Goal: Task Accomplishment & Management: Manage account settings

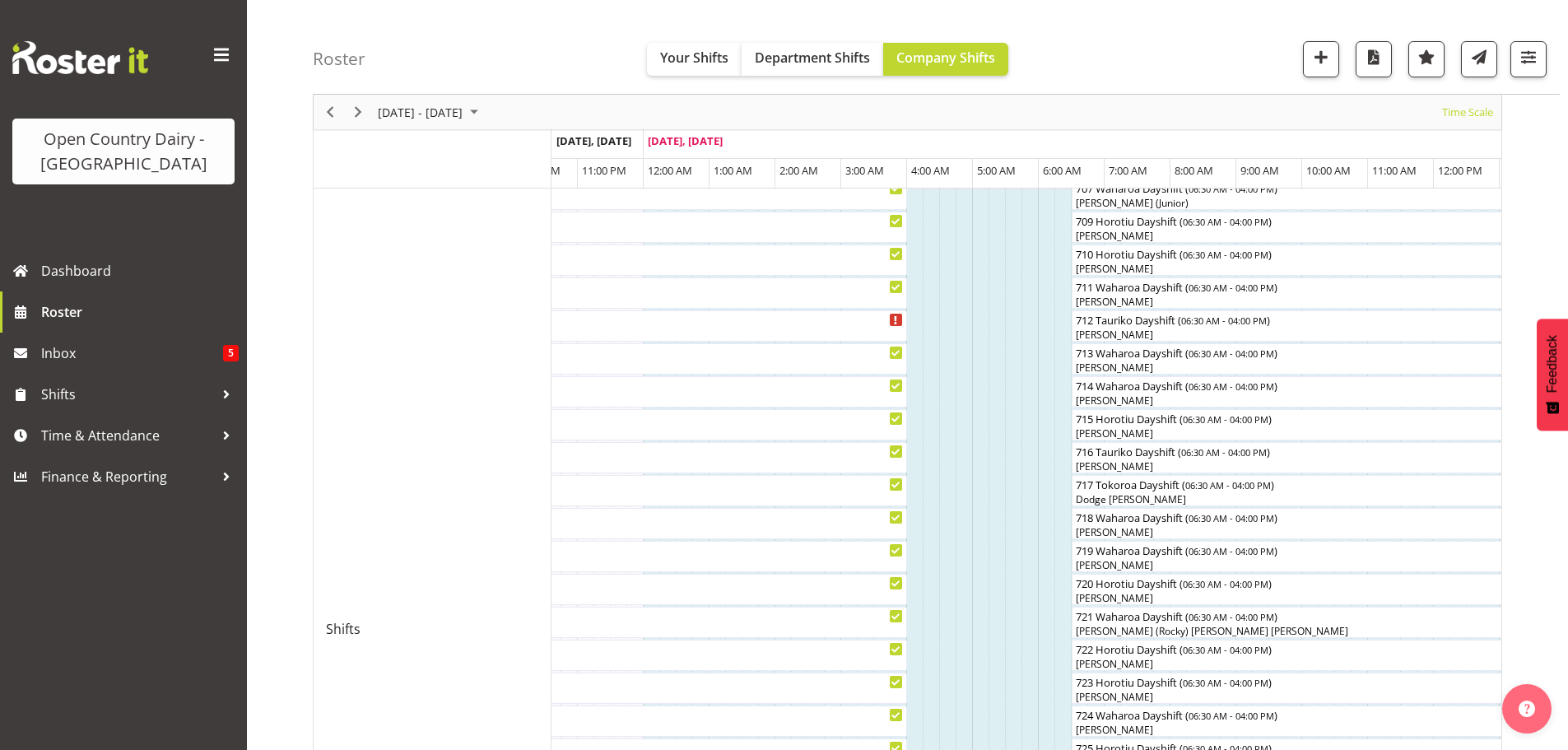
scroll to position [116, 0]
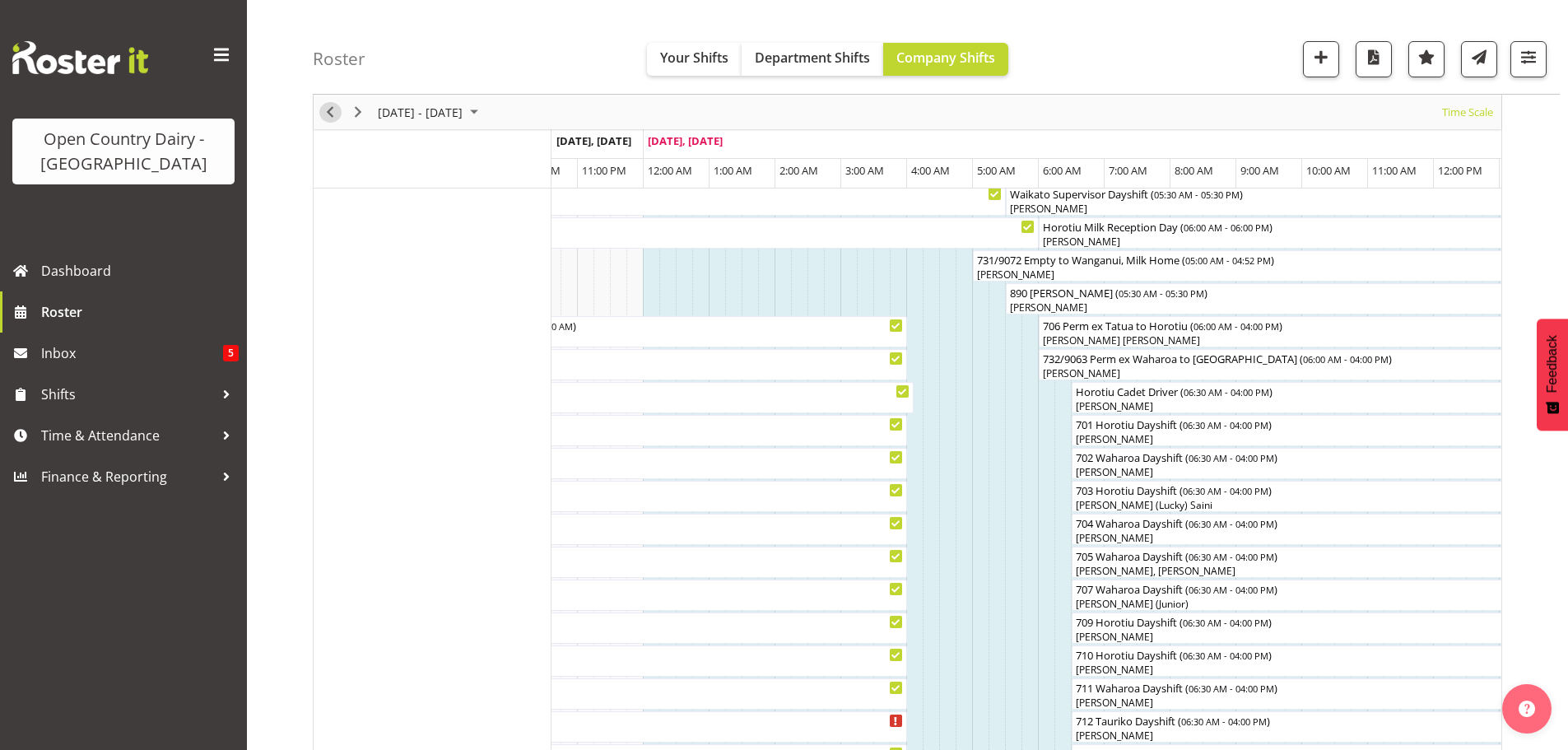
click at [332, 109] on span "Previous" at bounding box center [329, 112] width 20 height 21
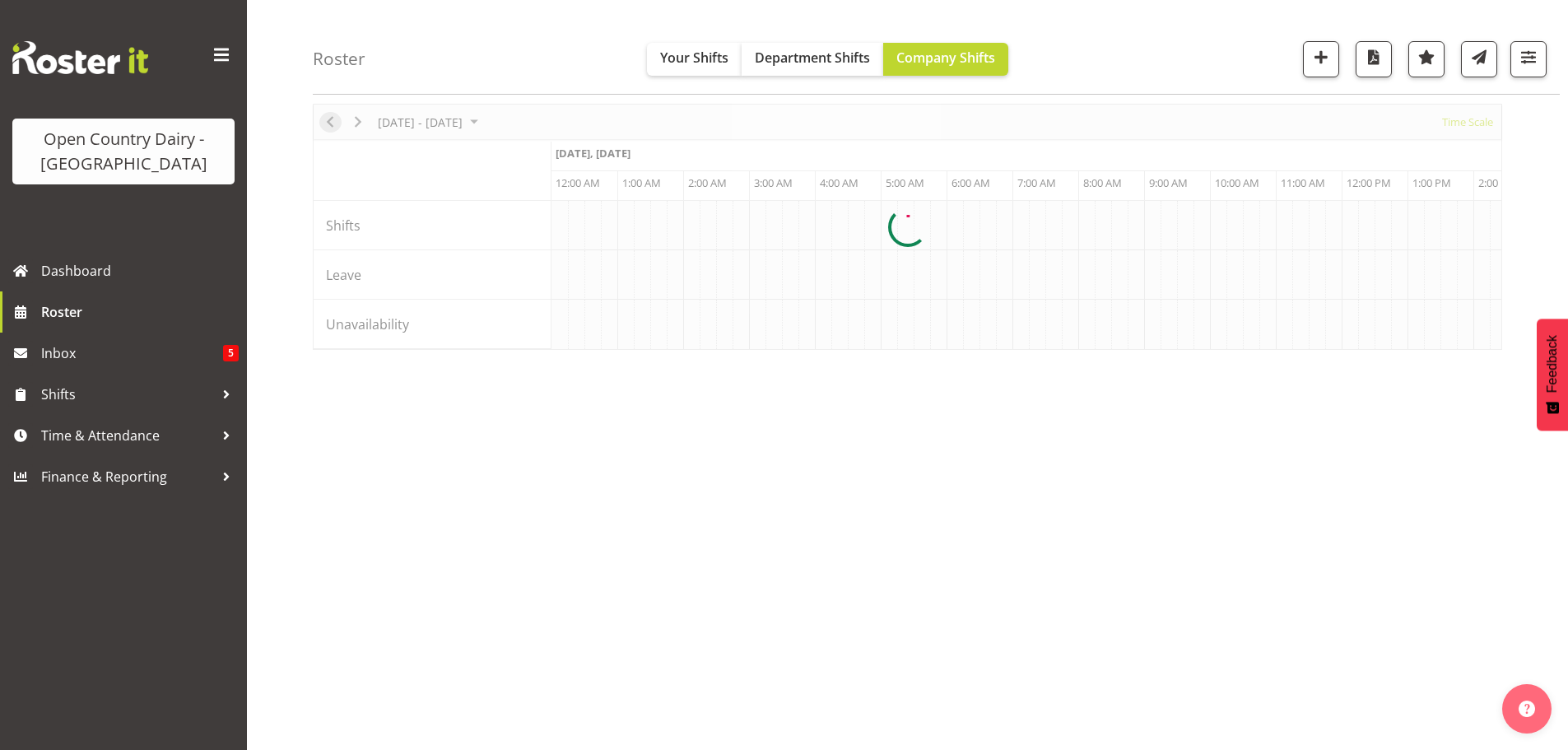
scroll to position [64, 0]
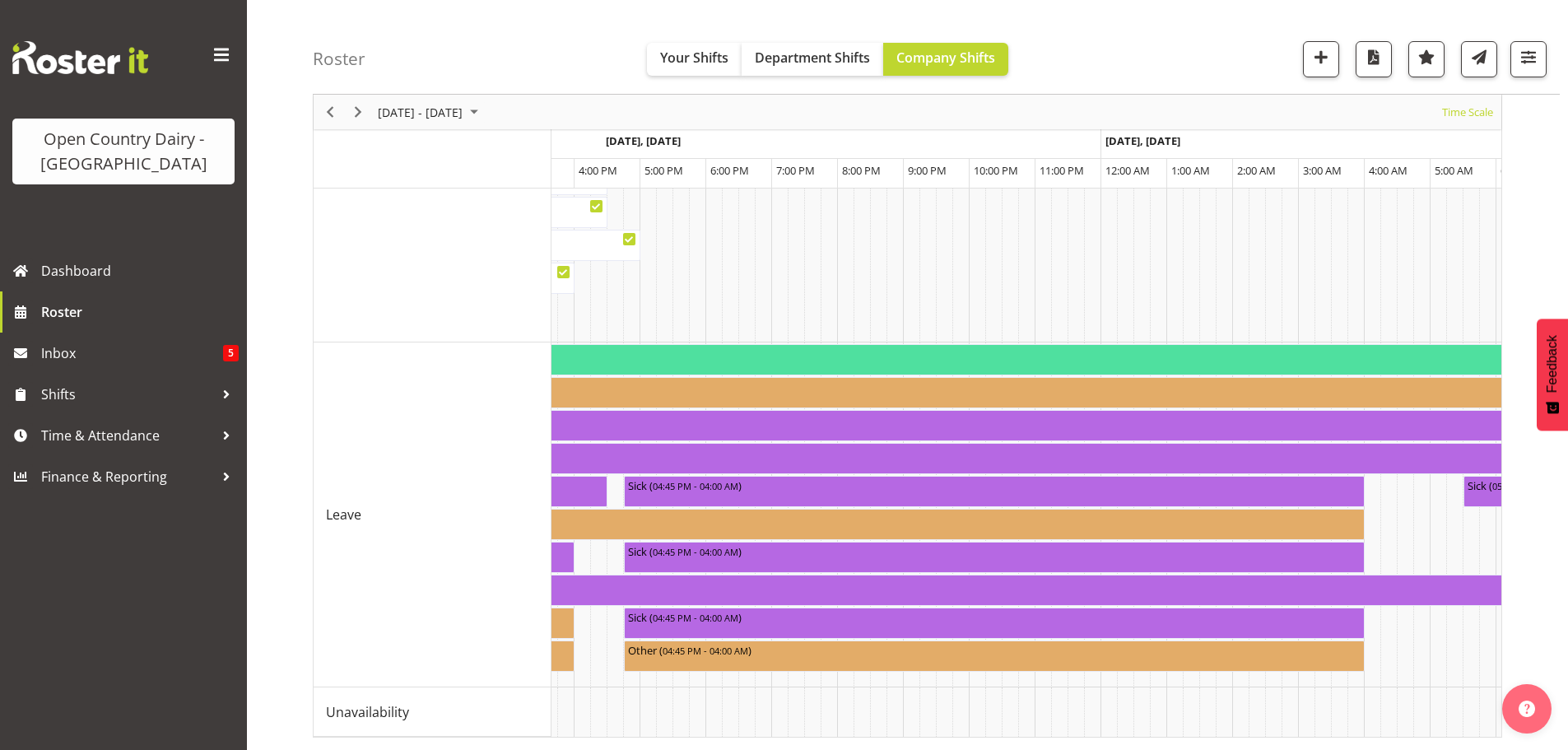
scroll to position [0, 7549]
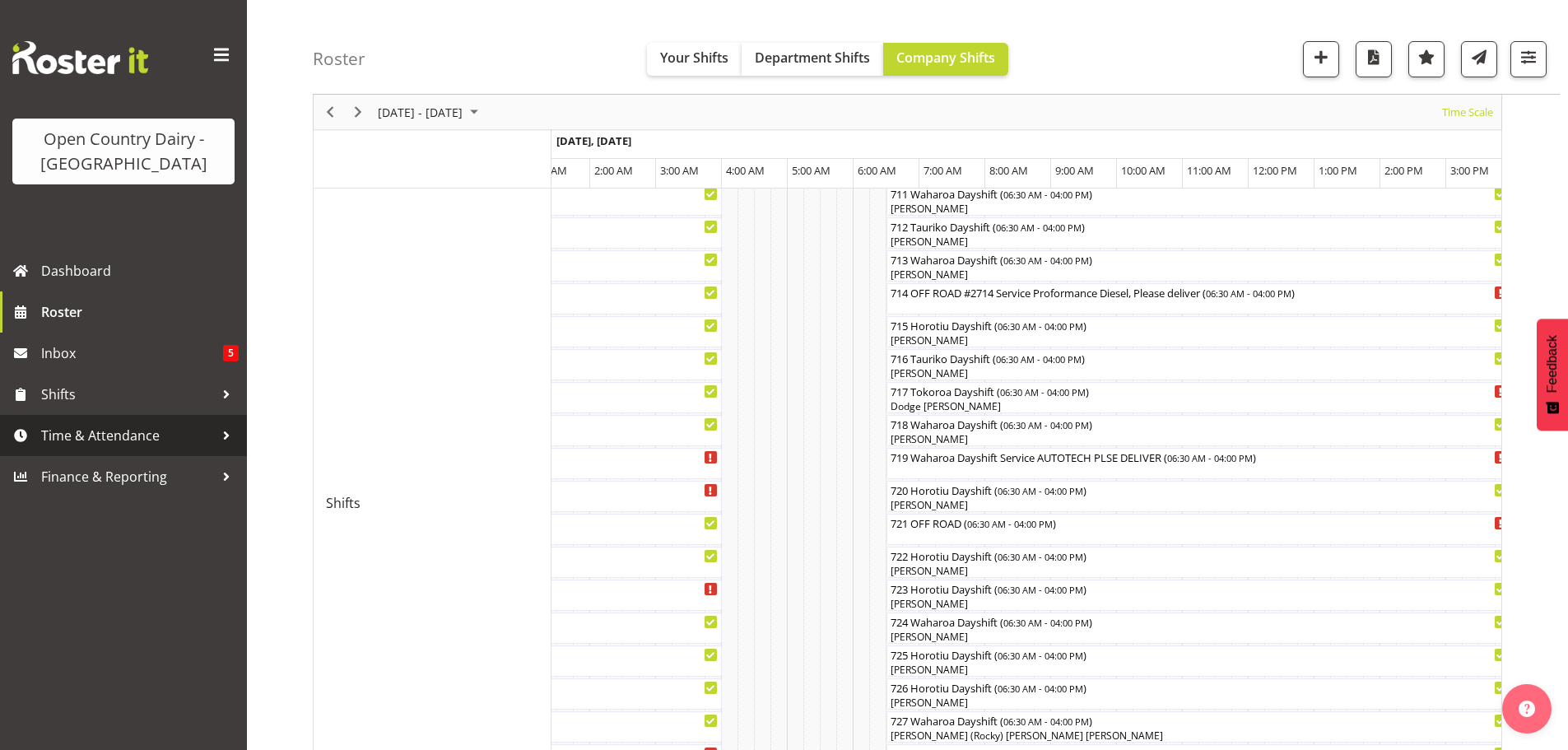
click at [93, 435] on span "Time & Attendance" at bounding box center [127, 435] width 173 height 24
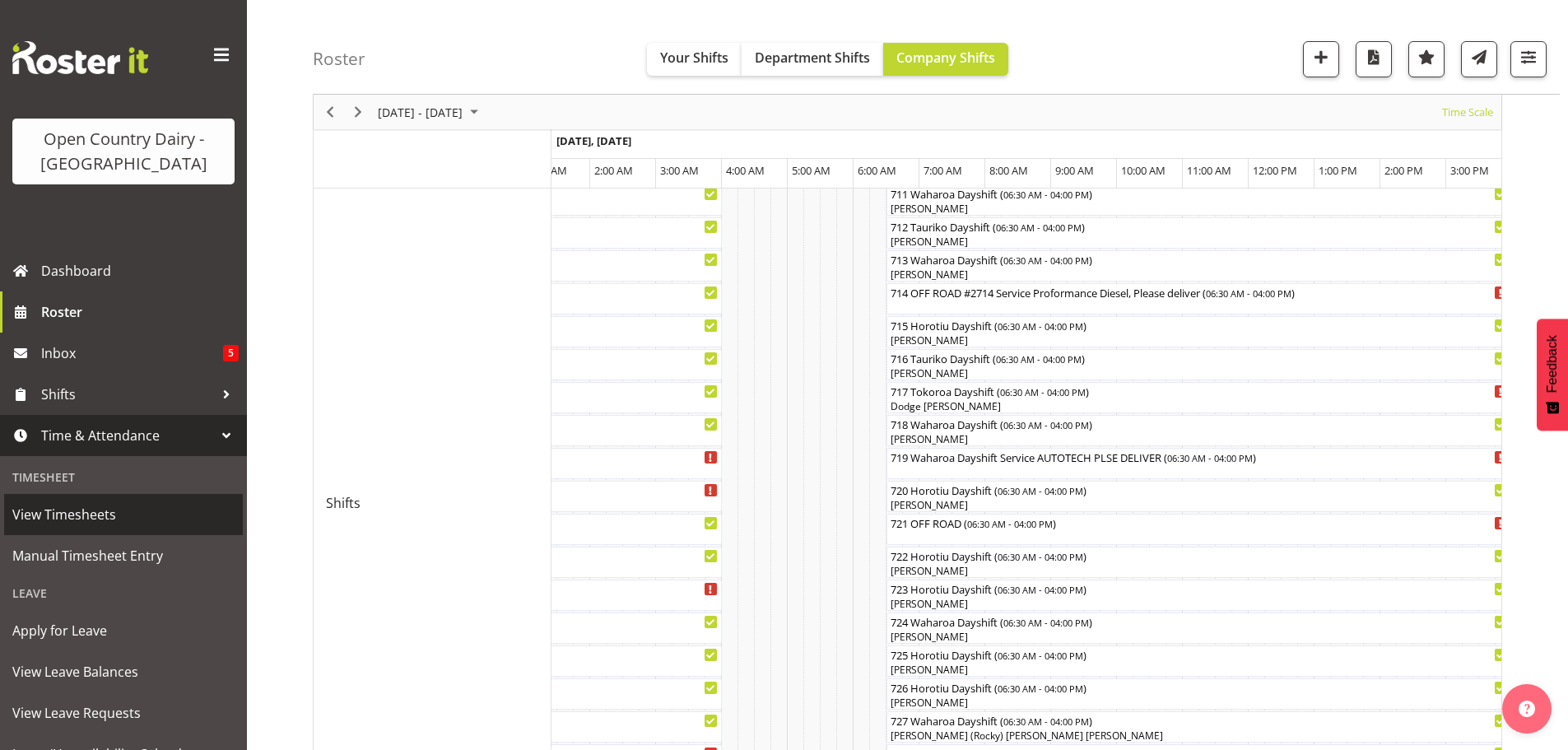
click at [54, 509] on span "View Timesheets" at bounding box center [123, 514] width 223 height 24
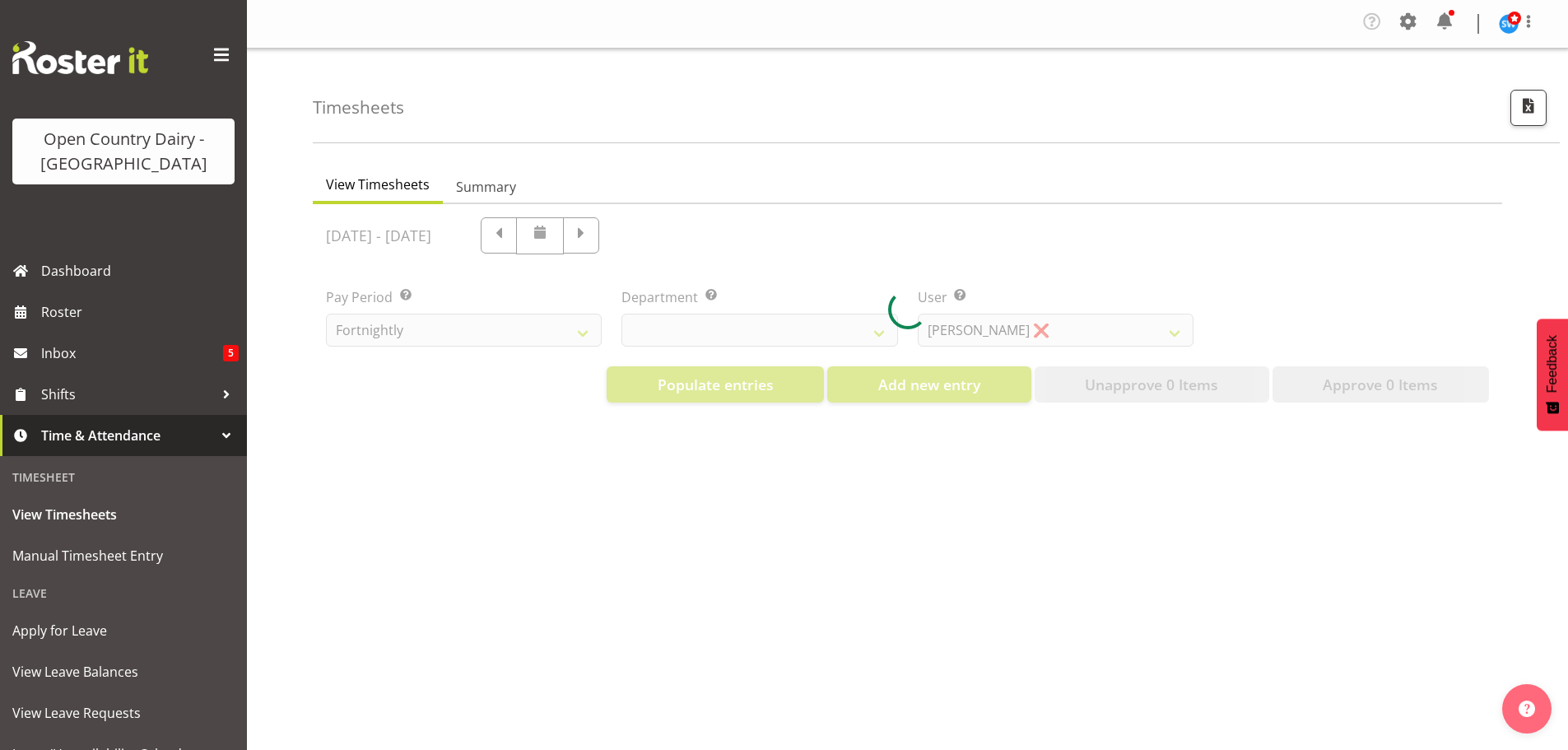
select select "733"
select select "7414"
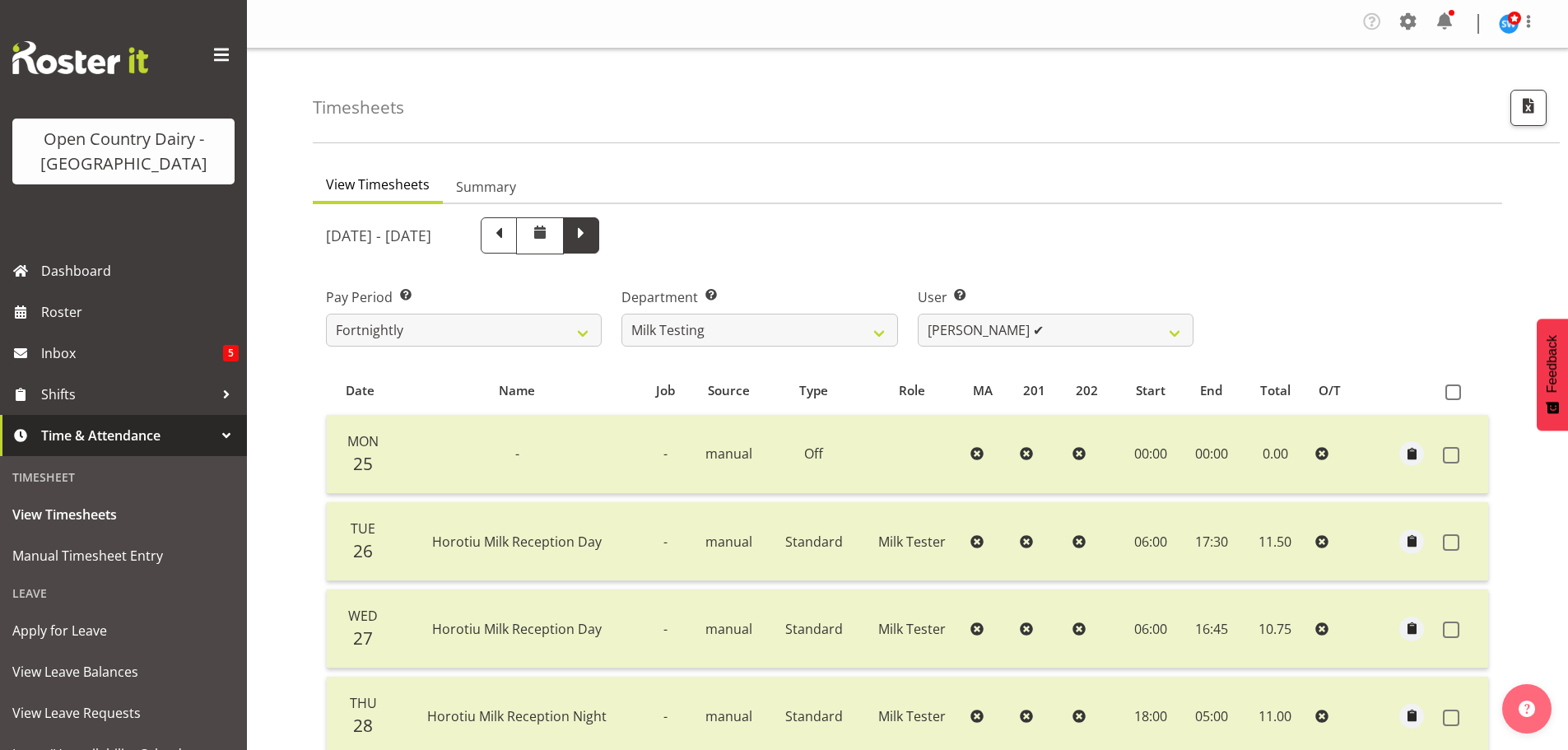
click at [592, 237] on span at bounding box center [581, 234] width 22 height 22
select select
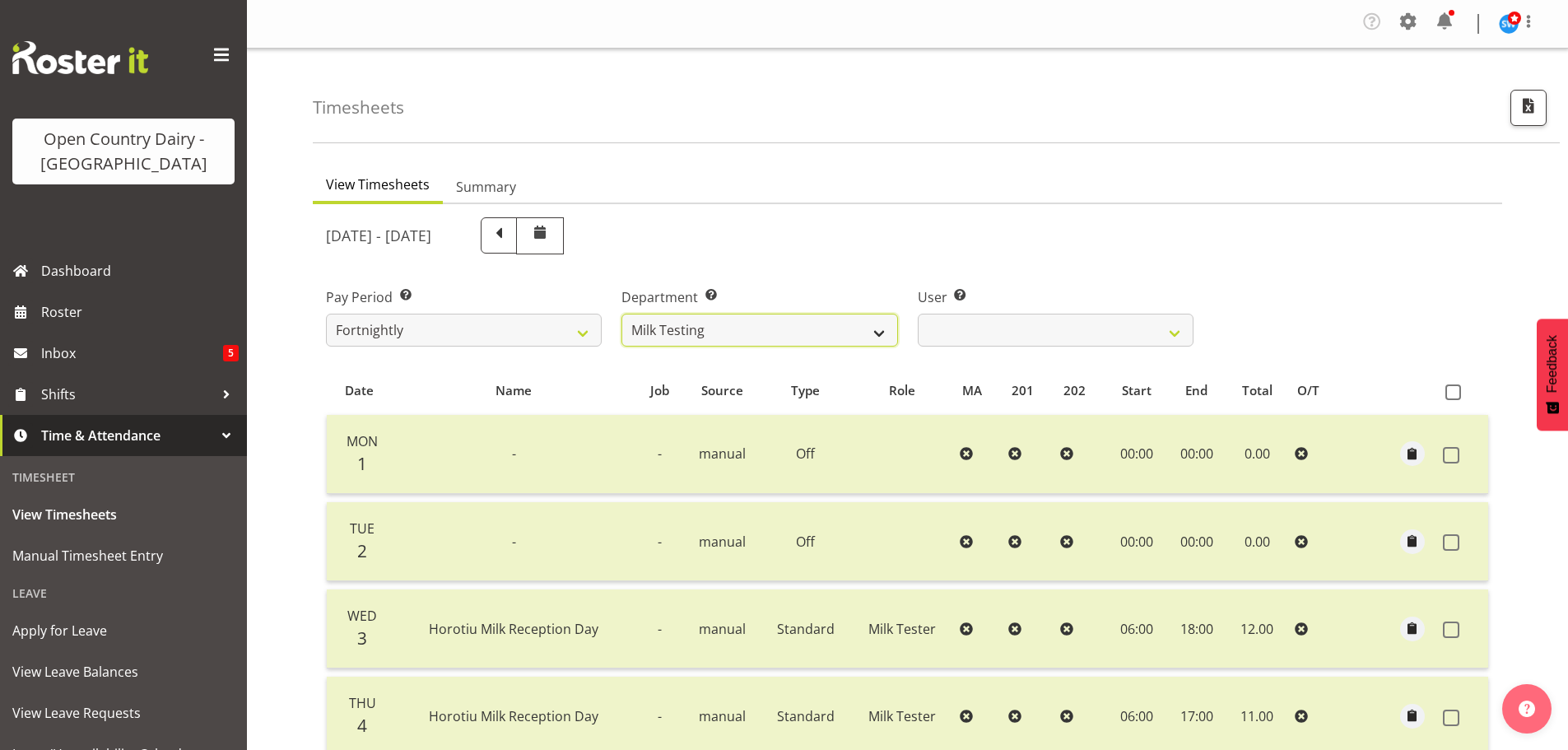
click at [726, 332] on select "701 702 703 704 705 706 707 708 709 710 711 712 713 714 715 716 717 718 719 720" at bounding box center [759, 330] width 276 height 33
select select "898"
click at [621, 314] on select "701 702 703 704 705 706 707 708 709 710 711 712 713 714 715 716 717 718 719 720" at bounding box center [759, 330] width 276 height 33
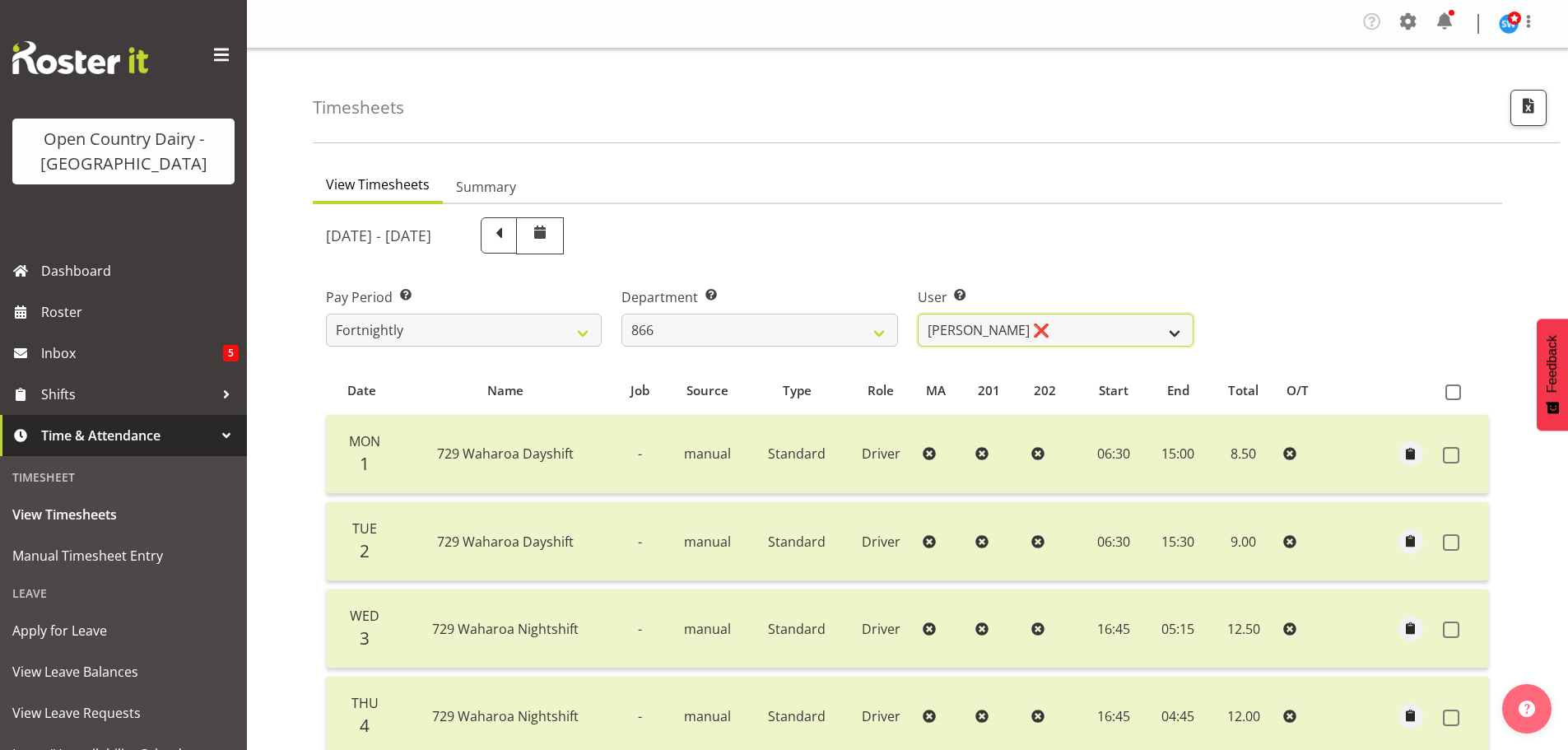
click at [966, 325] on select "Harshdeep Singh ❌ Jacques Nel ❌ Navreet Jawanda ❌ Neil Abrahams ❌" at bounding box center [1055, 330] width 276 height 33
select select "11210"
click at [918, 314] on select "Harshdeep Singh ❌ Jacques Nel ❌ Navreet Jawanda ❌ Neil Abrahams ❌" at bounding box center [1055, 330] width 276 height 33
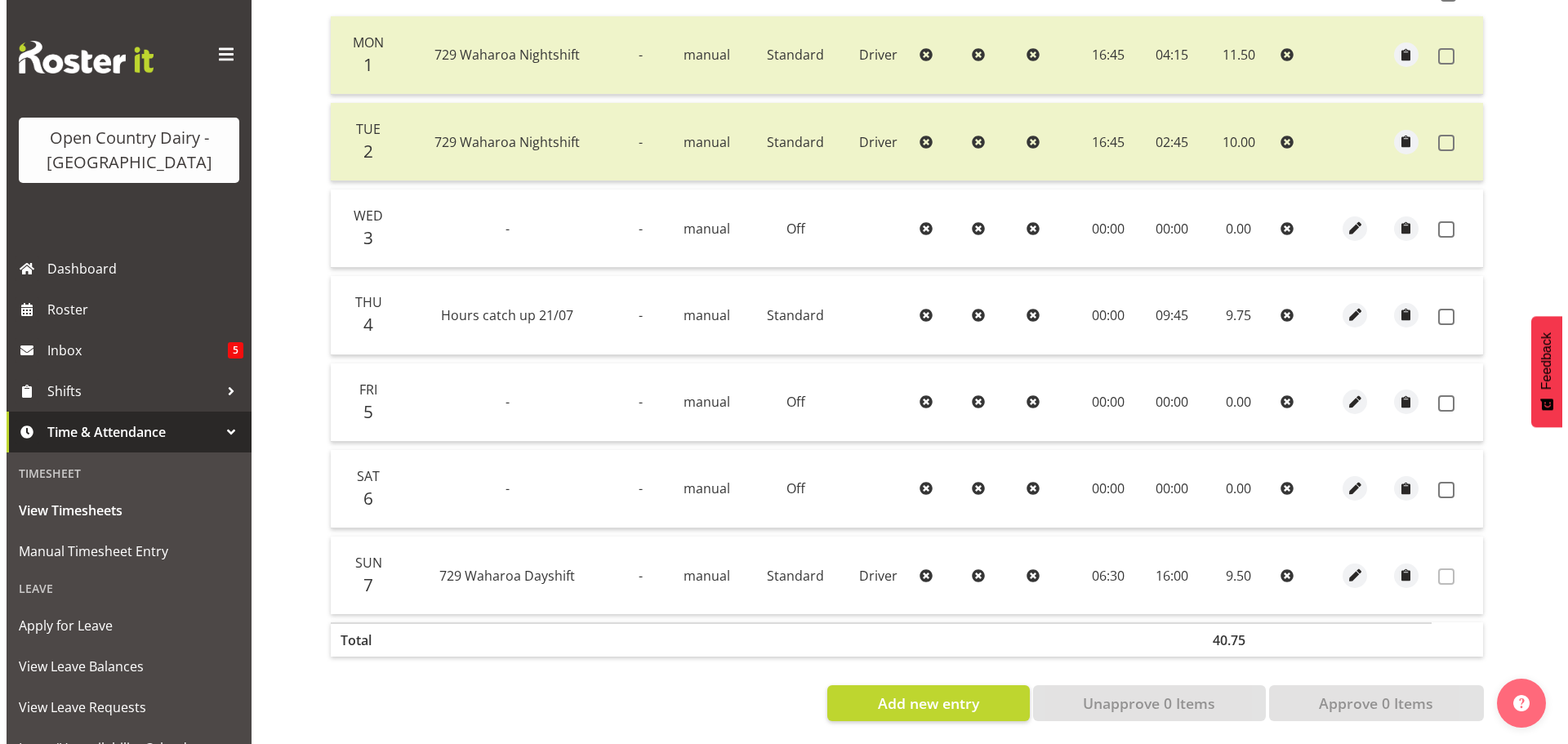
scroll to position [410, 0]
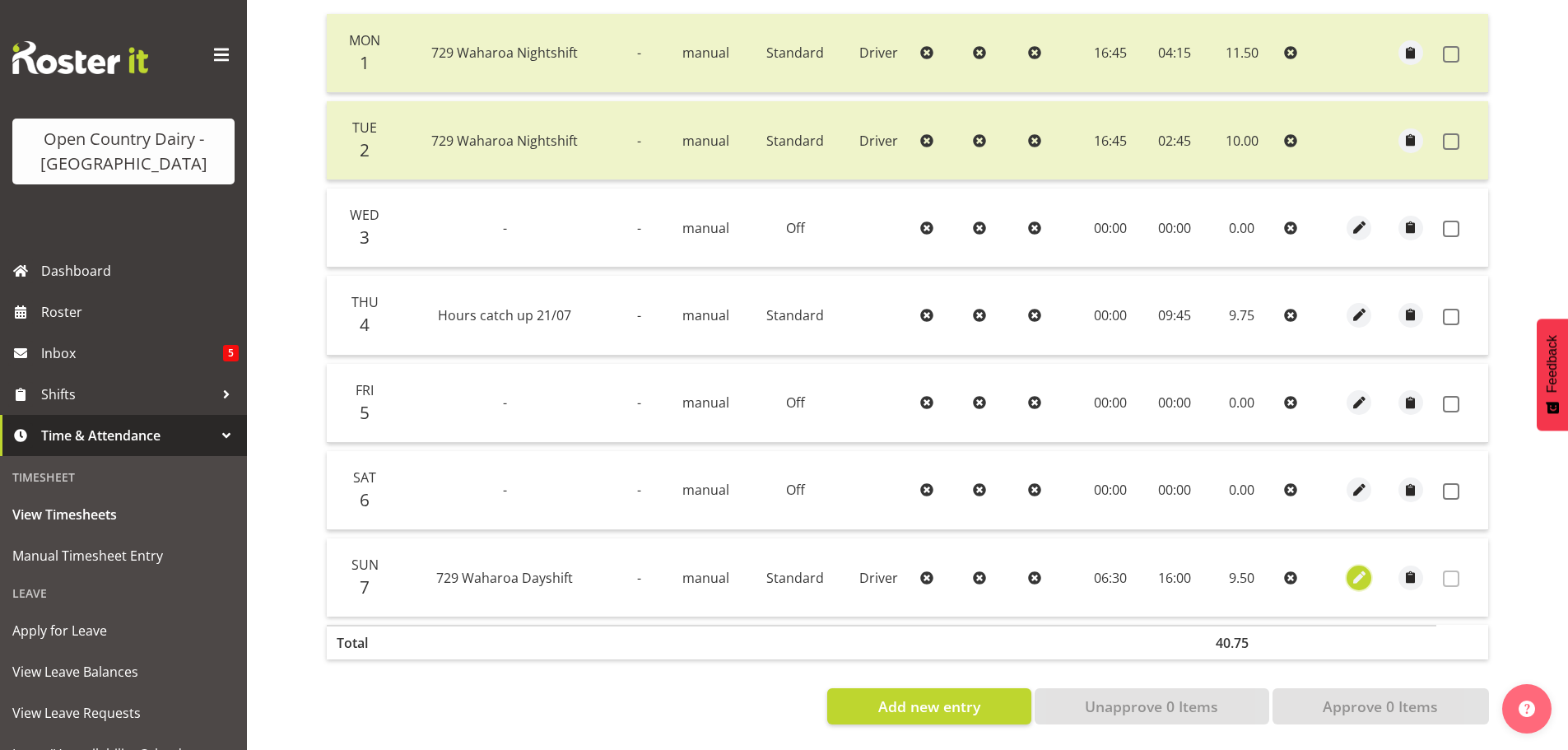
click at [1359, 567] on span "button" at bounding box center [1359, 577] width 19 height 19
select select "Standard"
select select "727"
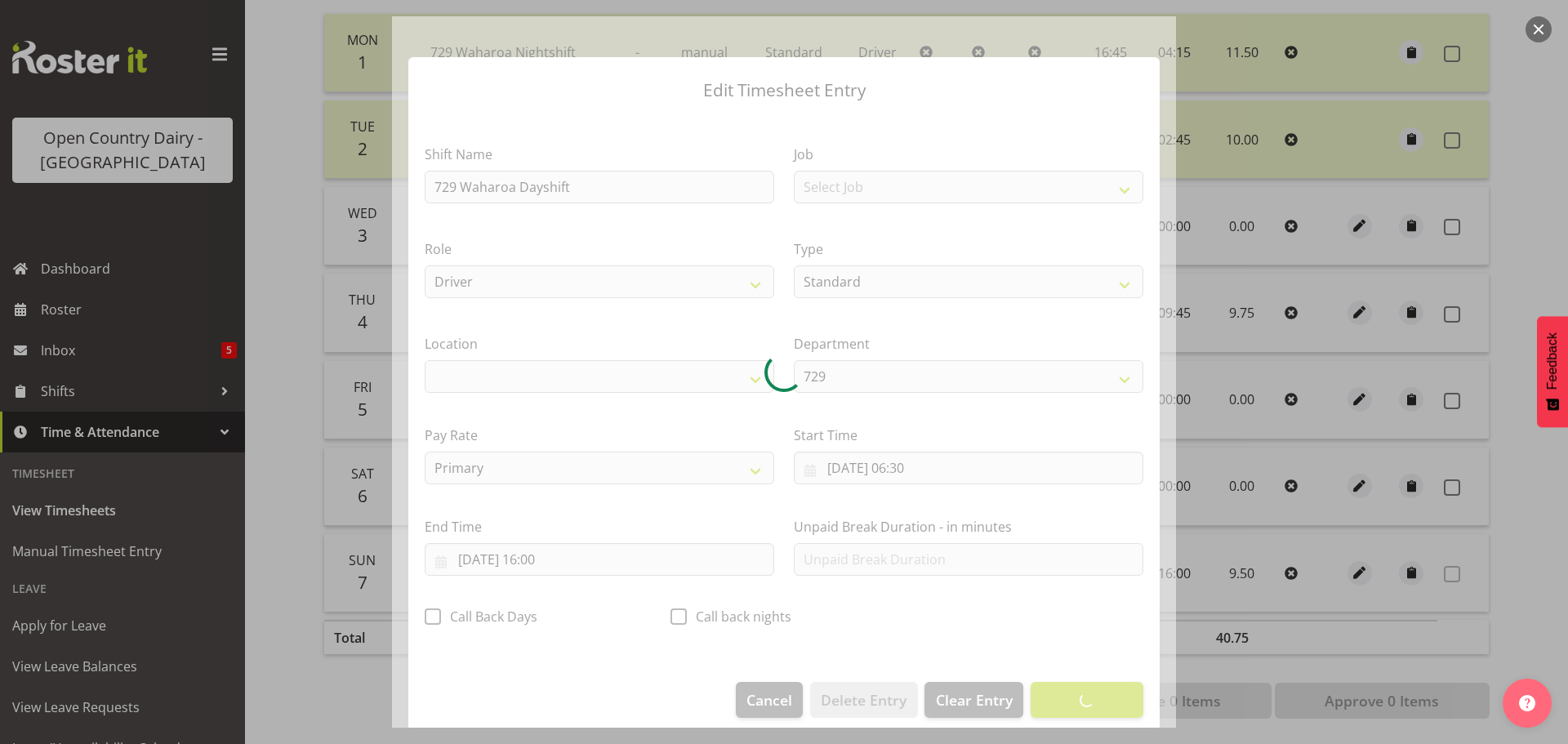
select select "1054"
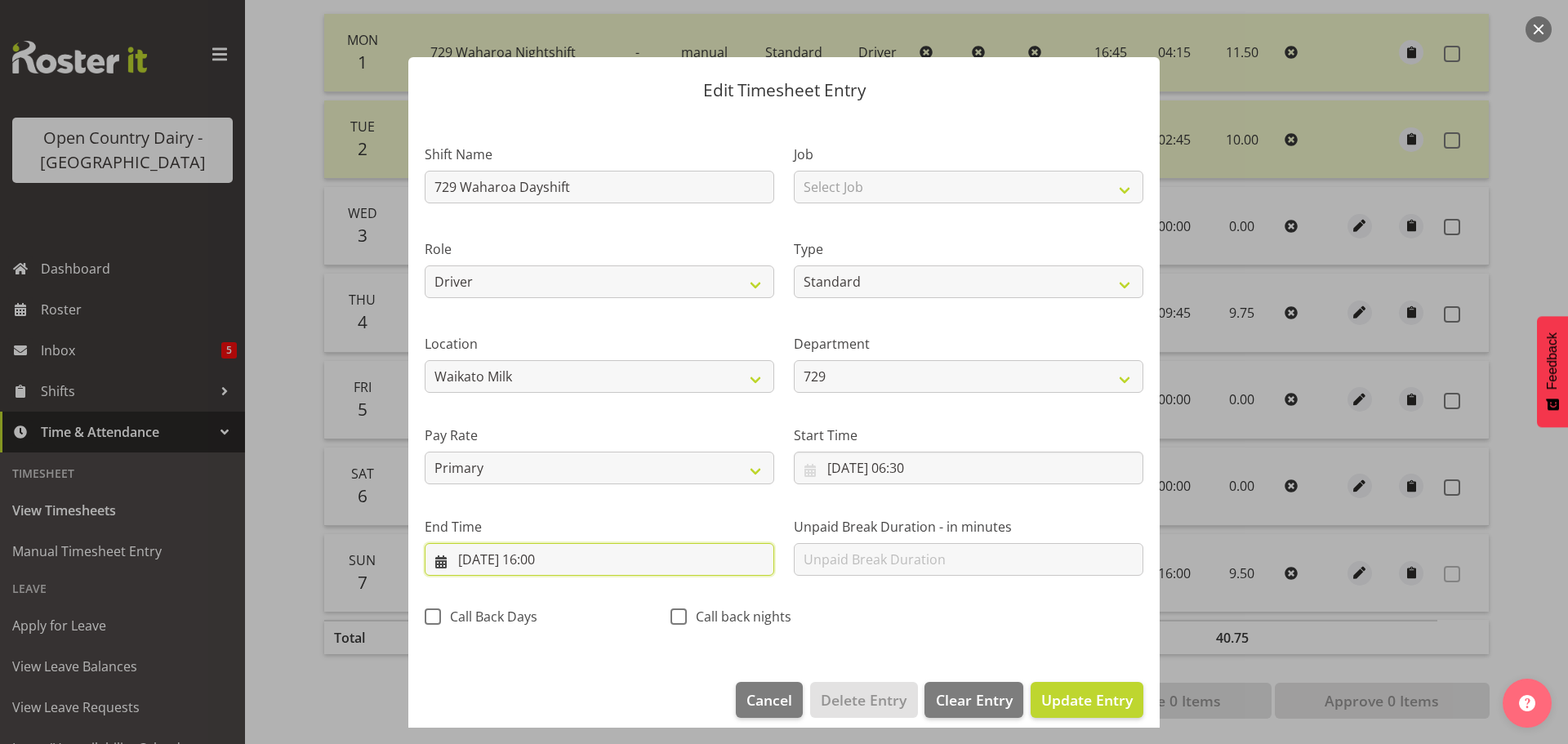
click at [544, 558] on input "07/09/2025, 16:00" at bounding box center [599, 560] width 349 height 33
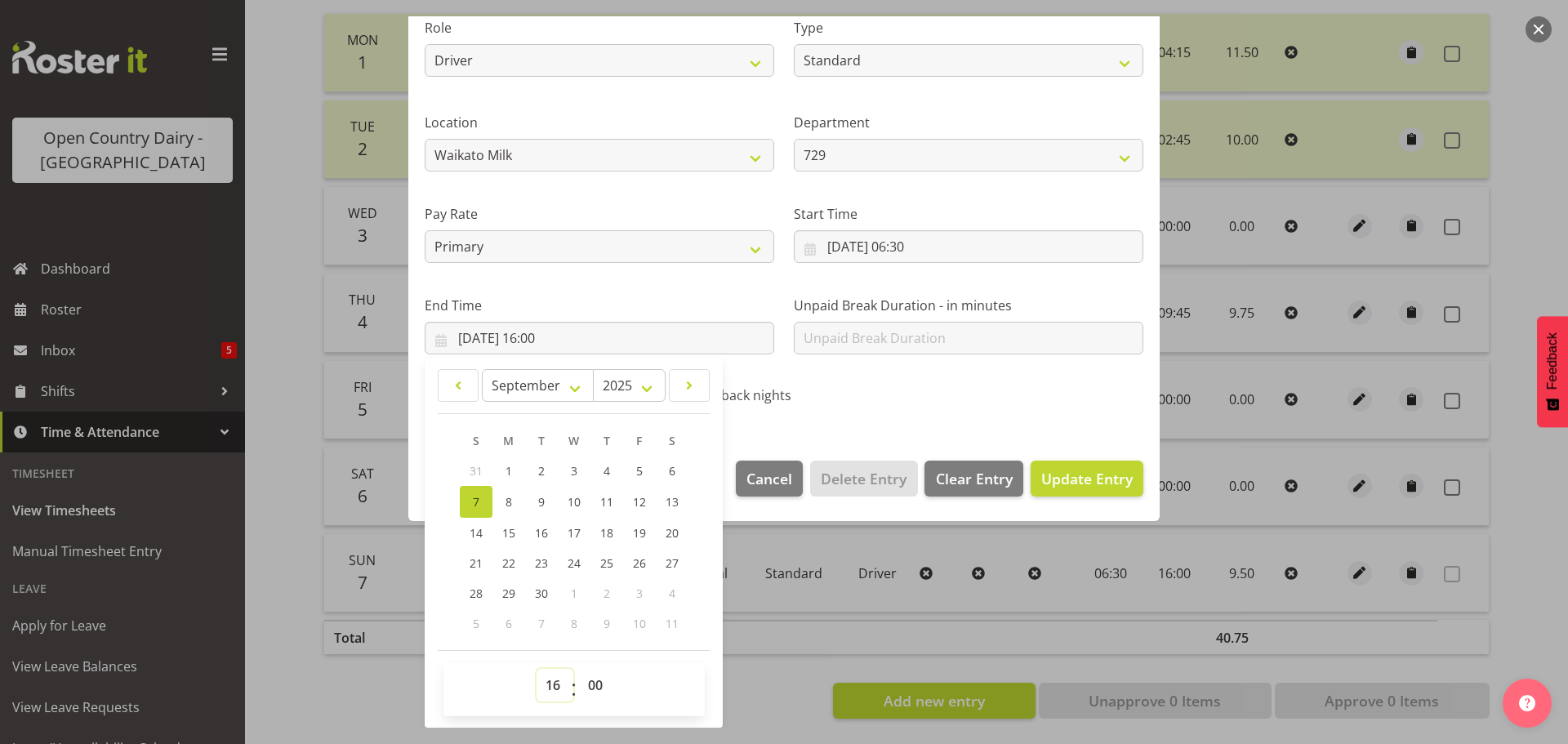
click at [549, 685] on select "00 01 02 03 04 05 06 07 08 09 10 11 12 13 14 15 16 17 18 19 20 21 22 23" at bounding box center [555, 685] width 37 height 33
select select "14"
click at [536, 668] on select "00 01 02 03 04 05 06 07 08 09 10 11 12 13 14 15 16 17 18 19 20 21 22 23" at bounding box center [555, 685] width 37 height 33
type input "07/09/2025, 14:00"
click at [600, 680] on select "00 01 02 03 04 05 06 07 08 09 10 11 12 13 14 15 16 17 18 19 20 21 22 23 24 25 2…" at bounding box center [597, 685] width 37 height 33
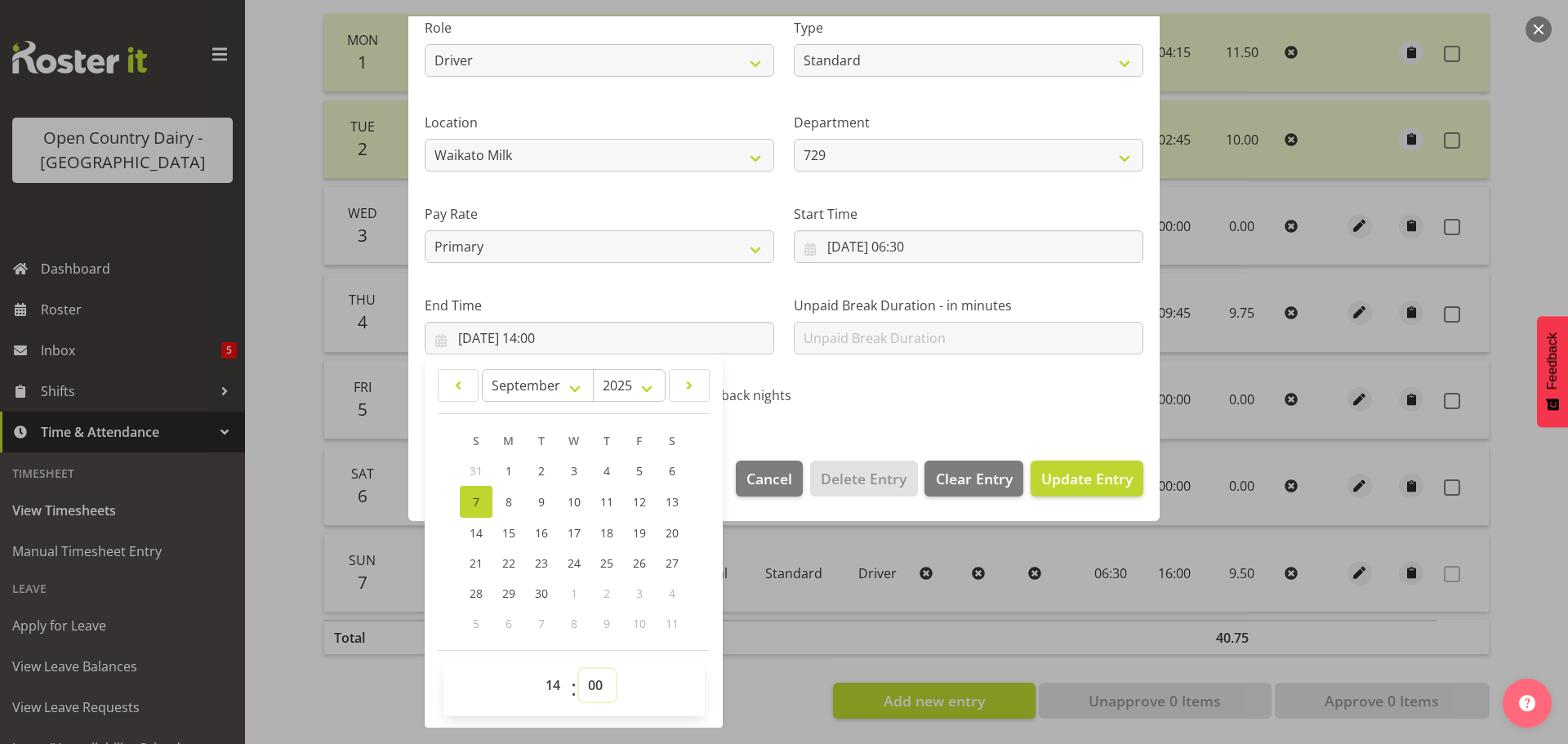
select select "30"
click at [579, 668] on select "00 01 02 03 04 05 06 07 08 09 10 11 12 13 14 15 16 17 18 19 20 21 22 23 24 25 2…" at bounding box center [597, 685] width 37 height 33
type input "07/09/2025, 14:30"
click at [1086, 481] on span "Update Entry" at bounding box center [1087, 478] width 91 height 20
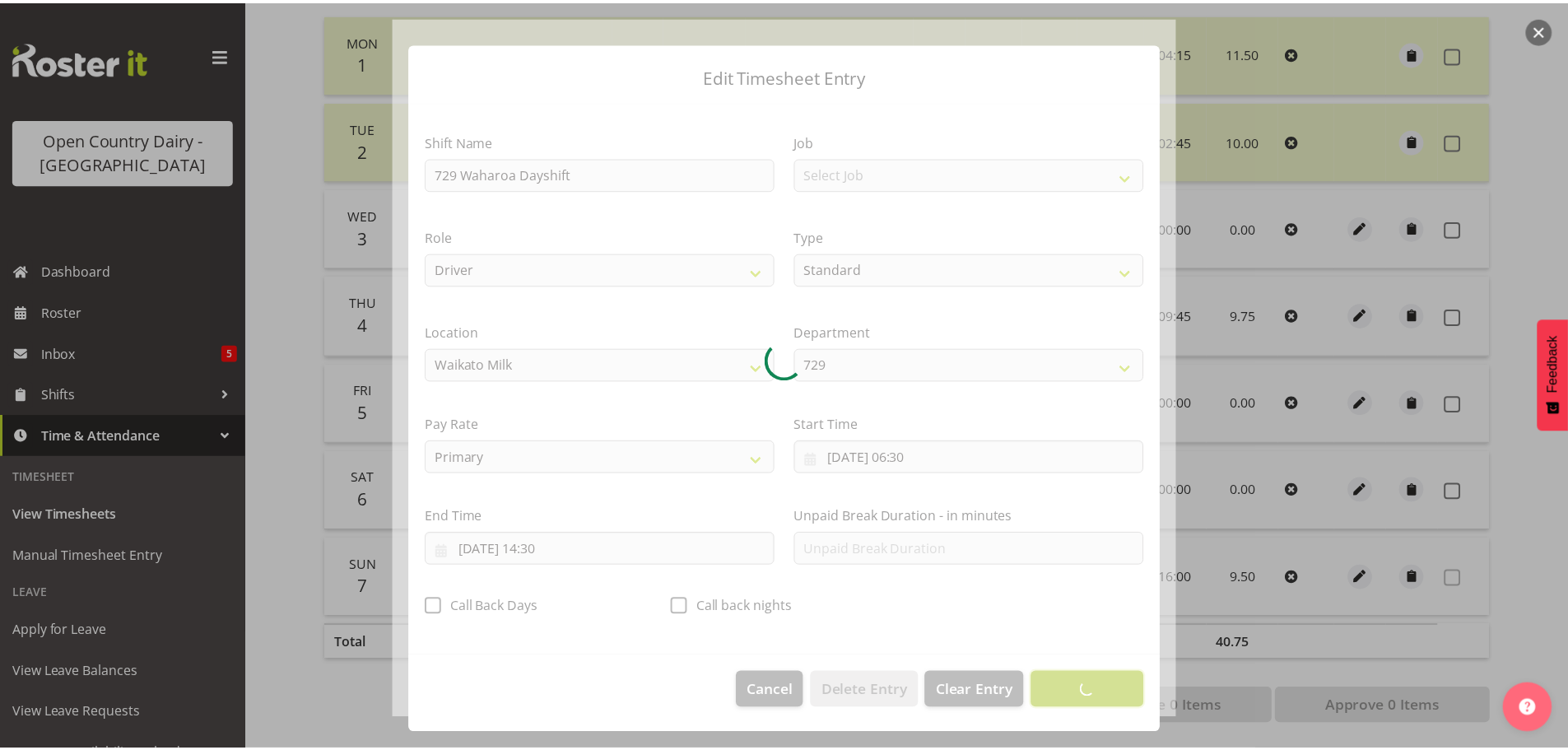
scroll to position [15, 0]
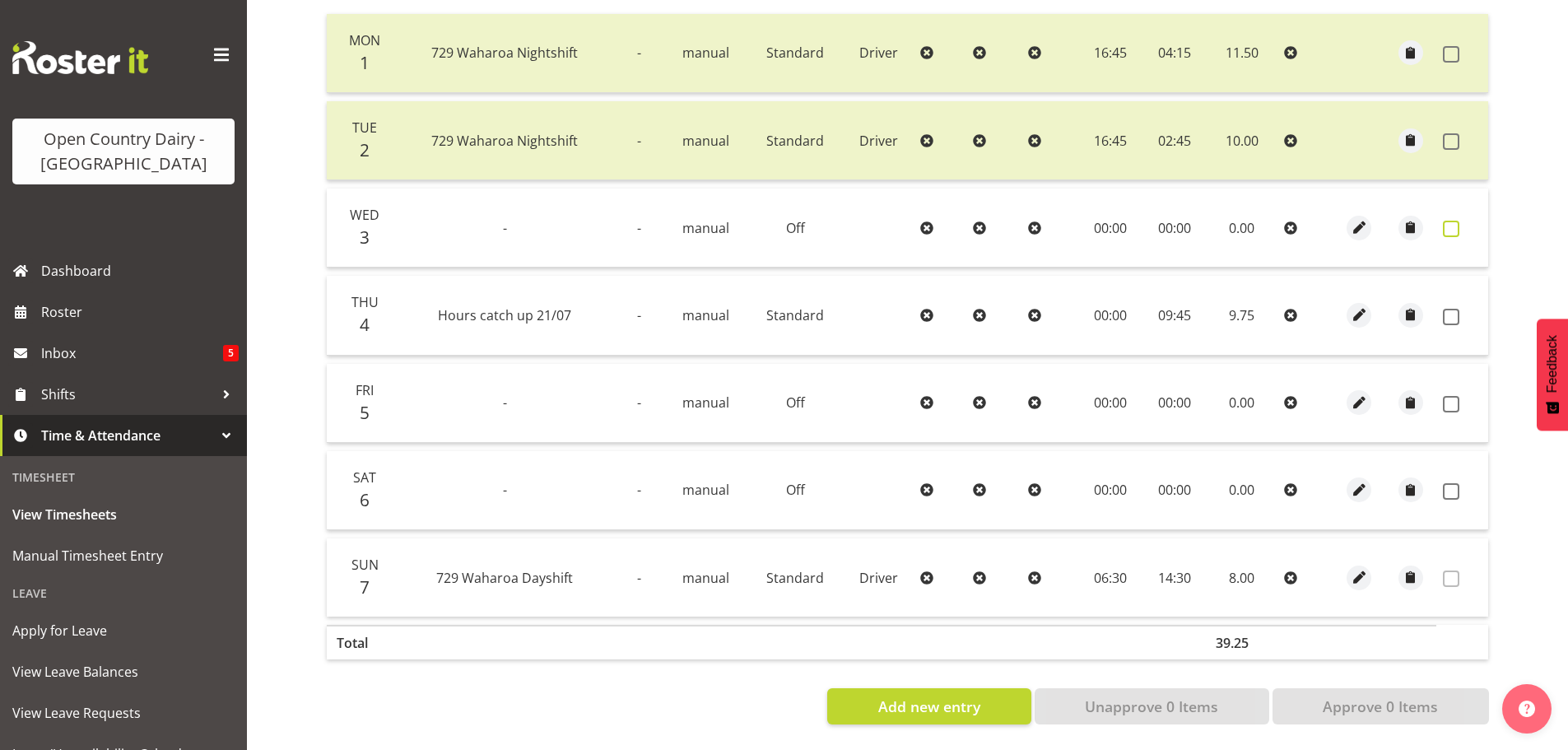
click at [1456, 221] on span at bounding box center [1451, 229] width 17 height 17
checkbox input "true"
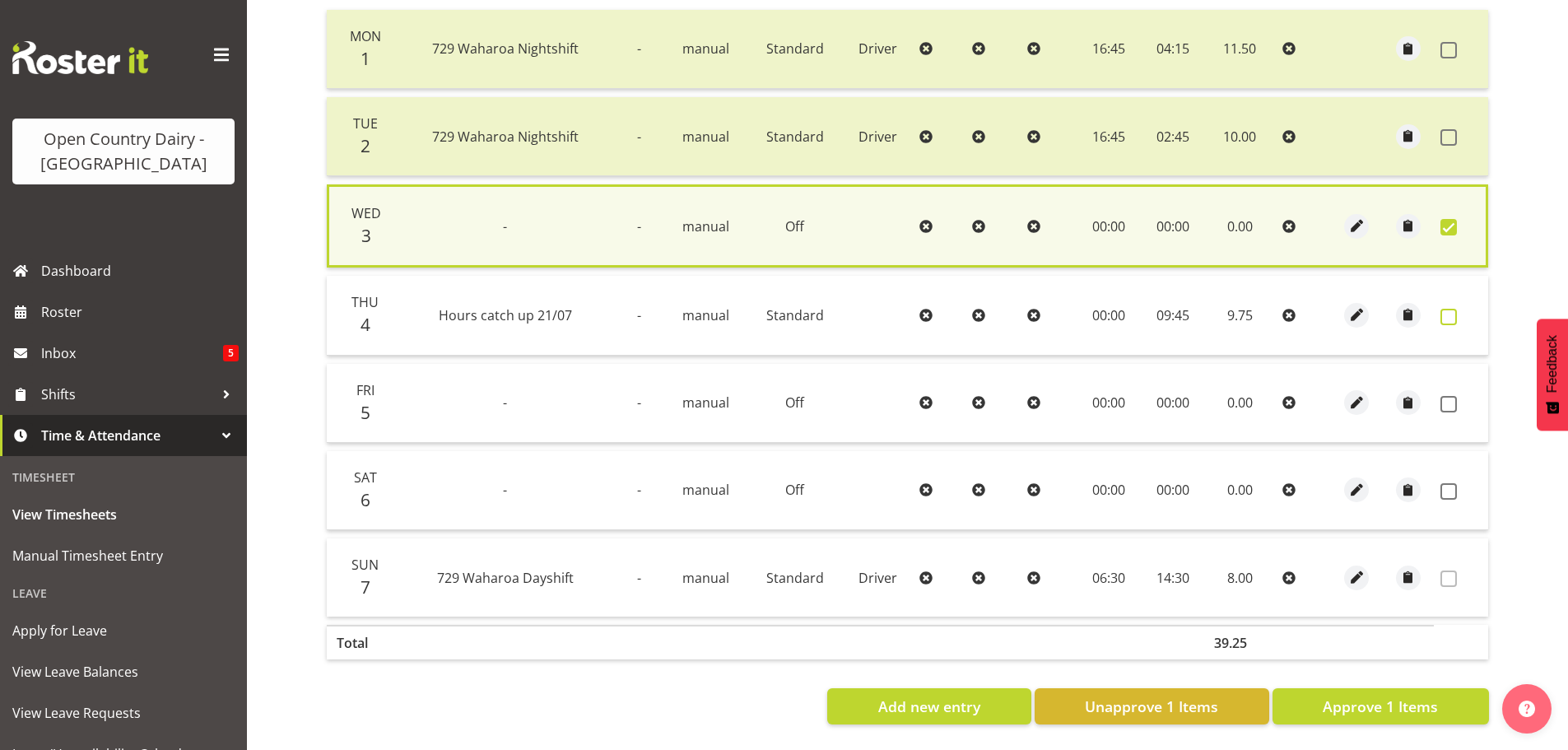
click at [1455, 309] on span at bounding box center [1448, 316] width 17 height 17
checkbox input "true"
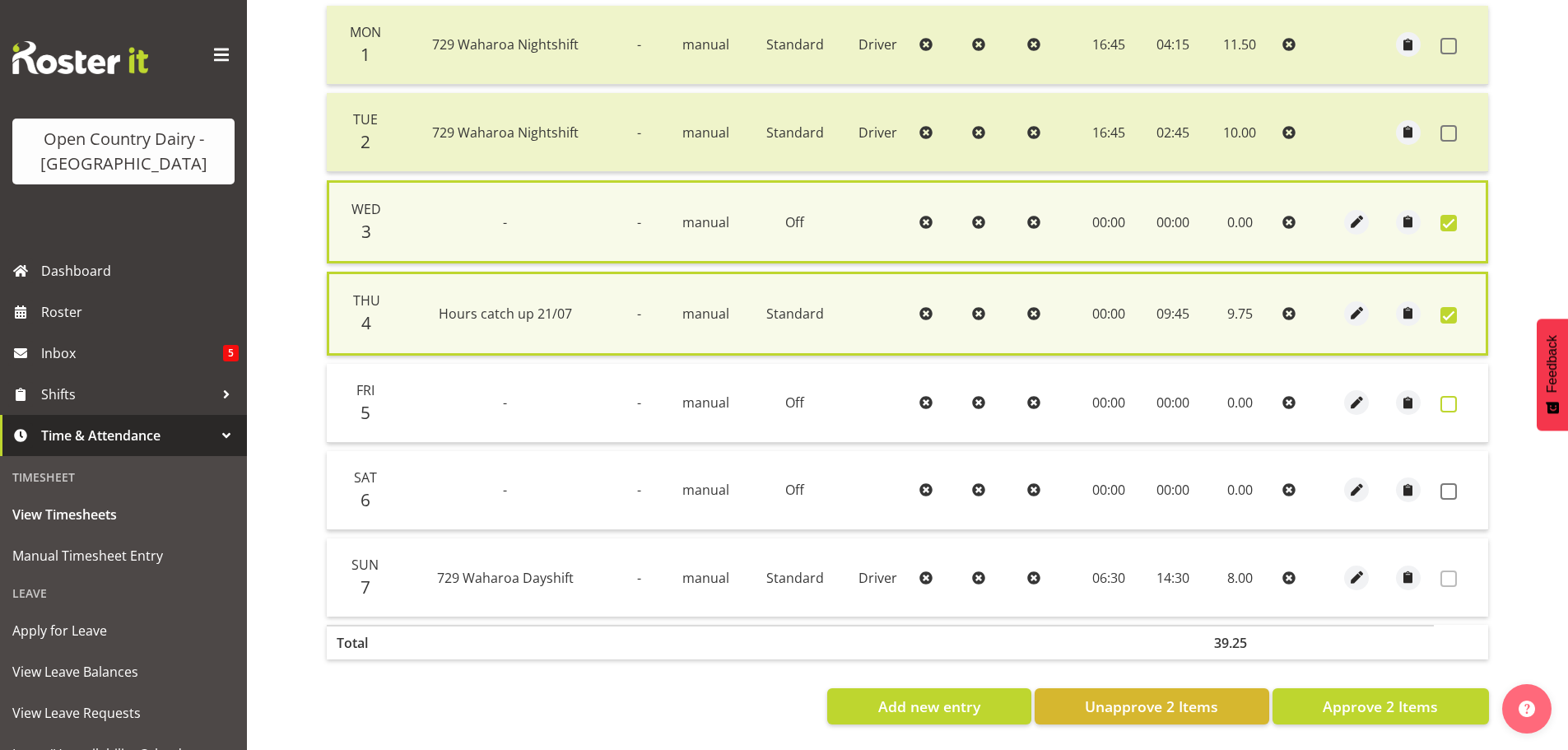
click at [1444, 402] on span at bounding box center [1448, 403] width 17 height 17
checkbox input "true"
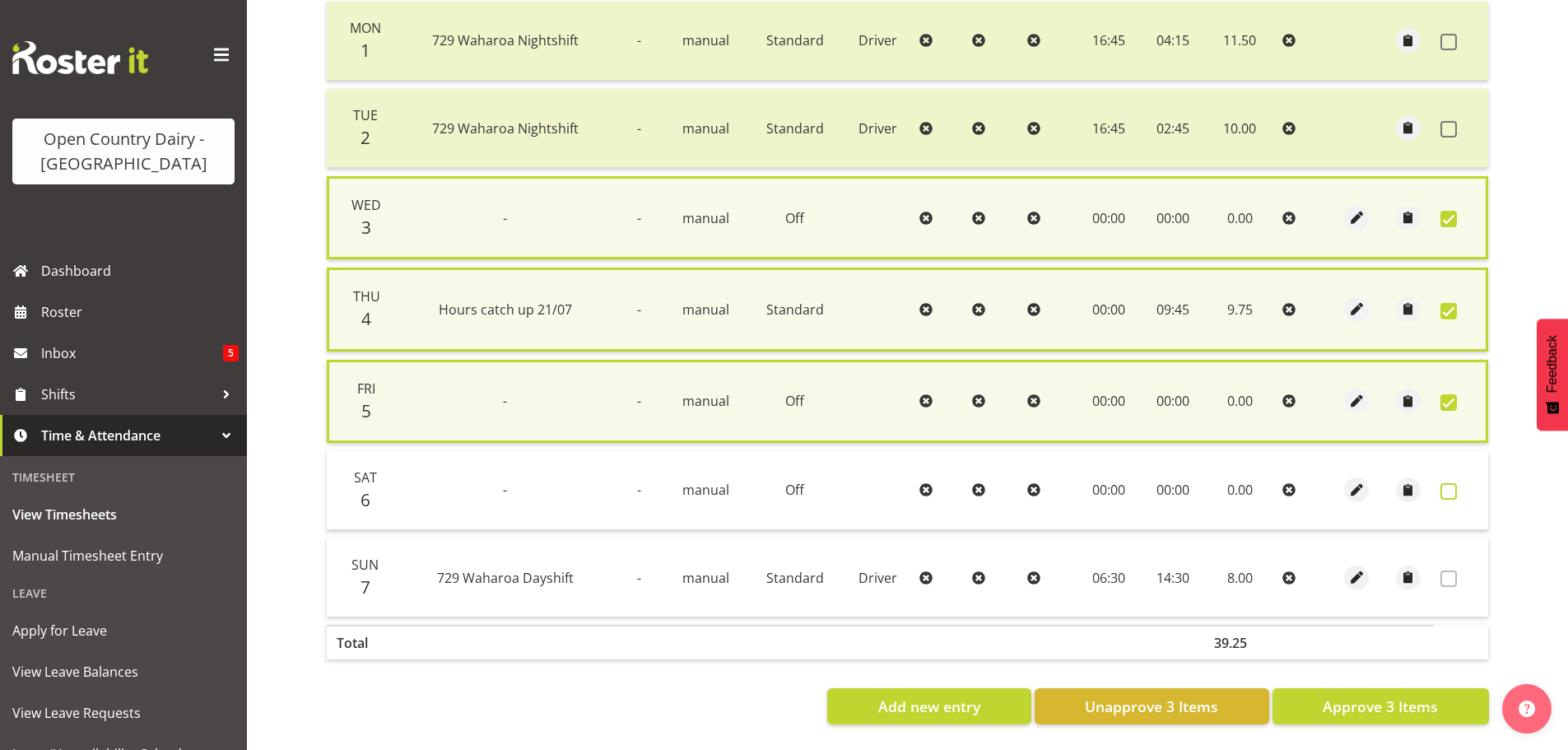
click at [1448, 487] on span at bounding box center [1448, 491] width 17 height 17
checkbox input "true"
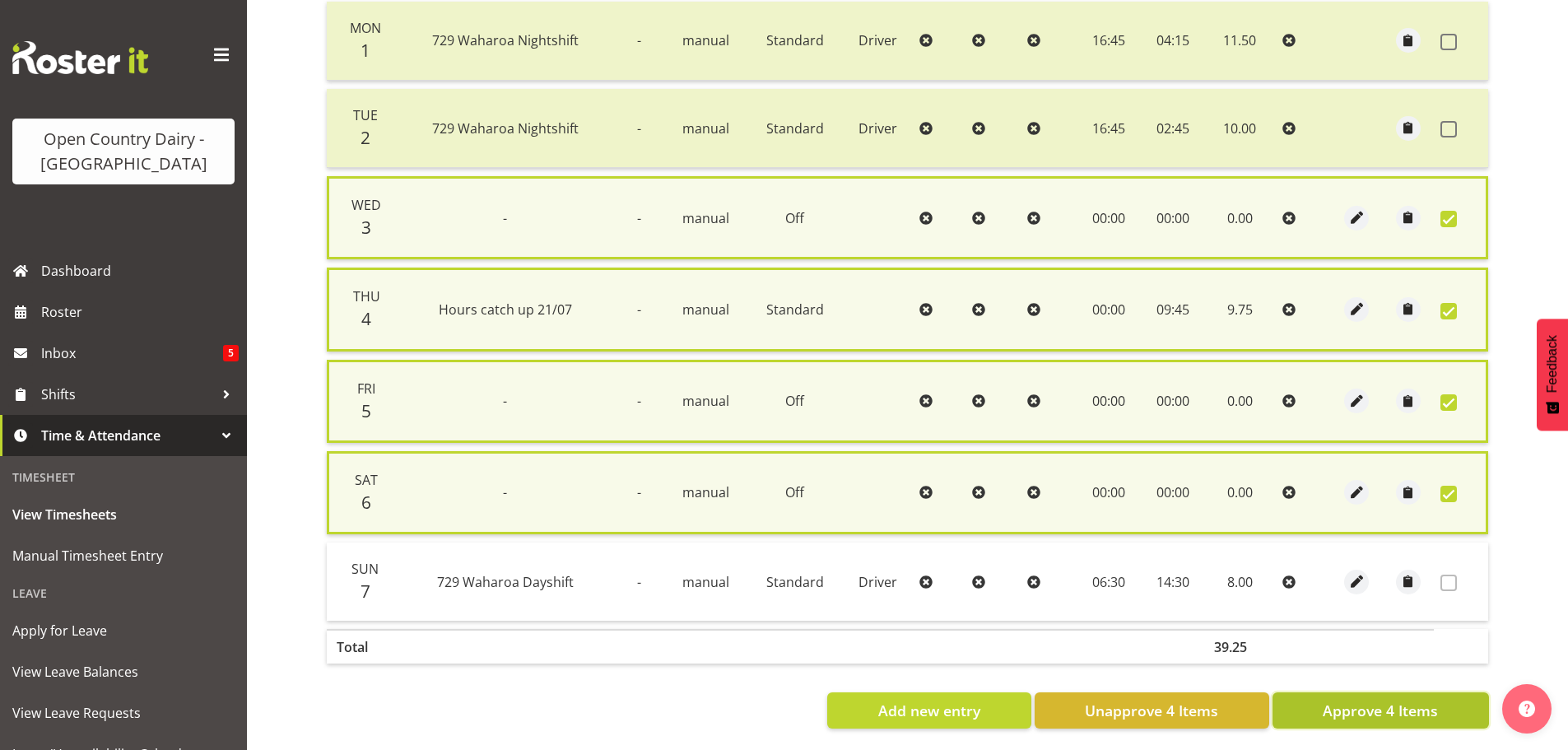
click at [1413, 715] on span "Approve 4 Items" at bounding box center [1379, 710] width 116 height 22
checkbox input "false"
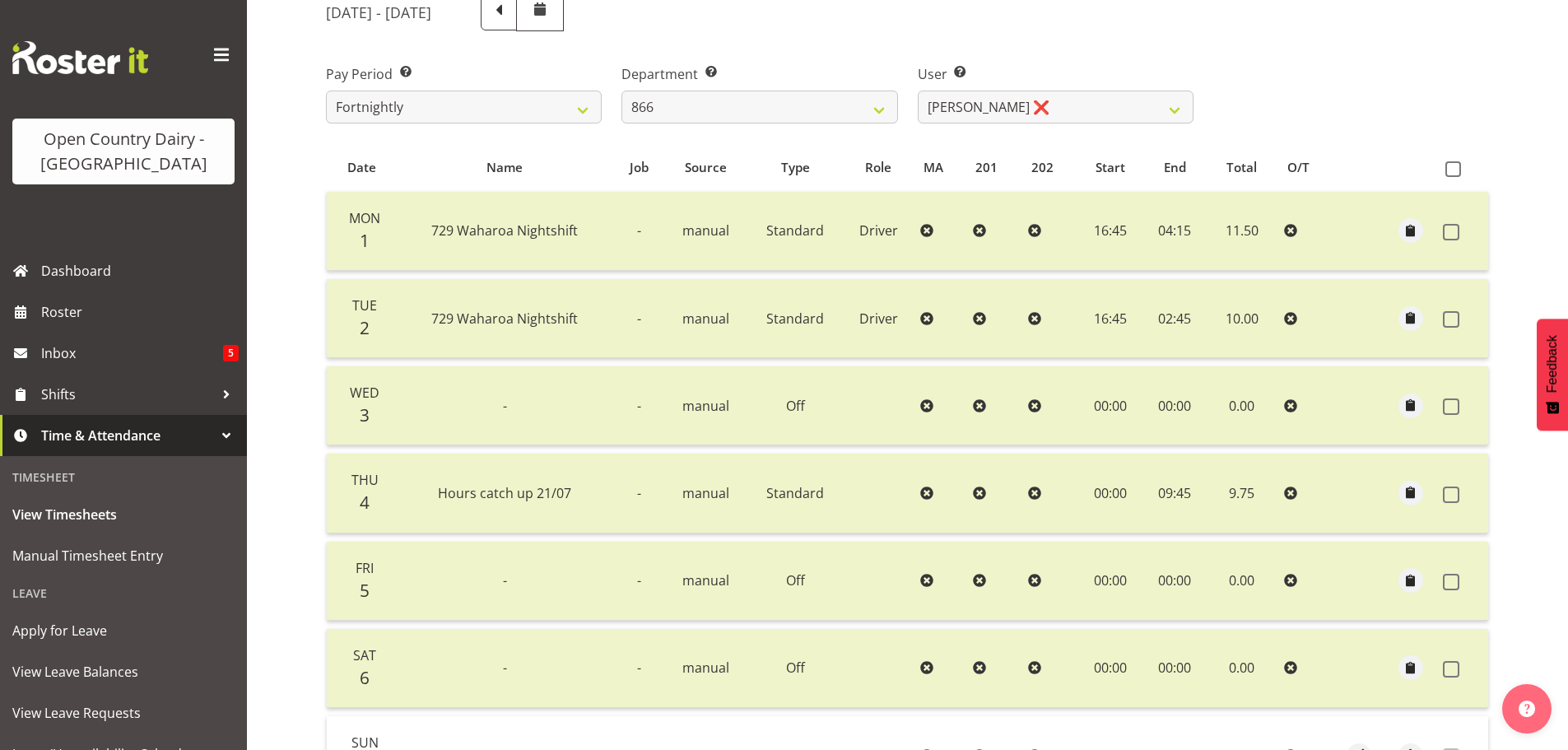
scroll to position [0, 0]
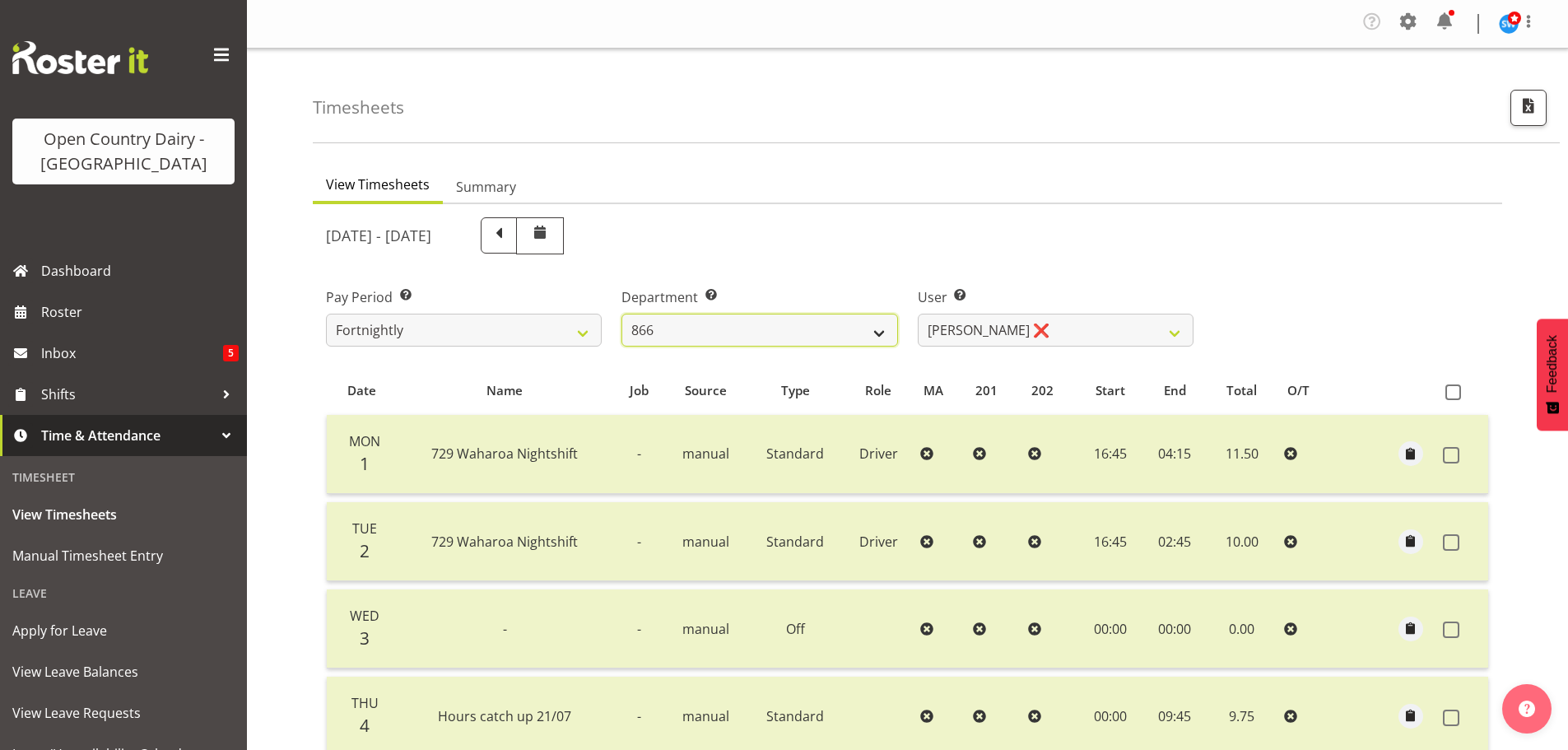
click at [755, 336] on select "701 702 703 704 705 706 707 708 709 710 711 712 713 714 715 716 717 718 719 720" at bounding box center [759, 330] width 276 height 33
select select "874"
click at [621, 314] on select "701 702 703 704 705 706 707 708 709 710 711 712 713 714 715 716 717 718 719 720" at bounding box center [759, 330] width 276 height 33
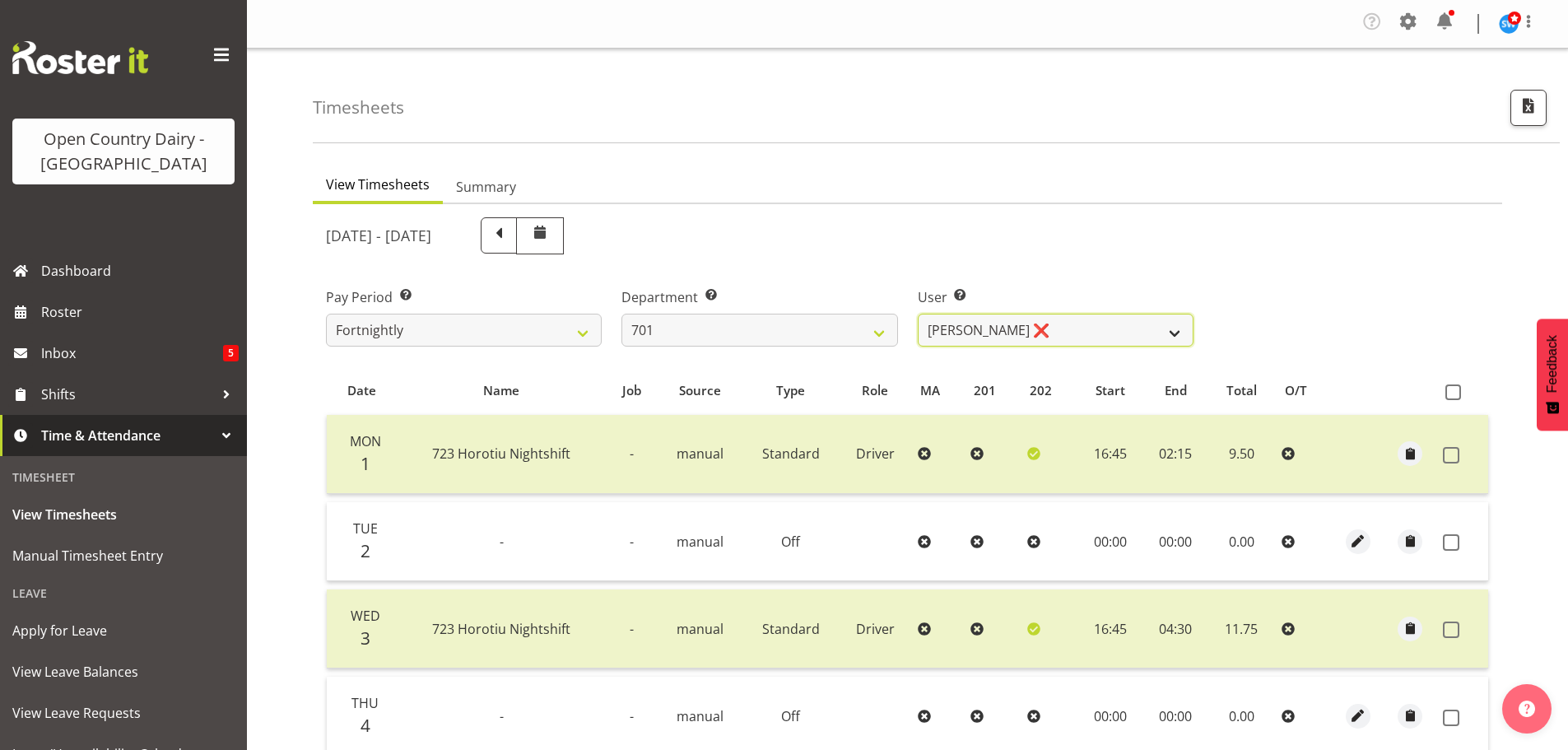
click at [1047, 330] on select "Duncan Shirley ❌ Gagandeep Singh ❌ Johann Van Zyl ❌ John Cottingham ❌" at bounding box center [1055, 330] width 276 height 33
select select "8383"
click at [918, 314] on select "Duncan Shirley ❌ Gagandeep Singh ❌ Johann Van Zyl ❌ John Cottingham ❌" at bounding box center [1055, 330] width 276 height 33
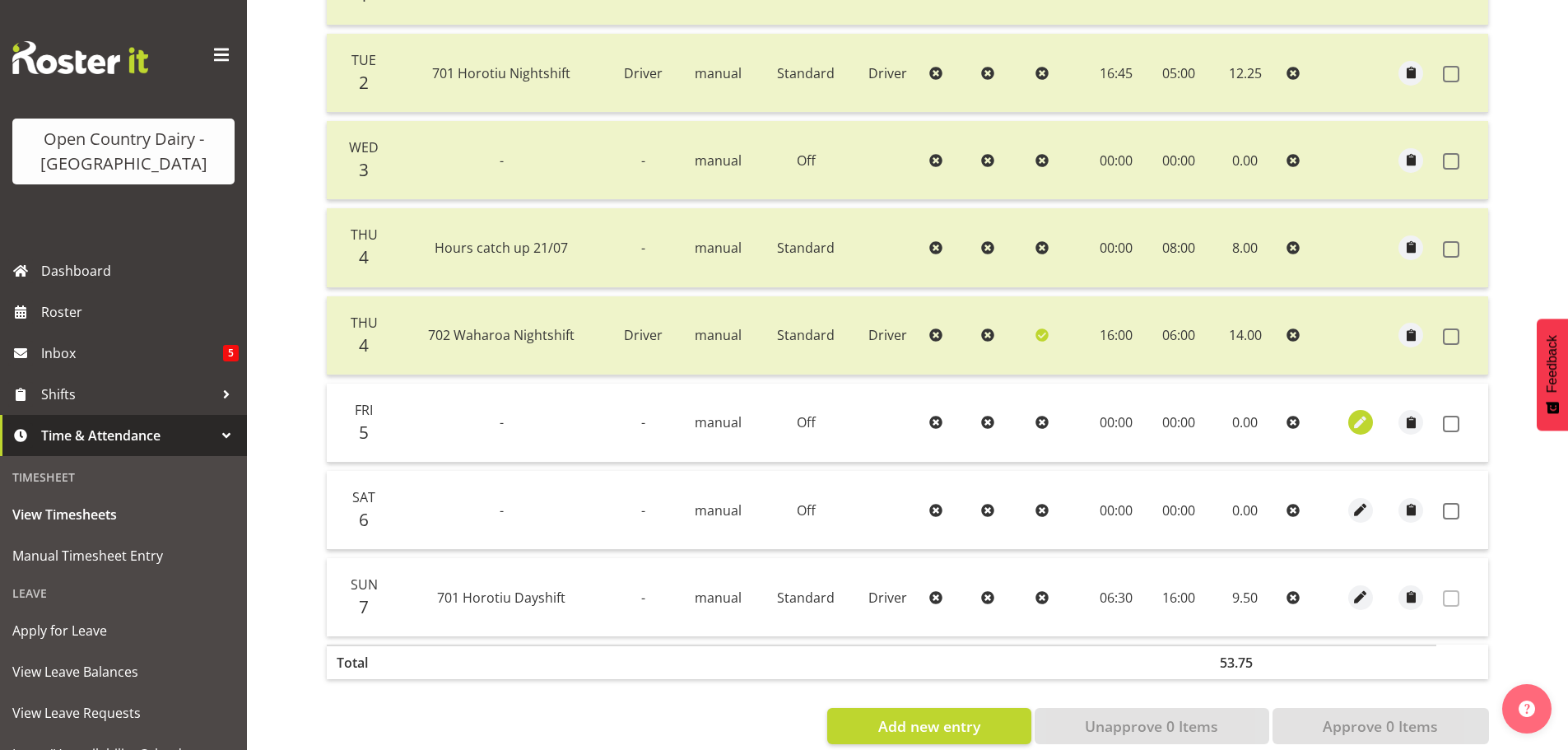
scroll to position [501, 0]
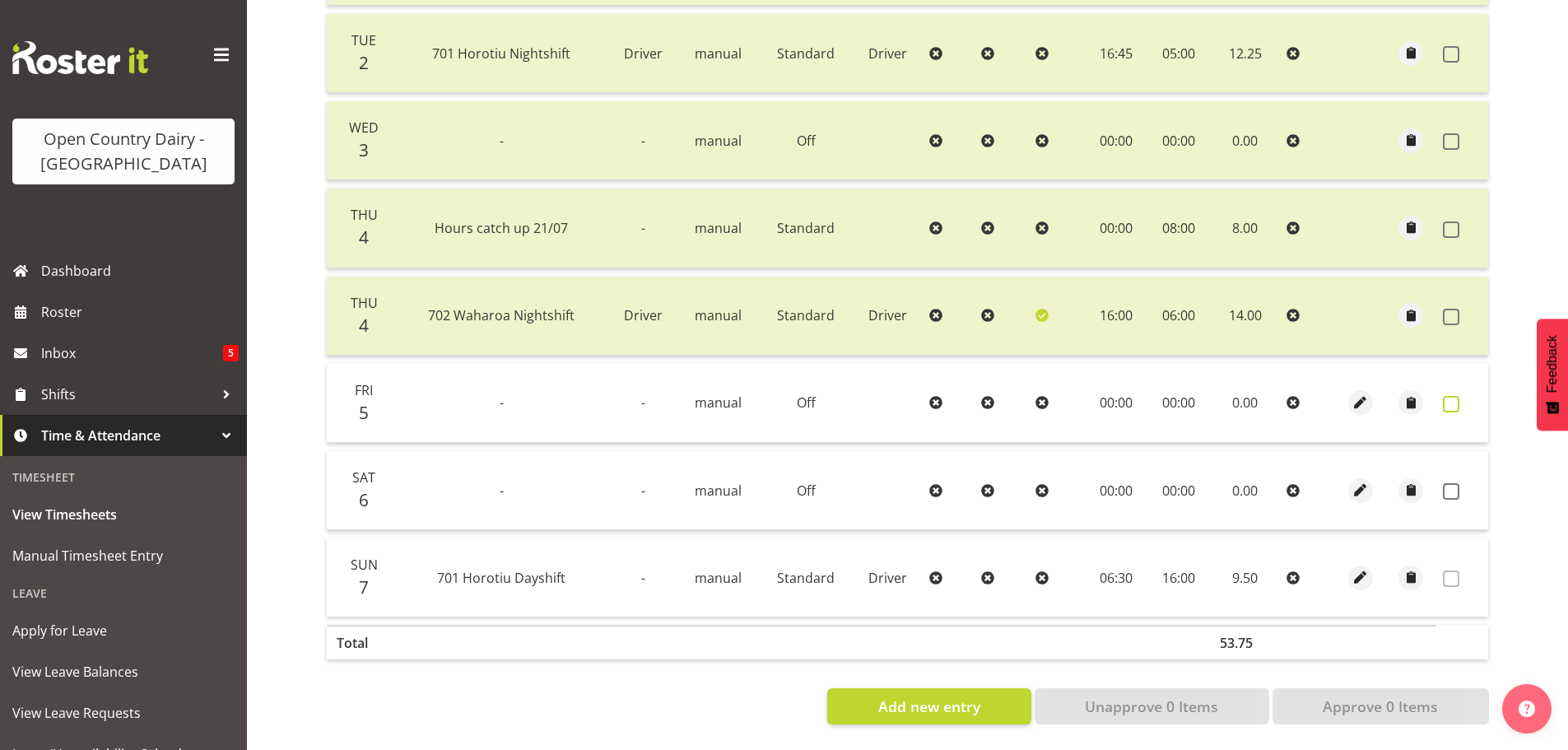
click at [1449, 395] on span at bounding box center [1451, 403] width 17 height 17
checkbox input "true"
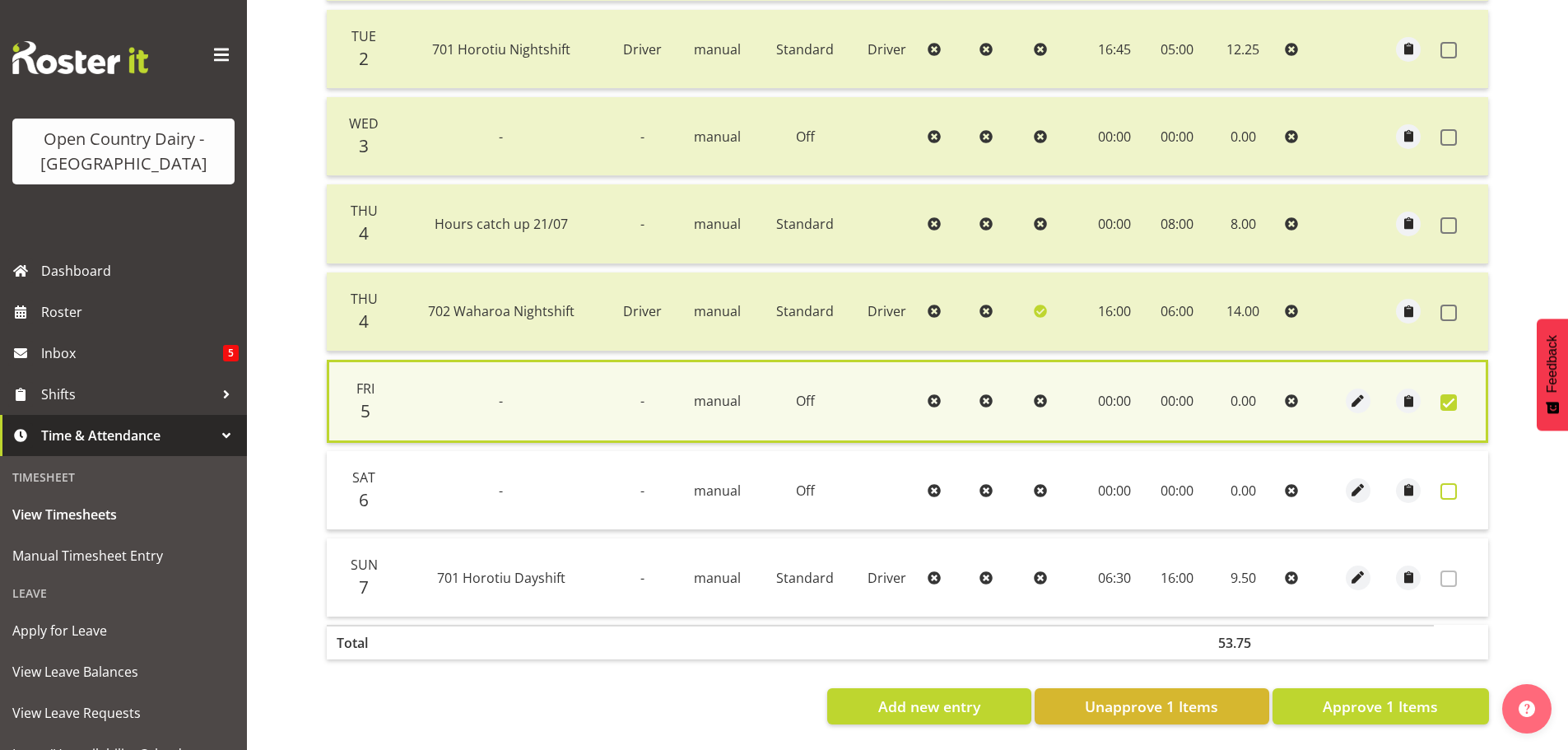
click at [1446, 483] on span at bounding box center [1448, 491] width 17 height 17
checkbox input "true"
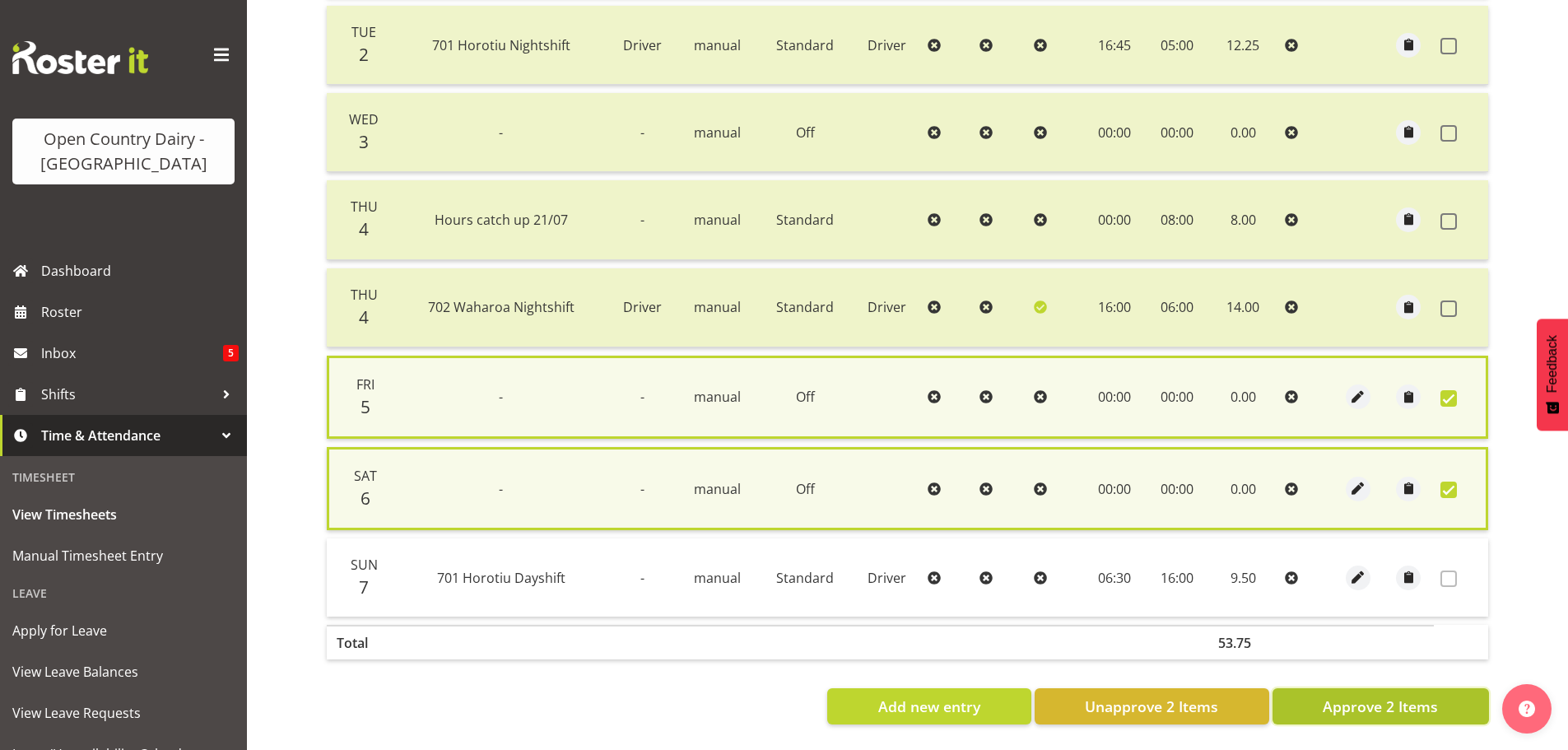
click at [1403, 697] on span "Approve 2 Items" at bounding box center [1379, 706] width 116 height 22
checkbox input "false"
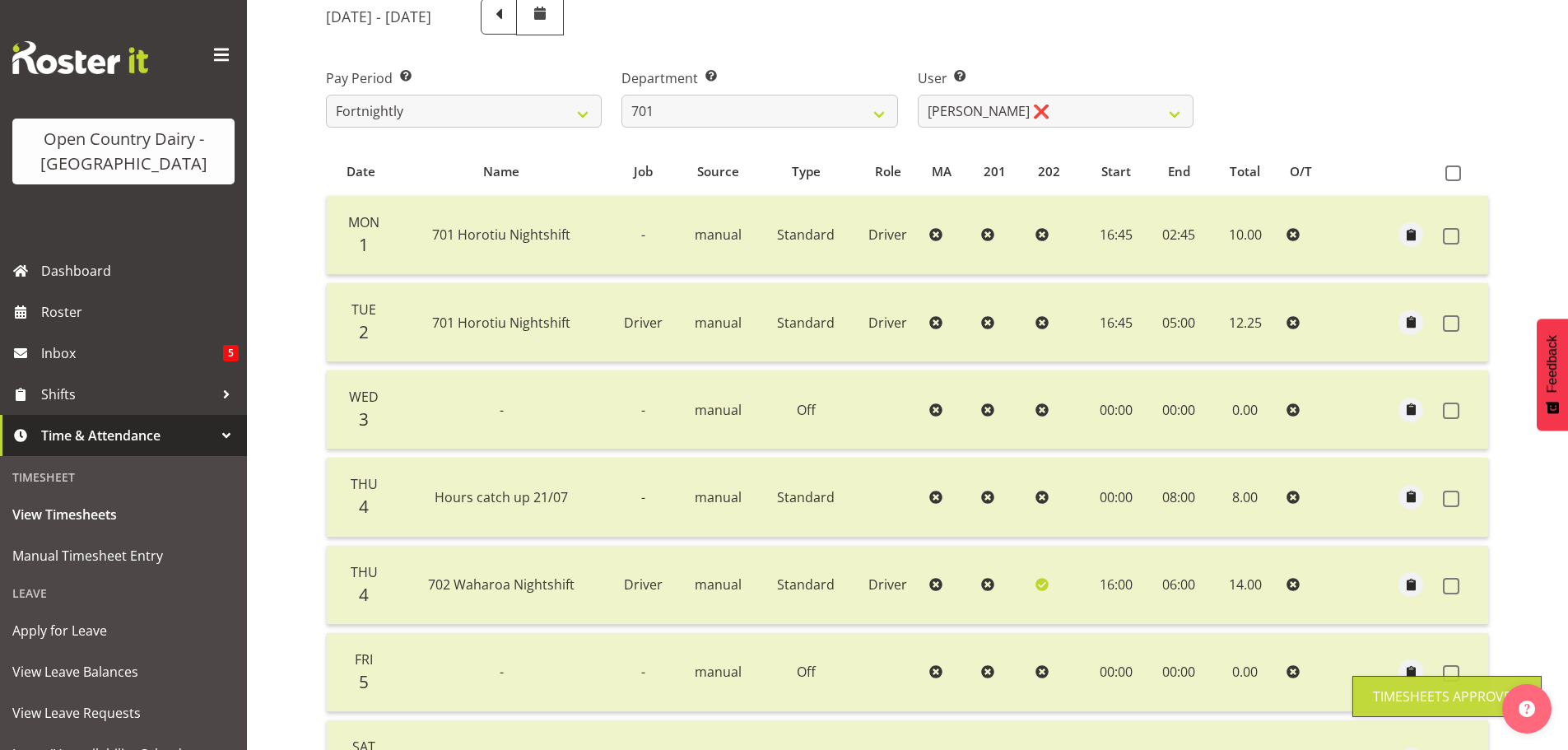
scroll to position [171, 0]
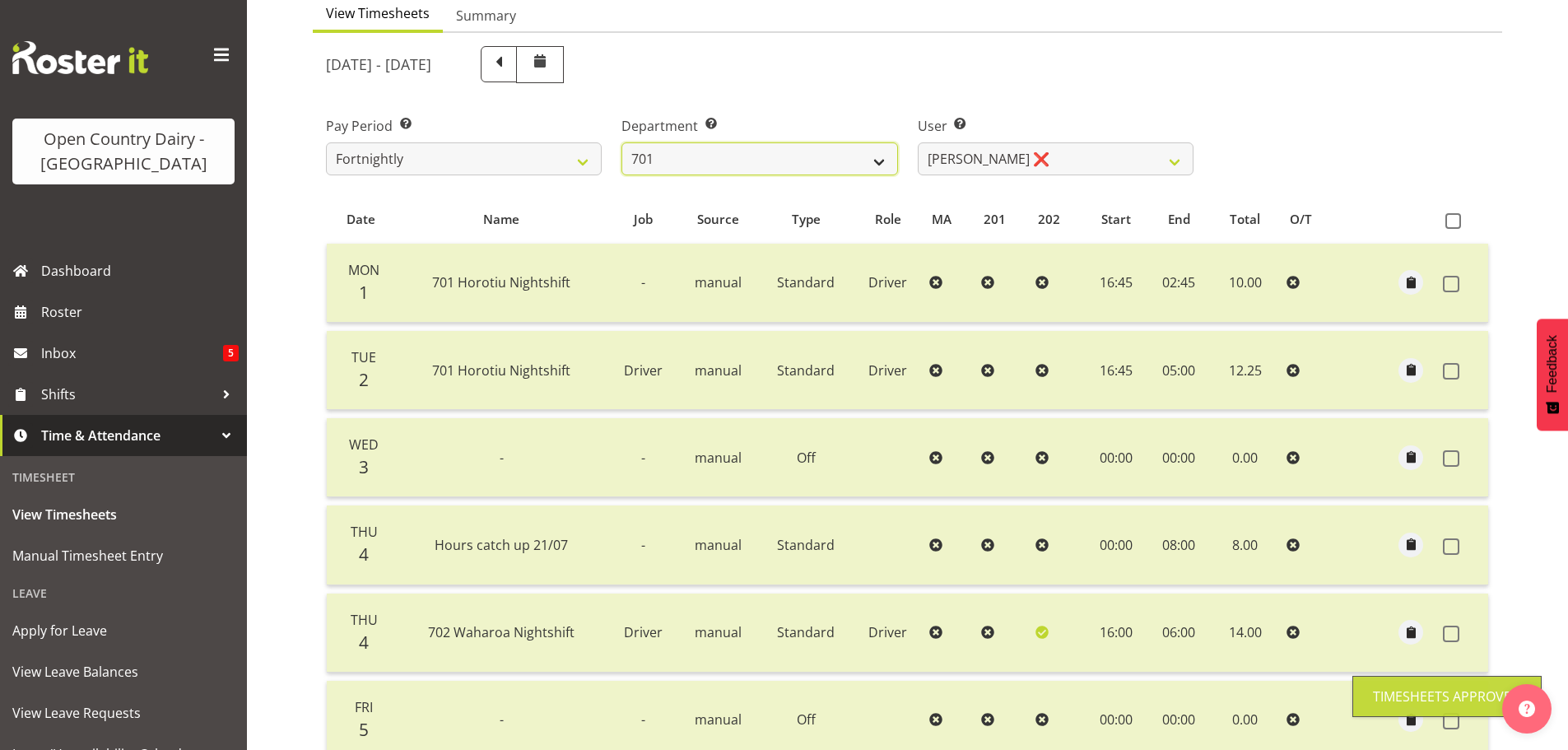
click at [774, 163] on select "701 702 703 704 705 706 707 708 709 710 711 712 713 714 715 716 717 718 719 720" at bounding box center [759, 159] width 276 height 33
select select "720"
click at [621, 143] on select "701 702 703 704 705 706 707 708 709 710 711 712 713 714 715 716 717 718 719 720" at bounding box center [759, 159] width 276 height 33
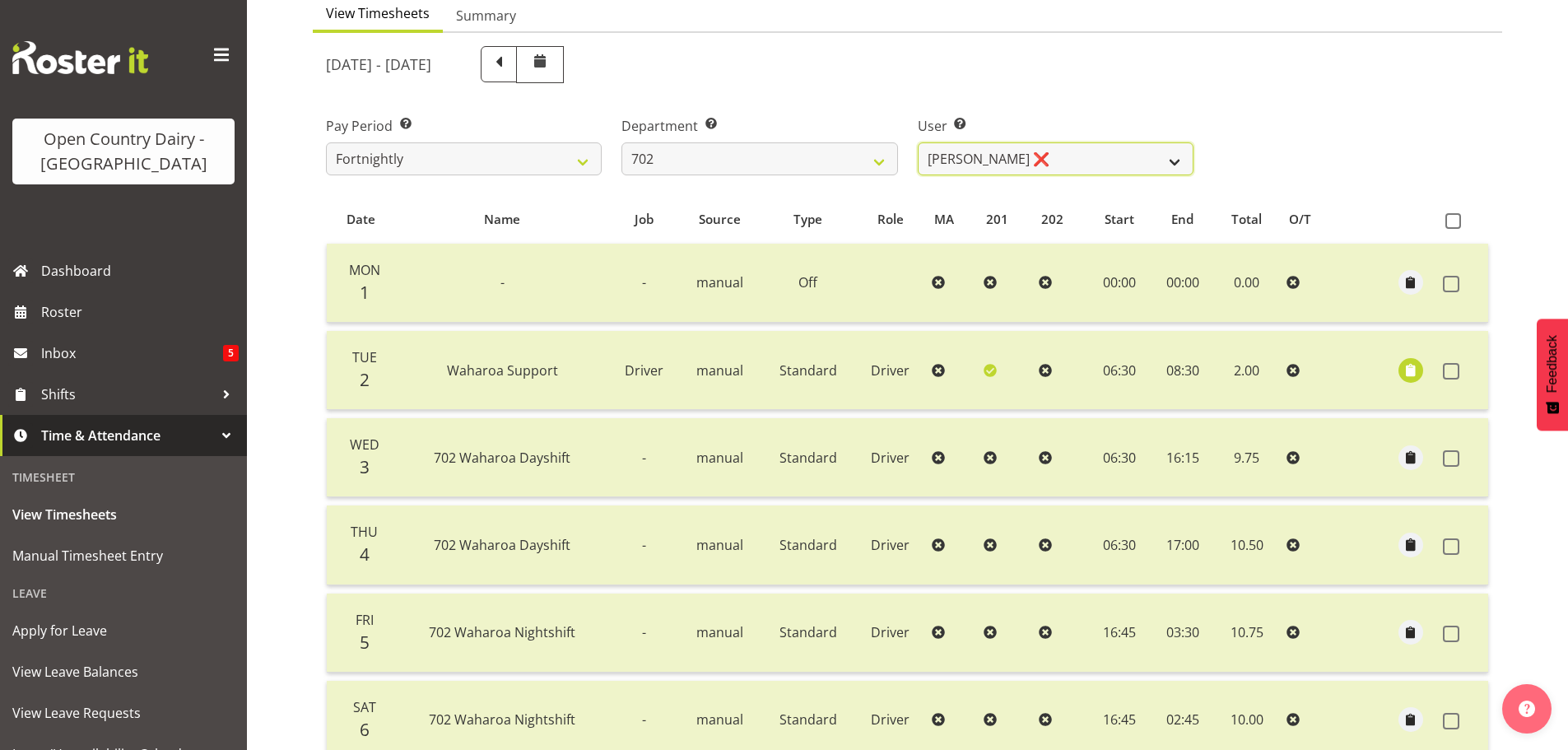
click at [1044, 163] on select "[PERSON_NAME] ❌ [PERSON_NAME] ❌ [PERSON_NAME] ❌ [PERSON_NAME] ❌" at bounding box center [1055, 159] width 276 height 33
select select "10345"
click at [918, 143] on select "[PERSON_NAME] ❌ [PERSON_NAME] ❌ [PERSON_NAME] ❌ [PERSON_NAME] ❌" at bounding box center [1055, 159] width 276 height 33
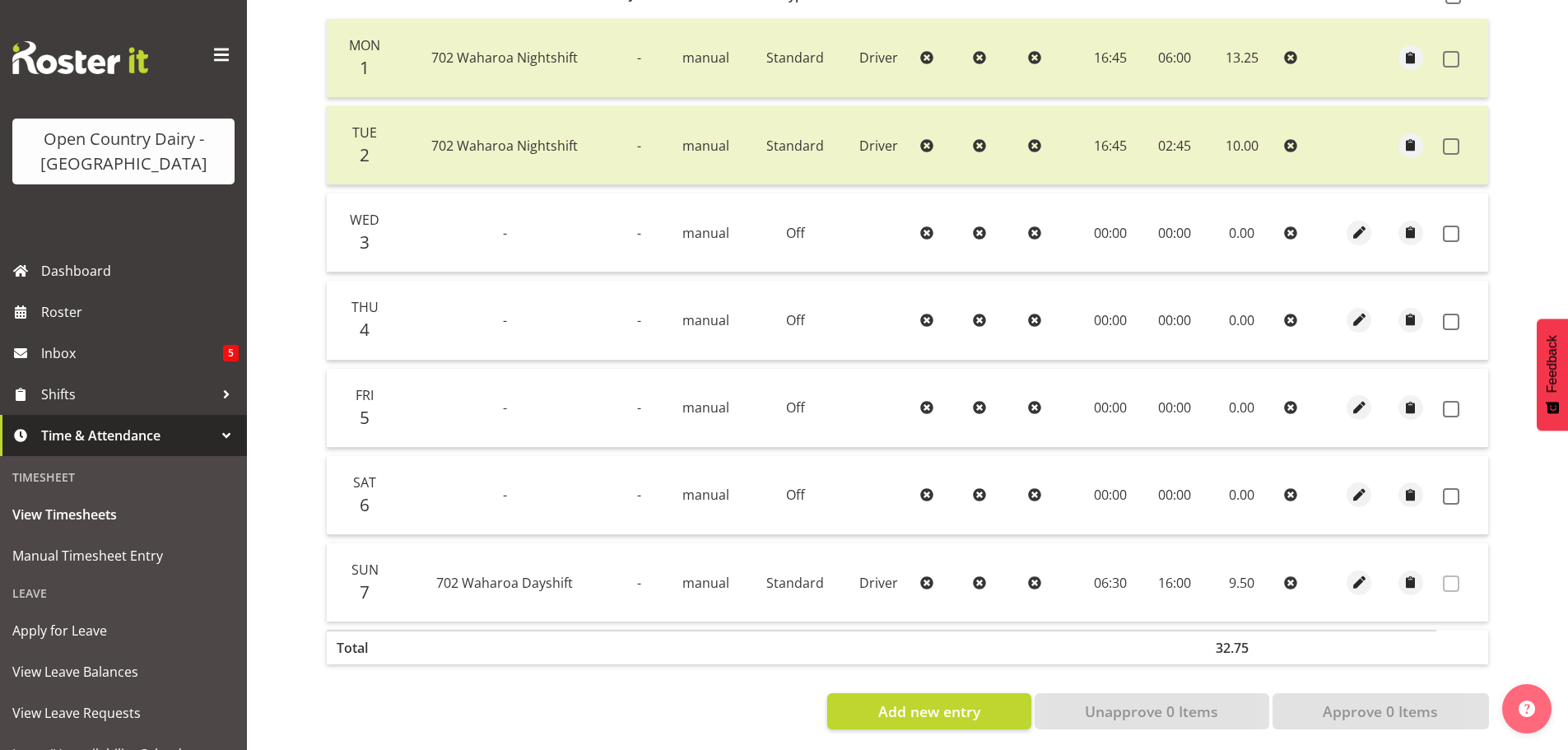
scroll to position [413, 0]
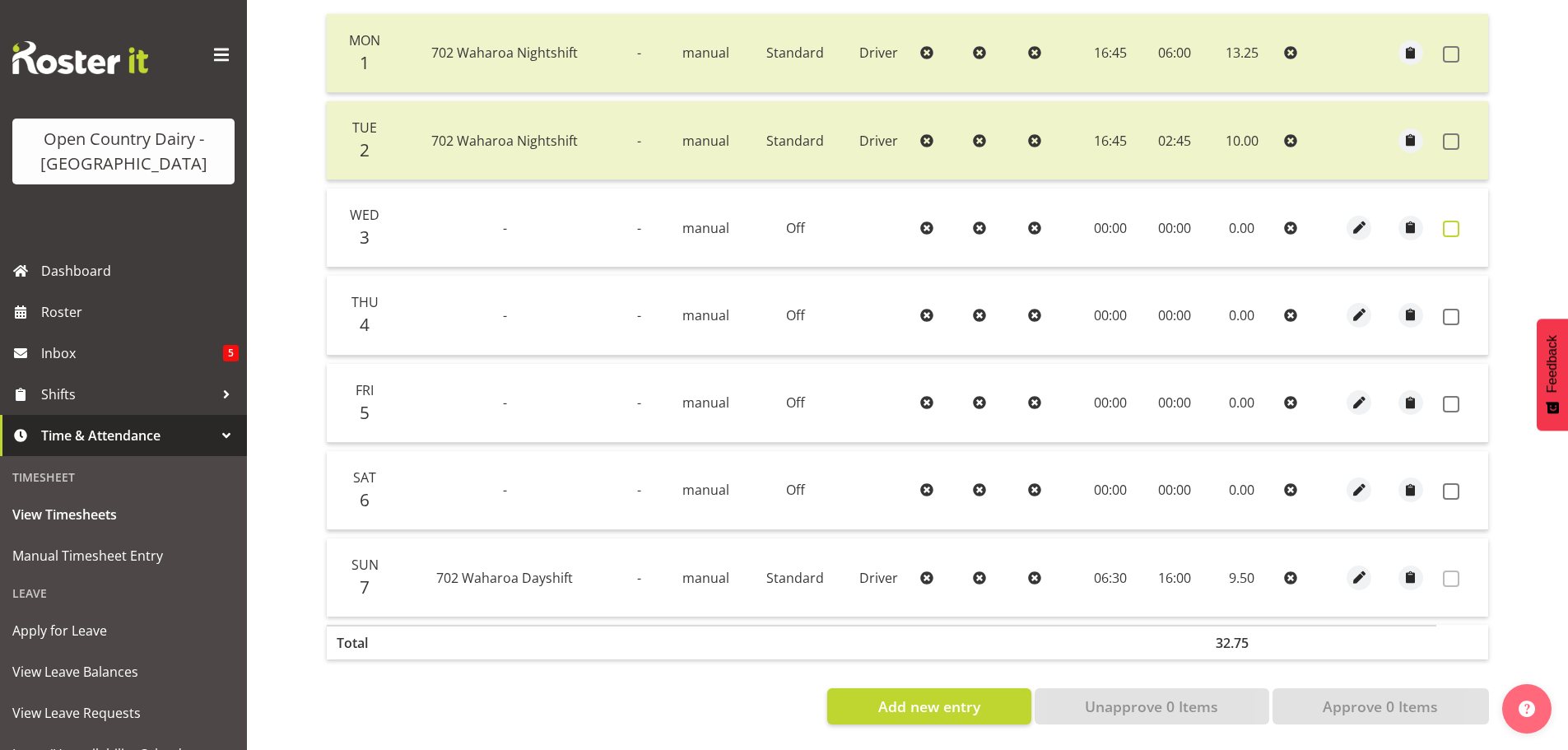
click at [1450, 221] on span at bounding box center [1451, 229] width 17 height 17
checkbox input "true"
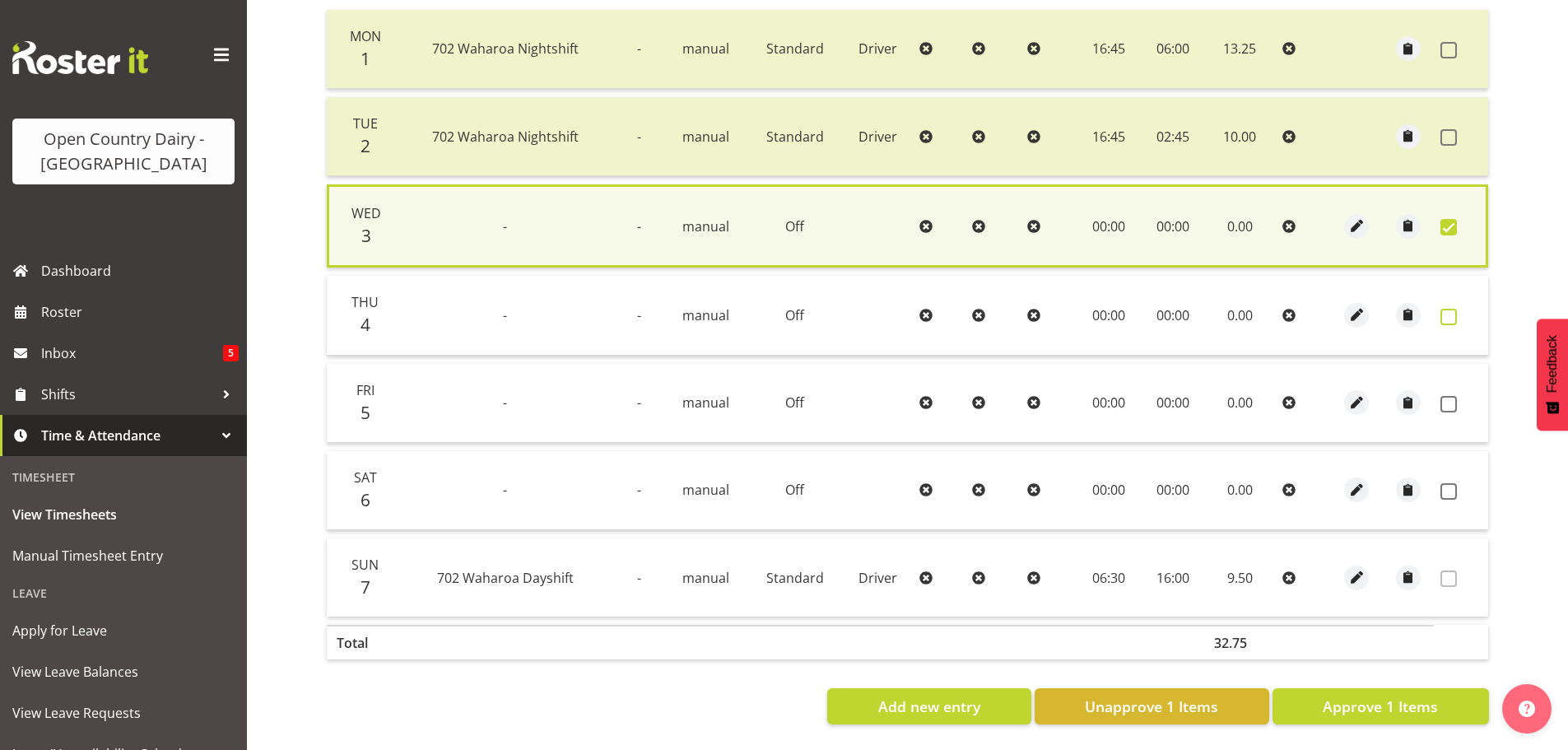
click at [1447, 309] on span at bounding box center [1448, 316] width 17 height 17
checkbox input "true"
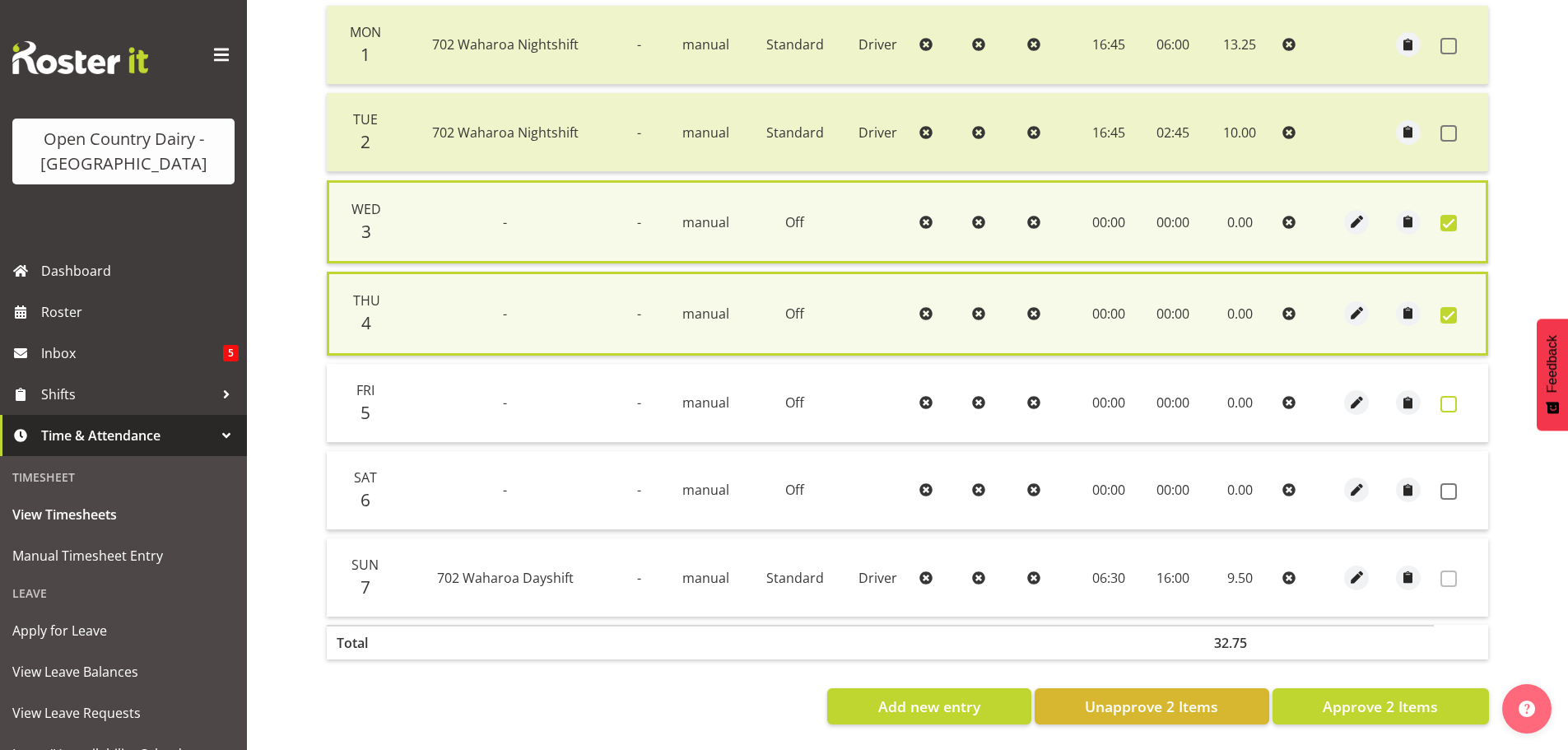
click at [1449, 396] on span at bounding box center [1448, 403] width 17 height 17
checkbox input "true"
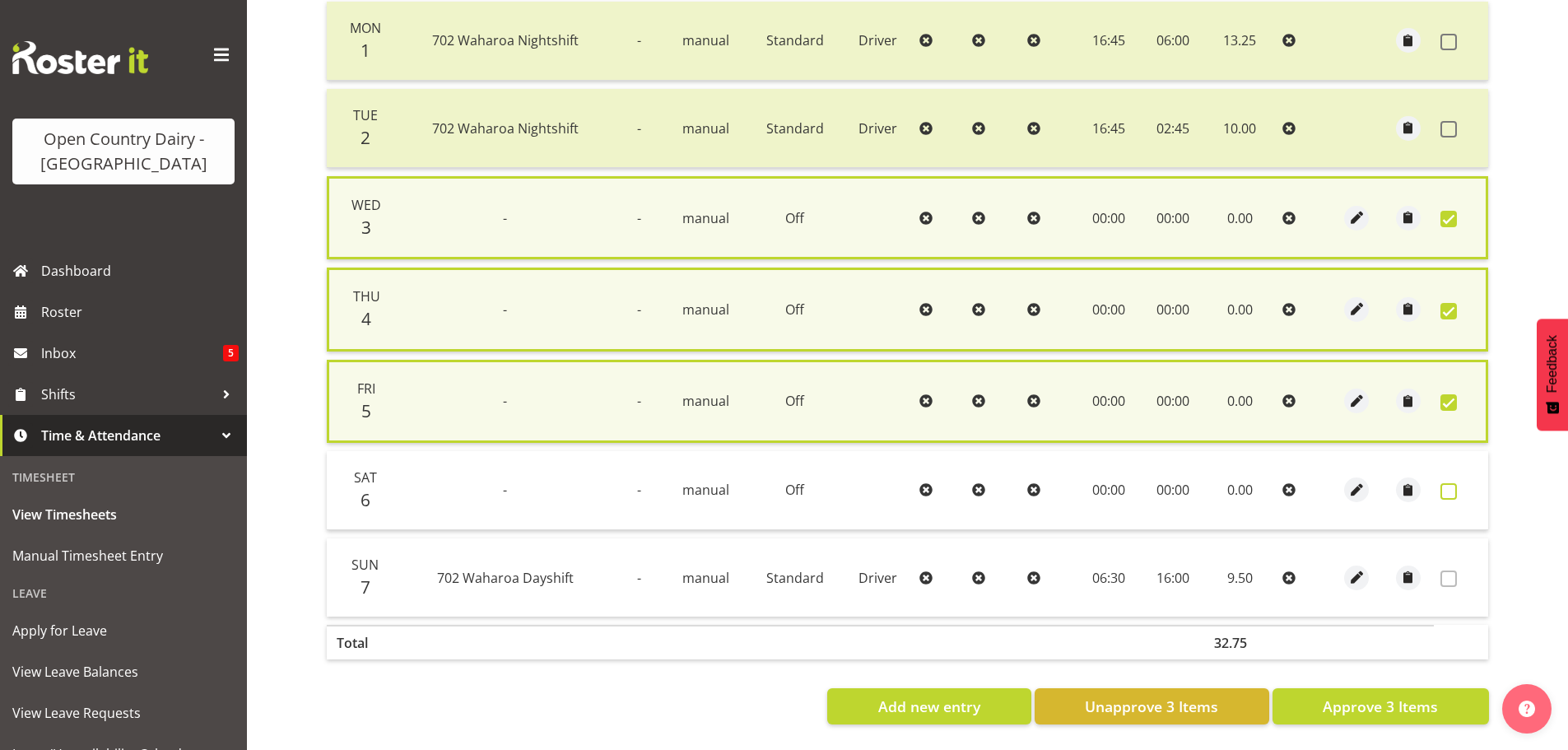
click at [1452, 491] on span at bounding box center [1448, 491] width 17 height 17
checkbox input "true"
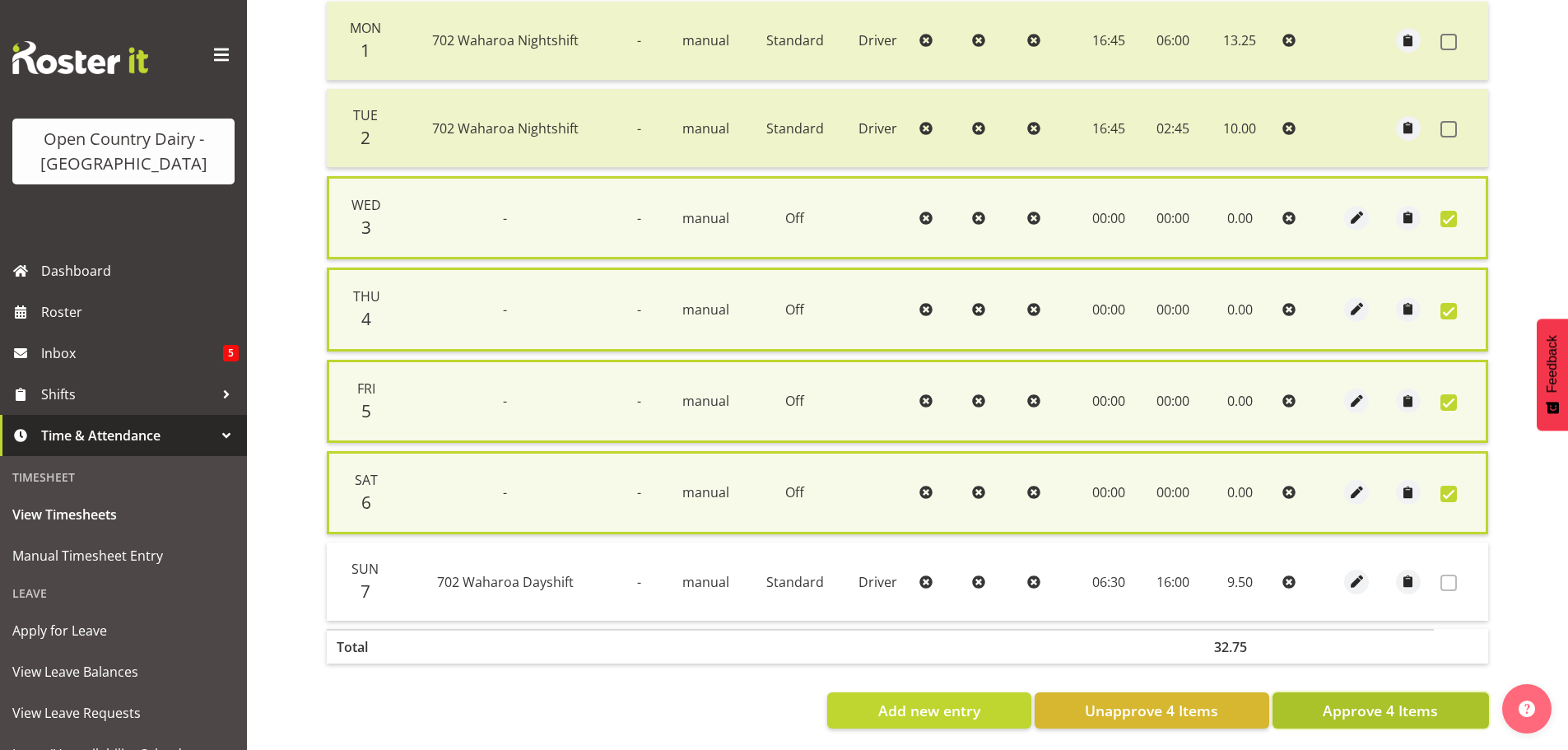
click at [1365, 703] on span "Approve 4 Items" at bounding box center [1379, 710] width 116 height 22
checkbox input "false"
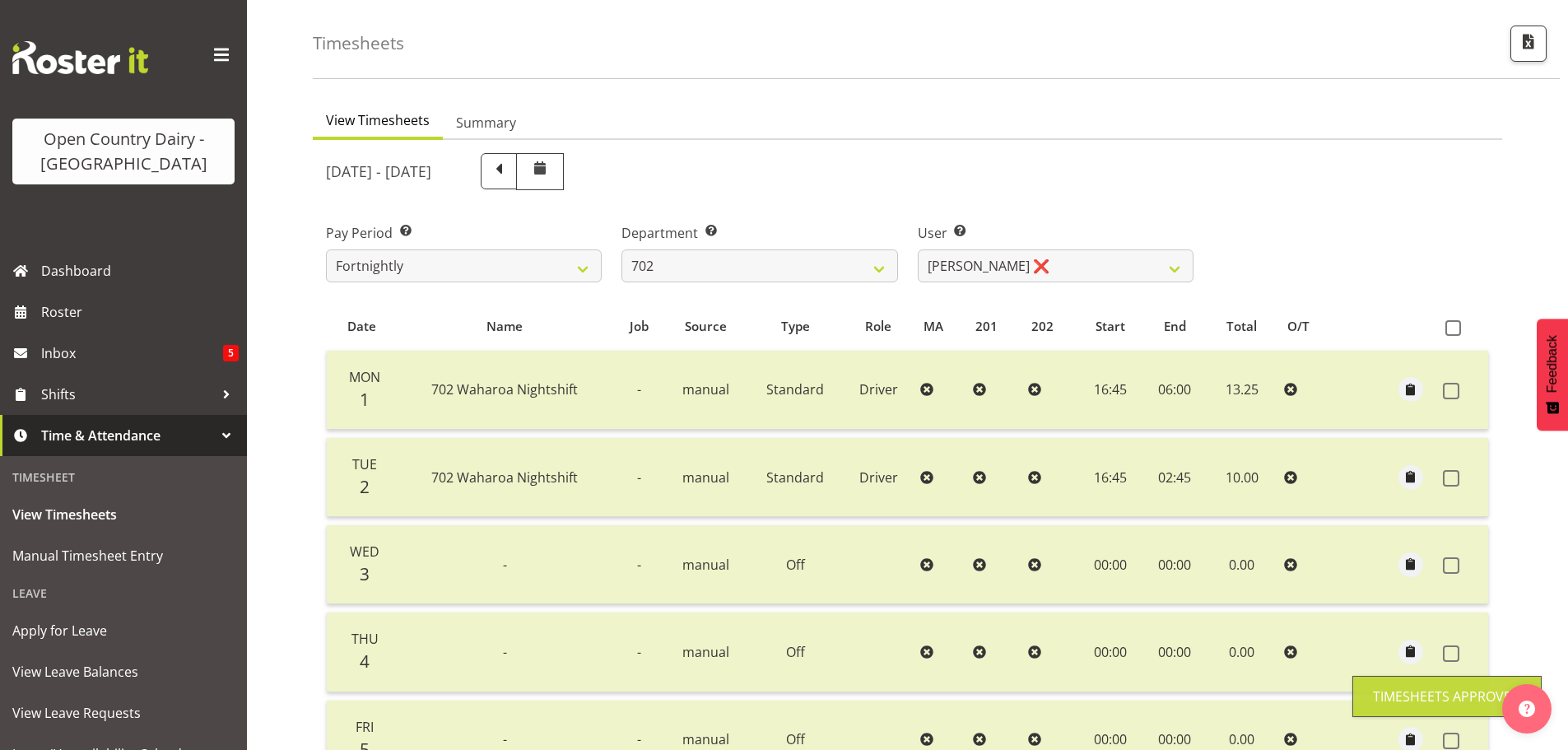
scroll to position [0, 0]
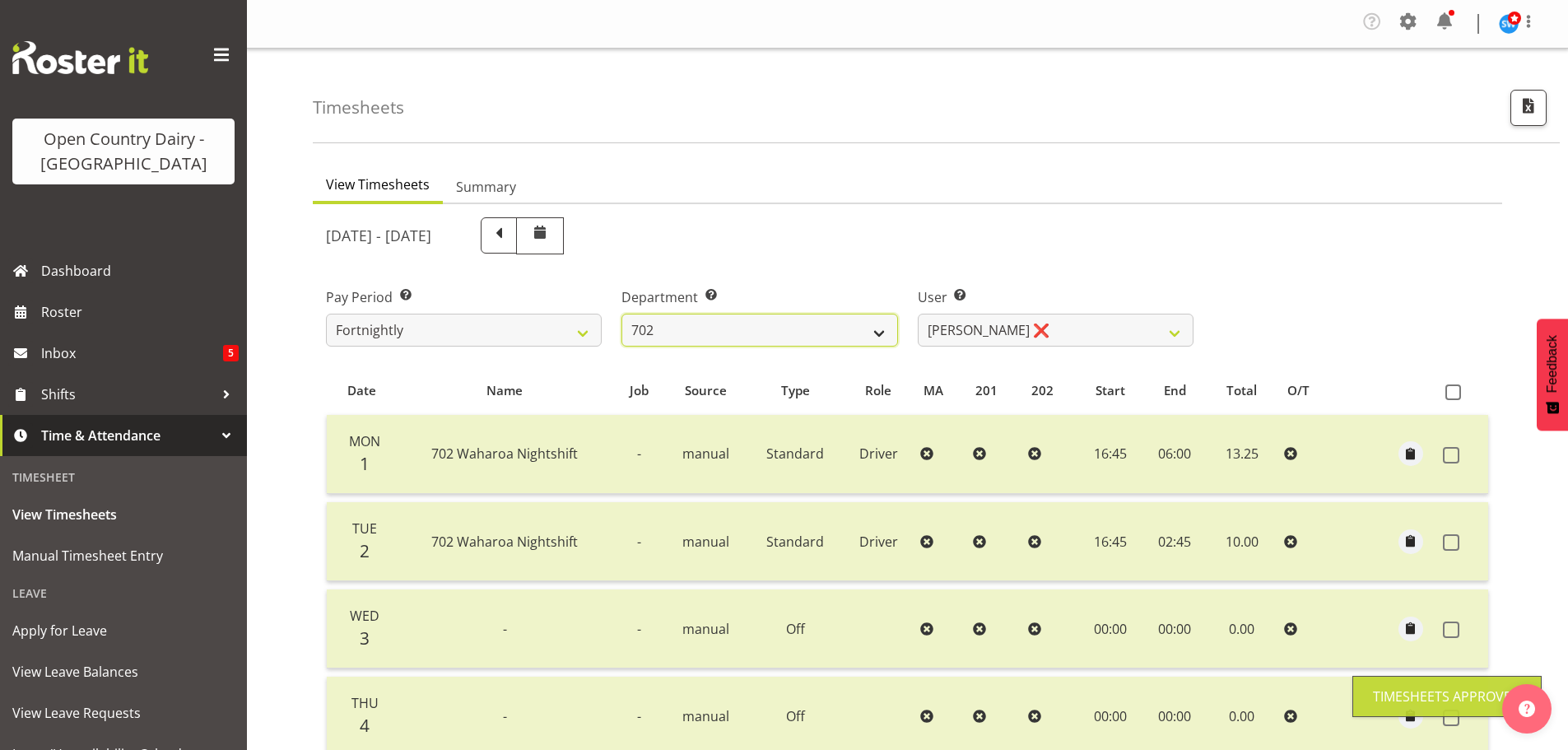
click at [759, 321] on select "701 702 703 704 705 706 707 708 709 710 711 712 713 714 715 716 717 718 719 720" at bounding box center [759, 330] width 276 height 33
select select "710"
click at [621, 314] on select "701 702 703 704 705 706 707 708 709 710 711 712 713 714 715 716 717 718 719 720" at bounding box center [759, 330] width 276 height 33
select select "8168"
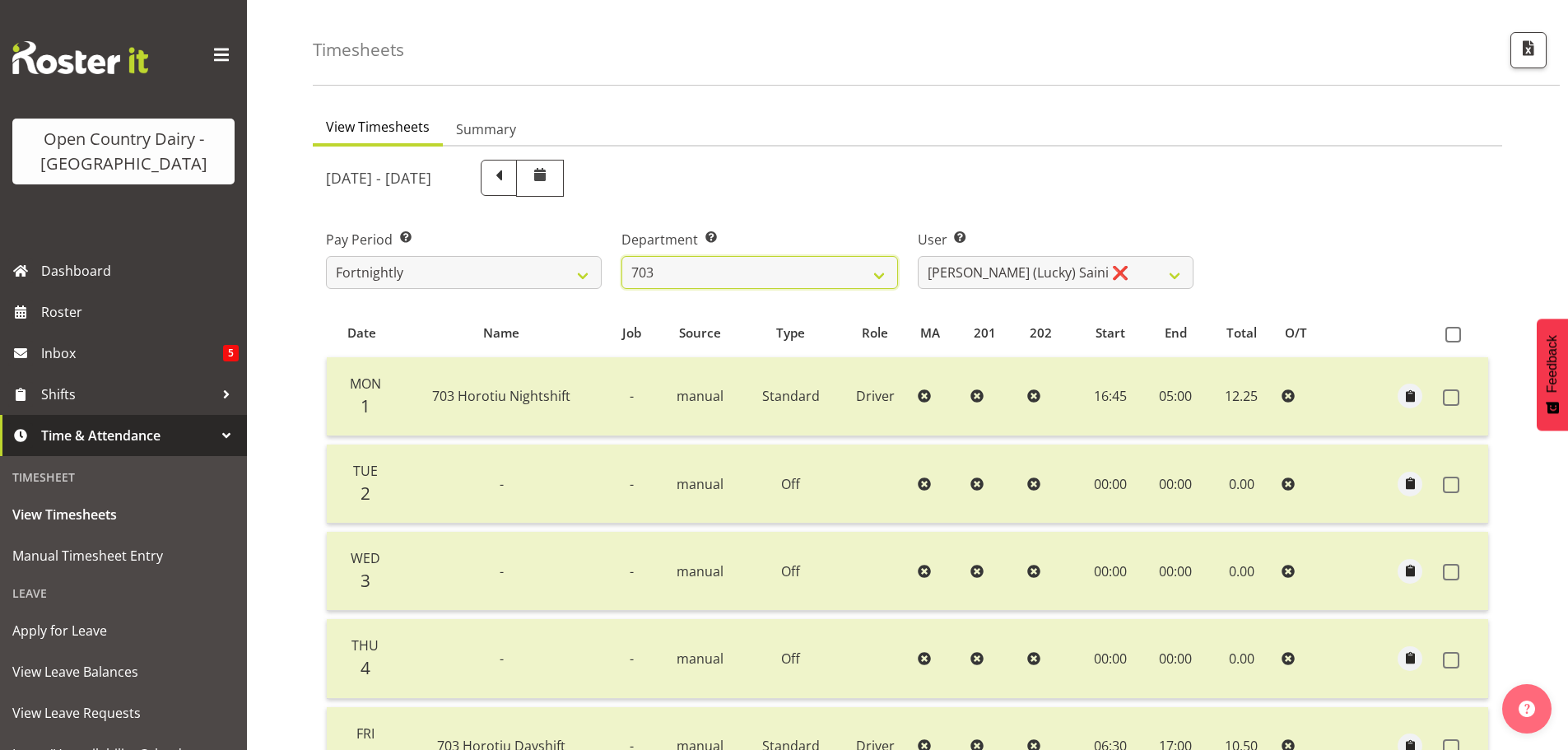
scroll to position [2, 0]
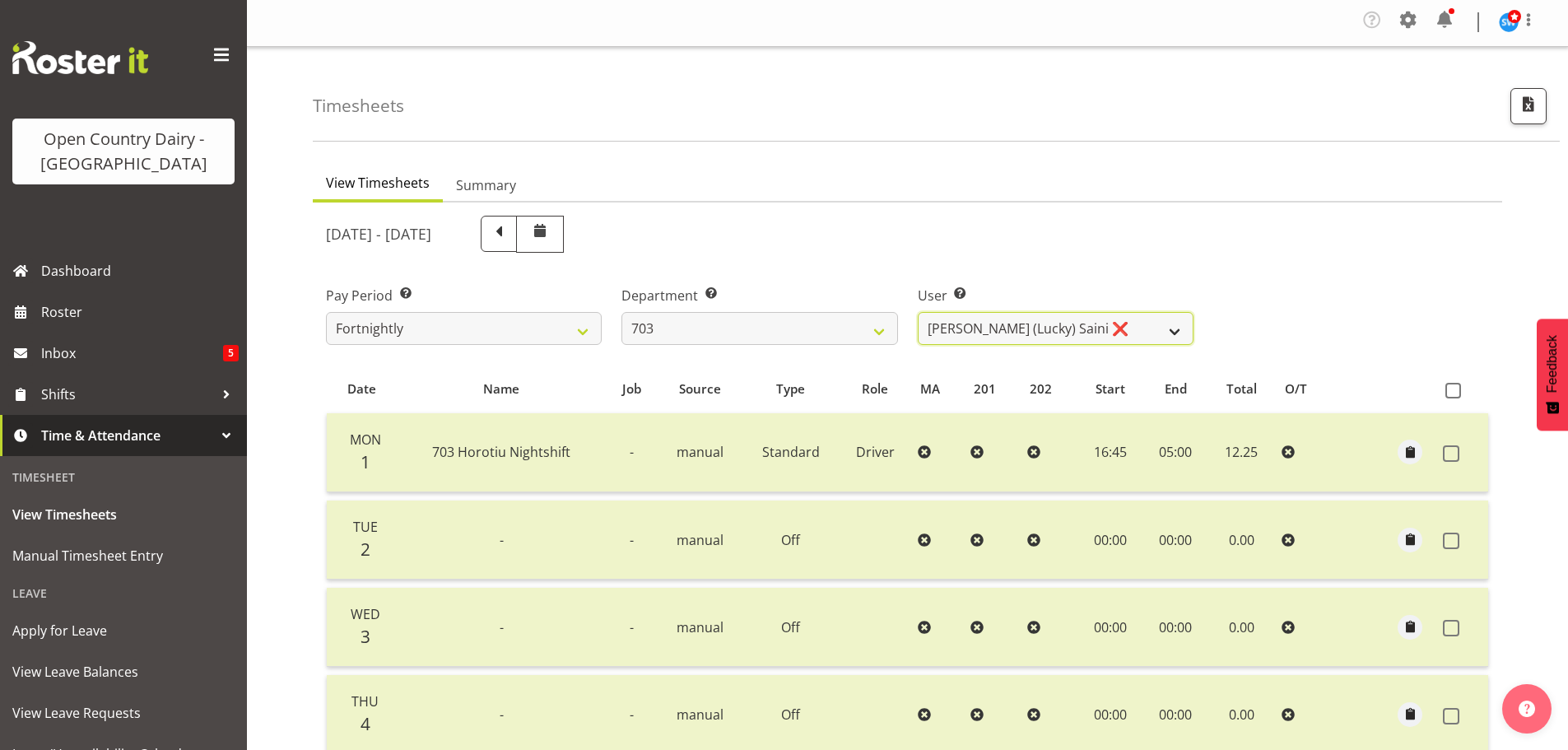
click at [1020, 319] on select "Bhupinder (Lucky) Saini ❌ Mark Fowler ❌ Tama Baker ❌" at bounding box center [1055, 329] width 276 height 33
click at [1020, 319] on select "Bhupinder (Lucky) Saini ❌ Mark Fowler ❌ Tama Baker ❌" at bounding box center [1055, 329] width 276 height 33
click at [763, 326] on select "701 702 703 704 705 706 707 708 709 710 711 712 713 714 715 716 717 718 719 720" at bounding box center [759, 329] width 276 height 33
select select "717"
click at [621, 312] on select "701 702 703 704 705 706 707 708 709 710 711 712 713 714 715 716 717 718 719 720" at bounding box center [759, 329] width 276 height 33
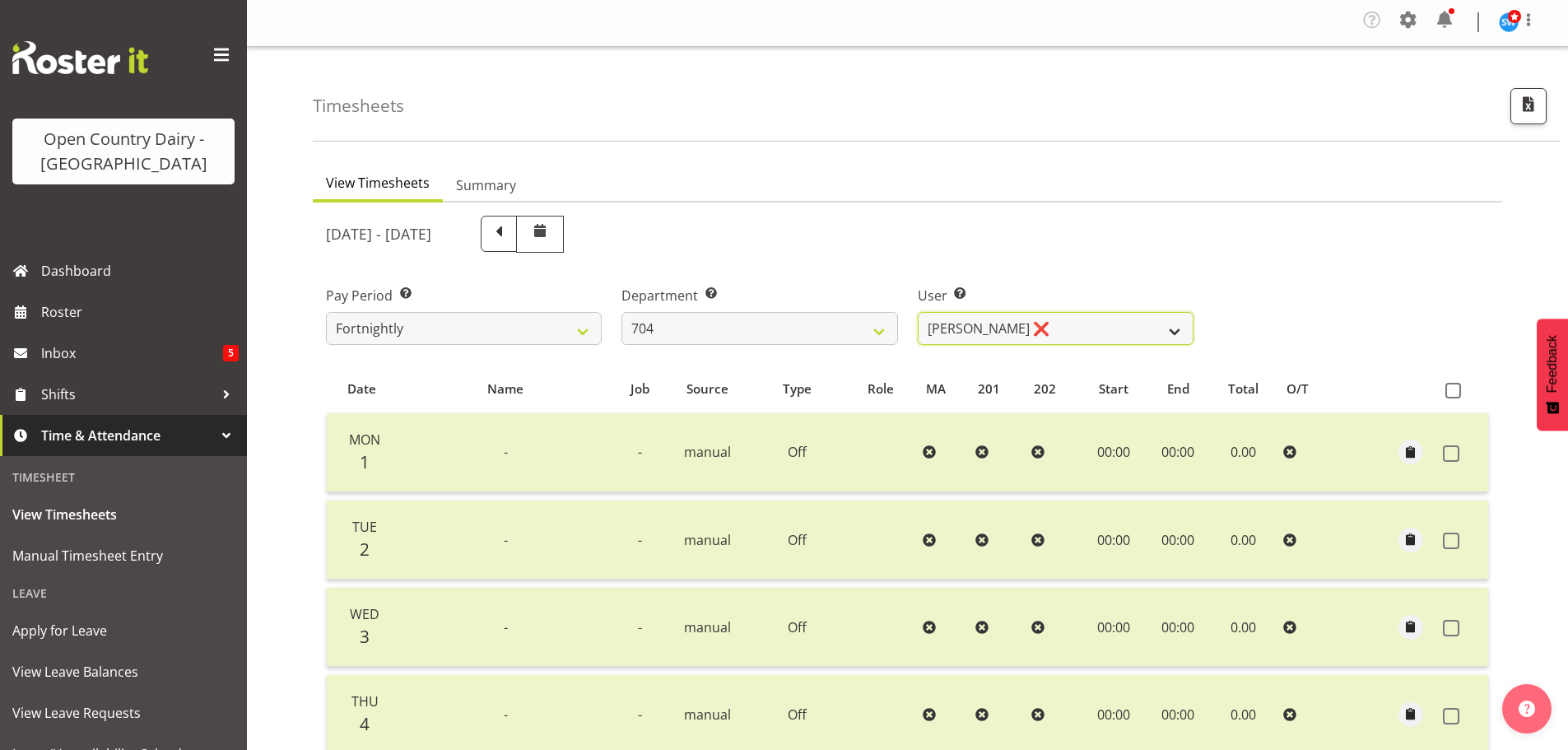
click at [1062, 325] on select "Graham Houghton ❌ Jon Williams ❌ Stephen Rae ❌" at bounding box center [1055, 329] width 276 height 33
select select "11257"
click at [918, 312] on select "Graham Houghton ❌ Jon Williams ❌ Stephen Rae ❌" at bounding box center [1055, 329] width 276 height 33
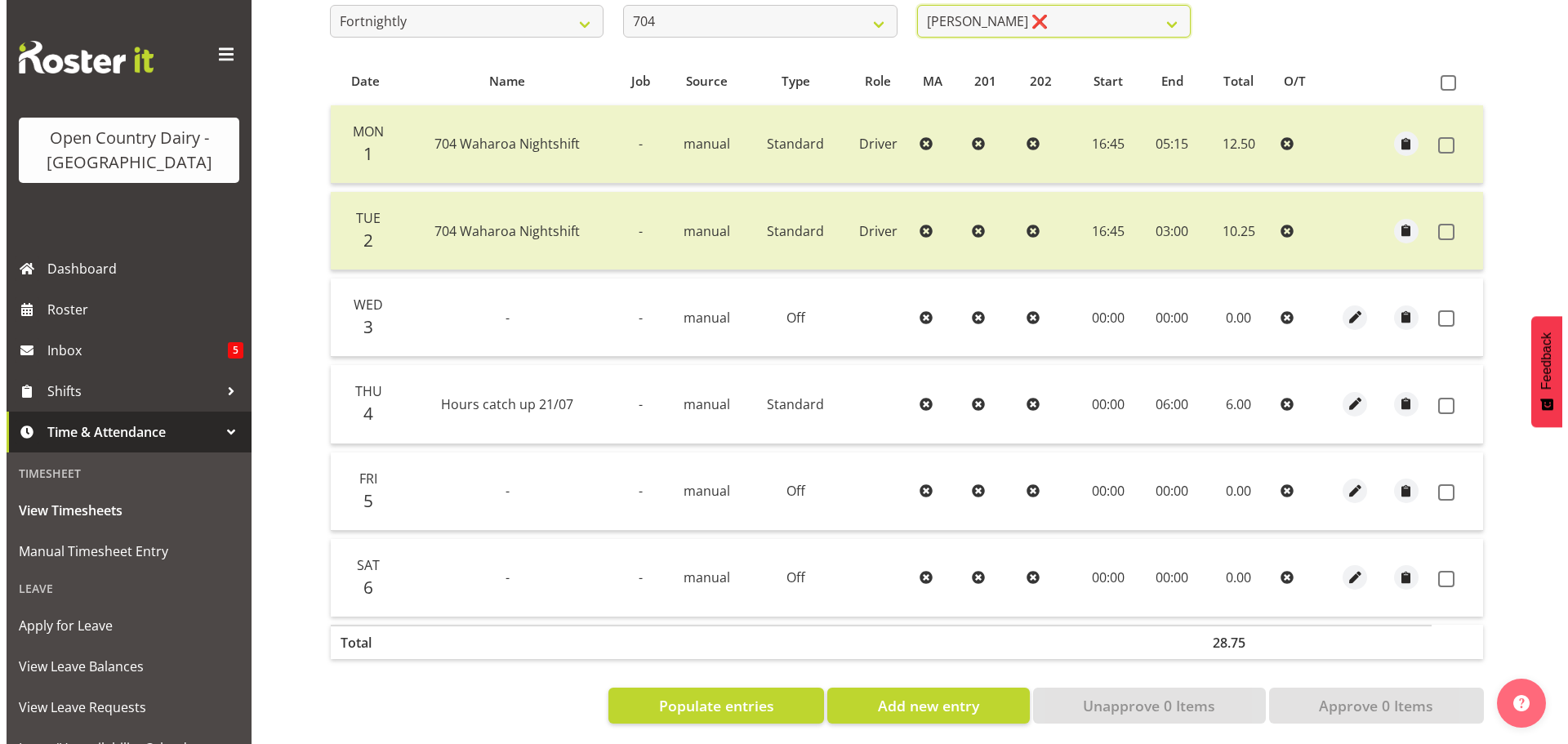
scroll to position [323, 0]
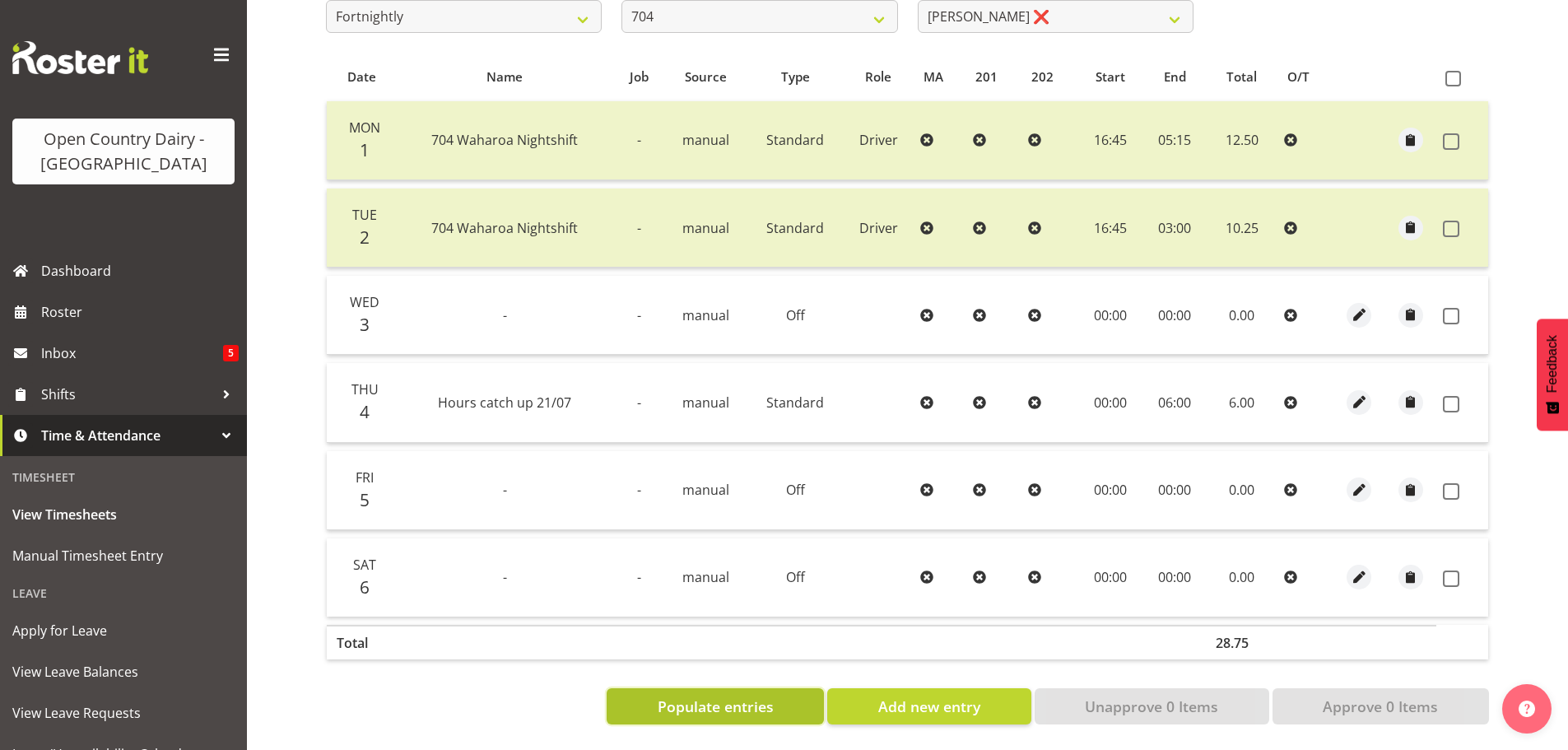
click at [673, 698] on span "Populate entries" at bounding box center [714, 706] width 116 height 22
click at [907, 700] on span "Add new entry" at bounding box center [928, 706] width 102 height 22
select select
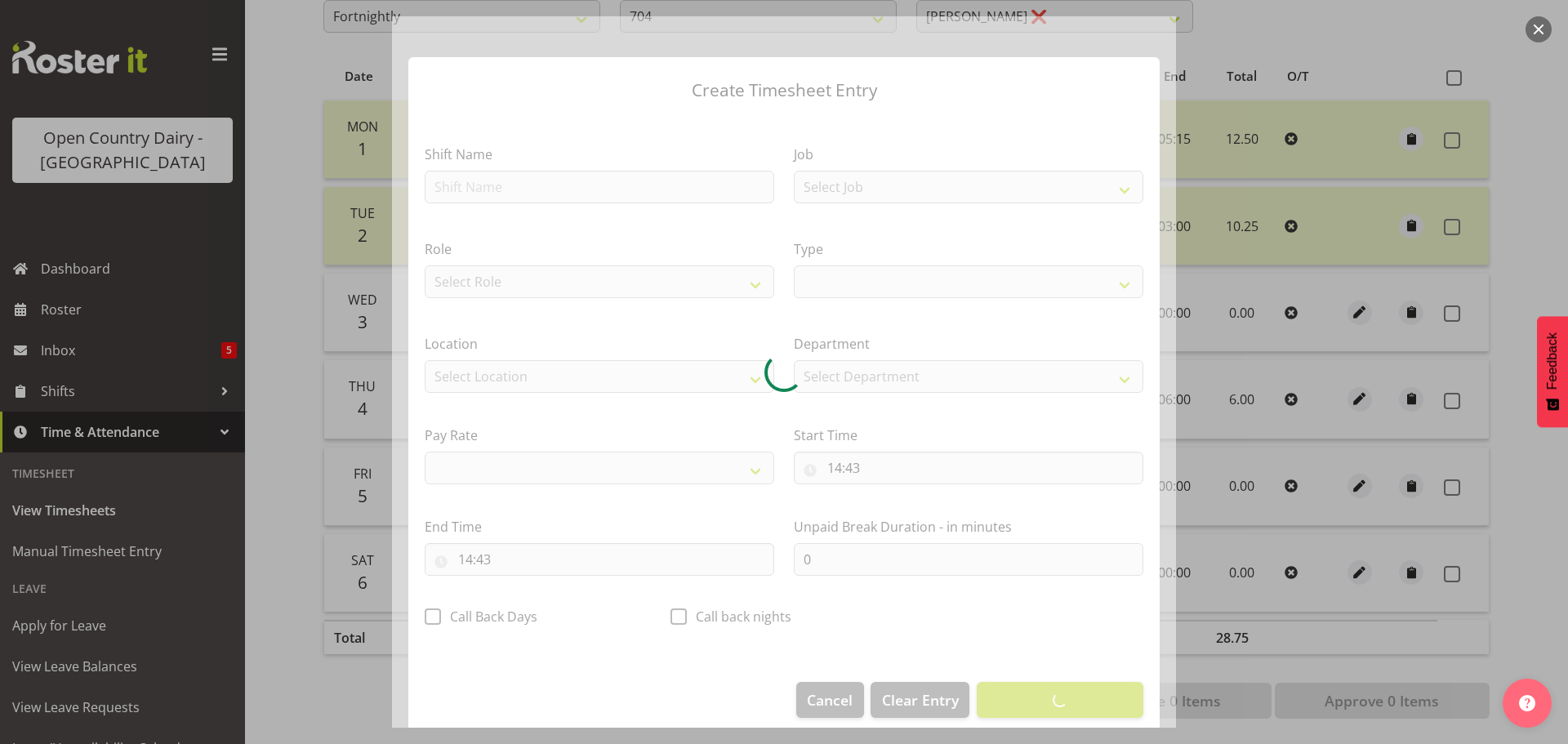
select select
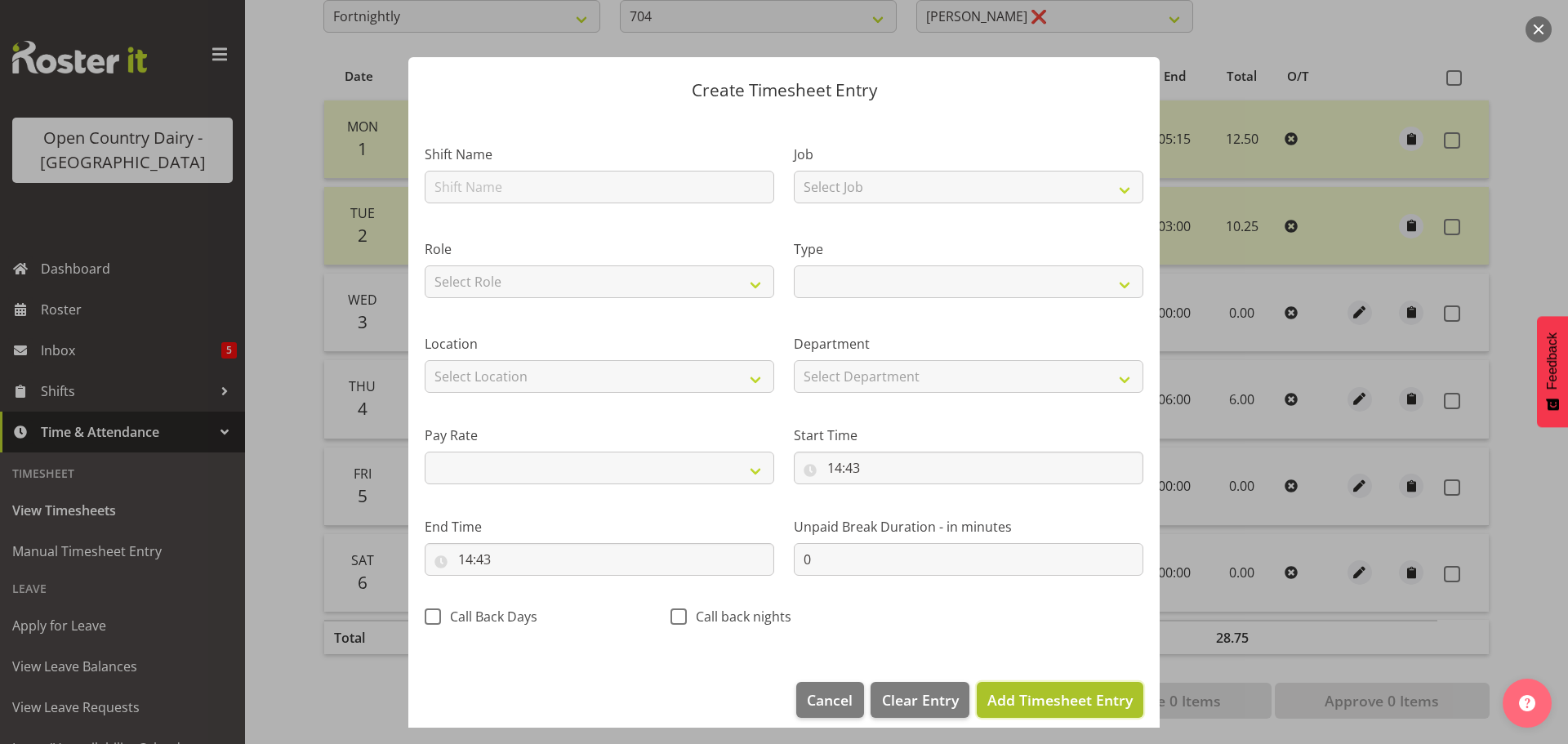
click at [1015, 690] on span "Add Timesheet Entry" at bounding box center [1060, 699] width 146 height 20
select select
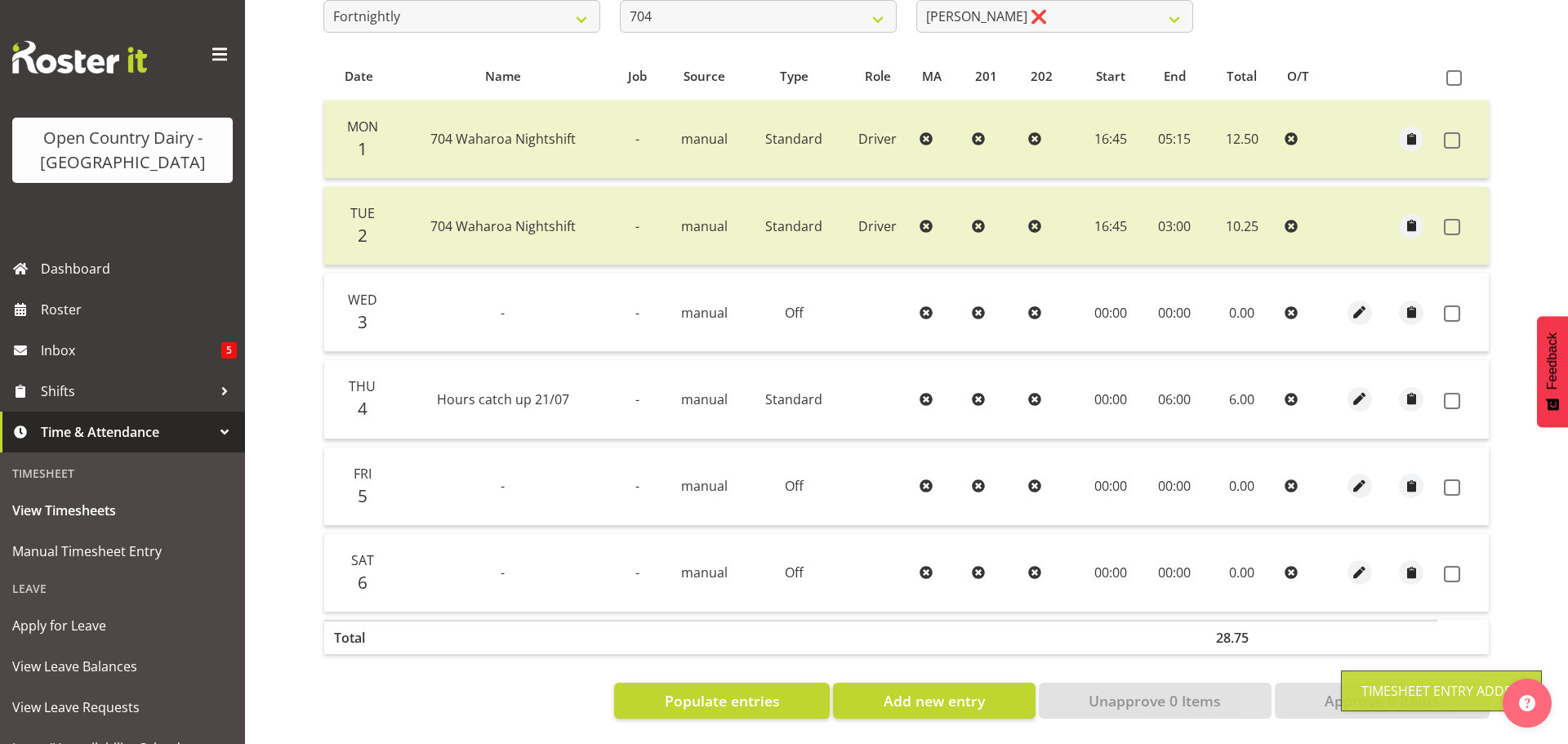
select select
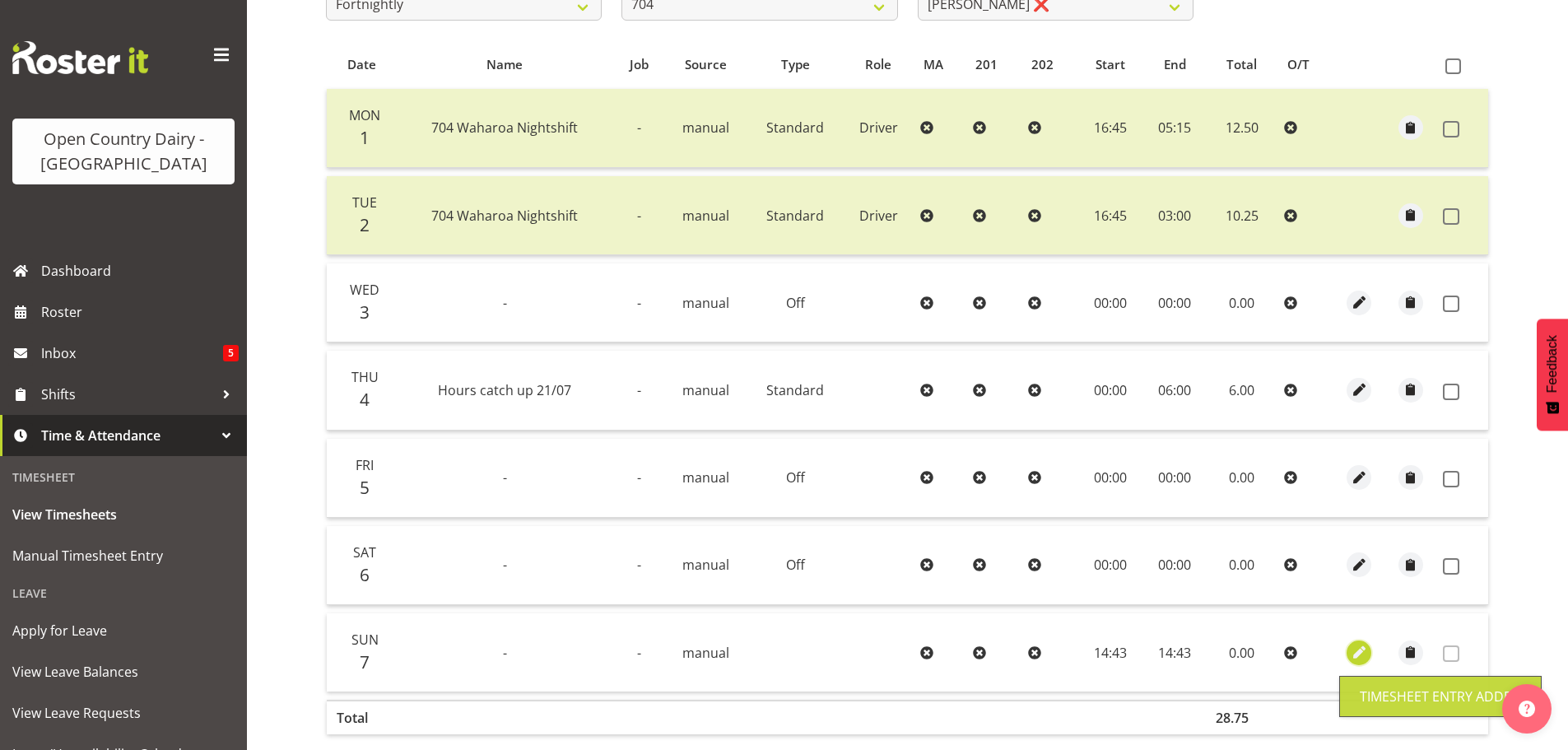
click at [1355, 650] on span "button" at bounding box center [1359, 652] width 19 height 19
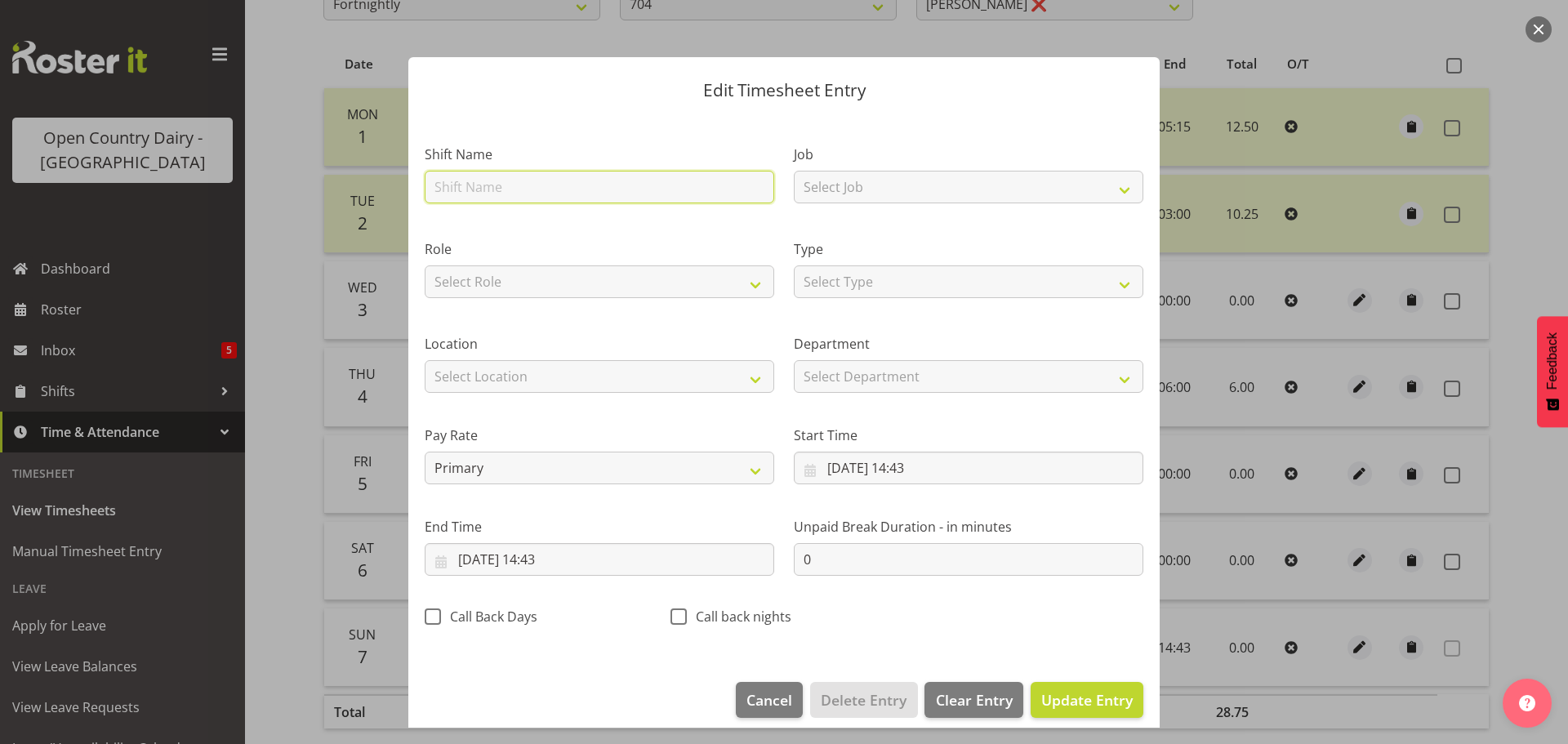
click at [451, 184] on input "text" at bounding box center [599, 187] width 349 height 33
type input "704 Waharoa Dayshift"
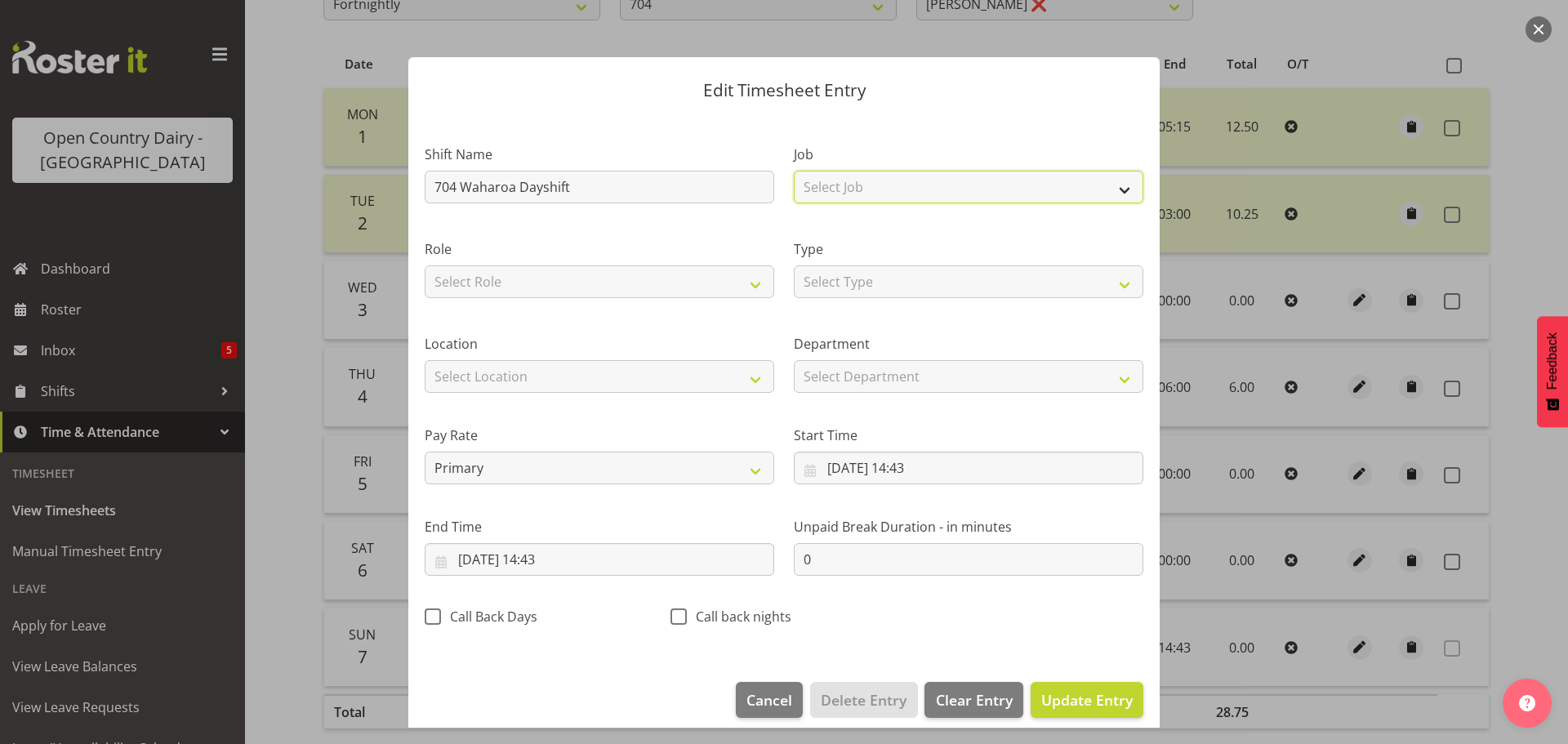
click at [825, 178] on select "Select Job Driver Driver supervisor Support" at bounding box center [968, 187] width 349 height 33
select select "9052"
click at [793, 171] on select "Select Job Driver Driver supervisor Support" at bounding box center [968, 187] width 349 height 33
click at [558, 264] on div "Role Select Role Driver" at bounding box center [599, 268] width 349 height 59
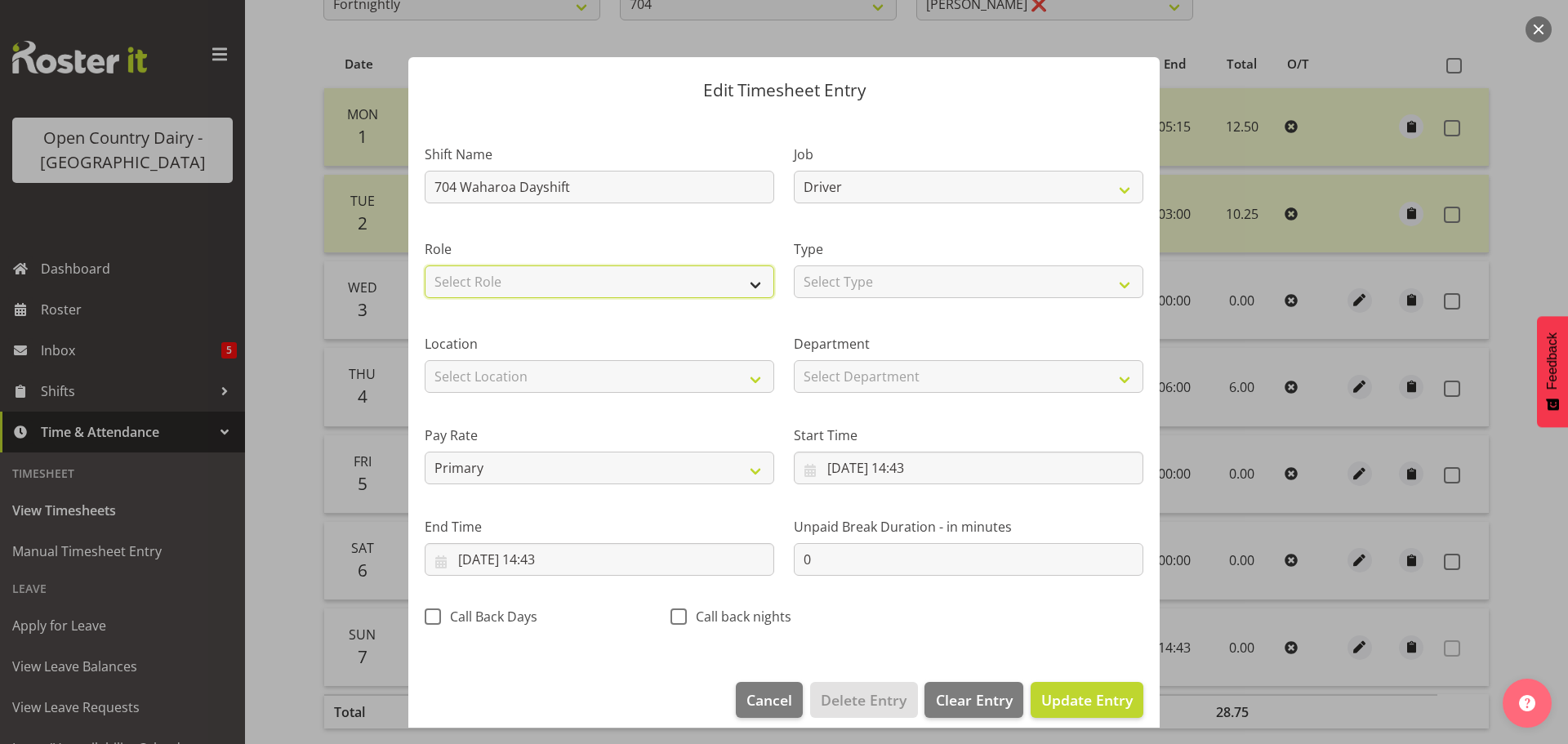
click at [550, 277] on select "Select Role Driver" at bounding box center [599, 282] width 349 height 33
select select "1166"
click at [424, 266] on select "Select Role Driver" at bounding box center [599, 282] width 349 height 33
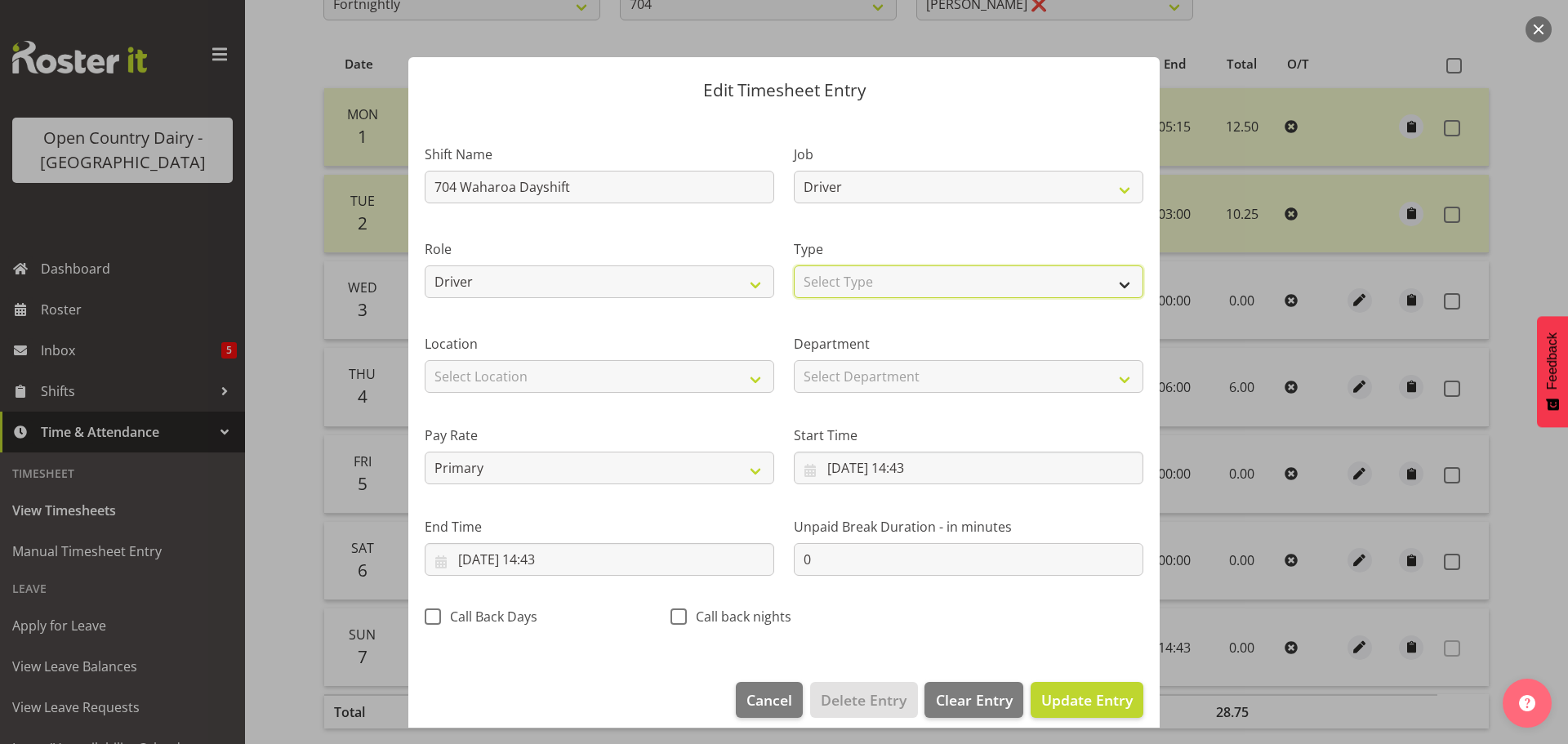
click at [870, 284] on select "Select Type Off Standard Public Holiday Public Holiday (Worked) Day In Lieu Ann…" at bounding box center [968, 282] width 349 height 33
select select "Standard"
click at [793, 266] on select "Select Type Off Standard Public Holiday Public Holiday (Worked) Day In Lieu Ann…" at bounding box center [968, 282] width 349 height 33
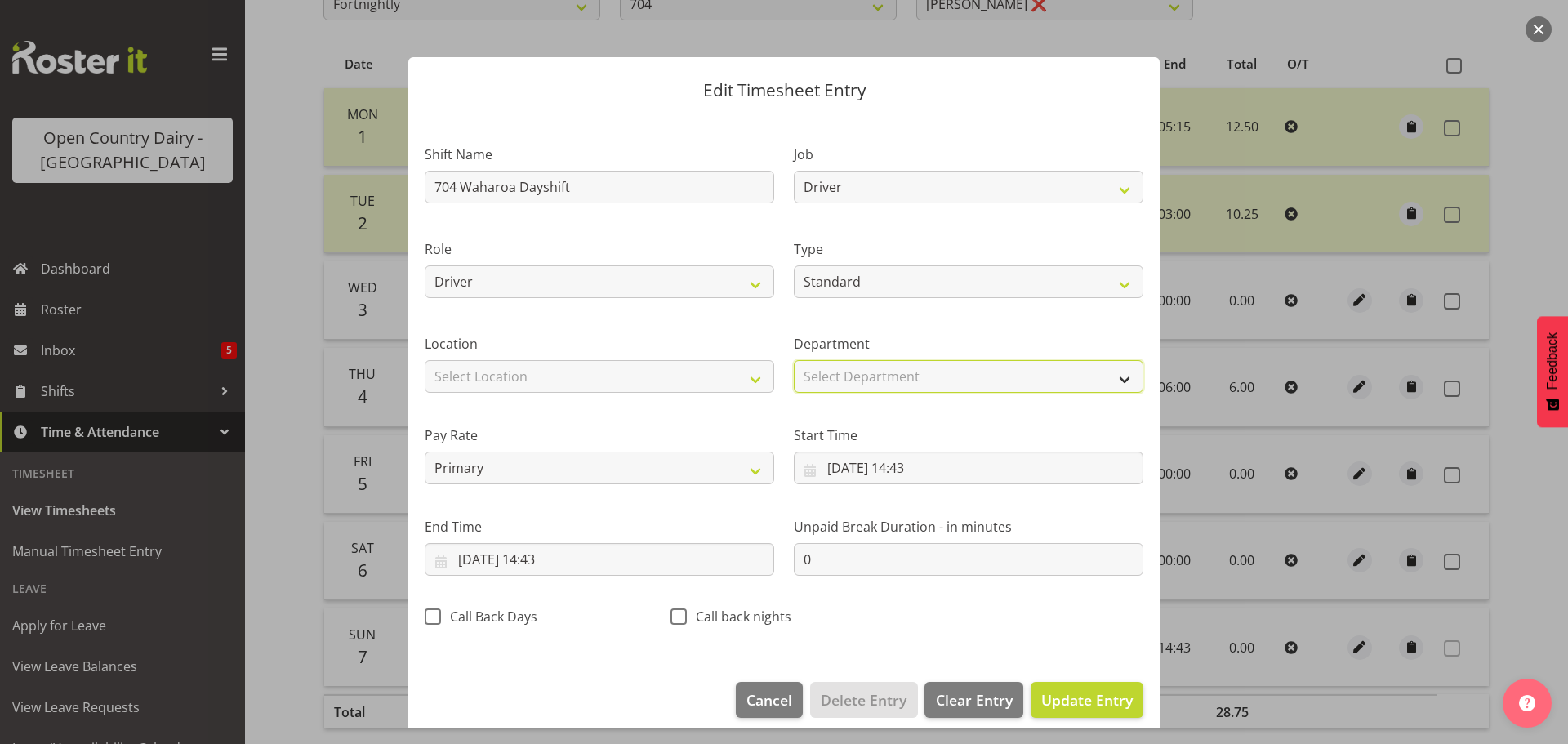
click at [872, 378] on select "Select Department 704 703 705 713 704 702 706 729 709 716 722 718 717 721 724 7…" at bounding box center [968, 377] width 349 height 33
click at [793, 360] on select "Select Department 704 703 705 713 704 702 706 729 709 716 722 718 717 721 724 7…" at bounding box center [968, 377] width 349 height 33
select select "717"
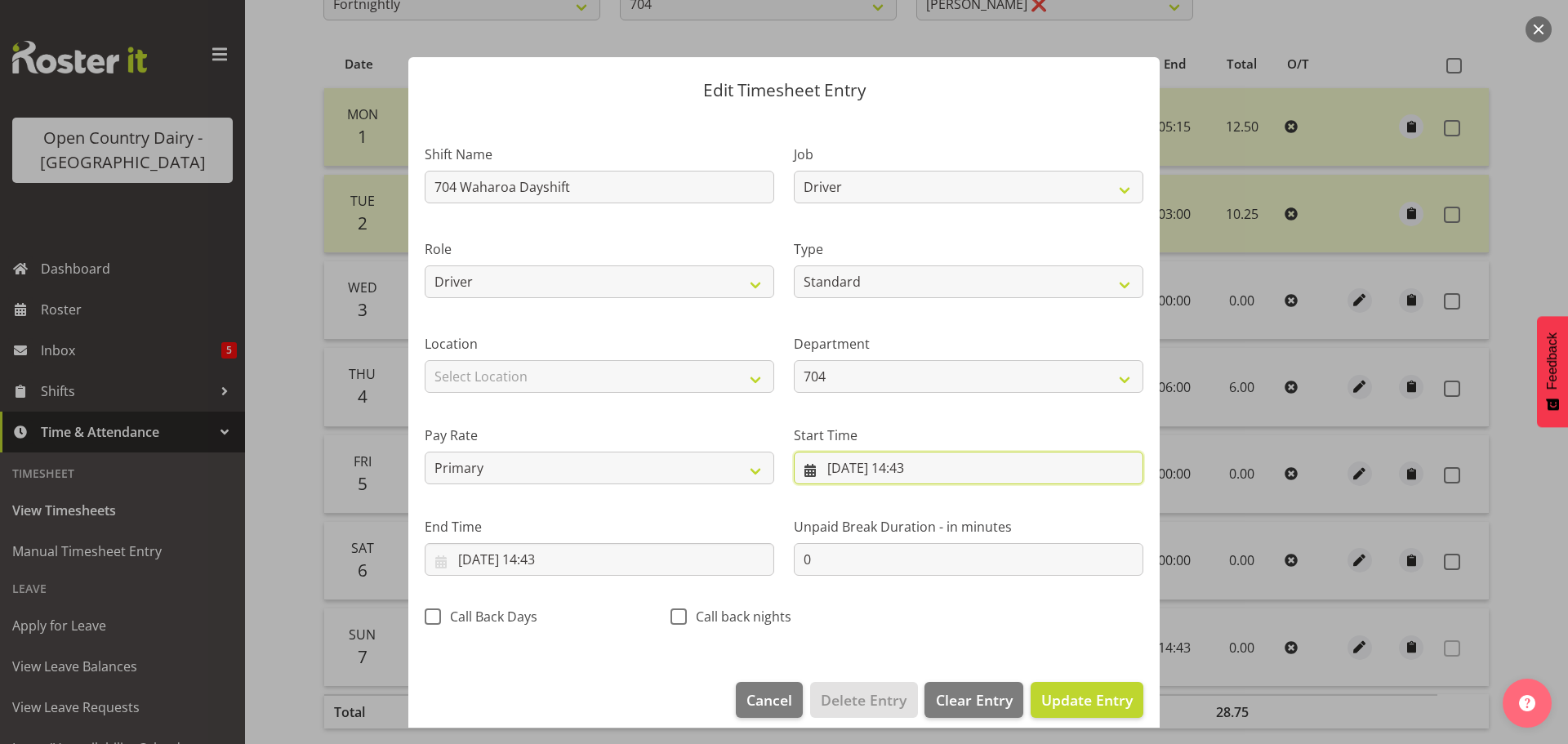
click at [894, 460] on input "07/09/2025, 14:43" at bounding box center [968, 468] width 349 height 33
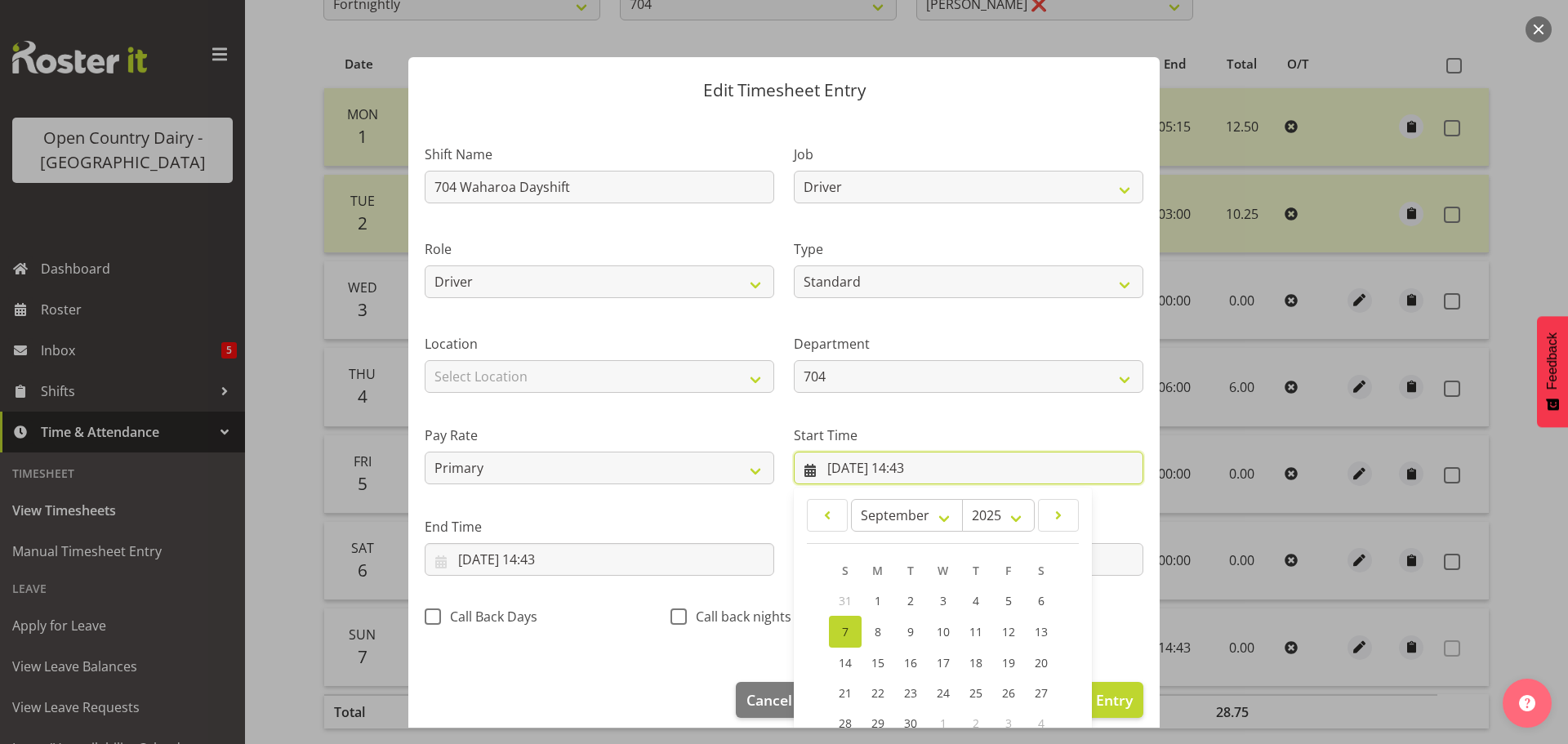
scroll to position [130, 0]
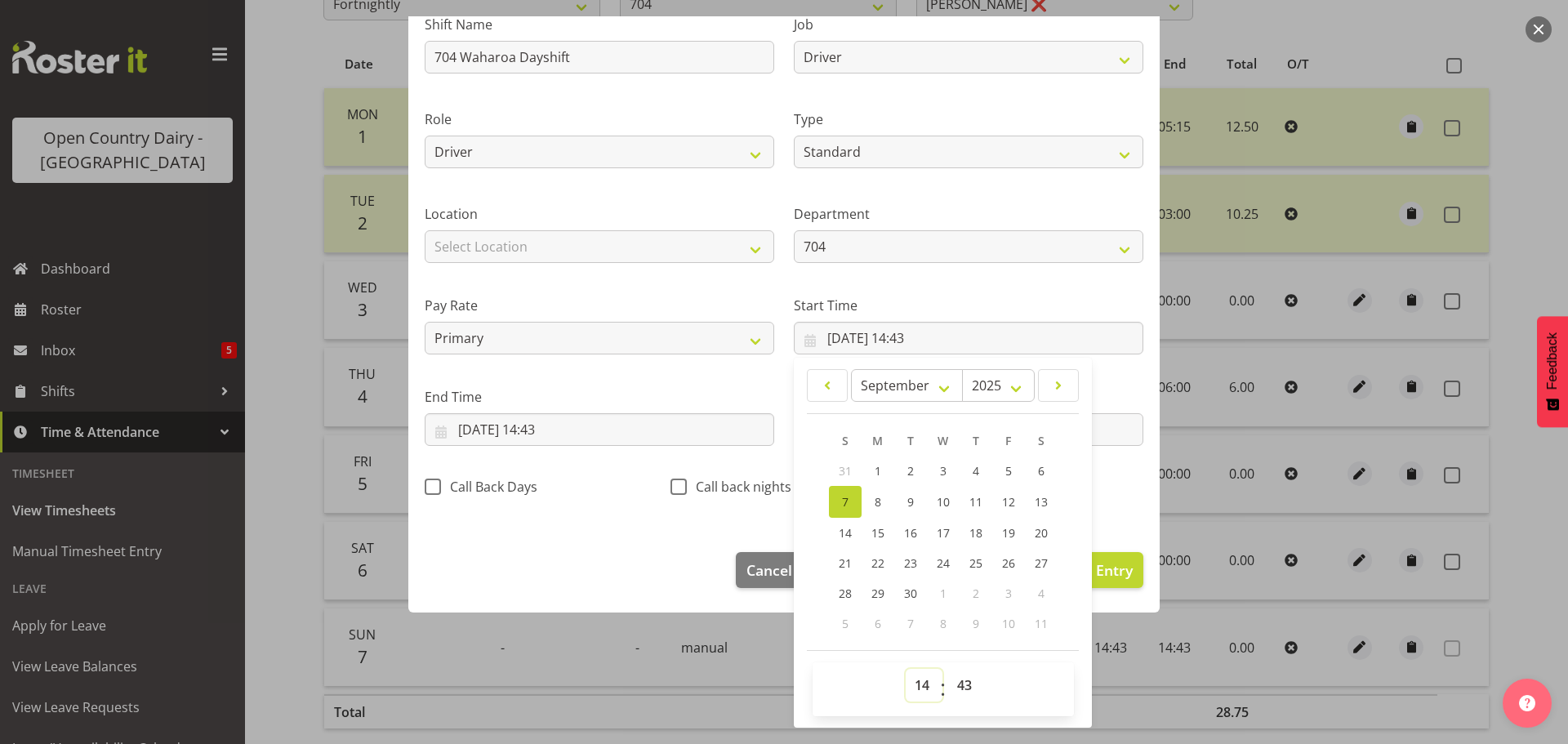
click at [920, 679] on select "00 01 02 03 04 05 06 07 08 09 10 11 12 13 14 15 16 17 18 19 20 21 22 23" at bounding box center [924, 685] width 37 height 33
select select "6"
click at [906, 668] on select "00 01 02 03 04 05 06 07 08 09 10 11 12 13 14 15 16 17 18 19 20 21 22 23" at bounding box center [924, 685] width 37 height 33
type input "07/09/2025, 06:43"
click at [960, 688] on select "00 01 02 03 04 05 06 07 08 09 10 11 12 13 14 15 16 17 18 19 20 21 22 23 24 25 2…" at bounding box center [966, 685] width 37 height 33
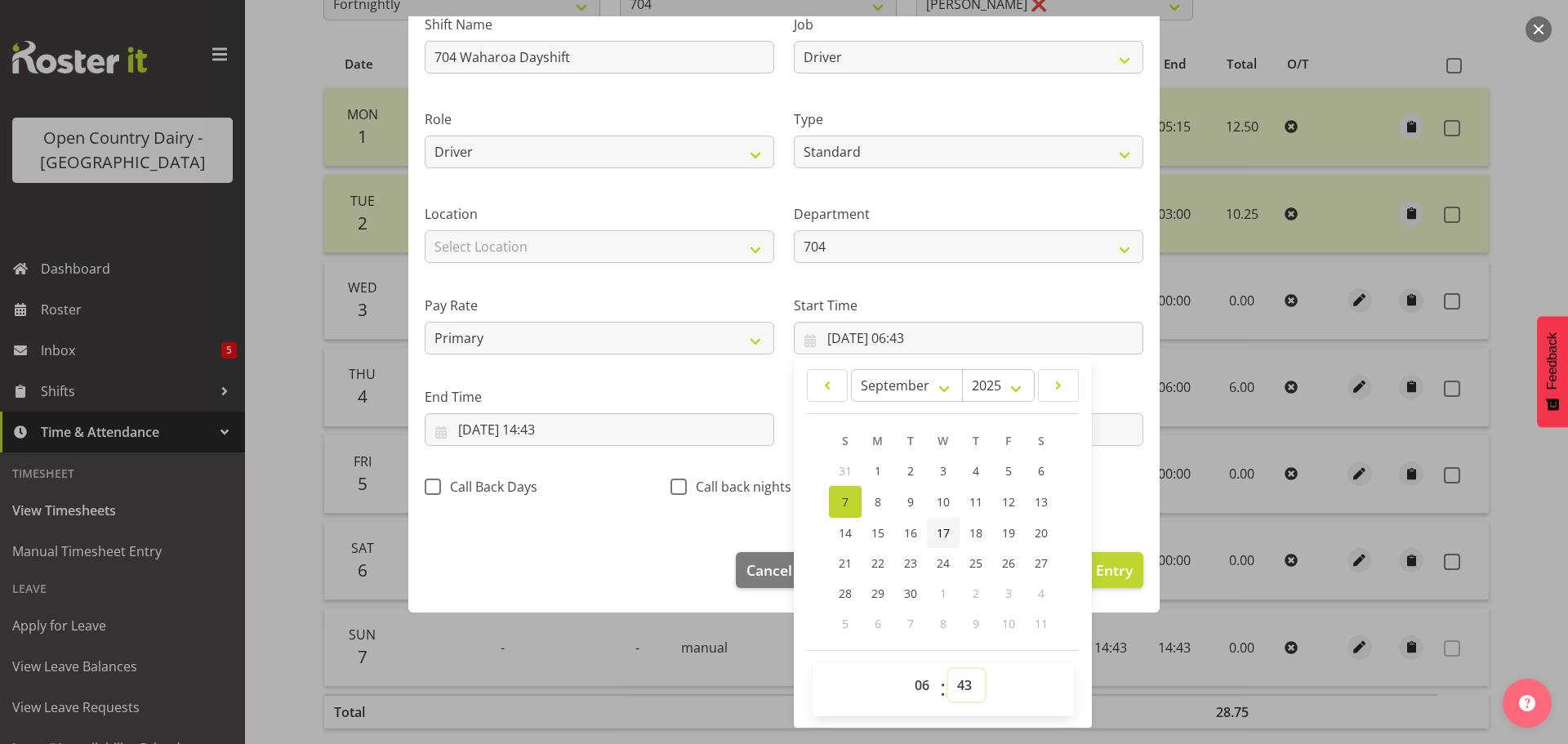
select select "30"
click at [948, 668] on select "00 01 02 03 04 05 06 07 08 09 10 11 12 13 14 15 16 17 18 19 20 21 22 23 24 25 2…" at bounding box center [966, 685] width 37 height 33
type input "[DATE] 06:30"
click at [556, 422] on input "07/09/2025, 14:43" at bounding box center [599, 429] width 349 height 33
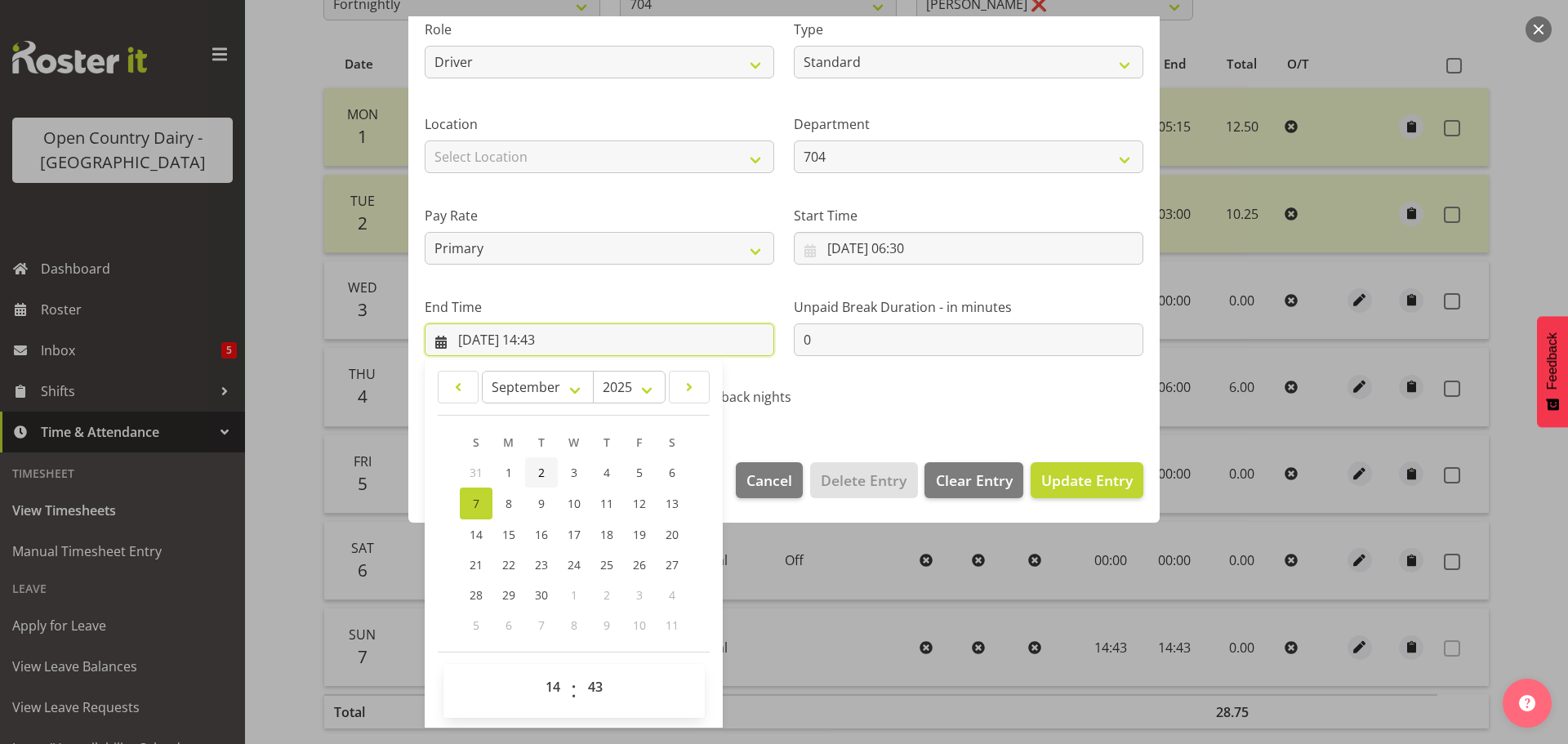
scroll to position [222, 0]
click at [545, 687] on select "00 01 02 03 04 05 06 07 08 09 10 11 12 13 14 15 16 17 18 19 20 21 22 23" at bounding box center [555, 685] width 37 height 33
select select "16"
click at [536, 668] on select "00 01 02 03 04 05 06 07 08 09 10 11 12 13 14 15 16 17 18 19 20 21 22 23" at bounding box center [555, 685] width 37 height 33
type input "07/09/2025, 16:43"
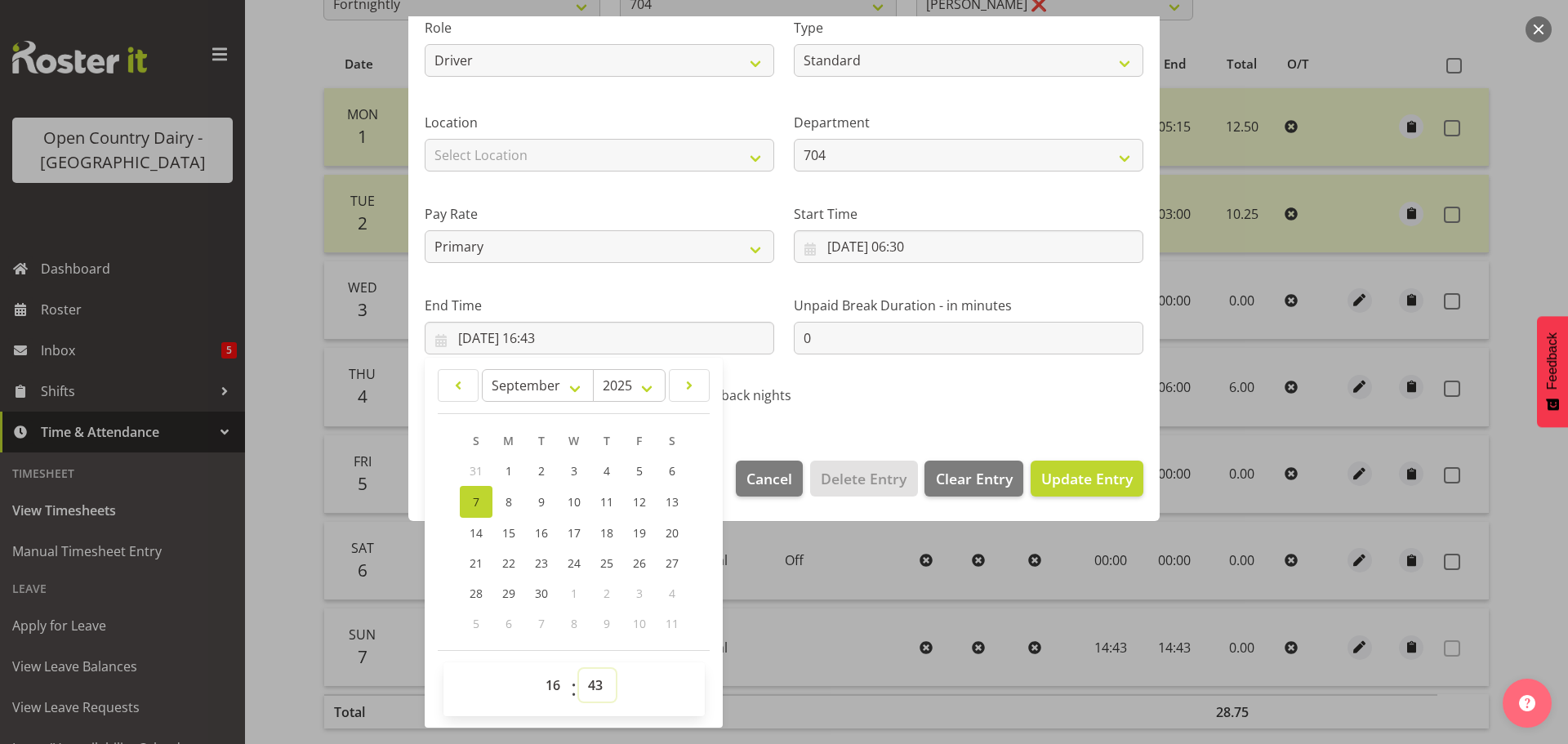
click at [596, 686] on select "00 01 02 03 04 05 06 07 08 09 10 11 12 13 14 15 16 17 18 19 20 21 22 23 24 25 2…" at bounding box center [597, 685] width 37 height 33
select select "0"
click at [579, 668] on select "00 01 02 03 04 05 06 07 08 09 10 11 12 13 14 15 16 17 18 19 20 21 22 23 24 25 2…" at bounding box center [597, 685] width 37 height 33
type input "07/09/2025, 16:00"
click at [1072, 476] on span "Update Entry" at bounding box center [1087, 478] width 91 height 20
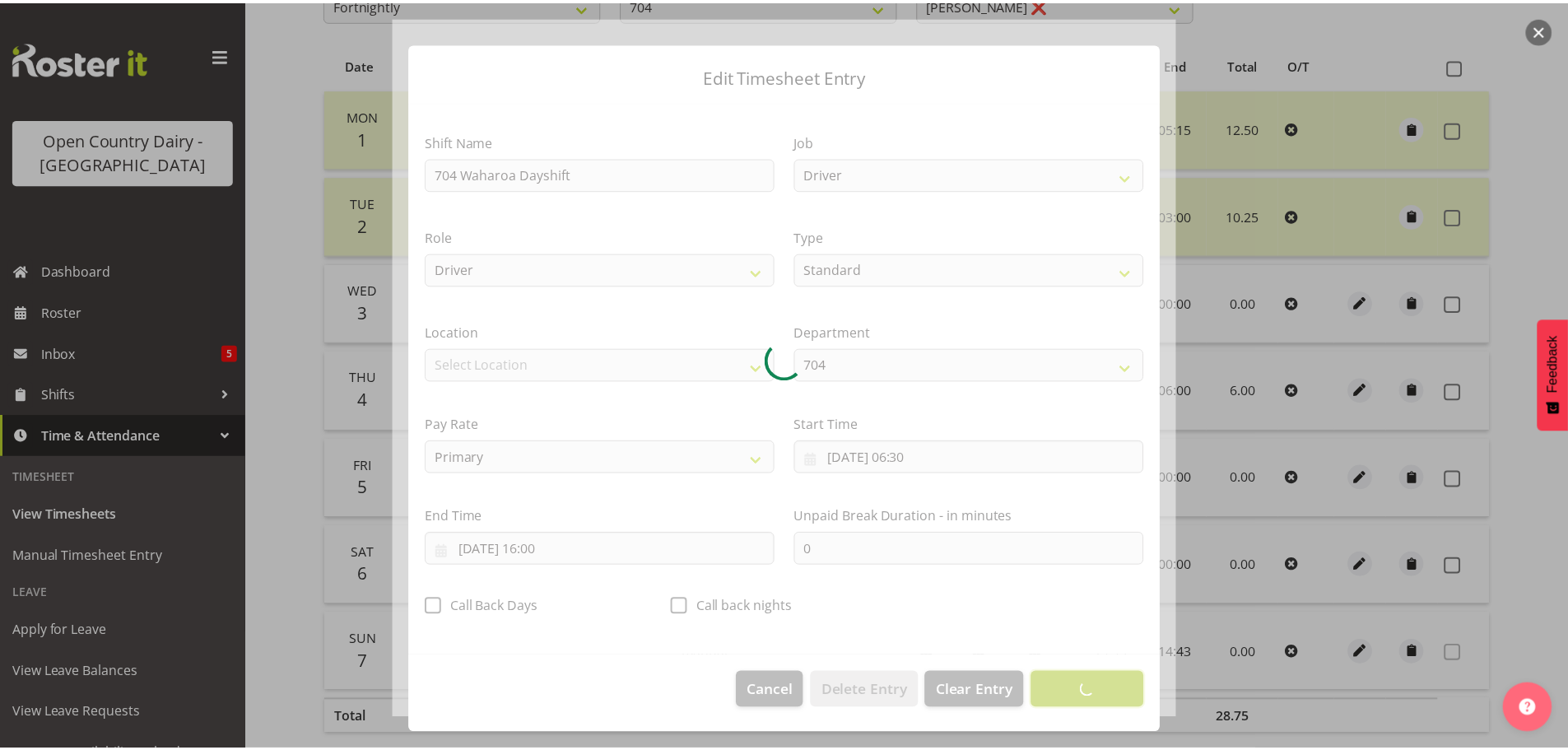
scroll to position [15, 0]
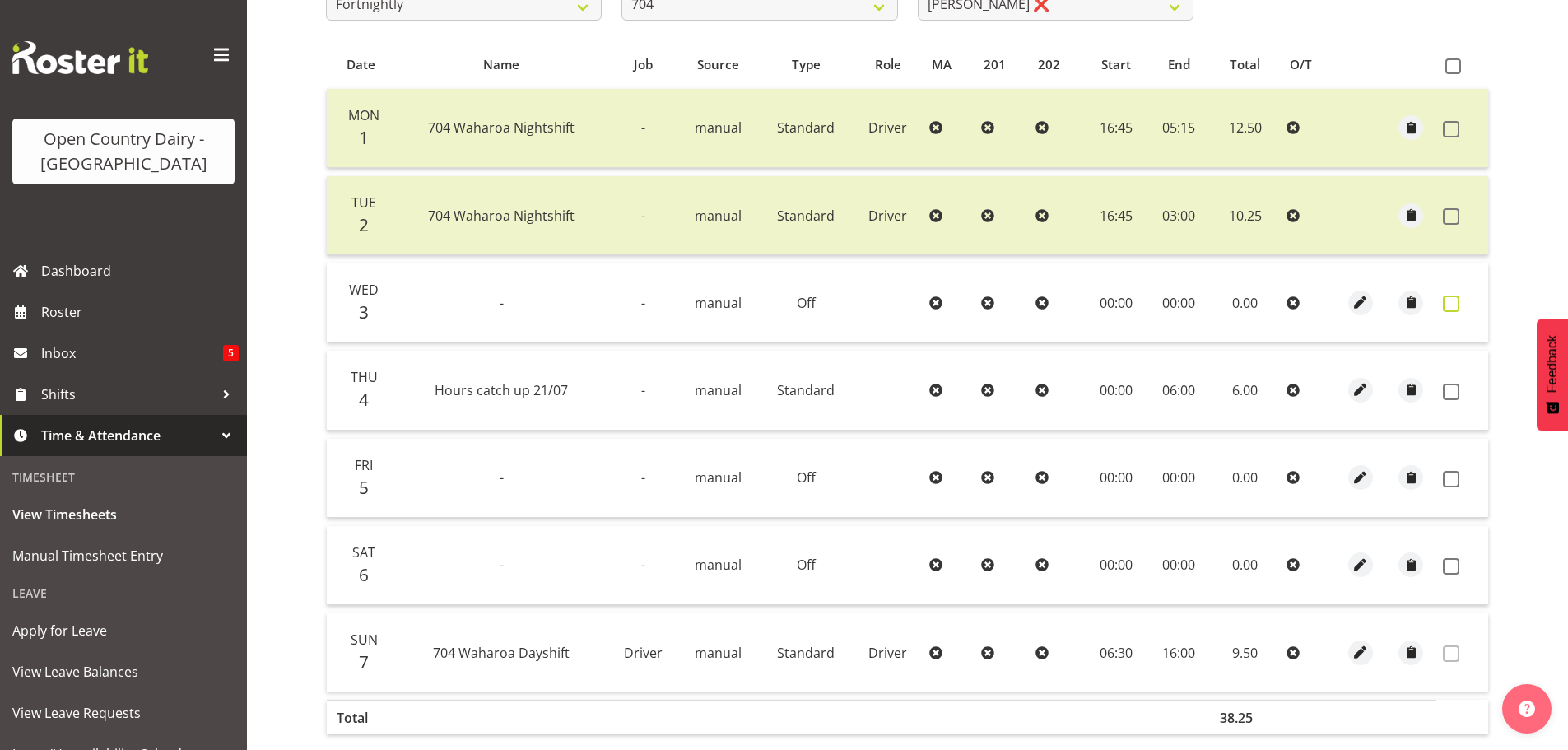
click at [1447, 302] on span at bounding box center [1451, 303] width 17 height 17
checkbox input "true"
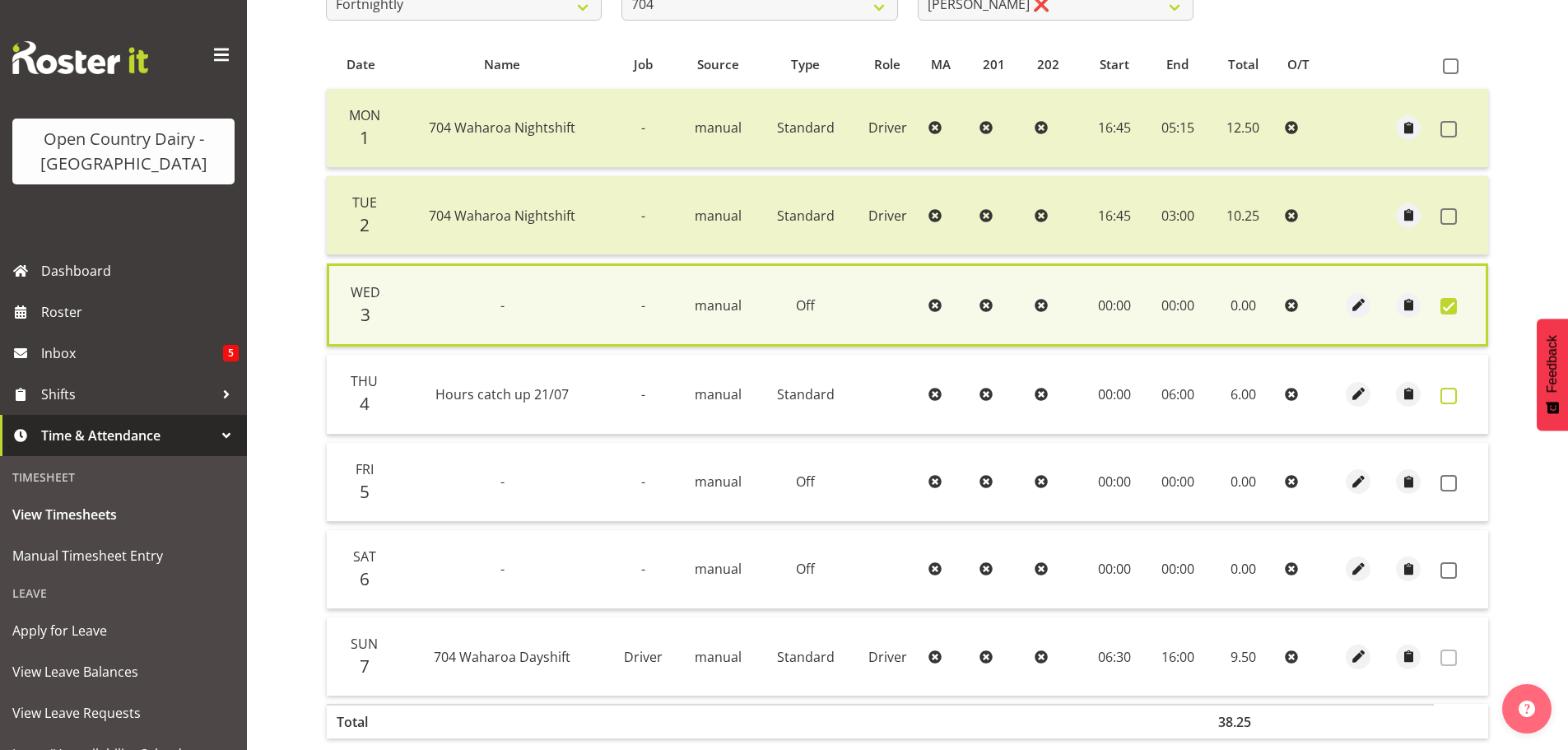
click at [1447, 395] on span at bounding box center [1448, 395] width 17 height 17
checkbox input "true"
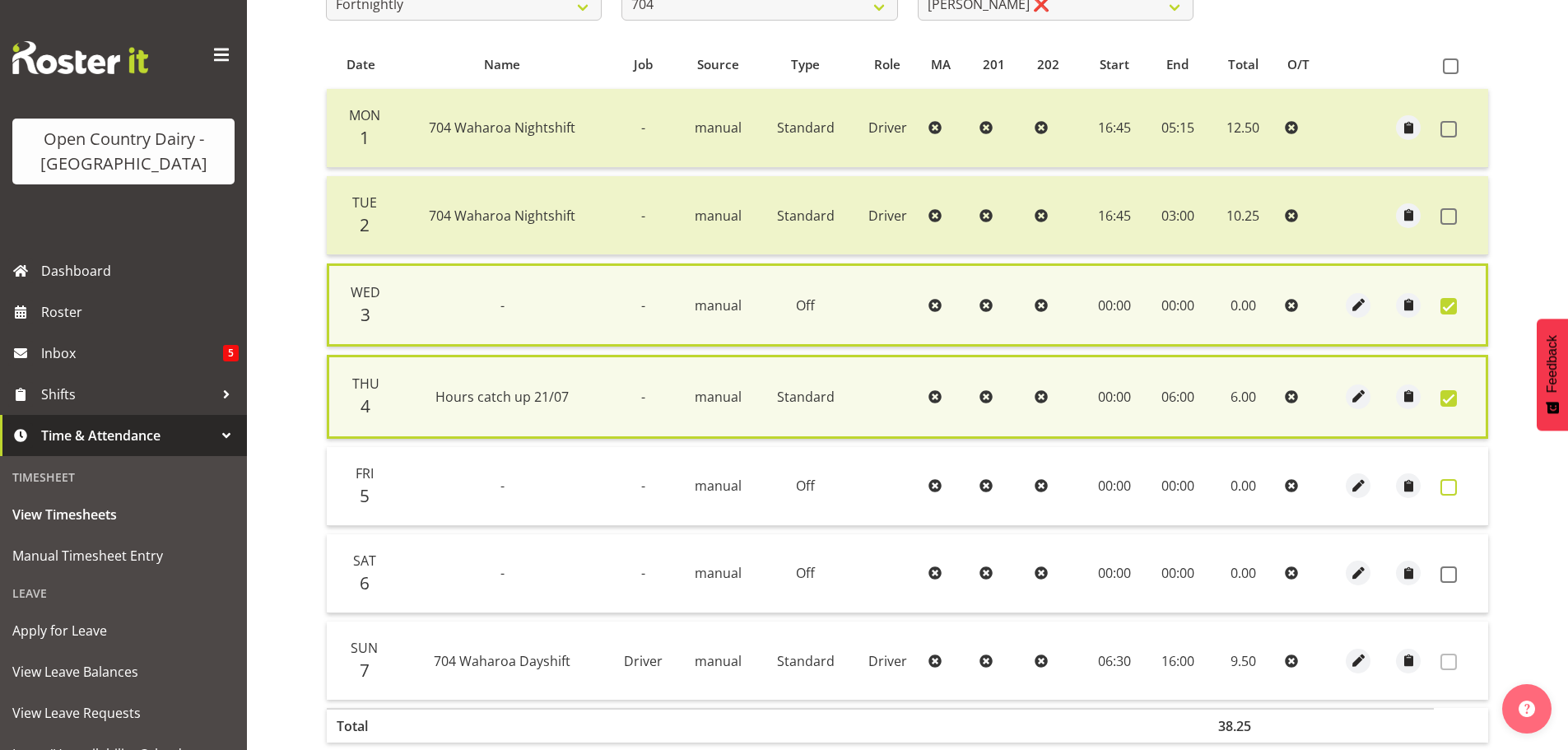
click at [1445, 487] on span at bounding box center [1448, 487] width 17 height 17
checkbox input "true"
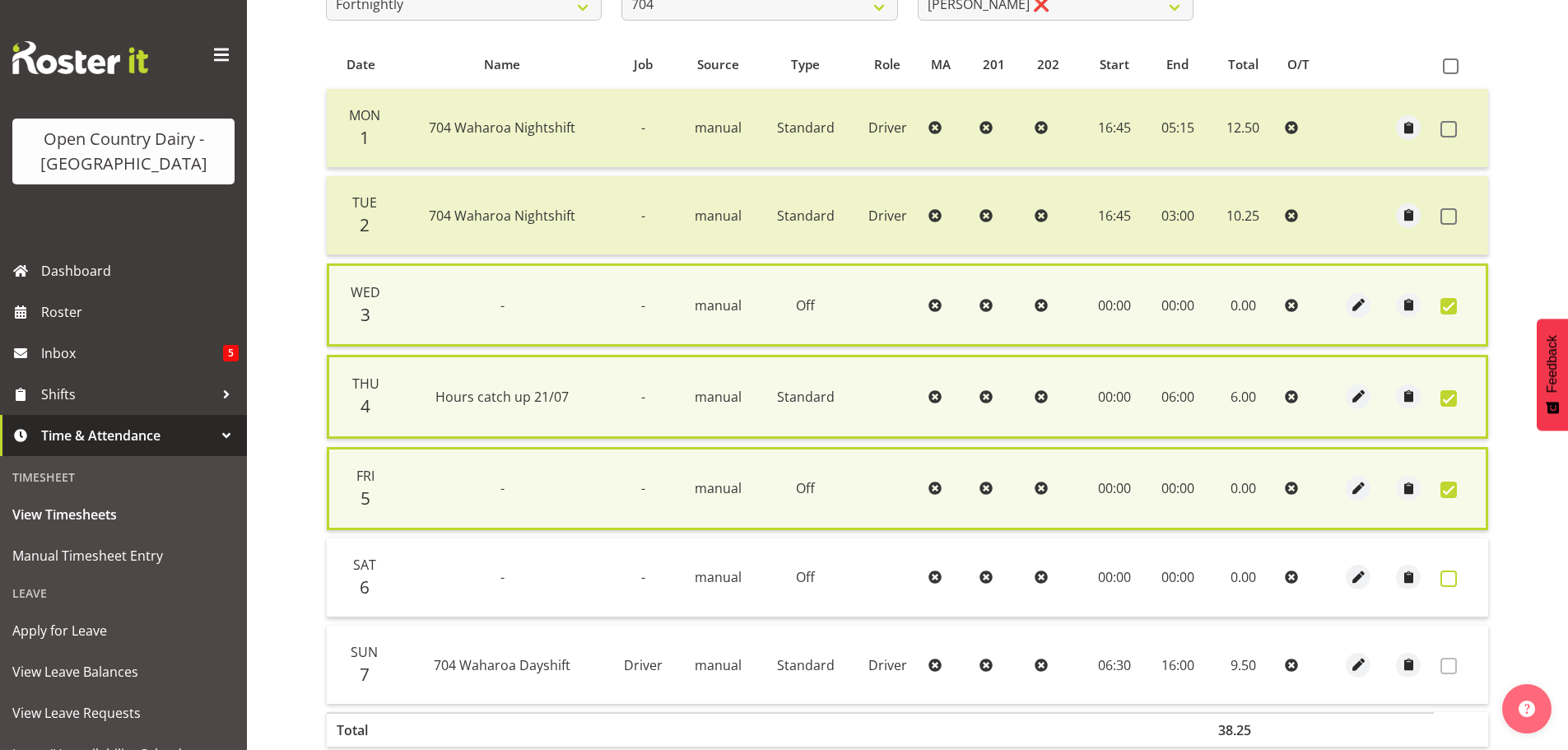
click at [1446, 575] on span at bounding box center [1448, 578] width 17 height 17
checkbox input "true"
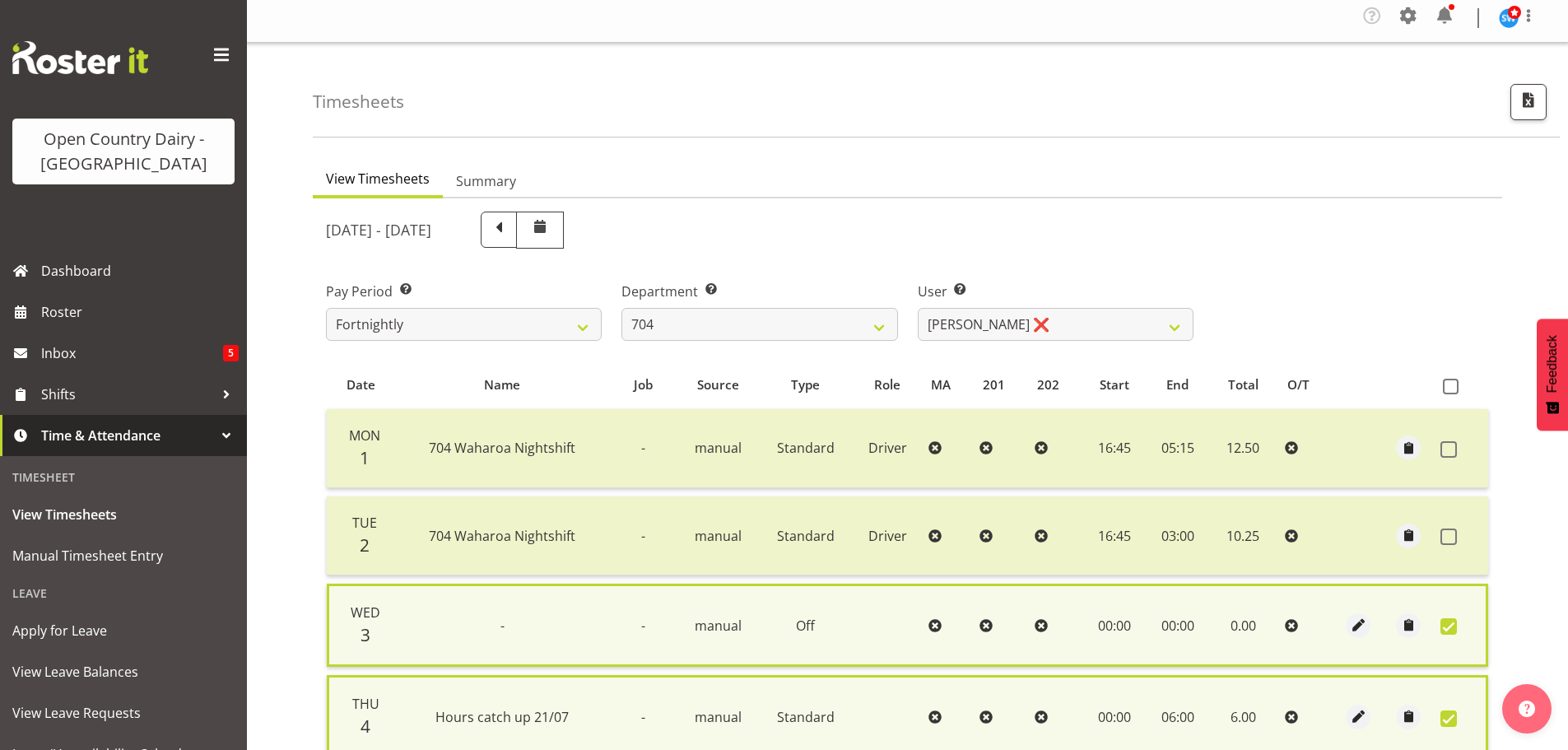
scroll to position [0, 0]
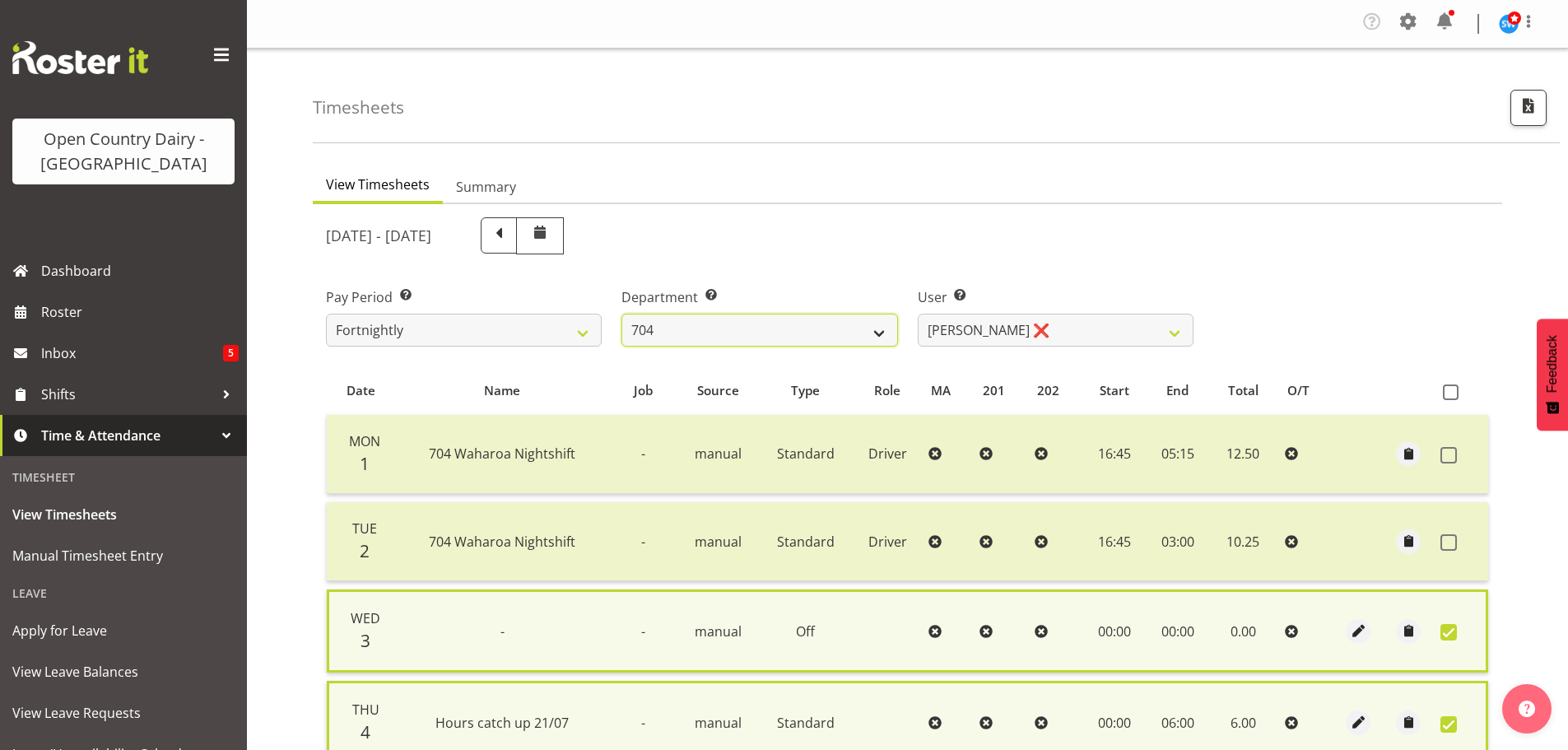
click at [705, 320] on select "701 702 703 704 705 706 707 708 709 710 711 712 713 714 715 716 717 718 719 720" at bounding box center [759, 330] width 276 height 33
select select "762"
click at [621, 314] on select "701 702 703 704 705 706 707 708 709 710 711 712 713 714 715 716 717 718 719 720" at bounding box center [759, 330] width 276 height 33
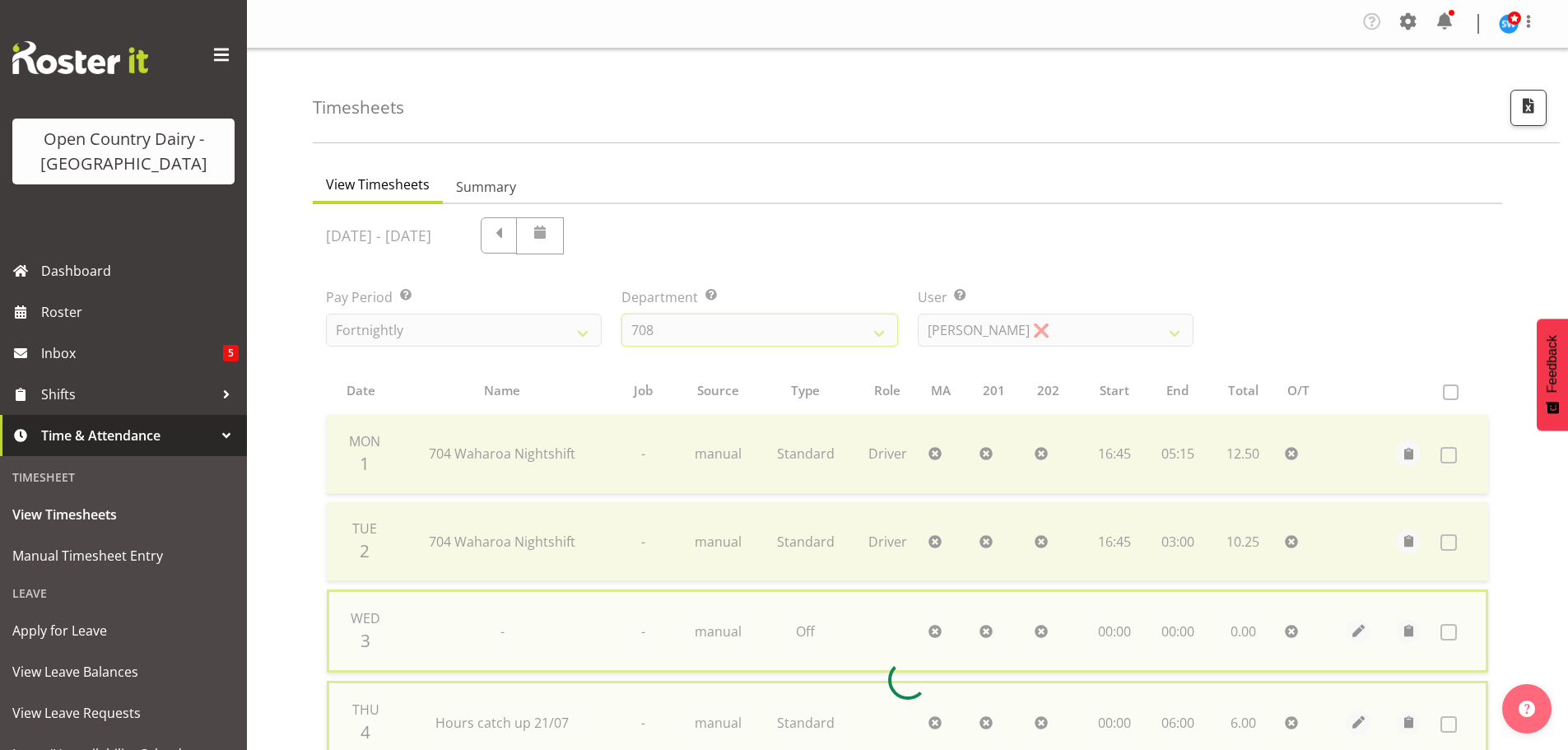
checkbox input "false"
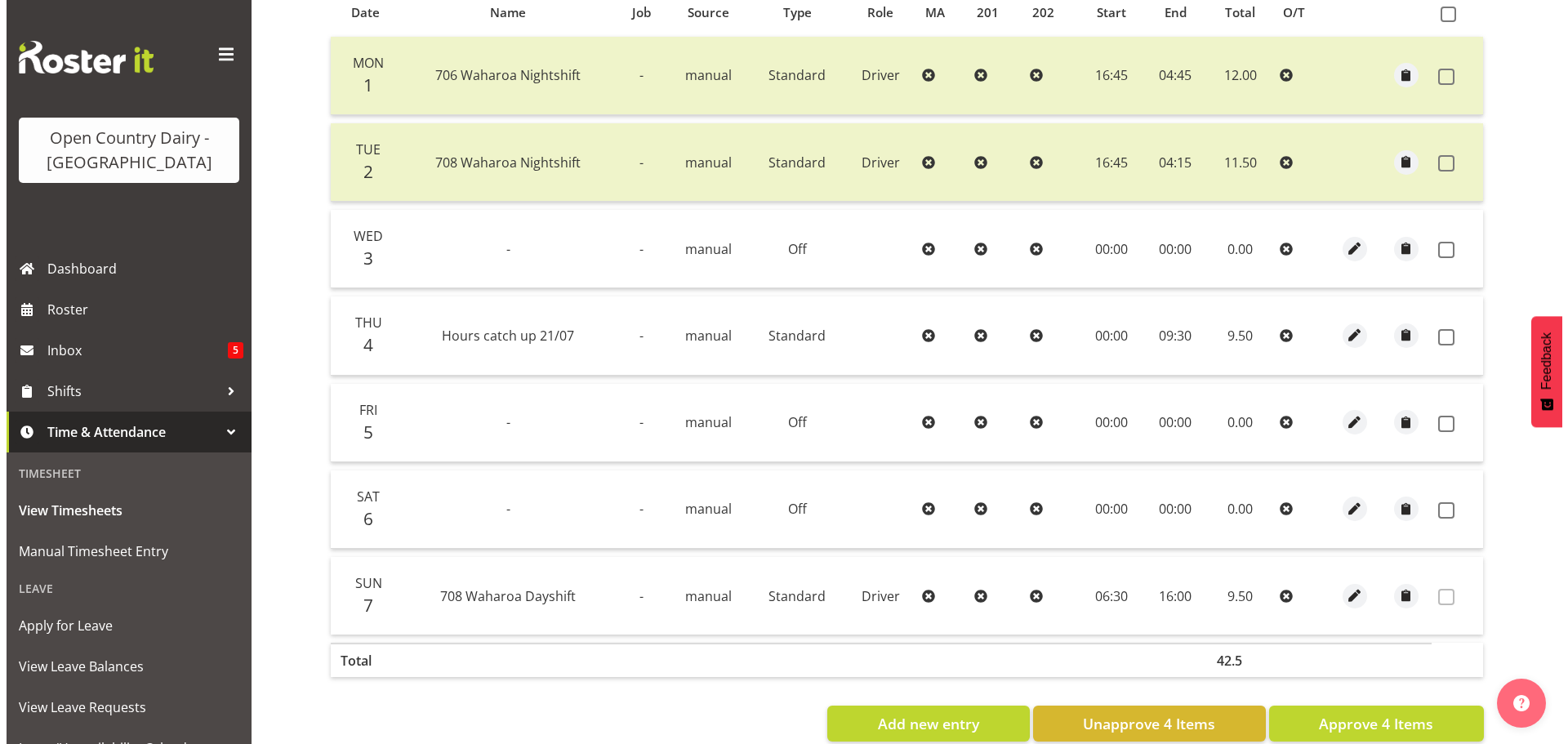
scroll to position [408, 0]
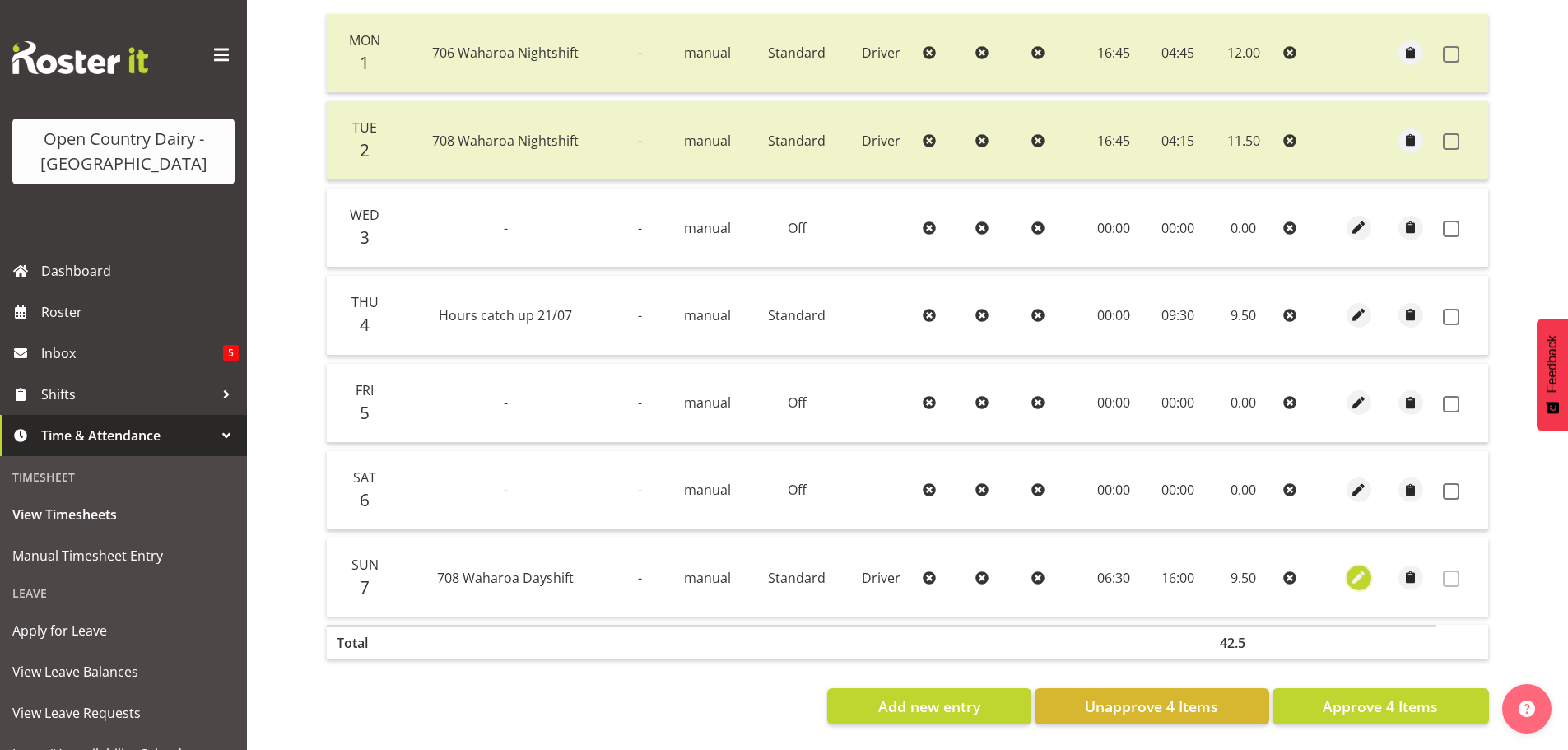
click at [1362, 568] on span "button" at bounding box center [1359, 577] width 19 height 19
select select "Standard"
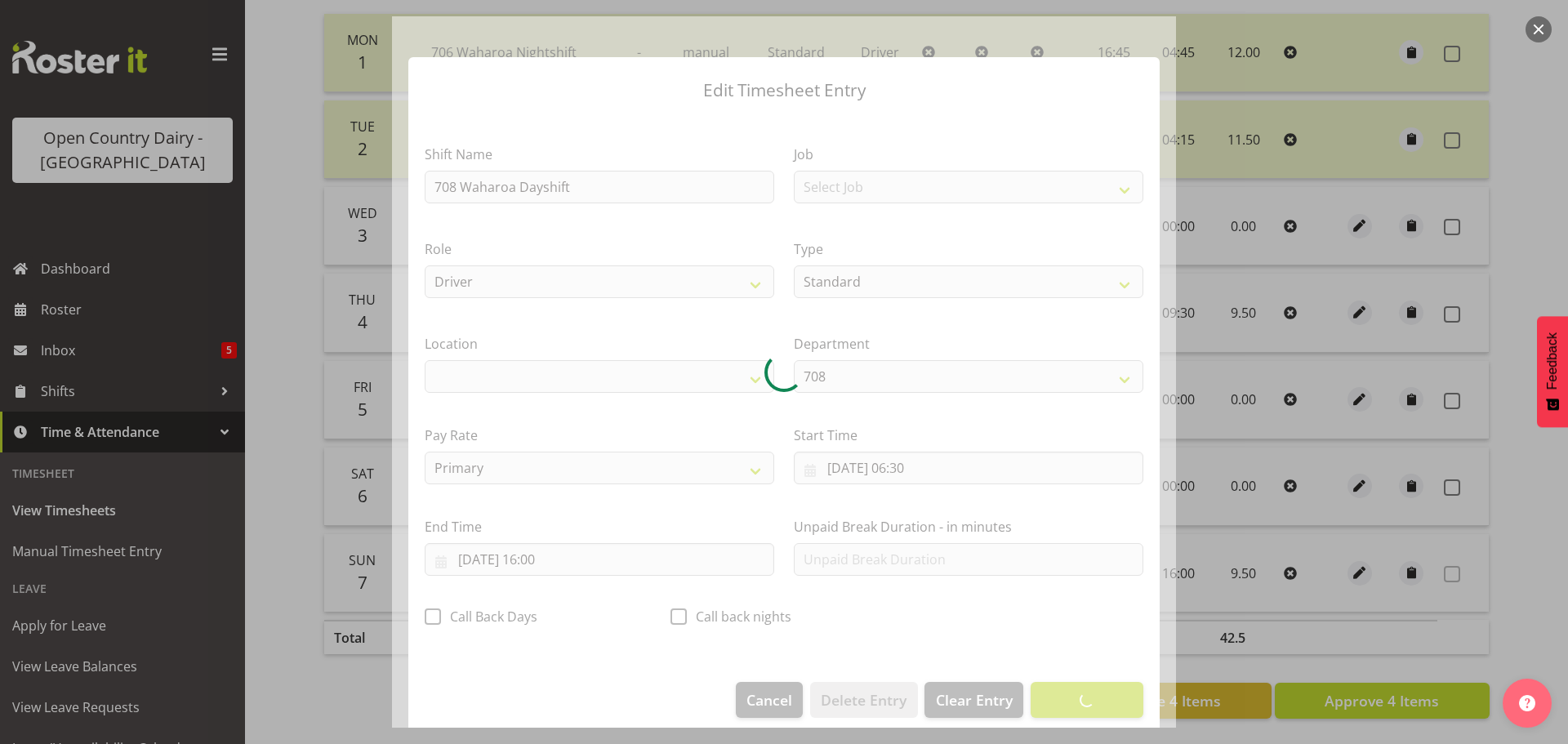
select select "1054"
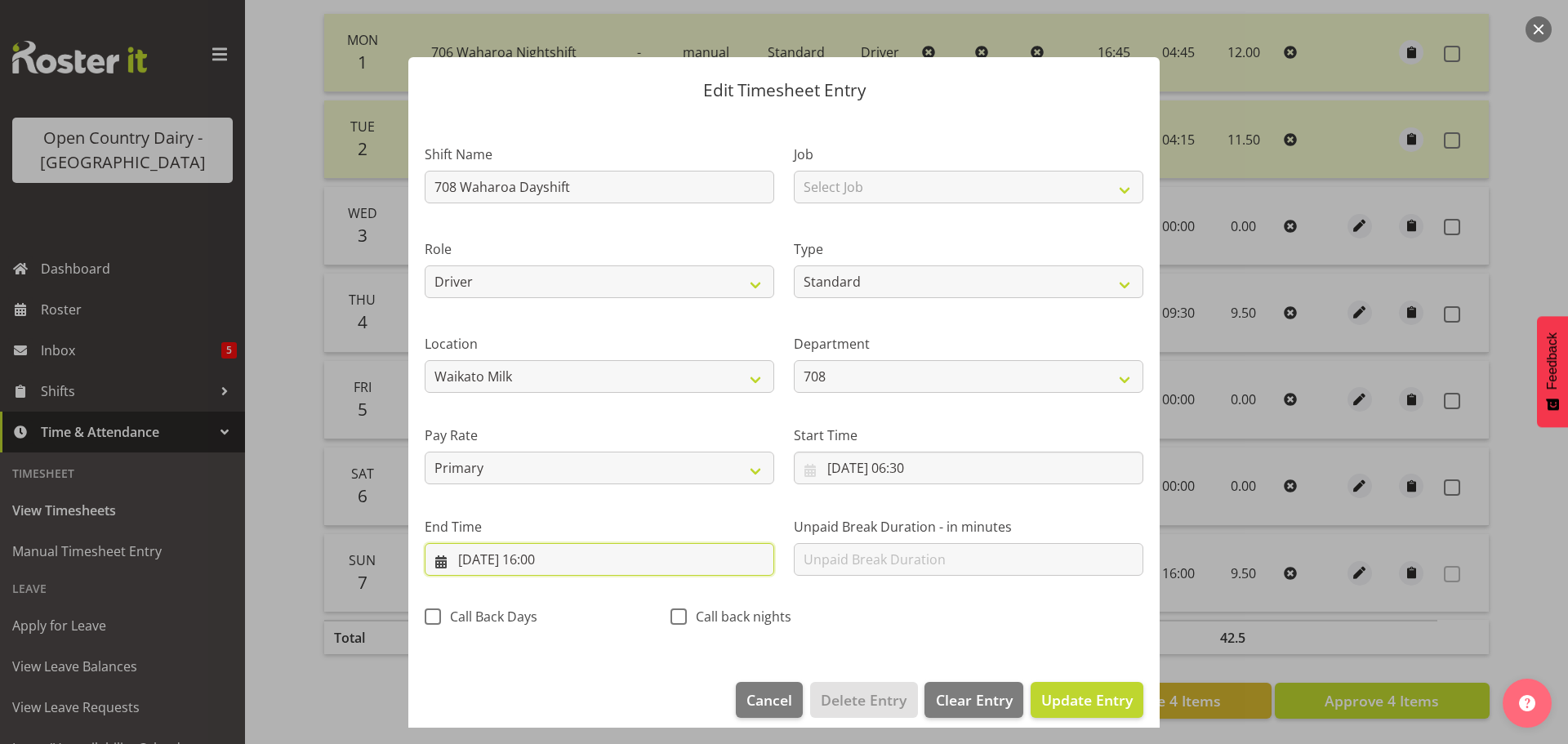
click at [548, 555] on input "07/09/2025, 16:00" at bounding box center [599, 560] width 349 height 33
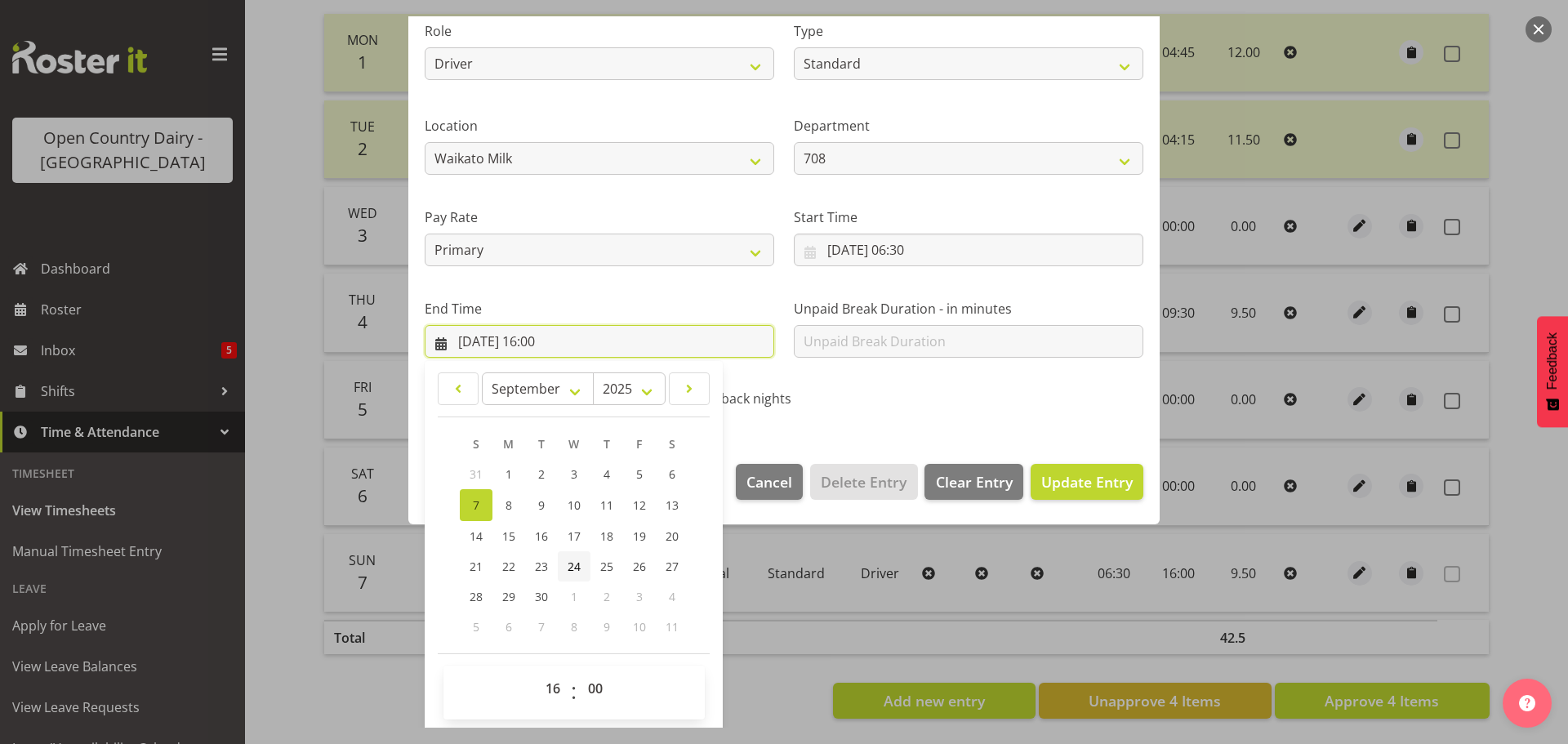
scroll to position [222, 0]
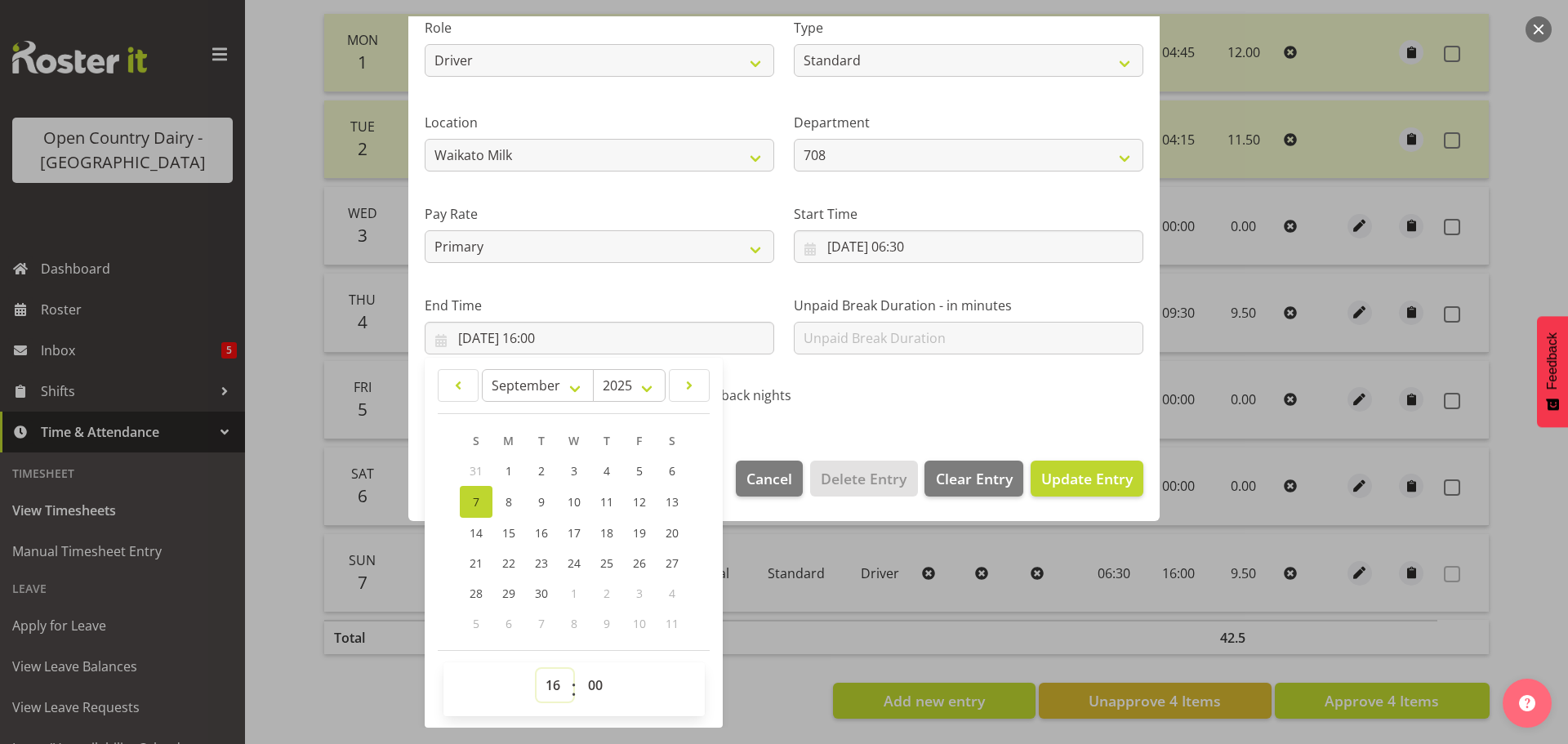
click at [549, 684] on select "00 01 02 03 04 05 06 07 08 09 10 11 12 13 14 15 16 17 18 19 20 21 22 23" at bounding box center [555, 685] width 37 height 33
select select "15"
click at [536, 668] on select "00 01 02 03 04 05 06 07 08 09 10 11 12 13 14 15 16 17 18 19 20 21 22 23" at bounding box center [555, 685] width 37 height 33
type input "07/09/2025, 15:00"
click at [1066, 479] on span "Update Entry" at bounding box center [1087, 478] width 91 height 20
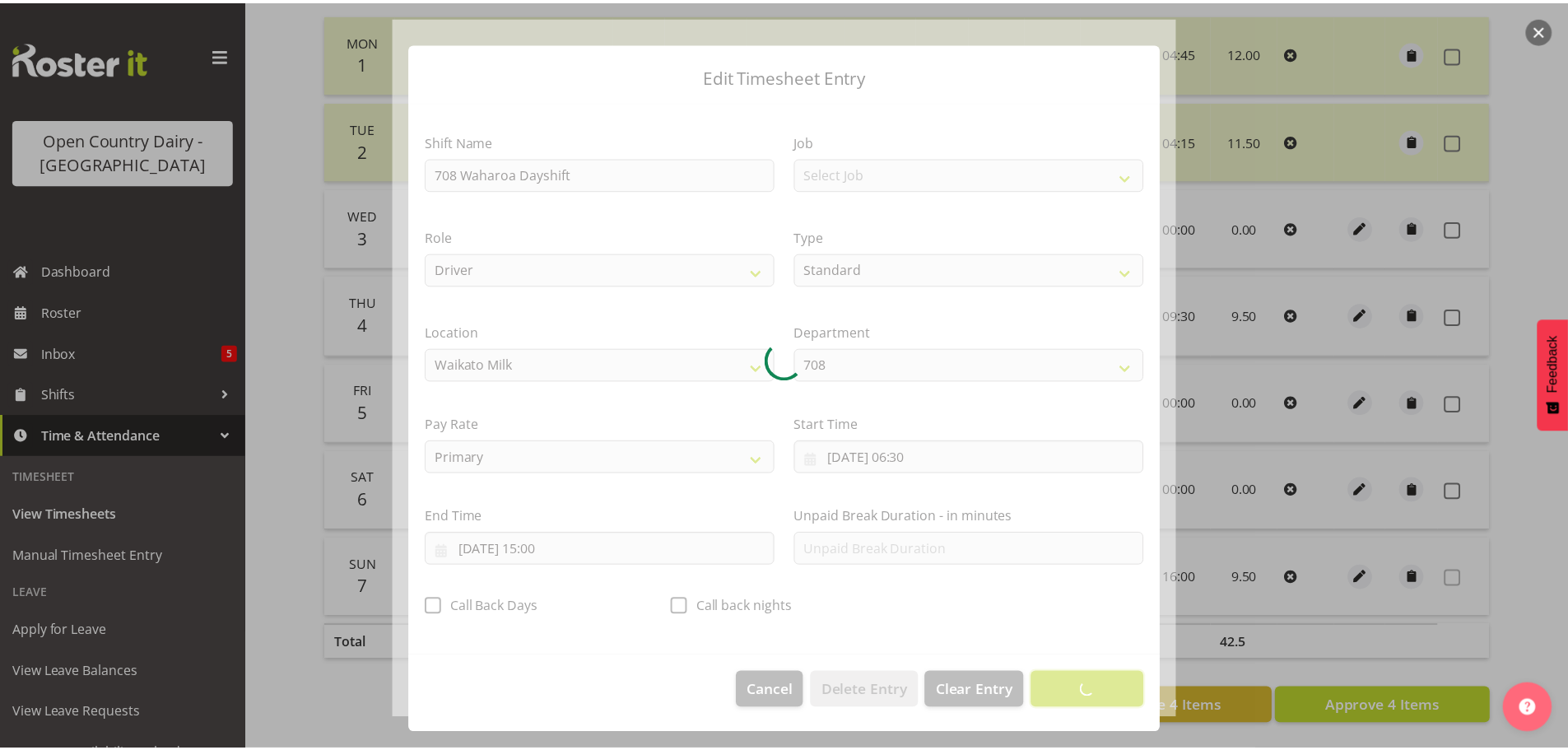
scroll to position [15, 0]
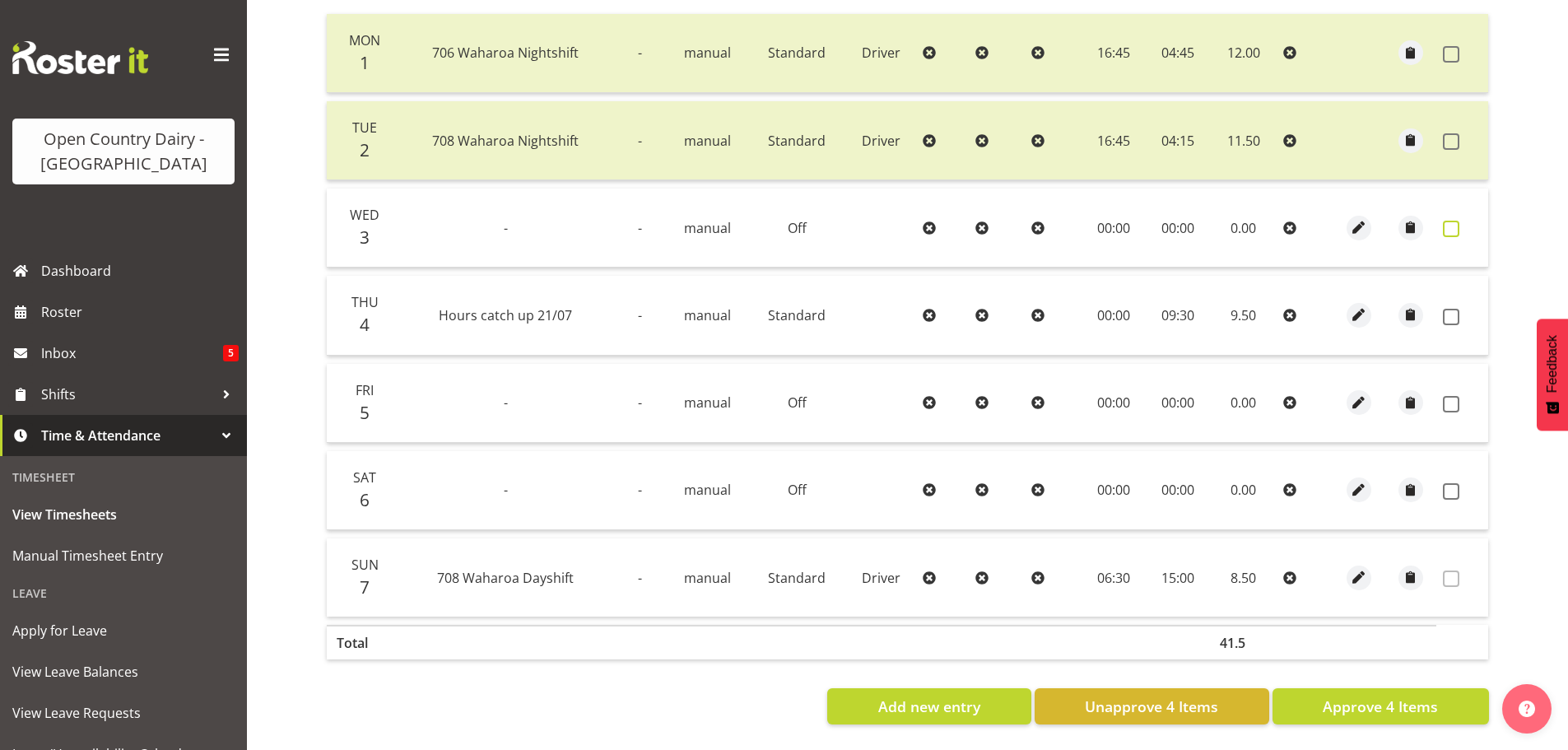
click at [1449, 221] on span at bounding box center [1451, 229] width 17 height 17
checkbox input "true"
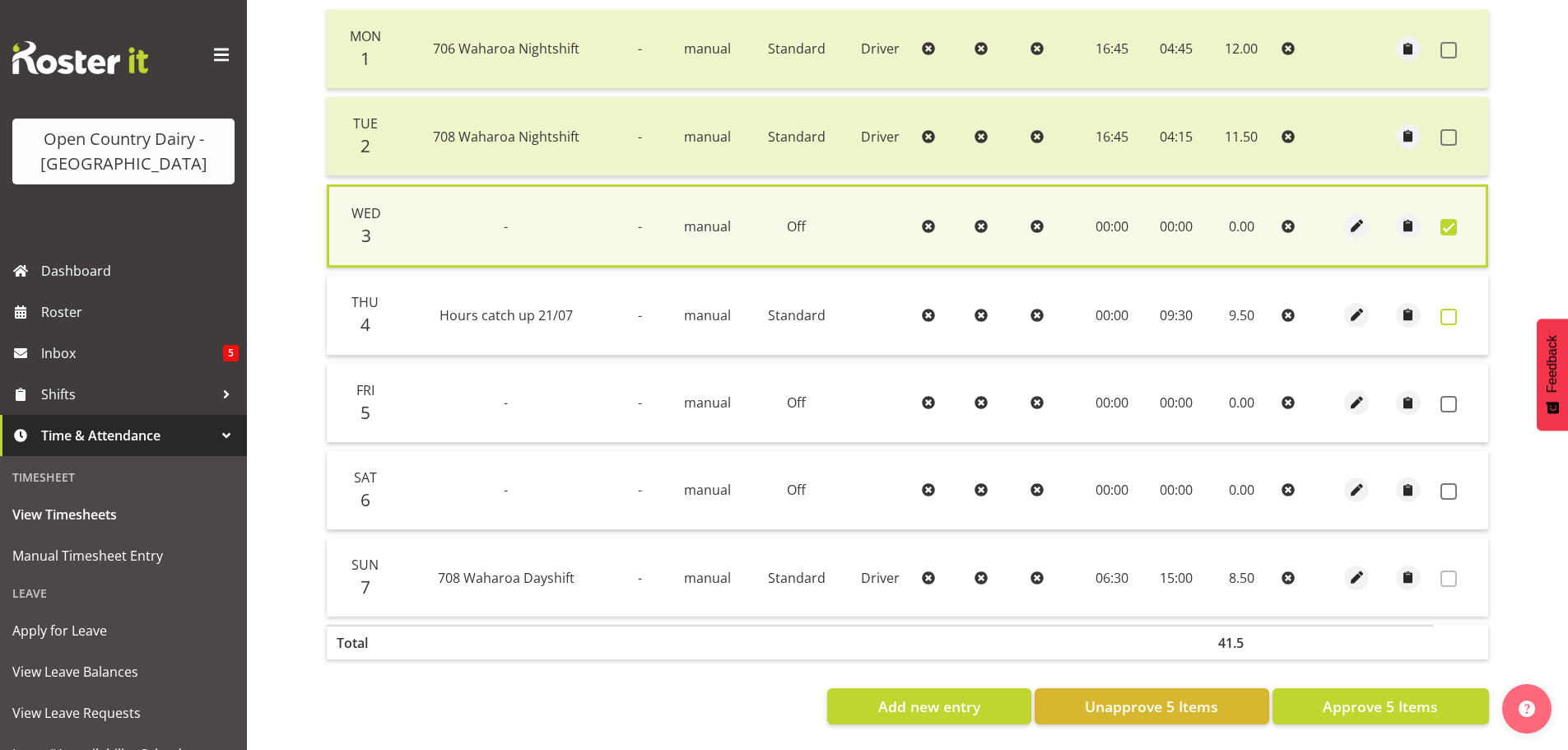
click at [1449, 309] on span at bounding box center [1448, 316] width 17 height 17
checkbox input "true"
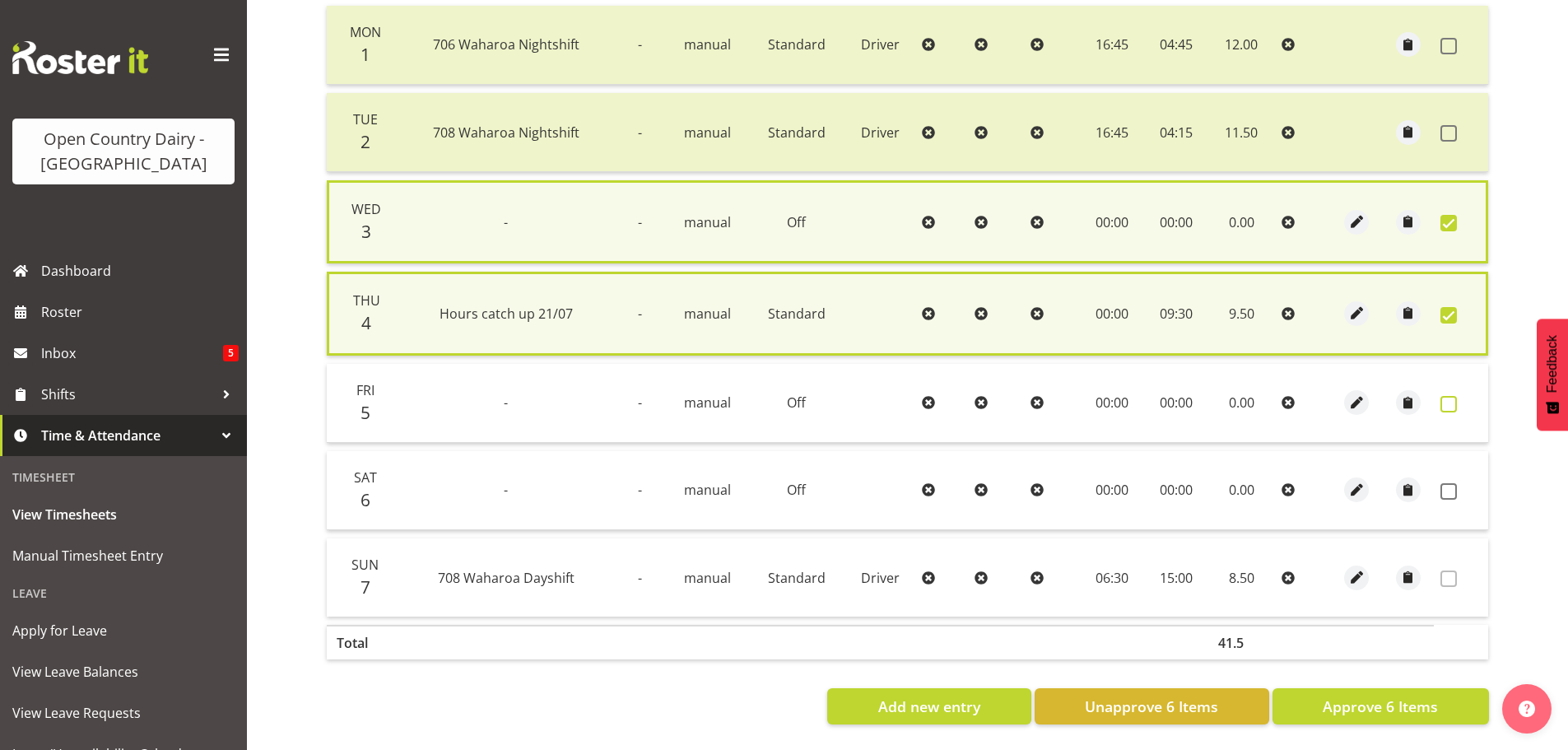
click at [1446, 402] on span at bounding box center [1448, 403] width 17 height 17
checkbox input "true"
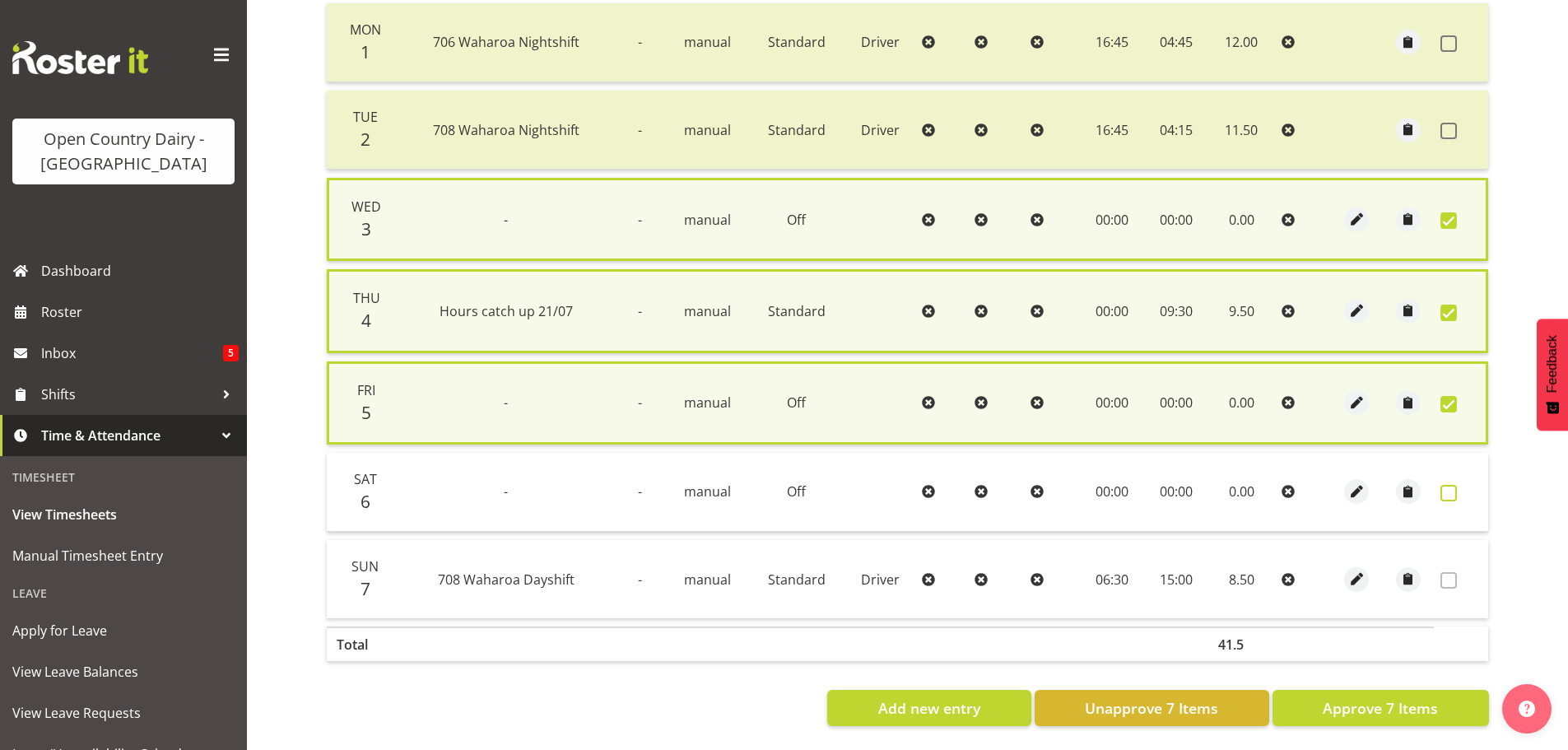
click at [1447, 494] on span at bounding box center [1448, 493] width 17 height 17
checkbox input "true"
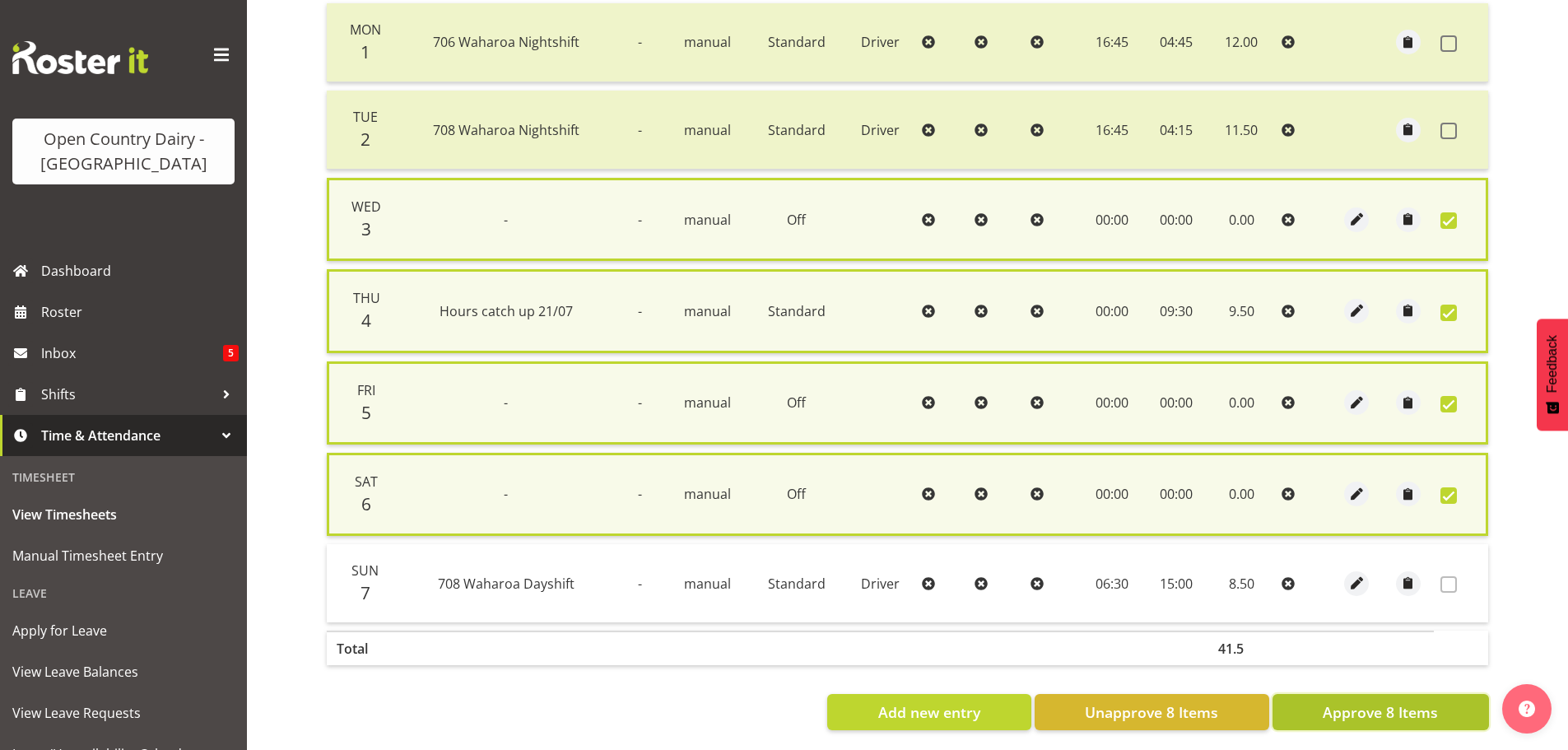
click at [1365, 711] on span "Approve 8 Items" at bounding box center [1379, 712] width 116 height 22
checkbox input "false"
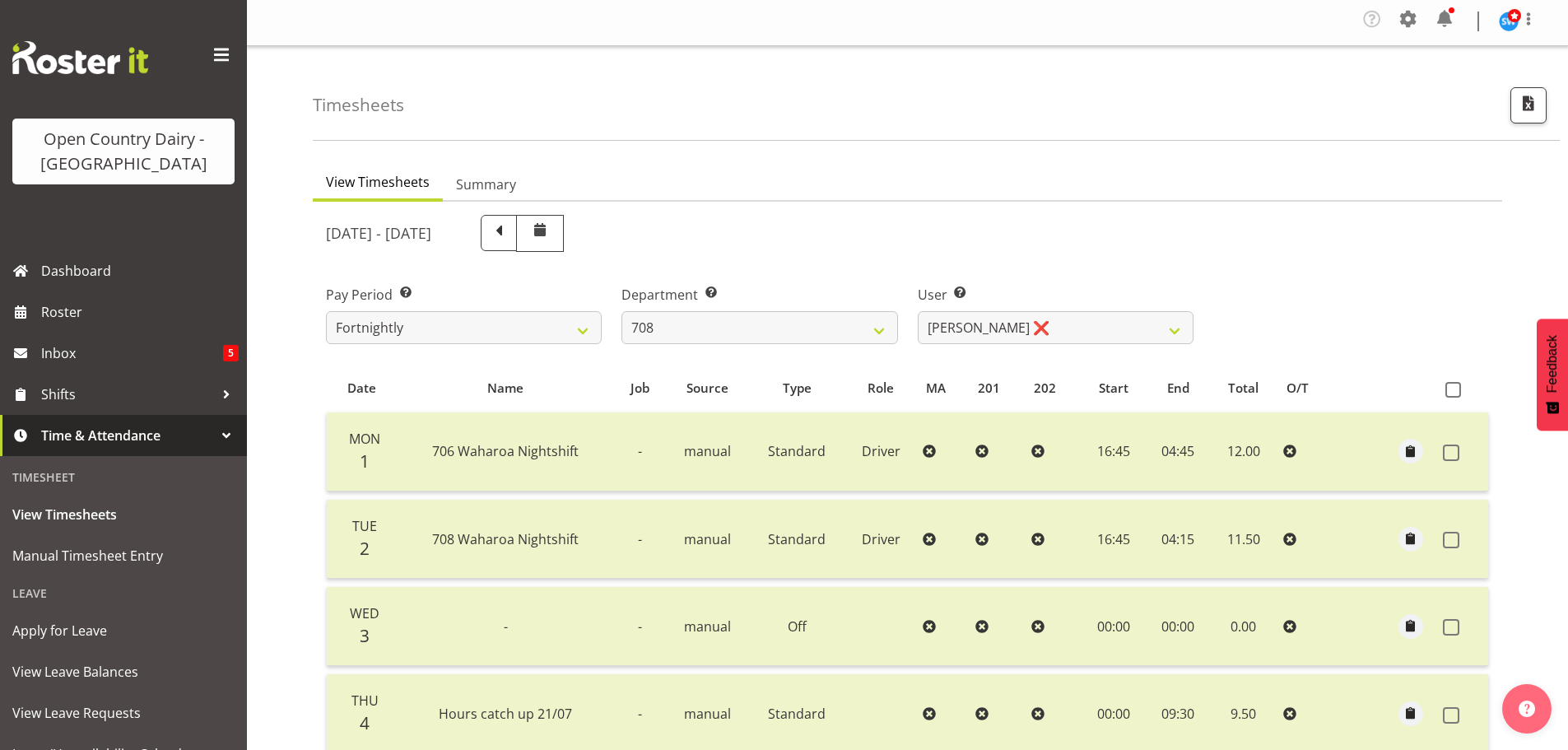
scroll to position [0, 0]
click at [834, 329] on select "701 702 703 704 705 706 707 708 709 710 711 712 713 714 715 716 717 718 719 720" at bounding box center [759, 330] width 276 height 33
click at [621, 314] on select "701 702 703 704 705 706 707 708 709 710 711 712 713 714 715 716 717 718 719 720" at bounding box center [759, 330] width 276 height 33
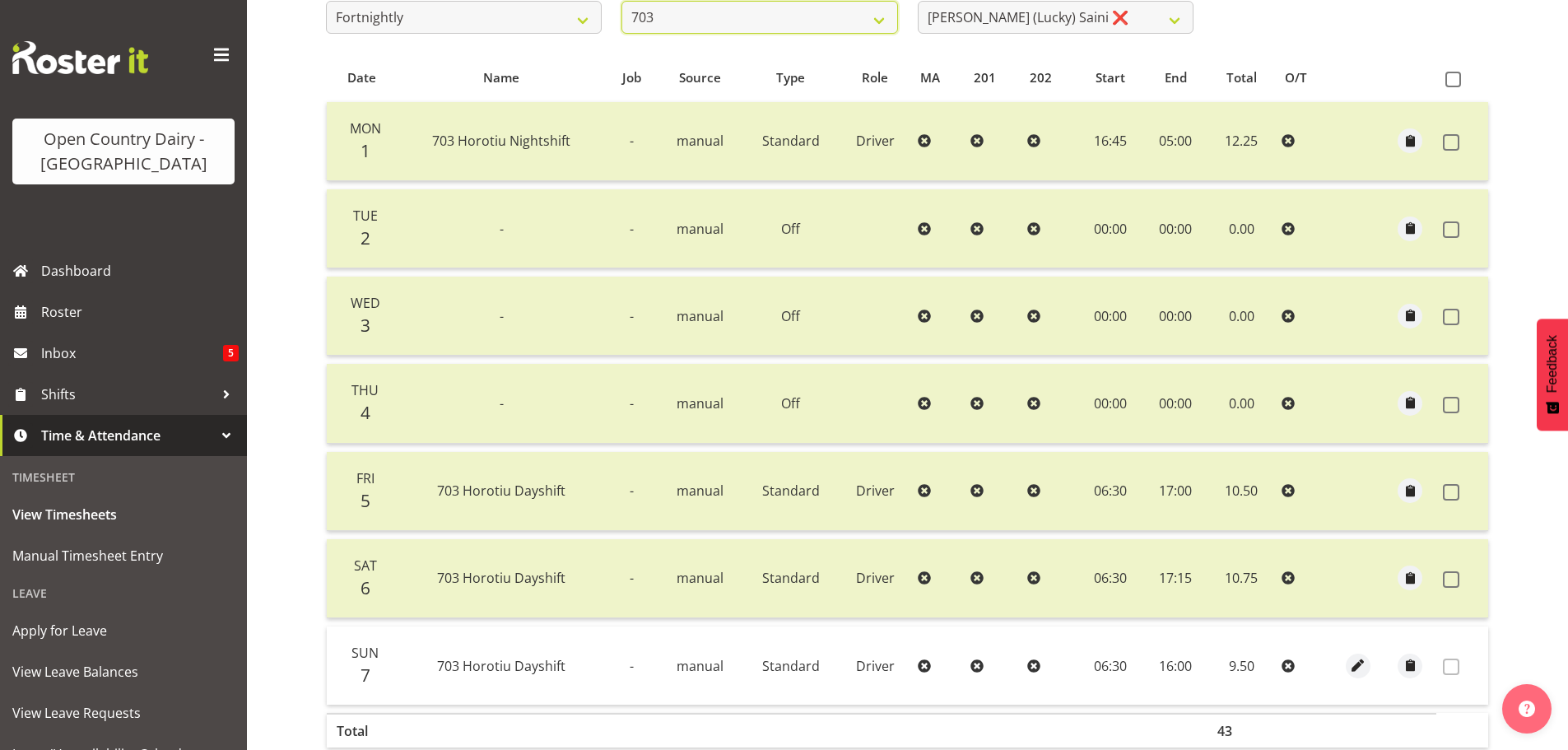
scroll to position [83, 0]
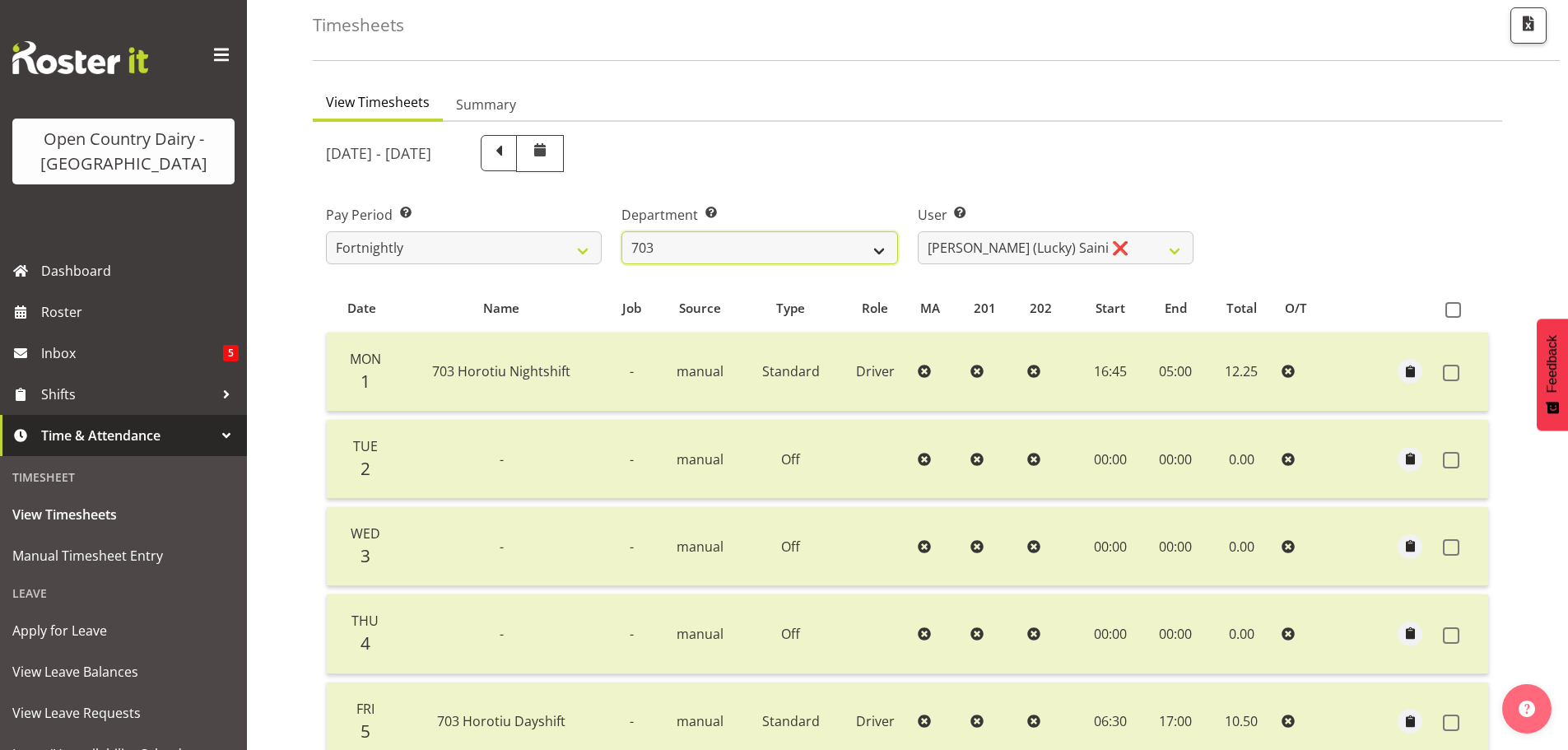
click at [739, 249] on select "701 702 703 704 705 706 707 708 709 710 711 712 713 714 715 716 717 718 719 720" at bounding box center [759, 248] width 276 height 33
select select "717"
click at [621, 231] on select "701 702 703 704 705 706 707 708 709 710 711 712 713 714 715 716 717 718 719 720" at bounding box center [759, 248] width 276 height 33
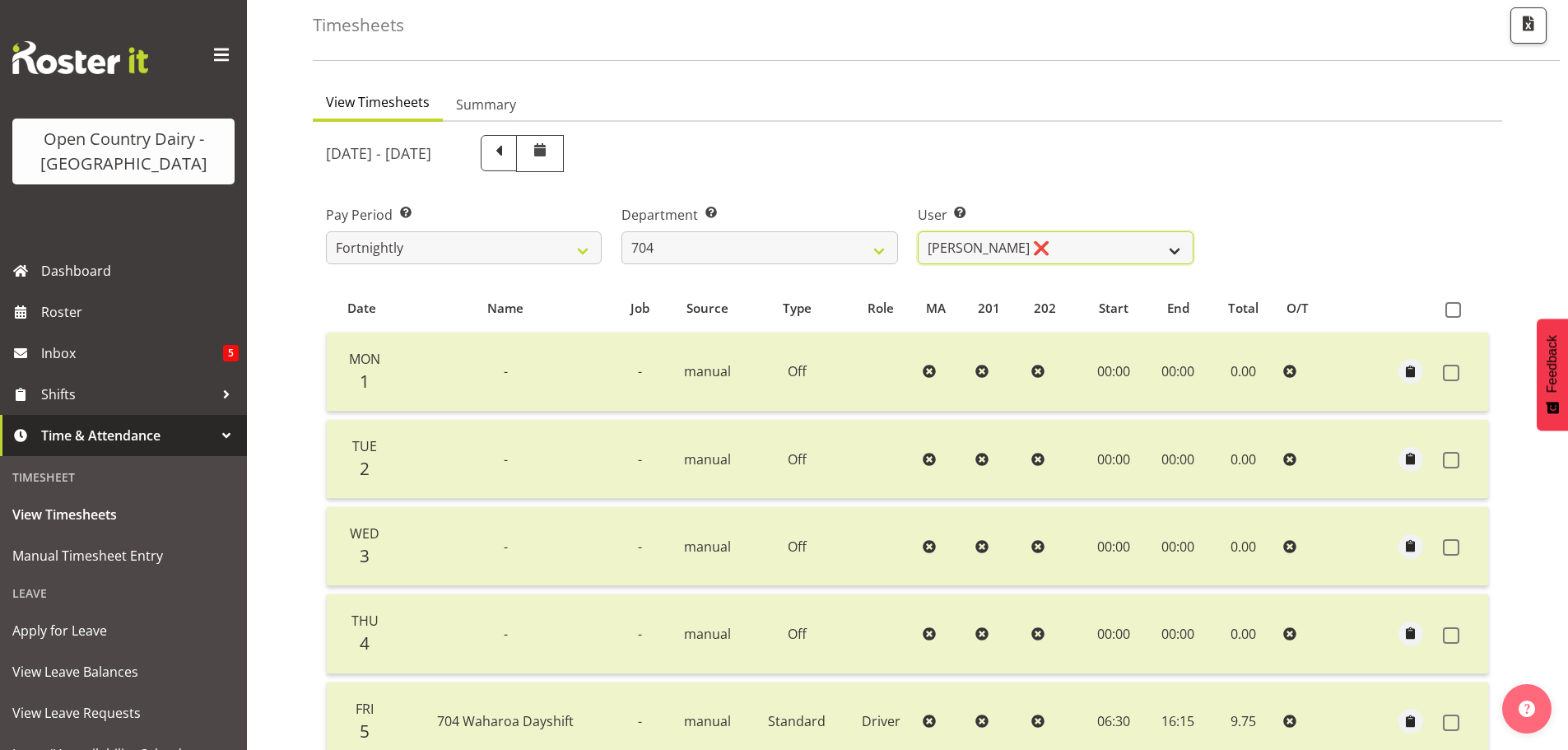
click at [1098, 256] on select "Graham Houghton ❌ Jon Williams ❌ Stephen Rae ❌" at bounding box center [1055, 248] width 276 height 33
select select "11257"
click at [918, 231] on select "Graham Houghton ❌ Jon Williams ❌ Stephen Rae ❌" at bounding box center [1055, 248] width 276 height 33
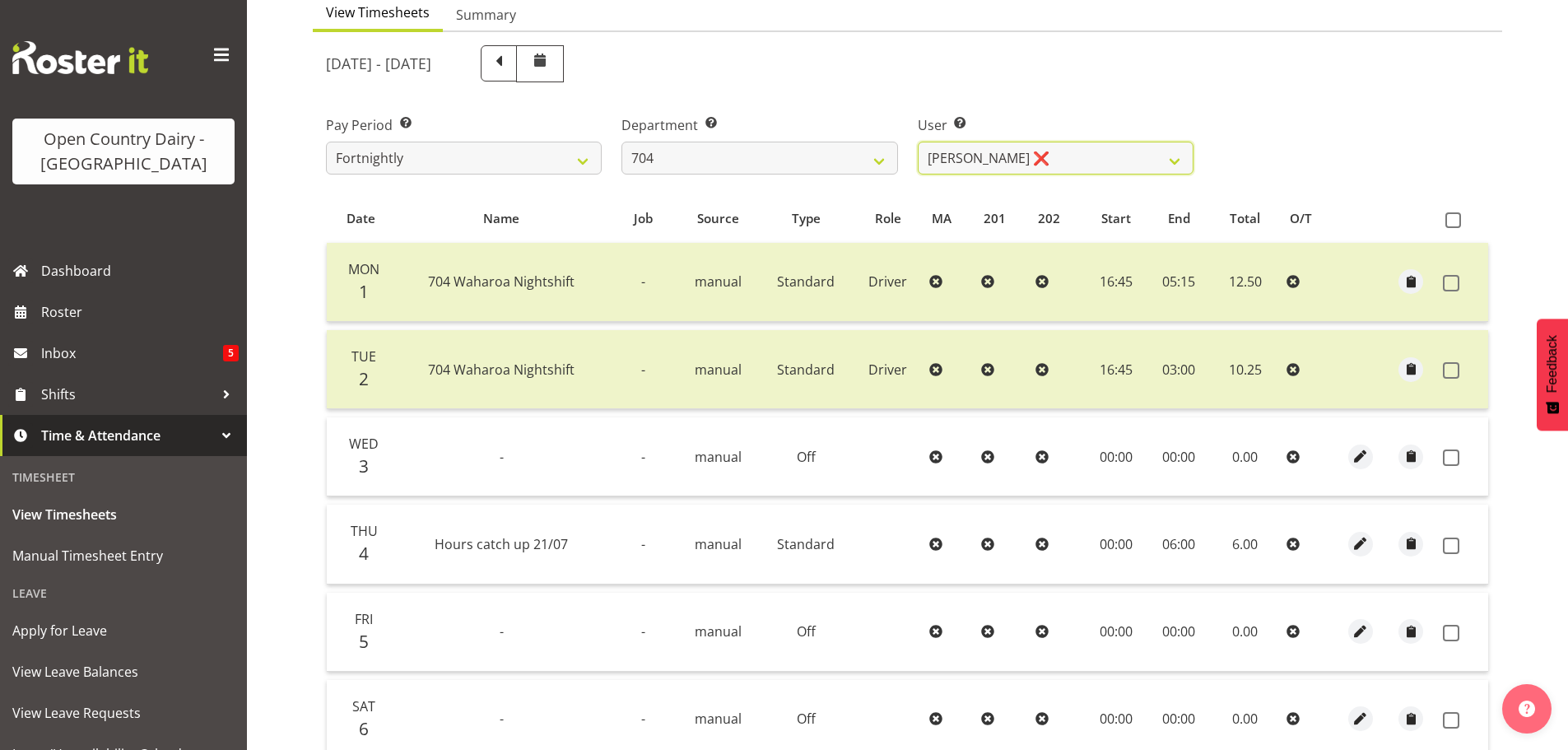
scroll to position [413, 0]
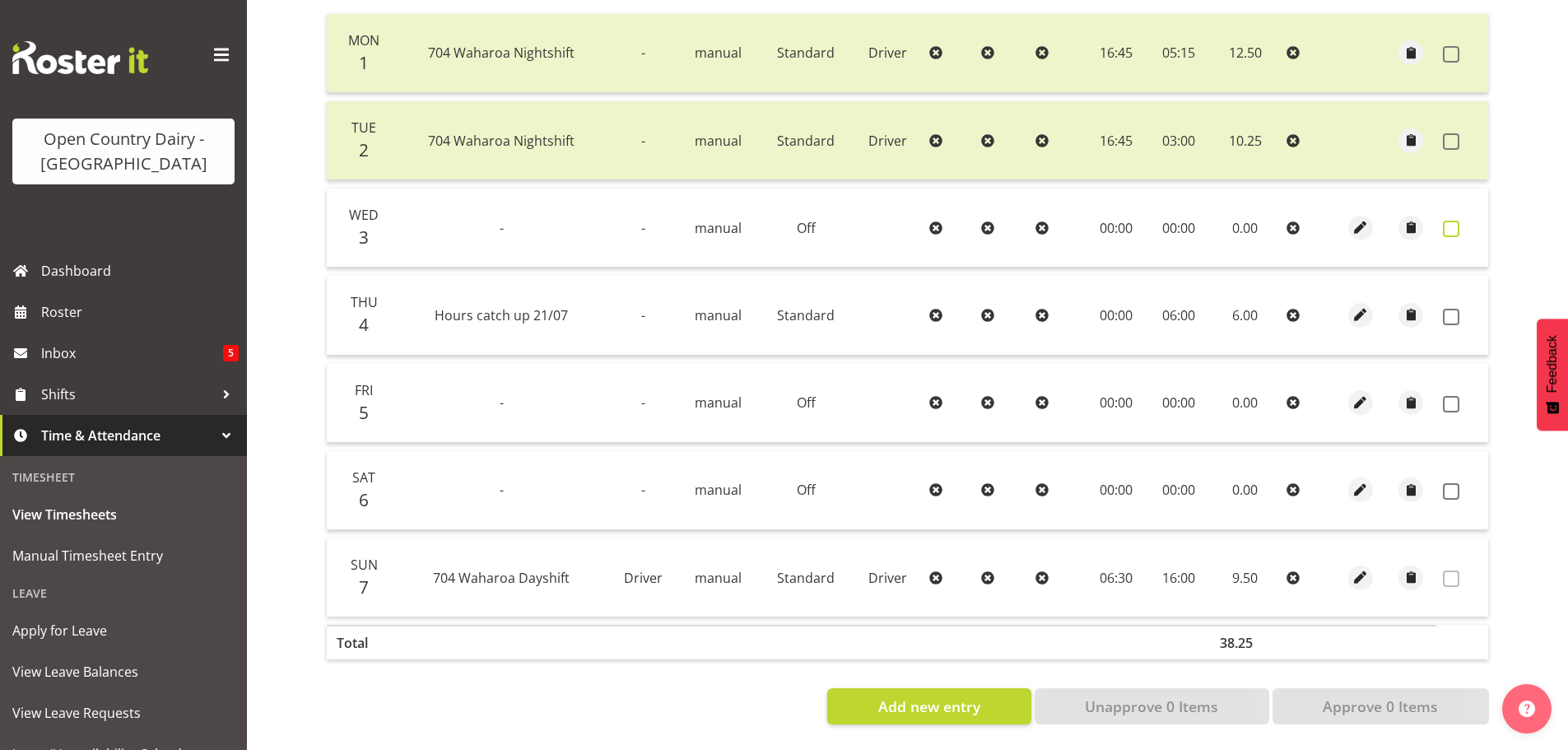
click at [1452, 221] on span at bounding box center [1451, 229] width 17 height 17
checkbox input "true"
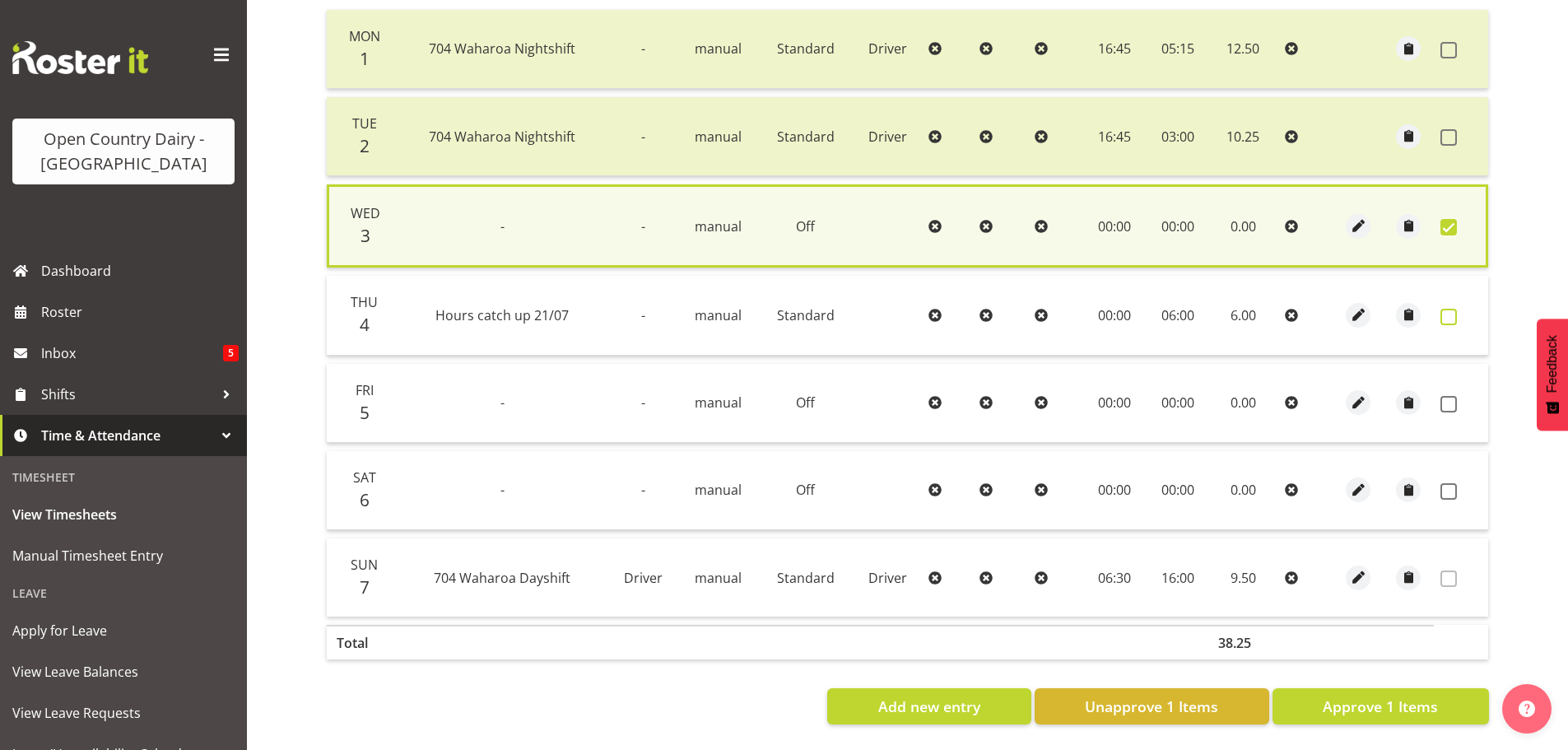
click at [1443, 309] on span at bounding box center [1448, 316] width 17 height 17
checkbox input "true"
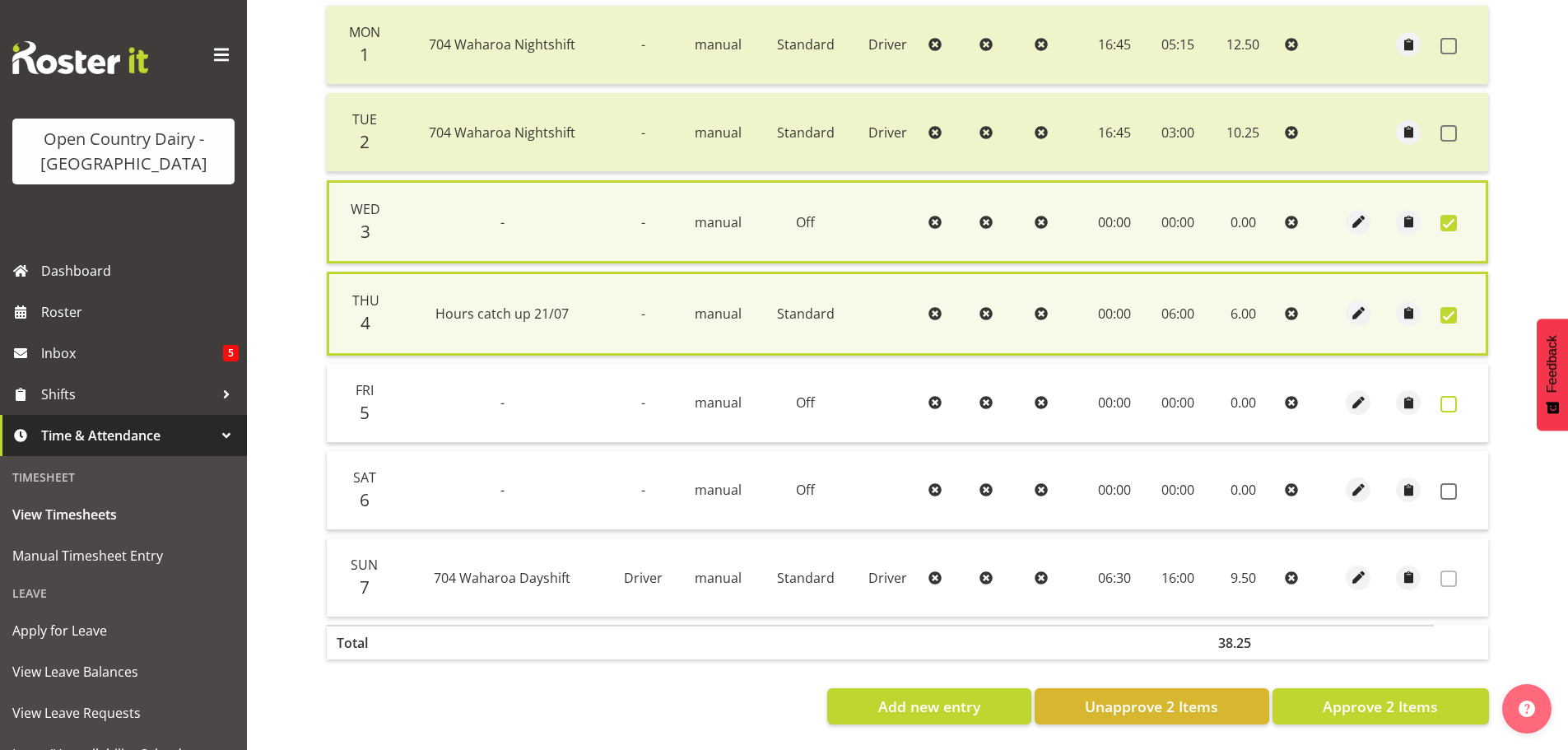
click at [1447, 395] on span at bounding box center [1448, 403] width 17 height 17
checkbox input "true"
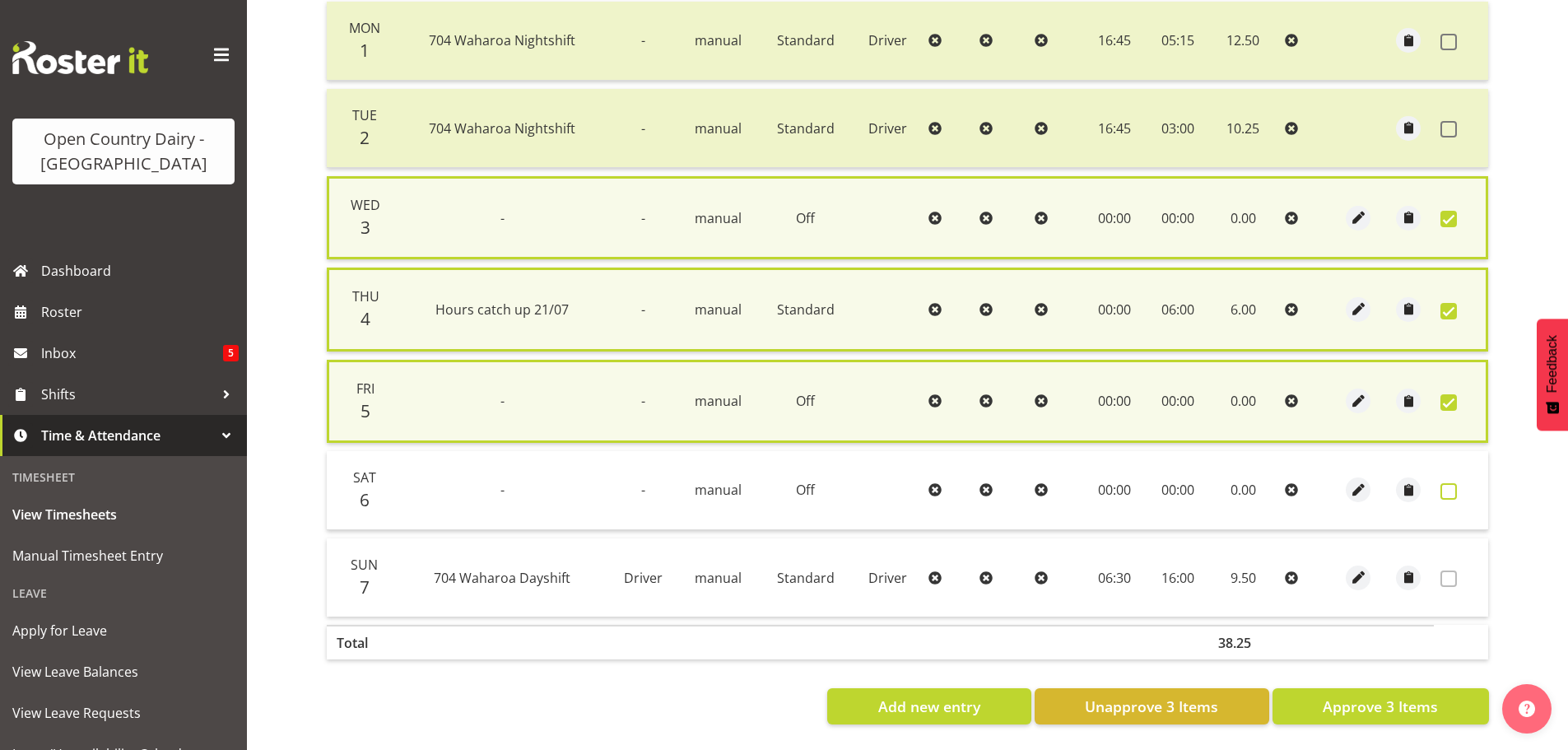
click at [1447, 494] on span at bounding box center [1448, 491] width 17 height 17
checkbox input "true"
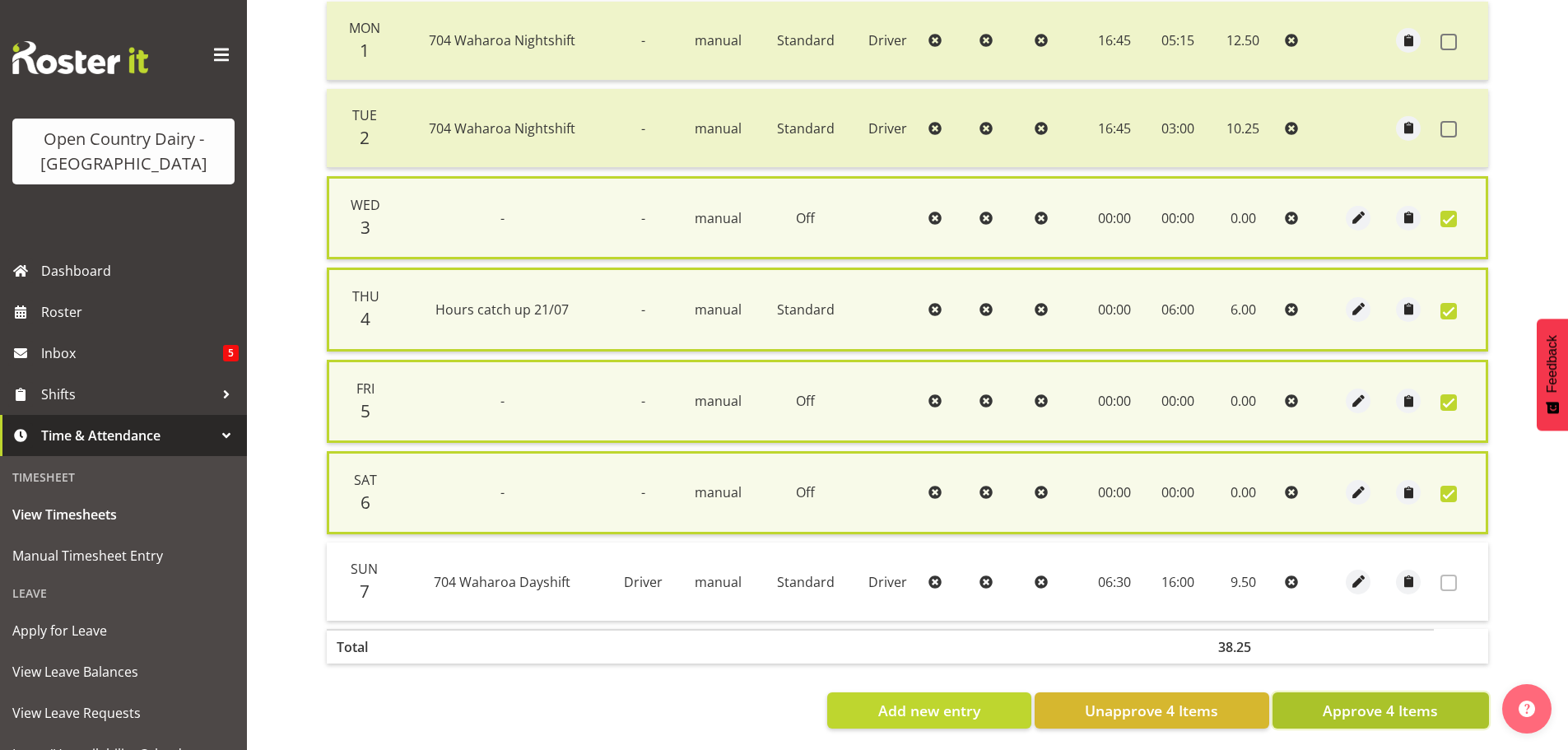
click at [1376, 712] on span "Approve 4 Items" at bounding box center [1379, 710] width 116 height 22
checkbox input "false"
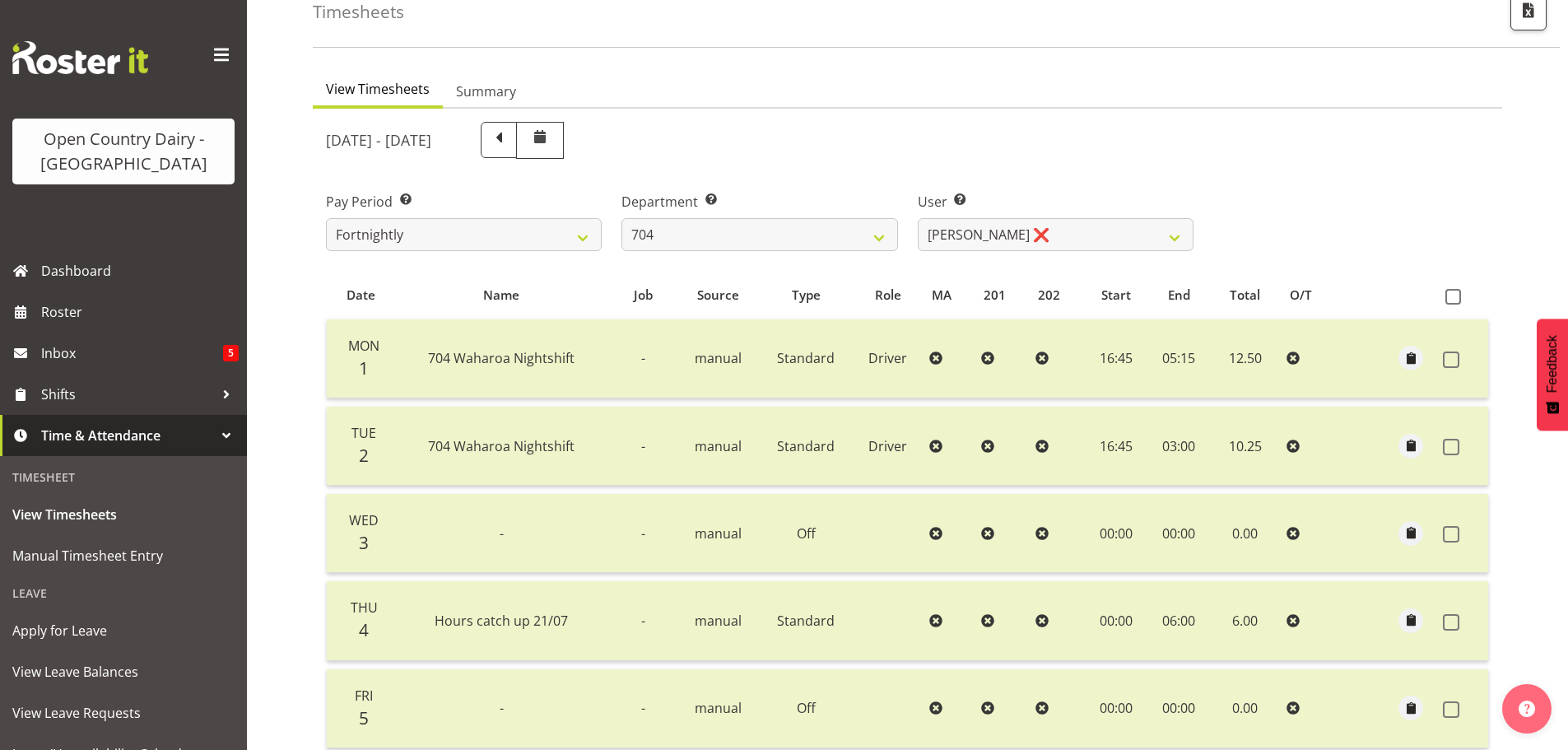
scroll to position [84, 0]
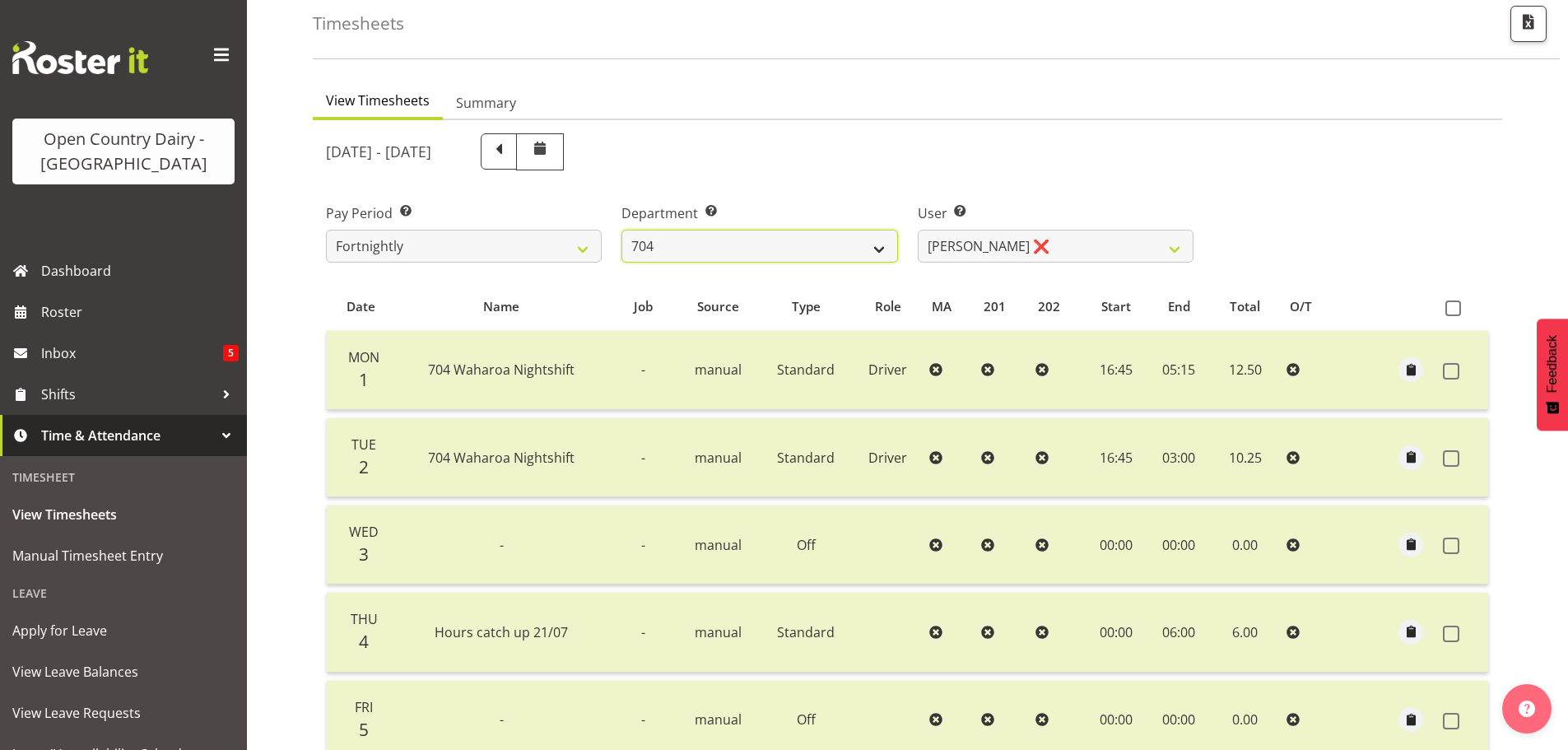
click at [768, 245] on select "701 702 703 704 705 706 707 708 709 710 711 712 713 714 715 716 717 718 719 720" at bounding box center [759, 246] width 276 height 33
select select "714"
click at [621, 229] on select "701 702 703 704 705 706 707 708 709 710 711 712 713 714 715 716 717 718 719 720" at bounding box center [759, 246] width 276 height 33
select select "11786"
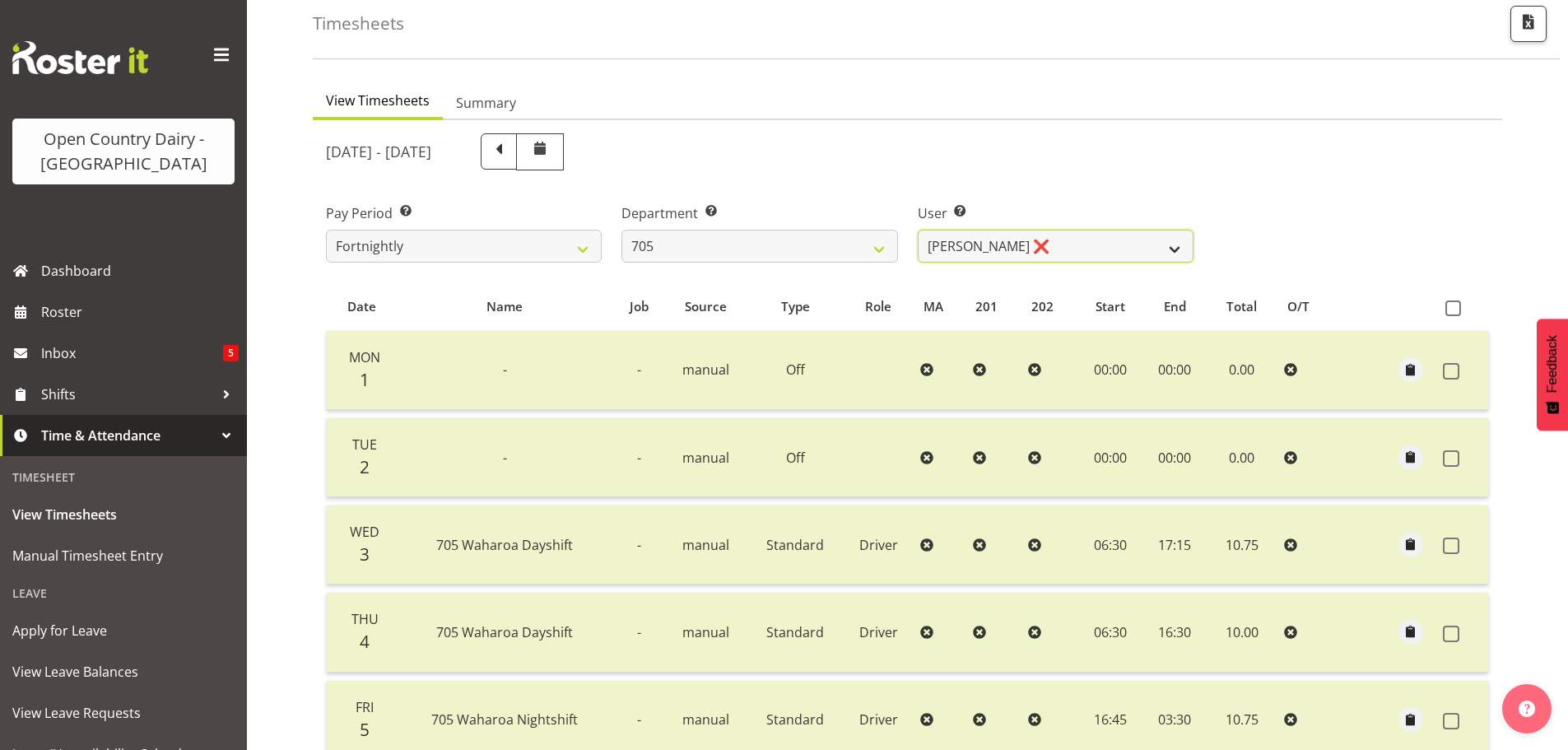
click at [1047, 249] on select "Chris Gibbs ❌ Colin Kelly ❌ Craig Cottam ❌ John May ❌" at bounding box center [1055, 246] width 276 height 33
click at [765, 248] on select "701 702 703 704 705 706 707 708 709 710 711 712 713 714 715 716 717 718 719 720" at bounding box center [759, 246] width 276 height 33
select select "721"
click at [621, 229] on select "701 702 703 704 705 706 707 708 709 710 711 712 713 714 715 716 717 718 719 720" at bounding box center [759, 246] width 276 height 33
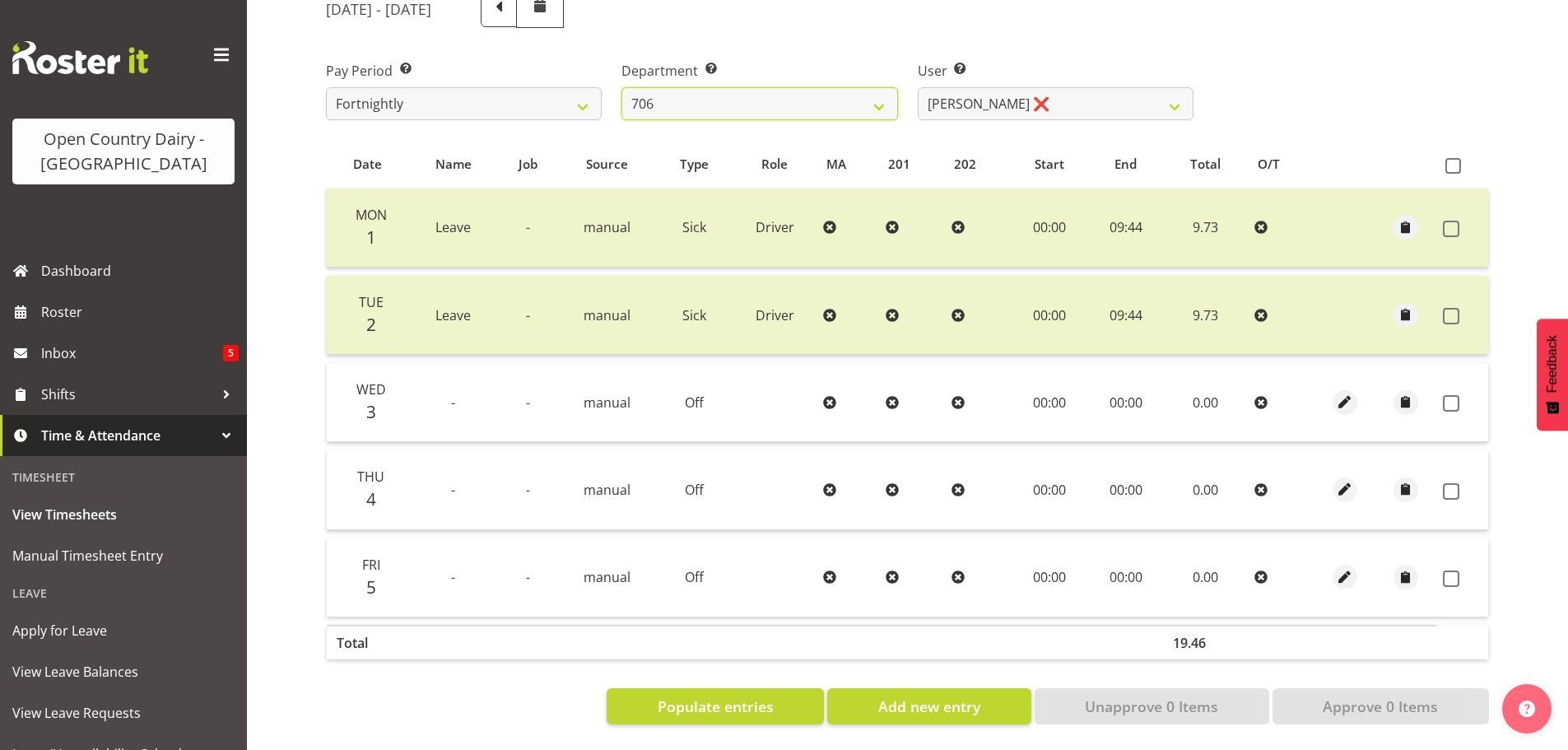
scroll to position [239, 0]
click at [710, 695] on span "Populate entries" at bounding box center [714, 706] width 116 height 22
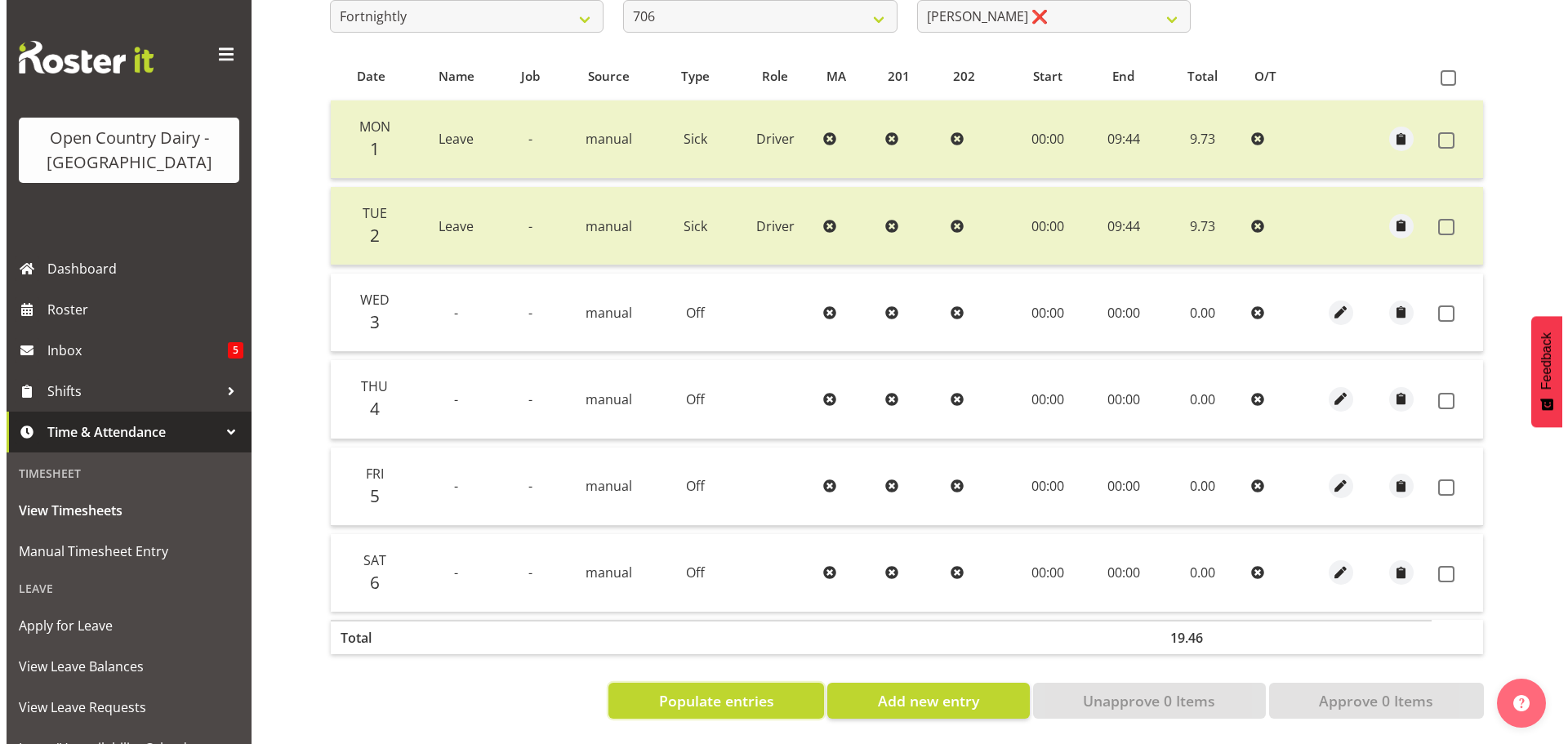
scroll to position [323, 0]
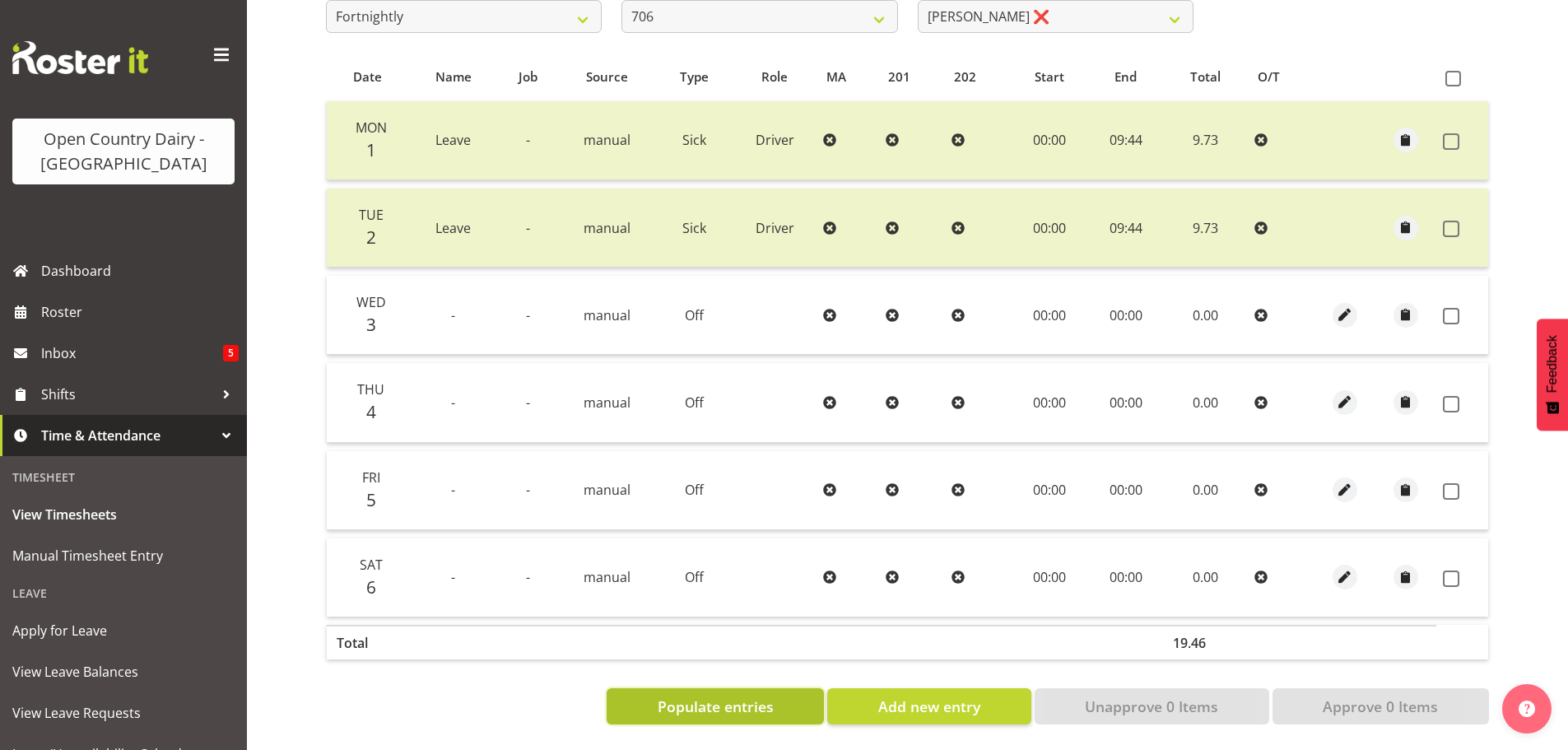
click at [708, 695] on span "Populate entries" at bounding box center [714, 706] width 116 height 22
click at [902, 695] on span "Add new entry" at bounding box center [928, 706] width 102 height 22
select select
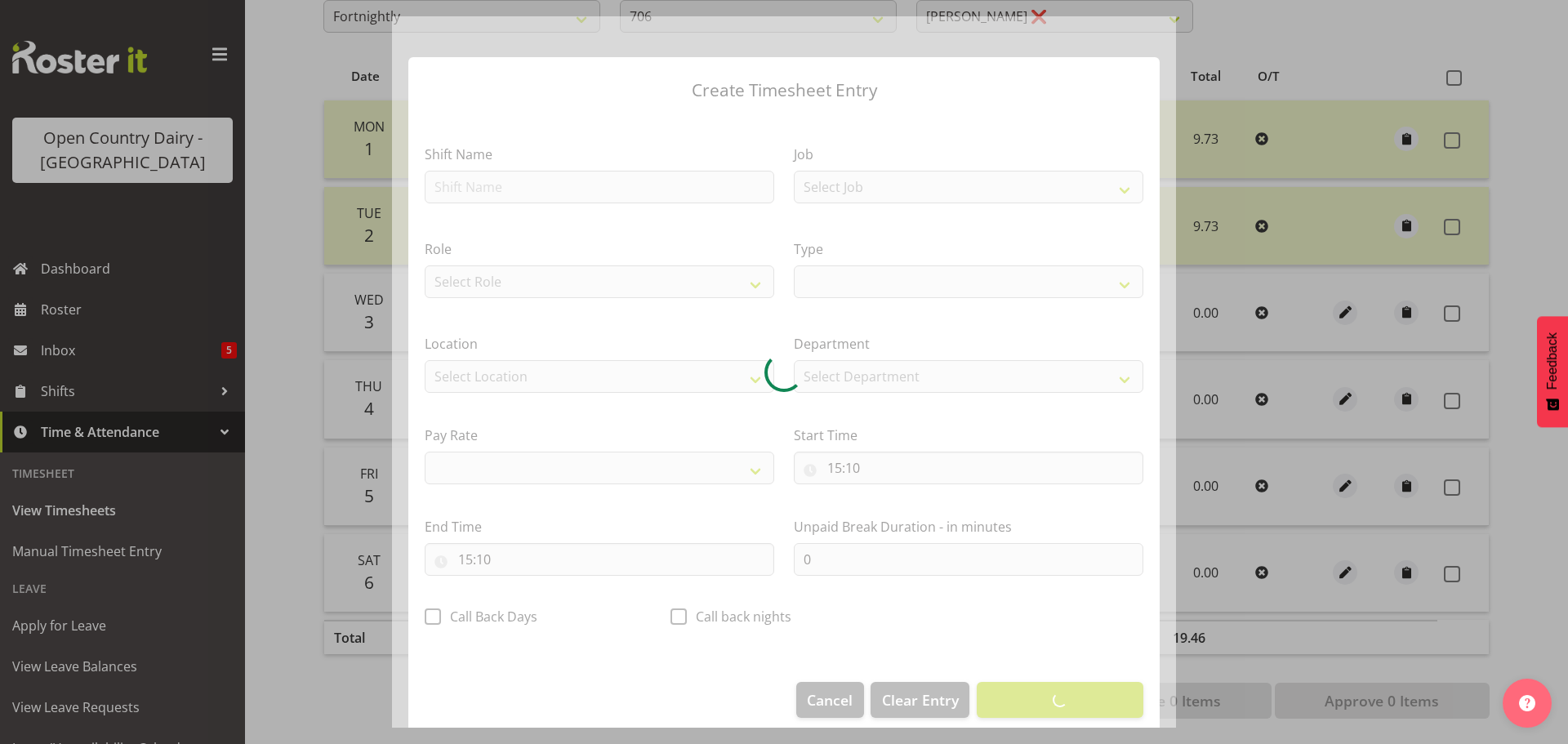
select select
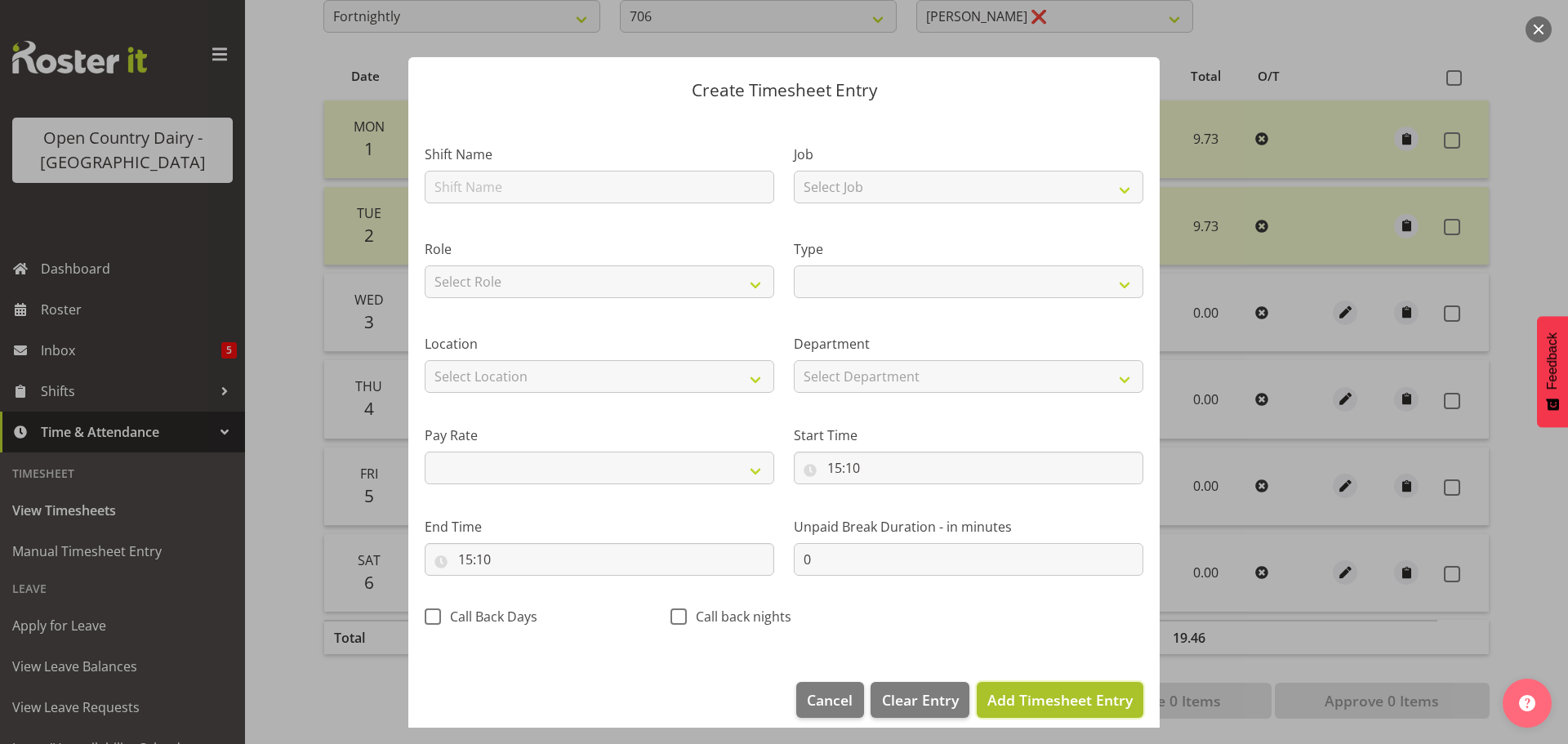
click at [1038, 697] on span "Add Timesheet Entry" at bounding box center [1060, 699] width 146 height 20
select select
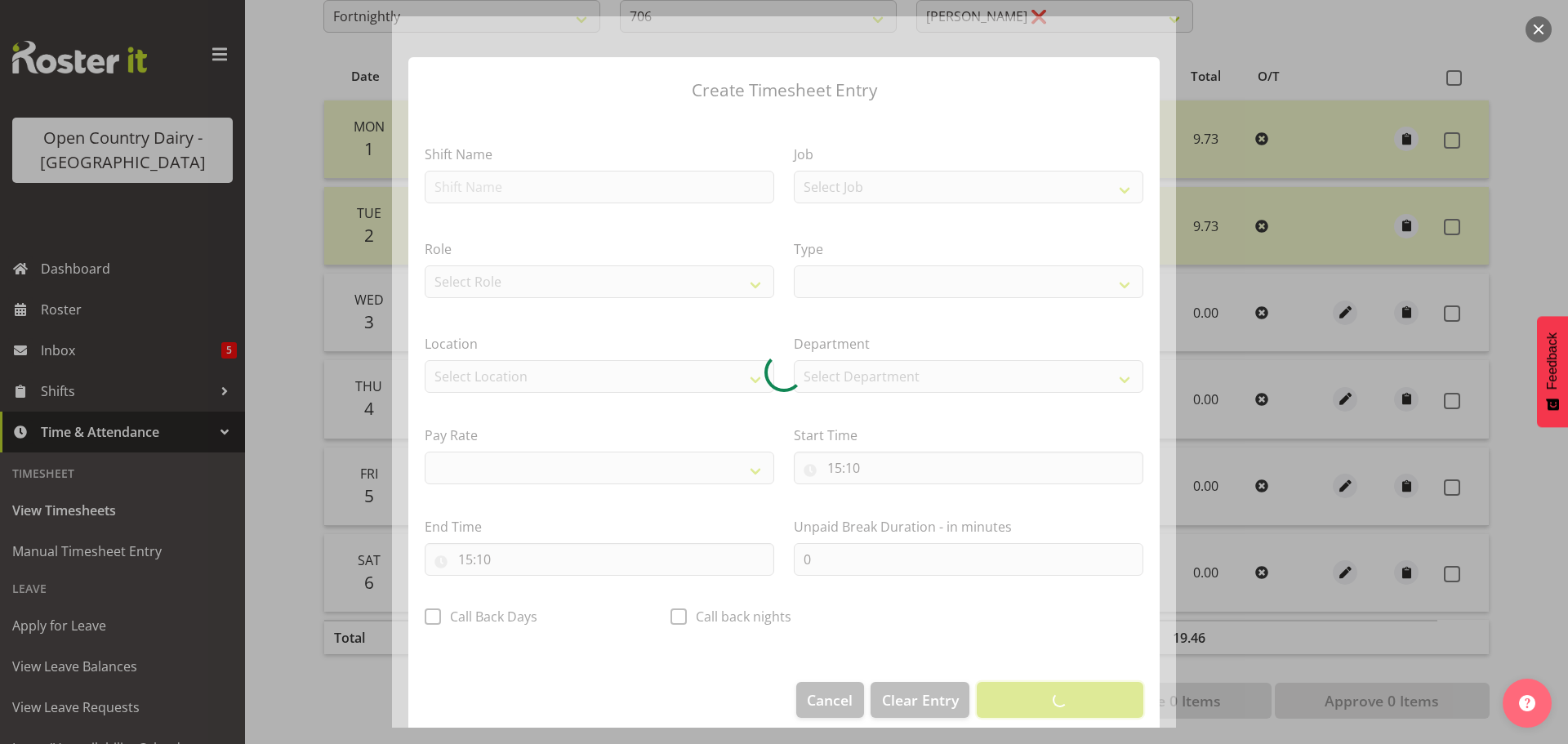
select select
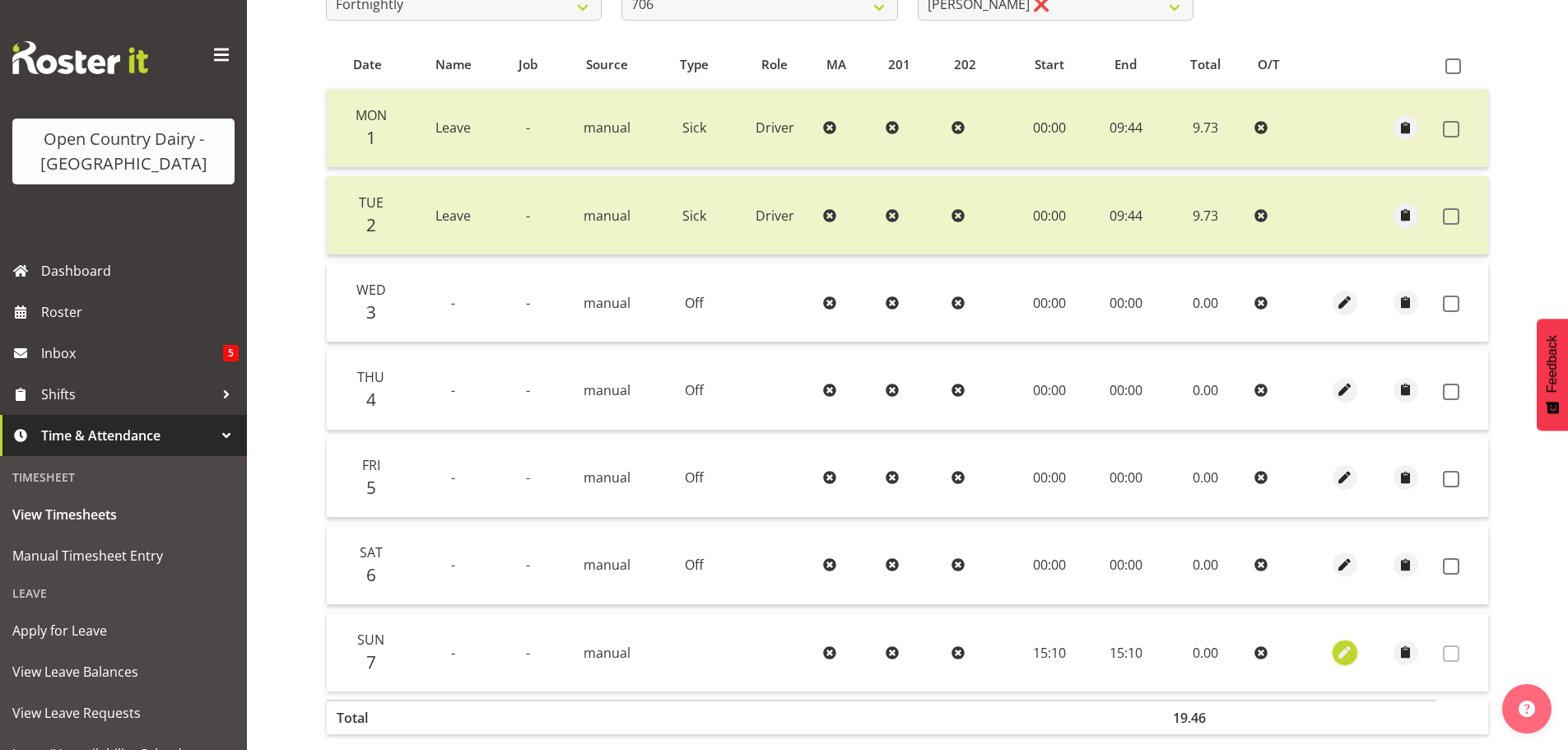
click at [1346, 651] on span "button" at bounding box center [1345, 652] width 19 height 19
select select "8"
select select "2025"
select select "15"
select select "10"
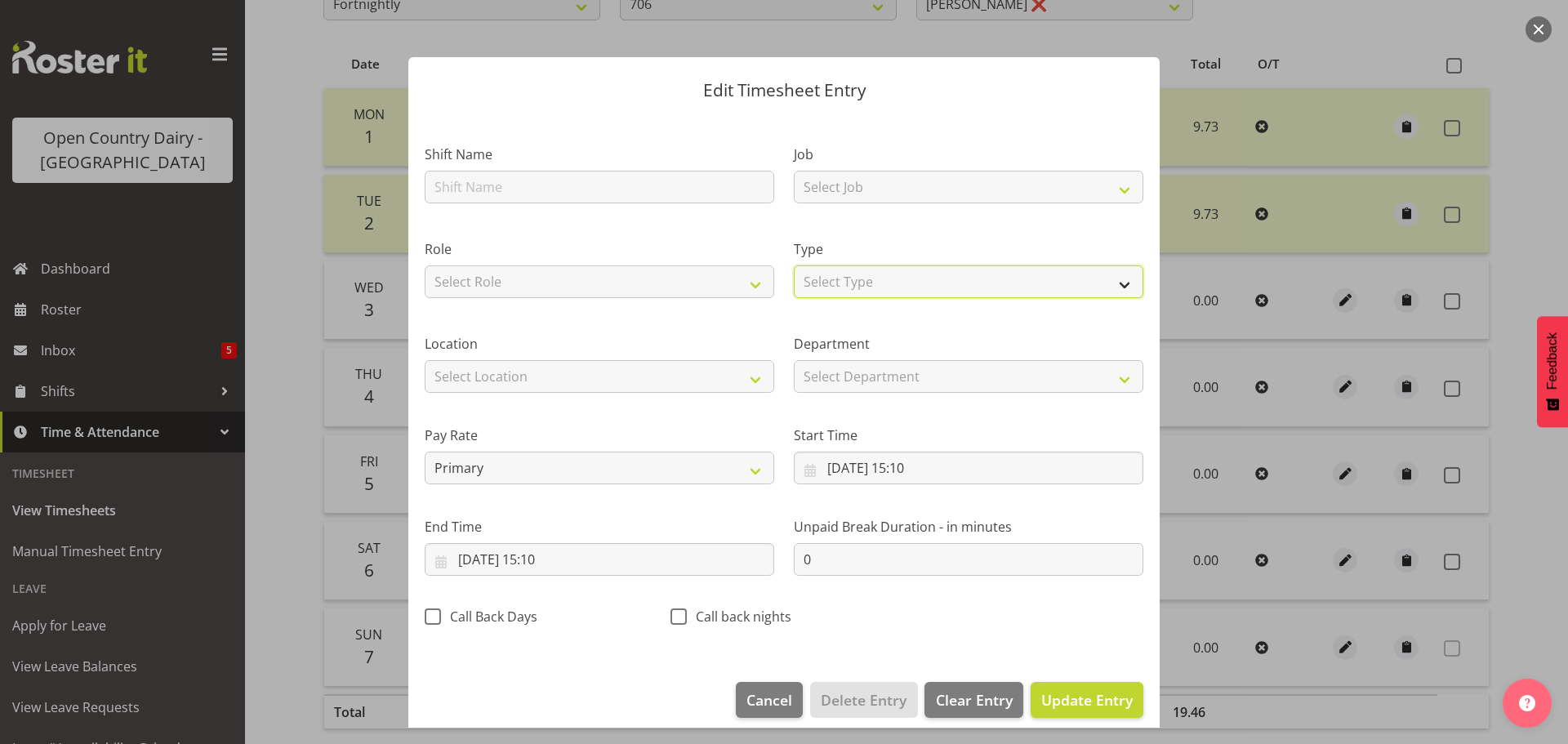
click at [882, 286] on select "Select Type Off Standard Public Holiday Public Holiday (Worked) Day In Lieu Ann…" at bounding box center [968, 282] width 349 height 33
select select "Standard"
click at [793, 266] on select "Select Type Off Standard Public Holiday Public Holiday (Worked) Day In Lieu Ann…" at bounding box center [968, 282] width 349 height 33
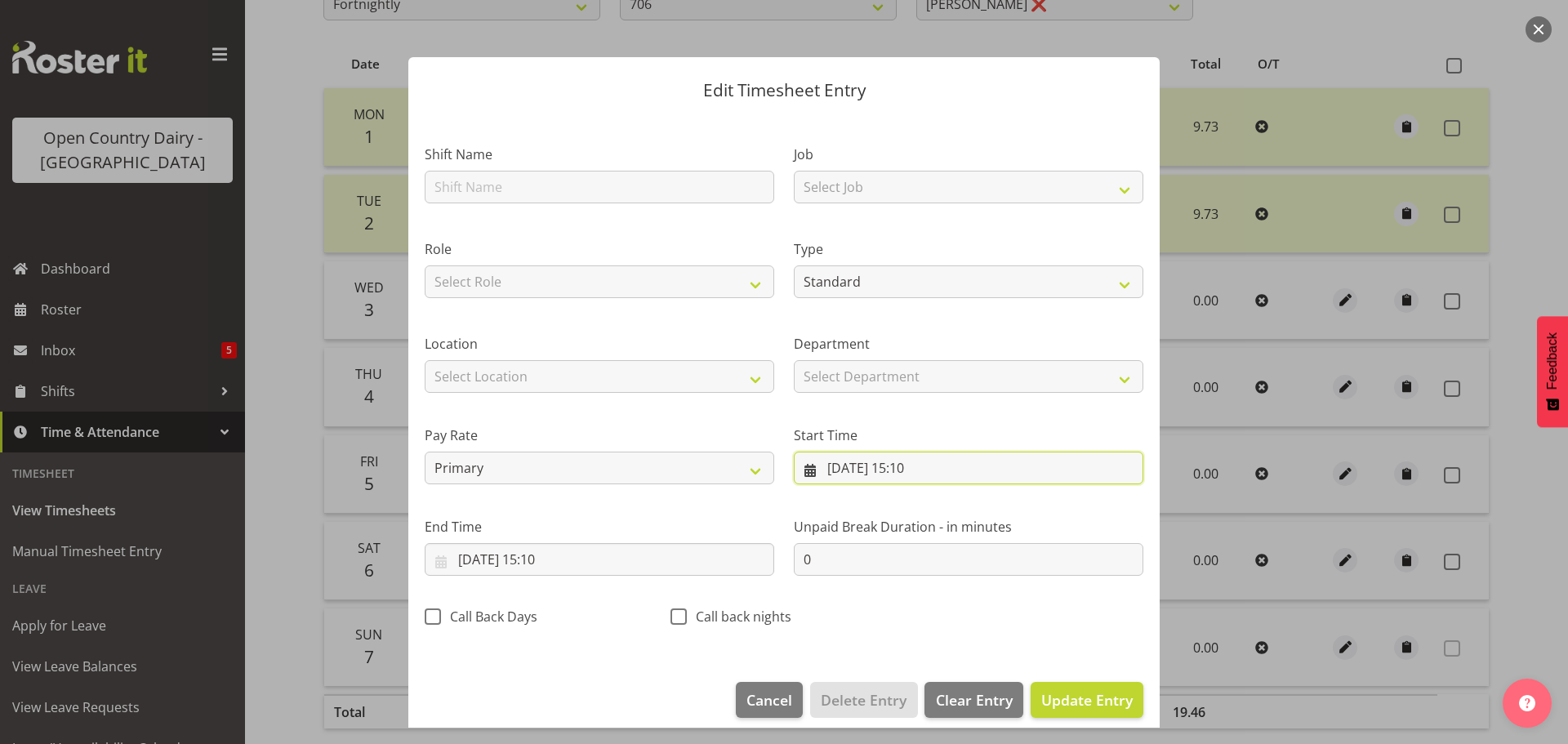
click at [906, 465] on input "07/09/2025, 15:10" at bounding box center [968, 468] width 349 height 33
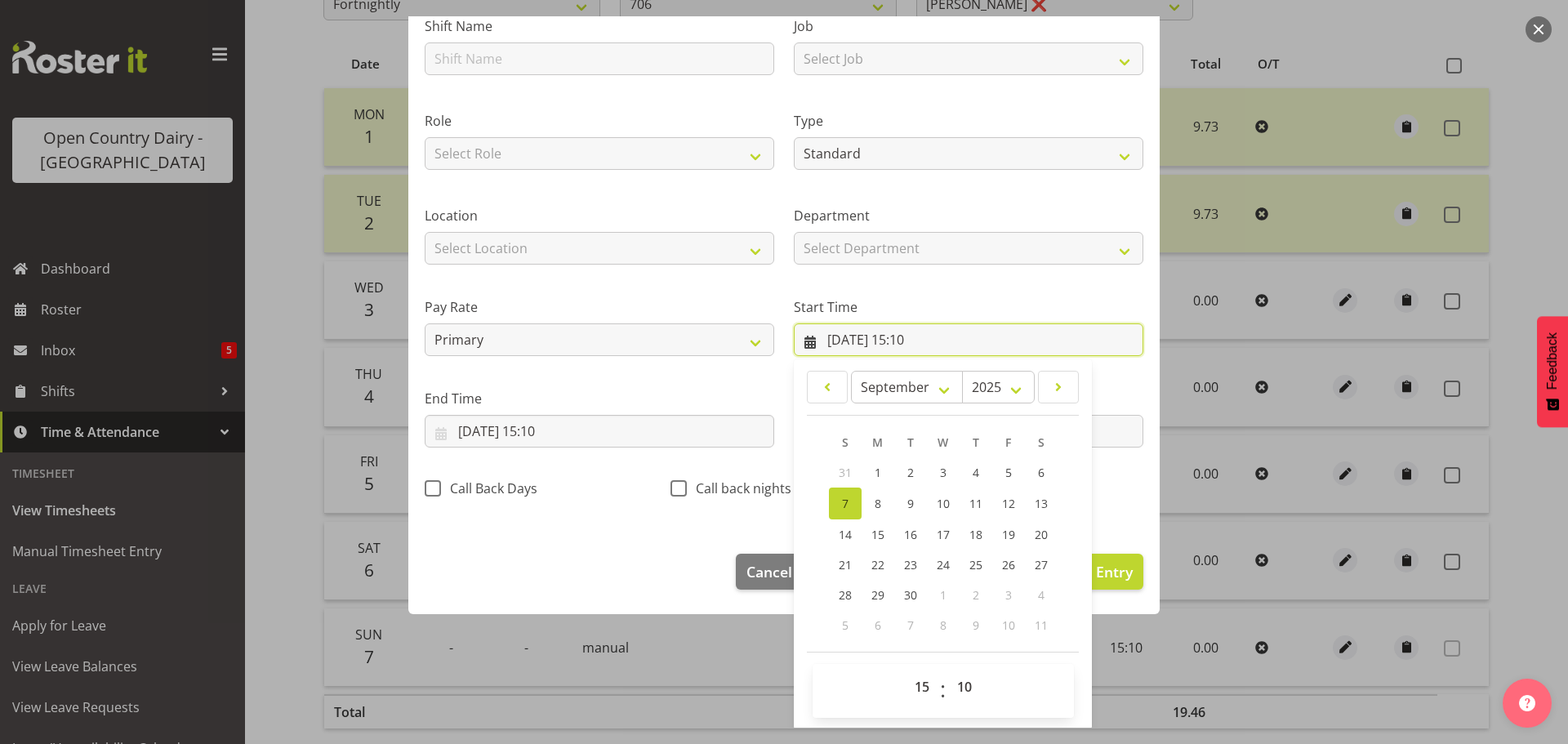
scroll to position [130, 0]
click at [916, 685] on select "00 01 02 03 04 05 06 07 08 09 10 11 12 13 14 15 16 17 18 19 20 21 22 23" at bounding box center [924, 685] width 37 height 33
select select "0"
click at [906, 668] on select "00 01 02 03 04 05 06 07 08 09 10 11 12 13 14 15 16 17 18 19 20 21 22 23" at bounding box center [924, 685] width 37 height 33
type input "07/09/2025, 00:10"
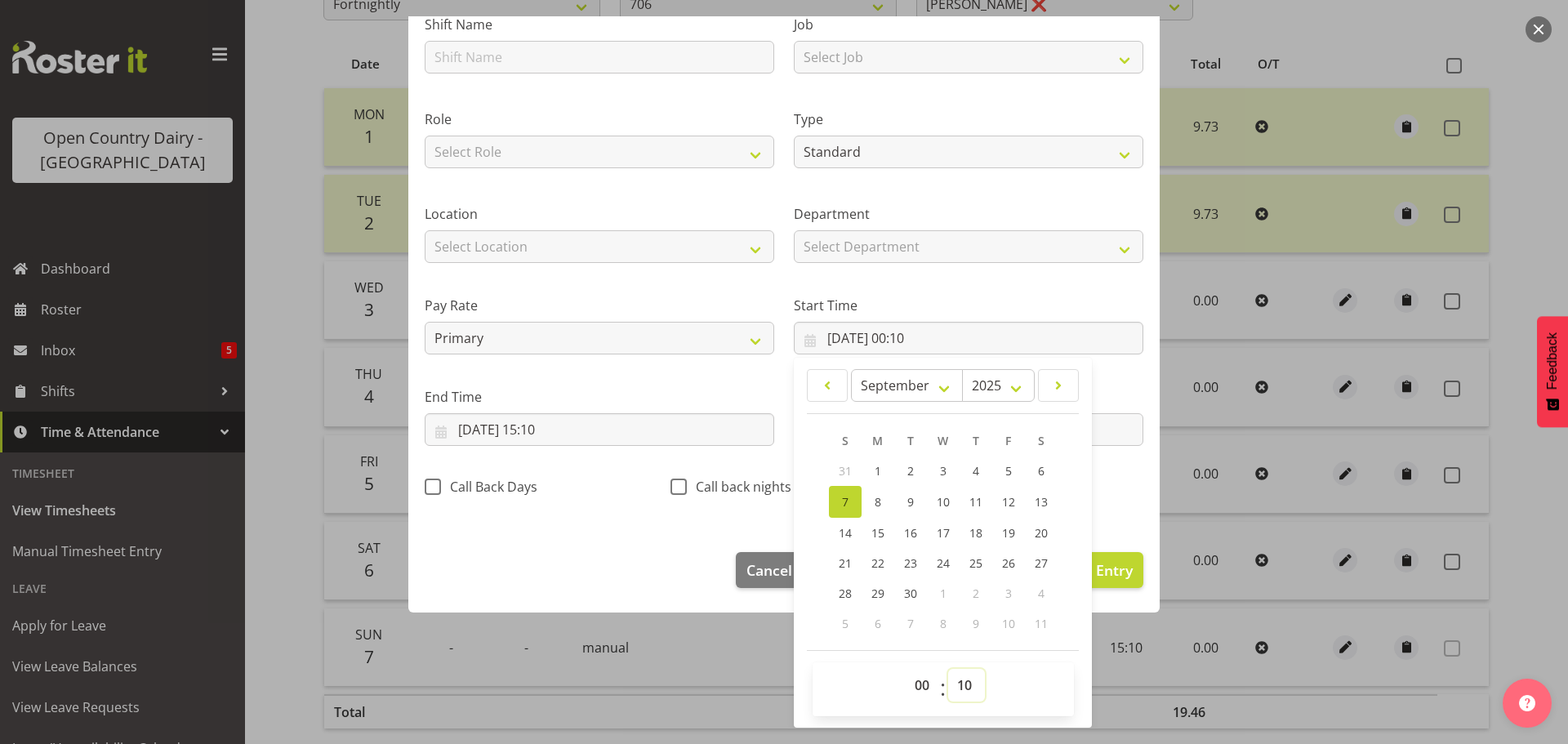
click at [955, 678] on select "00 01 02 03 04 05 06 07 08 09 10 11 12 13 14 15 16 17 18 19 20 21 22 23 24 25 2…" at bounding box center [966, 685] width 37 height 33
select select "0"
click at [948, 668] on select "00 01 02 03 04 05 06 07 08 09 10 11 12 13 14 15 16 17 18 19 20 21 22 23 24 25 2…" at bounding box center [966, 685] width 37 height 33
type input "[DATE] 00:00"
click at [574, 387] on label "End Time" at bounding box center [599, 397] width 349 height 20
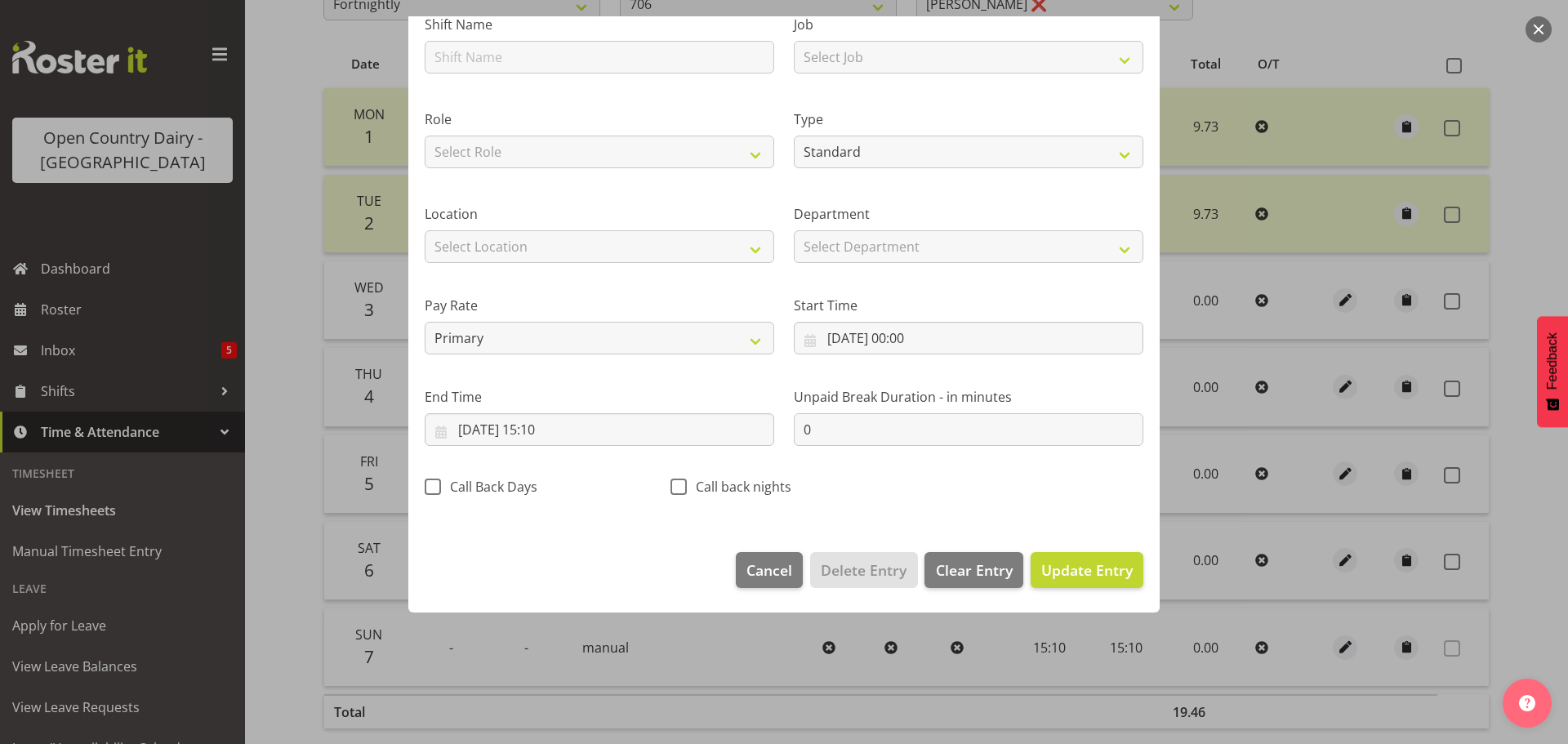
scroll to position [15, 0]
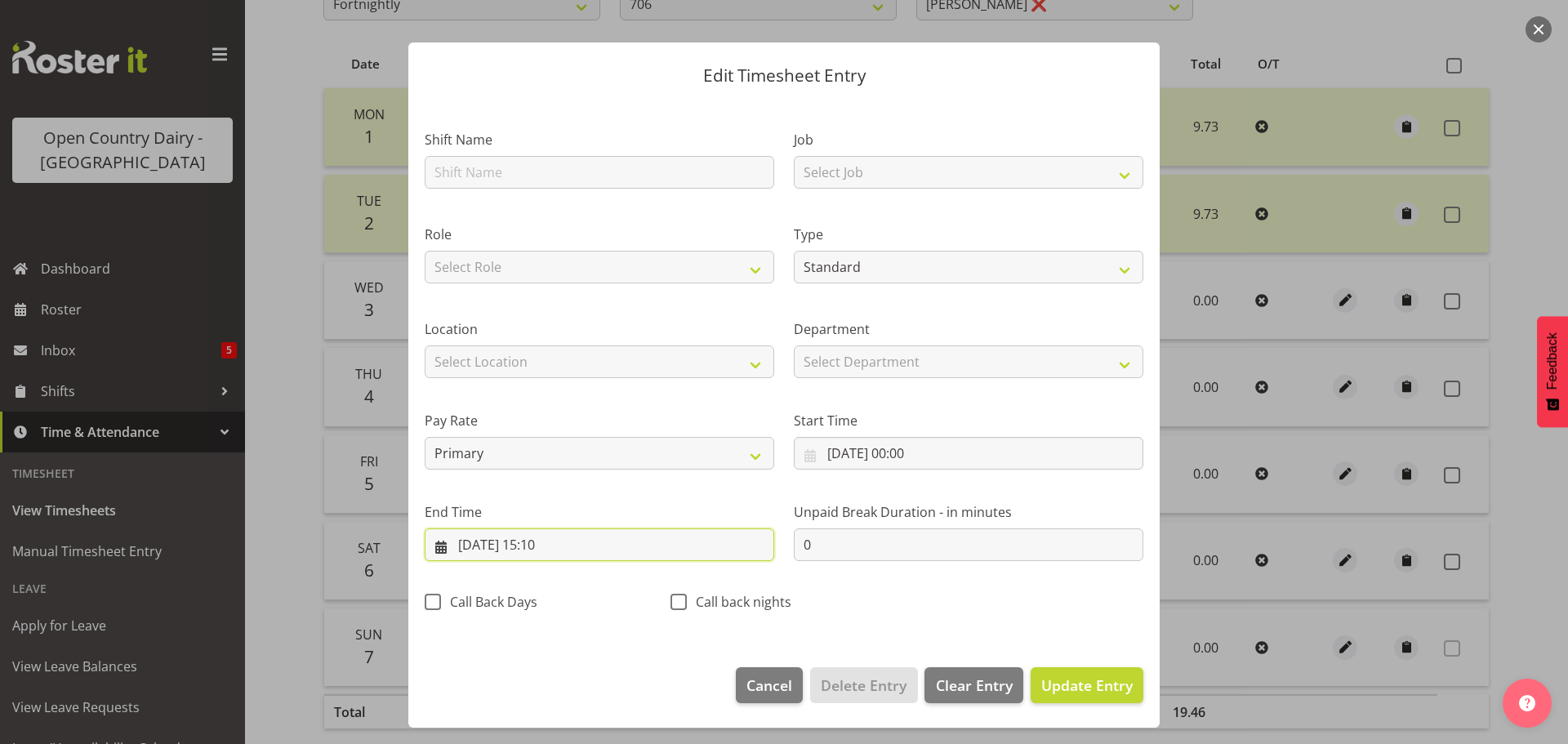
click at [541, 545] on input "07/09/2025, 15:10" at bounding box center [599, 545] width 349 height 33
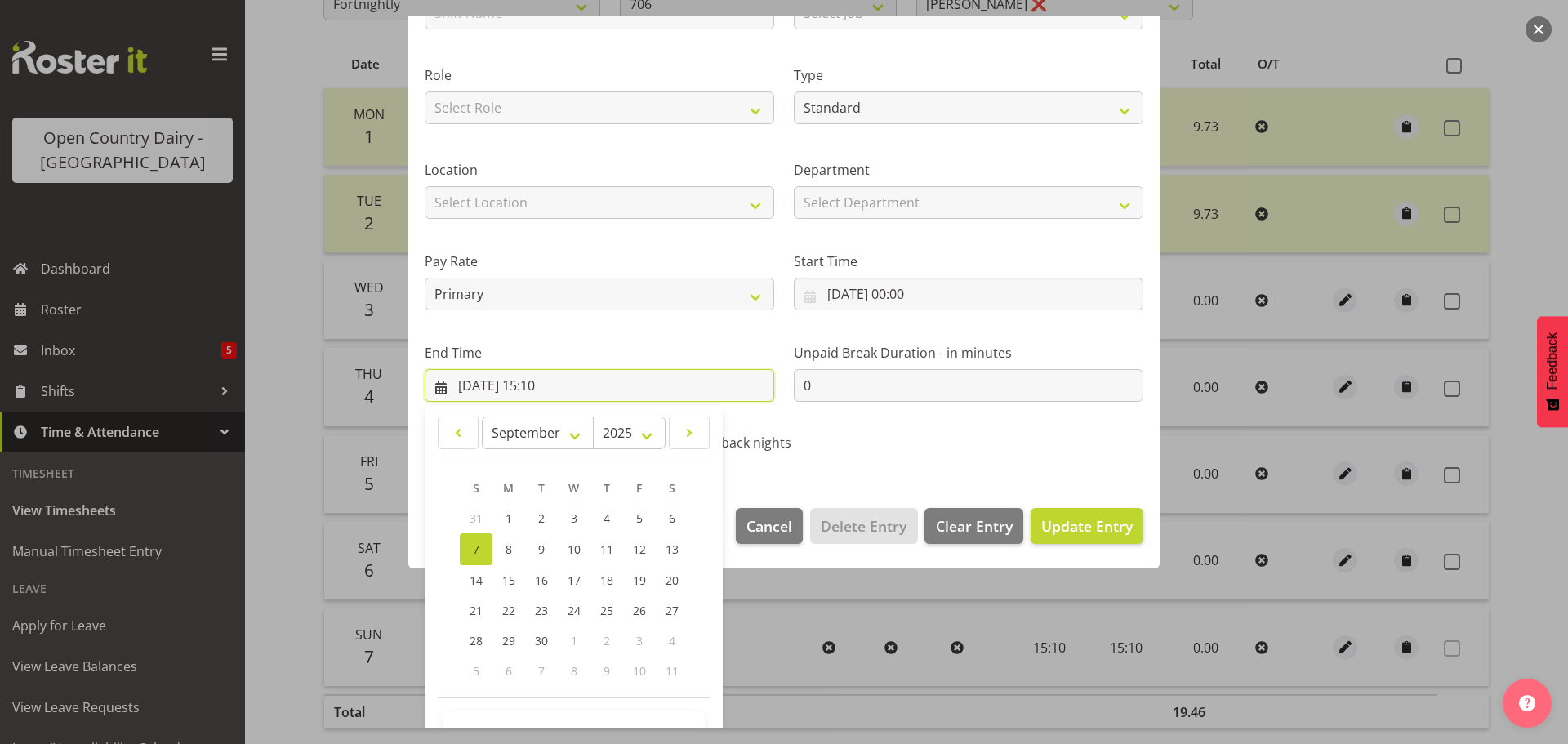
scroll to position [222, 0]
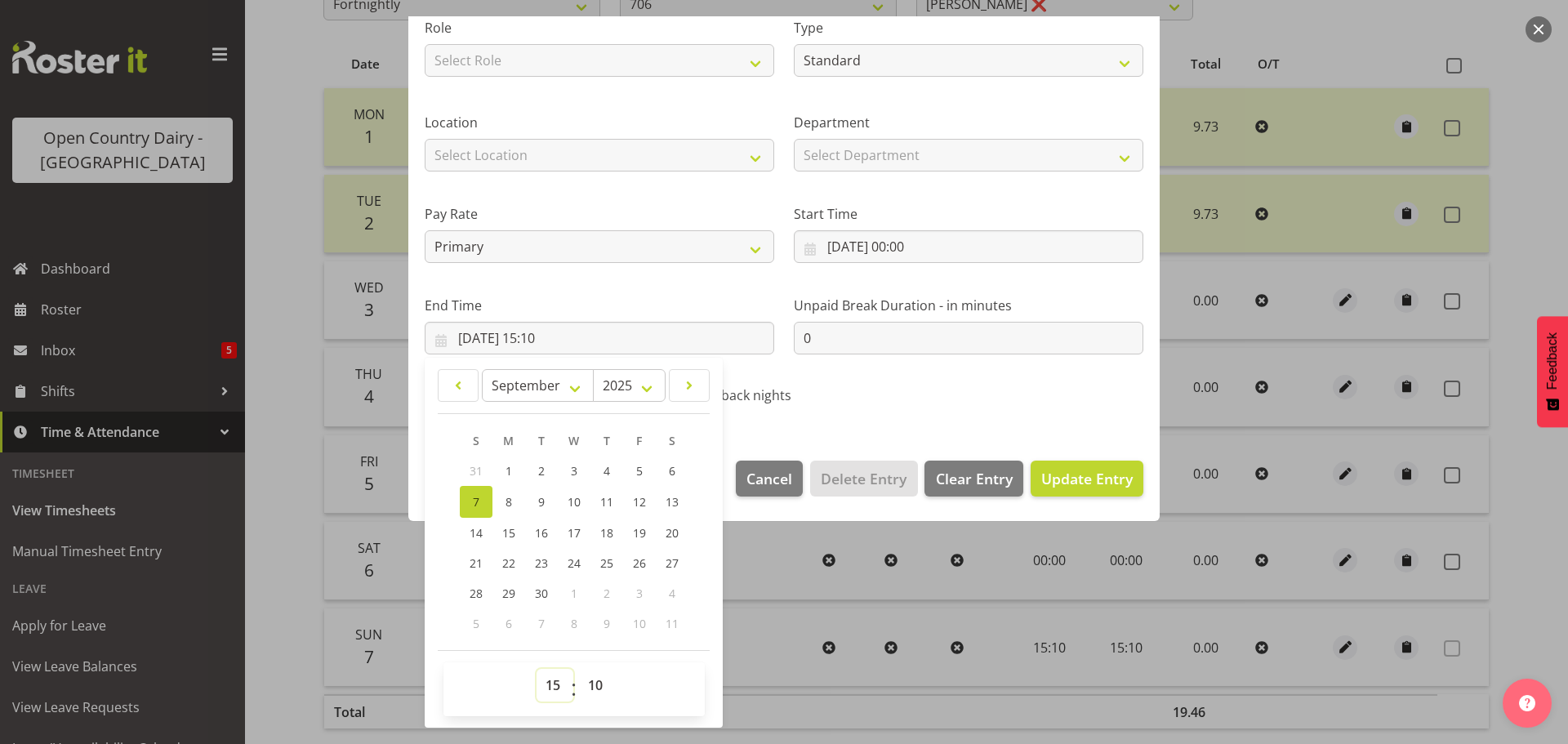
click at [548, 680] on select "00 01 02 03 04 05 06 07 08 09 10 11 12 13 14 15 16 17 18 19 20 21 22 23" at bounding box center [555, 685] width 37 height 33
select select "9"
click at [536, 668] on select "00 01 02 03 04 05 06 07 08 09 10 11 12 13 14 15 16 17 18 19 20 21 22 23" at bounding box center [555, 685] width 37 height 33
type input "07/09/2025, 09:10"
click at [589, 675] on select "00 01 02 03 04 05 06 07 08 09 10 11 12 13 14 15 16 17 18 19 20 21 22 23 24 25 2…" at bounding box center [597, 685] width 37 height 33
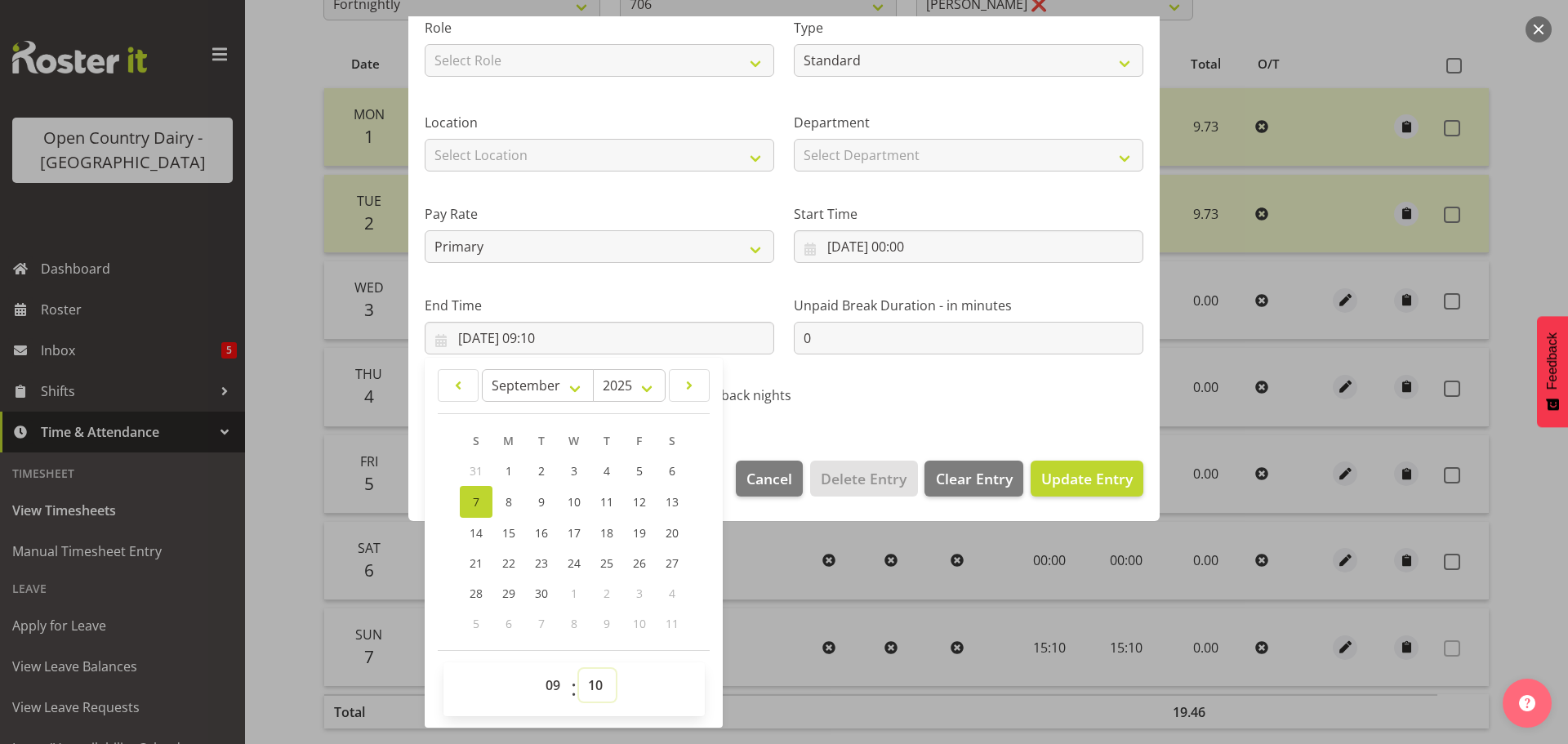
select select "44"
click at [579, 668] on select "00 01 02 03 04 05 06 07 08 09 10 11 12 13 14 15 16 17 18 19 20 21 22 23 24 25 2…" at bounding box center [597, 685] width 37 height 33
type input "07/09/2025, 09:44"
click at [1046, 474] on span "Update Entry" at bounding box center [1087, 478] width 91 height 20
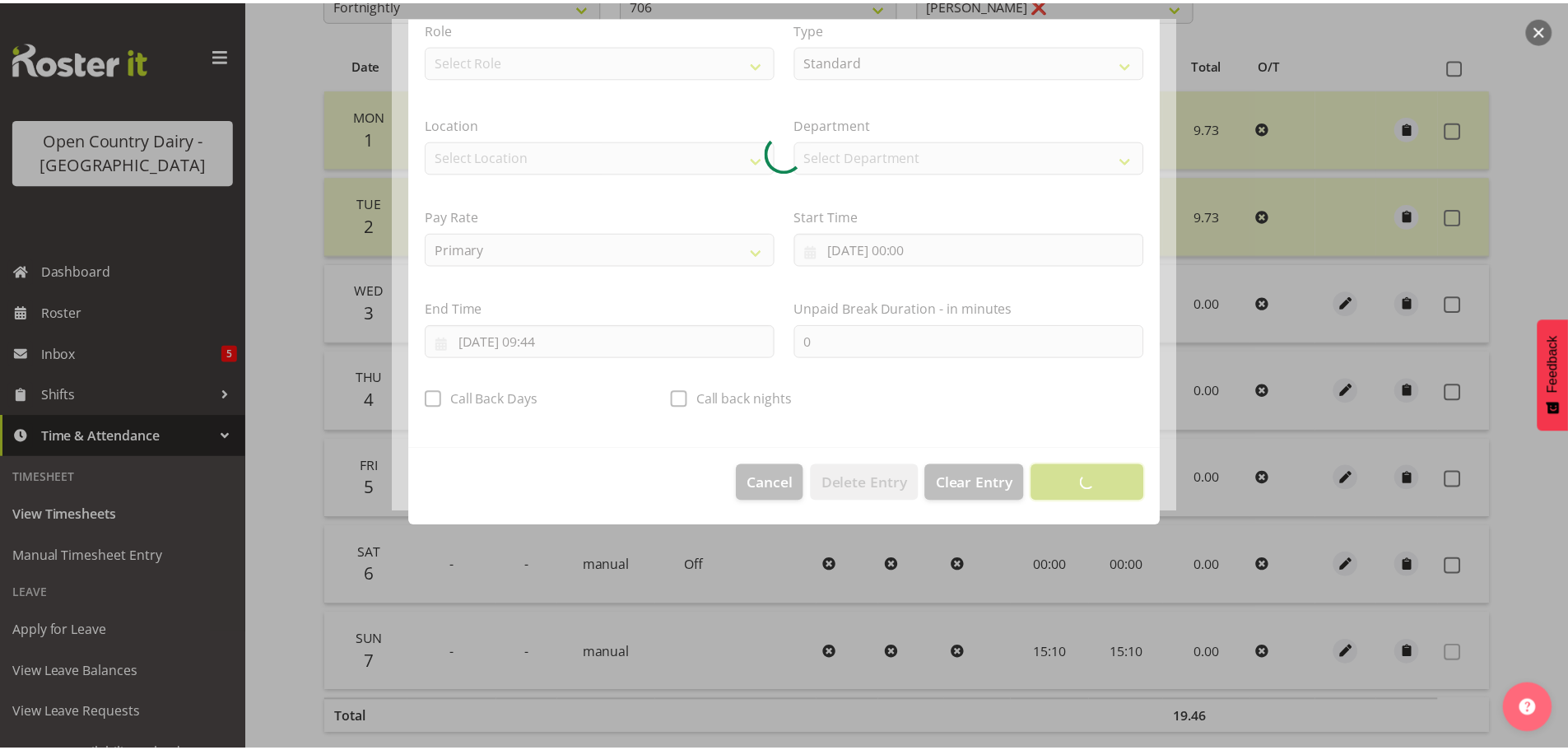
scroll to position [15, 0]
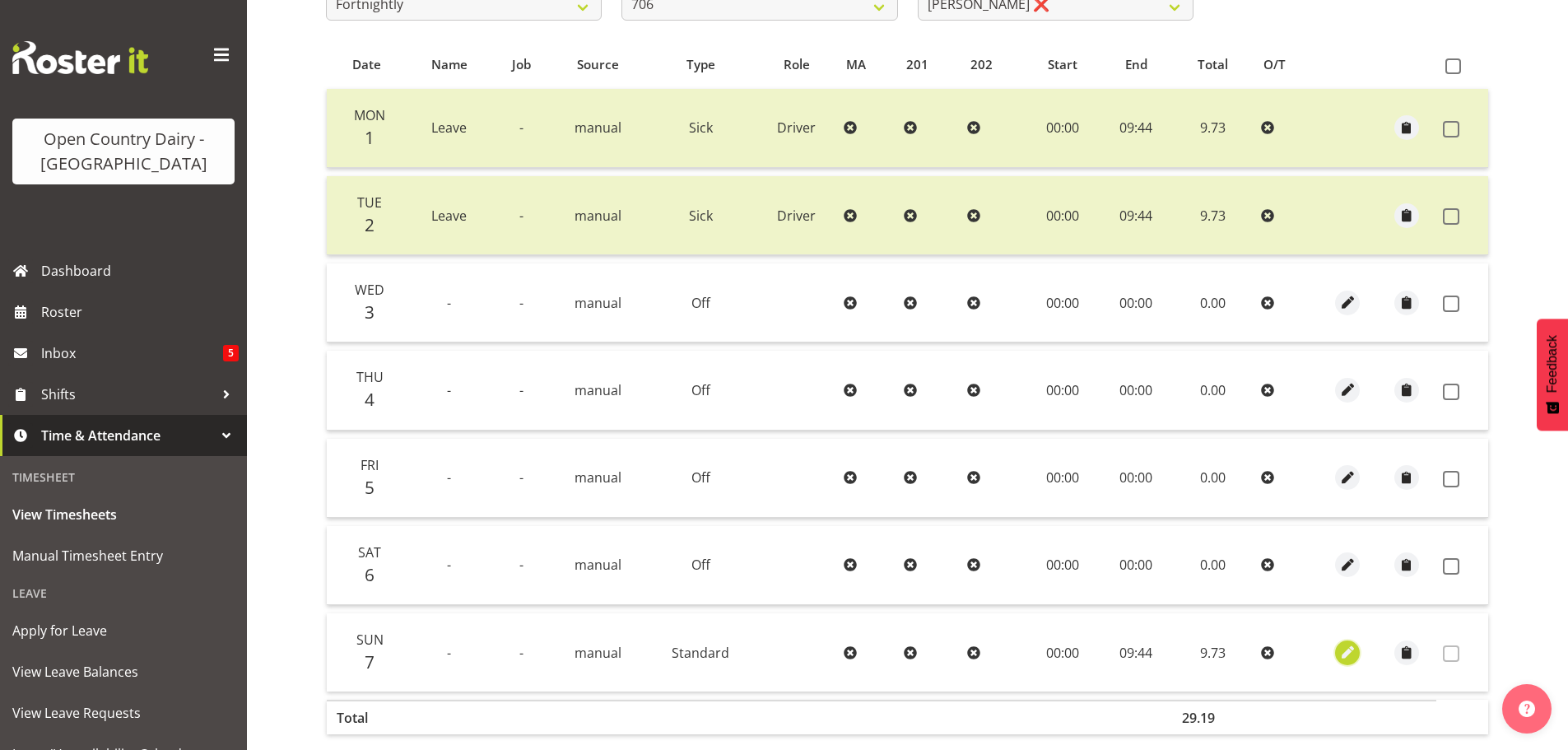
click at [1343, 653] on span "button" at bounding box center [1347, 652] width 19 height 19
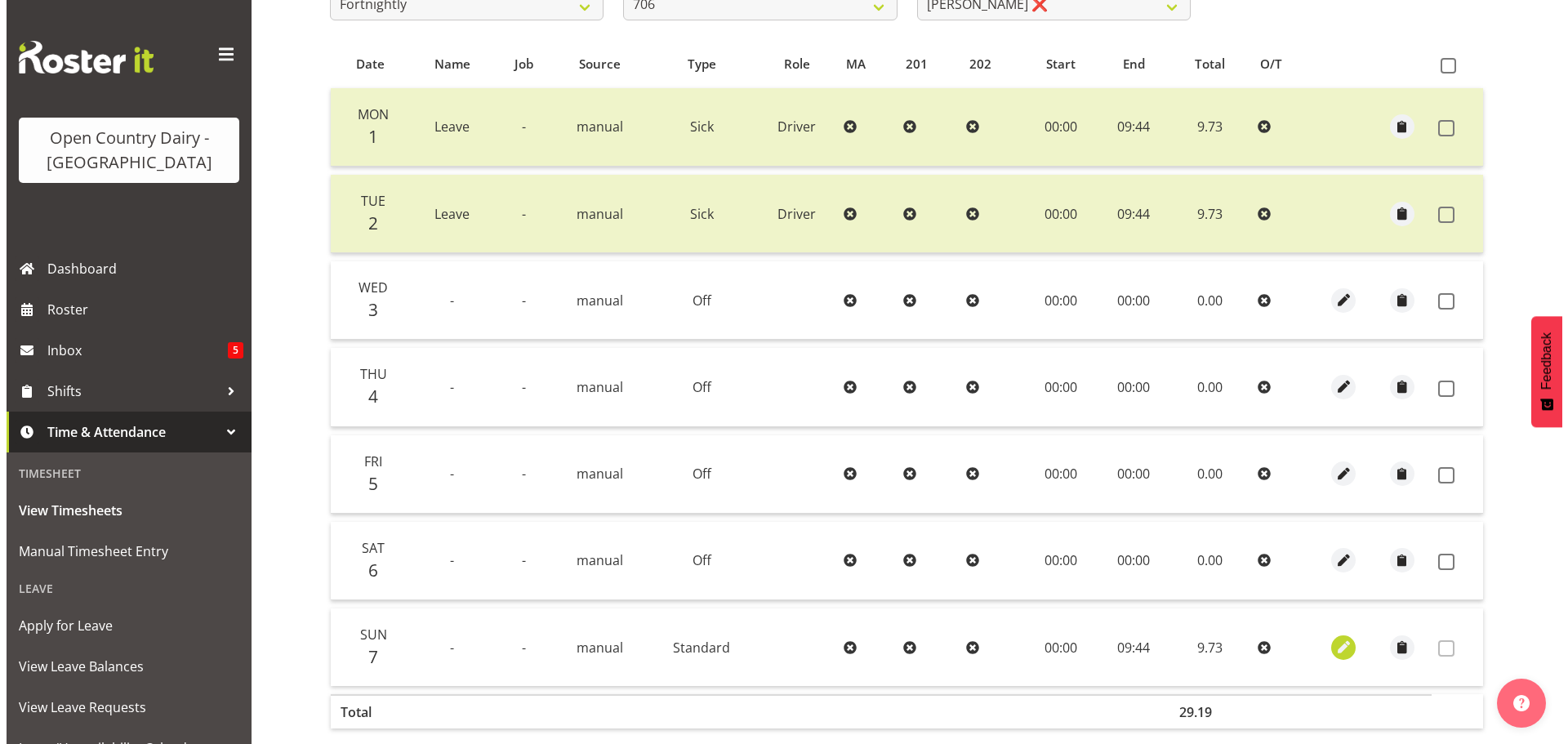
select select "Standard"
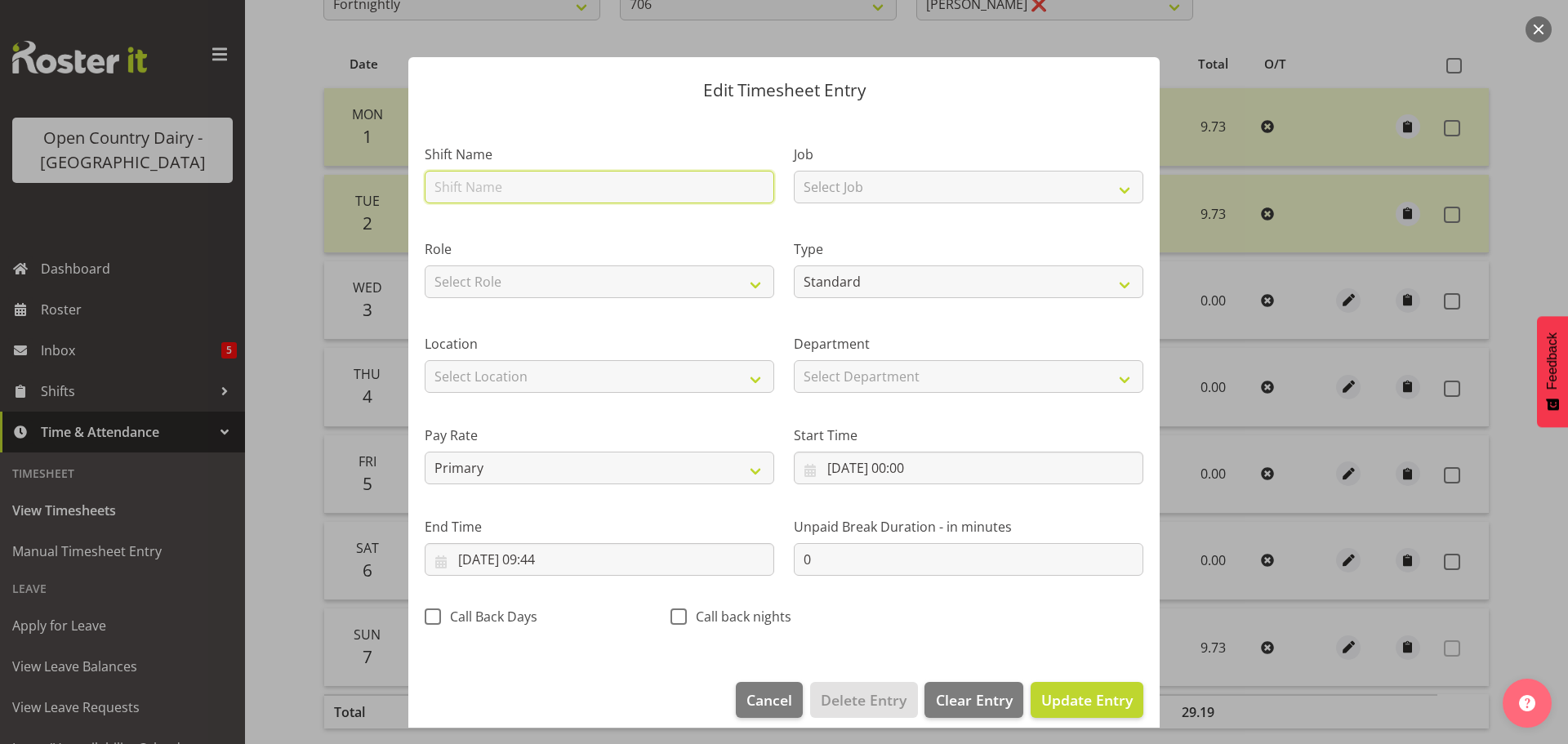
click at [484, 186] on input "text" at bounding box center [599, 187] width 349 height 33
type input "Leave"
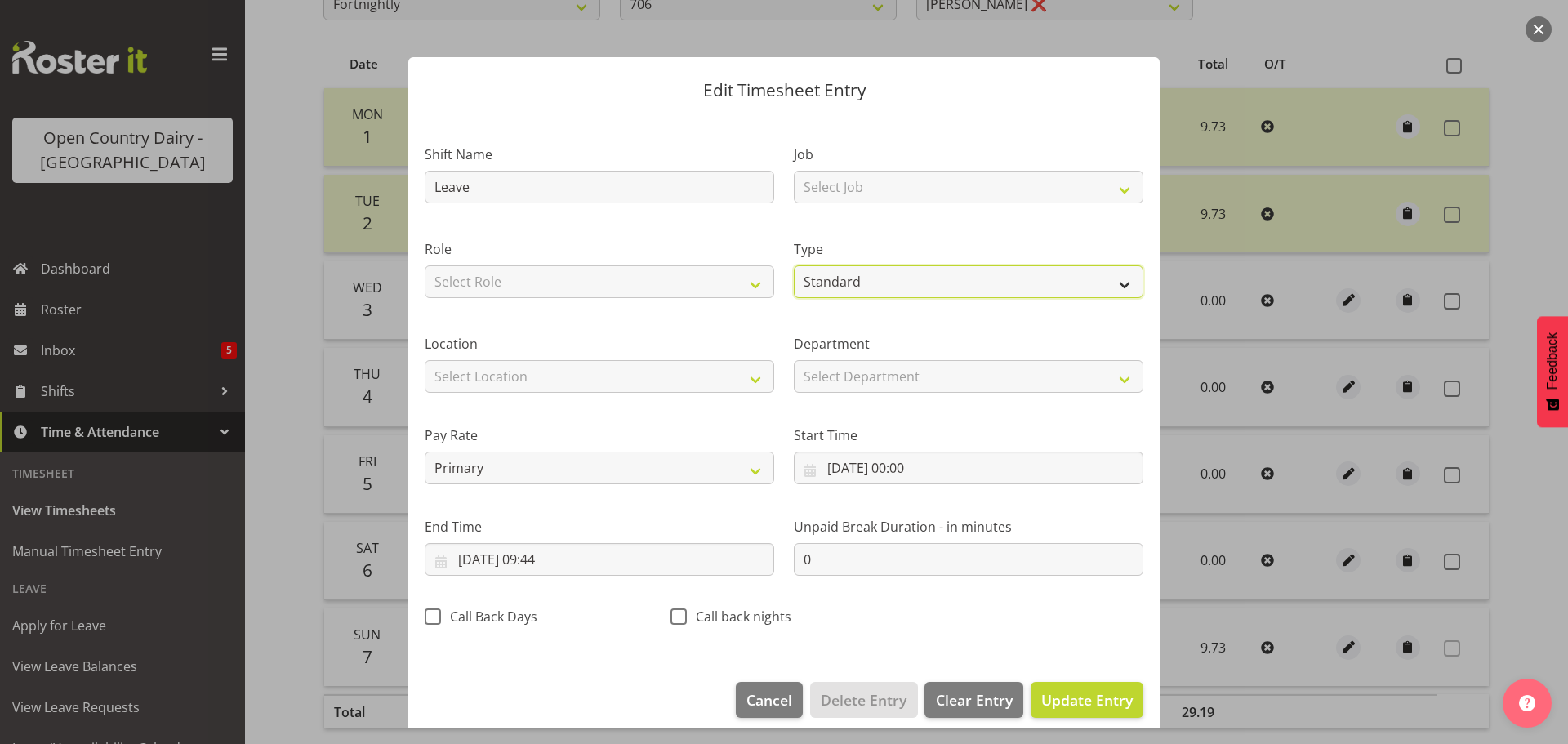
click at [886, 284] on select "Off Standard Public Holiday Public Holiday (Worked) Day In Lieu Annual Leave Si…" at bounding box center [968, 282] width 349 height 33
select select "Sick"
click at [793, 266] on select "Off Standard Public Holiday Public Holiday (Worked) Day In Lieu Annual Leave Si…" at bounding box center [968, 282] width 349 height 33
click at [1063, 697] on span "Update Entry" at bounding box center [1087, 699] width 91 height 20
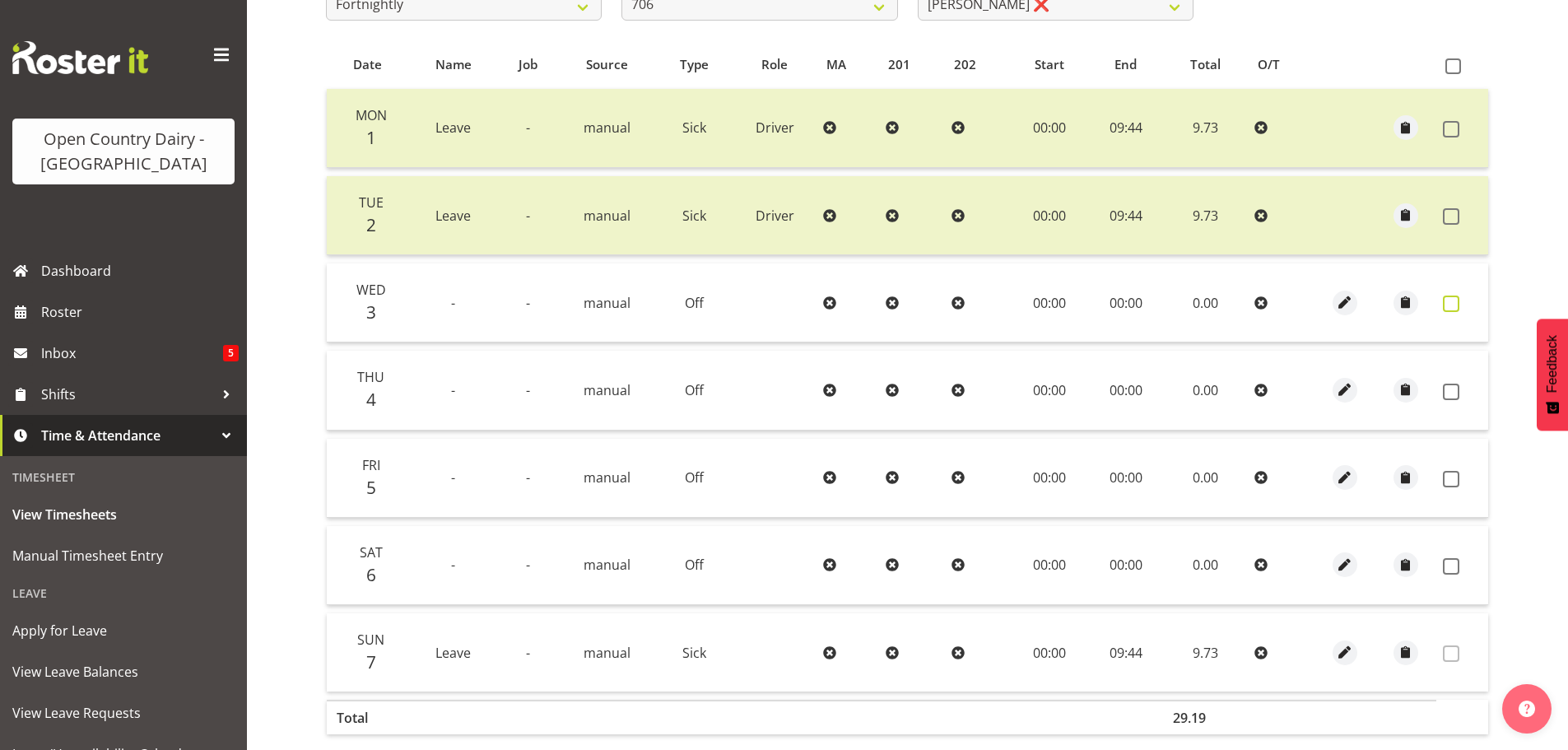
click at [1458, 302] on span at bounding box center [1451, 303] width 17 height 17
checkbox input "true"
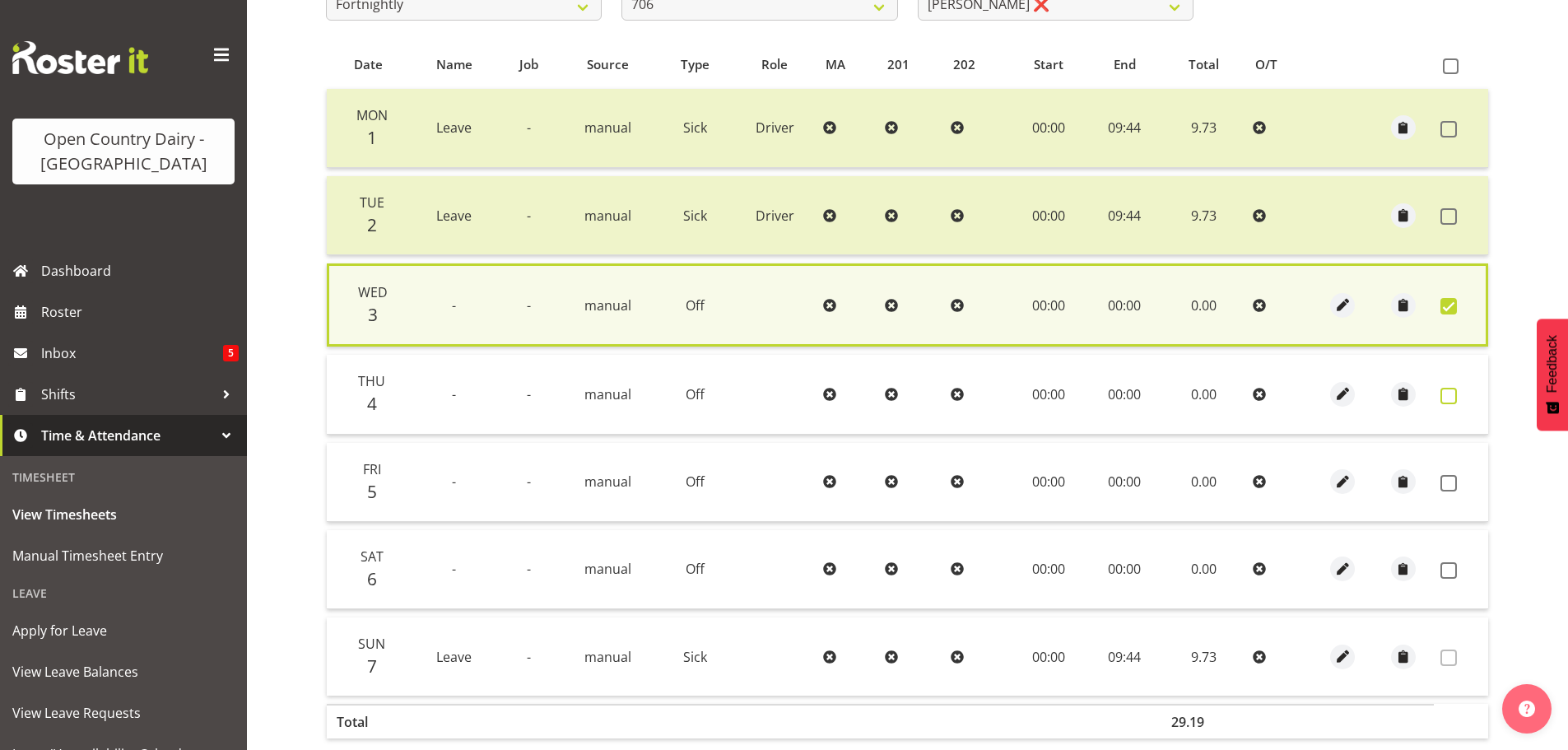
click at [1444, 395] on span at bounding box center [1448, 395] width 17 height 17
checkbox input "true"
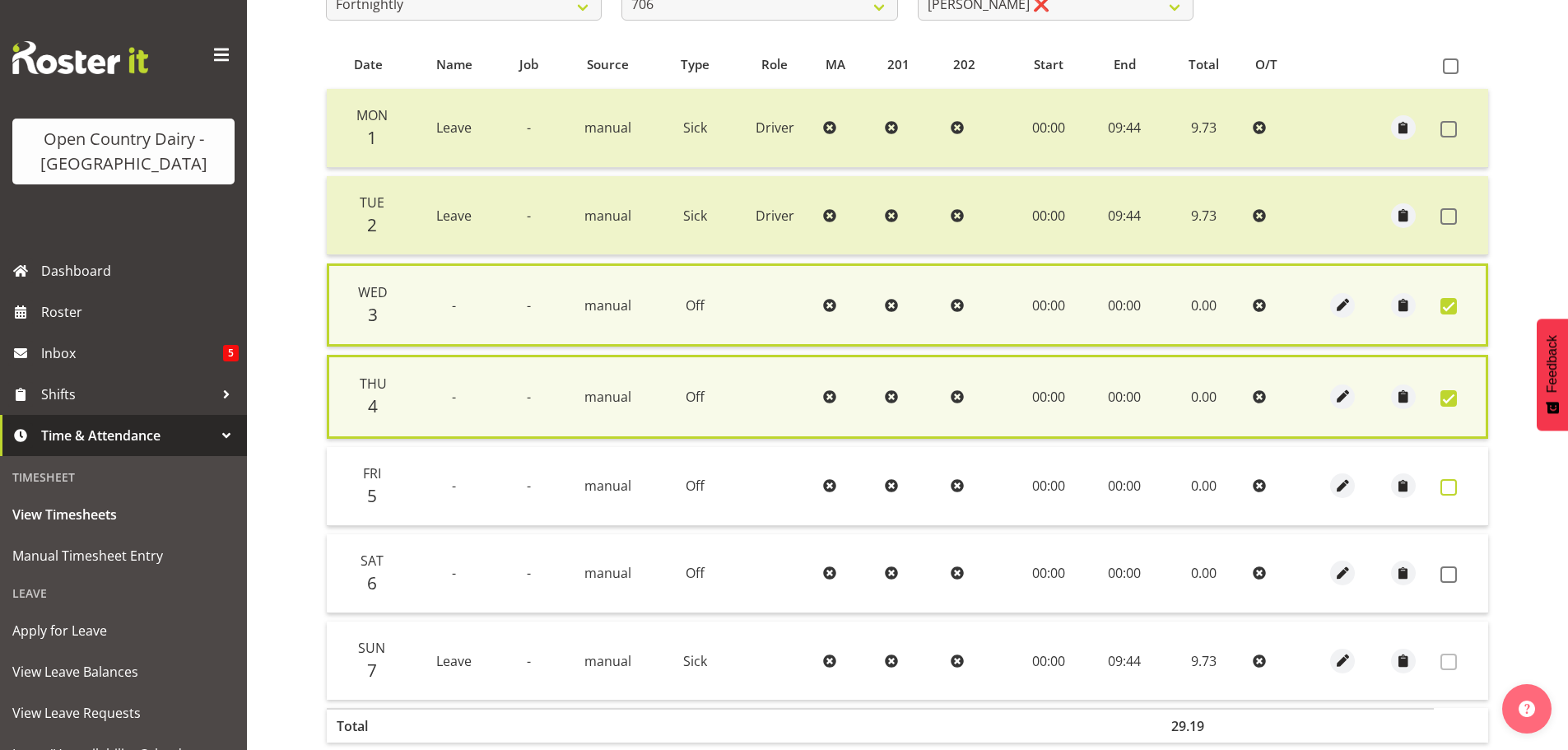
click at [1445, 487] on span at bounding box center [1448, 487] width 17 height 17
checkbox input "true"
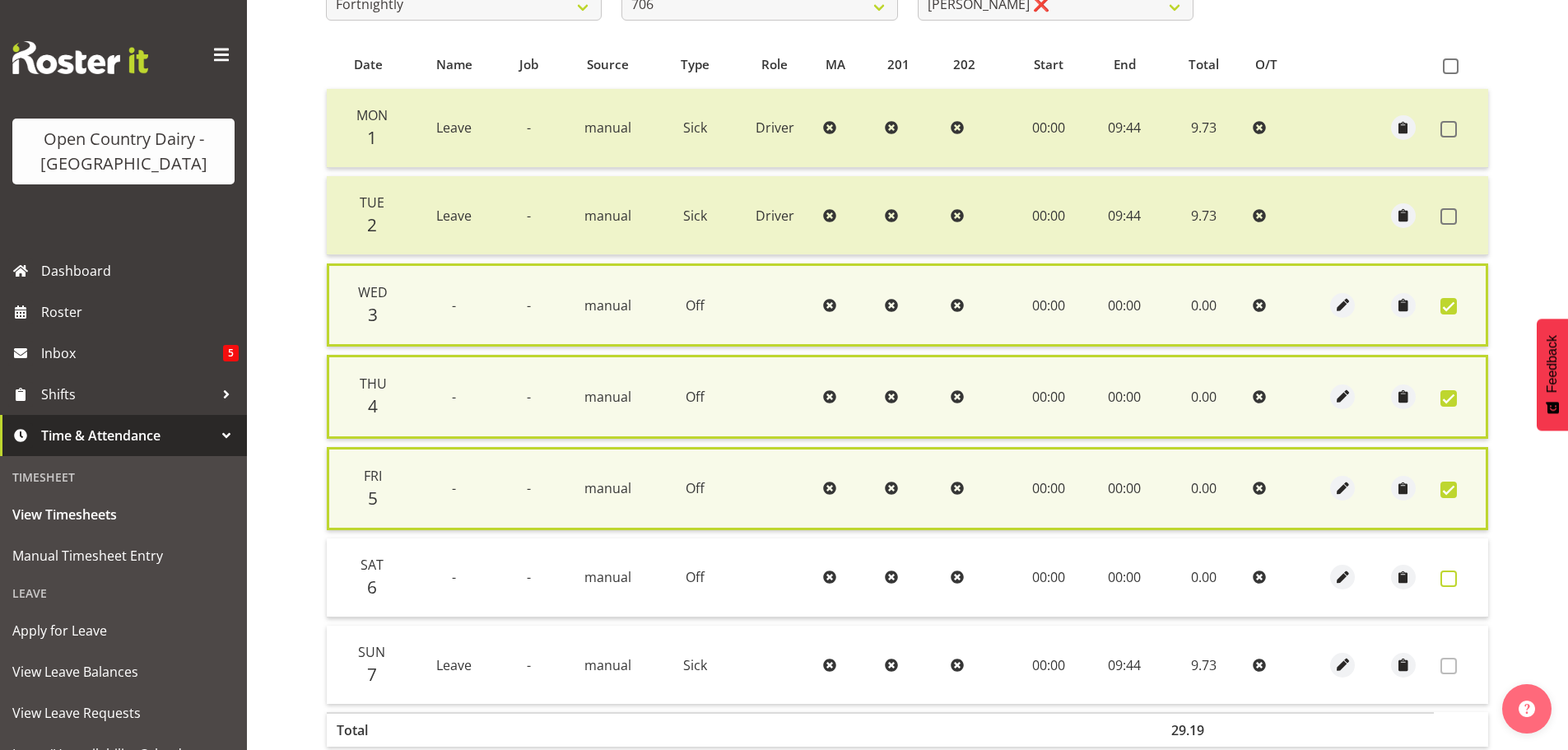
click at [1445, 574] on span at bounding box center [1448, 578] width 17 height 17
checkbox input "true"
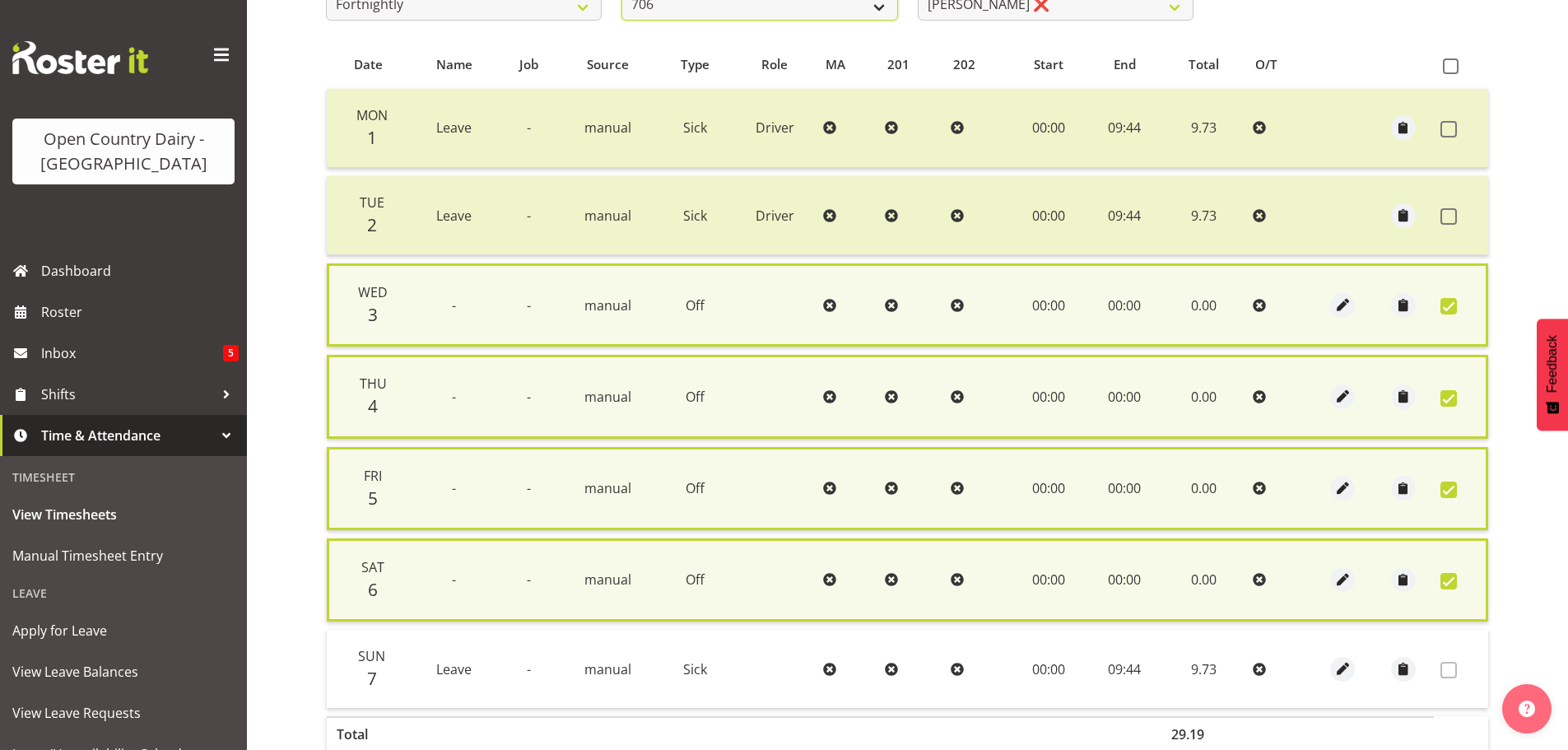
scroll to position [314, 0]
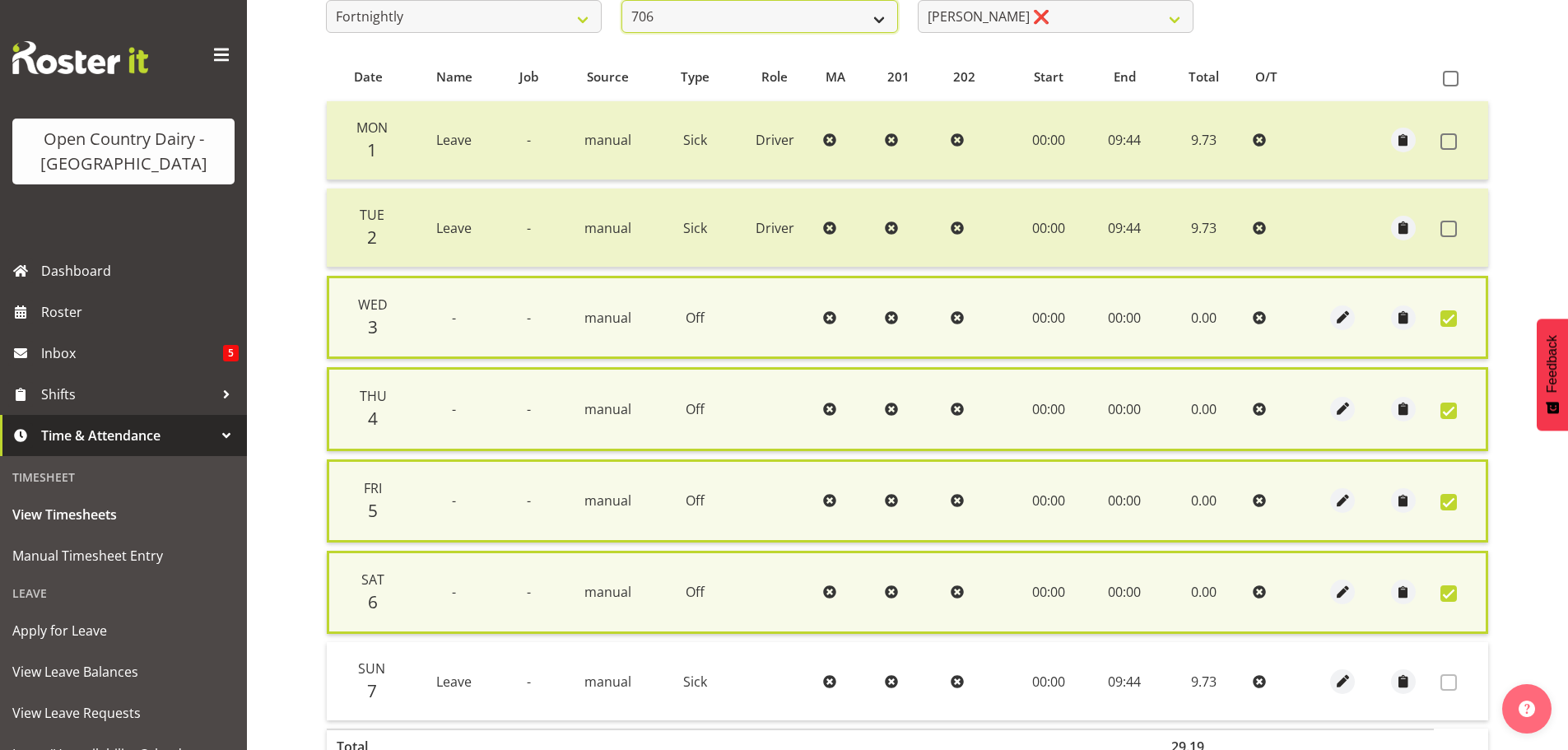
click at [723, 8] on select "701 702 703 704 705 706 707 708 709 710 711 712 713 714 715 716 717 718 719 720" at bounding box center [759, 17] width 276 height 33
select select "811"
click at [621, 0] on select "701 702 703 704 705 706 707 708 709 710 711 712 713 714 715 716 717 718 719 720" at bounding box center [759, 17] width 276 height 33
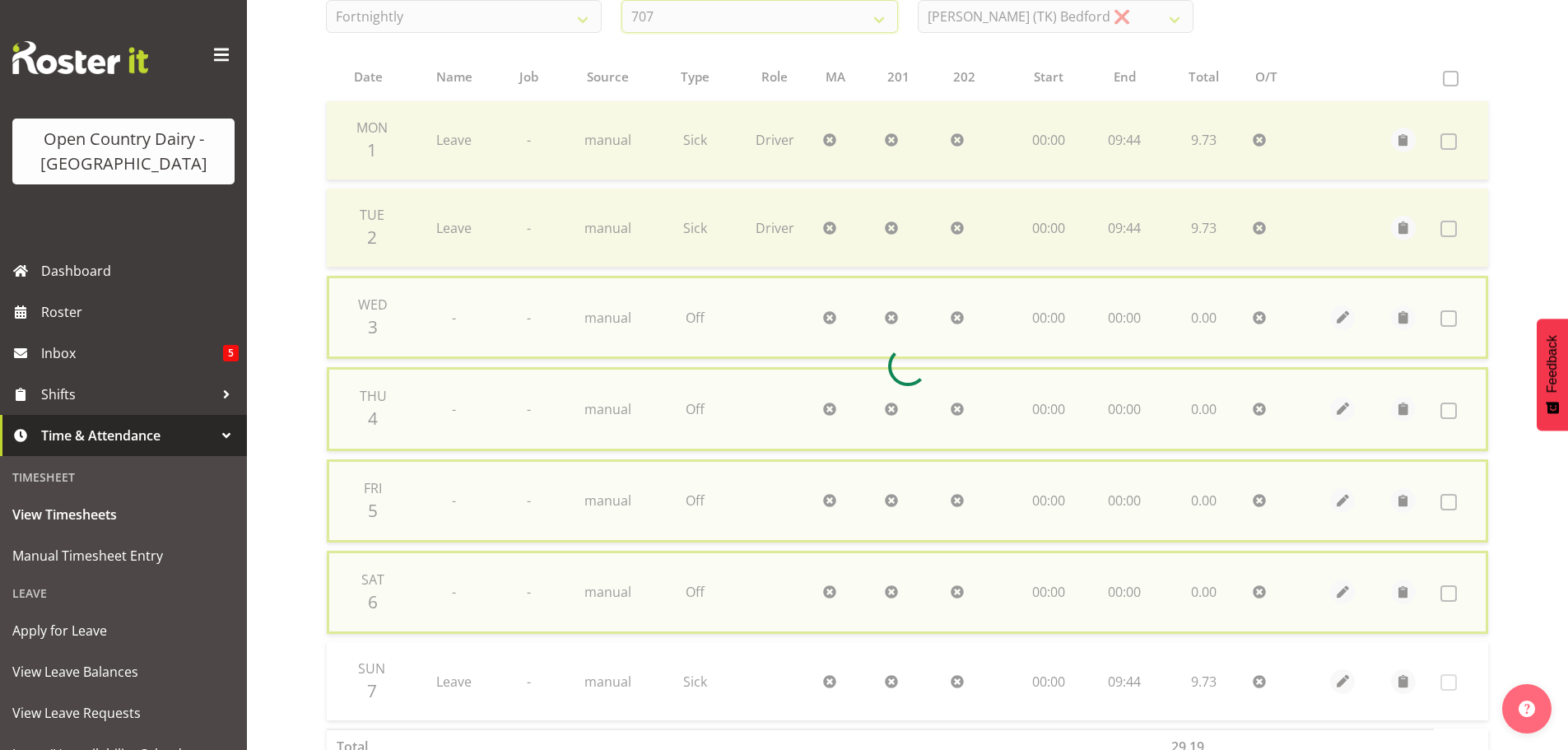
checkbox input "false"
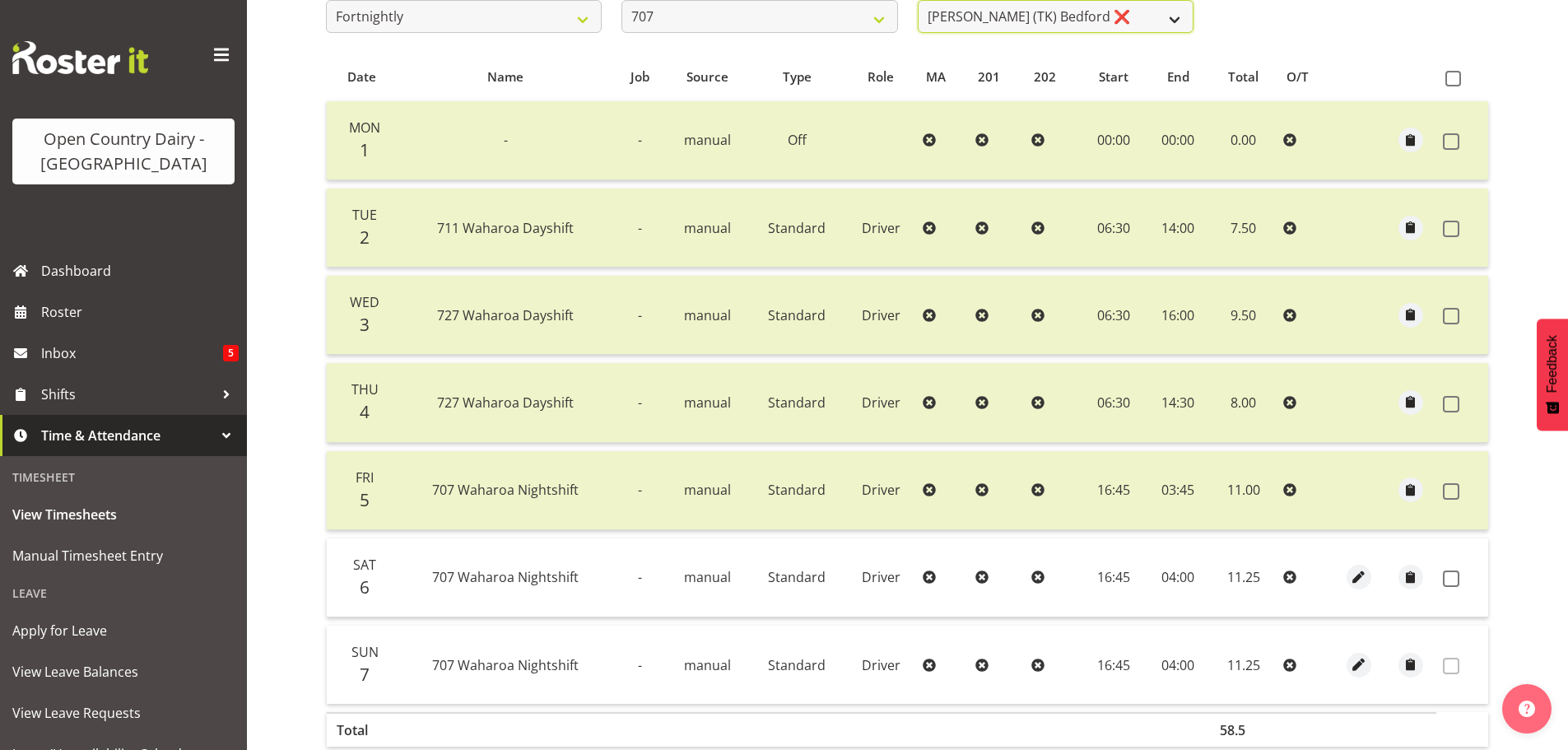
click at [1065, 25] on select "Alan (TK) Bedford ❌ David Foote (Junior) ❌ Mike Madden ❌" at bounding box center [1055, 17] width 276 height 33
select select "11706"
click at [918, 0] on select "Alan (TK) Bedford ❌ David Foote (Junior) ❌ Mike Madden ❌" at bounding box center [1055, 17] width 276 height 33
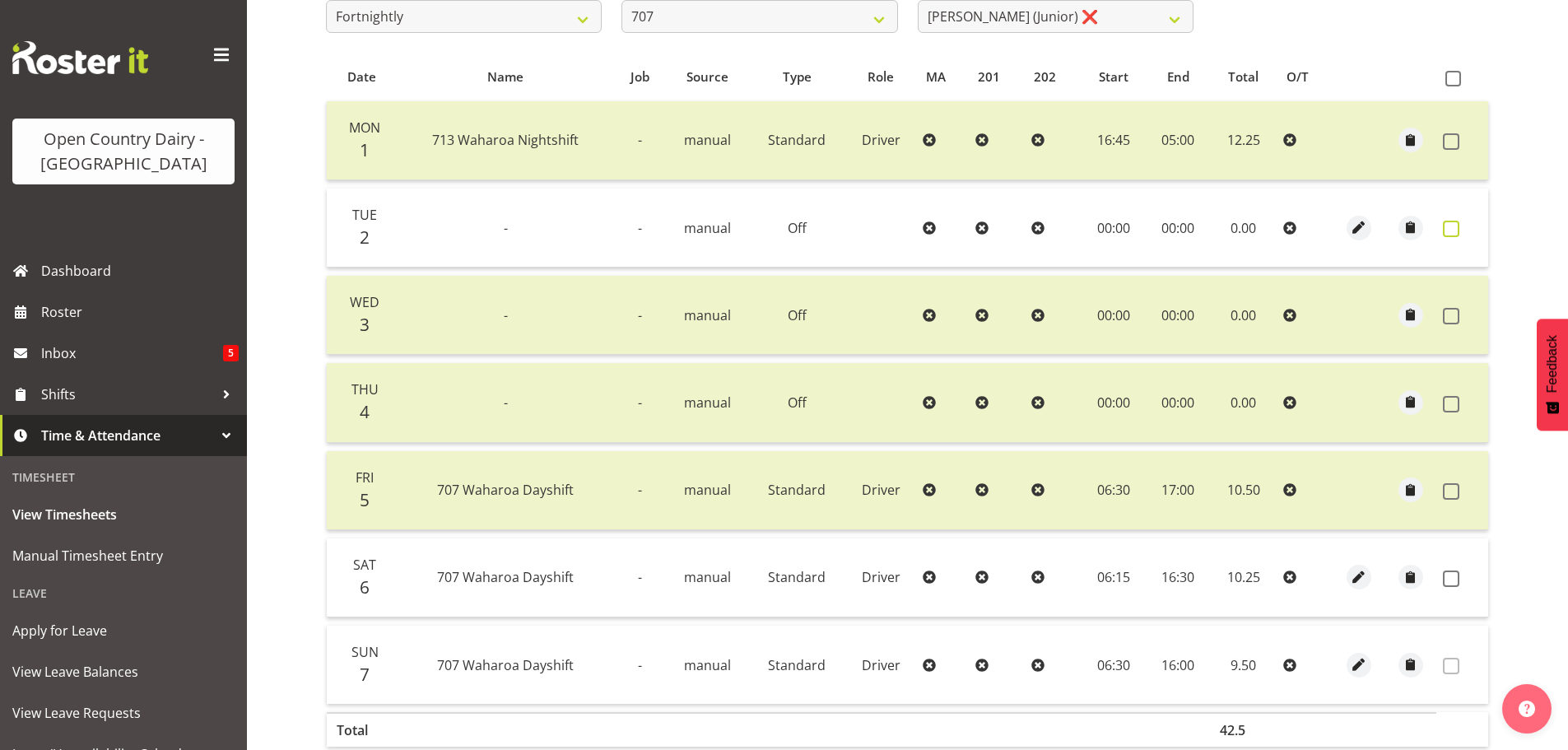
click at [1457, 226] on span at bounding box center [1451, 229] width 17 height 17
checkbox input "true"
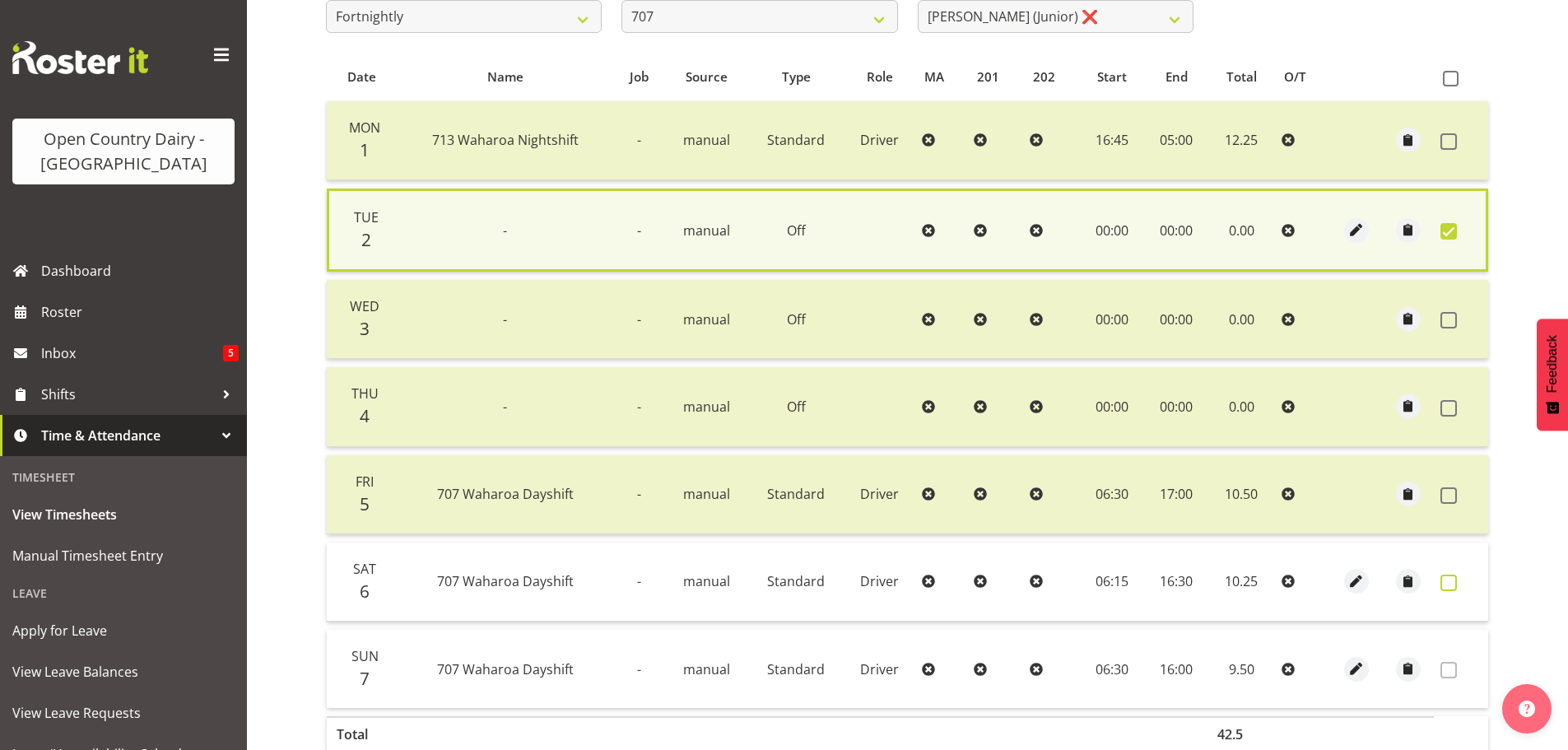
click at [1447, 580] on span at bounding box center [1448, 582] width 17 height 17
checkbox input "true"
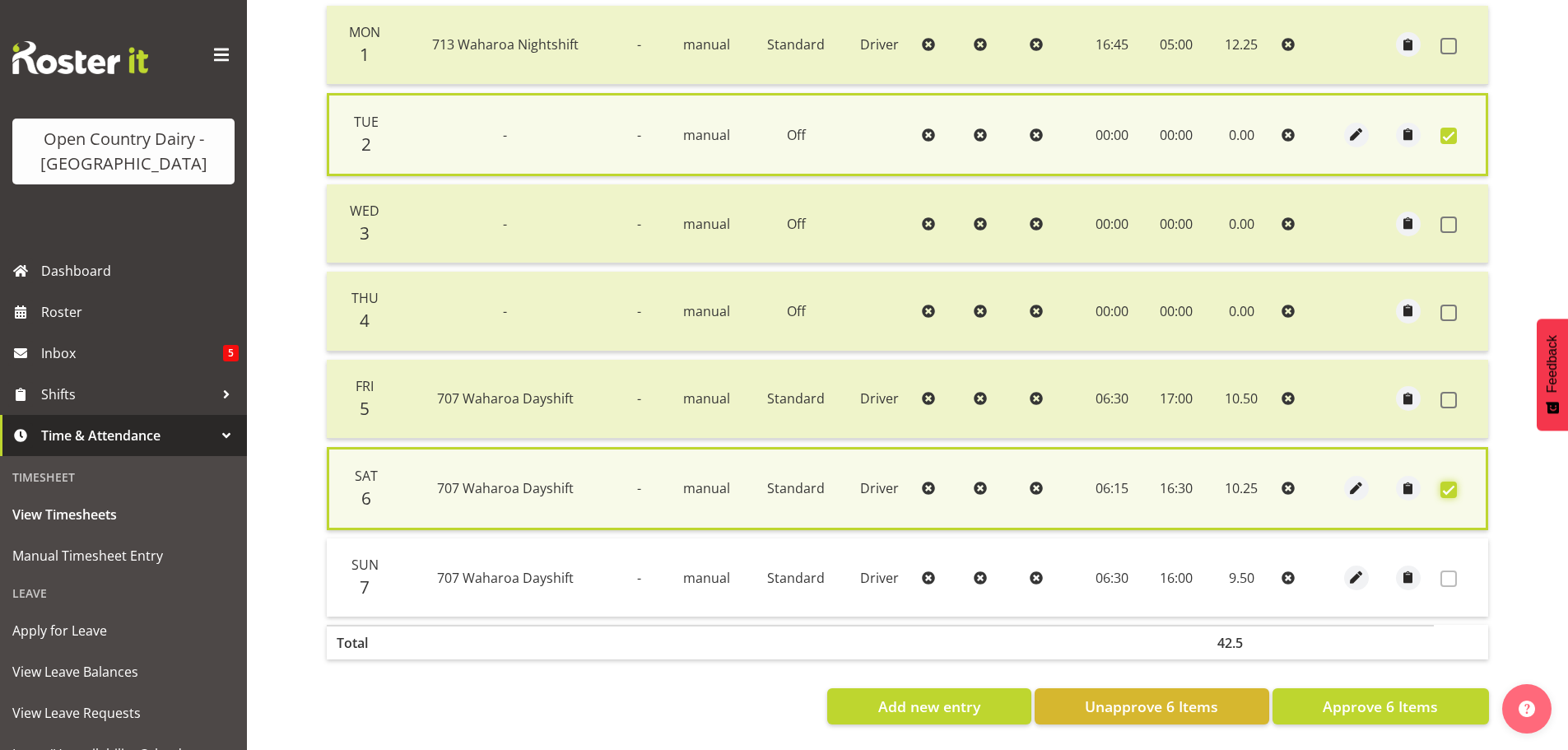
scroll to position [421, 0]
click at [1413, 695] on span "Approve 6 Items" at bounding box center [1379, 706] width 116 height 22
checkbox input "false"
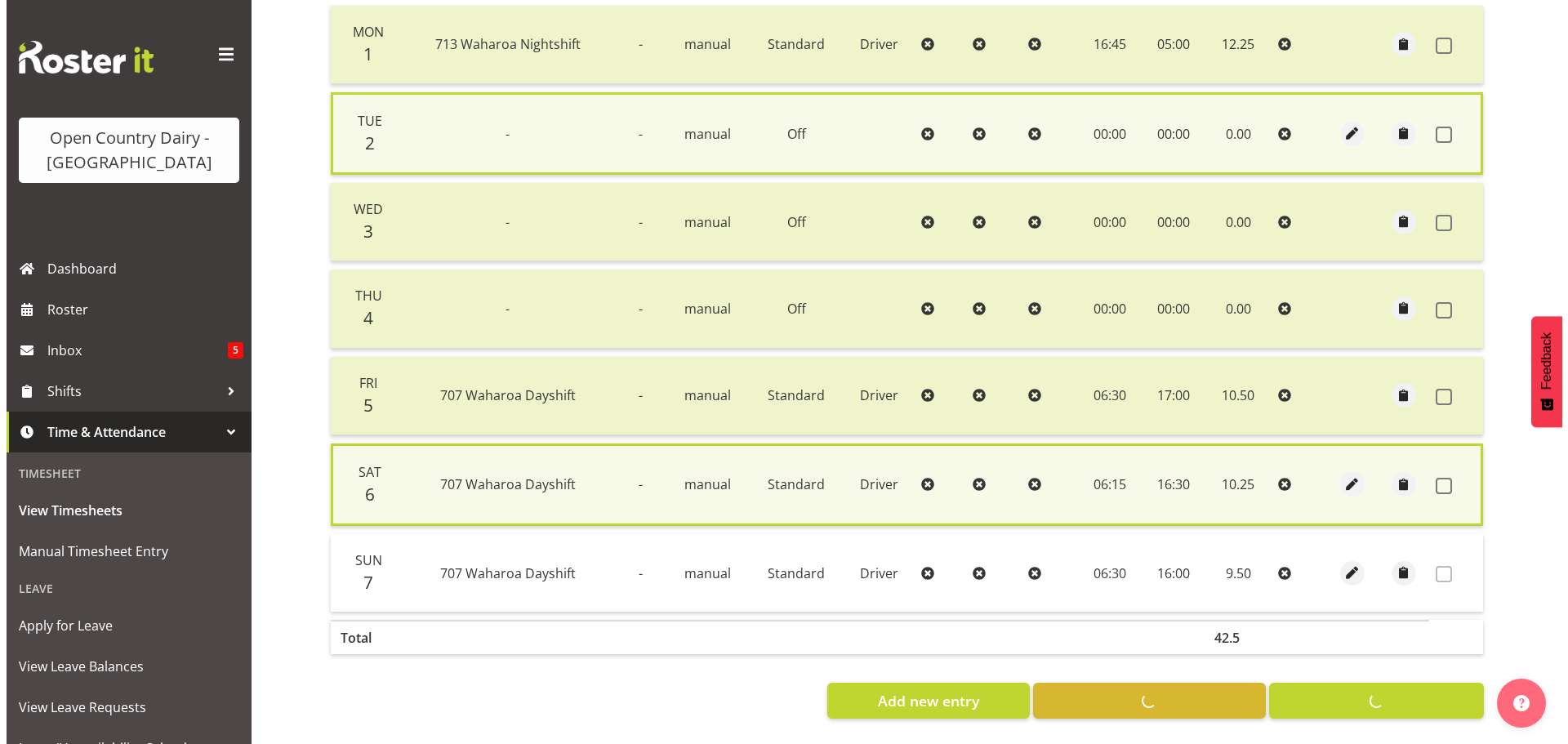
scroll to position [410, 0]
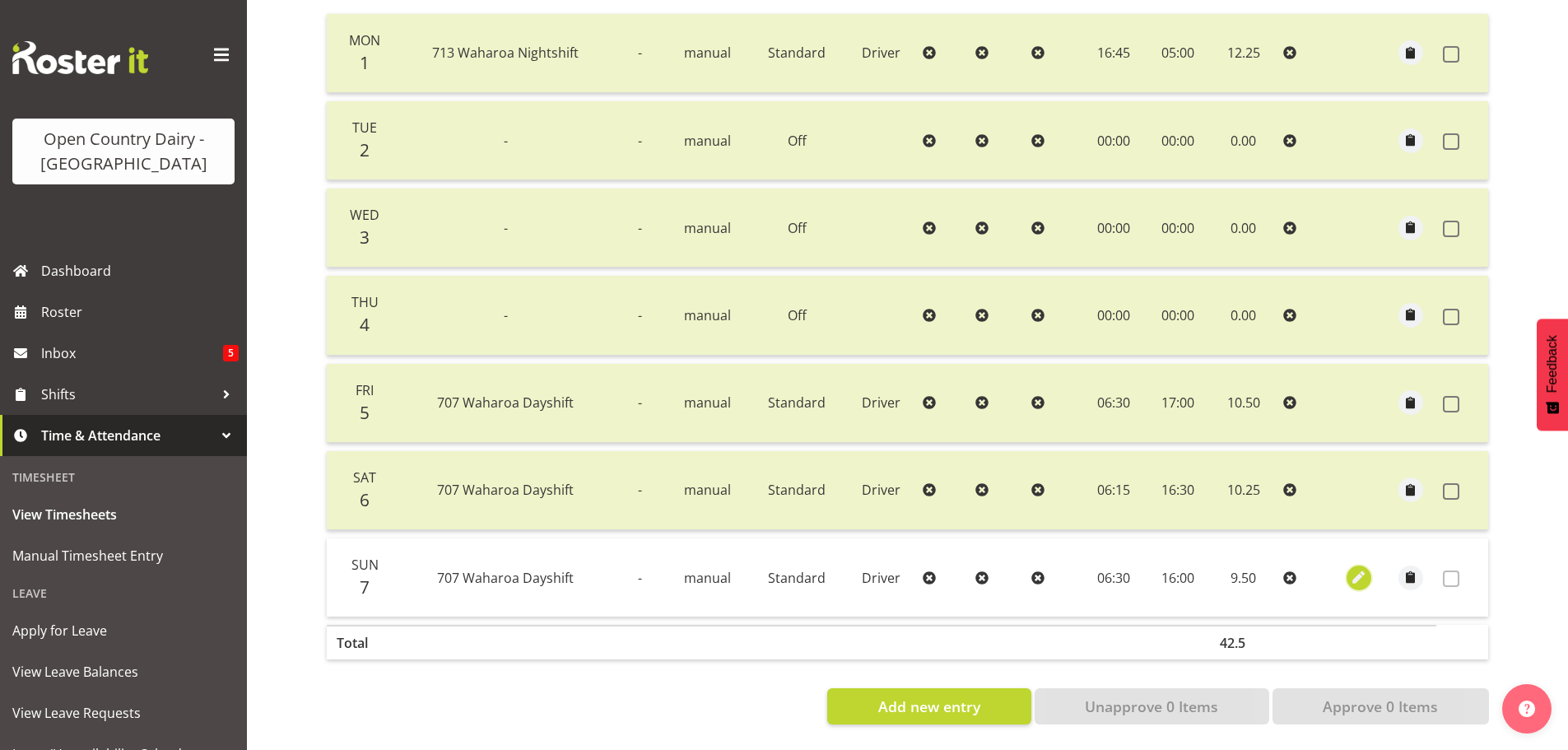
click at [1359, 567] on span "button" at bounding box center [1359, 577] width 19 height 19
select select "Standard"
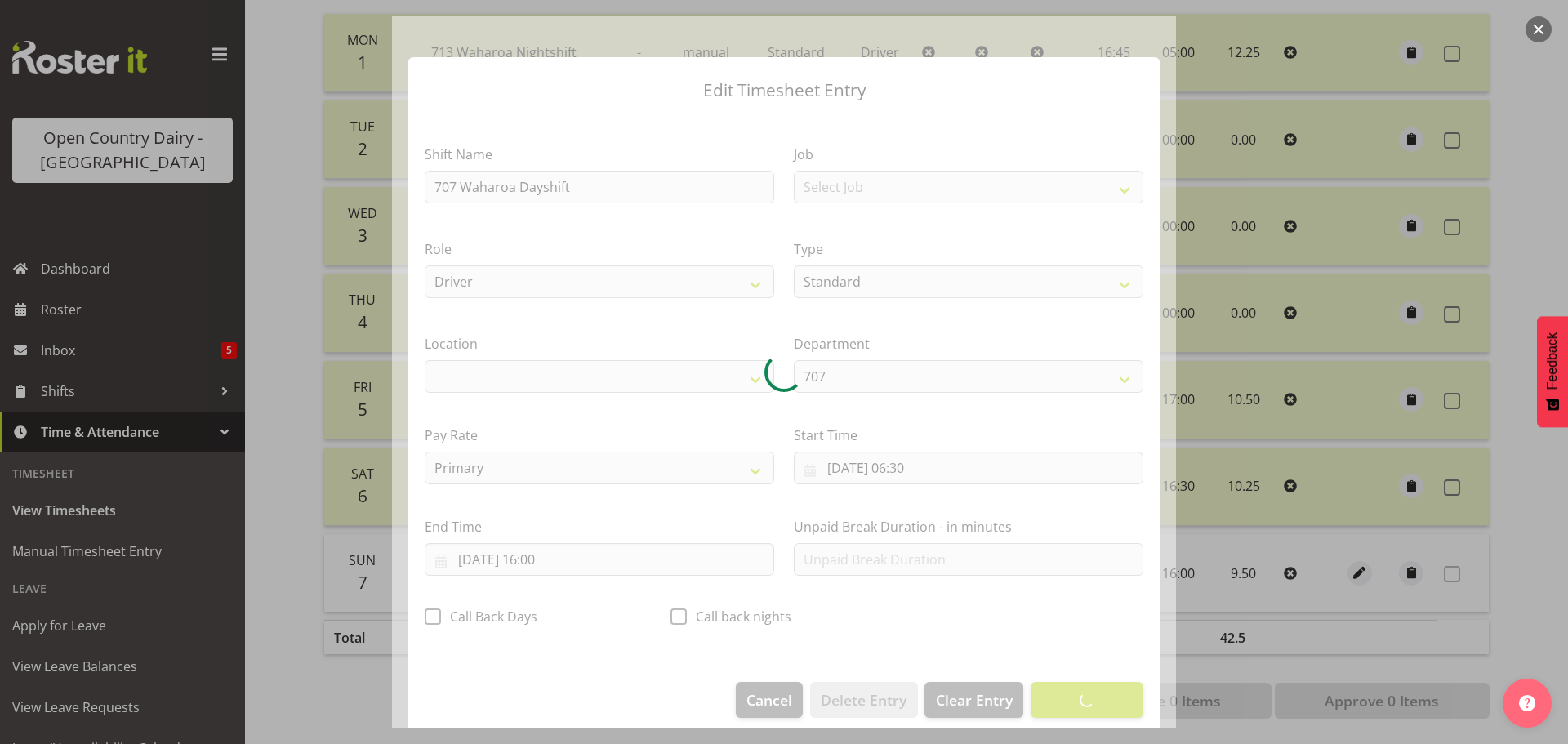
select select "1054"
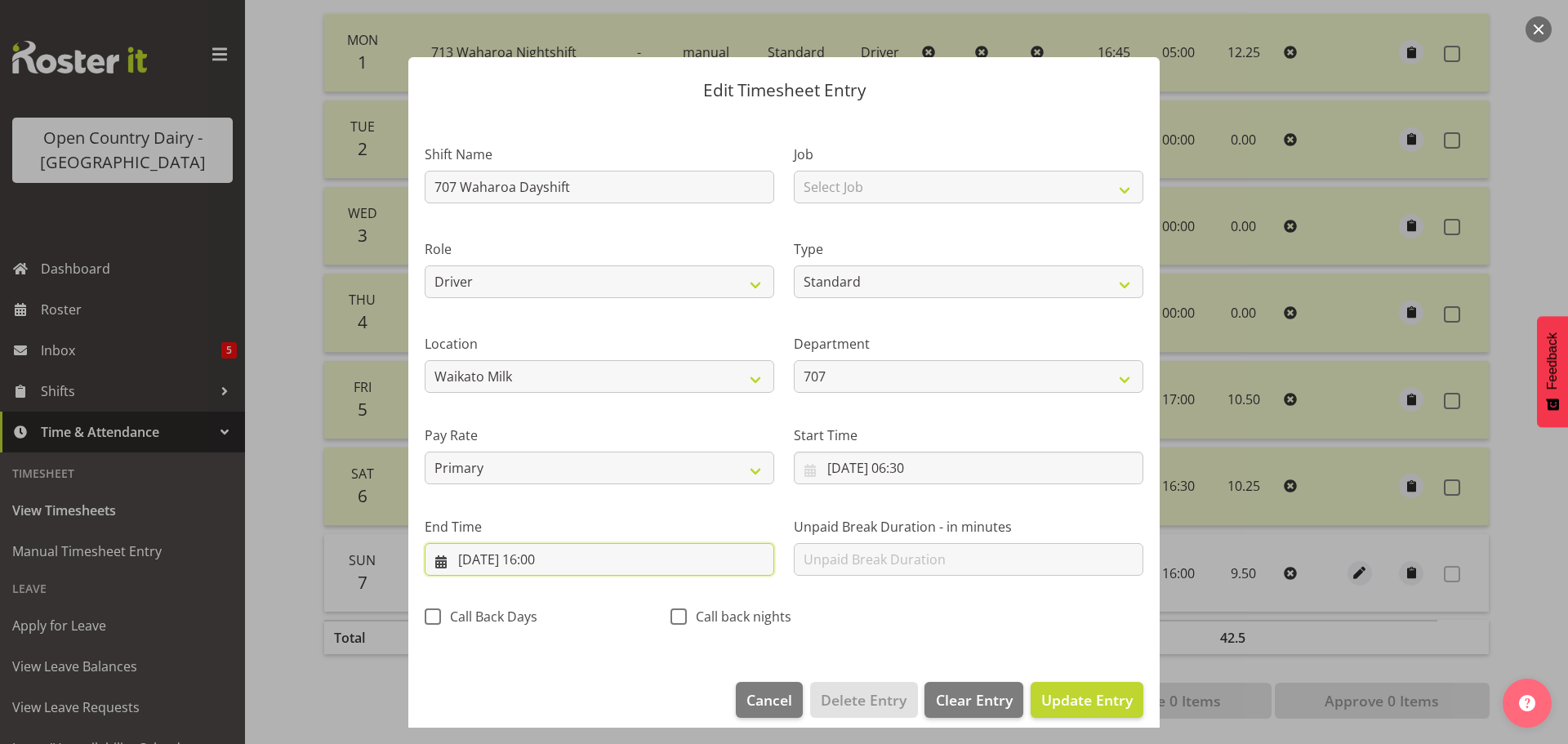
click at [542, 557] on input "07/09/2025, 16:00" at bounding box center [599, 560] width 349 height 33
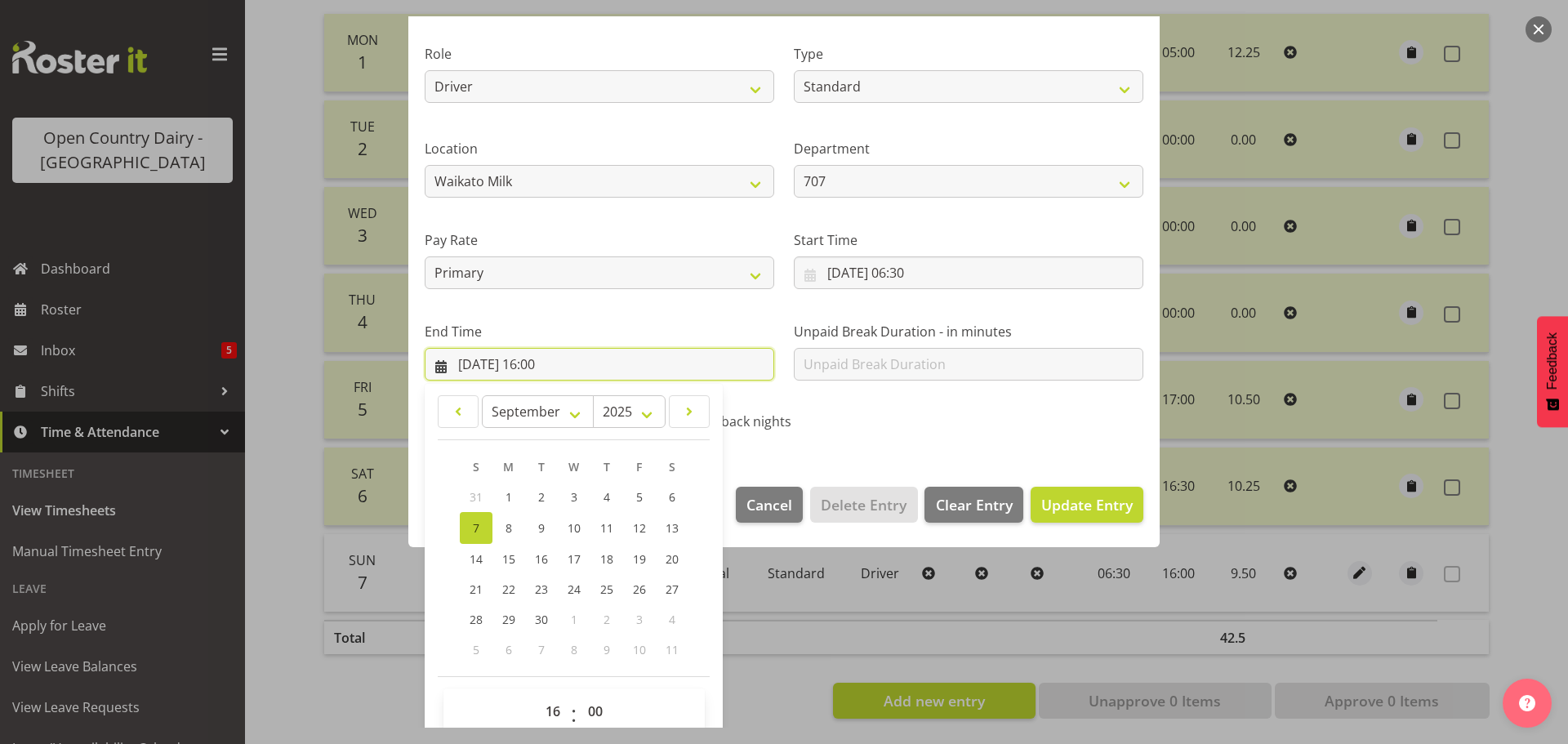
scroll to position [222, 0]
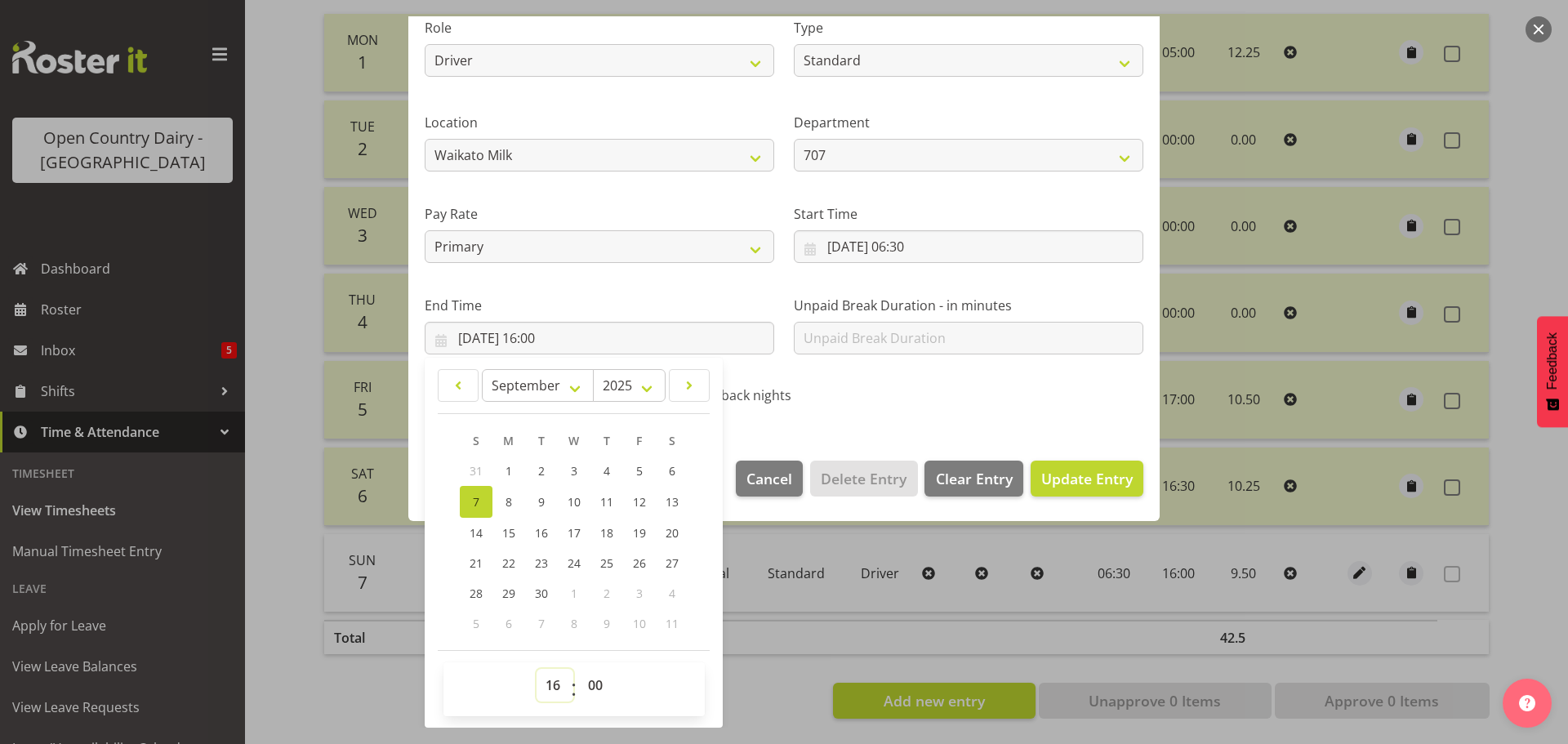
click at [552, 689] on select "00 01 02 03 04 05 06 07 08 09 10 11 12 13 14 15 16 17 18 19 20 21 22 23" at bounding box center [555, 685] width 37 height 33
select select "15"
click at [536, 668] on select "00 01 02 03 04 05 06 07 08 09 10 11 12 13 14 15 16 17 18 19 20 21 22 23" at bounding box center [555, 685] width 37 height 33
type input "07/09/2025, 15:00"
click at [587, 678] on select "00 01 02 03 04 05 06 07 08 09 10 11 12 13 14 15 16 17 18 19 20 21 22 23 24 25 2…" at bounding box center [597, 685] width 37 height 33
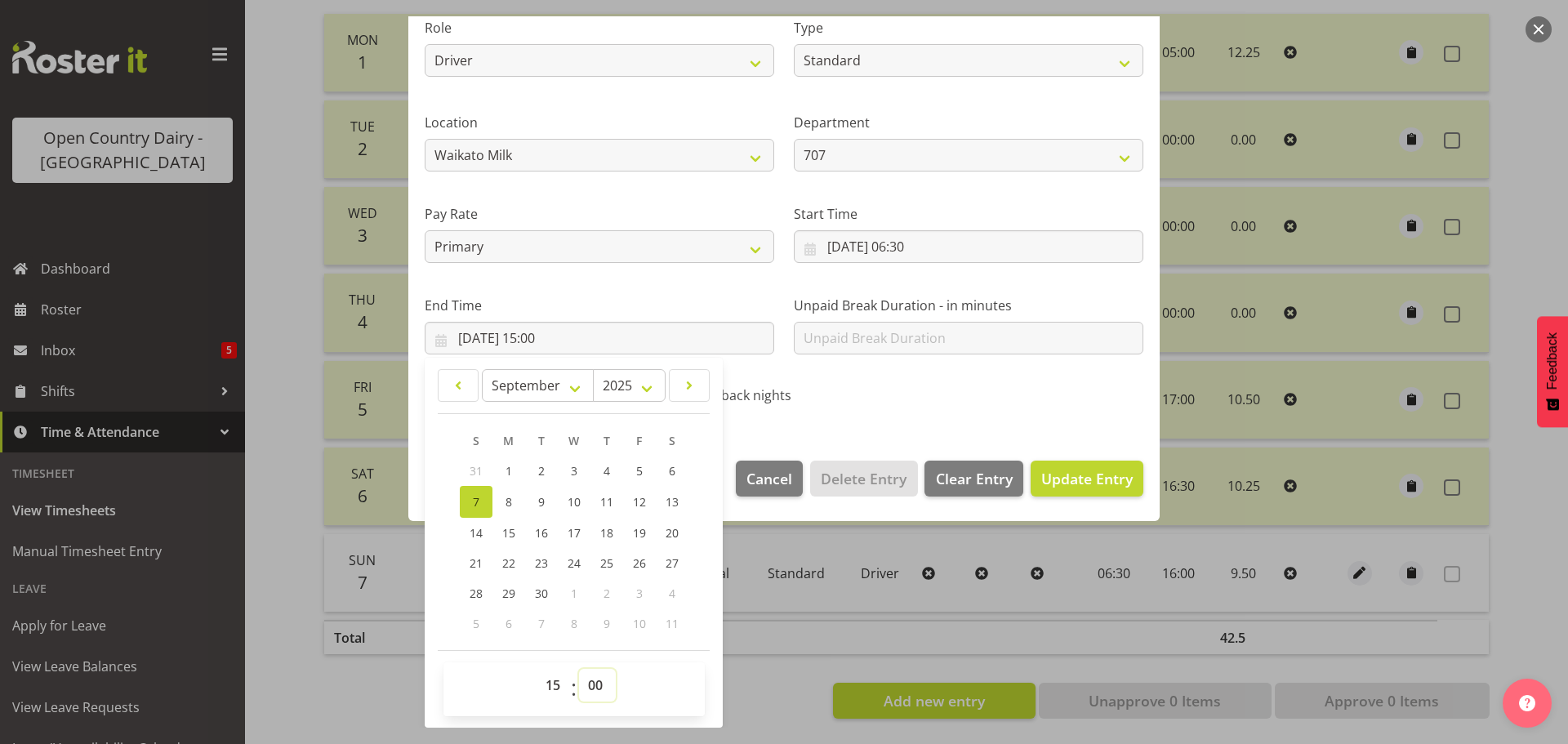
select select "15"
click at [579, 668] on select "00 01 02 03 04 05 06 07 08 09 10 11 12 13 14 15 16 17 18 19 20 21 22 23 24 25 2…" at bounding box center [597, 685] width 37 height 33
type input "07/09/2025, 15:15"
click at [1063, 476] on span "Update Entry" at bounding box center [1087, 478] width 91 height 20
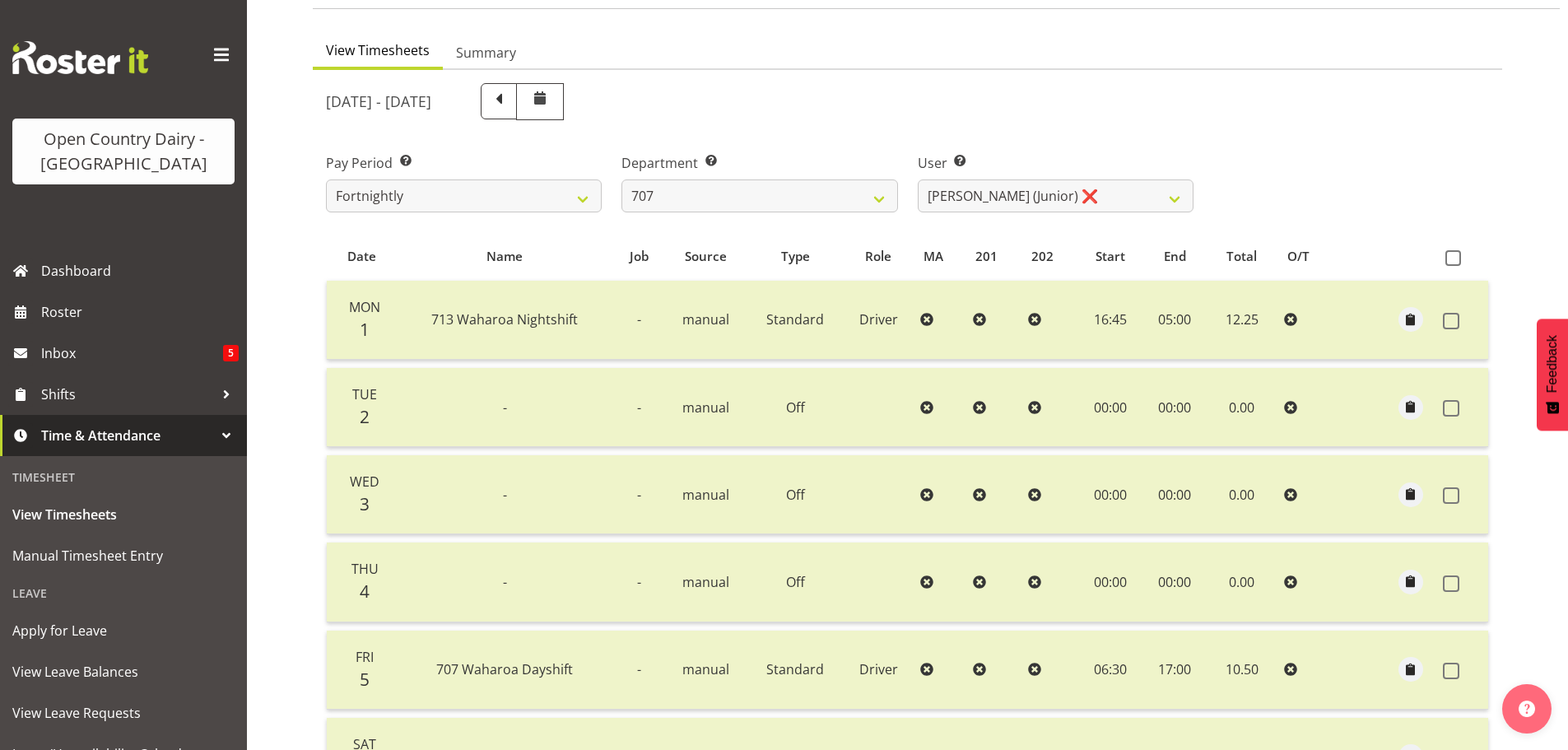
scroll to position [84, 0]
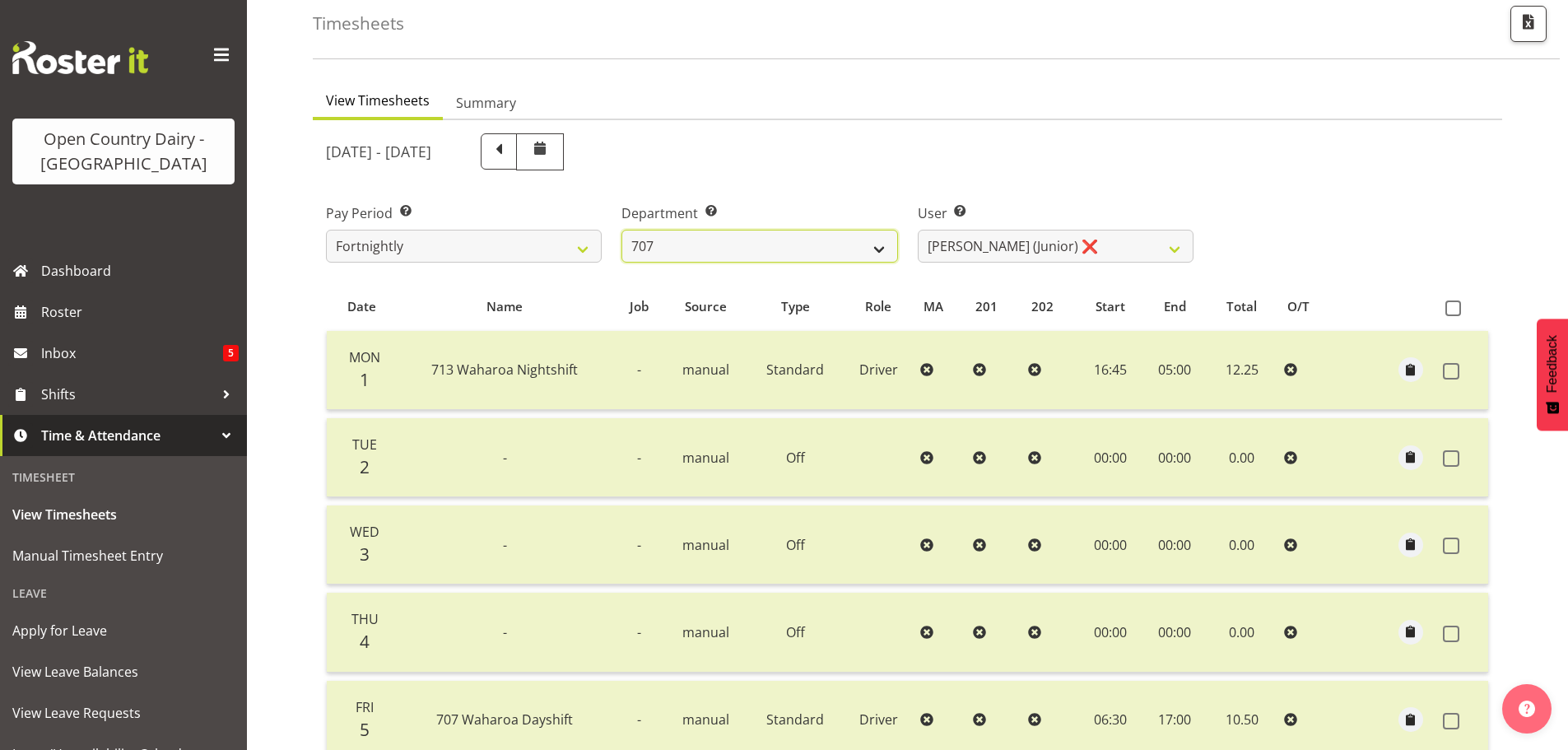
click at [763, 237] on select "701 702 703 704 705 706 707 708 709 710 711 712 713 714 715 716 717 718 719 720" at bounding box center [759, 246] width 276 height 33
select select "762"
click at [621, 229] on select "701 702 703 704 705 706 707 708 709 710 711 712 713 714 715 716 717 718 719 720" at bounding box center [759, 246] width 276 height 33
select select "11587"
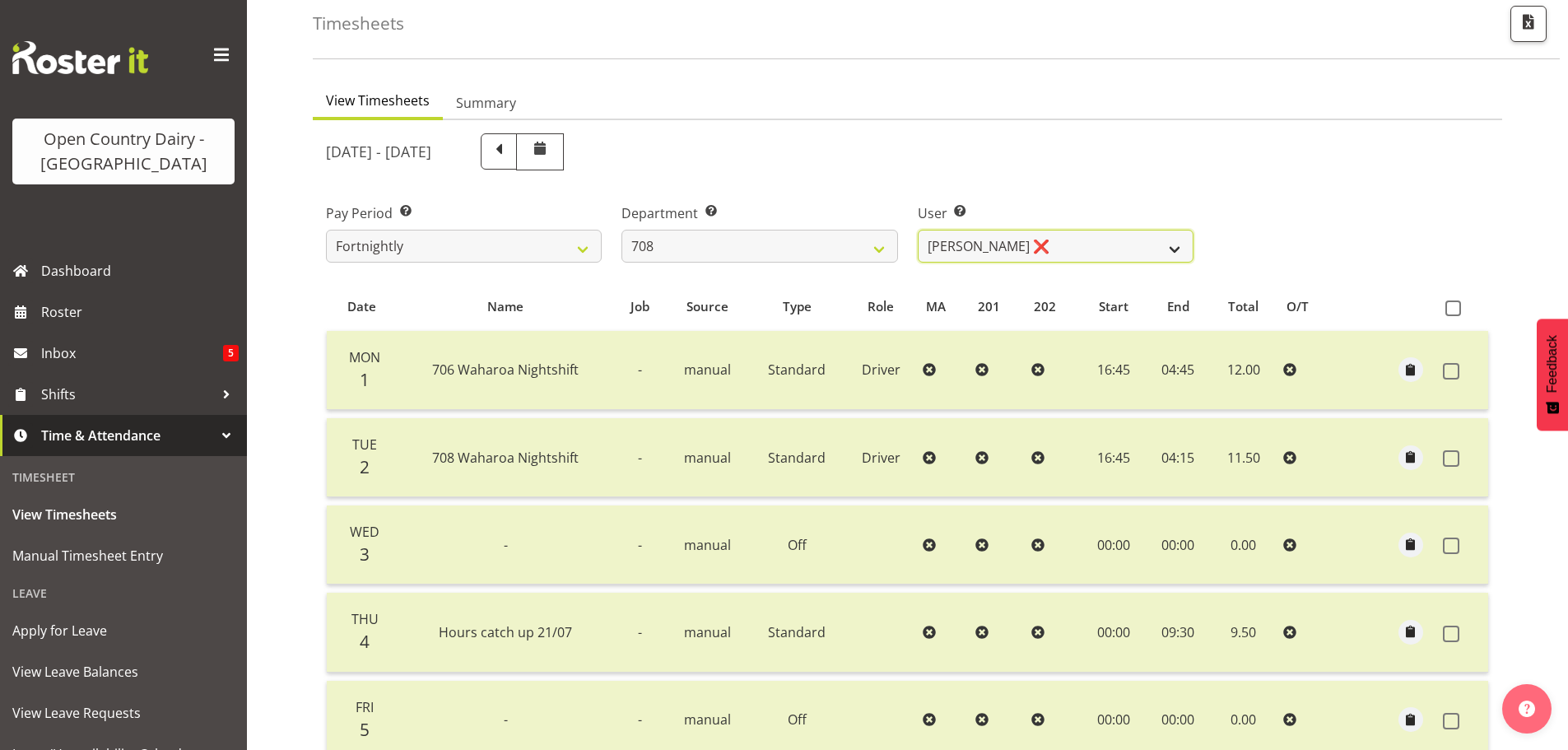
click at [1090, 247] on select "David Foote ❌ Mark Himiona ❌" at bounding box center [1055, 246] width 276 height 33
click at [749, 246] on select "701 702 703 704 705 706 707 708 709 710 711 712 713 714 715 716 717 718 719 720" at bounding box center [759, 246] width 276 height 33
click at [621, 229] on select "701 702 703 704 705 706 707 708 709 710 711 712 713 714 715 716 717 718 719 720" at bounding box center [759, 246] width 276 height 33
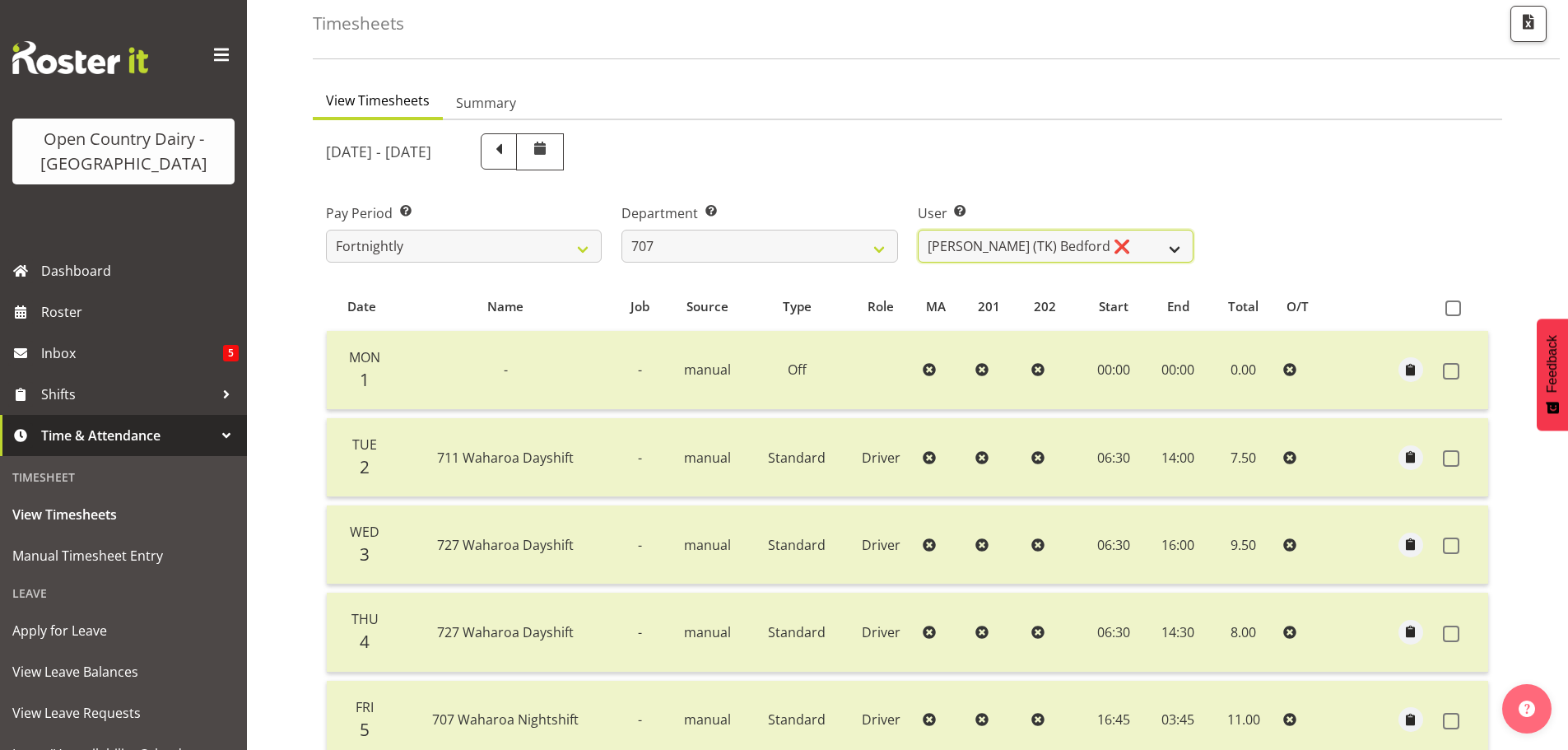
click at [1065, 244] on select "Alan (TK) Bedford ❌ David Foote (Junior) ❌ Mike Madden ❌" at bounding box center [1055, 246] width 276 height 33
click at [776, 253] on select "701 702 703 704 705 706 707 708 709 710 711 712 713 714 715 716 717 718 719 720" at bounding box center [759, 246] width 276 height 33
click at [621, 229] on select "701 702 703 704 705 706 707 708 709 710 711 712 713 714 715 716 717 718 719 720" at bounding box center [759, 246] width 276 height 33
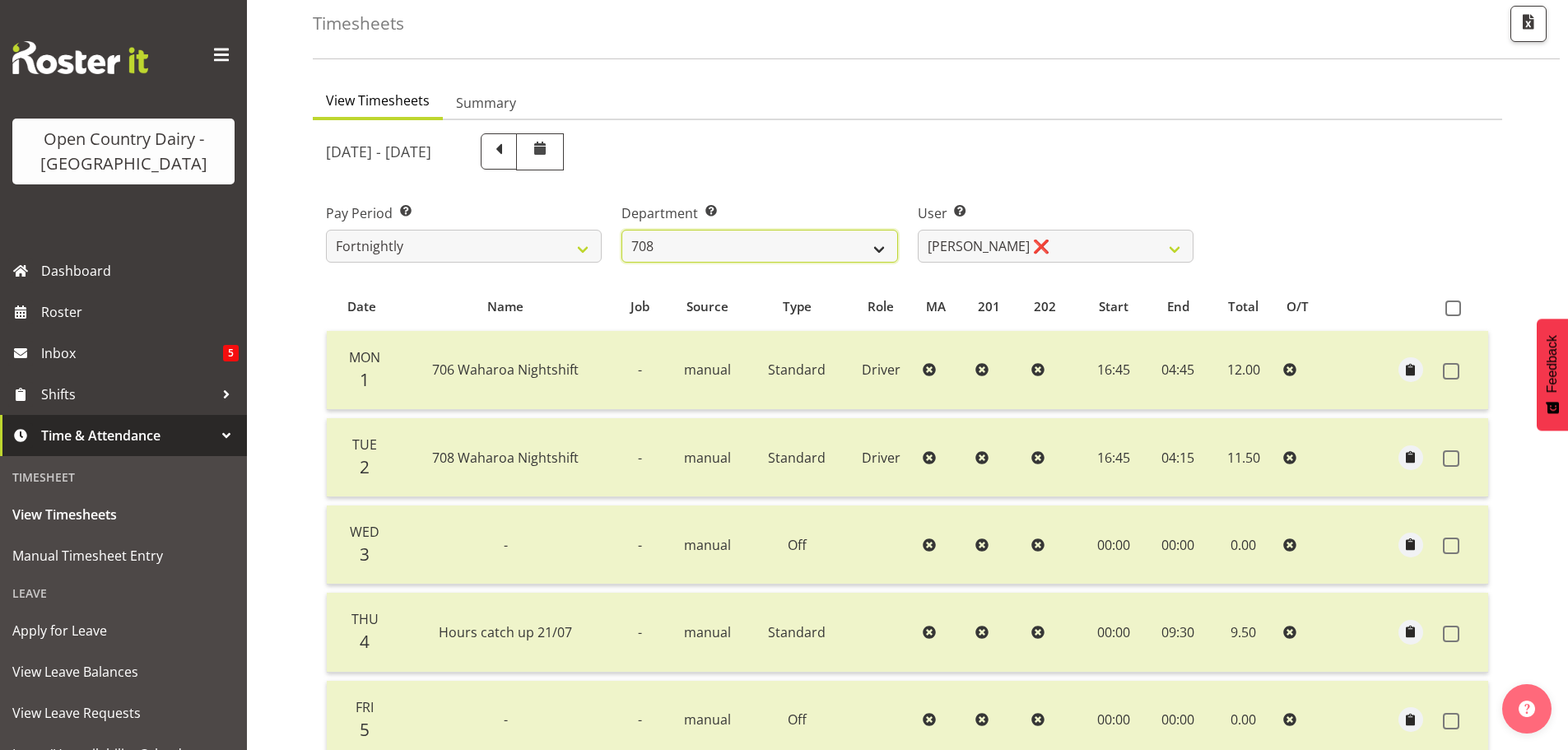
click at [767, 256] on select "701 702 703 704 705 706 707 708 709 710 711 712 713 714 715 716 717 718 719 720" at bounding box center [759, 246] width 276 height 33
select select "735"
click at [621, 229] on select "701 702 703 704 705 706 707 708 709 710 711 712 713 714 715 716 717 718 719 720" at bounding box center [759, 246] width 276 height 33
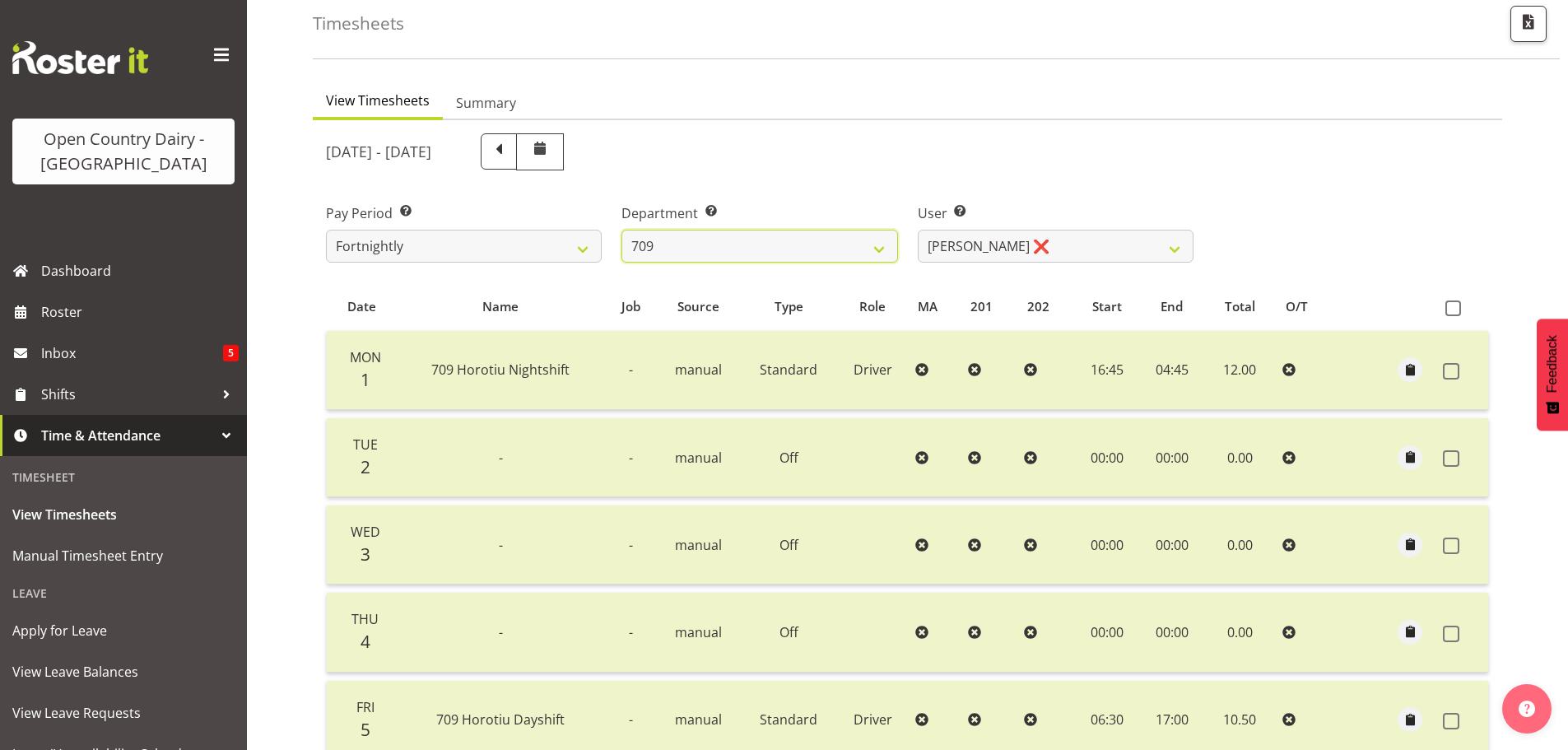
scroll to position [413, 0]
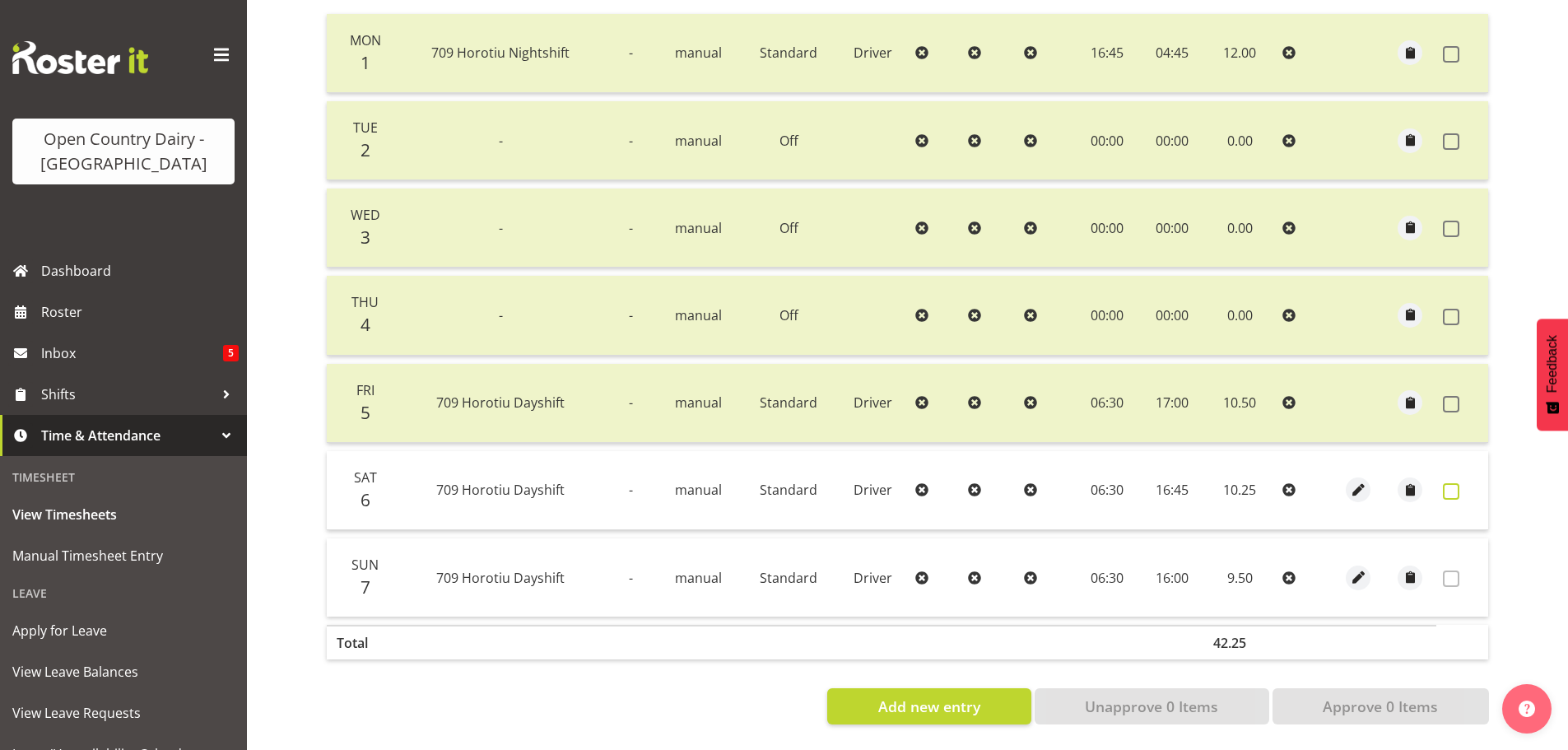
click at [1450, 483] on span at bounding box center [1451, 491] width 17 height 17
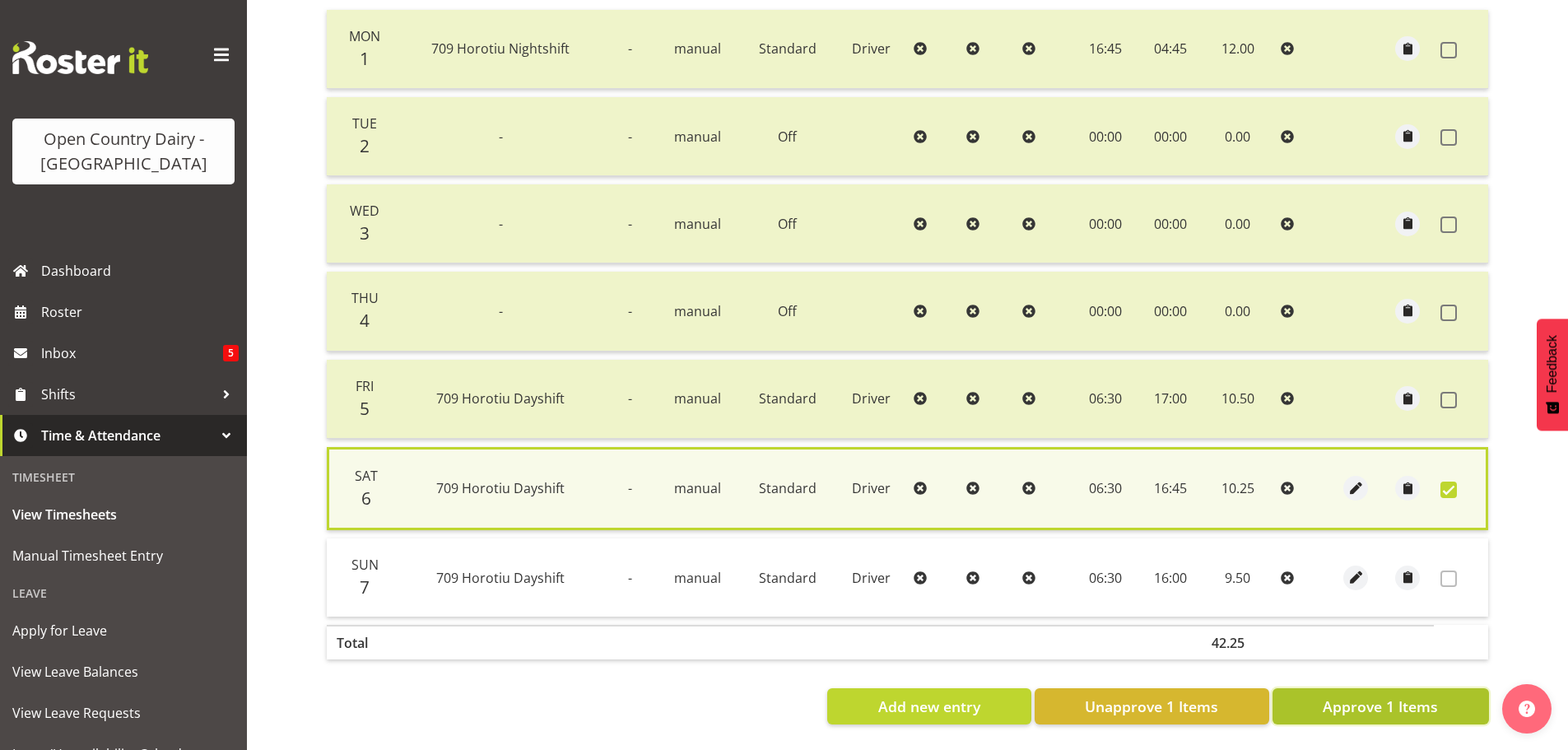
click at [1393, 699] on span "Approve 1 Items" at bounding box center [1379, 706] width 116 height 22
checkbox input "false"
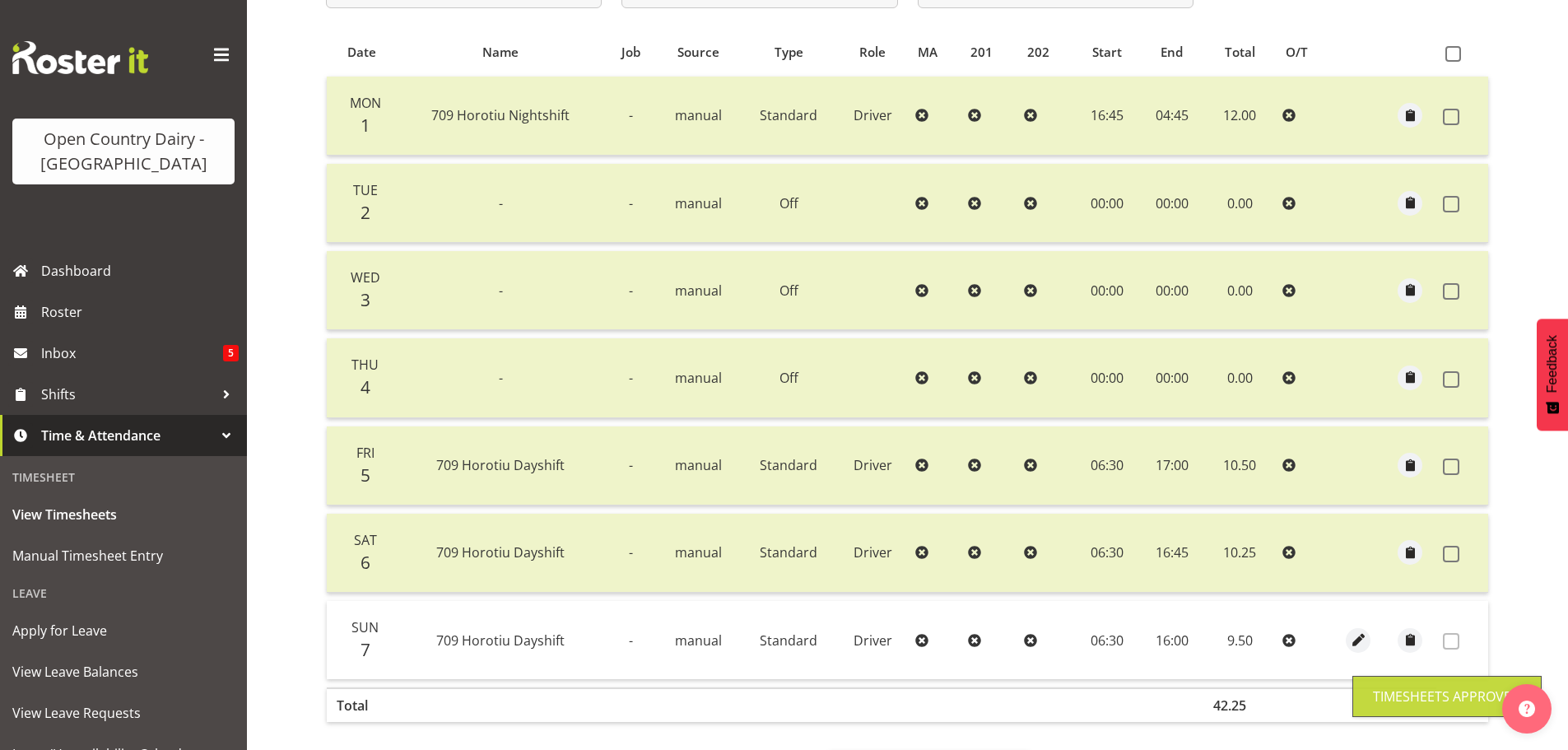
scroll to position [84, 0]
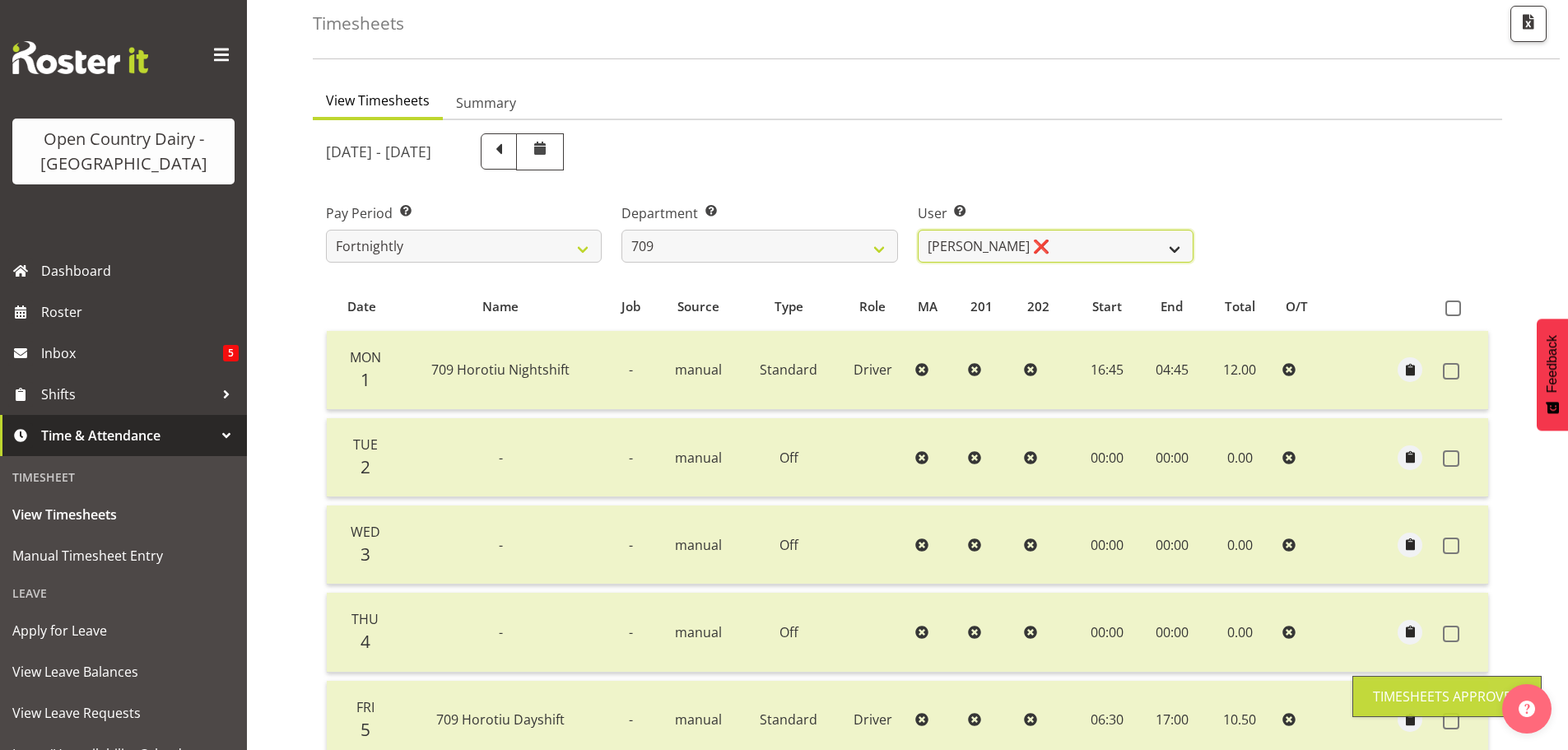
click at [1069, 240] on select "Alex Barclay ❌ Craig Knudsen ❌ Jaswant Singh ❌ Ross Cook ❌" at bounding box center [1055, 246] width 276 height 33
click at [918, 229] on select "Alex Barclay ❌ Craig Knudsen ❌ Jaswant Singh ❌ Ross Cook ❌" at bounding box center [1055, 246] width 276 height 33
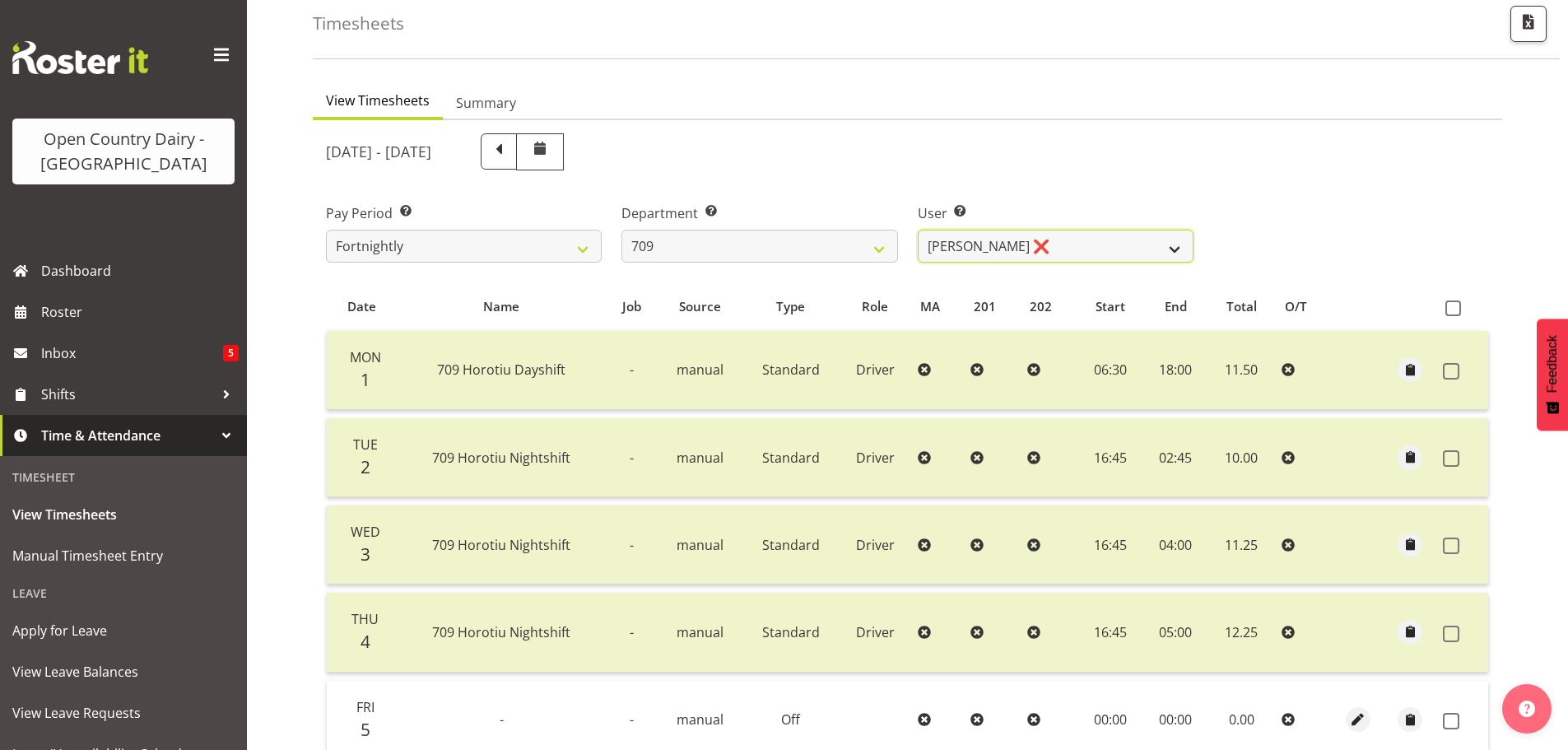
click at [1046, 245] on select "Alex Barclay ❌ Craig Knudsen ❌ Jaswant Singh ❌ Ross Cook ❌" at bounding box center [1055, 246] width 276 height 33
select select "9890"
click at [918, 229] on select "Alex Barclay ❌ Craig Knudsen ❌ Jaswant Singh ❌ Ross Cook ❌" at bounding box center [1055, 246] width 276 height 33
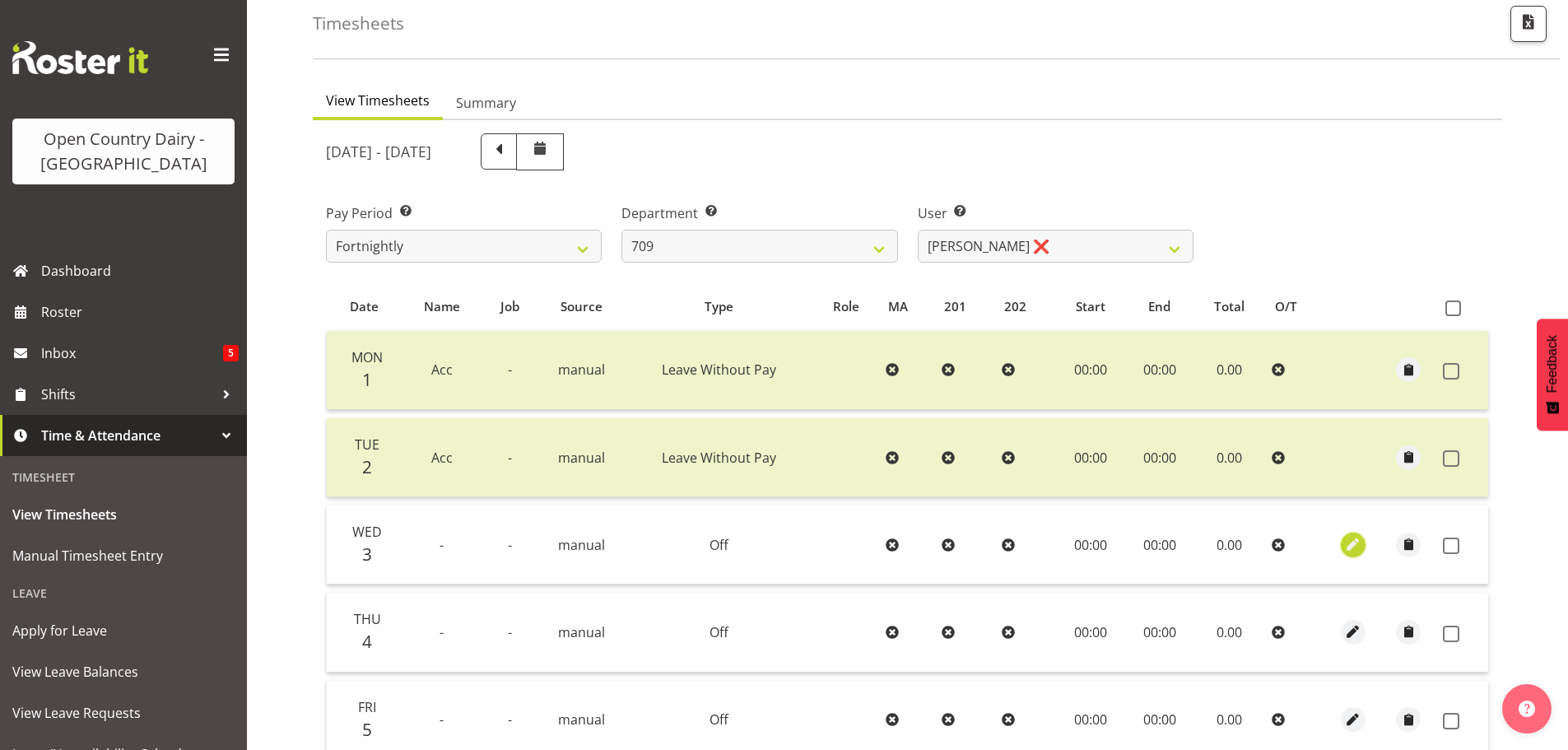
click at [1346, 544] on span "button" at bounding box center [1353, 544] width 19 height 19
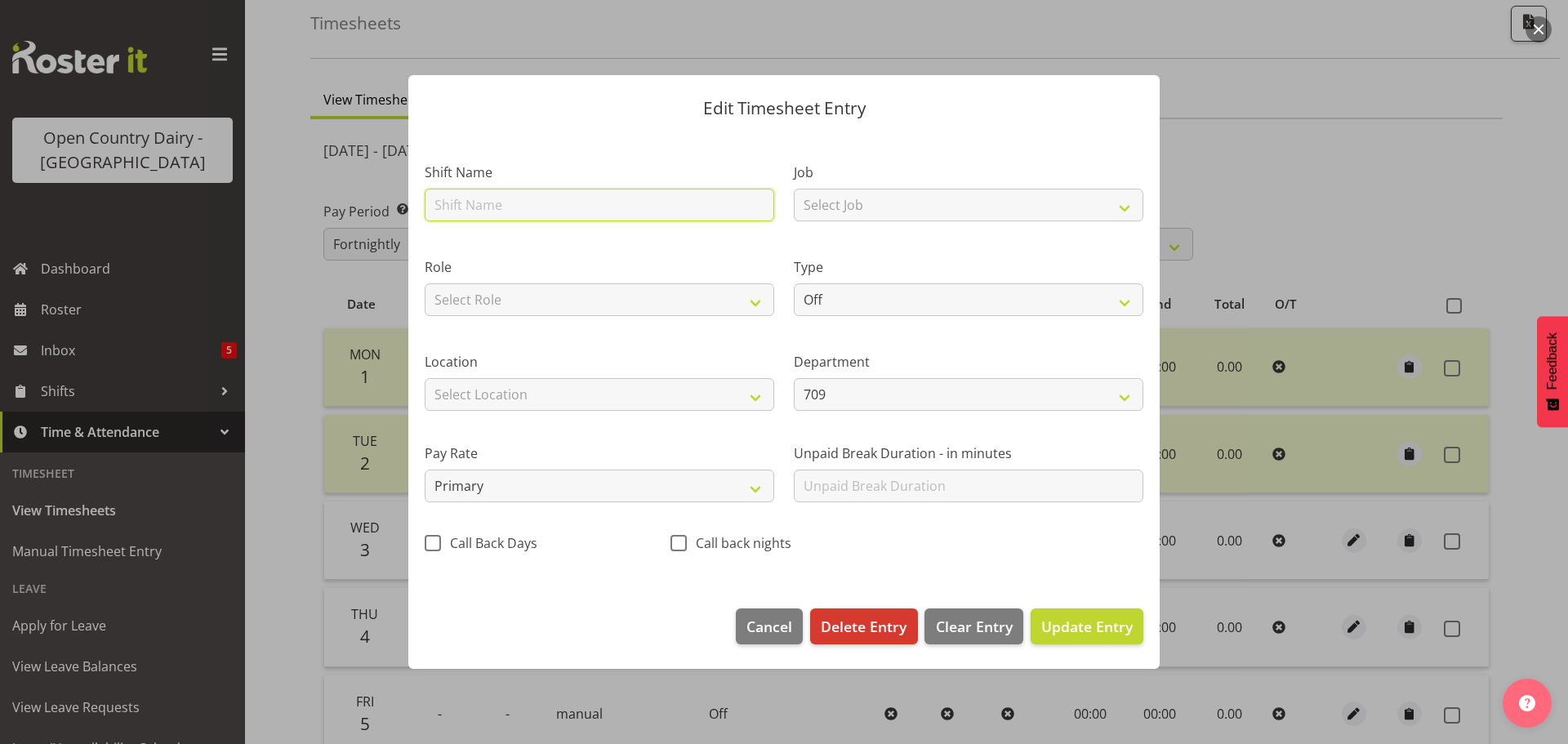
click at [497, 197] on input "text" at bounding box center [599, 205] width 349 height 33
type input "acc"
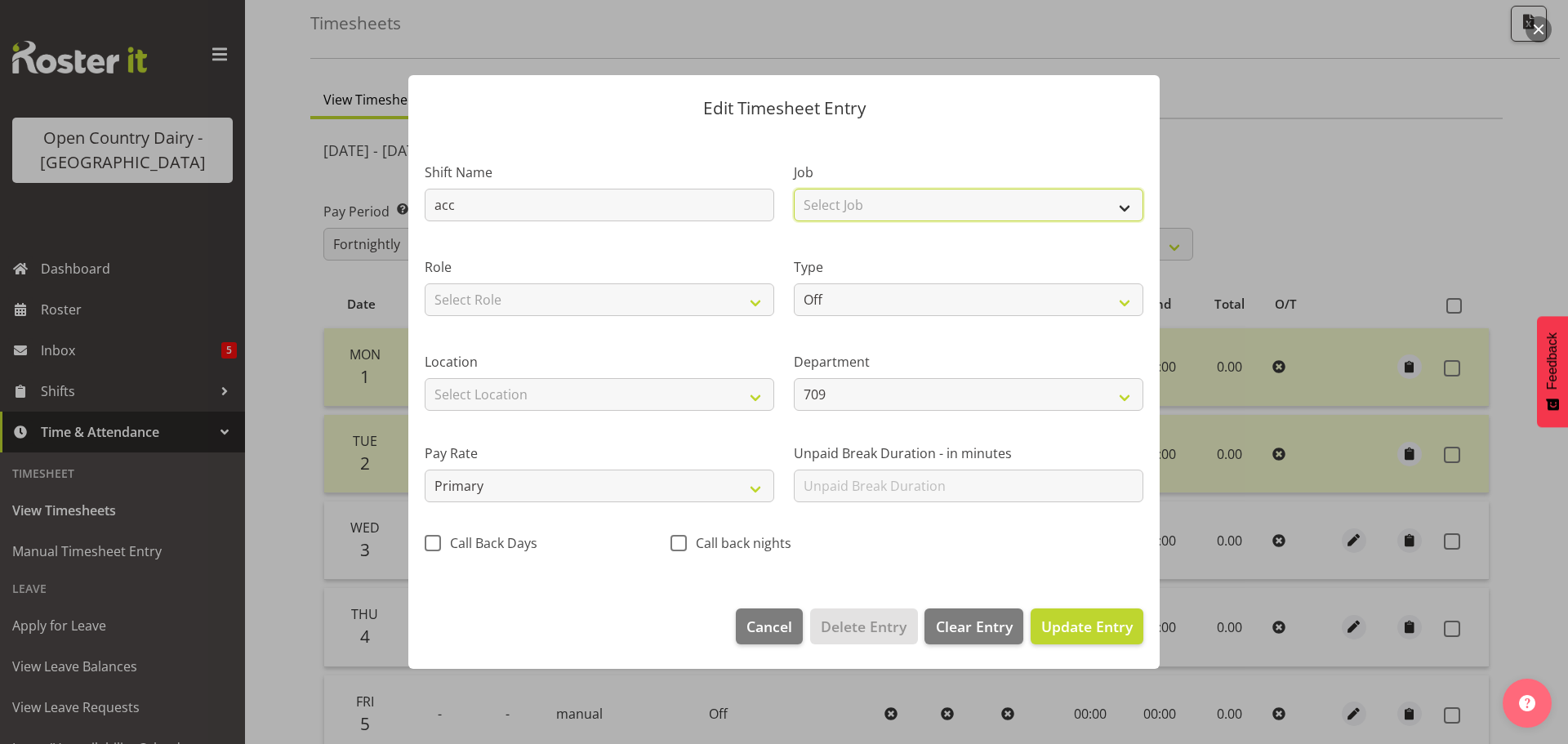
click at [839, 195] on select "Select Job Driver Driver supervisor Support" at bounding box center [968, 205] width 349 height 33
select select "9052"
click at [793, 189] on select "Select Job Driver Driver supervisor Support" at bounding box center [968, 205] width 349 height 33
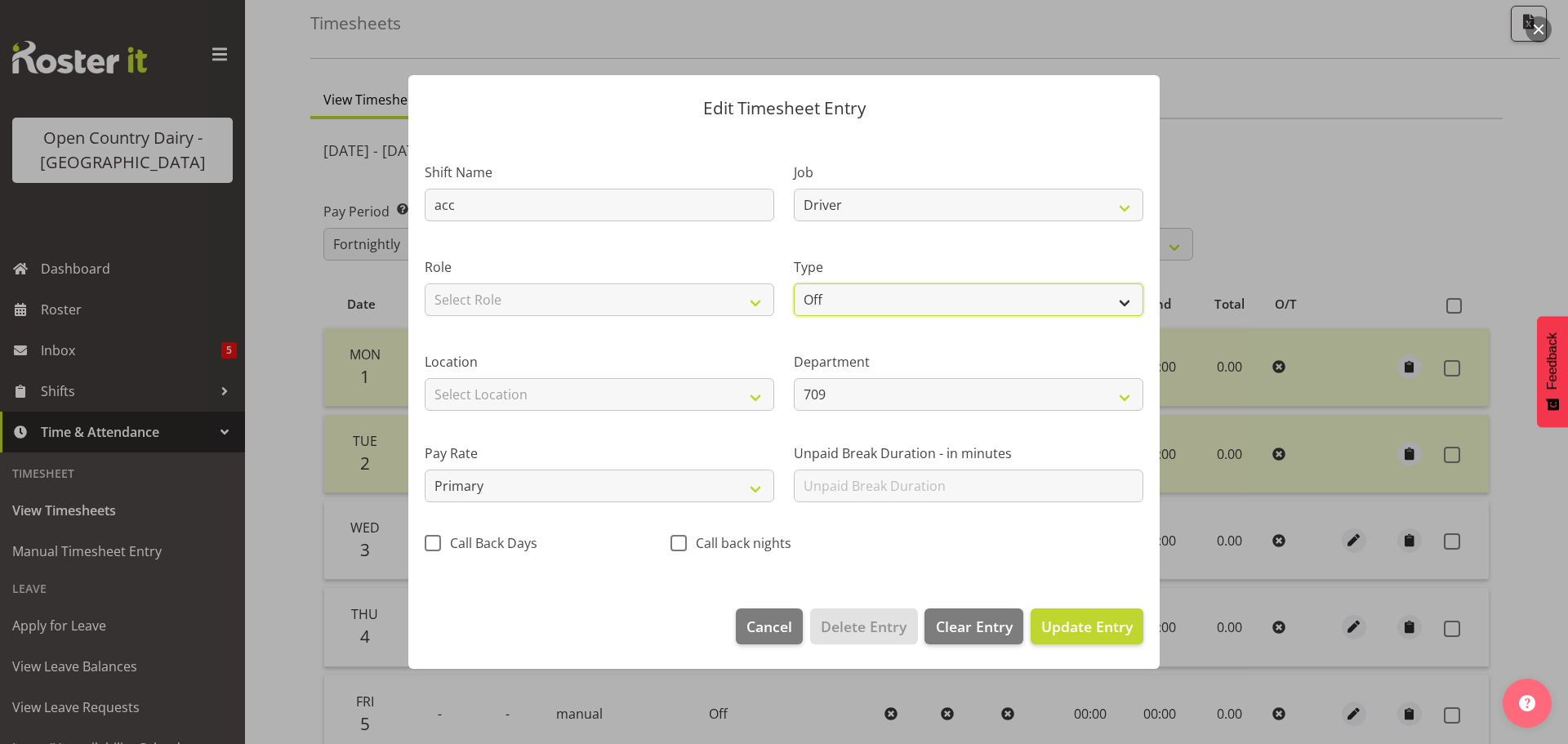
click at [851, 290] on select "Off Standard Public Holiday Public Holiday (Worked) Day In Lieu Annual Leave Si…" at bounding box center [968, 300] width 349 height 33
select select "Leave Without Pay"
click at [793, 284] on select "Off Standard Public Holiday Public Holiday (Worked) Day In Lieu Annual Leave Si…" at bounding box center [968, 300] width 349 height 33
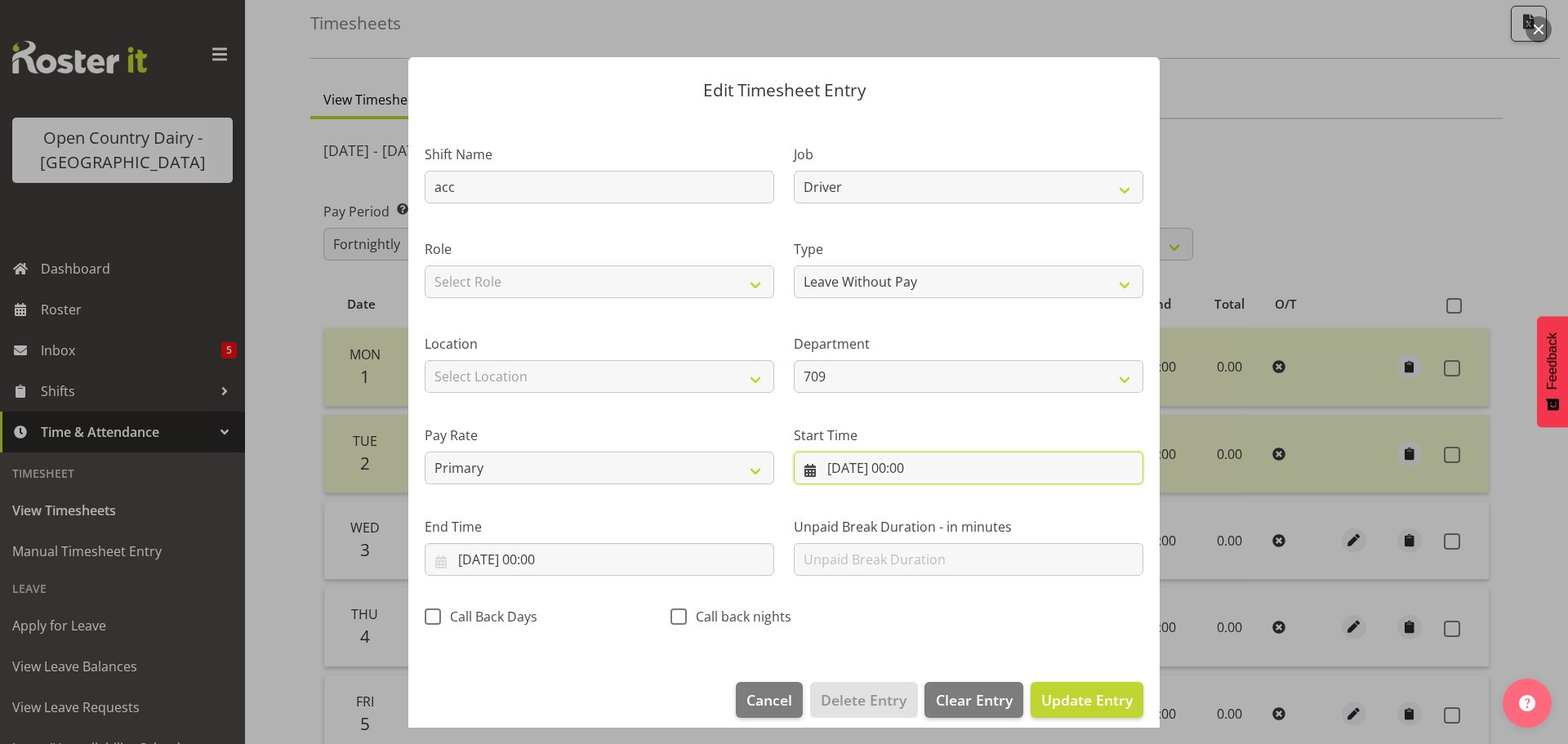
click at [899, 462] on input "03/09/2025, 00:00" at bounding box center [968, 468] width 349 height 33
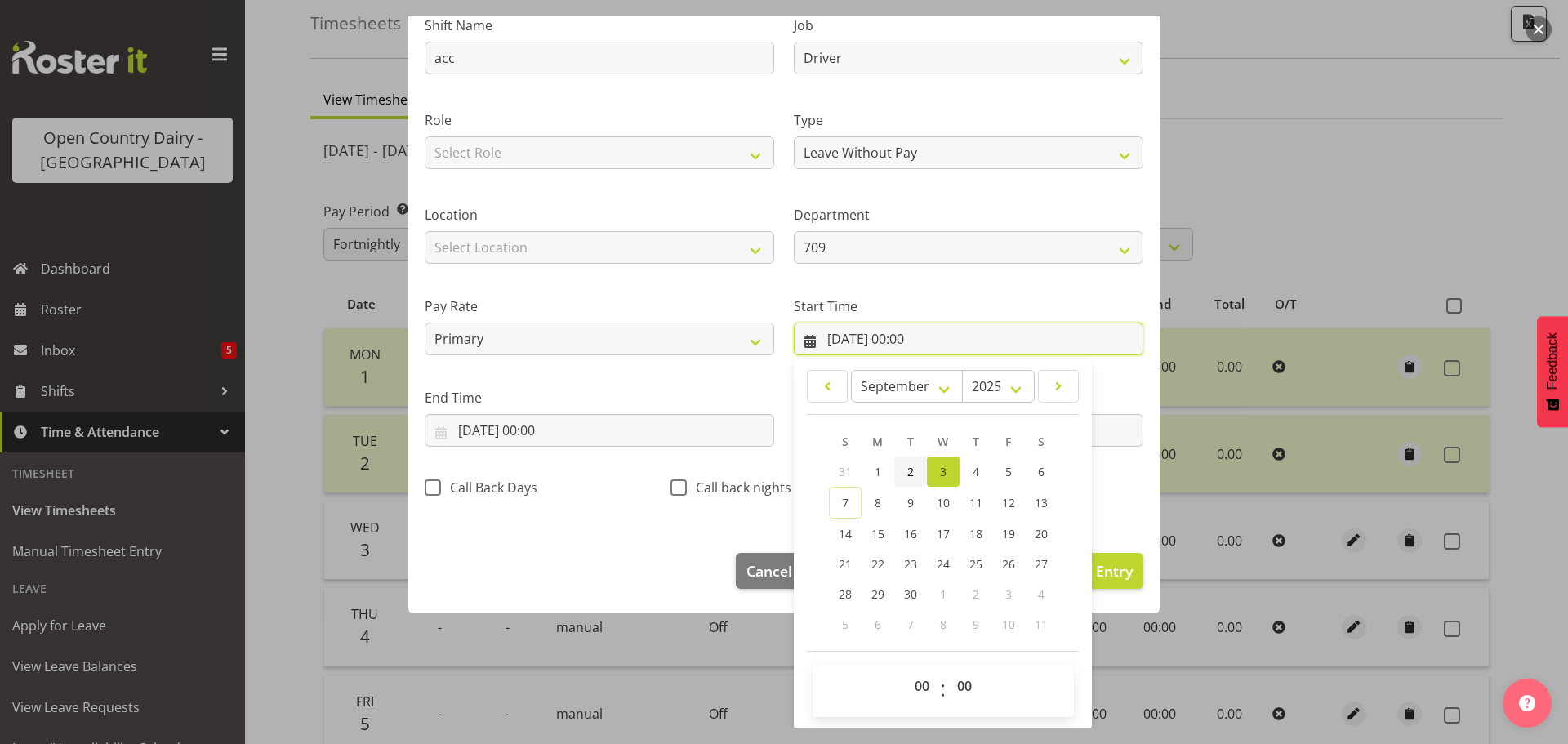
scroll to position [130, 0]
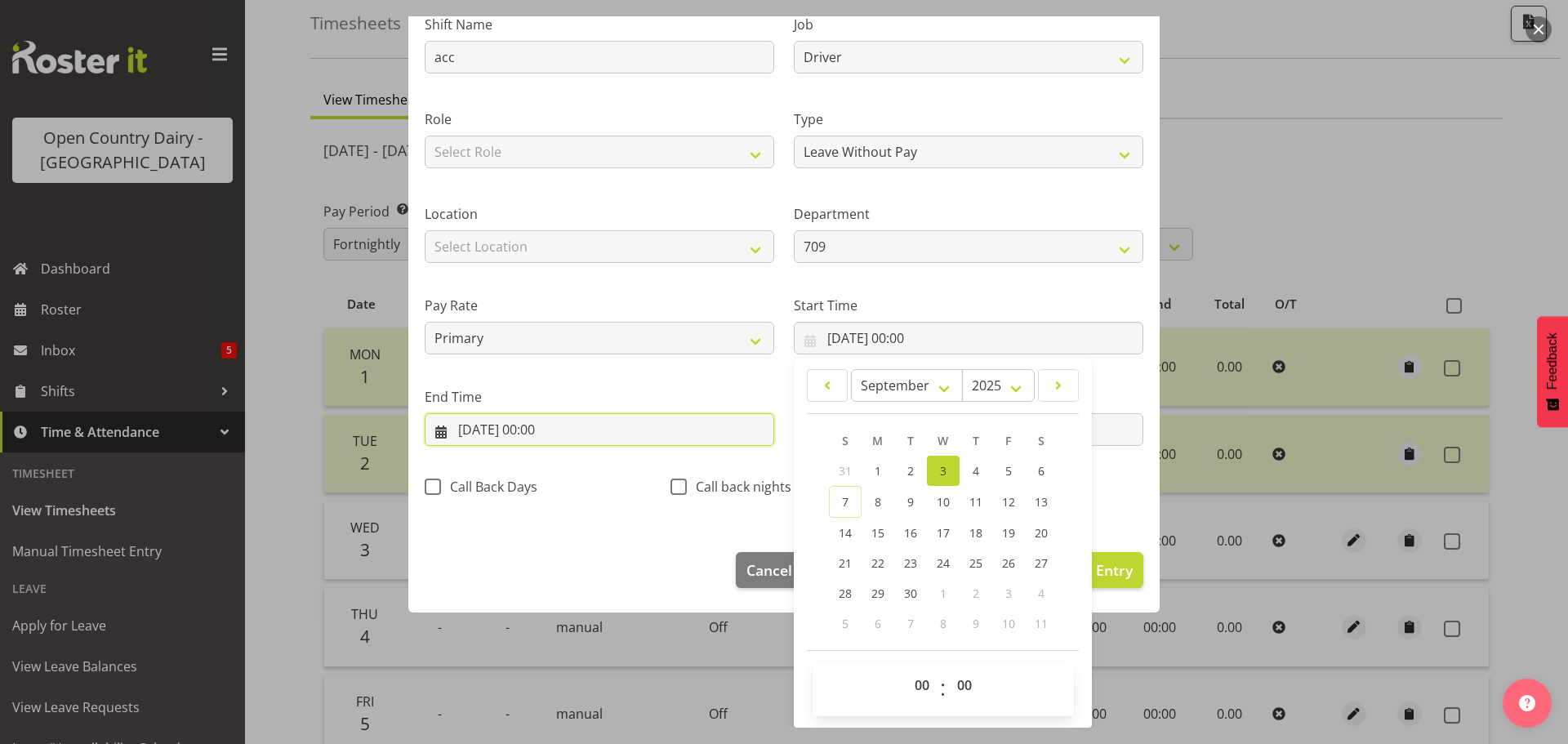
click at [511, 424] on input "03/09/2025, 00:00" at bounding box center [599, 429] width 349 height 33
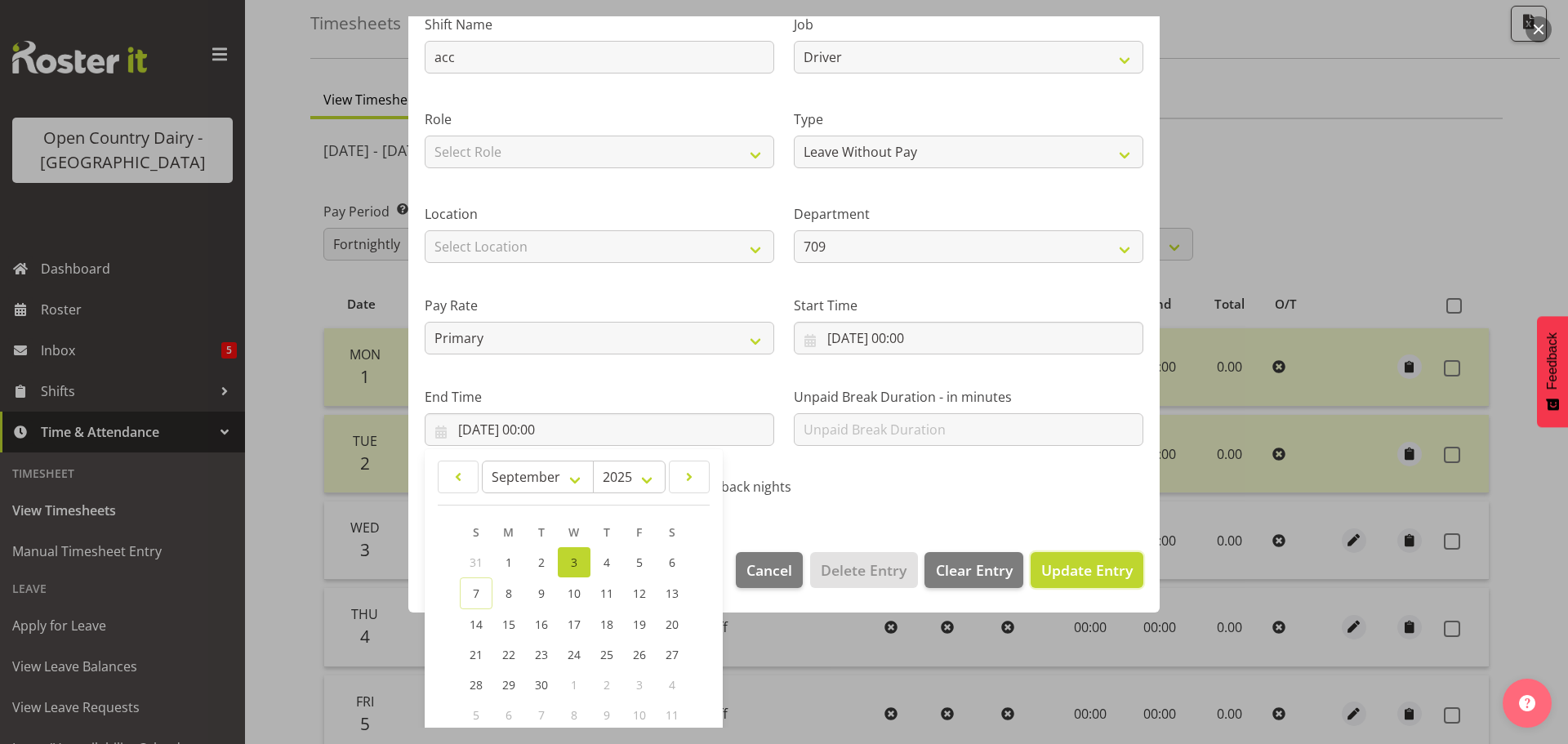
click at [1050, 568] on span "Update Entry" at bounding box center [1087, 569] width 91 height 20
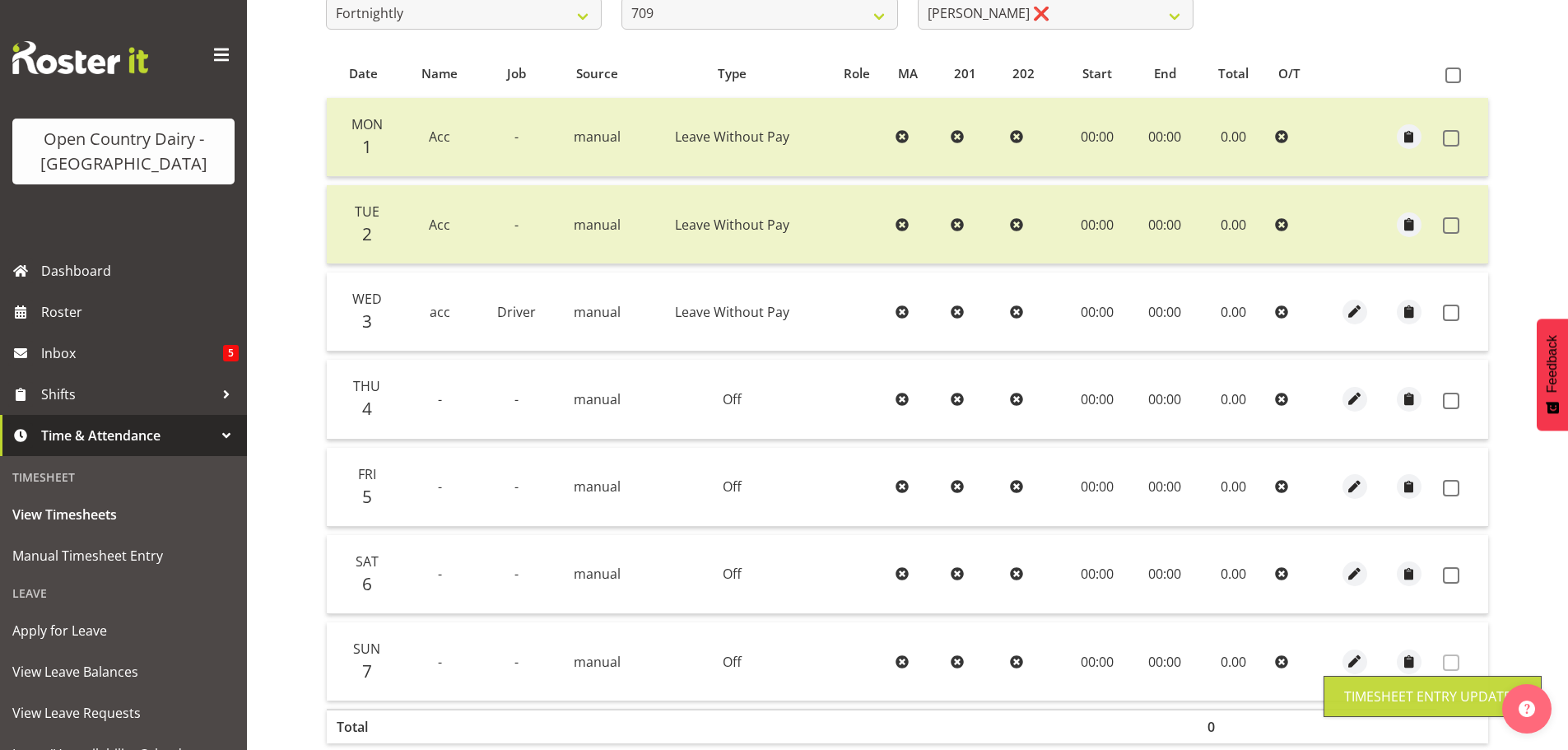
scroll to position [331, 0]
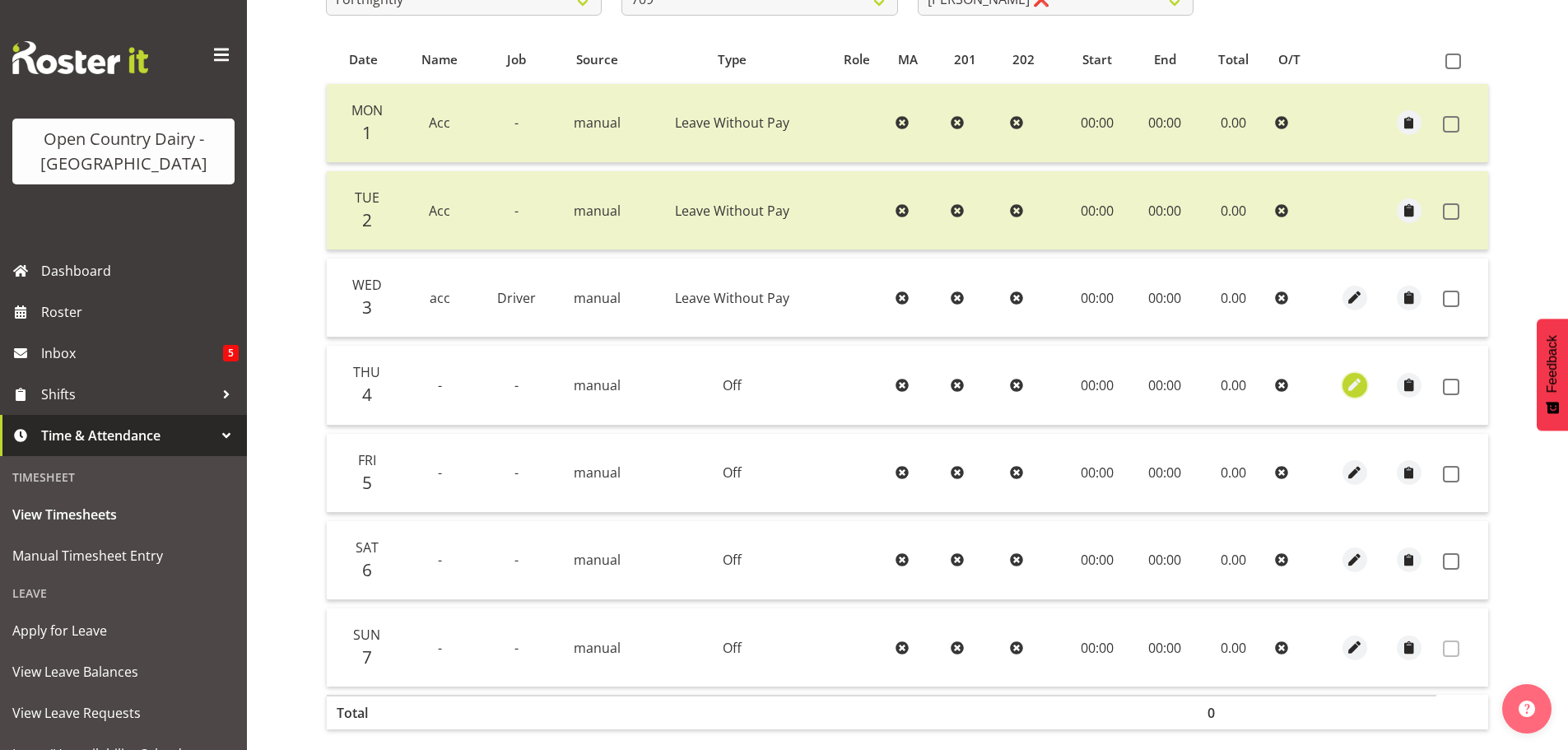
click at [1349, 382] on span "button" at bounding box center [1355, 385] width 19 height 19
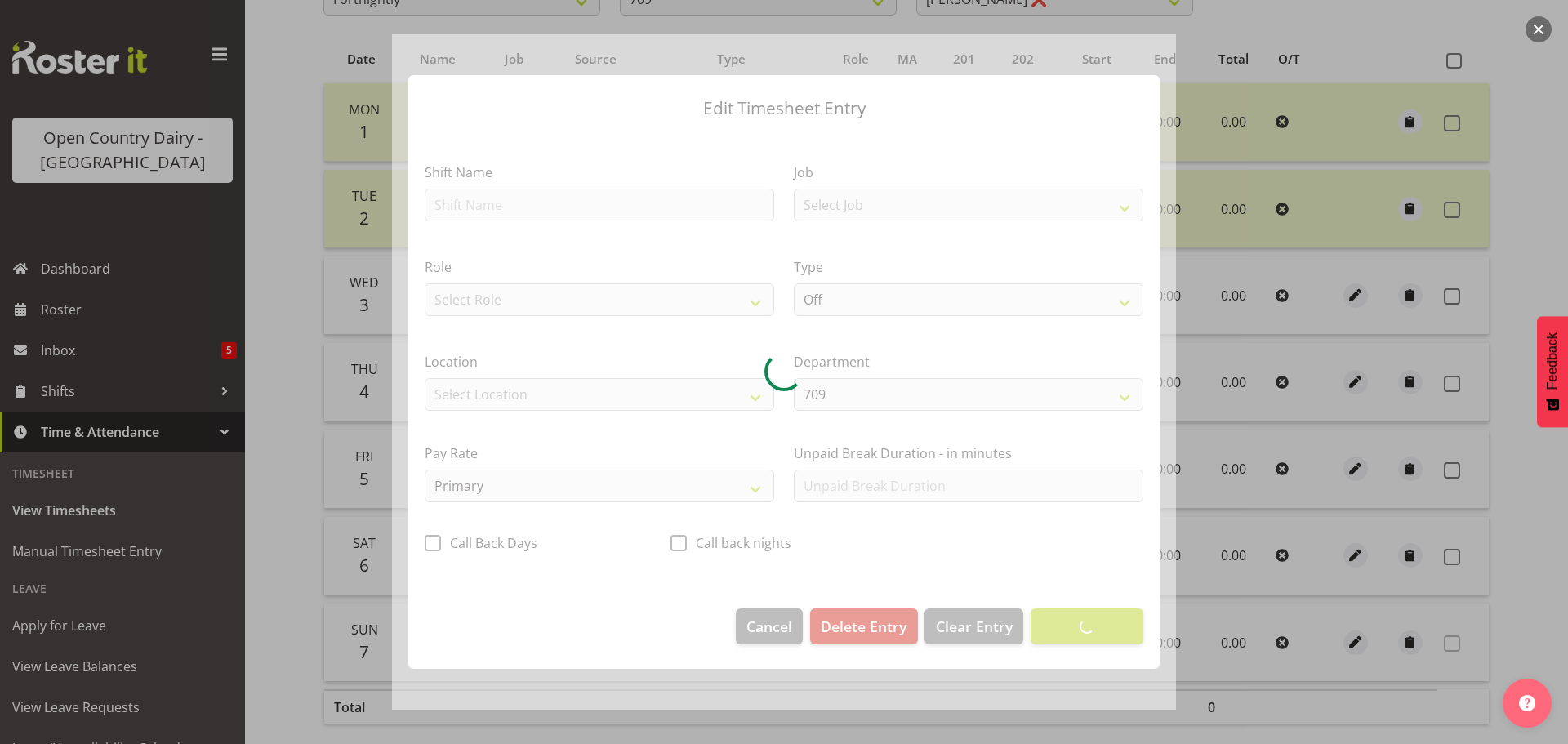
click at [474, 207] on div at bounding box center [783, 372] width 784 height 675
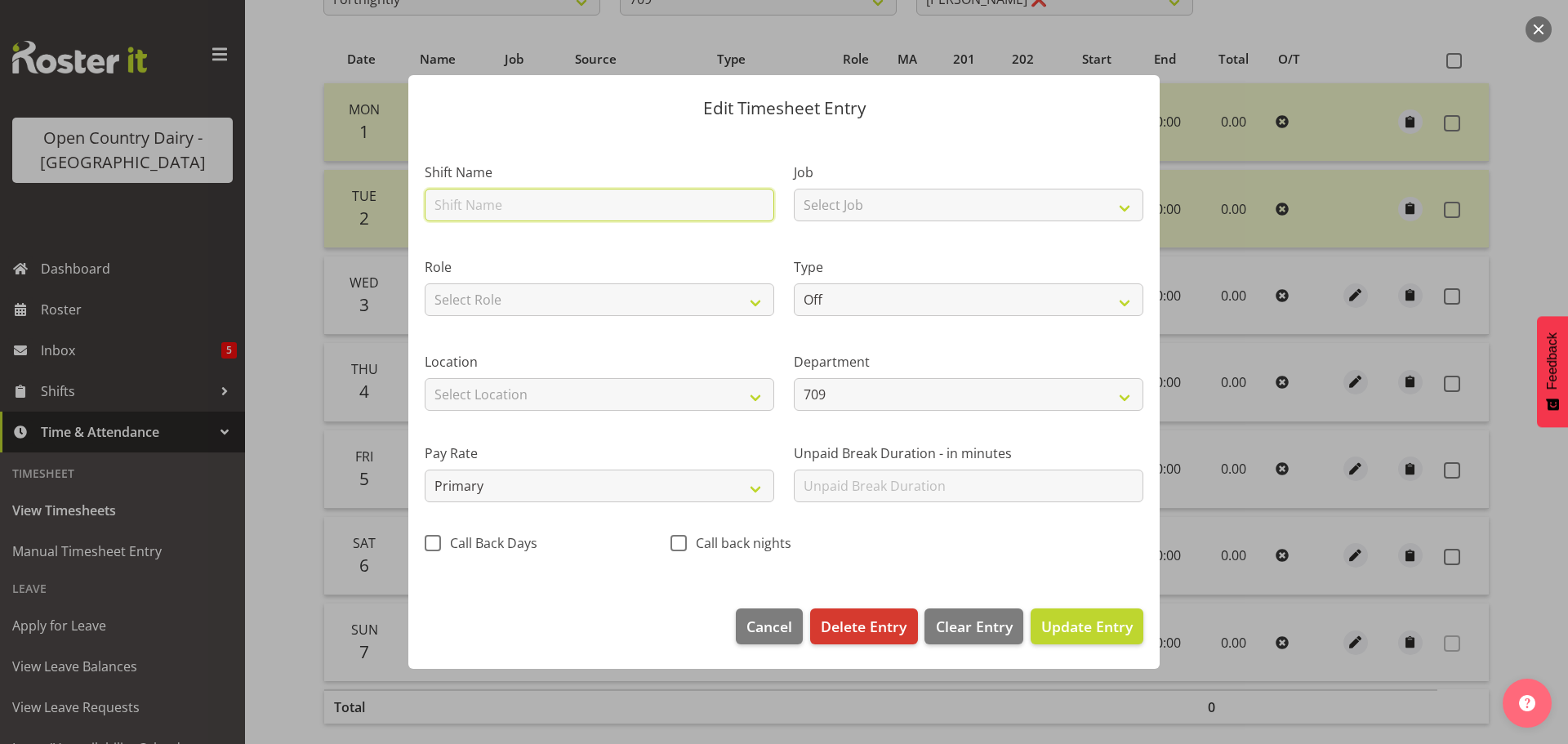
click at [474, 207] on input "text" at bounding box center [599, 205] width 349 height 33
type input "acc"
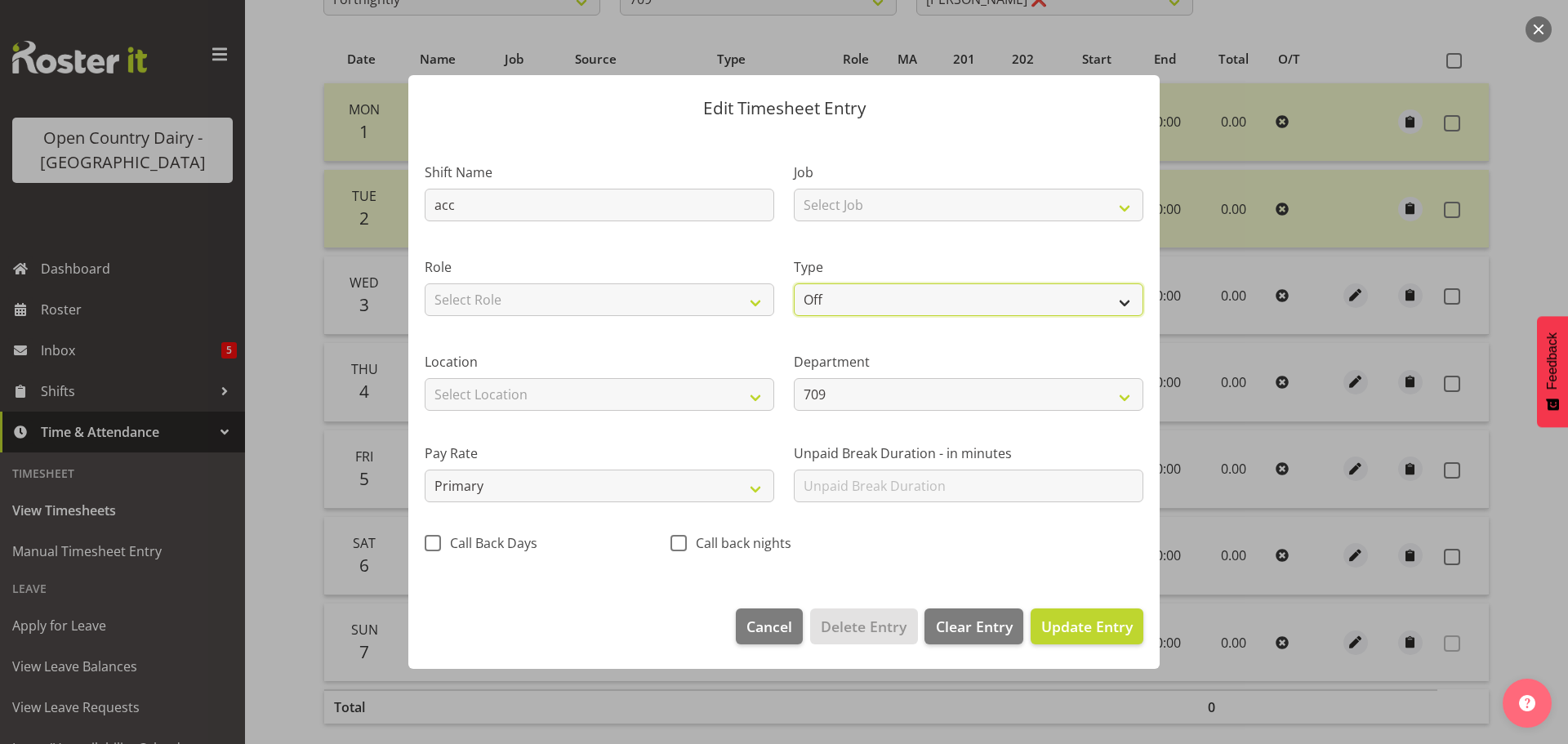
click at [891, 293] on select "Off Standard Public Holiday Public Holiday (Worked) Day In Lieu Annual Leave Si…" at bounding box center [968, 300] width 349 height 33
select select "Leave Without Pay"
click at [793, 284] on select "Off Standard Public Holiday Public Holiday (Worked) Day In Lieu Annual Leave Si…" at bounding box center [968, 300] width 349 height 33
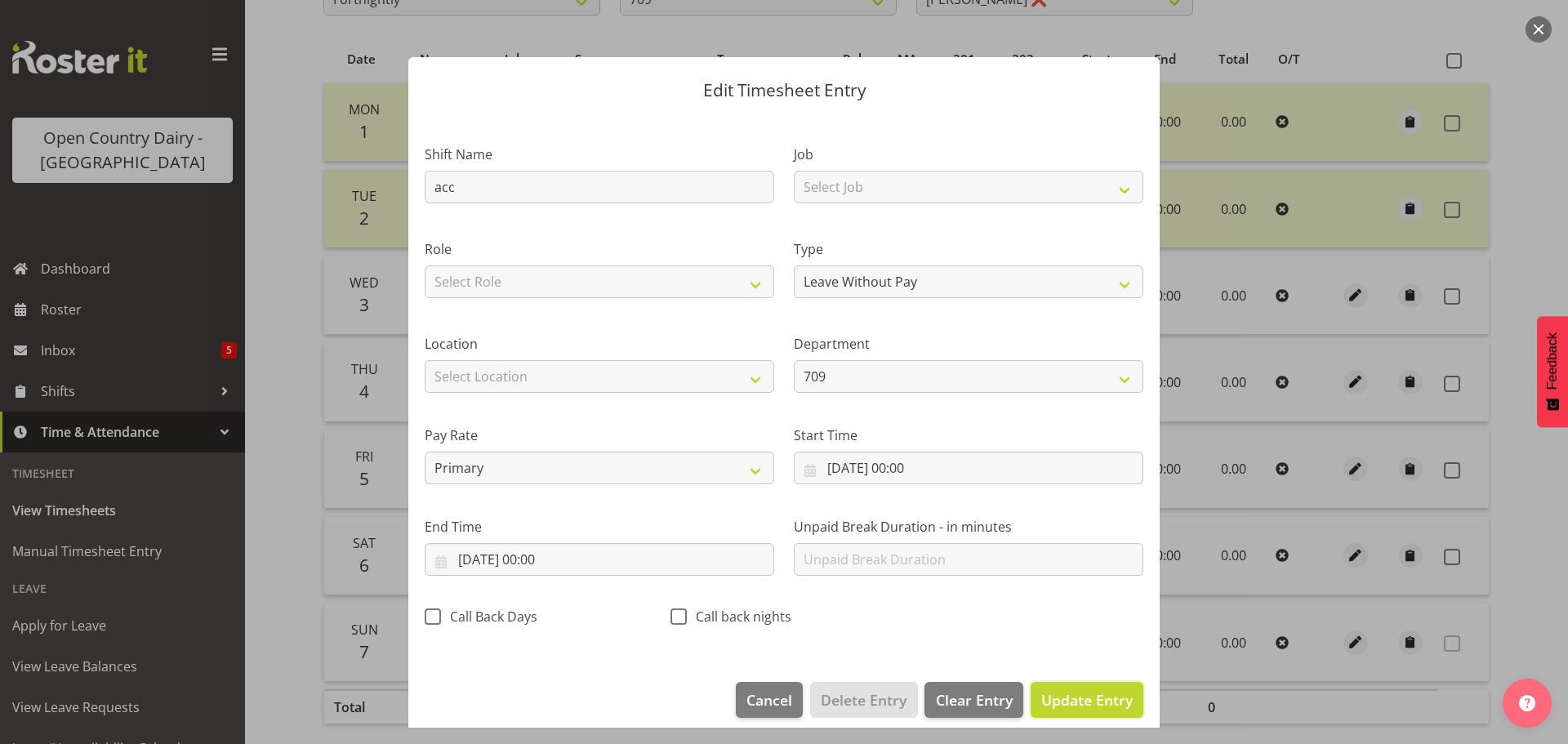
click at [1076, 693] on span "Update Entry" at bounding box center [1087, 699] width 91 height 20
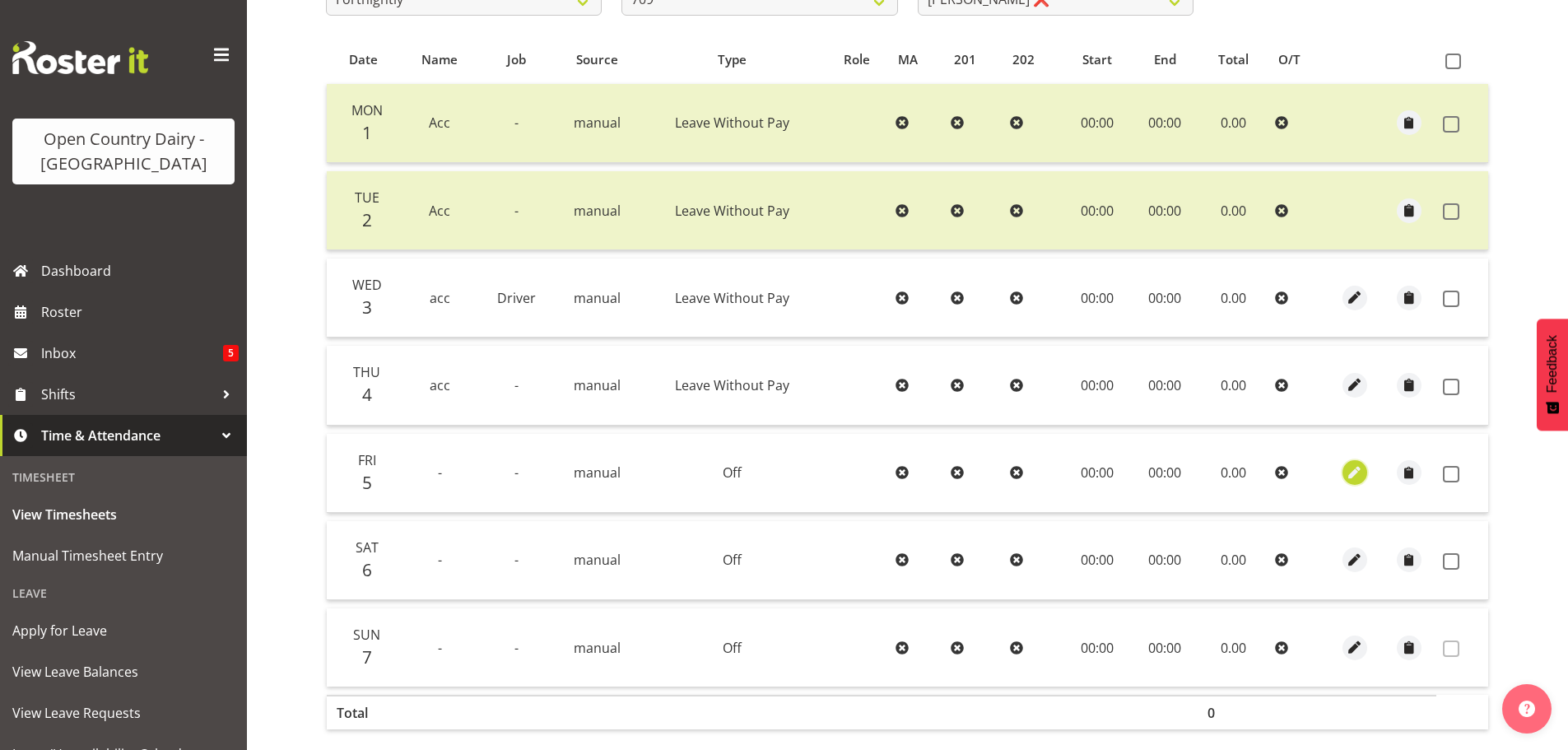
click at [1346, 465] on span "button" at bounding box center [1355, 473] width 19 height 19
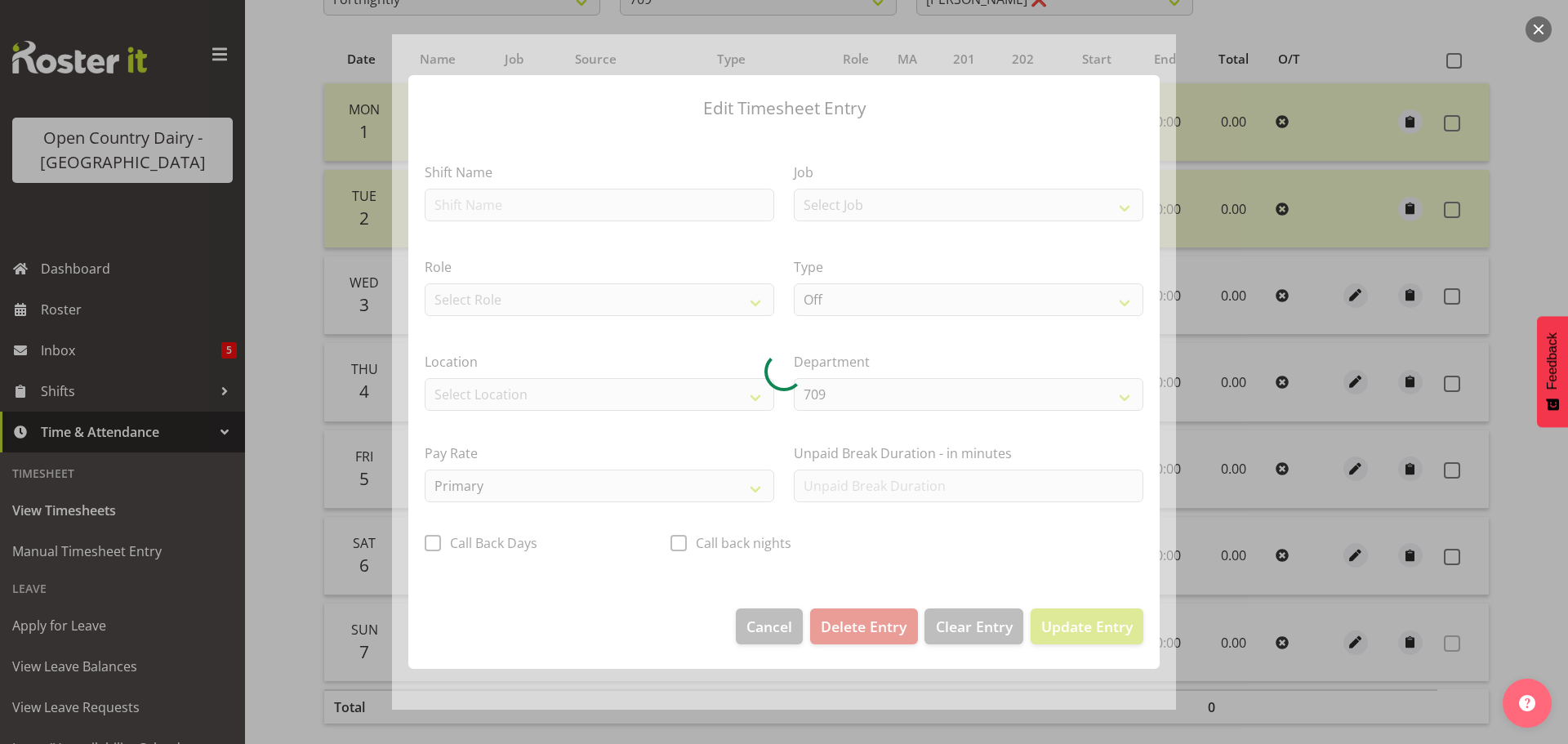
click at [471, 202] on section "Shift Name Job Select Job Driver Driver supervisor Support Role Select Role Dri…" at bounding box center [783, 362] width 751 height 459
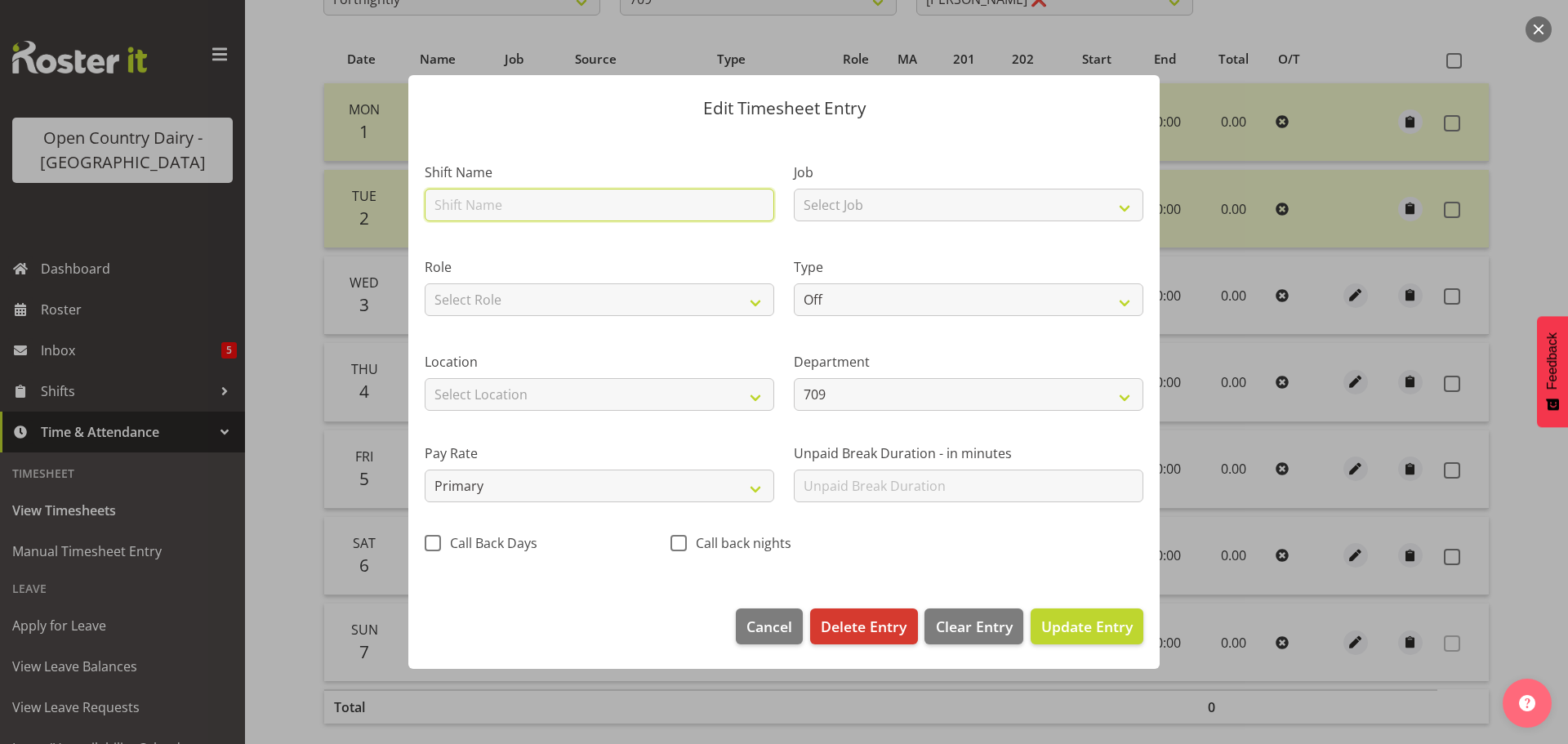
click at [463, 207] on input "text" at bounding box center [599, 205] width 349 height 33
type input "acc"
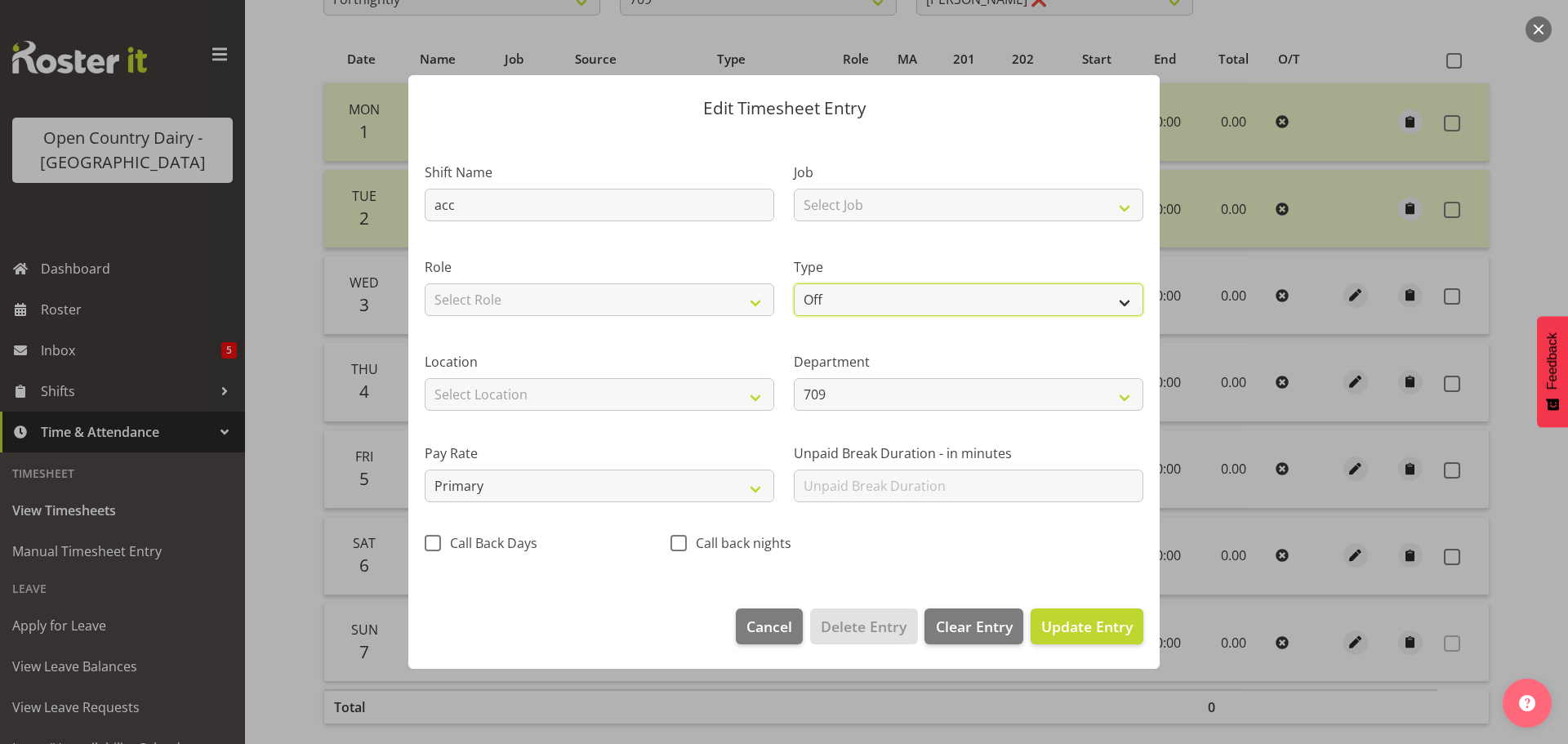
click at [846, 299] on select "Off Standard Public Holiday Public Holiday (Worked) Day In Lieu Annual Leave Si…" at bounding box center [968, 300] width 349 height 33
select select "Leave Without Pay"
click at [793, 284] on select "Off Standard Public Holiday Public Holiday (Worked) Day In Lieu Annual Leave Si…" at bounding box center [968, 300] width 349 height 33
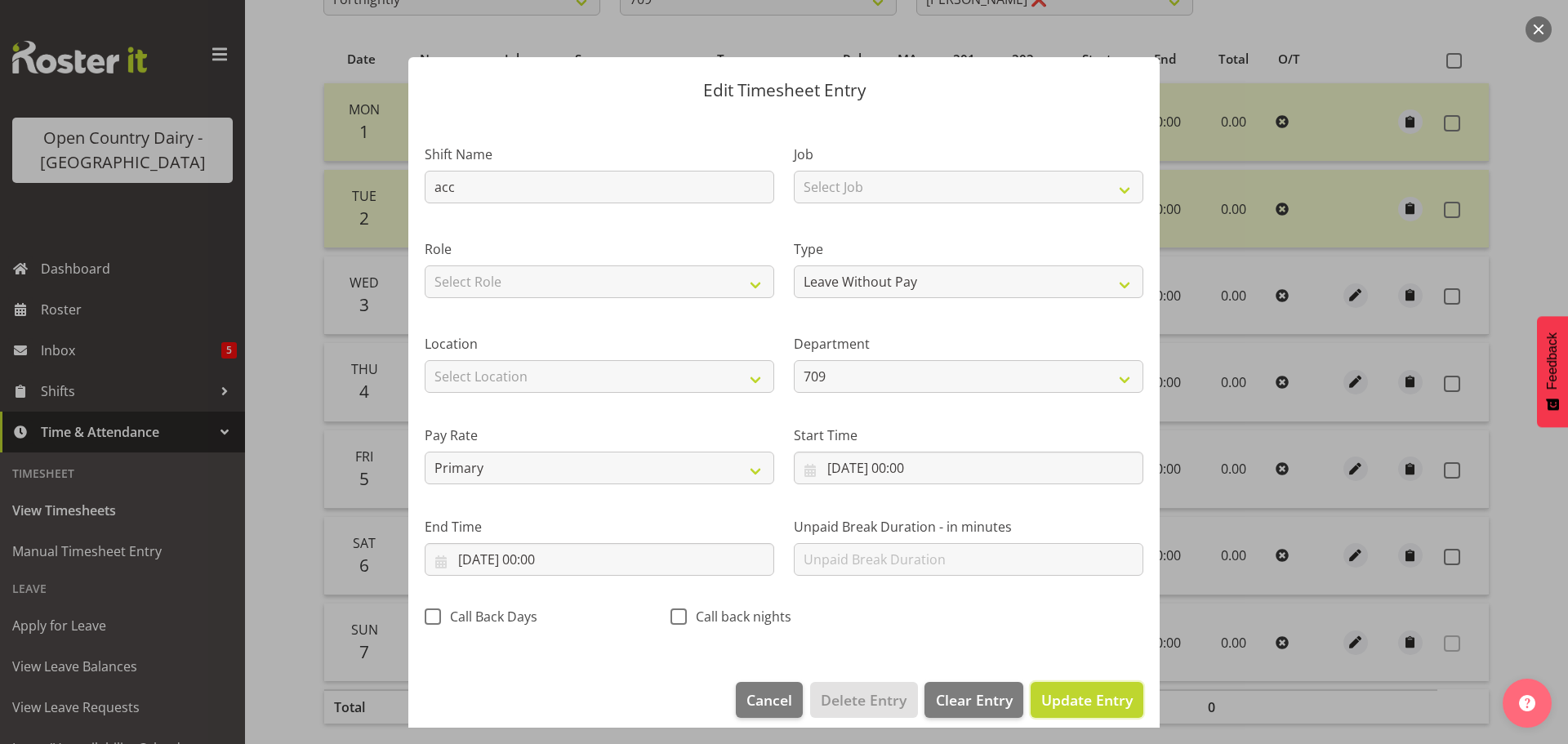
click at [1041, 689] on span "Update Entry" at bounding box center [1087, 699] width 91 height 22
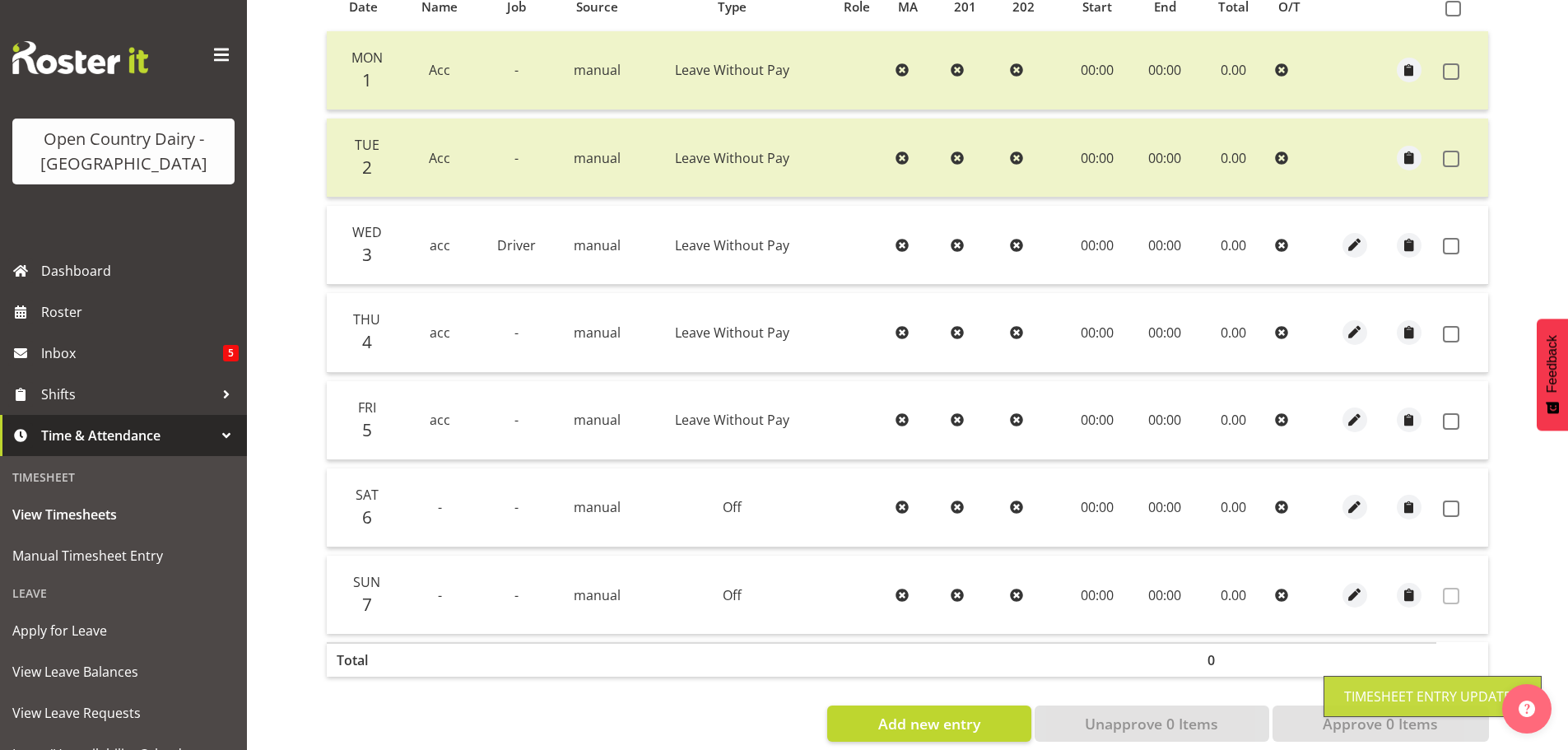
scroll to position [413, 0]
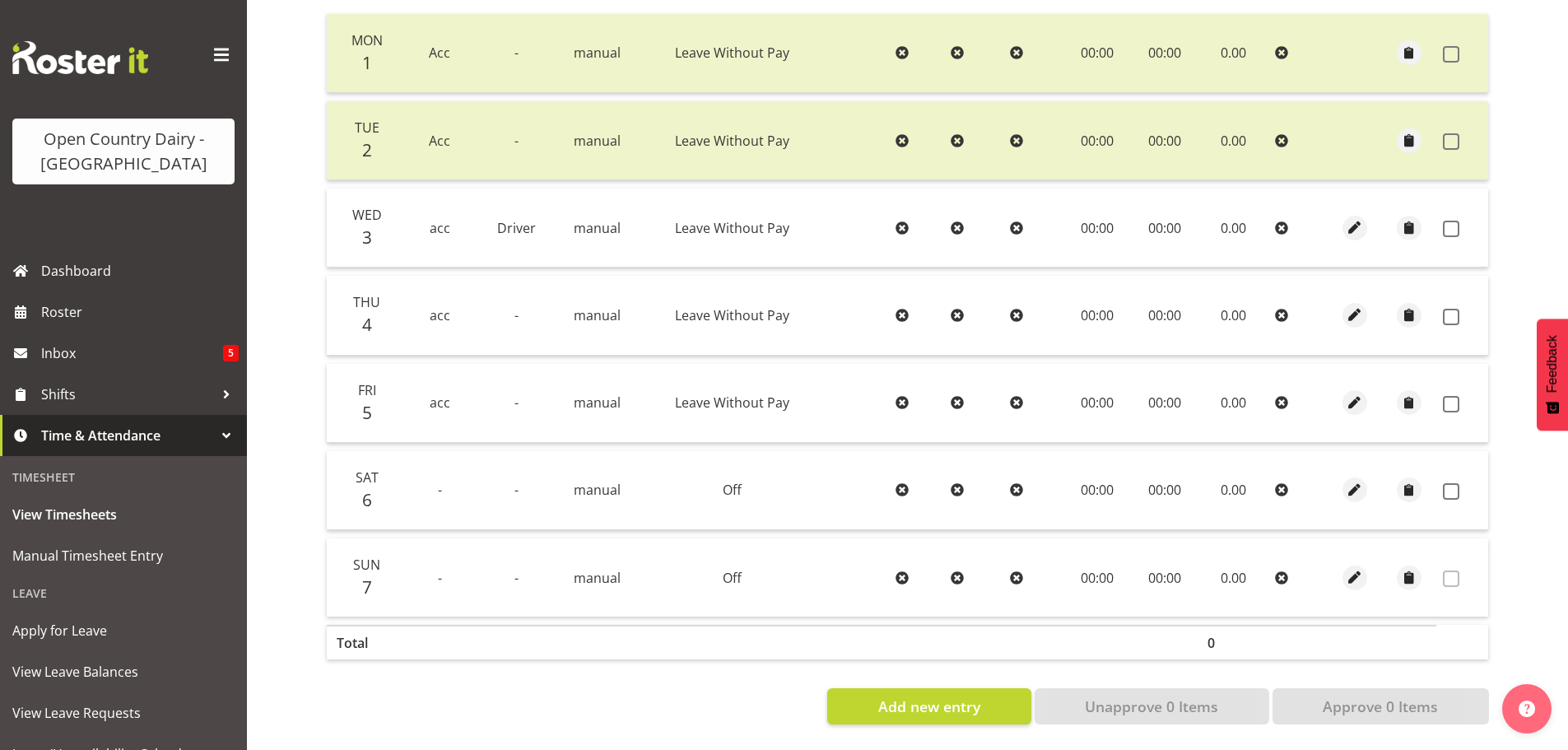
click at [1450, 208] on td at bounding box center [1462, 228] width 52 height 79
click at [1446, 221] on span at bounding box center [1451, 229] width 17 height 17
checkbox input "true"
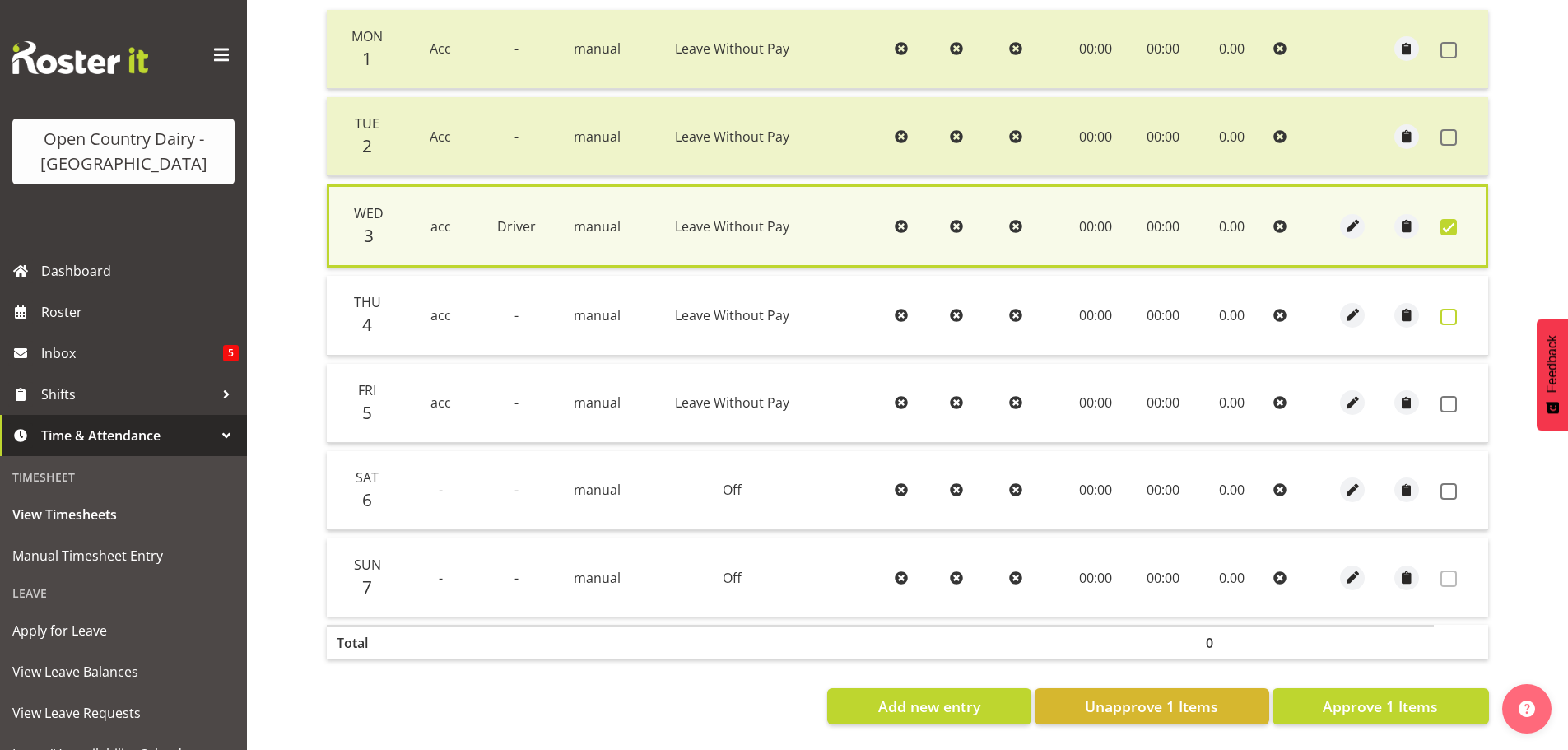
click at [1449, 309] on span at bounding box center [1448, 316] width 17 height 17
checkbox input "true"
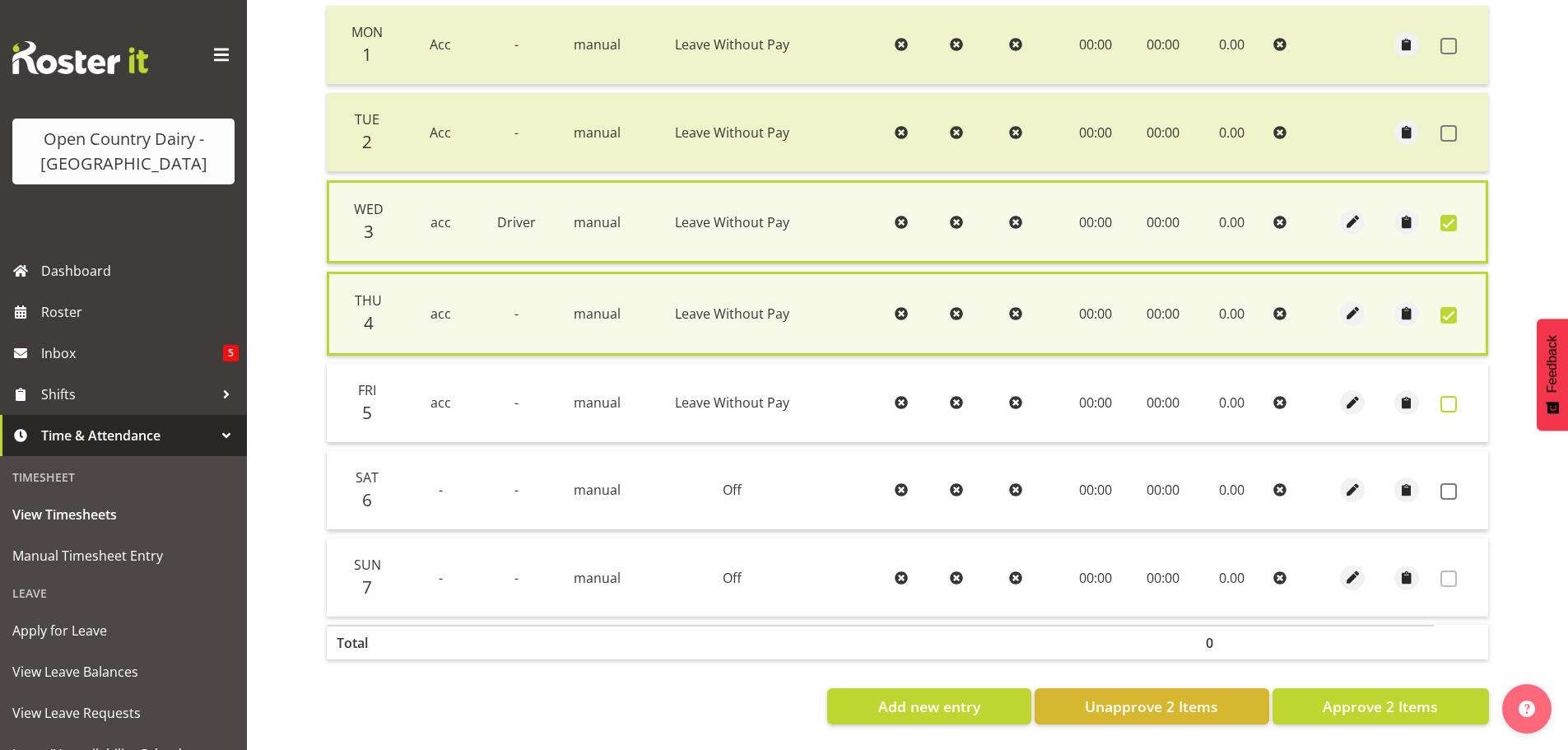
click at [1445, 398] on span at bounding box center [1448, 403] width 17 height 17
checkbox input "true"
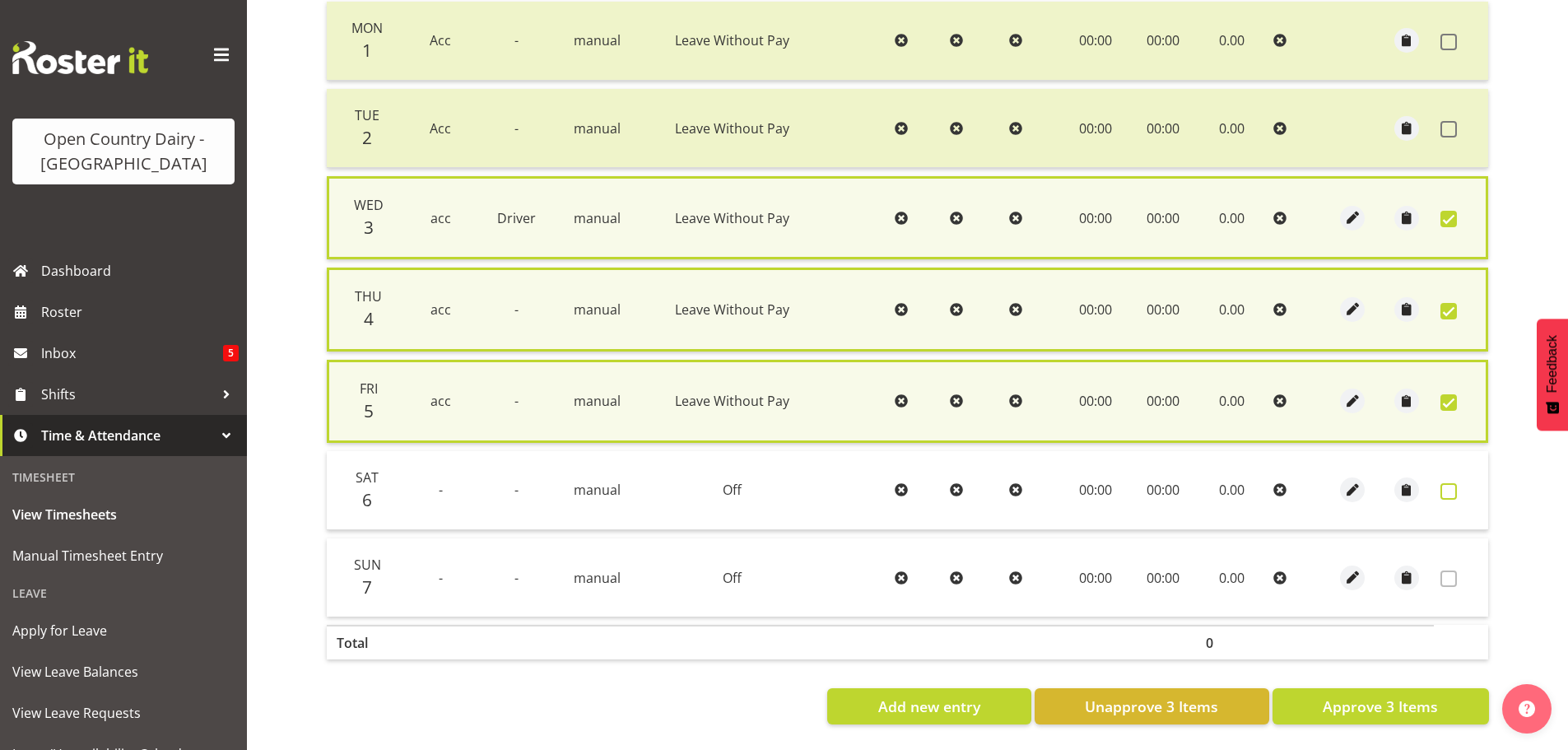
click at [1451, 487] on span at bounding box center [1448, 491] width 17 height 17
checkbox input "true"
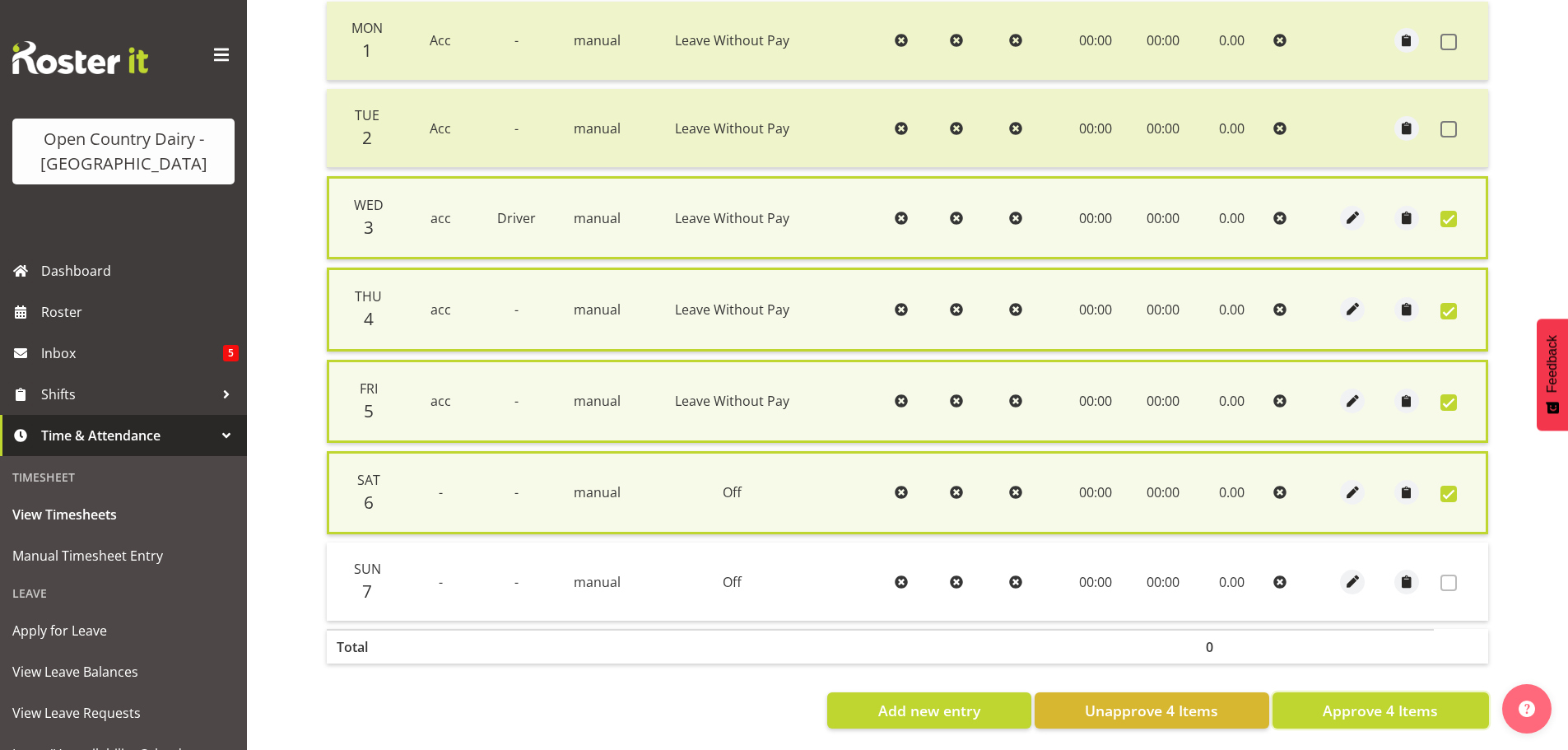
click at [1379, 698] on button "Approve 4 Items" at bounding box center [1380, 710] width 216 height 37
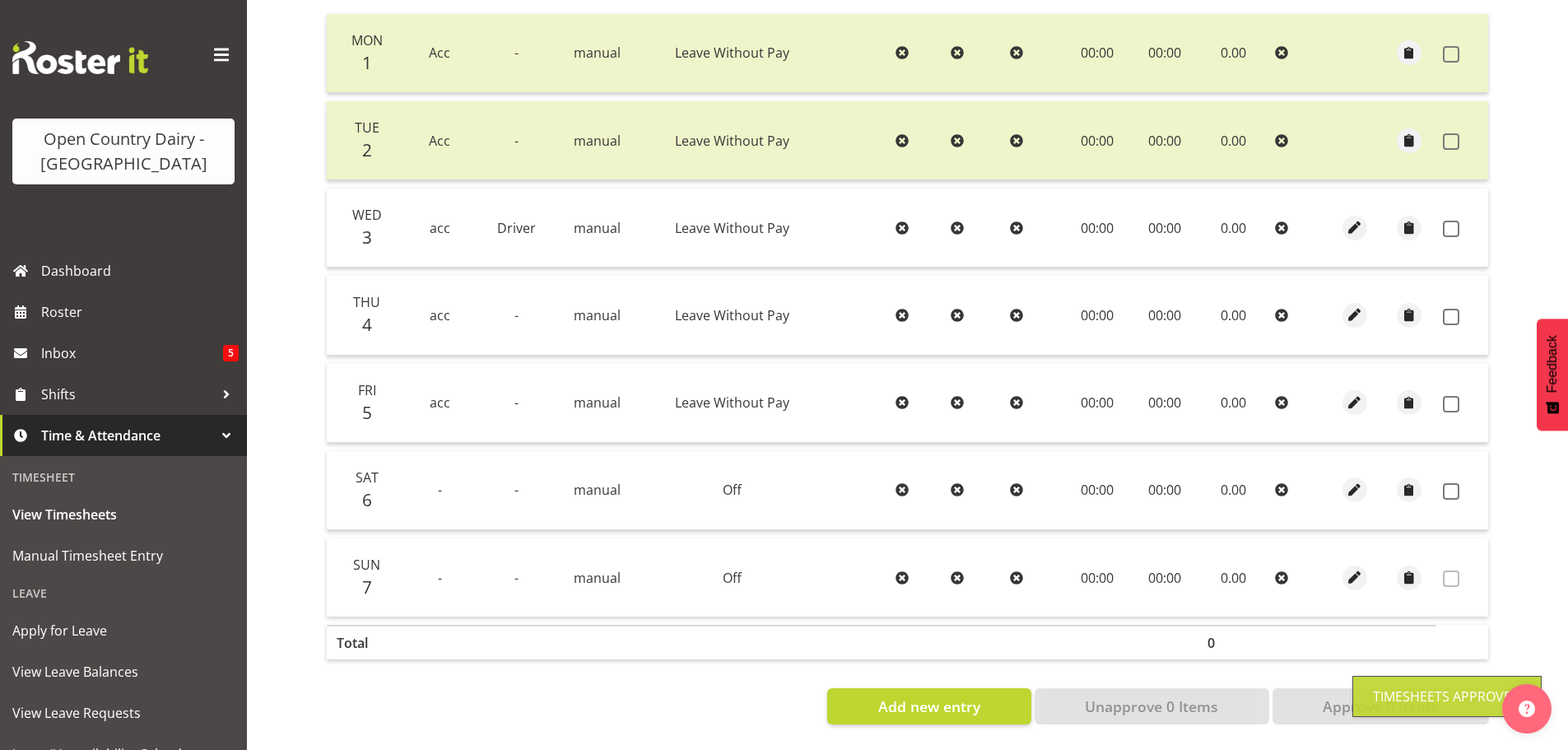
checkbox input "false"
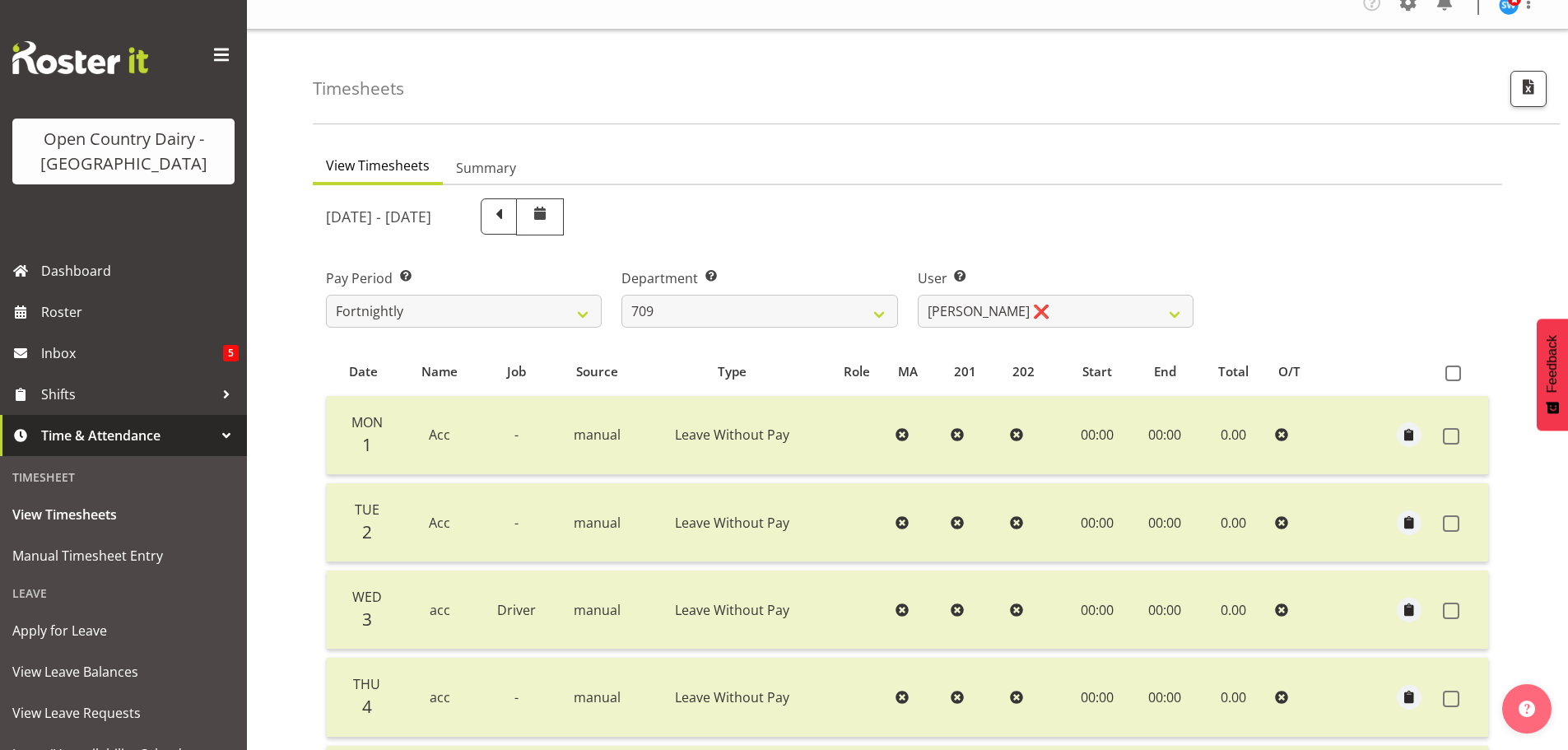
scroll to position [2, 0]
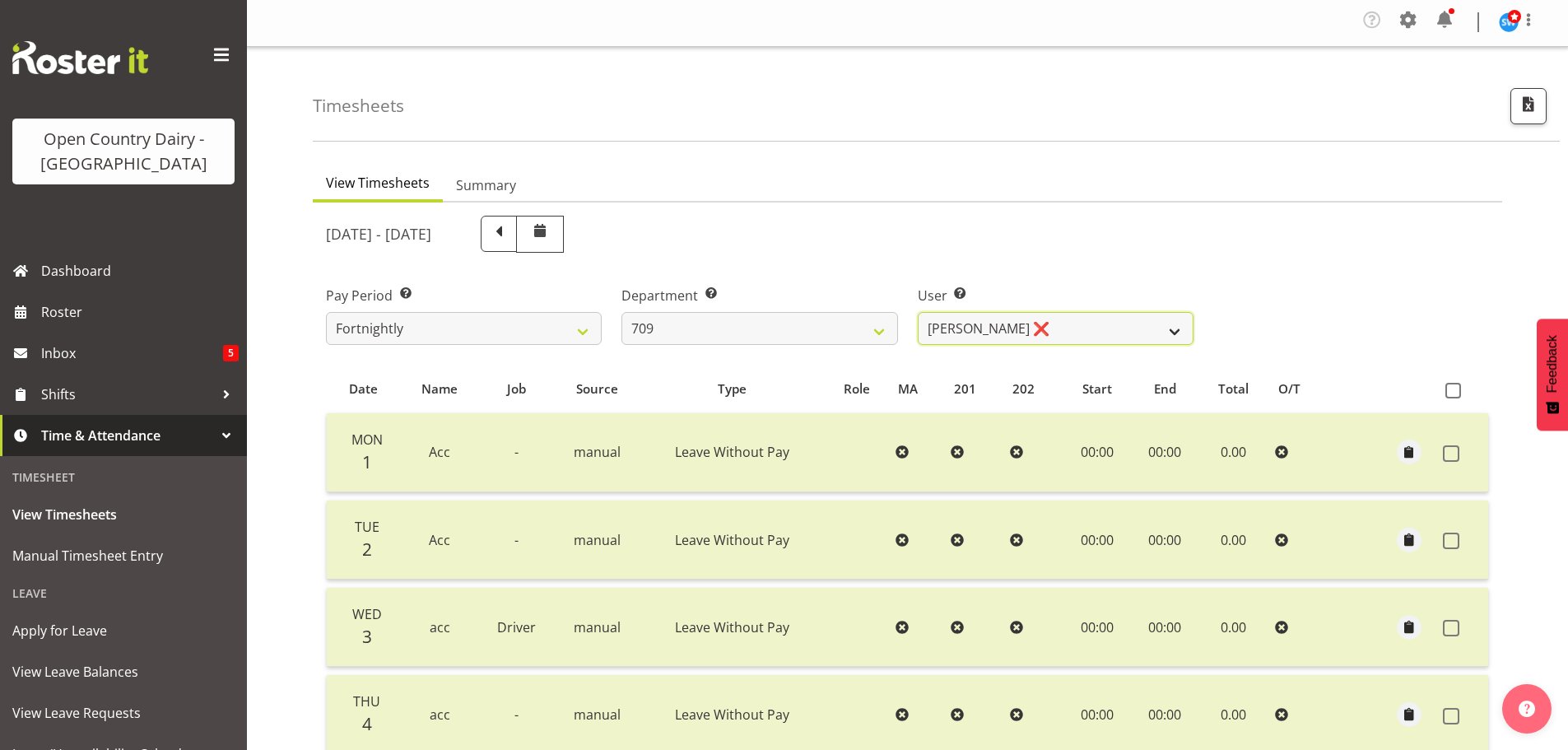
click at [947, 326] on select "Alex Barclay ❌ Craig Knudsen ❌ Jaswant Singh ❌ Ross Cook ❌" at bounding box center [1055, 329] width 276 height 33
click at [714, 330] on select "701 702 703 704 705 706 707 708 709 710 711 712 713 714 715 716 717 718 719 720" at bounding box center [759, 329] width 276 height 33
select select "875"
click at [621, 312] on select "701 702 703 704 705 706 707 708 709 710 711 712 713 714 715 716 717 718 719 720" at bounding box center [759, 329] width 276 height 33
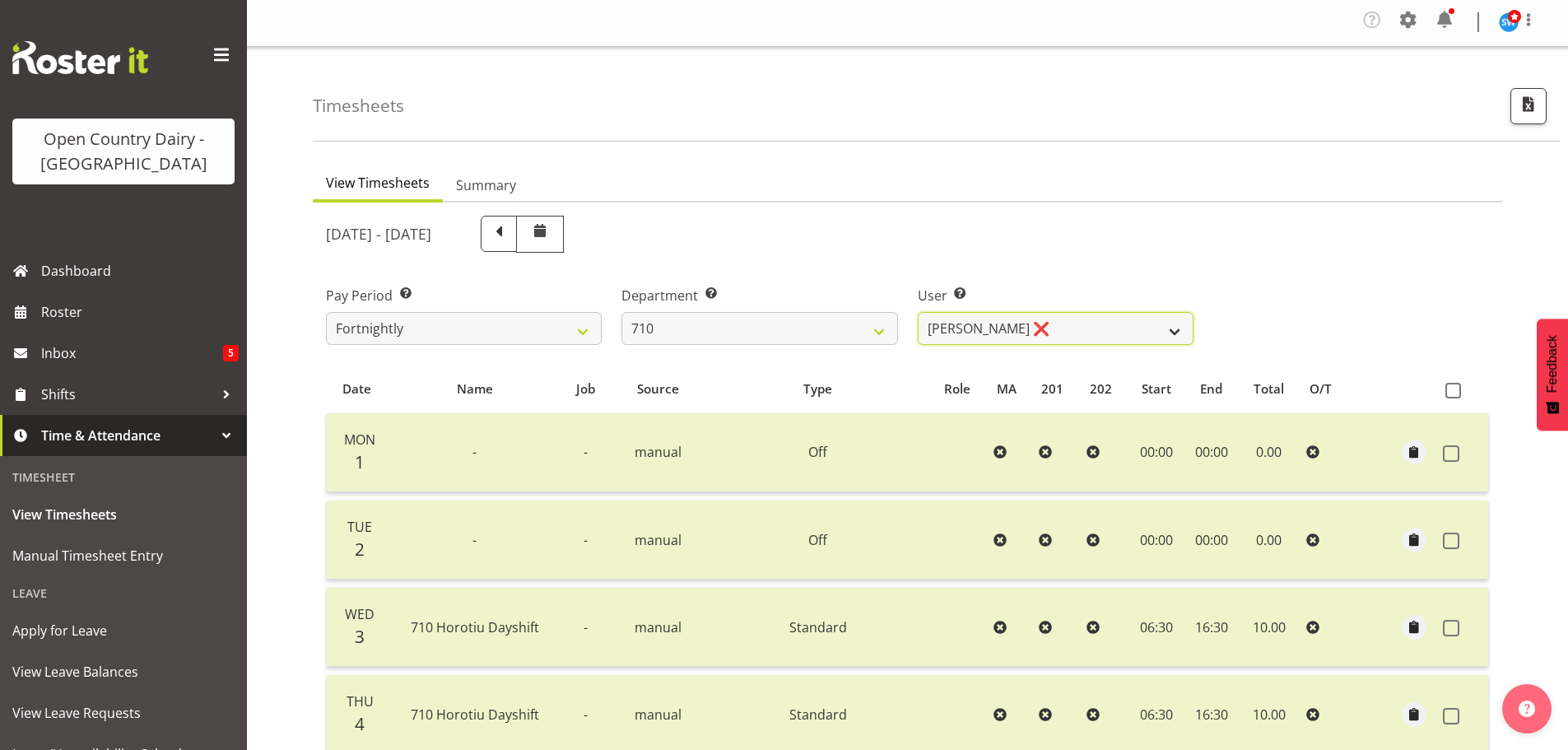
click at [1098, 322] on select "Dean Chapman ❌ George Megchelse ❌ Kris Gambhir ❌ Richie Epere ❌" at bounding box center [1055, 329] width 276 height 33
select select "10161"
click at [918, 312] on select "Dean Chapman ❌ George Megchelse ❌ Kris Gambhir ❌ Richie Epere ❌" at bounding box center [1055, 329] width 276 height 33
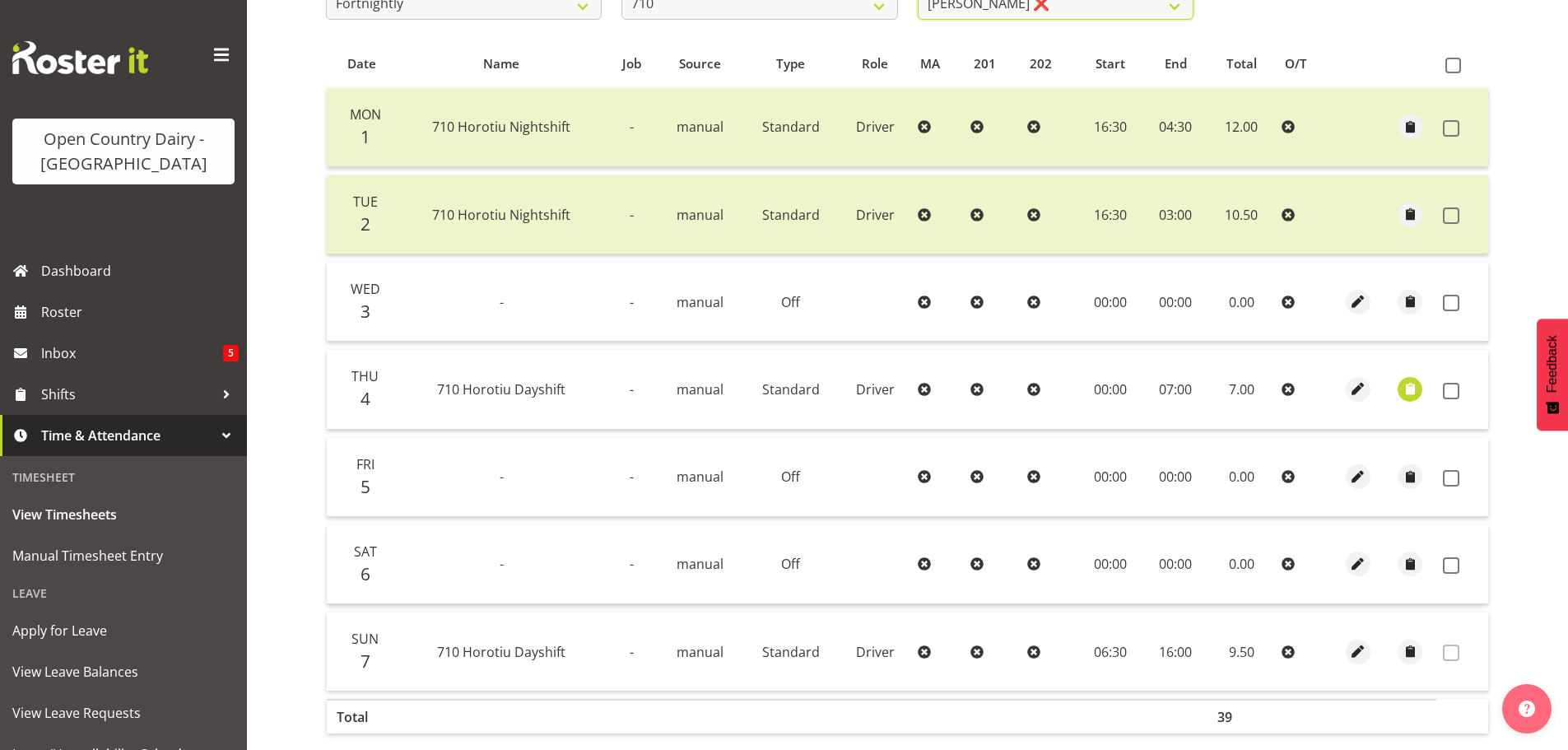
scroll to position [331, 0]
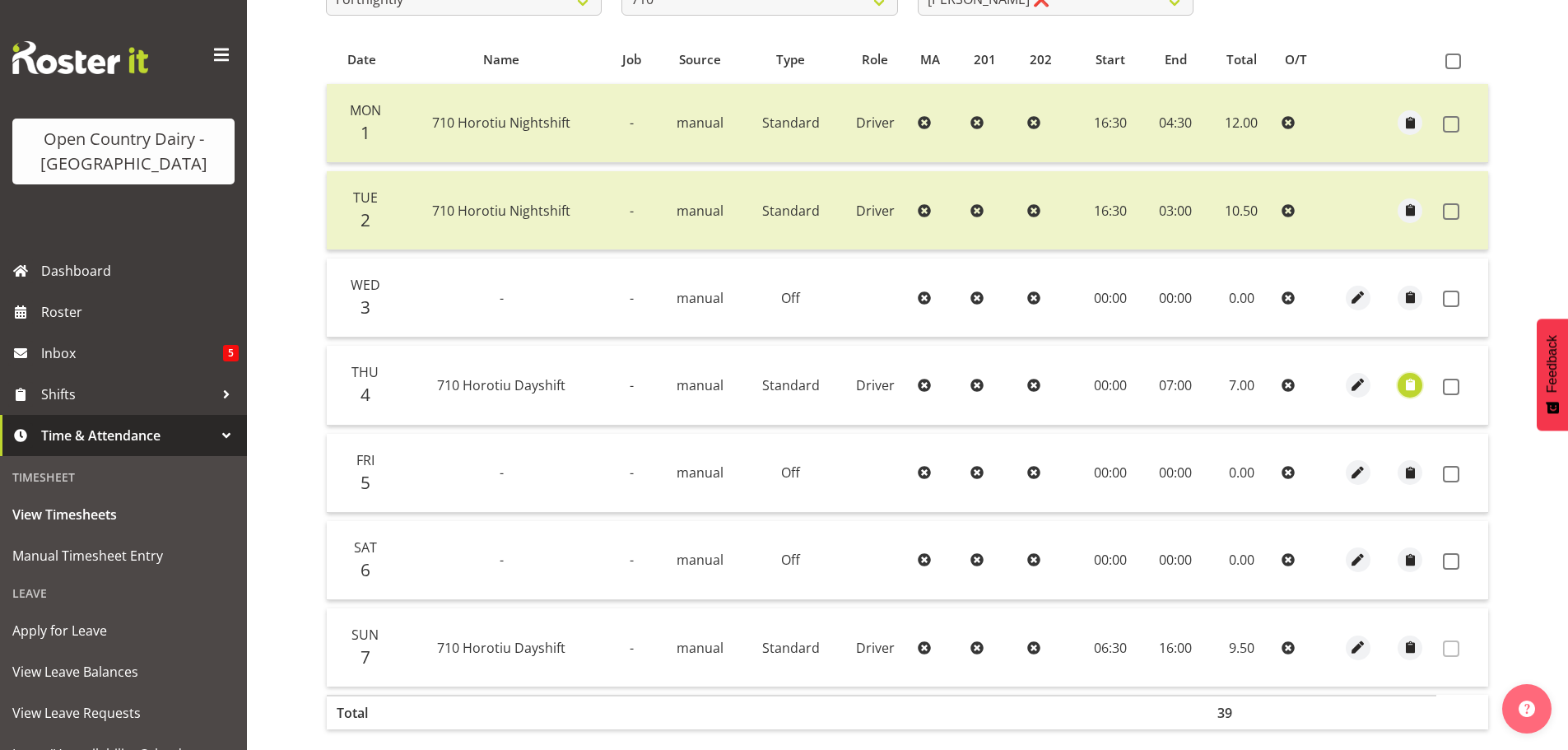
click at [1407, 383] on span "button" at bounding box center [1410, 385] width 19 height 19
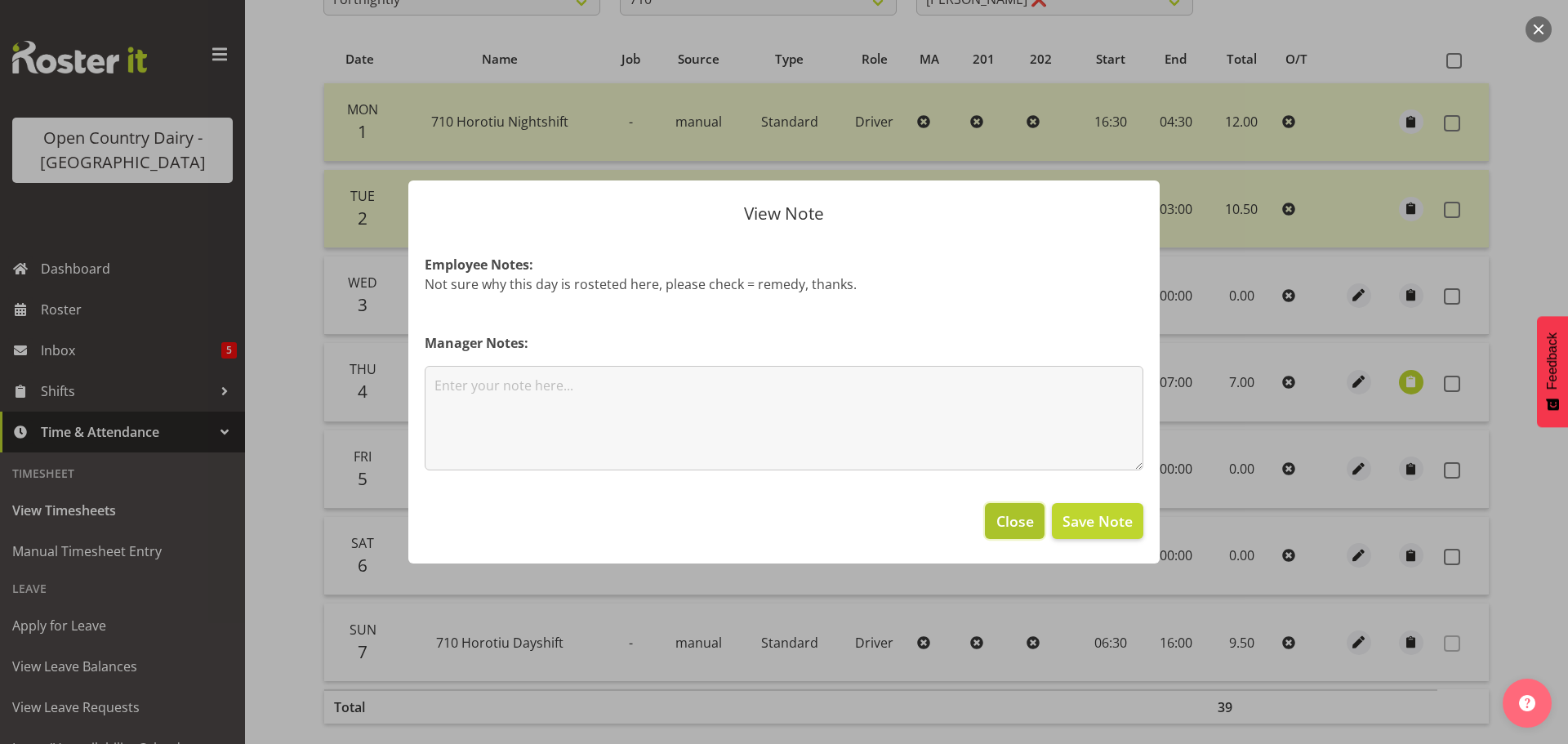
click at [1010, 527] on span "Close" at bounding box center [1015, 521] width 38 height 22
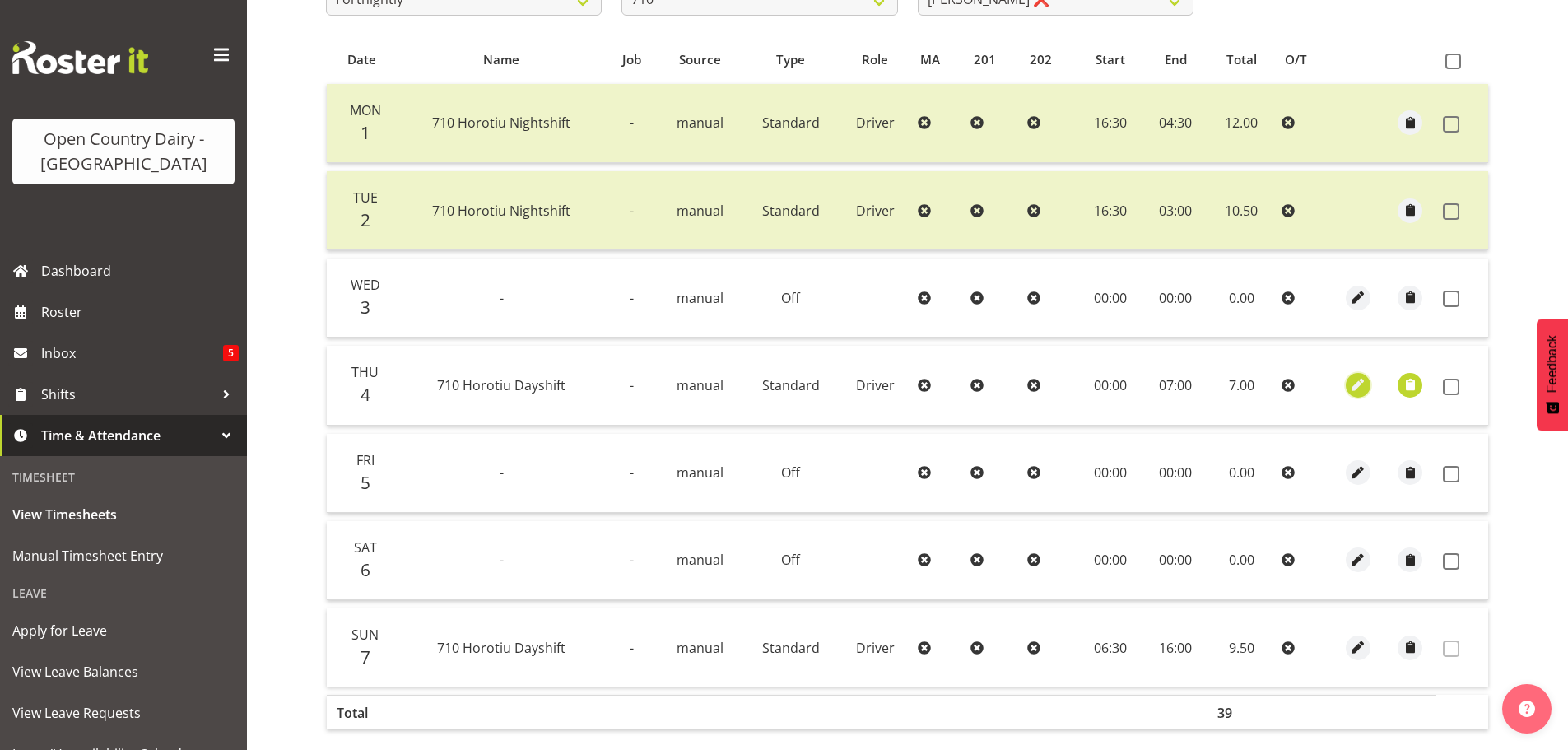
click at [1357, 382] on span "button" at bounding box center [1358, 385] width 19 height 19
select select "Standard"
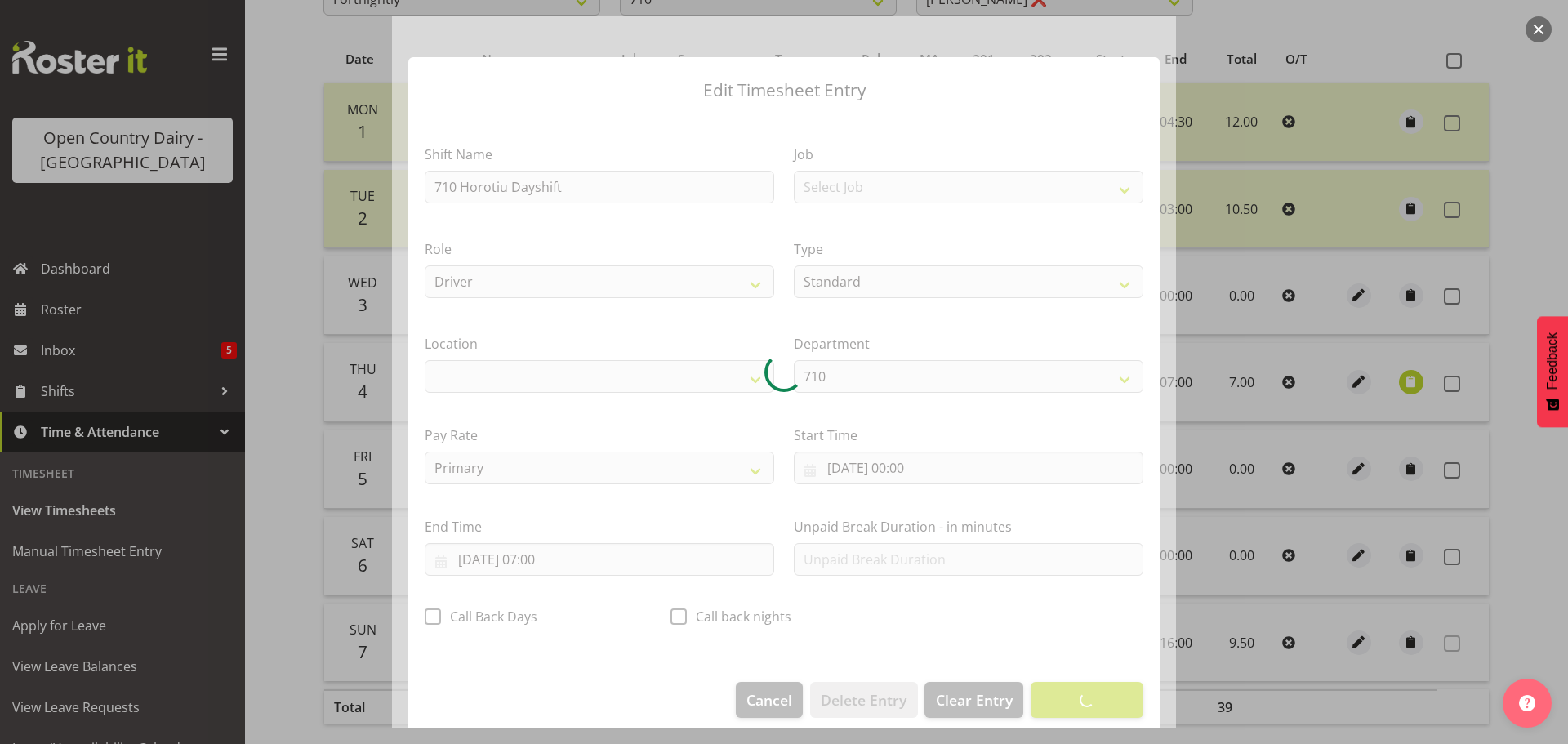
select select "1054"
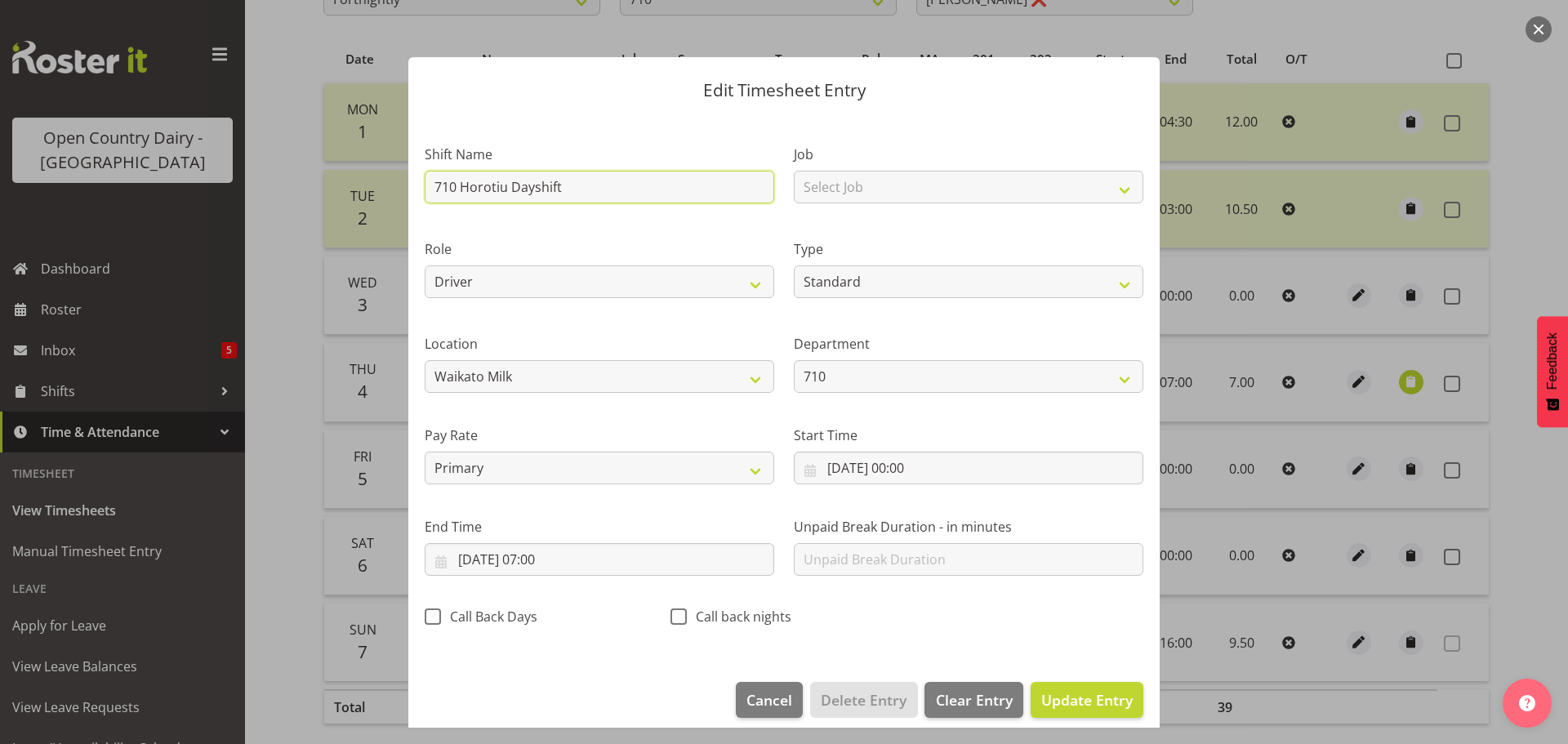
drag, startPoint x: 586, startPoint y: 190, endPoint x: 417, endPoint y: 195, distance: 169.1
click at [417, 195] on div "Shift Name 710 Horotiu Dayshift" at bounding box center [599, 169] width 369 height 95
click at [571, 183] on input "Hours catch up 21/07" at bounding box center [599, 187] width 349 height 33
type input "Hours catch up"
click at [1035, 687] on button "Update Entry" at bounding box center [1087, 700] width 113 height 36
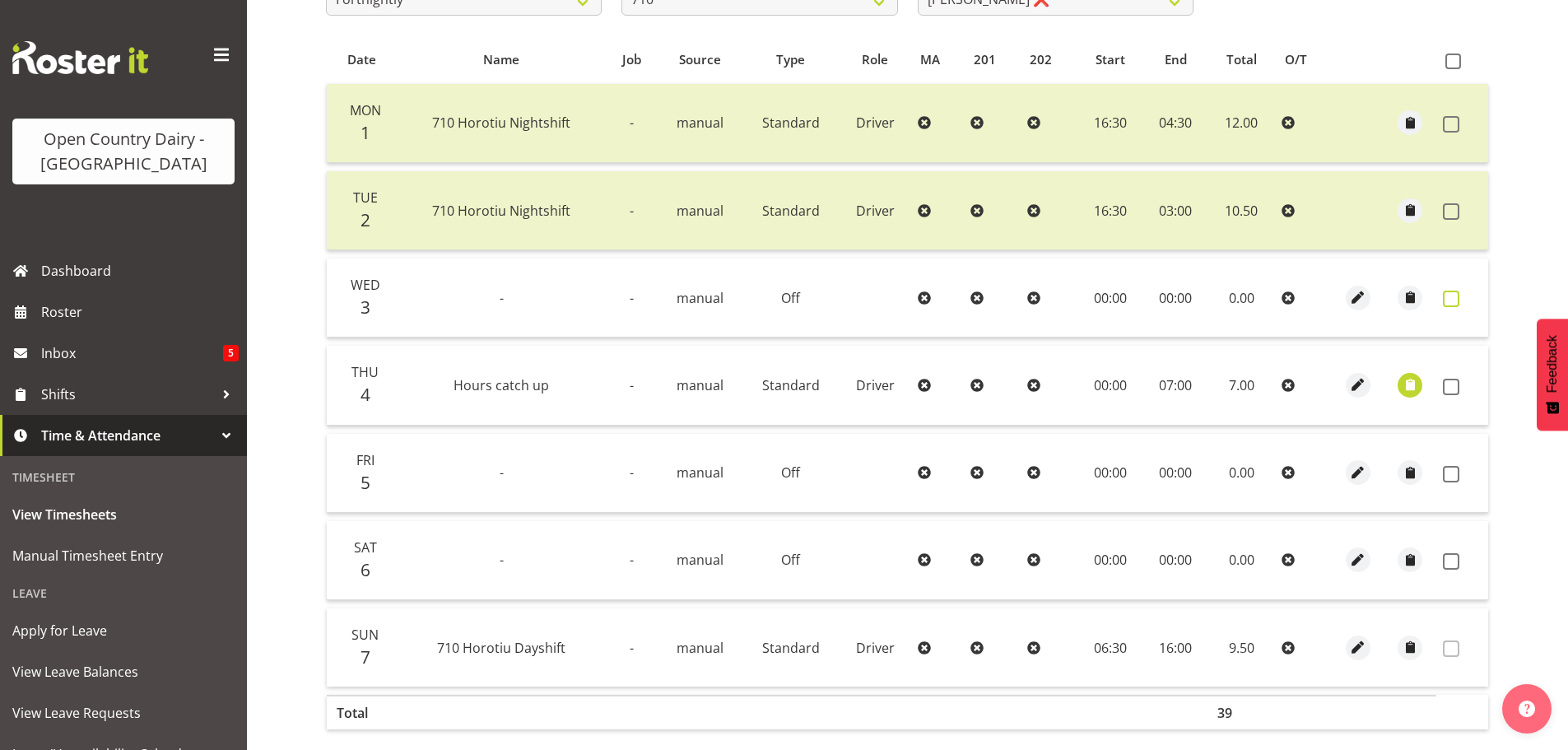
click at [1451, 295] on span at bounding box center [1451, 298] width 17 height 17
checkbox input "true"
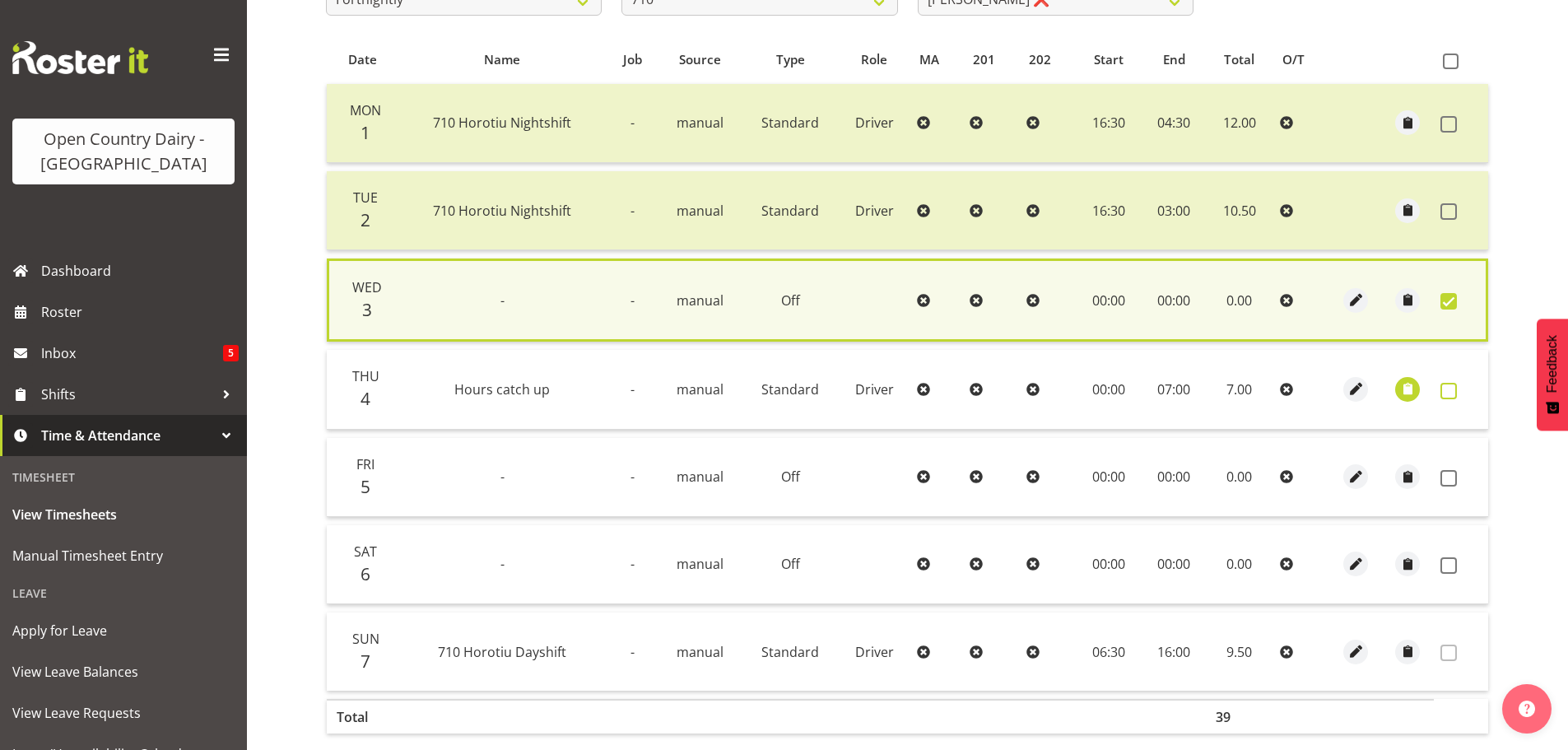
click at [1449, 387] on span at bounding box center [1448, 390] width 17 height 17
checkbox input "true"
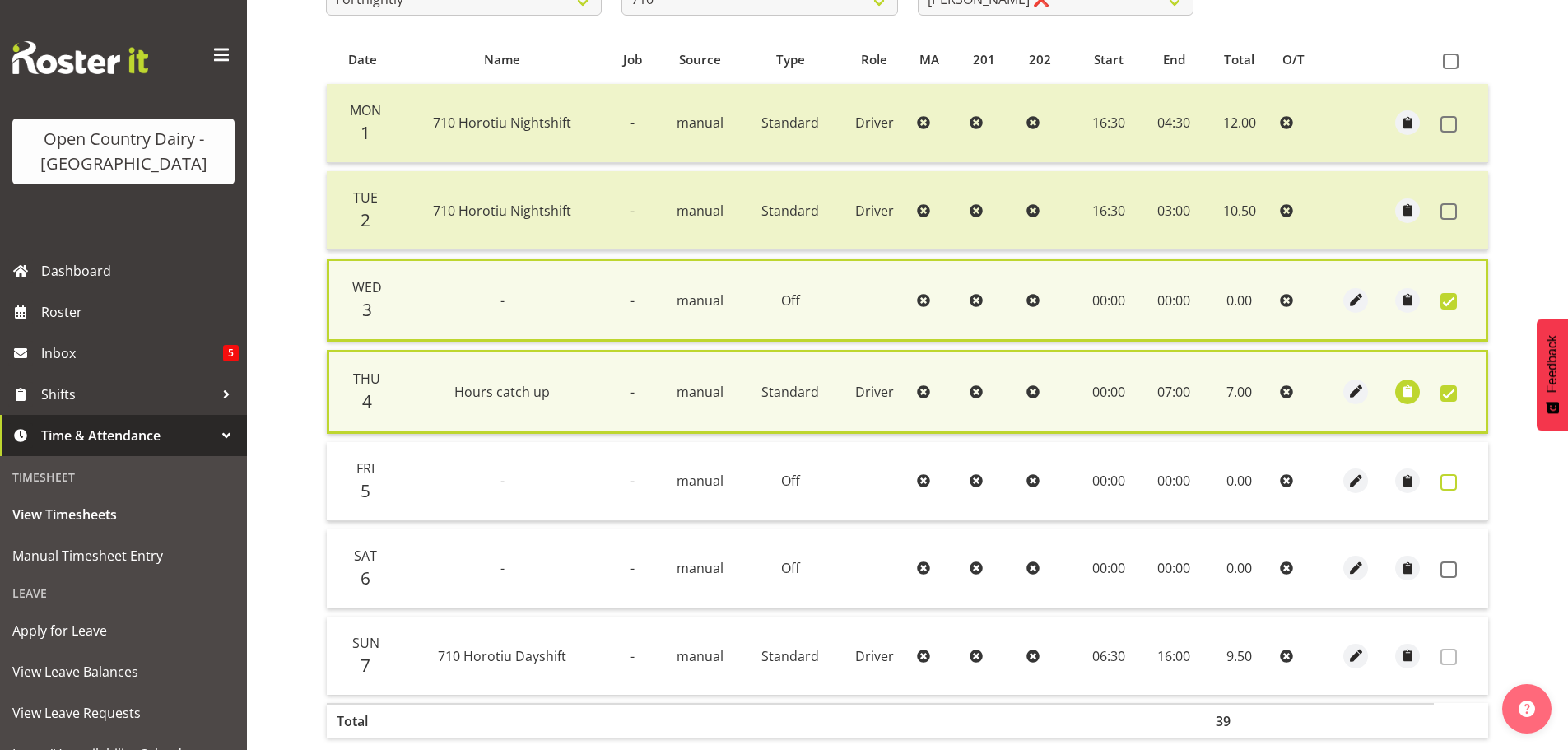
click at [1449, 486] on span at bounding box center [1448, 481] width 17 height 17
checkbox input "true"
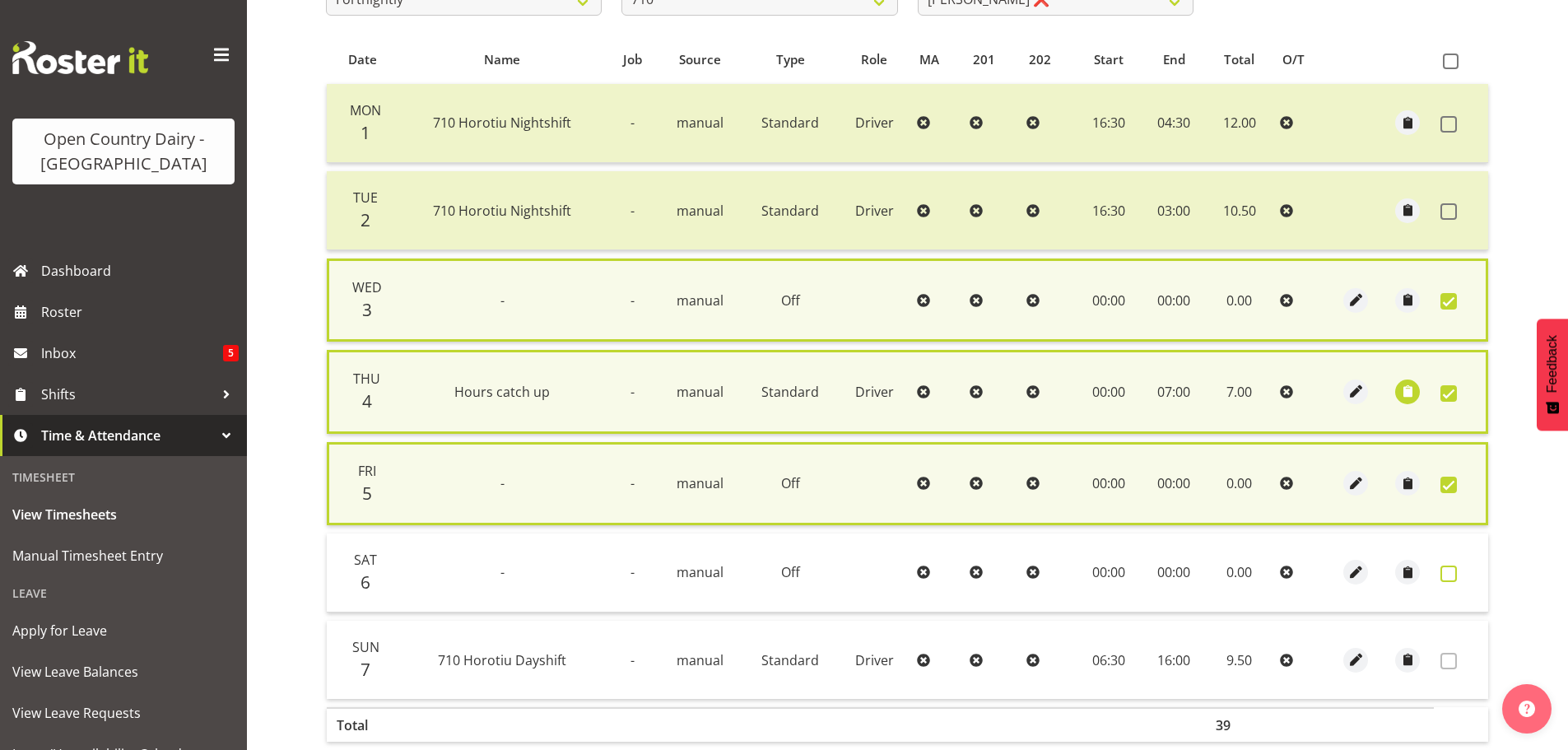
click at [1452, 572] on span at bounding box center [1448, 573] width 17 height 17
checkbox input "true"
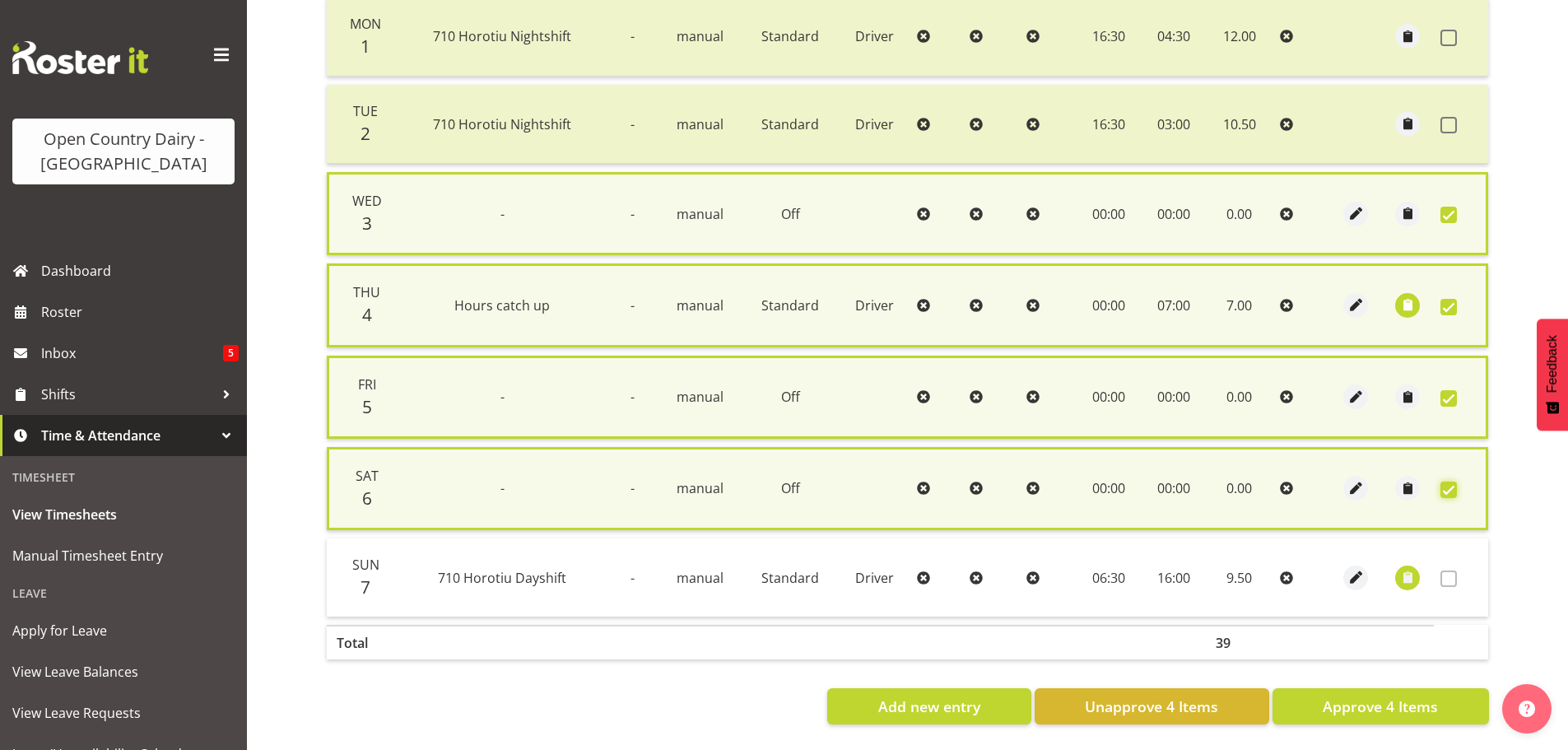
scroll to position [429, 0]
click at [1387, 697] on span "Approve 4 Items" at bounding box center [1379, 706] width 116 height 22
checkbox input "false"
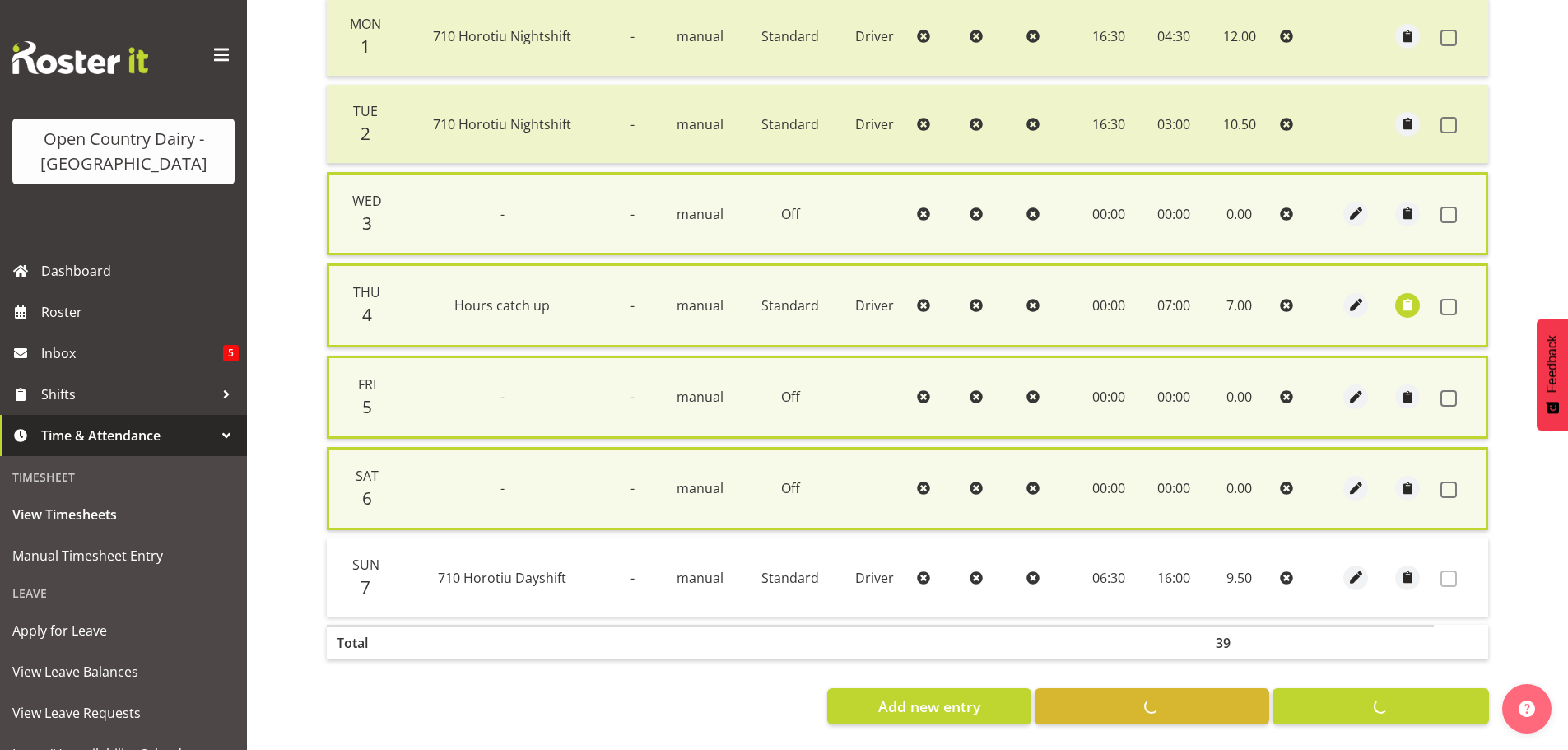
checkbox input "false"
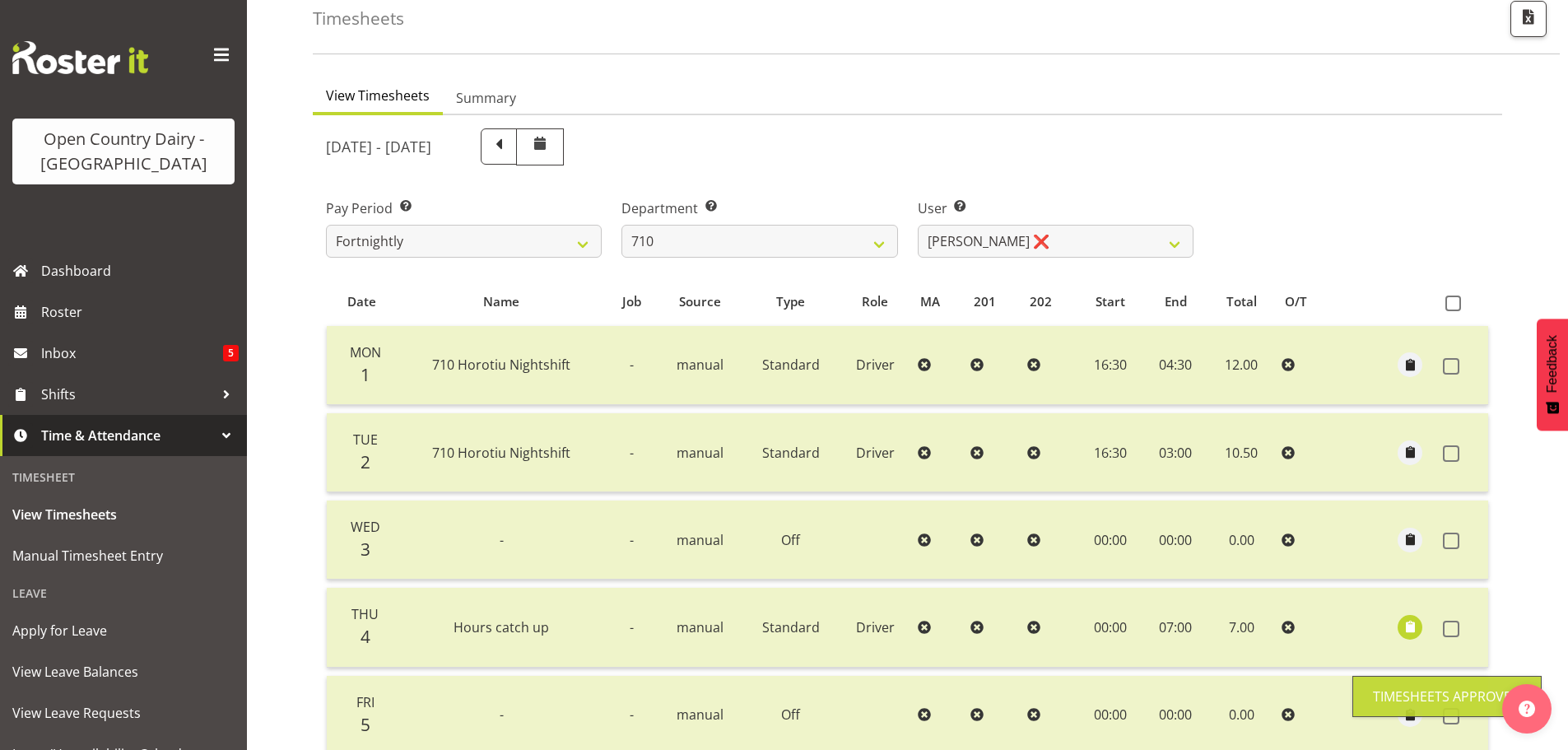
scroll to position [84, 0]
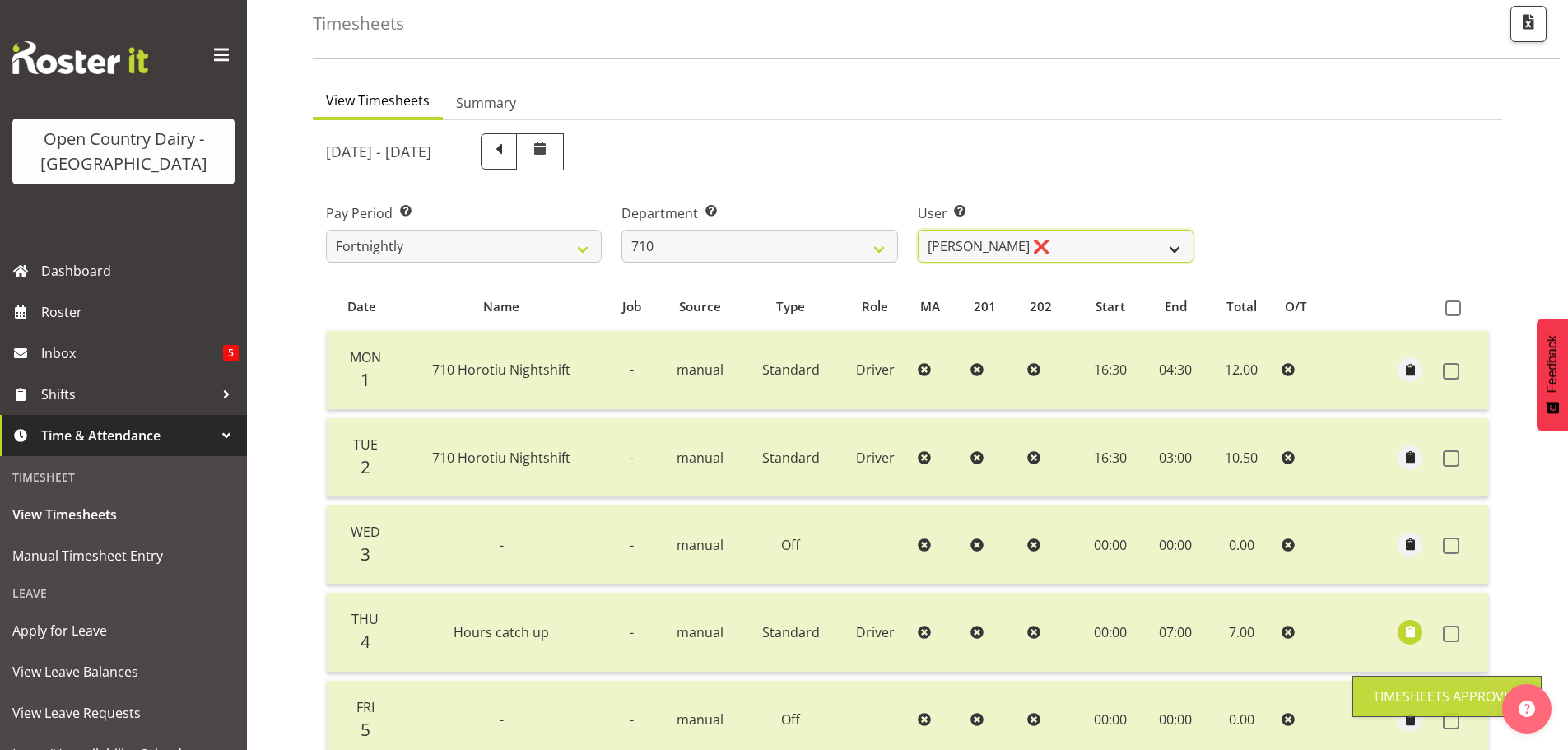
click at [1006, 252] on select "Dean Chapman ❌ George Megchelse ❌ Kris Gambhir ❌ Richie Epere ❌" at bounding box center [1055, 246] width 276 height 33
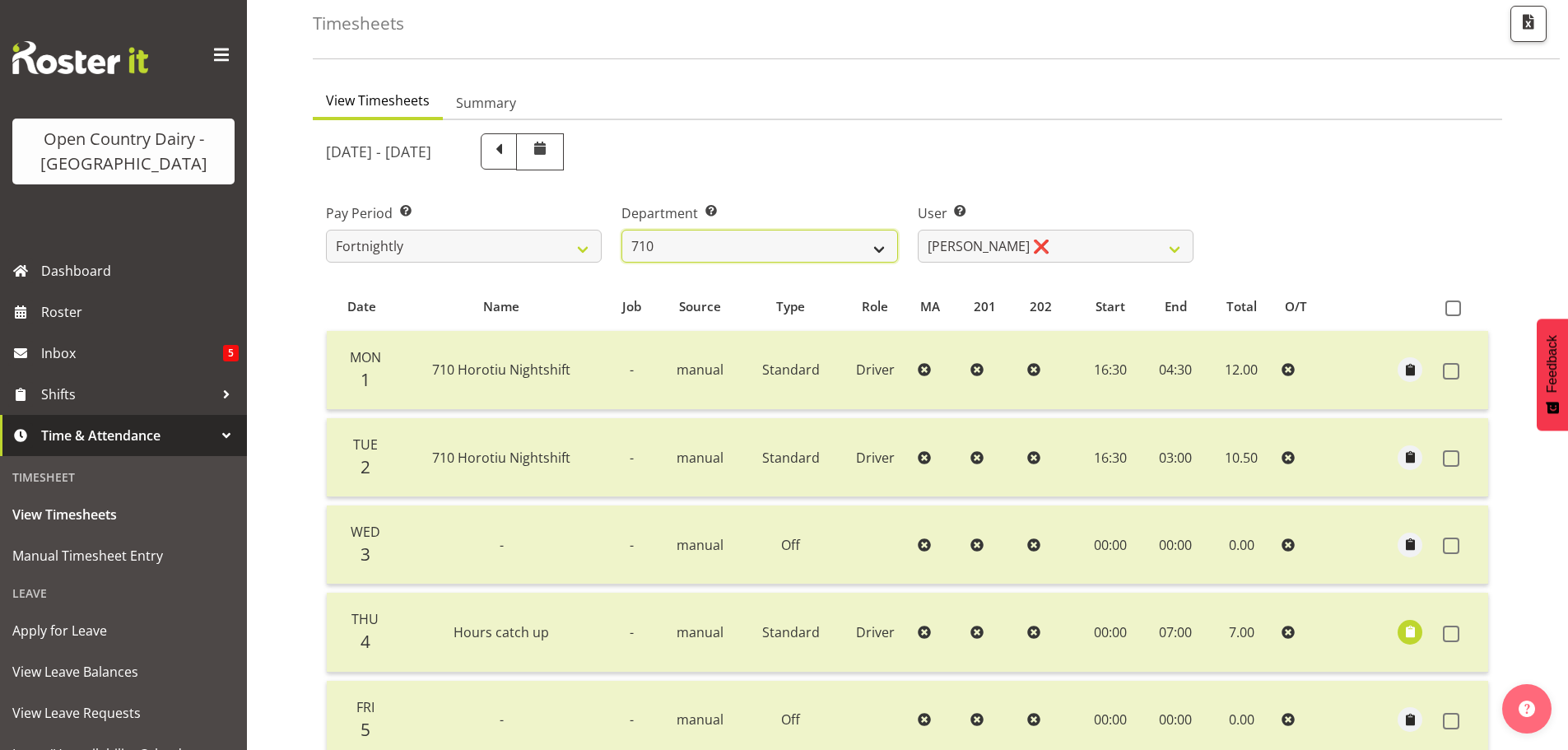
click at [702, 244] on select "701 702 703 704 705 706 707 708 709 710 711 712 713 714 715 716 717 718 719 720" at bounding box center [759, 246] width 276 height 33
select select "735"
click at [621, 229] on select "701 702 703 704 705 706 707 708 709 710 711 712 713 714 715 716 717 718 719 720" at bounding box center [759, 246] width 276 height 33
select select "10056"
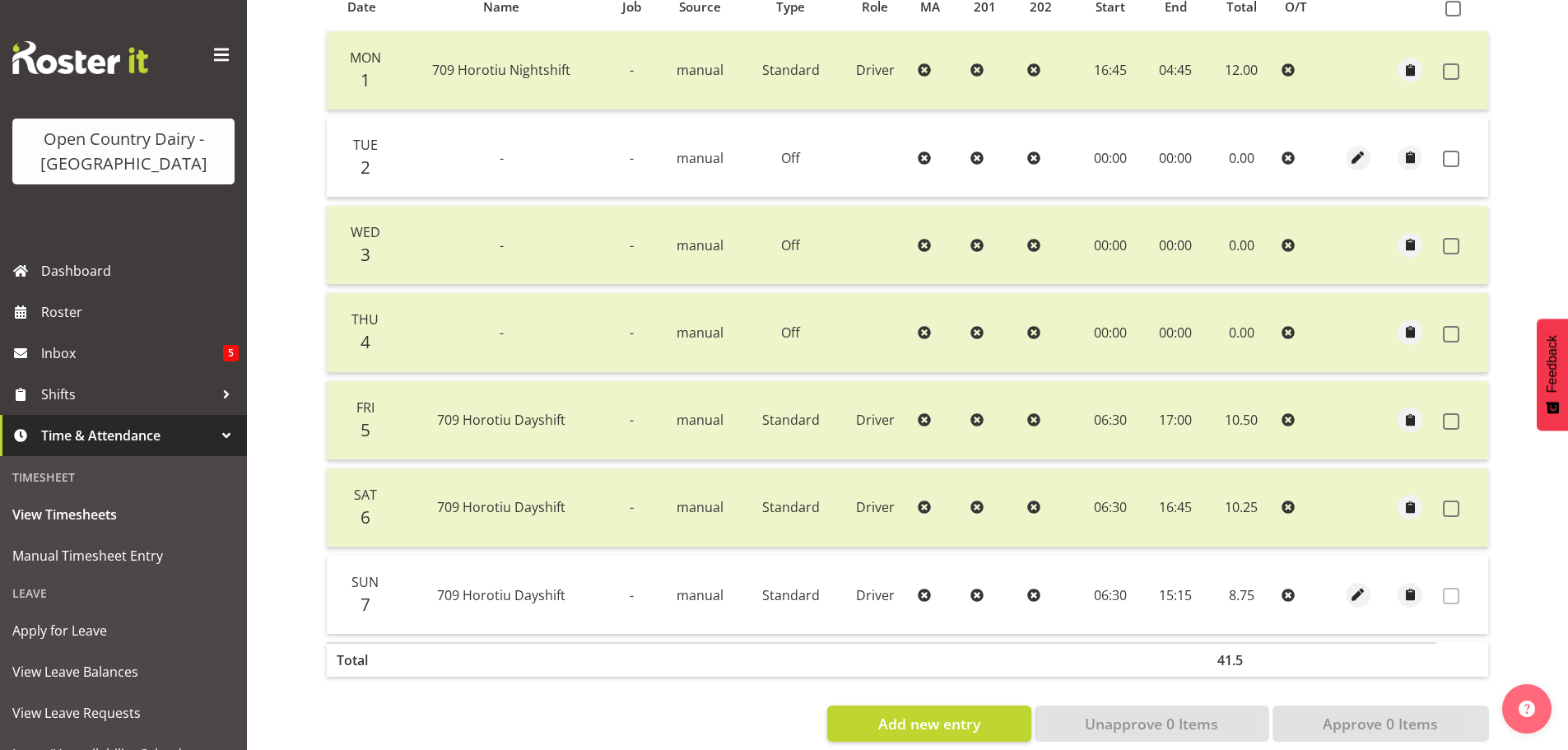
scroll to position [413, 0]
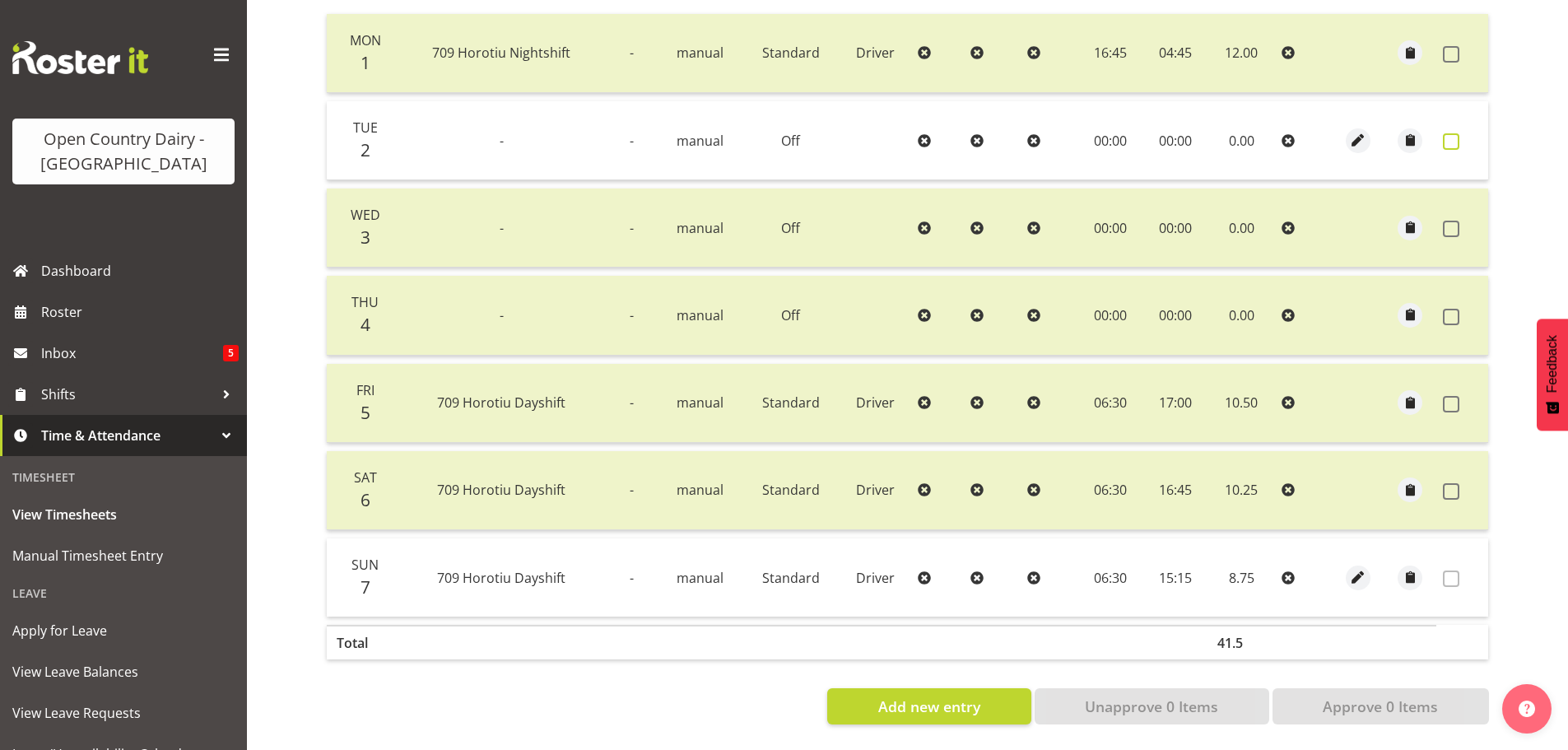
click at [1445, 133] on span at bounding box center [1451, 141] width 17 height 17
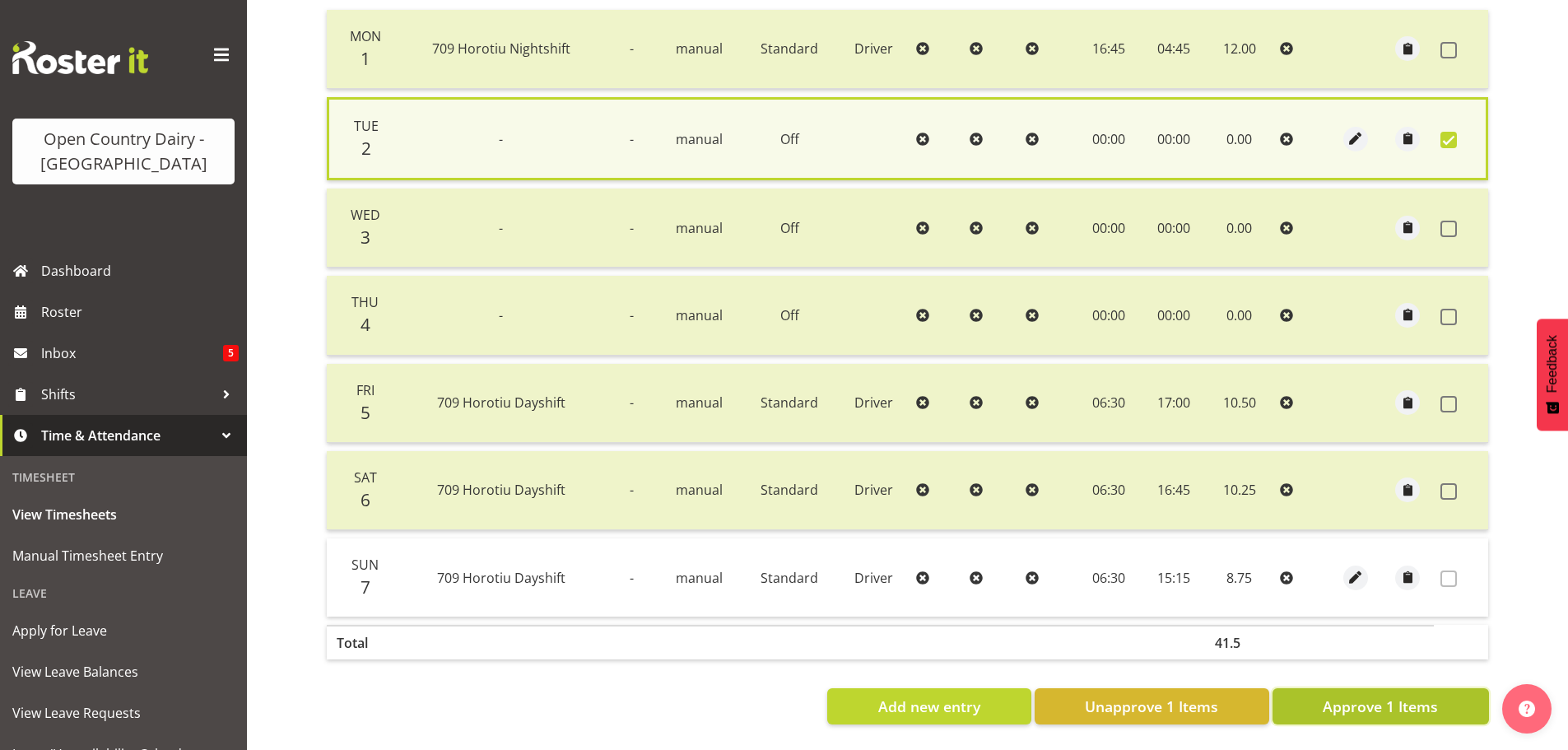
click at [1365, 695] on span "Approve 1 Items" at bounding box center [1379, 706] width 116 height 22
checkbox input "false"
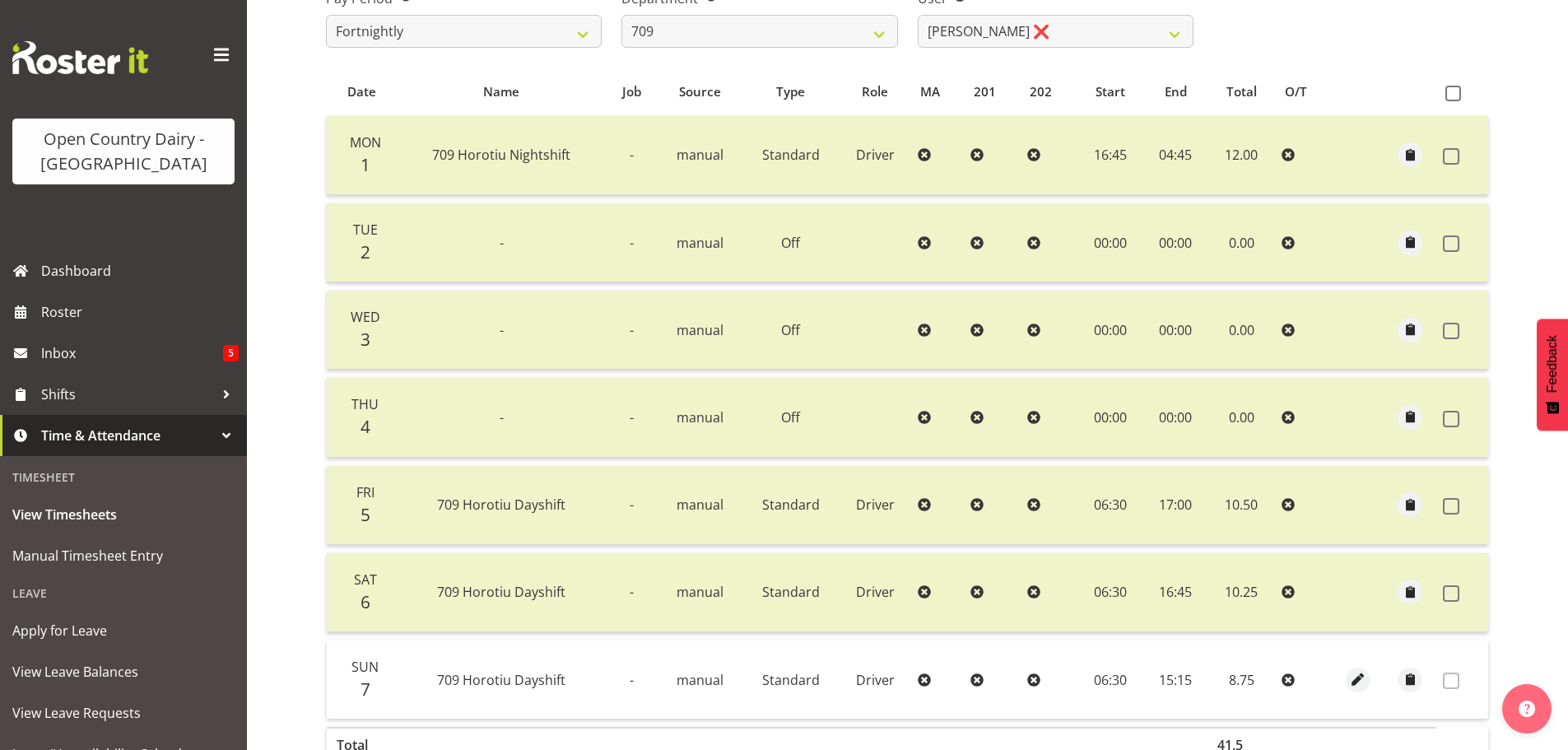
scroll to position [84, 0]
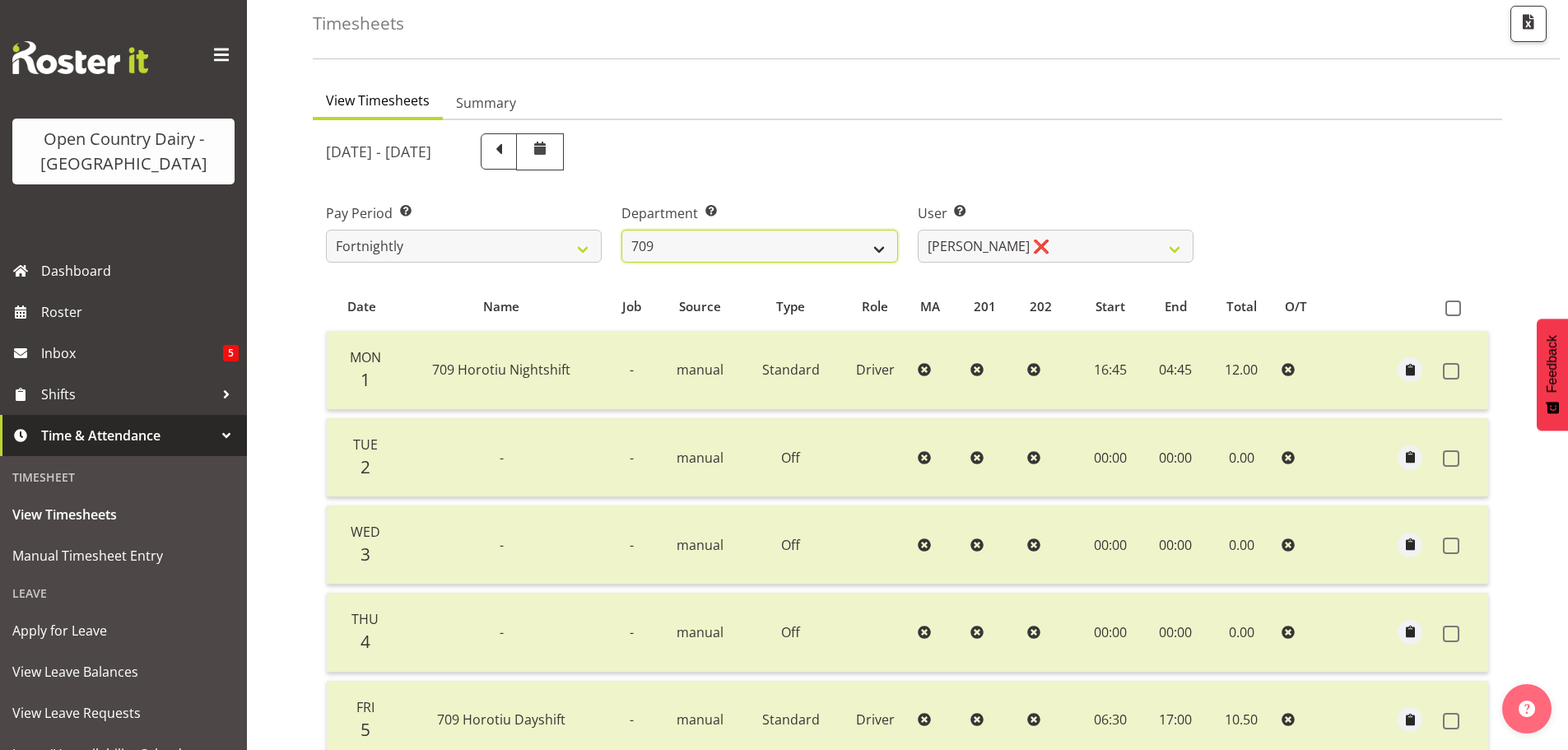
click at [743, 242] on select "701 702 703 704 705 706 707 708 709 710 711 712 713 714 715 716 717 718 719 720" at bounding box center [759, 246] width 276 height 33
click at [621, 229] on select "701 702 703 704 705 706 707 708 709 710 711 712 713 714 715 716 717 718 719 720" at bounding box center [759, 246] width 276 height 33
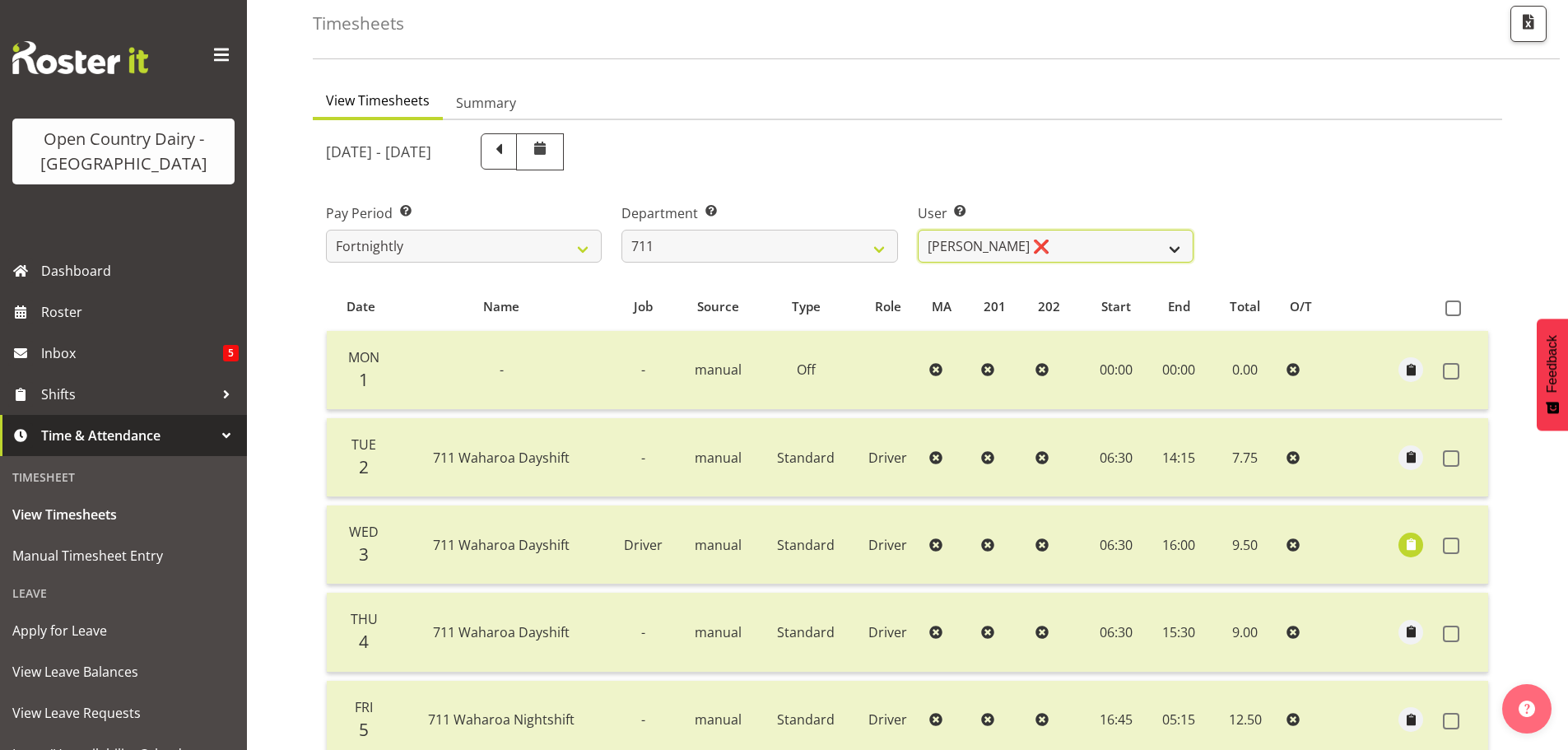
click at [1070, 251] on select "Baz Morgan ❌ Gerard Cavanagh ❌ Tyrone Lawry ❌" at bounding box center [1055, 246] width 276 height 33
click at [702, 234] on select "701 702 703 704 705 706 707 708 709 710 711 712 713 714 715 716 717 718 719 720" at bounding box center [759, 246] width 276 height 33
select select "822"
click at [621, 229] on select "701 702 703 704 705 706 707 708 709 710 711 712 713 714 715 716 717 718 719 720" at bounding box center [759, 246] width 276 height 33
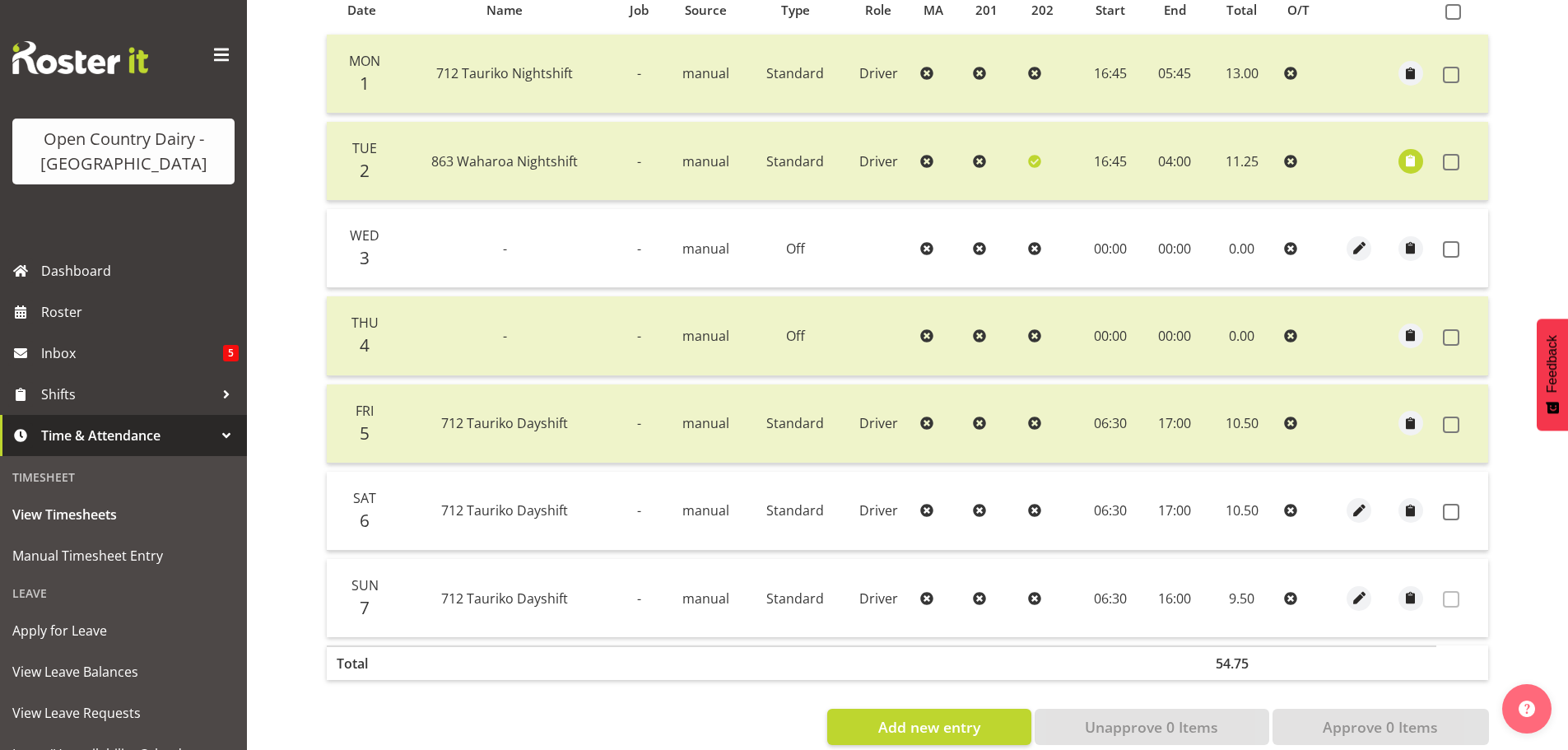
scroll to position [413, 0]
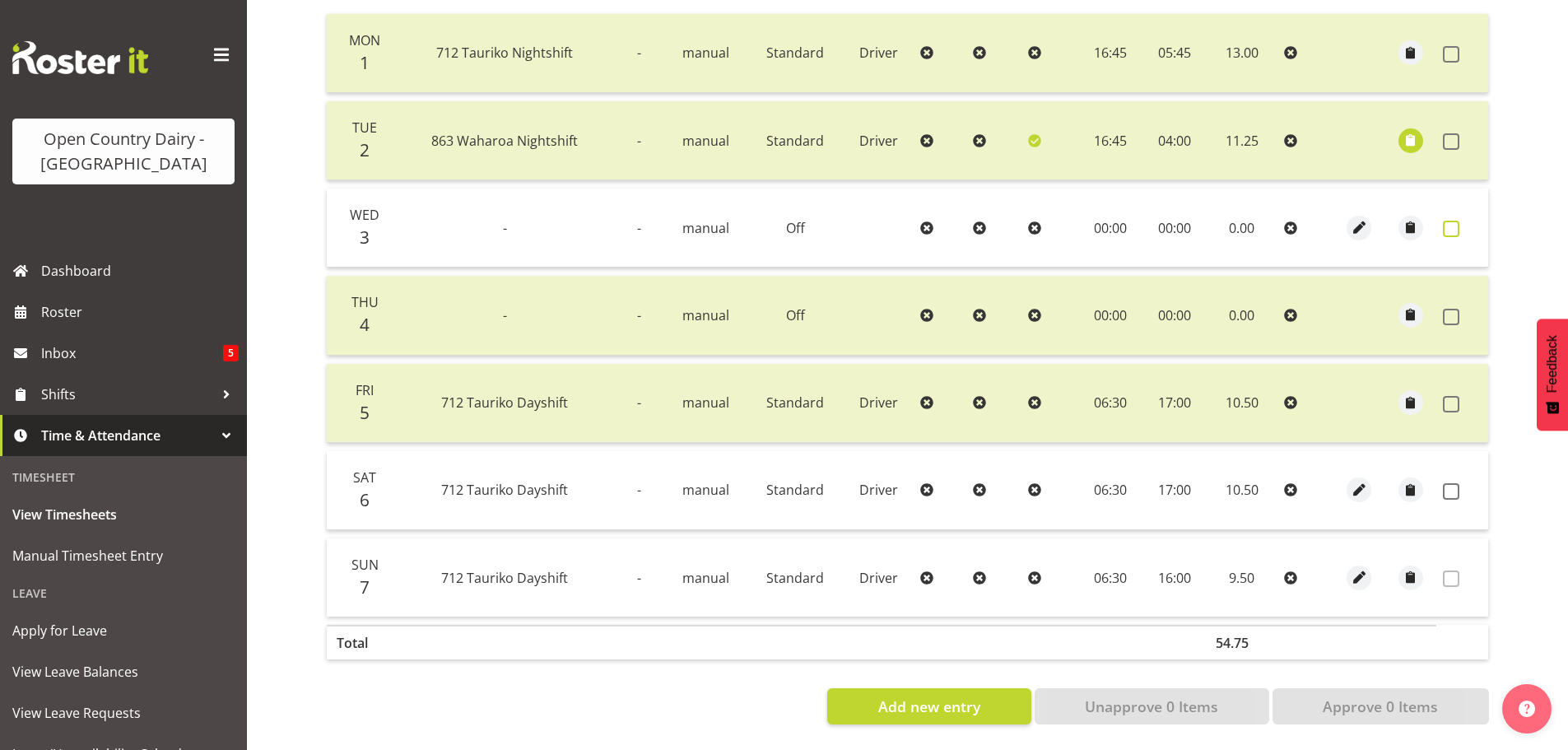
click at [1450, 221] on span at bounding box center [1451, 229] width 17 height 17
checkbox input "true"
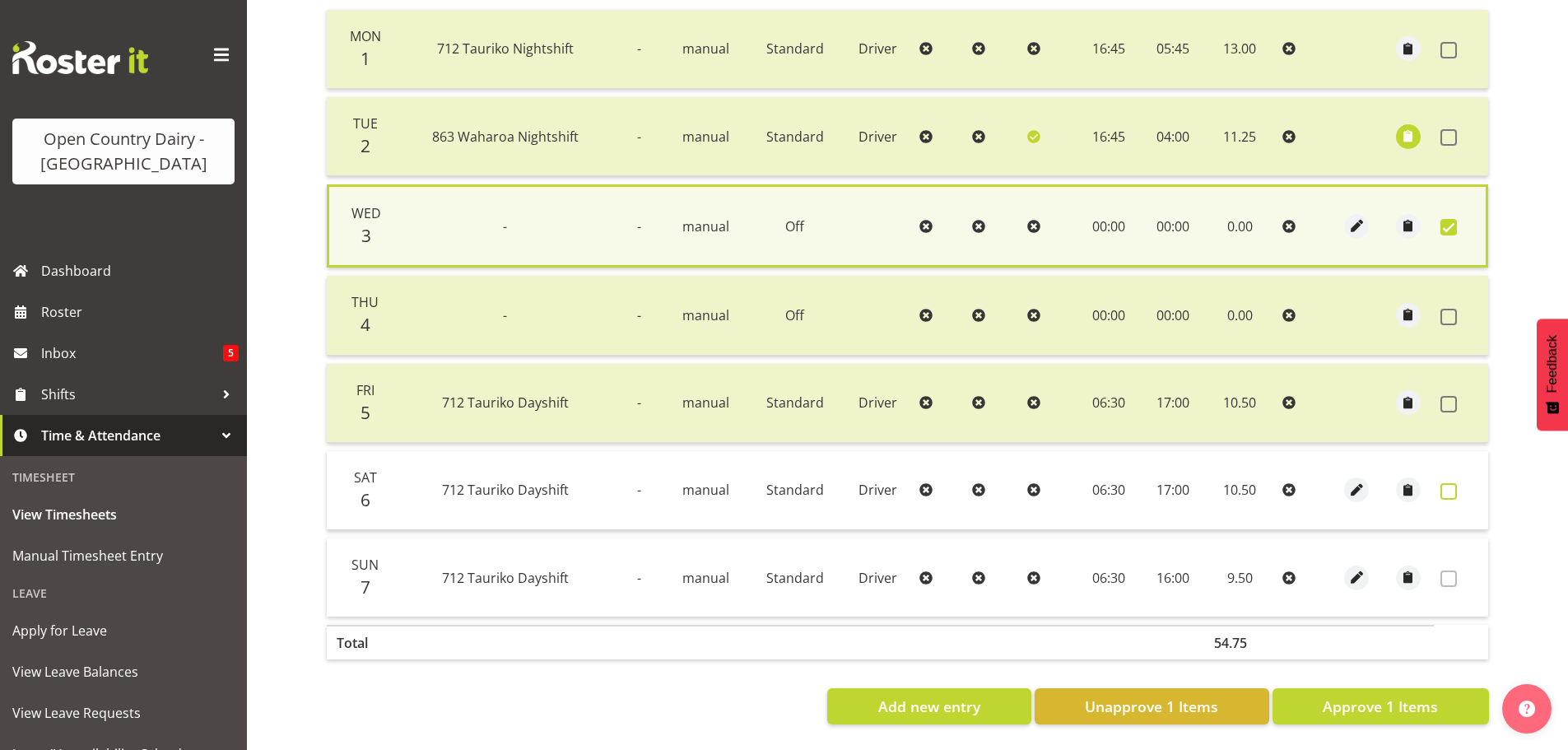
click at [1448, 483] on span at bounding box center [1448, 491] width 17 height 17
checkbox input "true"
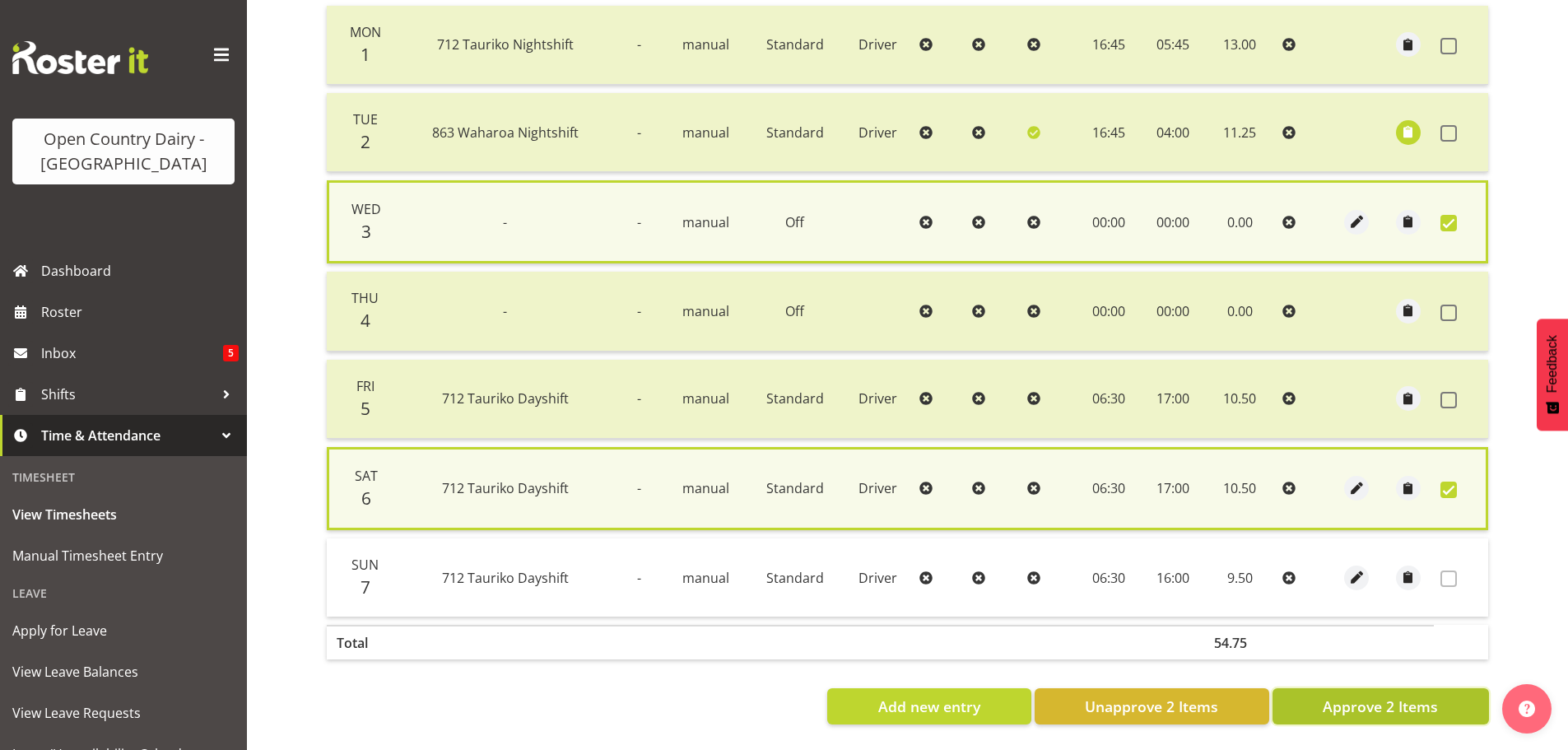
click at [1397, 705] on span "Approve 2 Items" at bounding box center [1379, 706] width 116 height 22
checkbox input "false"
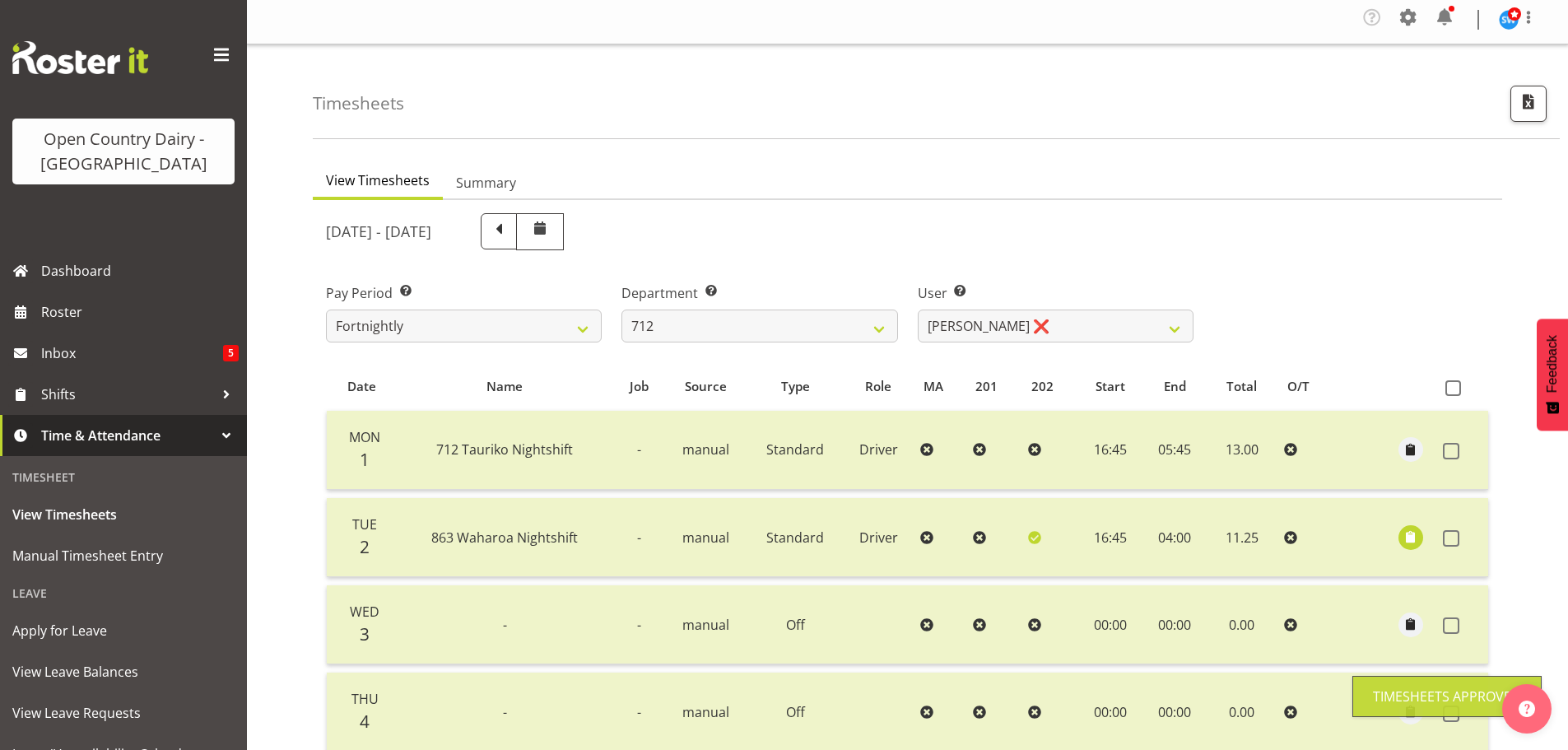
scroll to position [2, 0]
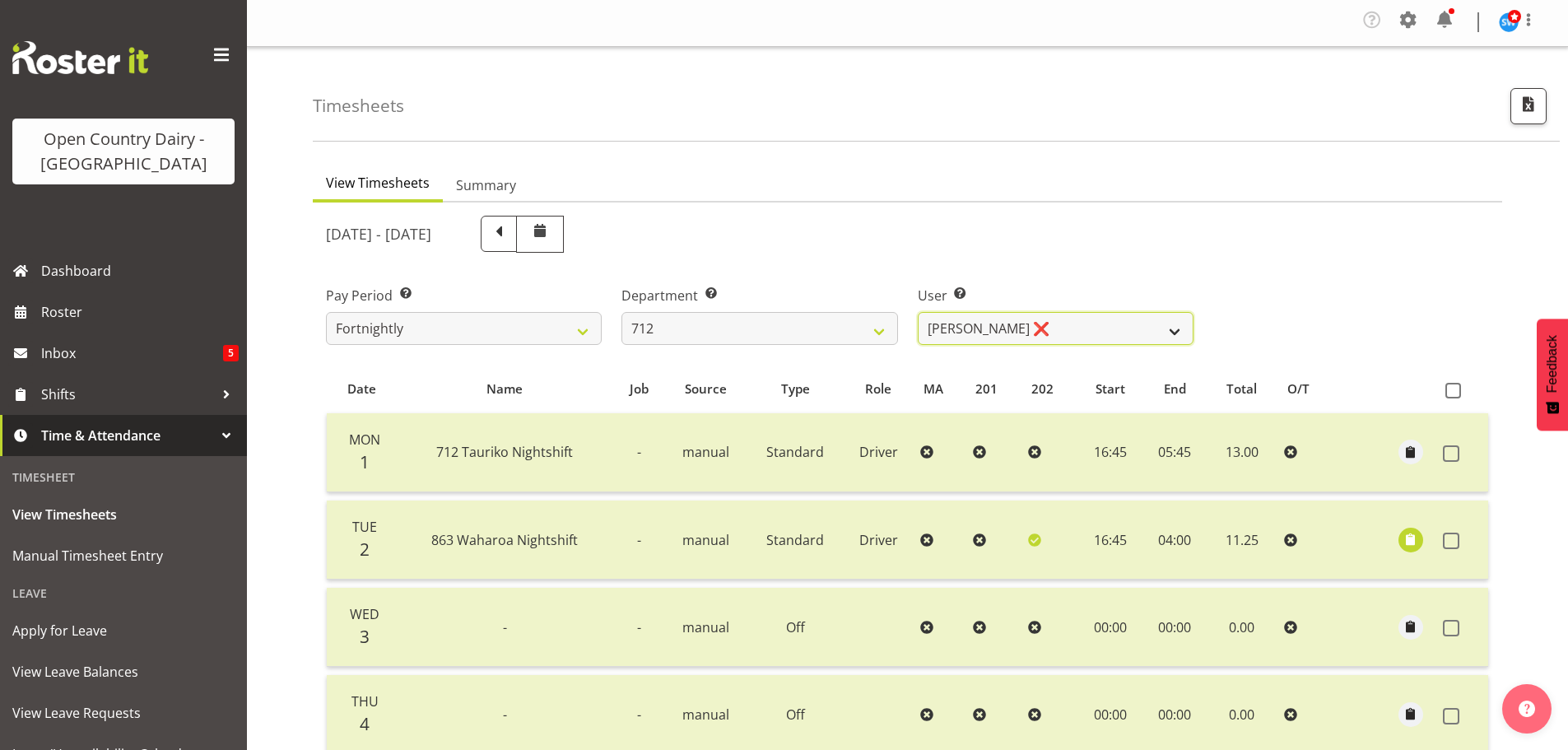
click at [958, 333] on select "Amrik Singh ❌ Jasdeep Singh ❌ Lucky Kau Kau ❌" at bounding box center [1055, 329] width 276 height 33
click at [737, 332] on select "701 702 703 704 705 706 707 708 709 710 711 712 713 714 715 716 717 718 719 720" at bounding box center [759, 329] width 276 height 33
click at [621, 312] on select "701 702 703 704 705 706 707 708 709 710 711 712 713 714 715 716 717 718 719 720" at bounding box center [759, 329] width 276 height 33
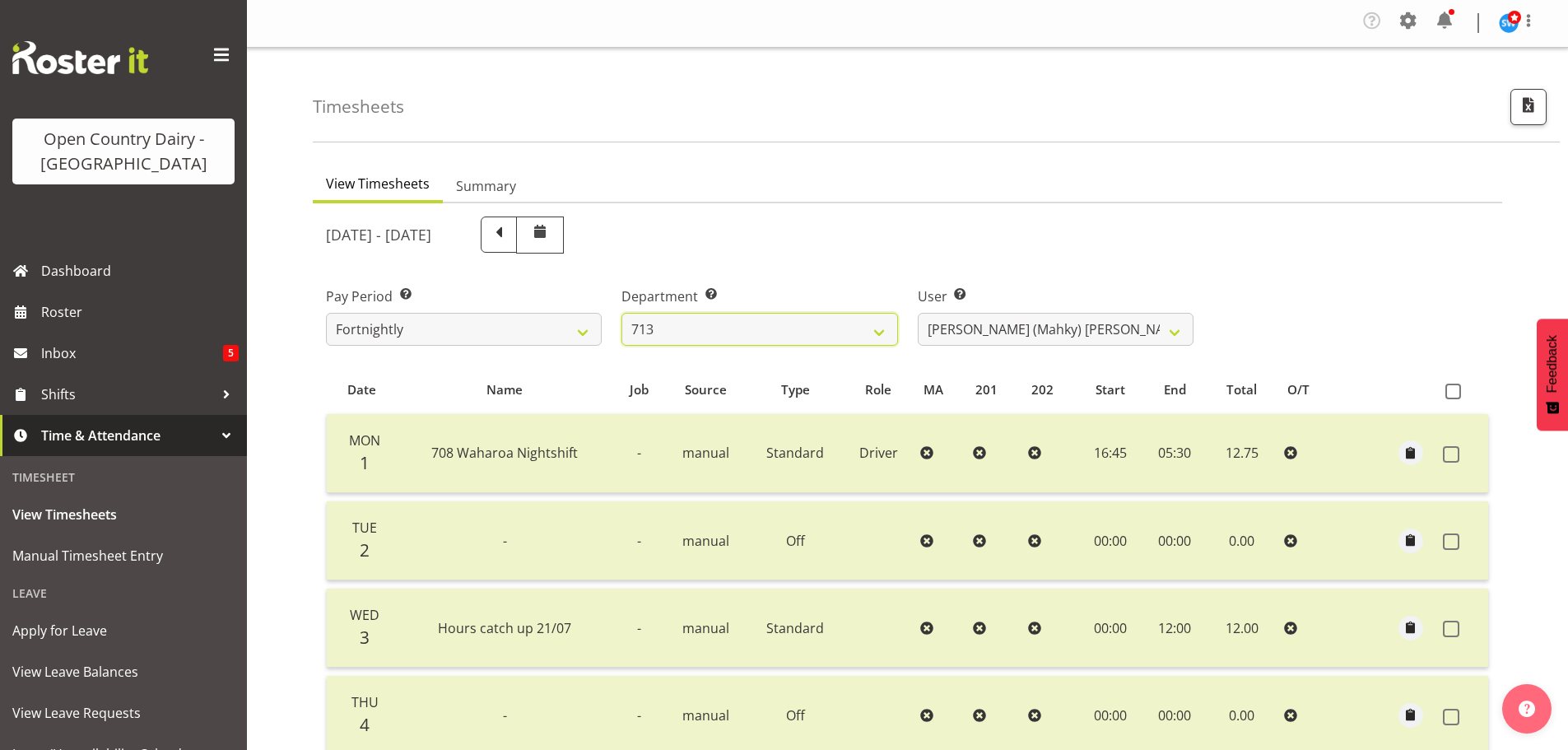
scroll to position [0, 0]
click at [995, 332] on select "Harmanpreet (Mahky) Dhillon ❌ Marcus Waretini ❌ Norman Sellen ❌" at bounding box center [1055, 330] width 276 height 33
click at [694, 327] on select "701 702 703 704 705 706 707 708 709 710 711 712 713 714 715 716 717 718 719 720" at bounding box center [759, 330] width 276 height 33
click at [621, 314] on select "701 702 703 704 705 706 707 708 709 710 711 712 713 714 715 716 717 718 719 720" at bounding box center [759, 330] width 276 height 33
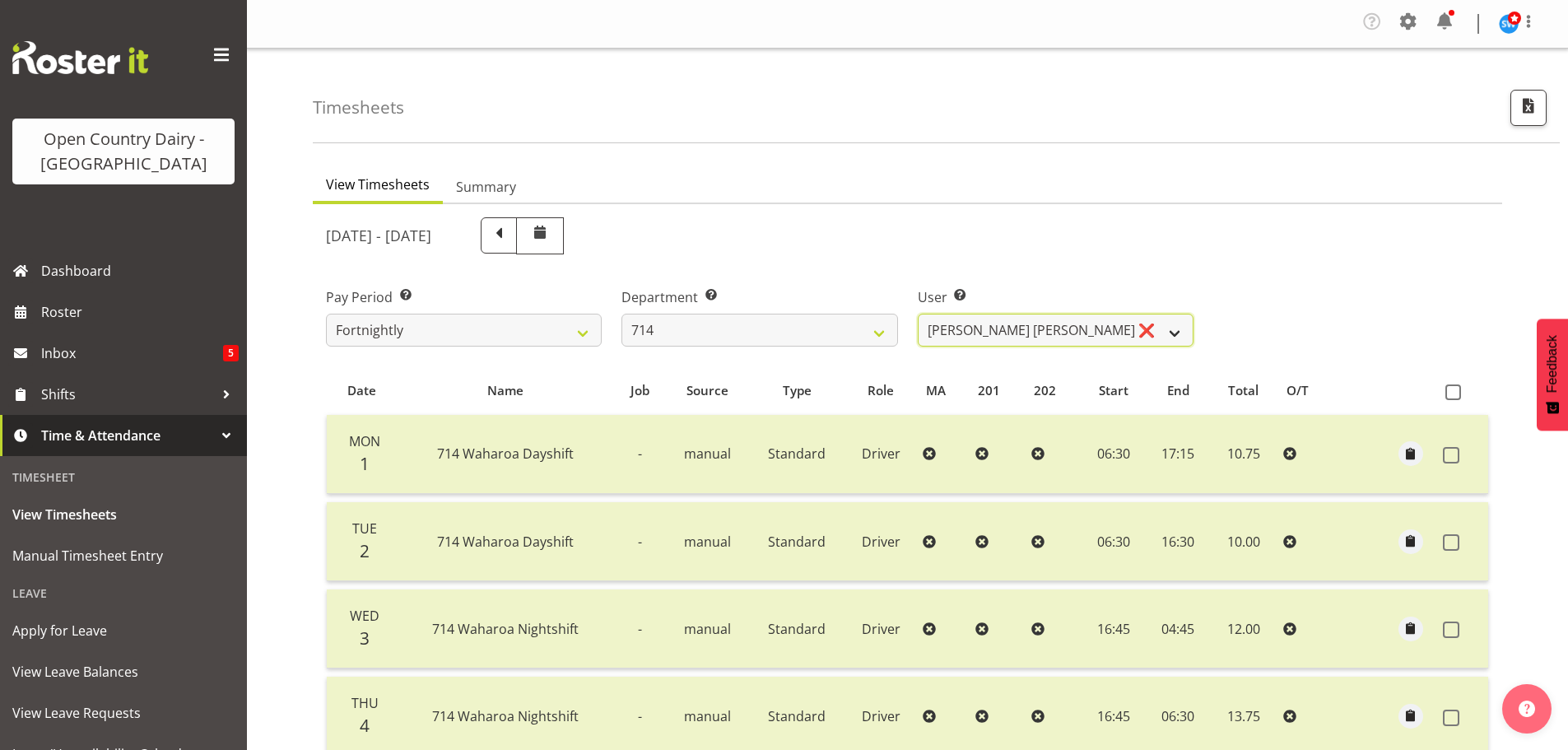
click at [1083, 327] on select "Fraser Stephens ❌ Nev Brewster ❌ Stephen Parsons ❌ Tom Gaelic ❌" at bounding box center [1055, 330] width 276 height 33
click at [763, 326] on select "701 702 703 704 705 706 707 708 709 710 711 712 713 714 715 716 717 718 719 720" at bounding box center [759, 330] width 276 height 33
select select "820"
click at [621, 314] on select "701 702 703 704 705 706 707 708 709 710 711 712 713 714 715 716 717 718 719 720" at bounding box center [759, 330] width 276 height 33
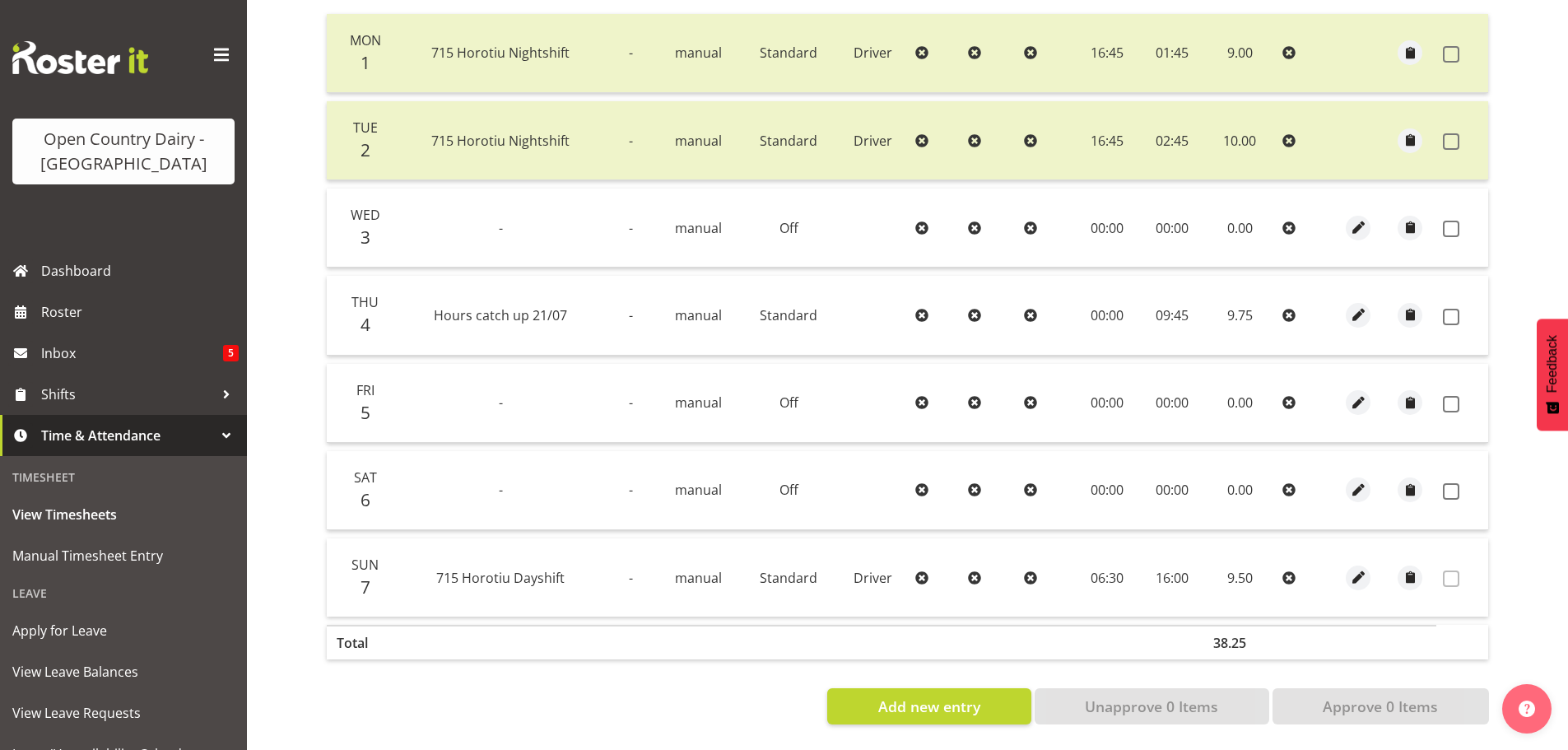
scroll to position [411, 0]
click at [1452, 221] on span at bounding box center [1451, 229] width 17 height 17
checkbox input "true"
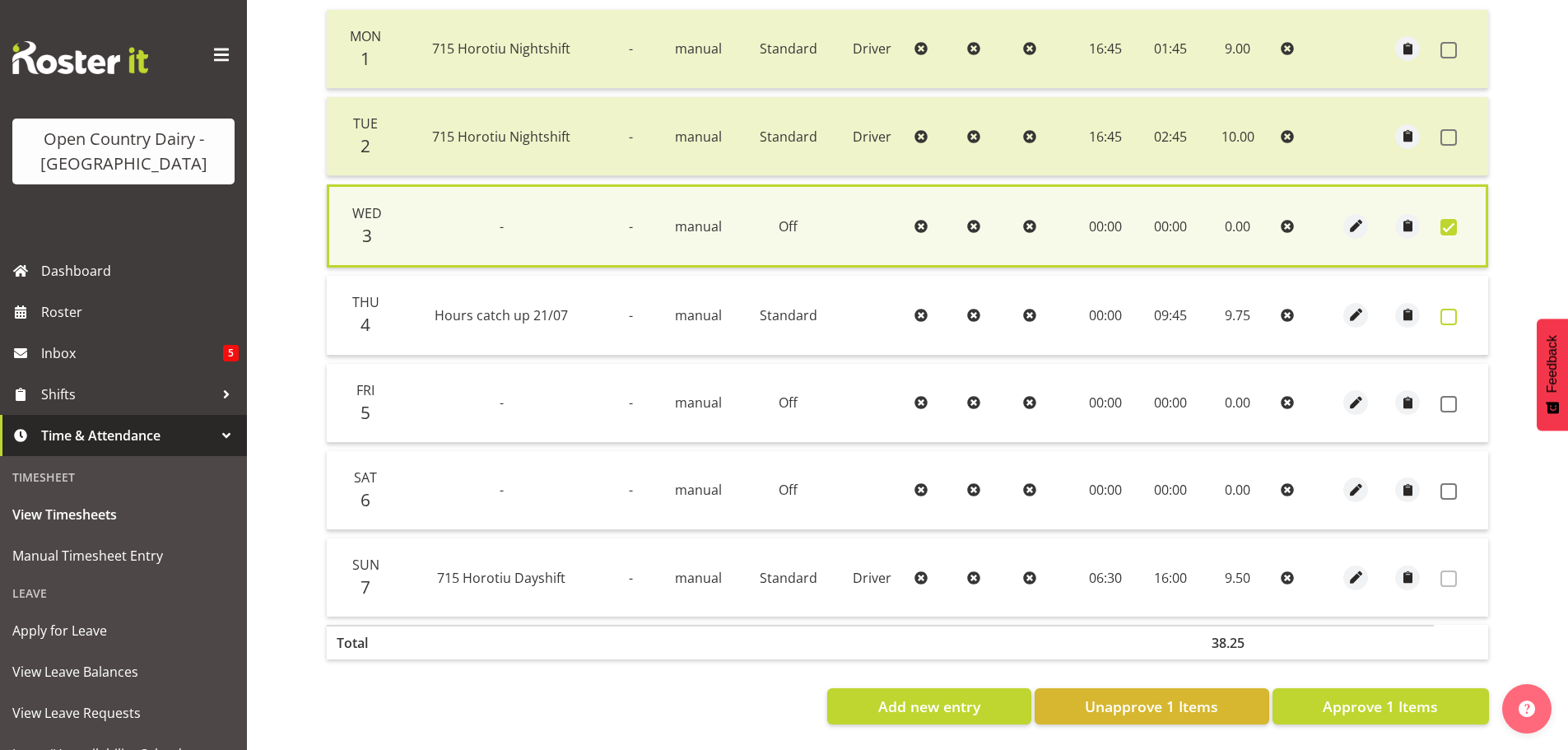
click at [1449, 309] on span at bounding box center [1448, 316] width 17 height 17
checkbox input "true"
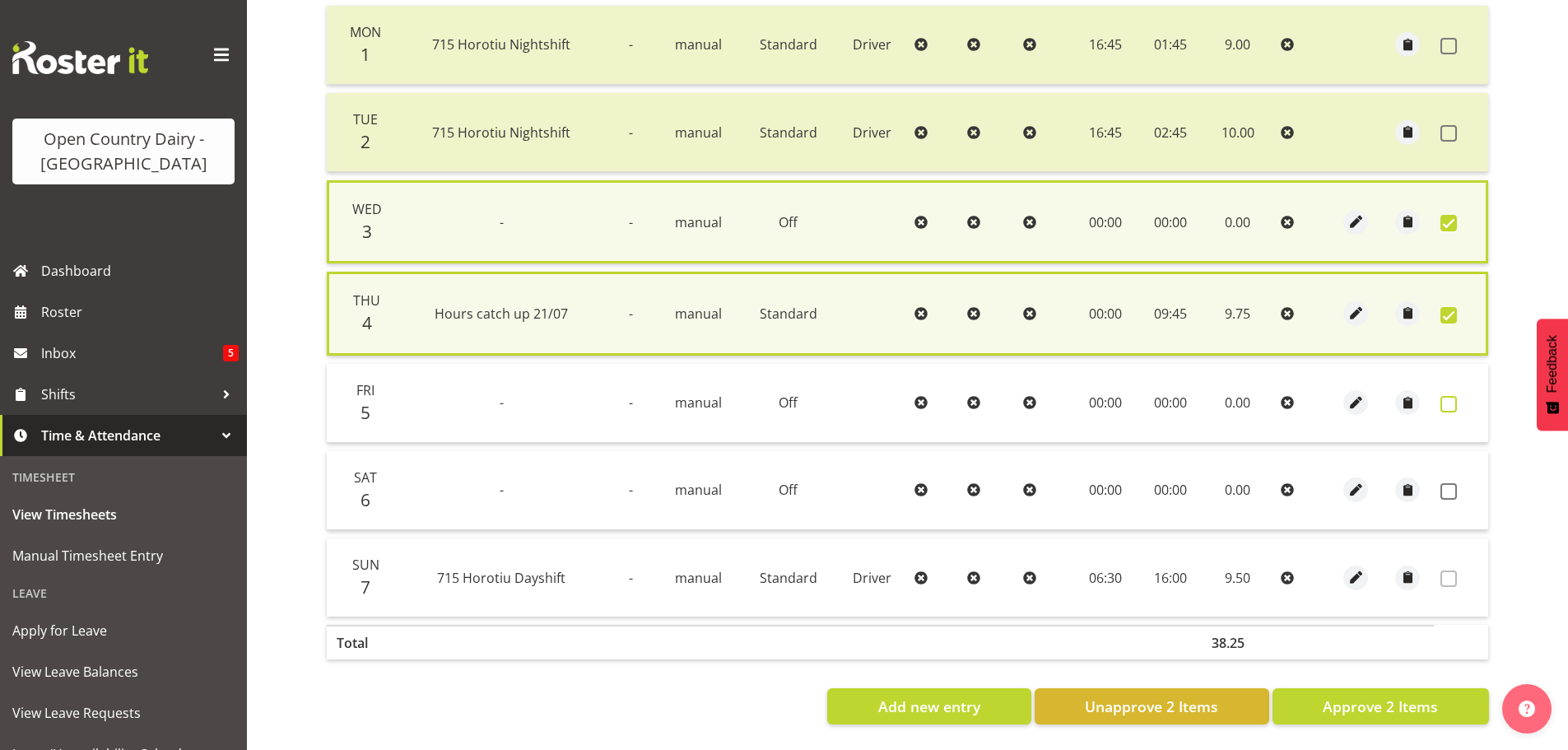
click at [1452, 396] on span at bounding box center [1448, 403] width 17 height 17
checkbox input "true"
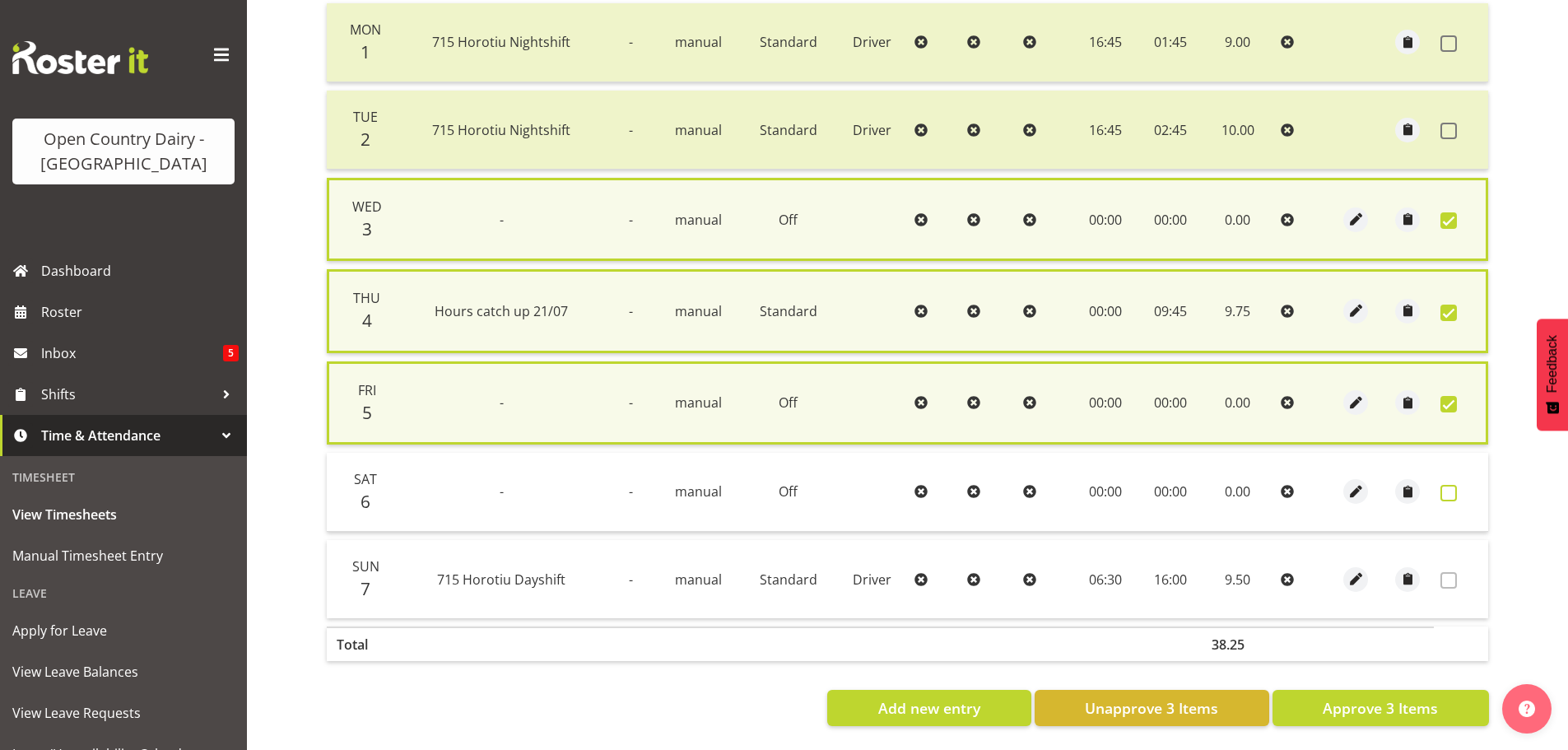
click at [1450, 489] on span at bounding box center [1448, 493] width 17 height 17
checkbox input "true"
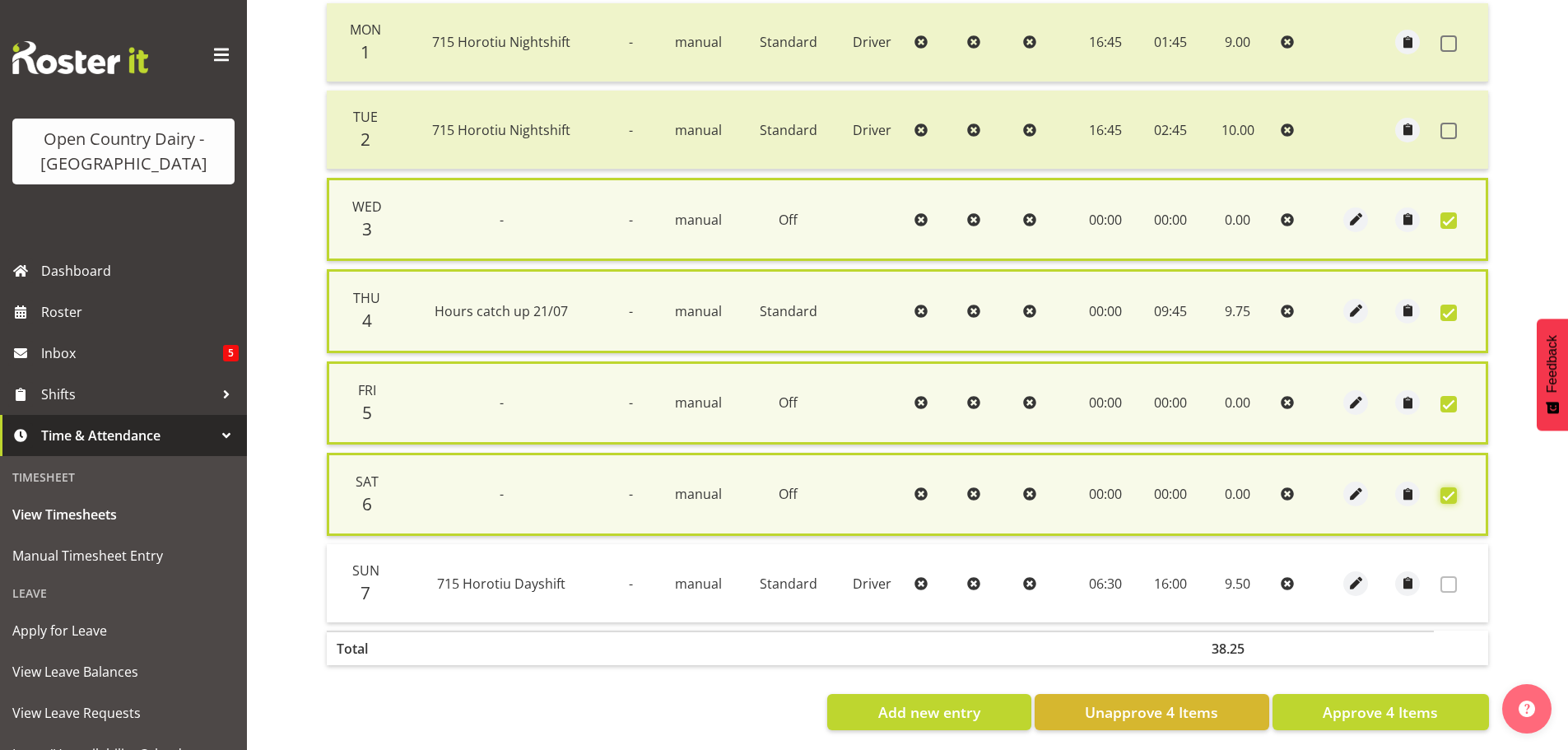
scroll to position [429, 0]
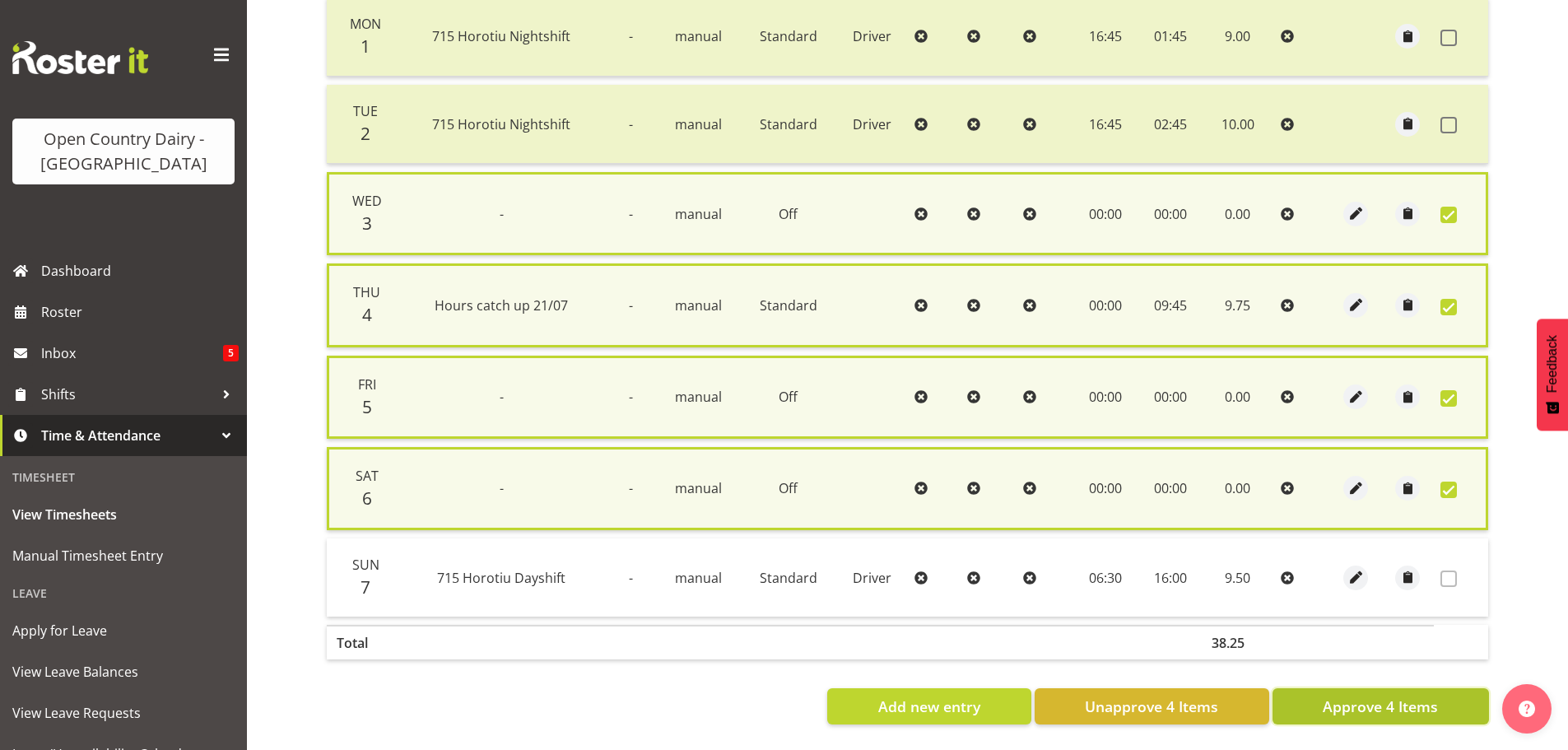
click at [1376, 700] on span "Approve 4 Items" at bounding box center [1379, 706] width 116 height 22
checkbox input "false"
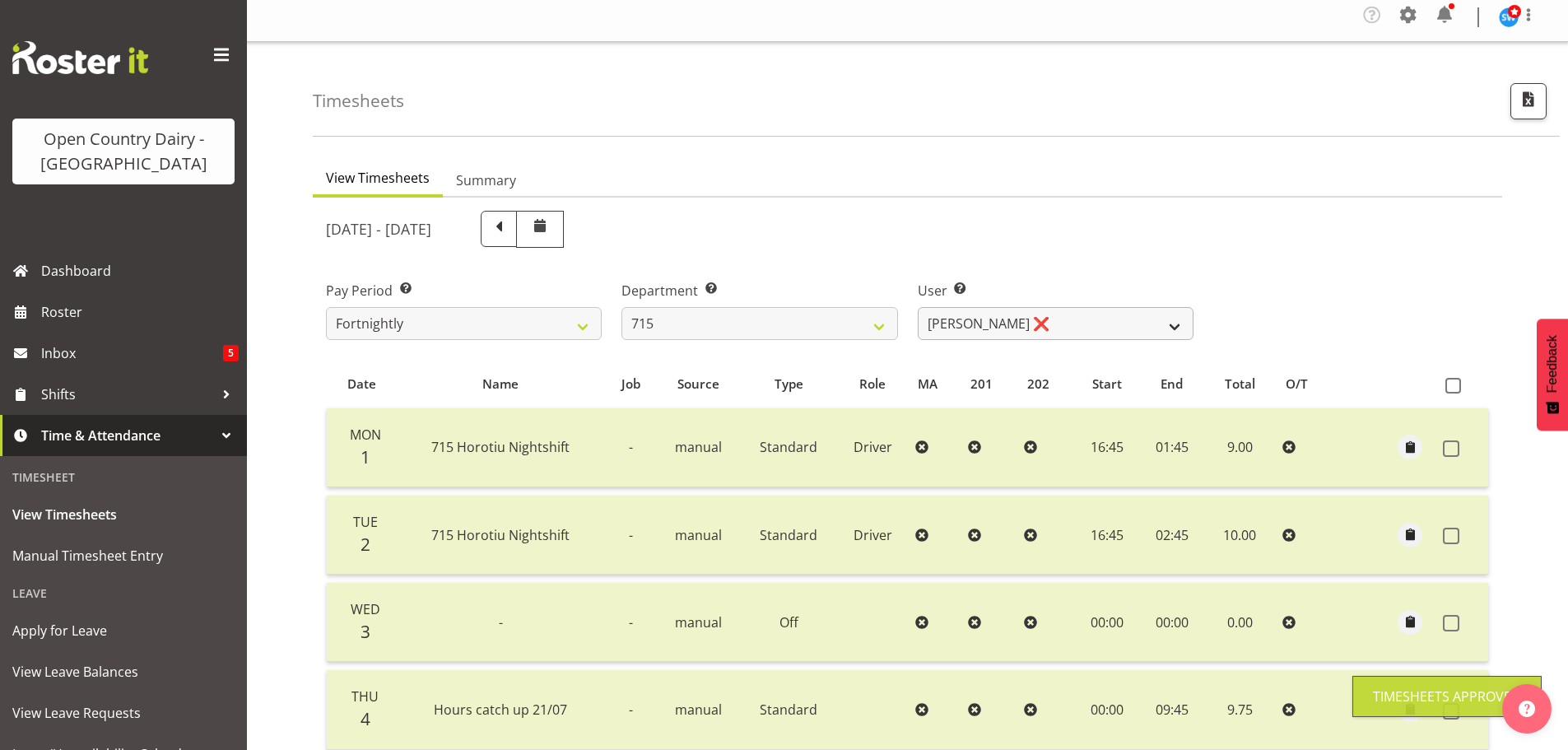
scroll to position [2, 0]
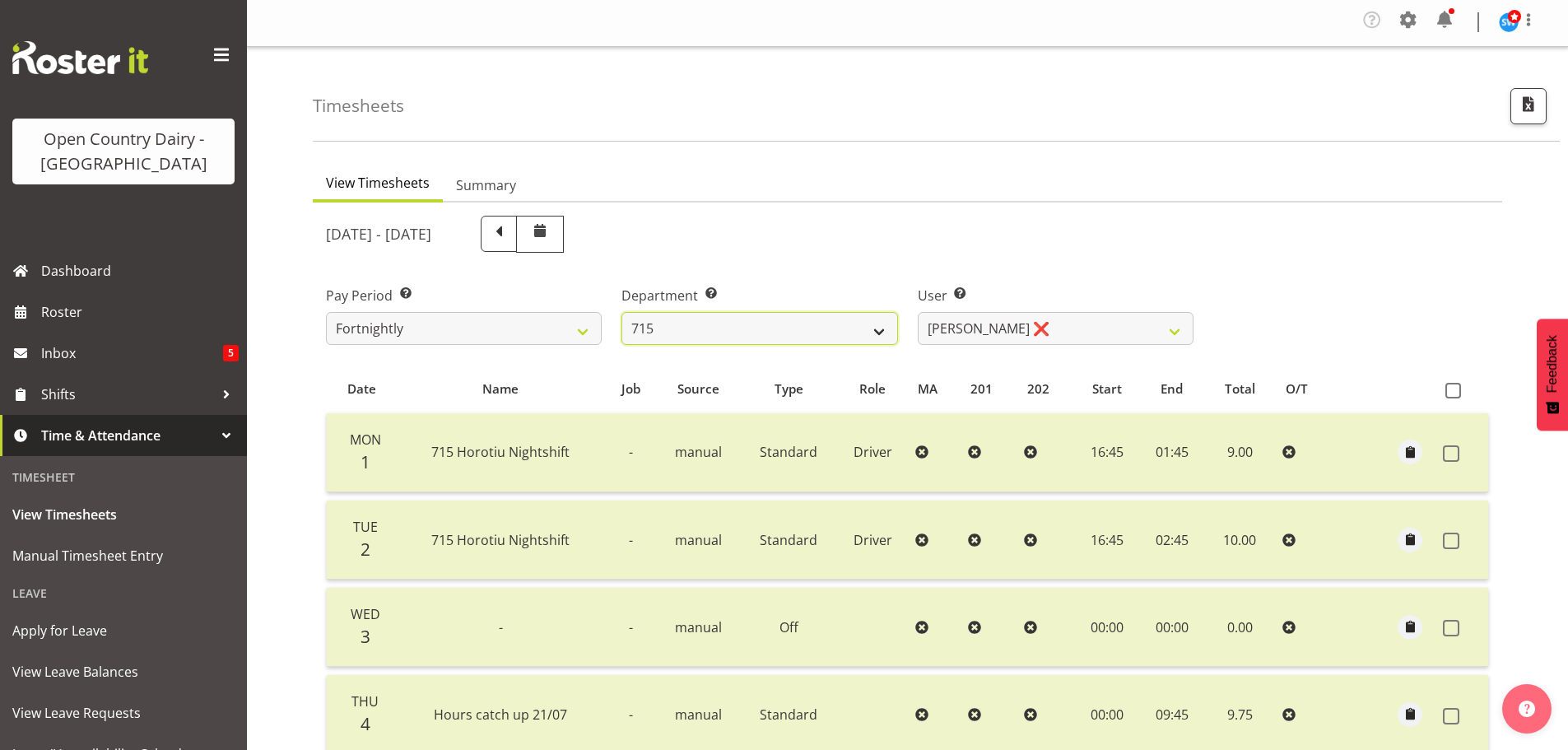
click at [804, 322] on select "701 702 703 704 705 706 707 708 709 710 711 712 713 714 715 716 717 718 719 720" at bounding box center [759, 329] width 276 height 33
select select "754"
click at [621, 312] on select "701 702 703 704 705 706 707 708 709 710 711 712 713 714 715 716 717 718 719 720" at bounding box center [759, 329] width 276 height 33
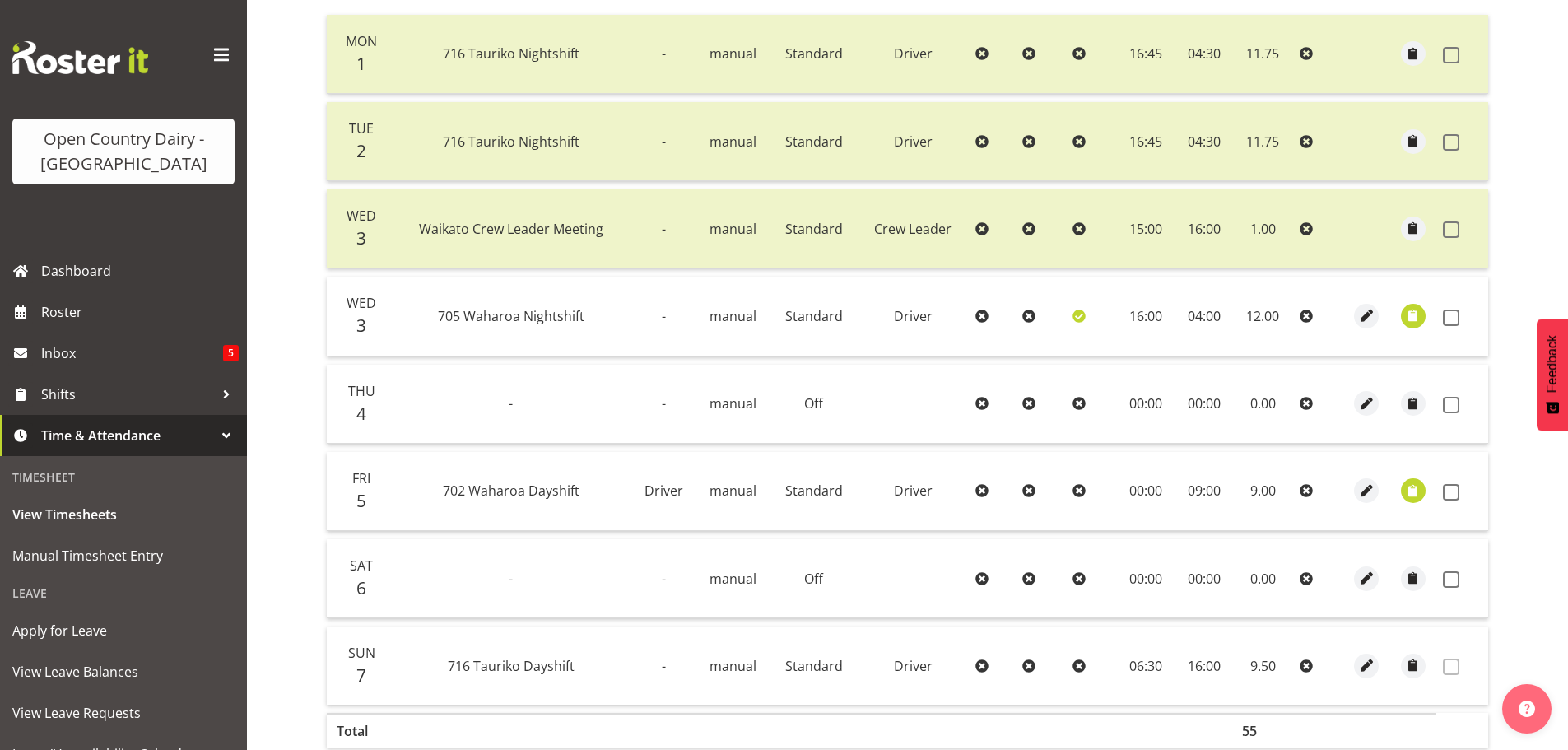
scroll to position [413, 0]
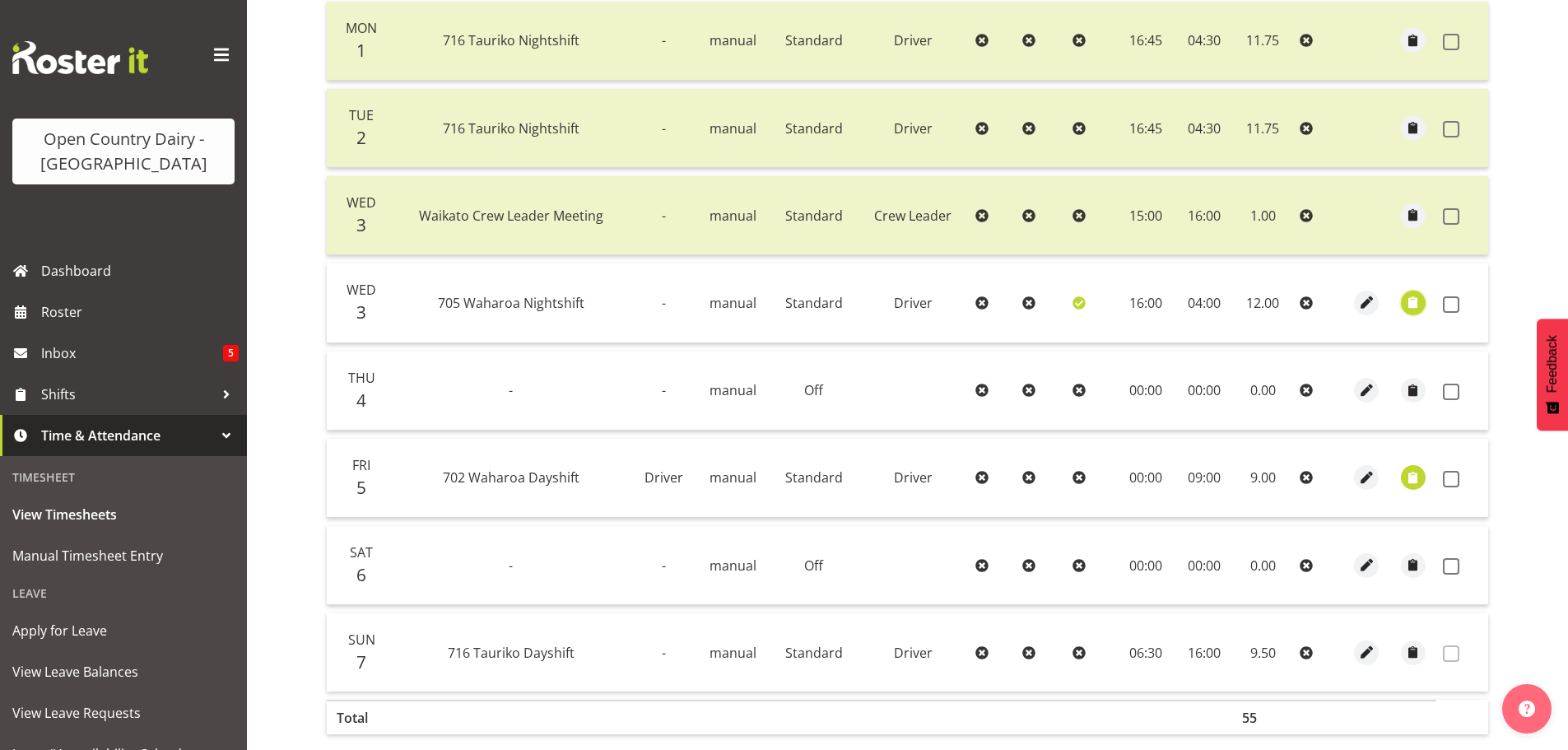
click at [1416, 302] on span "button" at bounding box center [1412, 302] width 19 height 19
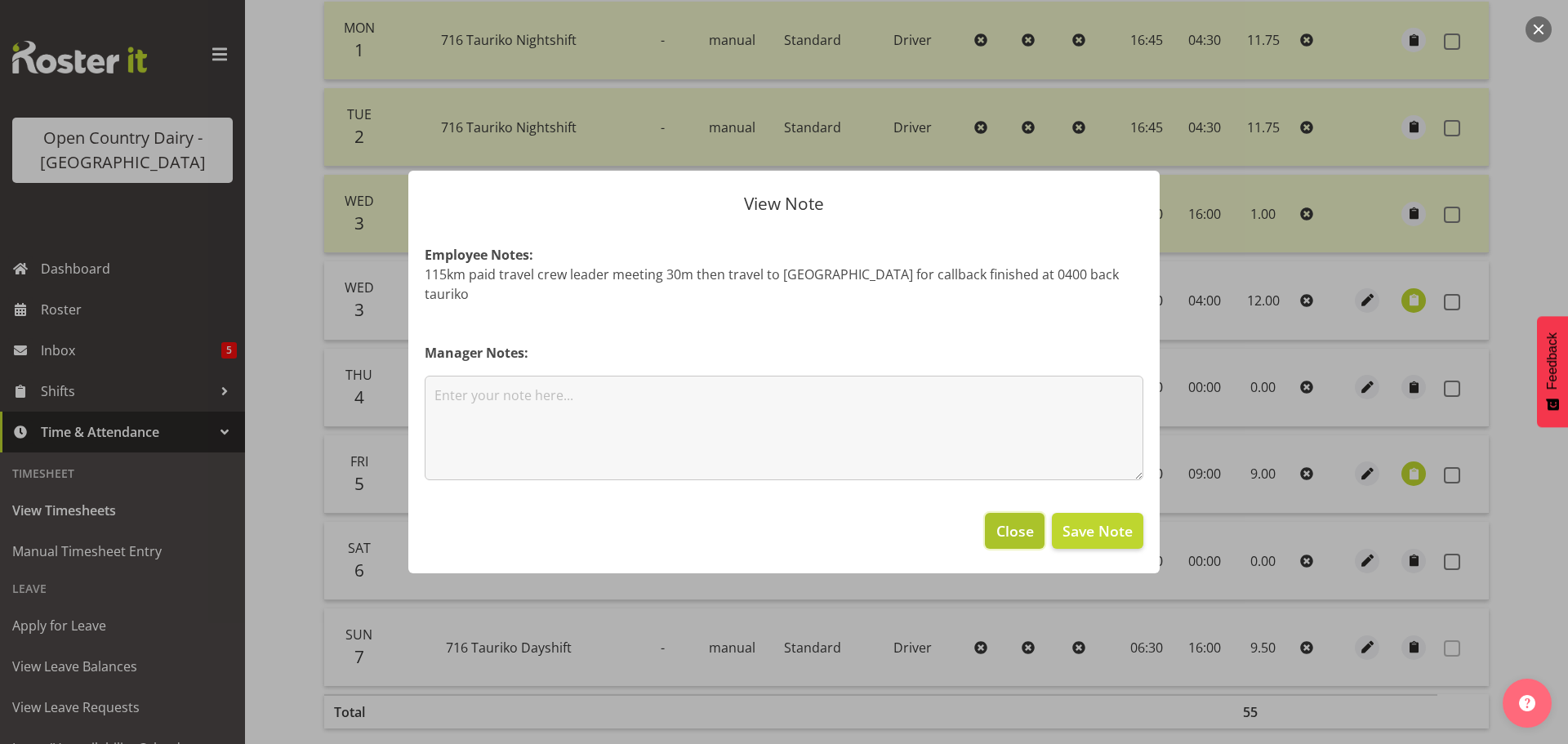
click at [1017, 520] on span "Close" at bounding box center [1015, 530] width 38 height 22
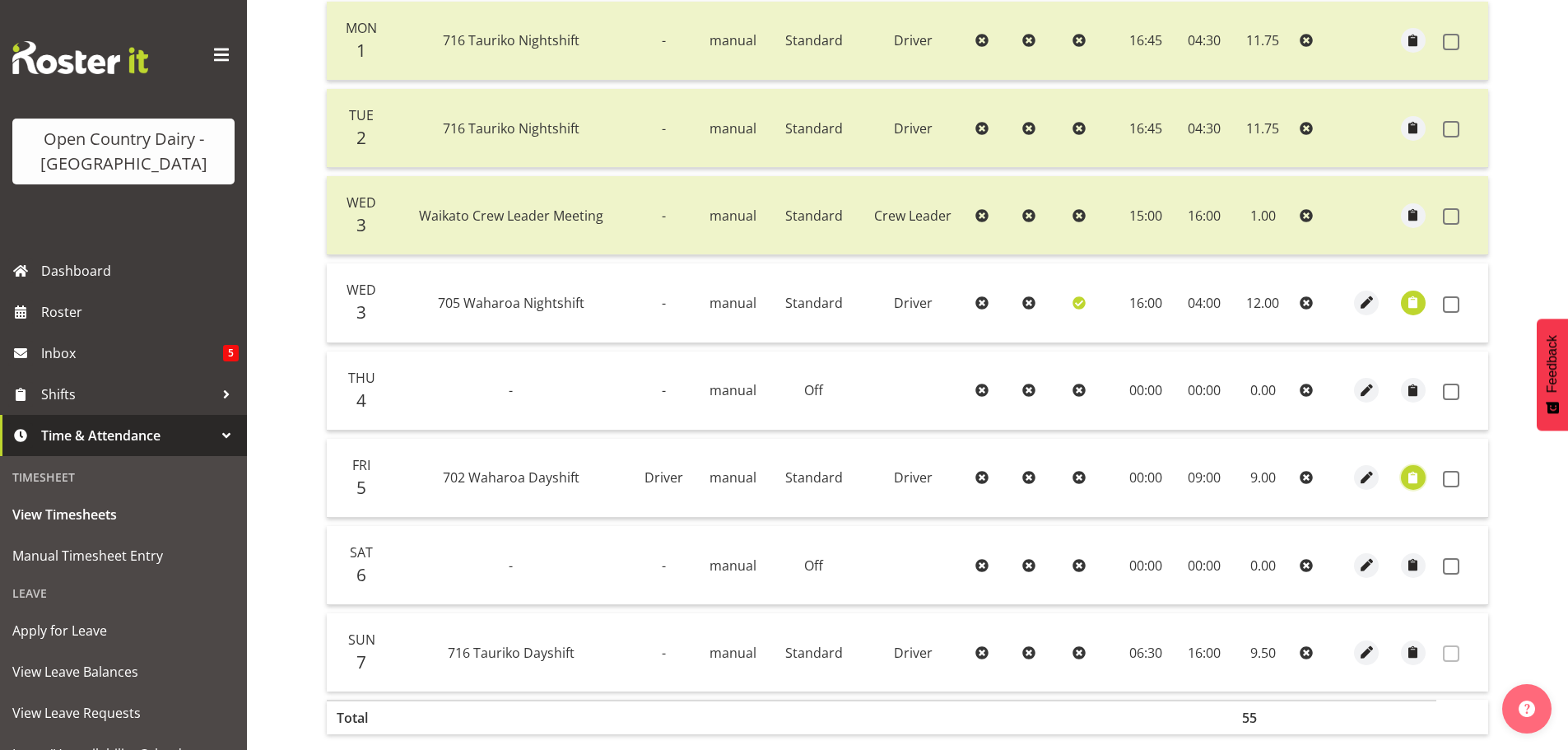
click at [1415, 476] on span "button" at bounding box center [1412, 478] width 19 height 19
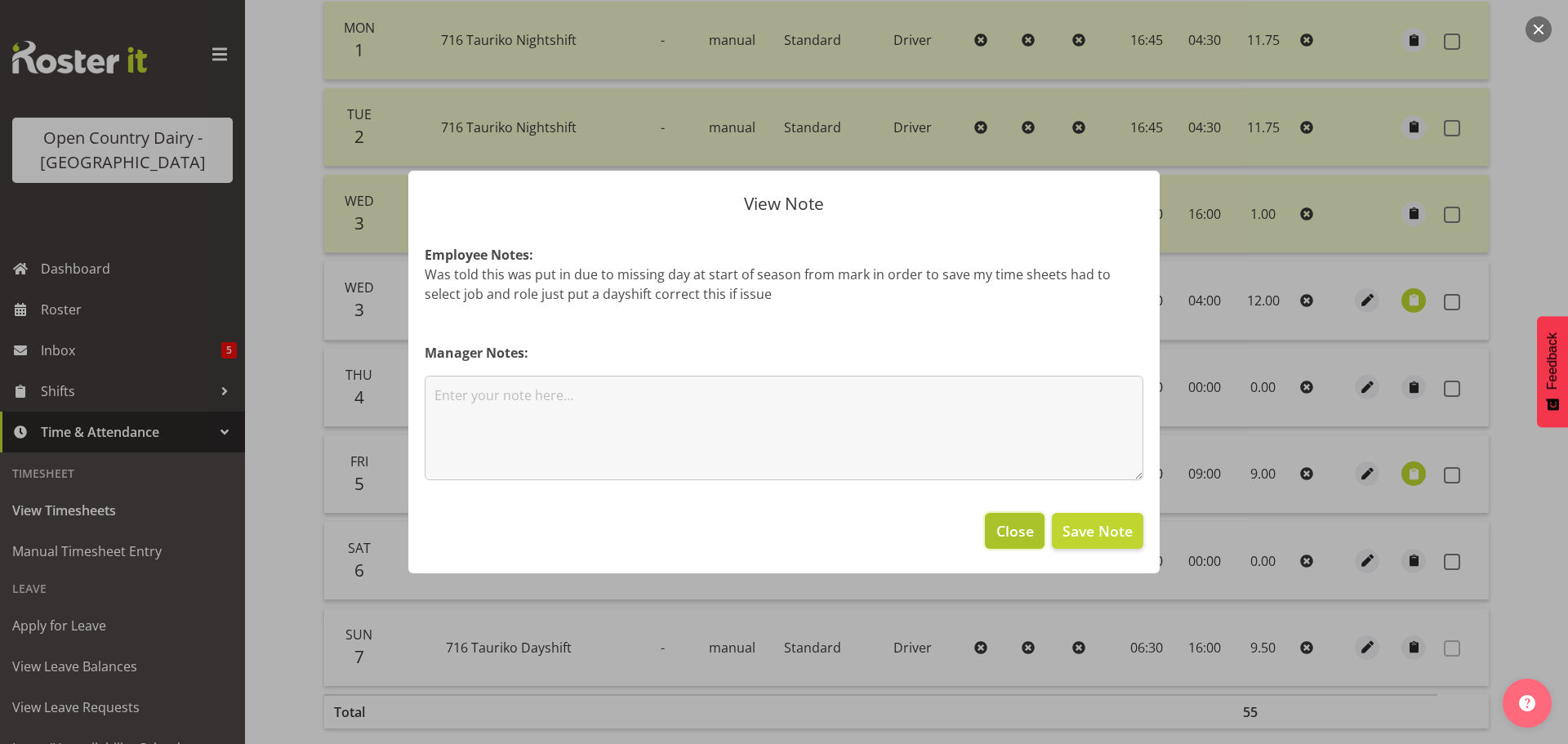
click at [1000, 530] on span "Close" at bounding box center [1015, 530] width 38 height 22
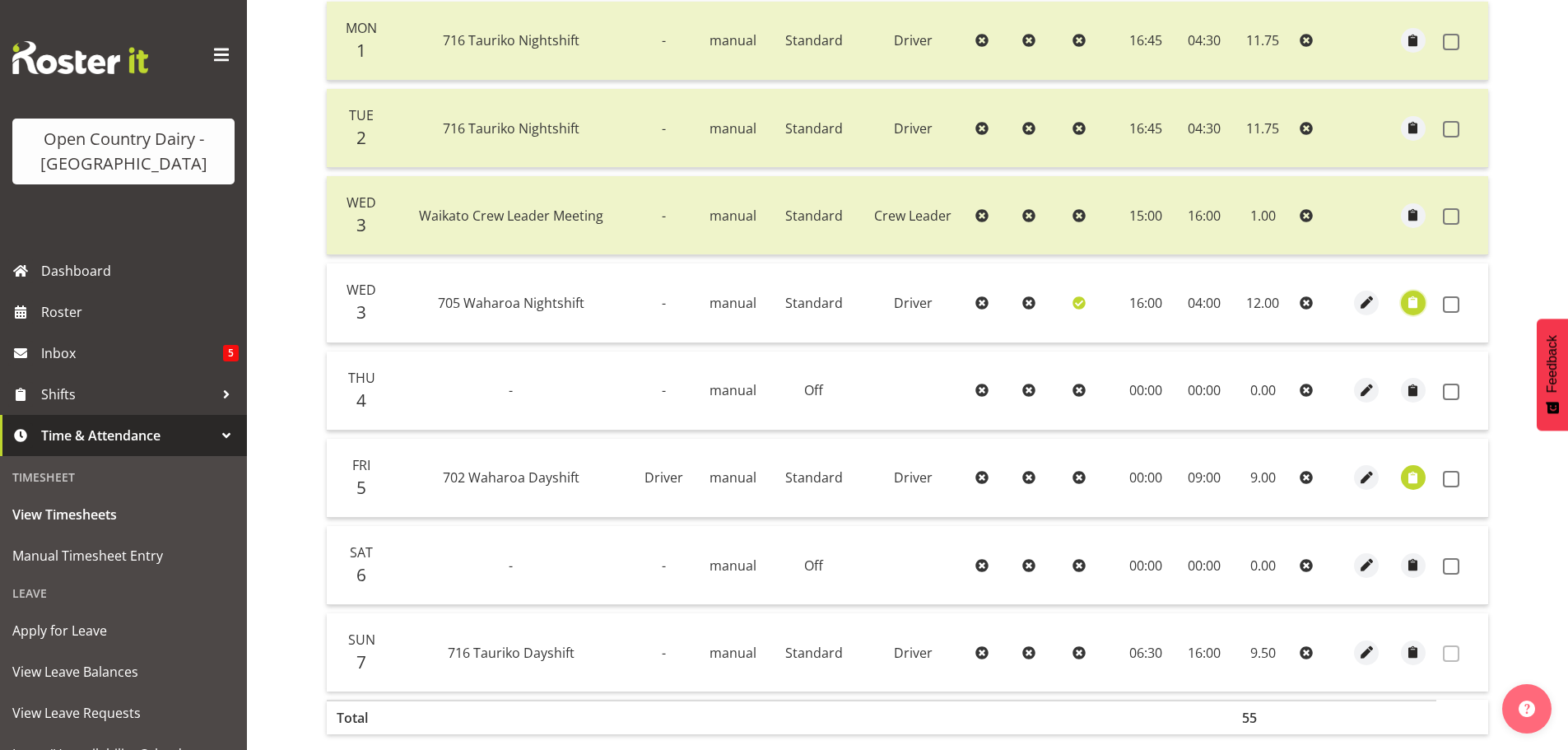
click at [1410, 299] on span "button" at bounding box center [1412, 302] width 19 height 19
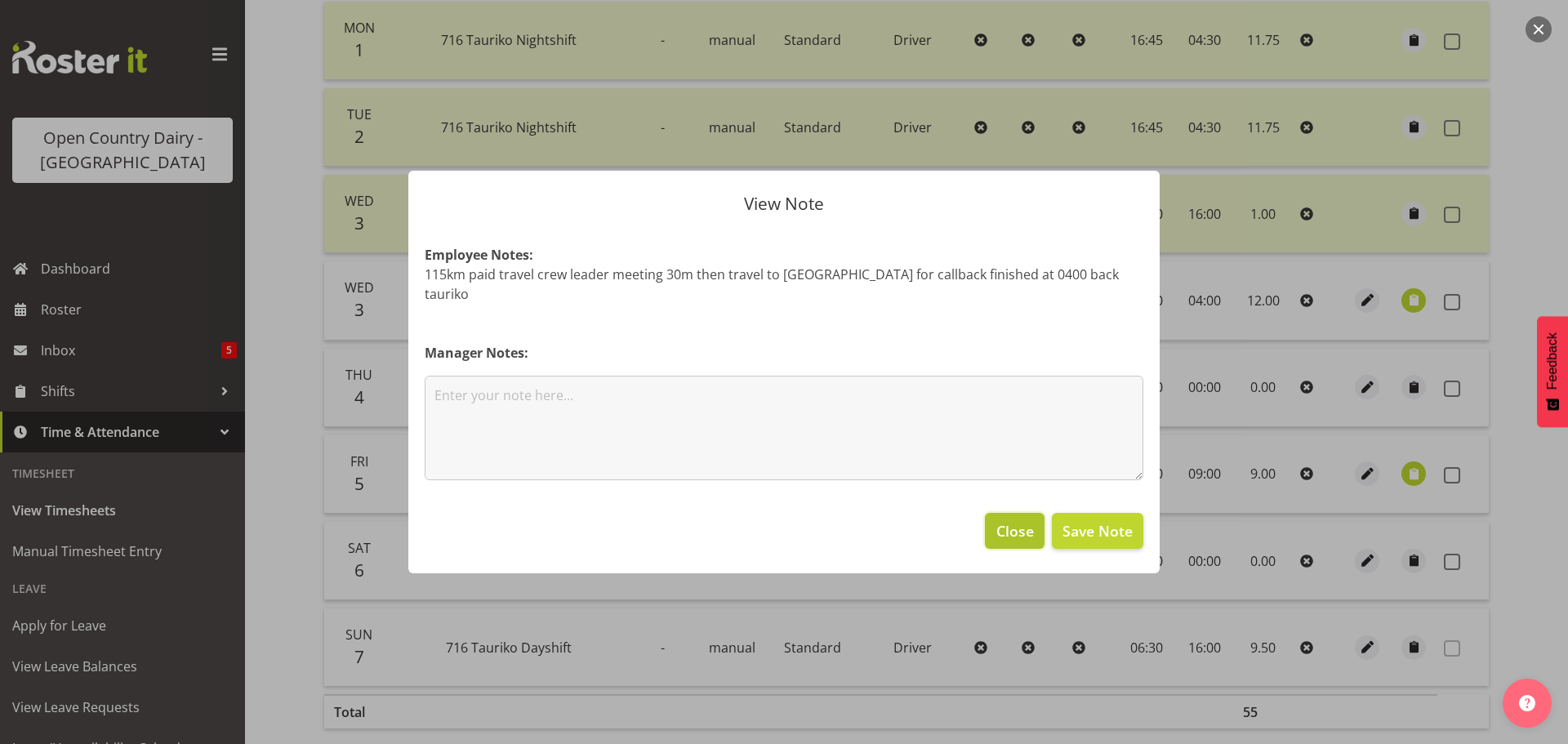
click at [1003, 520] on span "Close" at bounding box center [1015, 530] width 38 height 22
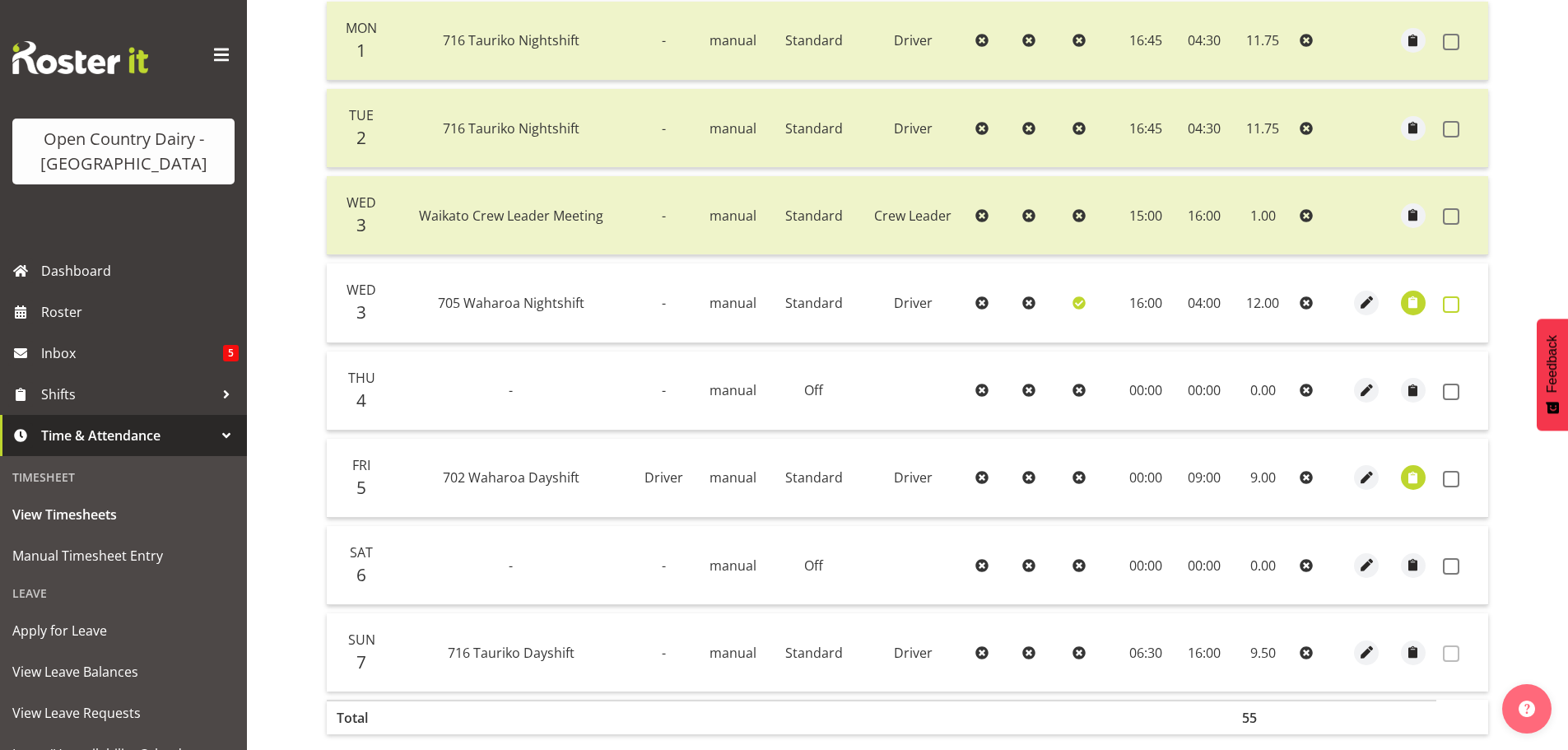
click at [1447, 299] on span at bounding box center [1451, 304] width 17 height 17
checkbox input "true"
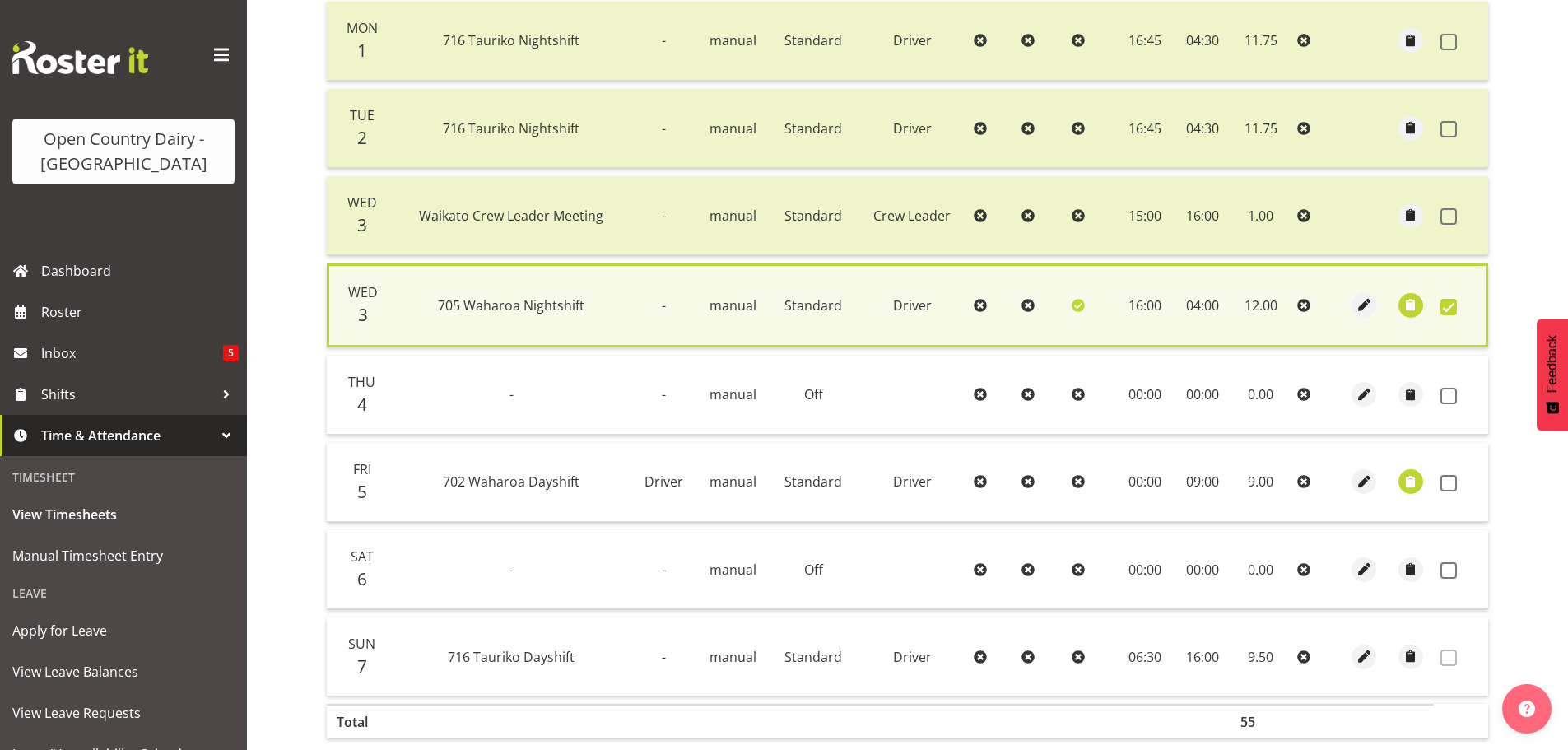
drag, startPoint x: 1448, startPoint y: 395, endPoint x: 1449, endPoint y: 415, distance: 20.0
click at [1449, 395] on span at bounding box center [1448, 395] width 17 height 17
checkbox input "true"
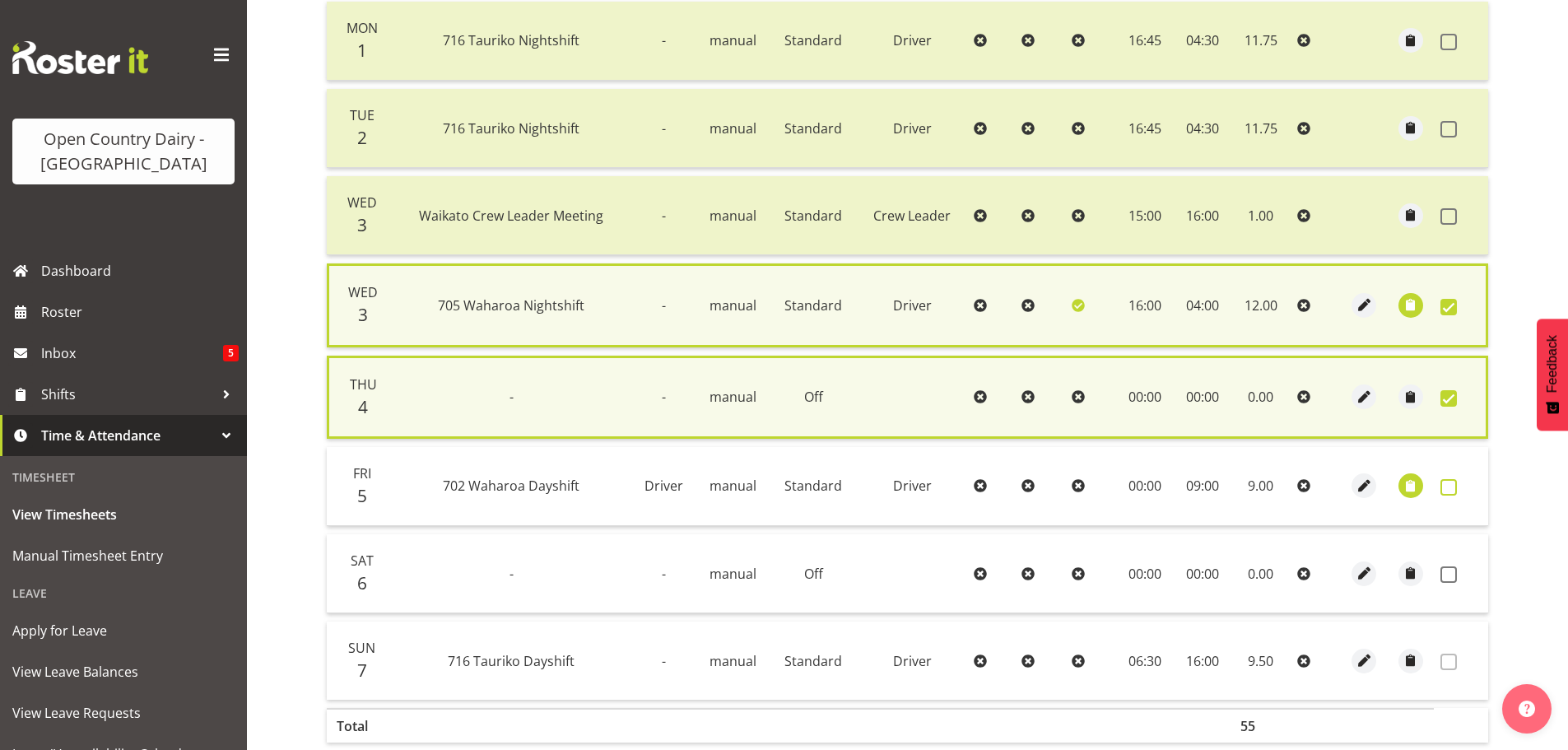
click at [1449, 484] on span at bounding box center [1448, 487] width 17 height 17
checkbox input "true"
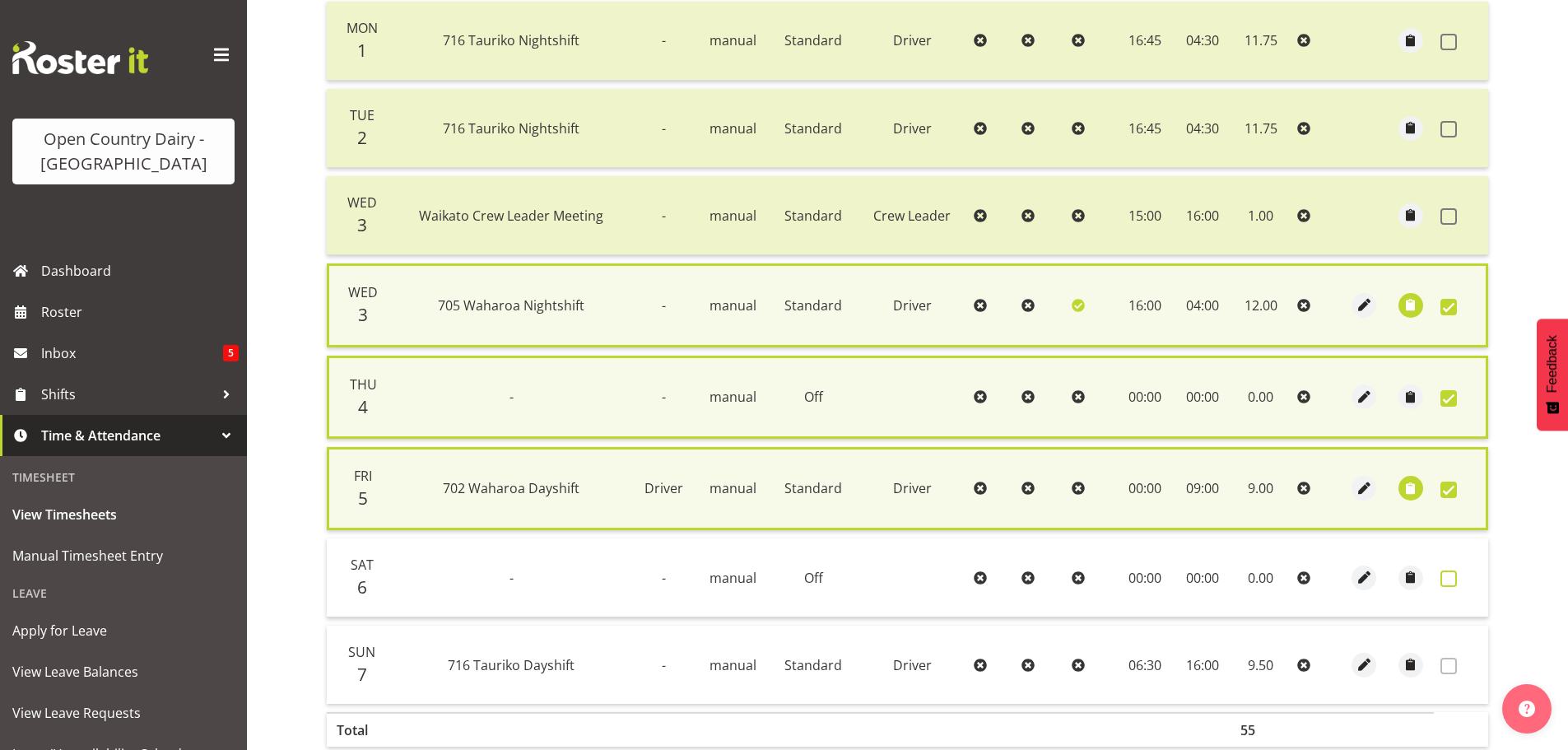
click at [1451, 573] on span at bounding box center [1448, 578] width 17 height 17
checkbox input "true"
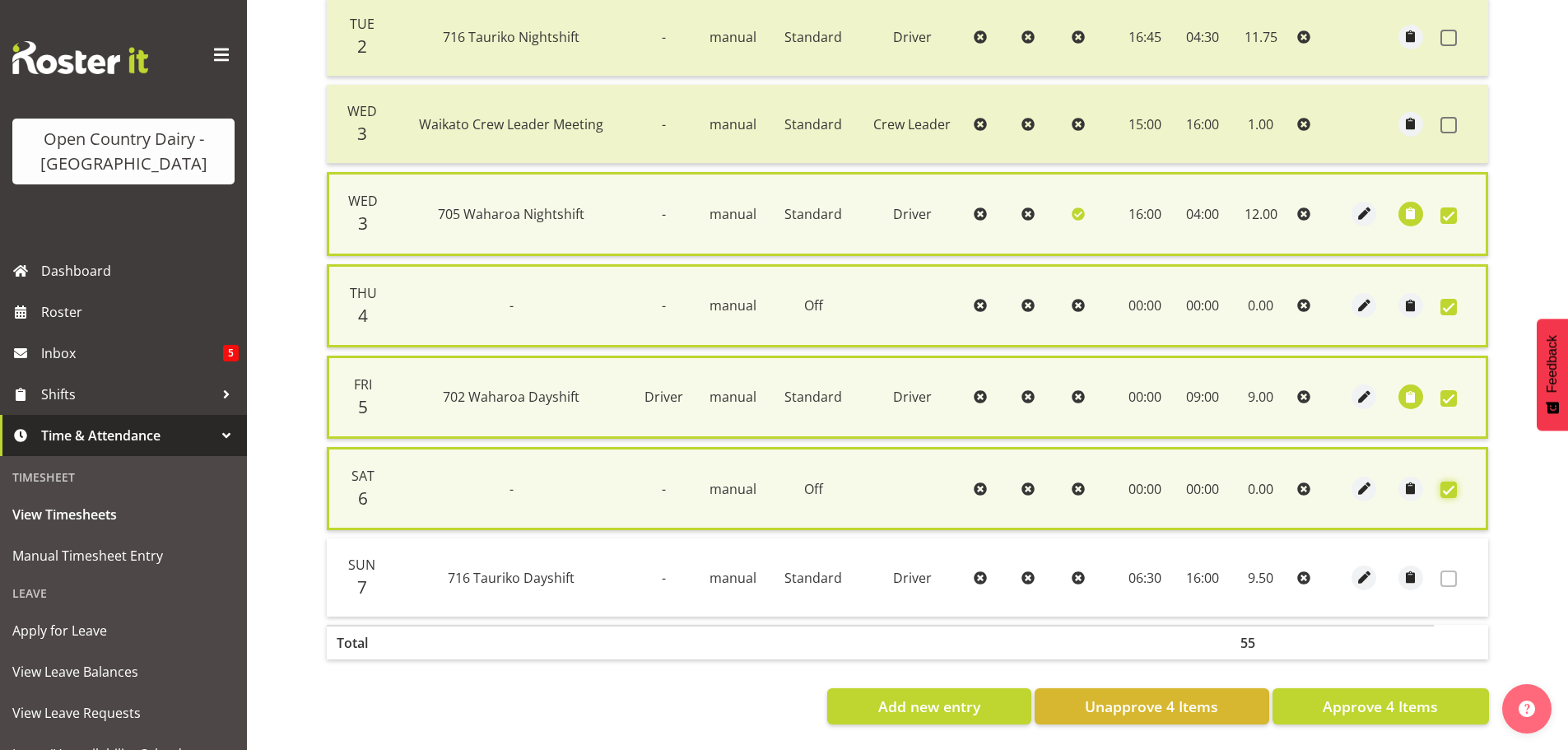
scroll to position [517, 0]
click at [1348, 695] on span "Approve 4 Items" at bounding box center [1379, 706] width 116 height 22
checkbox input "false"
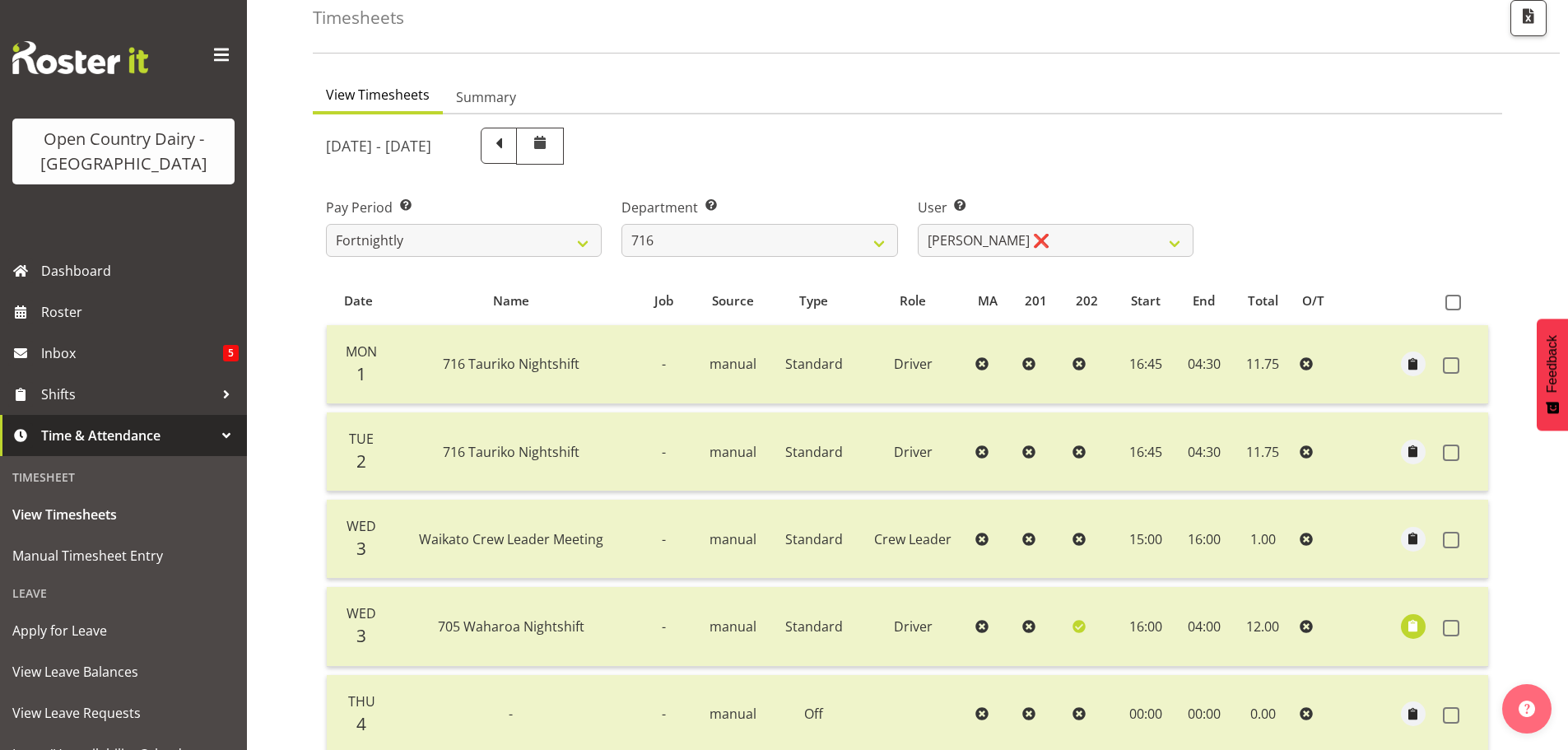
scroll to position [89, 0]
click at [771, 241] on select "701 702 703 704 705 706 707 708 709 710 711 712 713 714 715 716 717 718 719 720" at bounding box center [759, 241] width 276 height 33
click at [621, 224] on select "701 702 703 704 705 706 707 708 709 710 711 712 713 714 715 716 717 718 719 720" at bounding box center [759, 241] width 276 height 33
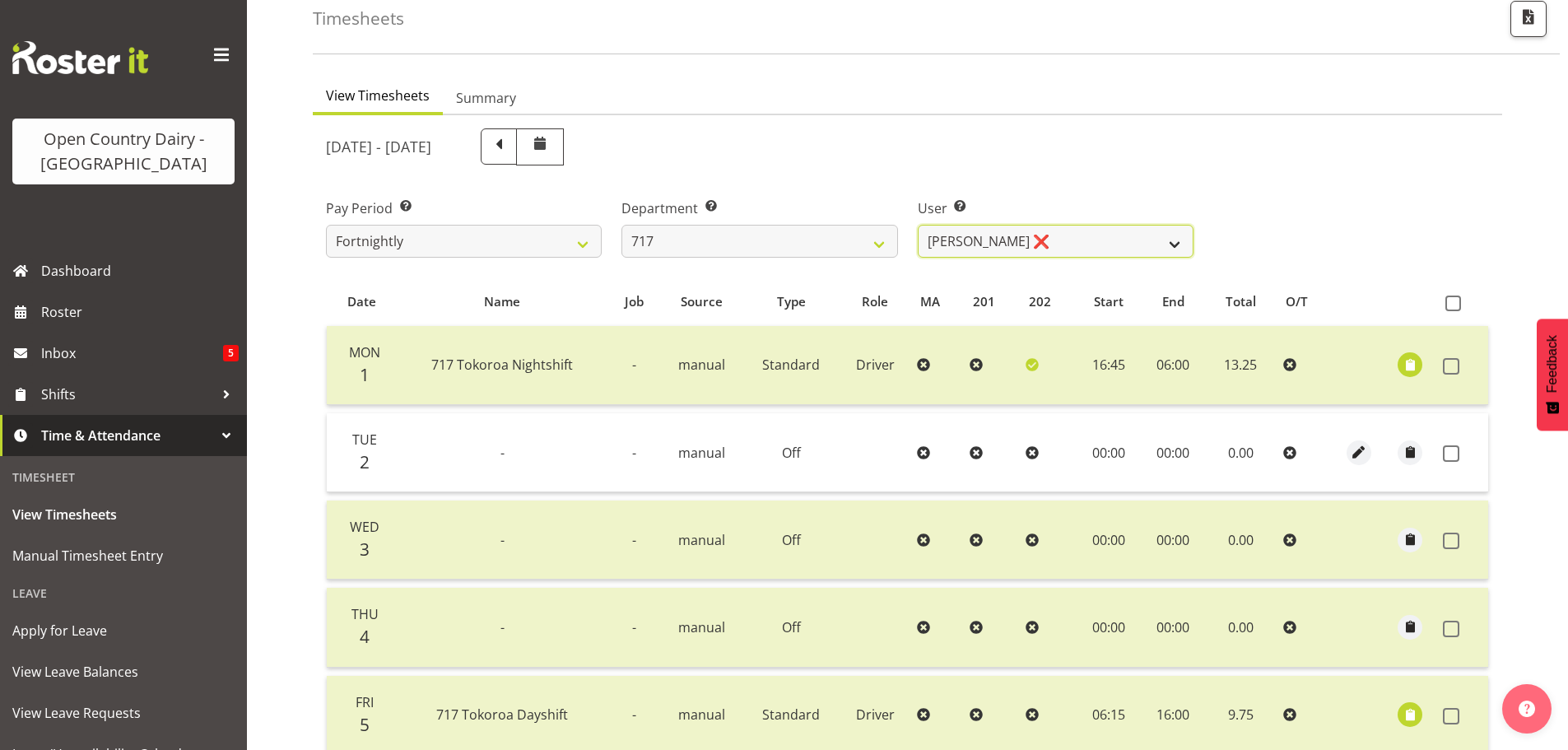
click at [1092, 237] on select "Daryl Wrigley ❌ Dodge Lindsay Laing ✔ Eric Stothers ❌ Jeff Anderson ❌" at bounding box center [1055, 241] width 276 height 33
click at [918, 224] on select "Daryl Wrigley ❌ Dodge Lindsay Laing ✔ Eric Stothers ❌ Jeff Anderson ❌" at bounding box center [1055, 241] width 276 height 33
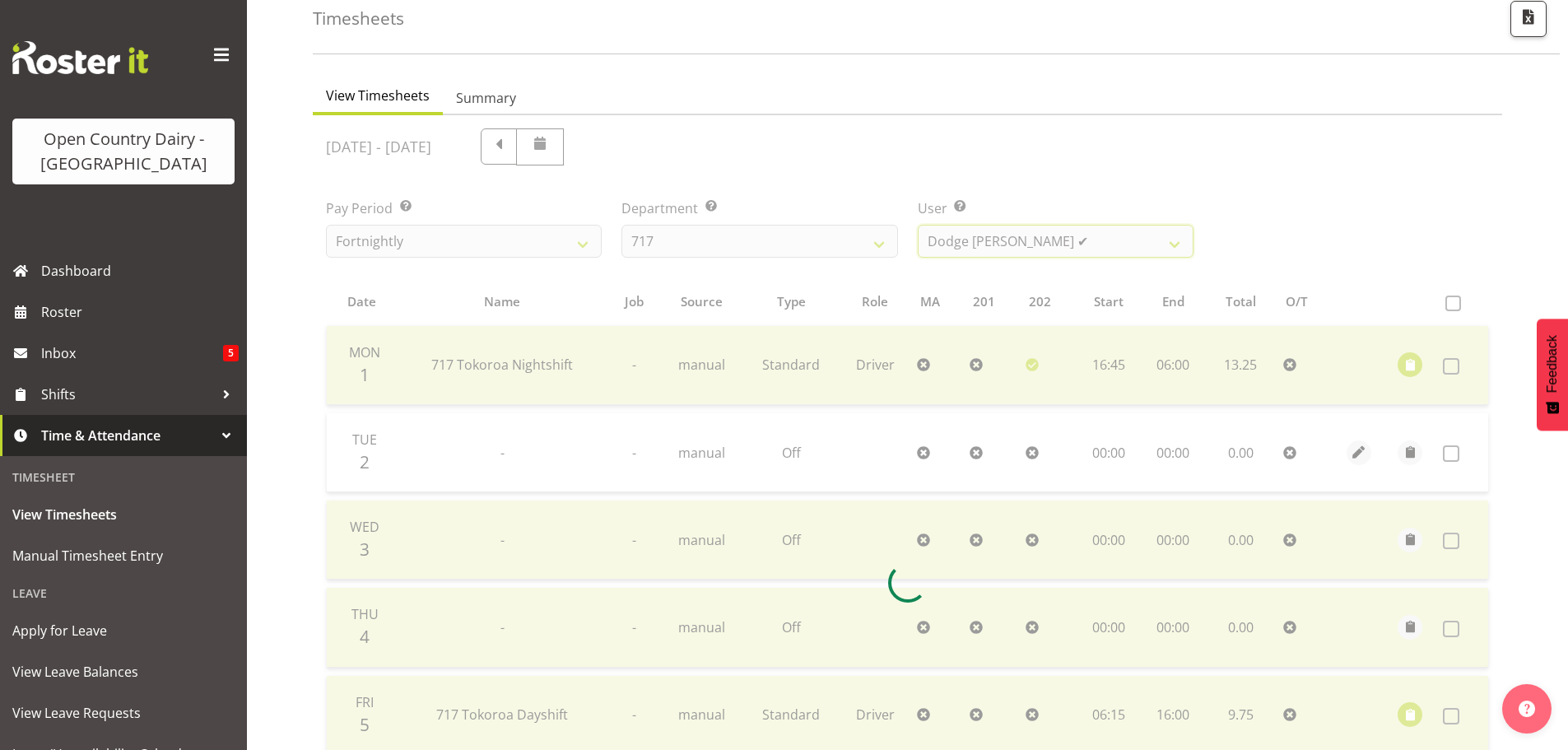
scroll to position [76, 0]
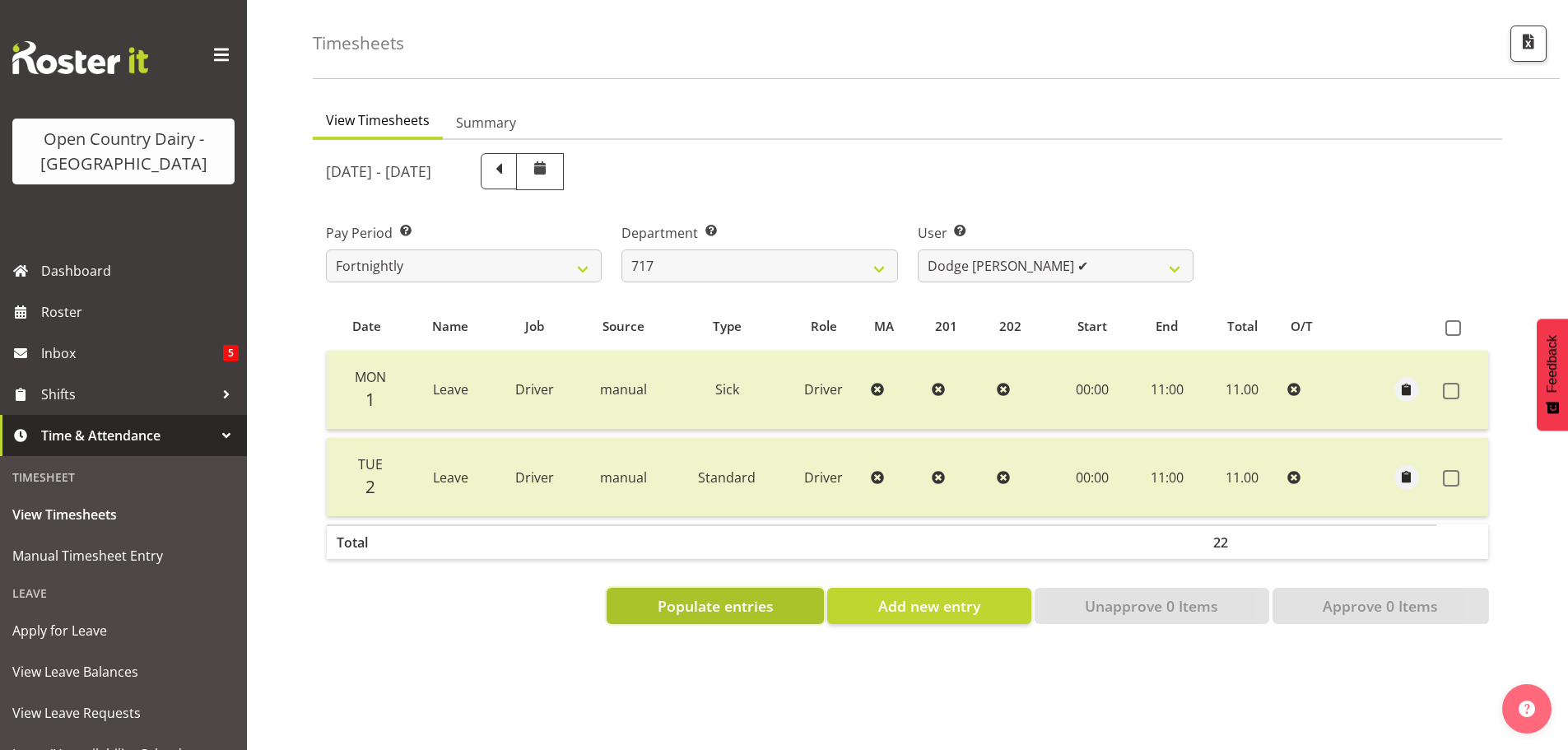
click at [752, 595] on span "Populate entries" at bounding box center [714, 606] width 116 height 22
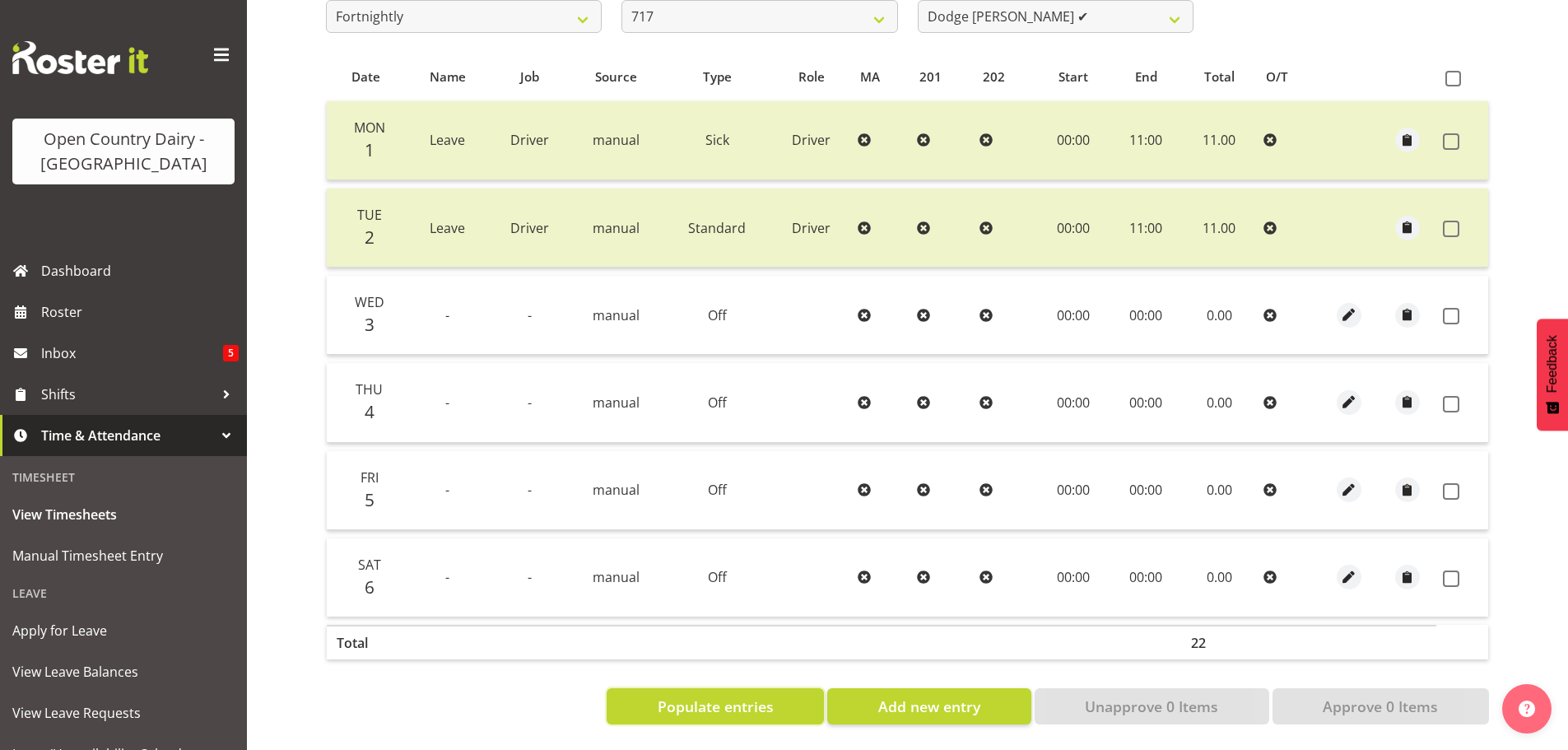
scroll to position [326, 0]
click at [1452, 308] on span at bounding box center [1451, 315] width 17 height 17
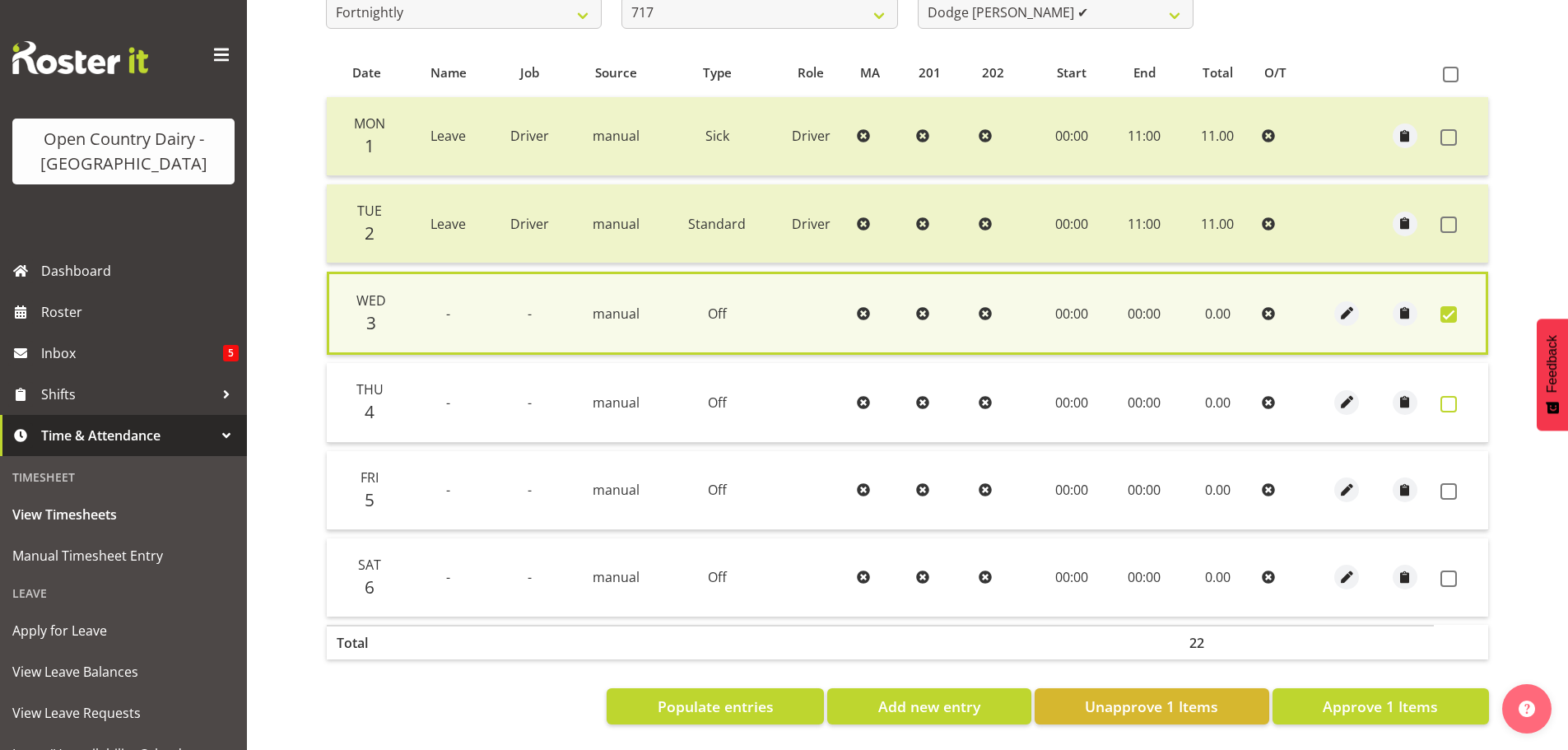
click at [1448, 395] on span at bounding box center [1448, 403] width 17 height 17
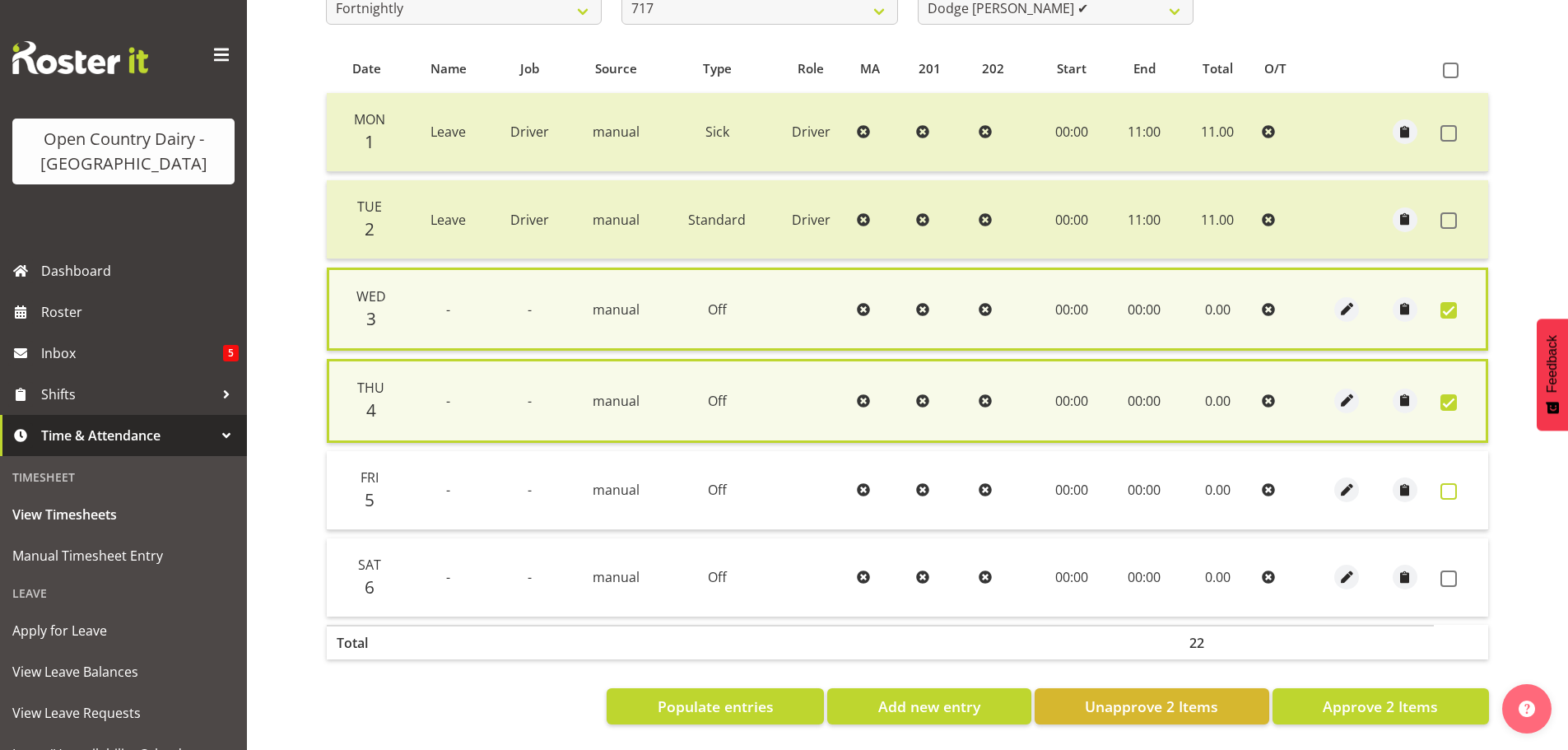
click at [1445, 483] on span at bounding box center [1448, 491] width 17 height 17
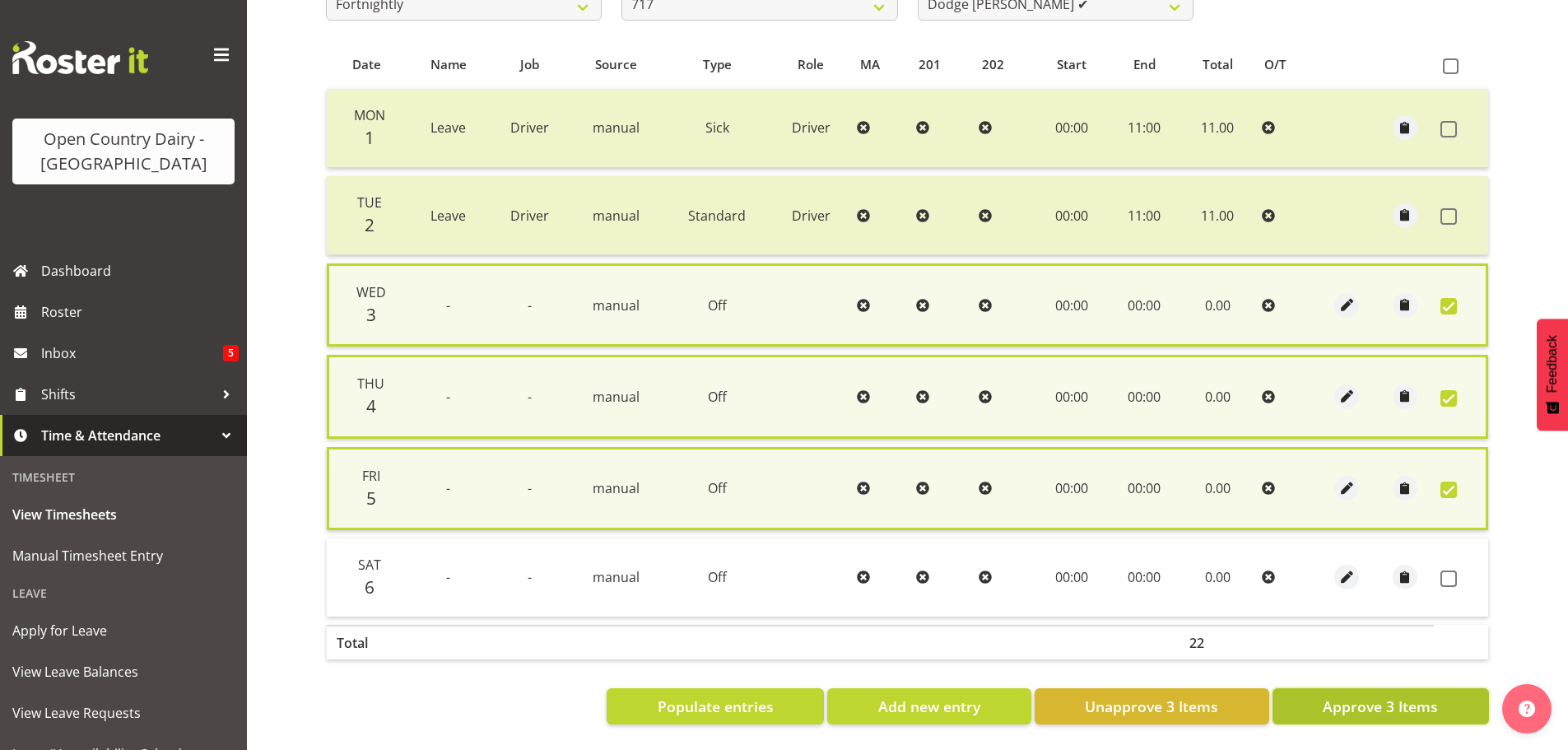
click at [1404, 711] on span "Approve 3 Items" at bounding box center [1379, 706] width 116 height 22
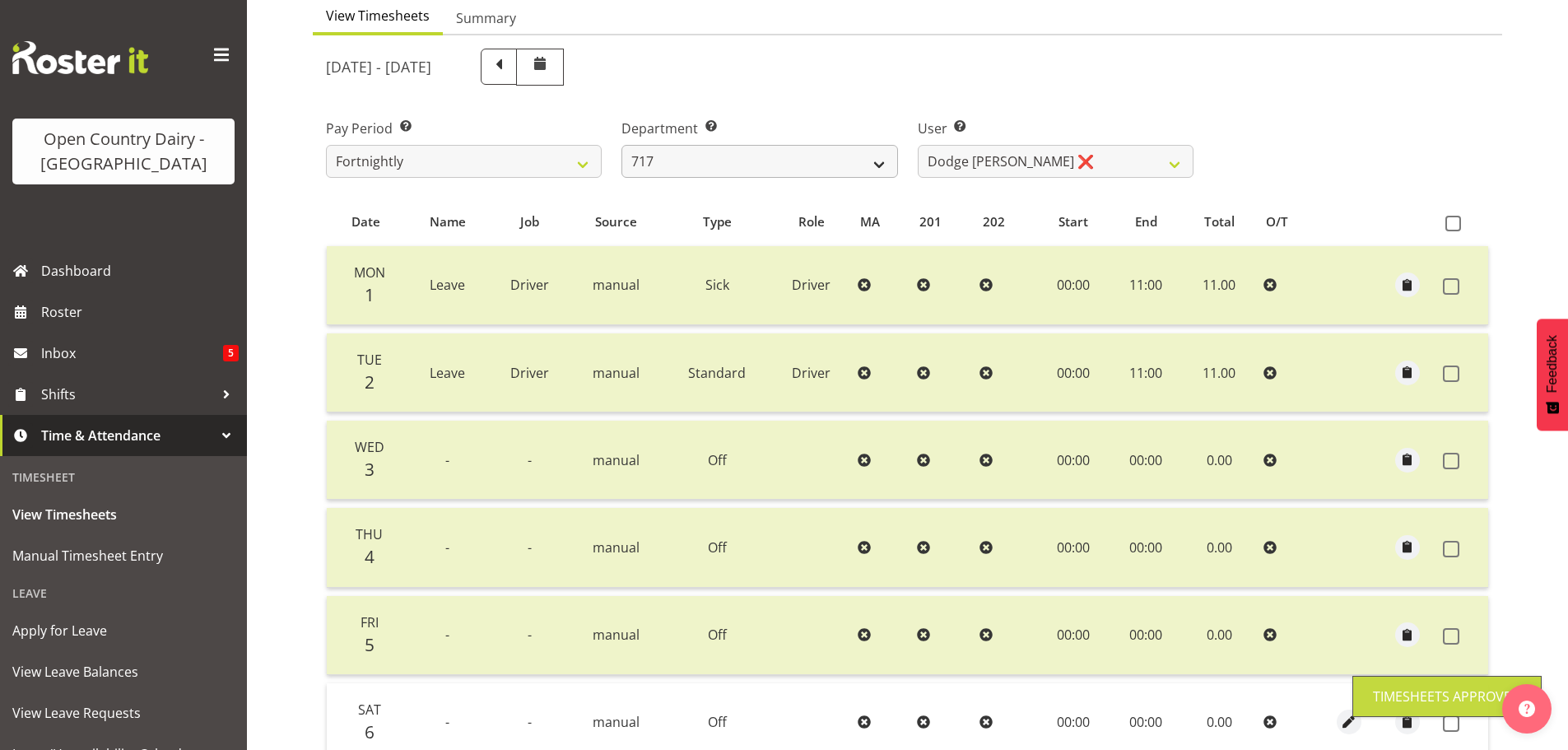
scroll to position [162, 0]
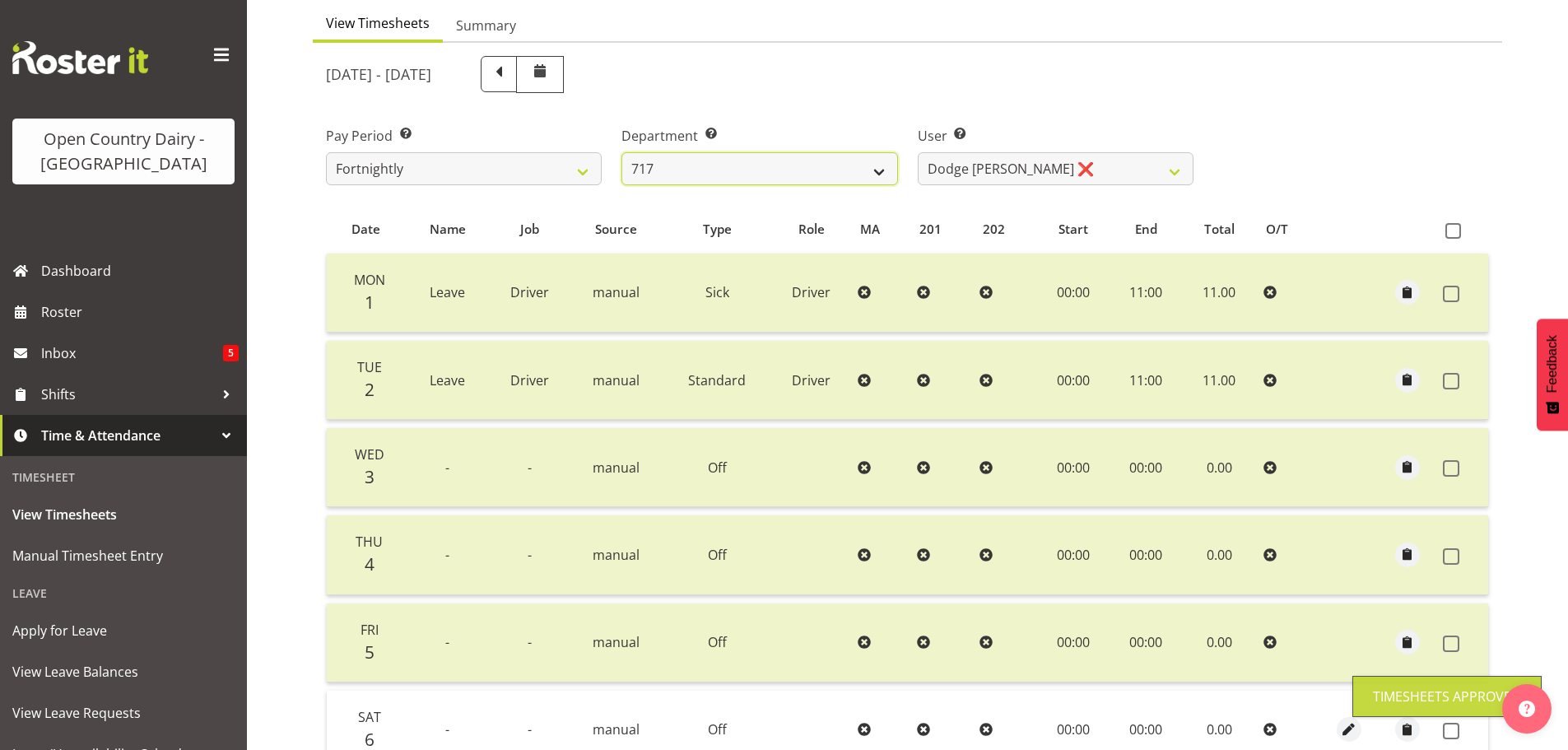
click at [726, 165] on select "701 702 703 704 705 706 707 708 709 710 711 712 713 714 715 716 717 718 719 720" at bounding box center [759, 169] width 276 height 33
click at [621, 152] on select "701 702 703 704 705 706 707 708 709 710 711 712 713 714 715 716 717 718 719 720" at bounding box center [759, 169] width 276 height 33
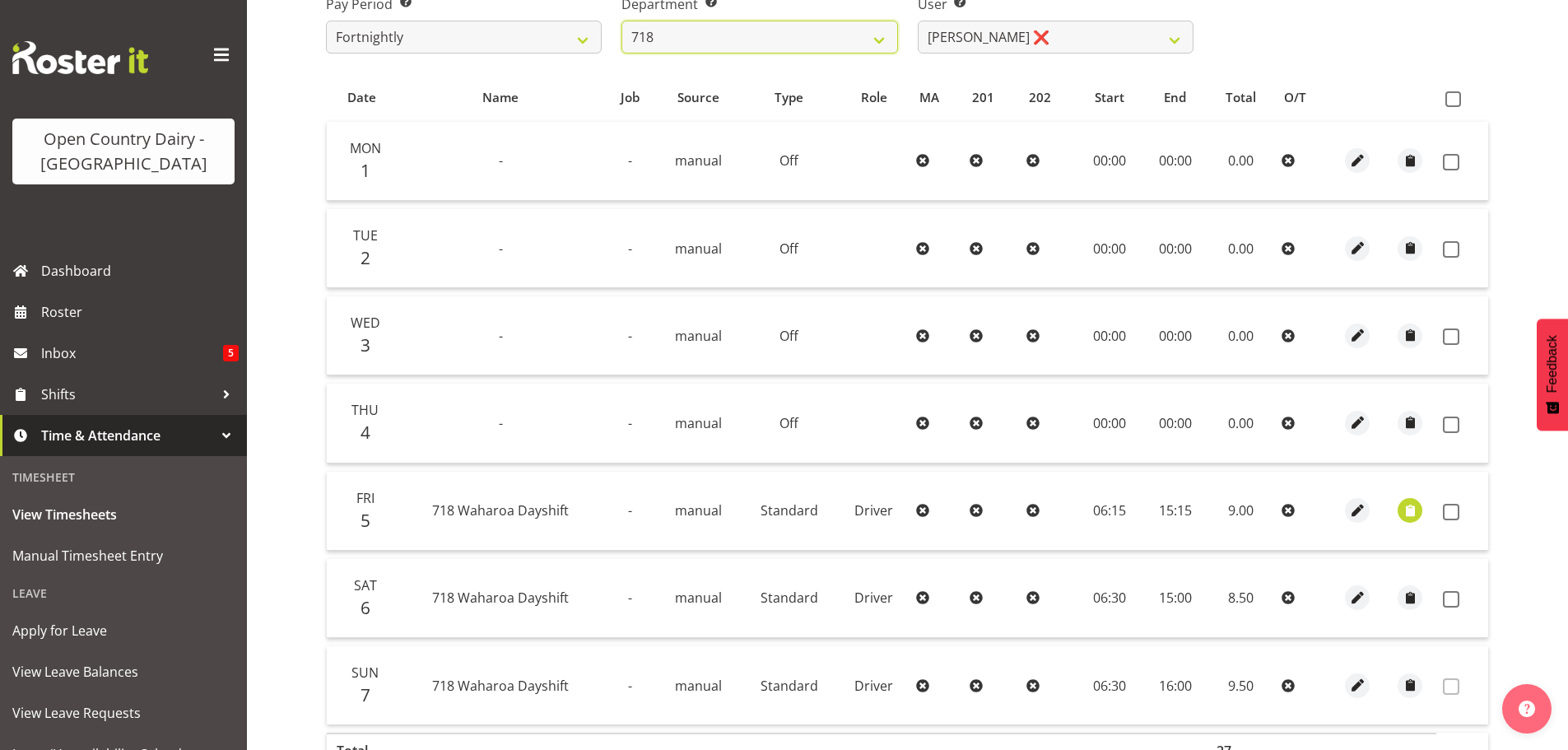
scroll to position [326, 0]
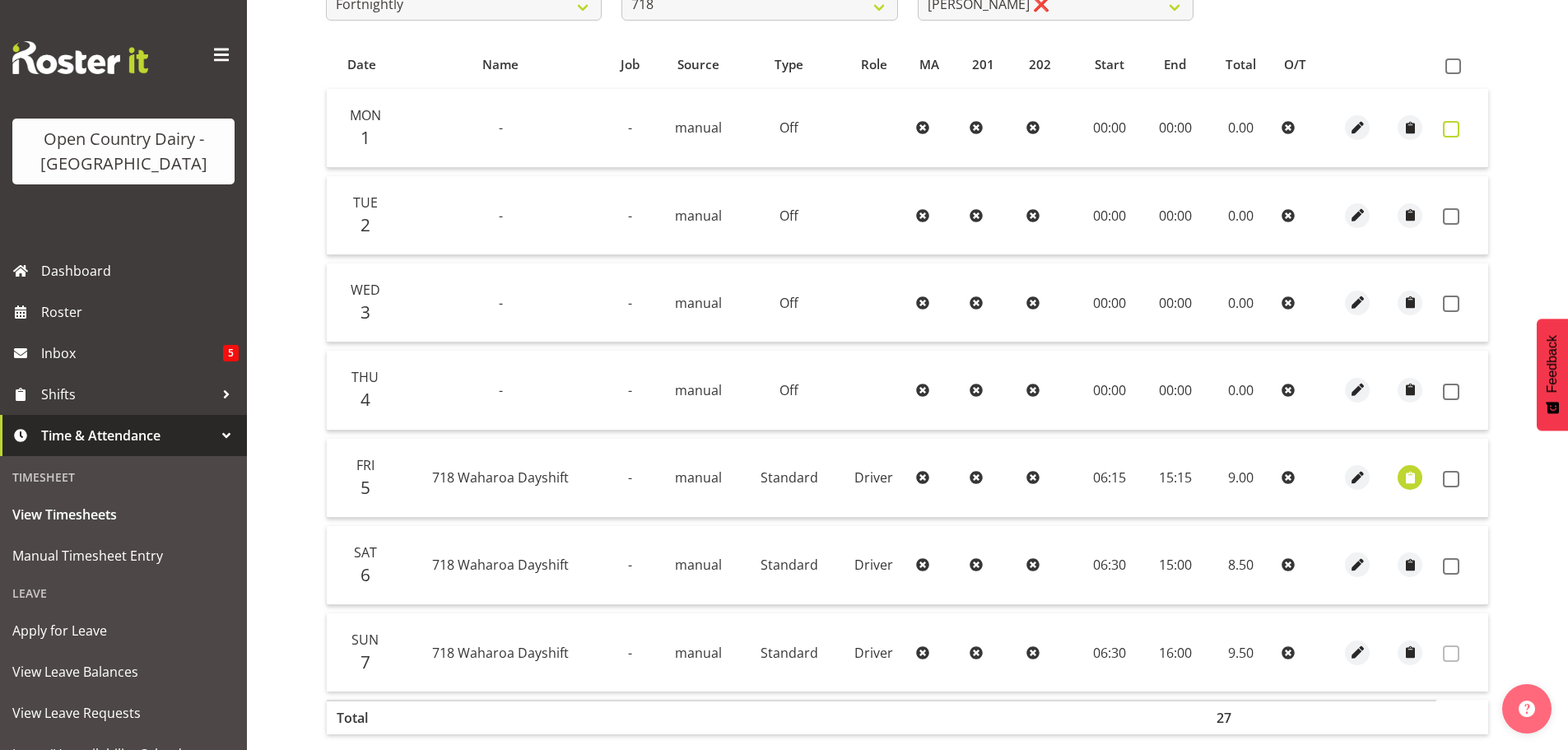
click at [1448, 127] on span at bounding box center [1451, 129] width 17 height 17
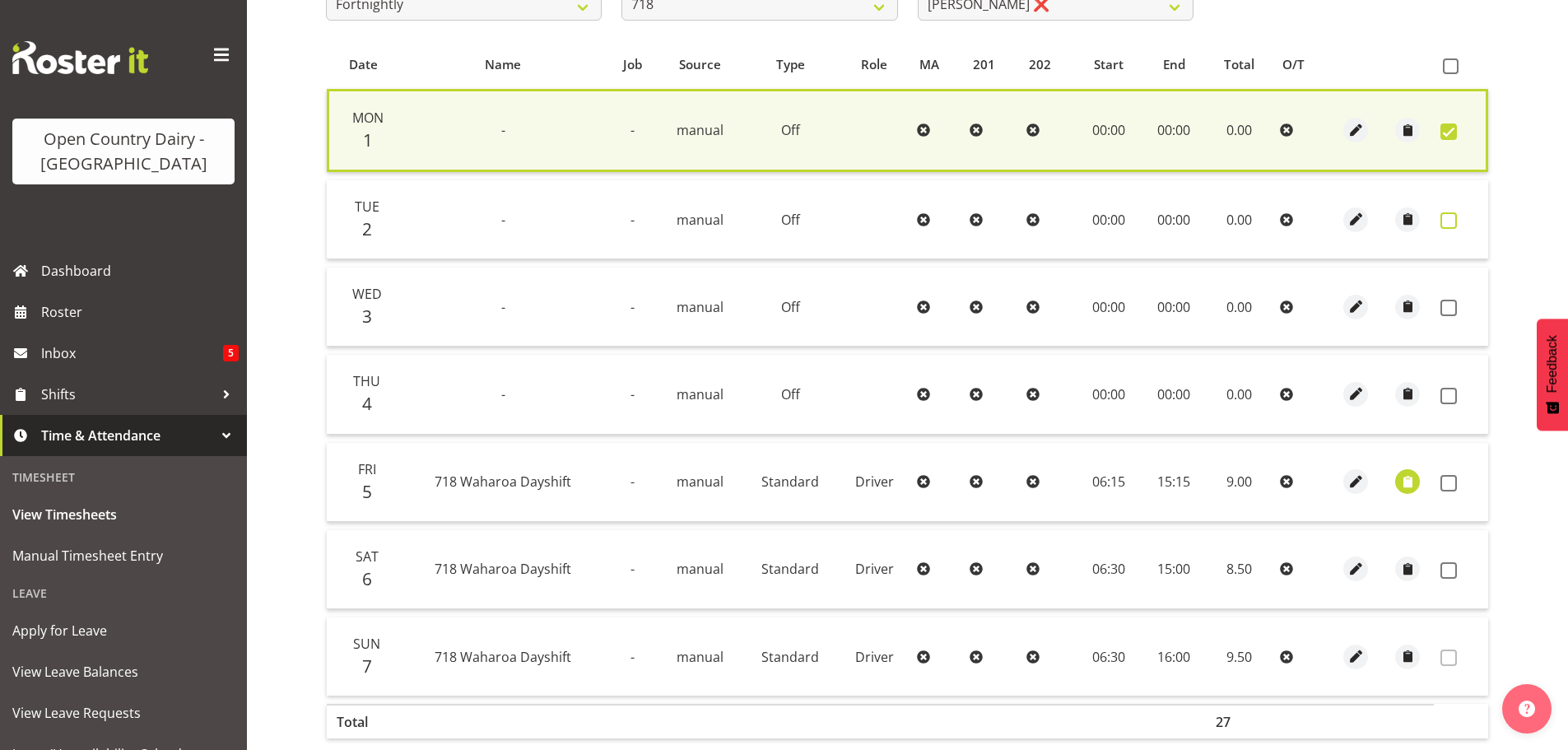
click at [1445, 217] on span at bounding box center [1448, 220] width 17 height 17
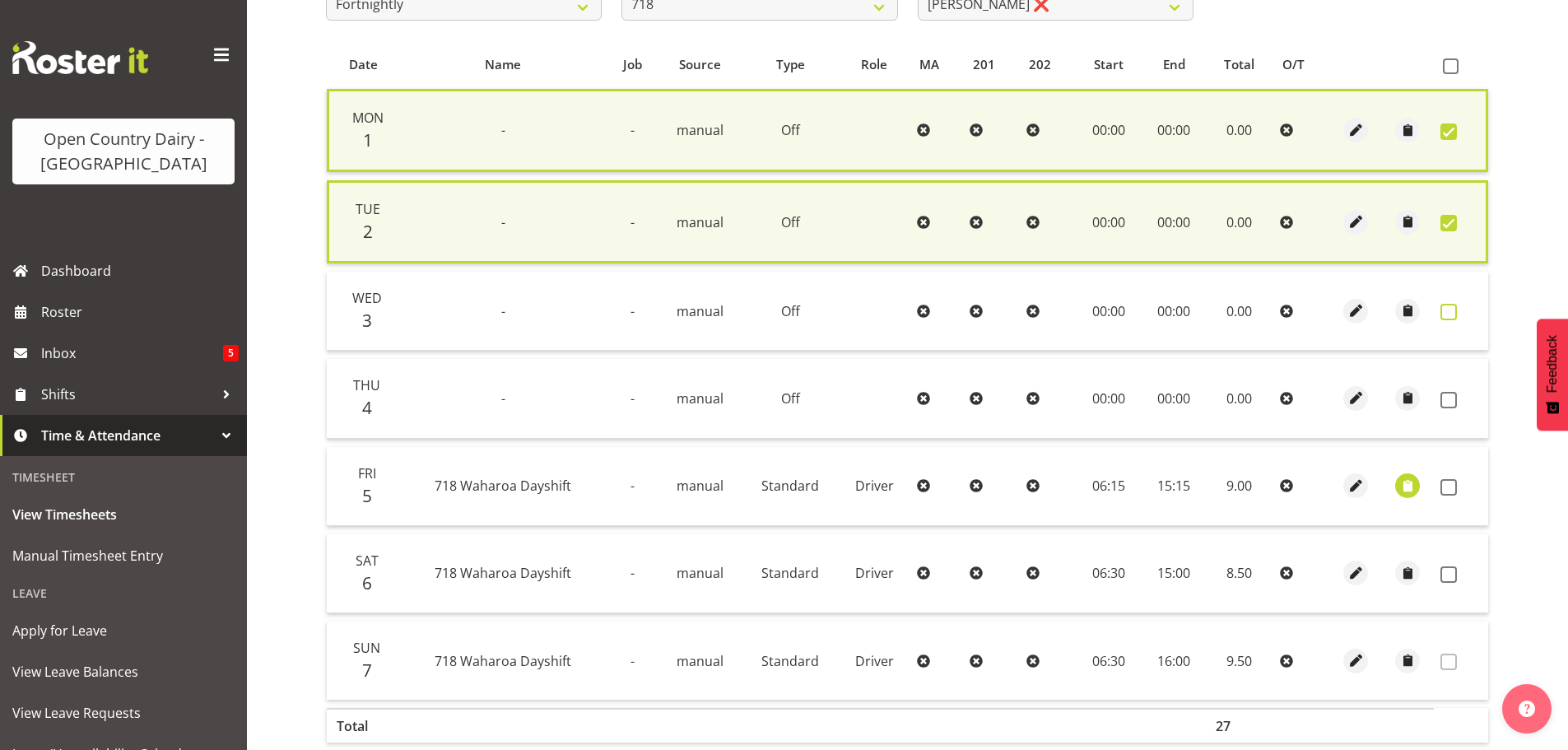
click at [1445, 311] on span at bounding box center [1448, 311] width 17 height 17
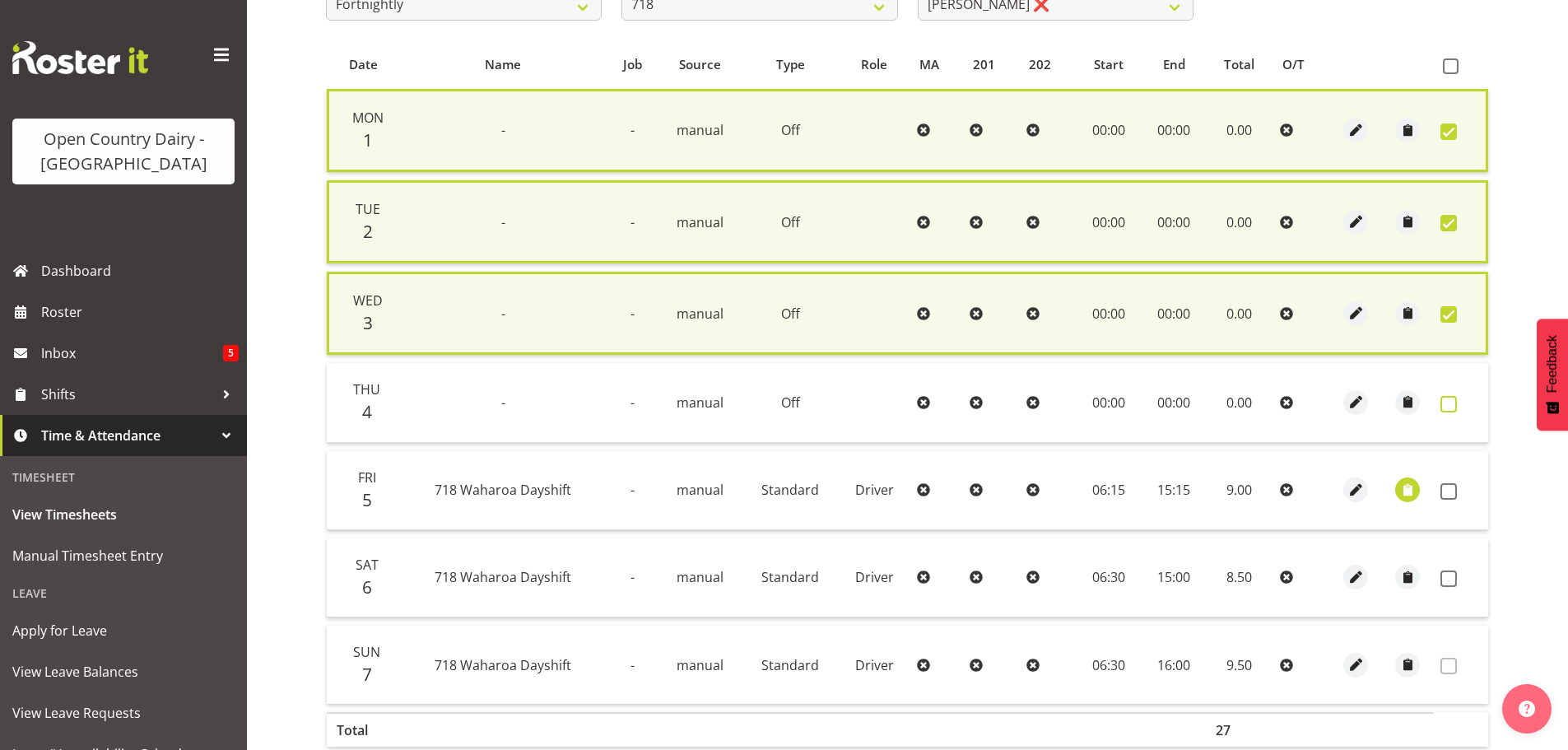
click at [1445, 408] on span at bounding box center [1448, 403] width 17 height 17
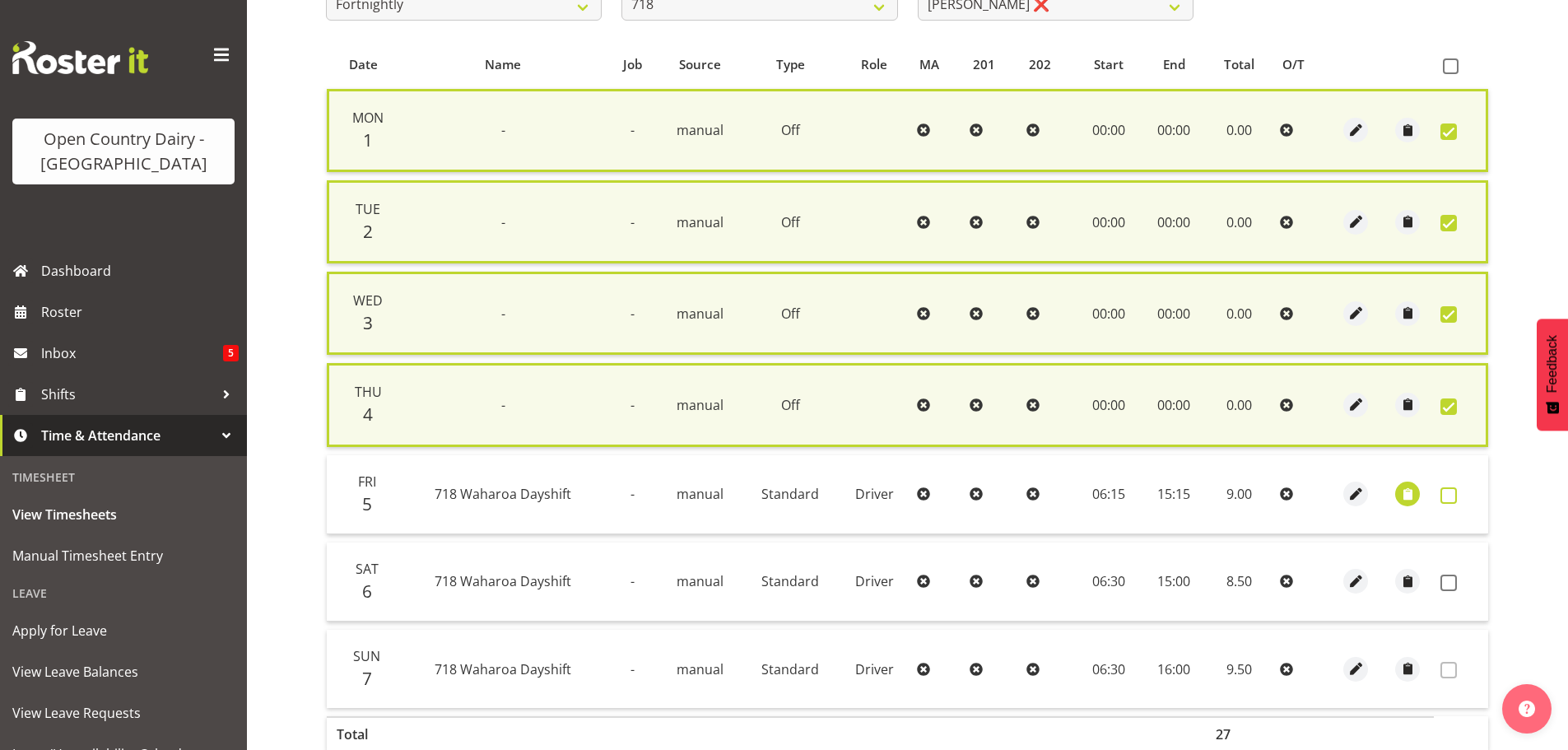
click at [1446, 498] on span at bounding box center [1448, 494] width 17 height 17
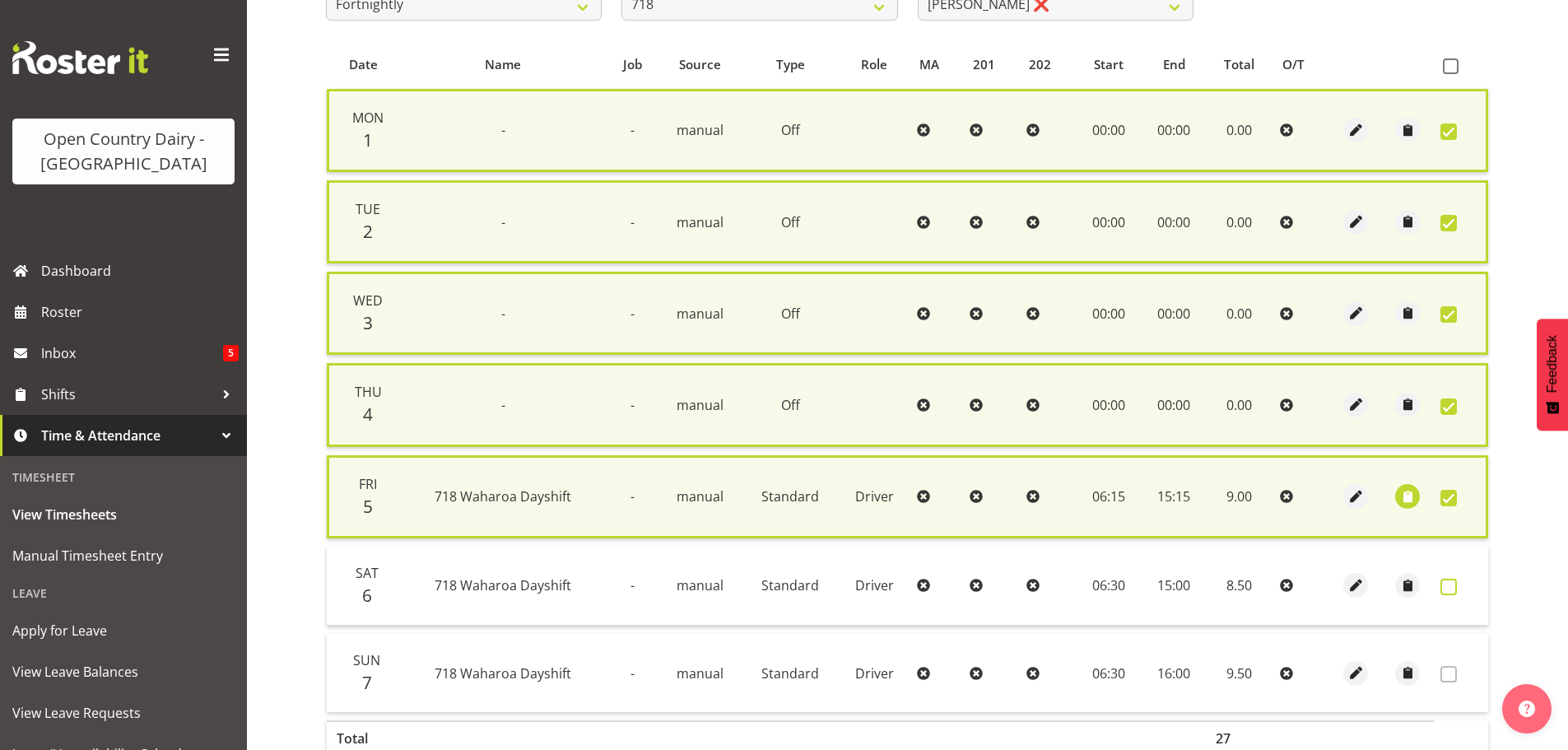
click at [1445, 588] on span at bounding box center [1448, 587] width 17 height 17
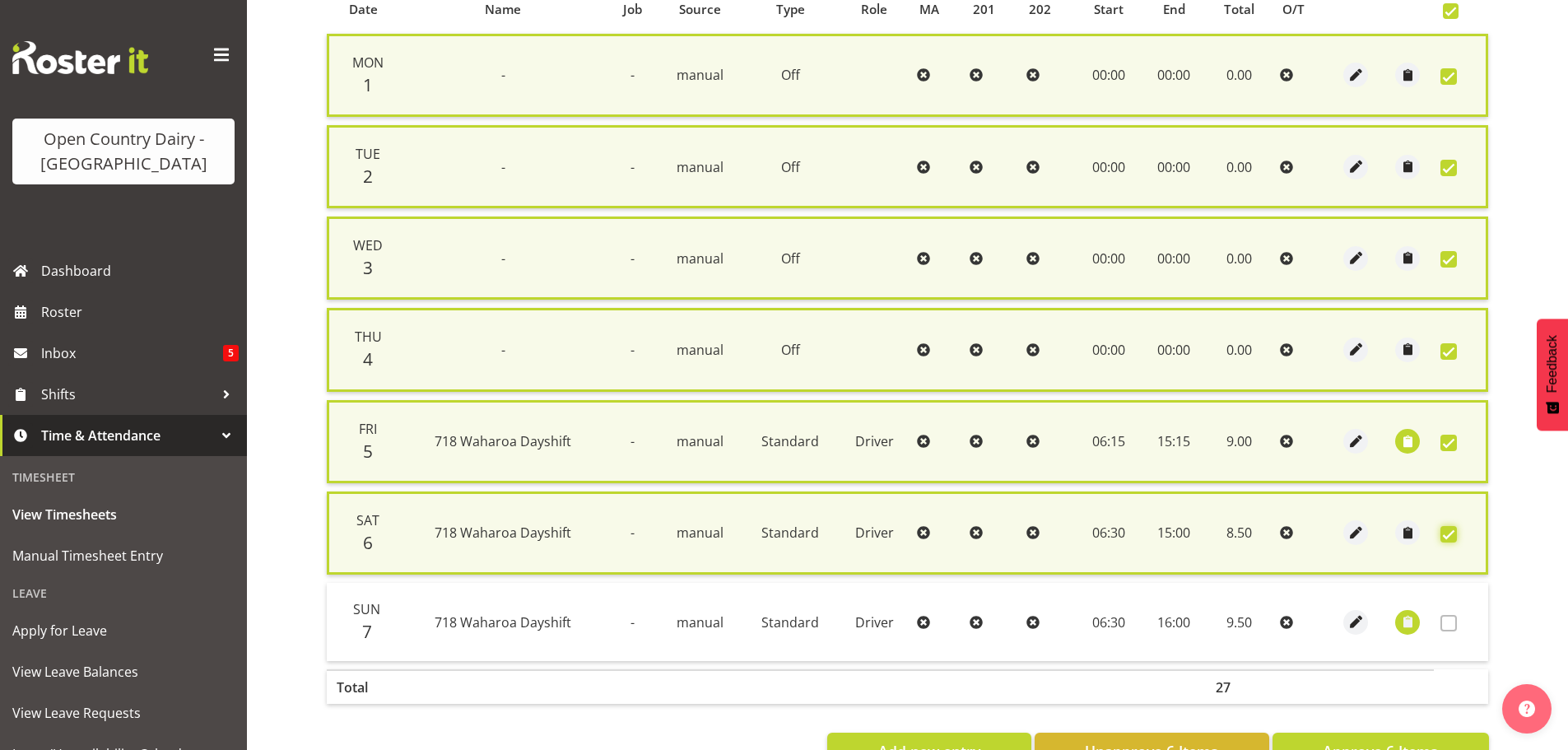
scroll to position [438, 0]
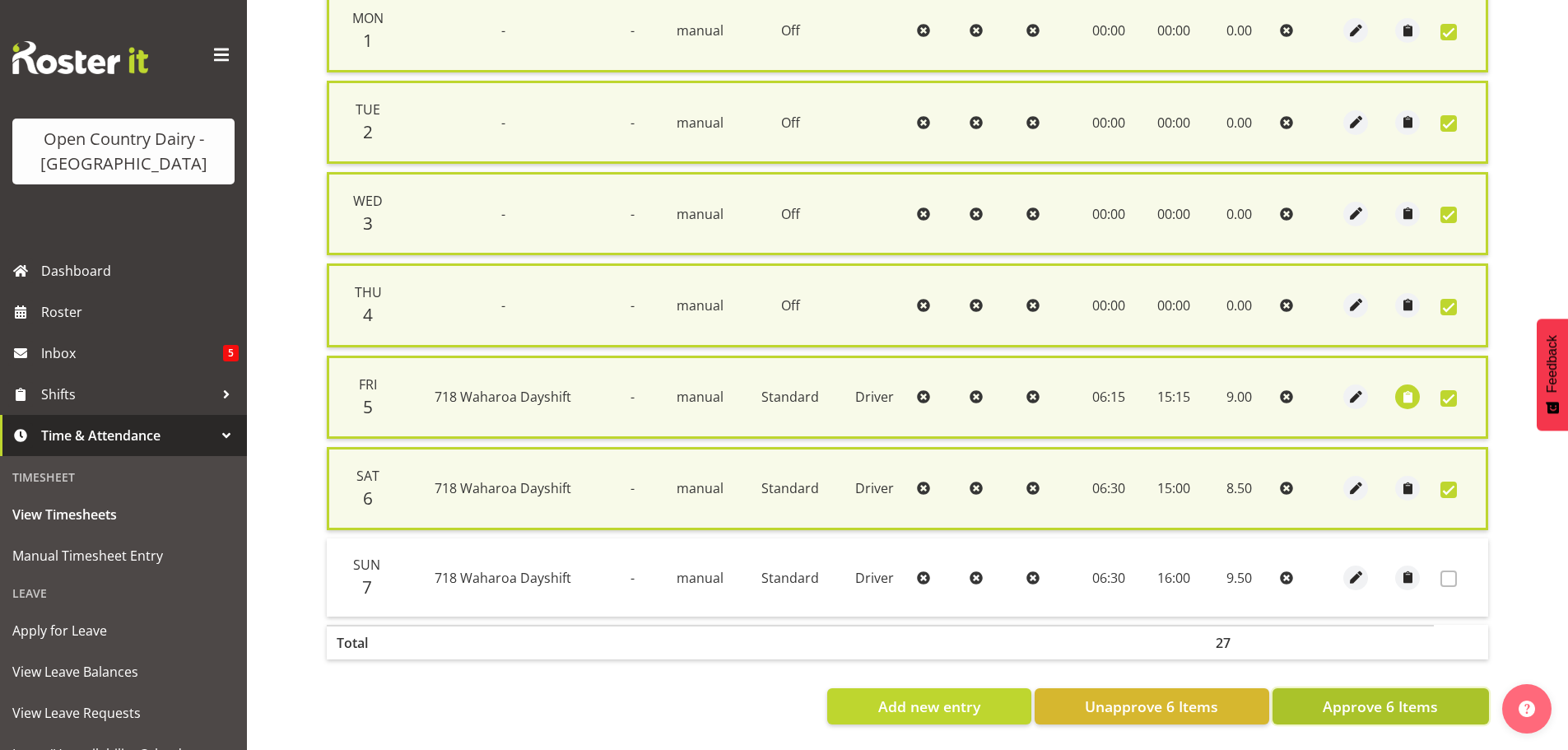
click at [1358, 695] on span "Approve 6 Items" at bounding box center [1379, 706] width 116 height 22
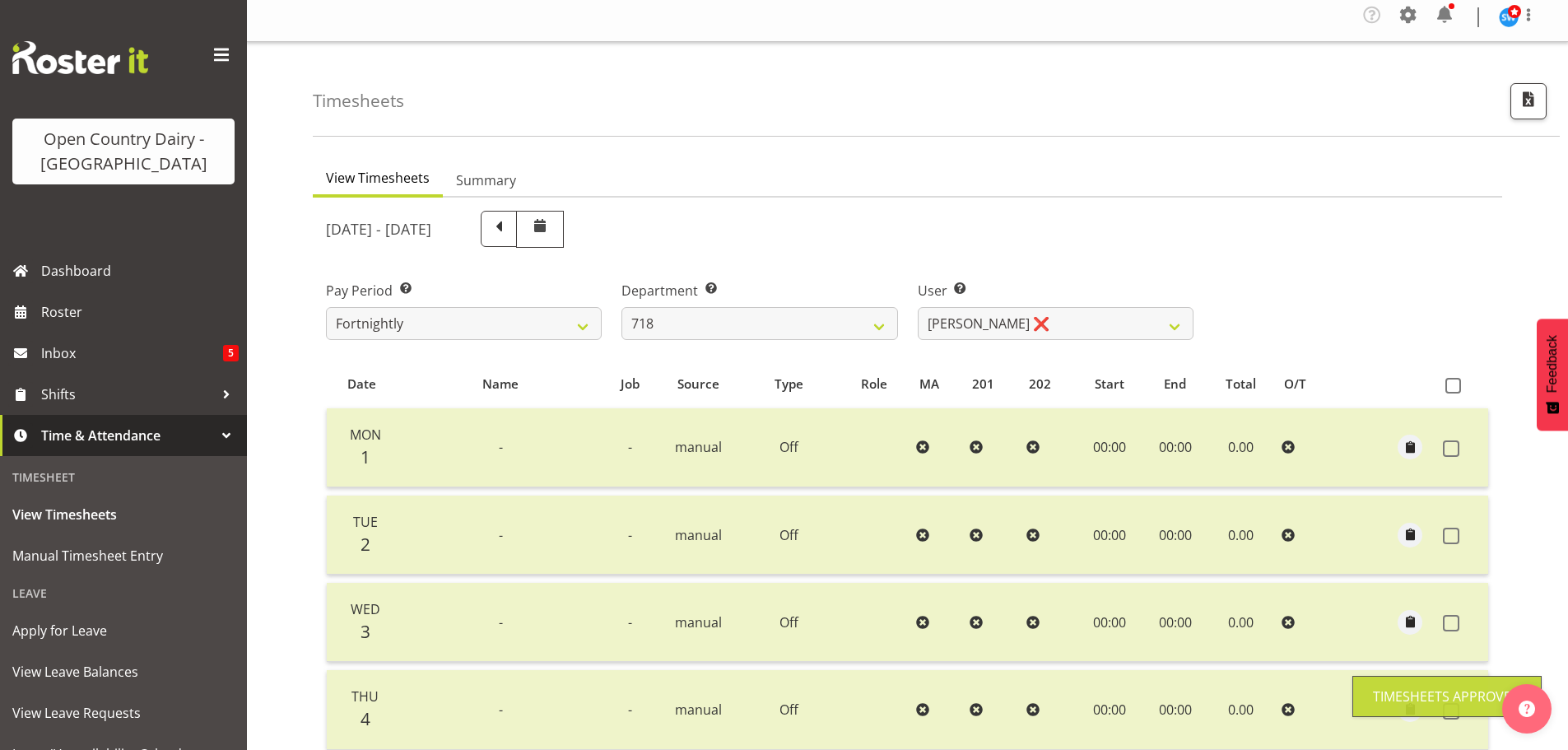
scroll to position [2, 0]
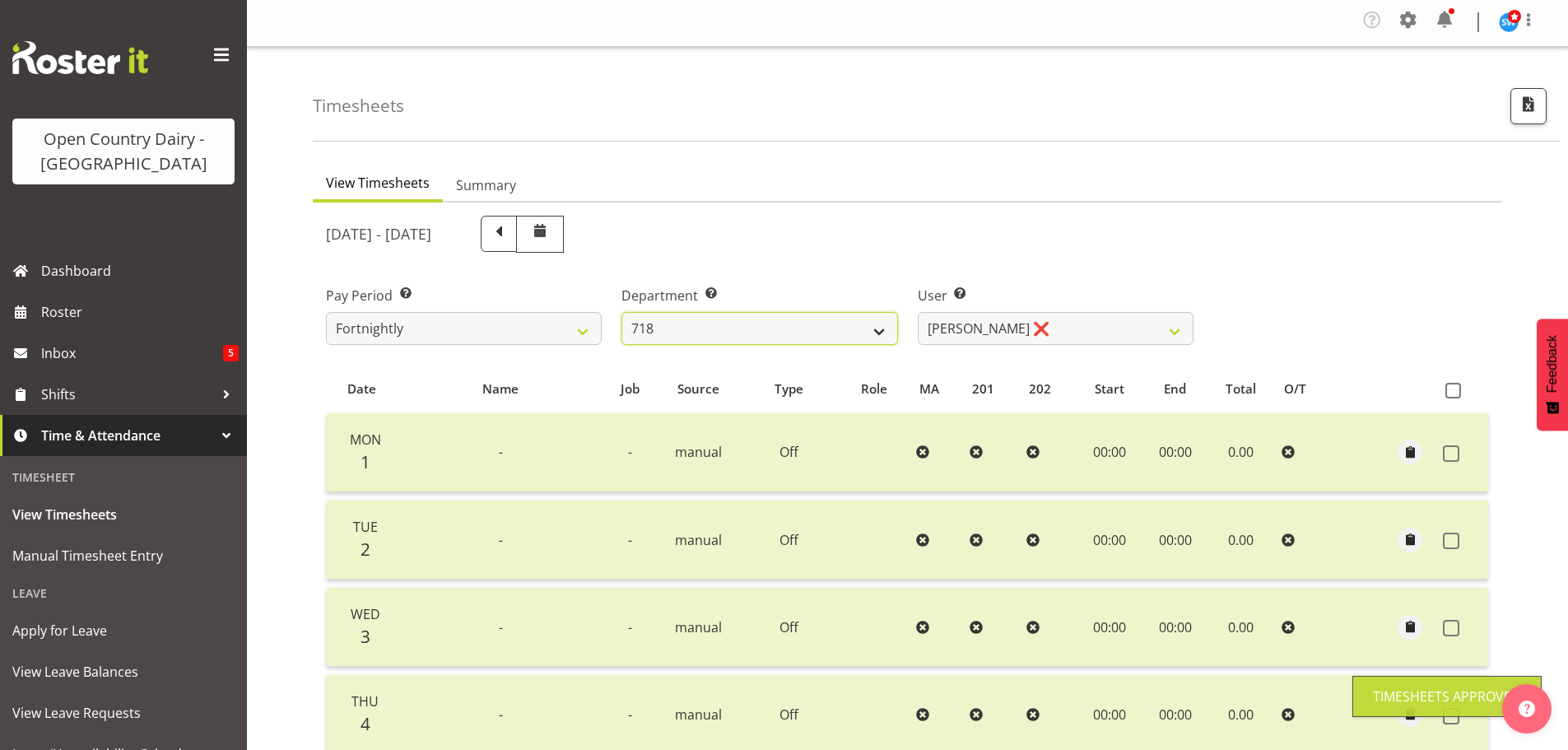
click at [764, 324] on select "701 702 703 704 705 706 707 708 709 710 711 712 713 714 715 716 717 718 719 720" at bounding box center [759, 329] width 276 height 33
click at [621, 312] on select "701 702 703 704 705 706 707 708 709 710 711 712 713 714 715 716 717 718 719 720" at bounding box center [759, 329] width 276 height 33
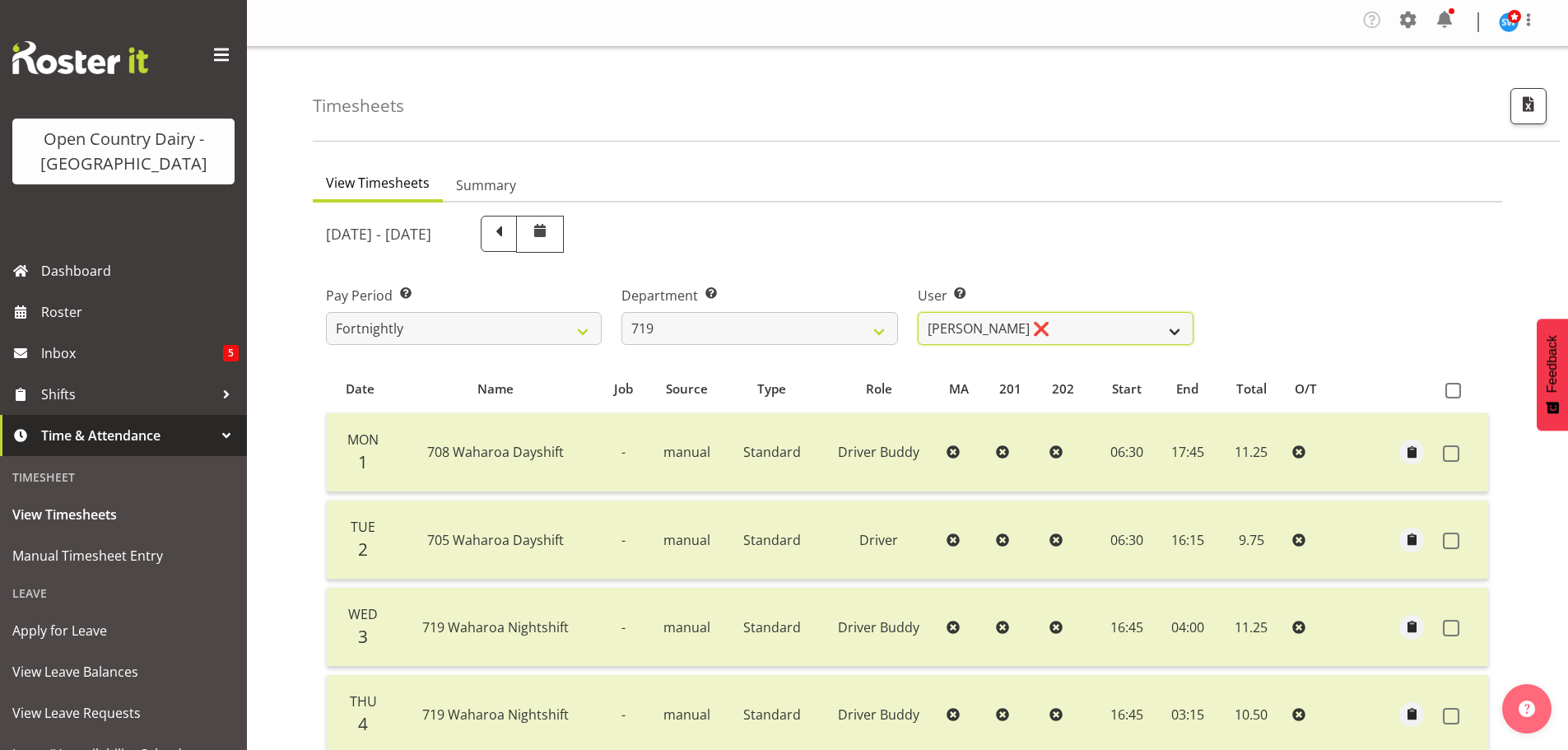
click at [1089, 325] on select "Andrew de Lautour ❌ James Wellington ❌ Sami Ovesen ❌" at bounding box center [1055, 329] width 276 height 33
click at [801, 326] on select "701 702 703 704 705 706 707 708 709 710 711 712 713 714 715 716 717 718 719 720" at bounding box center [759, 329] width 276 height 33
click at [621, 312] on select "701 702 703 704 705 706 707 708 709 710 711 712 713 714 715 716 717 718 719 720" at bounding box center [759, 329] width 276 height 33
click at [1111, 329] on select "Garry Hooper ❌ Kerry Slater ❌ Nathan Frankhouser ❌ Steve Daly ❌" at bounding box center [1055, 329] width 276 height 33
click at [918, 312] on select "Garry Hooper ❌ Kerry Slater ❌ Nathan Frankhouser ❌ Steve Daly ❌" at bounding box center [1055, 329] width 276 height 33
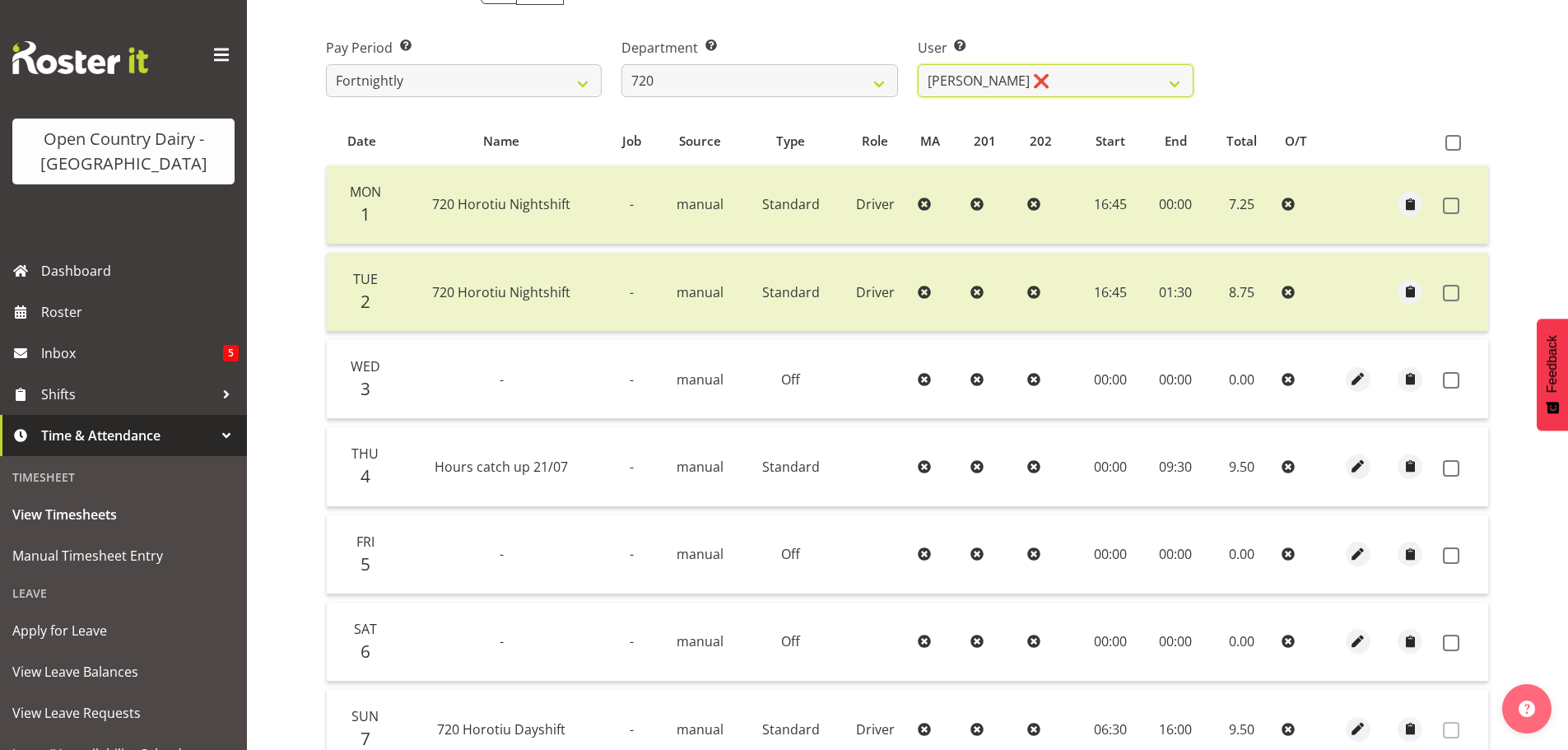
scroll to position [413, 0]
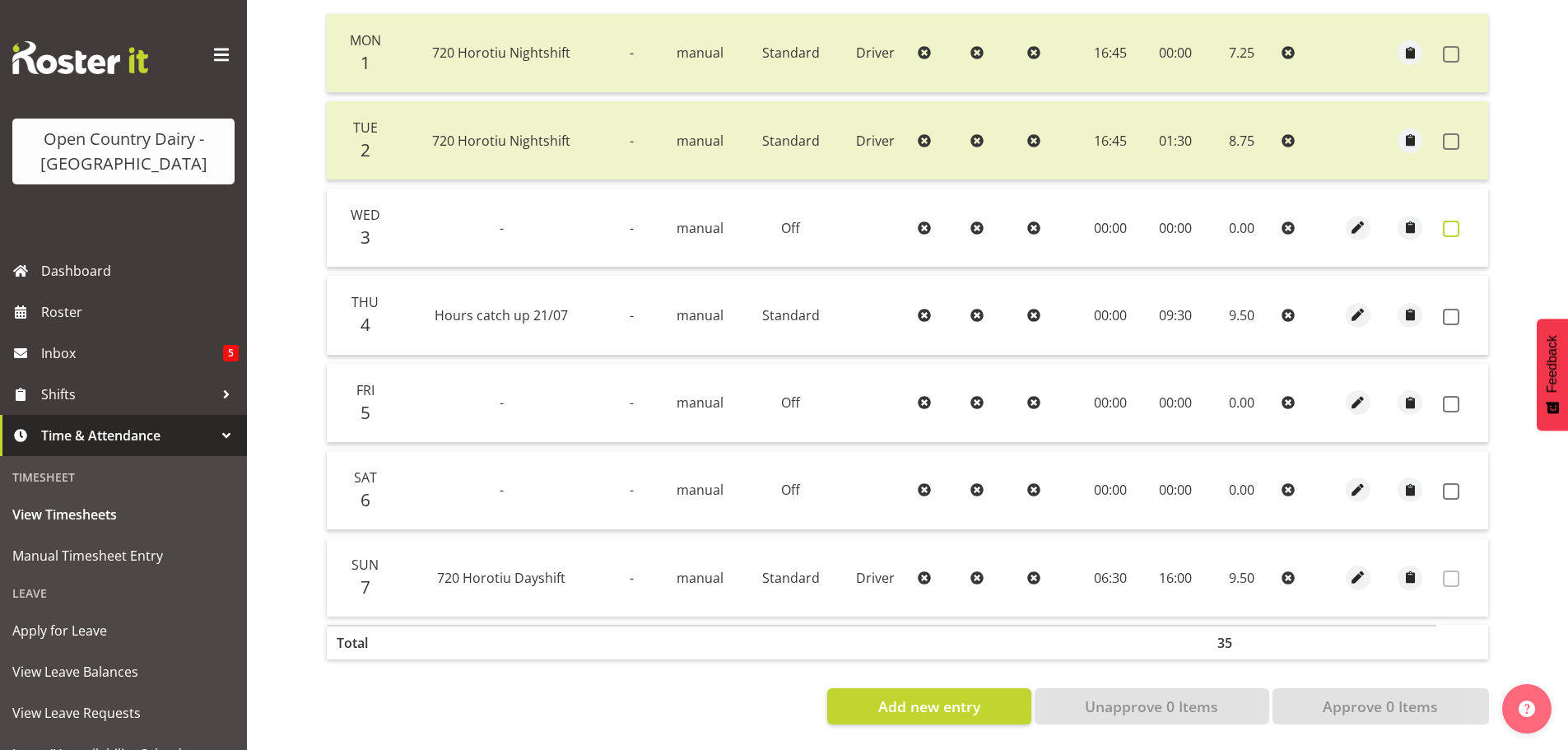
click at [1454, 221] on span at bounding box center [1451, 229] width 17 height 17
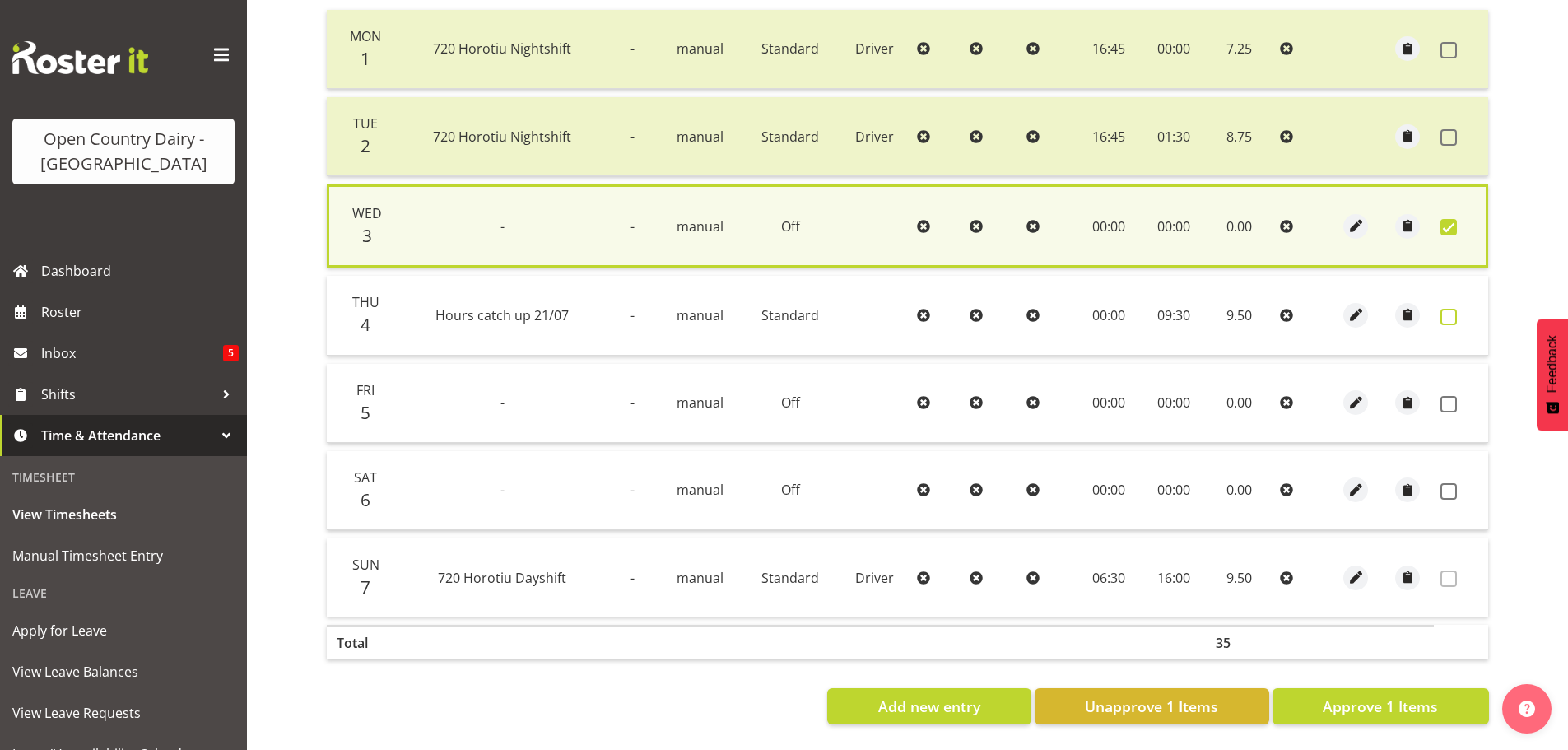
click at [1455, 309] on span at bounding box center [1448, 316] width 17 height 17
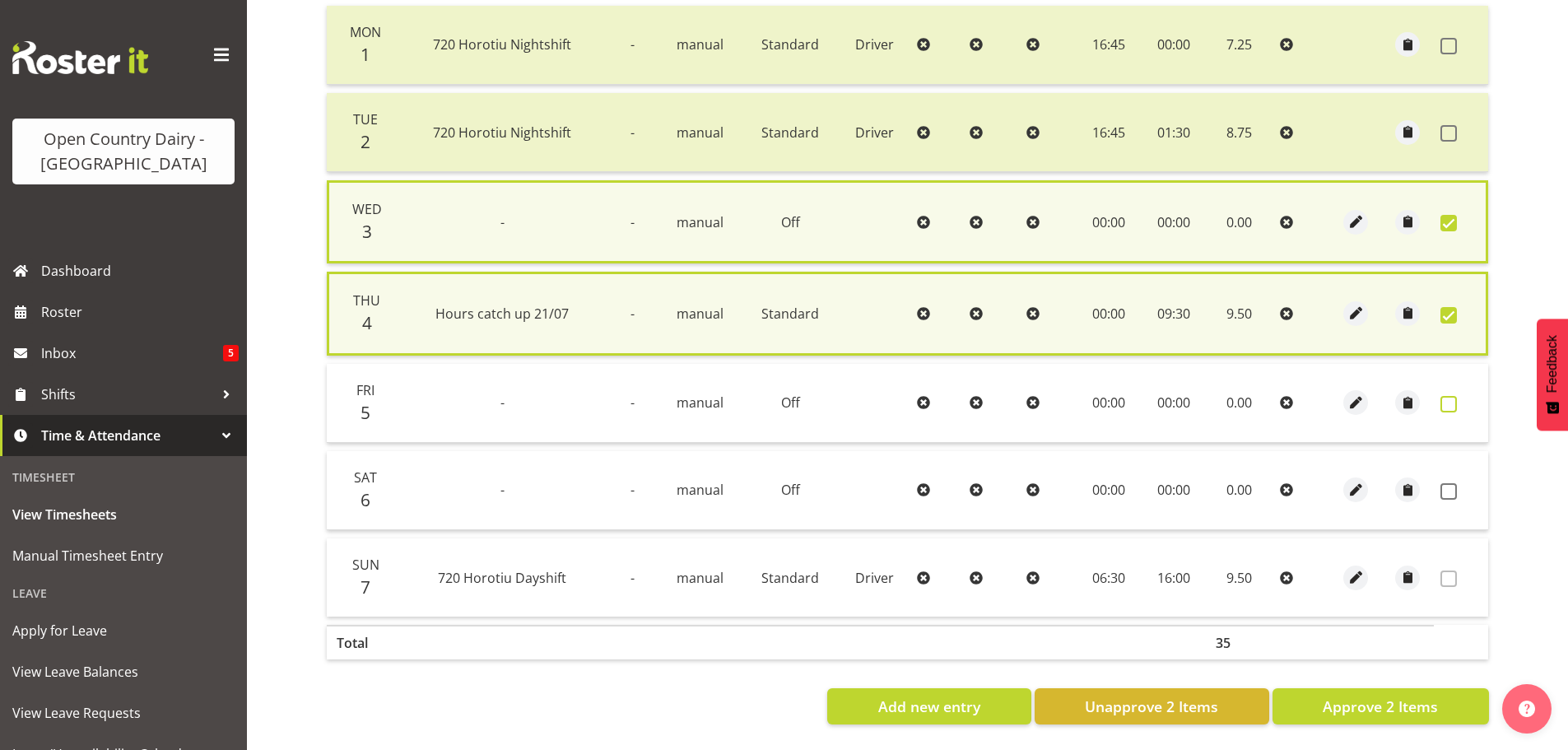
click at [1448, 400] on span at bounding box center [1448, 403] width 17 height 17
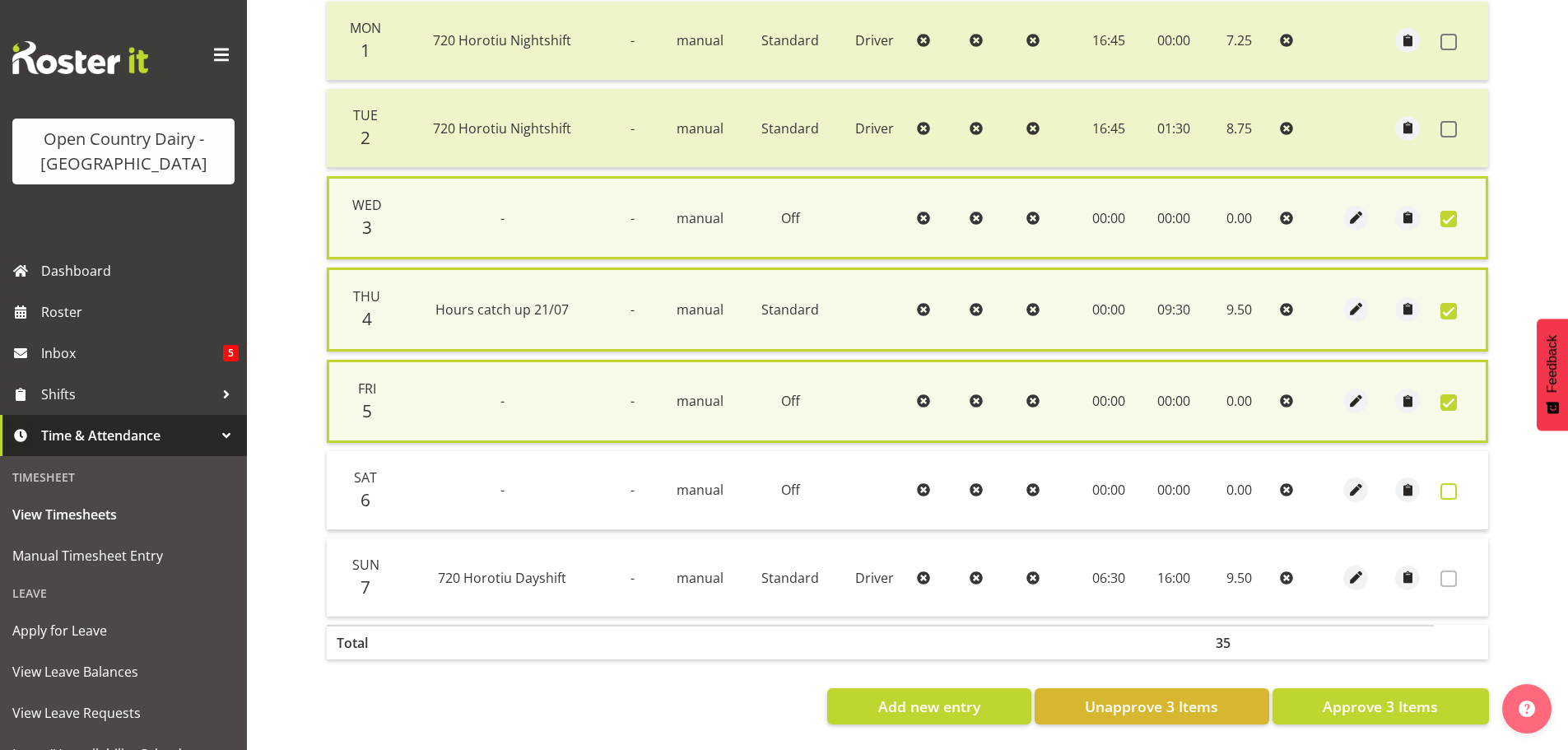
click at [1445, 487] on span at bounding box center [1448, 491] width 17 height 17
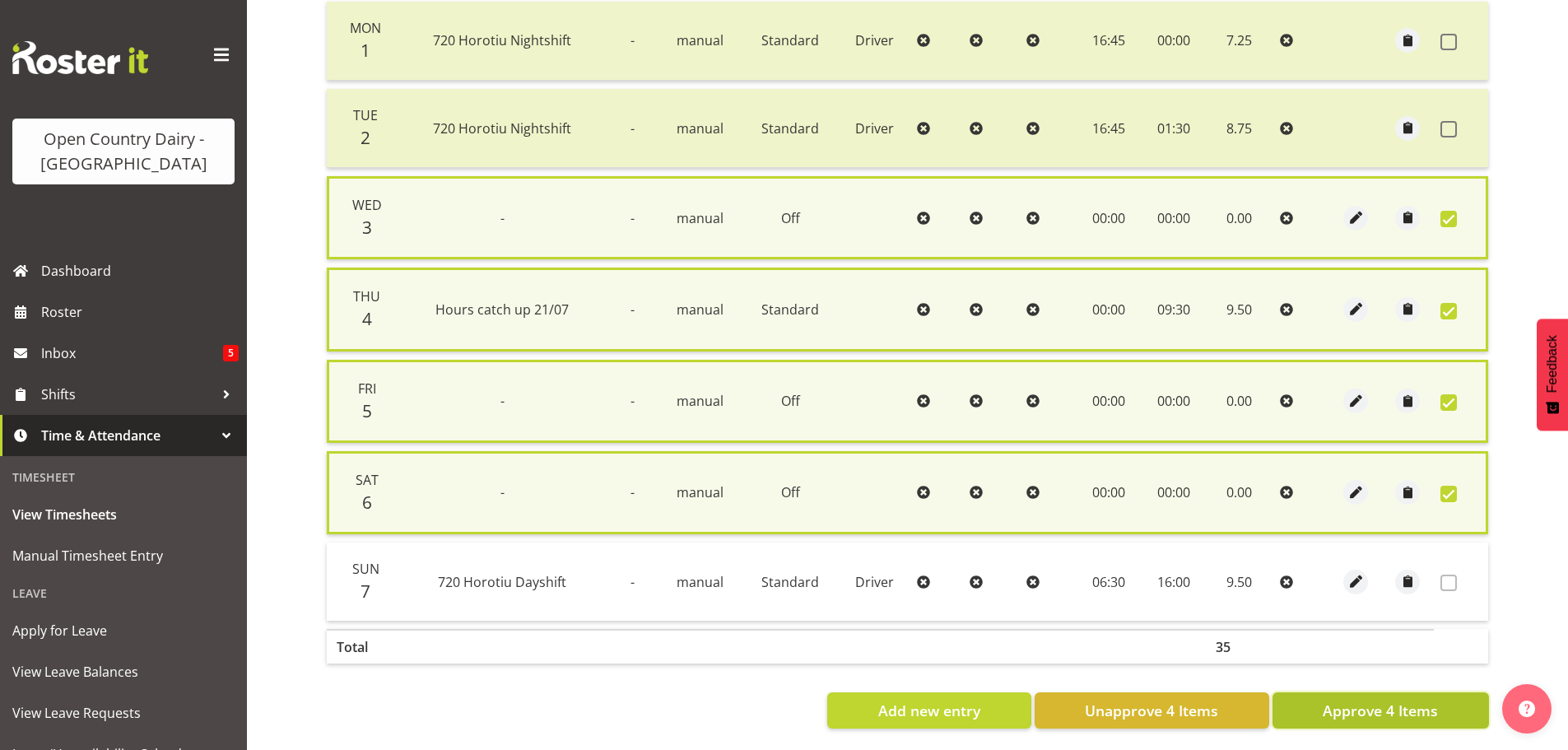
click at [1364, 701] on span "Approve 4 Items" at bounding box center [1379, 710] width 116 height 22
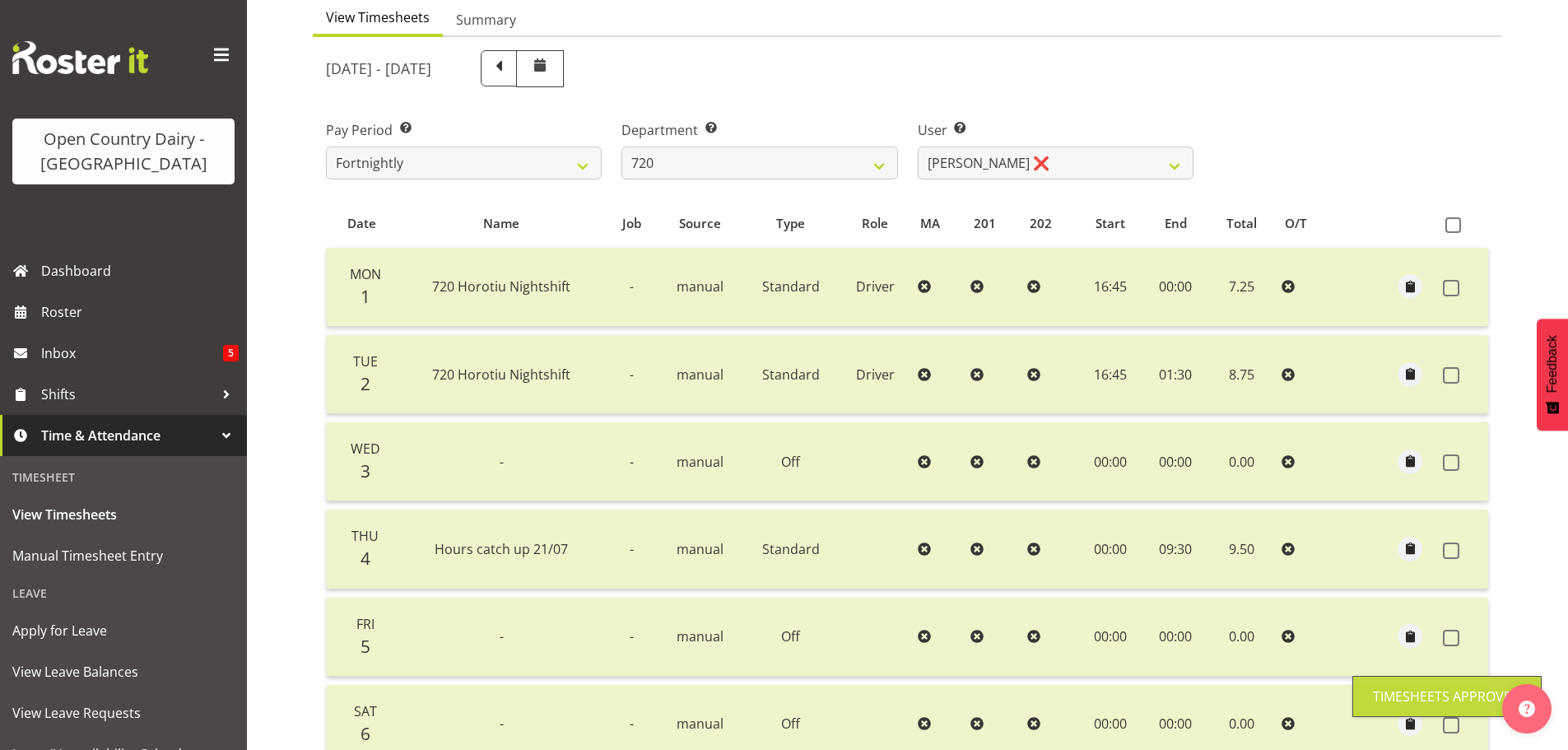
scroll to position [84, 0]
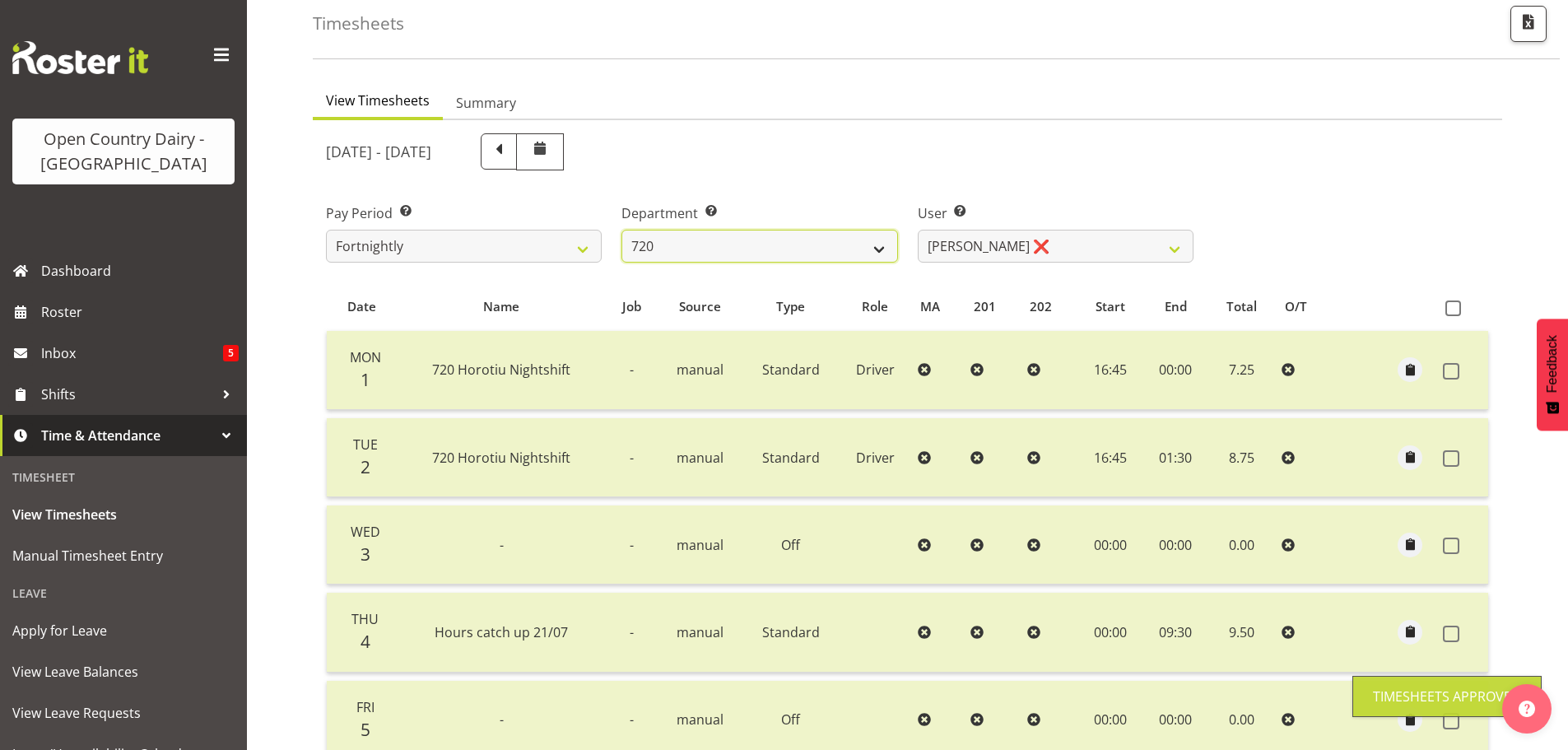
click at [736, 246] on select "701 702 703 704 705 706 707 708 709 710 711 712 713 714 715 716 717 718 719 720" at bounding box center [759, 246] width 276 height 33
click at [621, 229] on select "701 702 703 704 705 706 707 708 709 710 711 712 713 714 715 716 717 718 719 720" at bounding box center [759, 246] width 276 height 33
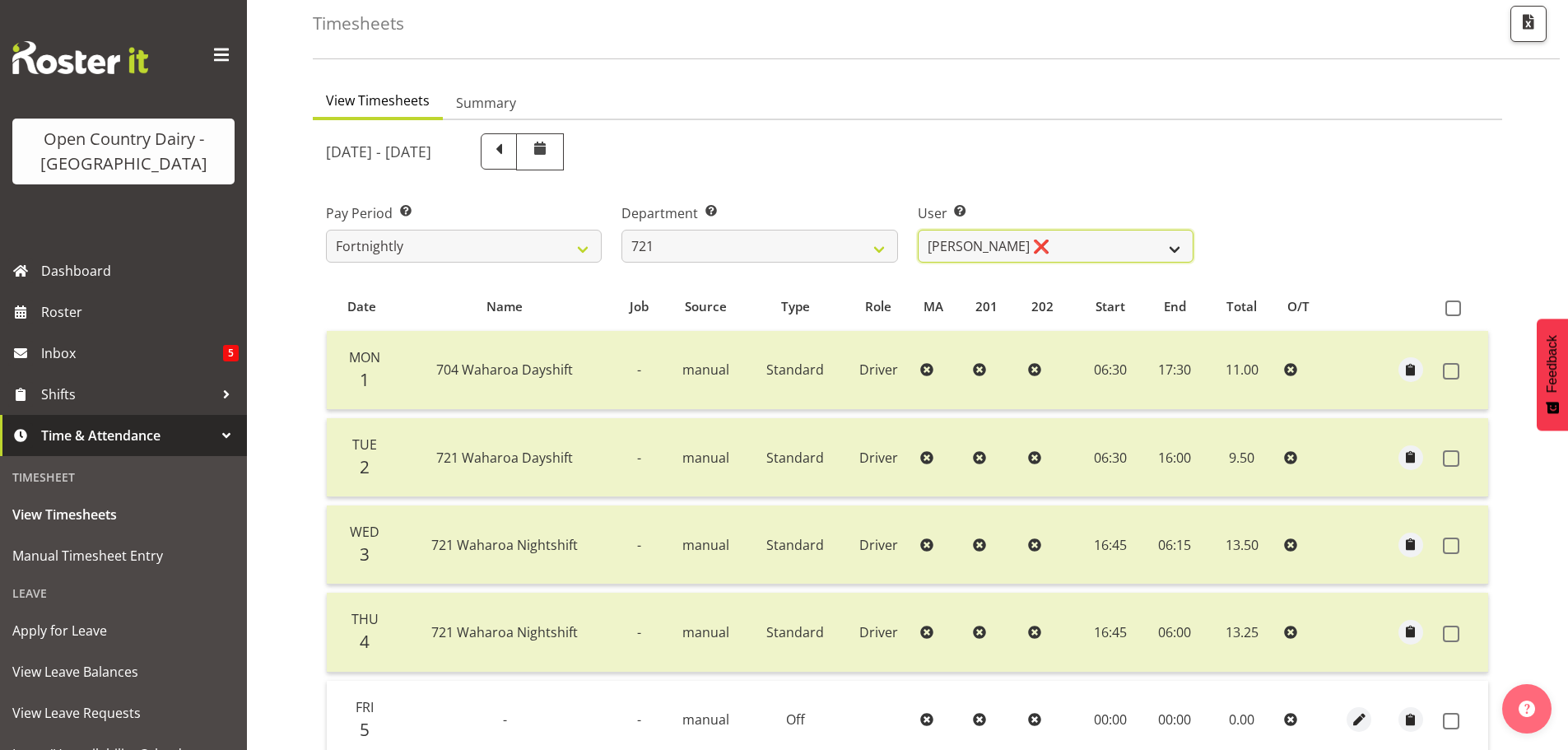
click at [1087, 246] on select "George Taylor ❌ Grant Vercoe ❌ Thakur Ajit Singh ❌" at bounding box center [1055, 246] width 276 height 33
click at [918, 229] on select "George Taylor ❌ Grant Vercoe ❌ Thakur Ajit Singh ❌" at bounding box center [1055, 246] width 276 height 33
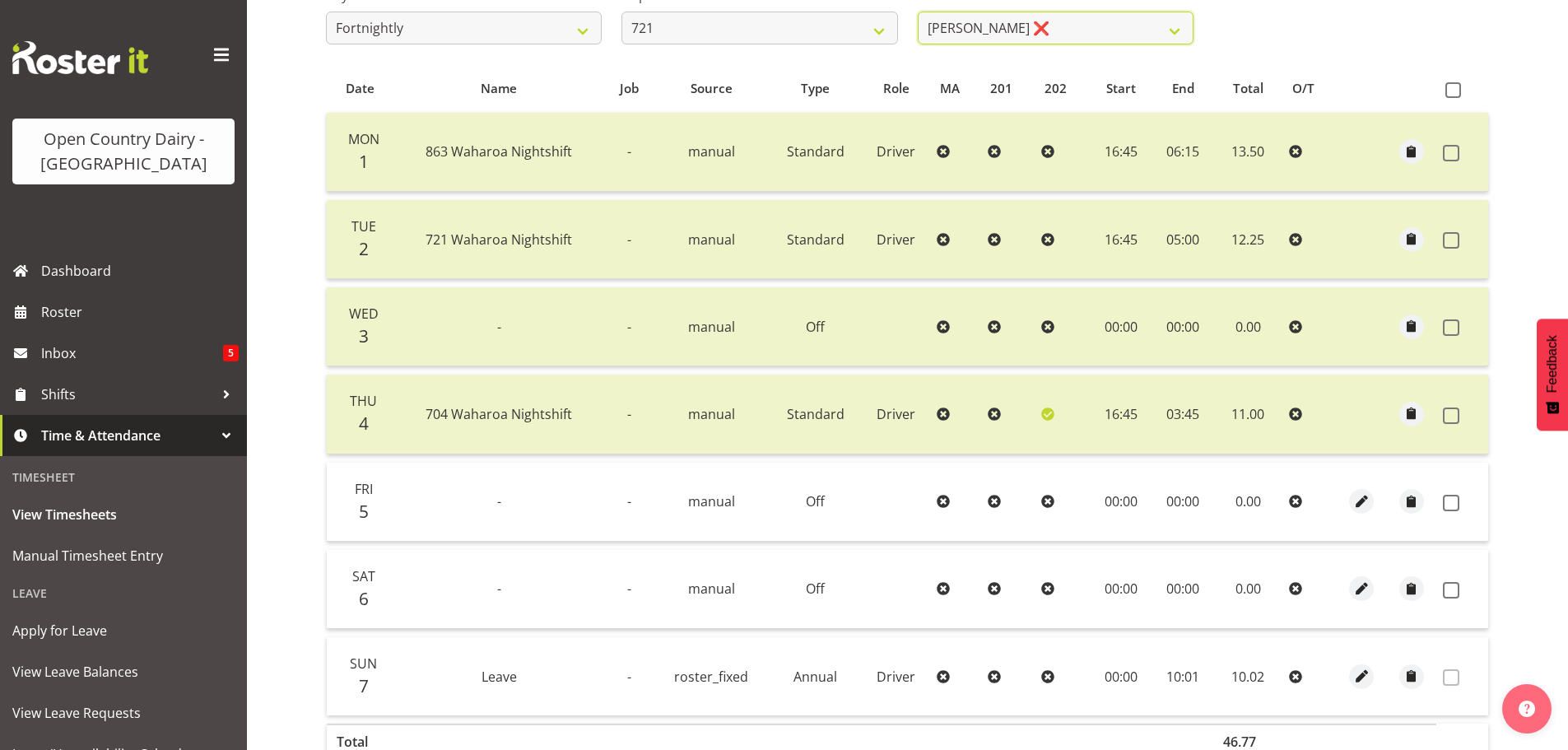
scroll to position [413, 0]
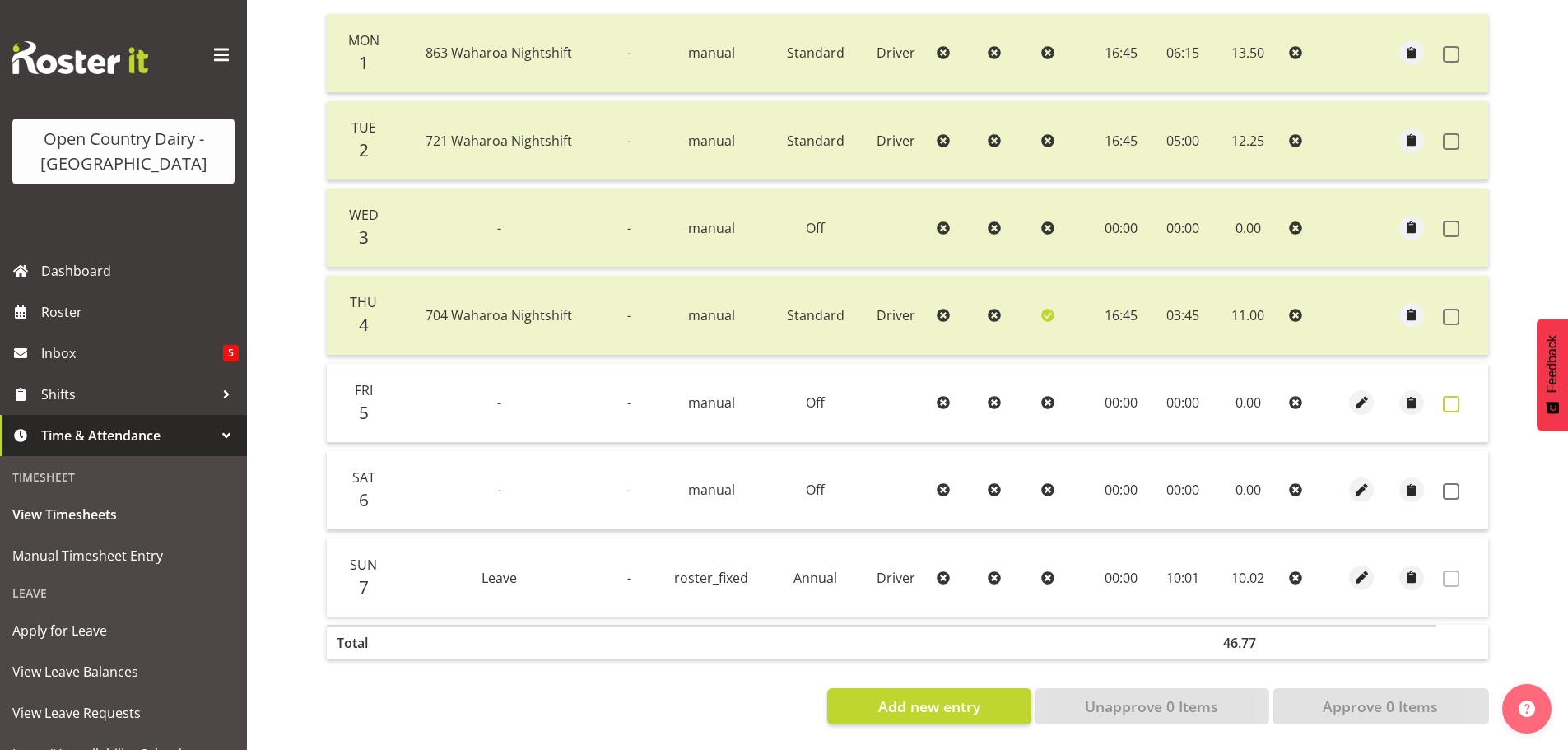
click at [1450, 395] on span at bounding box center [1451, 403] width 17 height 17
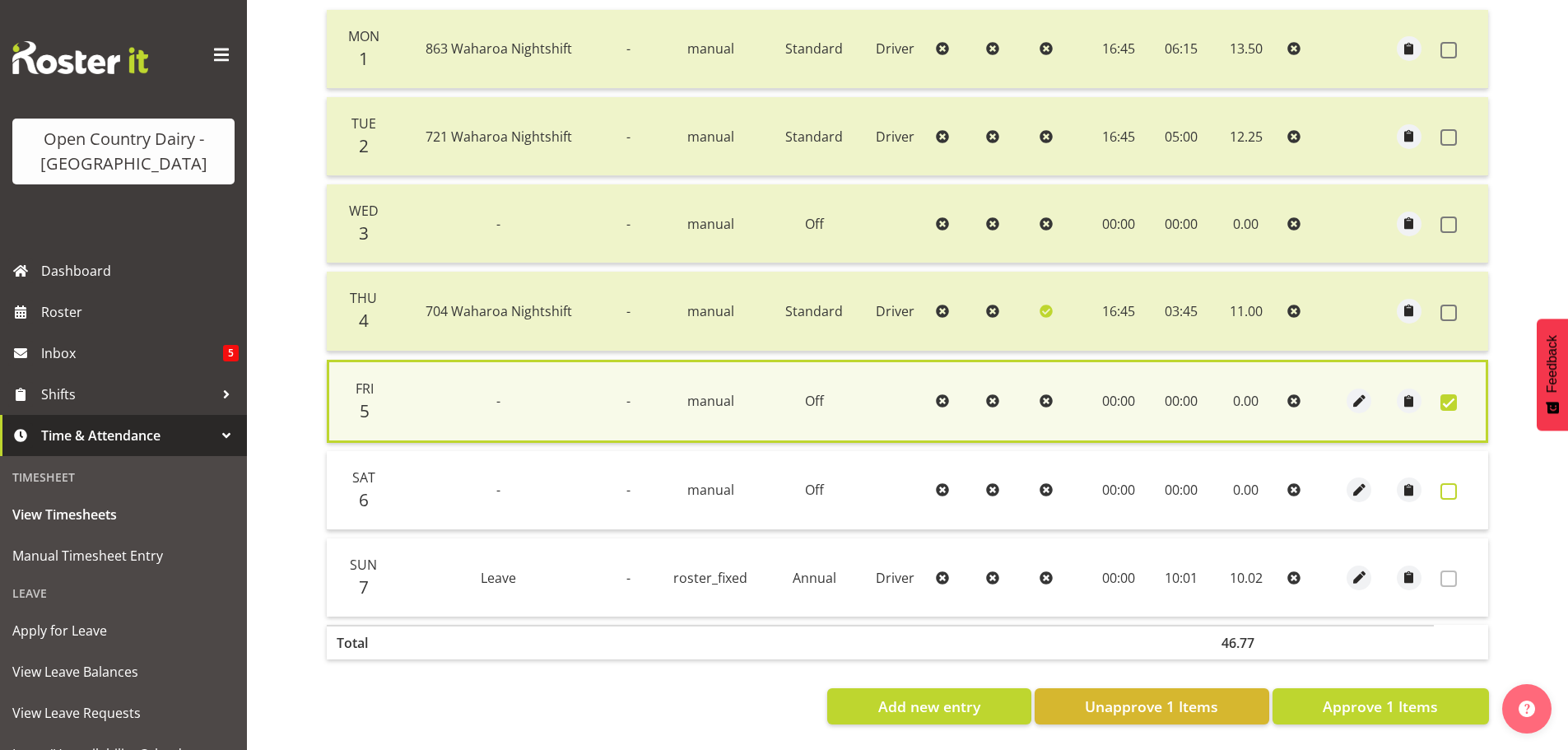
click at [1445, 483] on span at bounding box center [1448, 491] width 17 height 17
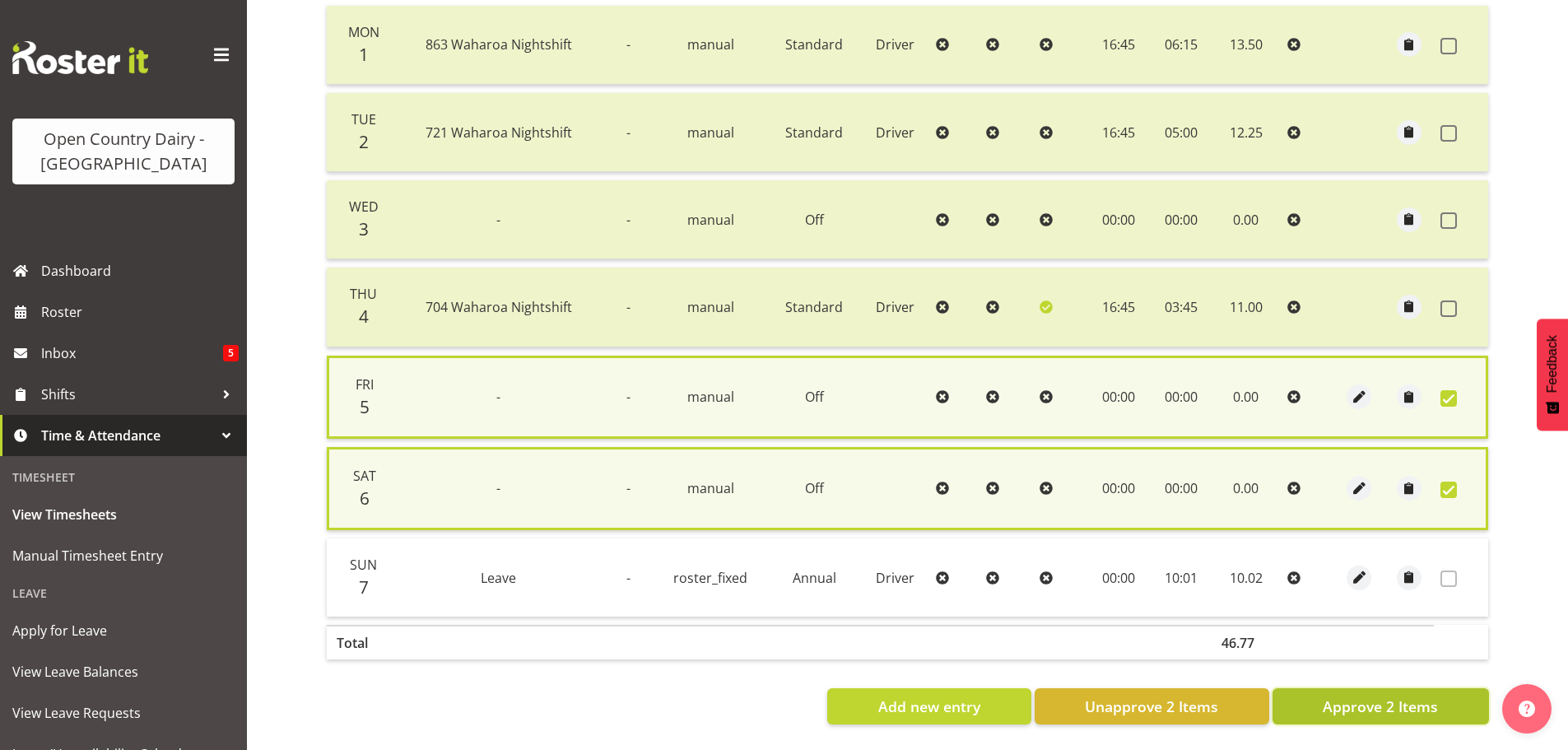
click at [1372, 705] on span "Approve 2 Items" at bounding box center [1379, 706] width 116 height 22
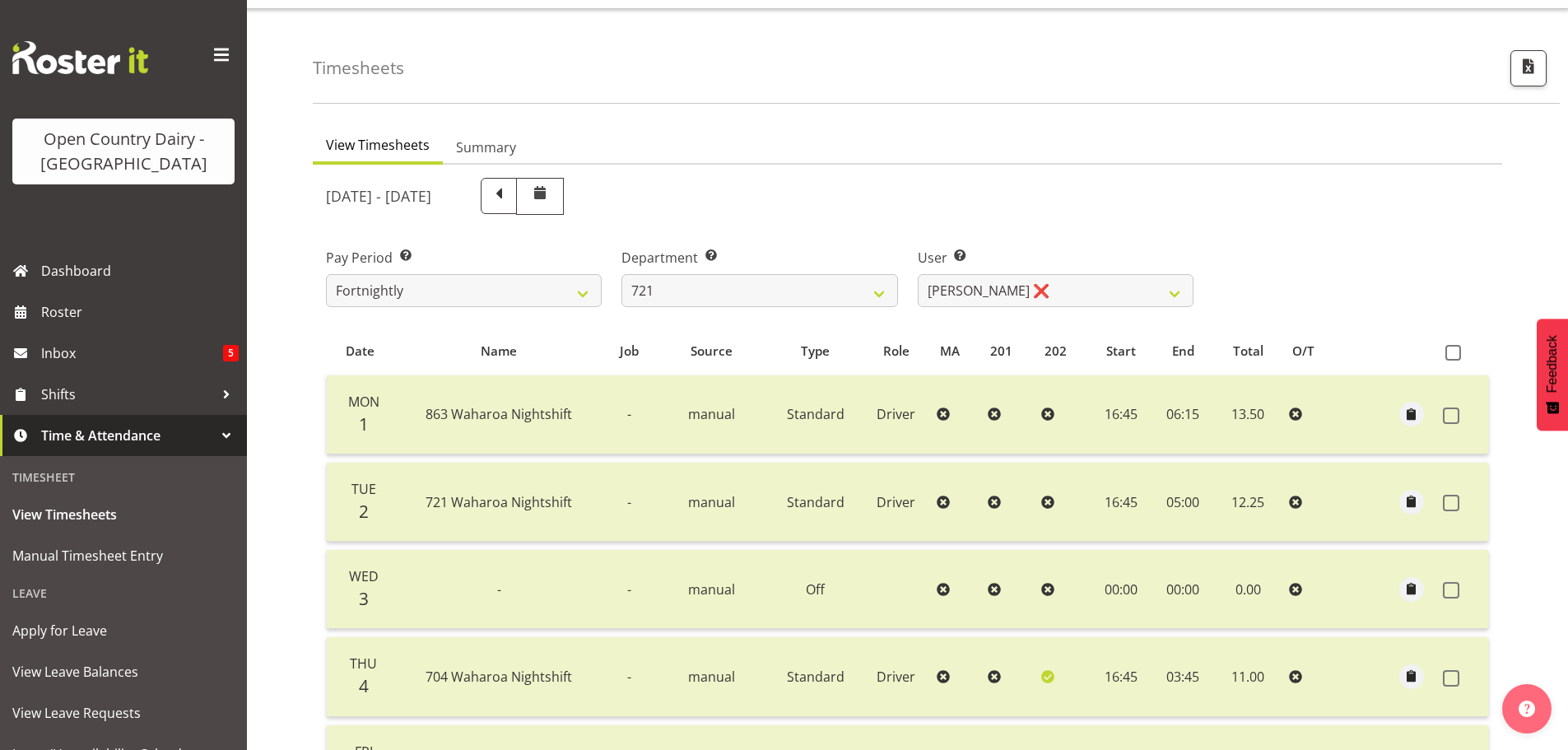
scroll to position [0, 0]
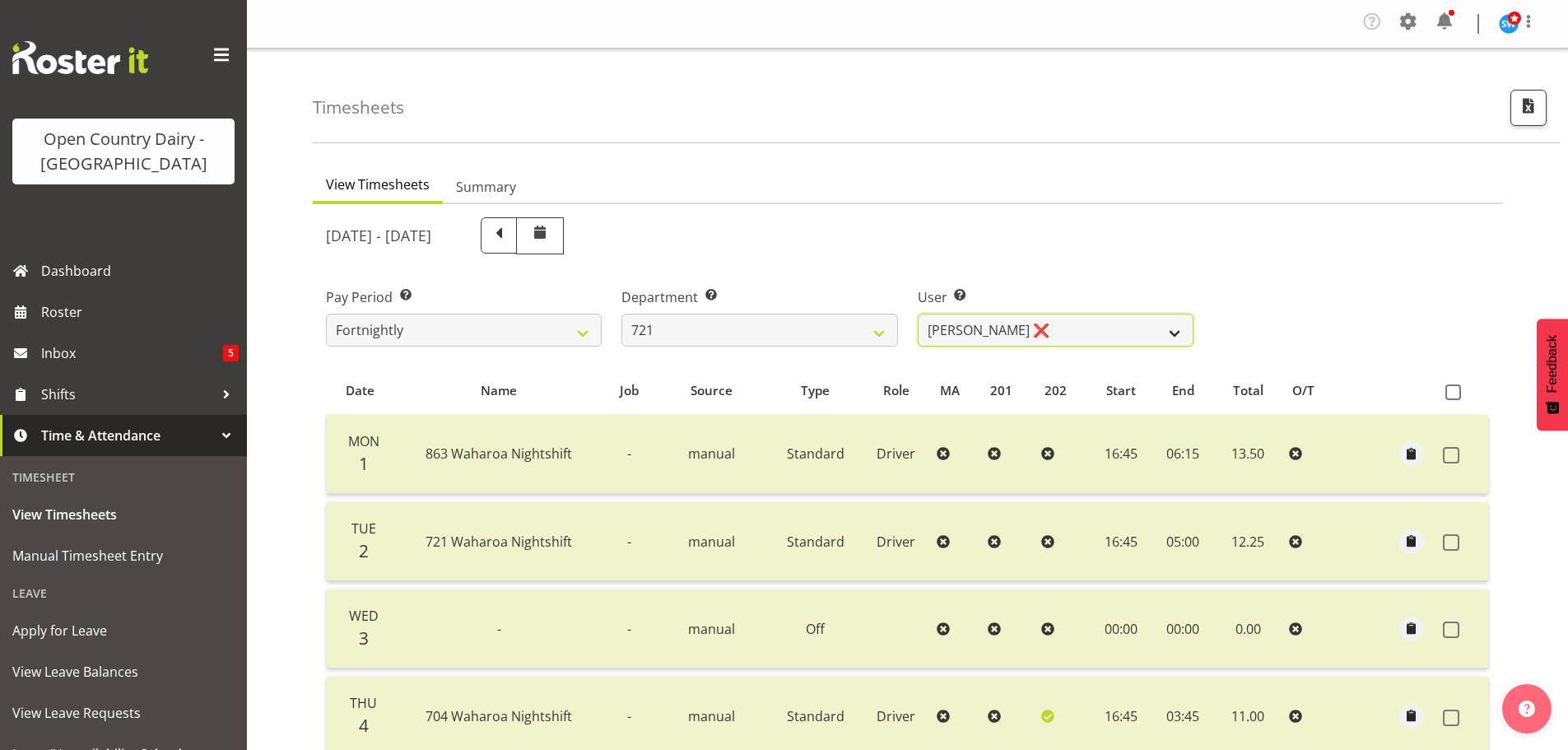
click at [1013, 337] on select "George Taylor ❌ Grant Vercoe ❌ Thakur Ajit Singh ❌" at bounding box center [1055, 330] width 276 height 33
click at [1016, 335] on select "George Taylor ❌ Grant Vercoe ❌ Thakur Ajit Singh ❌" at bounding box center [1055, 330] width 276 height 33
click at [719, 329] on select "701 702 703 704 705 706 707 708 709 710 711 712 713 714 715 716 717 718 719 720" at bounding box center [759, 330] width 276 height 33
click at [621, 314] on select "701 702 703 704 705 706 707 708 709 710 711 712 713 714 715 716 717 718 719 720" at bounding box center [759, 330] width 276 height 33
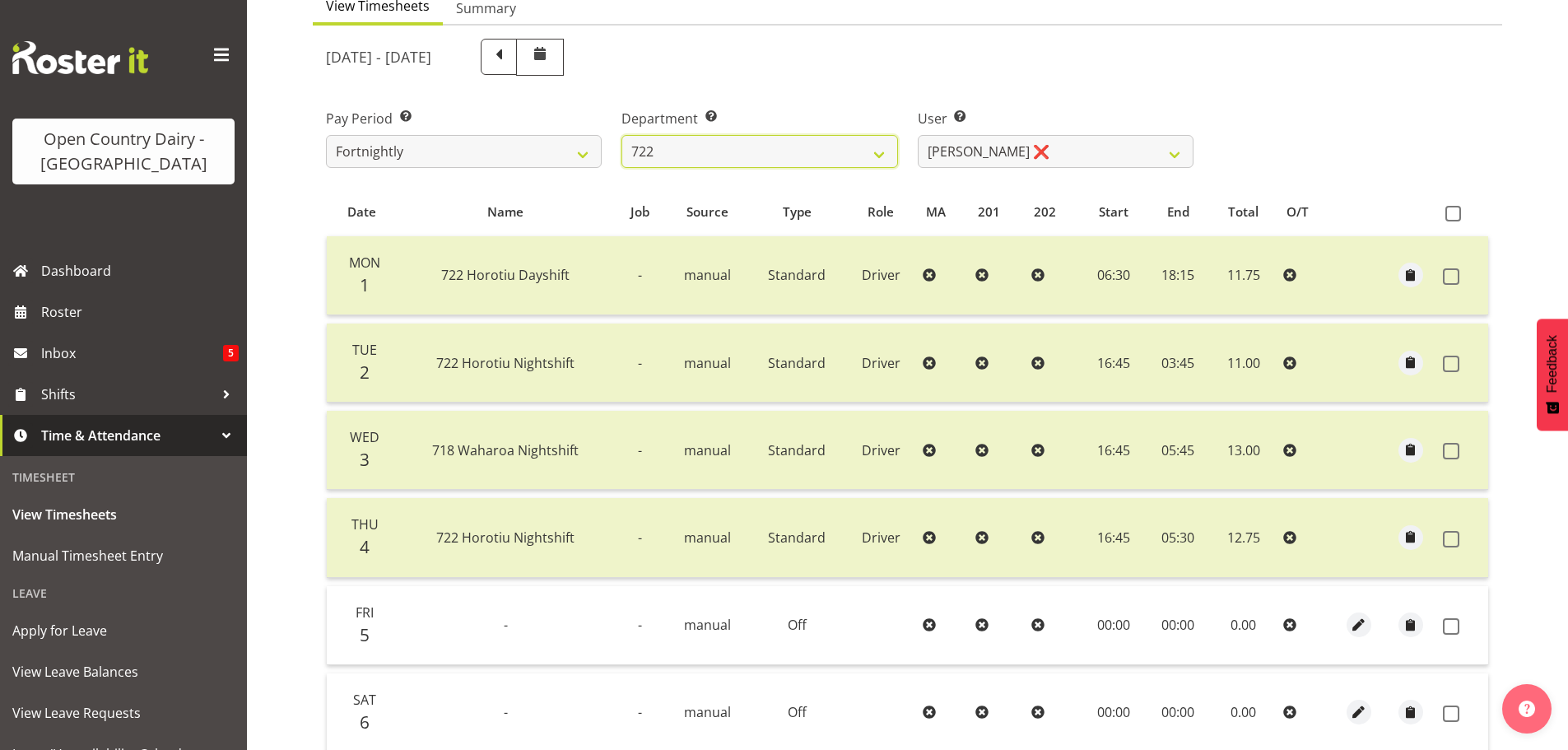
scroll to position [83, 0]
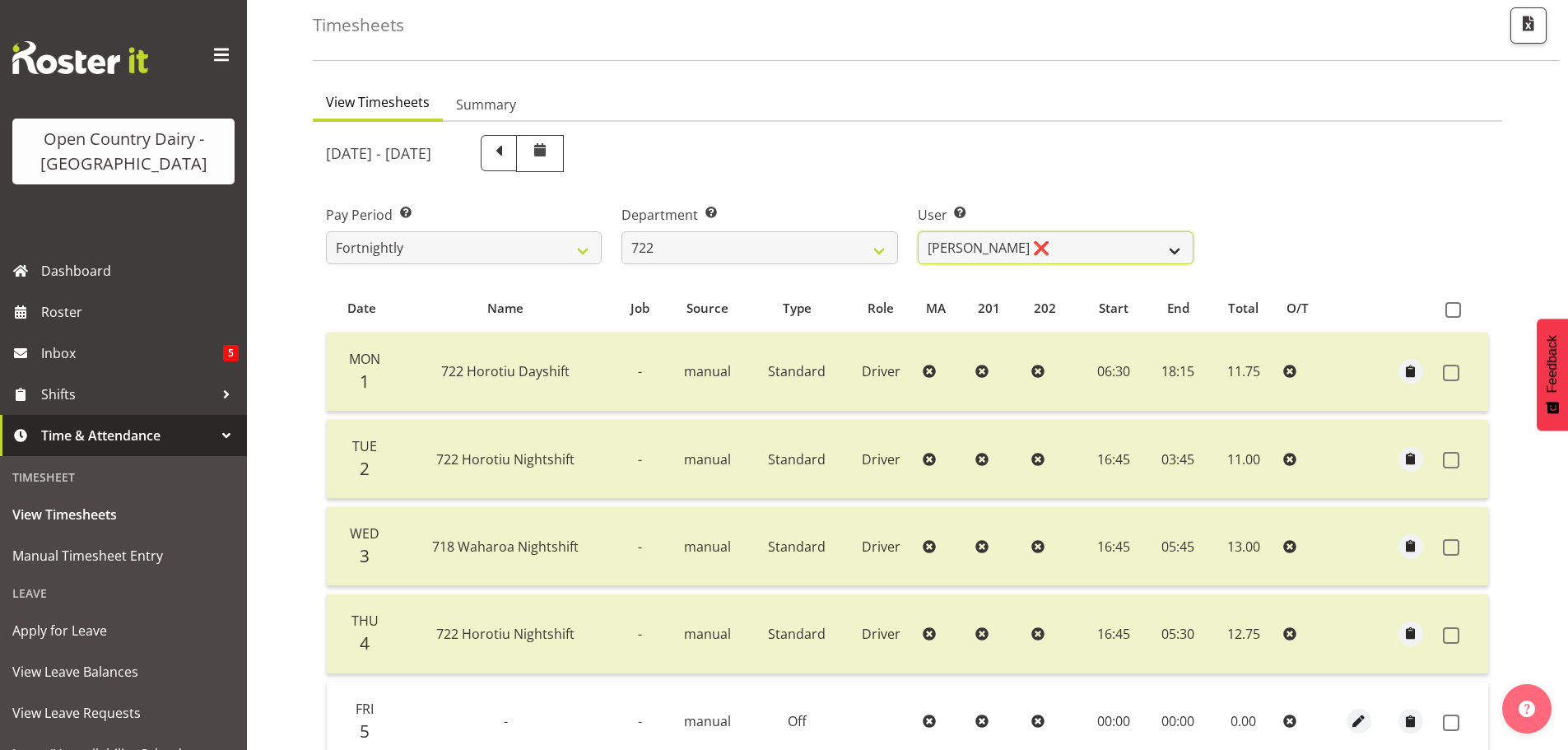
click at [1047, 245] on select "Andy Webb ❌ Darren Hatcher ❌ Gurpreet Singh ❌" at bounding box center [1055, 248] width 276 height 33
click at [918, 231] on select "Andy Webb ❌ Darren Hatcher ❌ Gurpreet Singh ❌" at bounding box center [1055, 248] width 276 height 33
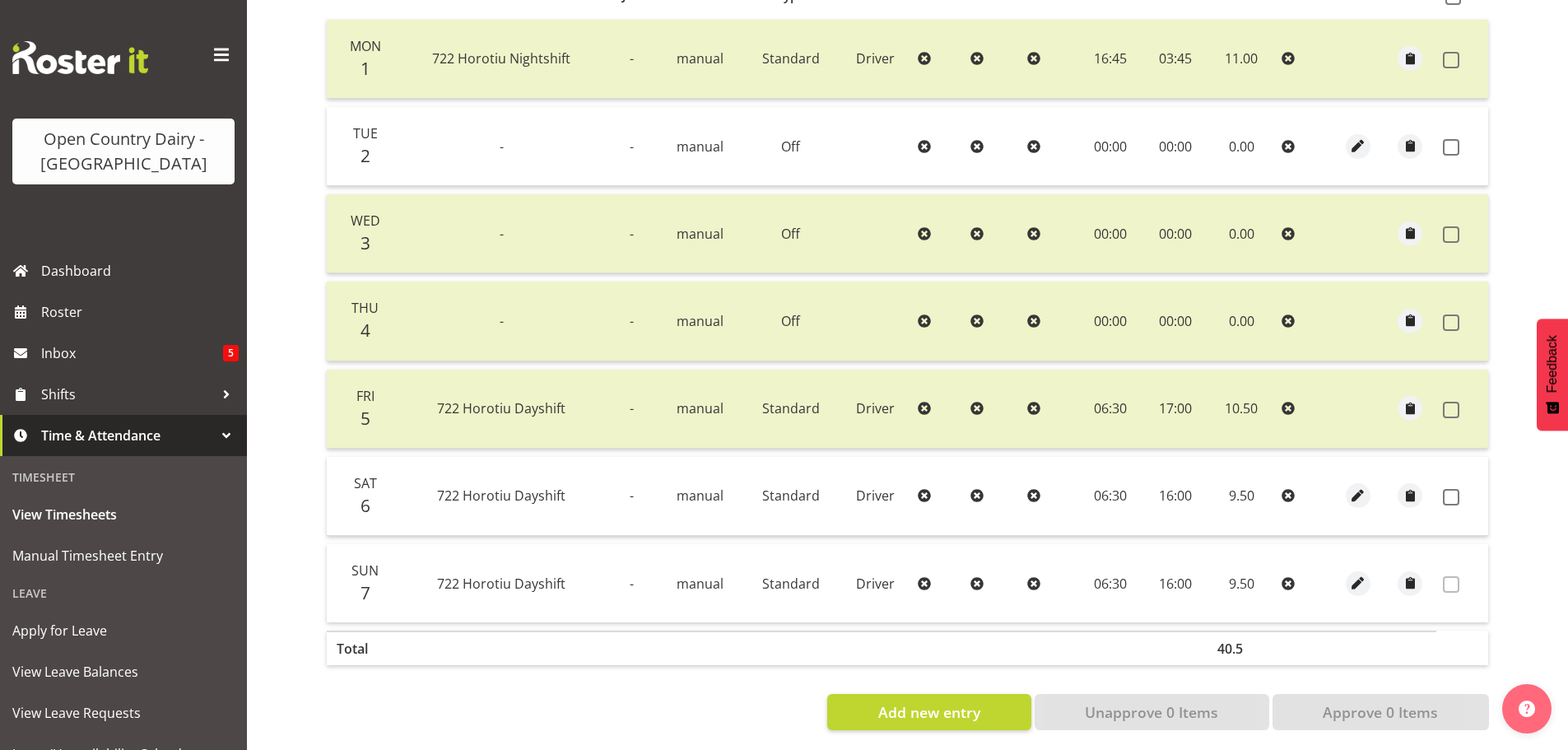
scroll to position [413, 0]
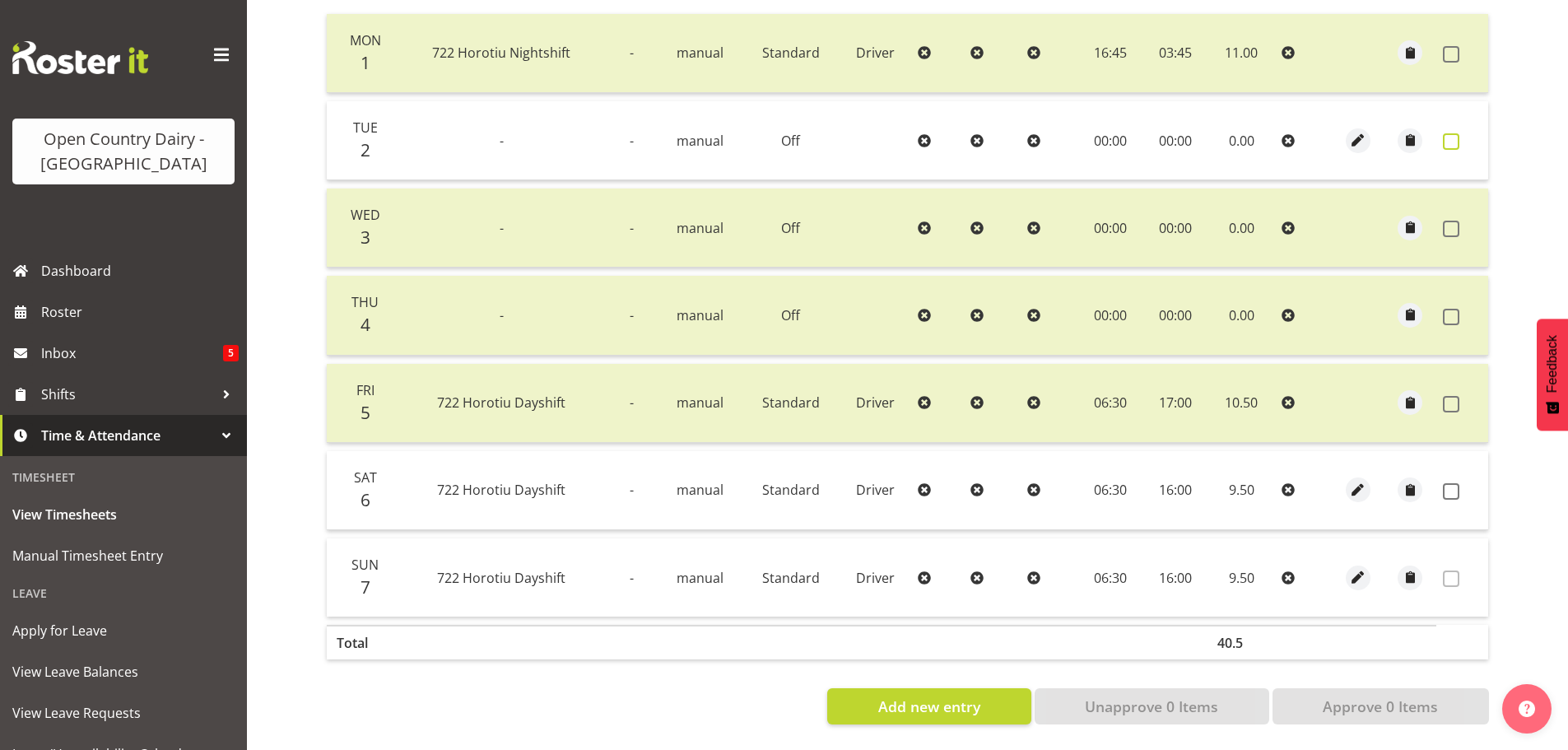
click at [1449, 133] on span at bounding box center [1451, 141] width 17 height 17
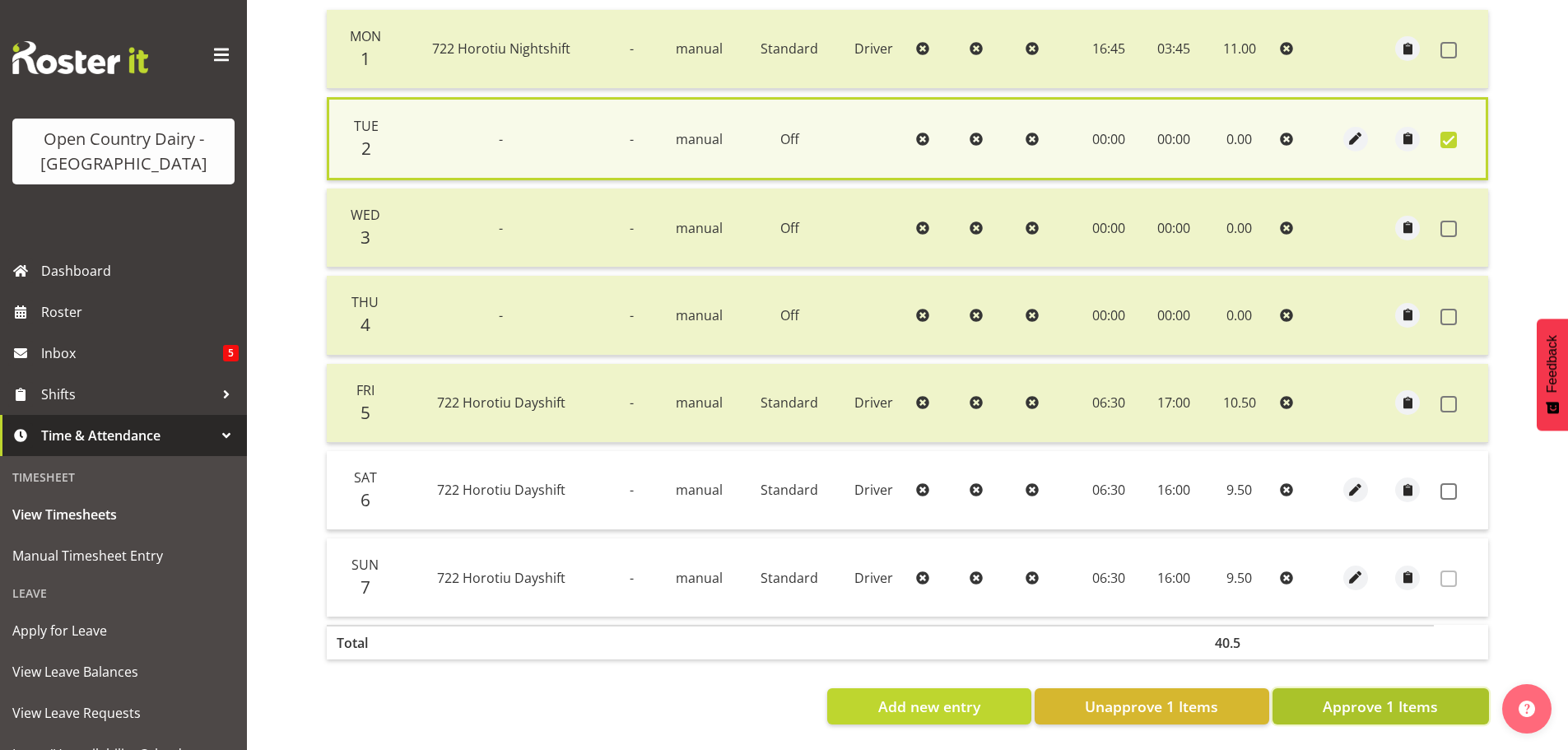
click at [1322, 692] on button "Approve 1 Items" at bounding box center [1380, 707] width 216 height 37
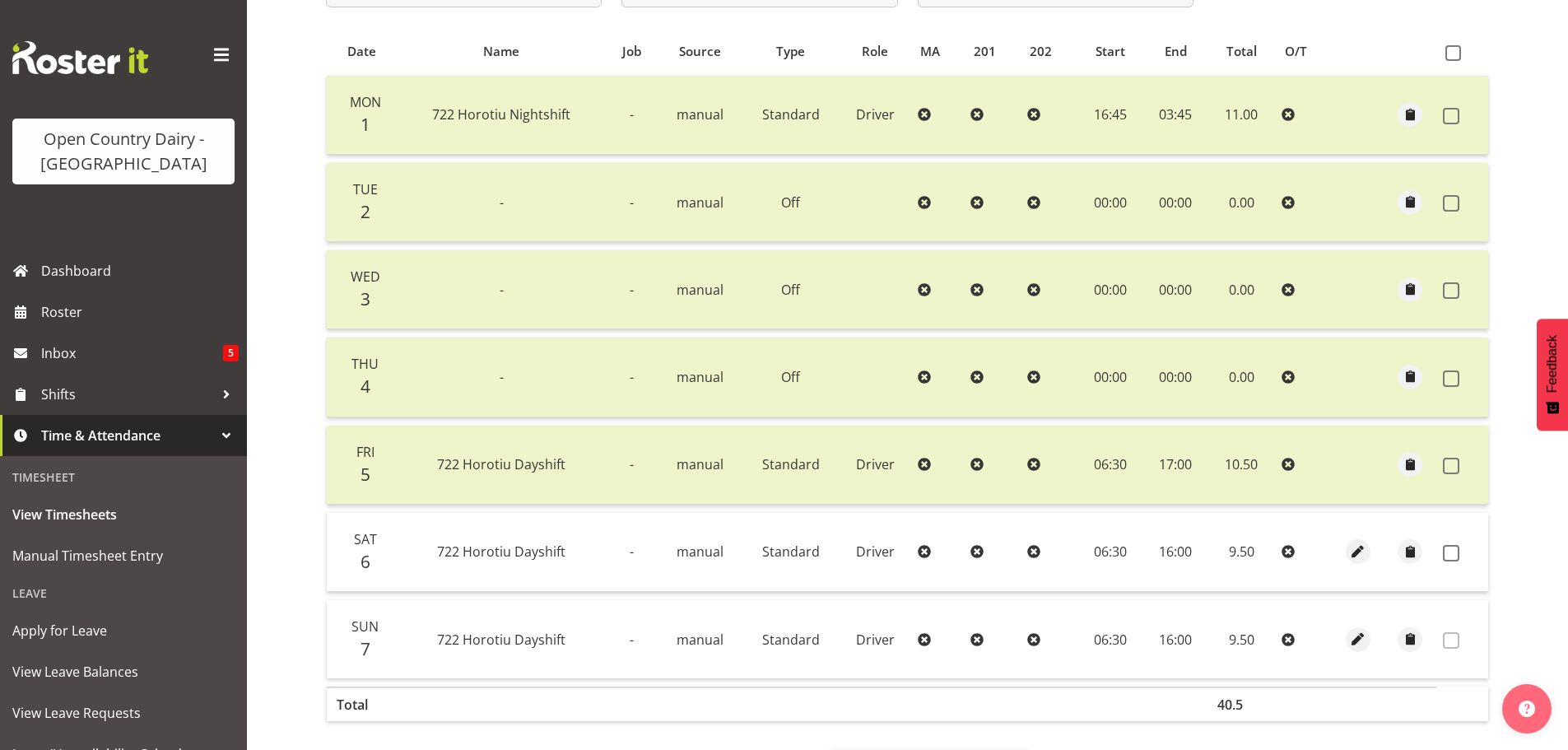
scroll to position [166, 0]
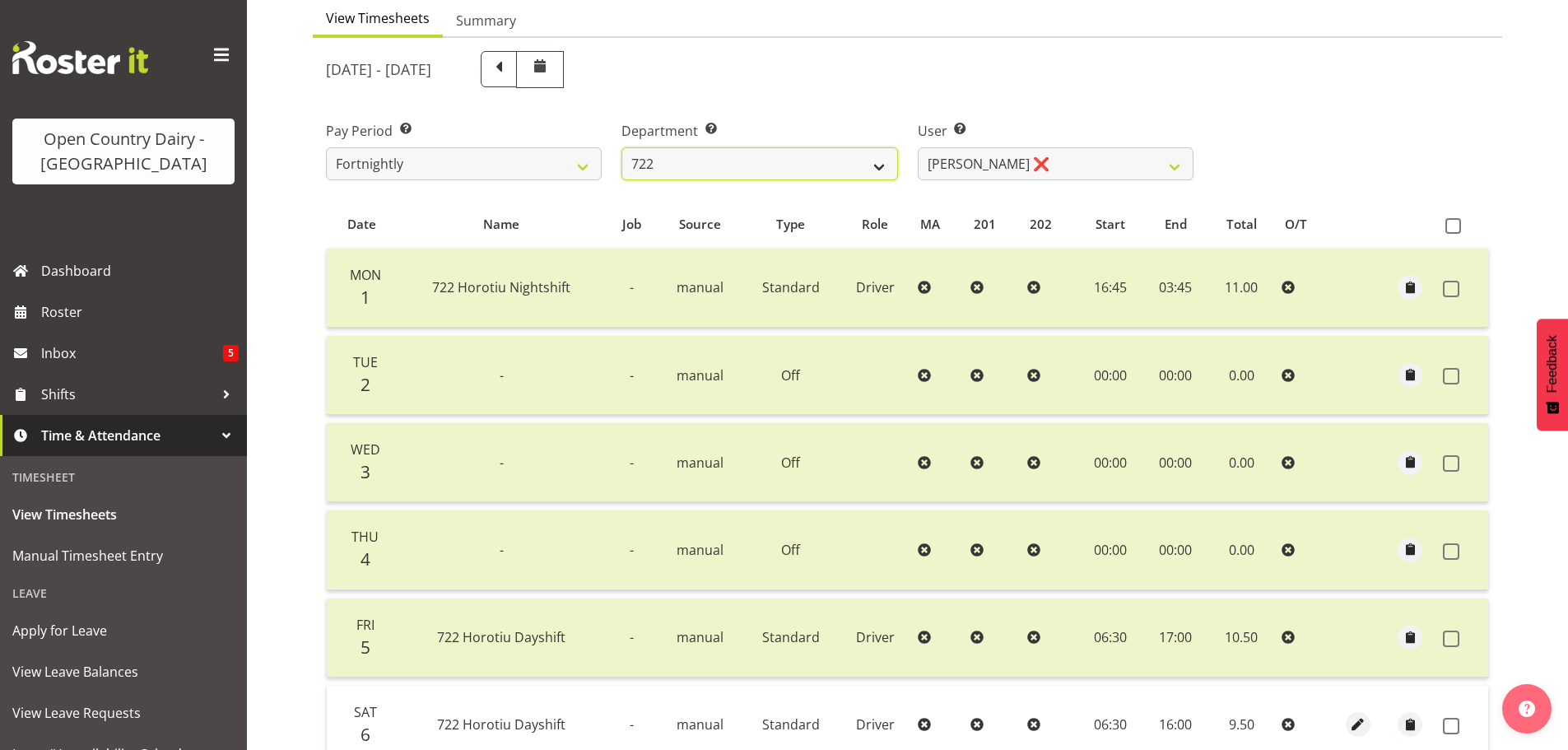
click at [737, 166] on select "701 702 703 704 705 706 707 708 709 710 711 712 713 714 715 716 717 718 719 720" at bounding box center [759, 163] width 276 height 33
click at [621, 147] on select "701 702 703 704 705 706 707 708 709 710 711 712 713 714 715 716 717 718 719 720" at bounding box center [759, 163] width 276 height 33
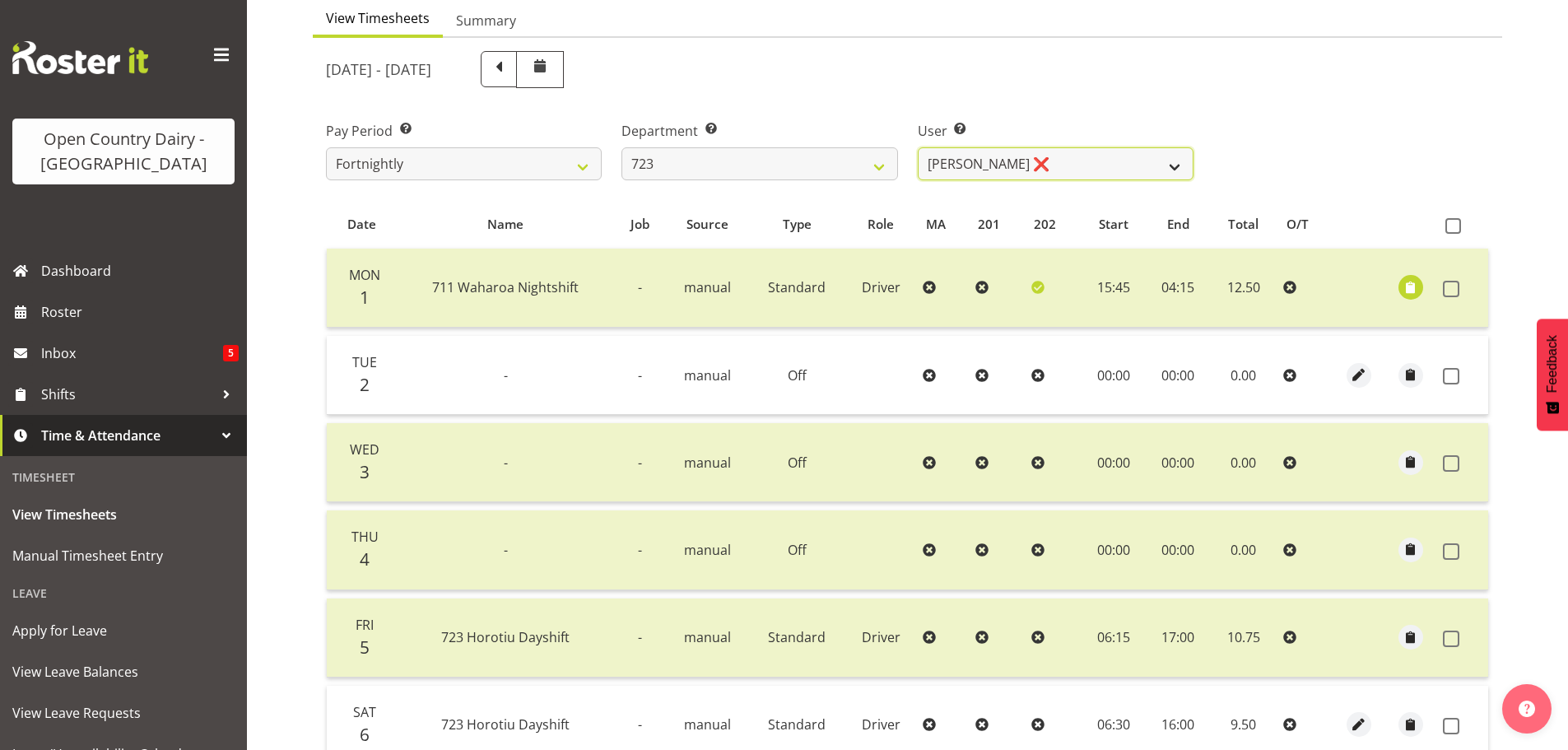
click at [1060, 167] on select "Daljeet Rai ❌ Manjinder Singh ❌ Prabhjot Singh ❌ Varninder Singh ❌" at bounding box center [1055, 163] width 276 height 33
click at [918, 147] on select "Daljeet Rai ❌ Manjinder Singh ❌ Prabhjot Singh ❌ Varninder Singh ❌" at bounding box center [1055, 163] width 276 height 33
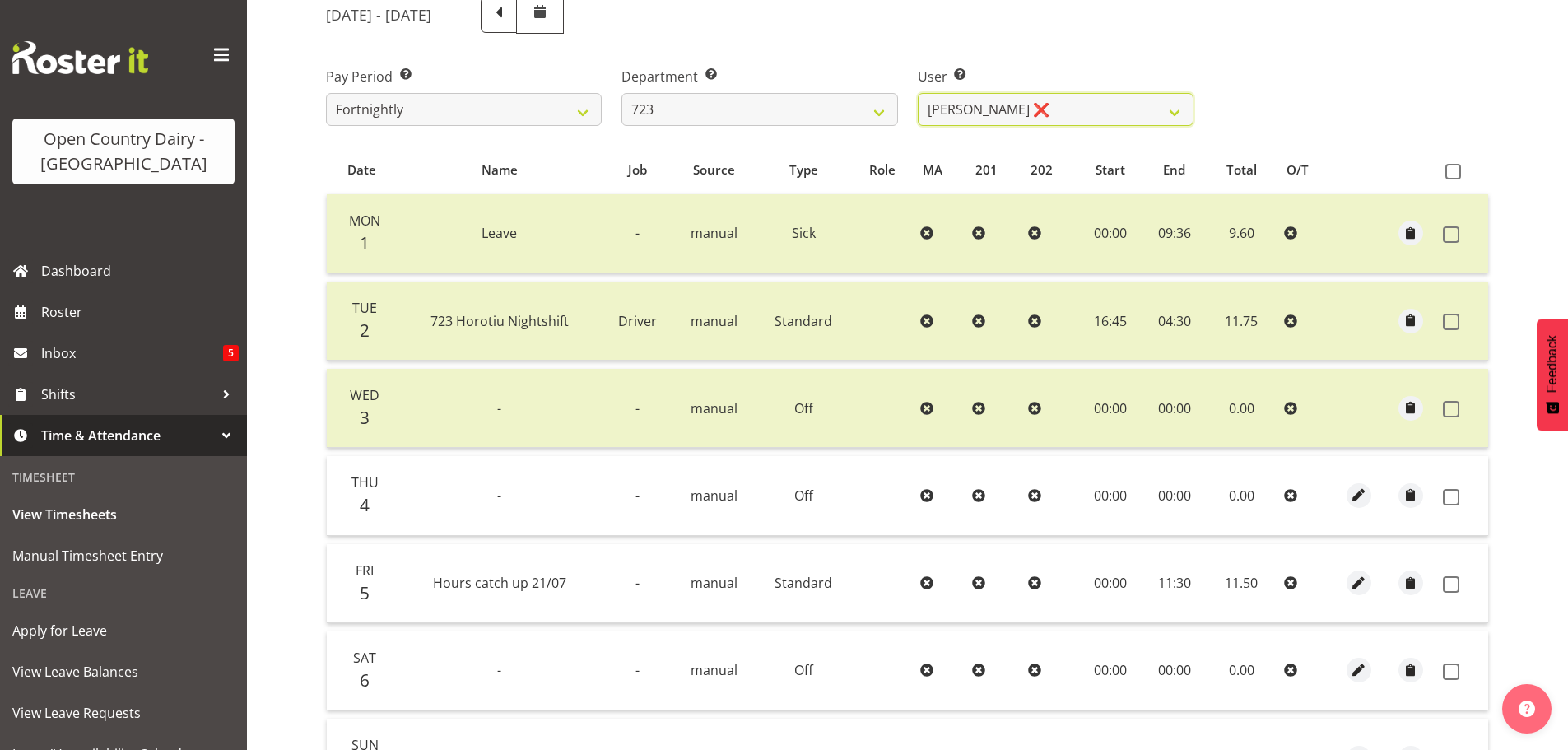
scroll to position [413, 0]
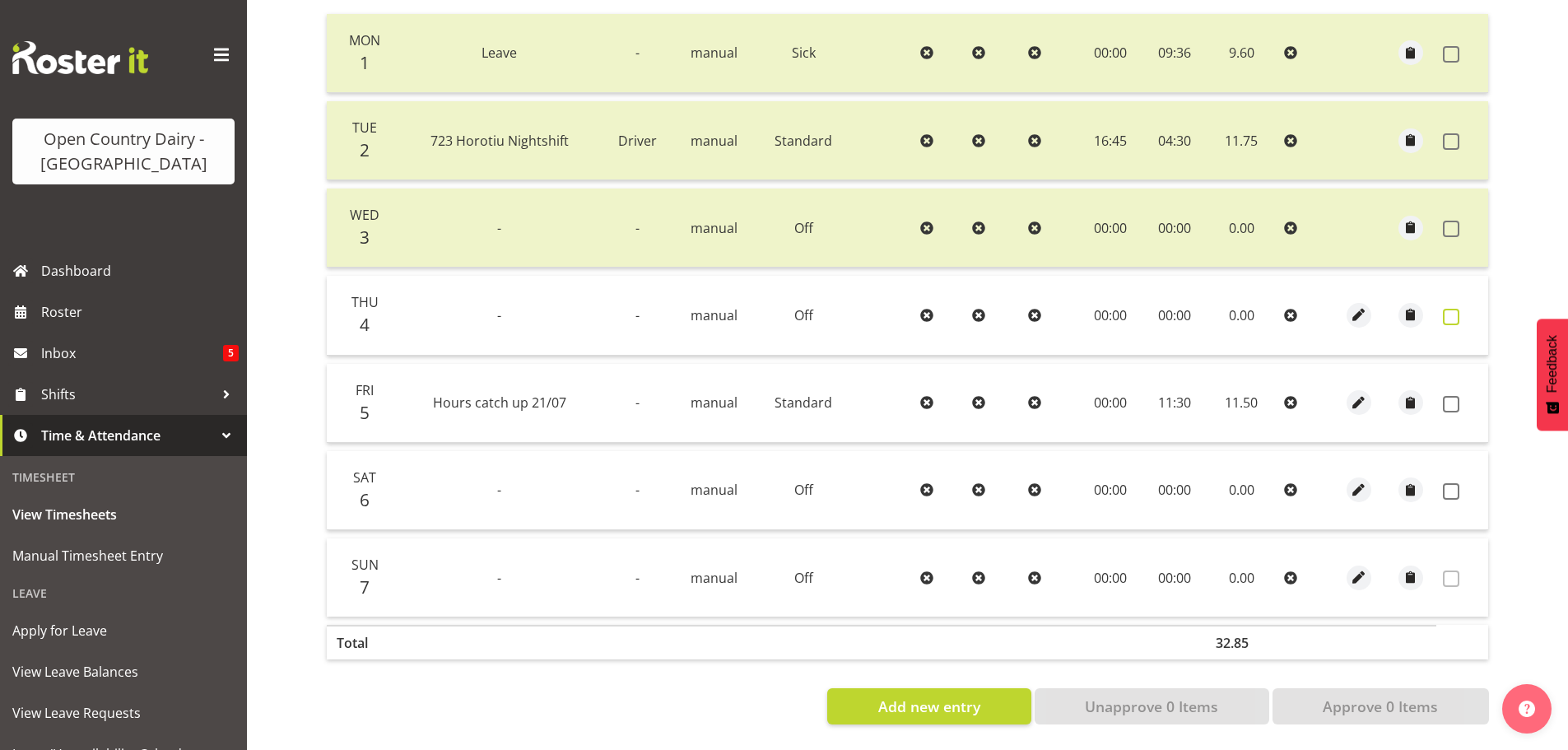
click at [1450, 309] on span at bounding box center [1451, 316] width 17 height 17
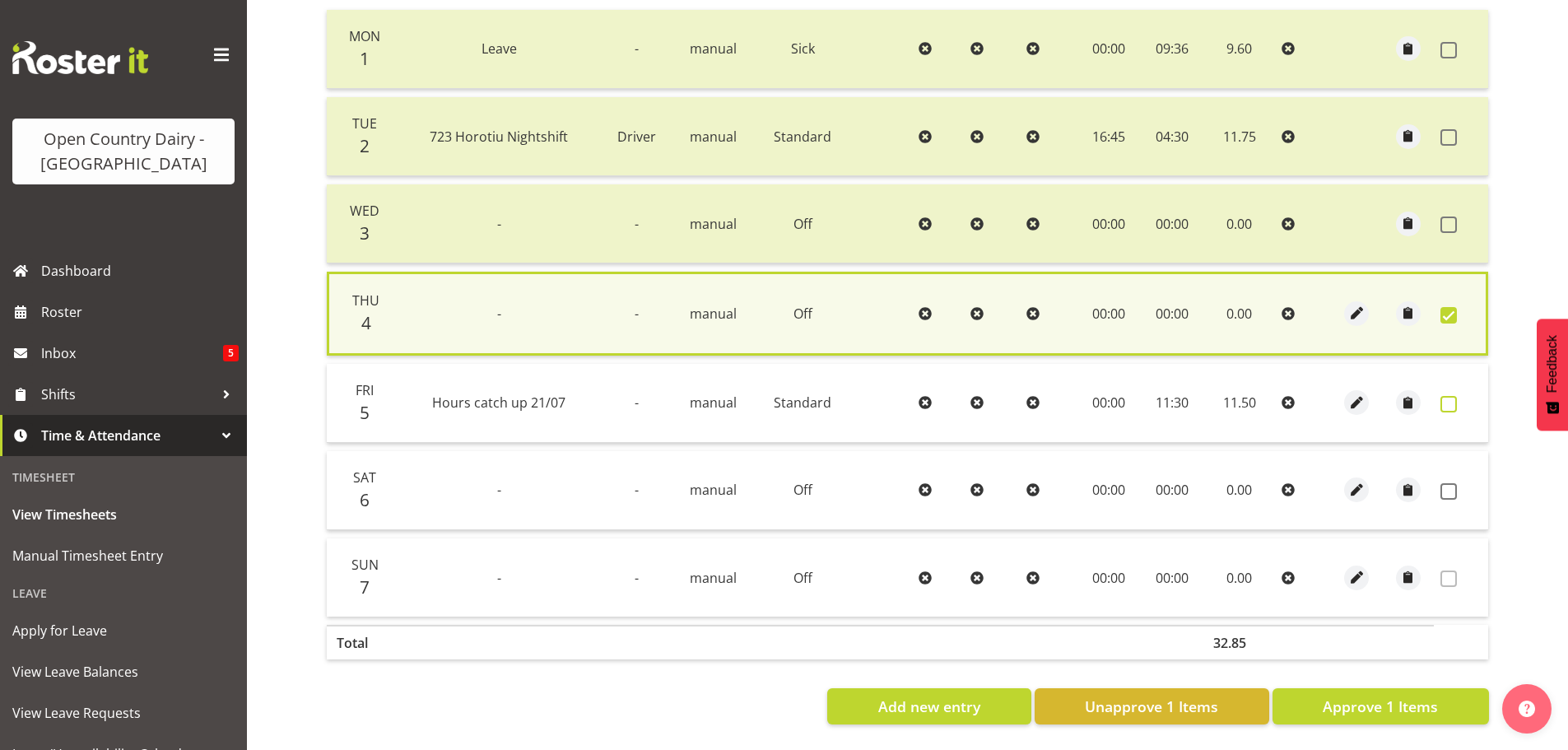
click at [1447, 395] on span at bounding box center [1448, 403] width 17 height 17
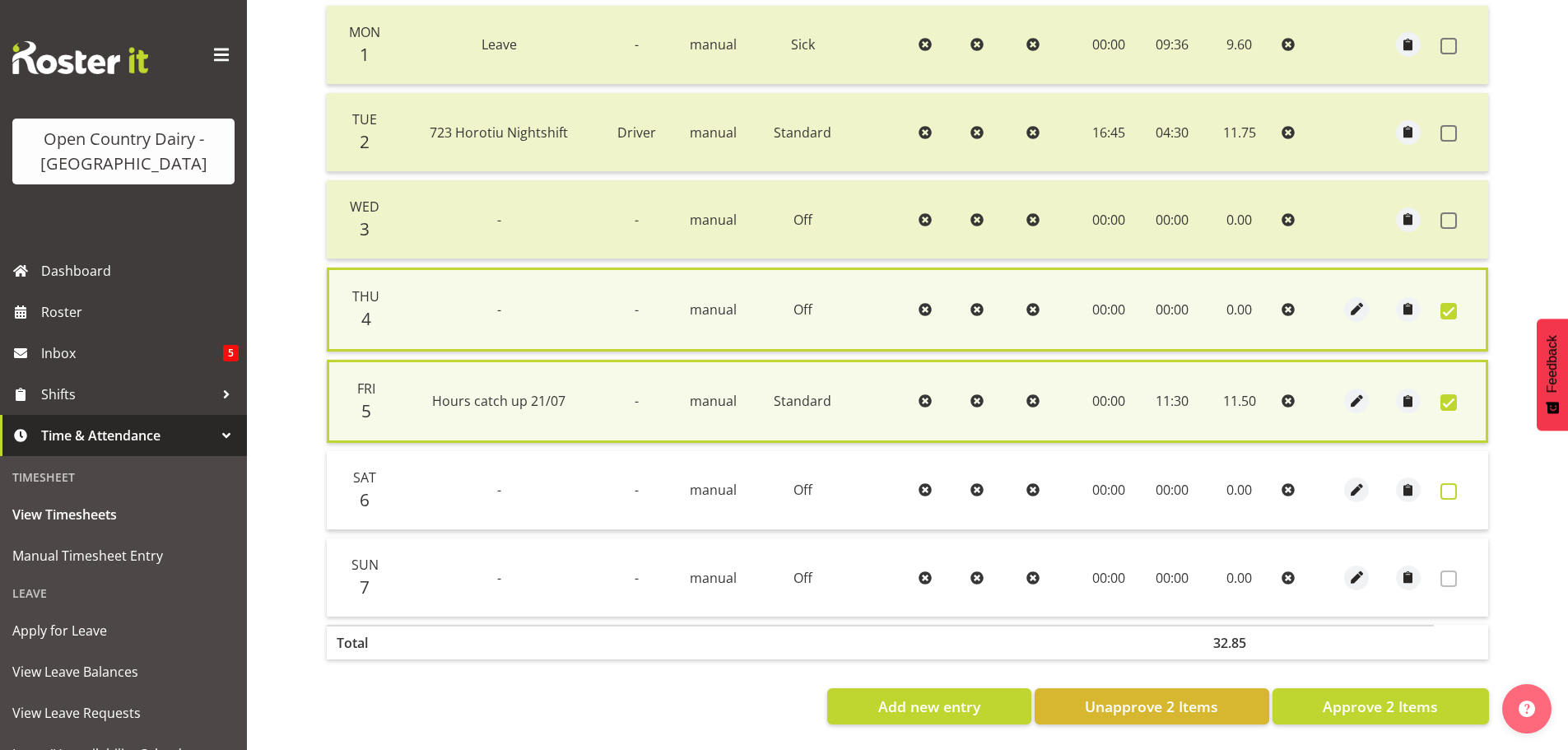
click at [1447, 493] on span at bounding box center [1448, 491] width 17 height 17
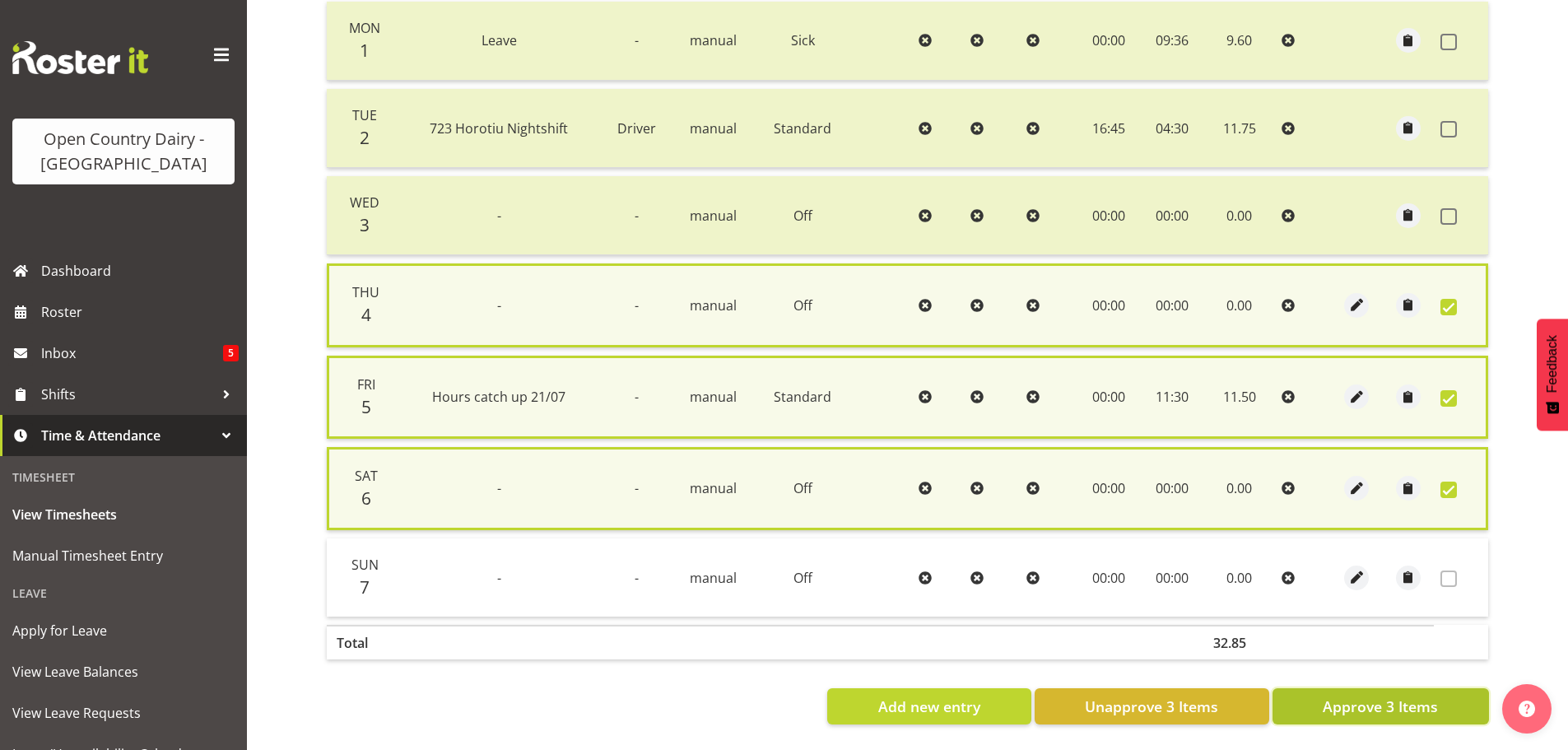
click at [1390, 707] on span "Approve 3 Items" at bounding box center [1379, 706] width 116 height 22
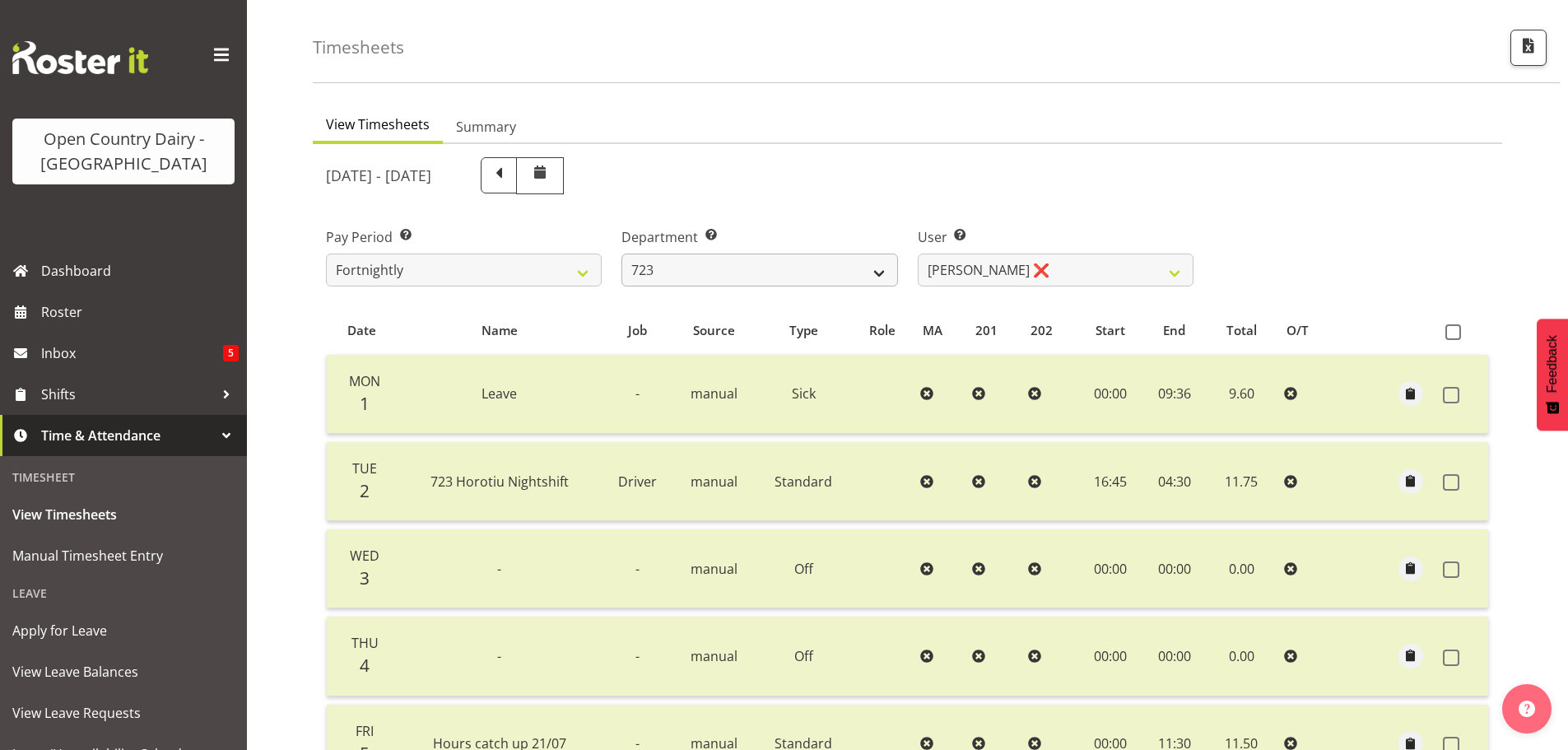
scroll to position [2, 0]
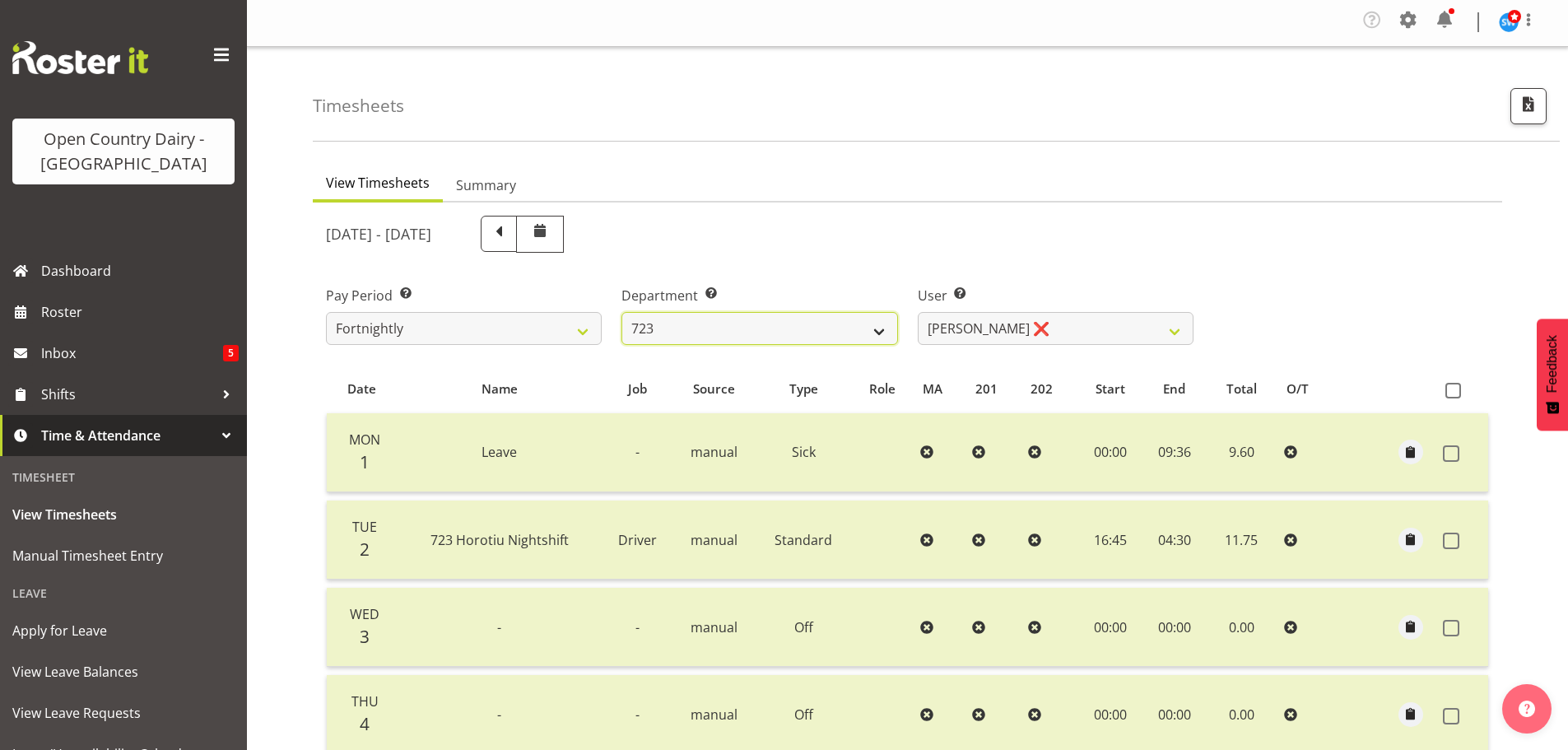
click at [729, 332] on select "701 702 703 704 705 706 707 708 709 710 711 712 713 714 715 716 717 718 719 720" at bounding box center [759, 329] width 276 height 33
click at [621, 312] on select "701 702 703 704 705 706 707 708 709 710 711 712 713 714 715 716 717 718 719 720" at bounding box center [759, 329] width 276 height 33
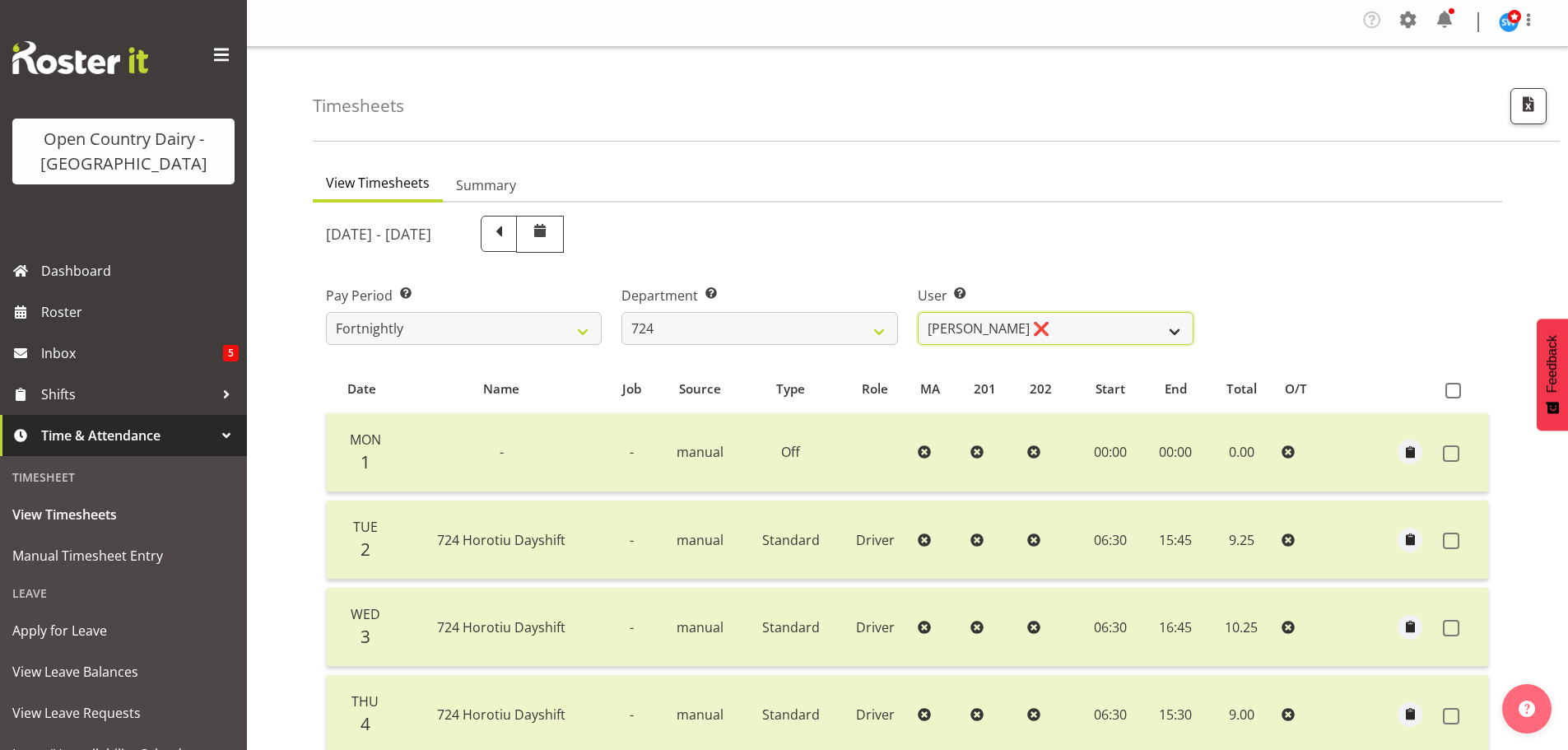
click at [1086, 325] on select "Brent Adams ❌ Jaspreet Singh ❌ John Walters ❌" at bounding box center [1055, 329] width 276 height 33
click at [918, 312] on select "Brent Adams ❌ Jaspreet Singh ❌ John Walters ❌" at bounding box center [1055, 329] width 276 height 33
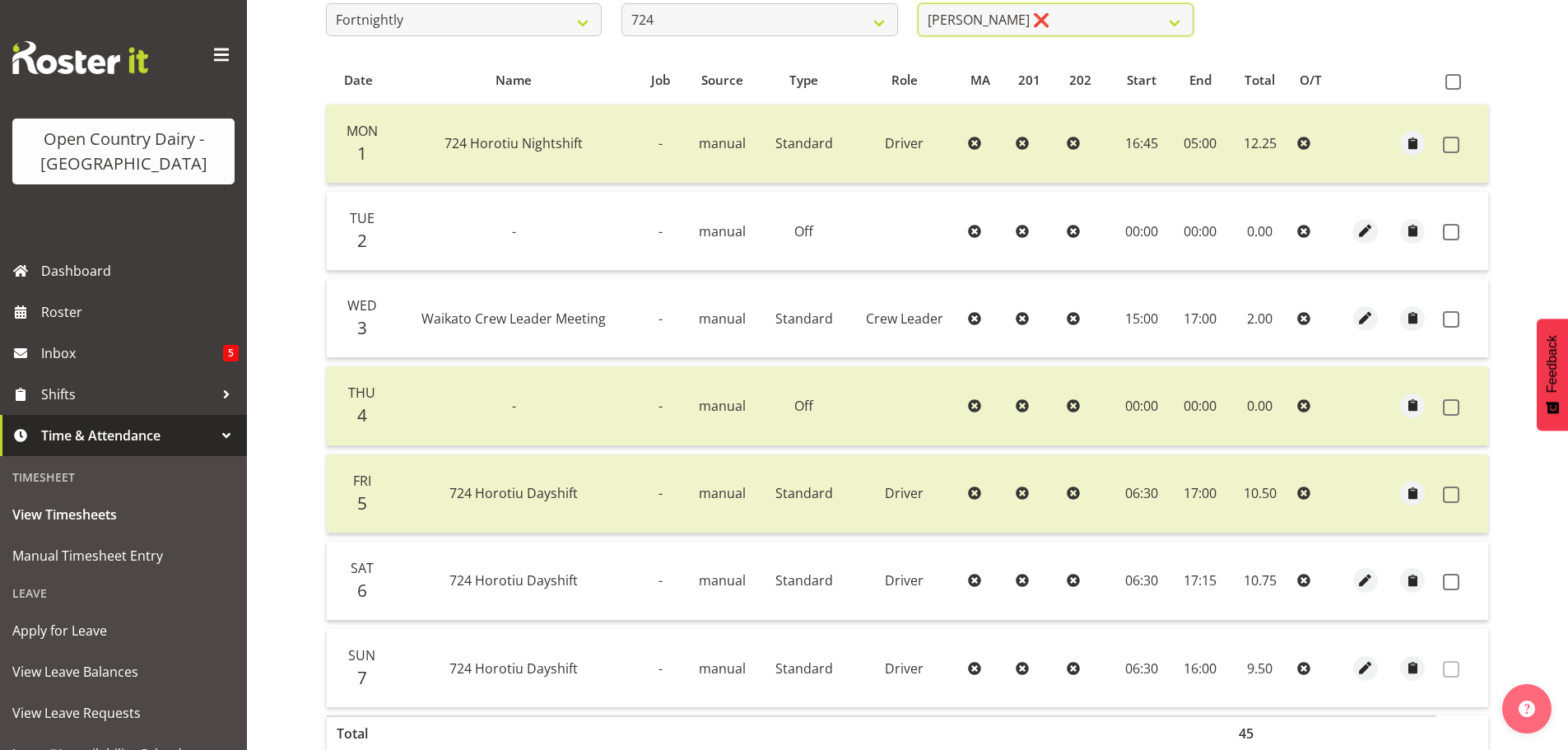
scroll to position [331, 0]
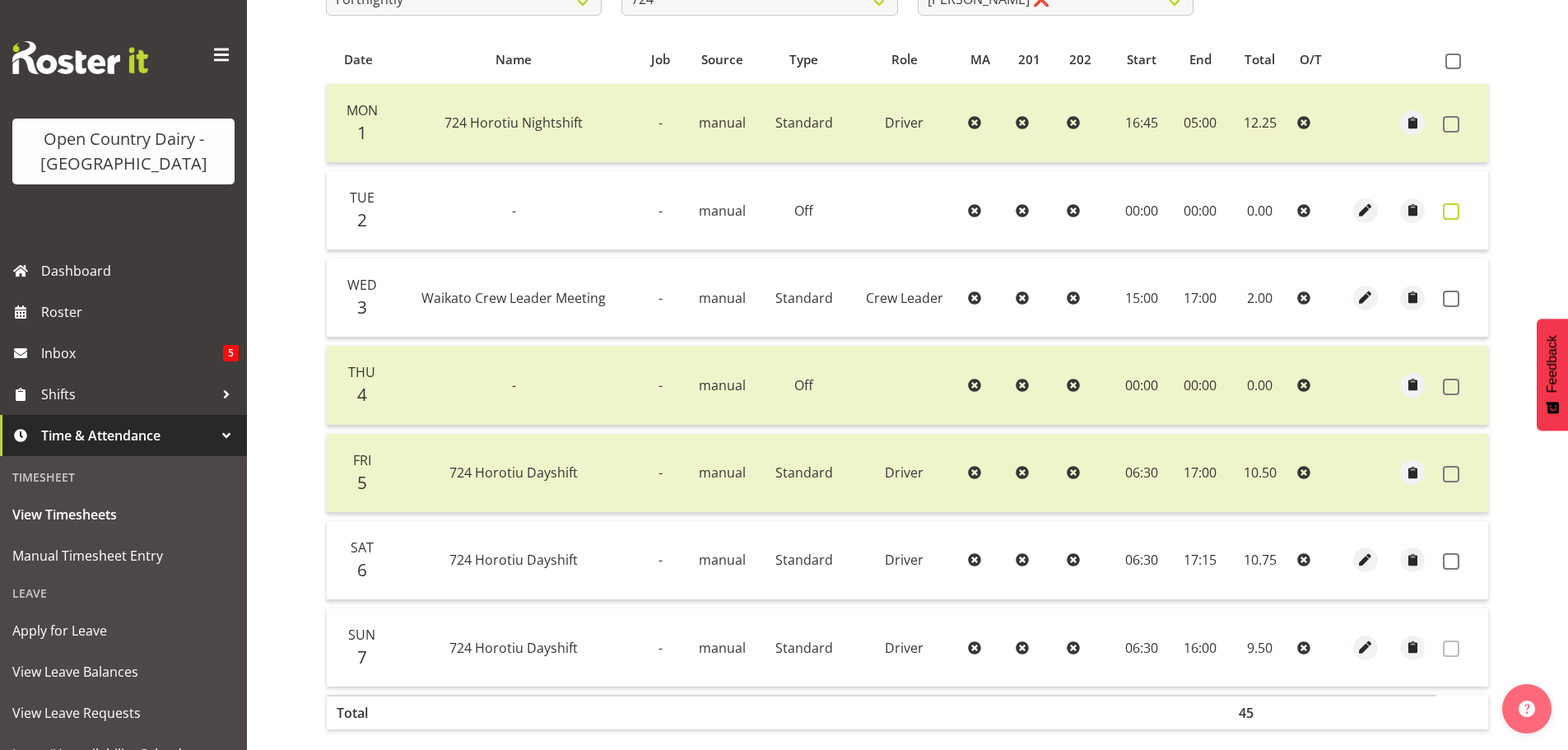
click at [1449, 210] on span at bounding box center [1451, 211] width 17 height 17
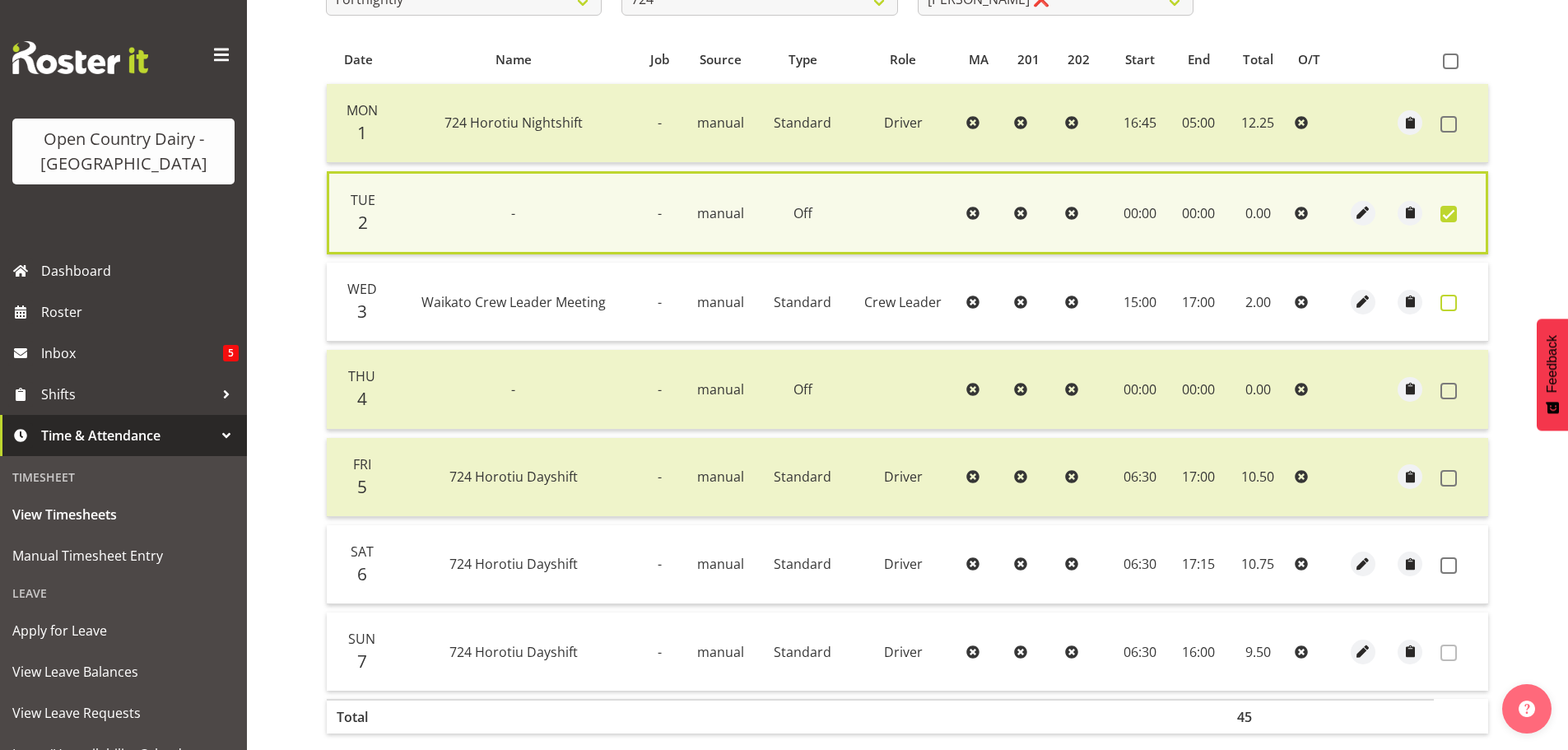
click at [1446, 301] on span at bounding box center [1448, 302] width 17 height 17
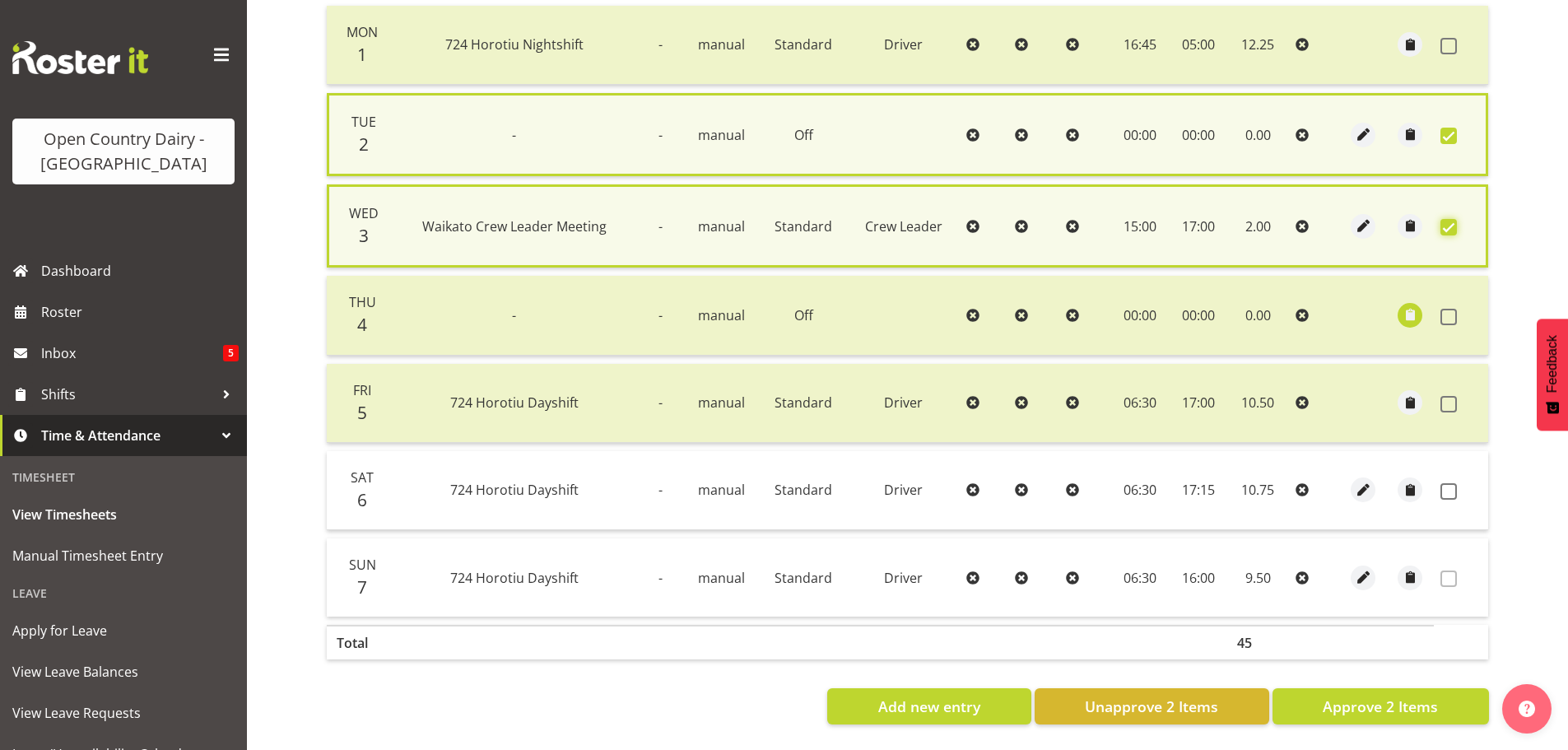
scroll to position [421, 0]
click at [1445, 483] on span at bounding box center [1448, 491] width 17 height 17
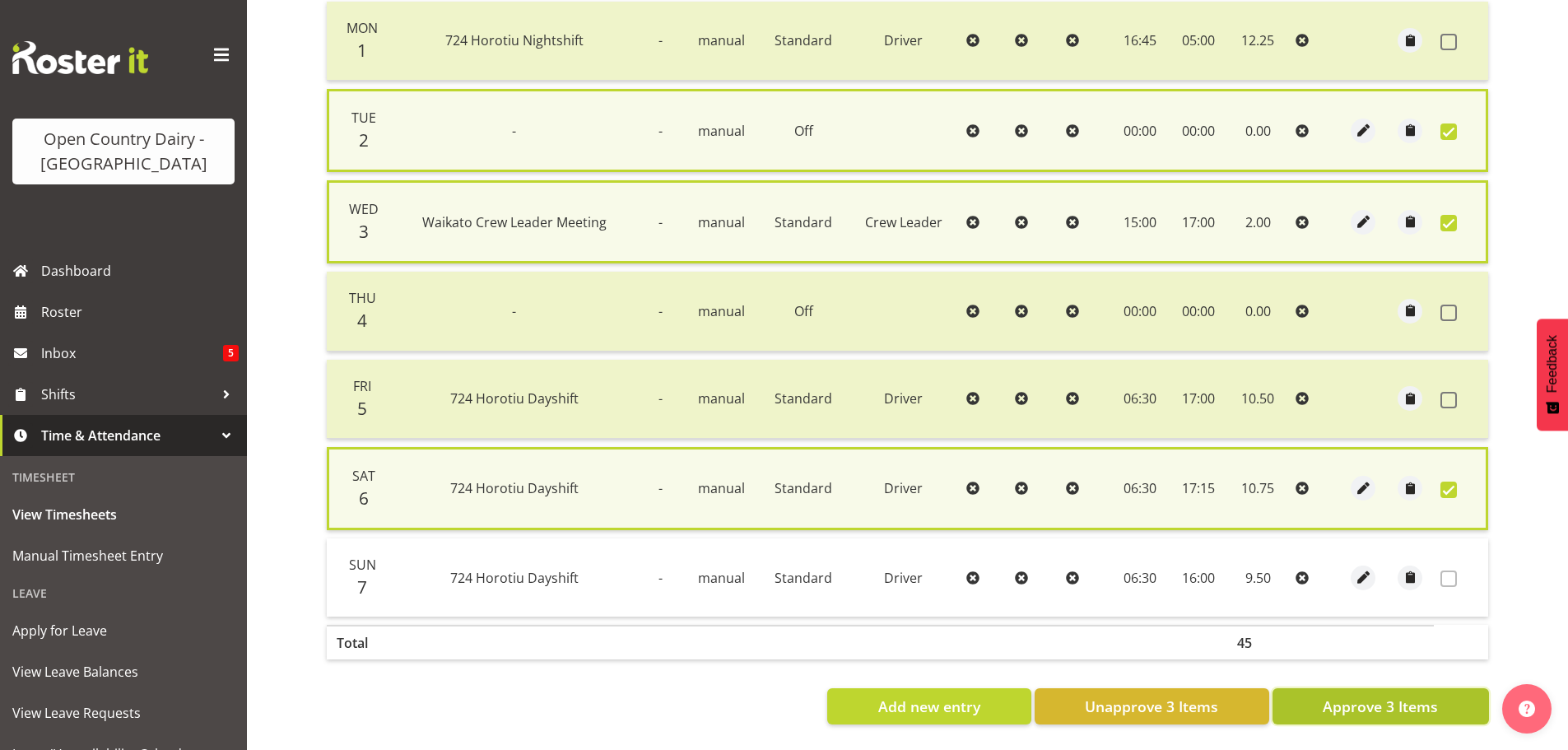
click at [1399, 695] on span "Approve 3 Items" at bounding box center [1379, 706] width 116 height 22
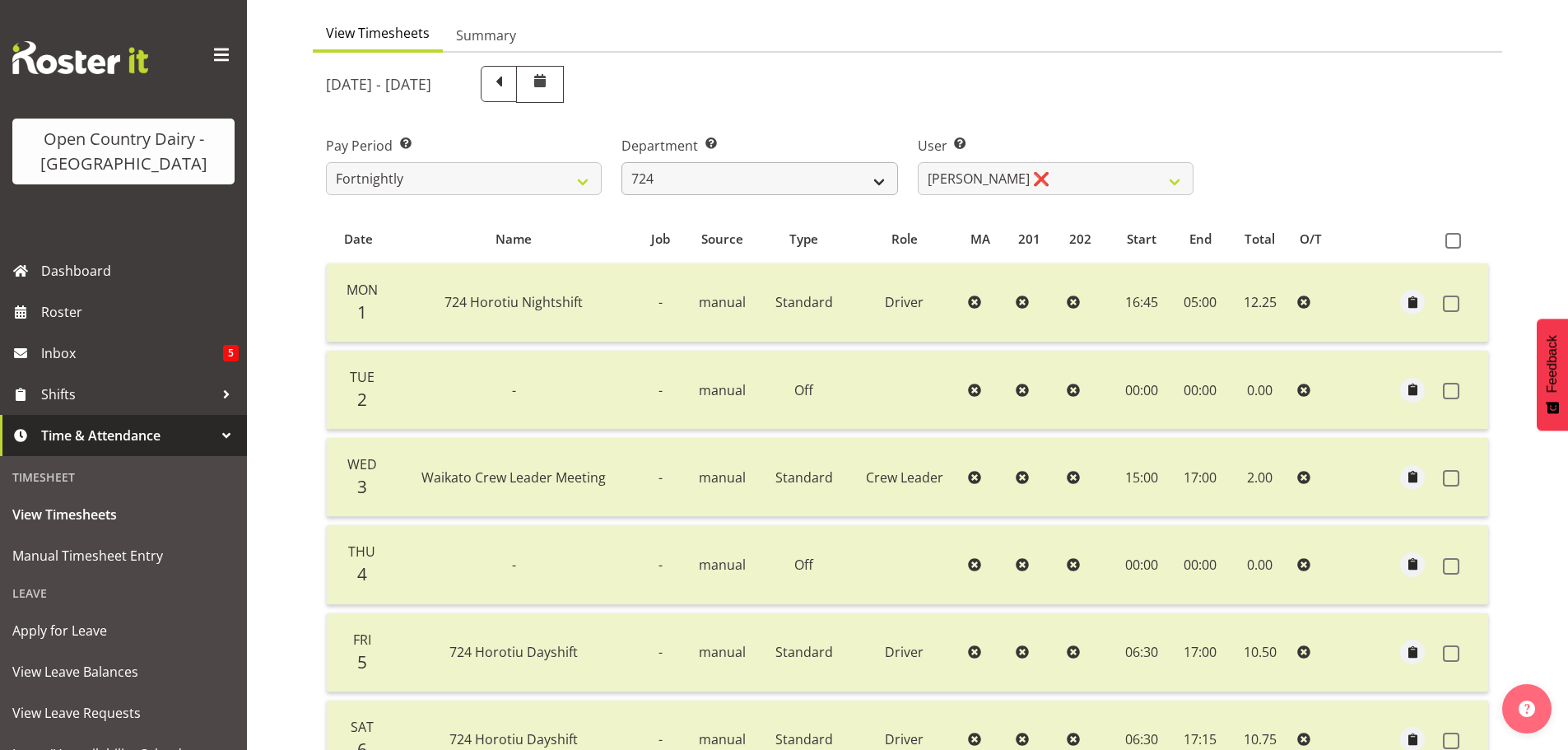
scroll to position [84, 0]
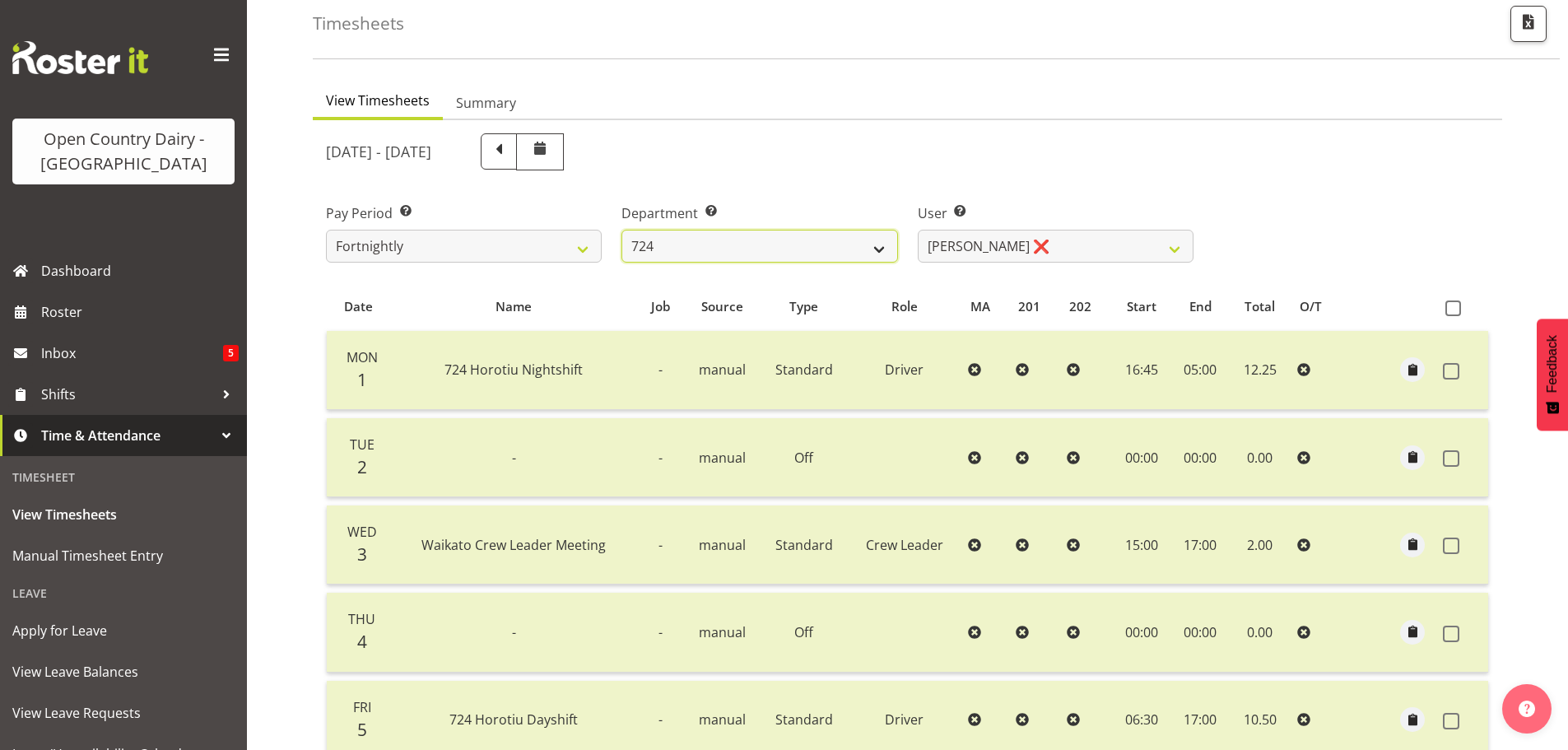
click at [732, 242] on select "701 702 703 704 705 706 707 708 709 710 711 712 713 714 715 716 717 718 719 720" at bounding box center [759, 246] width 276 height 33
click at [621, 229] on select "701 702 703 704 705 706 707 708 709 710 711 712 713 714 715 716 717 718 719 720" at bounding box center [759, 246] width 276 height 33
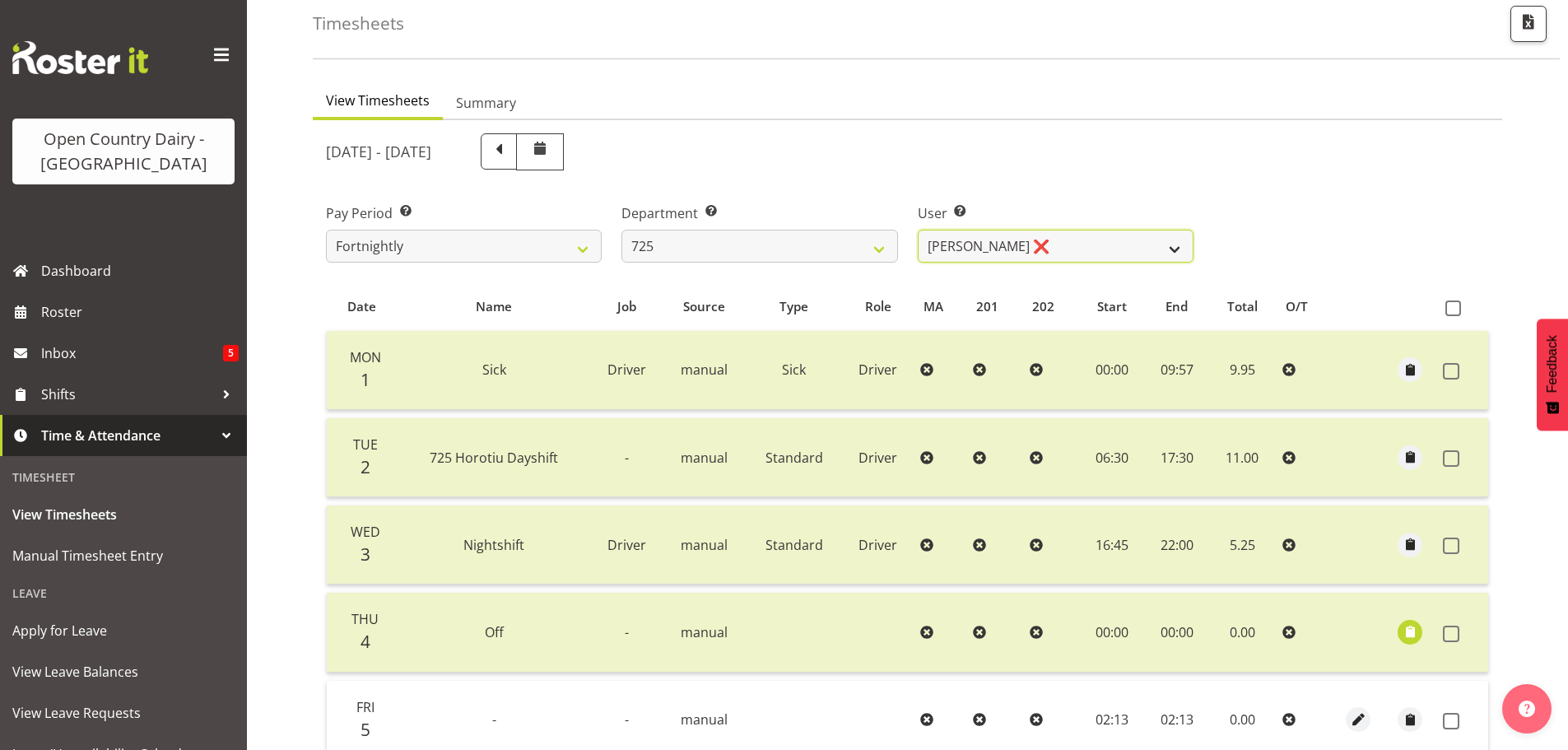
click at [1046, 246] on select "Bhupinder Dhaliwal ❌ Gurpreet Singh Kahlon ❌ Hendrik Potgieter ❌ Len Grace ❌" at bounding box center [1055, 246] width 276 height 33
click at [918, 229] on select "Bhupinder Dhaliwal ❌ Gurpreet Singh Kahlon ❌ Hendrik Potgieter ❌ Len Grace ❌" at bounding box center [1055, 246] width 276 height 33
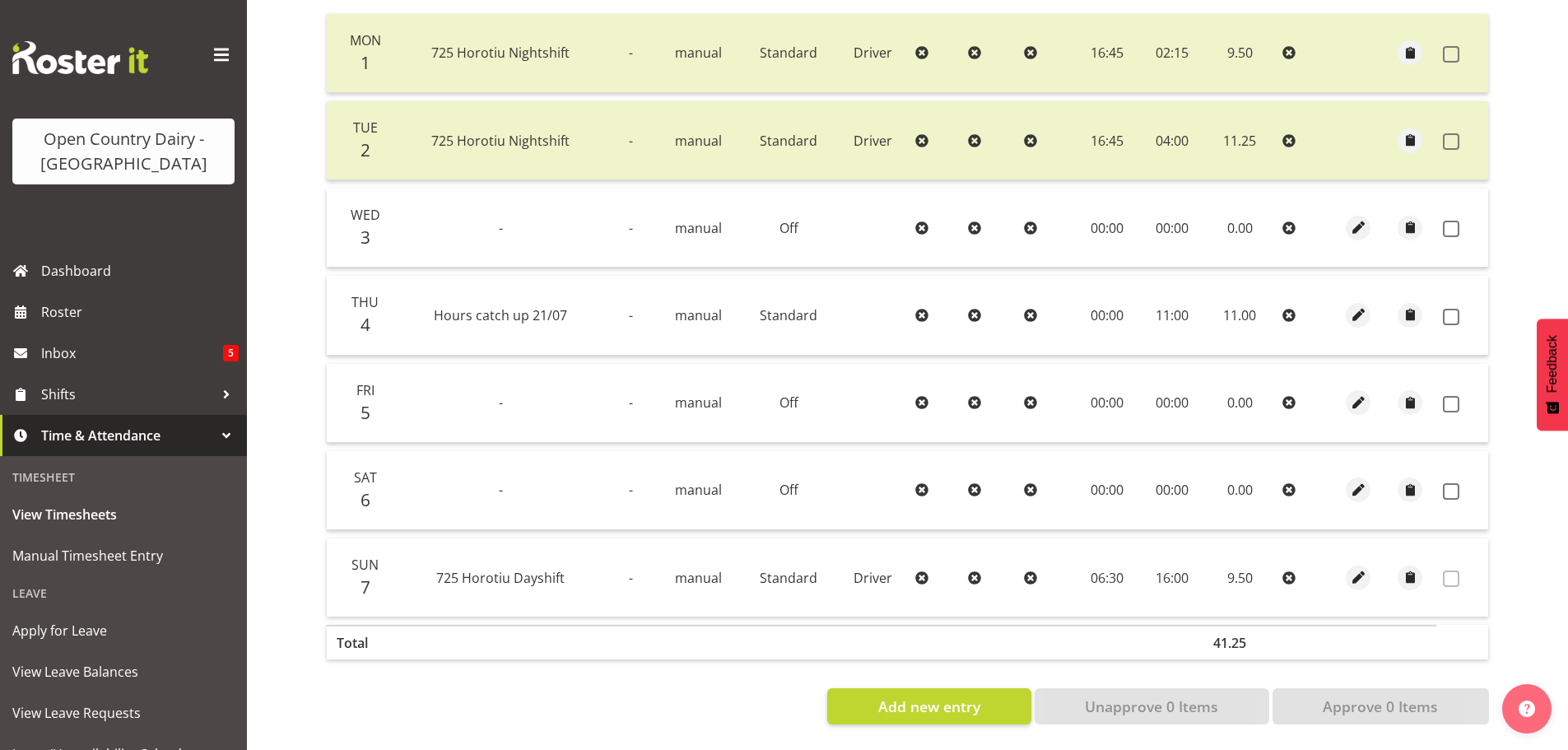
scroll to position [413, 0]
click at [1451, 221] on span at bounding box center [1451, 229] width 17 height 17
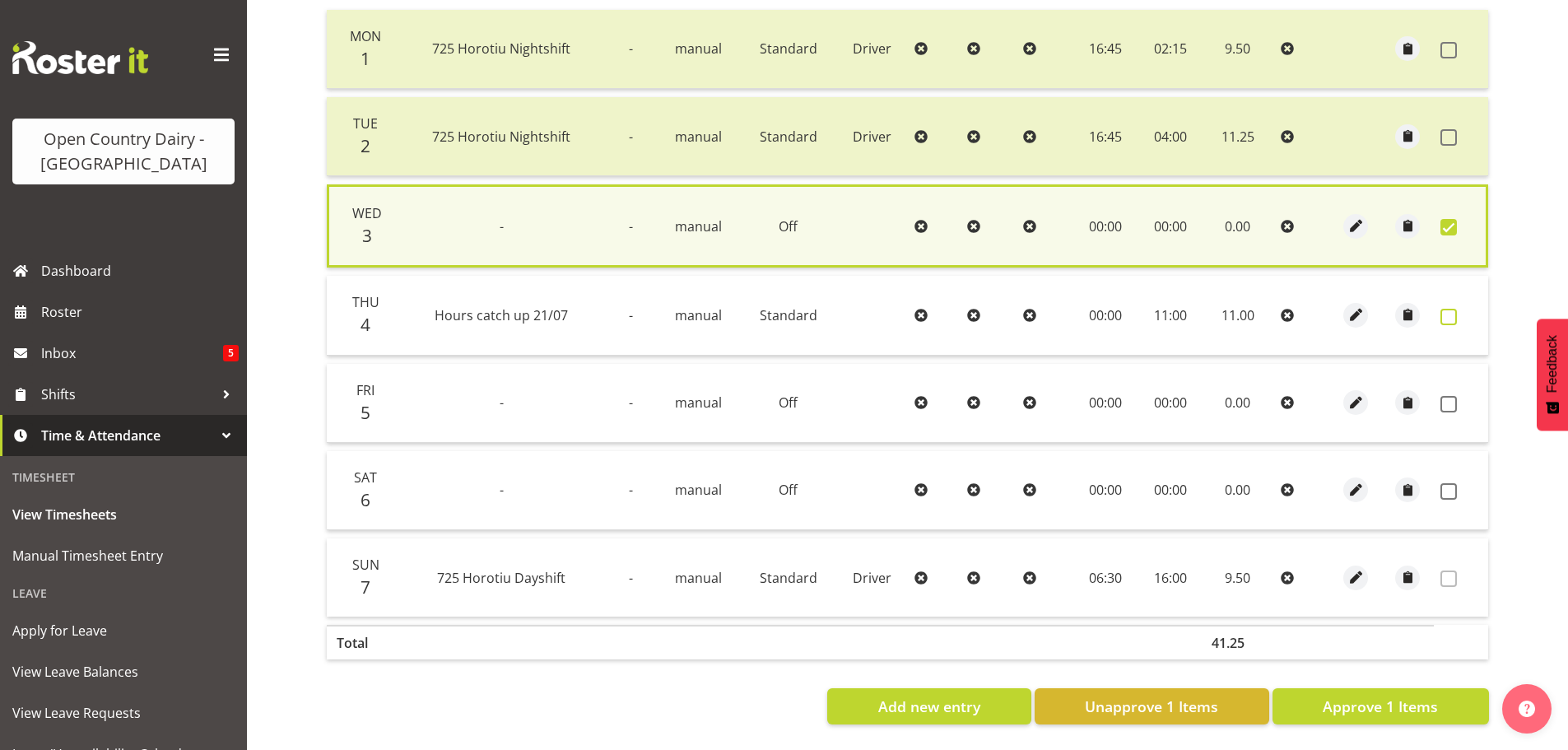
click at [1446, 309] on span at bounding box center [1448, 316] width 17 height 17
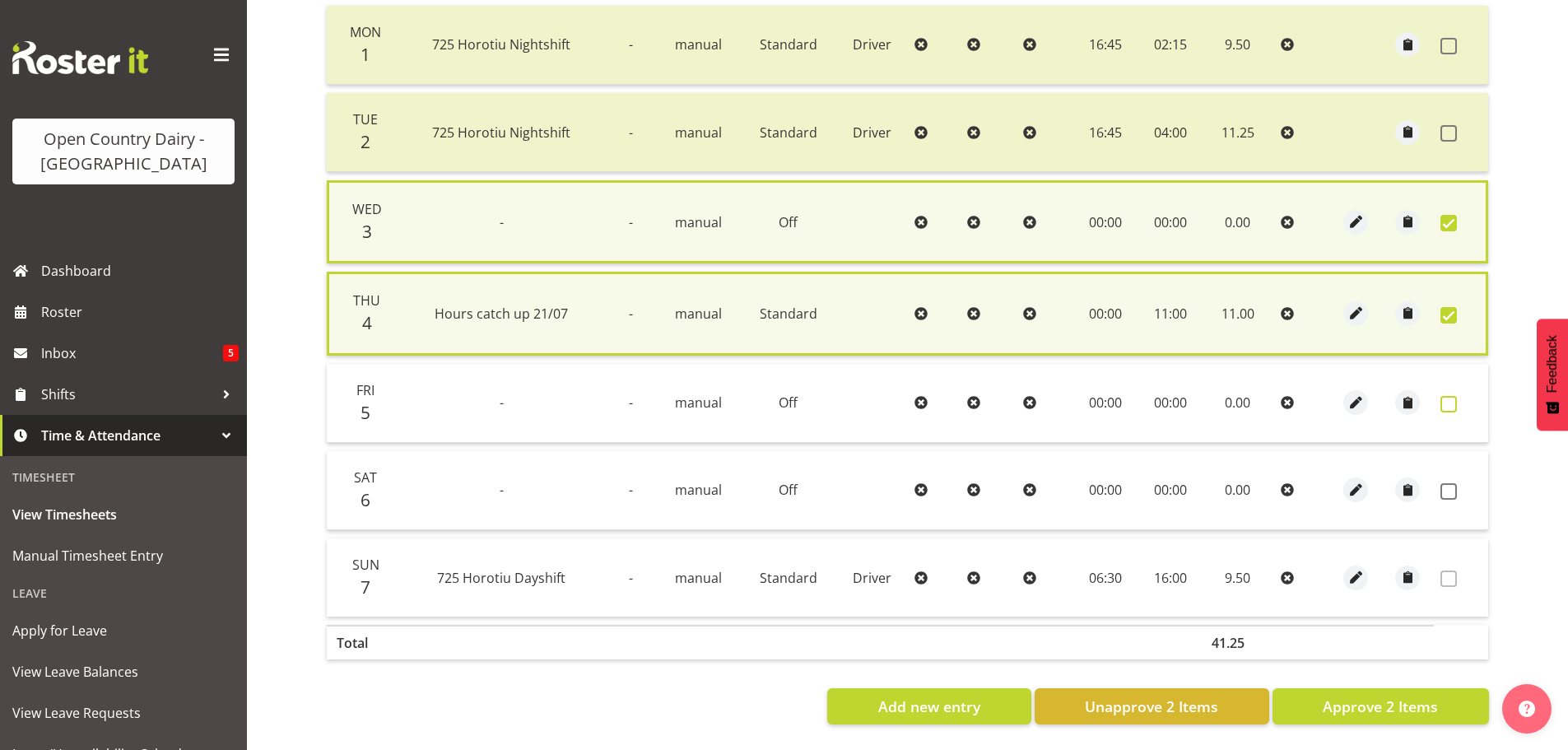
click at [1449, 400] on span at bounding box center [1448, 403] width 17 height 17
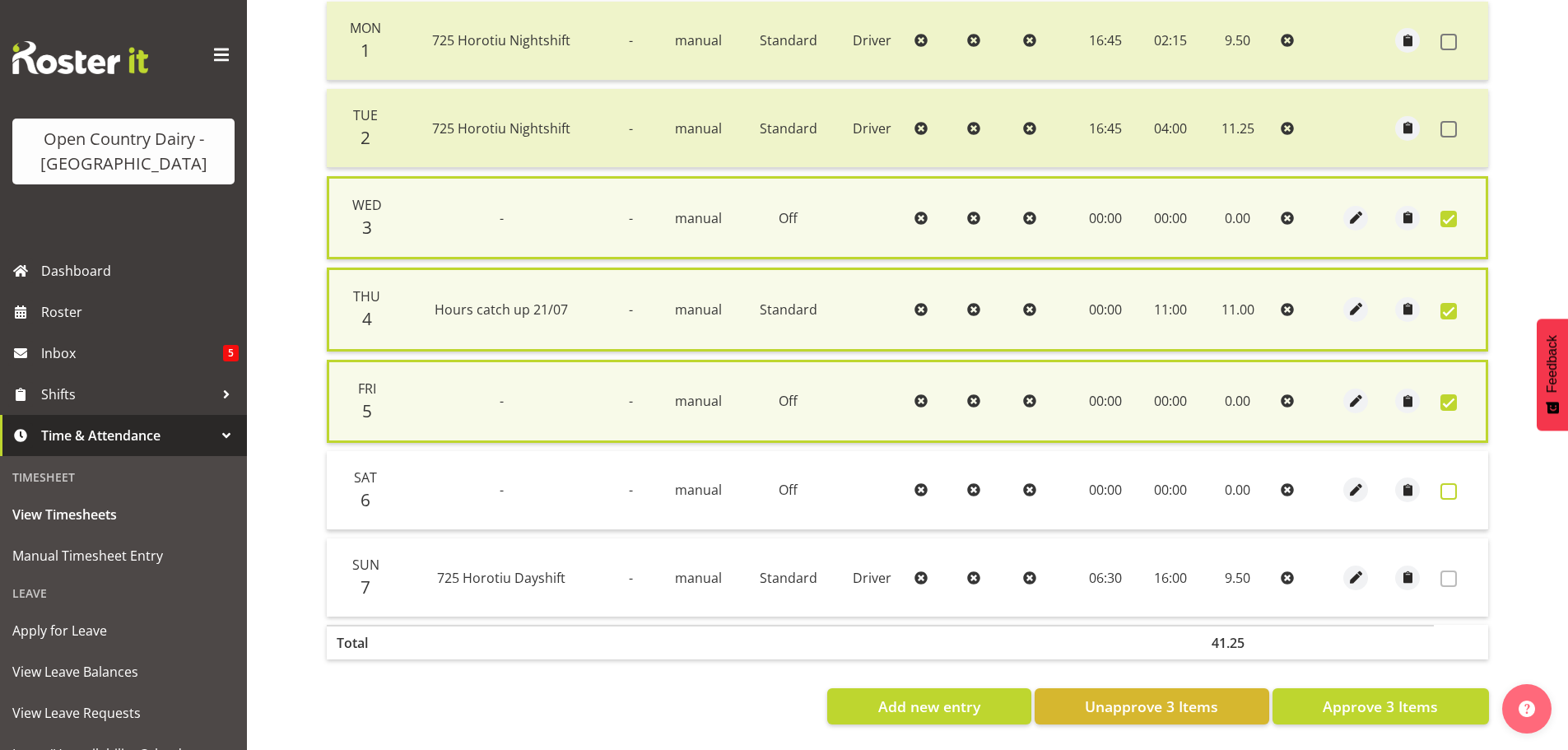
click at [1449, 494] on span at bounding box center [1448, 491] width 17 height 17
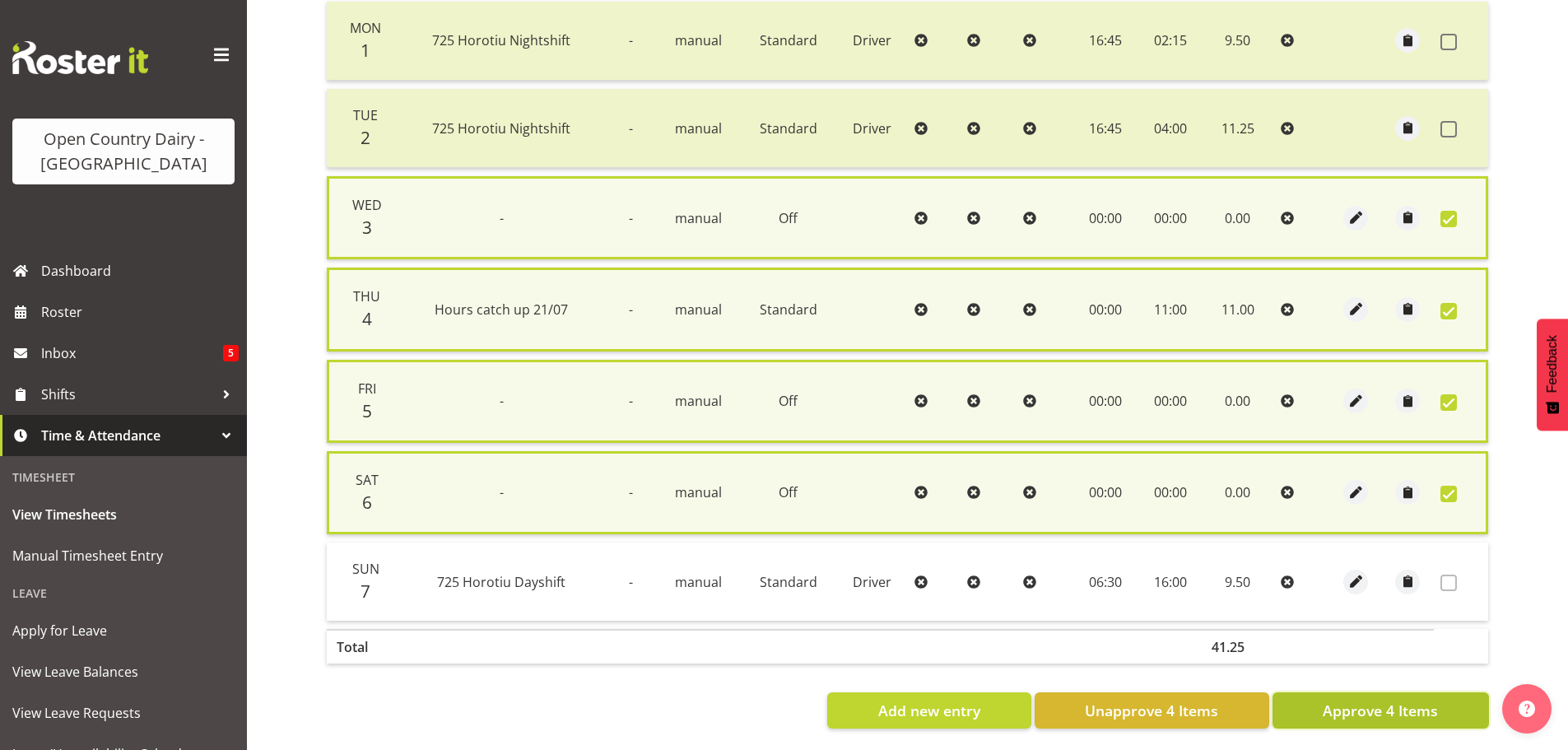
click at [1402, 701] on span "Approve 4 Items" at bounding box center [1379, 710] width 116 height 22
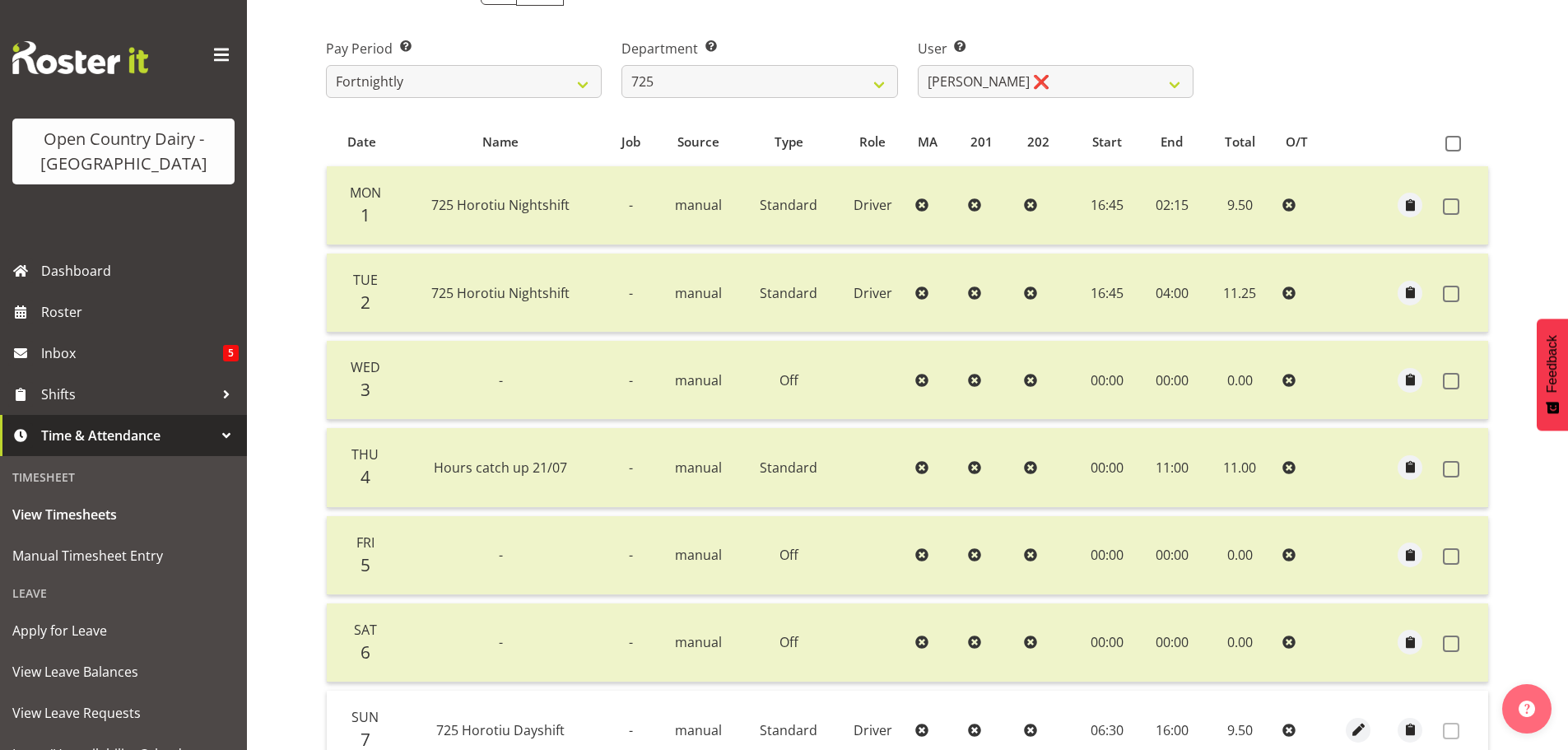
scroll to position [84, 0]
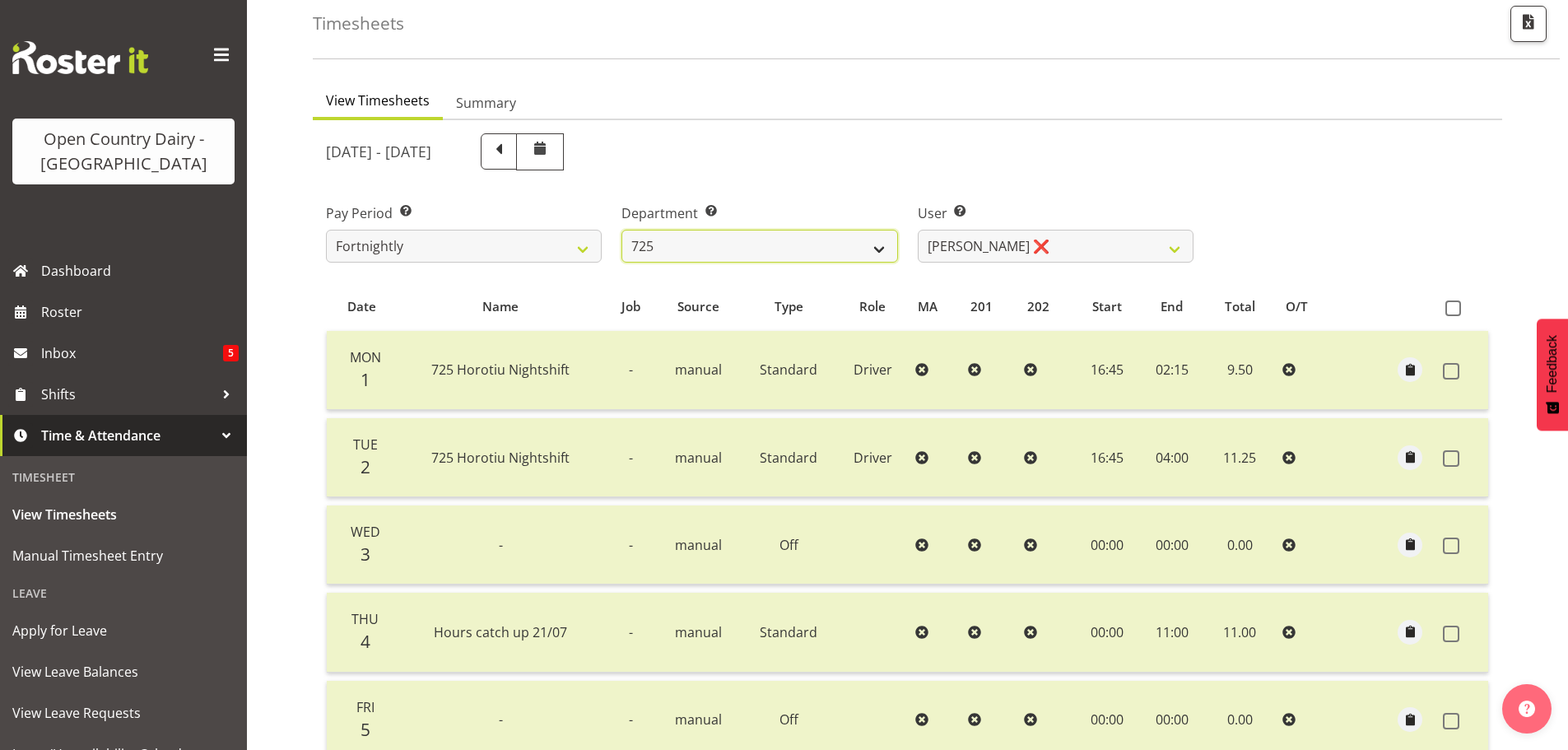
click at [734, 245] on select "701 702 703 704 705 706 707 708 709 710 711 712 713 714 715 716 717 718 719 720" at bounding box center [759, 246] width 276 height 33
click at [621, 229] on select "701 702 703 704 705 706 707 708 709 710 711 712 713 714 715 716 717 718 719 720" at bounding box center [759, 246] width 276 height 33
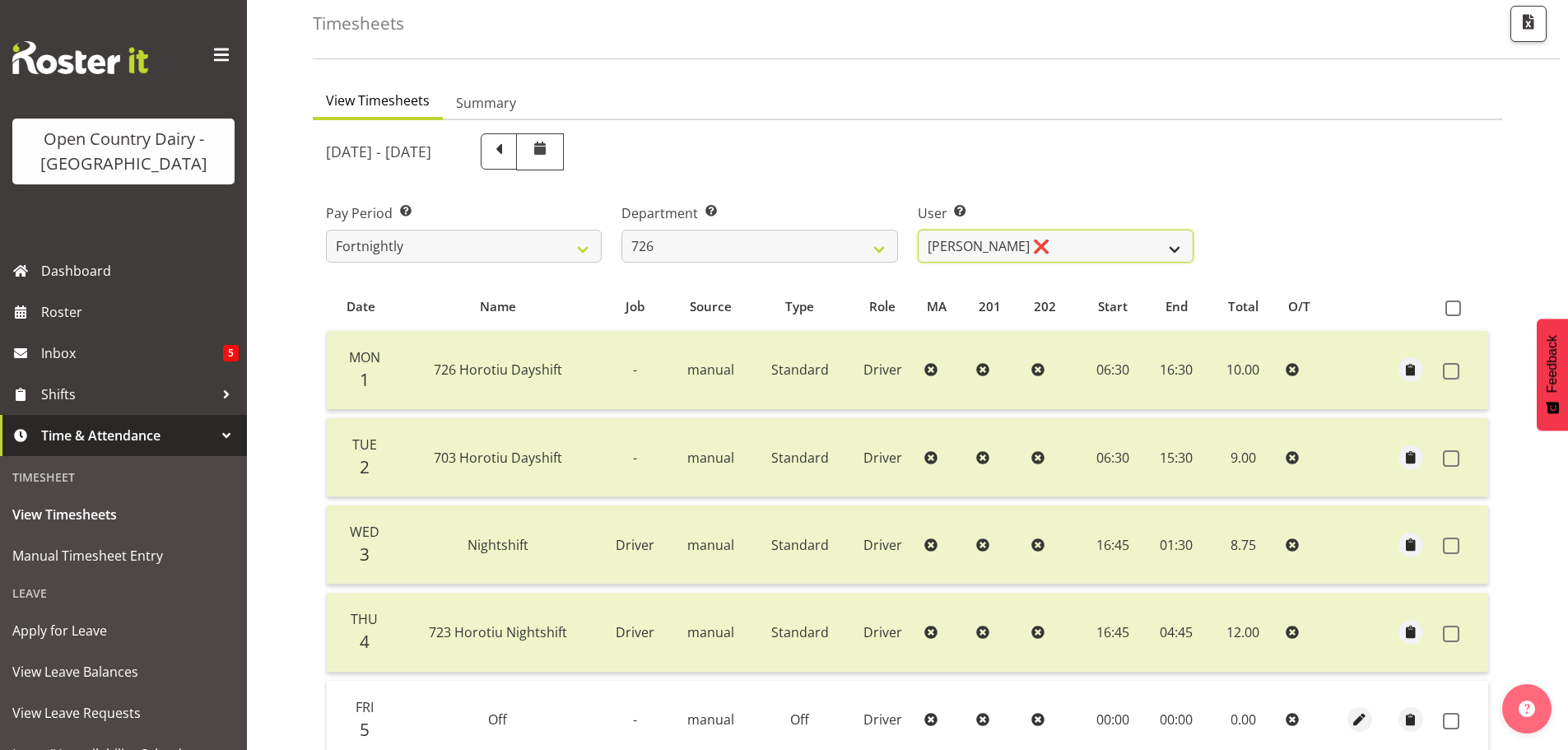
click at [1076, 244] on select "Angela Burrill ❌ Bryan Leathart ❌ Harpreet Singh ❌ Kerry Young ❌" at bounding box center [1055, 246] width 276 height 33
click at [918, 229] on select "Angela Burrill ❌ Bryan Leathart ❌ Harpreet Singh ❌ Kerry Young ❌" at bounding box center [1055, 246] width 276 height 33
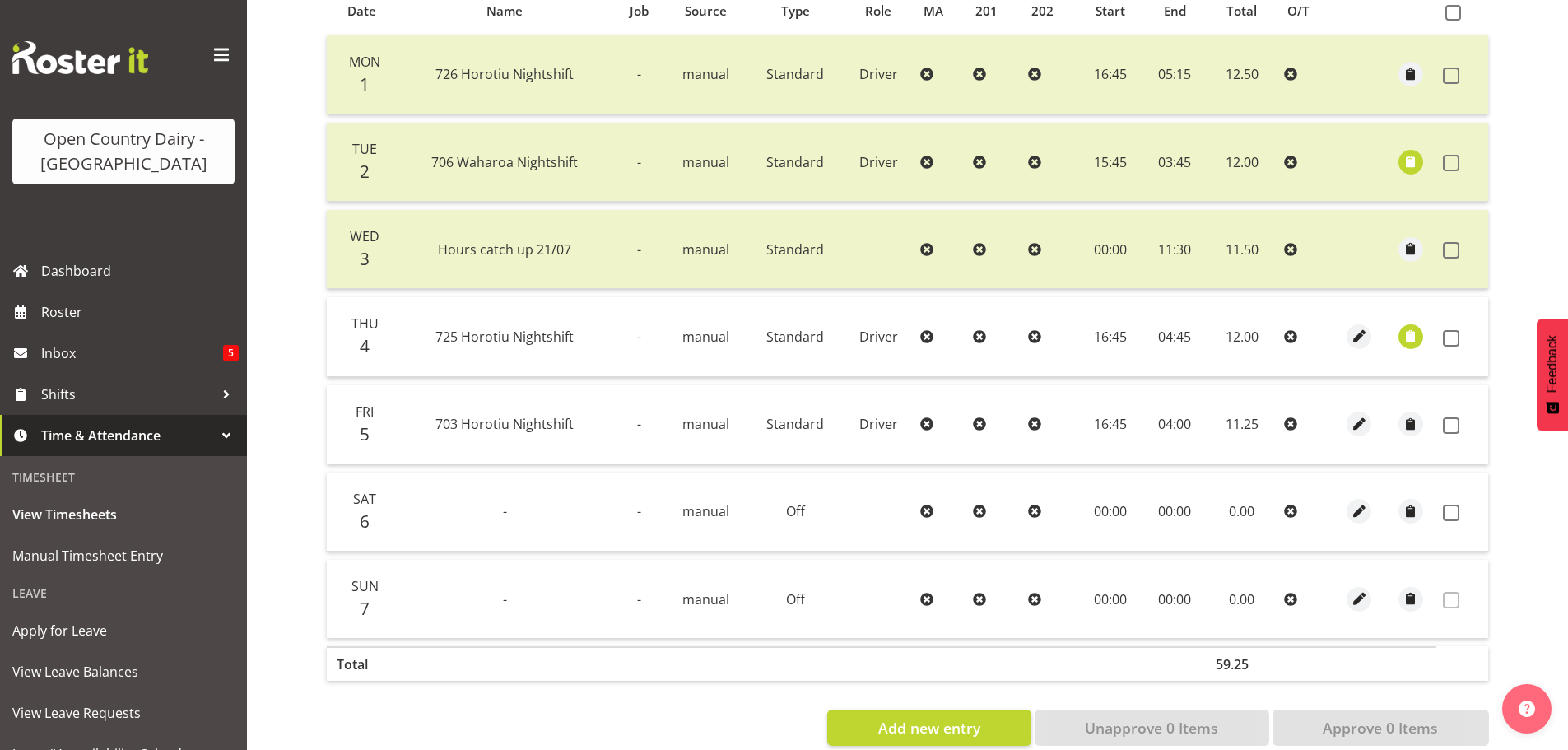
scroll to position [413, 0]
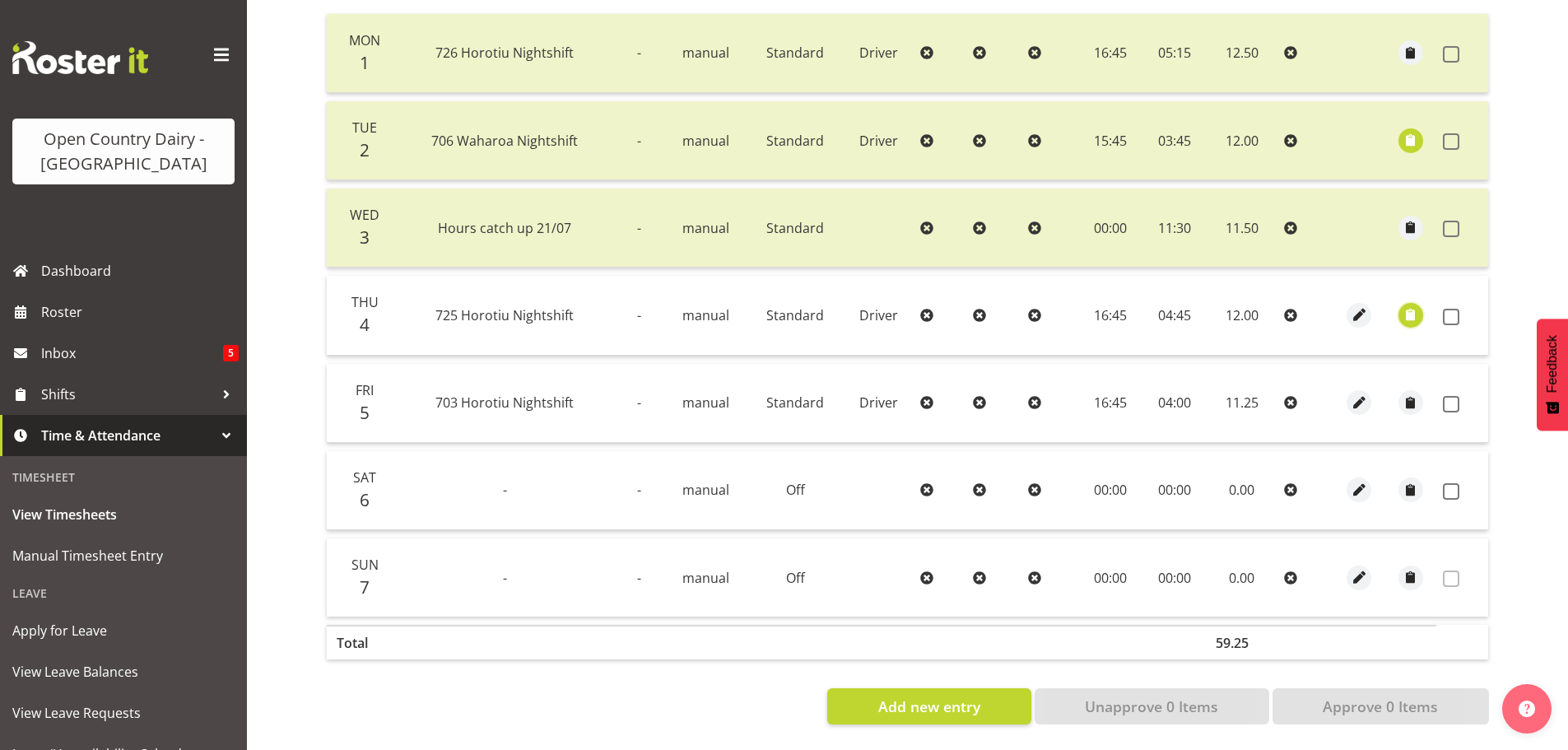
click at [1407, 305] on span "button" at bounding box center [1410, 315] width 19 height 19
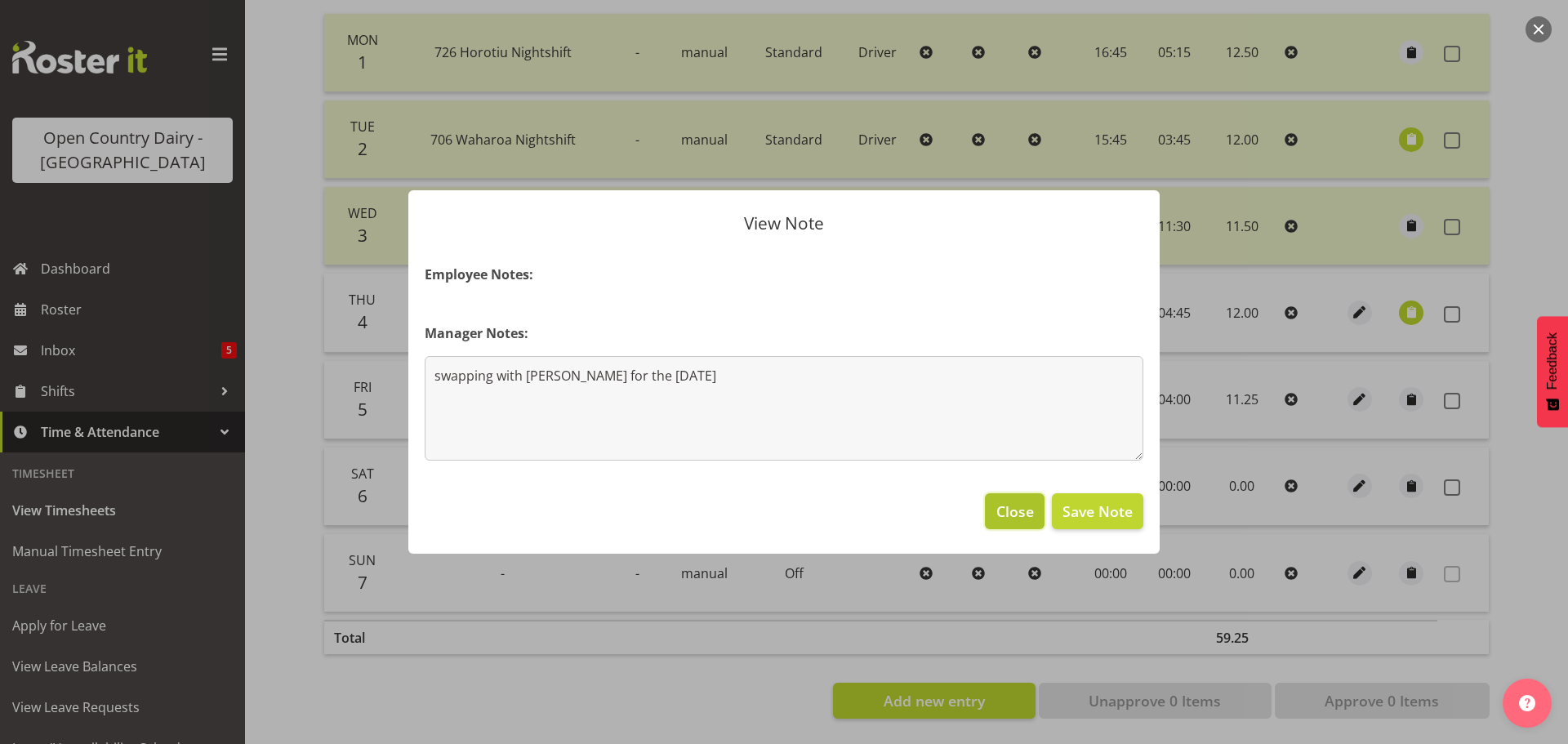
click at [1018, 516] on span "Close" at bounding box center [1015, 510] width 38 height 22
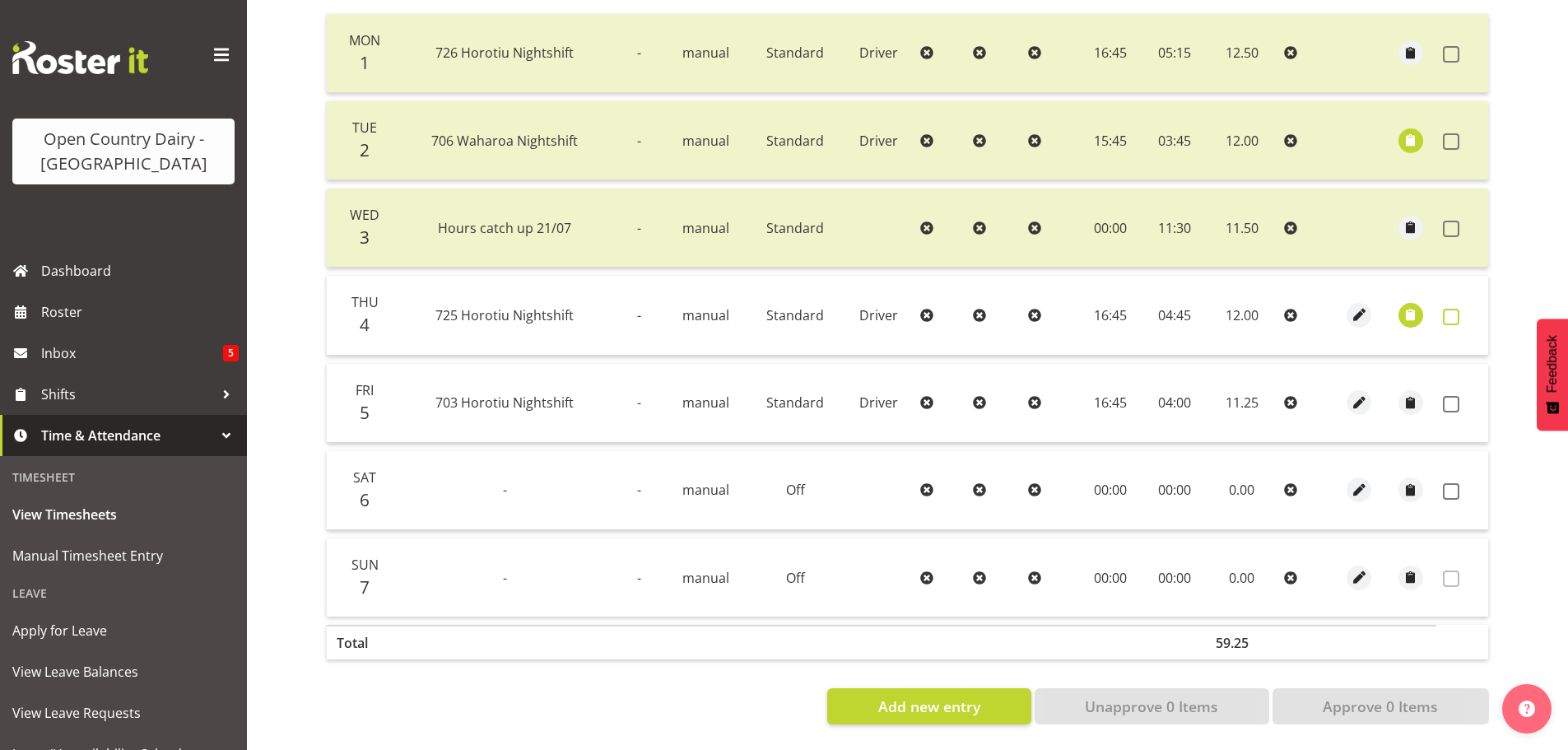
click at [1452, 309] on span at bounding box center [1451, 316] width 17 height 17
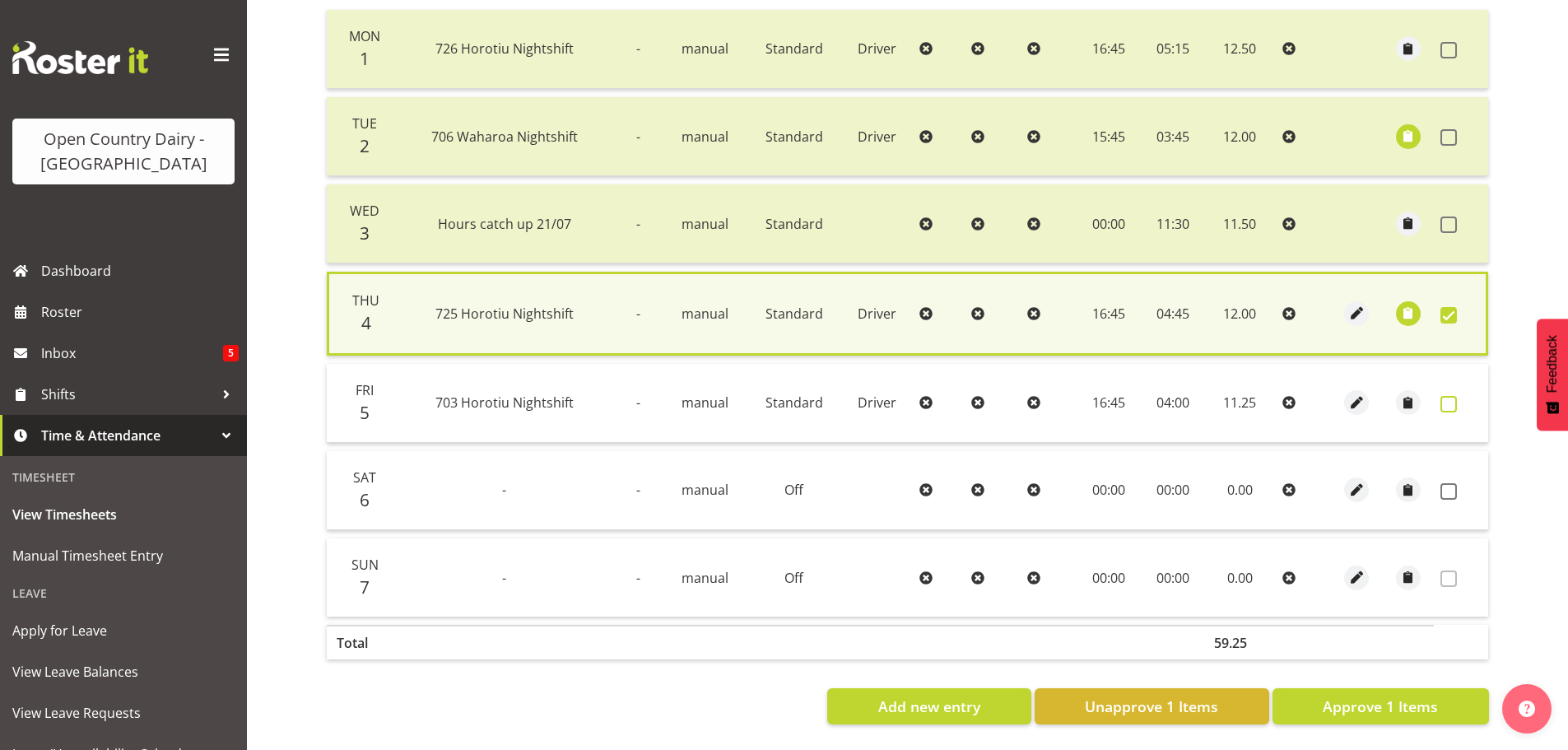
click at [1450, 395] on span at bounding box center [1448, 403] width 17 height 17
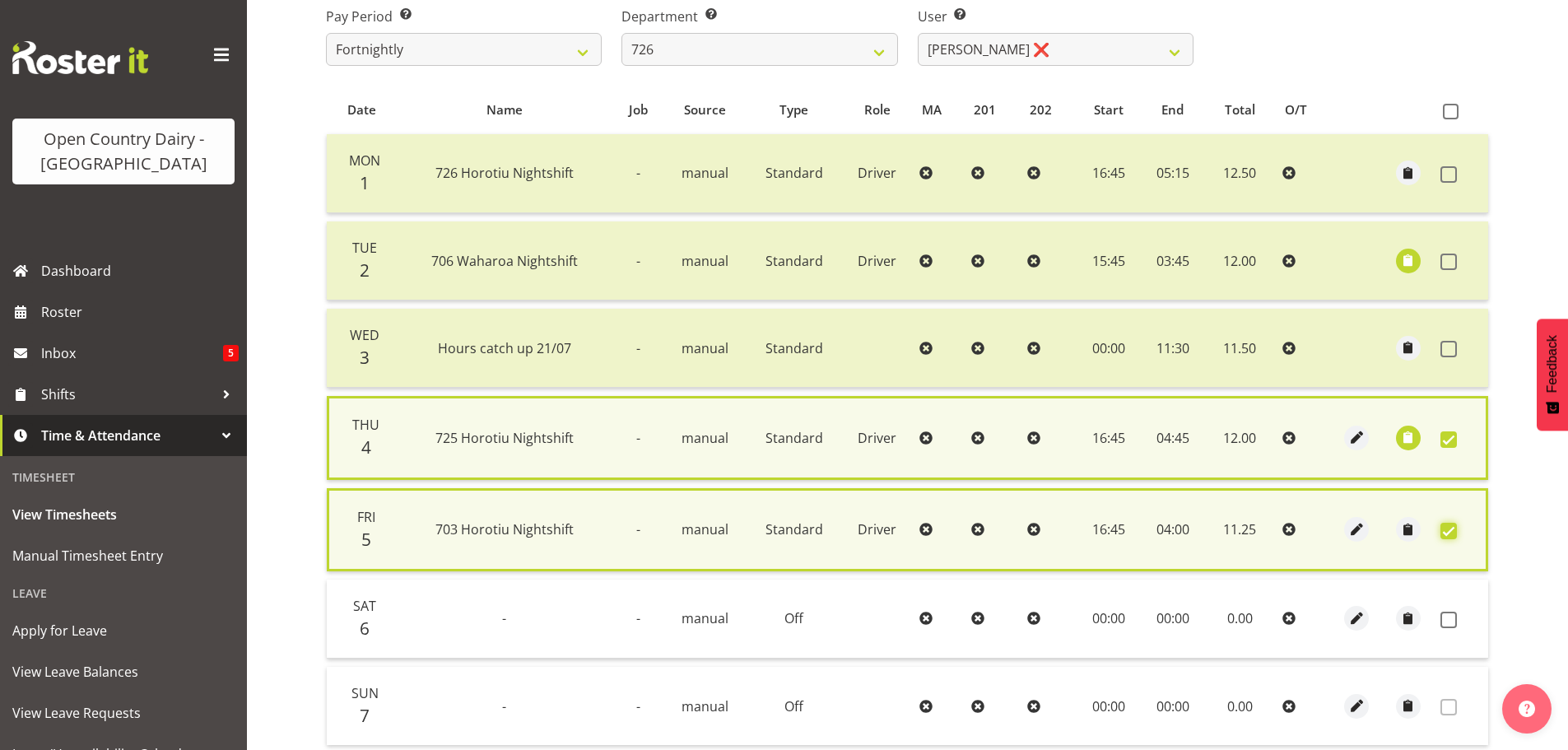
scroll to position [331, 0]
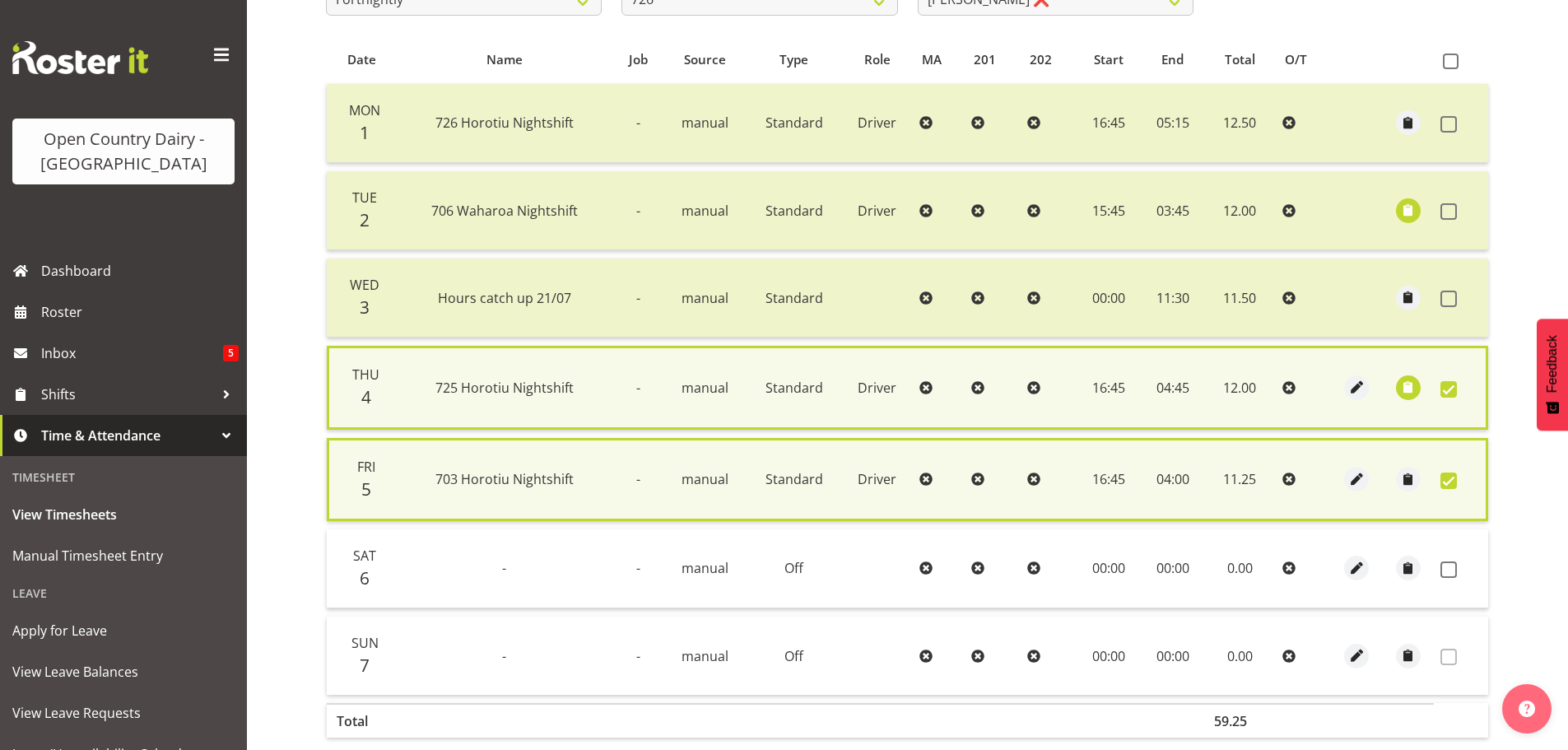
click at [1449, 480] on span at bounding box center [1448, 480] width 17 height 17
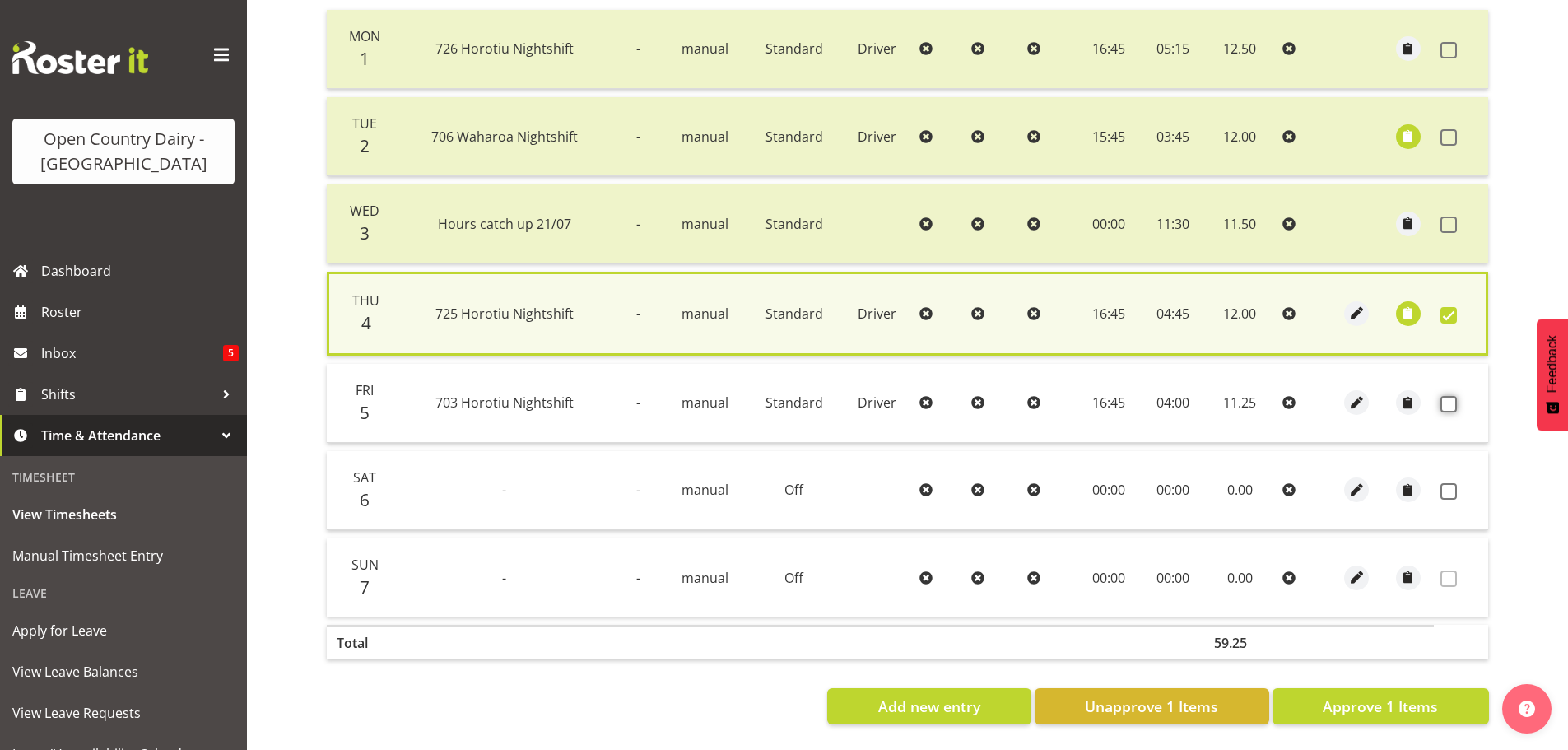
scroll to position [417, 0]
click at [1445, 395] on span at bounding box center [1448, 403] width 17 height 17
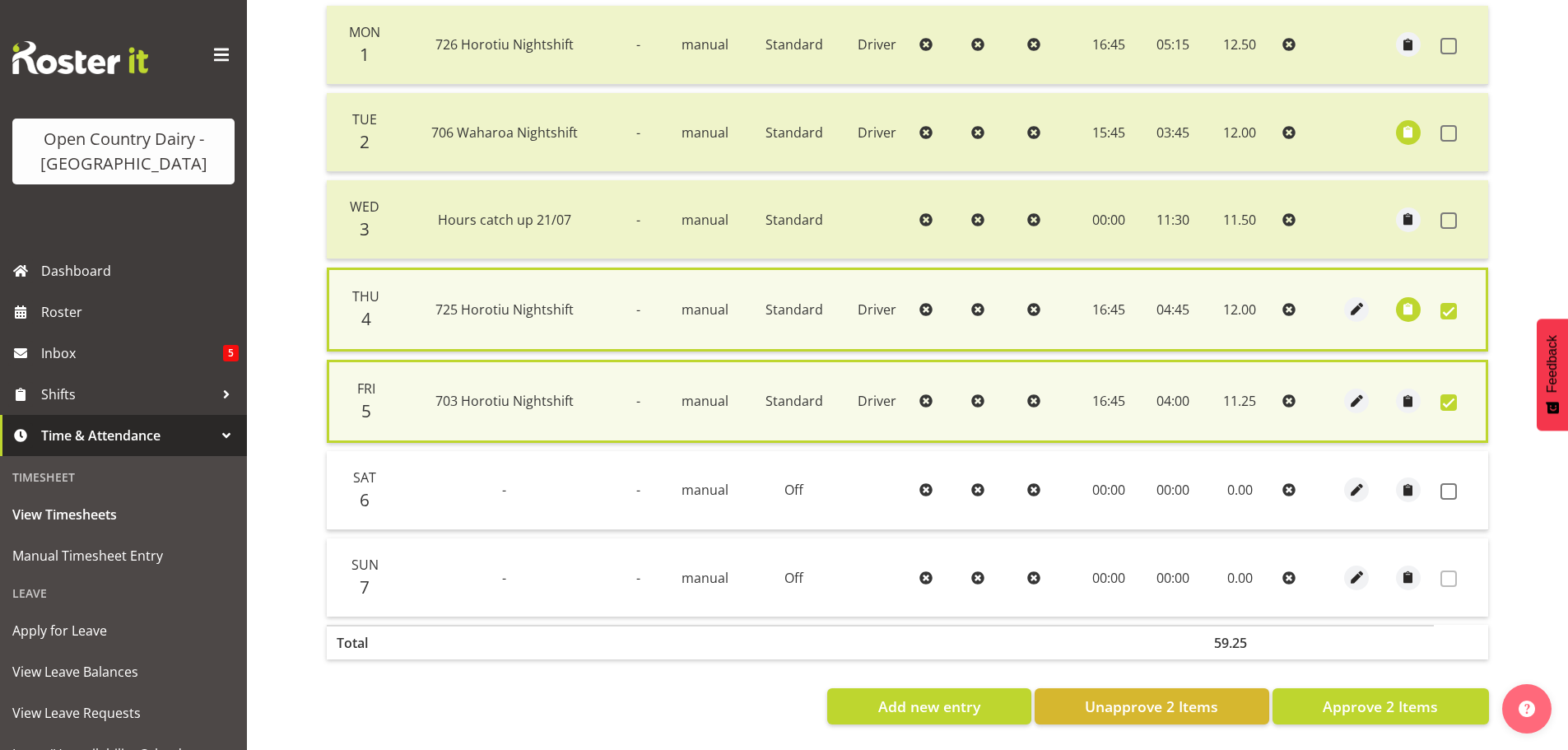
click at [1448, 471] on td at bounding box center [1460, 490] width 54 height 79
click at [1447, 483] on span at bounding box center [1448, 491] width 17 height 17
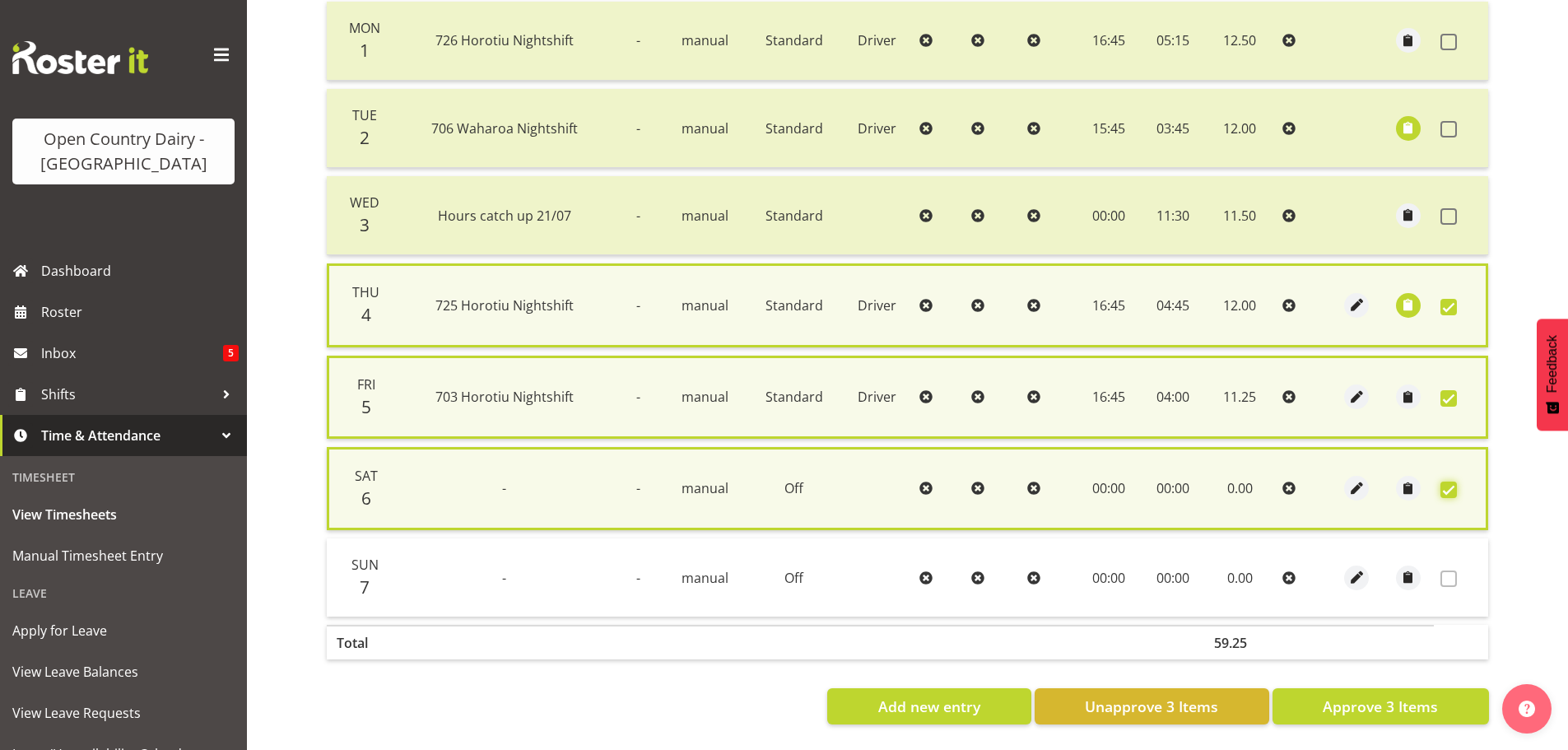
scroll to position [425, 0]
click at [1365, 695] on span "Approve 3 Items" at bounding box center [1379, 706] width 116 height 22
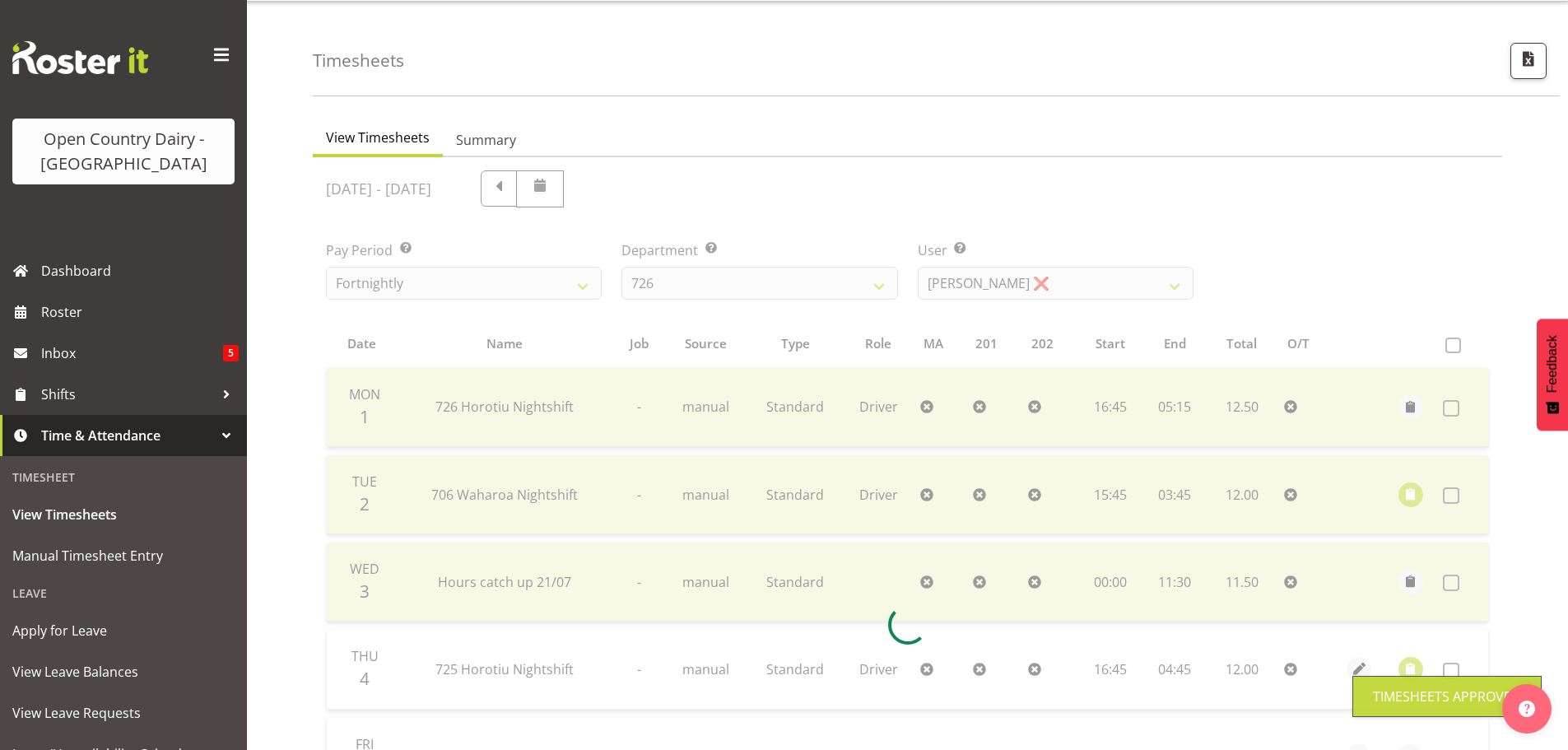
scroll to position [2, 0]
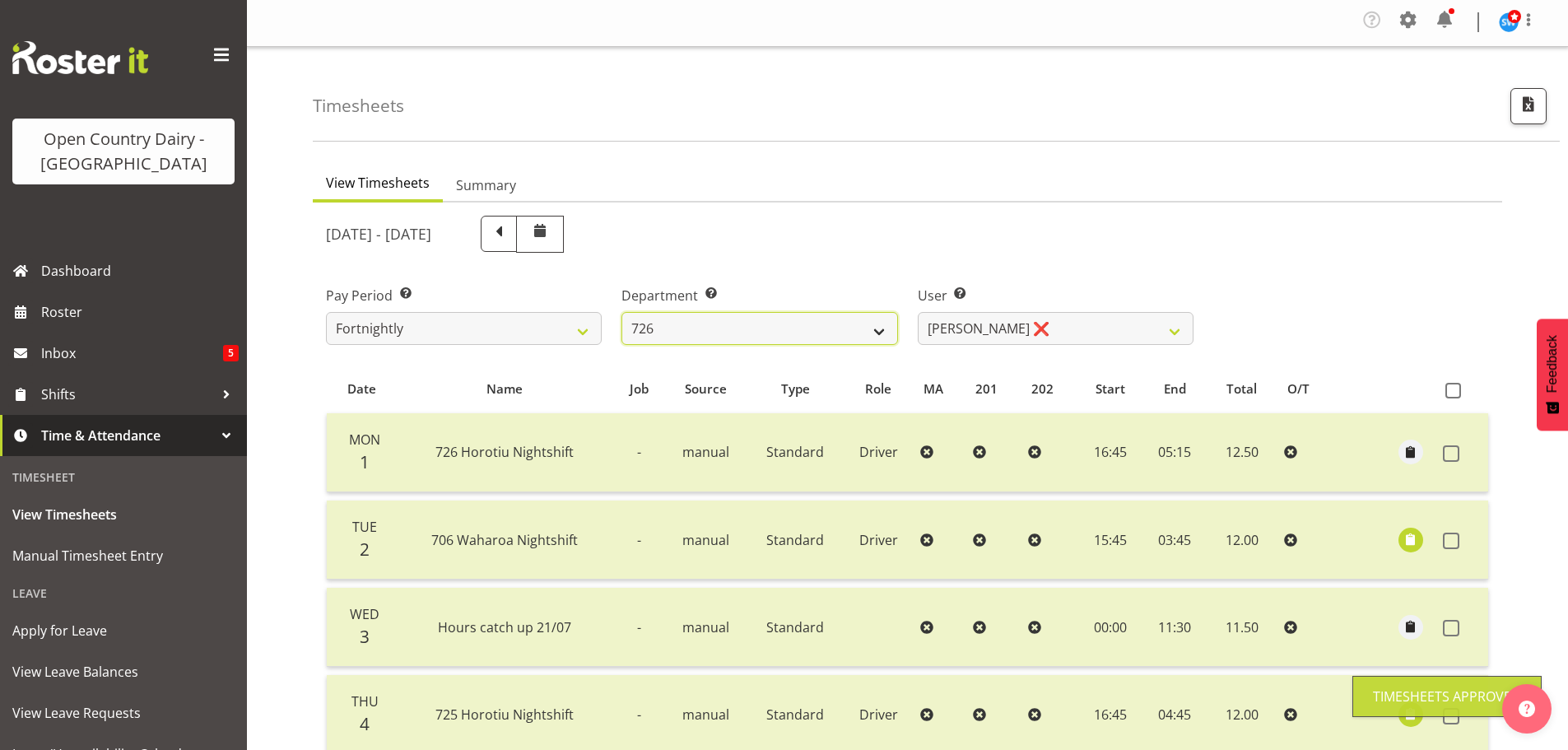
click at [754, 330] on select "701 702 703 704 705 706 707 708 709 710 711 712 713 714 715 716 717 718 719 720" at bounding box center [759, 329] width 276 height 33
click at [621, 312] on select "701 702 703 704 705 706 707 708 709 710 711 712 713 714 715 716 717 718 719 720" at bounding box center [759, 329] width 276 height 33
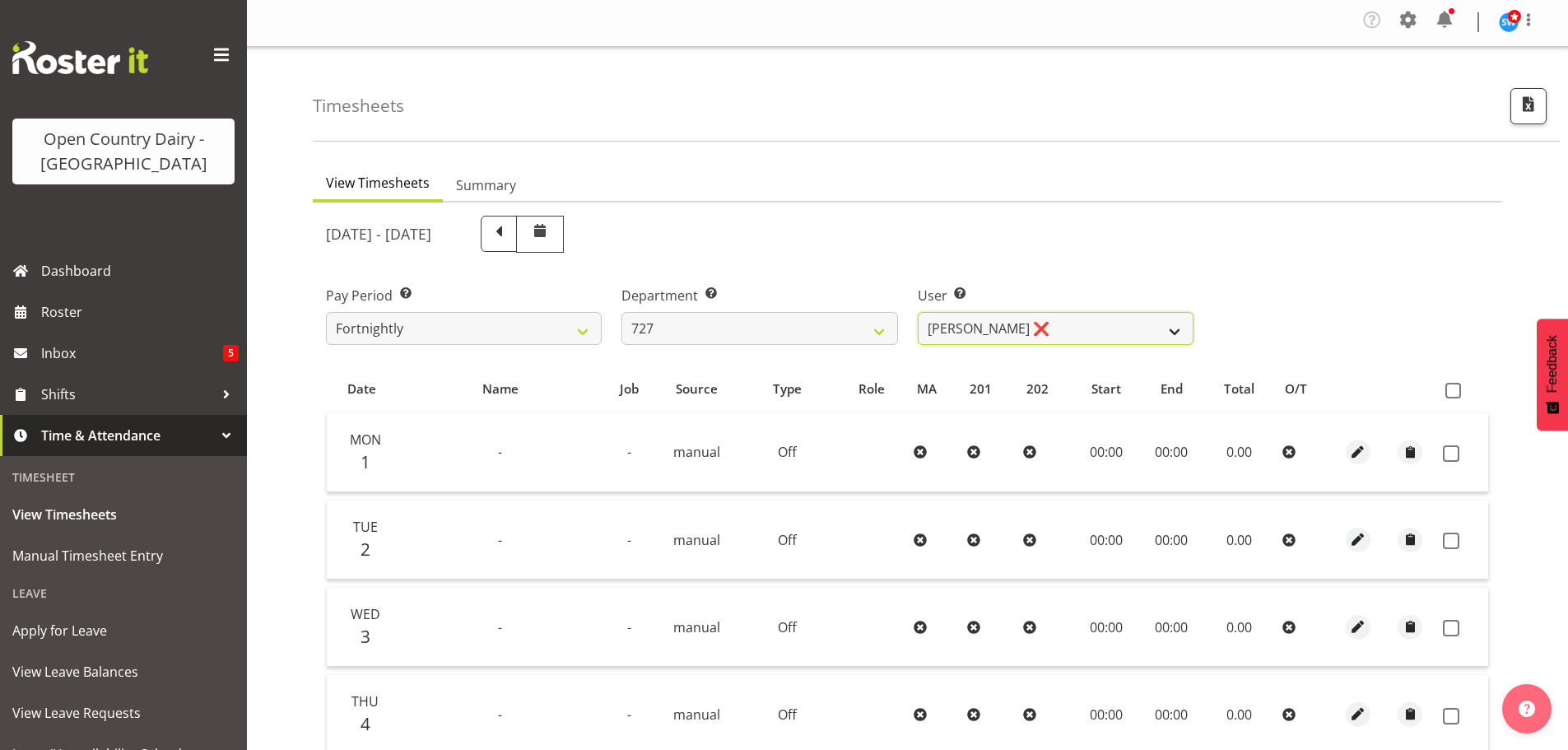
click at [1065, 322] on select "David Pawley ❌ Kase Hussey ❌ Rhys Greener ❌" at bounding box center [1055, 329] width 276 height 33
click at [918, 312] on select "David Pawley ❌ Kase Hussey ❌ Rhys Greener ❌" at bounding box center [1055, 329] width 276 height 33
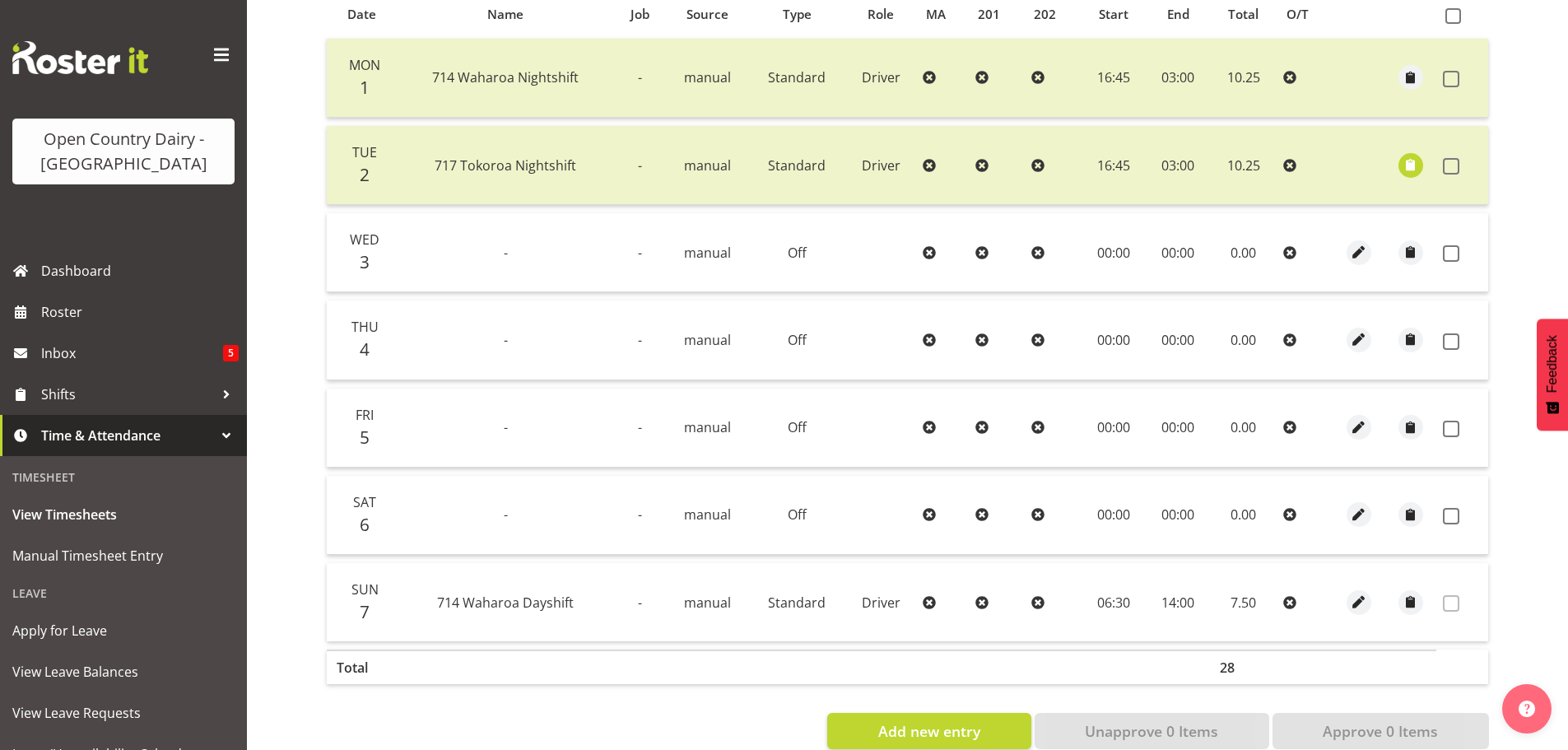
scroll to position [413, 0]
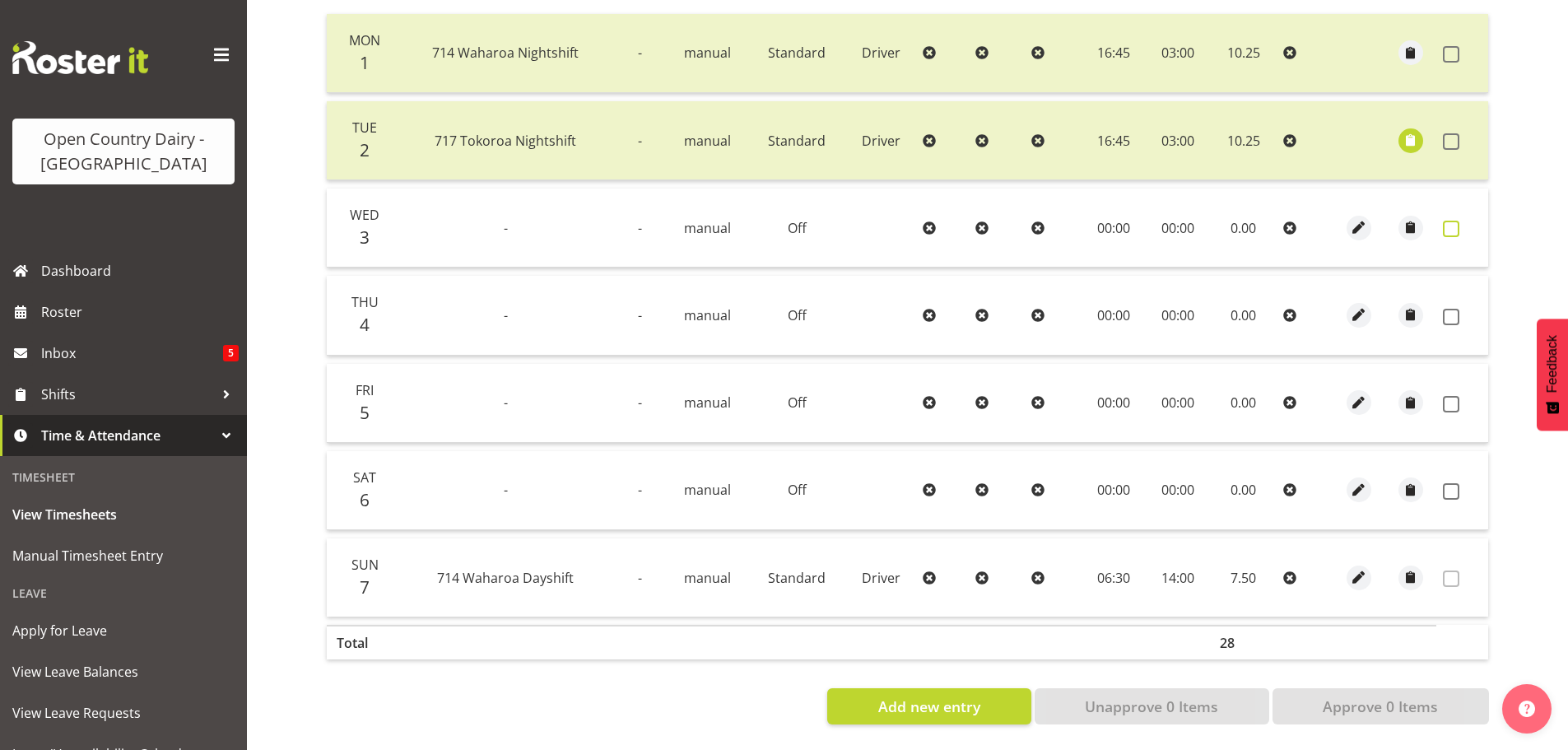
click at [1448, 221] on span at bounding box center [1451, 229] width 17 height 17
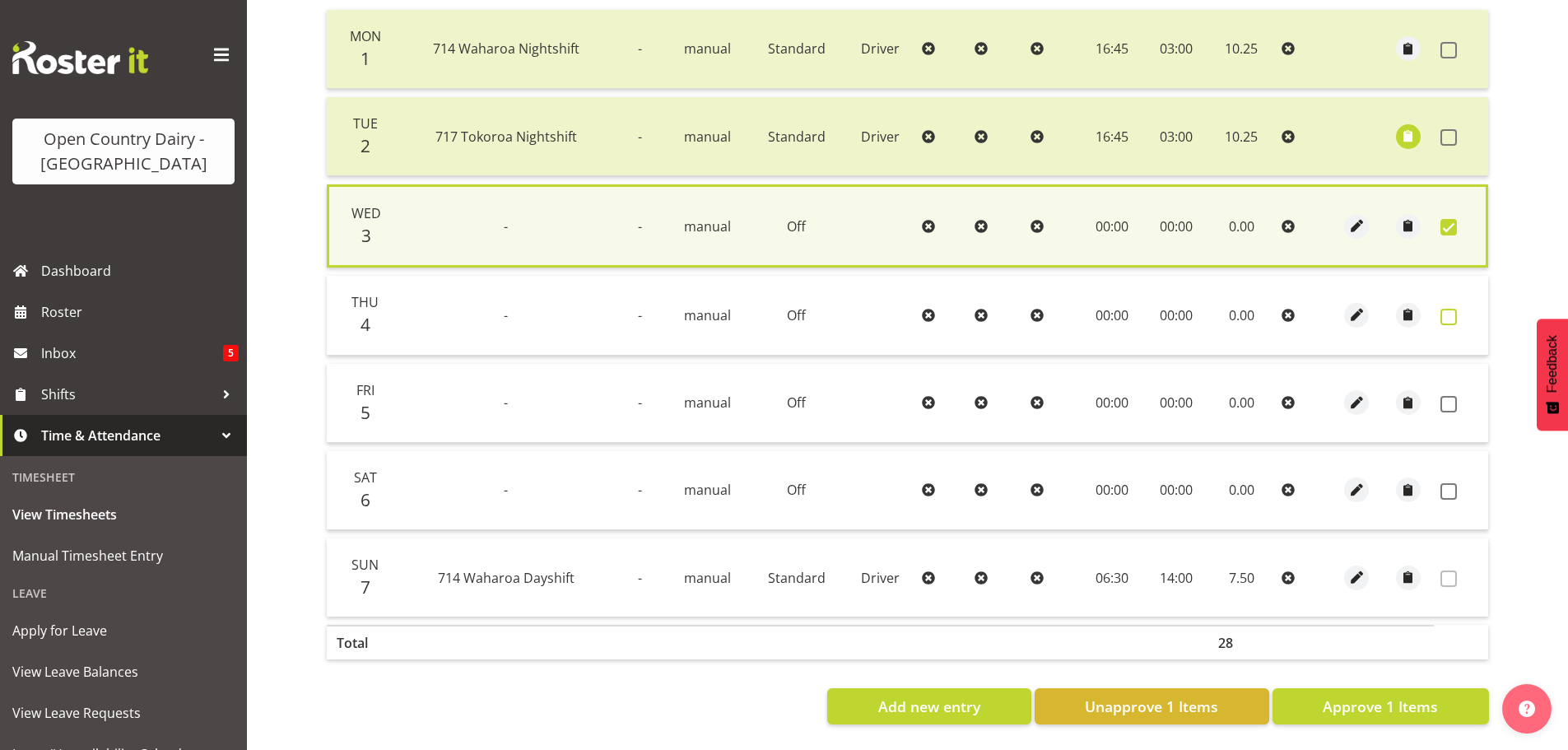
click at [1445, 315] on span at bounding box center [1448, 316] width 17 height 17
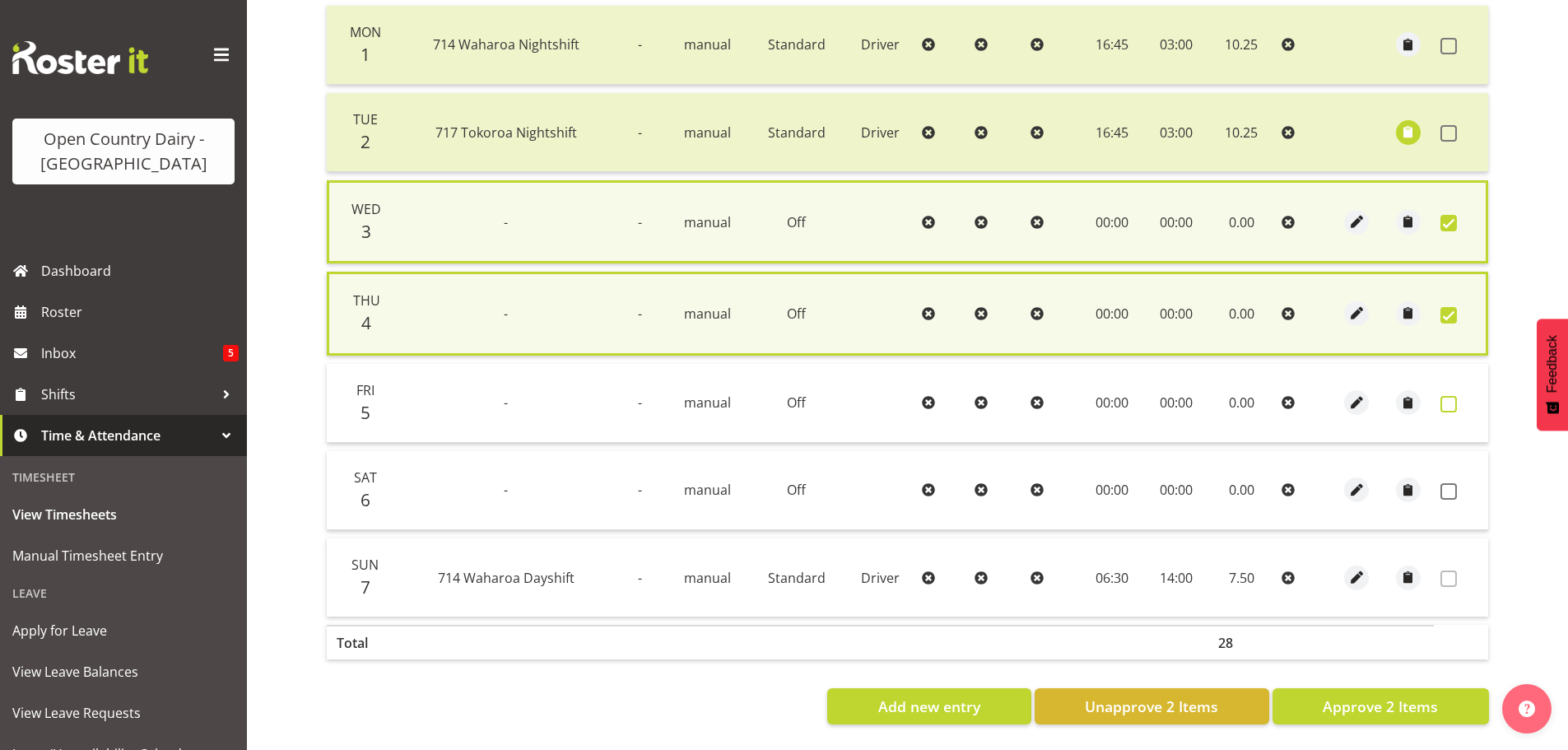
click at [1444, 402] on span at bounding box center [1448, 403] width 17 height 17
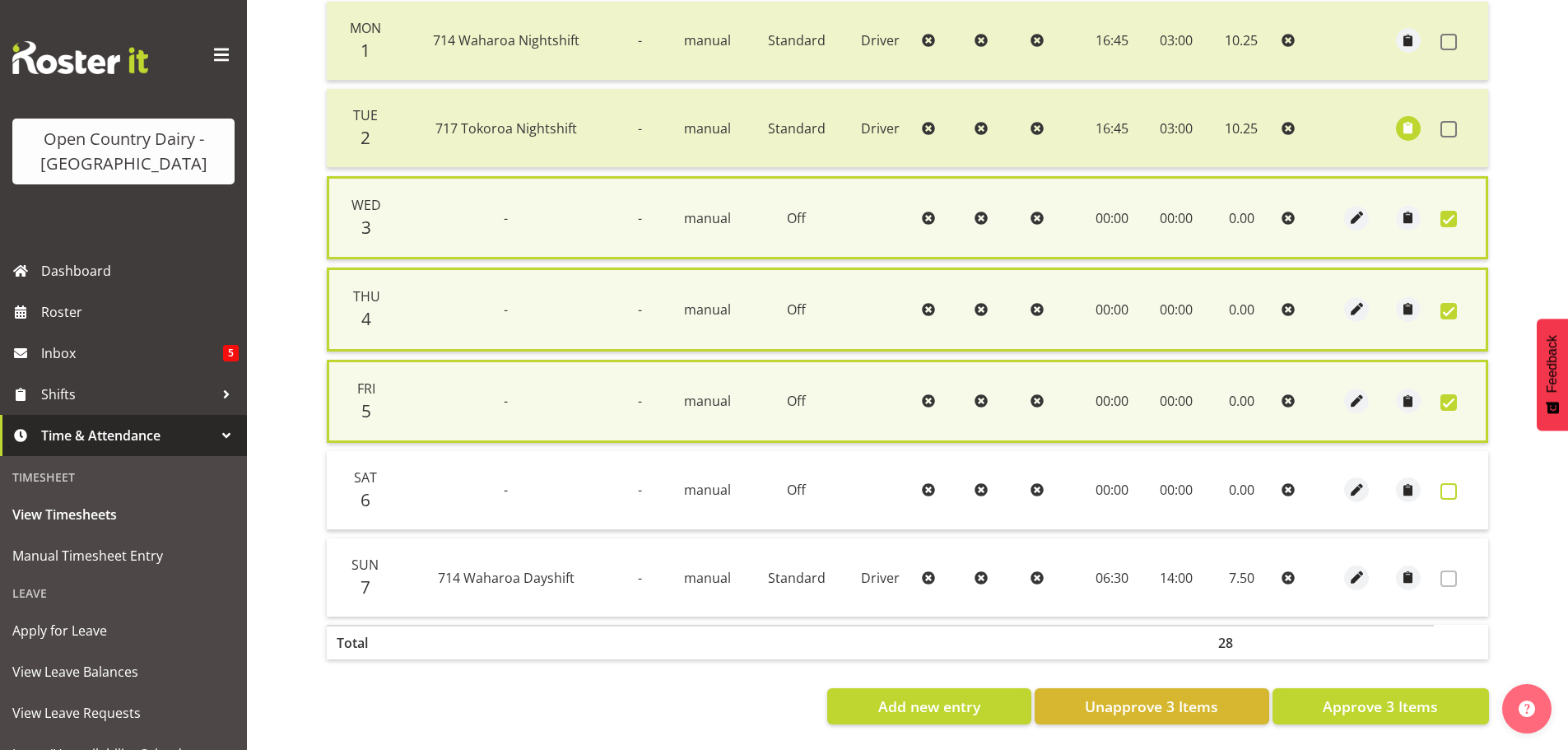
click at [1443, 492] on span at bounding box center [1448, 491] width 17 height 17
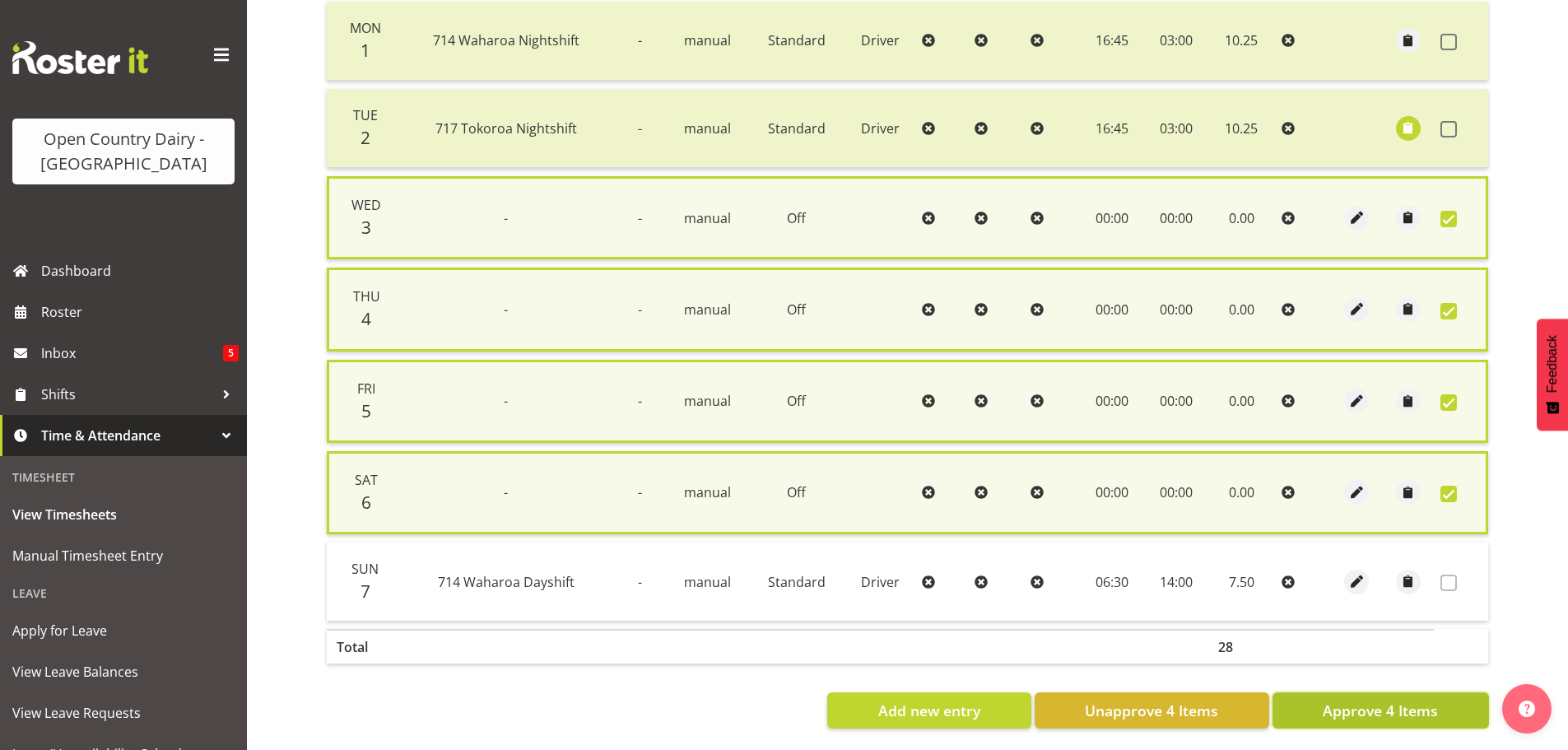
click at [1325, 714] on span "Approve 4 Items" at bounding box center [1379, 710] width 116 height 22
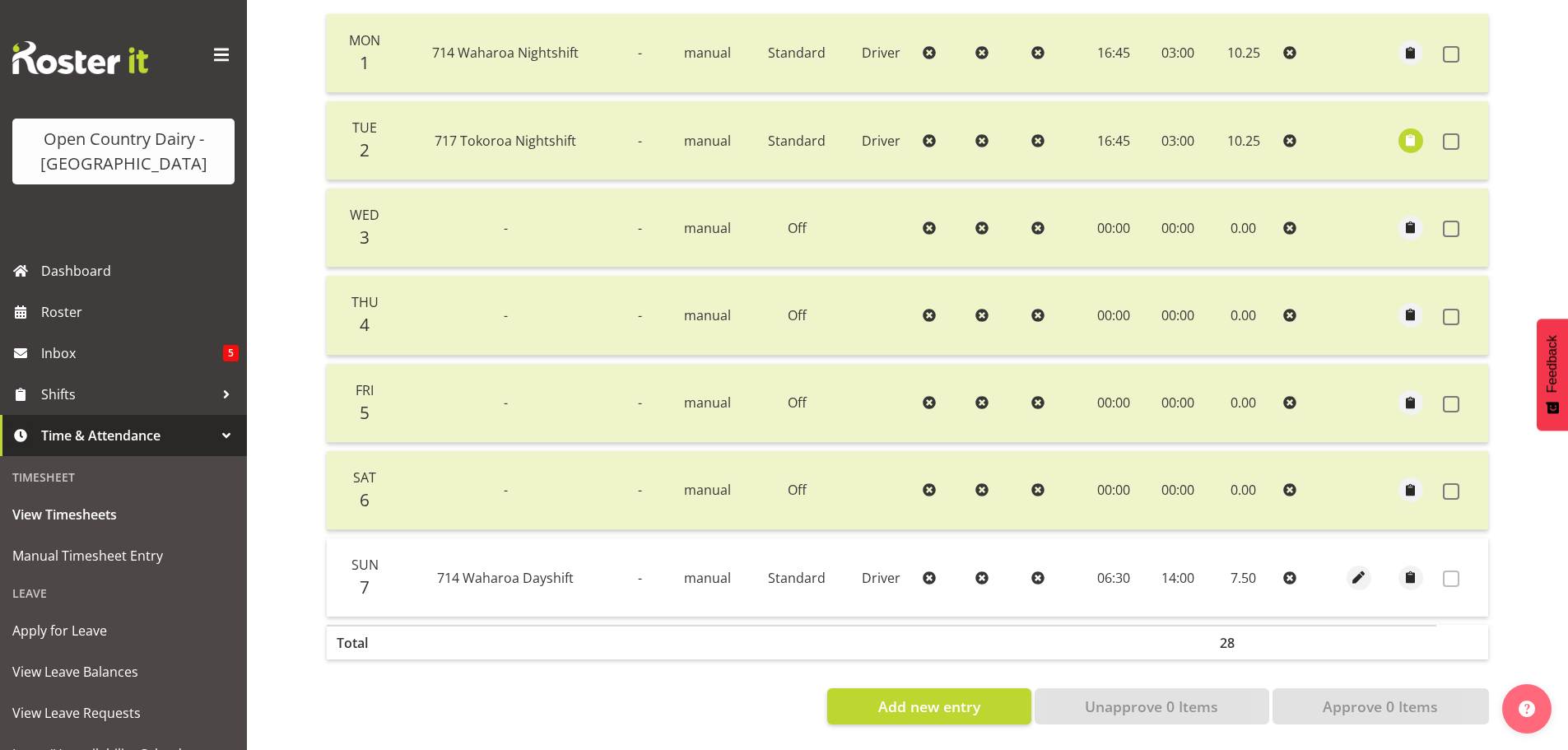
scroll to position [0, 0]
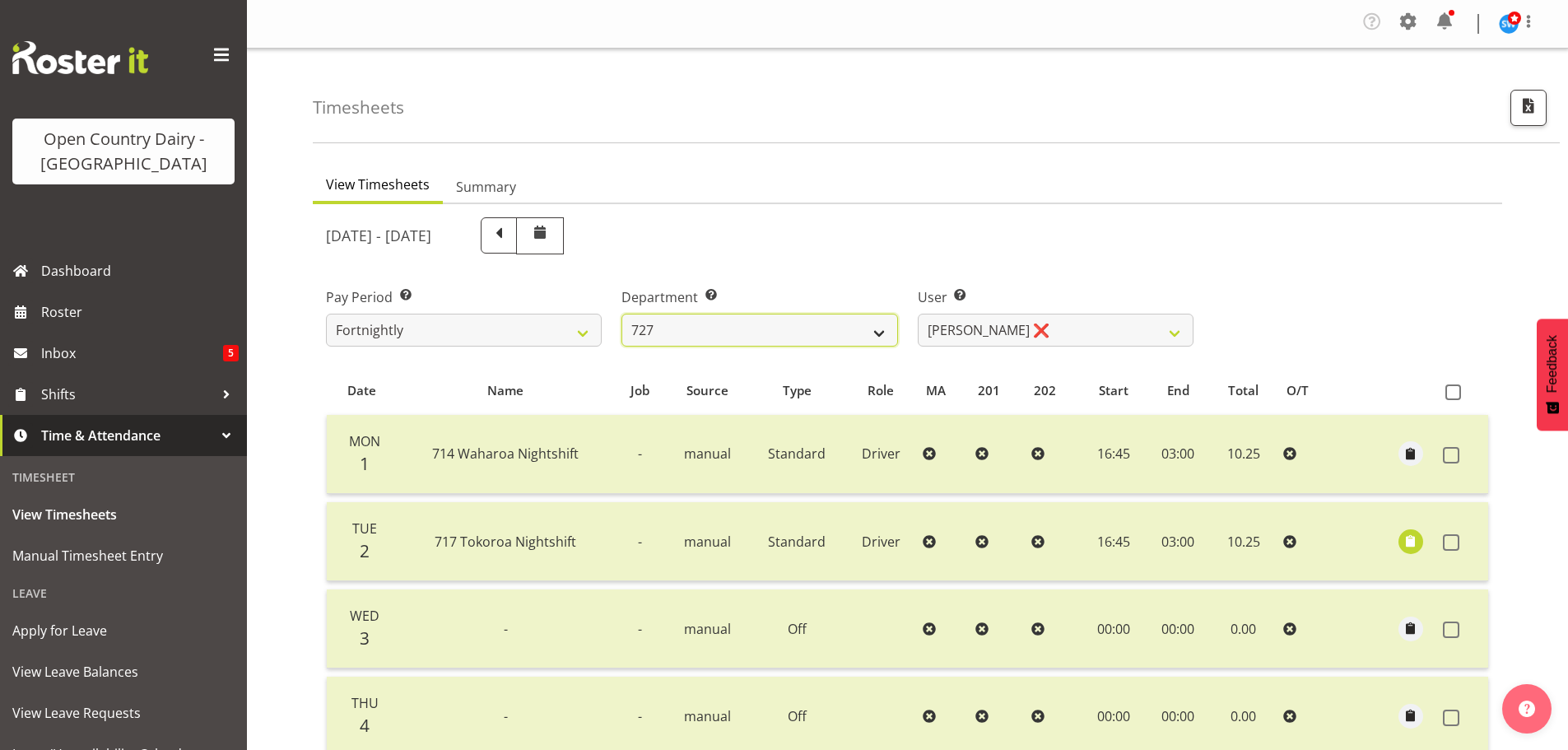
click at [681, 319] on select "701 702 703 704 705 706 707 708 709 710 711 712 713 714 715 716 717 718 719 720" at bounding box center [759, 330] width 276 height 33
click at [621, 314] on select "701 702 703 704 705 706 707 708 709 710 711 712 713 714 715 716 717 718 719 720" at bounding box center [759, 330] width 276 height 33
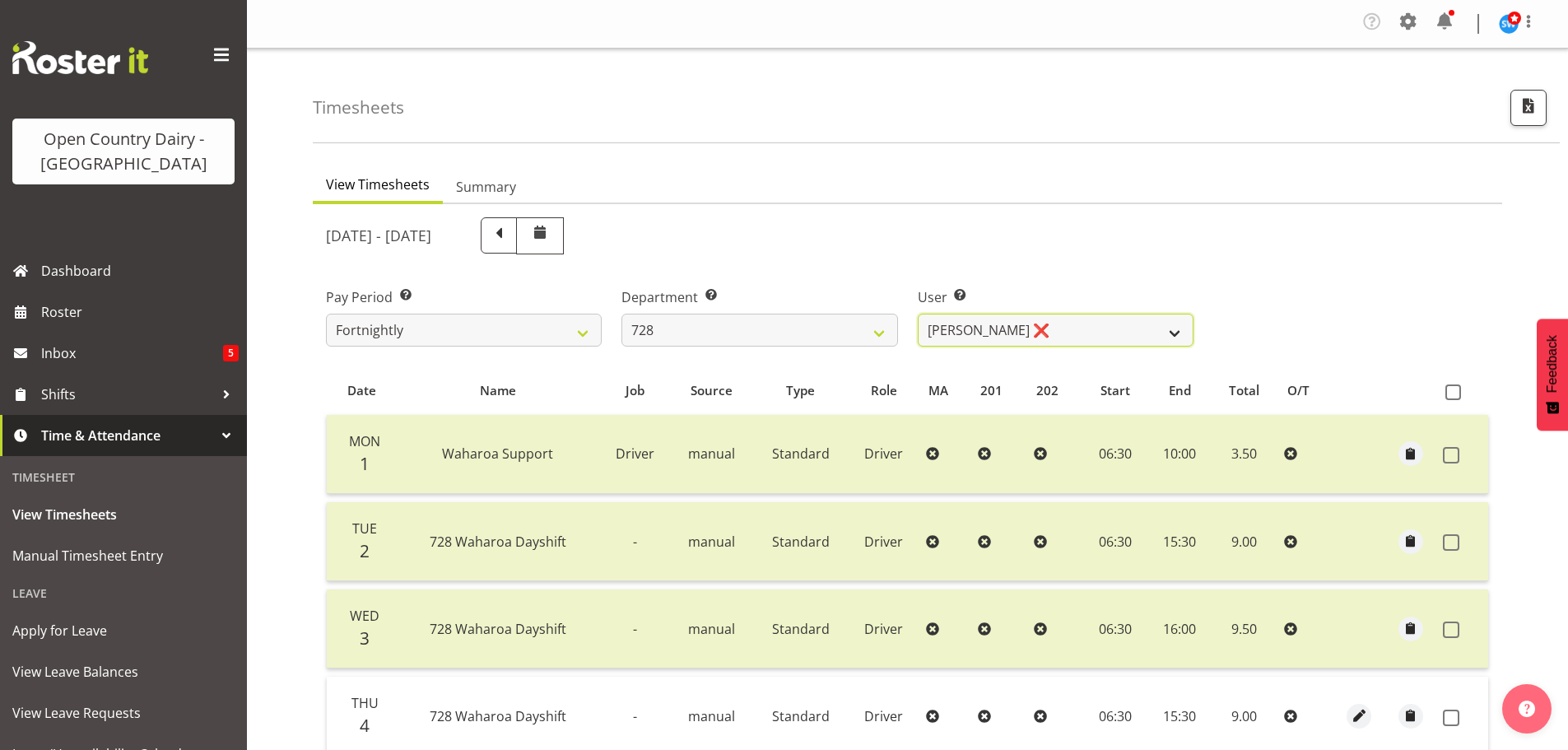
click at [1089, 331] on select "Callum Leslie ❌ Nick Warren ❌ Ross Robert Hamilton ❌ Stuart Cherrington ❌ Wally…" at bounding box center [1055, 330] width 276 height 33
click at [918, 314] on select "Callum Leslie ❌ Nick Warren ❌ Ross Robert Hamilton ❌ Stuart Cherrington ❌ Wally…" at bounding box center [1055, 330] width 276 height 33
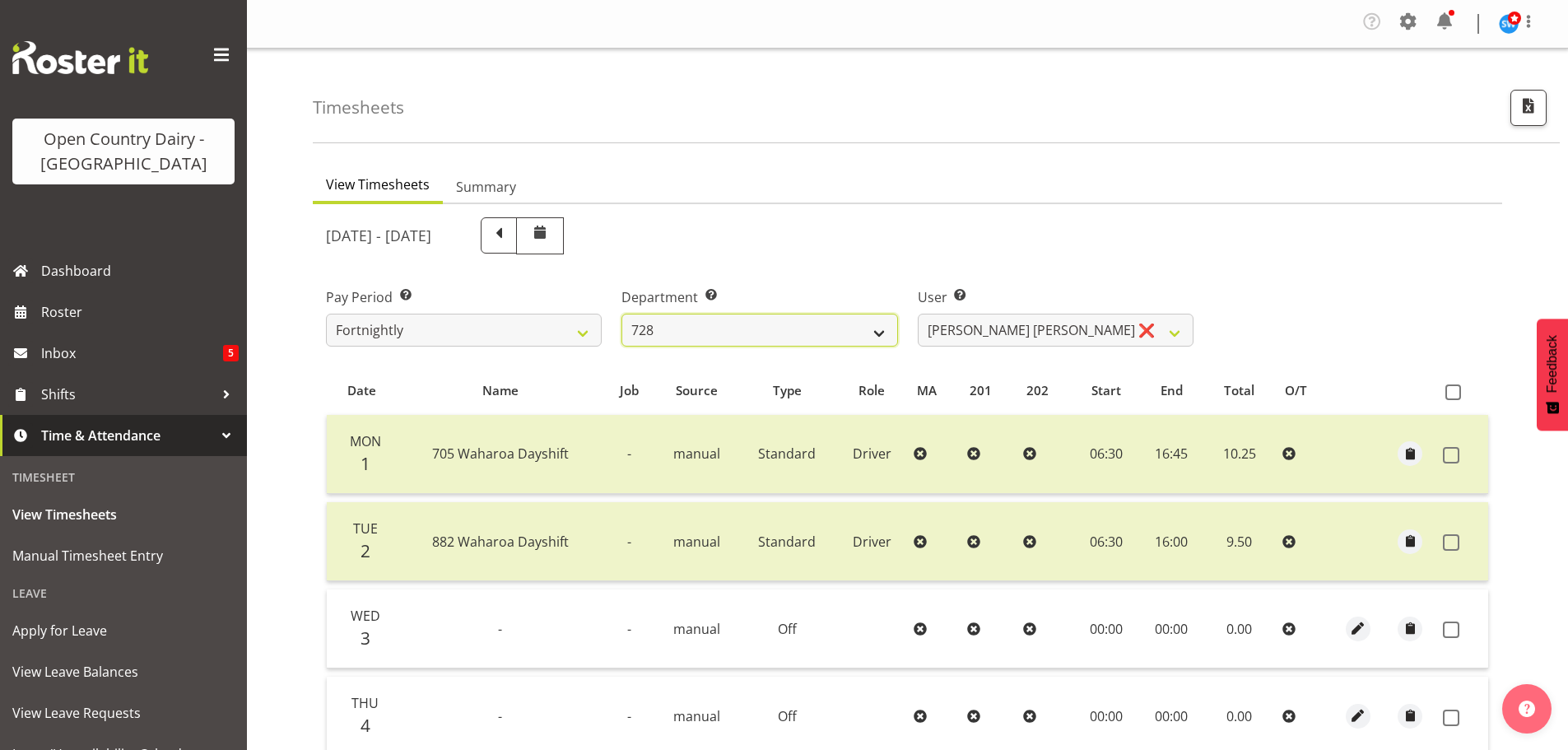
click at [717, 335] on select "701 702 703 704 705 706 707 708 709 710 711 712 713 714 715 716 717 718 719 720" at bounding box center [759, 330] width 276 height 33
click at [621, 314] on select "701 702 703 704 705 706 707 708 709 710 711 712 713 714 715 716 717 718 719 720" at bounding box center [759, 330] width 276 height 33
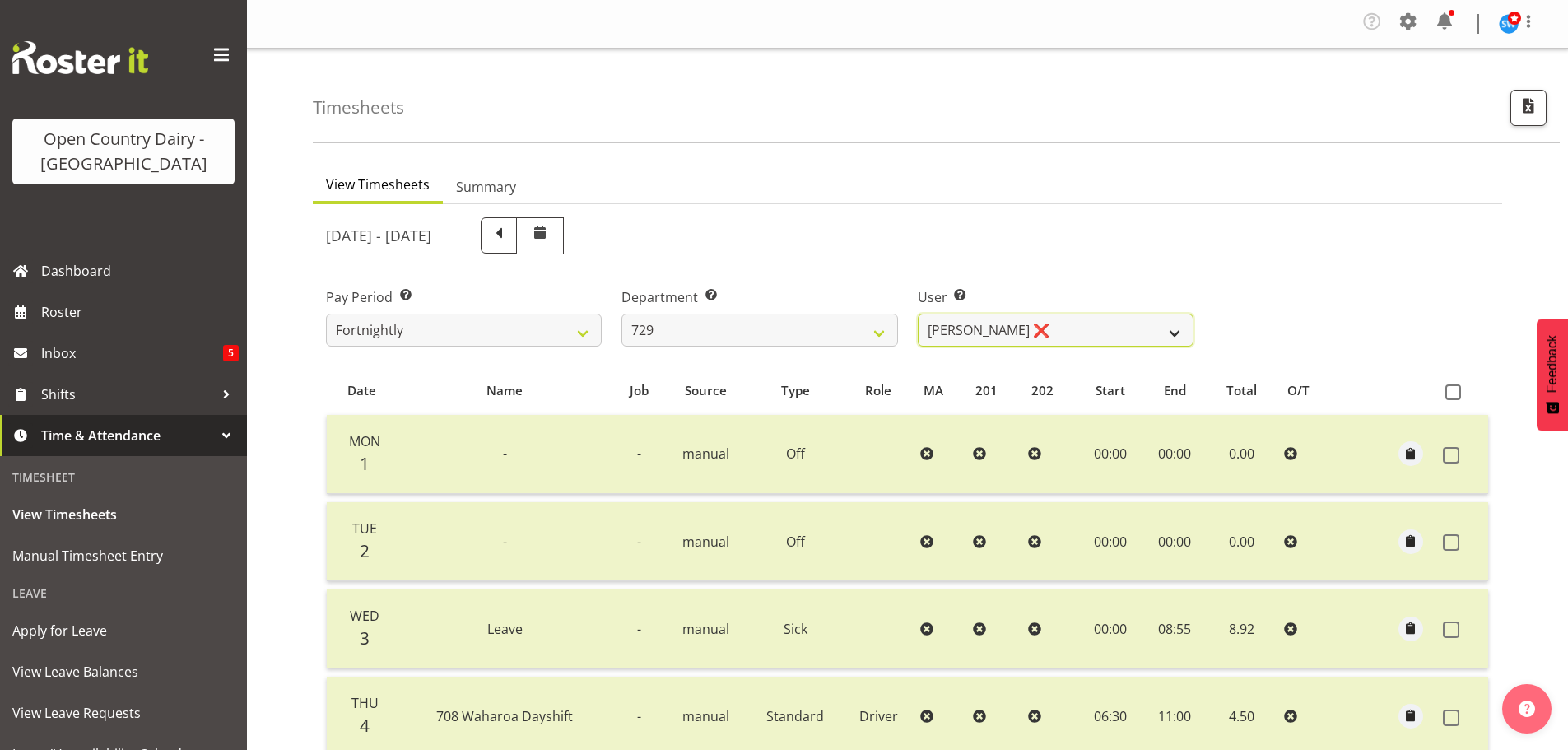
click at [1118, 329] on select "Craig Schlager-Reay ❌ Dave Trepels ❌ Jimi Jack ❌ Shannan Wood ❌" at bounding box center [1055, 330] width 276 height 33
click at [918, 314] on select "Craig Schlager-Reay ❌ Dave Trepels ❌ Jimi Jack ❌ Shannan Wood ❌" at bounding box center [1055, 330] width 276 height 33
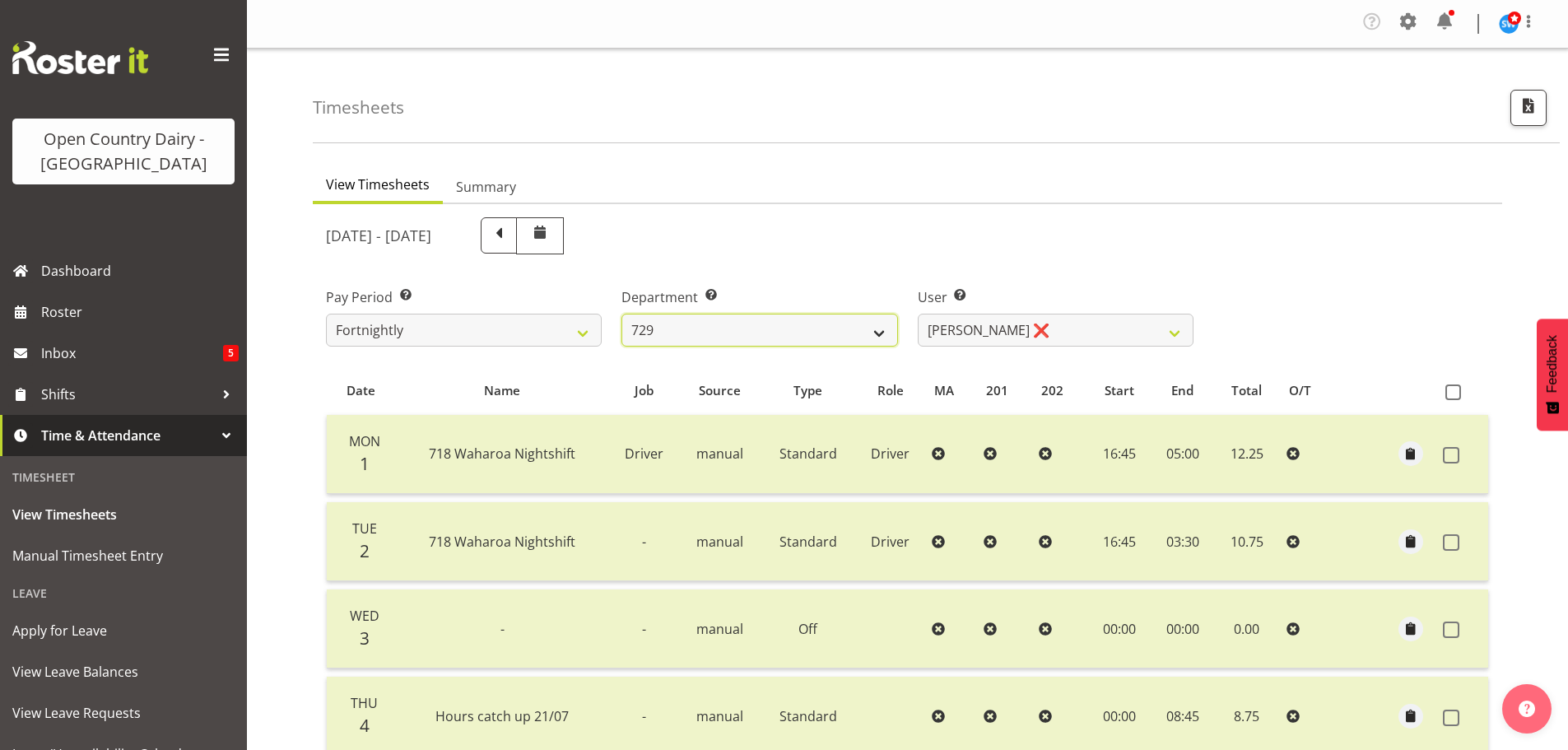
click at [713, 342] on select "701 702 703 704 705 706 707 708 709 710 711 712 713 714 715 716 717 718 719 720" at bounding box center [759, 330] width 276 height 33
click at [621, 314] on select "701 702 703 704 705 706 707 708 709 710 711 712 713 714 715 716 717 718 719 720" at bounding box center [759, 330] width 276 height 33
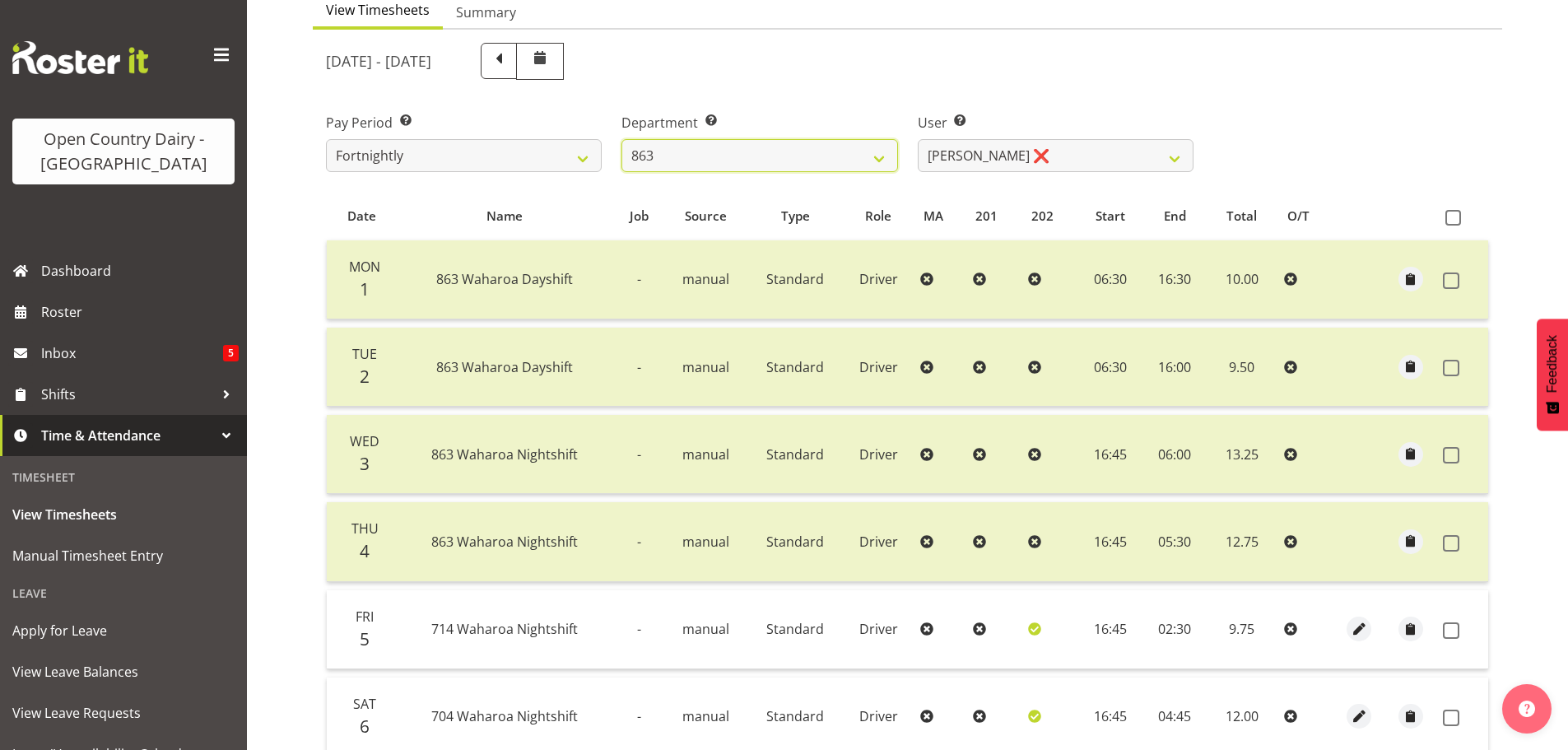
scroll to position [164, 0]
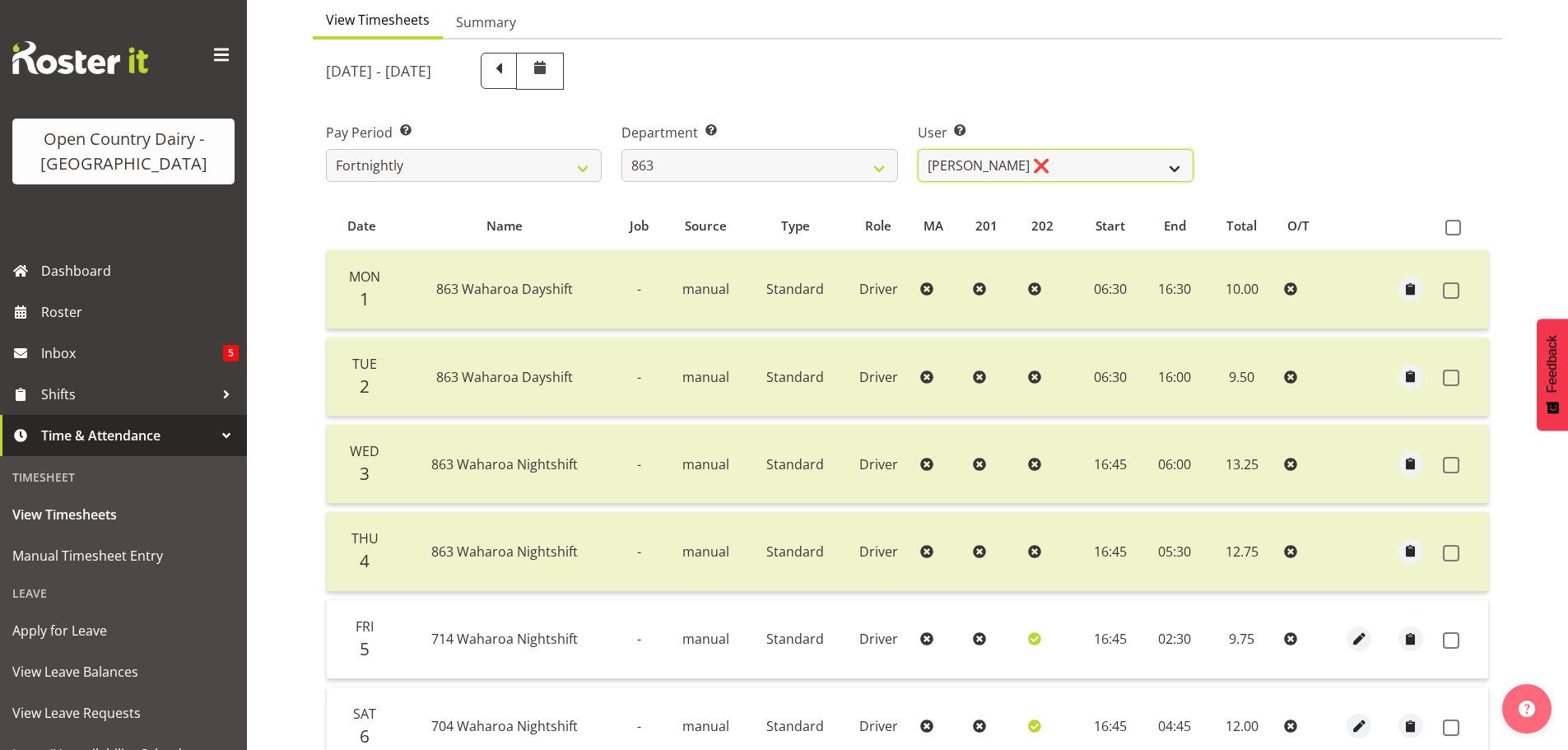
click at [1046, 170] on select "Billy Walters ❌ Glyn Spiller ❌ Mike Paki ❌ Paul Bunyan ❌" at bounding box center [1055, 165] width 276 height 33
click at [708, 166] on select "701 702 703 704 705 706 707 708 709 710 711 712 713 714 715 716 717 718 719 720" at bounding box center [759, 165] width 276 height 33
click at [621, 149] on select "701 702 703 704 705 706 707 708 709 710 711 712 713 714 715 716 717 718 719 720" at bounding box center [759, 165] width 276 height 33
click at [1061, 168] on select "Harshdeep Singh ❌ Jacques Nel ❌ Navreet Jawanda ❌ Neil Abrahams ❌" at bounding box center [1055, 165] width 276 height 33
click at [918, 149] on select "Harshdeep Singh ❌ Jacques Nel ❌ Navreet Jawanda ❌ Neil Abrahams ❌" at bounding box center [1055, 165] width 276 height 33
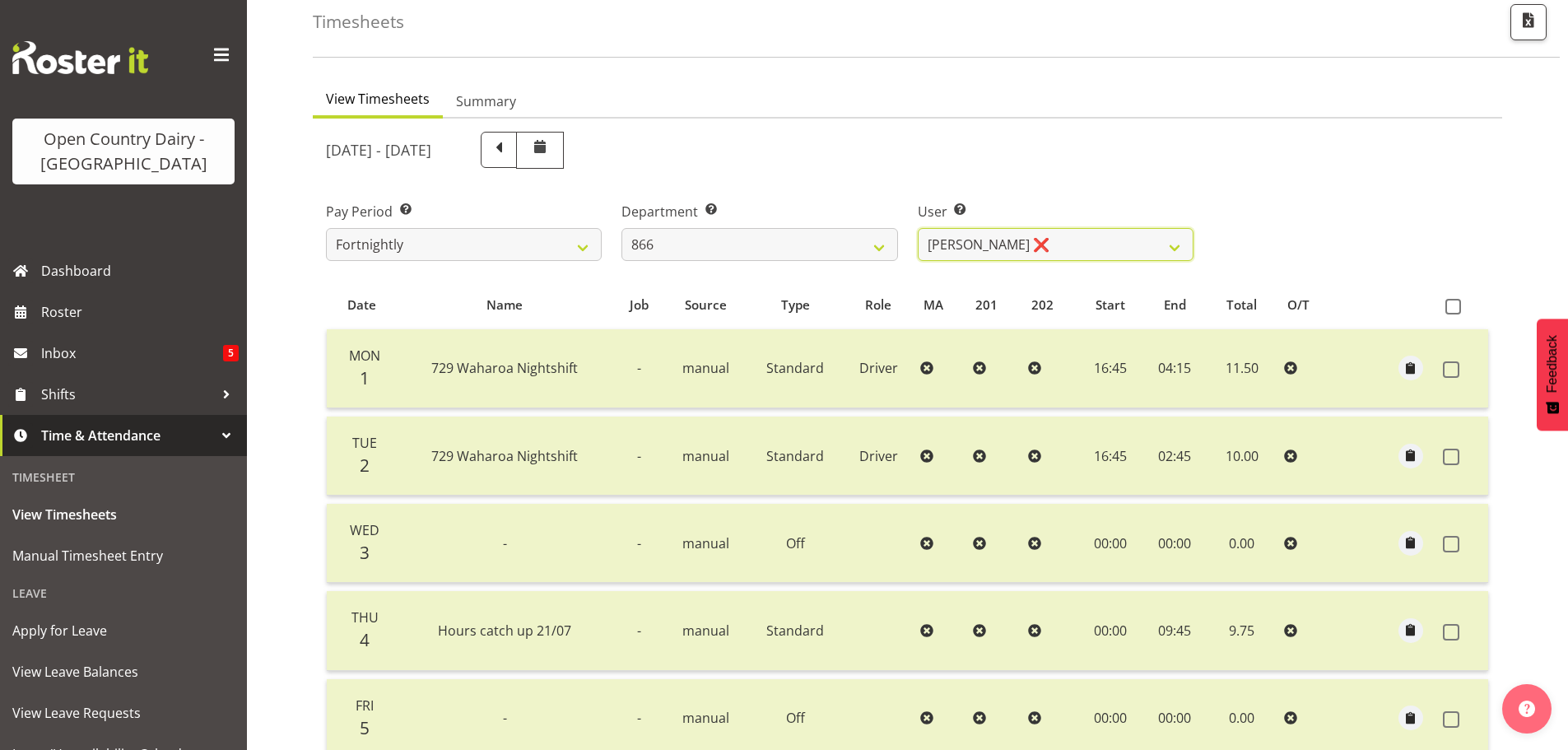
scroll to position [84, 0]
click at [710, 255] on select "701 702 703 704 705 706 707 708 709 710 711 712 713 714 715 716 717 718 719 720" at bounding box center [759, 246] width 276 height 33
click at [621, 229] on select "701 702 703 704 705 706 707 708 709 710 711 712 713 714 715 716 717 718 719 720" at bounding box center [759, 246] width 276 height 33
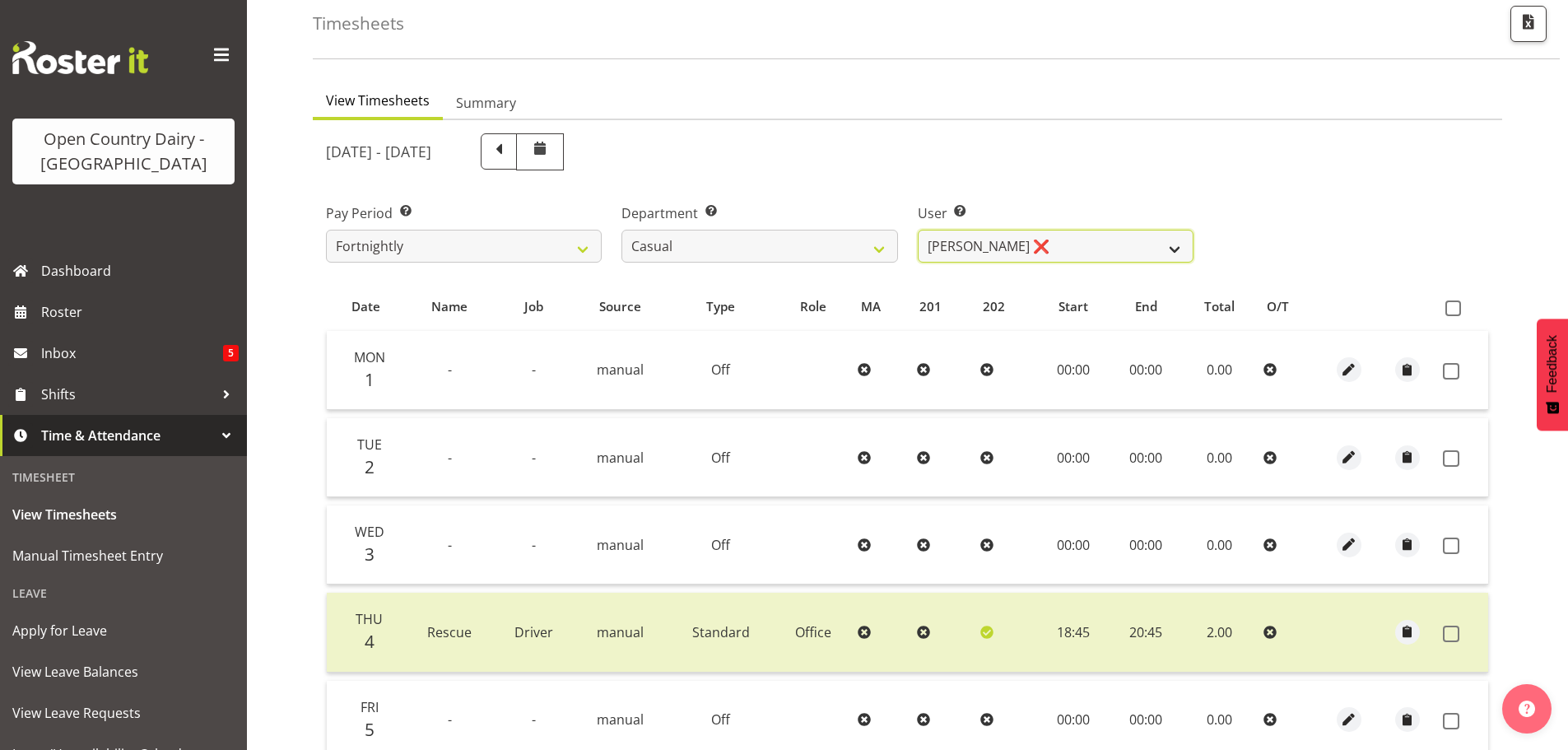
click at [1065, 248] on select "Bruce Morgan ❌ Dutchie Egbert Dijkstra ❌ Mark Hedge ❌ Rob Luke ❌" at bounding box center [1055, 246] width 276 height 33
click at [762, 254] on select "701 702 703 704 705 706 707 708 709 710 711 712 713 714 715 716 717 718 719 720" at bounding box center [759, 246] width 276 height 33
click at [621, 229] on select "701 702 703 704 705 706 707 708 709 710 711 712 713 714 715 716 717 718 719 720" at bounding box center [759, 246] width 276 height 33
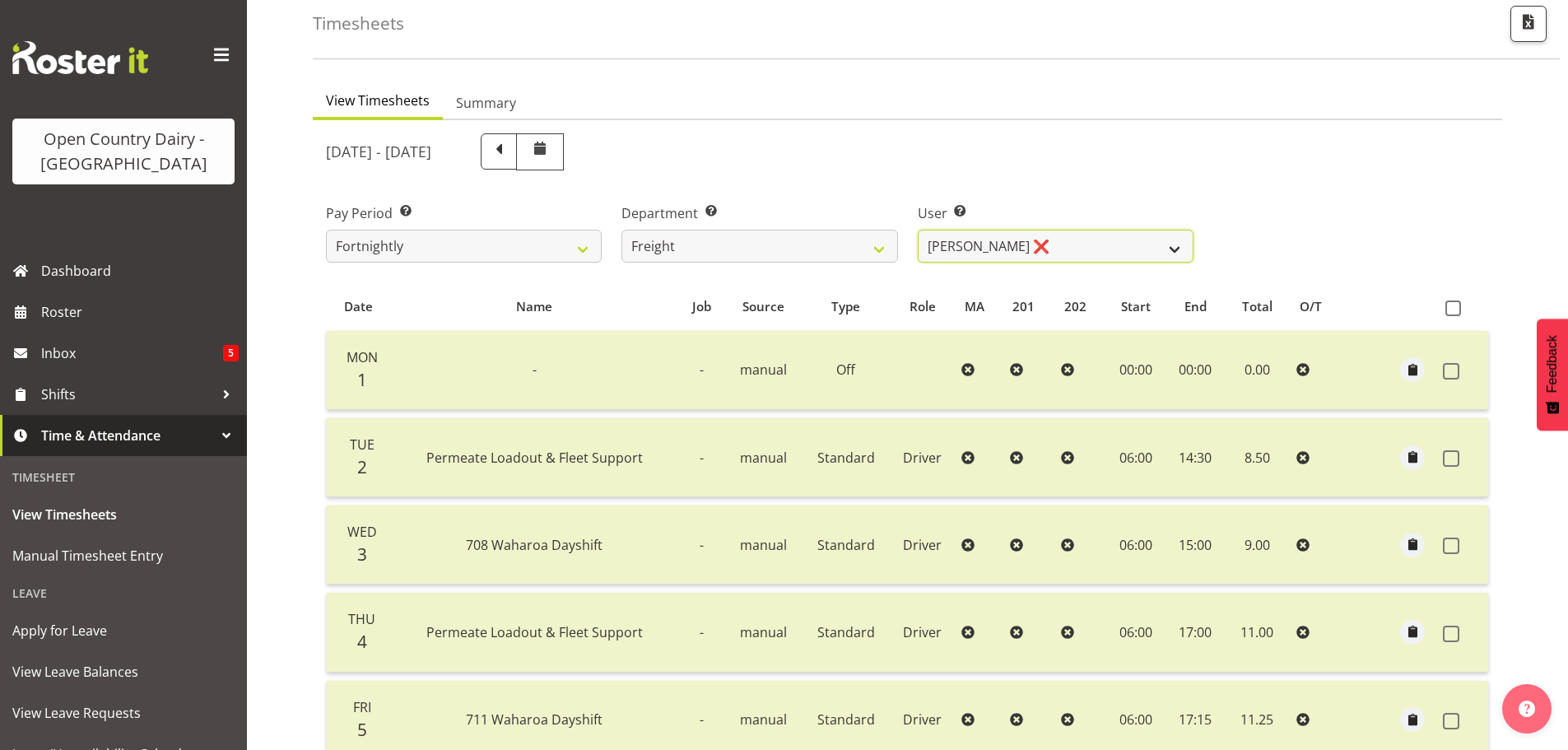
click at [1053, 242] on select "Gavin Harvey ❌ Lalesh Kumar ❌" at bounding box center [1055, 246] width 276 height 33
click at [918, 229] on select "Gavin Harvey ❌ Lalesh Kumar ❌" at bounding box center [1055, 246] width 276 height 33
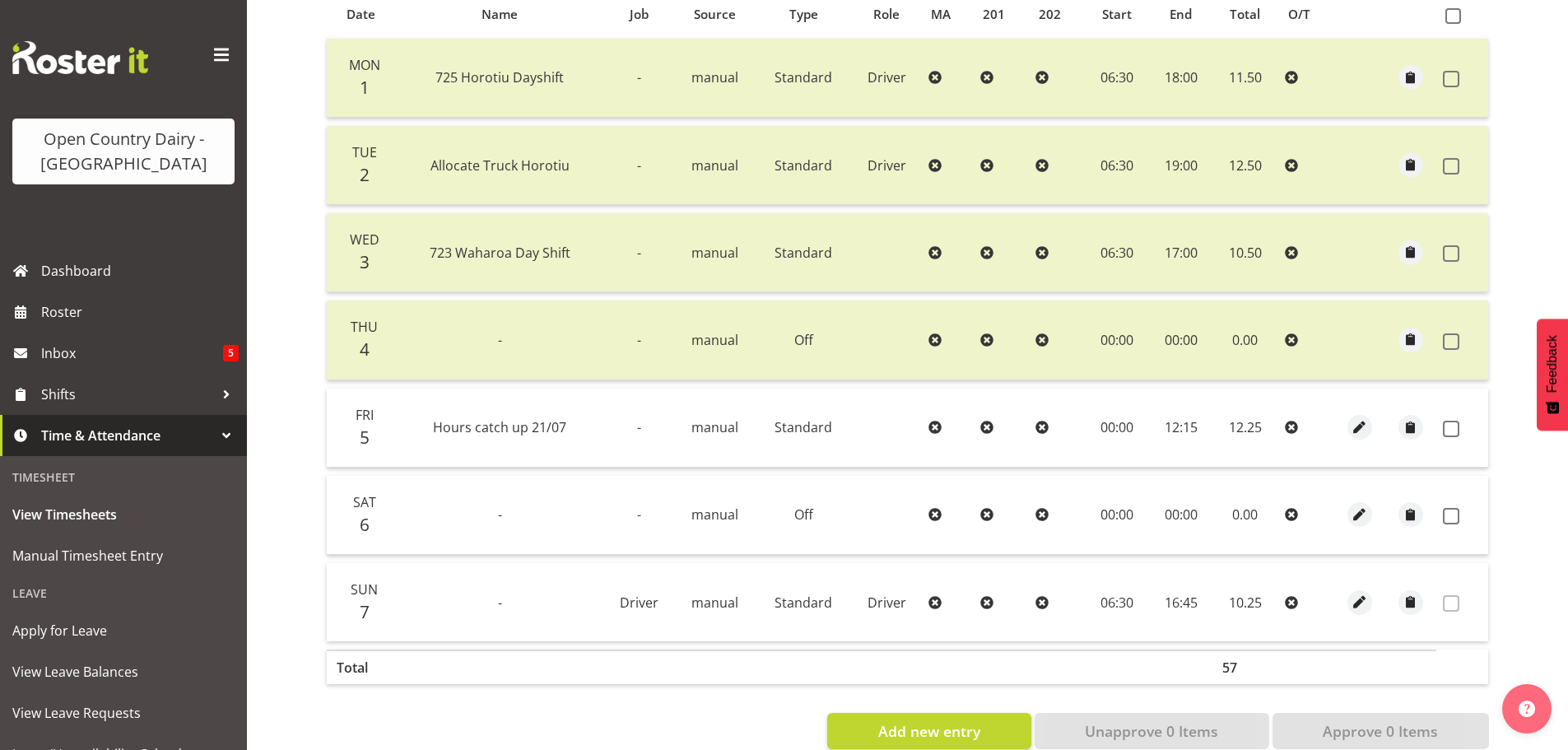
scroll to position [413, 0]
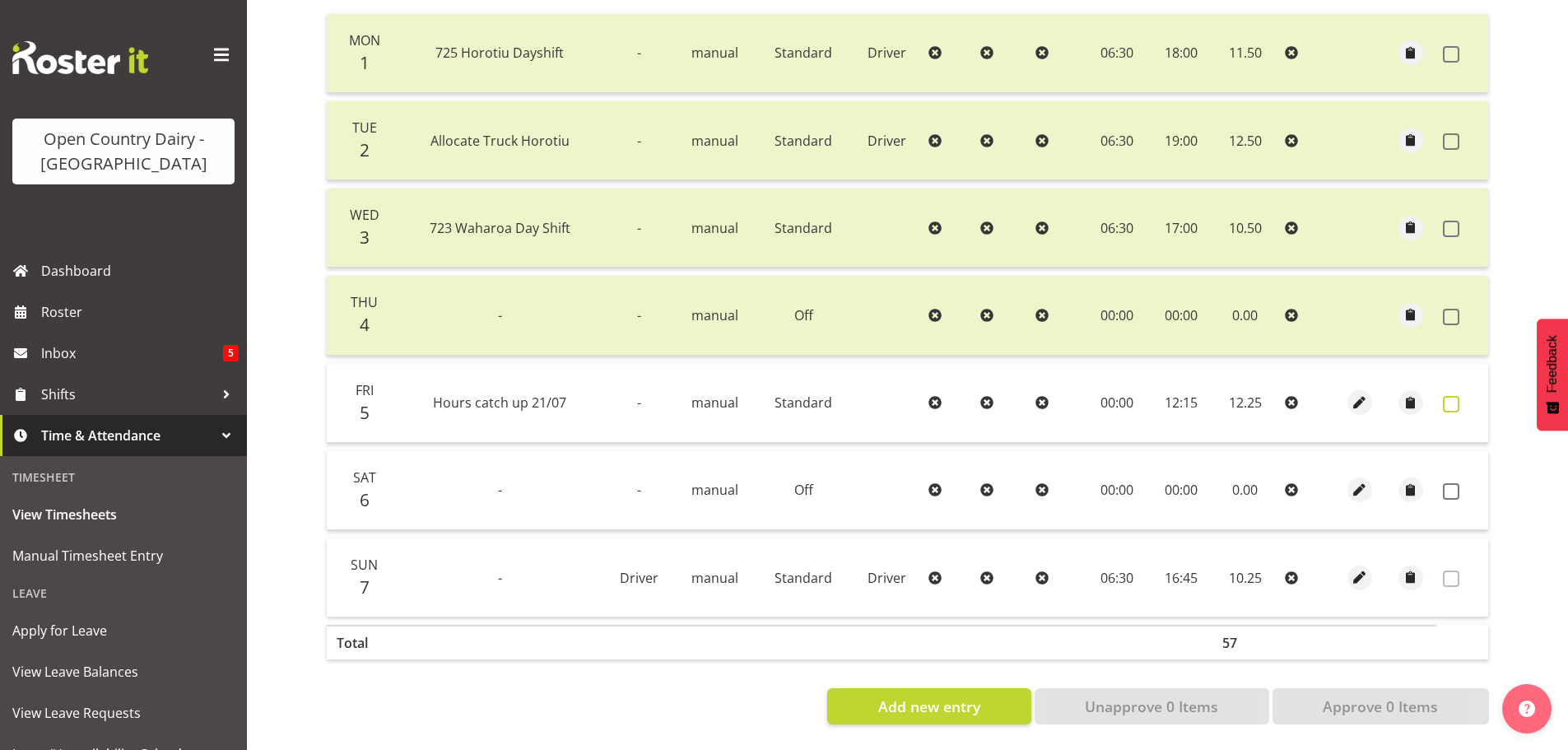
click at [1448, 395] on span at bounding box center [1451, 403] width 17 height 17
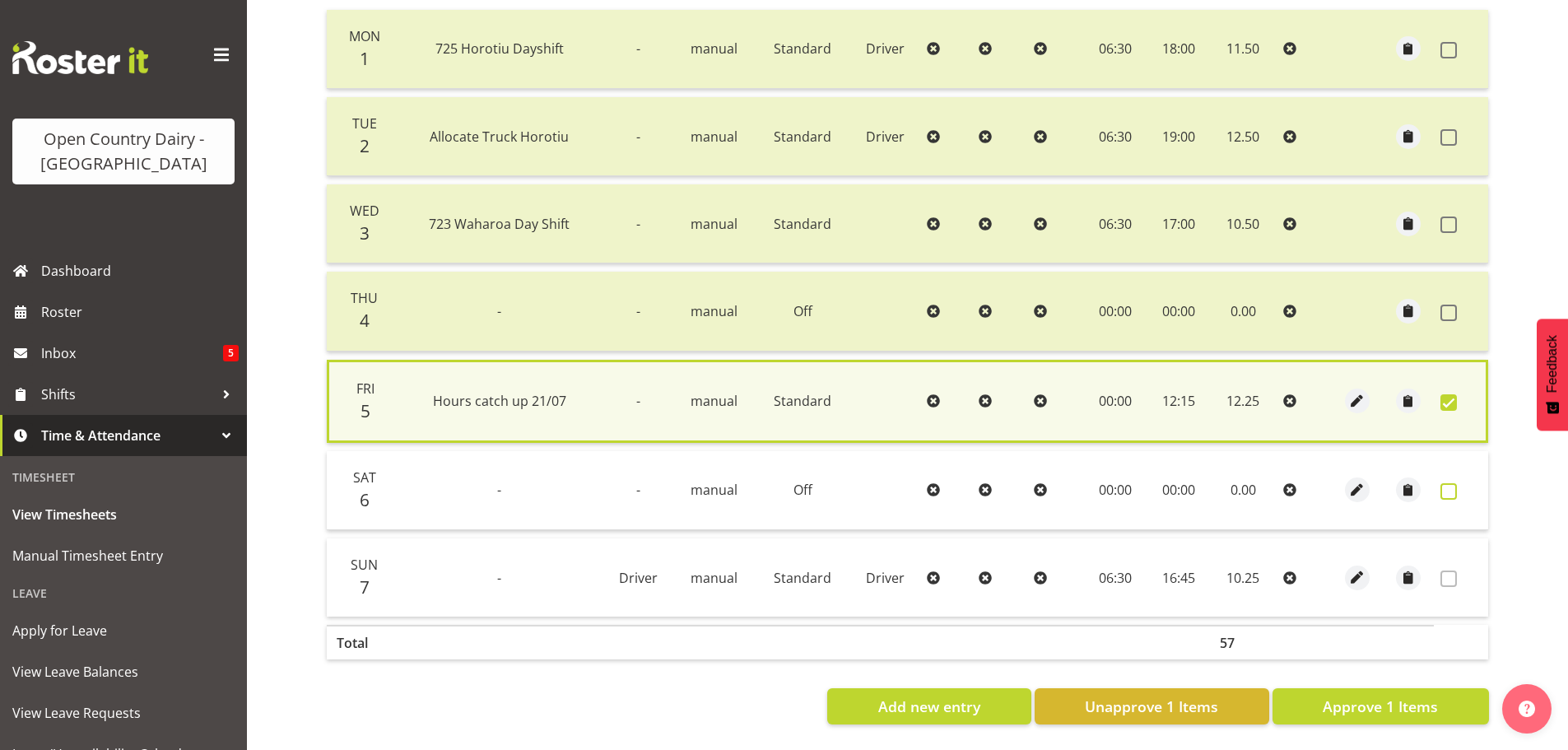
click at [1449, 485] on span at bounding box center [1448, 491] width 17 height 17
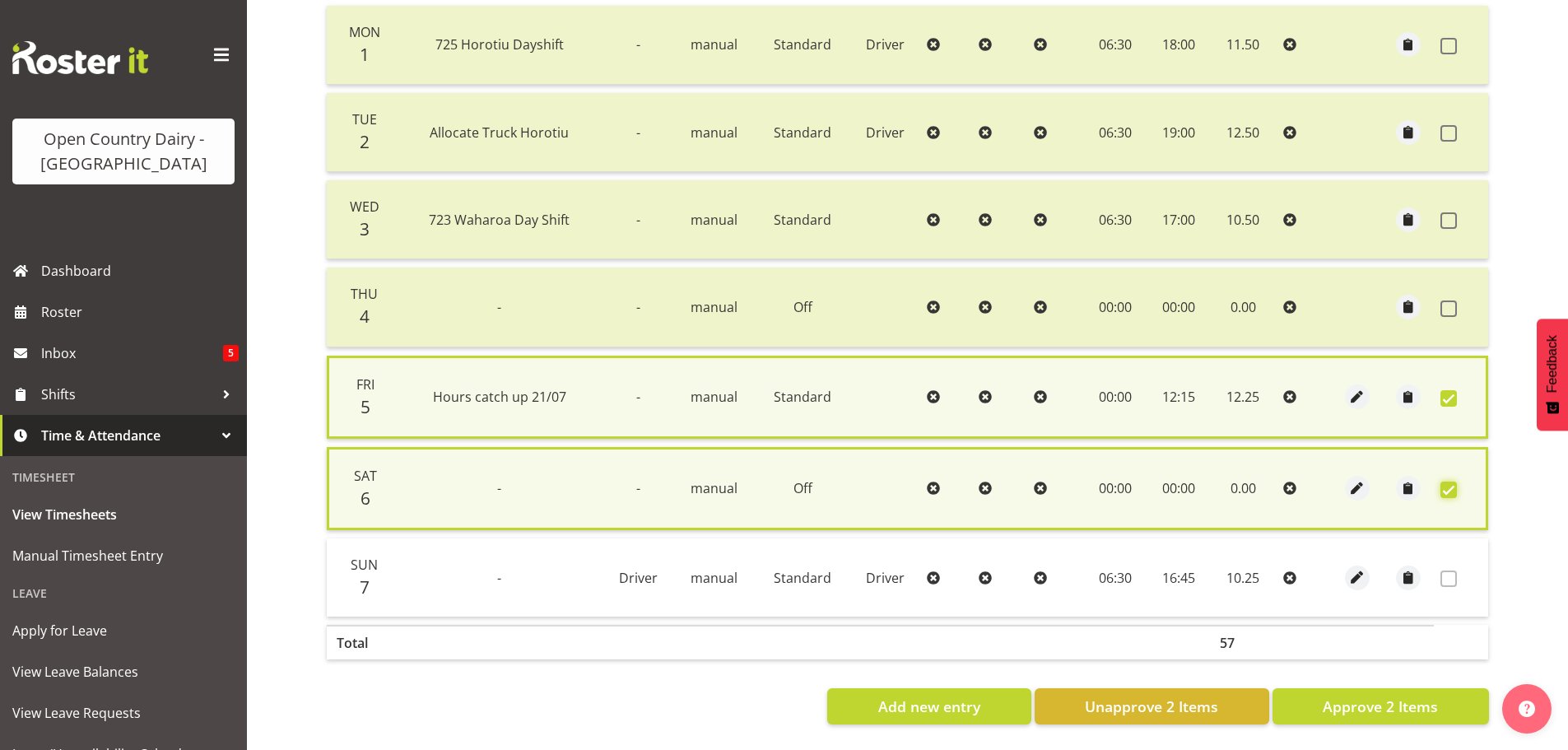
scroll to position [421, 0]
click at [1348, 695] on span "Approve 2 Items" at bounding box center [1379, 706] width 116 height 22
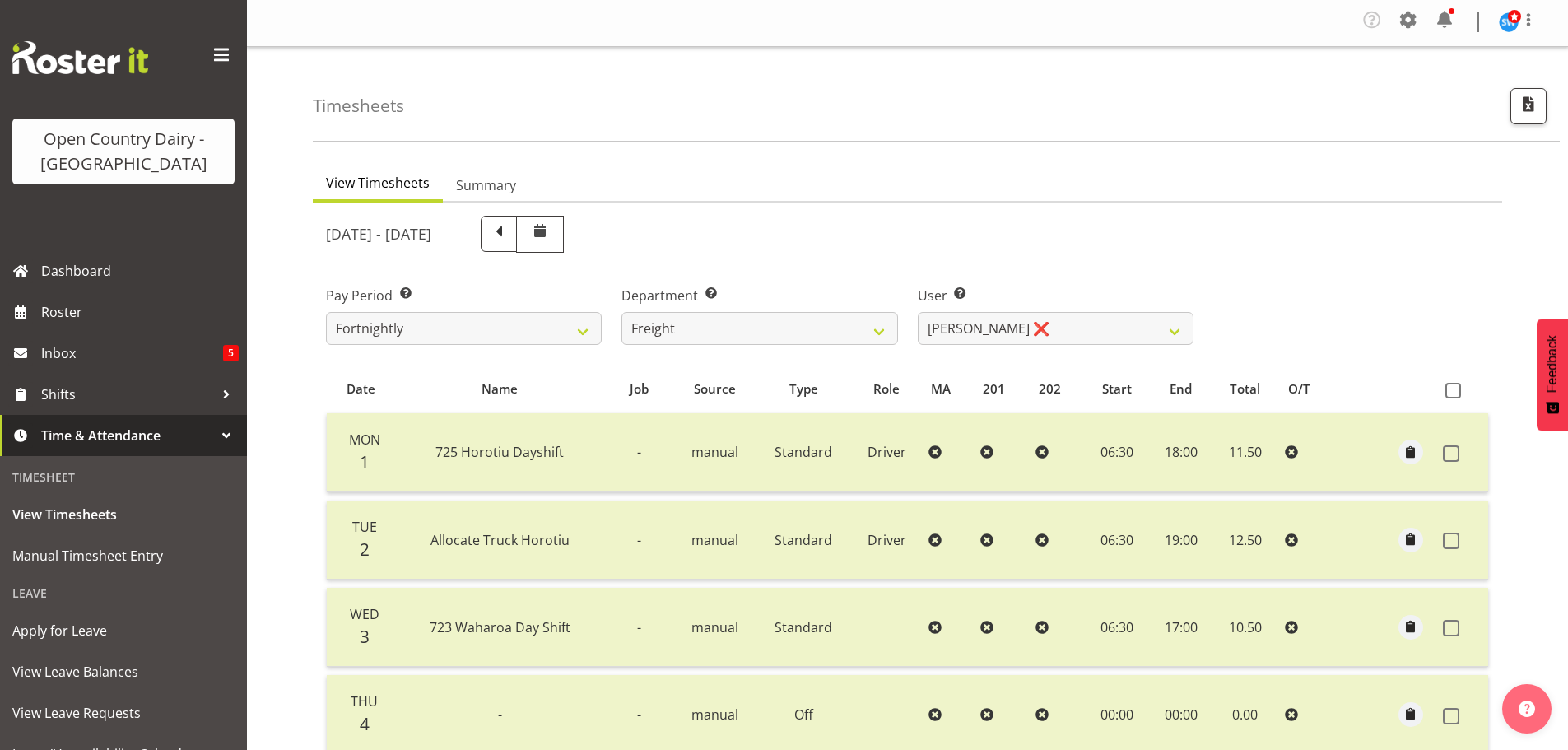
scroll to position [0, 0]
click at [712, 331] on select "701 702 703 704 705 706 707 708 709 710 711 712 713 714 715 716 717 718 719 720" at bounding box center [759, 330] width 276 height 33
click at [621, 314] on select "701 702 703 704 705 706 707 708 709 710 711 712 713 714 715 716 717 718 719 720" at bounding box center [759, 330] width 276 height 33
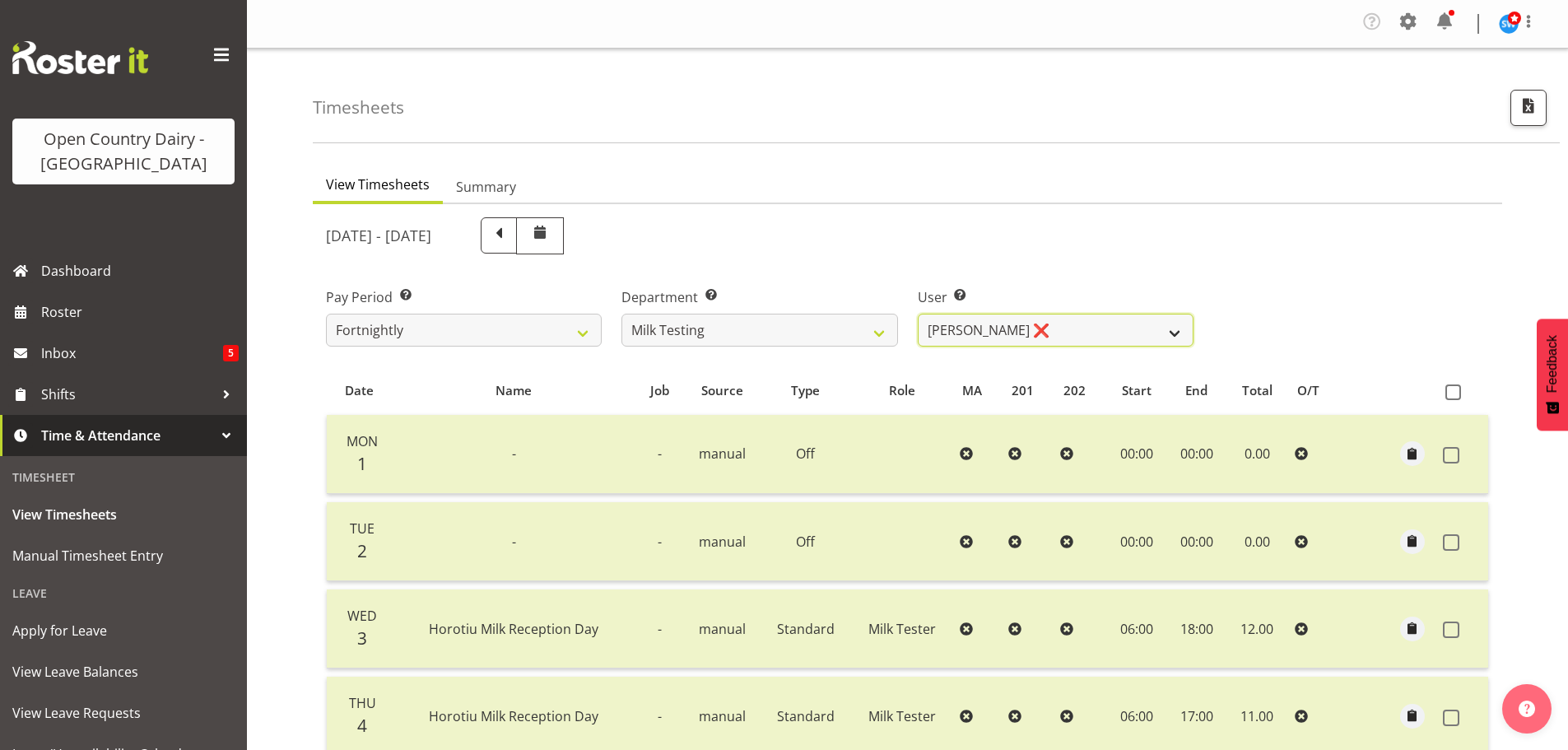
click at [1106, 329] on select "Diana Ridings ❌ George Smith ❌ Helaina Walker ❌ Kim Madden ❌ Michael Brechelt ❌…" at bounding box center [1055, 330] width 276 height 33
click at [918, 314] on select "Diana Ridings ❌ George Smith ❌ Helaina Walker ❌ Kim Madden ❌ Michael Brechelt ❌…" at bounding box center [1055, 330] width 276 height 33
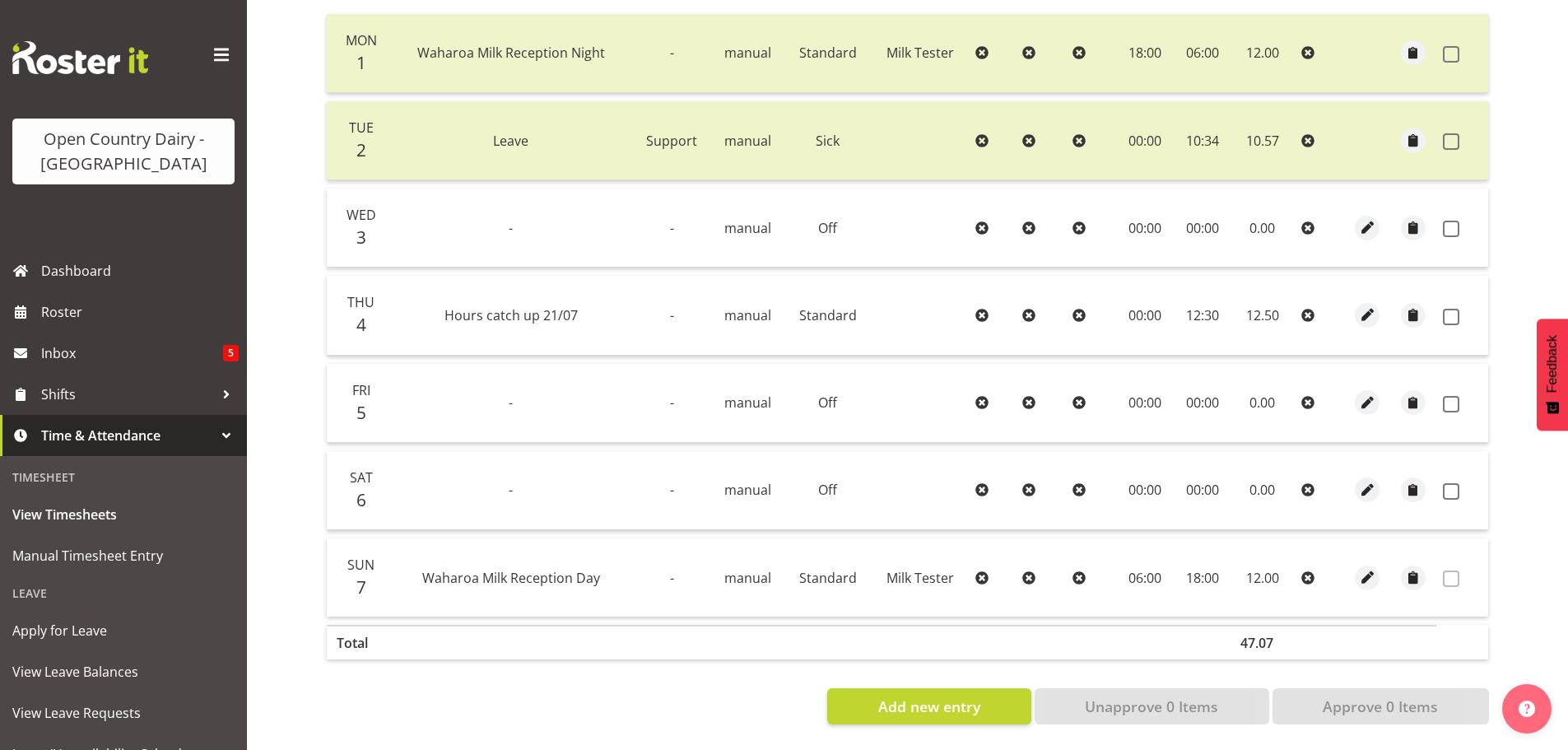
scroll to position [411, 0]
click at [1452, 221] on span at bounding box center [1451, 229] width 17 height 17
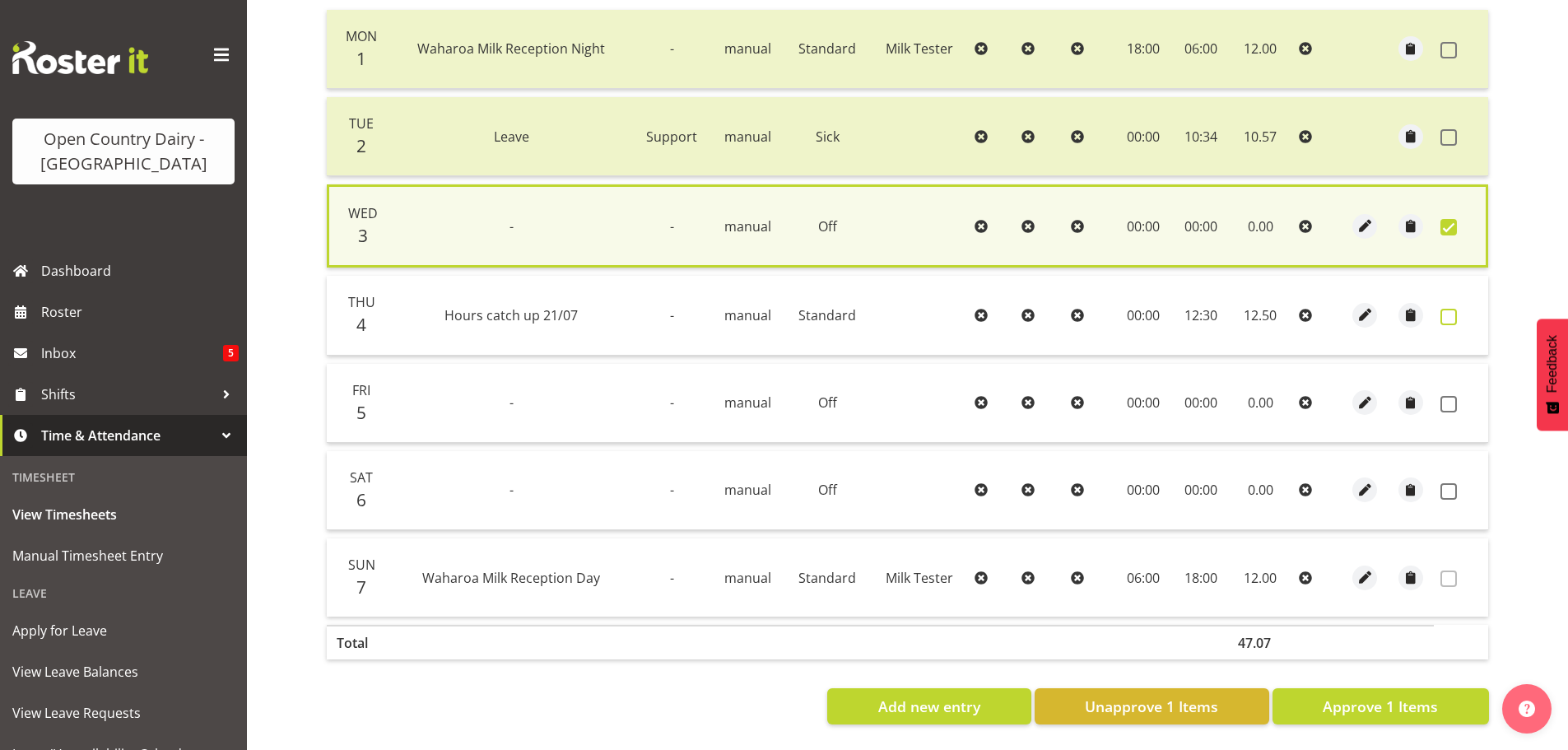
click at [1449, 311] on span at bounding box center [1448, 316] width 17 height 17
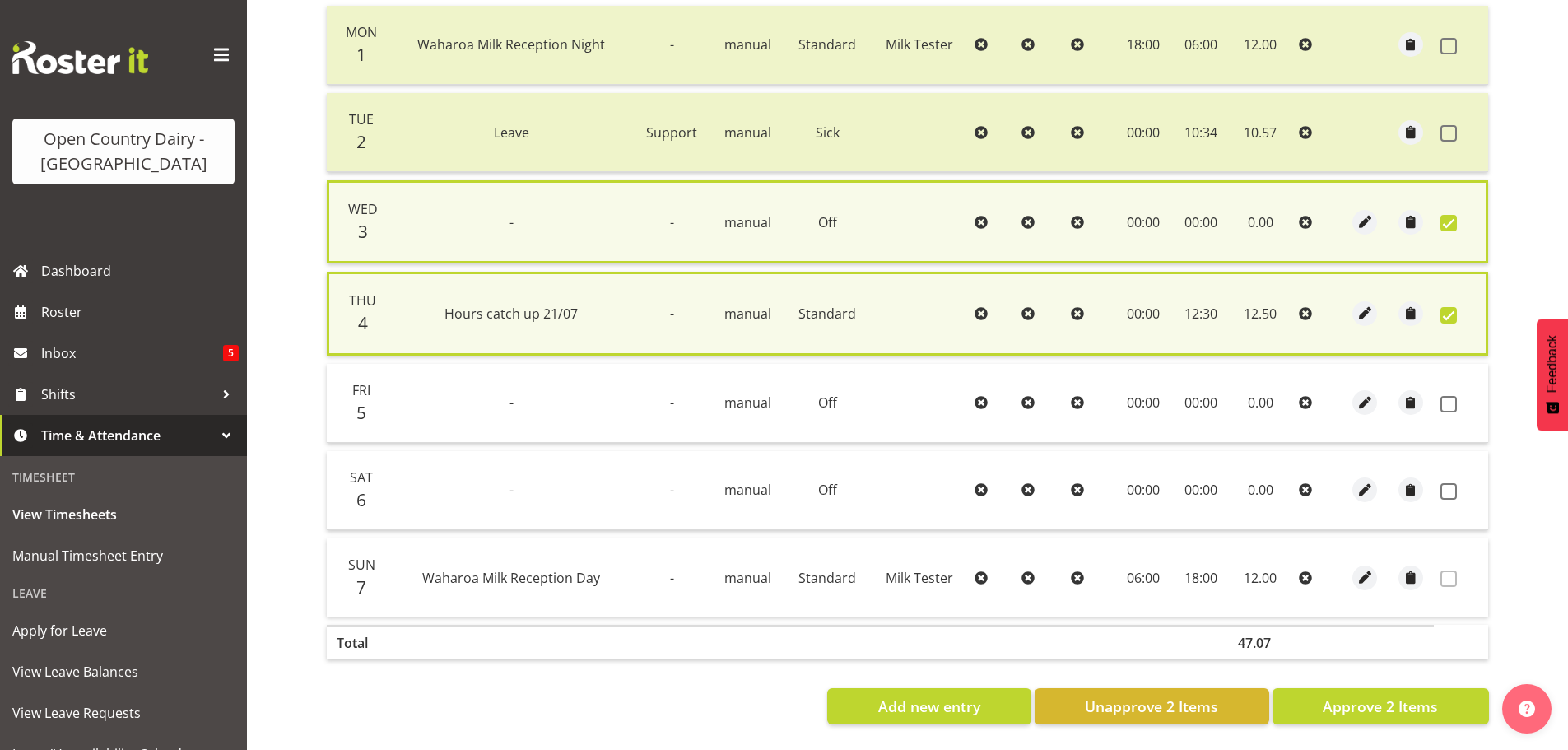
click at [1445, 395] on span at bounding box center [1448, 403] width 17 height 17
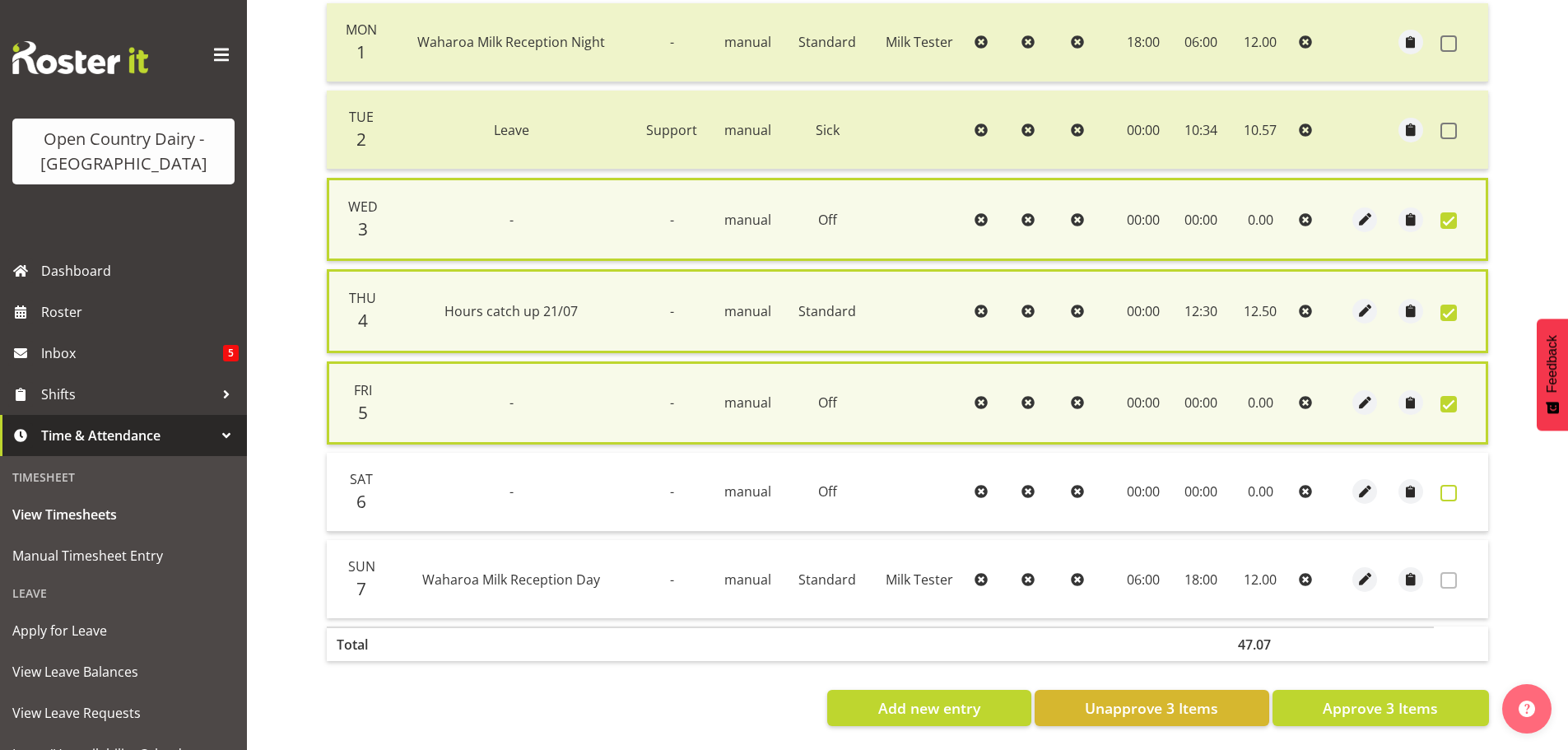
click at [1446, 489] on span at bounding box center [1448, 493] width 17 height 17
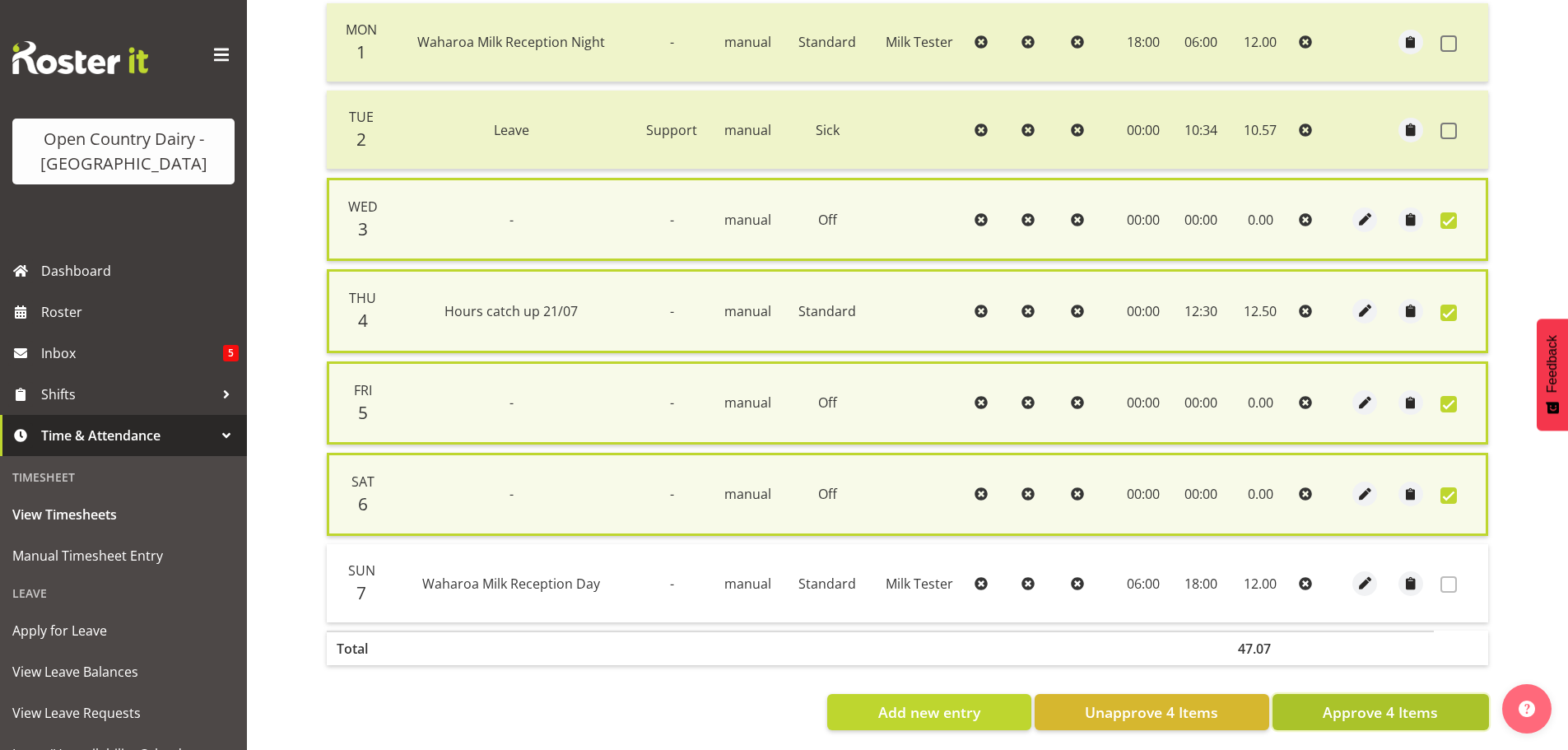
click at [1360, 718] on span "Approve 4 Items" at bounding box center [1379, 712] width 116 height 22
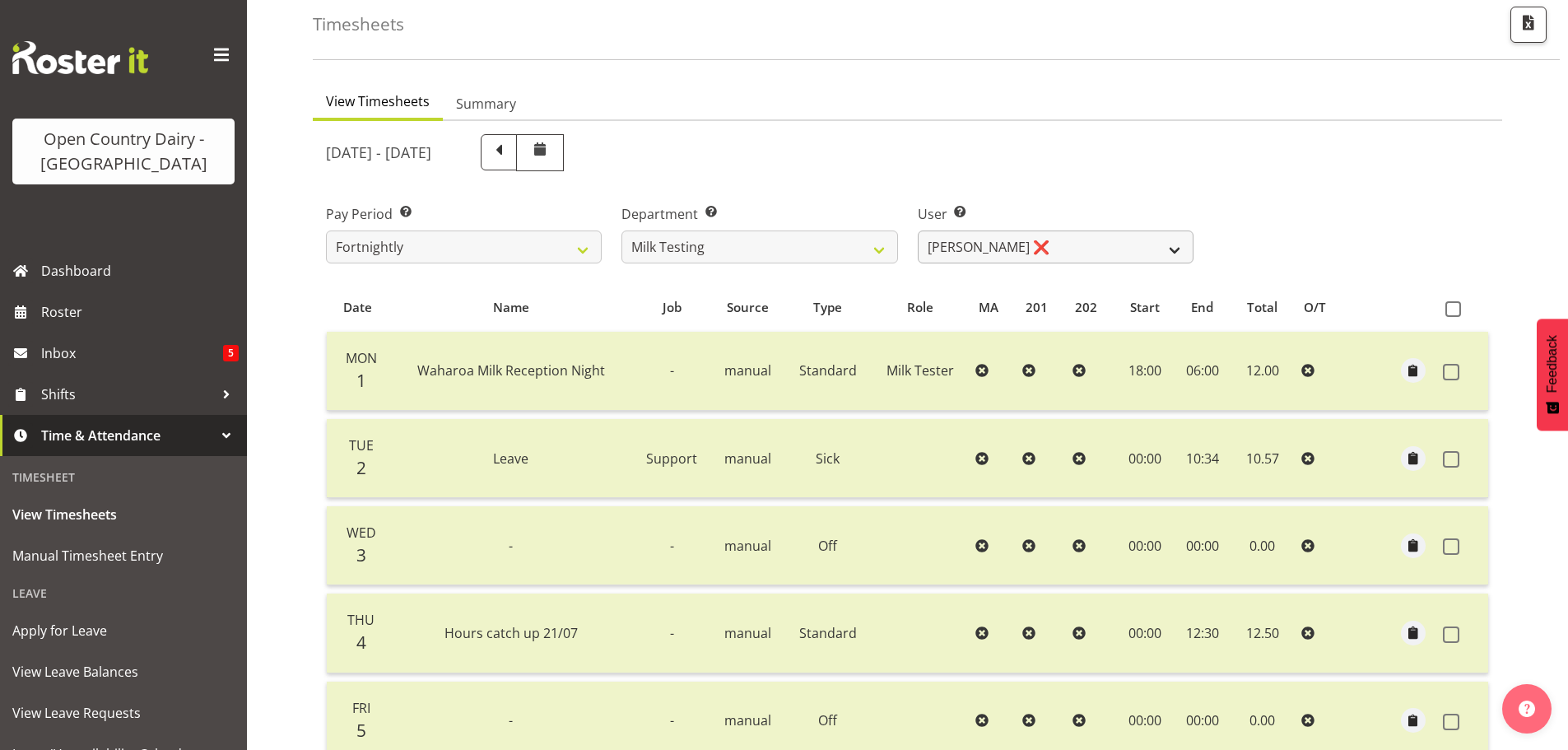
scroll to position [83, 0]
click at [985, 248] on select "Diana Ridings ❌ George Smith ❌ Helaina Walker ❌ Kim Madden ❌ Michael Brechelt ❌…" at bounding box center [1055, 248] width 276 height 33
click at [918, 231] on select "Diana Ridings ❌ George Smith ❌ Helaina Walker ❌ Kim Madden ❌ Michael Brechelt ❌…" at bounding box center [1055, 248] width 276 height 33
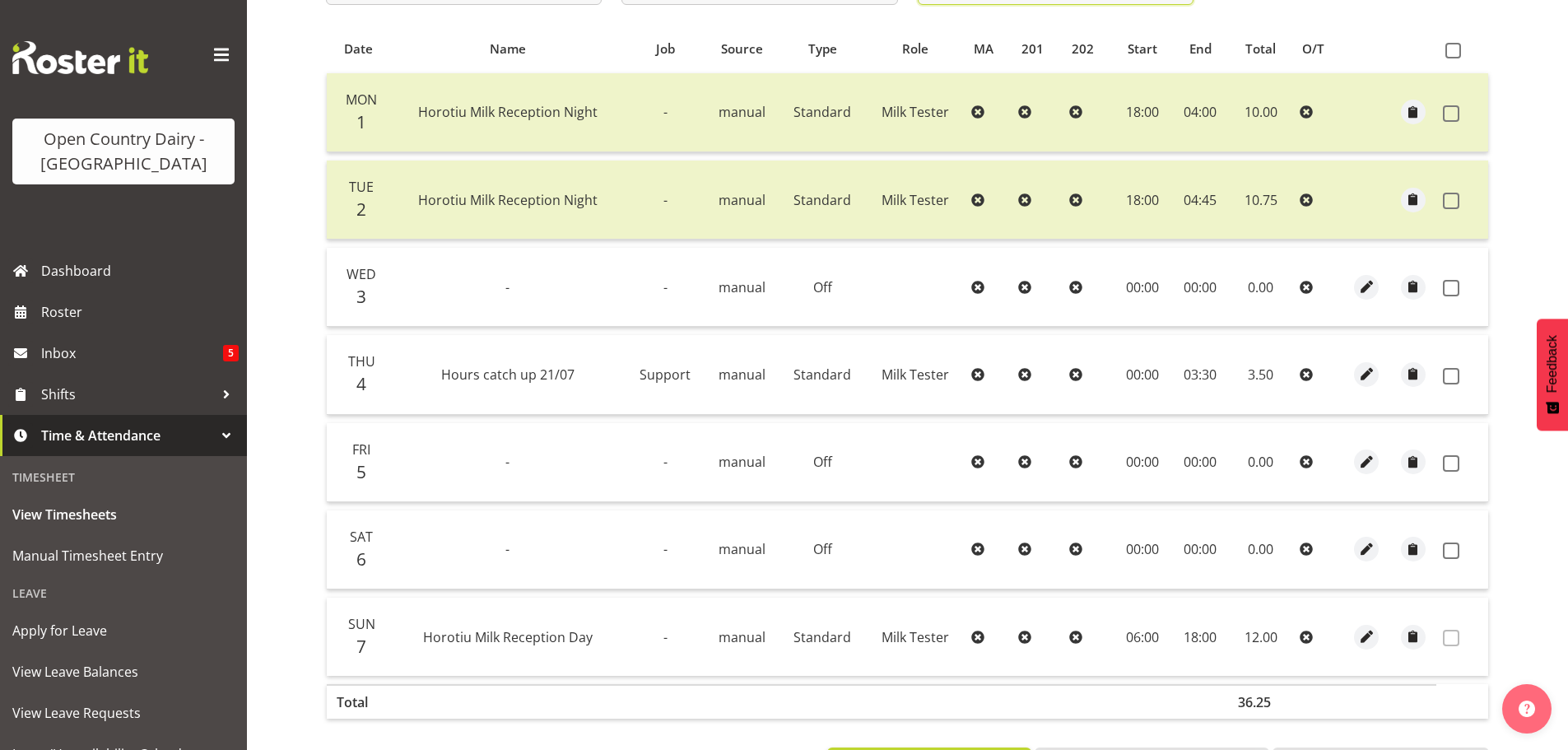
scroll to position [411, 0]
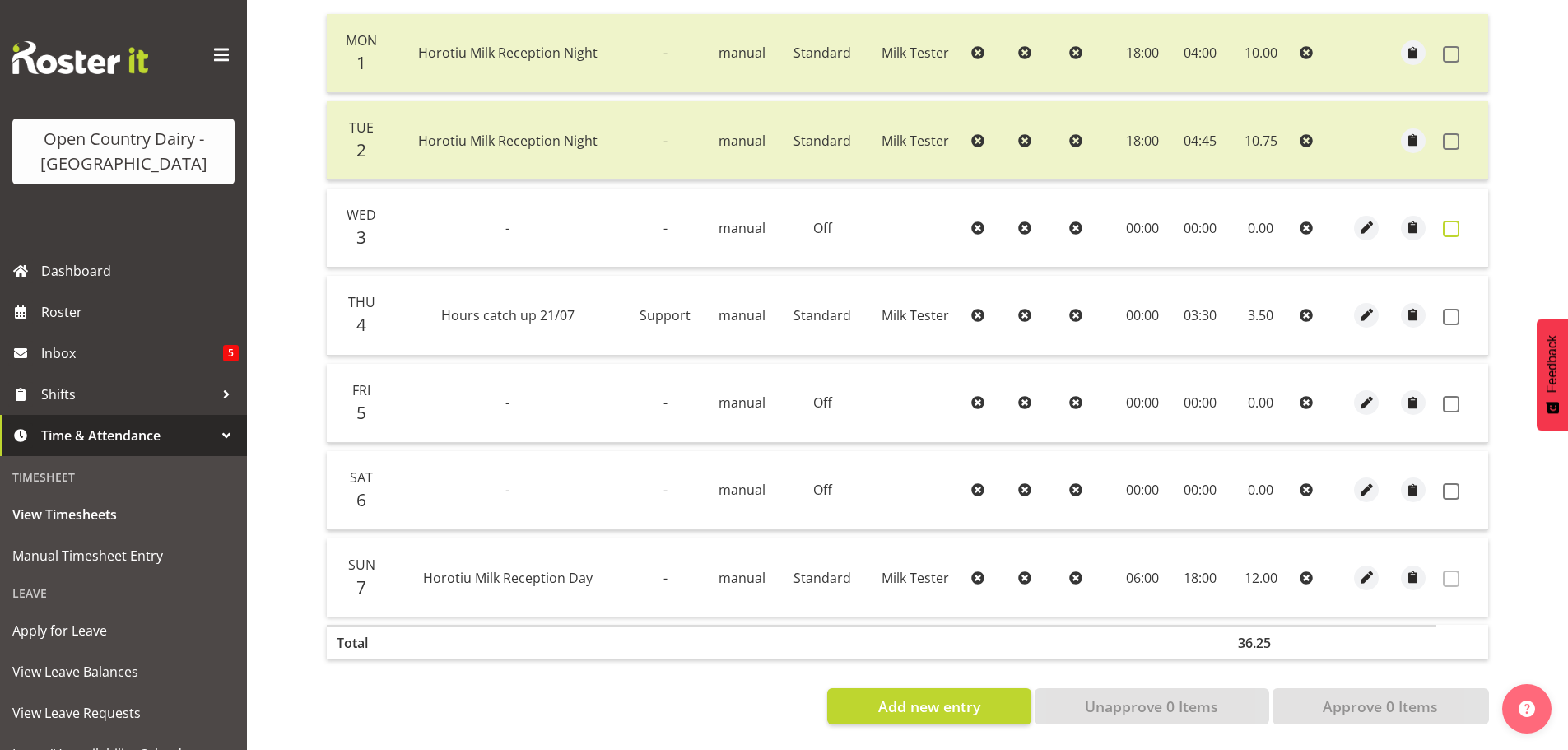
click at [1447, 221] on span at bounding box center [1451, 229] width 17 height 17
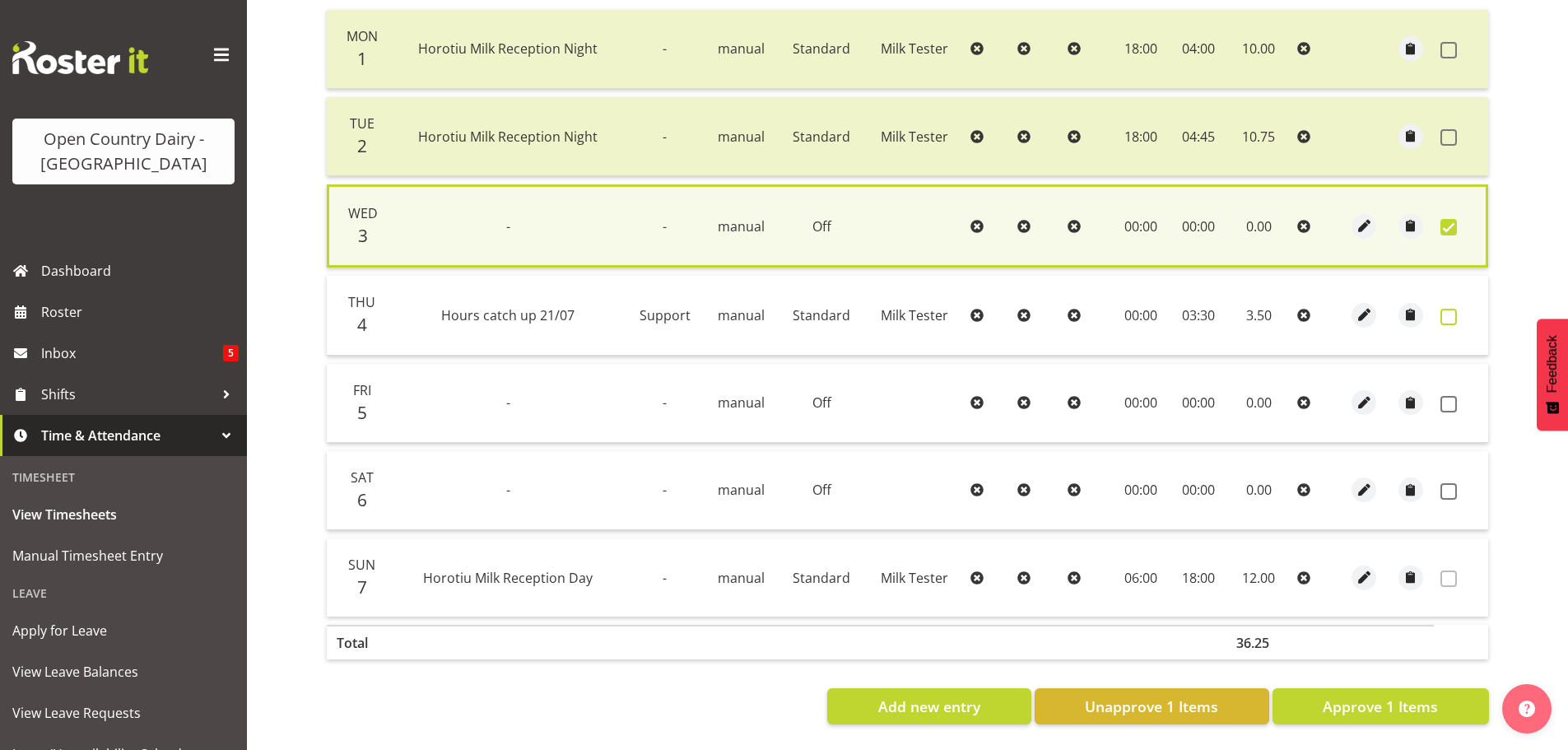
click at [1444, 311] on span at bounding box center [1448, 316] width 17 height 17
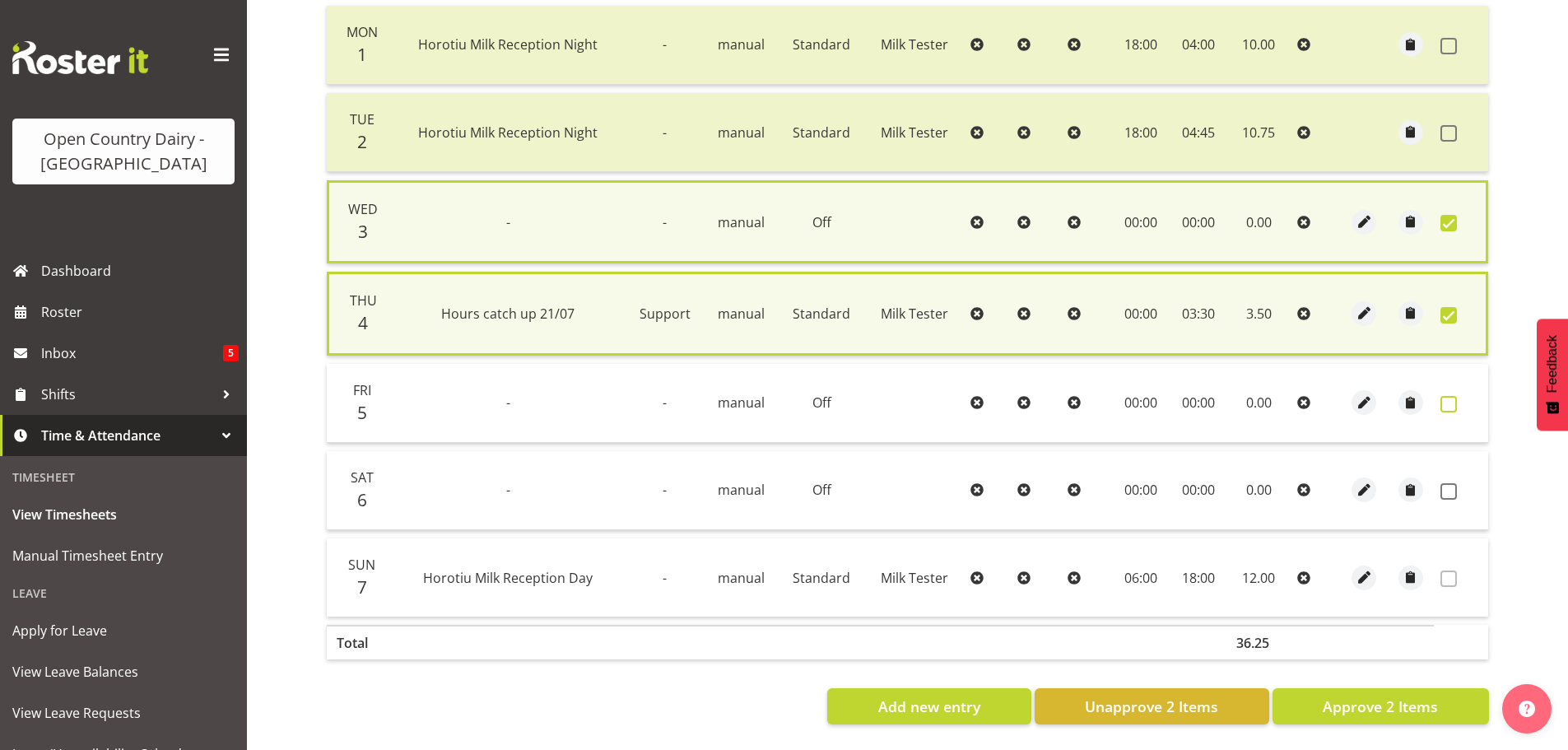
click at [1445, 395] on span at bounding box center [1448, 403] width 17 height 17
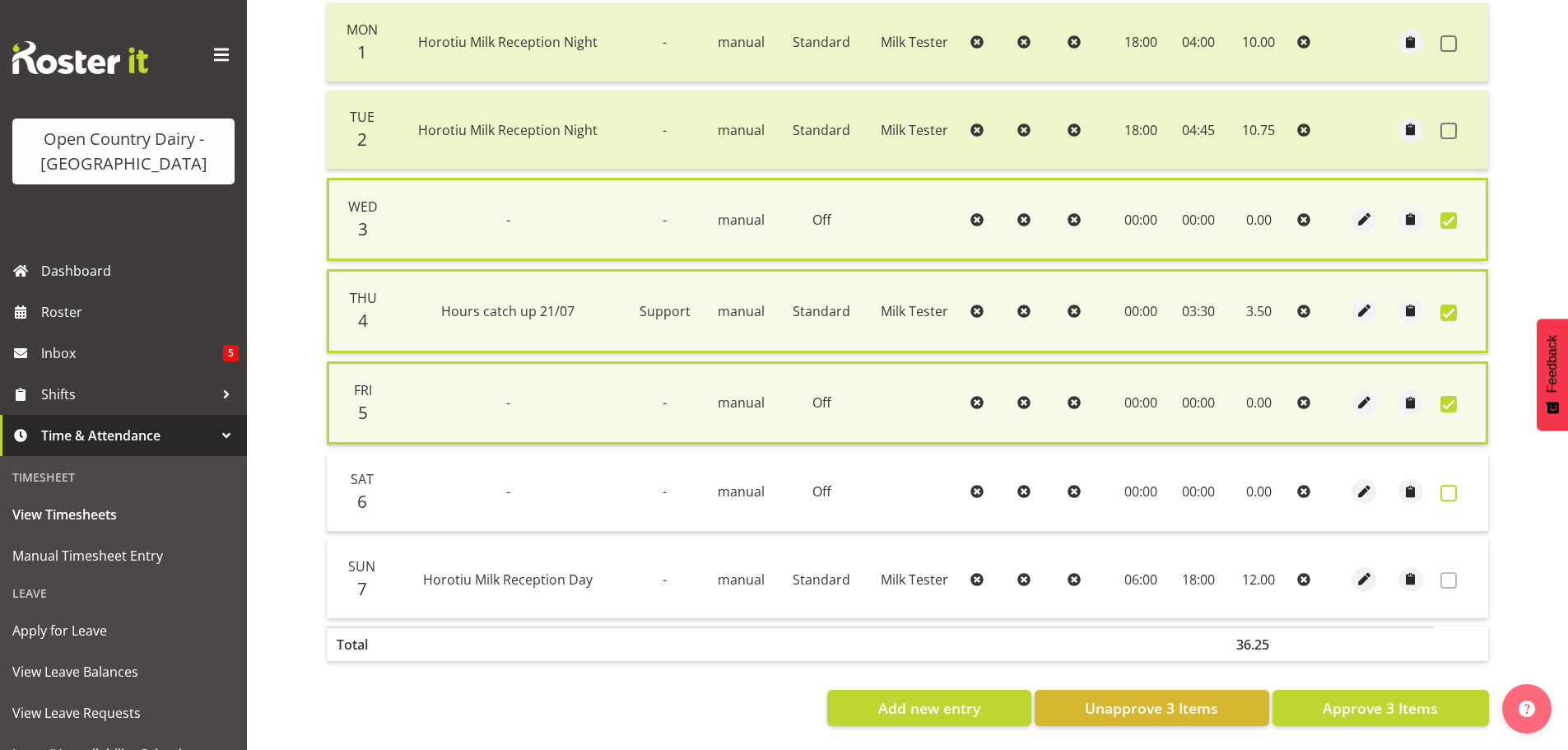
click at [1445, 492] on span at bounding box center [1448, 493] width 17 height 17
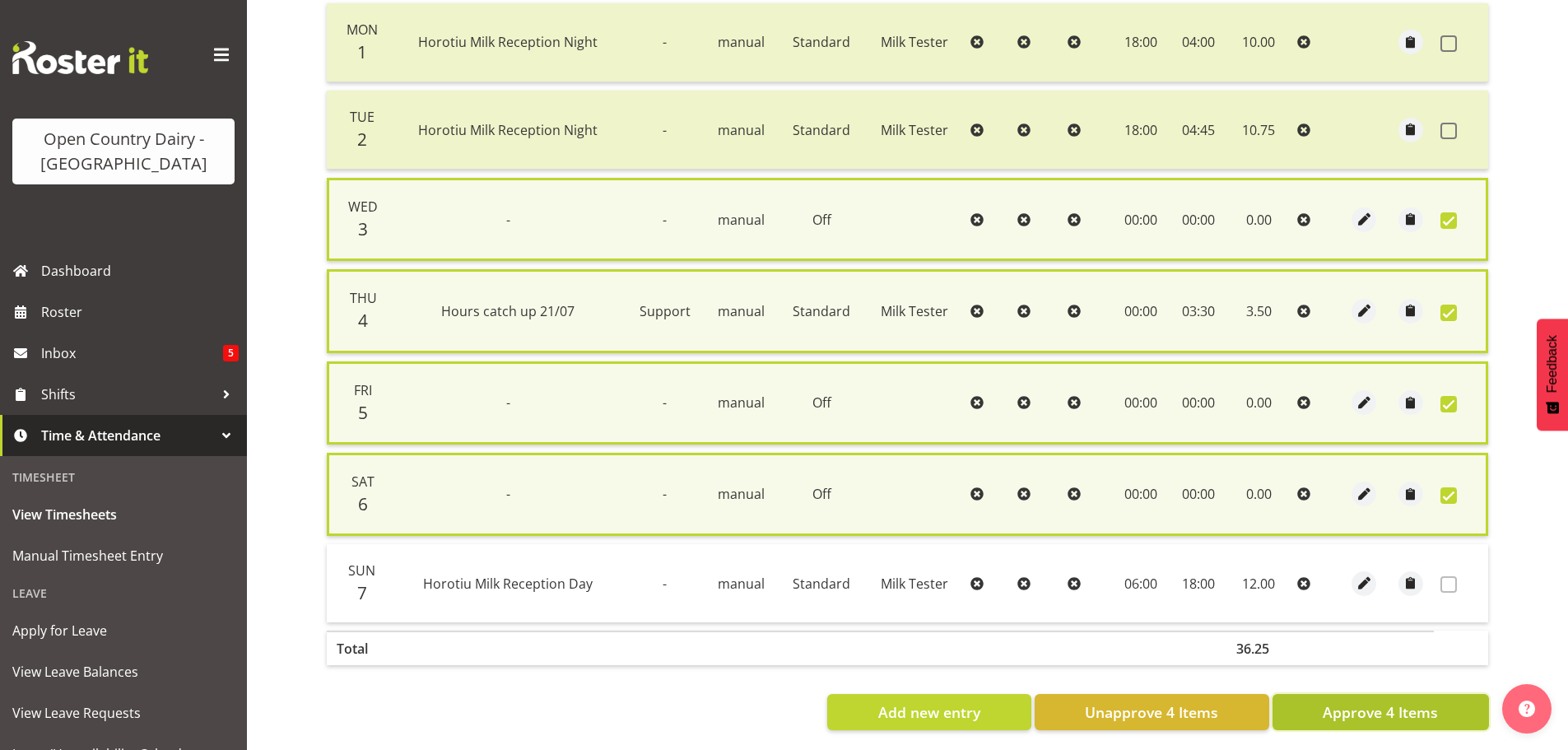
click at [1344, 701] on span "Approve 4 Items" at bounding box center [1379, 712] width 116 height 22
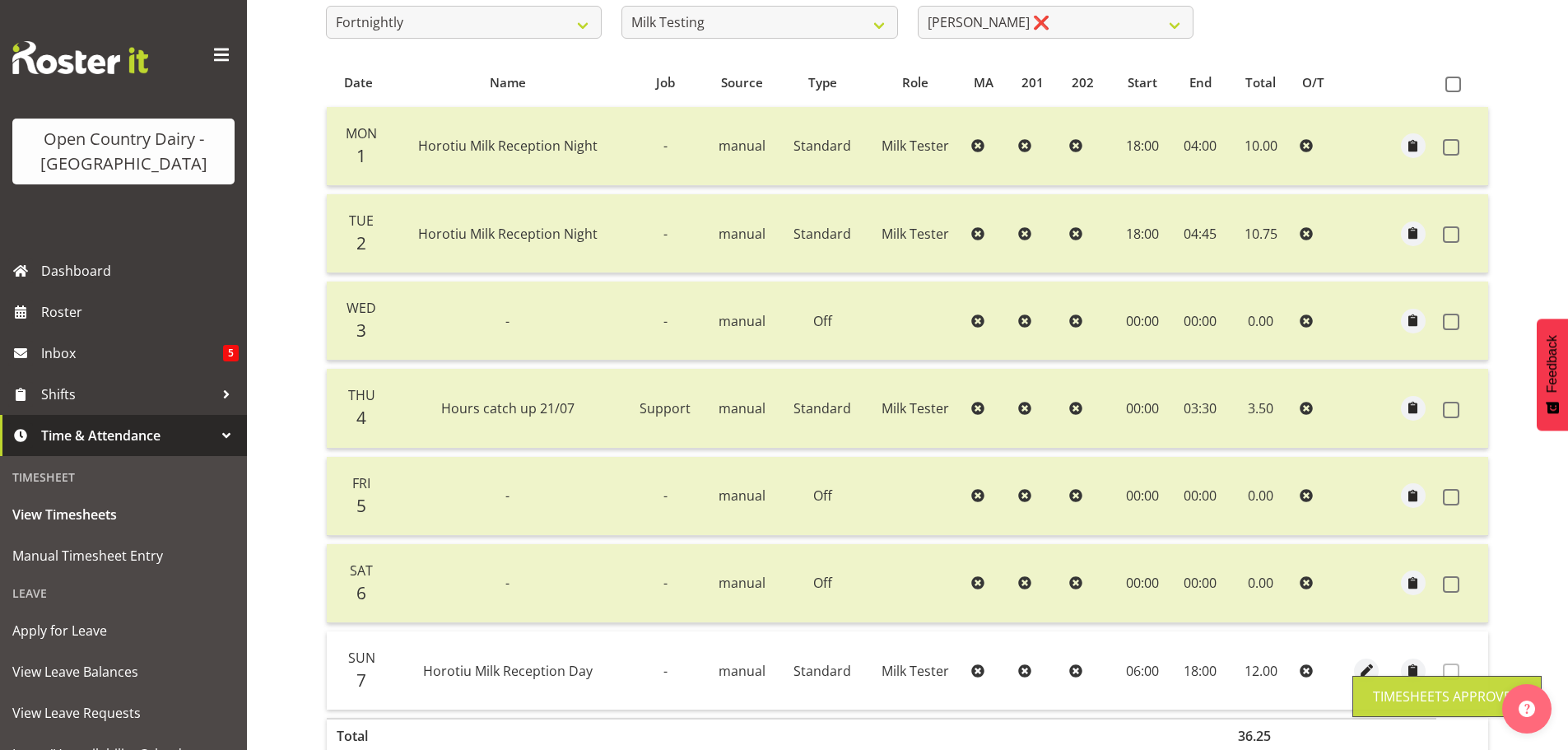
scroll to position [83, 0]
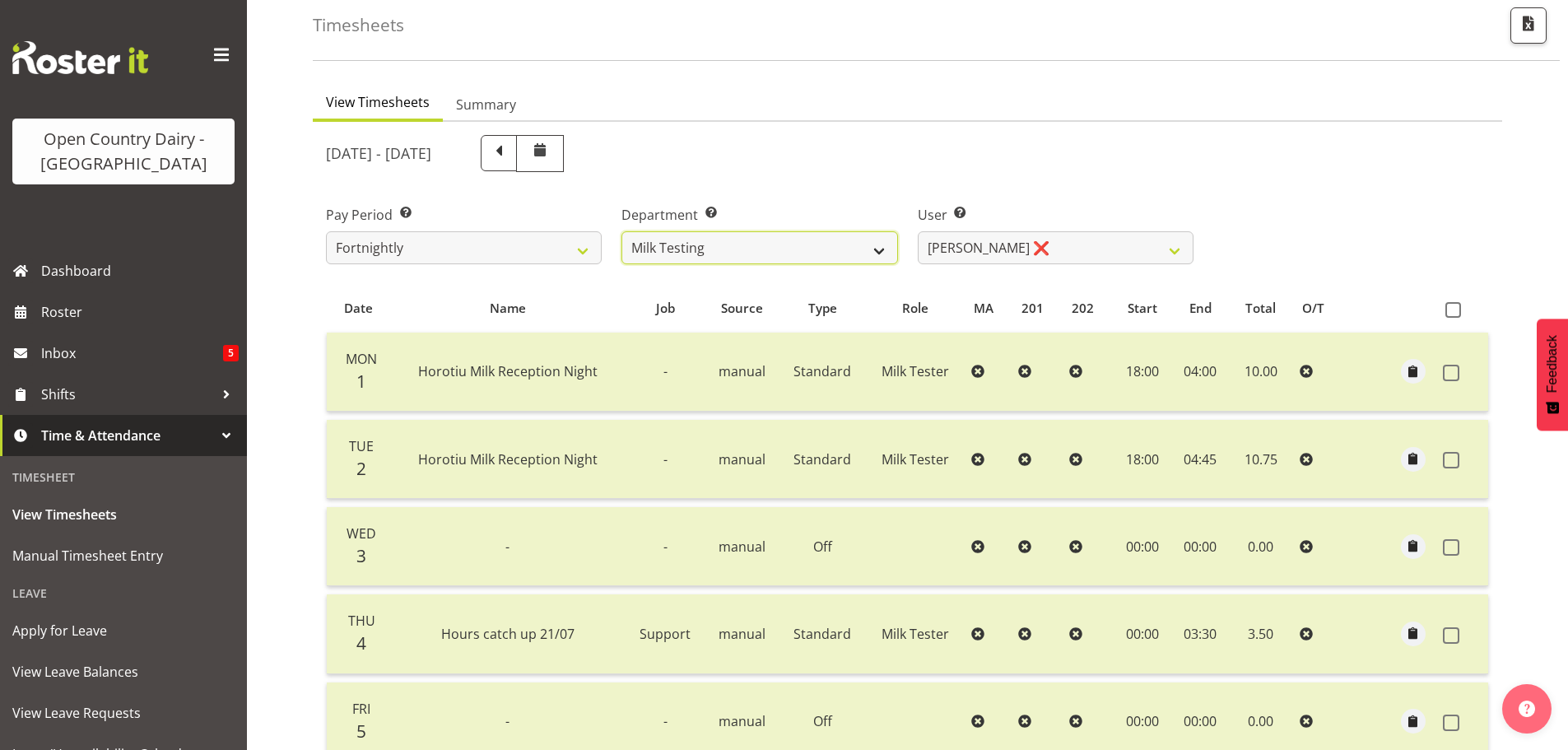
click at [754, 238] on select "701 702 703 704 705 706 707 708 709 710 711 712 713 714 715 716 717 718 719 720" at bounding box center [759, 248] width 276 height 33
click at [621, 231] on select "701 702 703 704 705 706 707 708 709 710 711 712 713 714 715 716 717 718 719 720" at bounding box center [759, 248] width 276 height 33
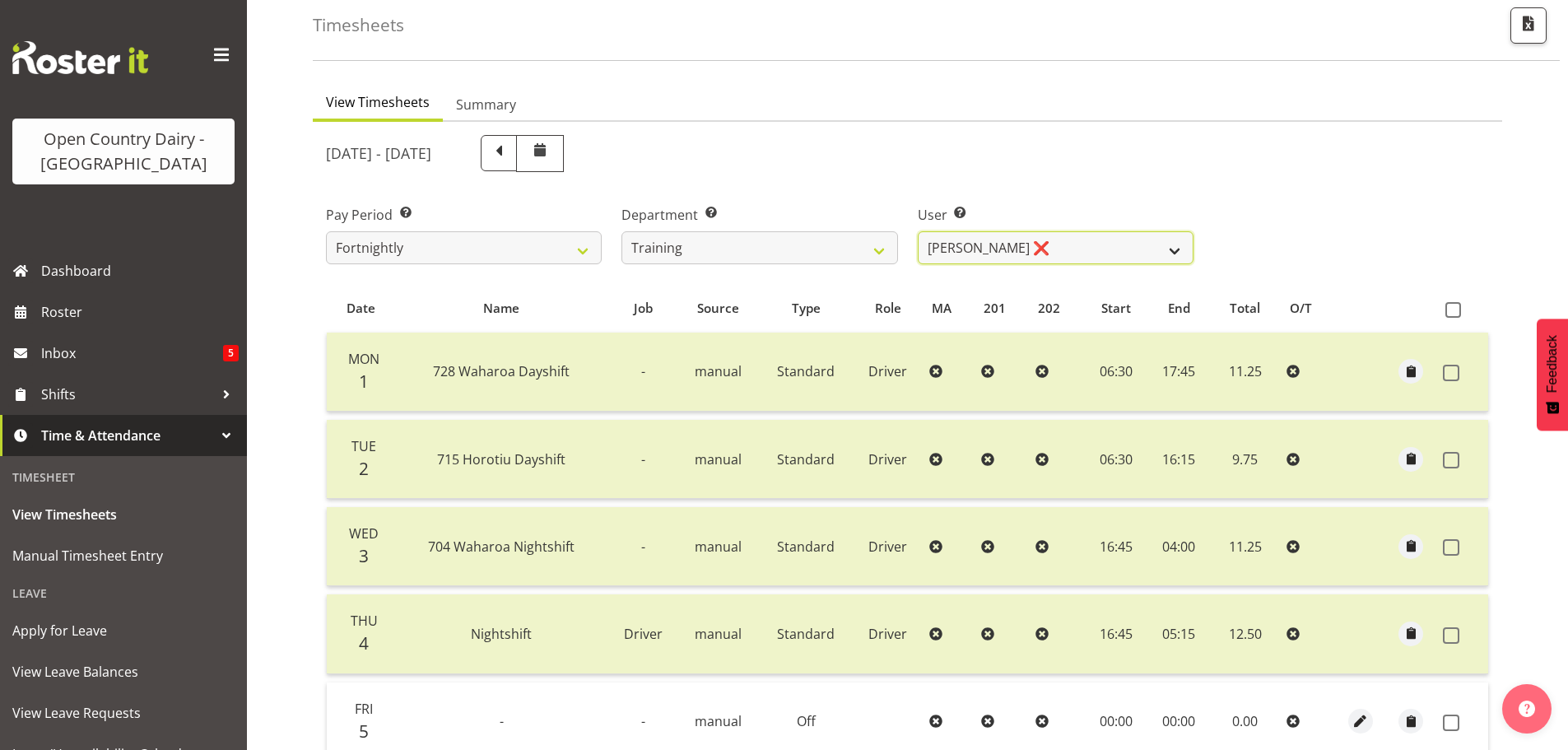
click at [1054, 245] on select "Antony Lockyer ❌ Haley Galecki ❌ Jesse Simpson ❌ Kimberley-Rose Adams ❌ Liam Wa…" at bounding box center [1055, 248] width 276 height 33
click at [918, 231] on select "Antony Lockyer ❌ Haley Galecki ❌ Jesse Simpson ❌ Kimberley-Rose Adams ❌ Liam Wa…" at bounding box center [1055, 248] width 276 height 33
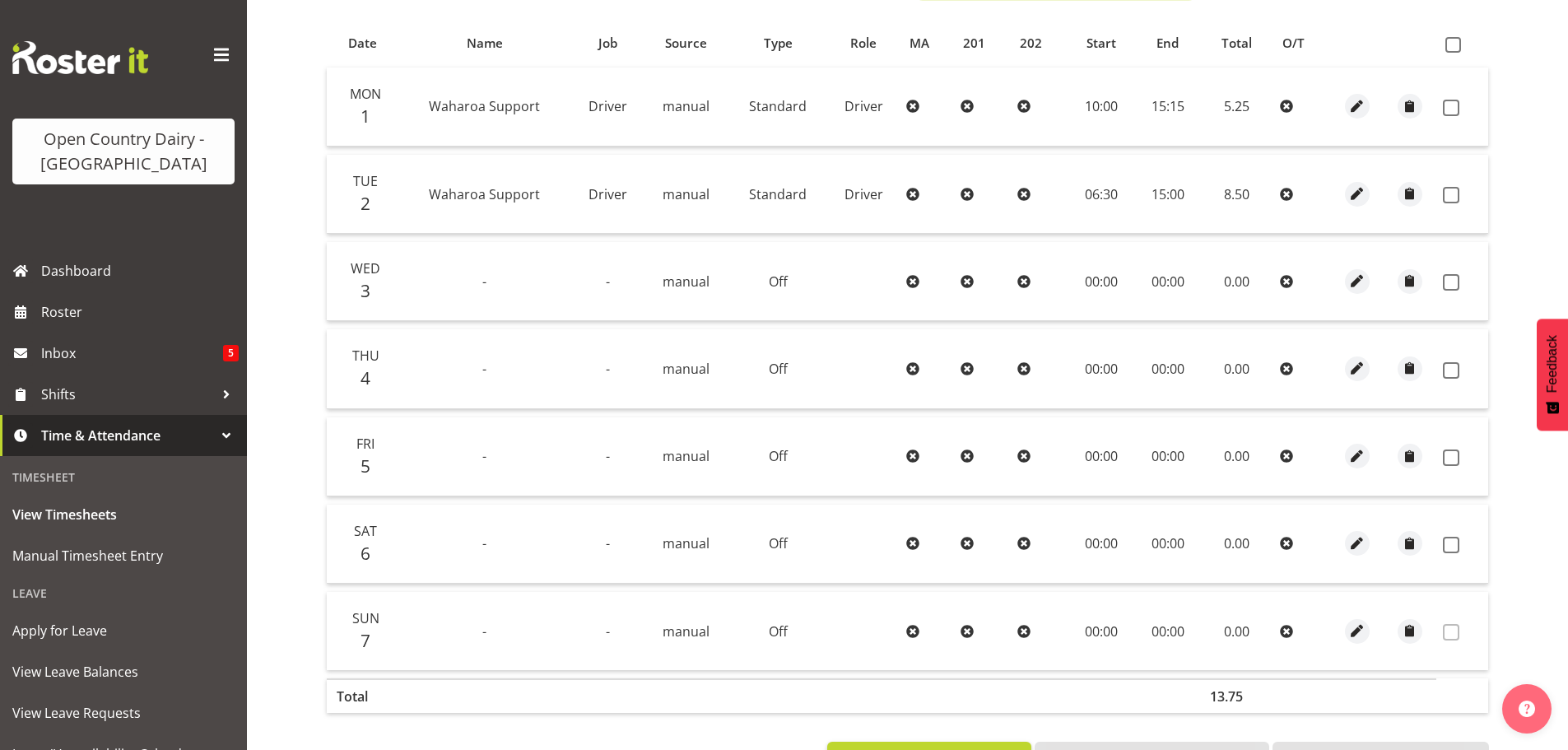
scroll to position [413, 0]
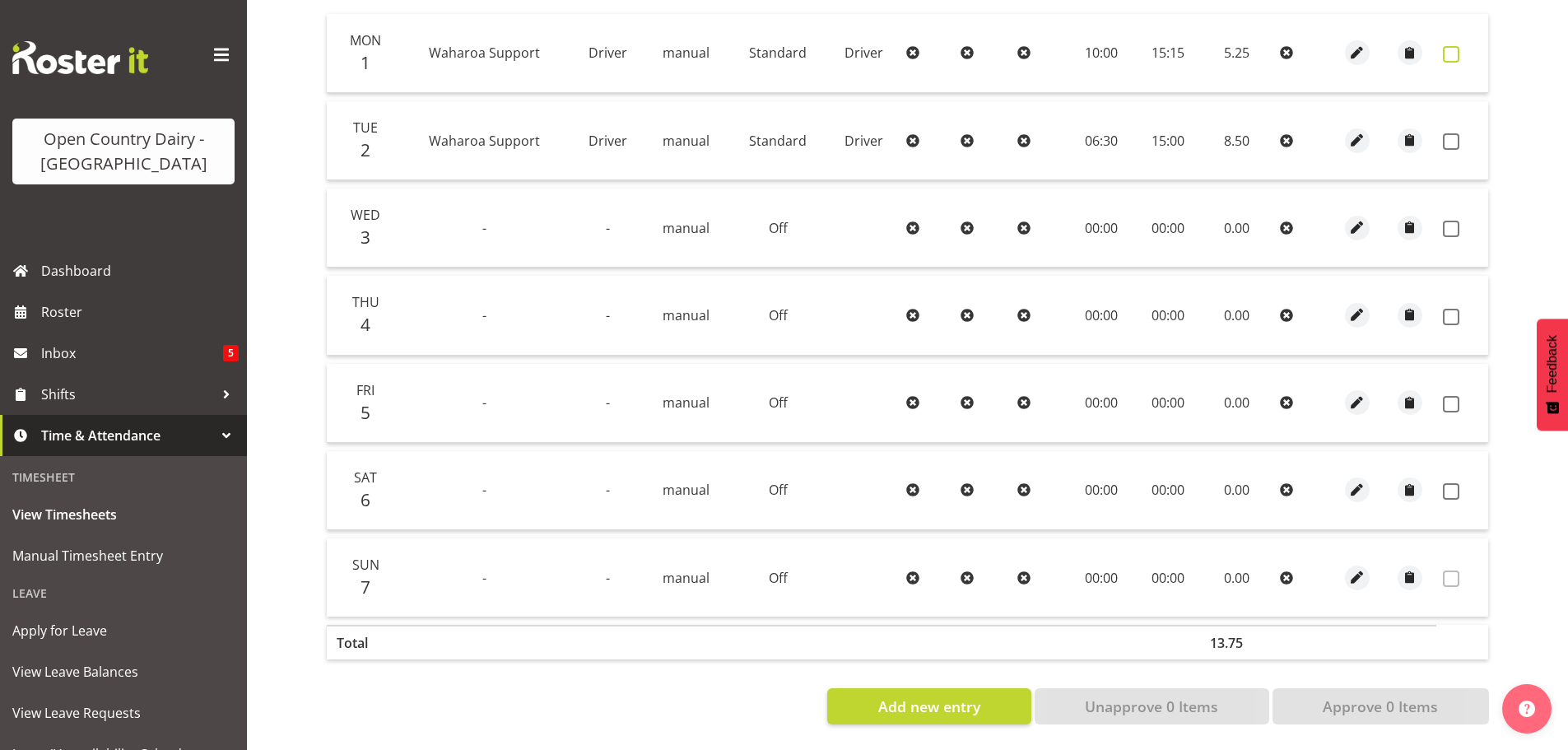
click at [1451, 46] on span at bounding box center [1451, 54] width 17 height 17
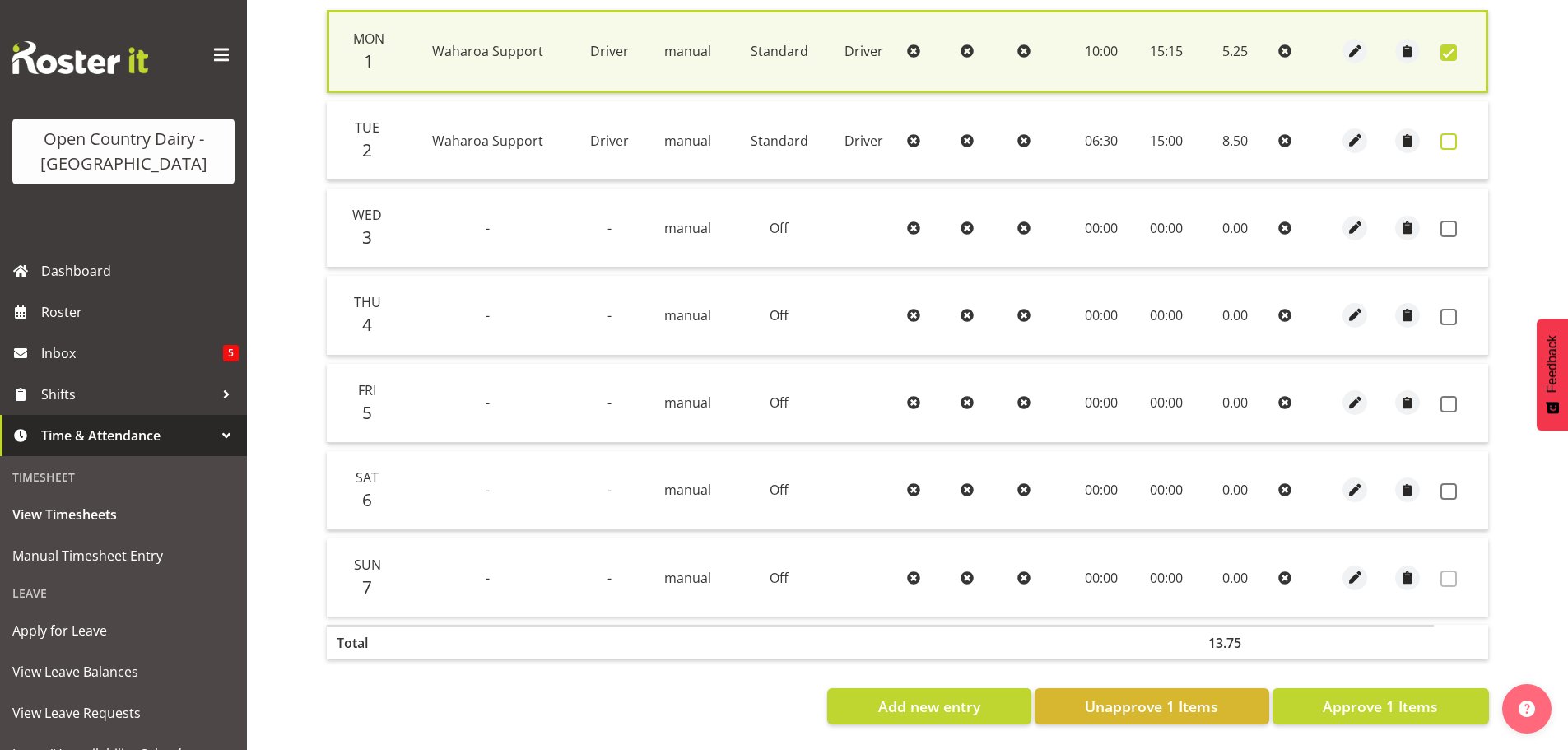
click at [1447, 133] on span at bounding box center [1448, 141] width 17 height 17
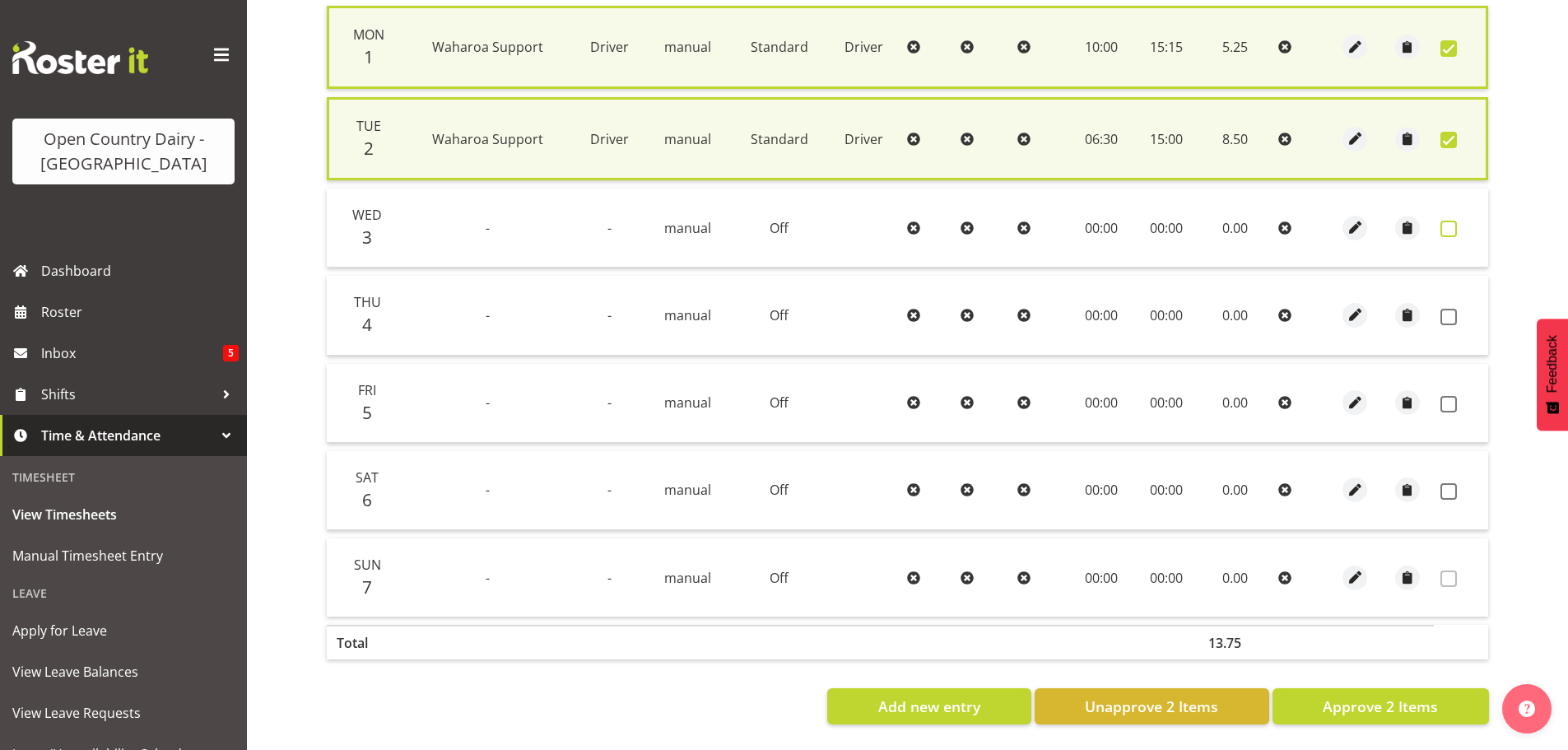
click at [1446, 224] on span at bounding box center [1448, 229] width 17 height 17
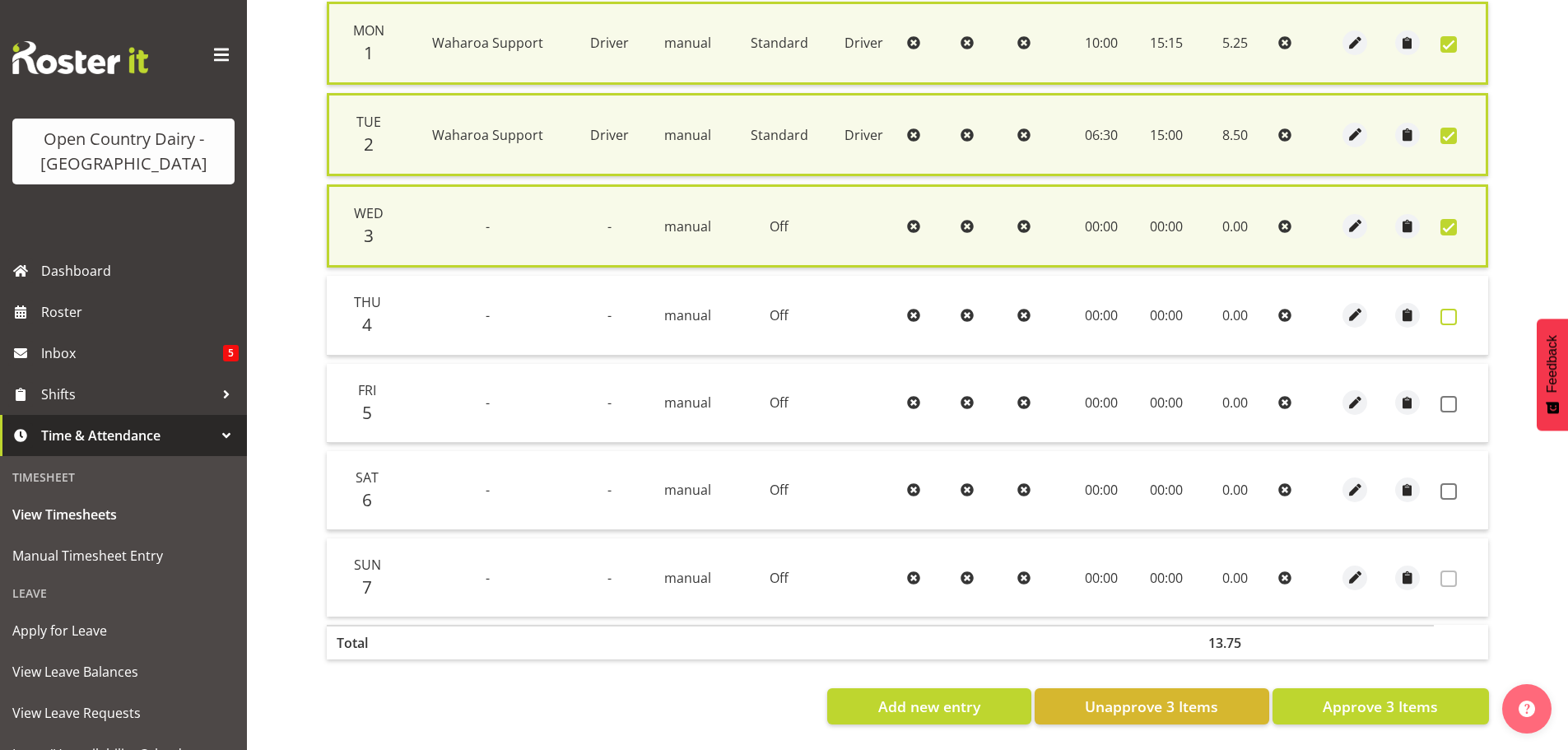
click at [1445, 315] on span at bounding box center [1448, 316] width 17 height 17
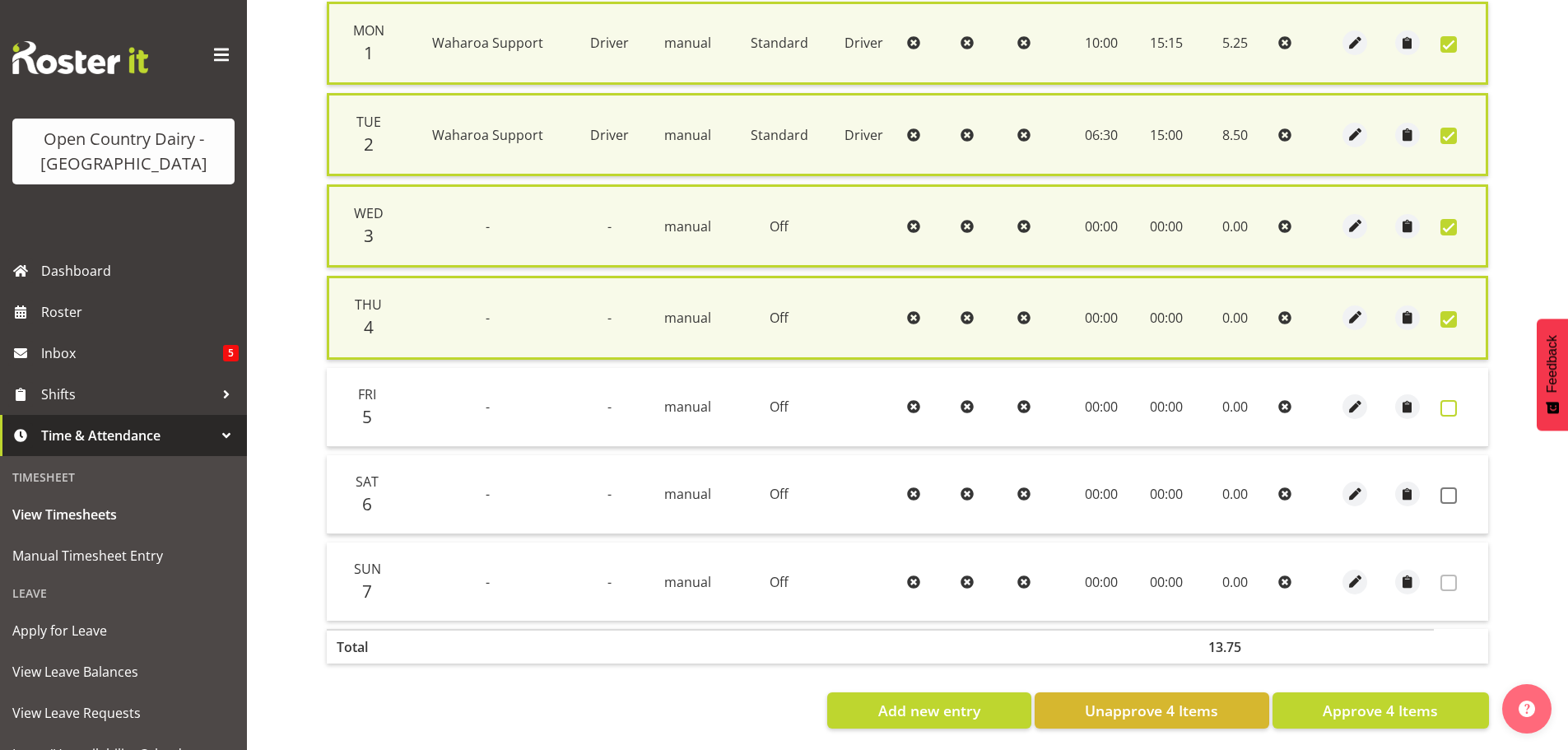
click at [1450, 406] on span at bounding box center [1448, 408] width 17 height 17
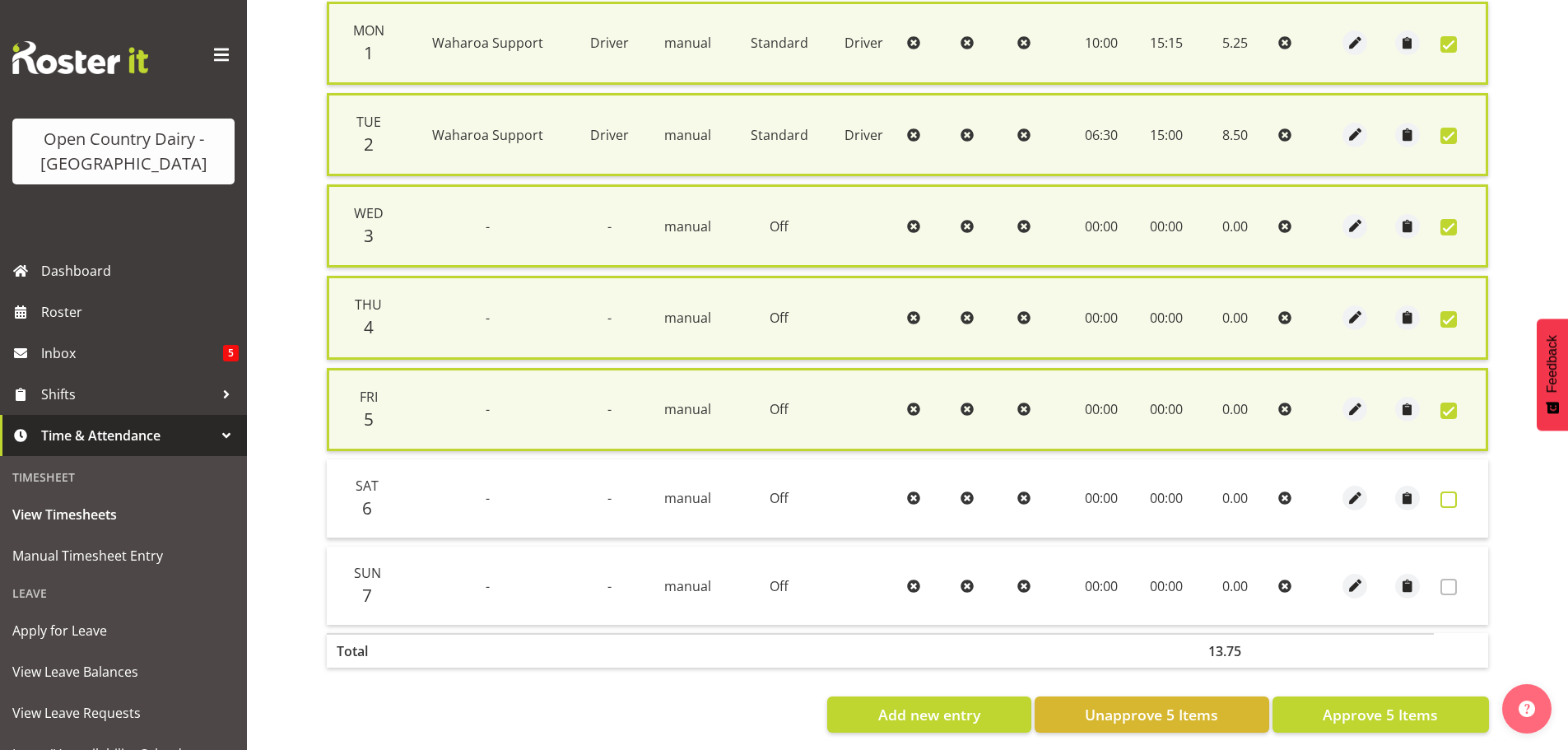
click at [1447, 502] on span at bounding box center [1448, 499] width 17 height 17
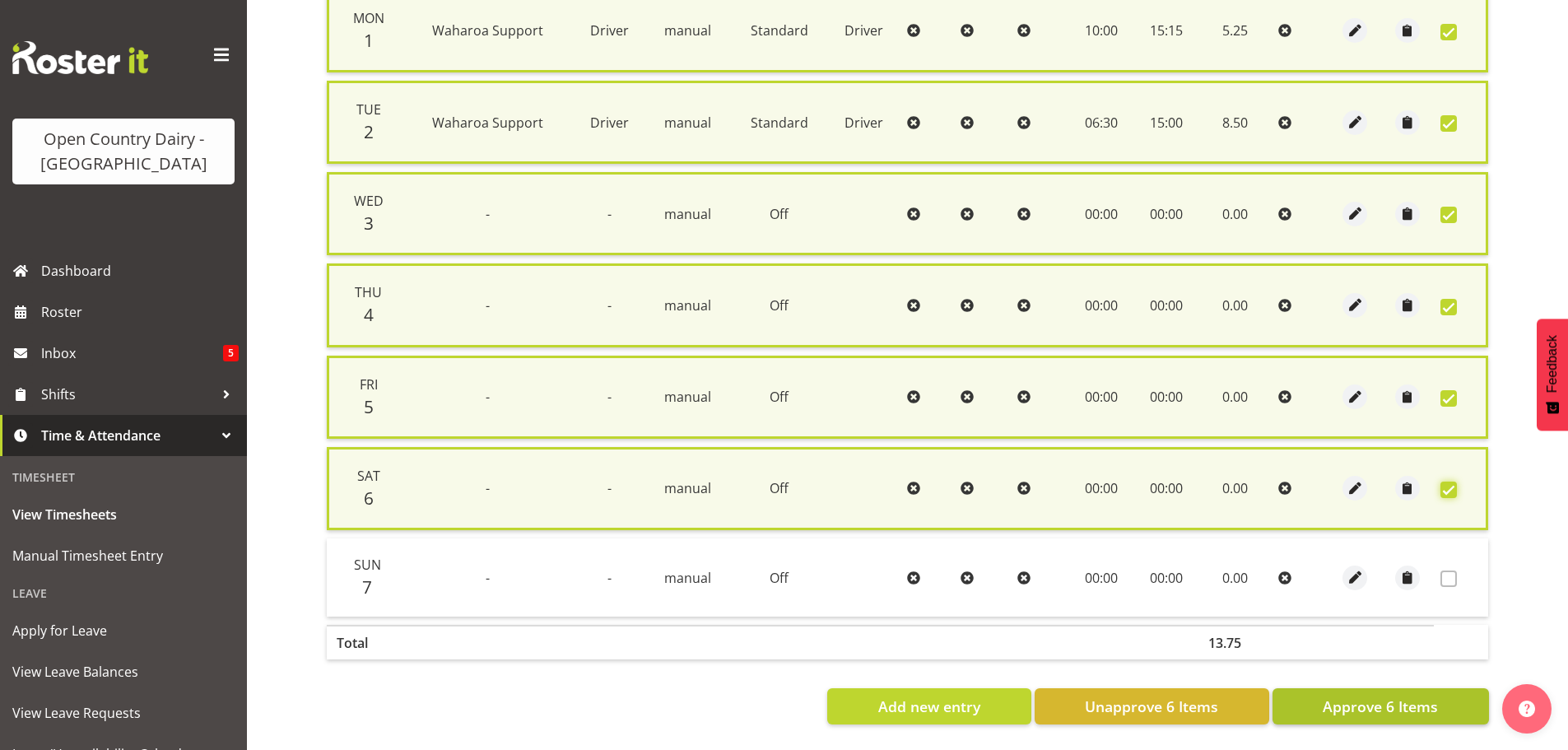
scroll to position [438, 0]
click at [1399, 697] on span "Approve 6 Items" at bounding box center [1379, 706] width 116 height 22
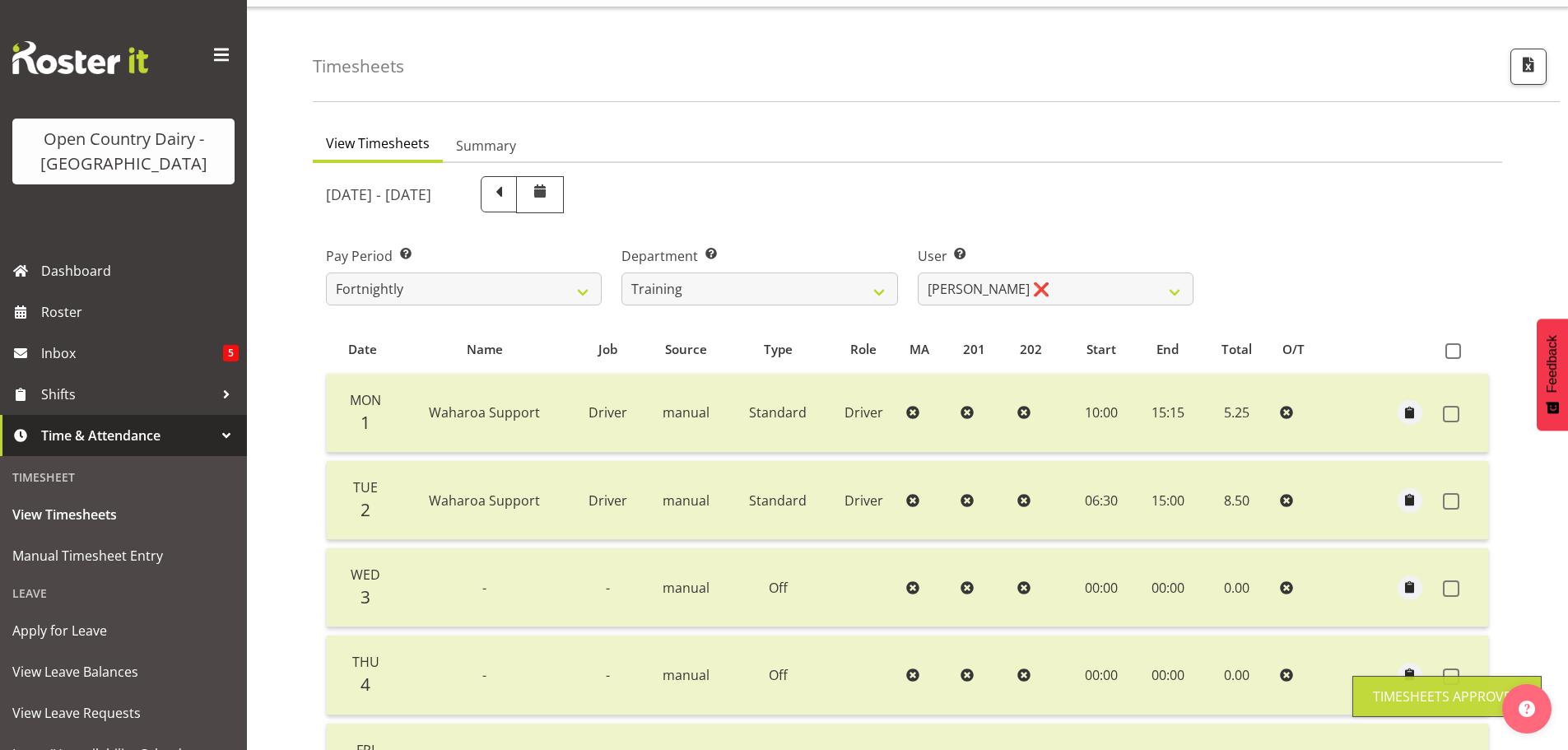
scroll to position [0, 0]
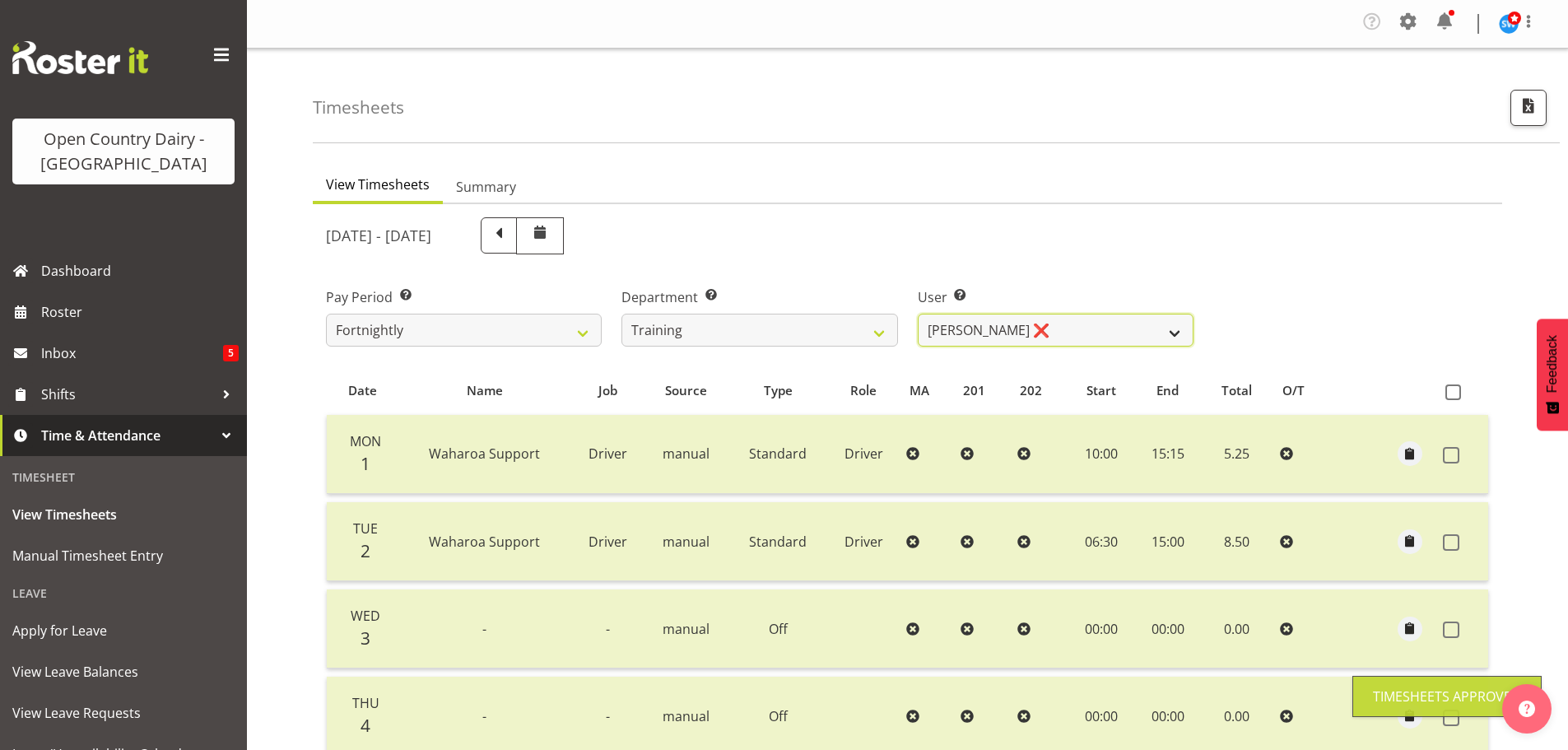
click at [1015, 333] on select "Antony Lockyer ❌ Haley Galecki ❌ Jesse Simpson ❌ Kimberley-Rose Adams ❌ Liam Wa…" at bounding box center [1055, 330] width 276 height 33
click at [918, 314] on select "Antony Lockyer ❌ Haley Galecki ❌ Jesse Simpson ❌ Kimberley-Rose Adams ❌ Liam Wa…" at bounding box center [1055, 330] width 276 height 33
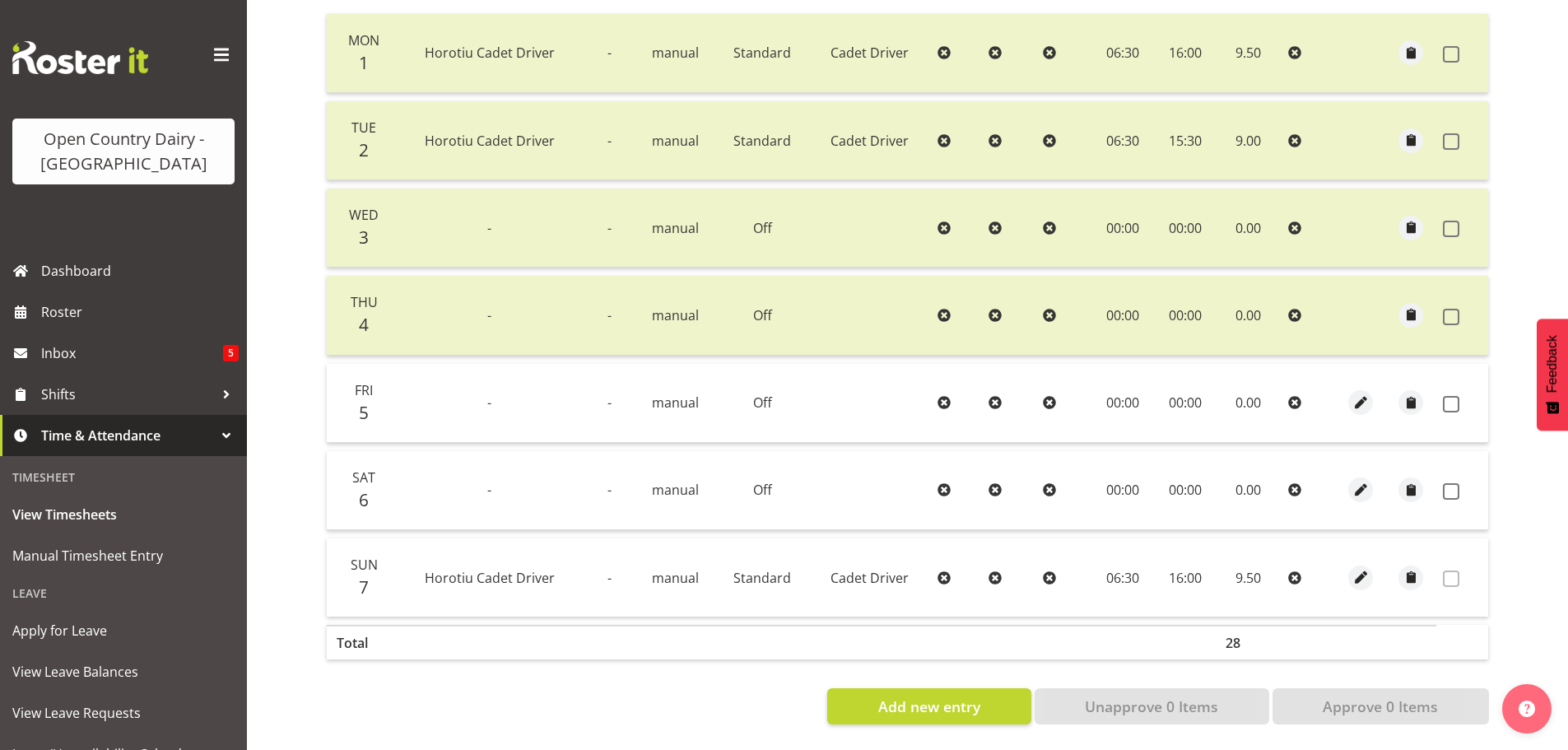
scroll to position [84, 0]
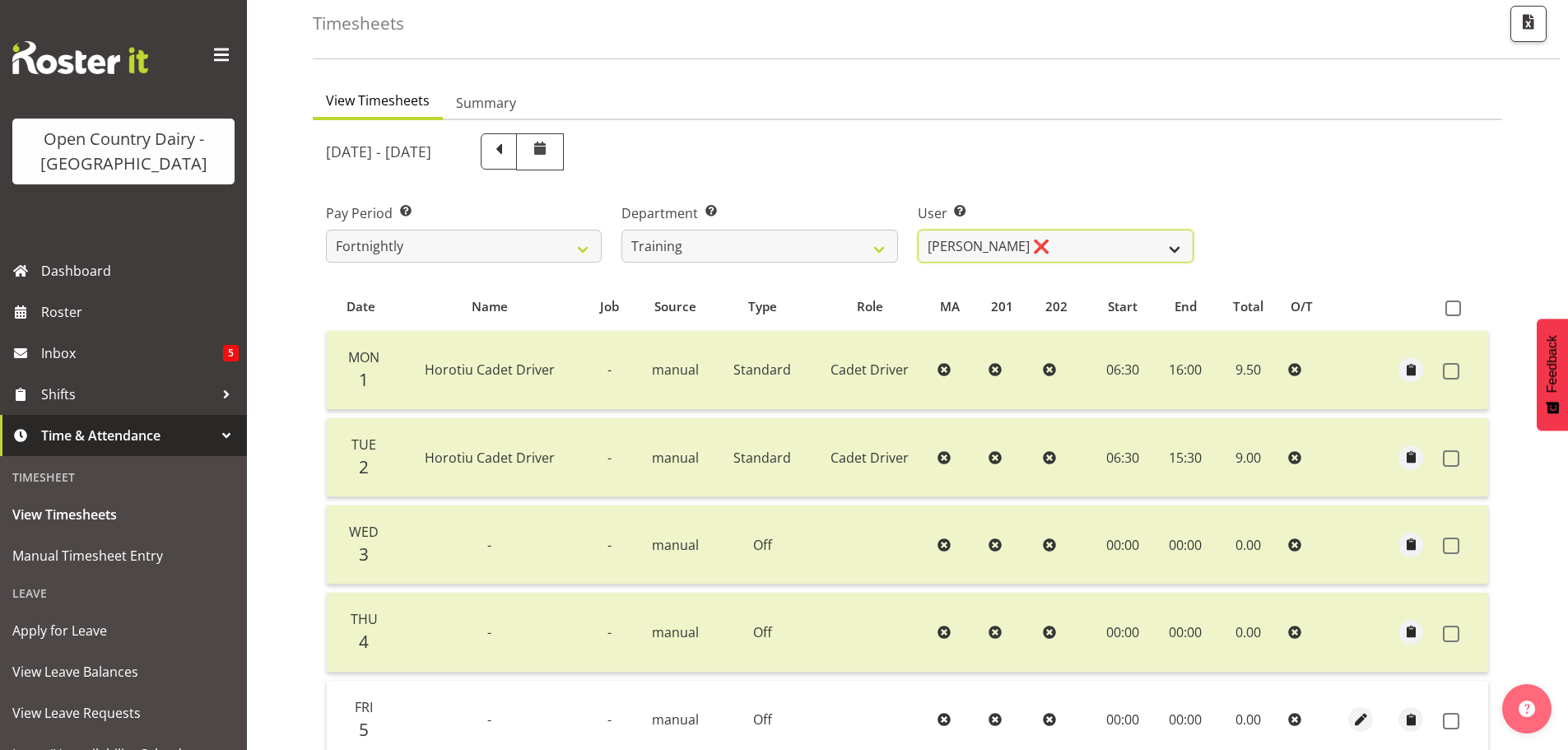
click at [1000, 239] on select "Antony Lockyer ❌ Haley Galecki ❌ Jesse Simpson ❌ Kimberley-Rose Adams ❌ Liam Wa…" at bounding box center [1055, 246] width 276 height 33
click at [918, 229] on select "Antony Lockyer ❌ Haley Galecki ❌ Jesse Simpson ❌ Kimberley-Rose Adams ❌ Liam Wa…" at bounding box center [1055, 246] width 276 height 33
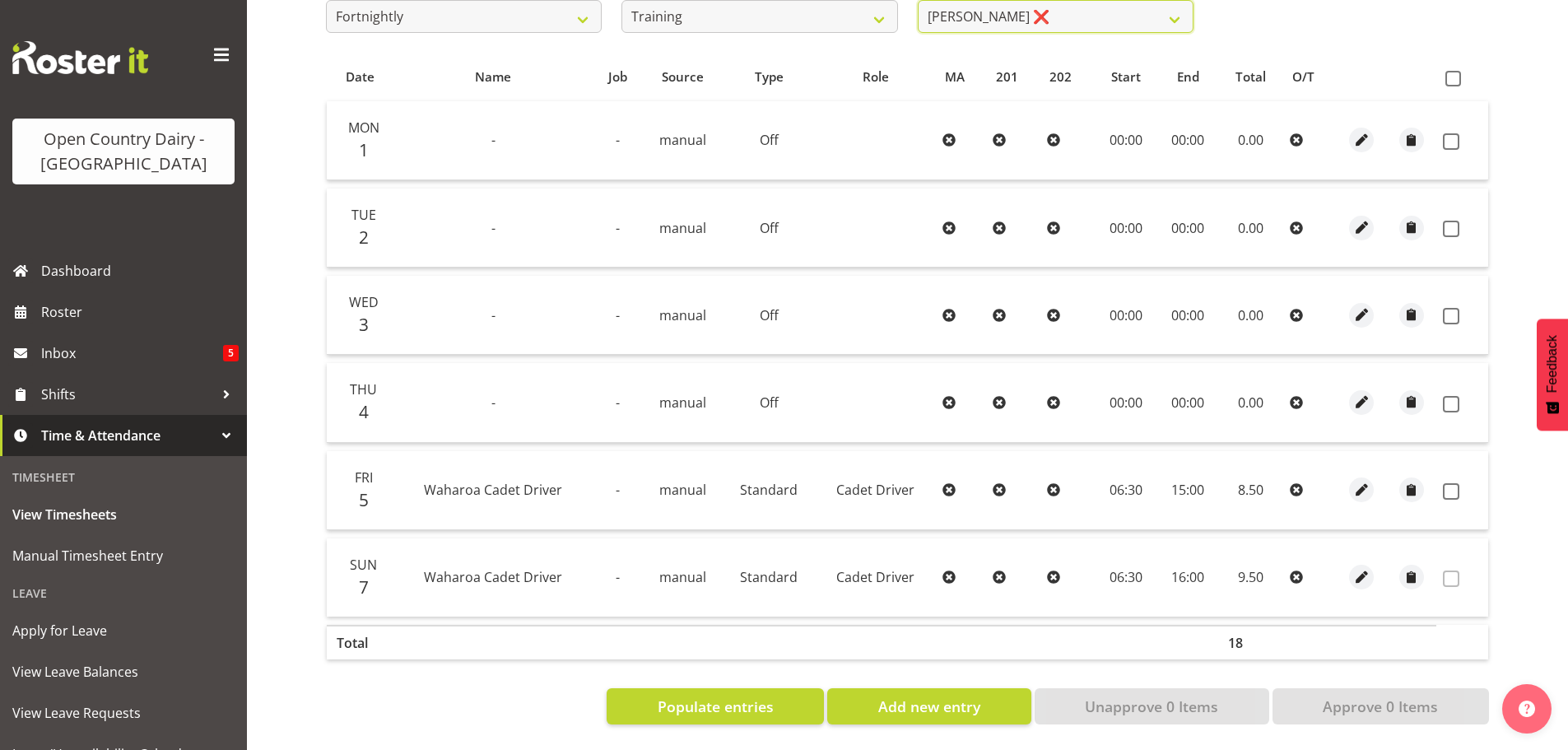
scroll to position [326, 0]
click at [714, 700] on span "Populate entries" at bounding box center [714, 706] width 116 height 22
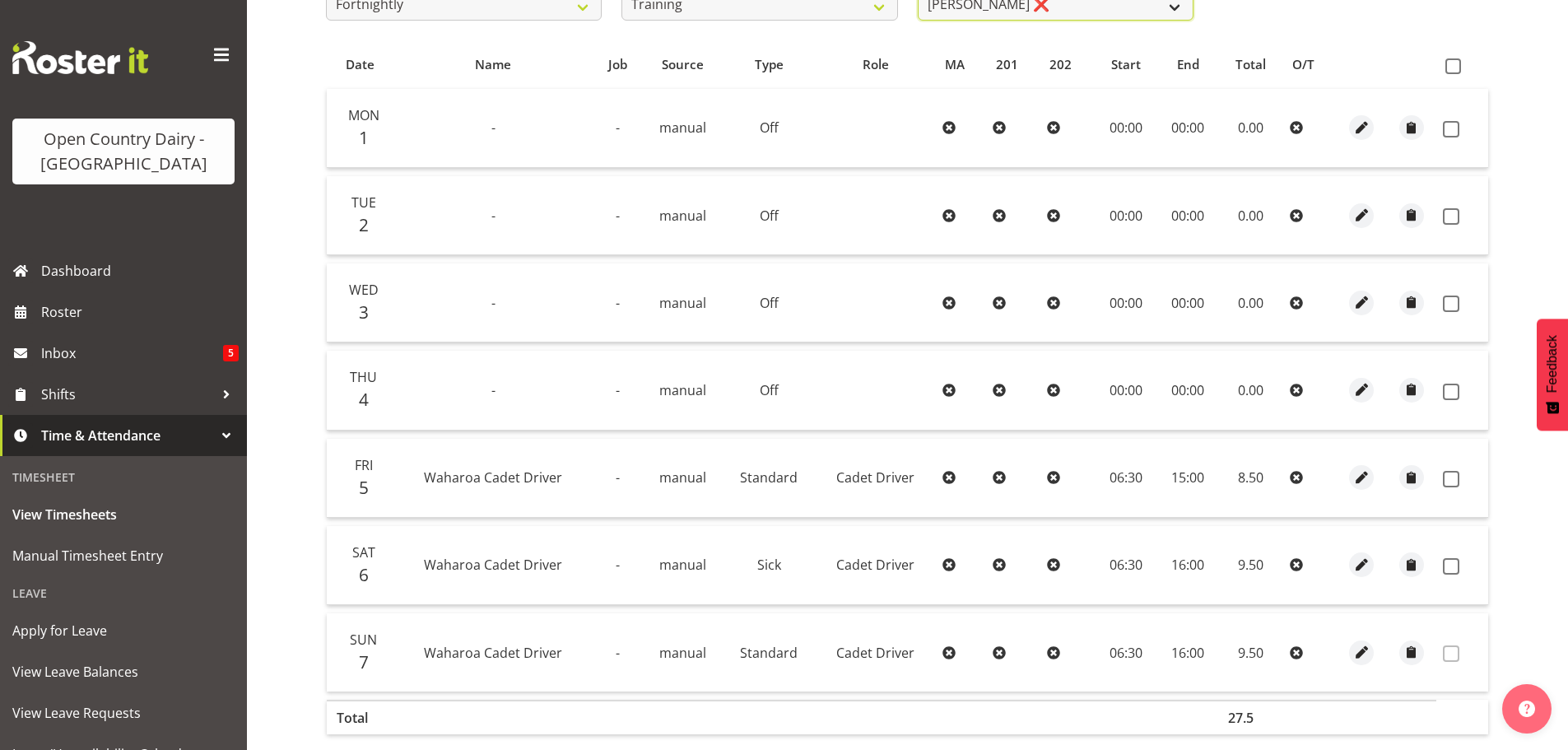
scroll to position [314, 0]
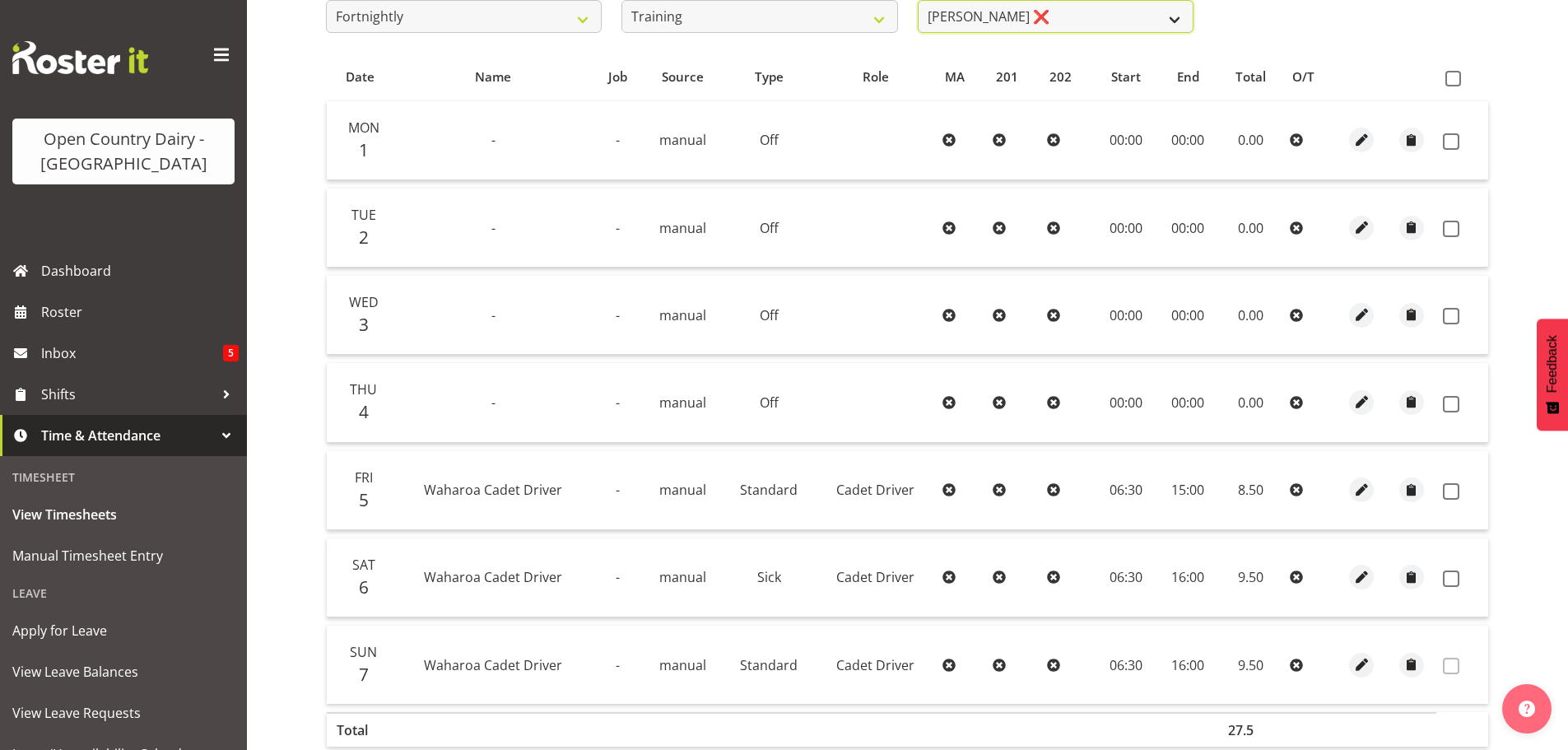
click at [1042, 8] on select "Antony Lockyer ❌ Haley Galecki ❌ Jesse Simpson ❌ Kimberley-Rose Adams ❌ Liam Wa…" at bounding box center [1055, 17] width 276 height 33
click at [918, 0] on select "Antony Lockyer ❌ Haley Galecki ❌ Jesse Simpson ❌ Kimberley-Rose Adams ❌ Liam Wa…" at bounding box center [1055, 17] width 276 height 33
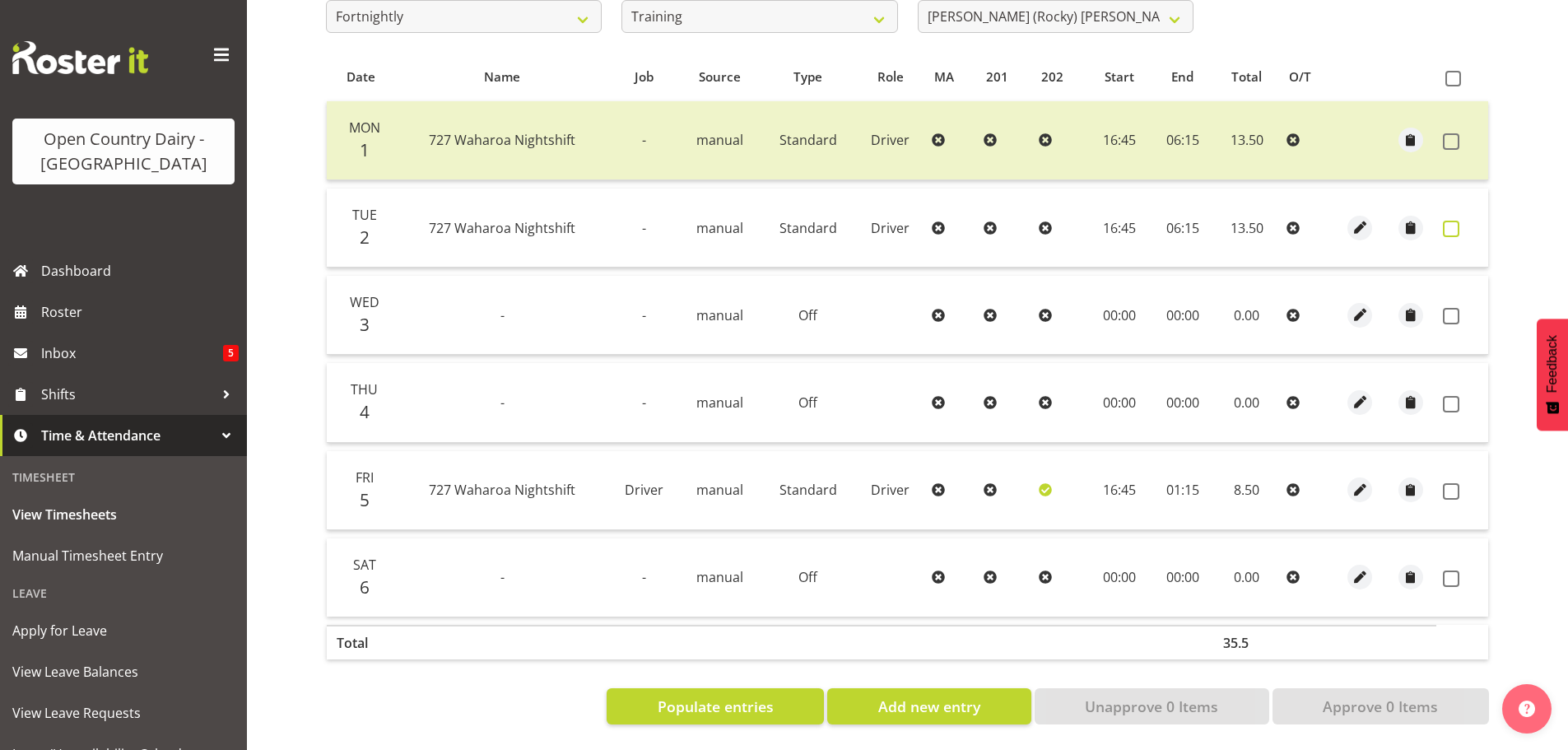
click at [1451, 224] on span at bounding box center [1451, 229] width 17 height 17
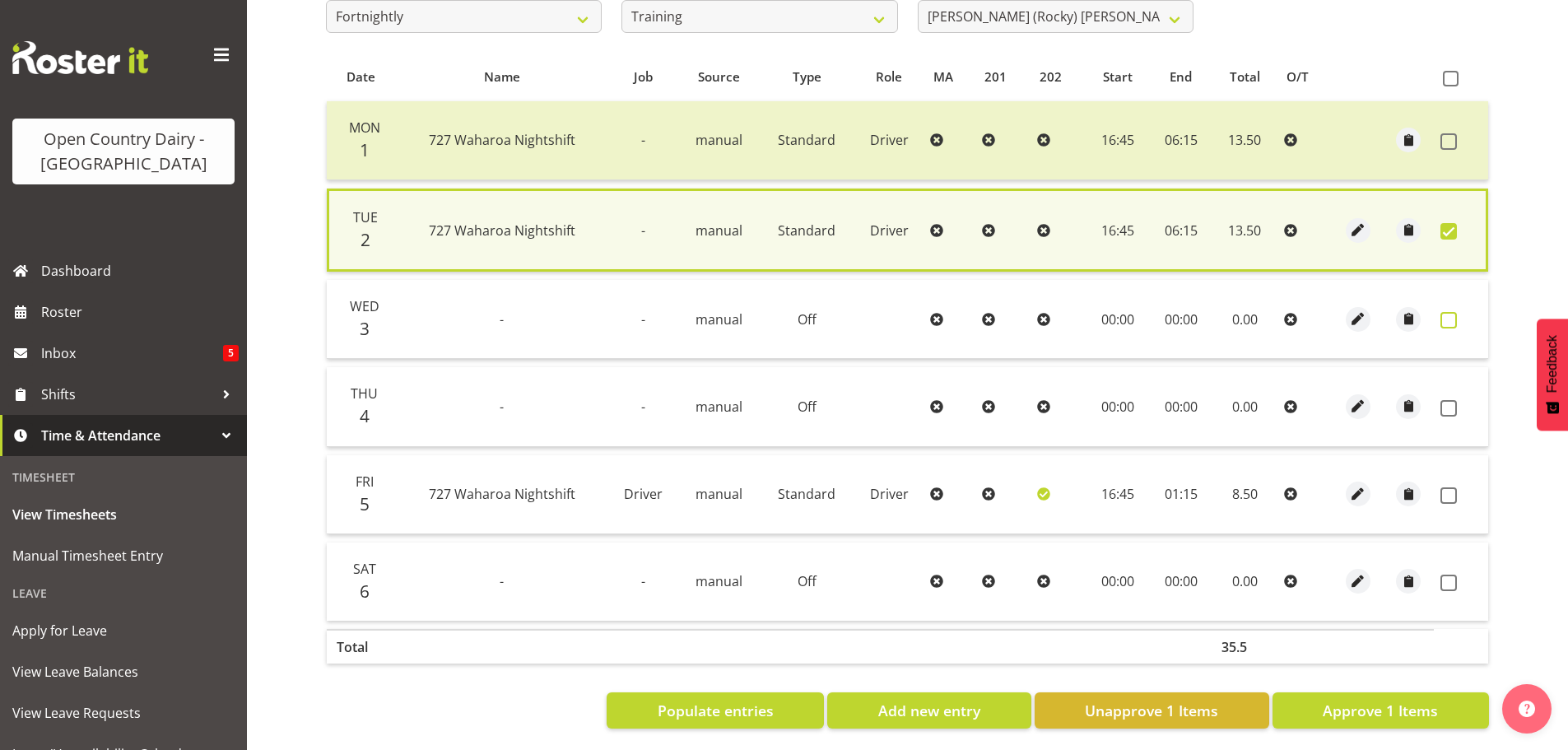
click at [1451, 314] on span at bounding box center [1448, 320] width 17 height 17
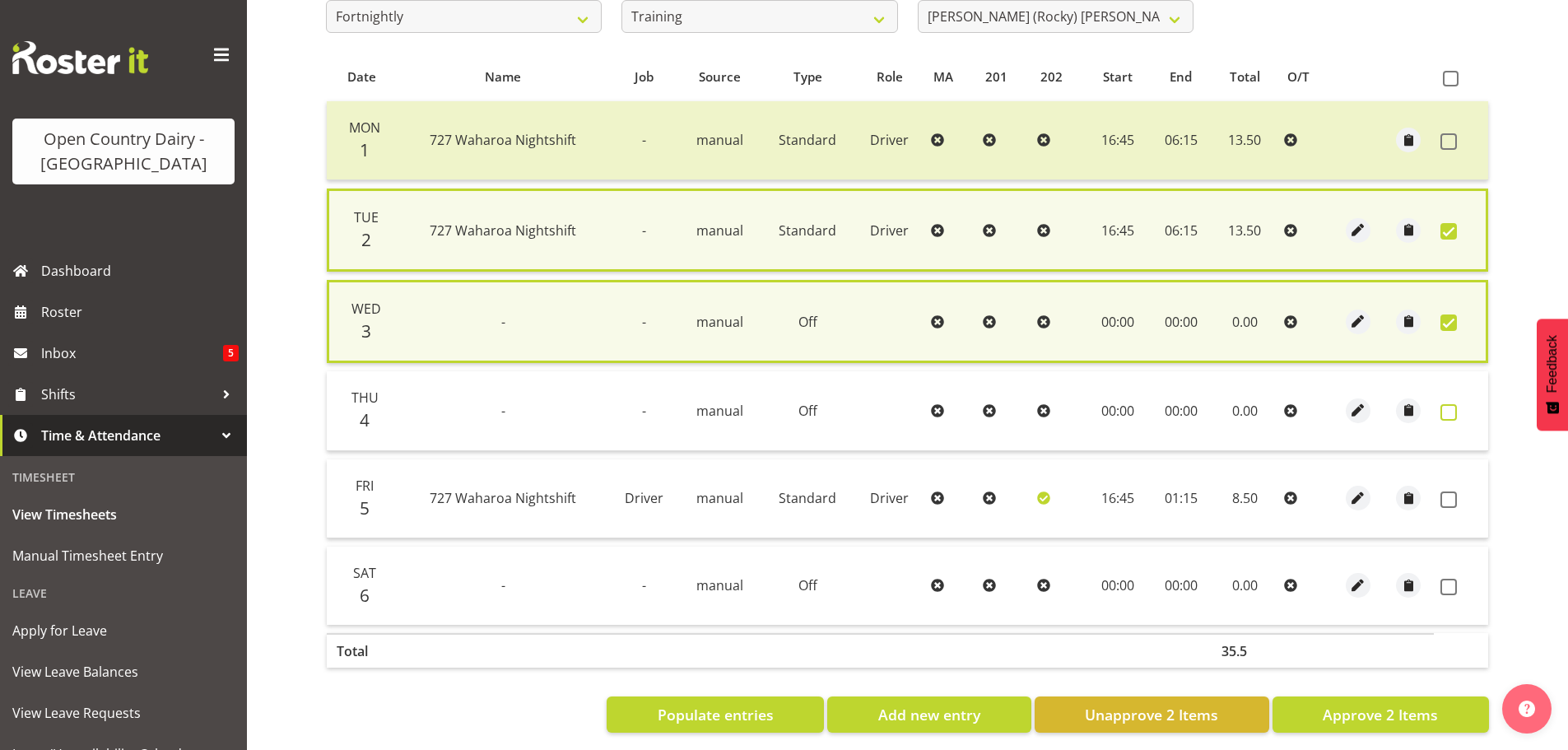
click at [1445, 415] on span at bounding box center [1448, 412] width 17 height 17
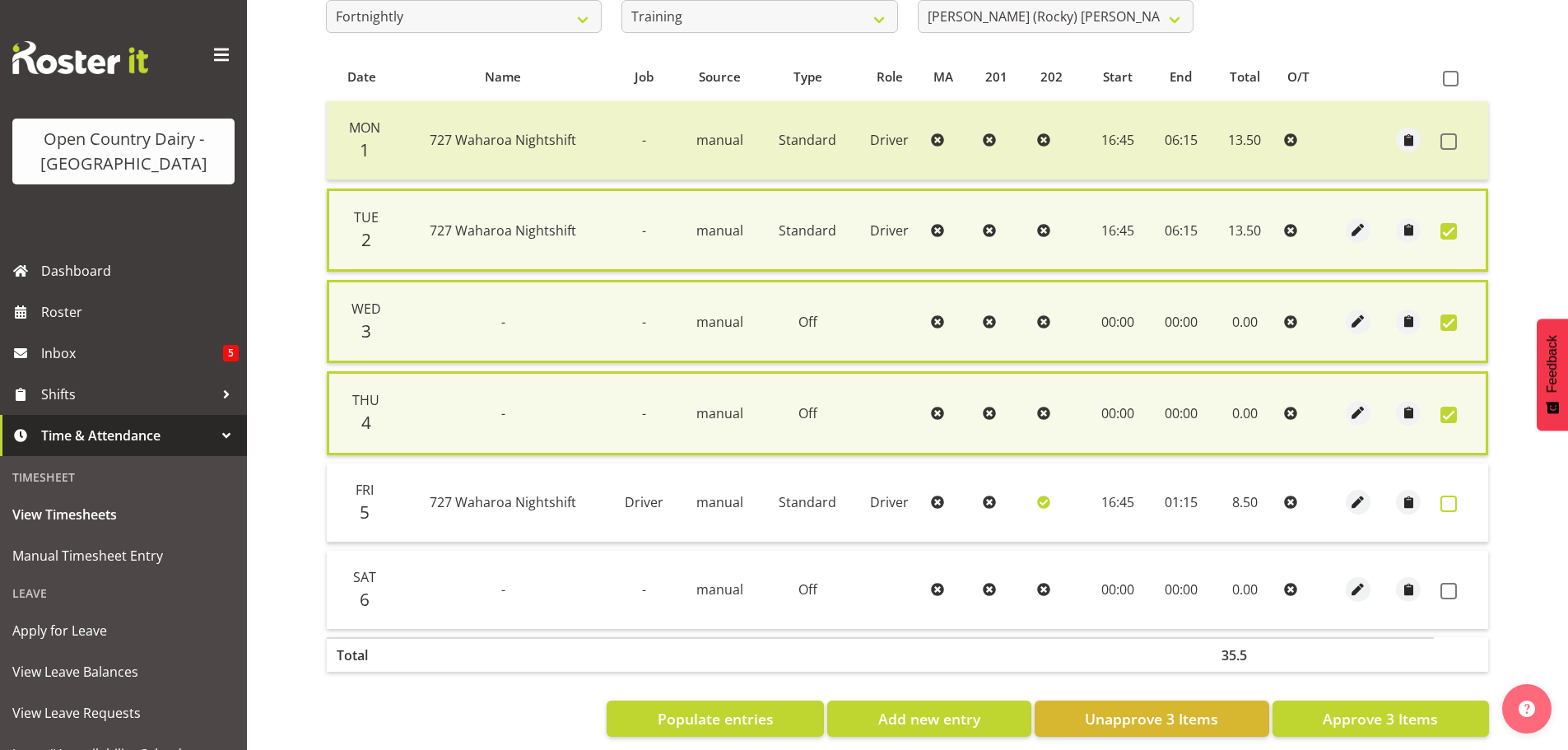
click at [1450, 499] on span at bounding box center [1448, 503] width 17 height 17
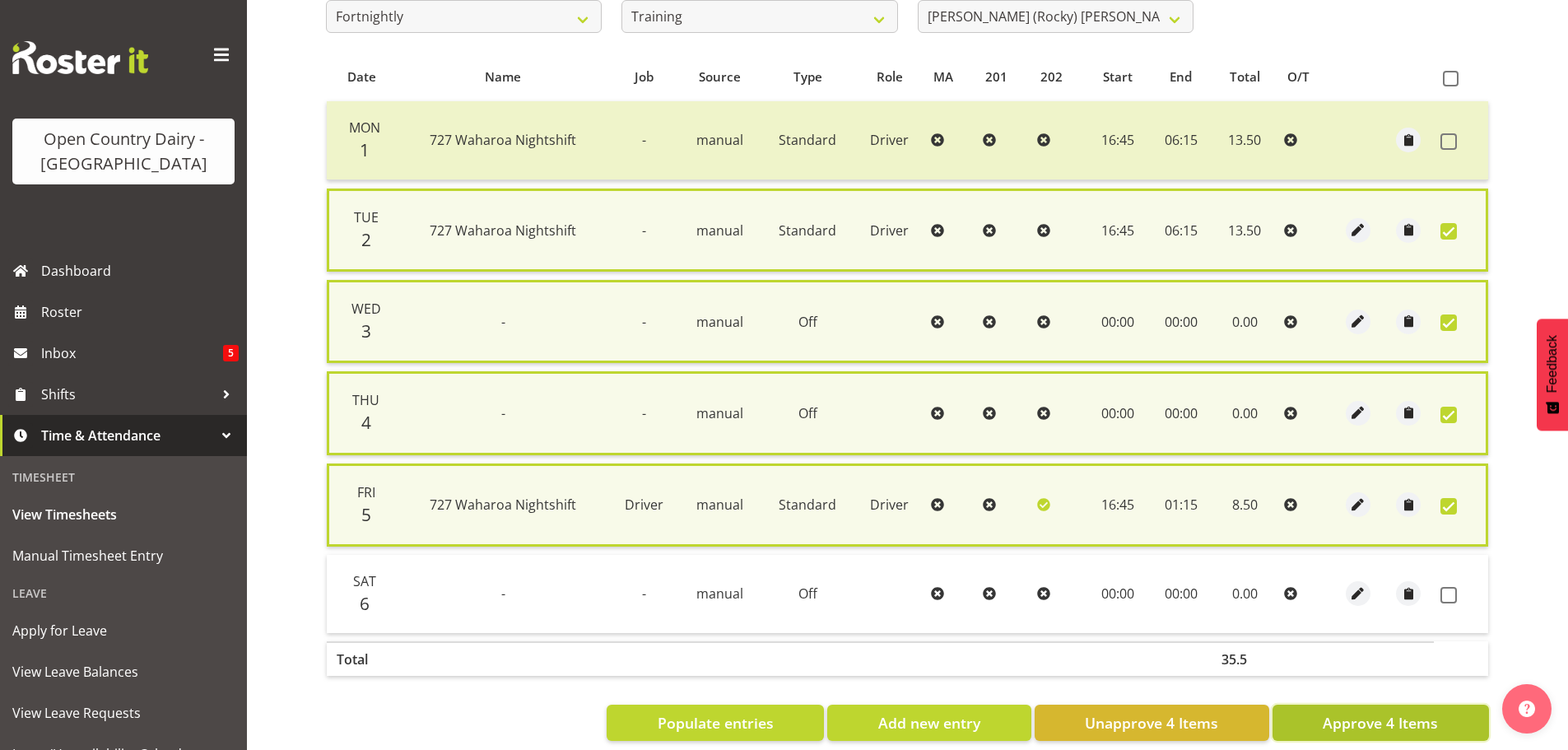
click at [1361, 712] on span "Approve 4 Items" at bounding box center [1379, 722] width 116 height 22
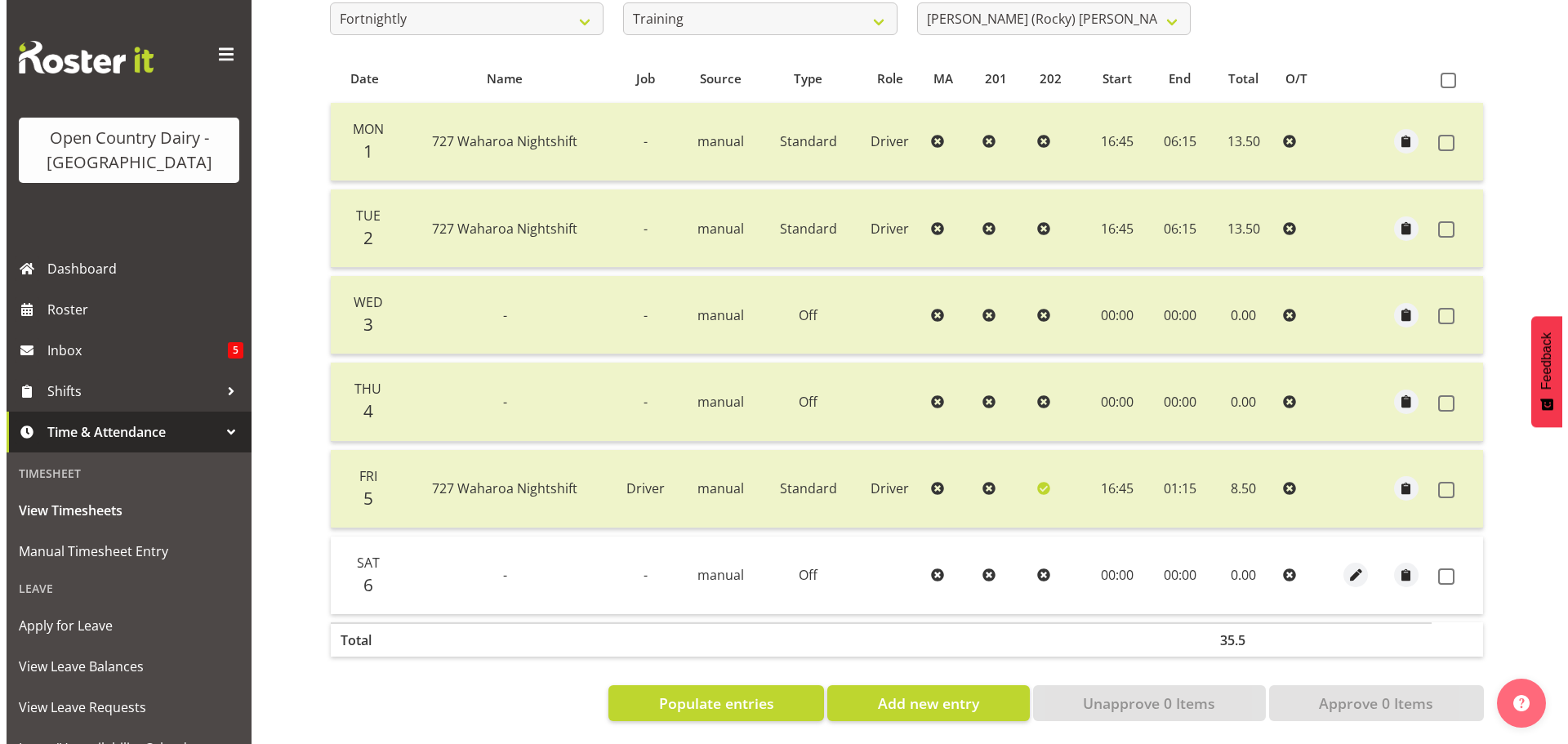
scroll to position [323, 0]
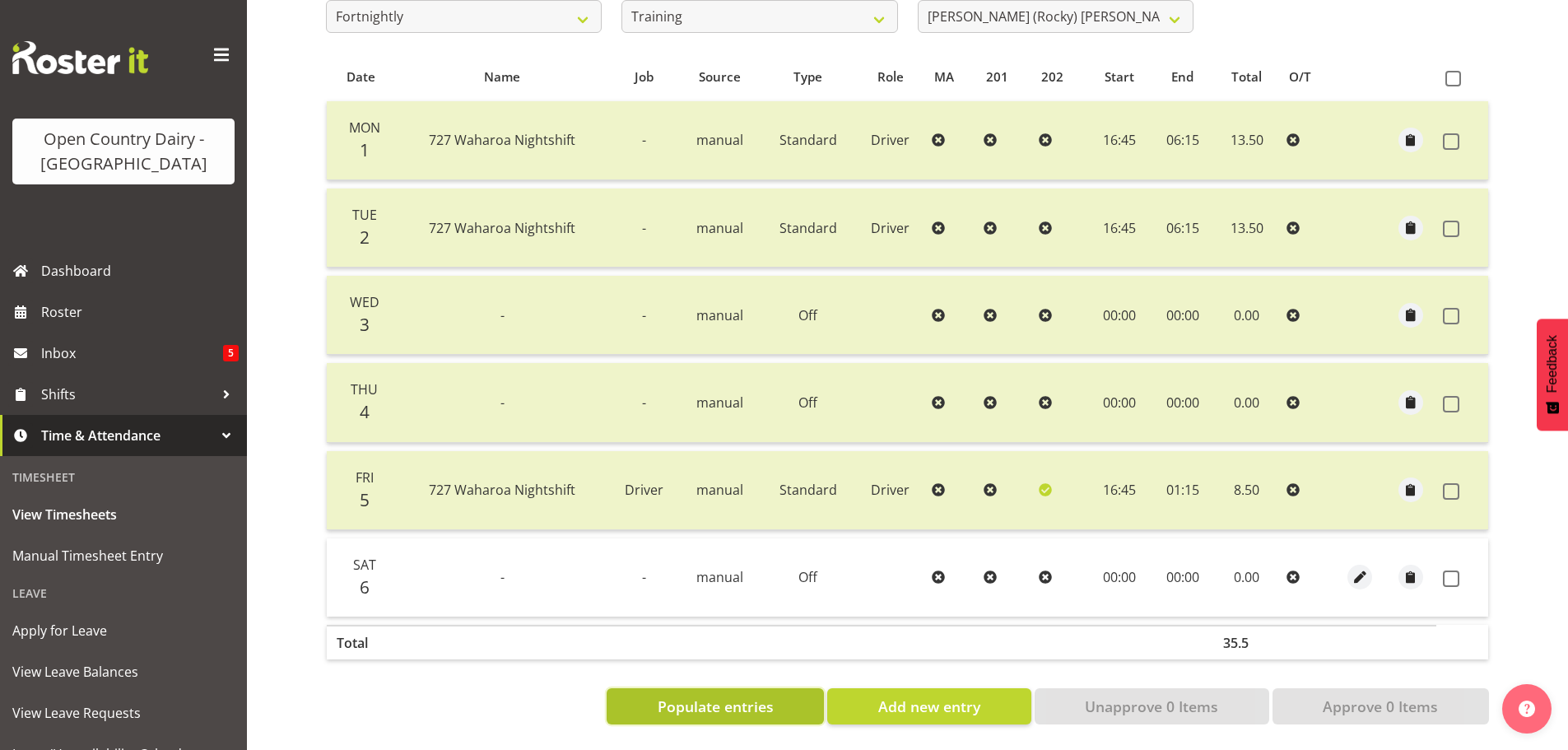
click at [735, 695] on span "Populate entries" at bounding box center [714, 706] width 116 height 22
click at [907, 695] on span "Add new entry" at bounding box center [928, 706] width 102 height 22
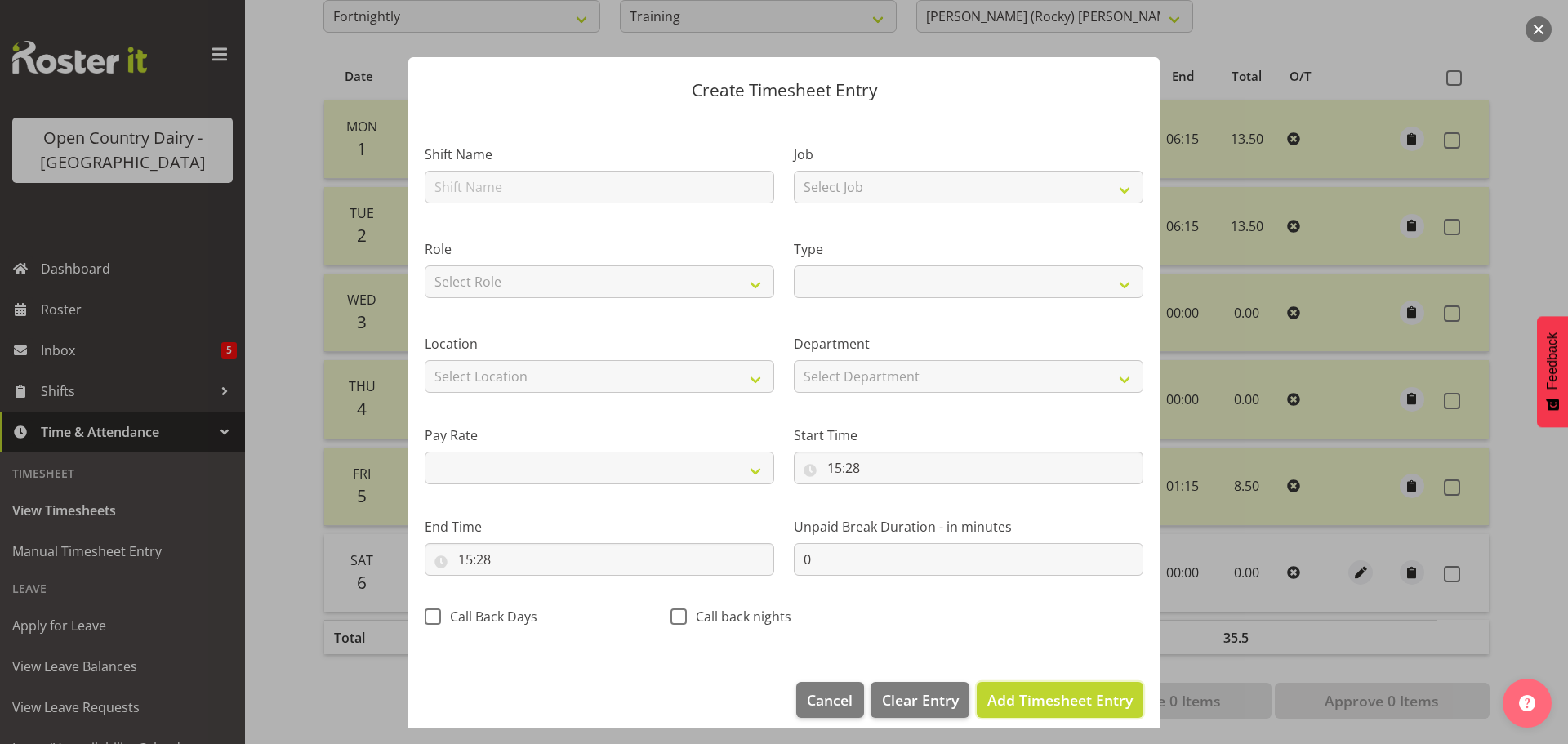
click at [1010, 695] on span "Add Timesheet Entry" at bounding box center [1060, 699] width 146 height 20
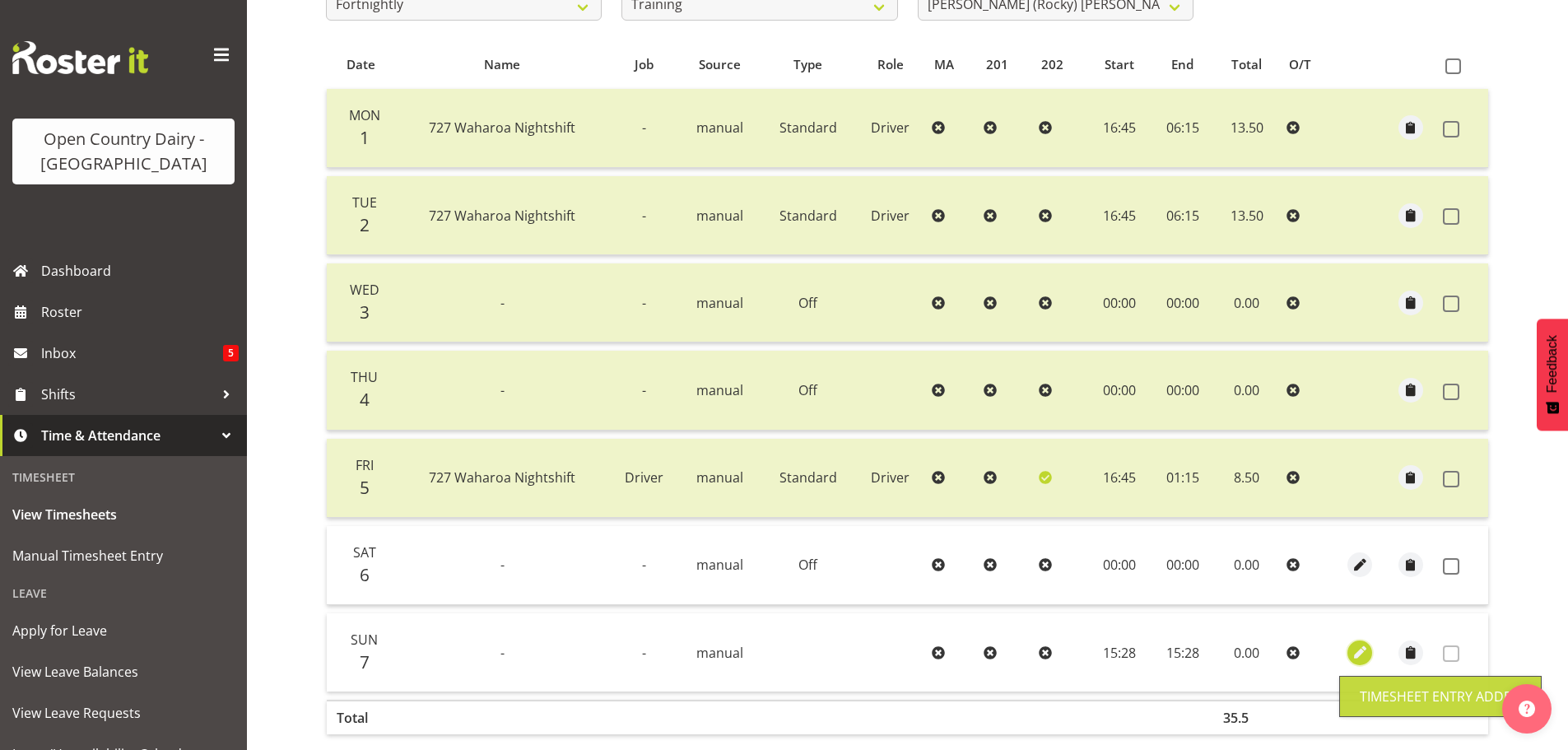
click at [1357, 652] on span "button" at bounding box center [1360, 652] width 19 height 19
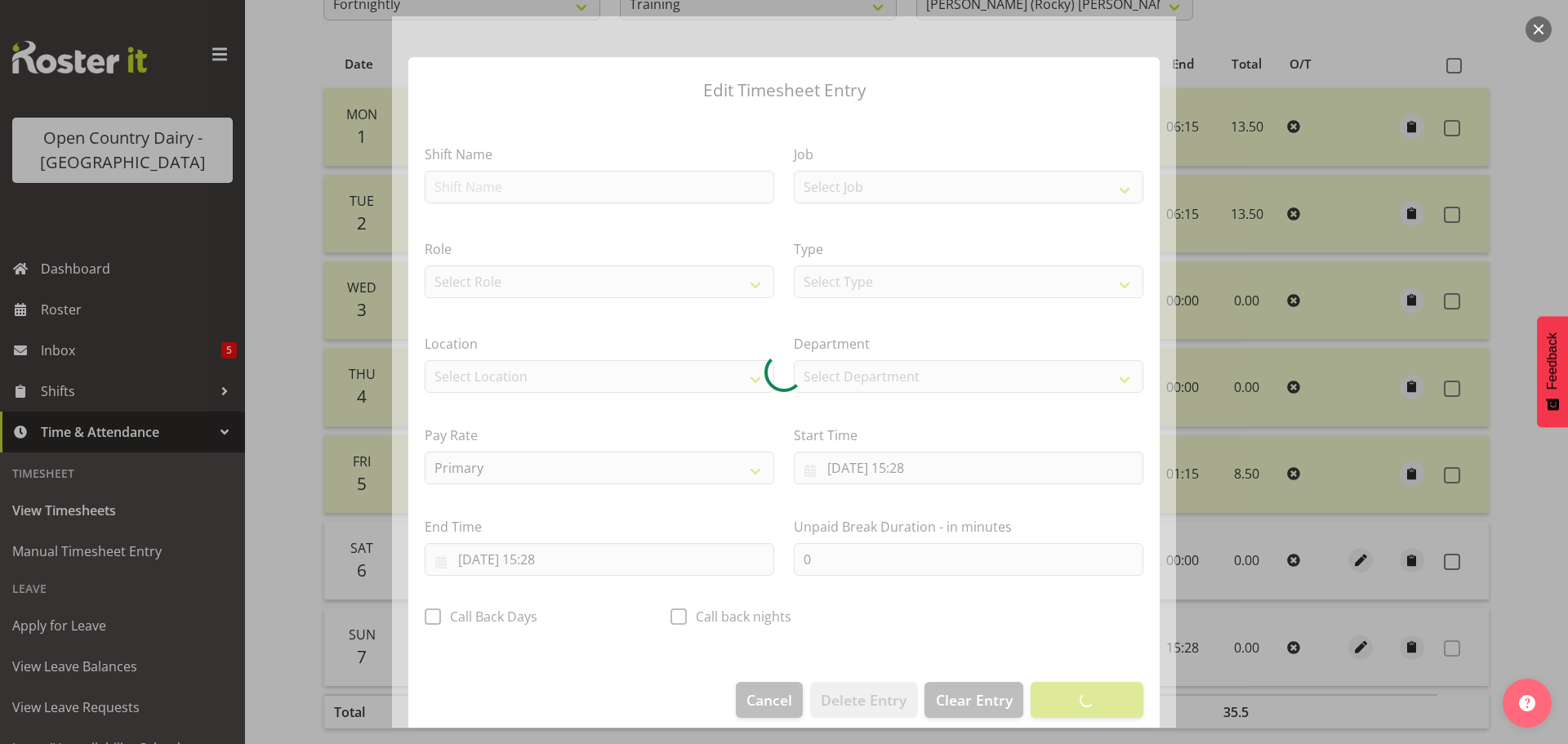
click at [497, 183] on div at bounding box center [783, 372] width 784 height 711
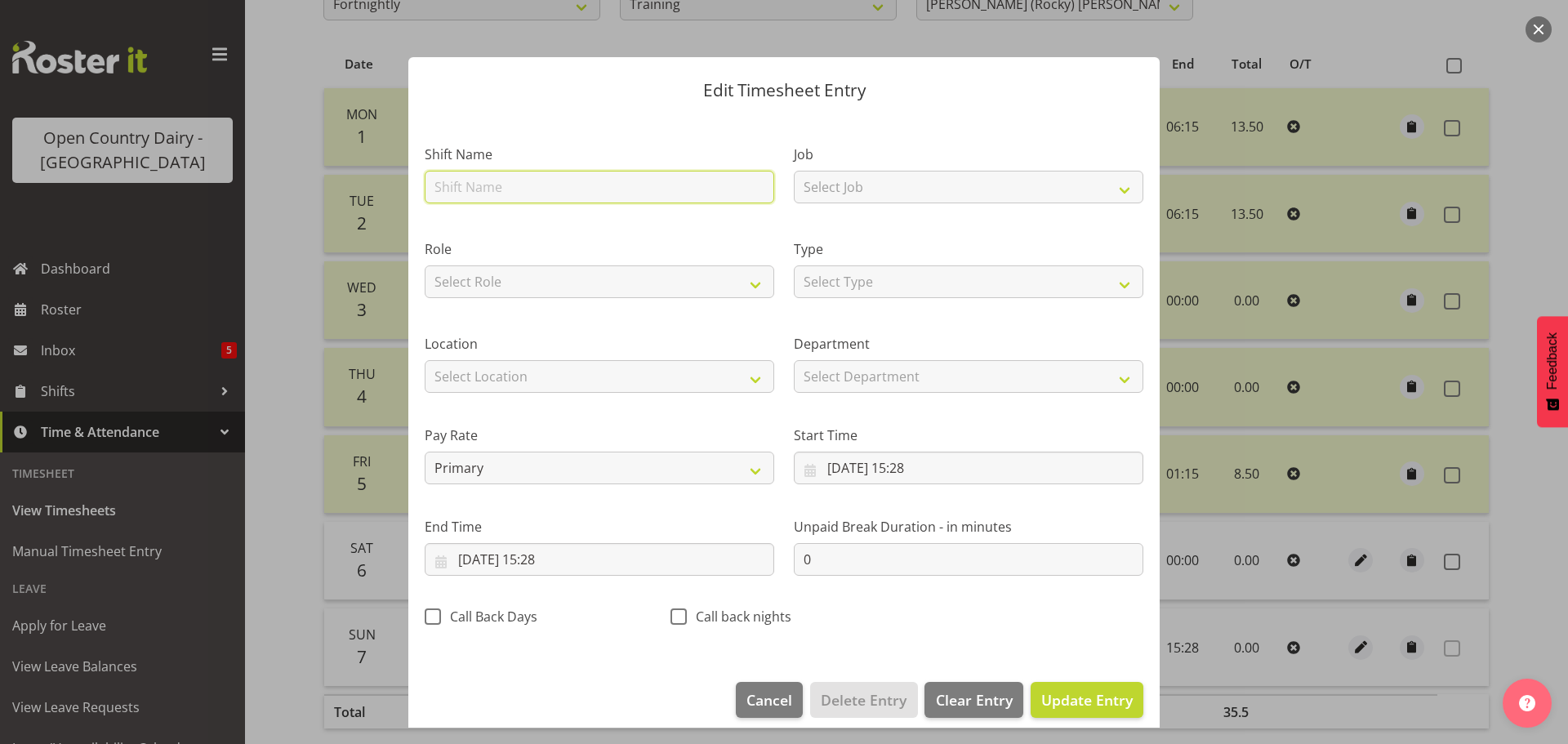
click at [492, 187] on input "text" at bounding box center [599, 187] width 349 height 33
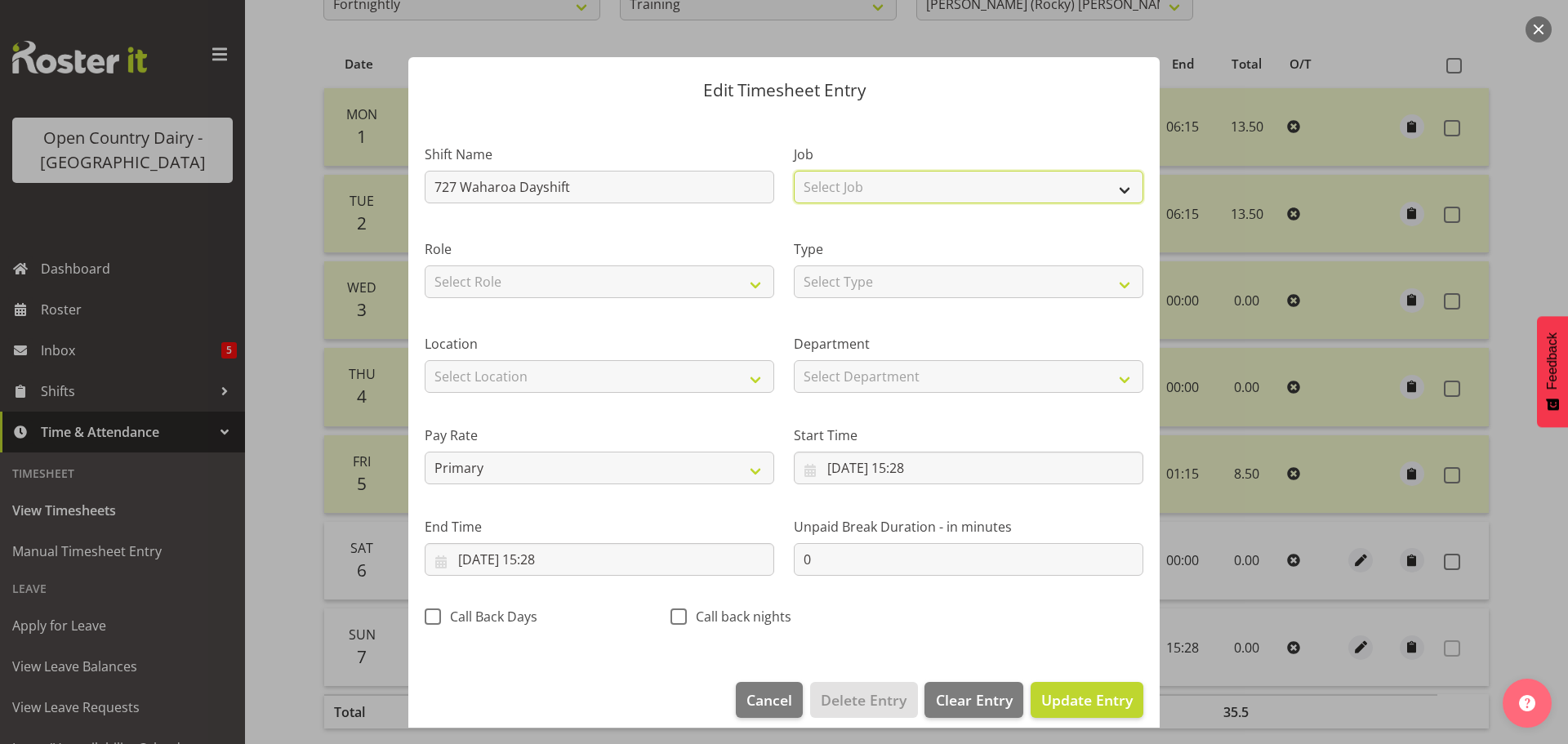
click at [834, 187] on select "Select Job Driver Driver supervisor Support" at bounding box center [968, 187] width 349 height 33
click at [793, 171] on select "Select Job Driver Driver supervisor Support" at bounding box center [968, 187] width 349 height 33
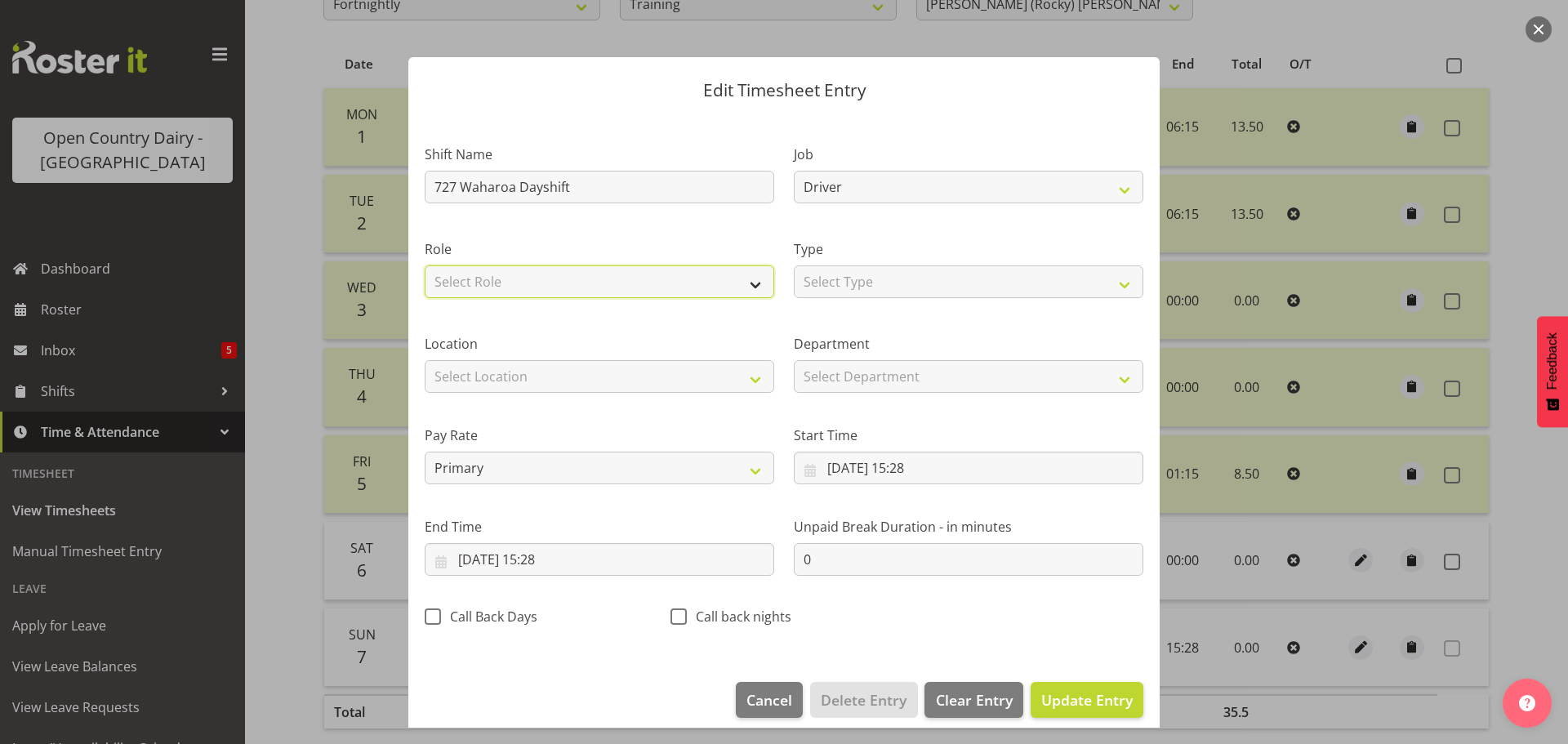
click at [550, 276] on select "Select Role Driver" at bounding box center [599, 282] width 349 height 33
click at [424, 266] on select "Select Role Driver" at bounding box center [599, 282] width 349 height 33
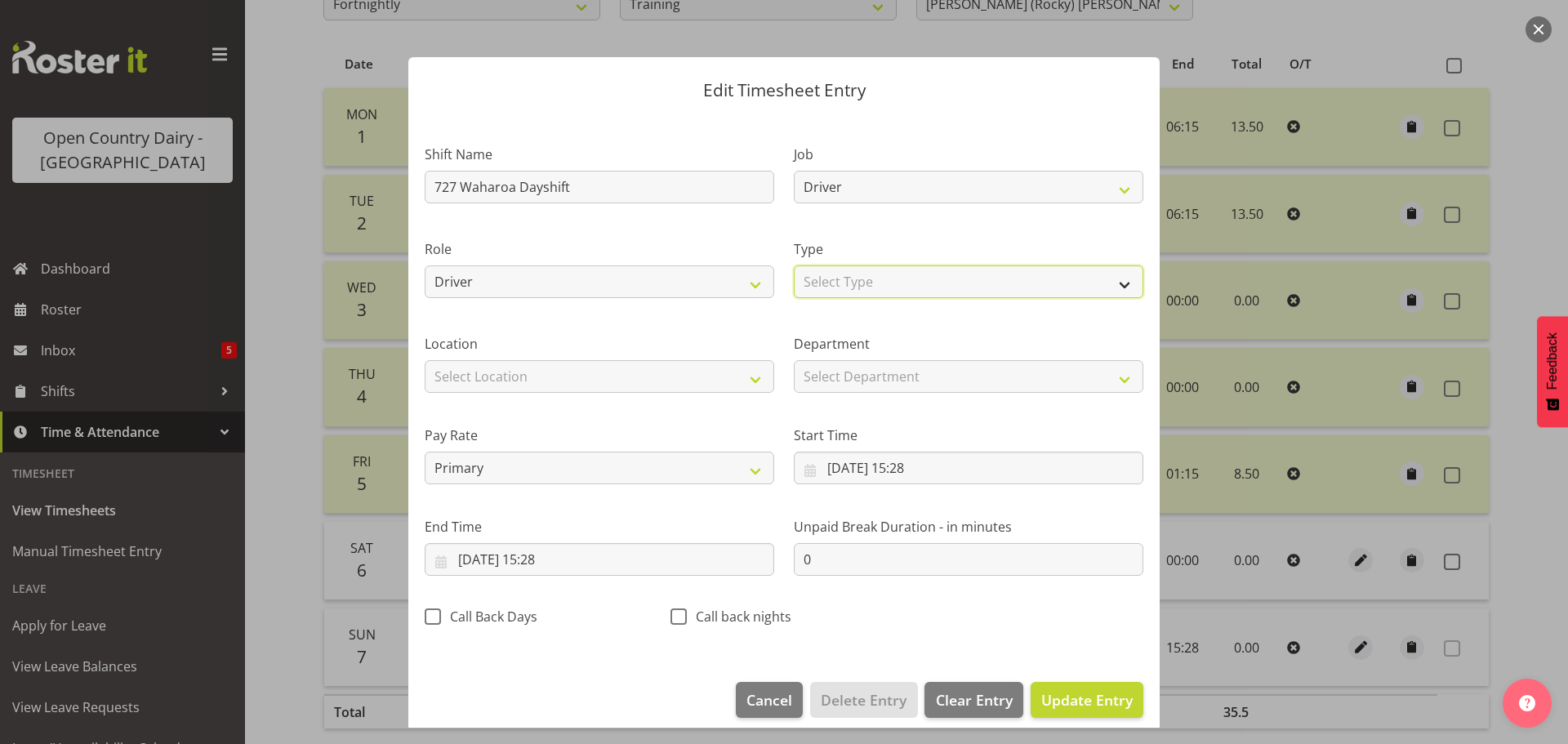
click at [872, 288] on select "Select Type Off Standard Public Holiday Public Holiday (Worked) Day In Lieu Ann…" at bounding box center [968, 282] width 349 height 33
click at [793, 266] on select "Select Type Off Standard Public Holiday Public Holiday (Worked) Day In Lieu Ann…" at bounding box center [968, 282] width 349 height 33
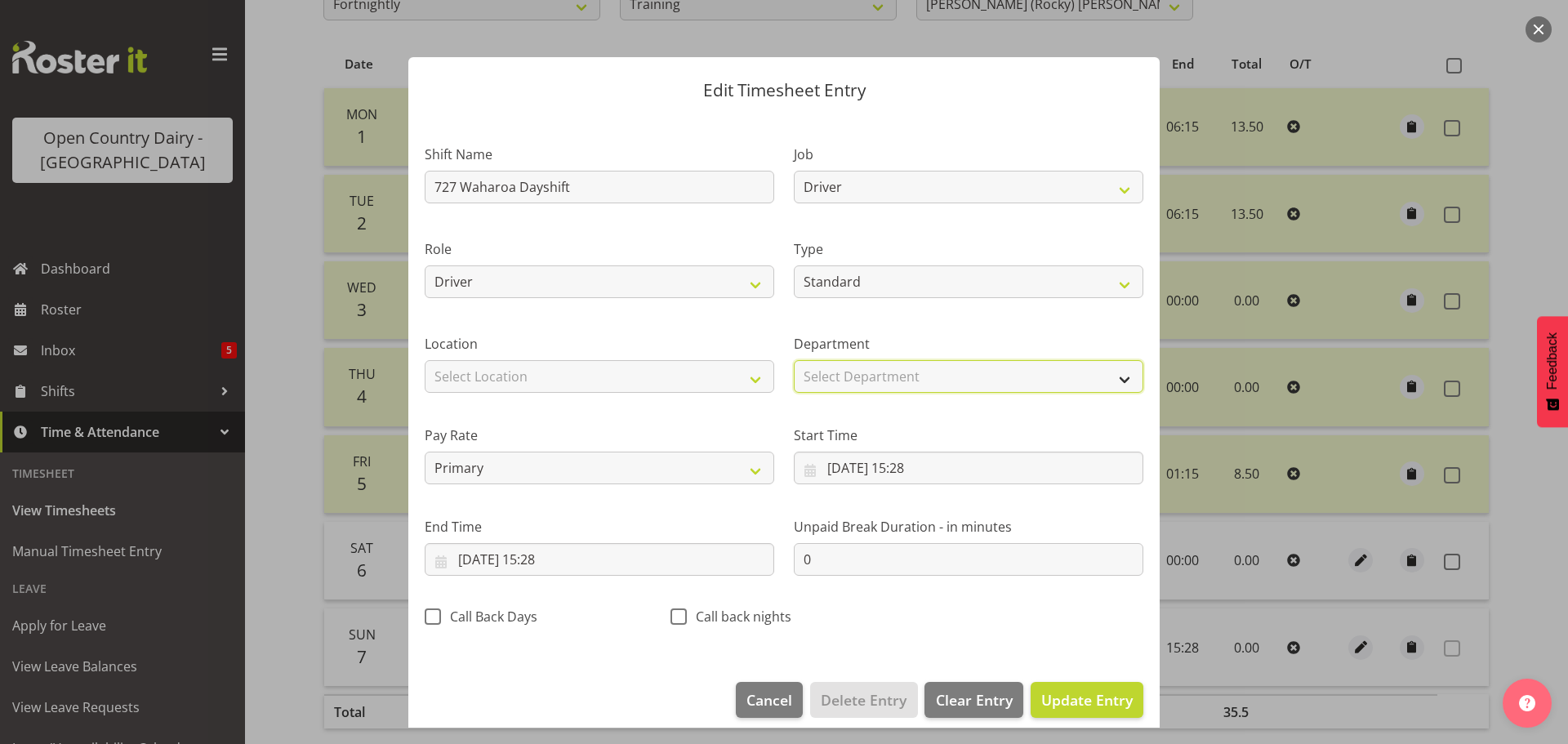
click at [852, 378] on select "Select Department Training 703 705 713 704 702 706 729 709 716 722 718 717 721 …" at bounding box center [968, 377] width 349 height 33
click at [793, 360] on select "Select Department Training 703 705 713 704 702 706 729 709 716 722 718 717 721 …" at bounding box center [968, 377] width 349 height 33
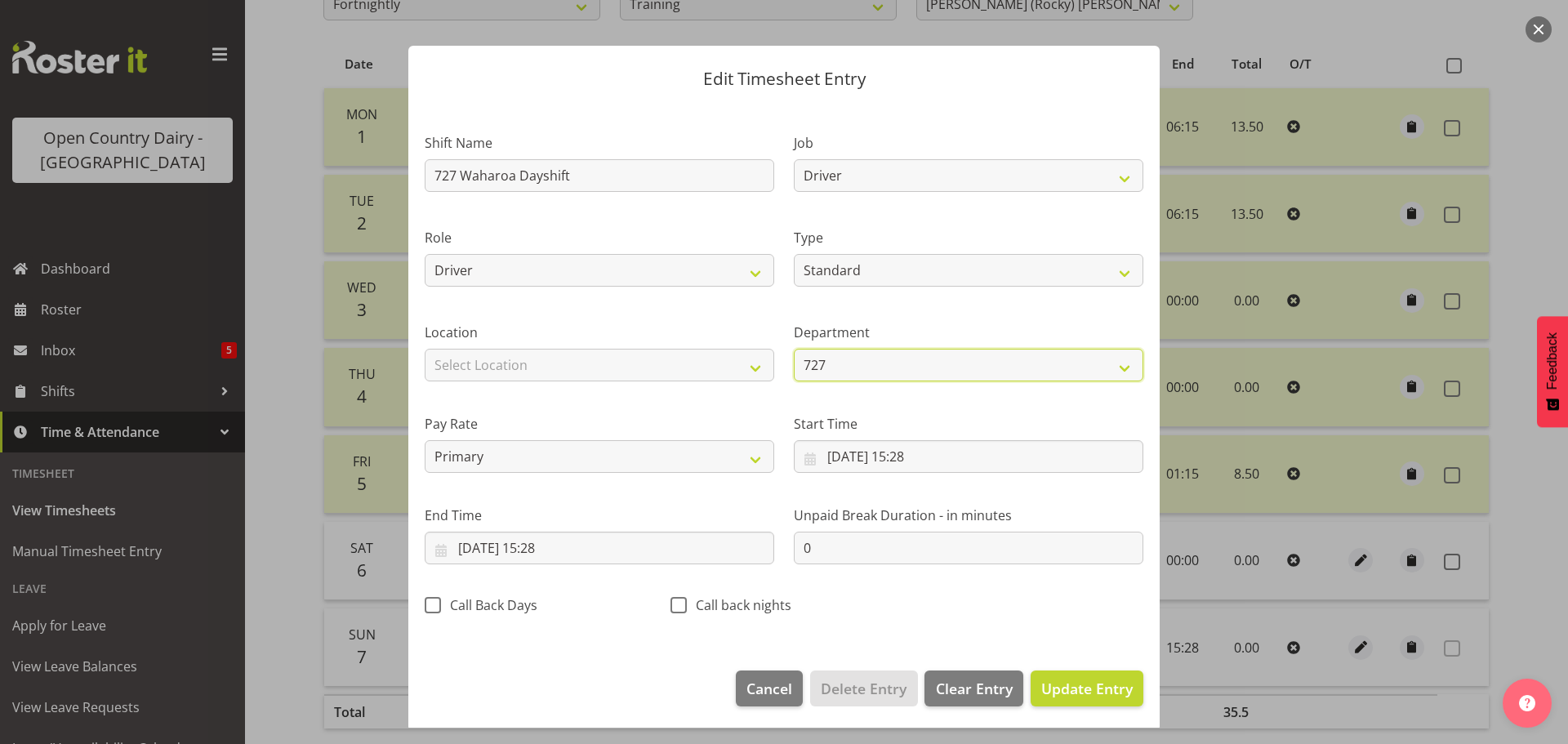
scroll to position [15, 0]
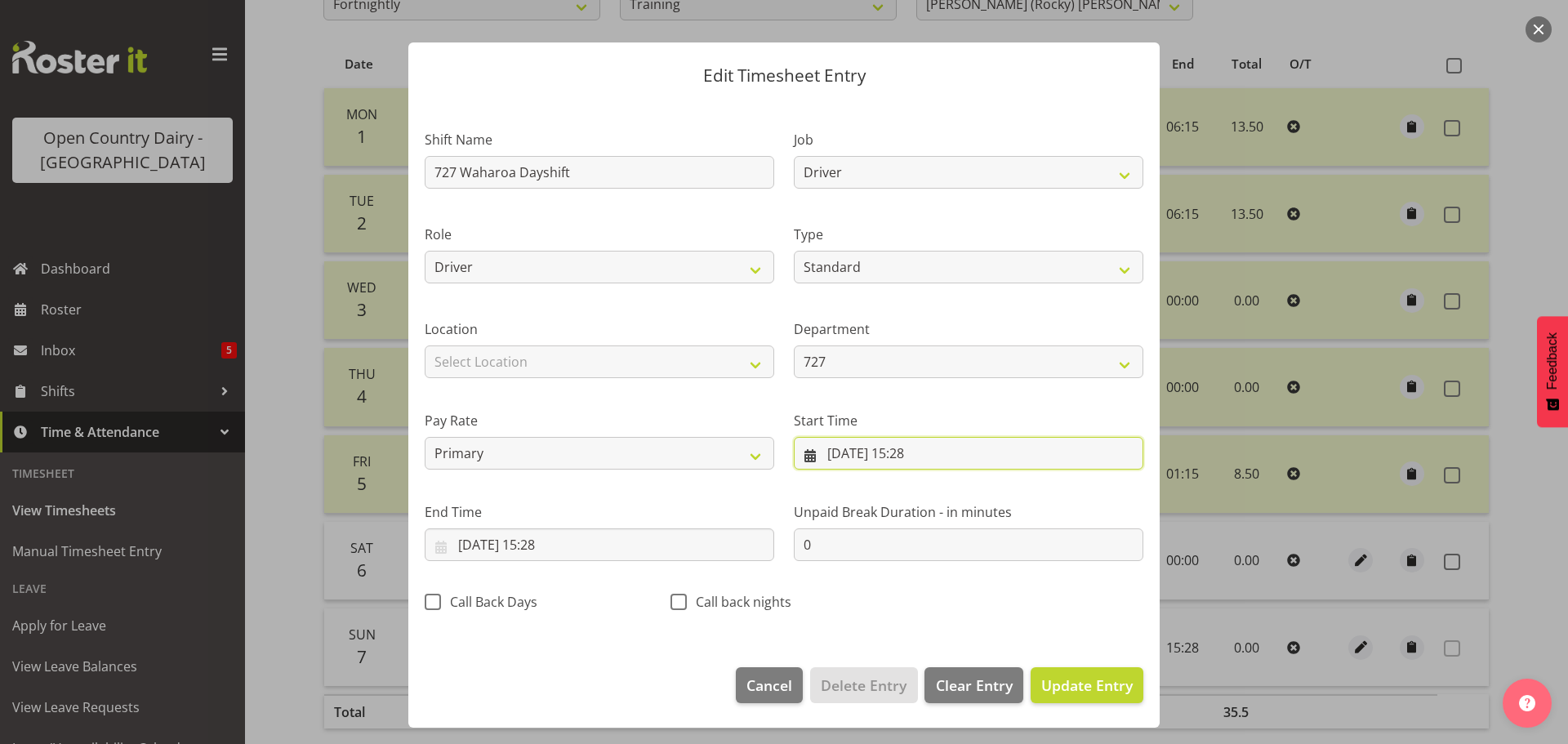
click at [912, 450] on input "07/09/2025, 15:28" at bounding box center [968, 453] width 349 height 33
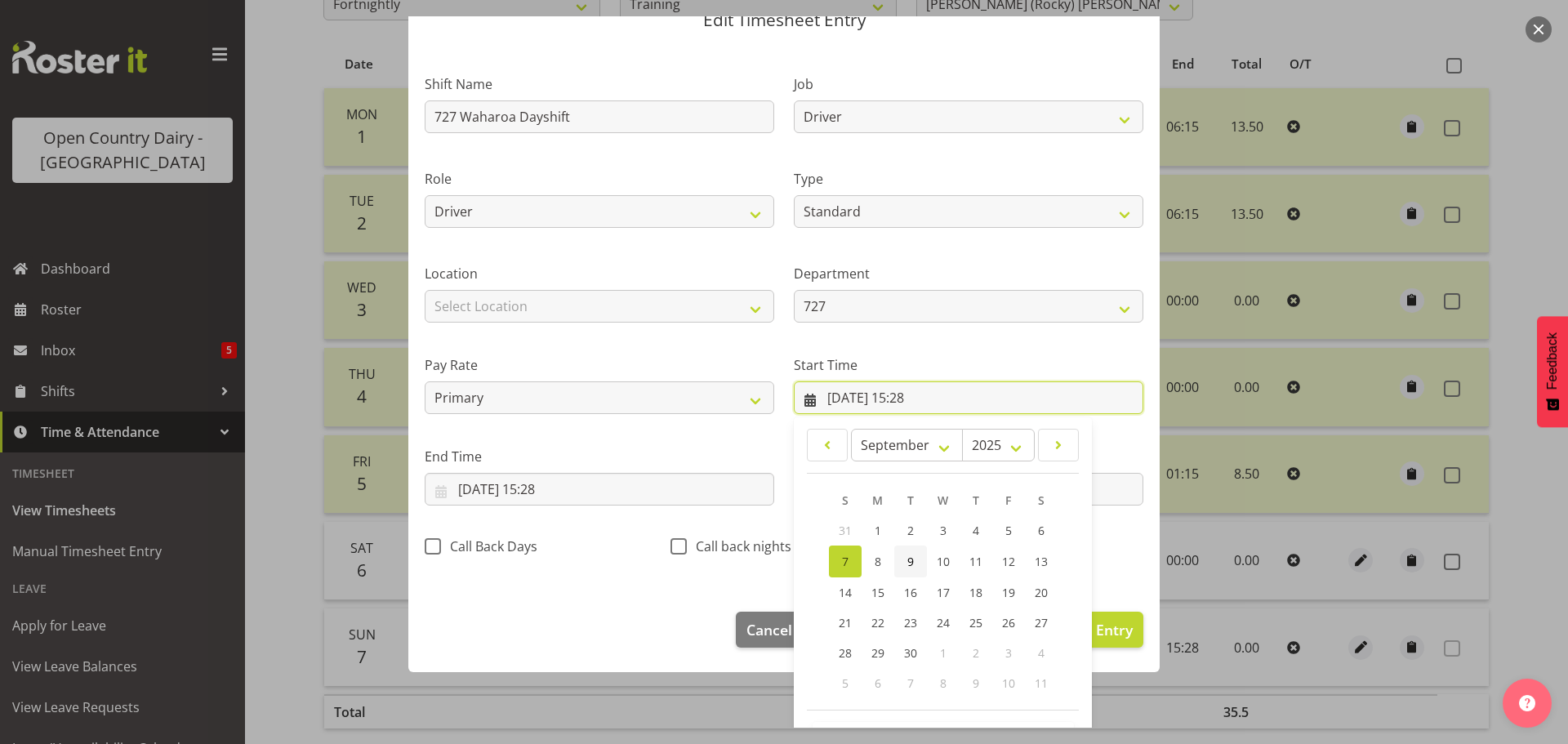
scroll to position [130, 0]
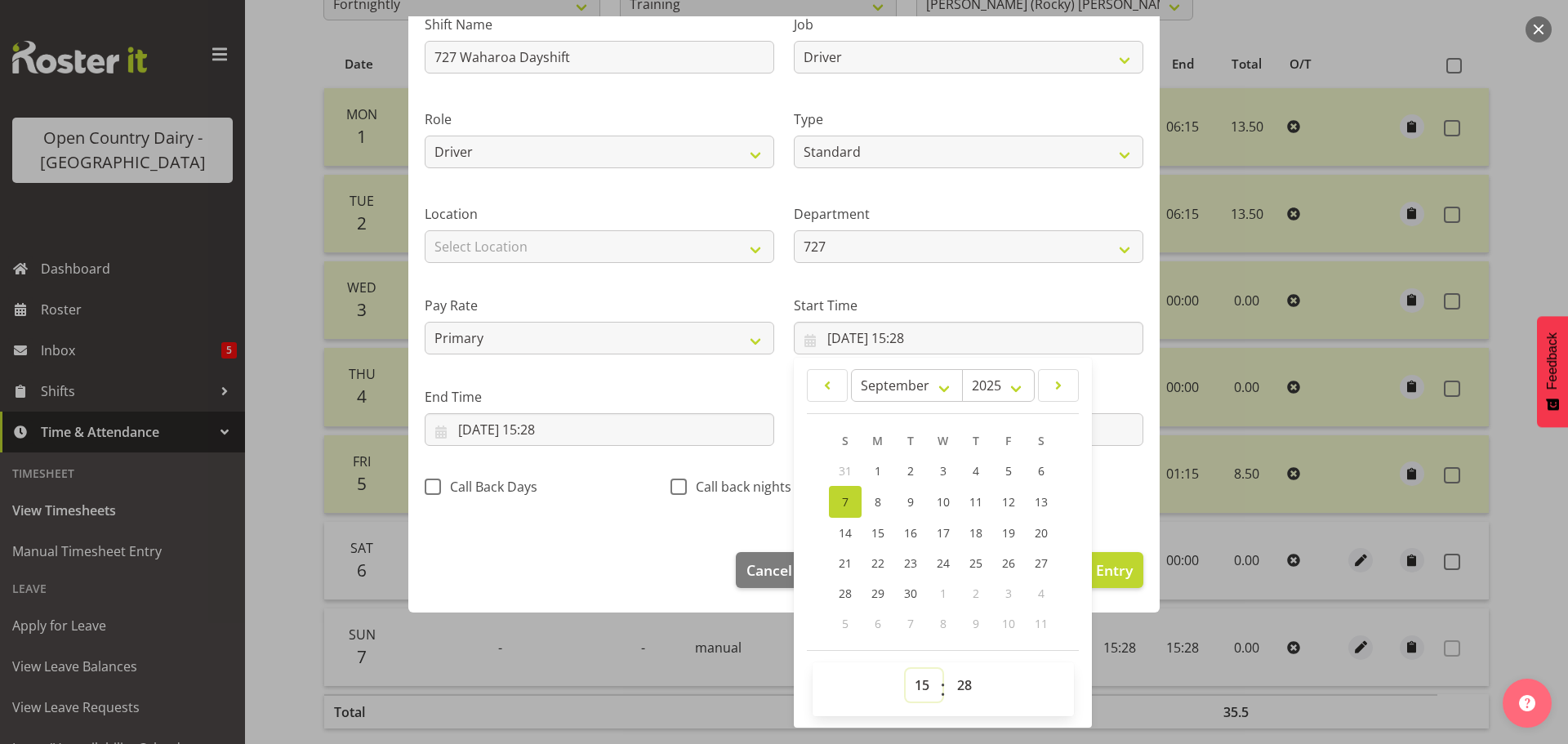
click at [910, 683] on select "00 01 02 03 04 05 06 07 08 09 10 11 12 13 14 15 16 17 18 19 20 21 22 23" at bounding box center [924, 685] width 37 height 33
click at [906, 668] on select "00 01 02 03 04 05 06 07 08 09 10 11 12 13 14 15 16 17 18 19 20 21 22 23" at bounding box center [924, 685] width 37 height 33
click at [955, 687] on select "00 01 02 03 04 05 06 07 08 09 10 11 12 13 14 15 16 17 18 19 20 21 22 23 24 25 2…" at bounding box center [966, 685] width 37 height 33
click at [948, 668] on select "00 01 02 03 04 05 06 07 08 09 10 11 12 13 14 15 16 17 18 19 20 21 22 23 24 25 2…" at bounding box center [966, 685] width 37 height 33
click at [540, 428] on input "07/09/2025, 15:28" at bounding box center [599, 429] width 349 height 33
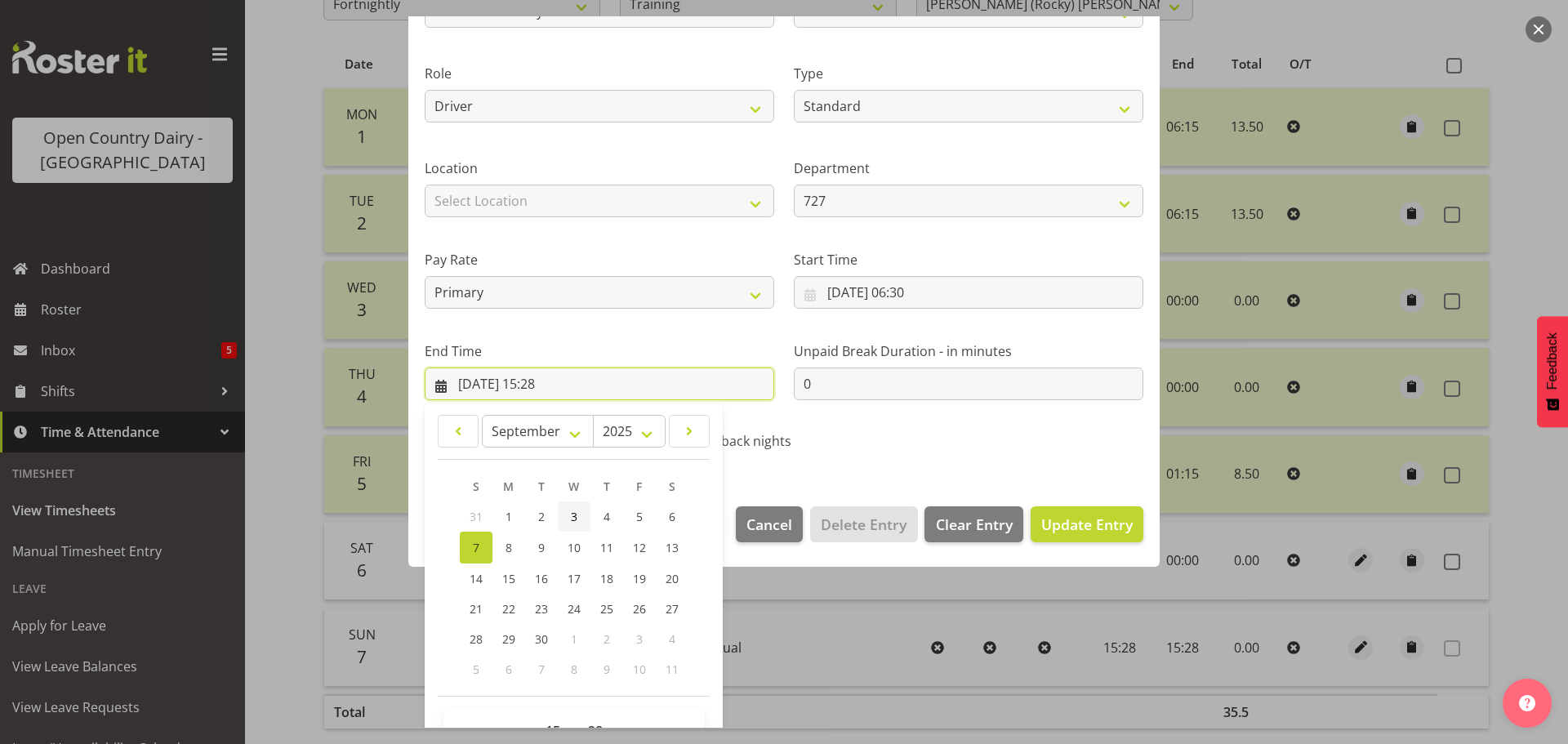
scroll to position [222, 0]
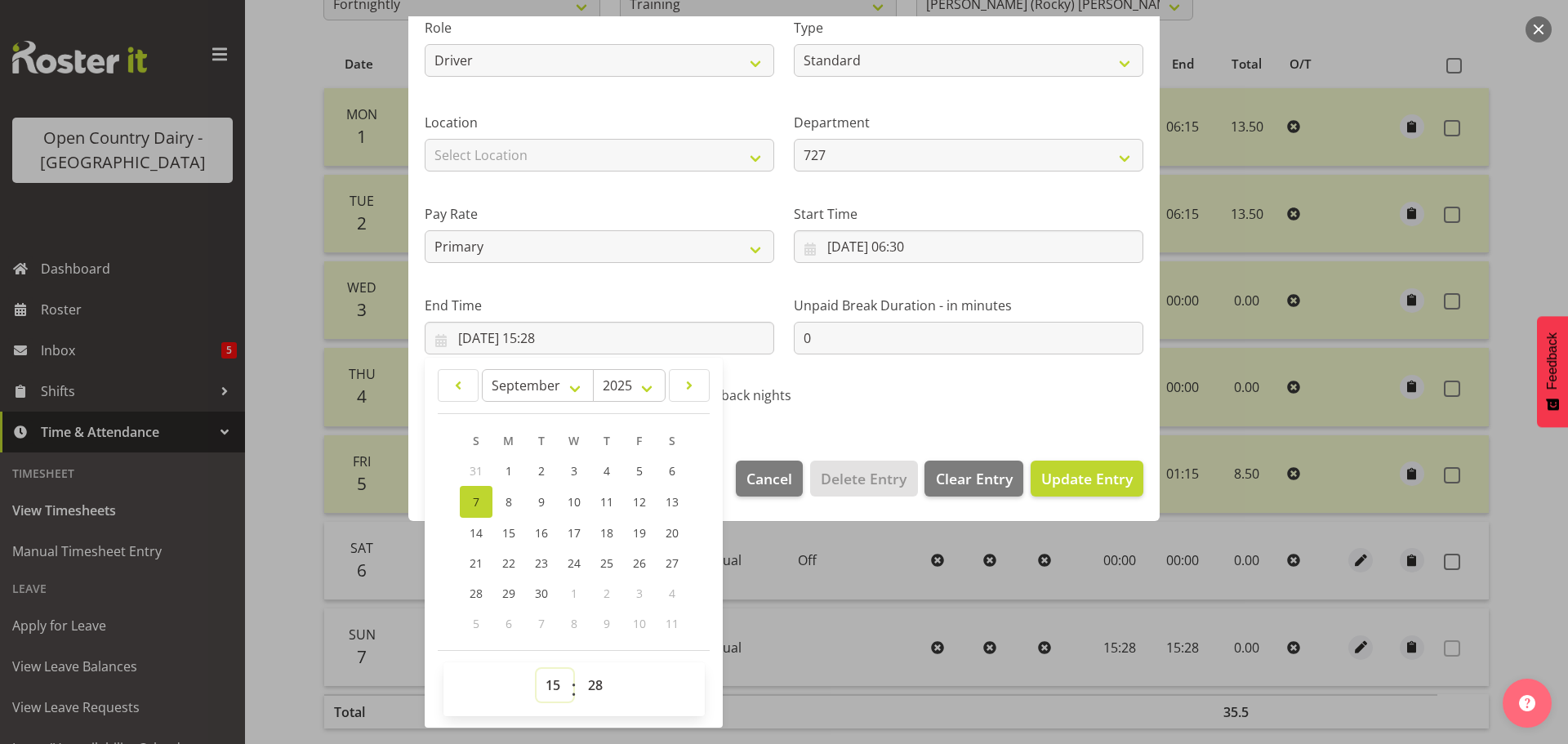
click at [552, 687] on select "00 01 02 03 04 05 06 07 08 09 10 11 12 13 14 15 16 17 18 19 20 21 22 23" at bounding box center [555, 685] width 37 height 33
click at [536, 668] on select "00 01 02 03 04 05 06 07 08 09 10 11 12 13 14 15 16 17 18 19 20 21 22 23" at bounding box center [555, 685] width 37 height 33
click at [591, 680] on select "00 01 02 03 04 05 06 07 08 09 10 11 12 13 14 15 16 17 18 19 20 21 22 23 24 25 2…" at bounding box center [597, 685] width 37 height 33
click at [579, 668] on select "00 01 02 03 04 05 06 07 08 09 10 11 12 13 14 15 16 17 18 19 20 21 22 23 24 25 2…" at bounding box center [597, 685] width 37 height 33
click at [1079, 479] on span "Update Entry" at bounding box center [1087, 478] width 91 height 20
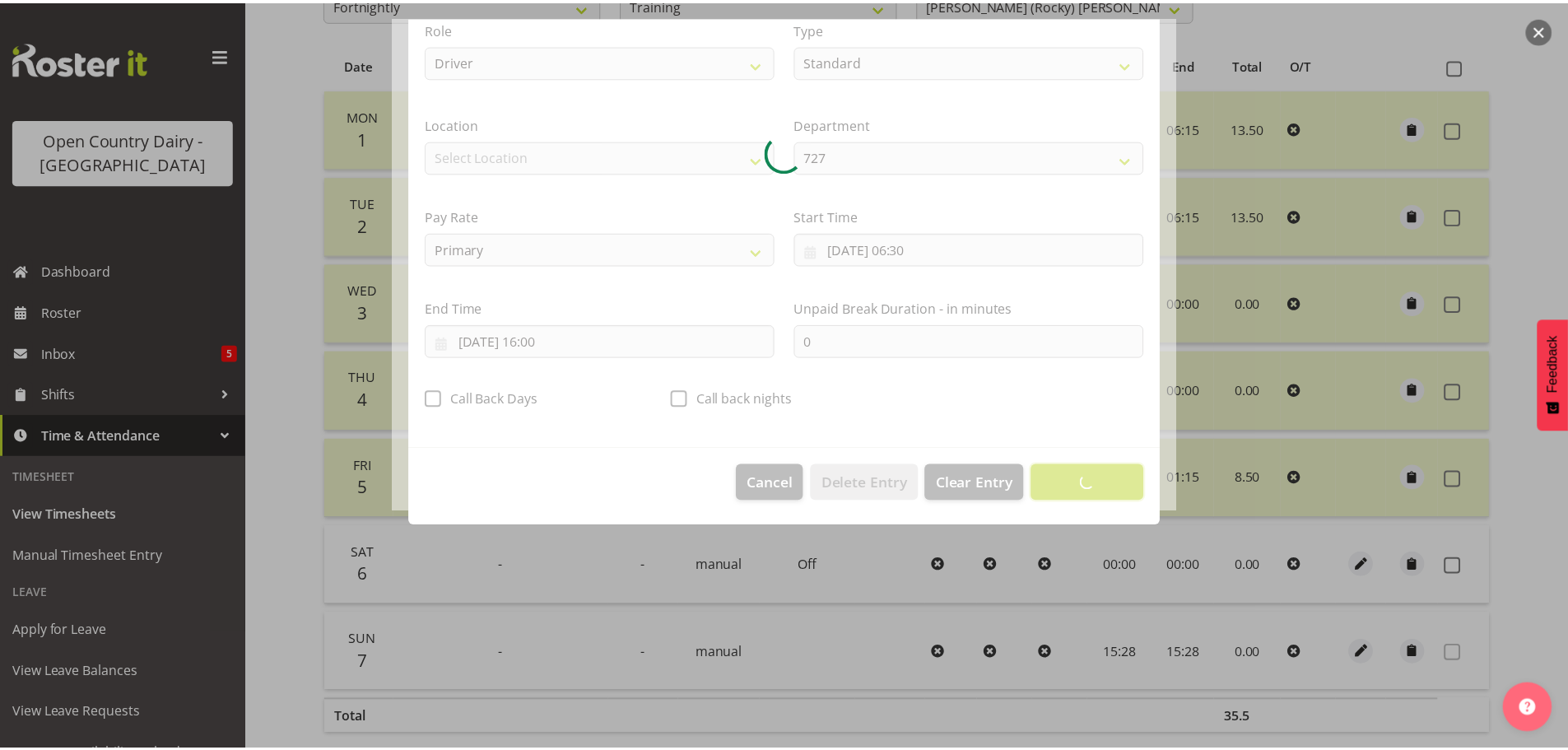
scroll to position [15, 0]
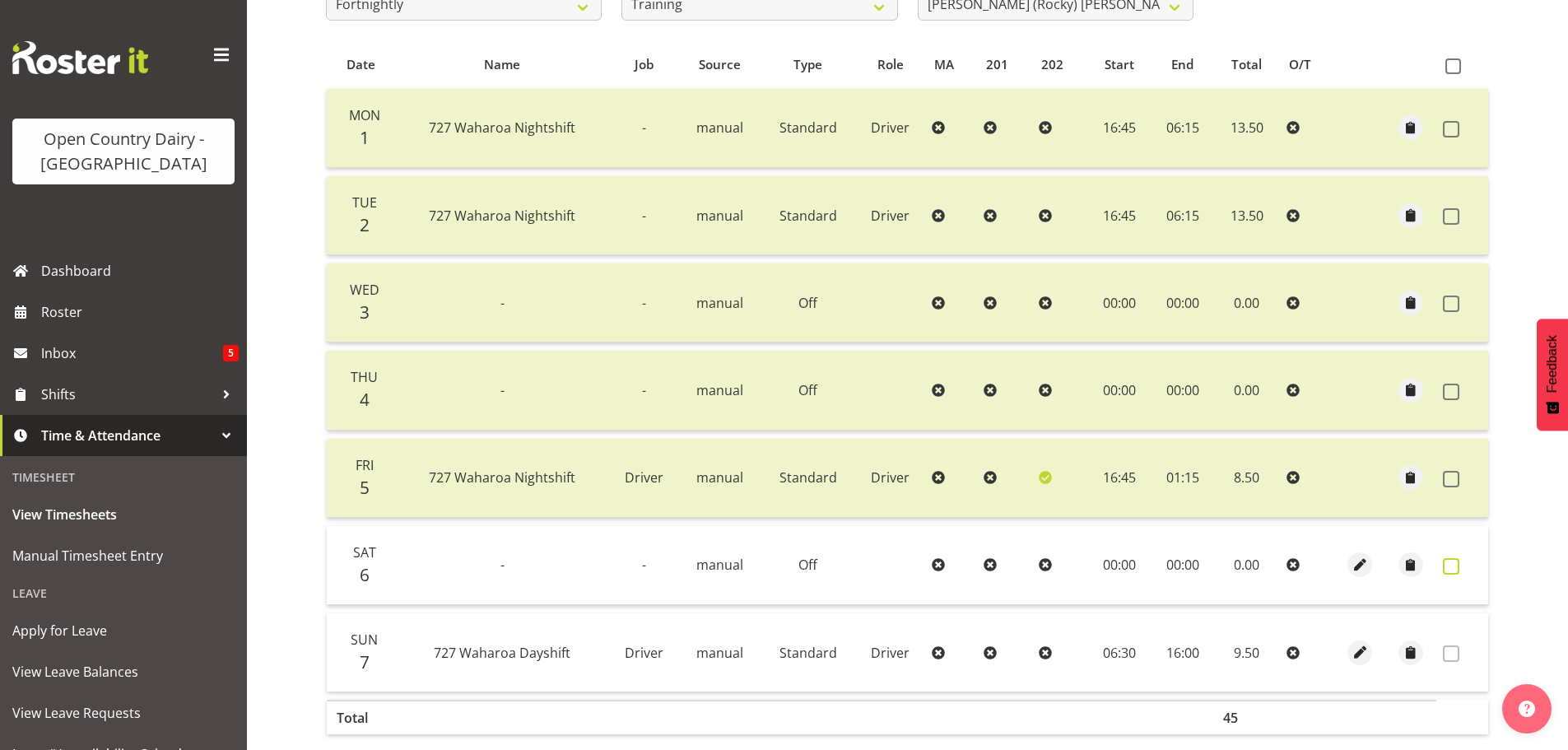
click at [1451, 565] on span at bounding box center [1451, 566] width 17 height 17
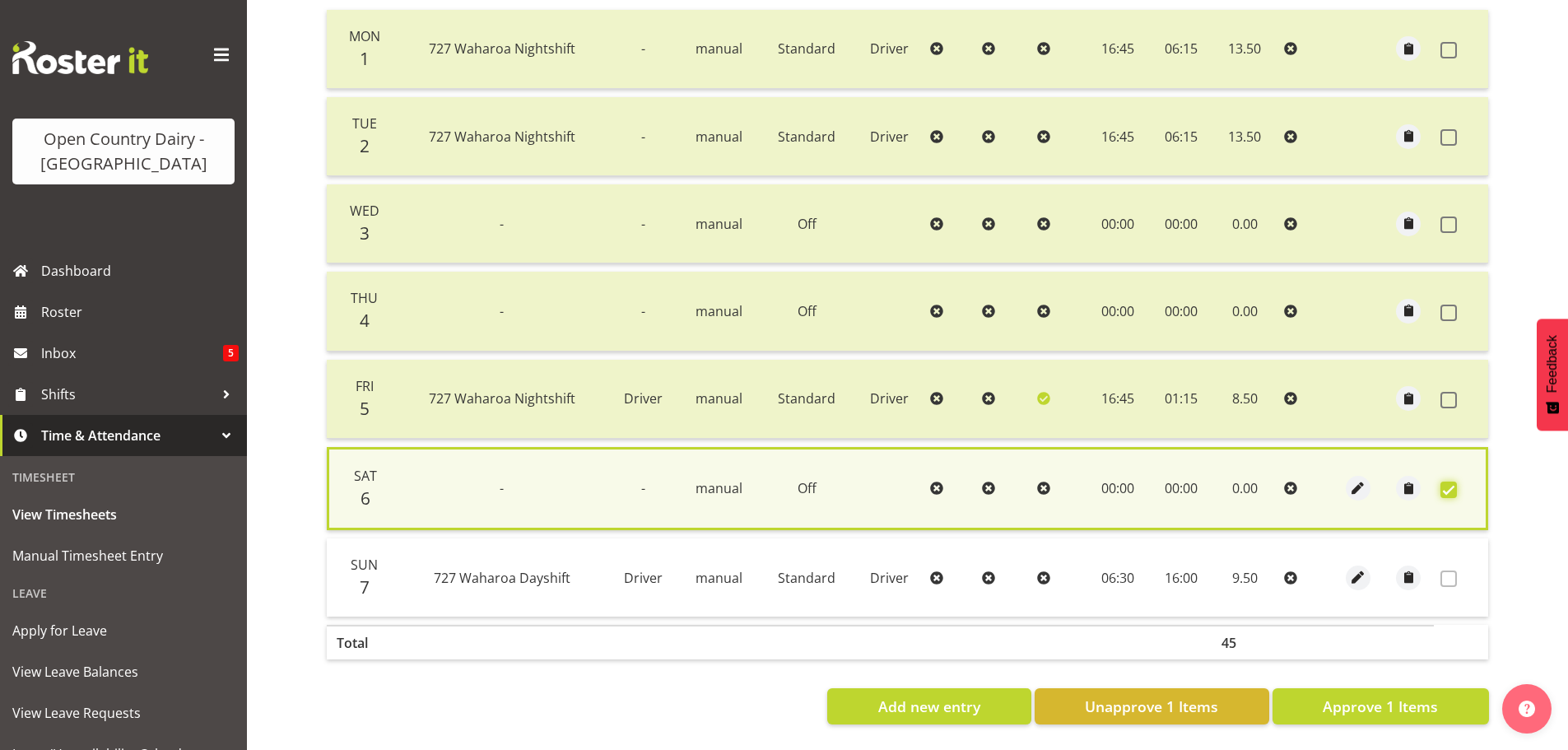
scroll to position [417, 0]
click at [1392, 699] on span "Approve 1 Items" at bounding box center [1379, 706] width 116 height 22
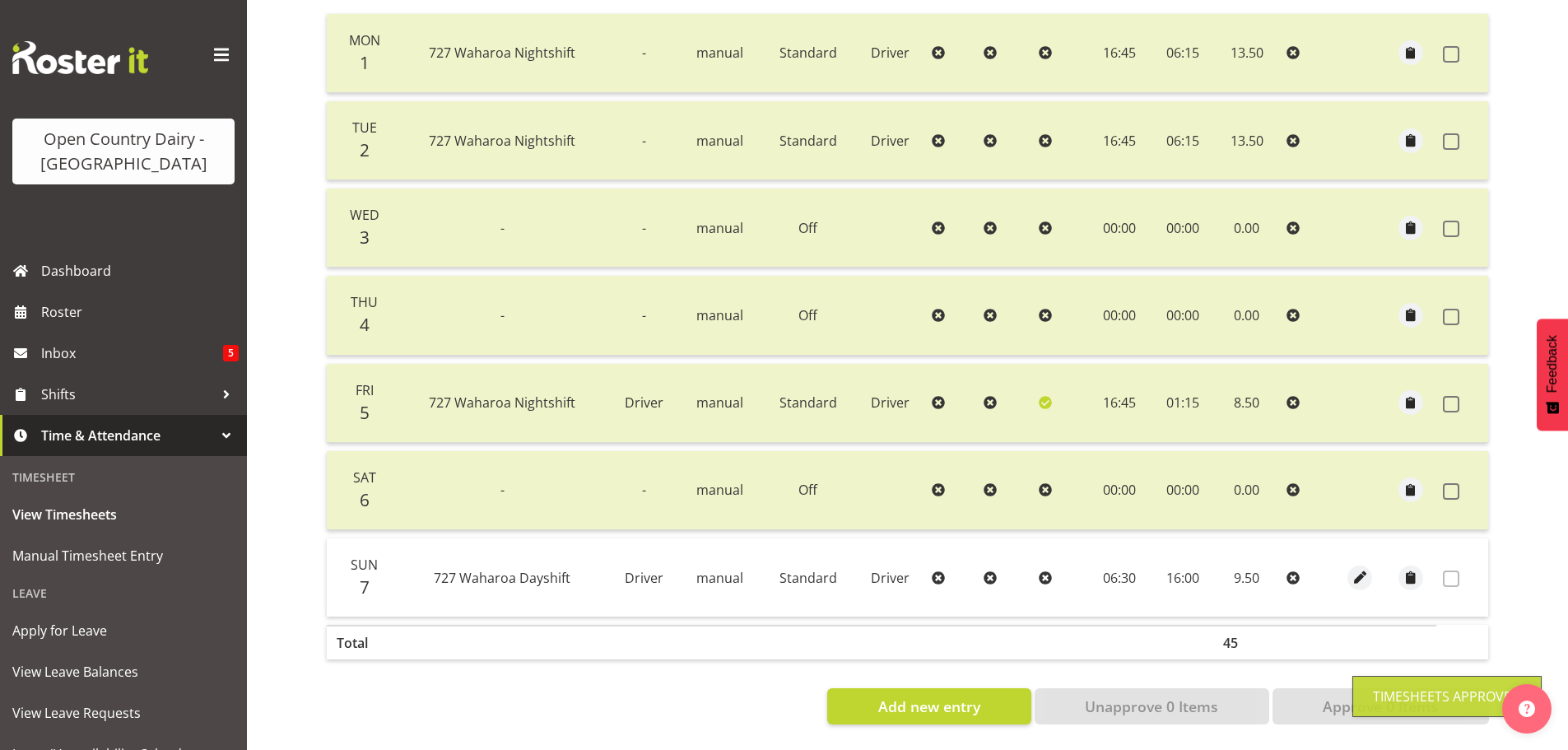
scroll to position [2, 0]
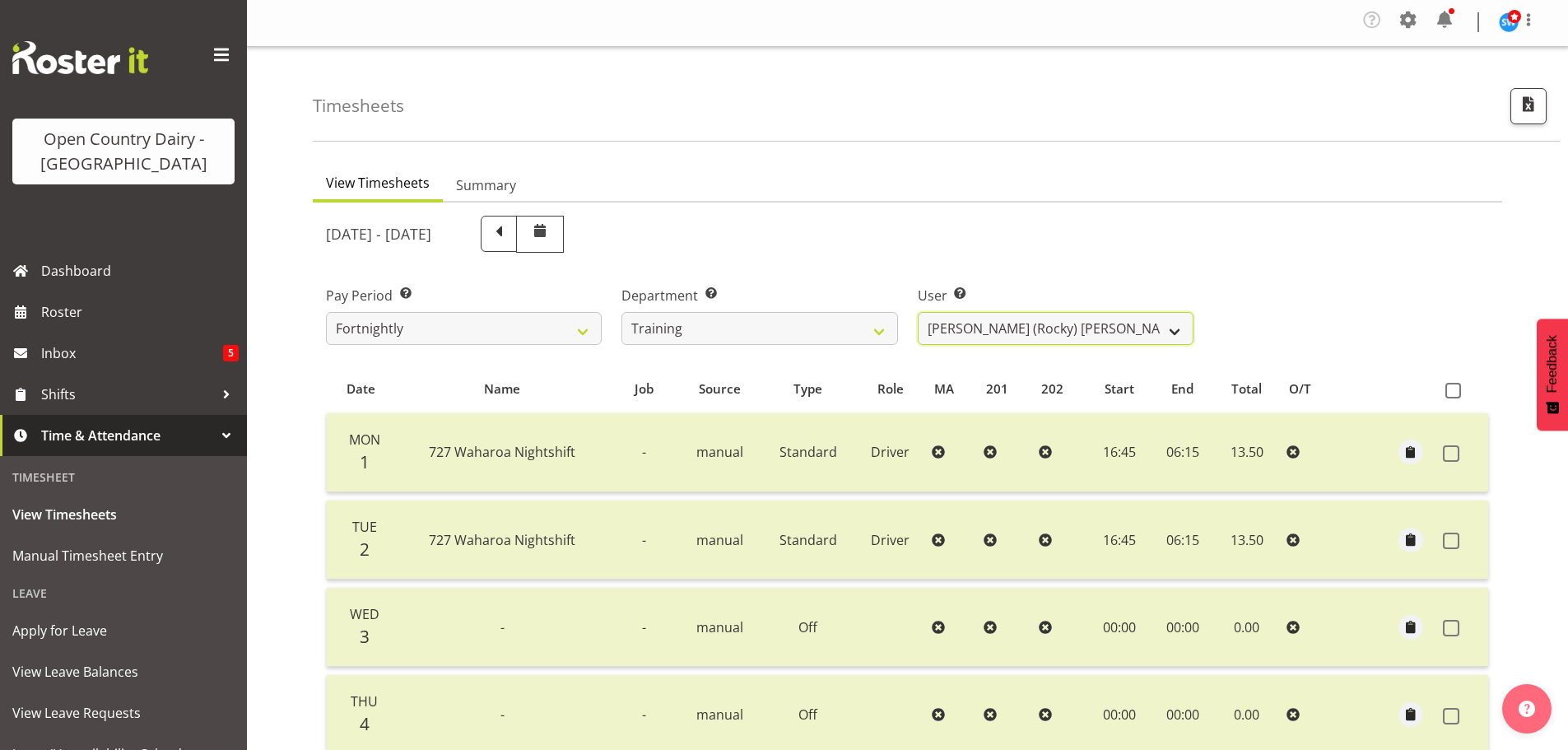
click at [1000, 323] on select "Antony Lockyer ❌ Haley Galecki ❌ Jesse Simpson ❌ Kimberley-Rose Adams ❌ Liam Wa…" at bounding box center [1055, 329] width 276 height 33
click at [708, 327] on select "701 702 703 704 705 706 707 708 709 710 711 712 713 714 715 716 717 718 719 720" at bounding box center [759, 329] width 276 height 33
click at [1107, 228] on div "September 1st - September 7th 2025" at bounding box center [760, 234] width 867 height 37
click at [999, 319] on select "Antony Lockyer ❌ Haley Galecki ❌ Jesse Simpson ❌ Kimberley-Rose Adams ❌ Liam Wa…" at bounding box center [1055, 329] width 276 height 33
click at [993, 240] on div "September 1st - September 7th 2025" at bounding box center [760, 234] width 867 height 37
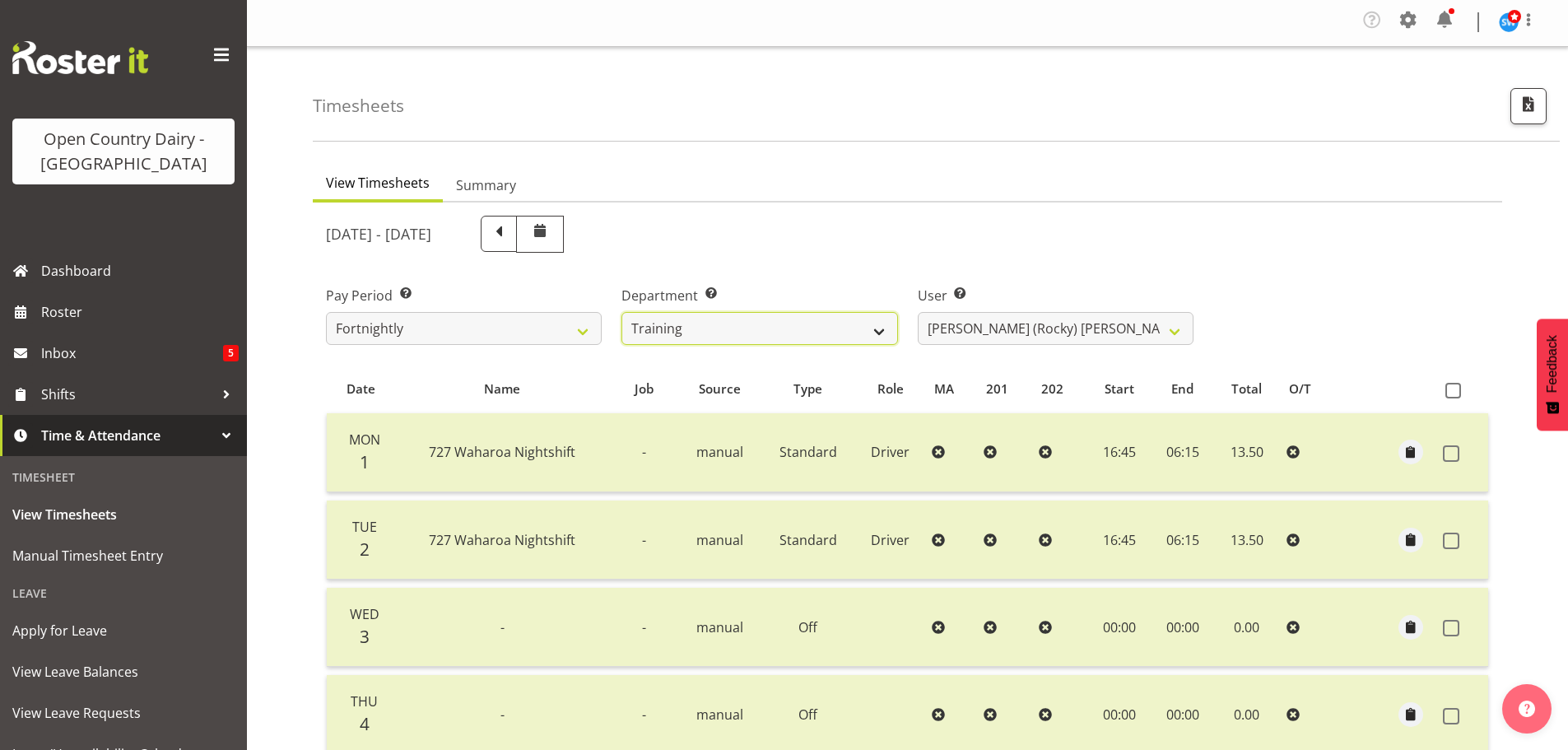
click at [778, 326] on select "701 702 703 704 705 706 707 708 709 710 711 712 713 714 715 716 717 718 719 720" at bounding box center [759, 329] width 276 height 33
click at [621, 312] on select "701 702 703 704 705 706 707 708 709 710 711 712 713 714 715 716 717 718 719 720" at bounding box center [759, 329] width 276 height 33
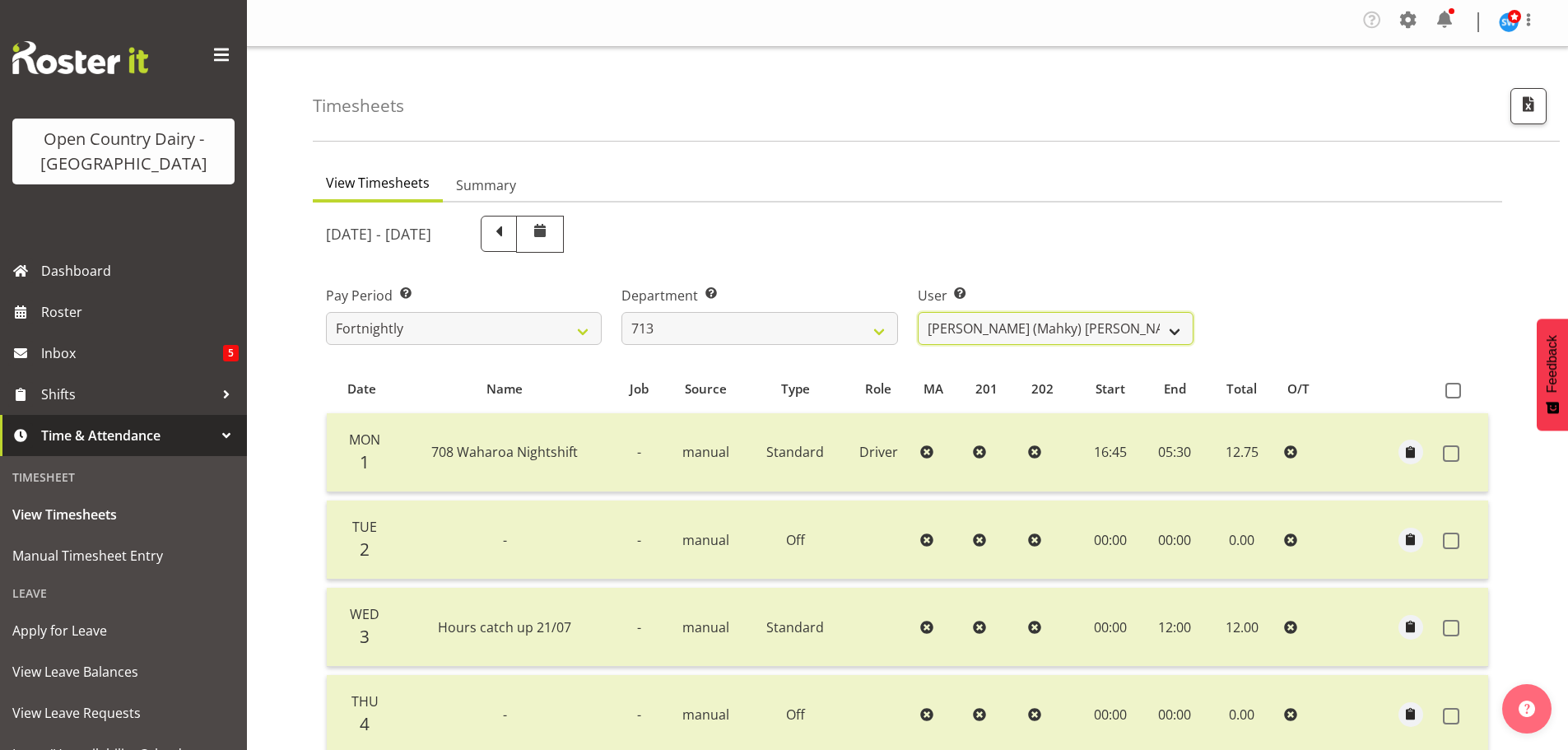
click at [1065, 332] on select "Harmanpreet (Mahky) Dhillon ❌ Marcus Waretini ❌ Norman Sellen ❌" at bounding box center [1055, 329] width 276 height 33
click at [684, 324] on select "701 702 703 704 705 706 707 708 709 710 711 712 713 714 715 716 717 718 719 720" at bounding box center [759, 329] width 276 height 33
click at [621, 312] on select "701 702 703 704 705 706 707 708 709 710 711 712 713 714 715 716 717 718 719 720" at bounding box center [759, 329] width 276 height 33
click at [1051, 330] on select "Fraser Stephens ❌ Nev Brewster ❌ Stephen Parsons ❌ Tom Gaelic ❌" at bounding box center [1055, 329] width 276 height 33
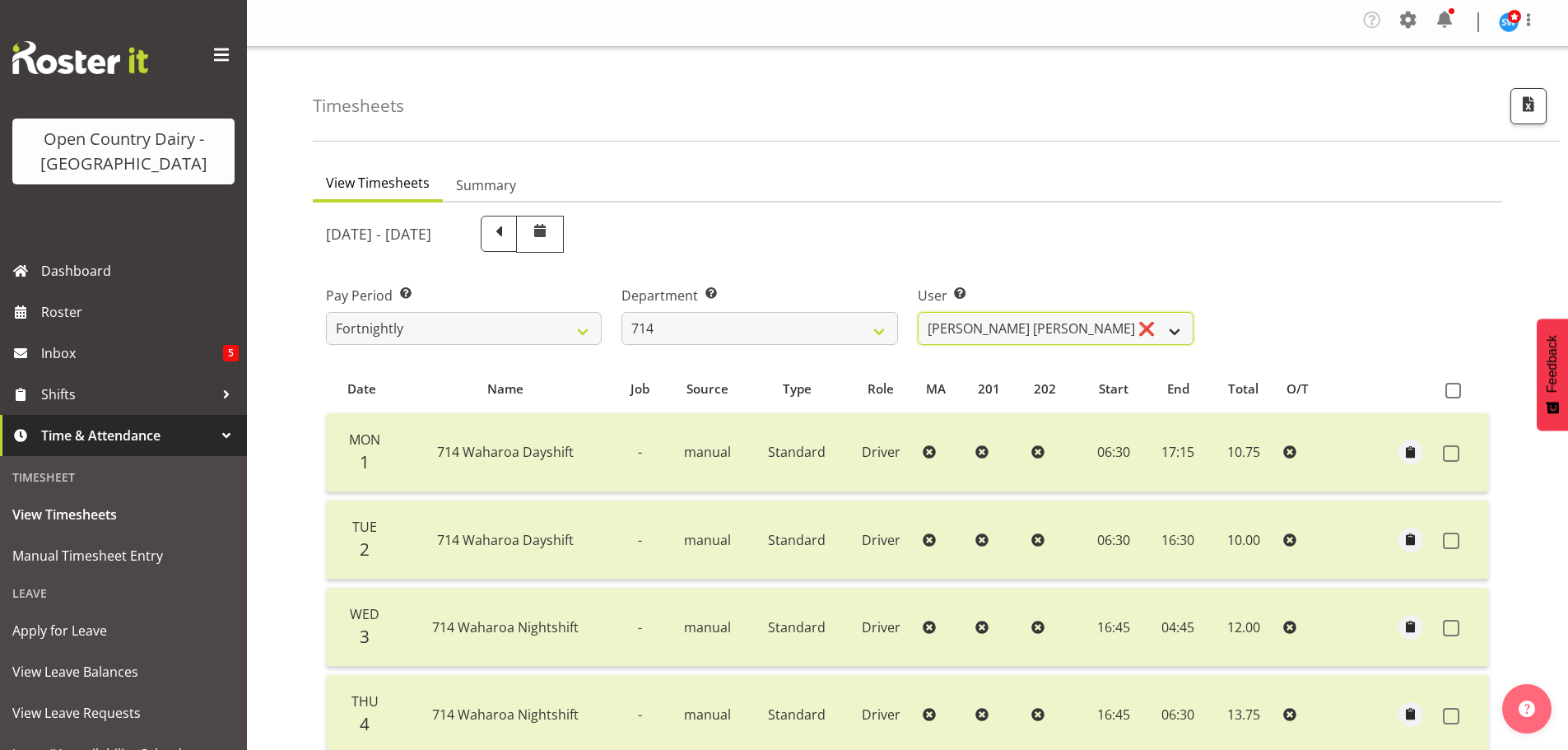
click at [1051, 330] on select "Fraser Stephens ❌ Nev Brewster ❌ Stephen Parsons ❌ Tom Gaelic ❌" at bounding box center [1055, 329] width 276 height 33
click at [680, 322] on select "701 702 703 704 705 706 707 708 709 710 711 712 713 714 715 716 717 718 719 720" at bounding box center [759, 329] width 276 height 33
click at [621, 312] on select "701 702 703 704 705 706 707 708 709 710 711 712 713 714 715 716 717 718 719 720" at bounding box center [759, 329] width 276 height 33
click at [997, 317] on select "George Taylor ❌ Grant Vercoe ❌ Thakur Ajit Singh ❌" at bounding box center [1055, 329] width 276 height 33
click at [918, 312] on select "George Taylor ❌ Grant Vercoe ❌ Thakur Ajit Singh ❌" at bounding box center [1055, 329] width 276 height 33
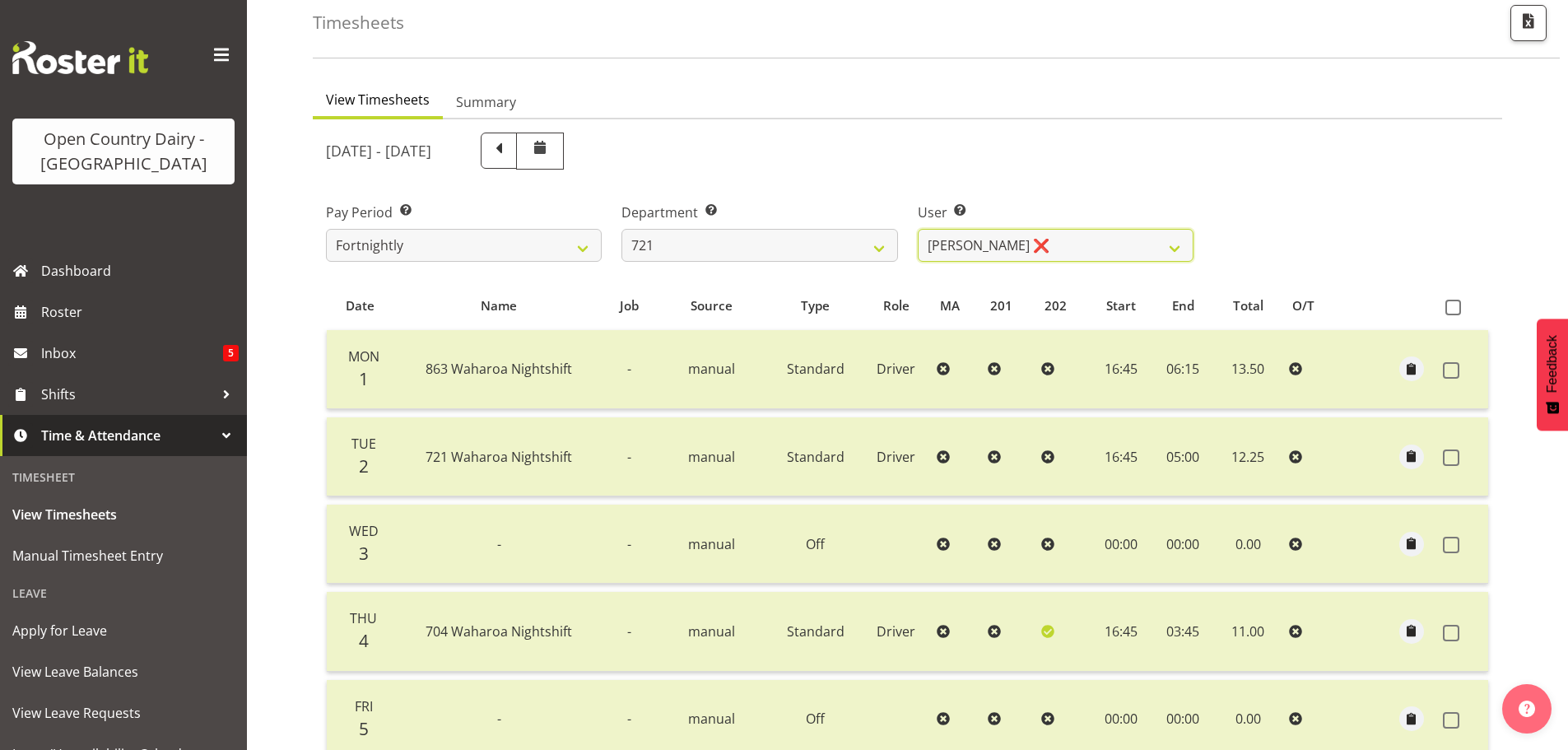
scroll to position [84, 0]
click at [734, 260] on select "701 702 703 704 705 706 707 708 709 710 711 712 713 714 715 716 717 718 719 720" at bounding box center [759, 246] width 276 height 33
click at [621, 229] on select "701 702 703 704 705 706 707 708 709 710 711 712 713 714 715 716 717 718 719 720" at bounding box center [759, 246] width 276 height 33
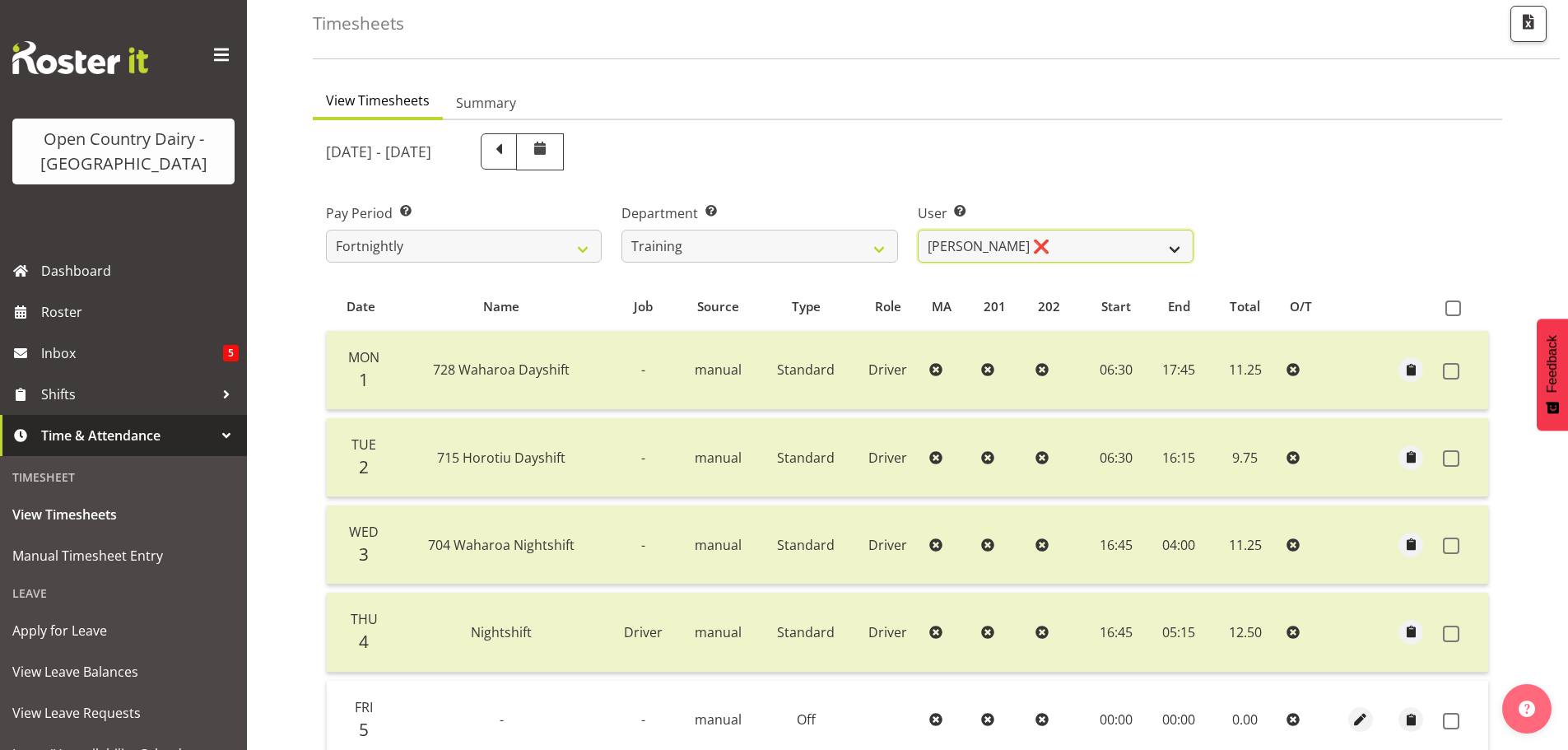
click at [1072, 240] on select "Antony Lockyer ❌ Haley Galecki ❌ Jesse Simpson ❌ Kimberley-Rose Adams ❌ Liam Wa…" at bounding box center [1055, 246] width 276 height 33
click at [918, 229] on select "Antony Lockyer ❌ Haley Galecki ❌ Jesse Simpson ❌ Kimberley-Rose Adams ❌ Liam Wa…" at bounding box center [1055, 246] width 276 height 33
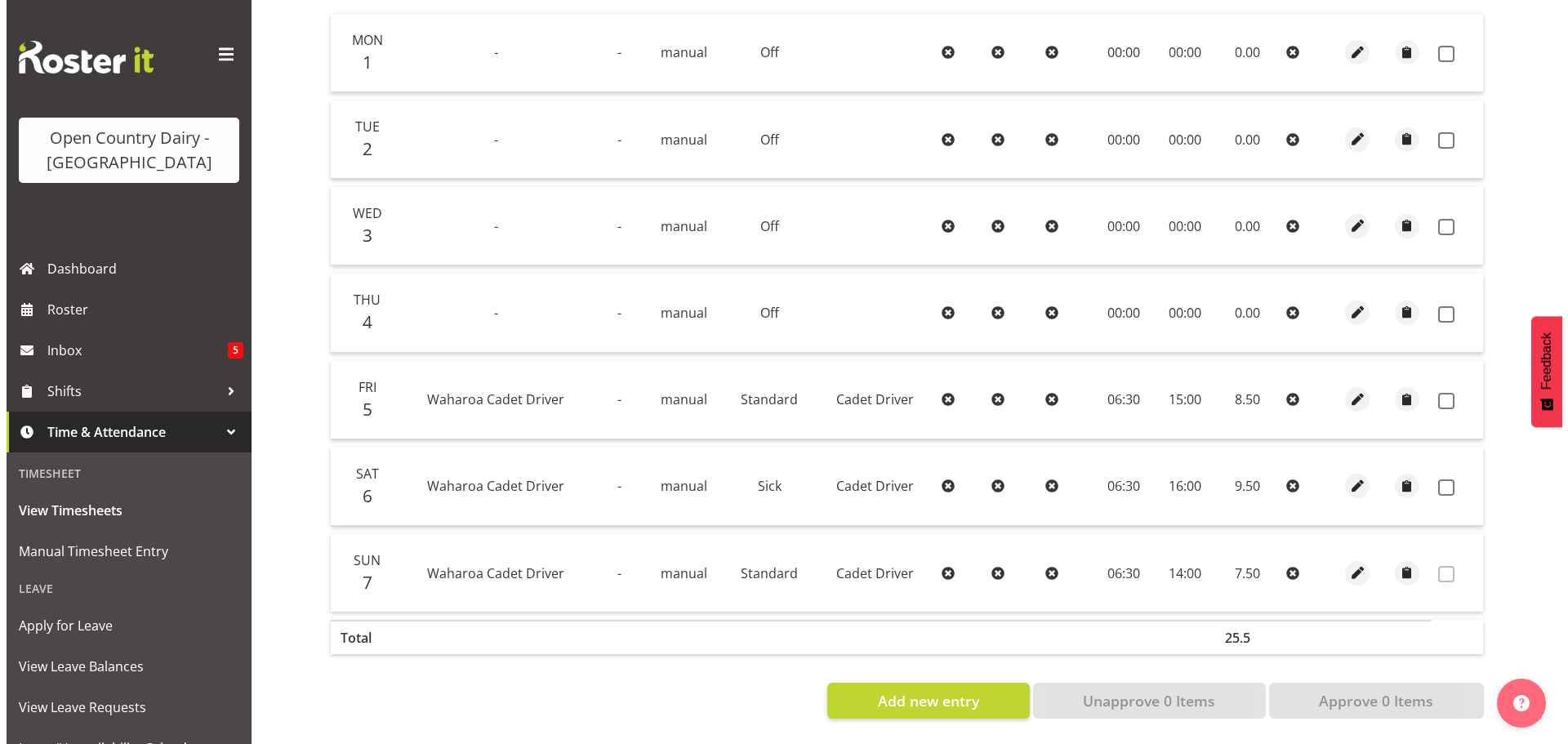
scroll to position [410, 0]
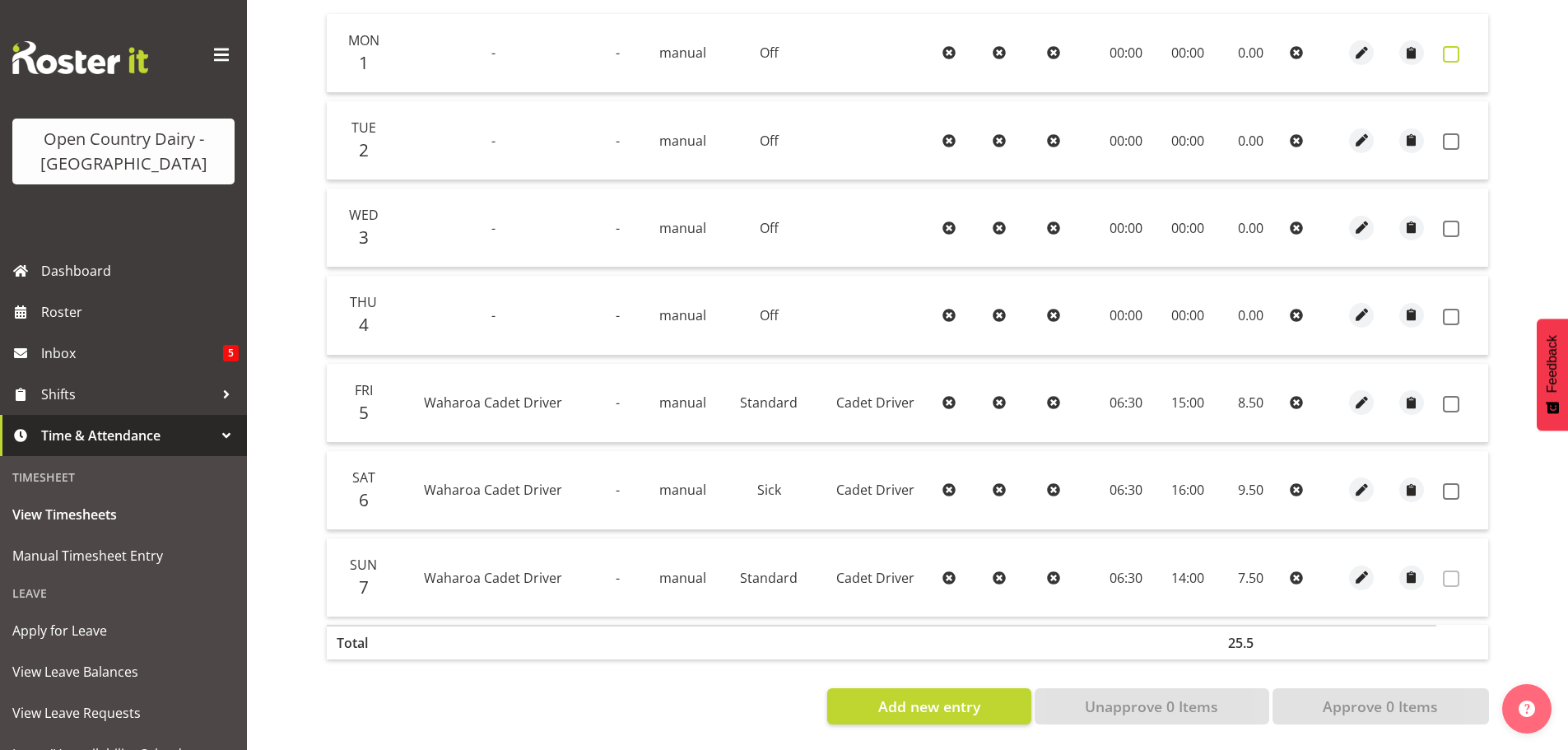
click at [1446, 46] on span at bounding box center [1451, 54] width 17 height 17
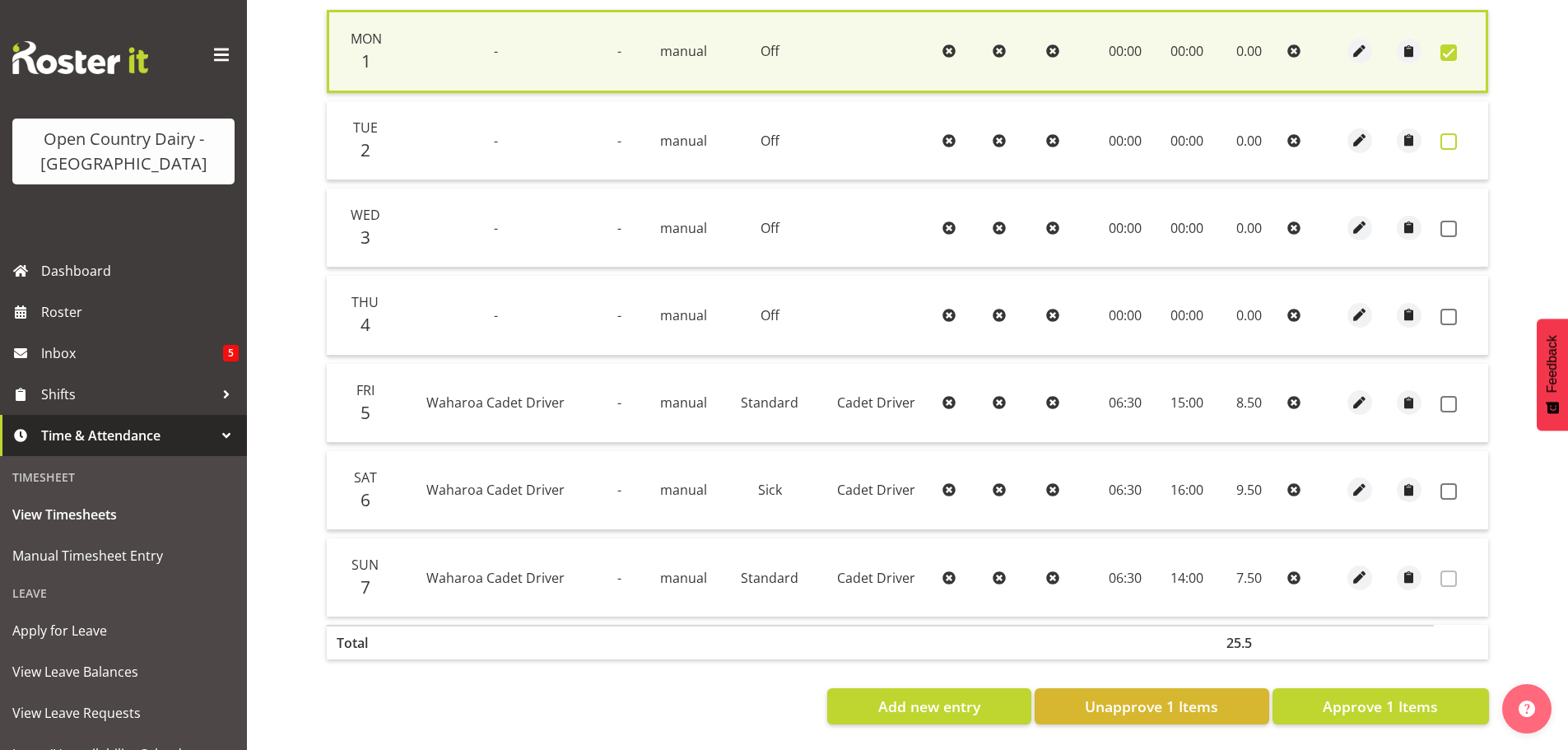
click at [1451, 133] on span at bounding box center [1448, 141] width 17 height 17
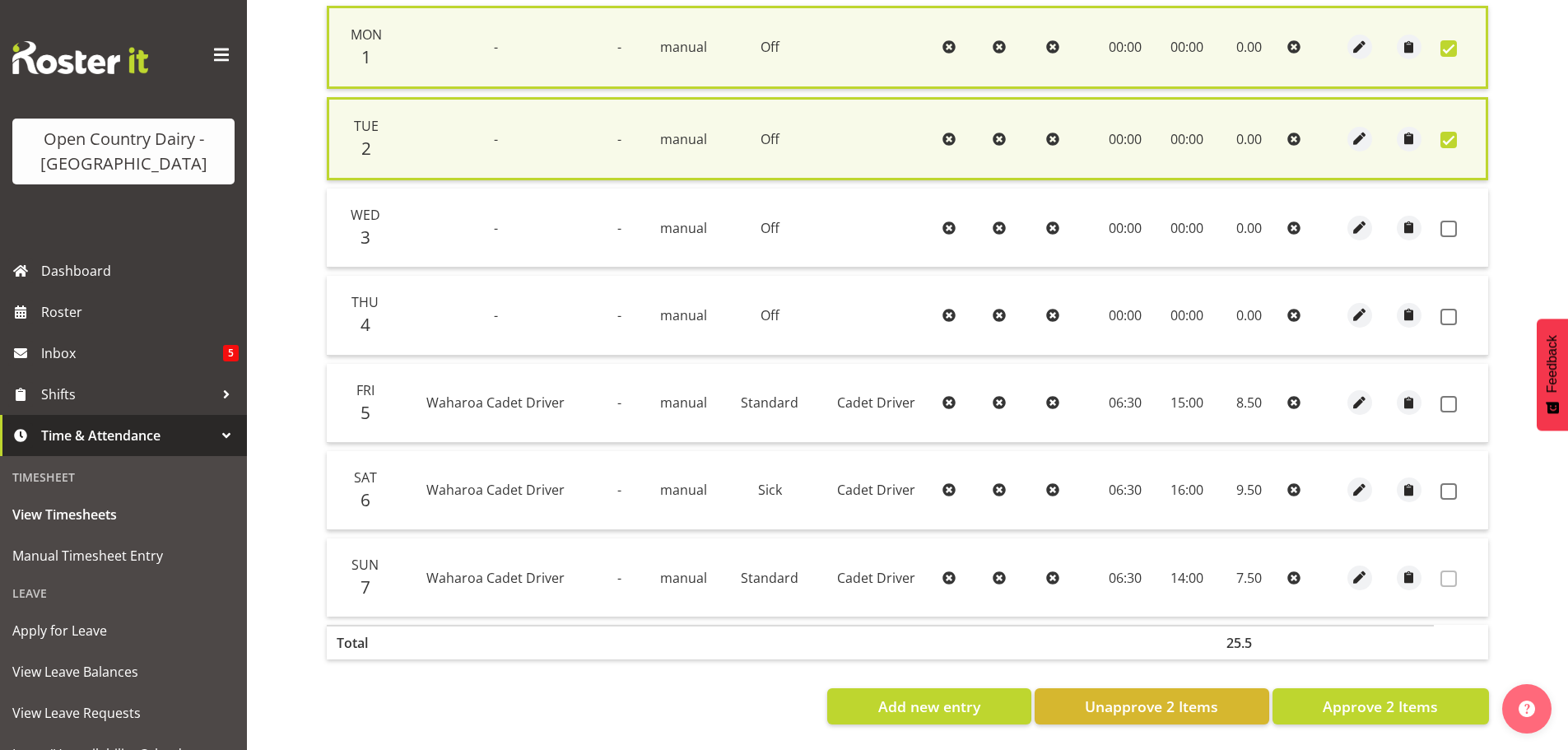
drag, startPoint x: 1449, startPoint y: 224, endPoint x: 1445, endPoint y: 290, distance: 66.1
click at [1449, 228] on span at bounding box center [1448, 229] width 17 height 17
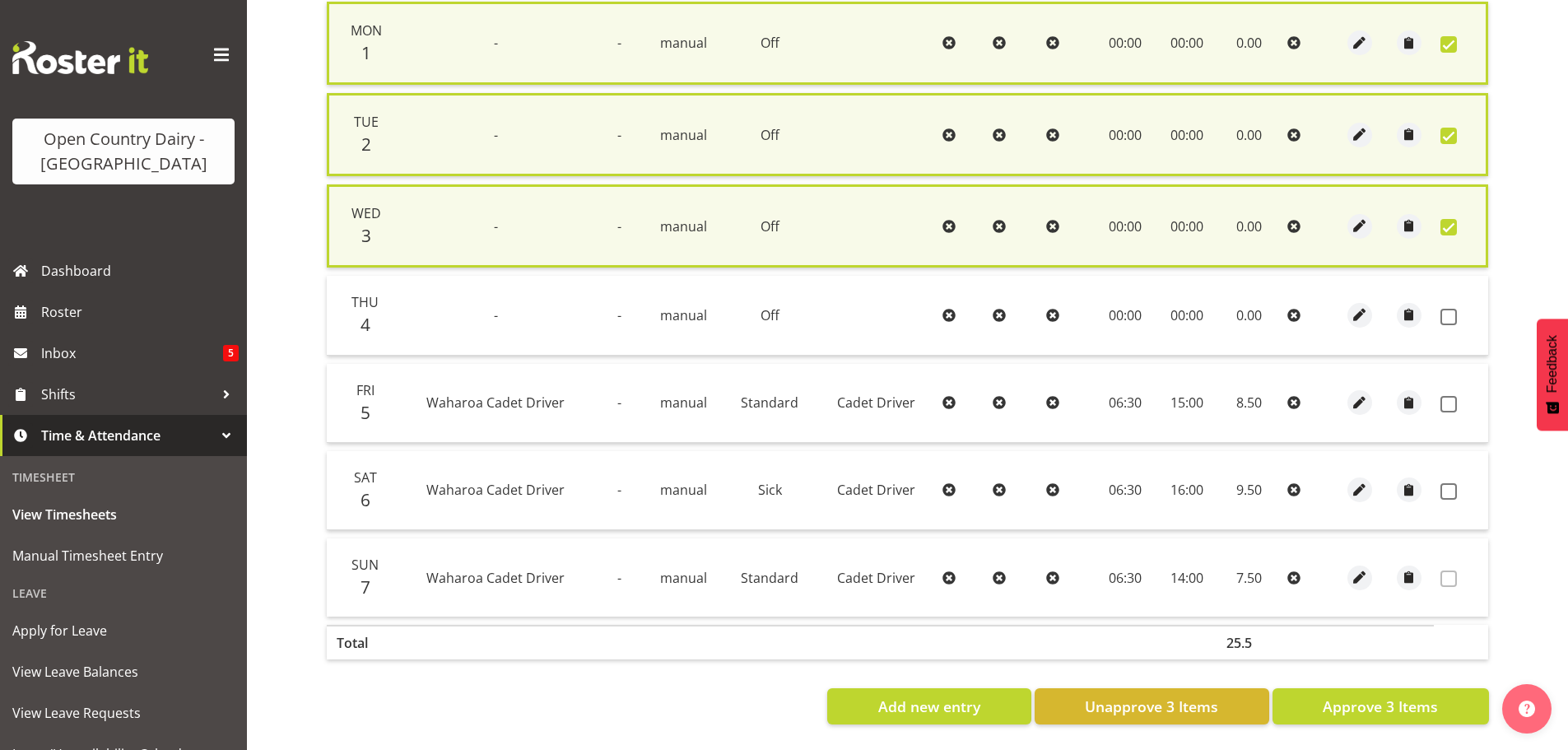
drag, startPoint x: 1448, startPoint y: 315, endPoint x: 1447, endPoint y: 366, distance: 51.0
click at [1448, 319] on span at bounding box center [1448, 316] width 17 height 17
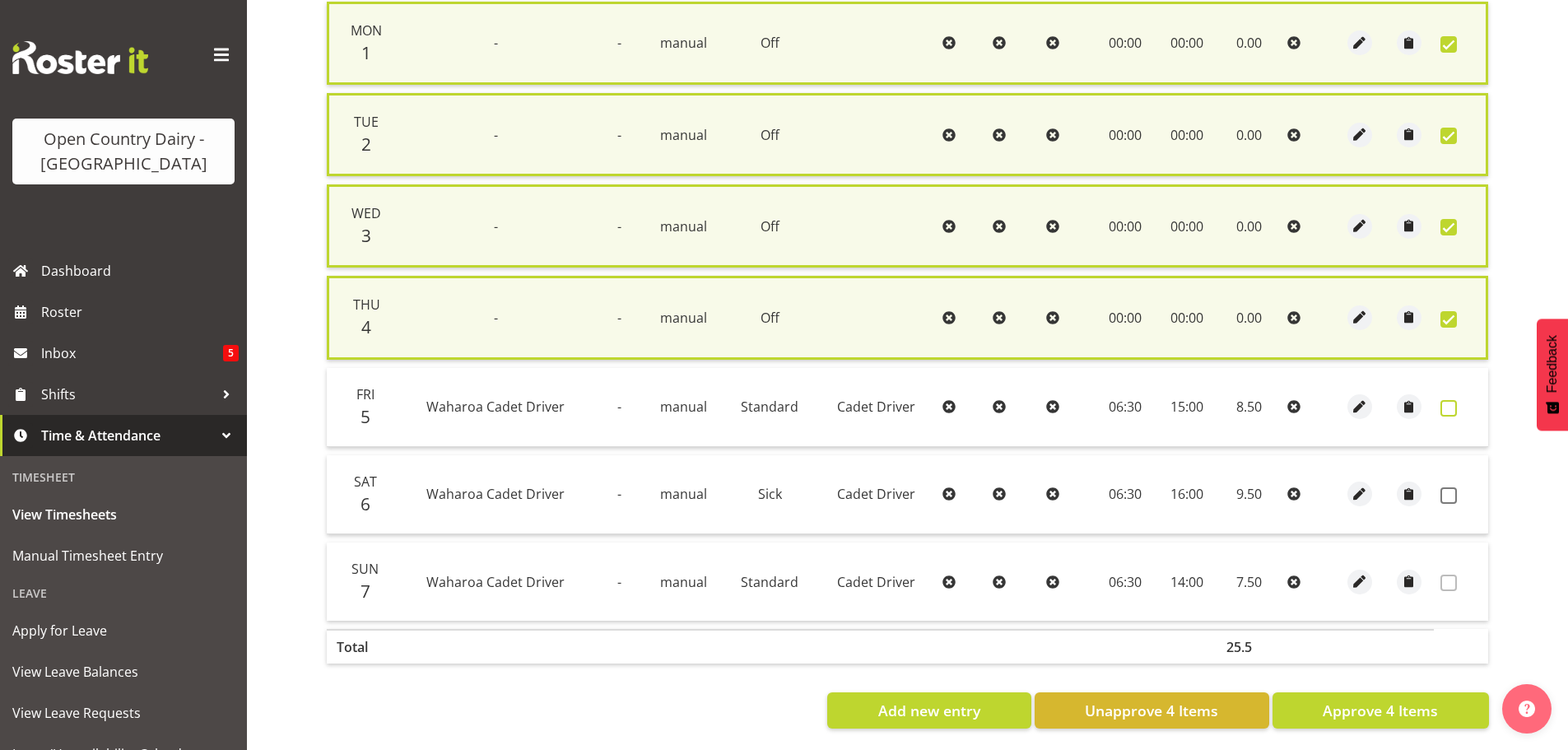
click at [1446, 409] on span at bounding box center [1448, 408] width 17 height 17
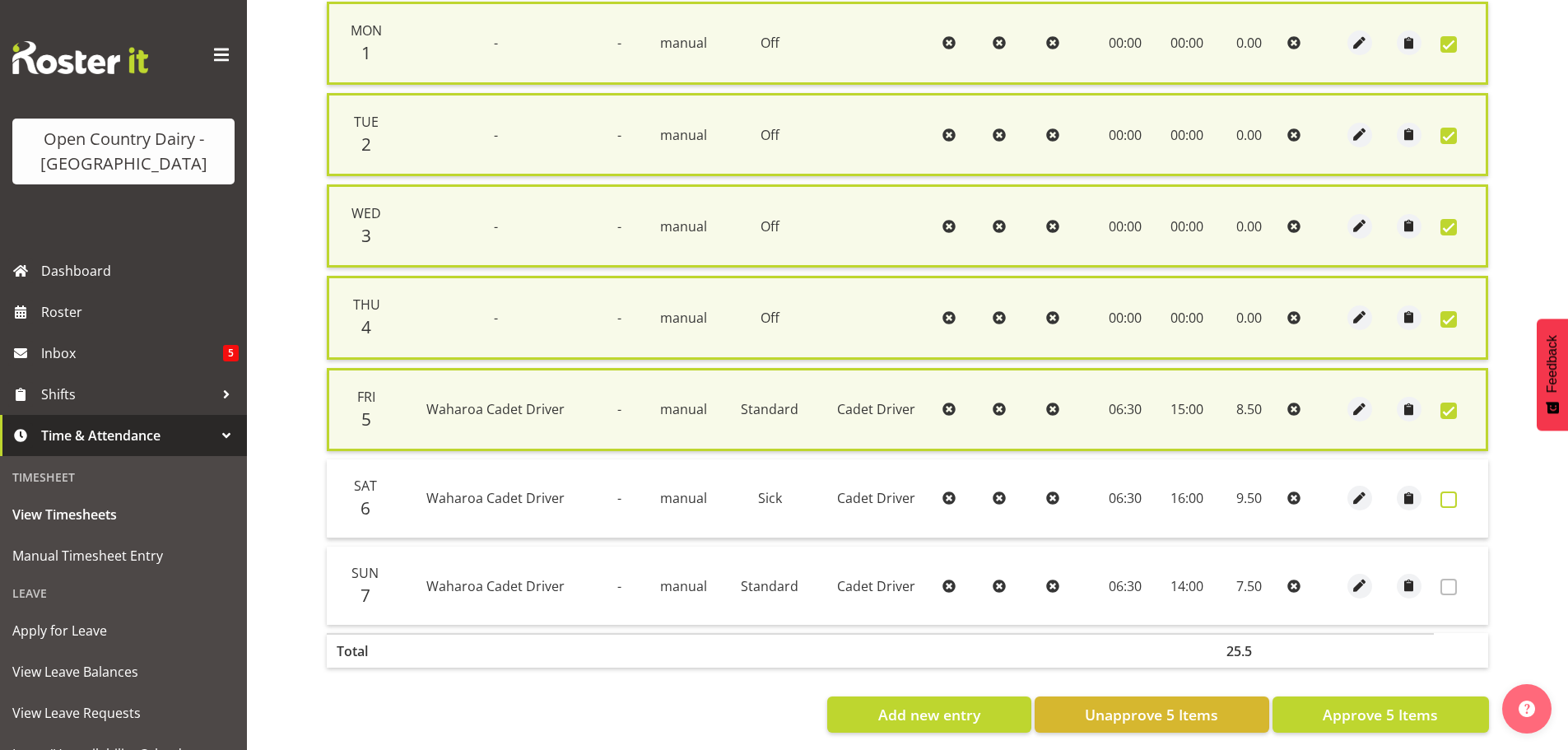
click at [1444, 500] on span at bounding box center [1448, 499] width 17 height 17
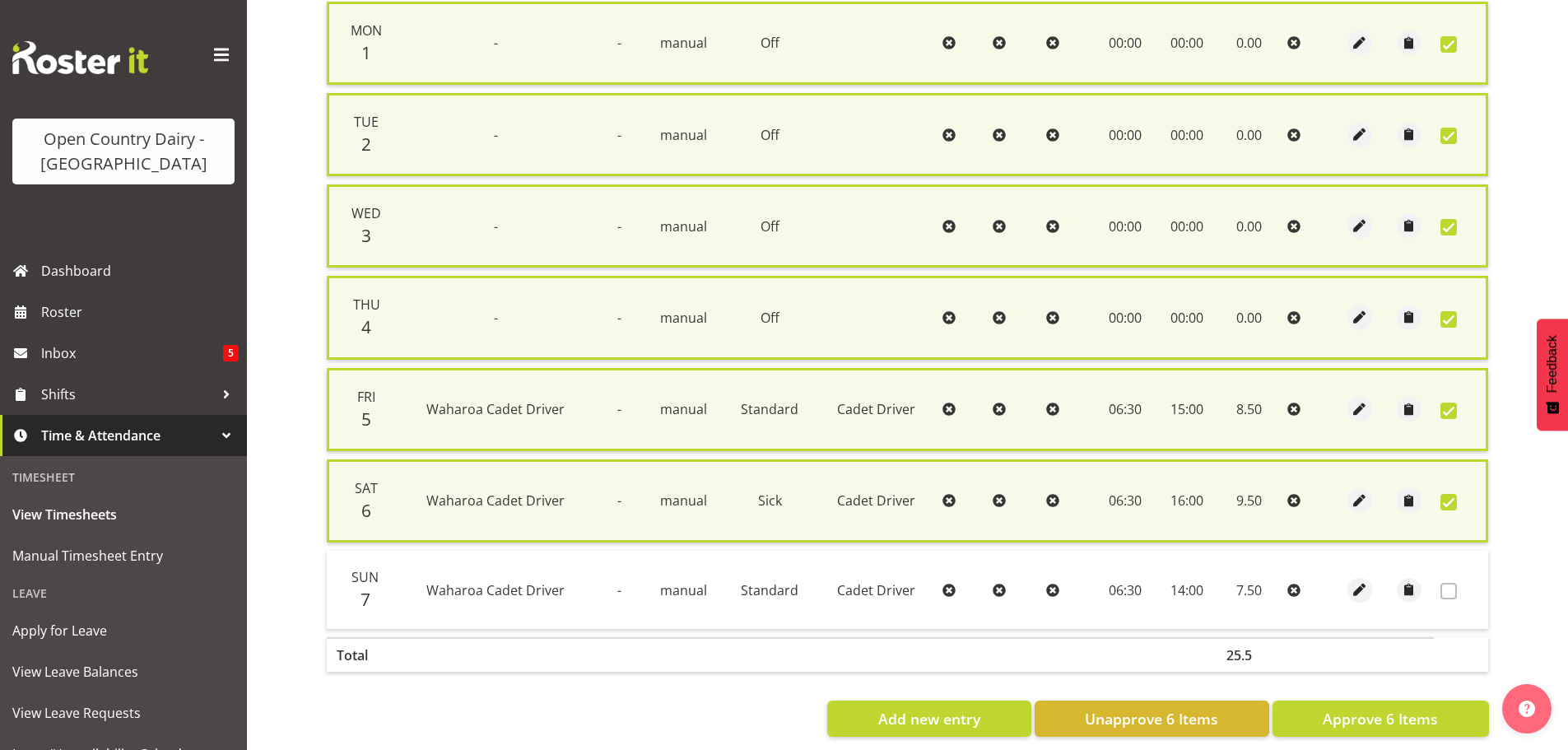
click at [1445, 502] on span at bounding box center [1448, 501] width 17 height 17
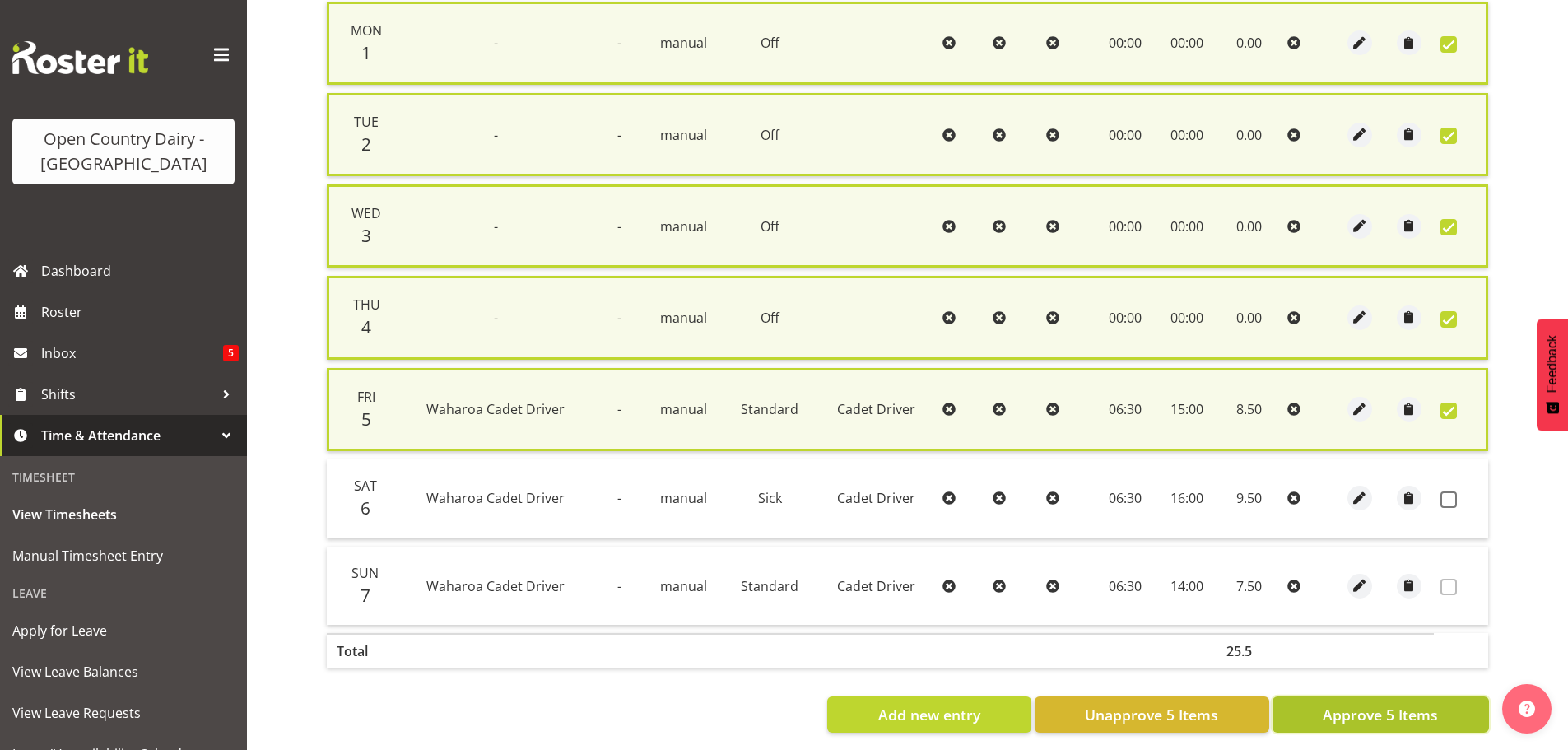
click at [1344, 703] on span "Approve 5 Items" at bounding box center [1379, 713] width 116 height 22
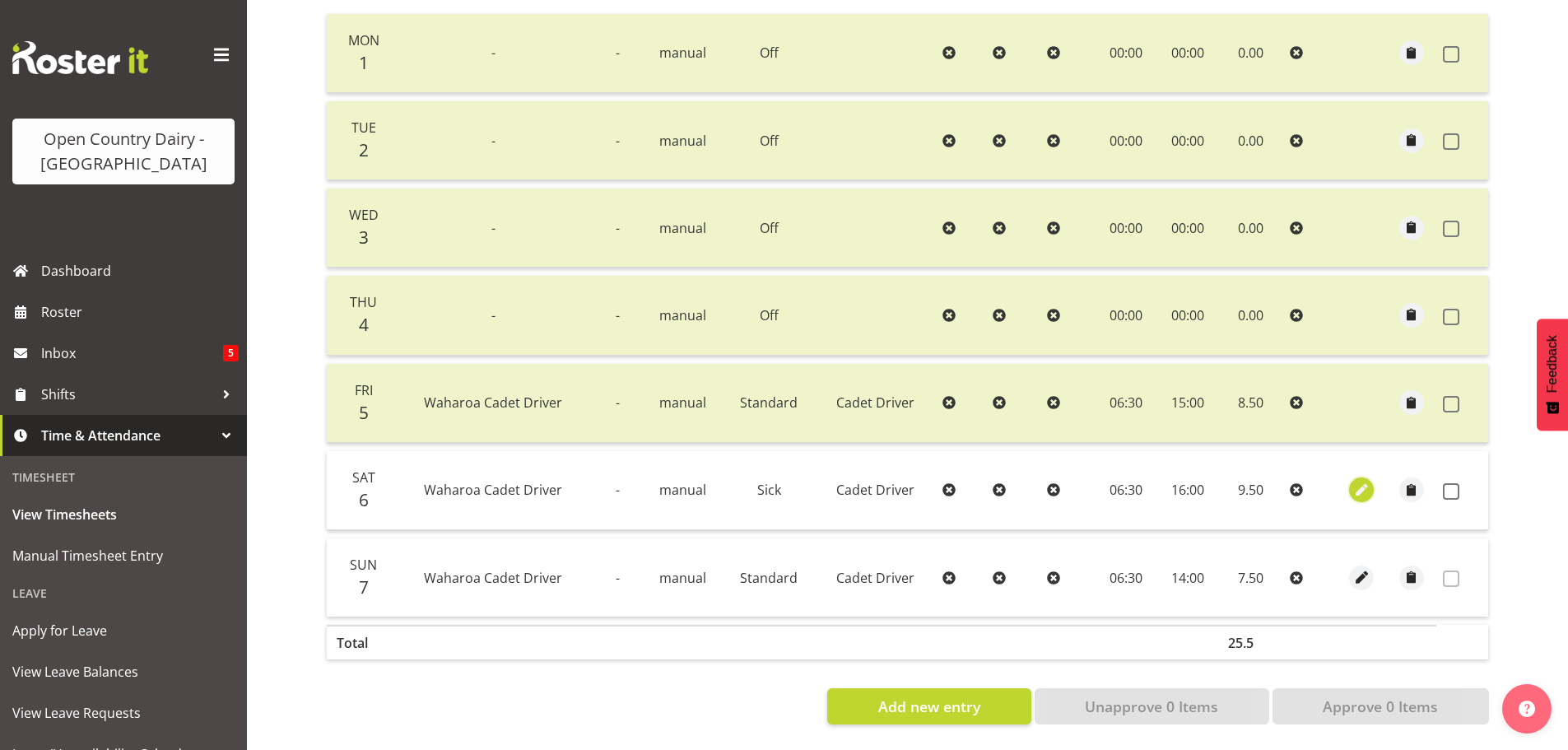
click at [1356, 481] on span "button" at bounding box center [1362, 490] width 19 height 19
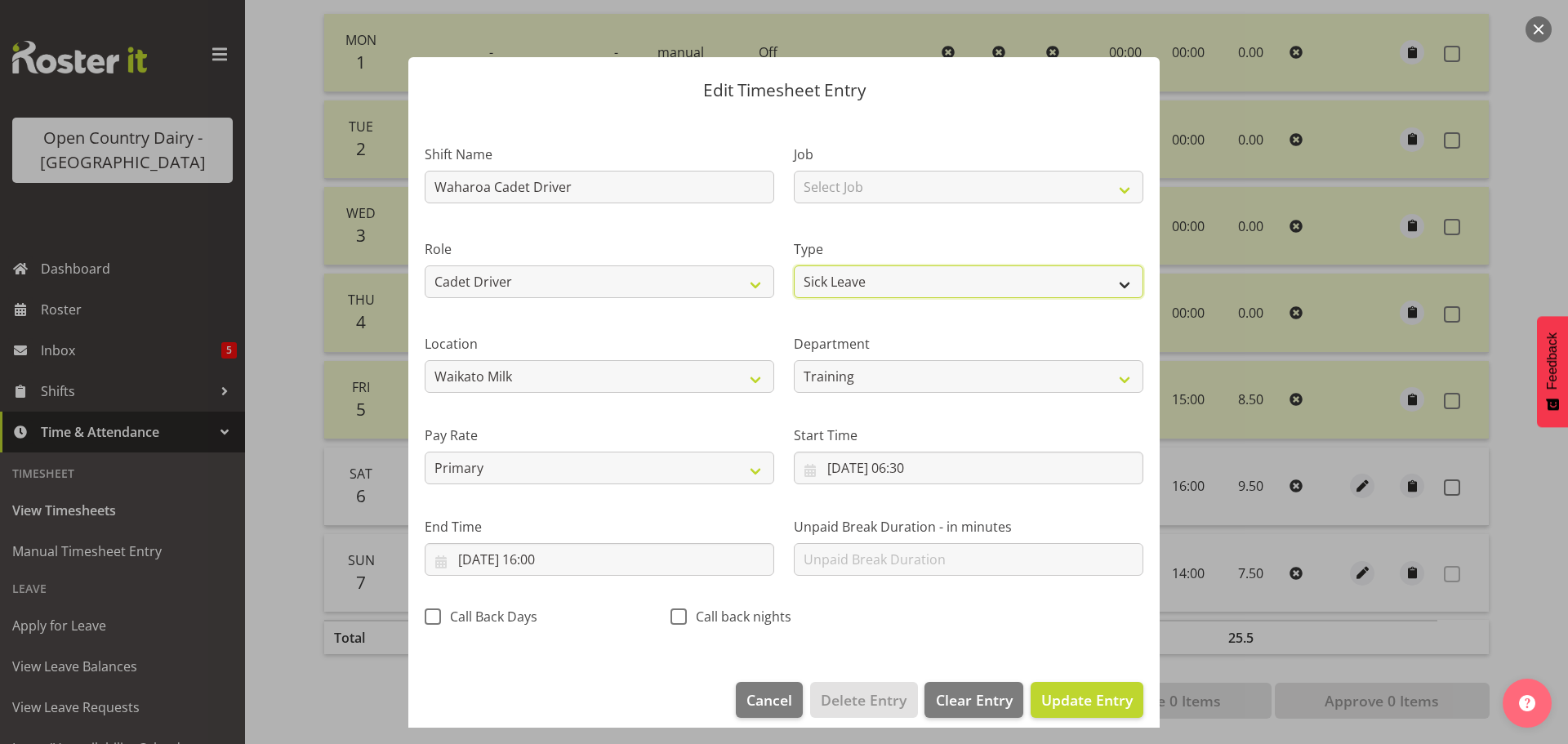
click at [862, 279] on select "Off Standard Public Holiday Public Holiday (Worked) Day In Lieu Annual Leave Si…" at bounding box center [968, 282] width 349 height 33
click at [793, 283] on select "Off Standard Public Holiday Public Holiday (Worked) Day In Lieu Annual Leave Si…" at bounding box center [968, 282] width 349 height 33
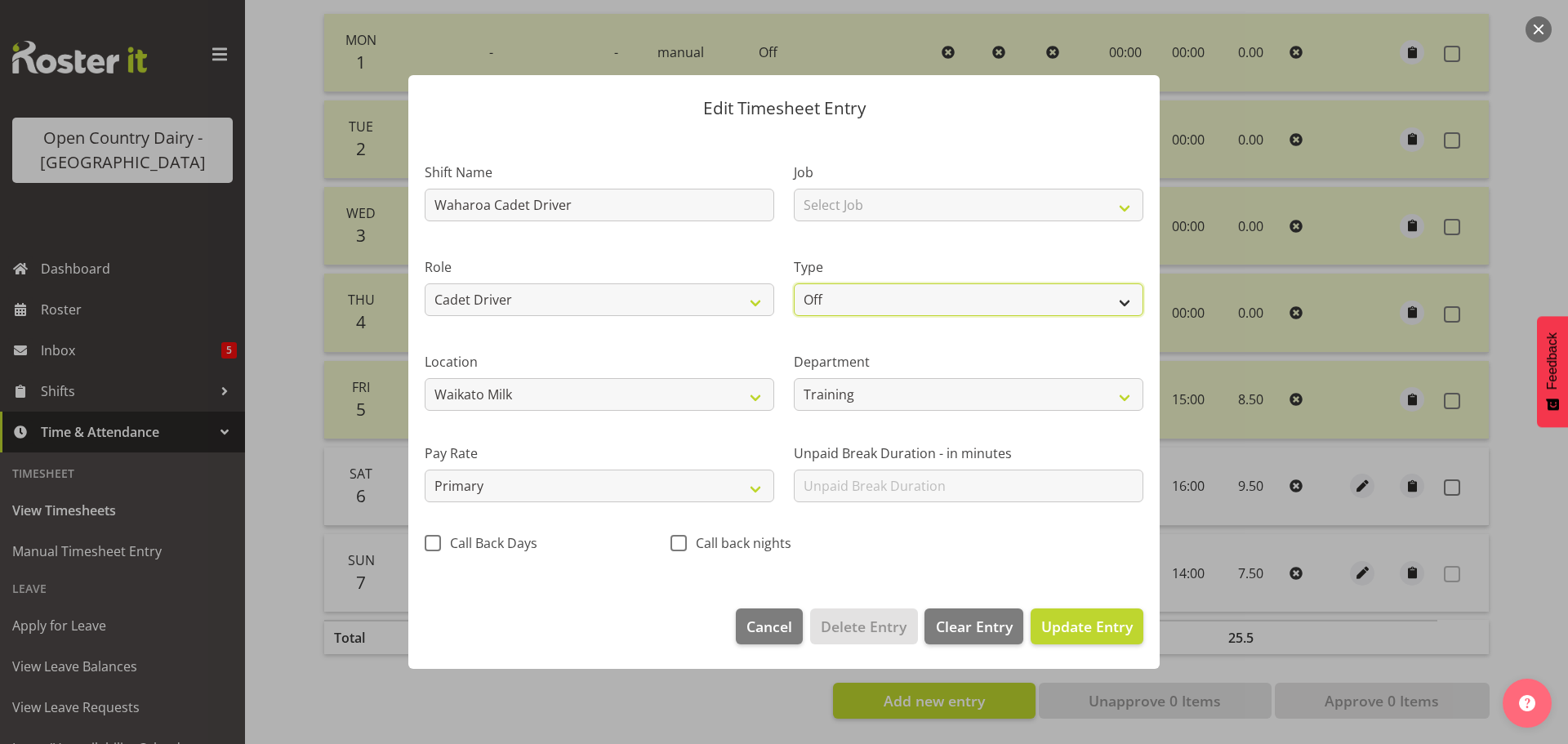
click at [867, 303] on select "Off Standard Public Holiday Public Holiday (Worked) Day In Lieu Annual Leave Si…" at bounding box center [968, 300] width 349 height 33
click at [793, 284] on select "Off Standard Public Holiday Public Holiday (Worked) Day In Lieu Annual Leave Si…" at bounding box center [968, 300] width 349 height 33
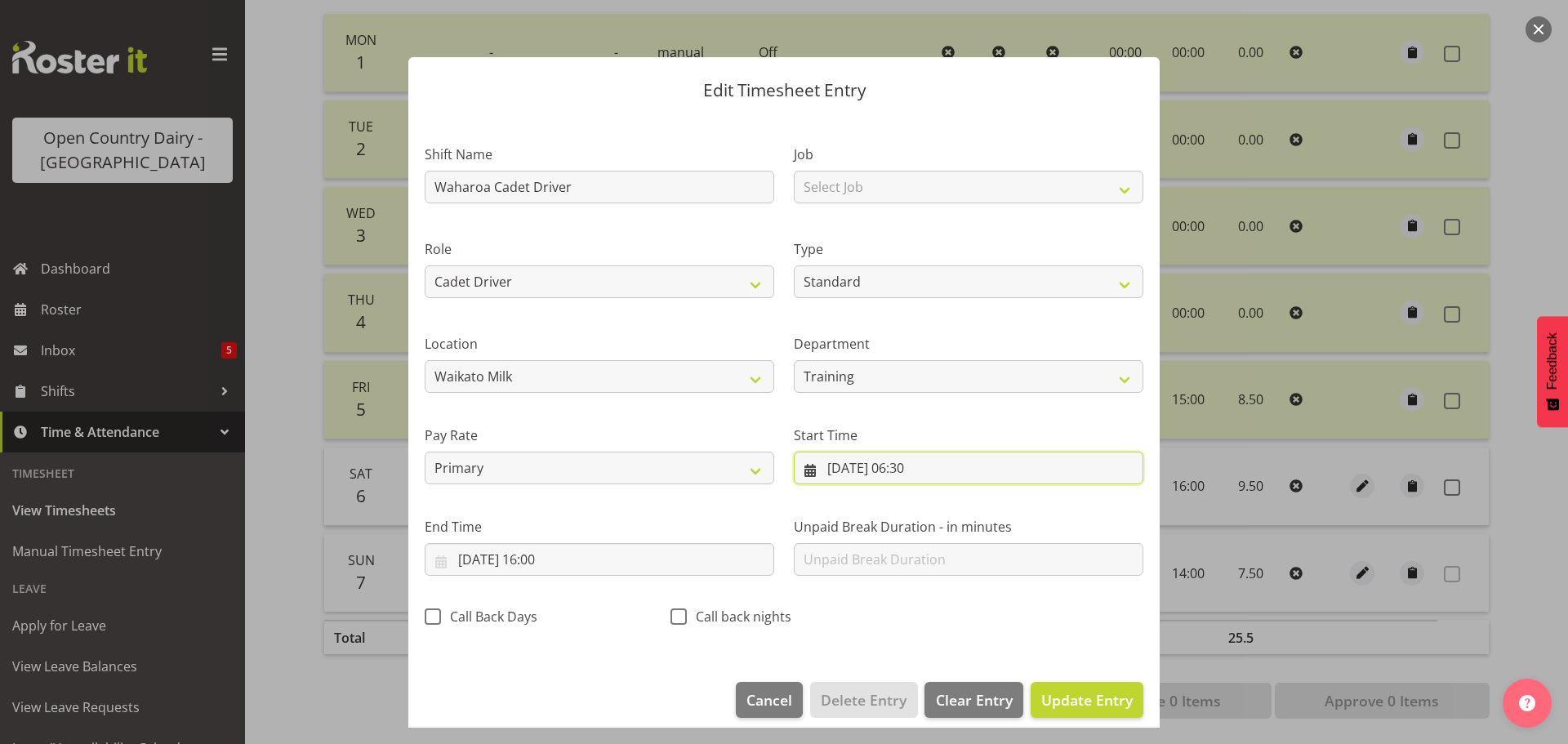
click at [900, 468] on input "06/09/2025, 06:30" at bounding box center [968, 468] width 349 height 33
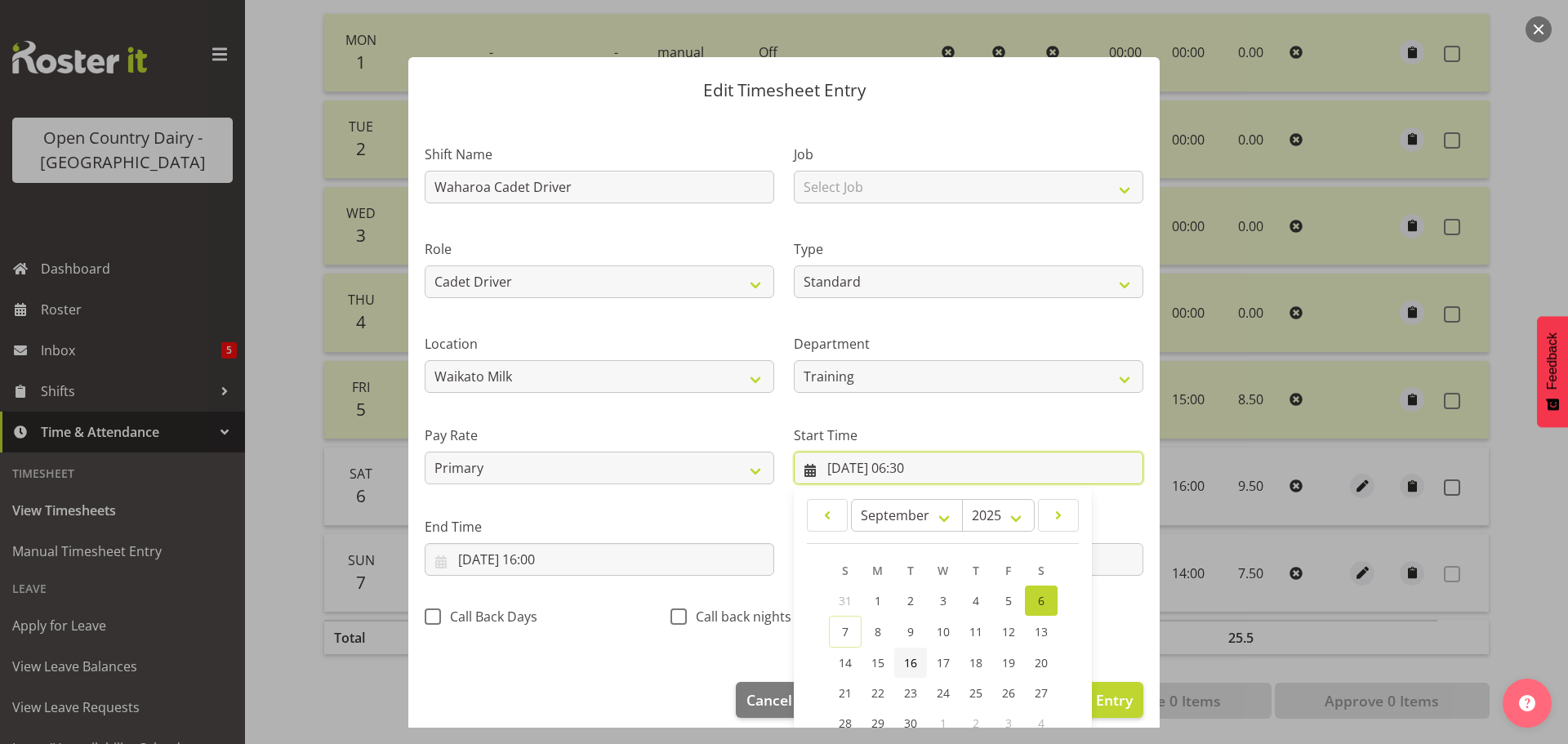
scroll to position [130, 0]
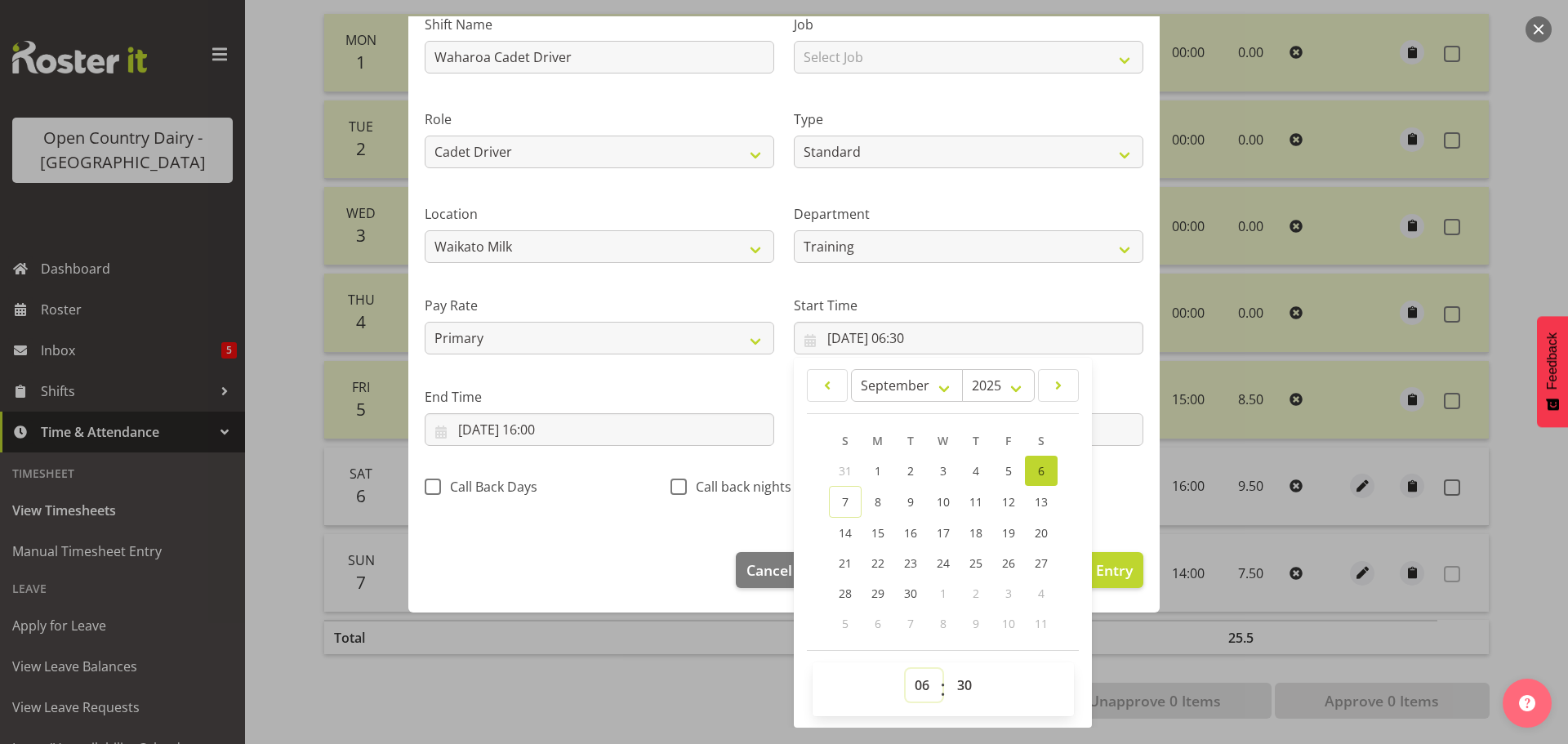
click at [909, 689] on select "00 01 02 03 04 05 06 07 08 09 10 11 12 13 14 15 16 17 18 19 20 21 22 23" at bounding box center [924, 685] width 37 height 33
click at [906, 668] on select "00 01 02 03 04 05 06 07 08 09 10 11 12 13 14 15 16 17 18 19 20 21 22 23" at bounding box center [924, 685] width 37 height 33
click at [955, 680] on select "00 01 02 03 04 05 06 07 08 09 10 11 12 13 14 15 16 17 18 19 20 21 22 23 24 25 2…" at bounding box center [966, 685] width 37 height 33
click at [948, 668] on select "00 01 02 03 04 05 06 07 08 09 10 11 12 13 14 15 16 17 18 19 20 21 22 23 24 25 2…" at bounding box center [966, 685] width 37 height 33
click at [551, 426] on input "06/09/2025, 16:00" at bounding box center [599, 429] width 349 height 33
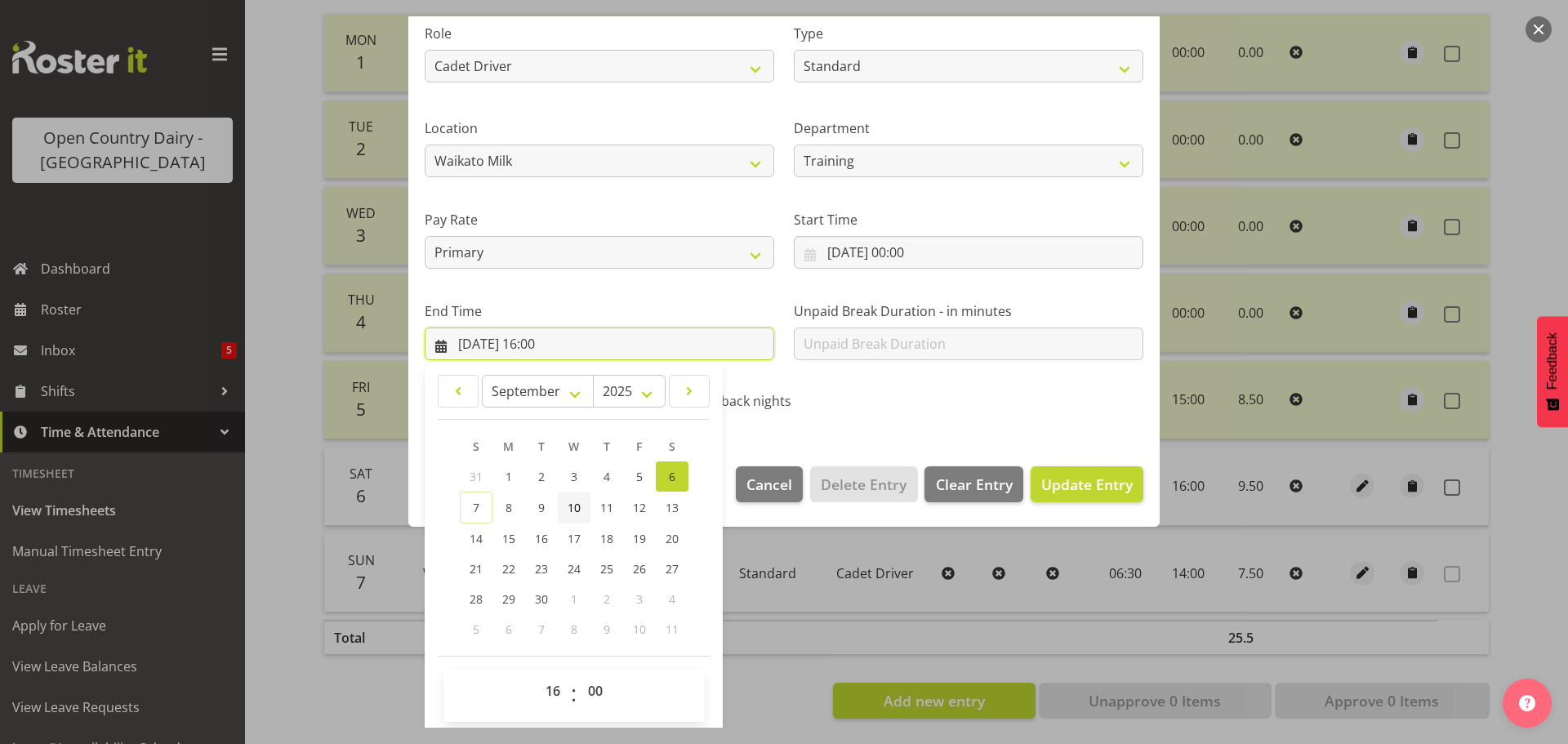
scroll to position [222, 0]
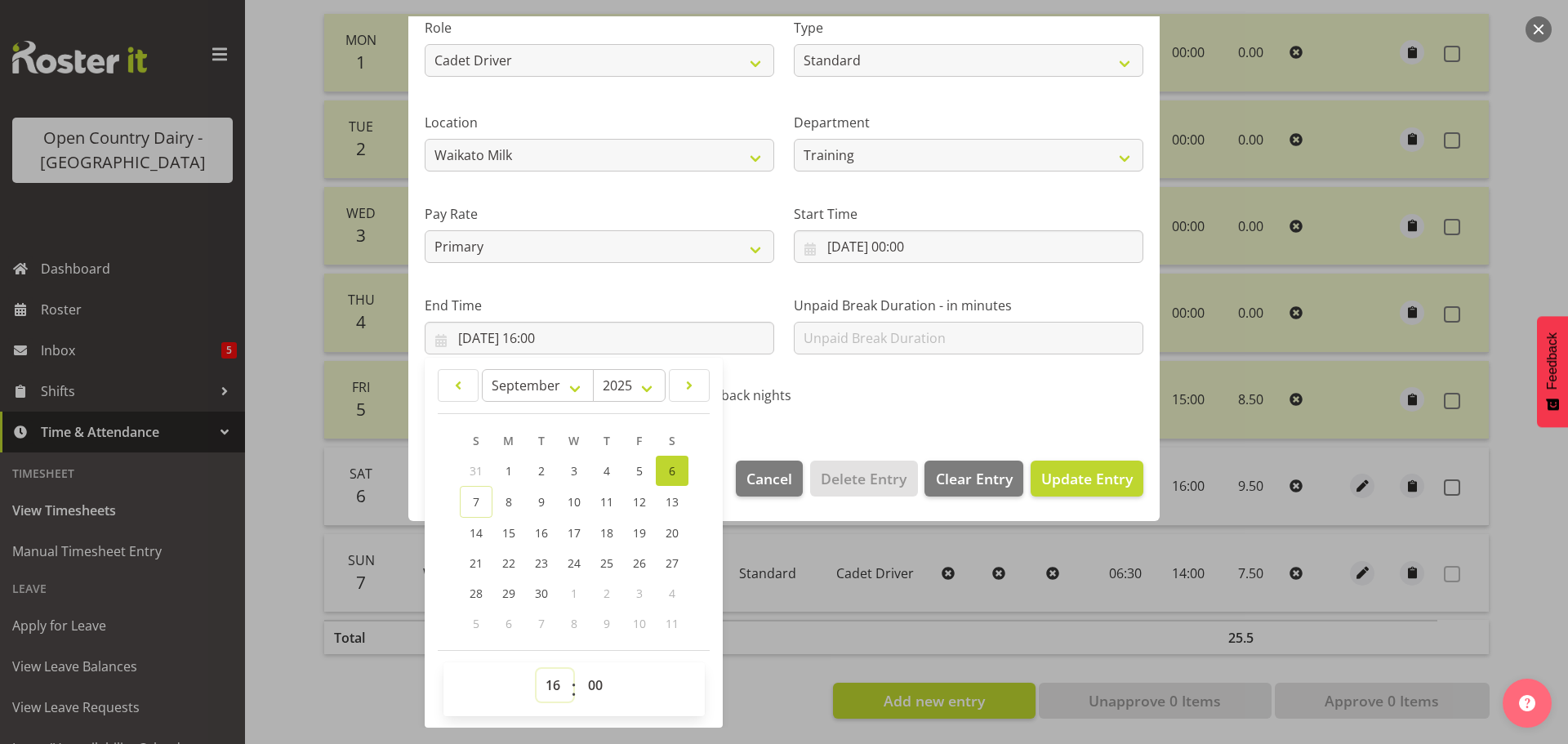
click at [545, 686] on select "00 01 02 03 04 05 06 07 08 09 10 11 12 13 14 15 16 17 18 19 20 21 22 23" at bounding box center [555, 685] width 37 height 33
click at [536, 668] on select "00 01 02 03 04 05 06 07 08 09 10 11 12 13 14 15 16 17 18 19 20 21 22 23" at bounding box center [555, 685] width 37 height 33
click at [596, 682] on select "00 01 02 03 04 05 06 07 08 09 10 11 12 13 14 15 16 17 18 19 20 21 22 23 24 25 2…" at bounding box center [597, 685] width 37 height 33
click at [579, 668] on select "00 01 02 03 04 05 06 07 08 09 10 11 12 13 14 15 16 17 18 19 20 21 22 23 24 25 2…" at bounding box center [597, 685] width 37 height 33
click at [1051, 472] on span "Update Entry" at bounding box center [1087, 478] width 91 height 20
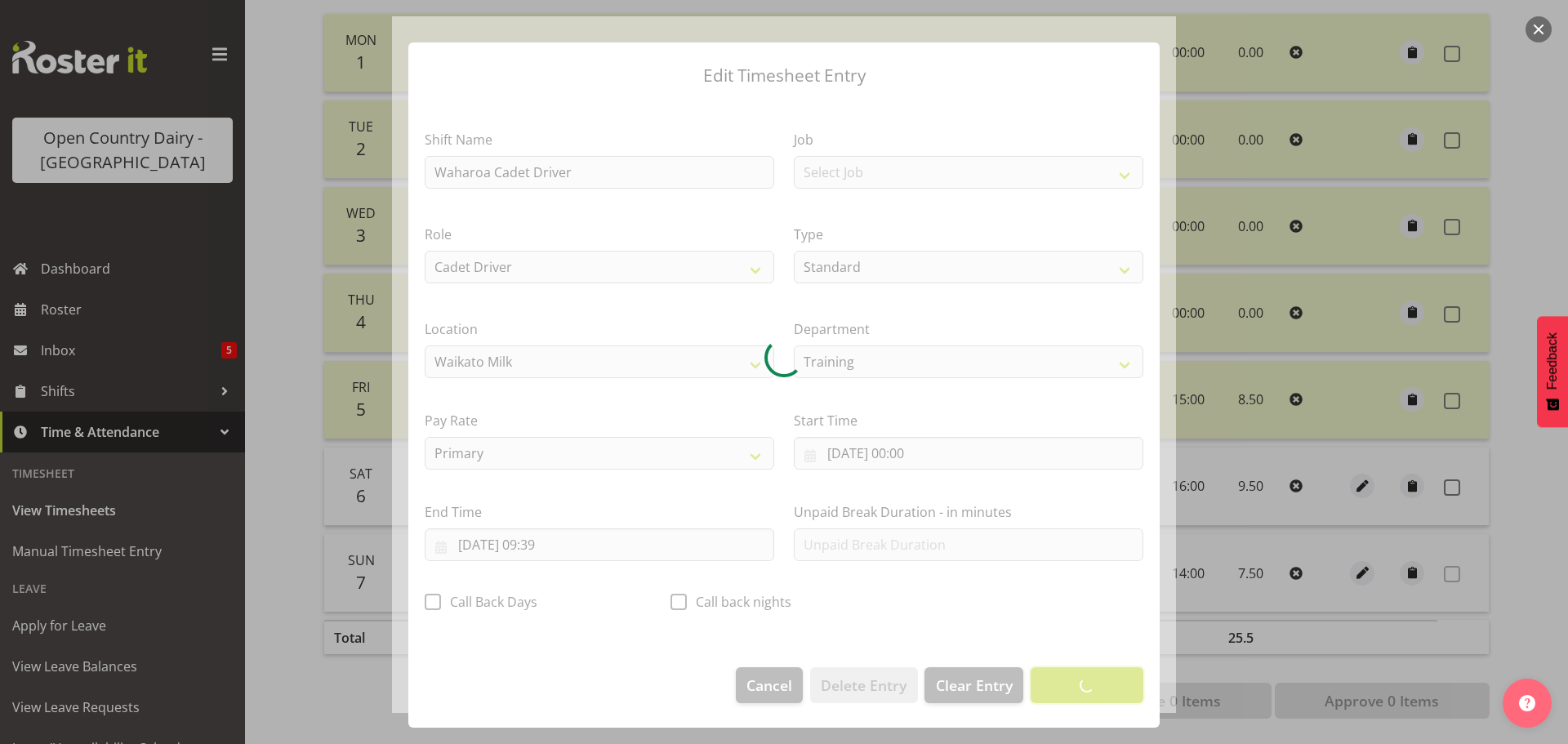
scroll to position [15, 0]
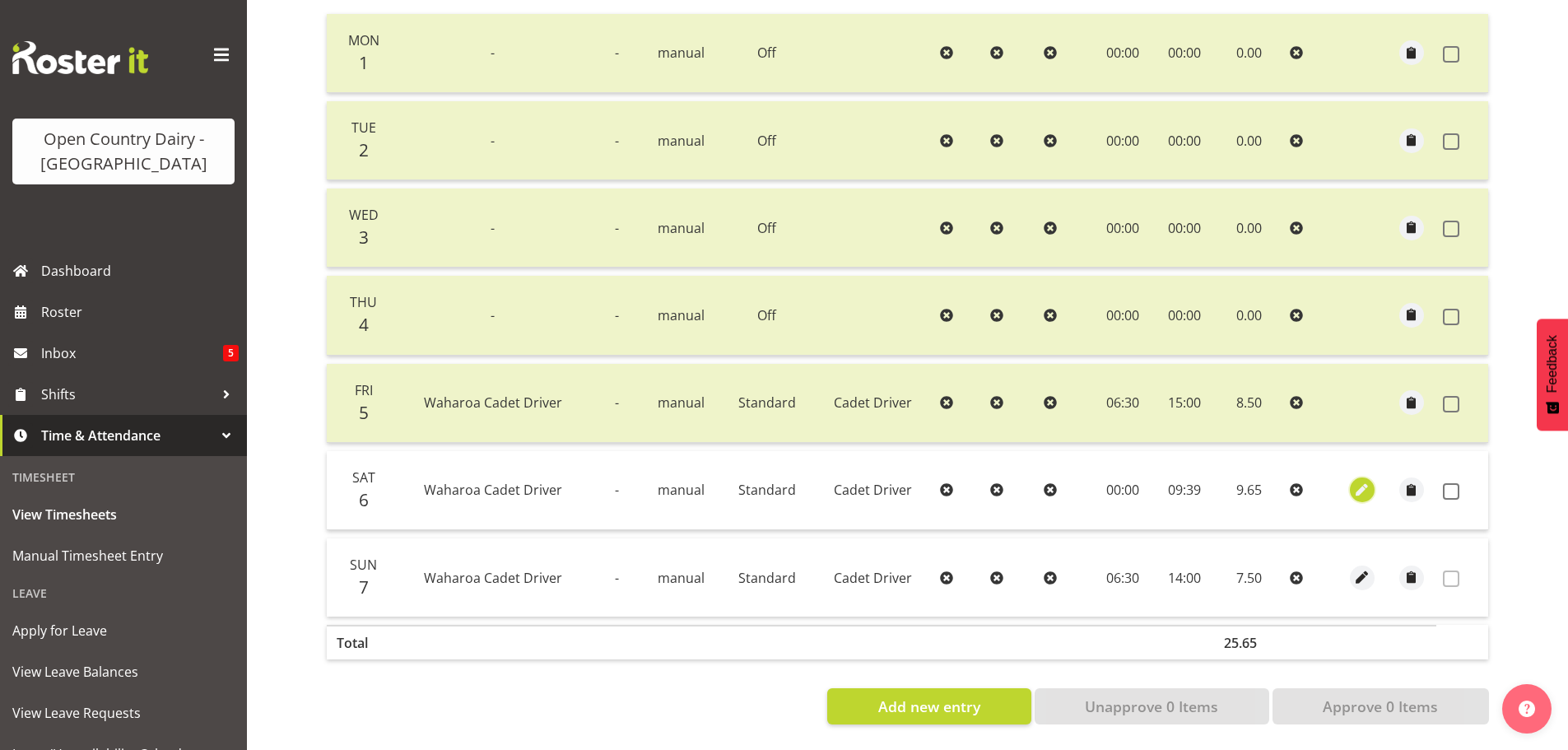
click at [1357, 481] on span "button" at bounding box center [1362, 490] width 19 height 19
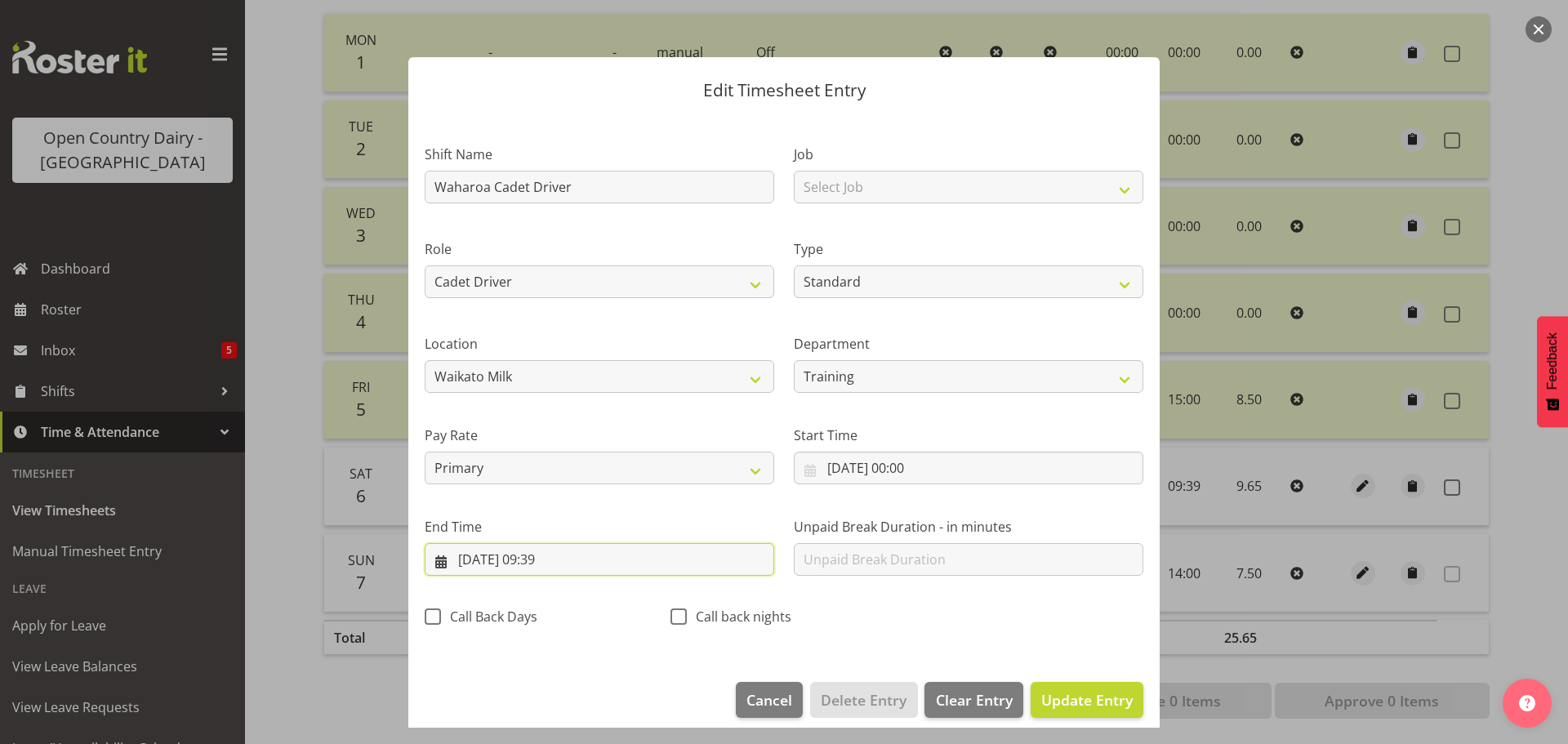
click at [557, 550] on input "06/09/2025, 09:39" at bounding box center [599, 560] width 349 height 33
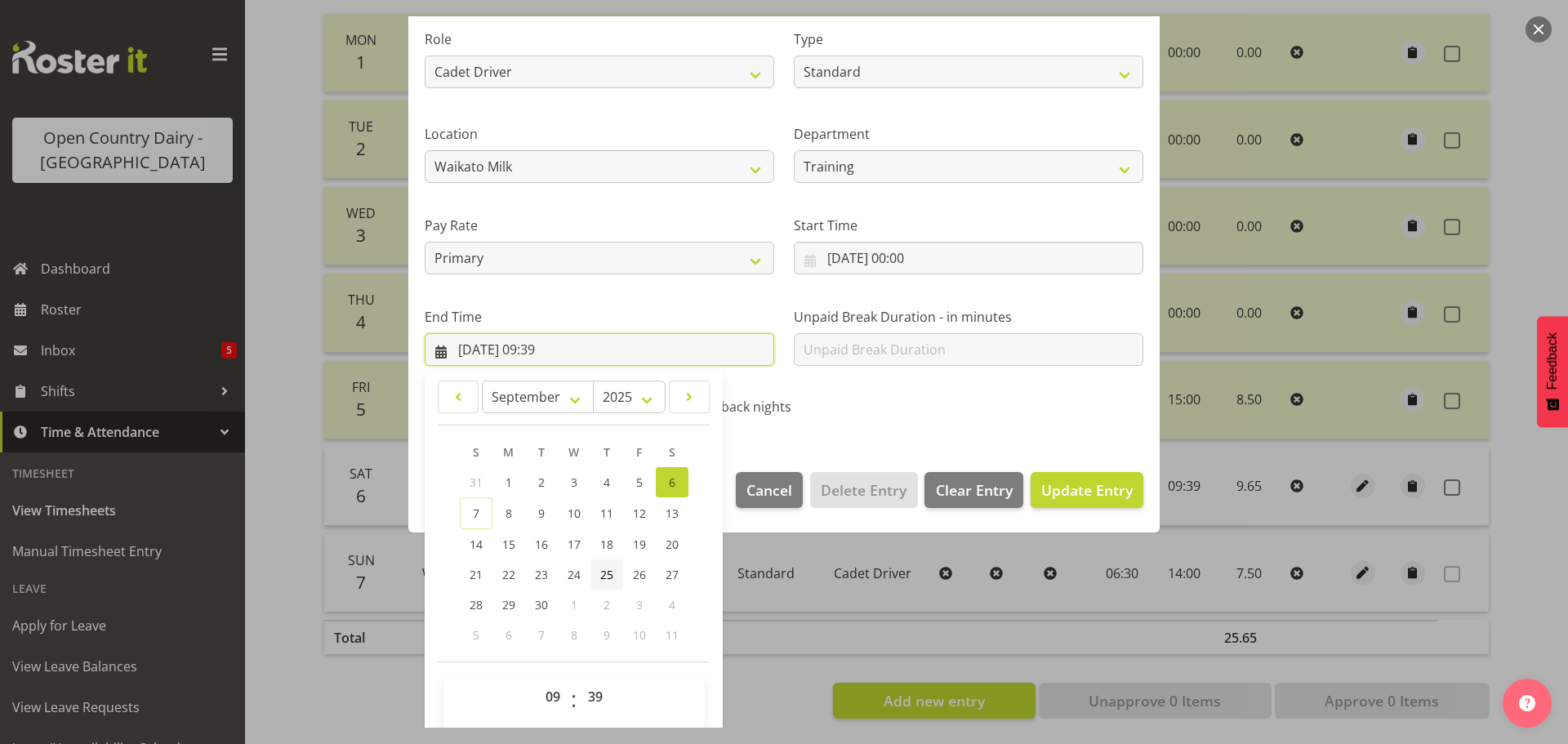
scroll to position [222, 0]
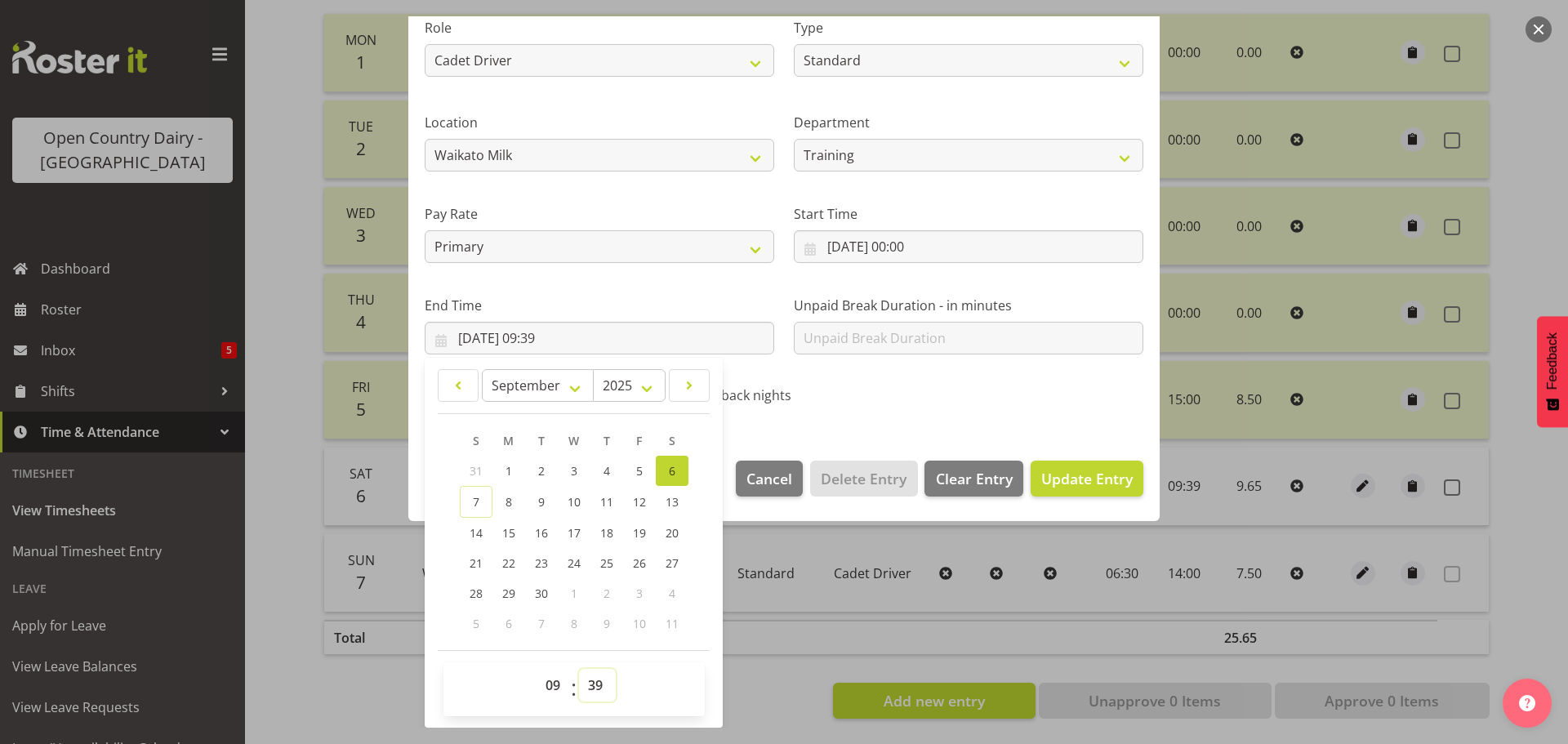
click at [593, 683] on select "00 01 02 03 04 05 06 07 08 09 10 11 12 13 14 15 16 17 18 19 20 21 22 23 24 25 2…" at bounding box center [597, 685] width 37 height 33
click at [579, 668] on select "00 01 02 03 04 05 06 07 08 09 10 11 12 13 14 15 16 17 18 19 20 21 22 23 24 25 2…" at bounding box center [597, 685] width 37 height 33
click at [1083, 468] on span "Update Entry" at bounding box center [1087, 478] width 91 height 20
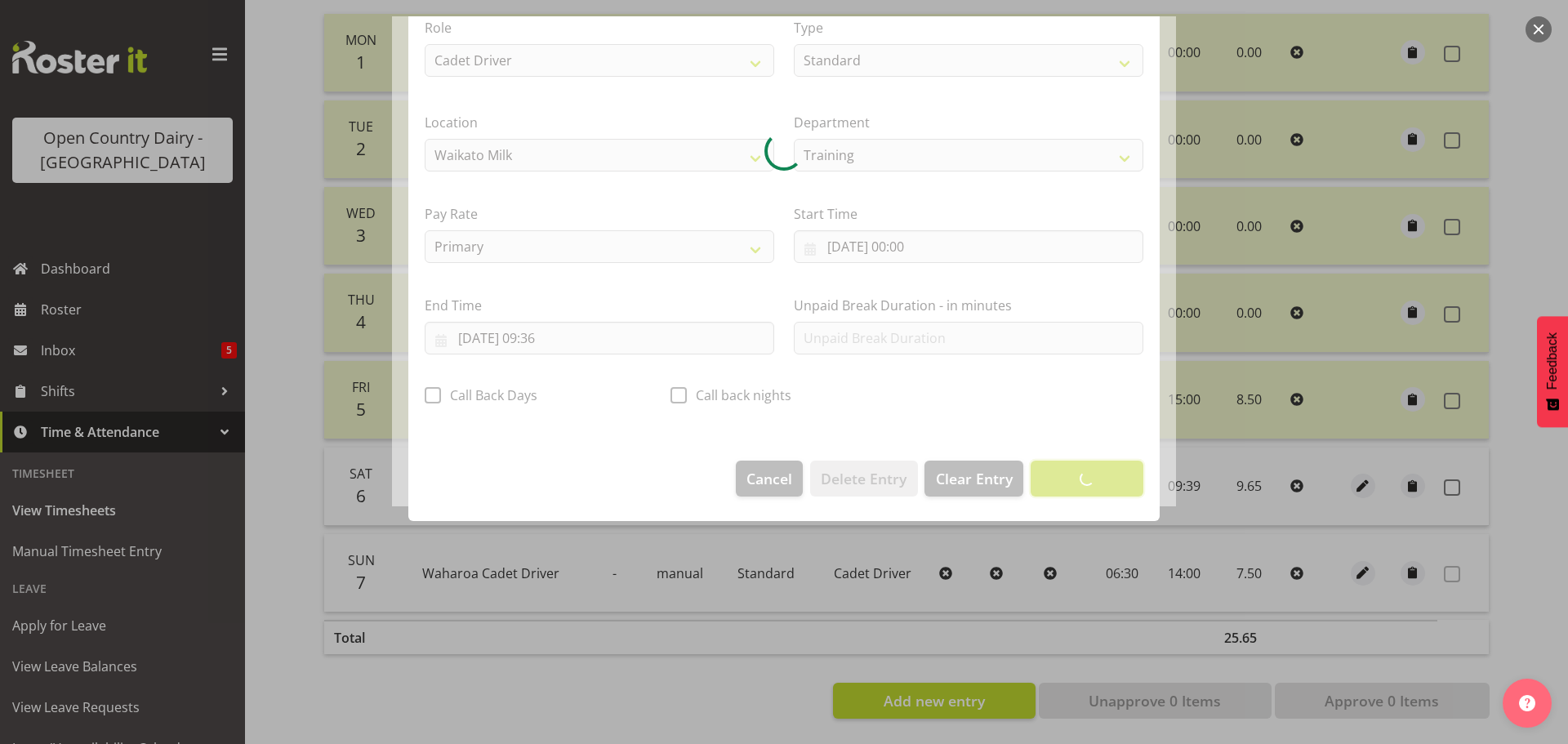
scroll to position [15, 0]
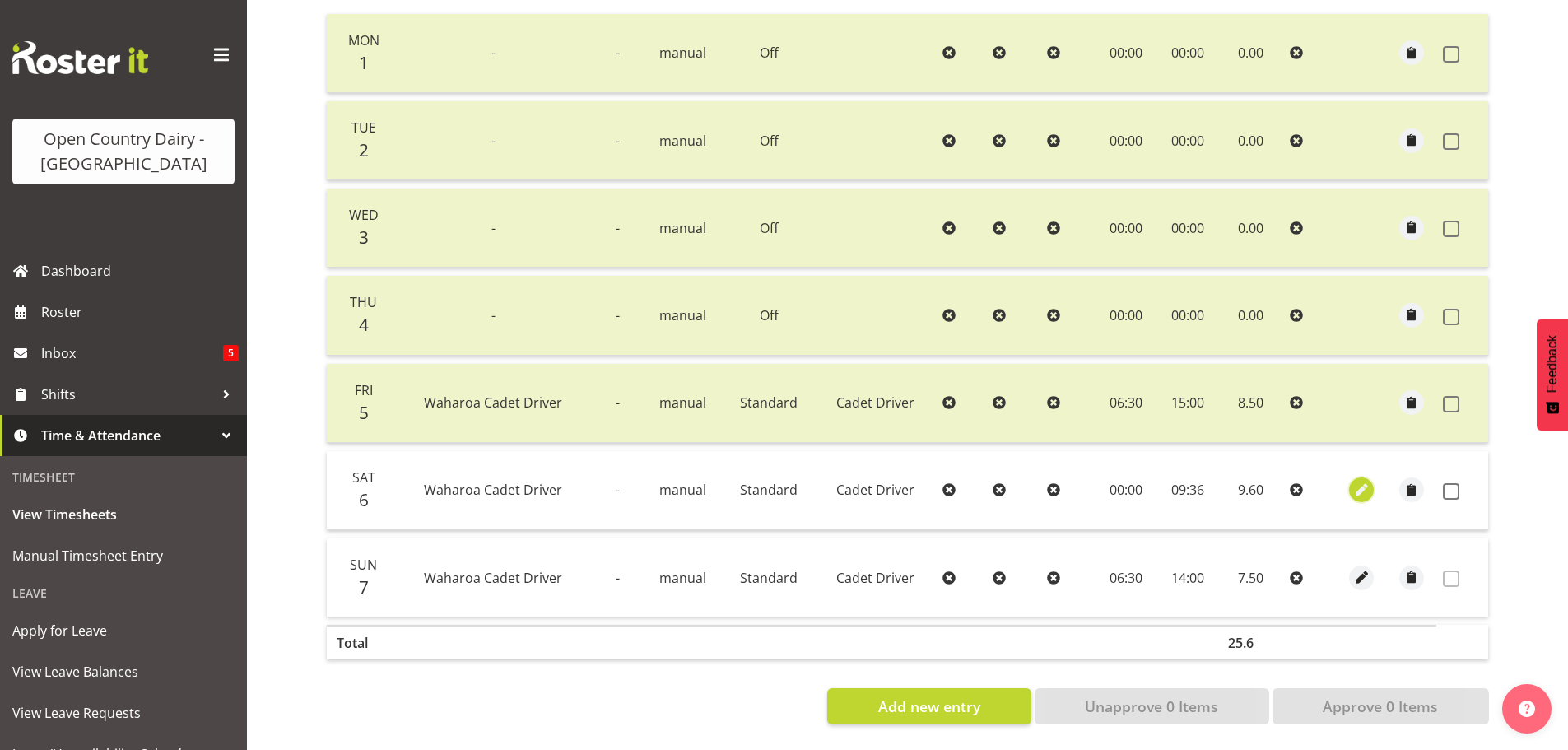
click at [1357, 481] on span "button" at bounding box center [1362, 490] width 19 height 19
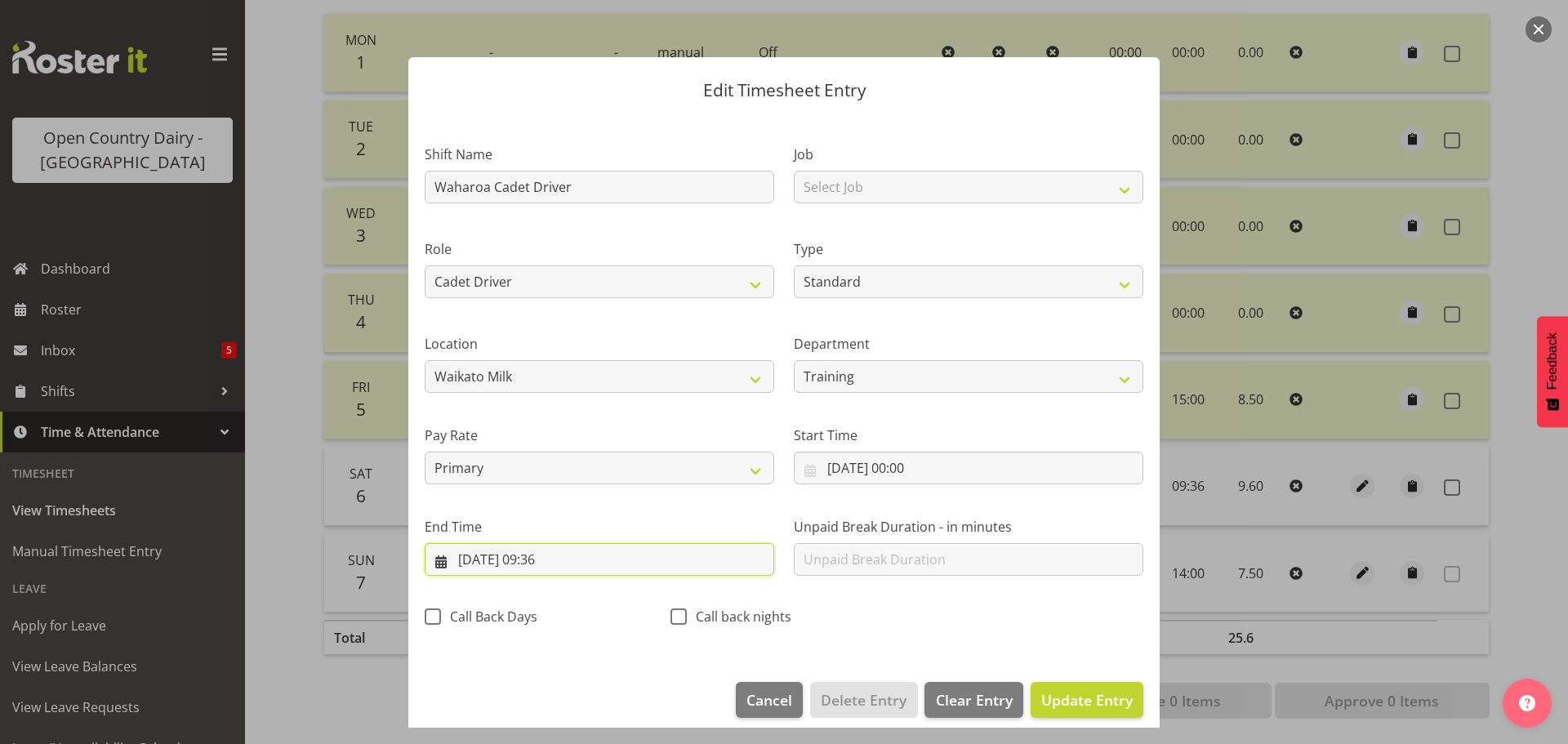
click at [562, 560] on input "06/09/2025, 09:36" at bounding box center [599, 560] width 349 height 33
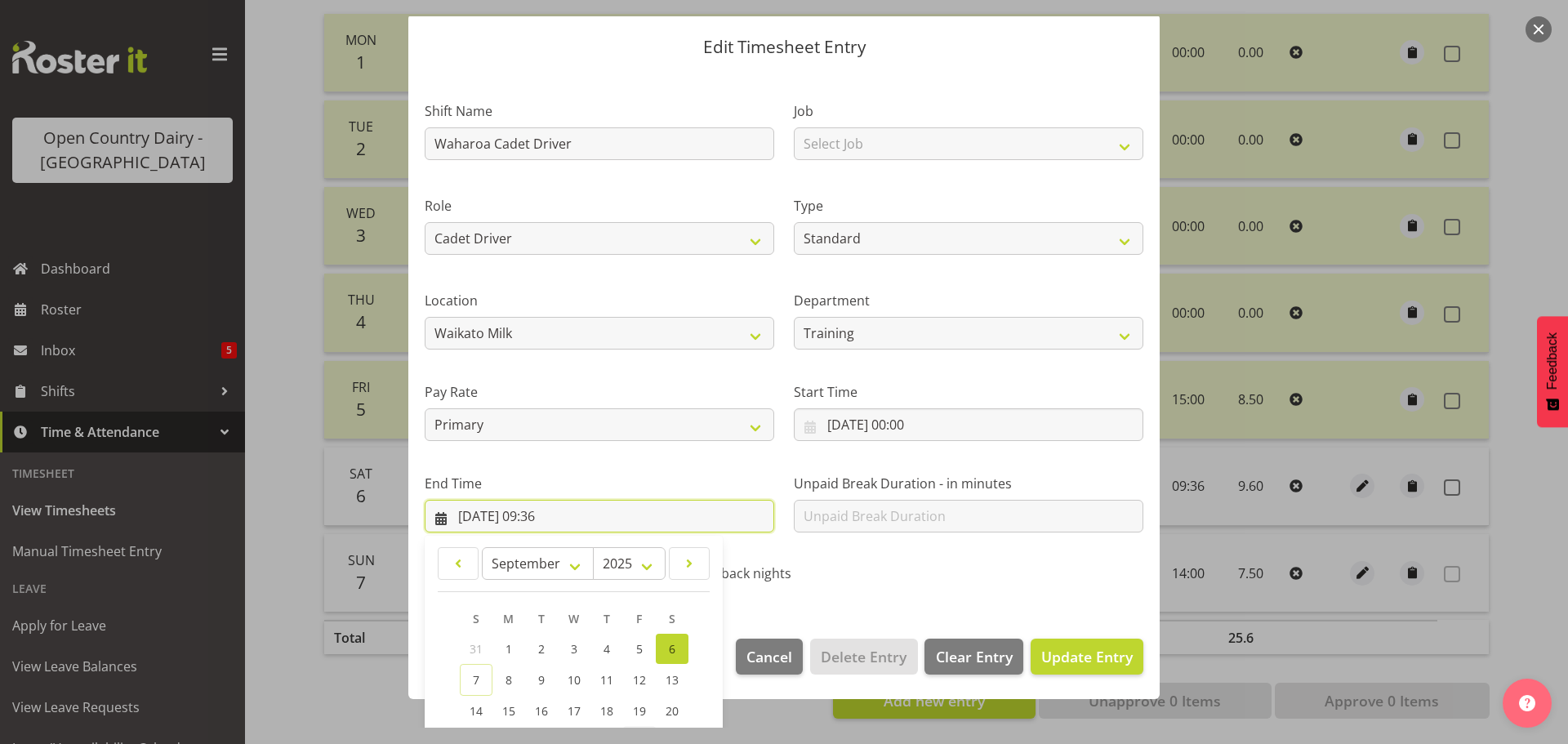
scroll to position [222, 0]
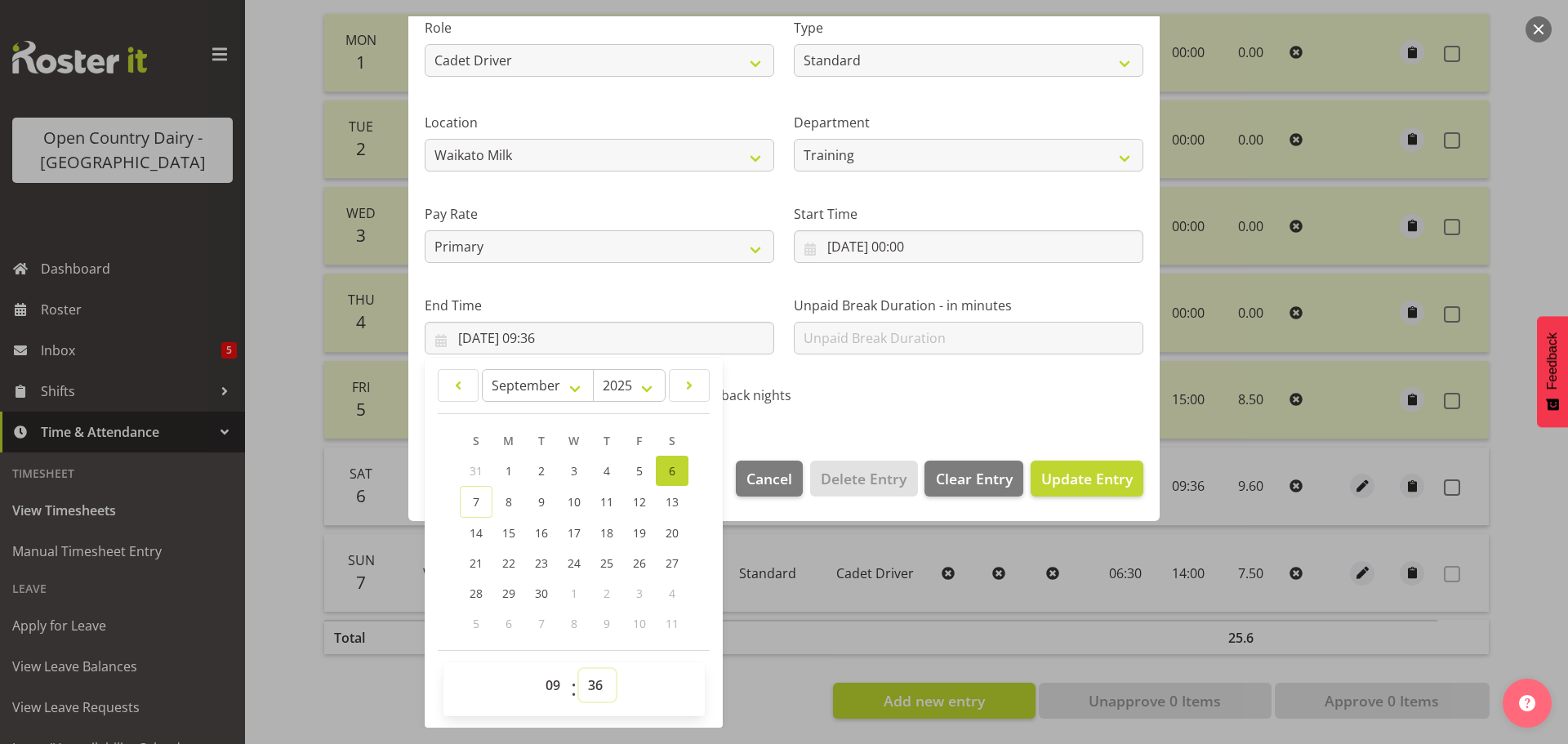
click at [591, 681] on select "00 01 02 03 04 05 06 07 08 09 10 11 12 13 14 15 16 17 18 19 20 21 22 23 24 25 2…" at bounding box center [597, 685] width 37 height 33
click at [579, 668] on select "00 01 02 03 04 05 06 07 08 09 10 11 12 13 14 15 16 17 18 19 20 21 22 23 24 25 2…" at bounding box center [597, 685] width 37 height 33
click at [1092, 476] on span "Update Entry" at bounding box center [1087, 478] width 91 height 20
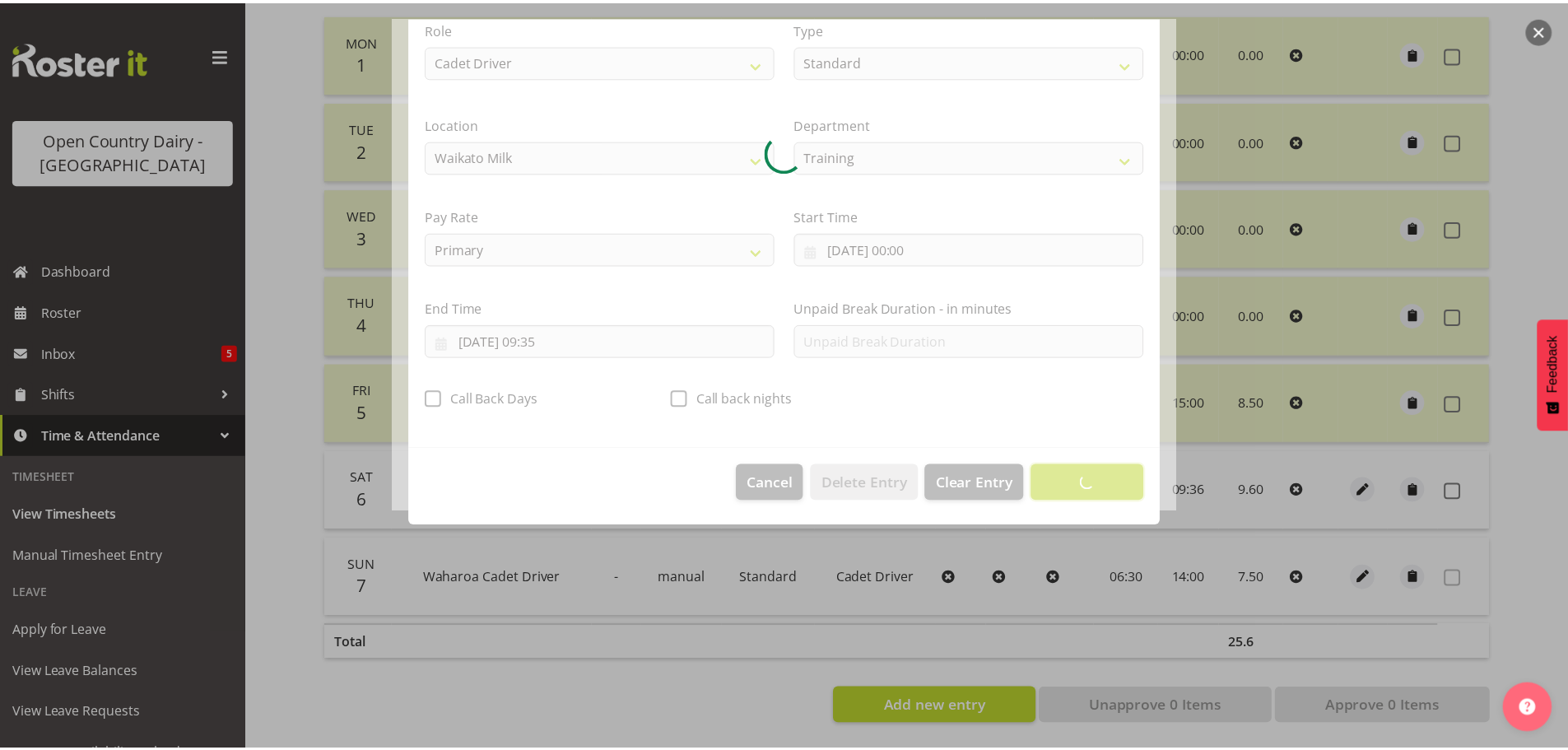
scroll to position [15, 0]
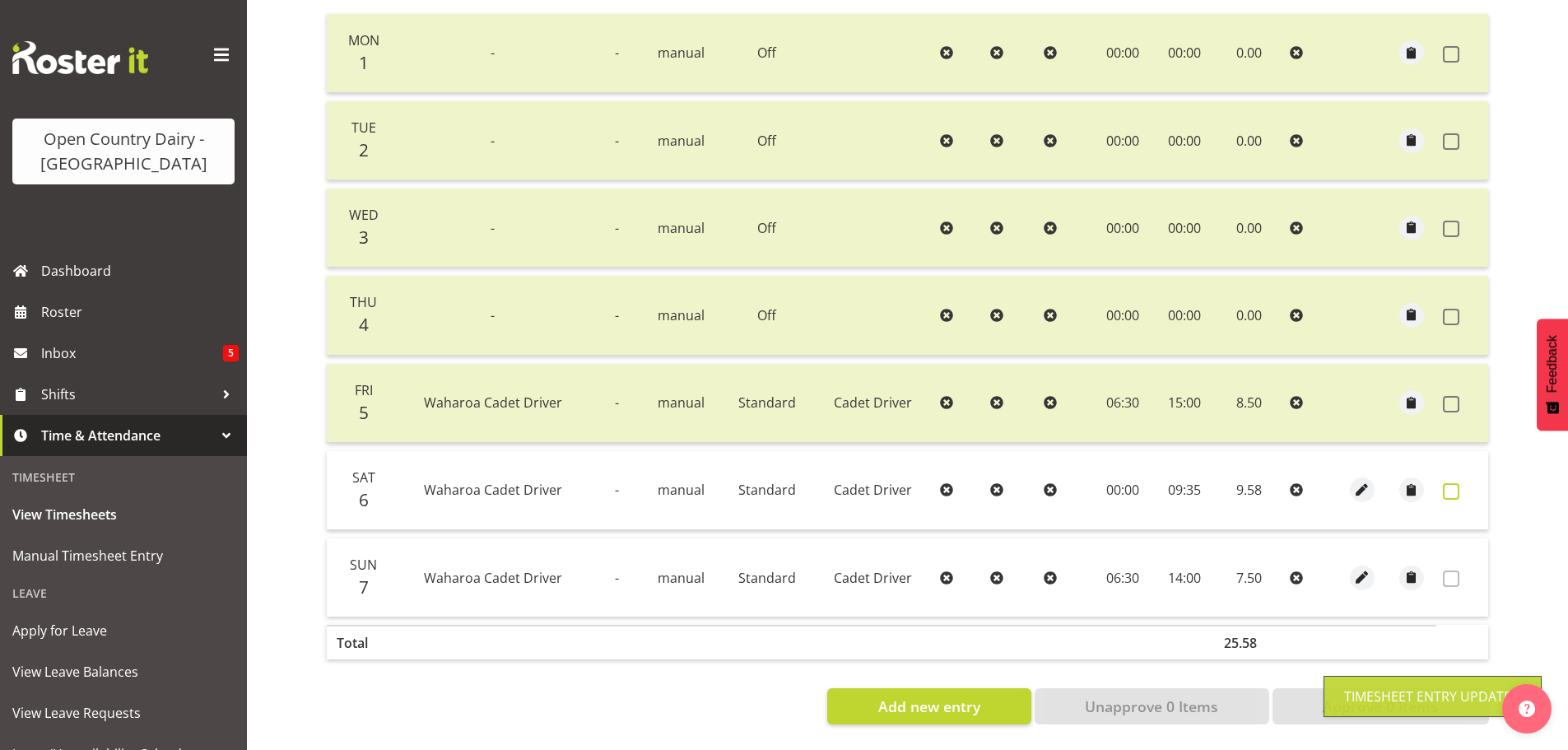
click at [1449, 483] on span at bounding box center [1451, 491] width 17 height 17
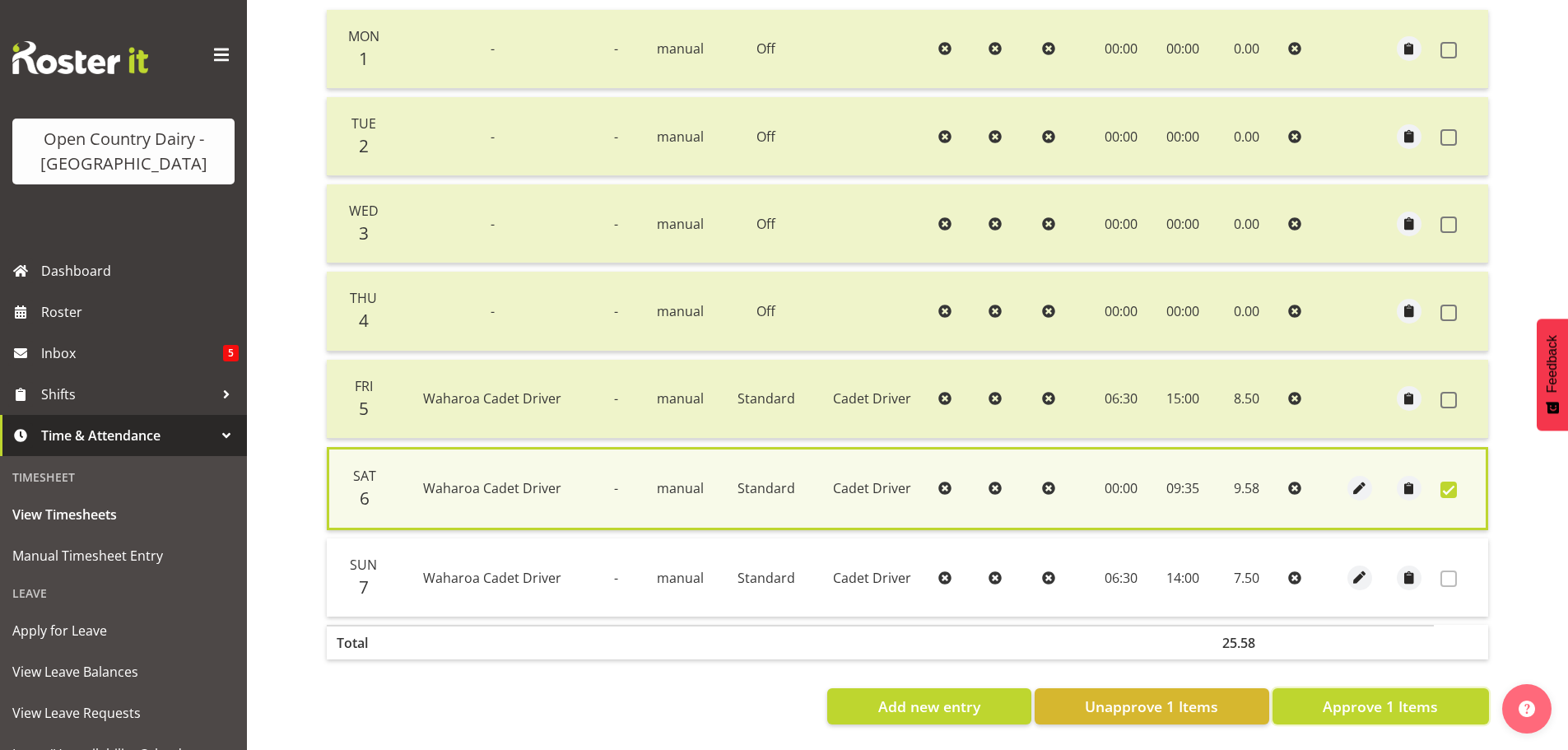
click at [1365, 695] on span "Approve 1 Items" at bounding box center [1379, 706] width 116 height 22
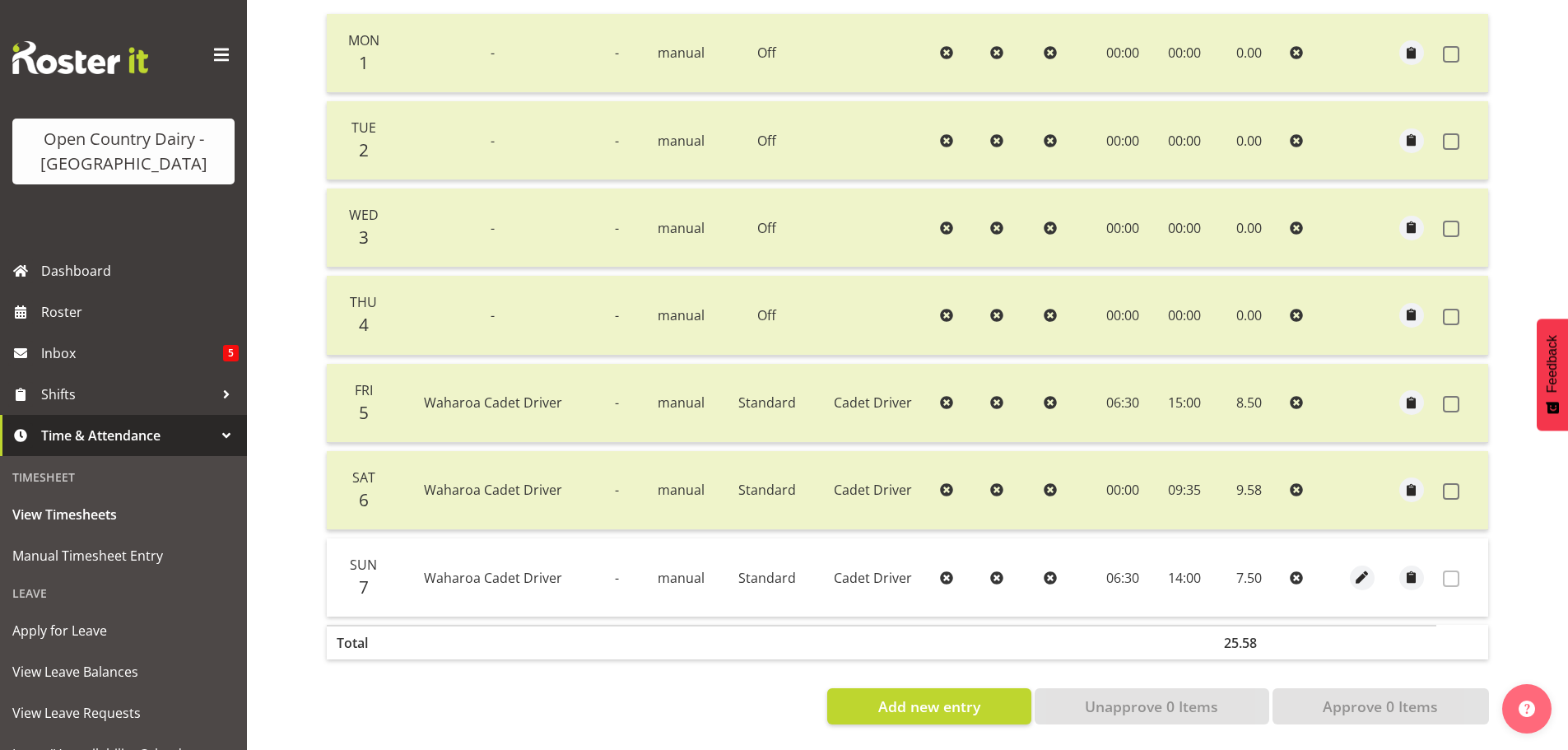
scroll to position [0, 0]
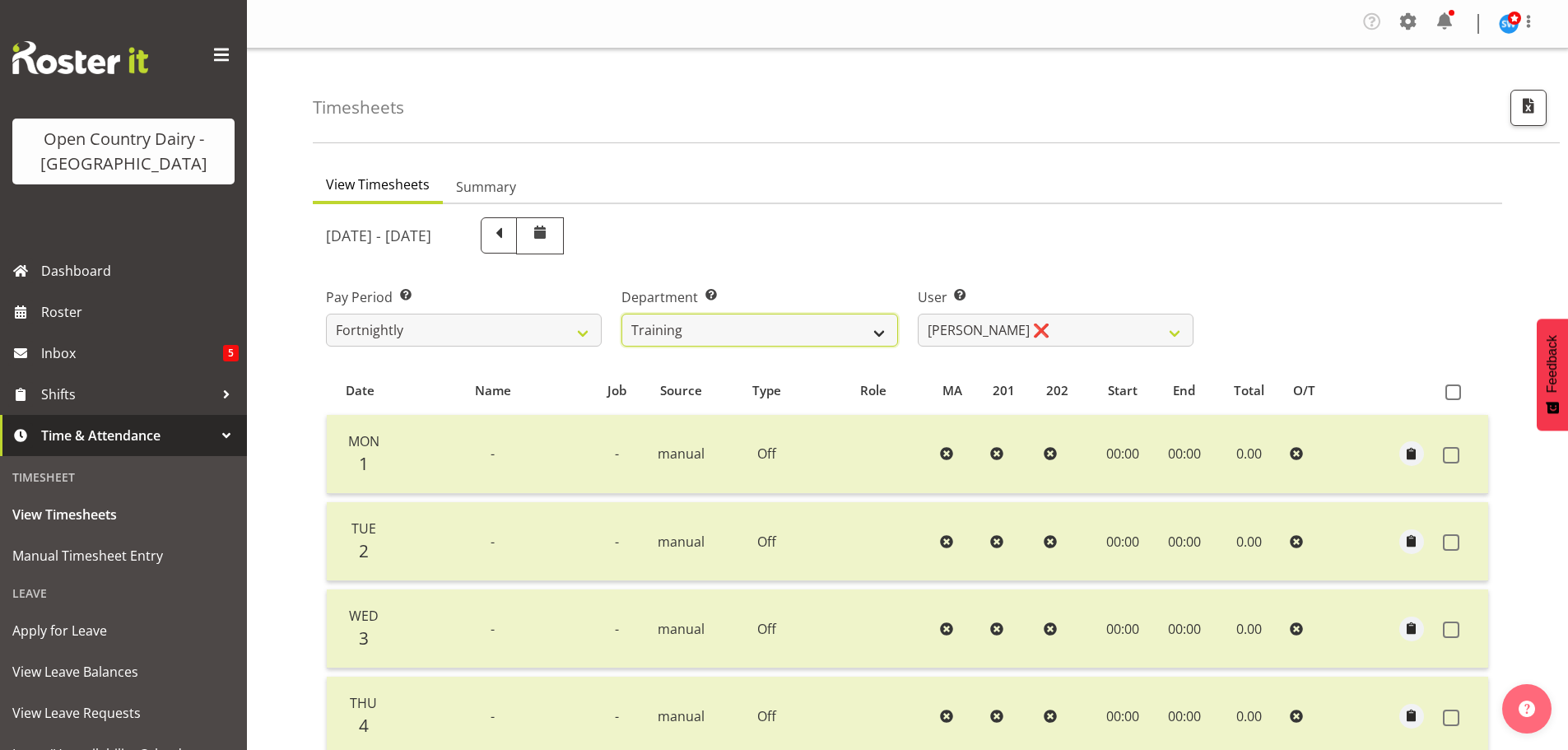
click at [778, 331] on select "701 702 703 704 705 706 707 708 709 710 711 712 713 714 715 716 717 718 719 720" at bounding box center [759, 330] width 276 height 33
click at [621, 314] on select "701 702 703 704 705 706 707 708 709 710 711 712 713 714 715 716 717 718 719 720" at bounding box center [759, 330] width 276 height 33
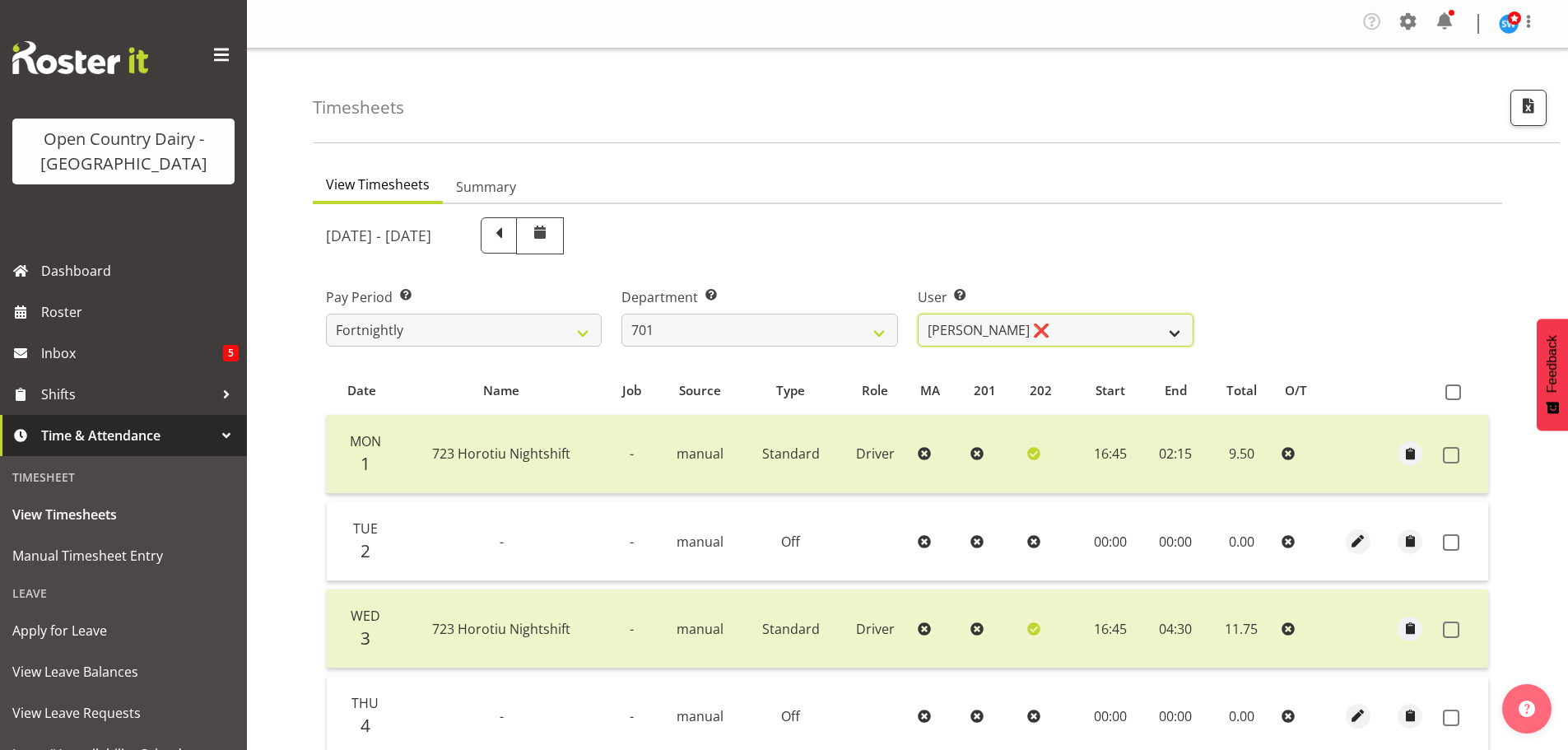
click at [1041, 329] on select "Duncan Shirley ❌ Gagandeep Singh ❌ Johann Van Zyl ❌ John Cottingham ❌" at bounding box center [1055, 330] width 276 height 33
click at [918, 314] on select "Duncan Shirley ❌ Gagandeep Singh ❌ Johann Van Zyl ❌ John Cottingham ❌" at bounding box center [1055, 330] width 276 height 33
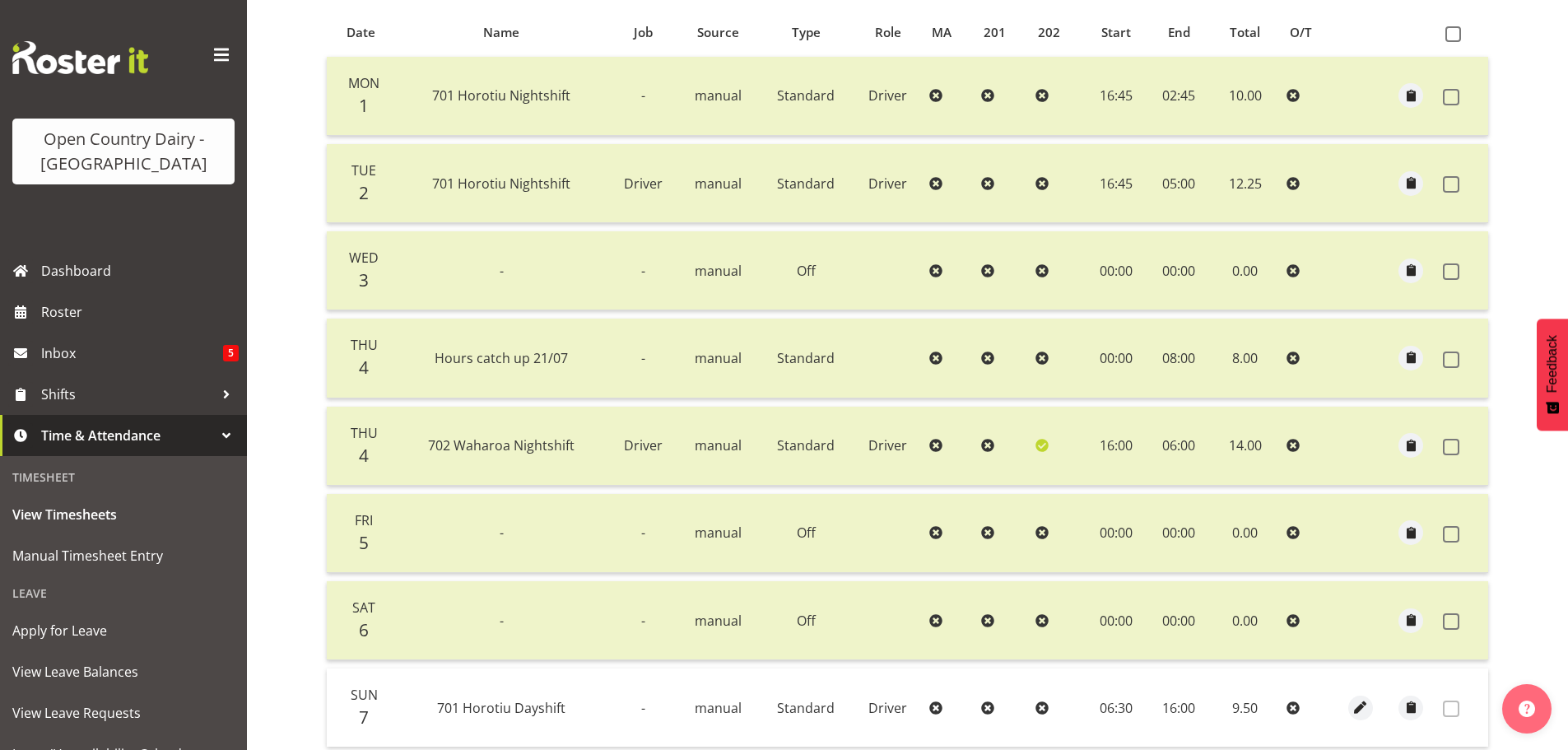
scroll to position [7, 0]
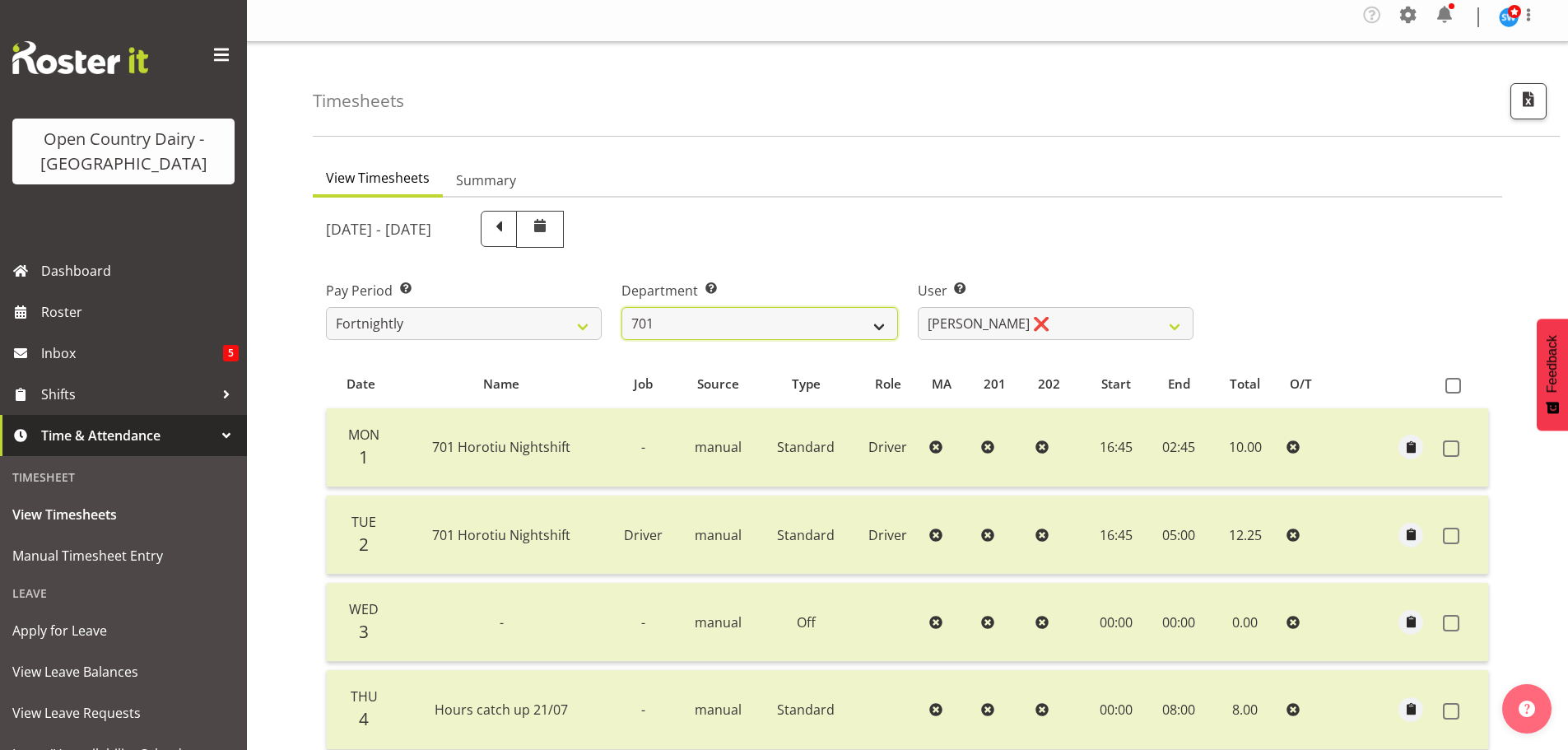
click at [738, 329] on select "701 702 703 704 705 706 707 708 709 710 711 712 713 714 715 716 717 718 719 720" at bounding box center [759, 323] width 276 height 33
click at [621, 307] on select "701 702 703 704 705 706 707 708 709 710 711 712 713 714 715 716 717 718 719 720" at bounding box center [759, 323] width 276 height 33
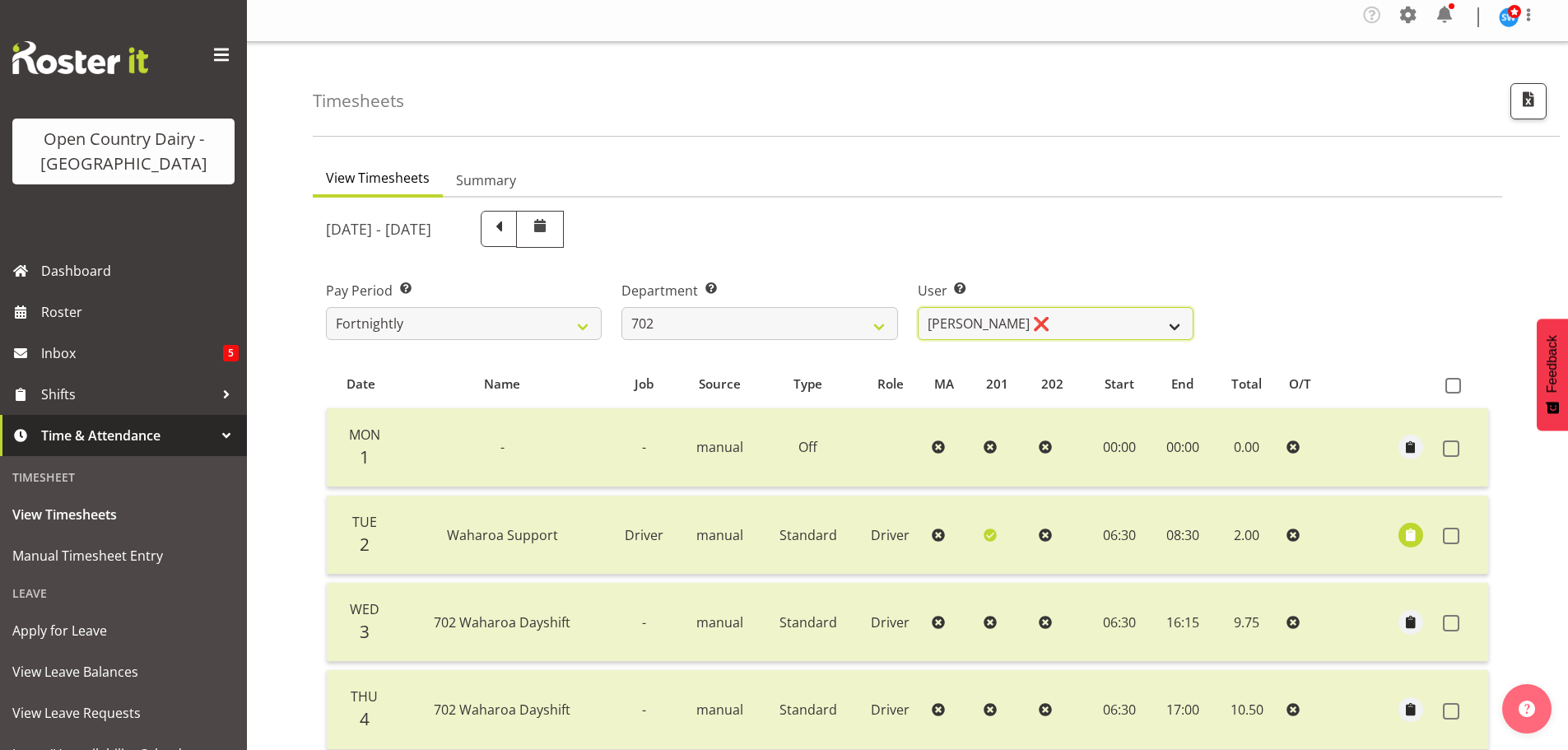
click at [1039, 320] on select "Brian Riddle ❌ Denica Tapiki ❌ Nick Adlington ❌ Simon Phillpott ❌" at bounding box center [1055, 323] width 276 height 33
click at [918, 307] on select "Brian Riddle ❌ Denica Tapiki ❌ Nick Adlington ❌ Simon Phillpott ❌" at bounding box center [1055, 323] width 276 height 33
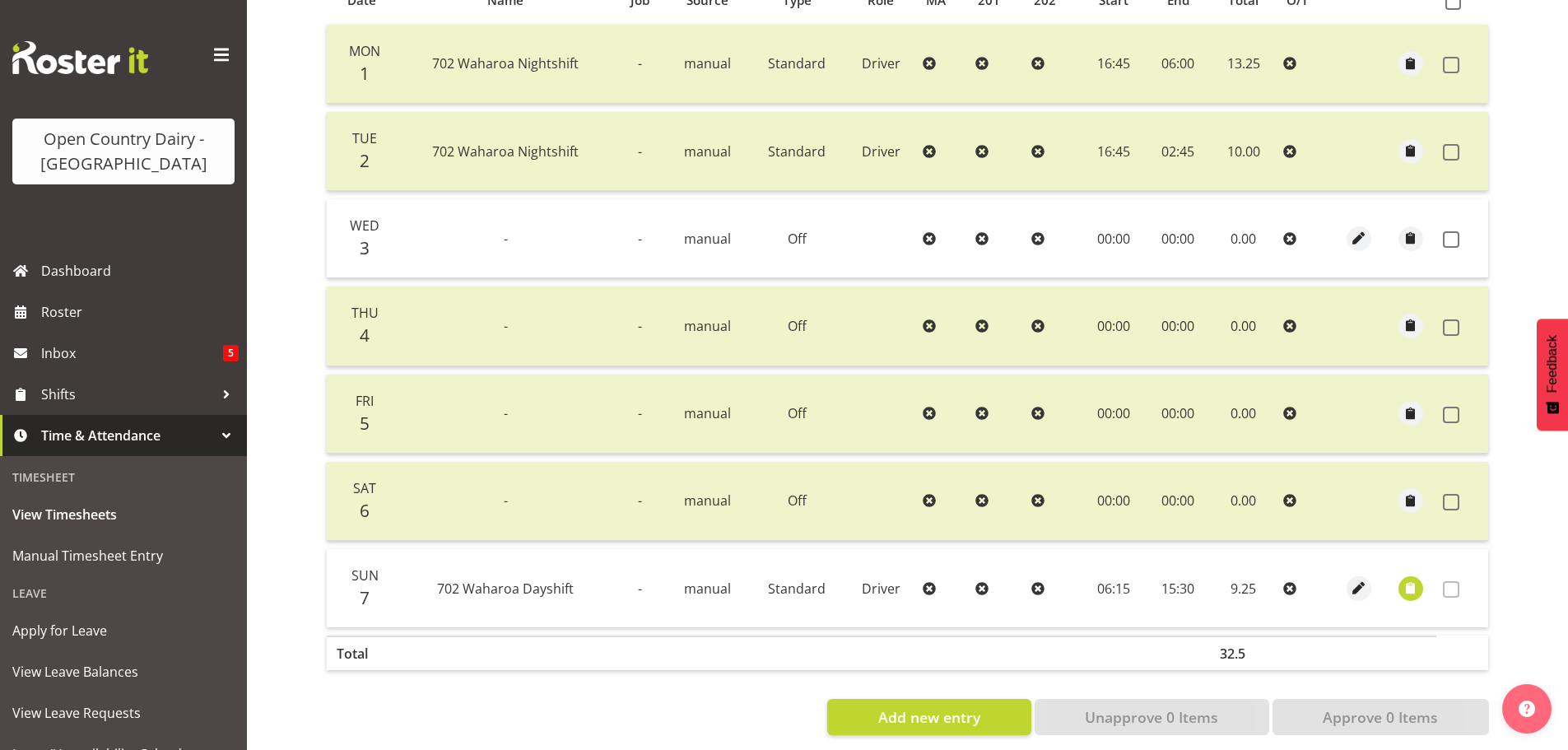
scroll to position [413, 0]
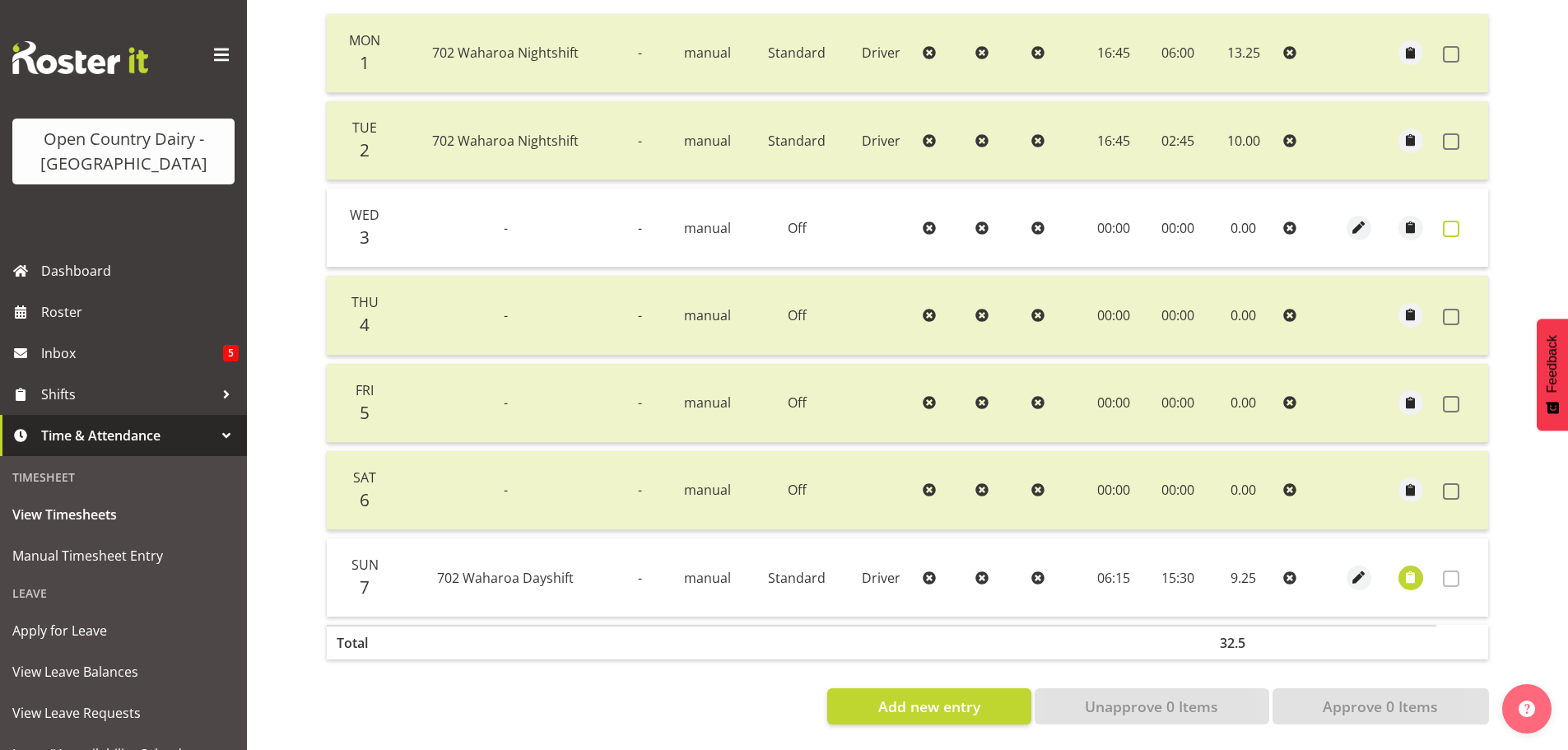
click at [1455, 221] on span at bounding box center [1451, 229] width 17 height 17
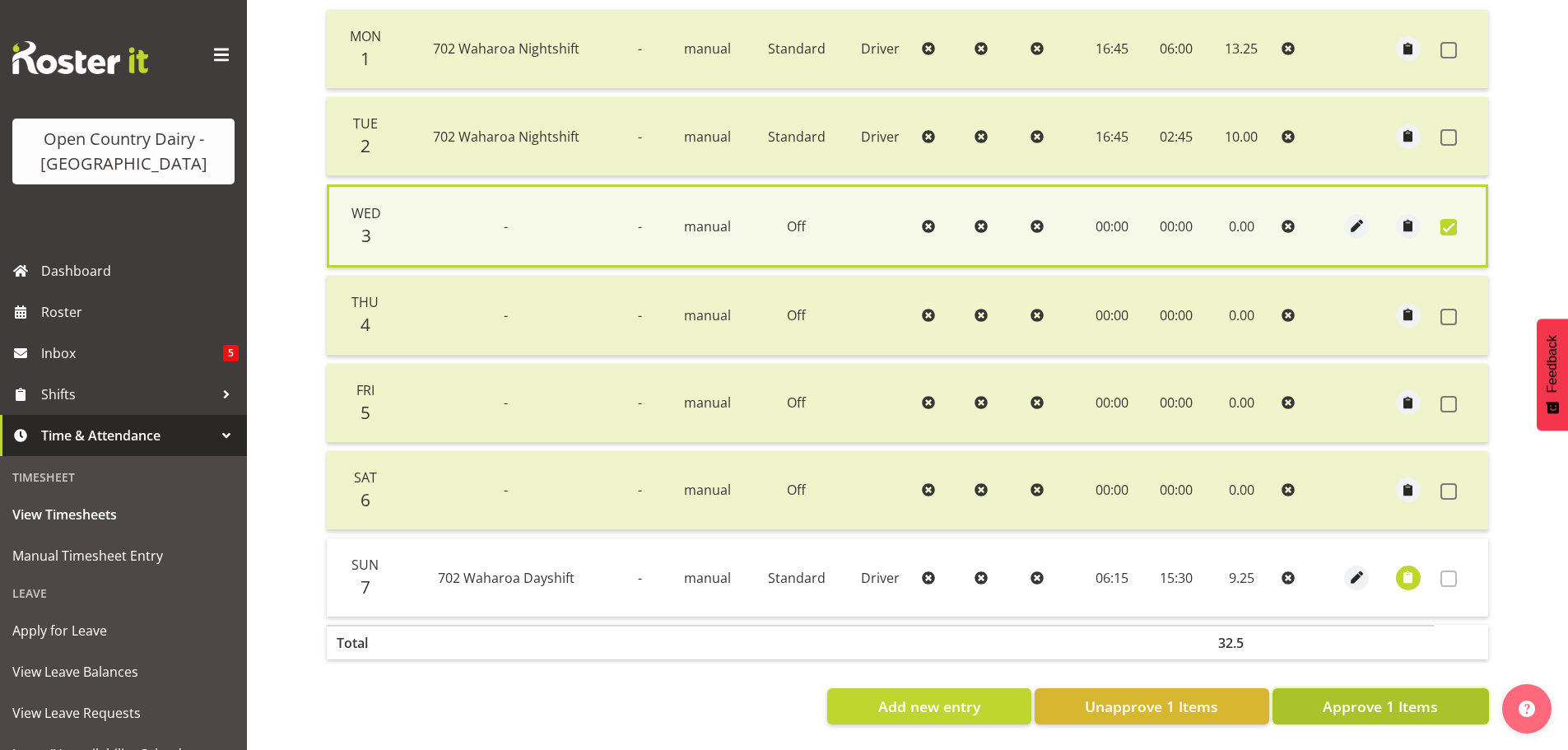
click at [1348, 700] on span "Approve 1 Items" at bounding box center [1379, 706] width 116 height 22
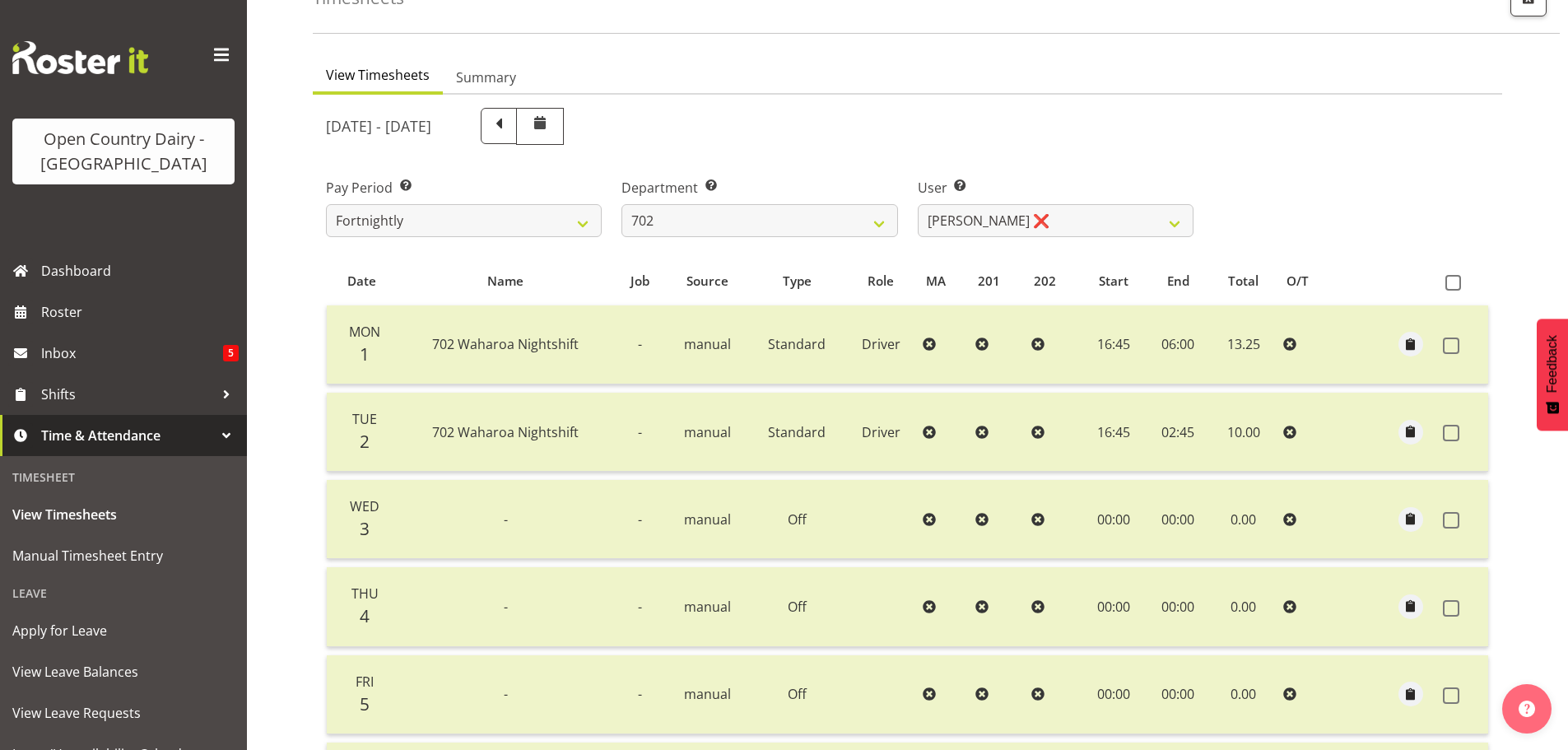
scroll to position [0, 0]
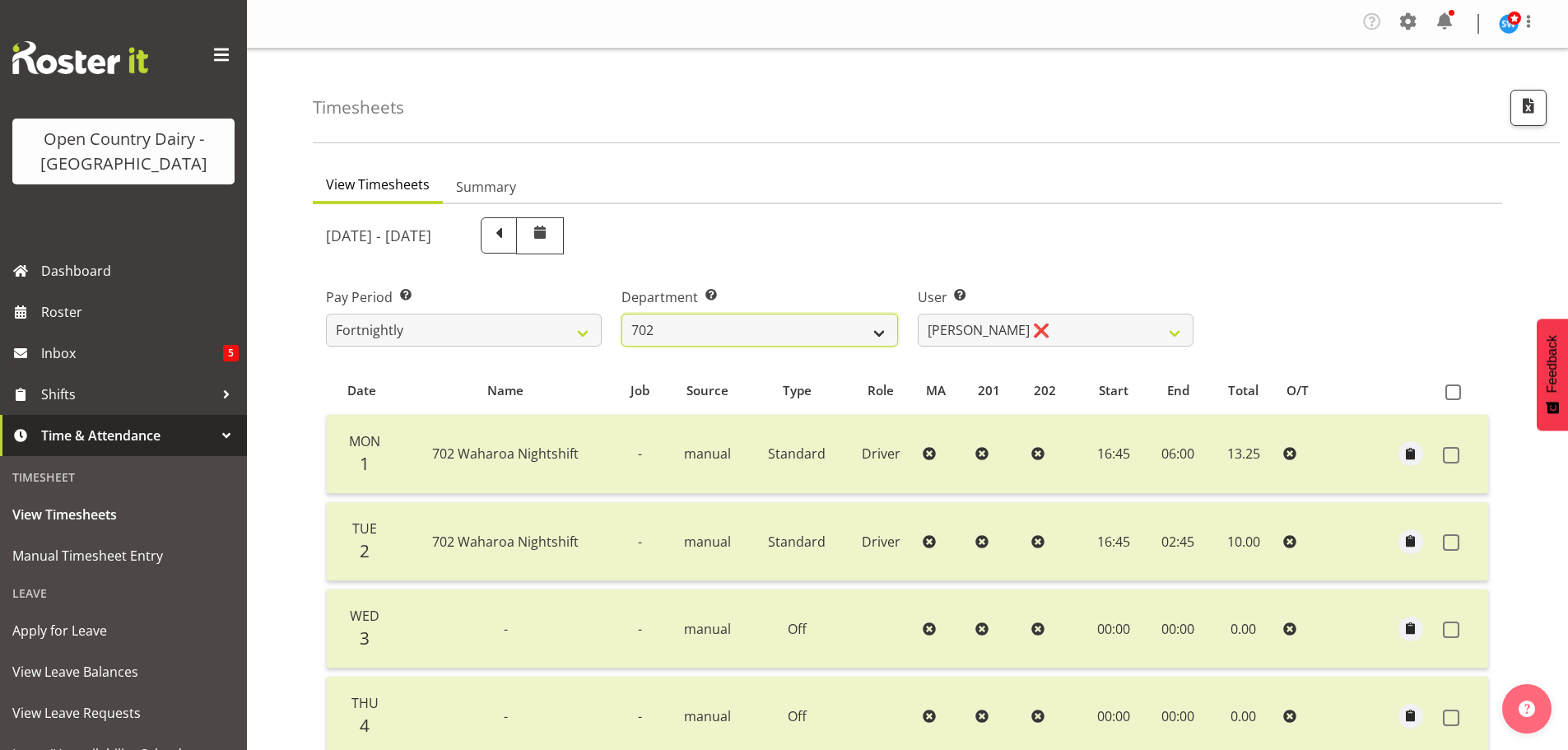
click at [720, 318] on select "701 702 703 704 705 706 707 708 709 710 711 712 713 714 715 716 717 718 719 720" at bounding box center [759, 330] width 276 height 33
click at [621, 314] on select "701 702 703 704 705 706 707 708 709 710 711 712 713 714 715 716 717 718 719 720" at bounding box center [759, 330] width 276 height 33
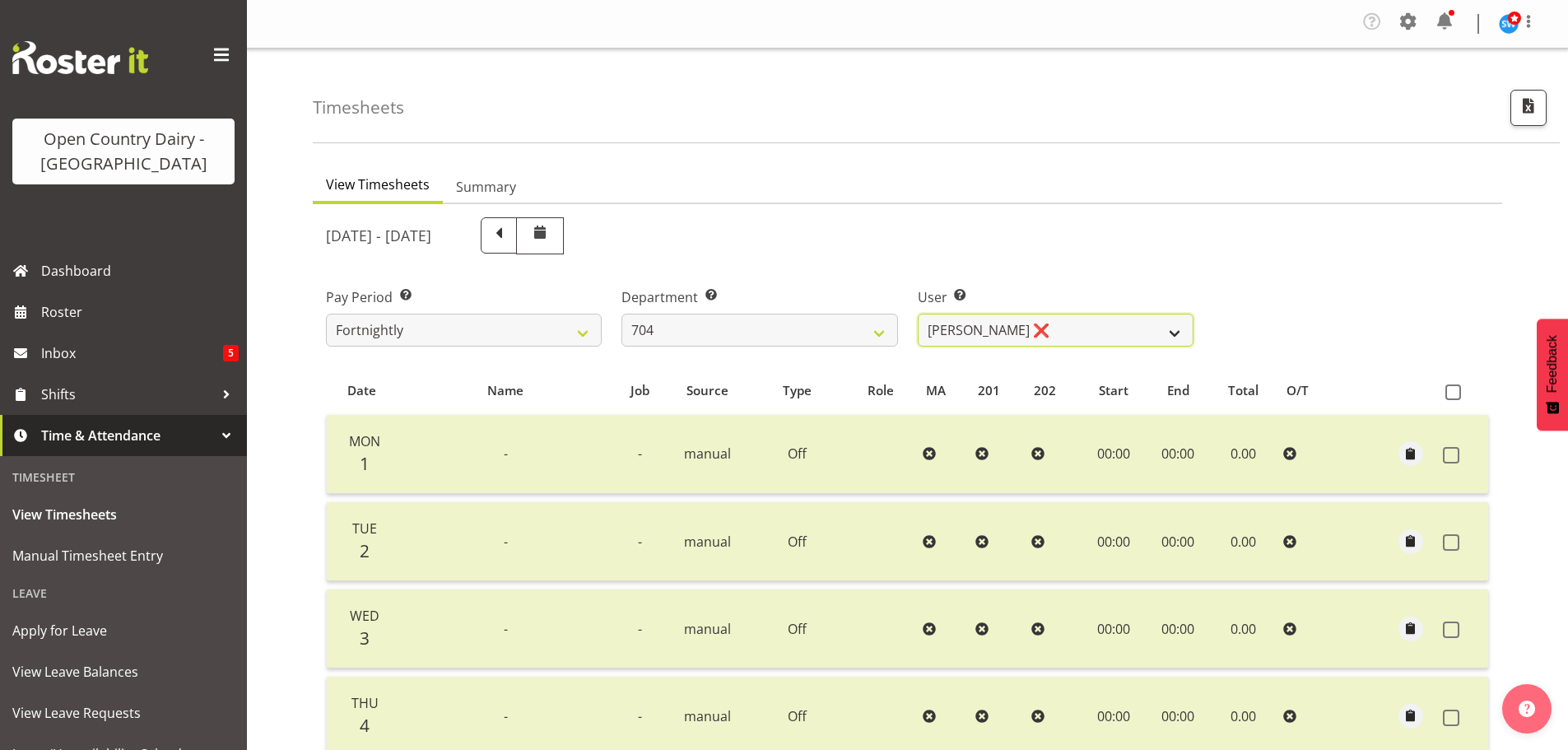
click at [1027, 326] on select "Graham Houghton ❌ Jon Williams ❌ Stephen Rae ❌" at bounding box center [1055, 330] width 276 height 33
click at [918, 314] on select "Graham Houghton ❌ Jon Williams ❌ Stephen Rae ❌" at bounding box center [1055, 330] width 276 height 33
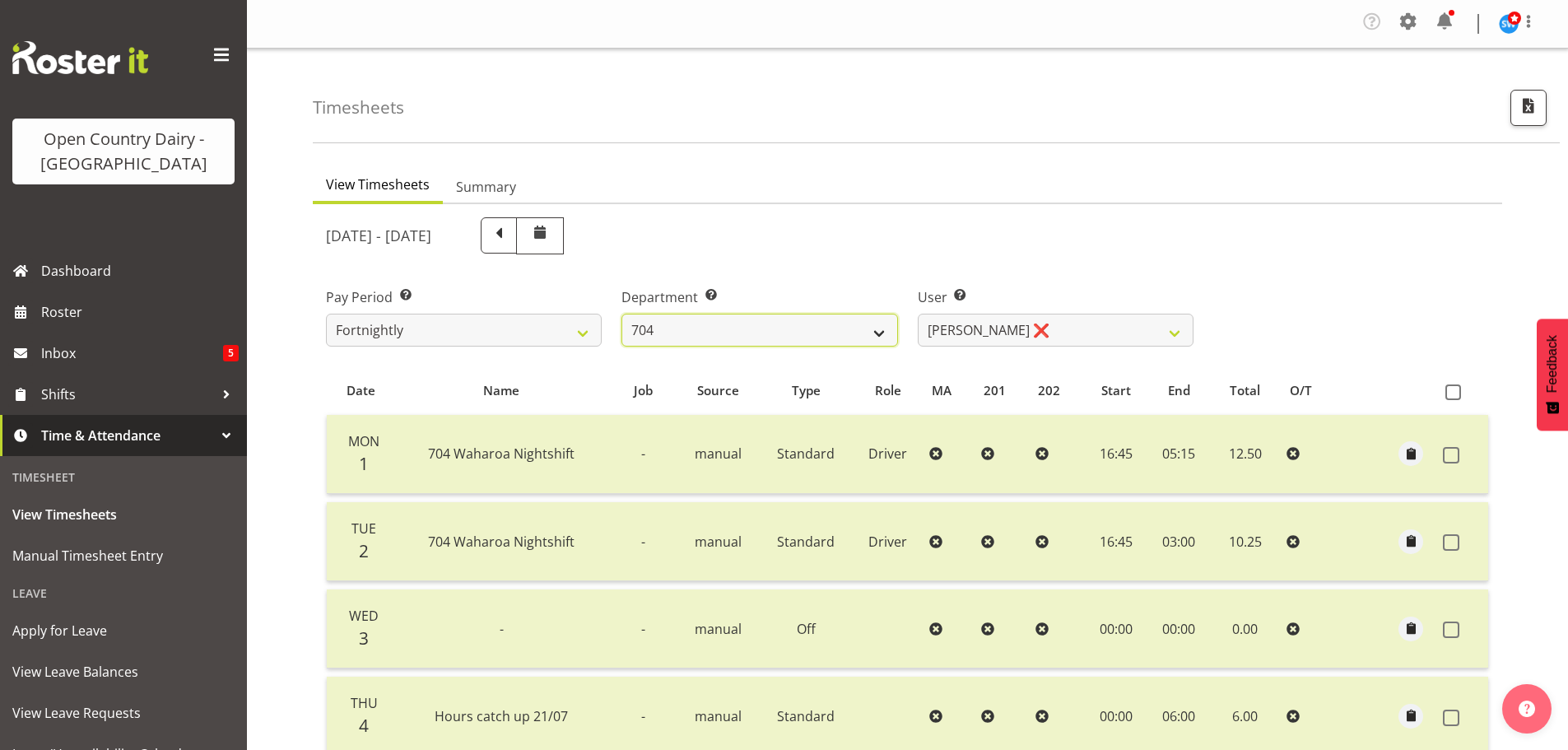
click at [731, 321] on select "701 702 703 704 705 706 707 708 709 710 711 712 713 714 715 716 717 718 719 720" at bounding box center [759, 330] width 276 height 33
click at [621, 314] on select "701 702 703 704 705 706 707 708 709 710 711 712 713 714 715 716 717 718 719 720" at bounding box center [759, 330] width 276 height 33
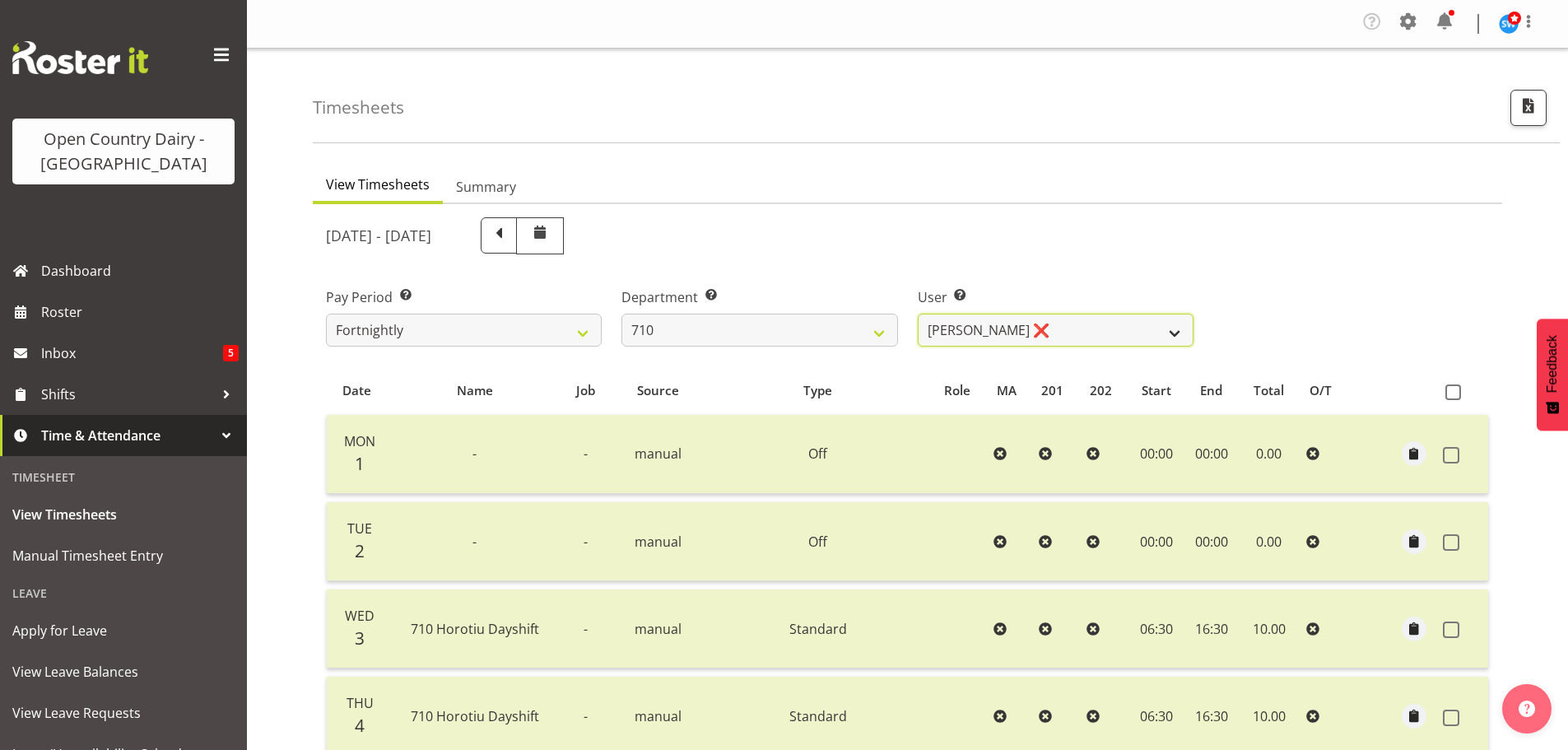
click at [1070, 331] on select "Dean Chapman ❌ George Megchelse ❌ Kris Gambhir ❌ Richie Epere ❌" at bounding box center [1055, 330] width 276 height 33
click at [918, 314] on select "Dean Chapman ❌ George Megchelse ❌ Kris Gambhir ❌ Richie Epere ❌" at bounding box center [1055, 330] width 276 height 33
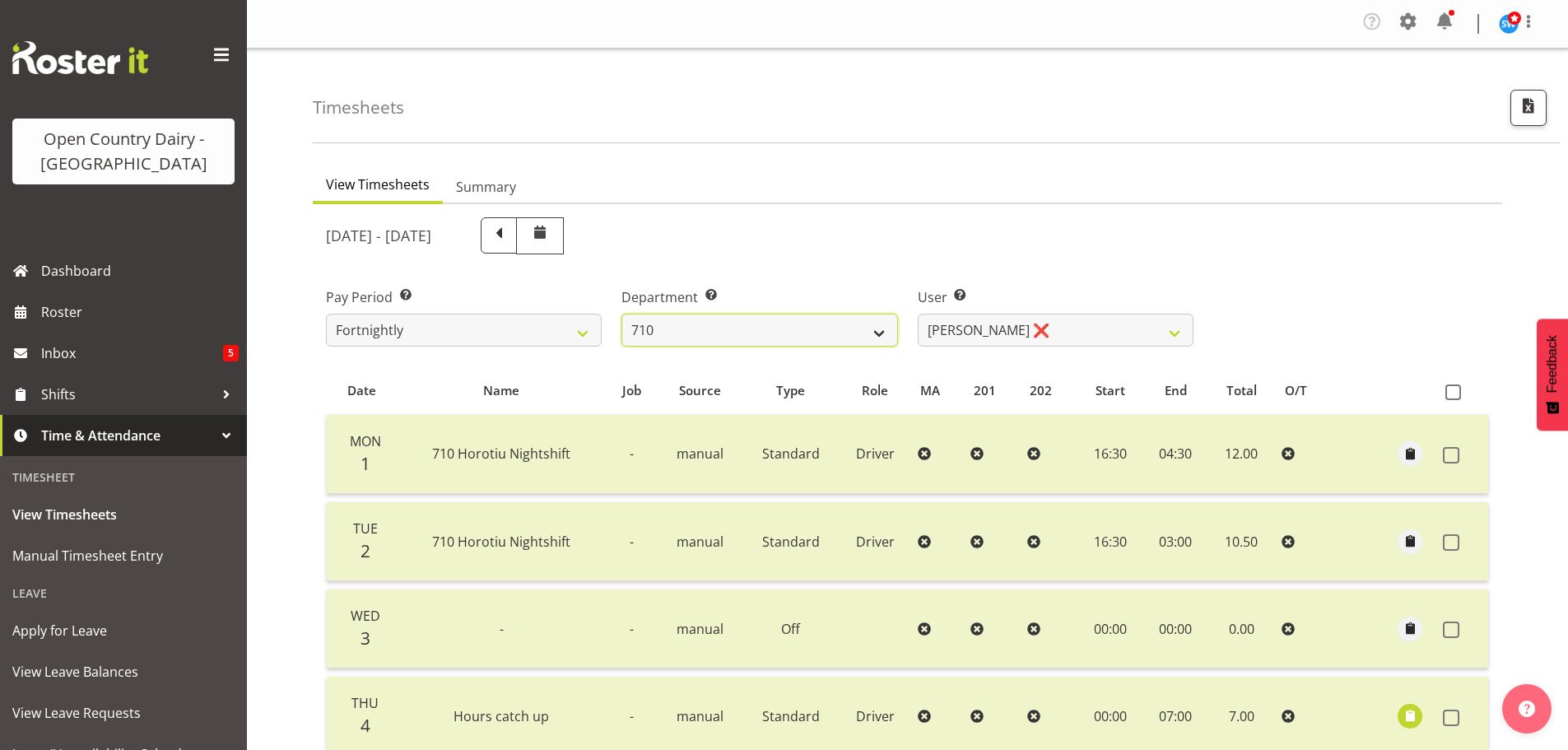
click at [792, 329] on select "701 702 703 704 705 706 707 708 709 710 711 712 713 714 715 716 717 718 719 720" at bounding box center [759, 330] width 276 height 33
click at [621, 314] on select "701 702 703 704 705 706 707 708 709 710 711 712 713 714 715 716 717 718 719 720" at bounding box center [759, 330] width 276 height 33
click at [754, 338] on select "701 702 703 704 705 706 707 708 709 710 711 712 713 714 715 716 717 718 719 720" at bounding box center [759, 330] width 276 height 33
click at [621, 314] on select "701 702 703 704 705 706 707 708 709 710 711 712 713 714 715 716 717 718 719 720" at bounding box center [759, 330] width 276 height 33
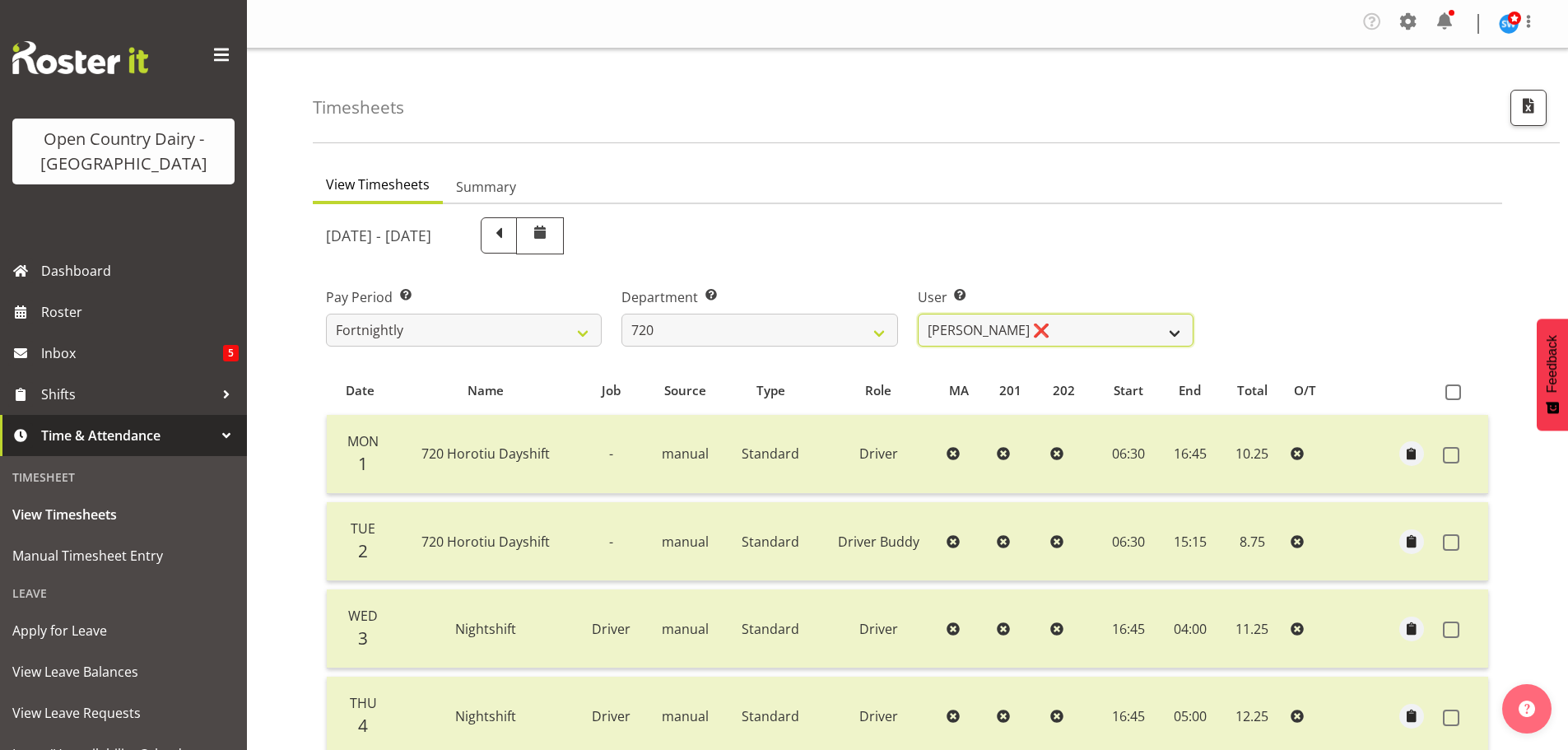
click at [1088, 332] on select "Garry Hooper ❌ Kerry Slater ❌ Nathan Frankhouser ❌ Steve Daly ❌" at bounding box center [1055, 330] width 276 height 33
click at [918, 314] on select "Garry Hooper ❌ Kerry Slater ❌ Nathan Frankhouser ❌ Steve Daly ❌" at bounding box center [1055, 330] width 276 height 33
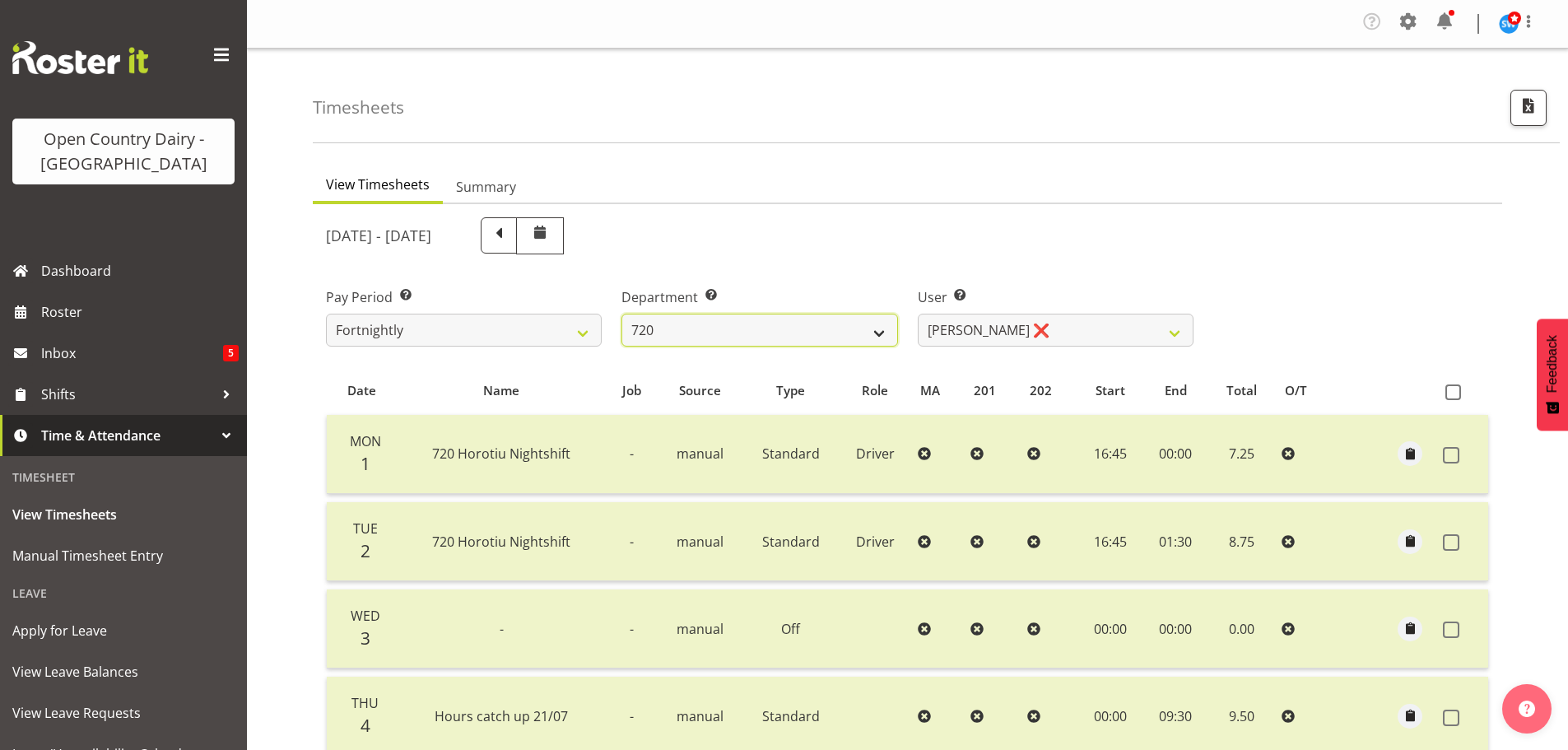
click at [765, 331] on select "701 702 703 704 705 706 707 708 709 710 711 712 713 714 715 716 717 718 719 720" at bounding box center [759, 330] width 276 height 33
click at [621, 314] on select "701 702 703 704 705 706 707 708 709 710 711 712 713 714 715 716 717 718 719 720" at bounding box center [759, 330] width 276 height 33
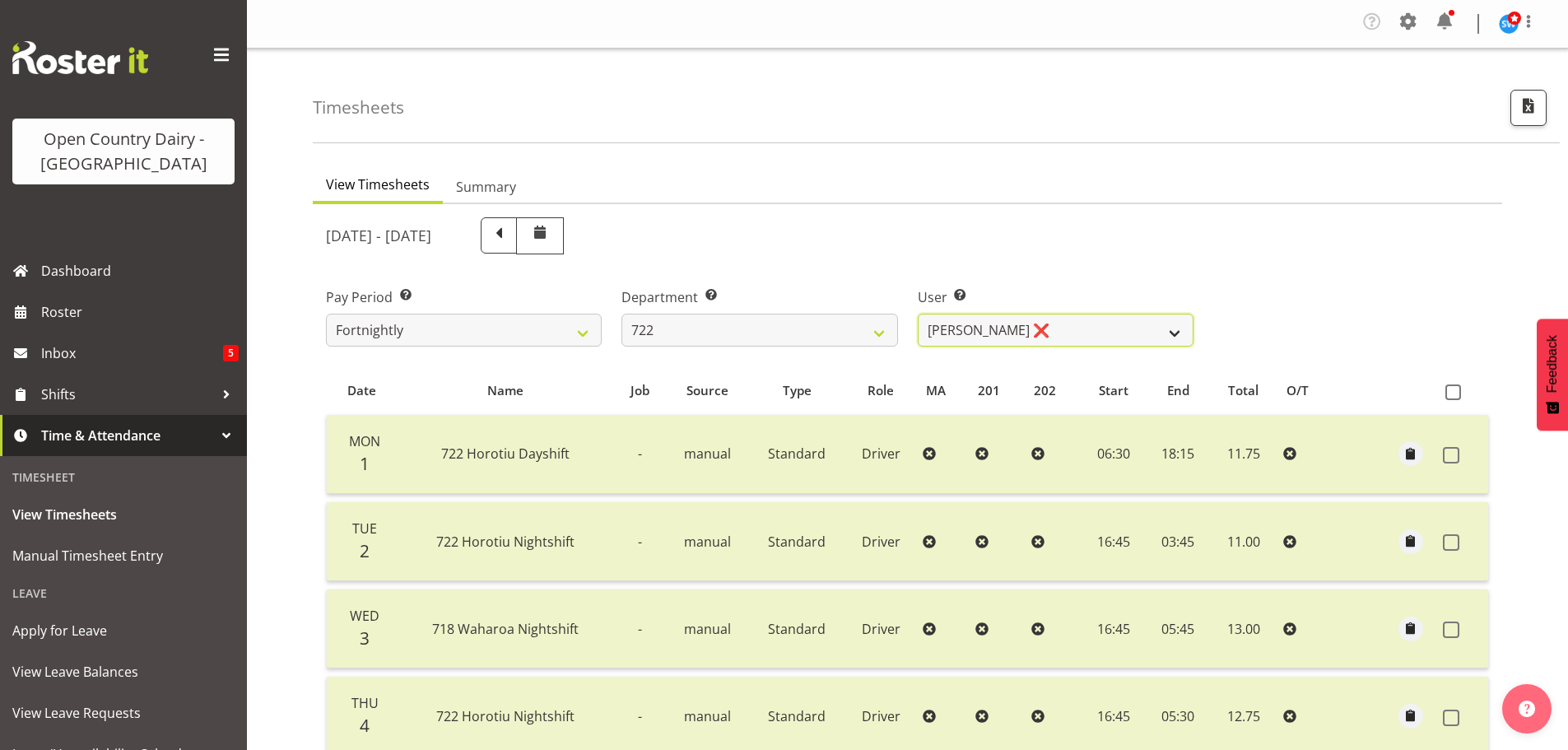
click at [1073, 326] on select "Andy Webb ❌ Darren Hatcher ❌ Gurpreet Singh ❌" at bounding box center [1055, 330] width 276 height 33
click at [918, 314] on select "Andy Webb ❌ Darren Hatcher ❌ Gurpreet Singh ❌" at bounding box center [1055, 330] width 276 height 33
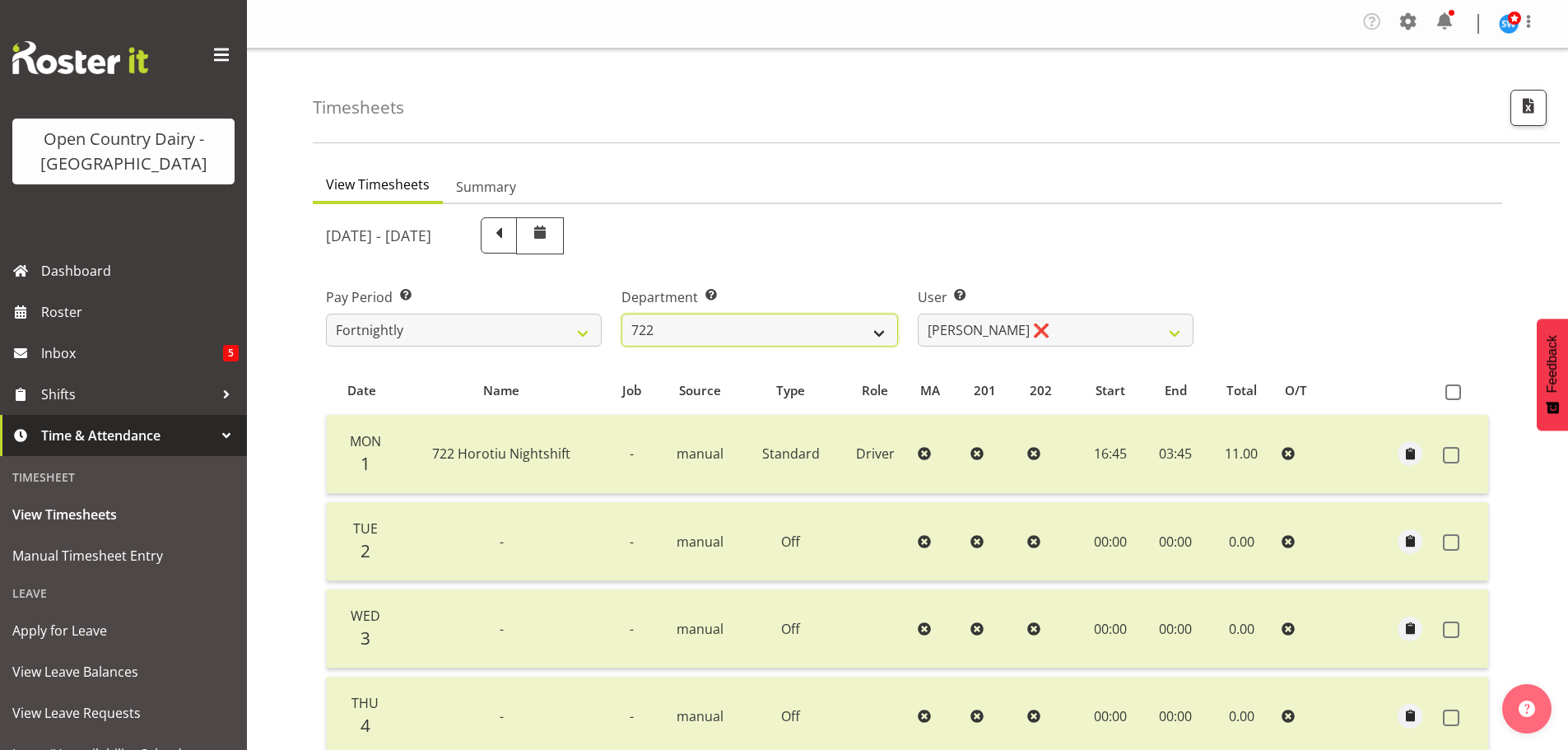
click at [721, 326] on select "701 702 703 704 705 706 707 708 709 710 711 712 713 714 715 716 717 718 719 720" at bounding box center [759, 330] width 276 height 33
click at [621, 314] on select "701 702 703 704 705 706 707 708 709 710 711 712 713 714 715 716 717 718 719 720" at bounding box center [759, 330] width 276 height 33
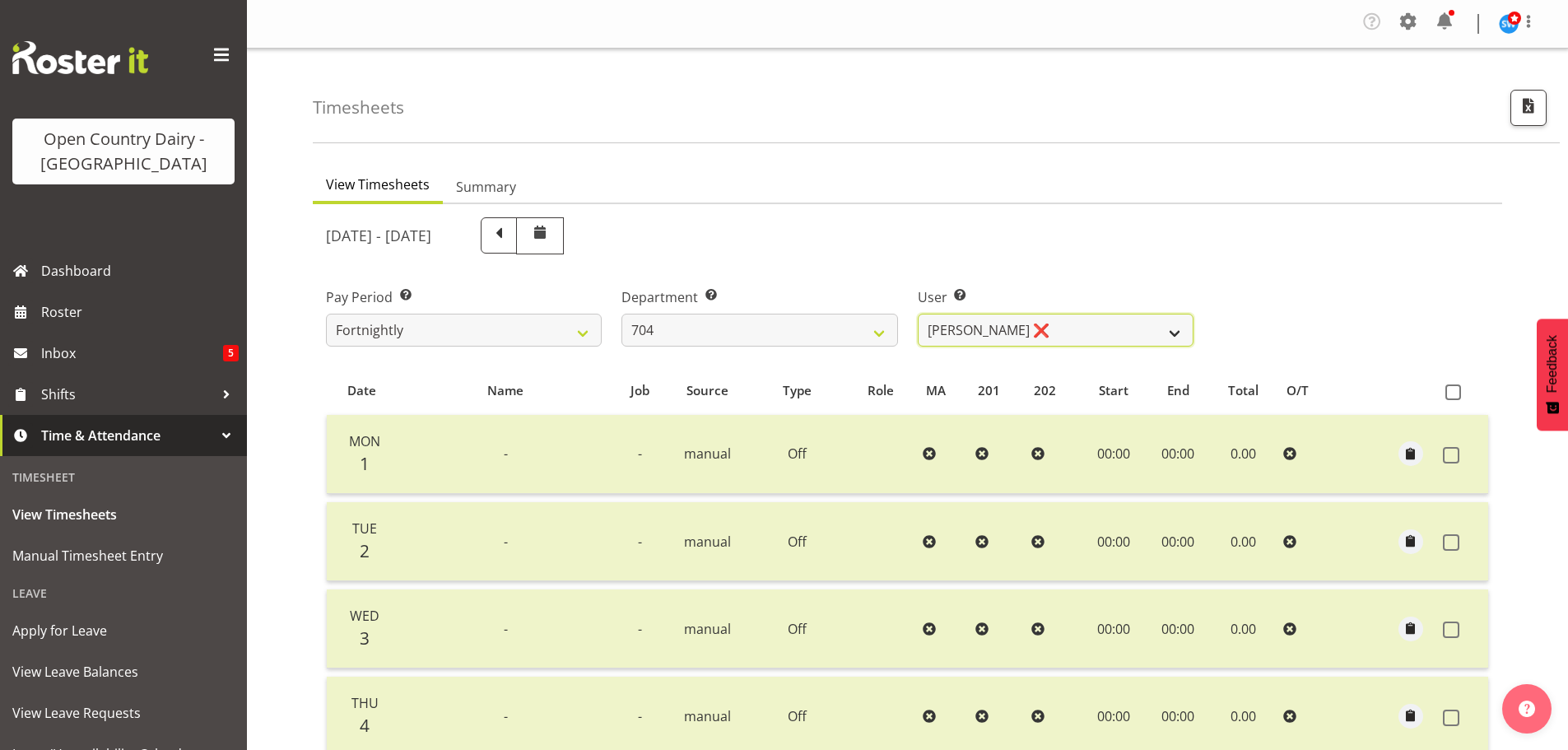
click at [1063, 335] on select "Graham Houghton ❌ Jon Williams ❌ Stephen Rae ❌" at bounding box center [1055, 330] width 276 height 33
click at [918, 314] on select "Graham Houghton ❌ Jon Williams ❌ Stephen Rae ❌" at bounding box center [1055, 330] width 276 height 33
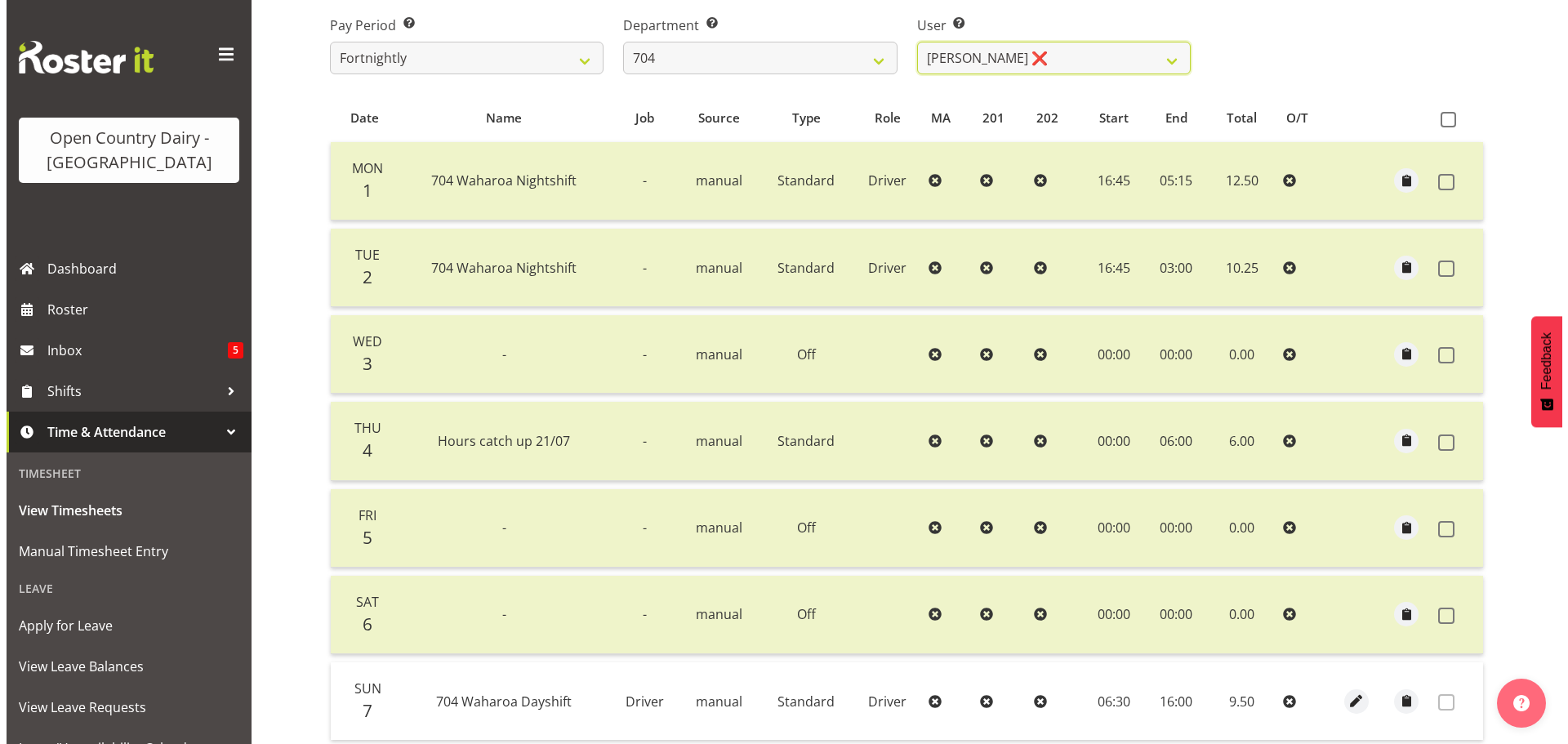
scroll to position [410, 0]
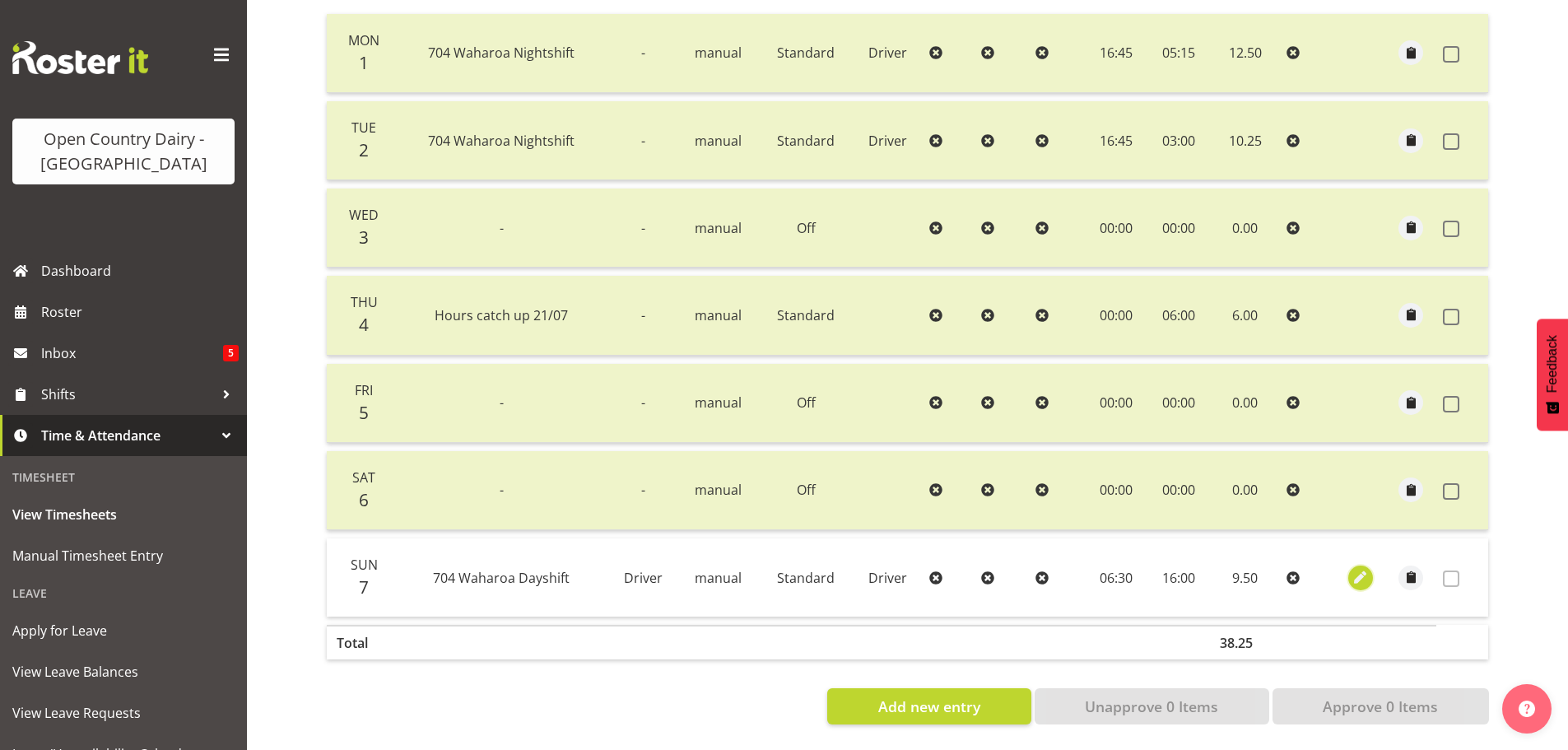
click at [1361, 567] on span "button" at bounding box center [1360, 577] width 19 height 19
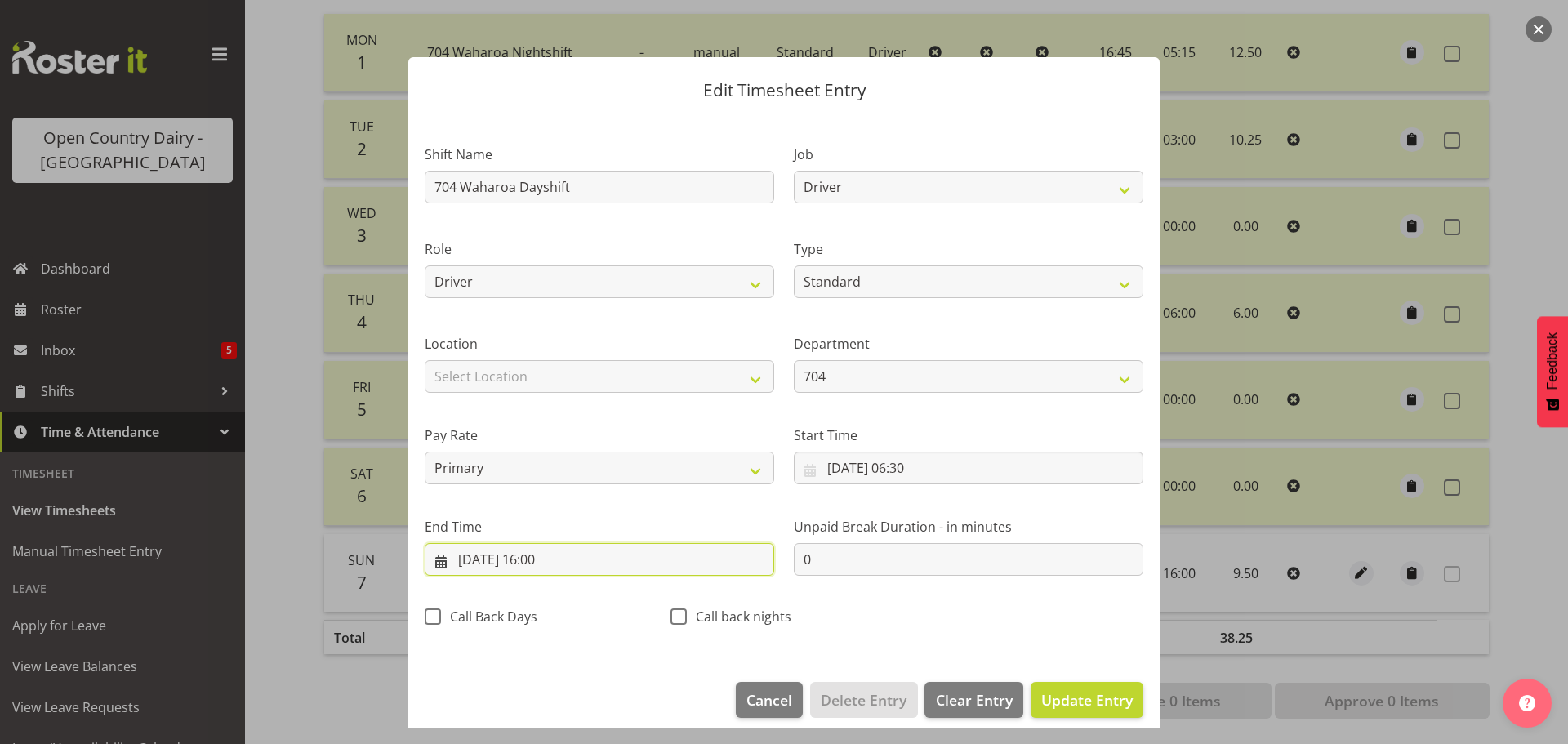
click at [542, 556] on input "07/09/2025, 16:00" at bounding box center [599, 560] width 349 height 33
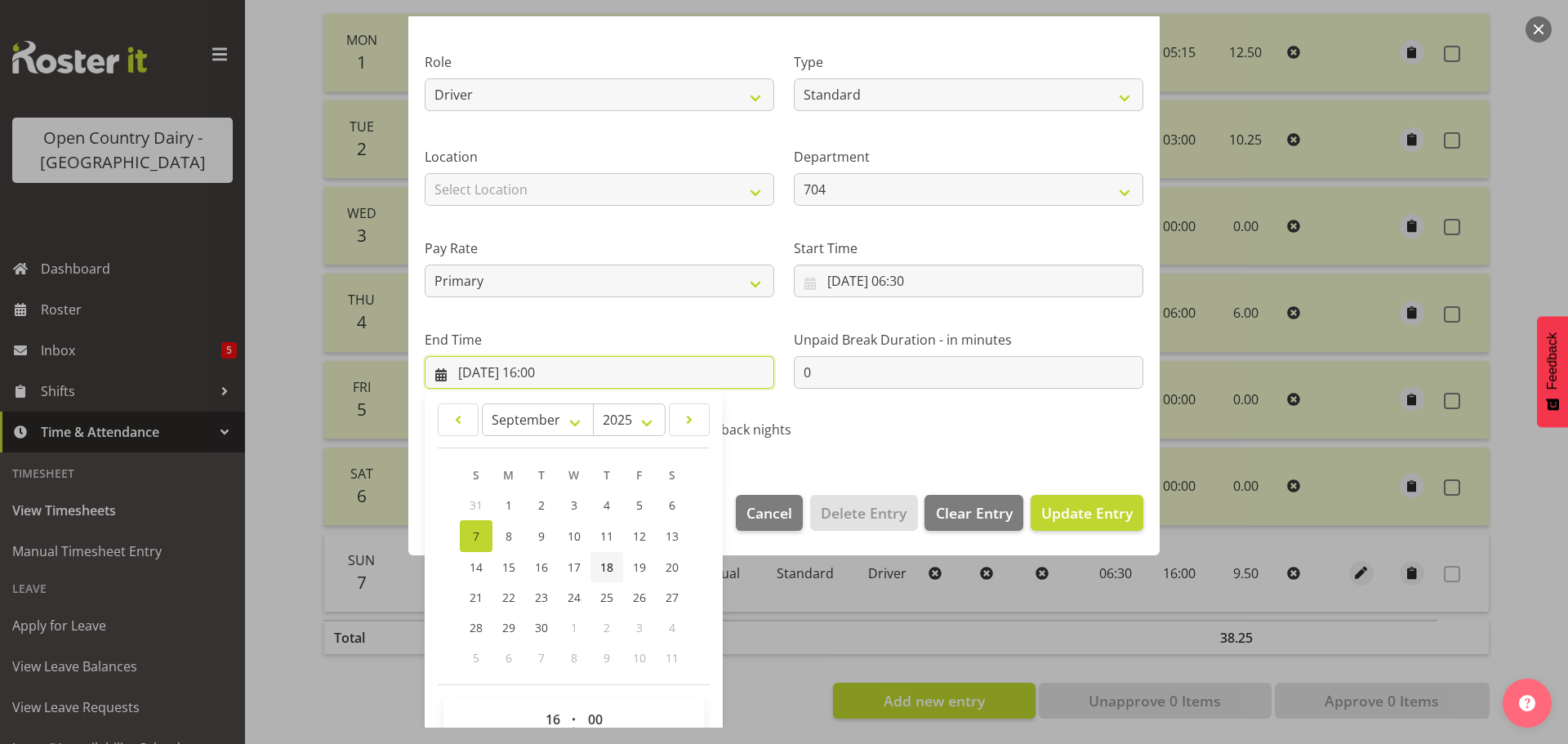
scroll to position [222, 0]
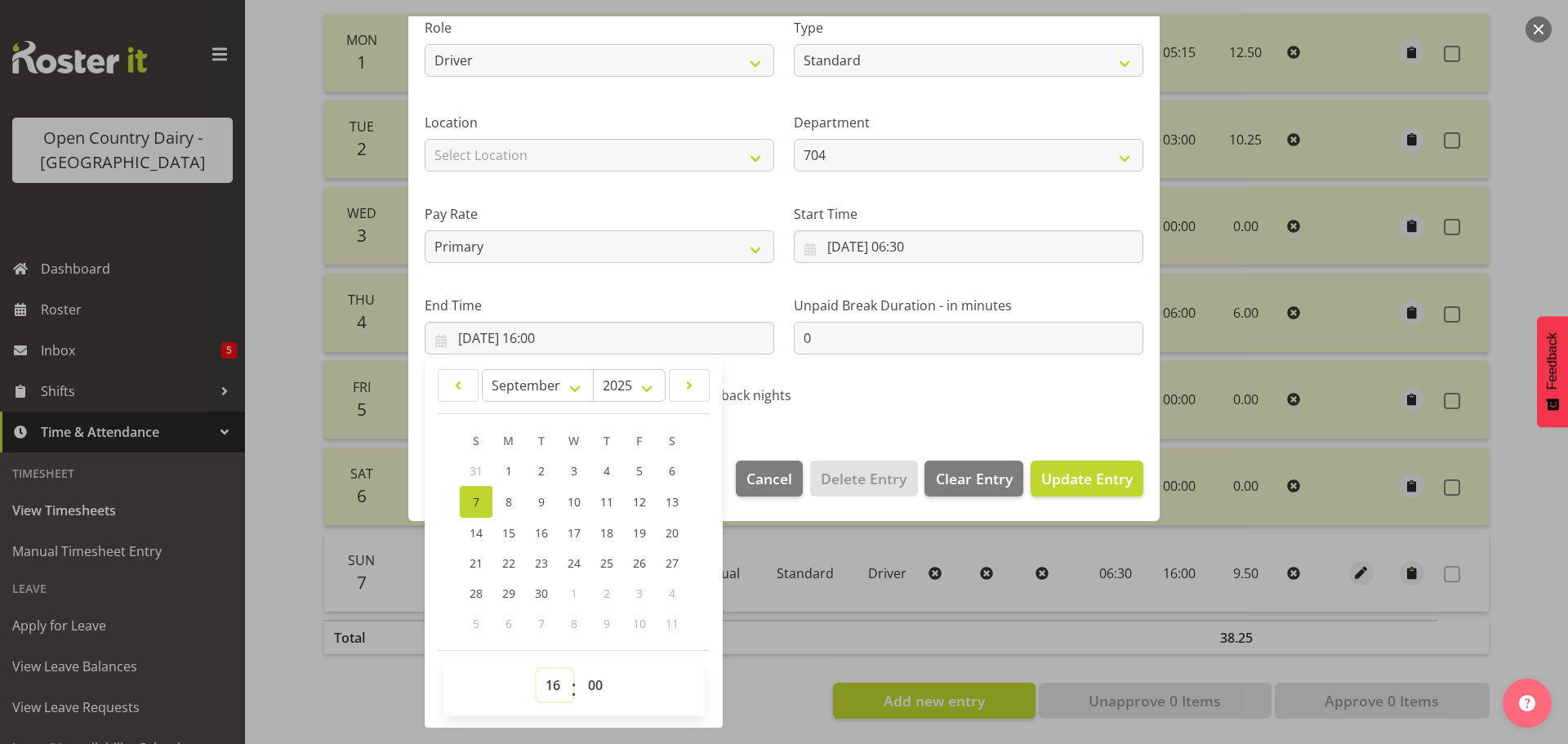
click at [555, 685] on select "00 01 02 03 04 05 06 07 08 09 10 11 12 13 14 15 16 17 18 19 20 21 22 23" at bounding box center [555, 685] width 37 height 33
click at [536, 668] on select "00 01 02 03 04 05 06 07 08 09 10 11 12 13 14 15 16 17 18 19 20 21 22 23" at bounding box center [555, 685] width 37 height 33
click at [1044, 478] on span "Update Entry" at bounding box center [1087, 478] width 91 height 20
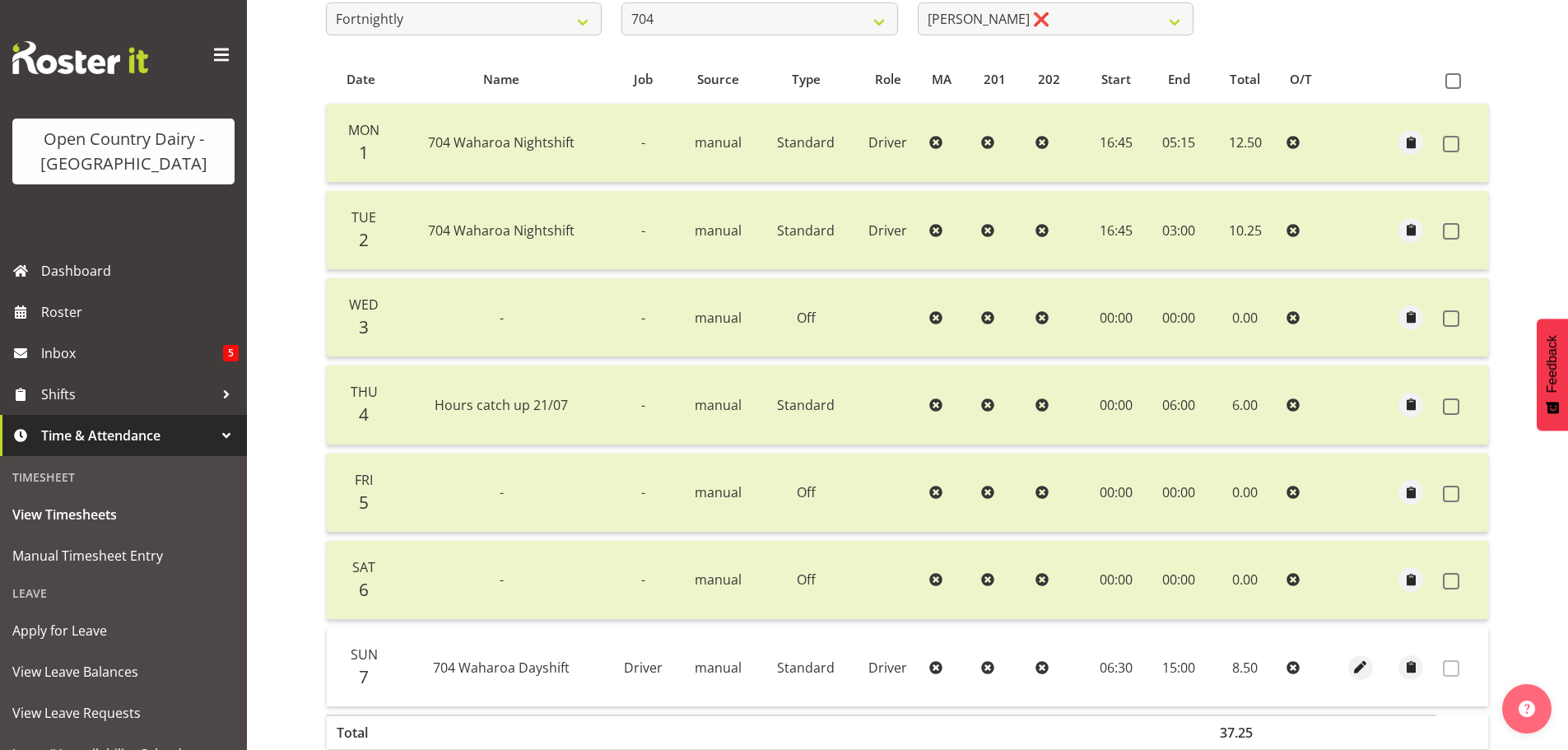
scroll to position [2, 0]
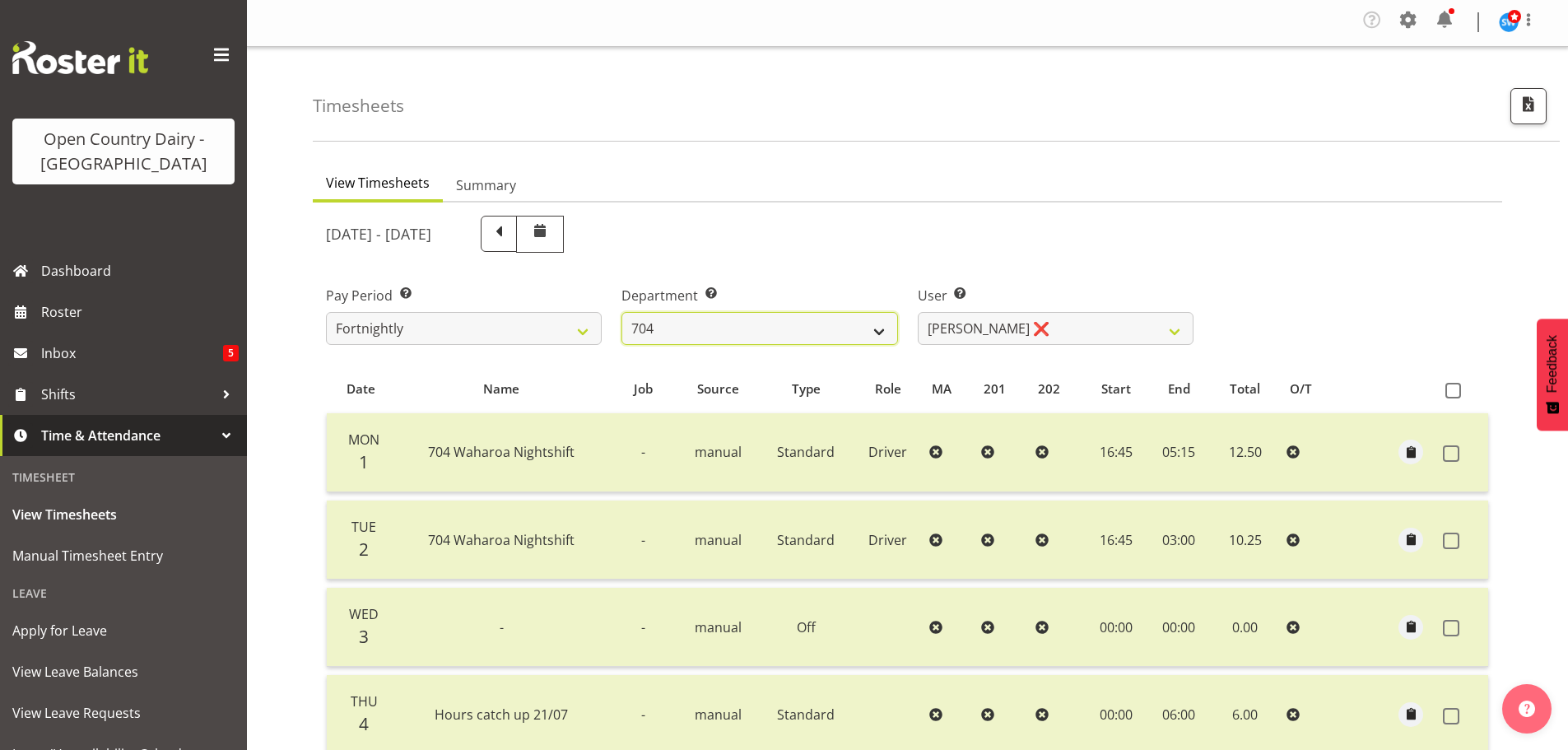
click at [728, 325] on select "701 702 703 704 705 706 707 708 709 710 711 712 713 714 715 716 717 718 719 720" at bounding box center [759, 329] width 276 height 33
click at [621, 312] on select "701 702 703 704 705 706 707 708 709 710 711 712 713 714 715 716 717 718 719 720" at bounding box center [759, 329] width 276 height 33
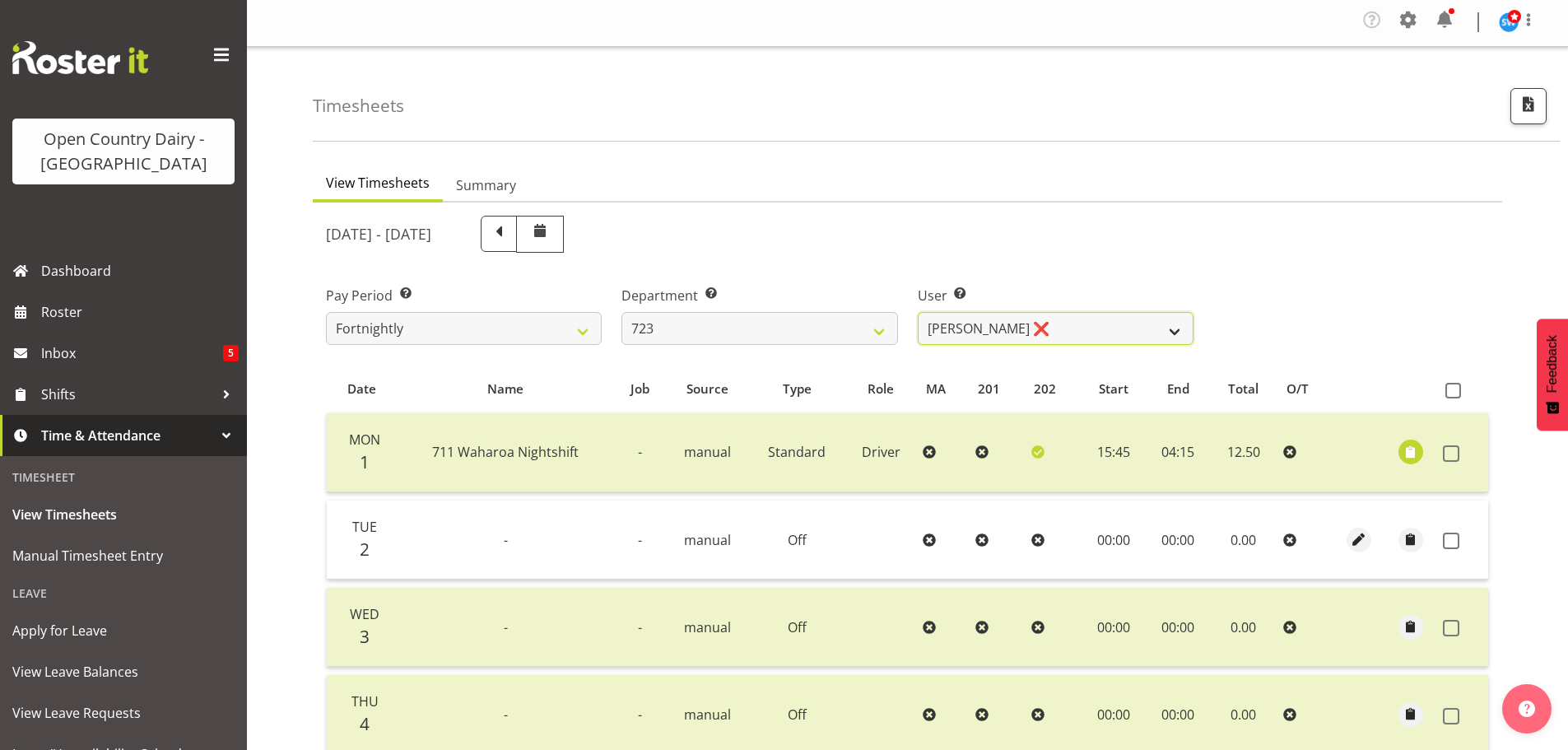
click at [1059, 320] on select "Daljeet Rai ❌ Manjinder Singh ❌ Prabhjot Singh ❌ Varninder Singh ❌" at bounding box center [1055, 329] width 276 height 33
click at [918, 312] on select "Daljeet Rai ❌ Manjinder Singh ❌ Prabhjot Singh ❌ Varninder Singh ❌" at bounding box center [1055, 329] width 276 height 33
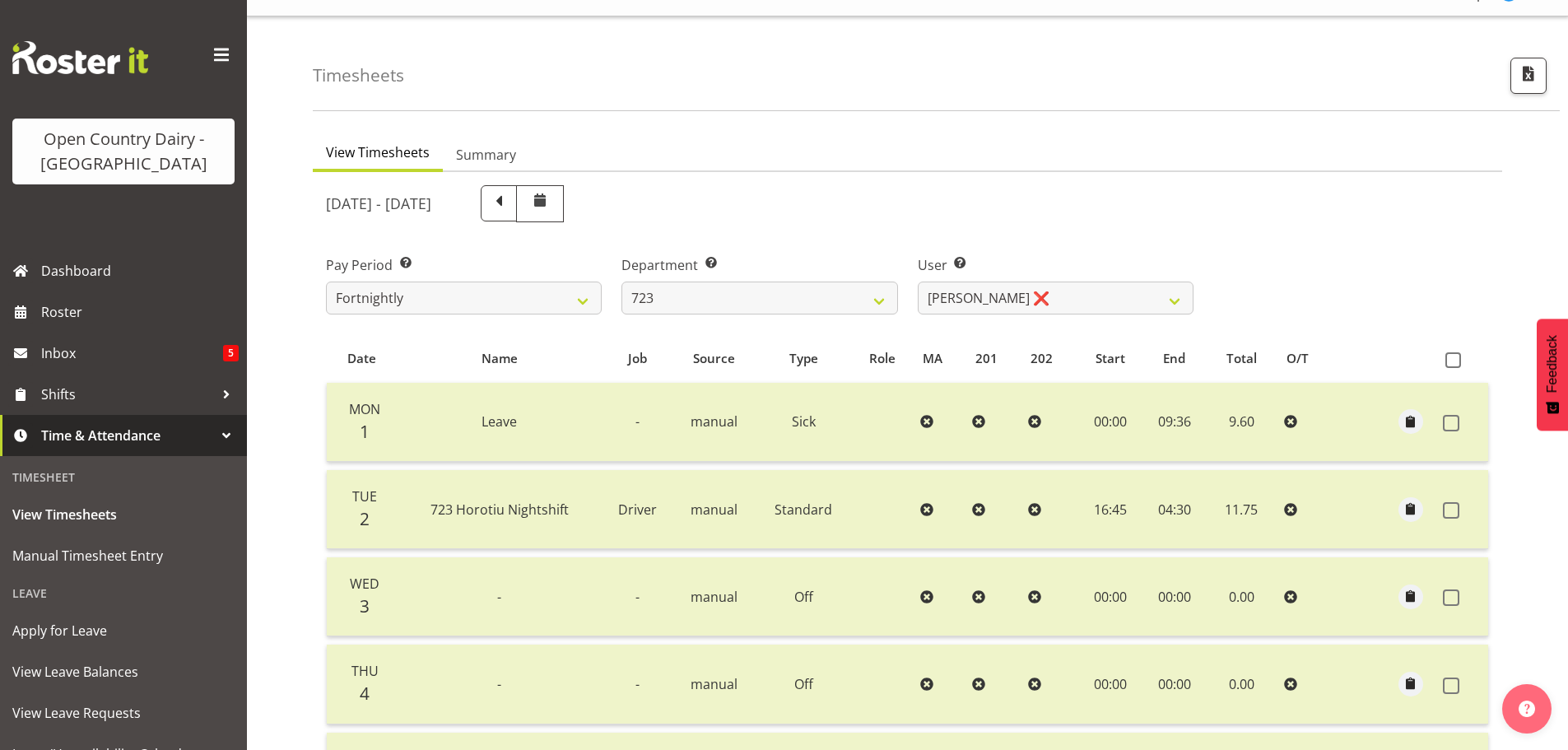
scroll to position [0, 0]
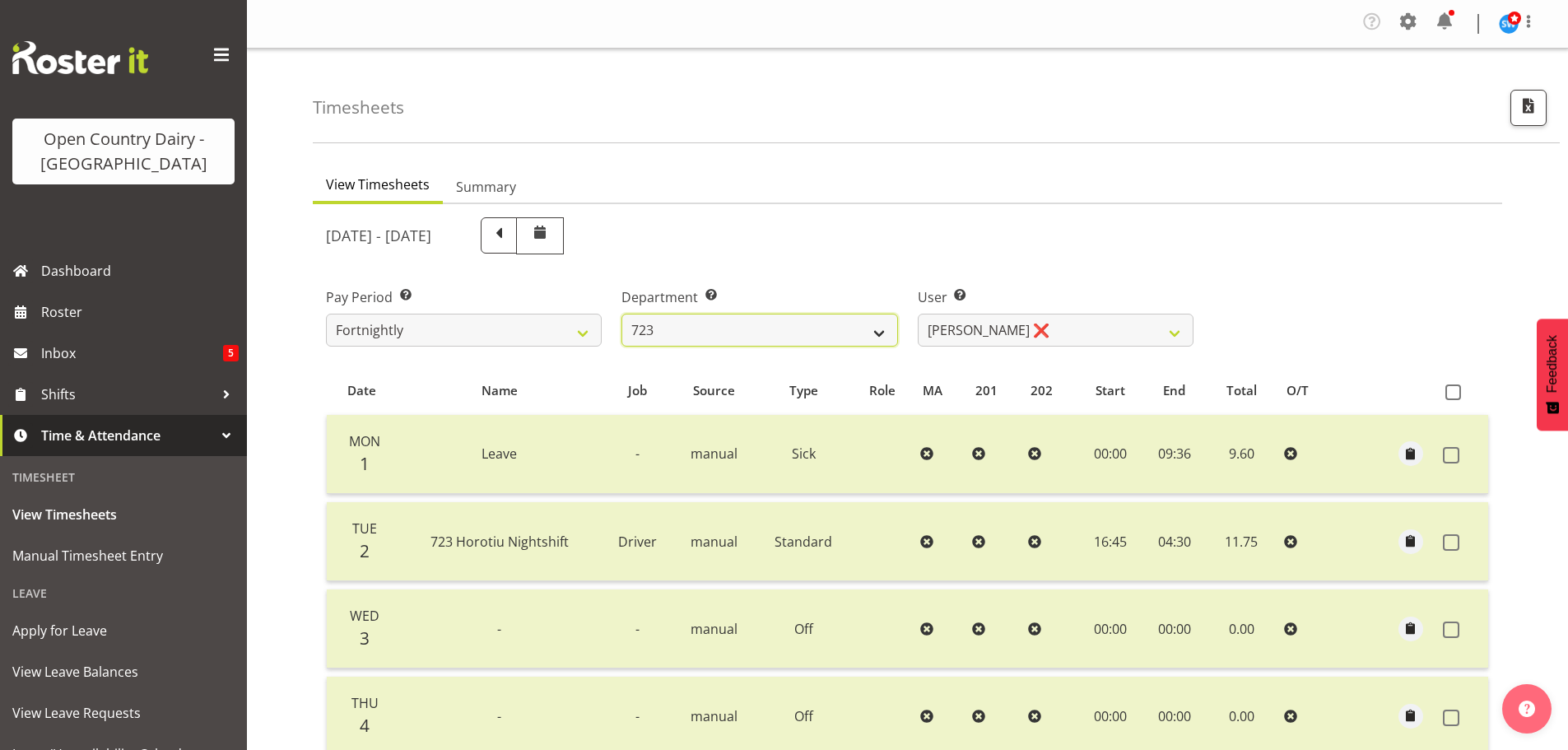
click at [731, 331] on select "701 702 703 704 705 706 707 708 709 710 711 712 713 714 715 716 717 718 719 720" at bounding box center [759, 330] width 276 height 33
click at [621, 314] on select "701 702 703 704 705 706 707 708 709 710 711 712 713 714 715 716 717 718 719 720" at bounding box center [759, 330] width 276 height 33
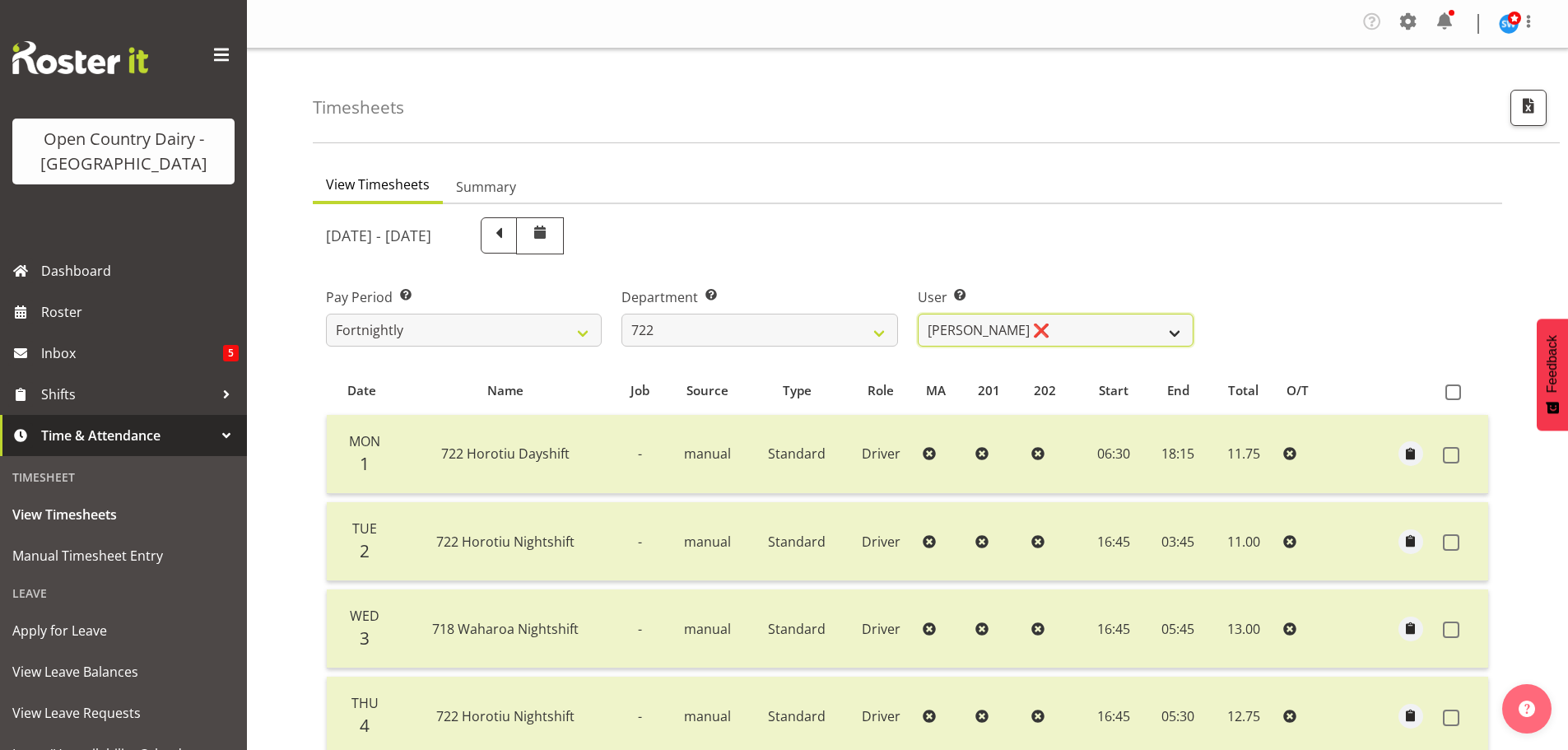
click at [1078, 332] on select "Andy Webb ❌ Darren Hatcher ❌ Gurpreet Singh ❌" at bounding box center [1055, 330] width 276 height 33
click at [918, 314] on select "Andy Webb ❌ Darren Hatcher ❌ Gurpreet Singh ❌" at bounding box center [1055, 330] width 276 height 33
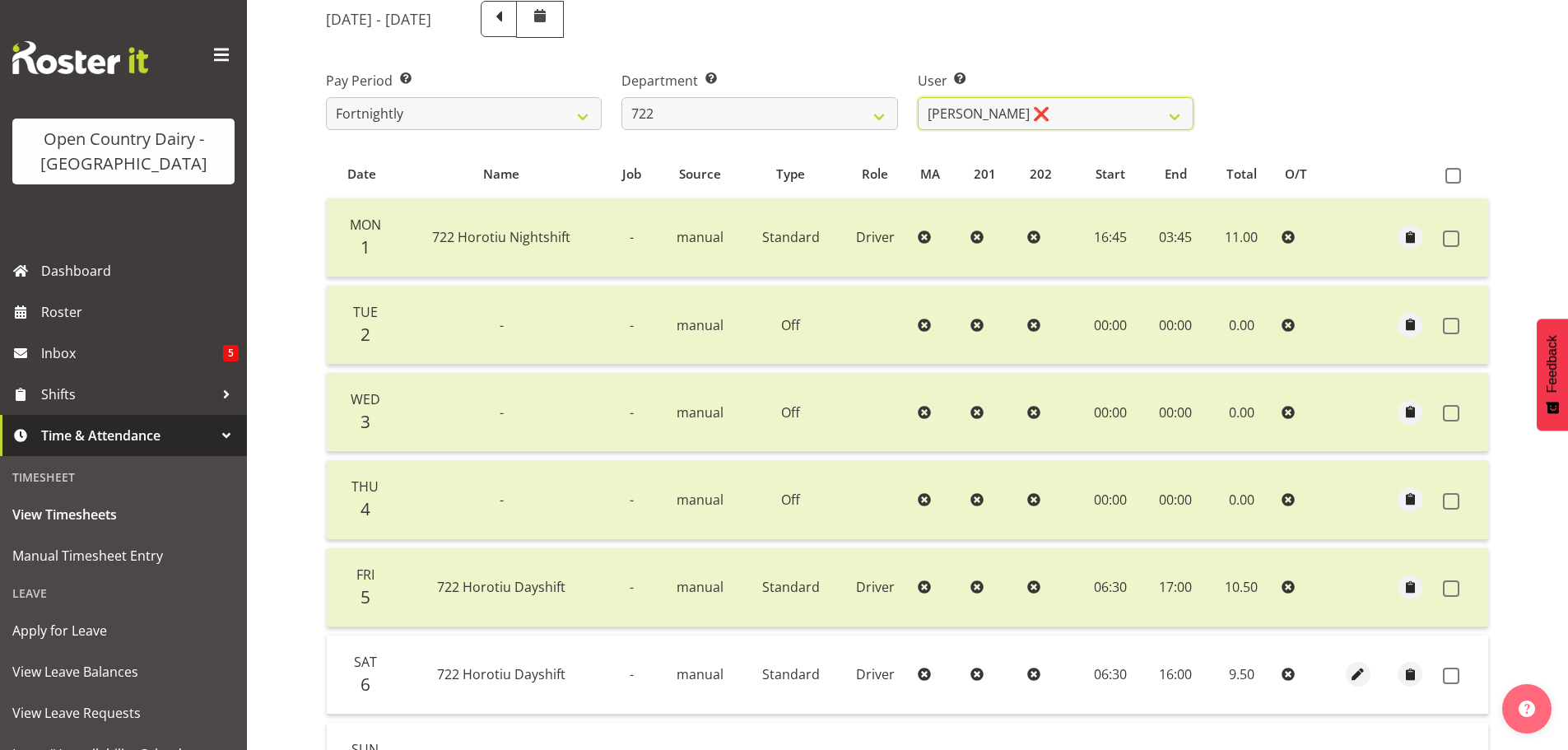
scroll to position [413, 0]
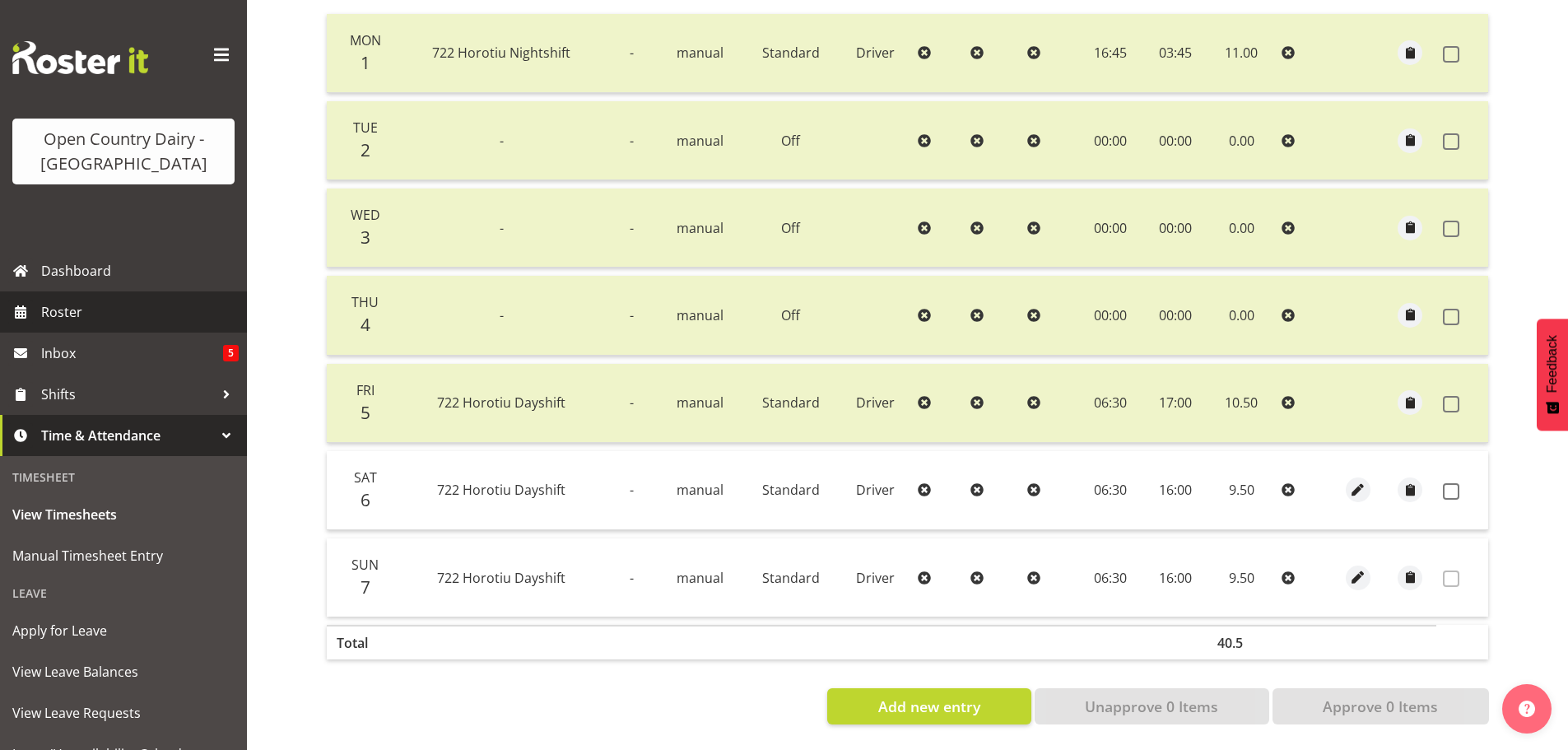
click at [62, 318] on span "Roster" at bounding box center [139, 312] width 197 height 24
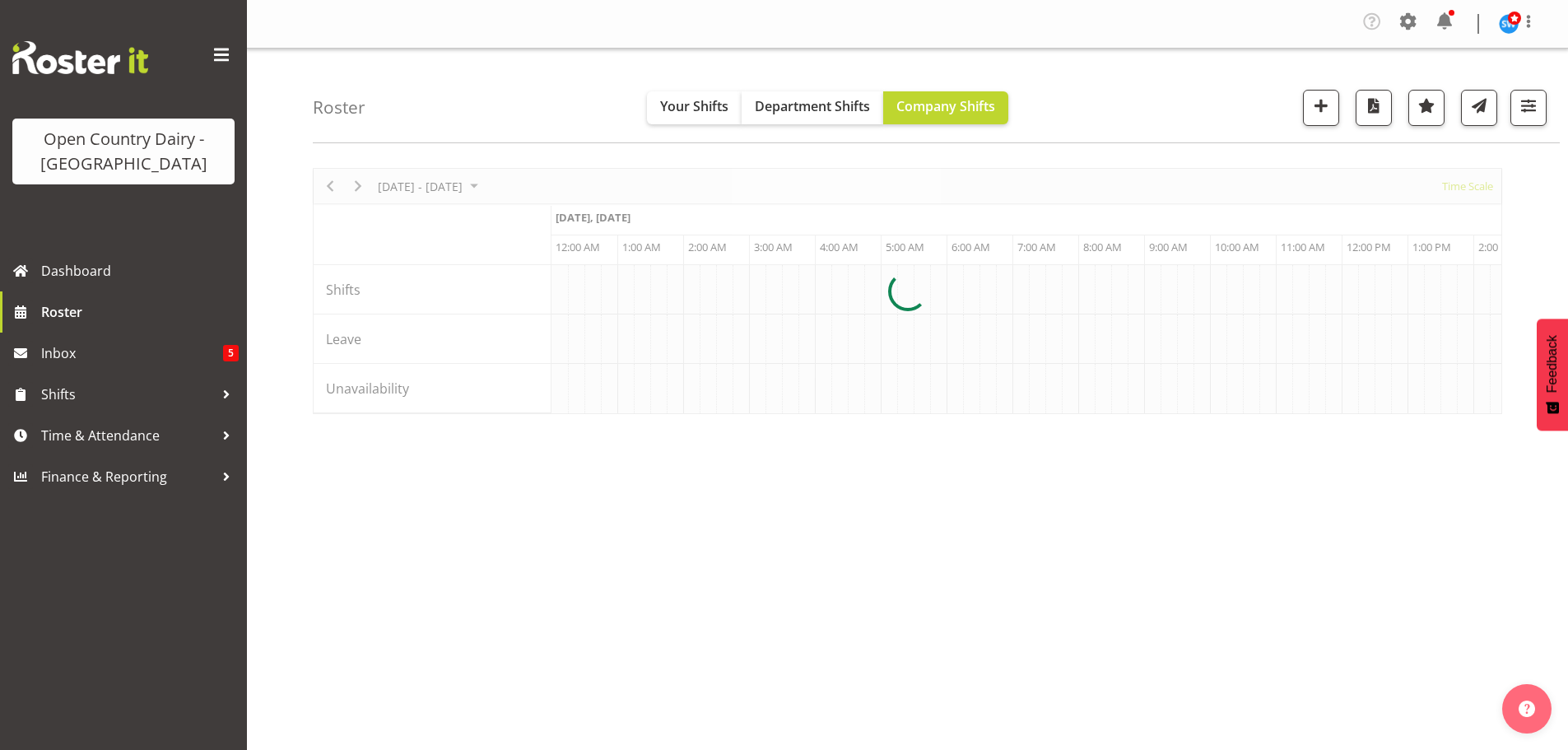
scroll to position [0, 9480]
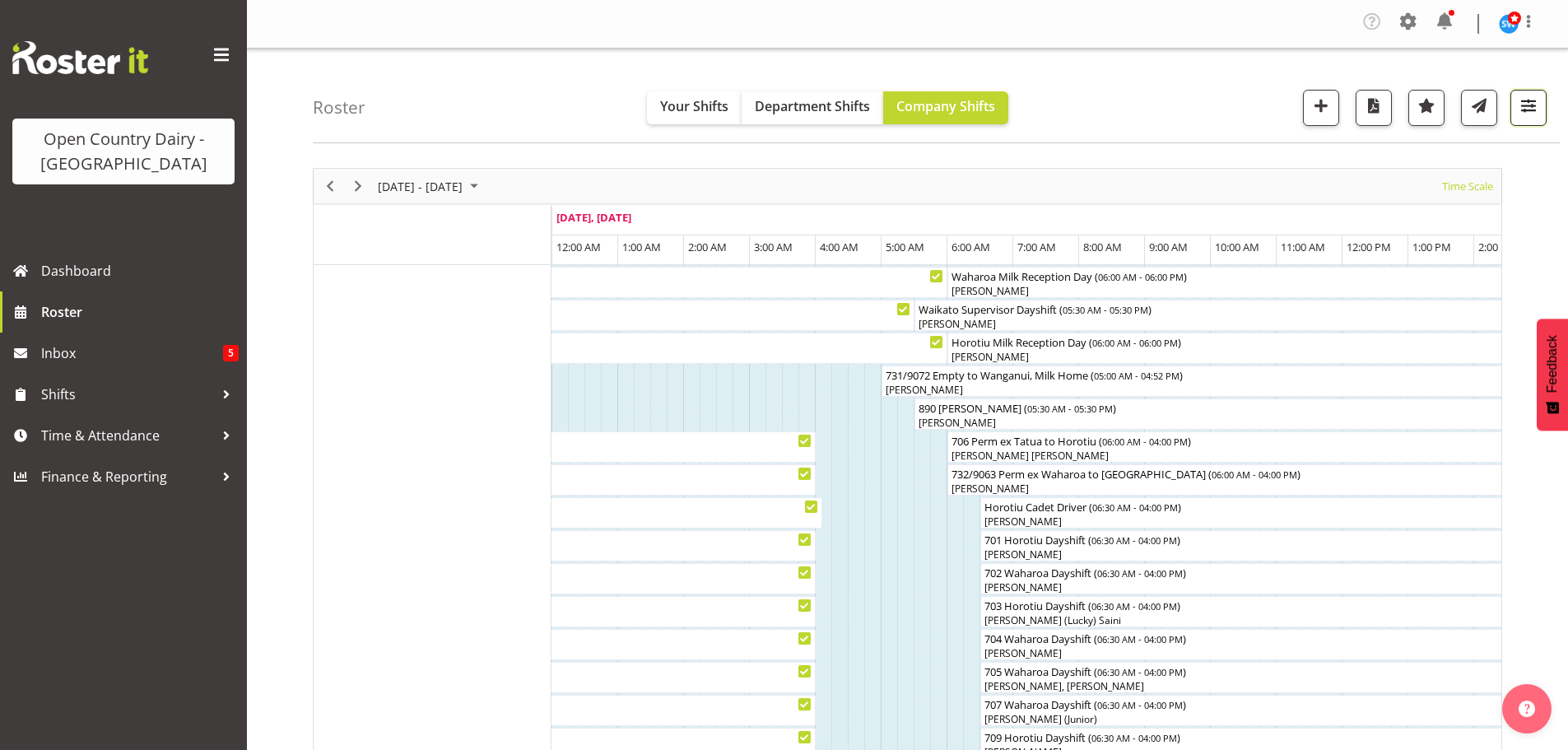
click at [1534, 112] on span "button" at bounding box center [1528, 105] width 22 height 22
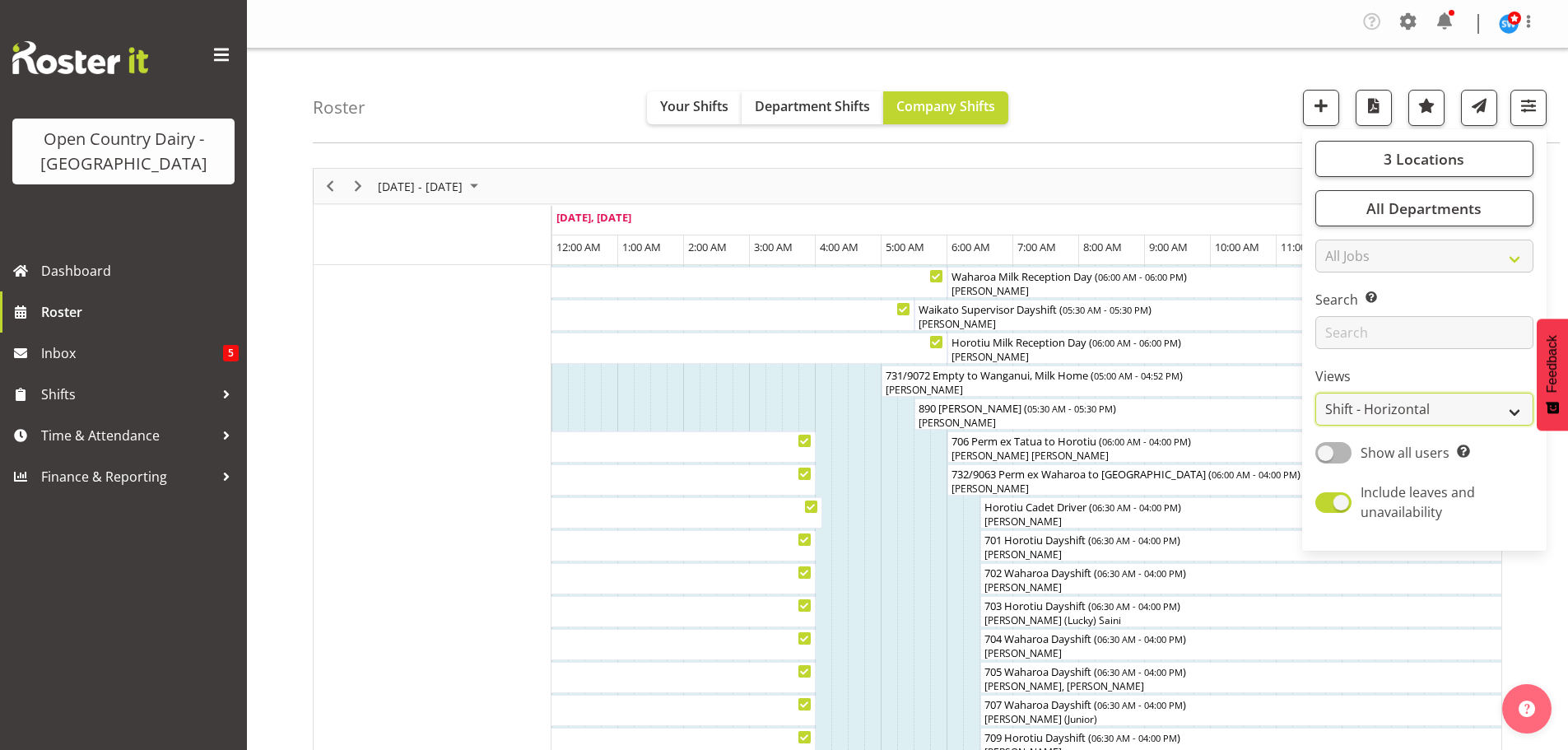
click at [1403, 413] on select "Staff Role Shift - Horizontal Shift - Vertical Staff - Location" at bounding box center [1424, 409] width 218 height 33
select select "staff"
click at [1316, 393] on select "Staff Role Shift - Horizontal Shift - Vertical Staff - Location" at bounding box center [1424, 409] width 218 height 33
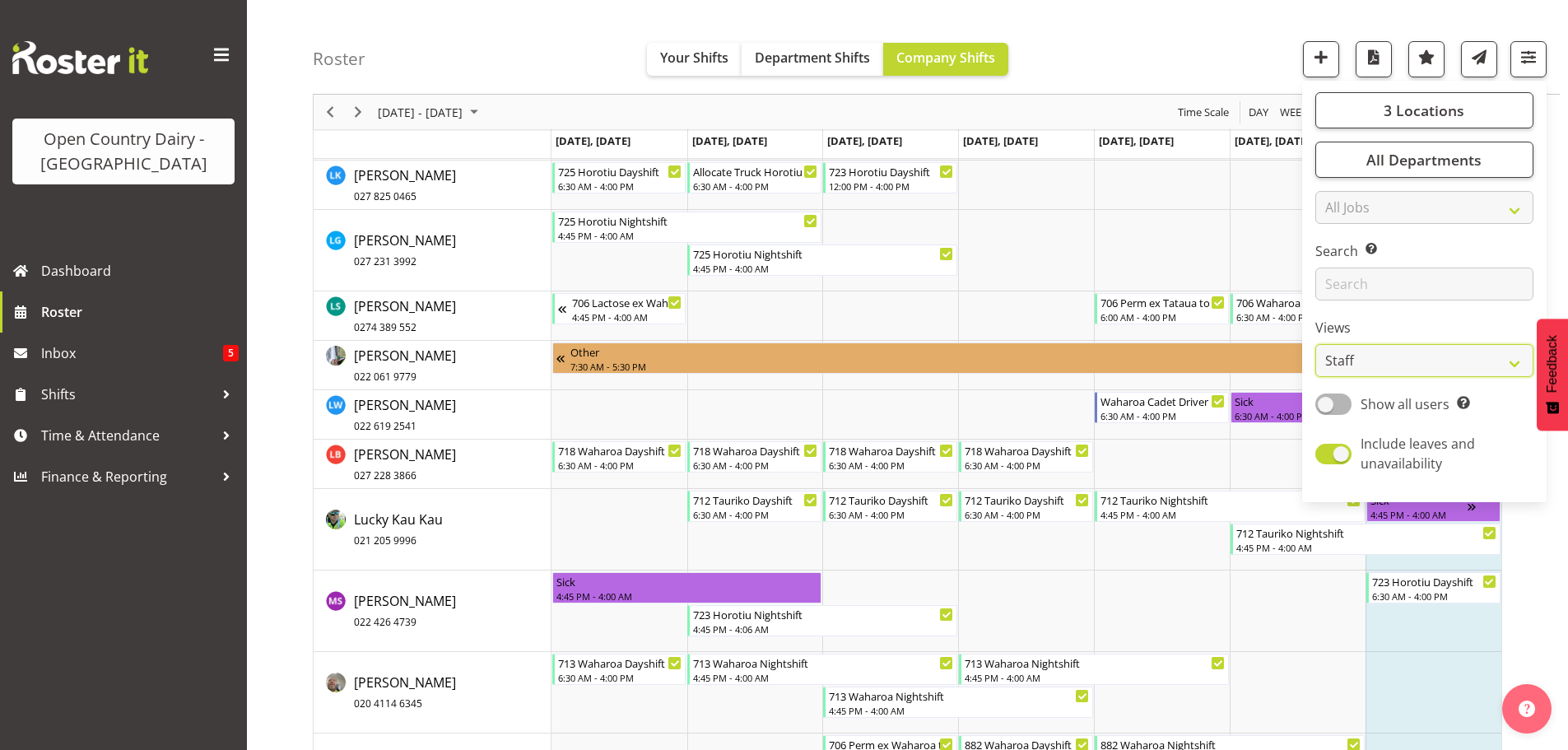
scroll to position [7570, 0]
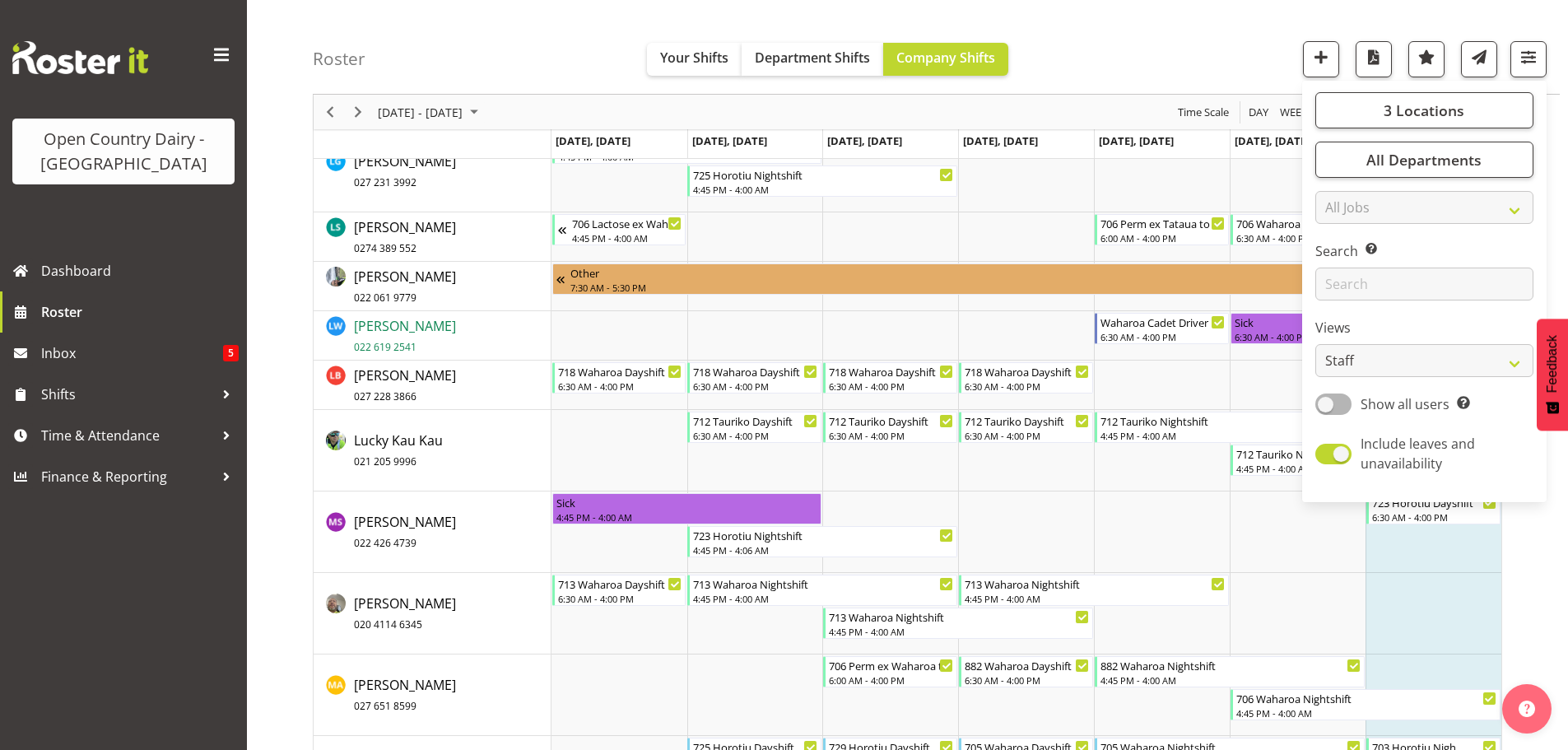
click at [396, 333] on span "Liam Watson 022 619 2541" at bounding box center [404, 336] width 102 height 38
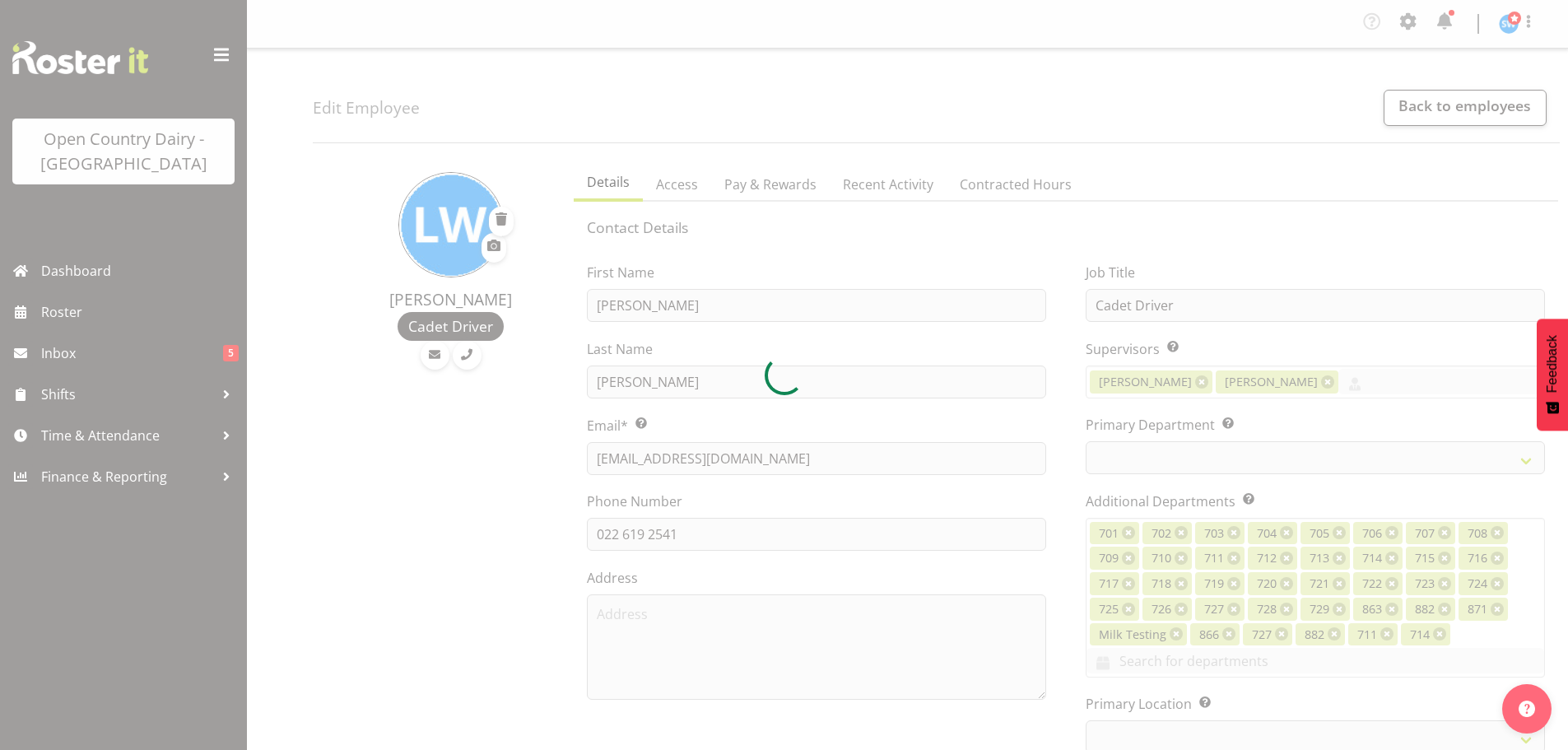
select select "TimelineWeek"
select select
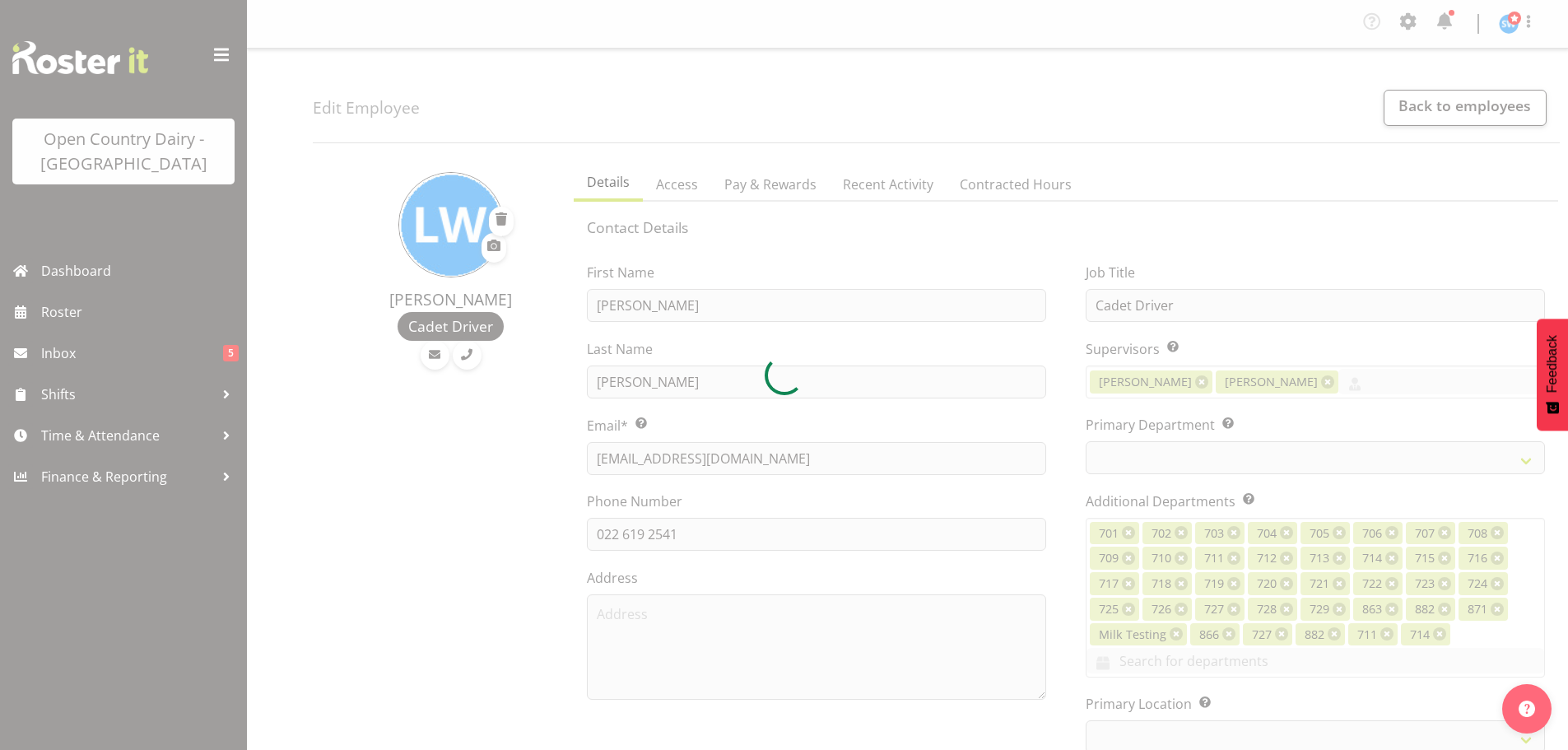
select select
select select "1054"
select select "763"
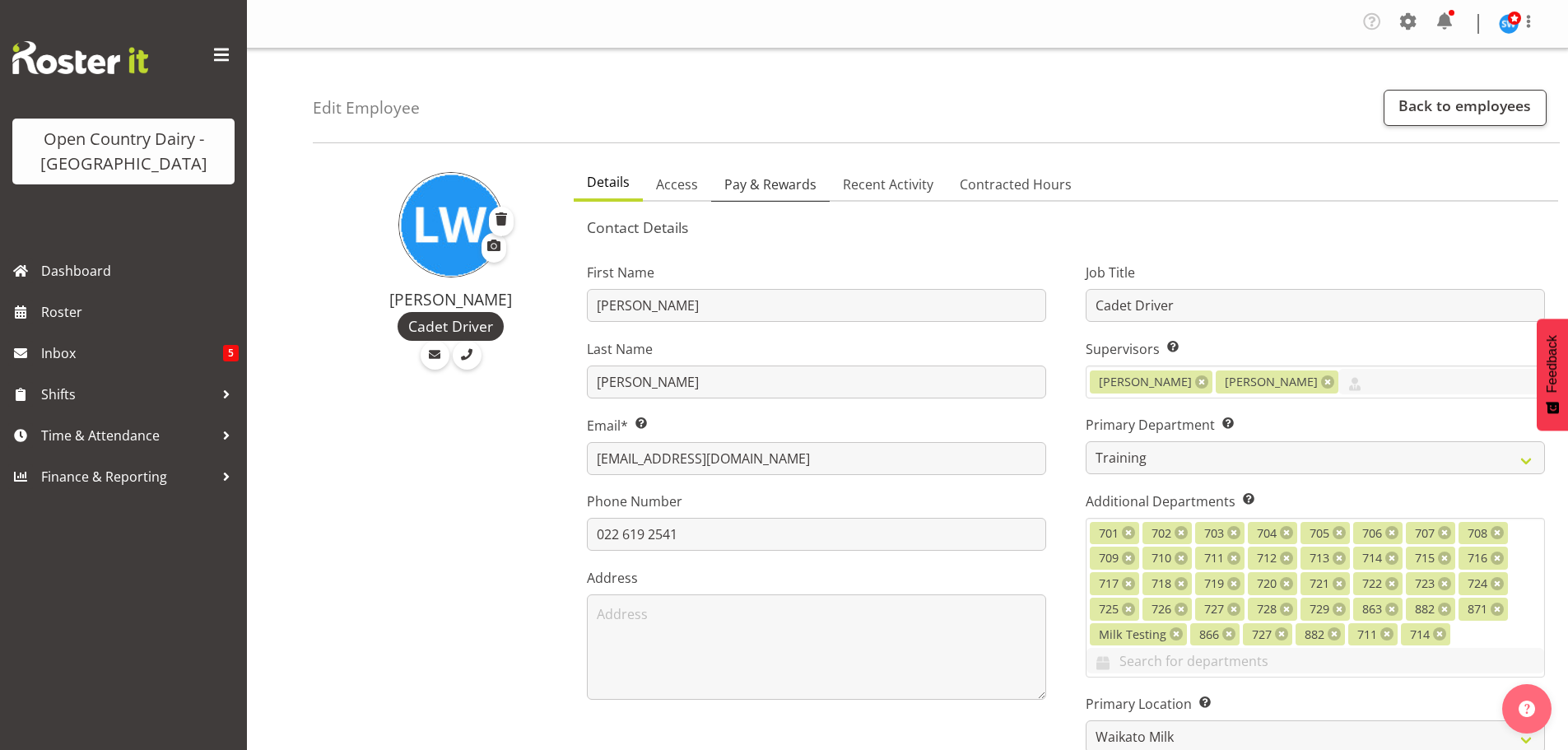
click at [794, 183] on span "Pay & Rewards" at bounding box center [770, 184] width 92 height 20
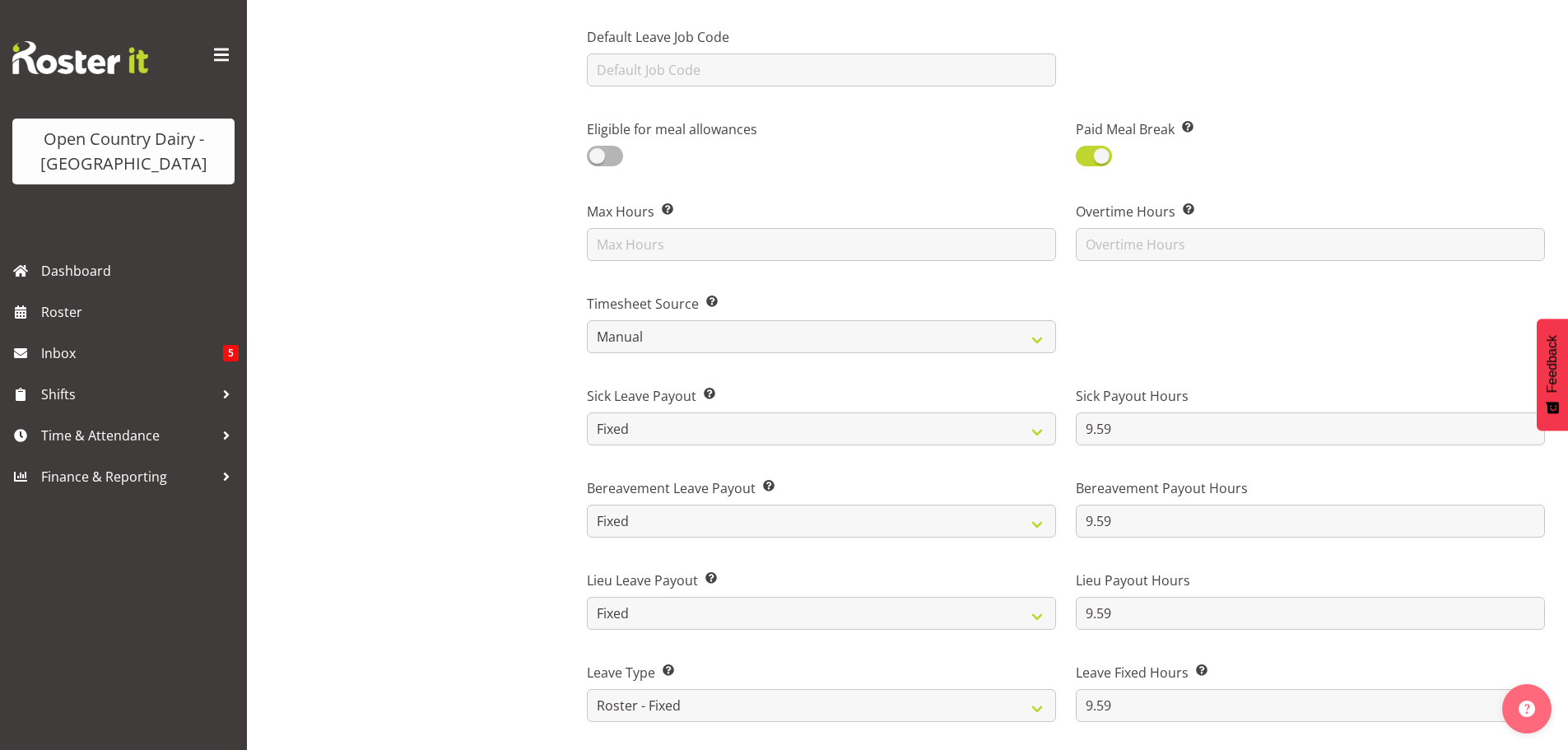
scroll to position [823, 0]
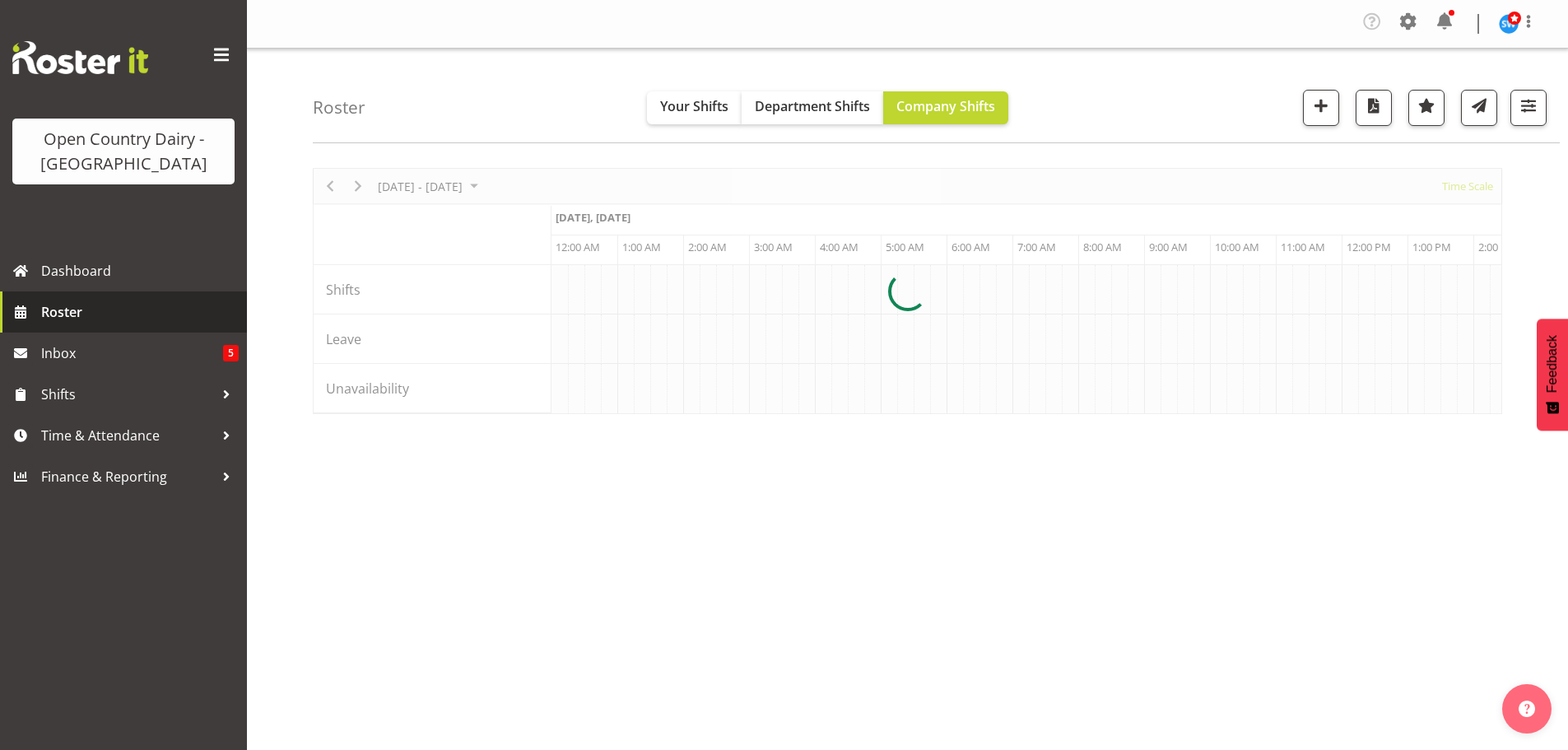
scroll to position [0, 9480]
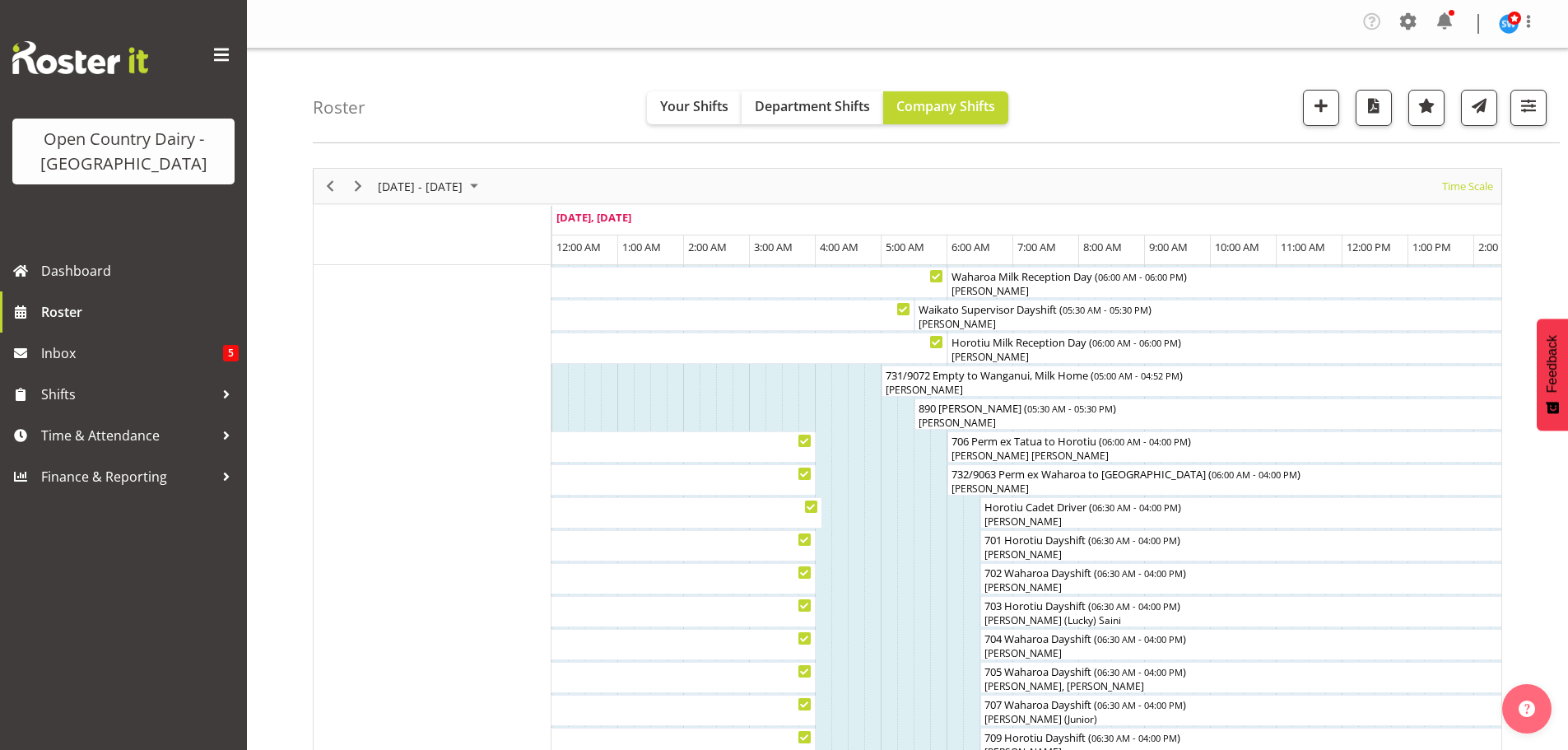
click at [346, 190] on div "Timeline Week of September 7, 2025" at bounding box center [358, 186] width 28 height 35
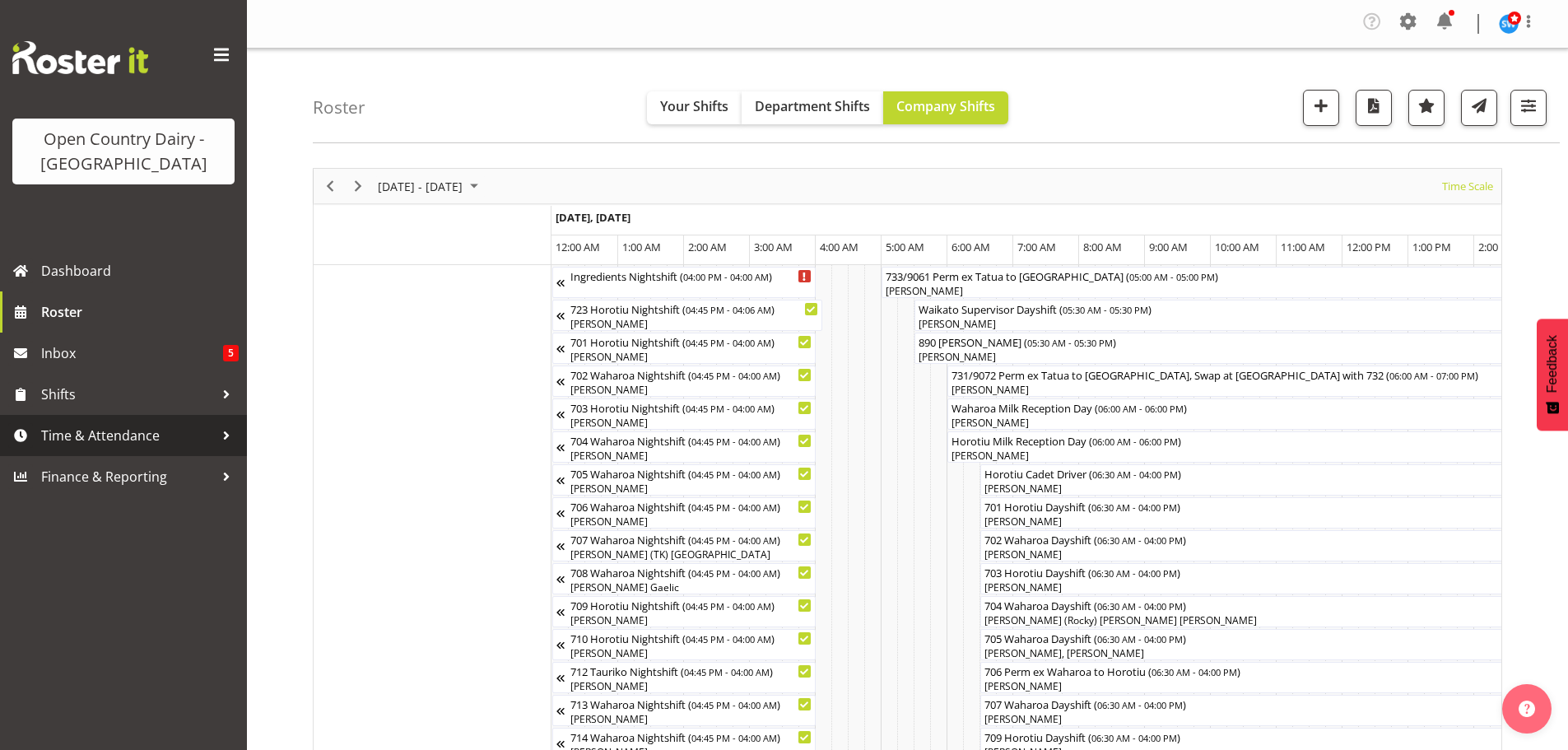
click at [76, 430] on span "Time & Attendance" at bounding box center [127, 435] width 173 height 24
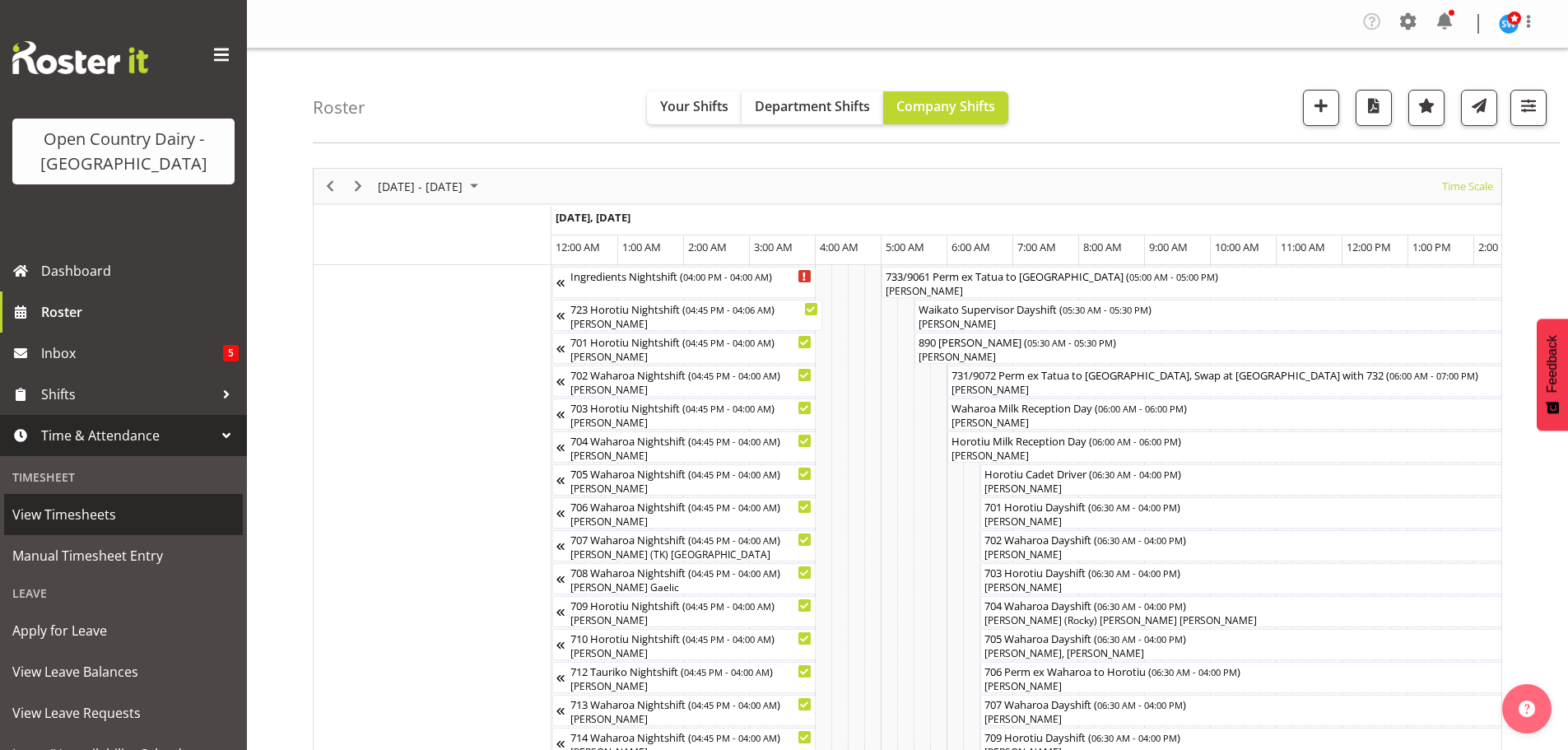
click at [66, 503] on span "View Timesheets" at bounding box center [123, 514] width 223 height 24
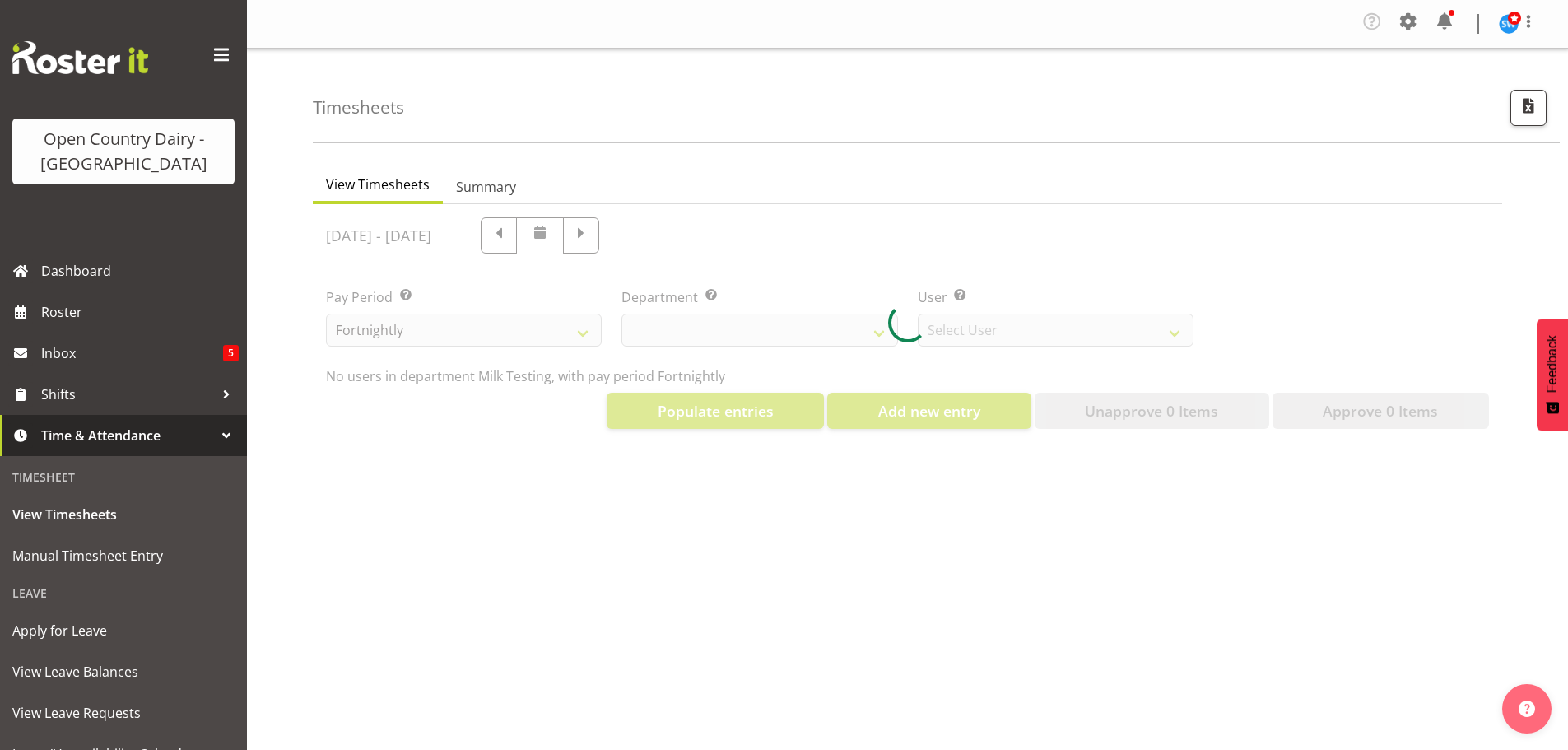
select select "733"
select select "7414"
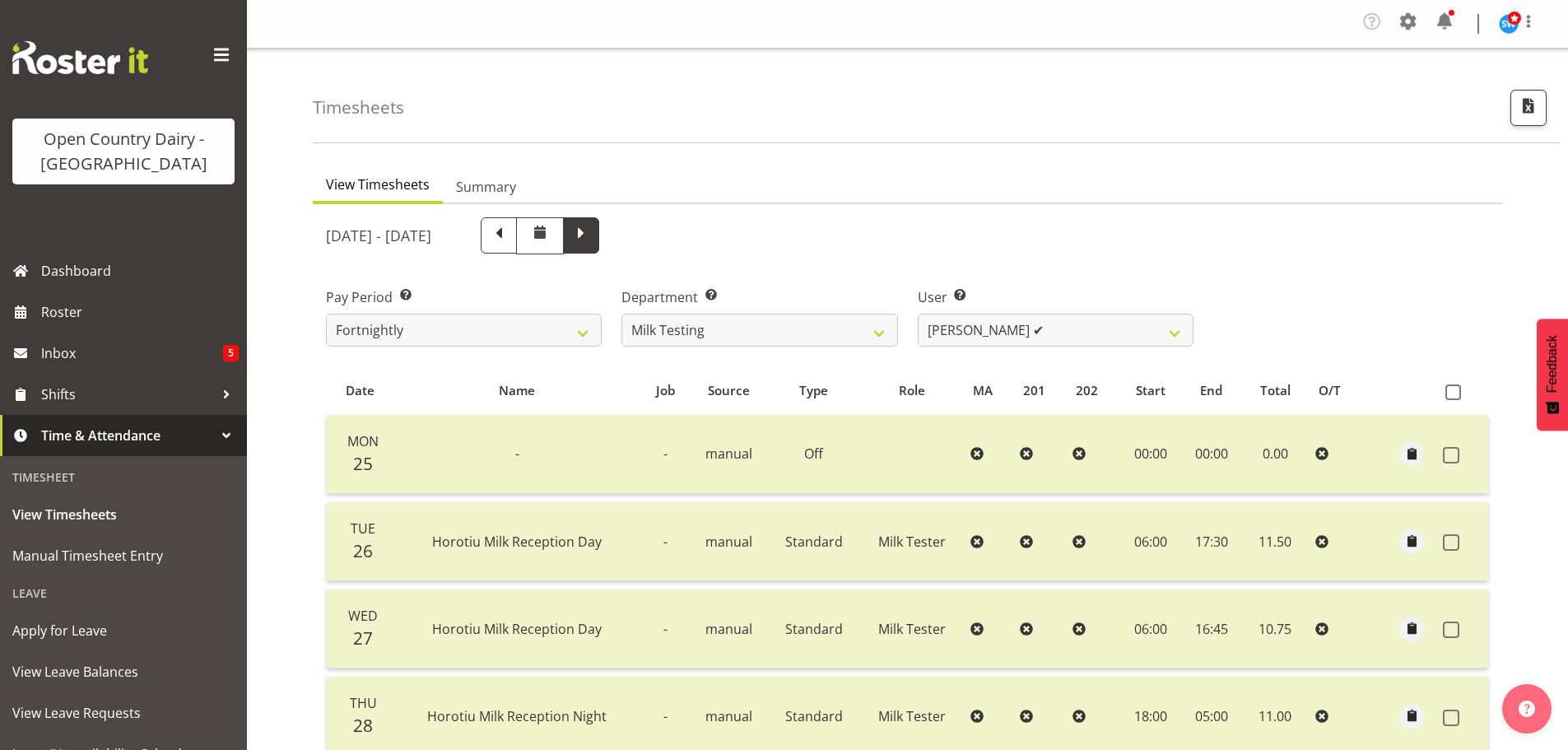
click at [592, 233] on span at bounding box center [581, 234] width 22 height 22
select select
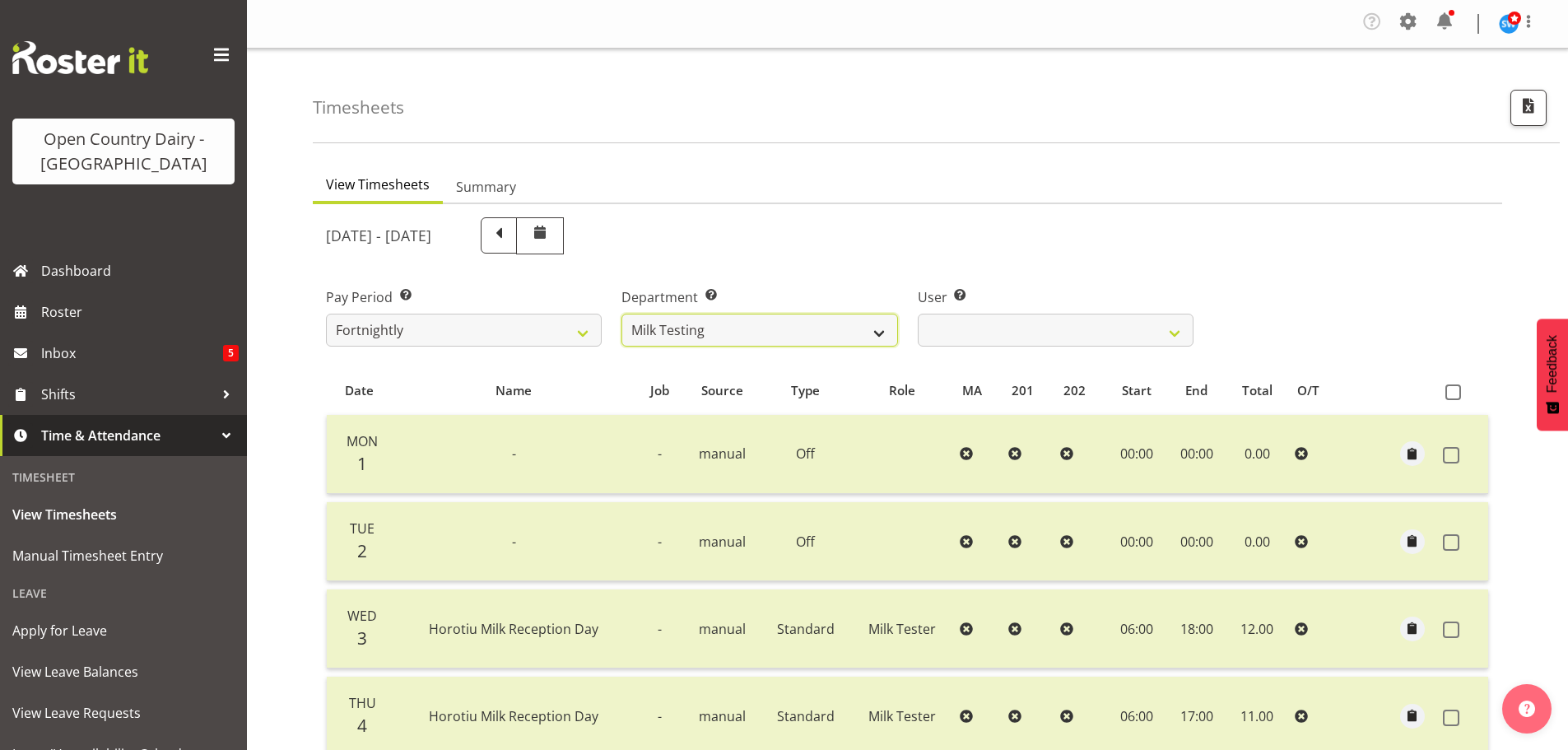
click at [771, 337] on select "701 702 703 704 705 706 707 708 709 710 711 712 713 714 715 716 717 718 719 720" at bounding box center [759, 330] width 276 height 33
select select "763"
click at [621, 314] on select "701 702 703 704 705 706 707 708 709 710 711 712 713 714 715 716 717 718 719 720" at bounding box center [759, 330] width 276 height 33
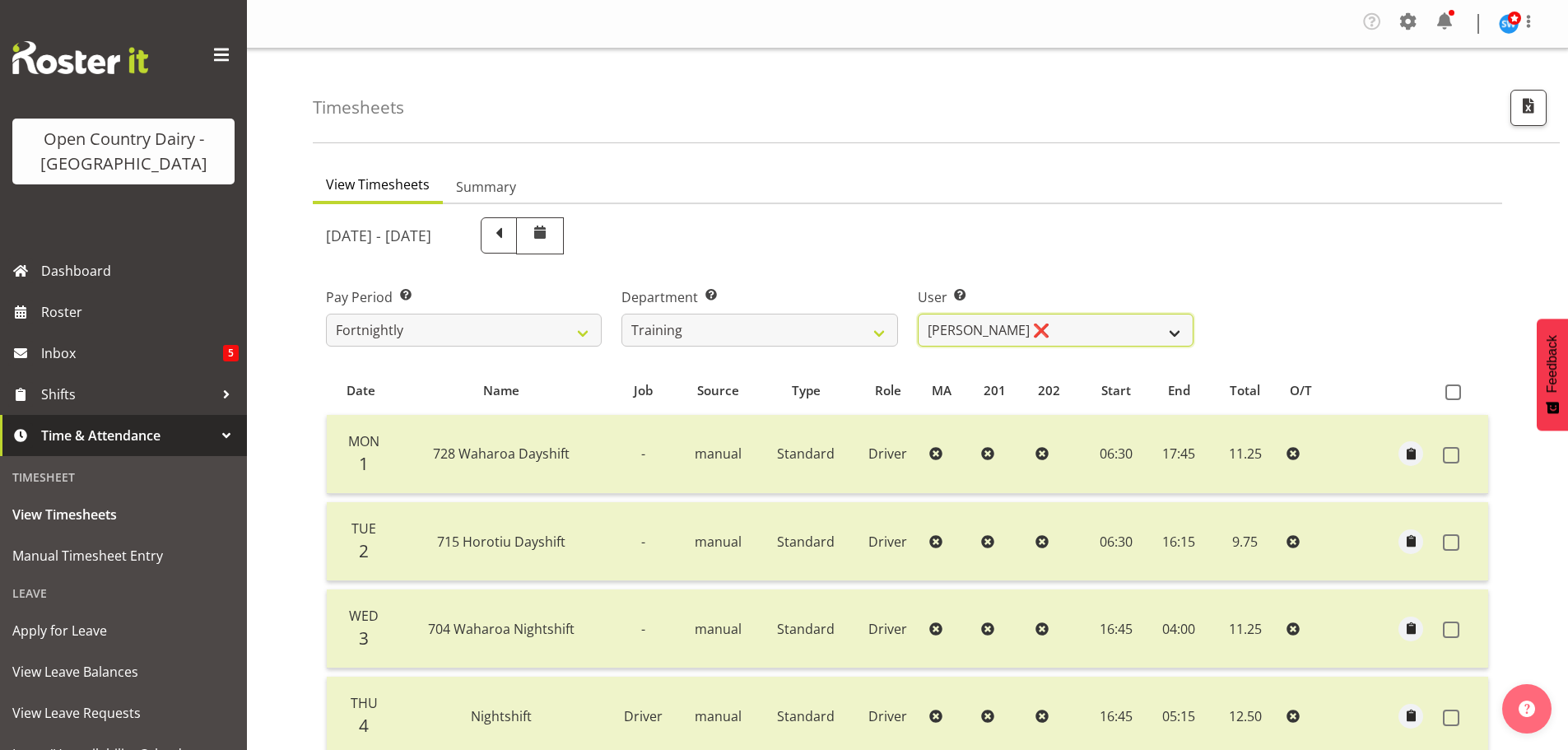
click at [1053, 335] on select "[PERSON_NAME] ❌ [PERSON_NAME] ❌ [PERSON_NAME] ❌ [PERSON_NAME] ❌ [PERSON_NAME] ❌…" at bounding box center [1055, 330] width 276 height 33
select select "11709"
click at [918, 314] on select "[PERSON_NAME] ❌ [PERSON_NAME] ❌ [PERSON_NAME] ❌ [PERSON_NAME] ❌ [PERSON_NAME] ❌…" at bounding box center [1055, 330] width 276 height 33
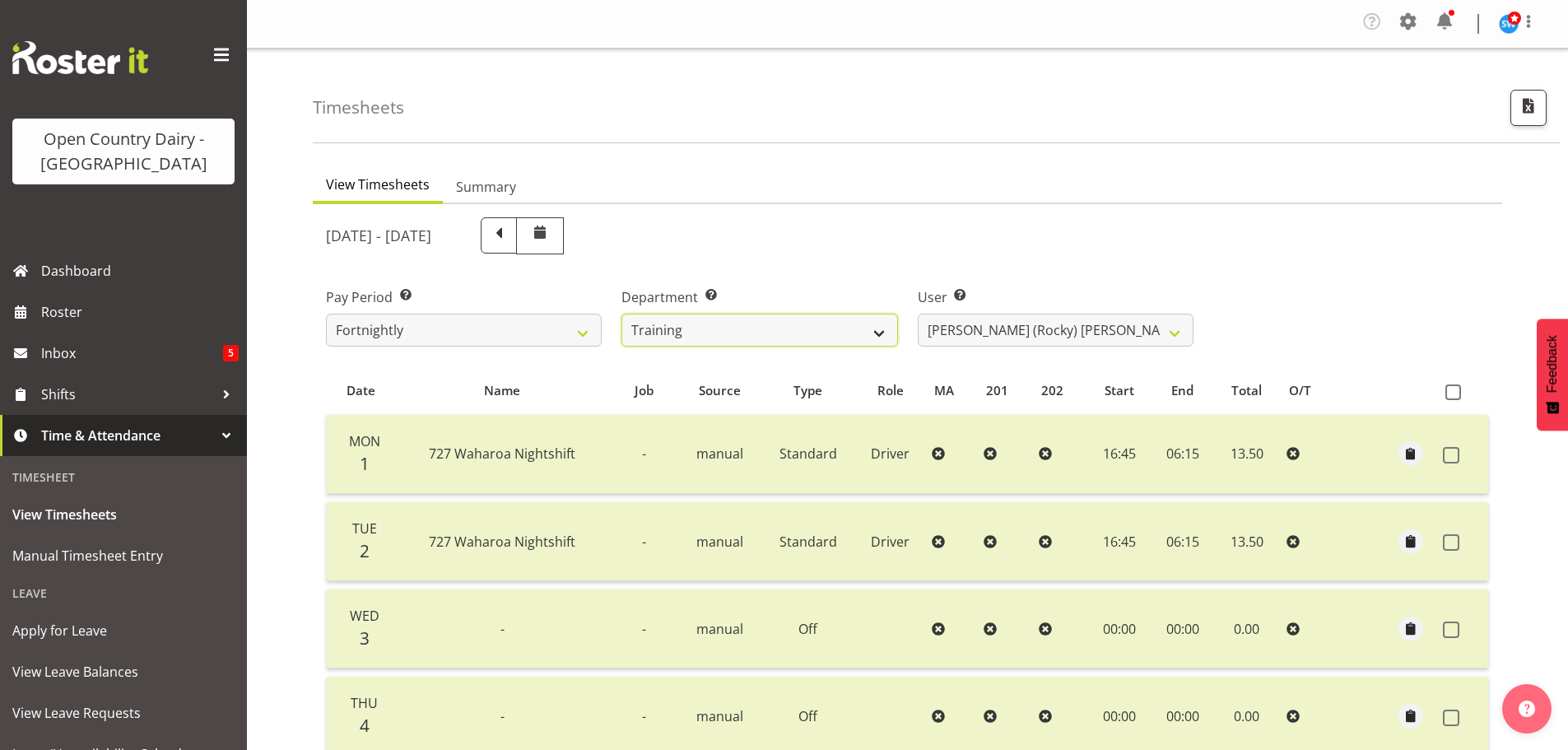
click at [744, 329] on select "701 702 703 704 705 706 707 708 709 710 711 712 713 714 715 716 717 718 719 720" at bounding box center [759, 330] width 276 height 33
select select "874"
click at [621, 314] on select "701 702 703 704 705 706 707 708 709 710 711 712 713 714 715 716 717 718 719 720" at bounding box center [759, 330] width 276 height 33
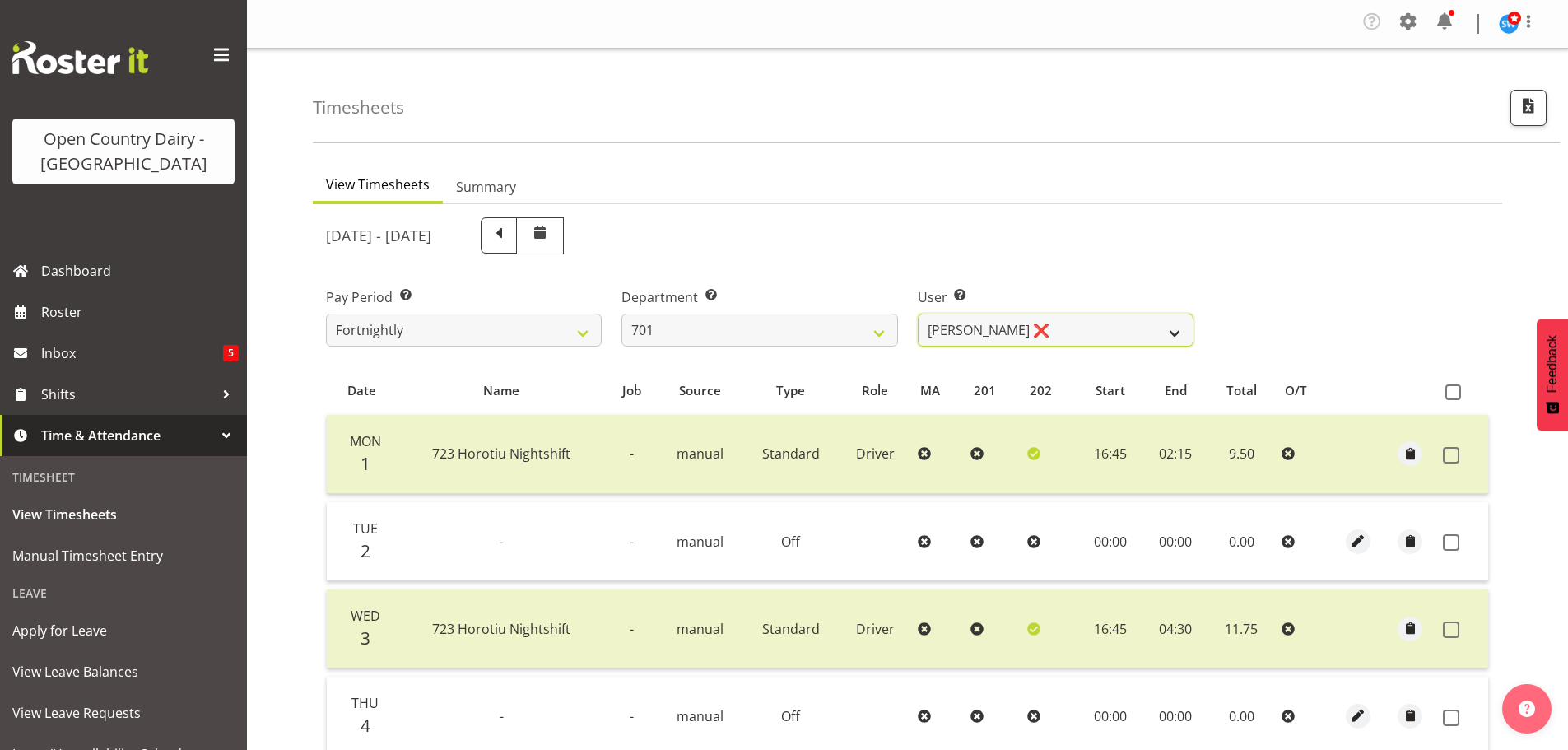
click at [1065, 315] on select "[PERSON_NAME] ❌ [PERSON_NAME] ❌ [PERSON_NAME] ❌ [PERSON_NAME] ❌" at bounding box center [1055, 330] width 276 height 33
select select "8383"
click at [918, 314] on select "[PERSON_NAME] ❌ [PERSON_NAME] ❌ [PERSON_NAME] ❌ [PERSON_NAME] ❌" at bounding box center [1055, 330] width 276 height 33
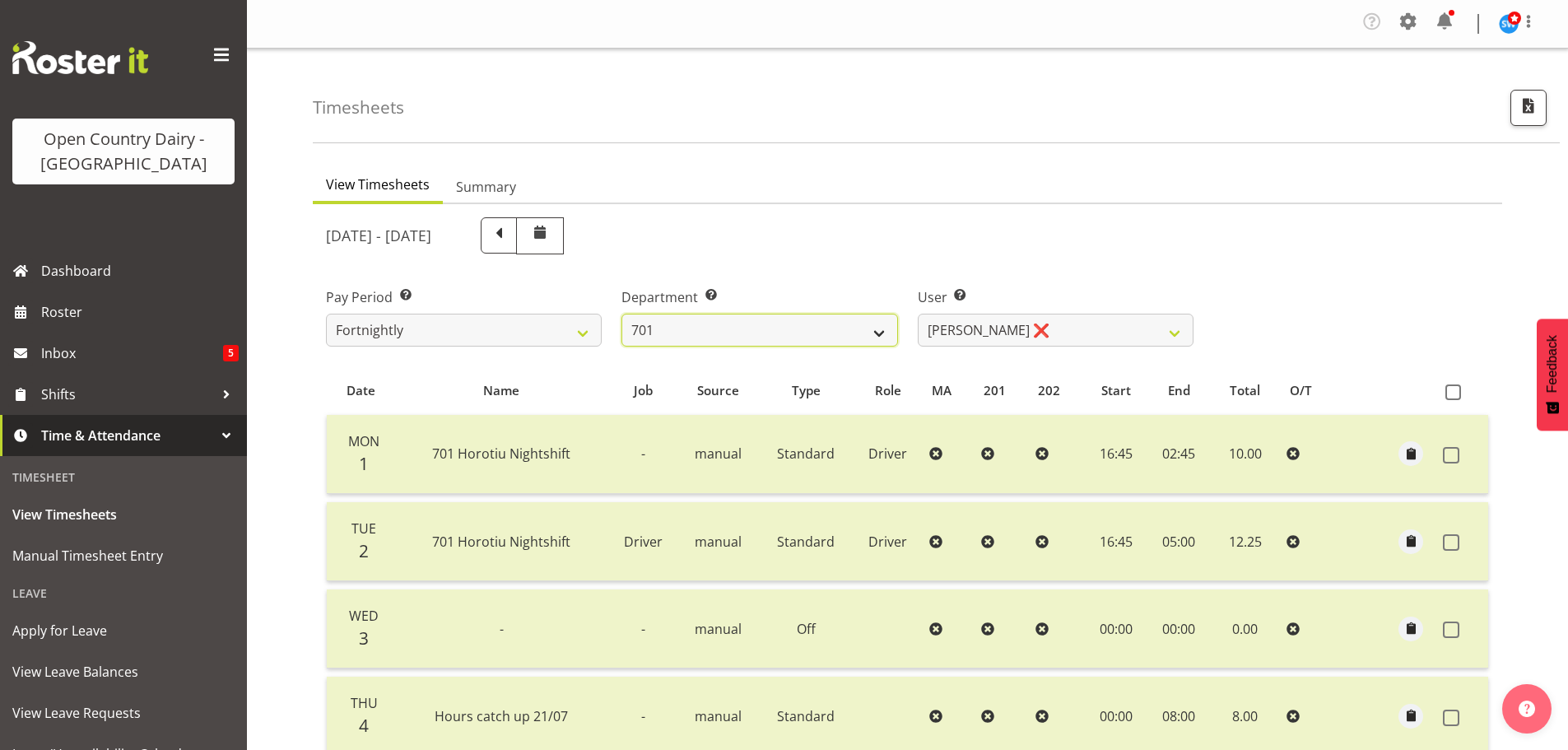
click at [752, 325] on select "701 702 703 704 705 706 707 708 709 710 711 712 713 714 715 716 717 718 719 720" at bounding box center [759, 330] width 276 height 33
select select "720"
click at [621, 314] on select "701 702 703 704 705 706 707 708 709 710 711 712 713 714 715 716 717 718 719 720" at bounding box center [759, 330] width 276 height 33
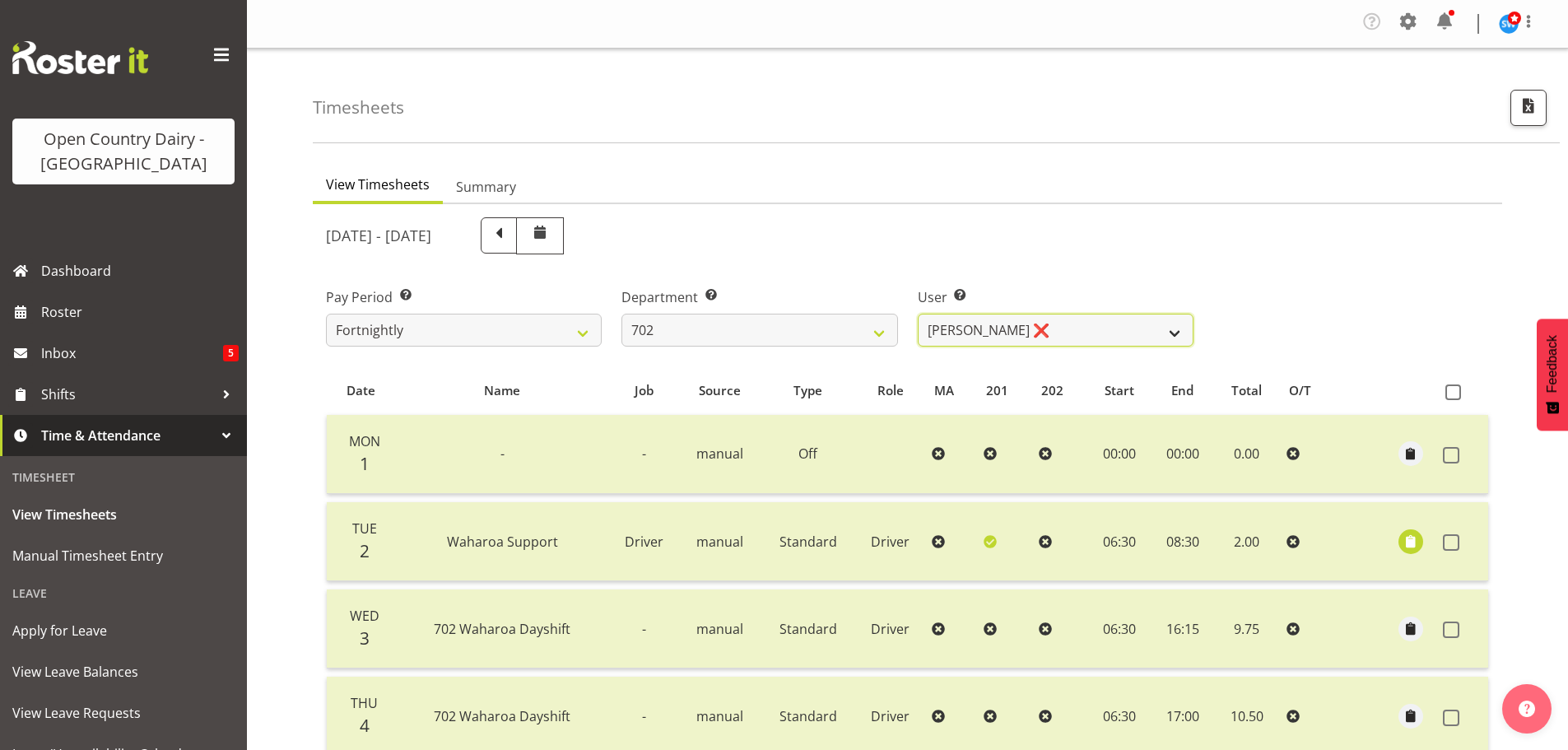
click at [1097, 320] on select "[PERSON_NAME] ❌ [PERSON_NAME] ❌ [PERSON_NAME] ❌ [PERSON_NAME] ❌" at bounding box center [1055, 330] width 276 height 33
select select "10345"
click at [918, 314] on select "[PERSON_NAME] ❌ [PERSON_NAME] ❌ [PERSON_NAME] ❌ [PERSON_NAME] ❌" at bounding box center [1055, 330] width 276 height 33
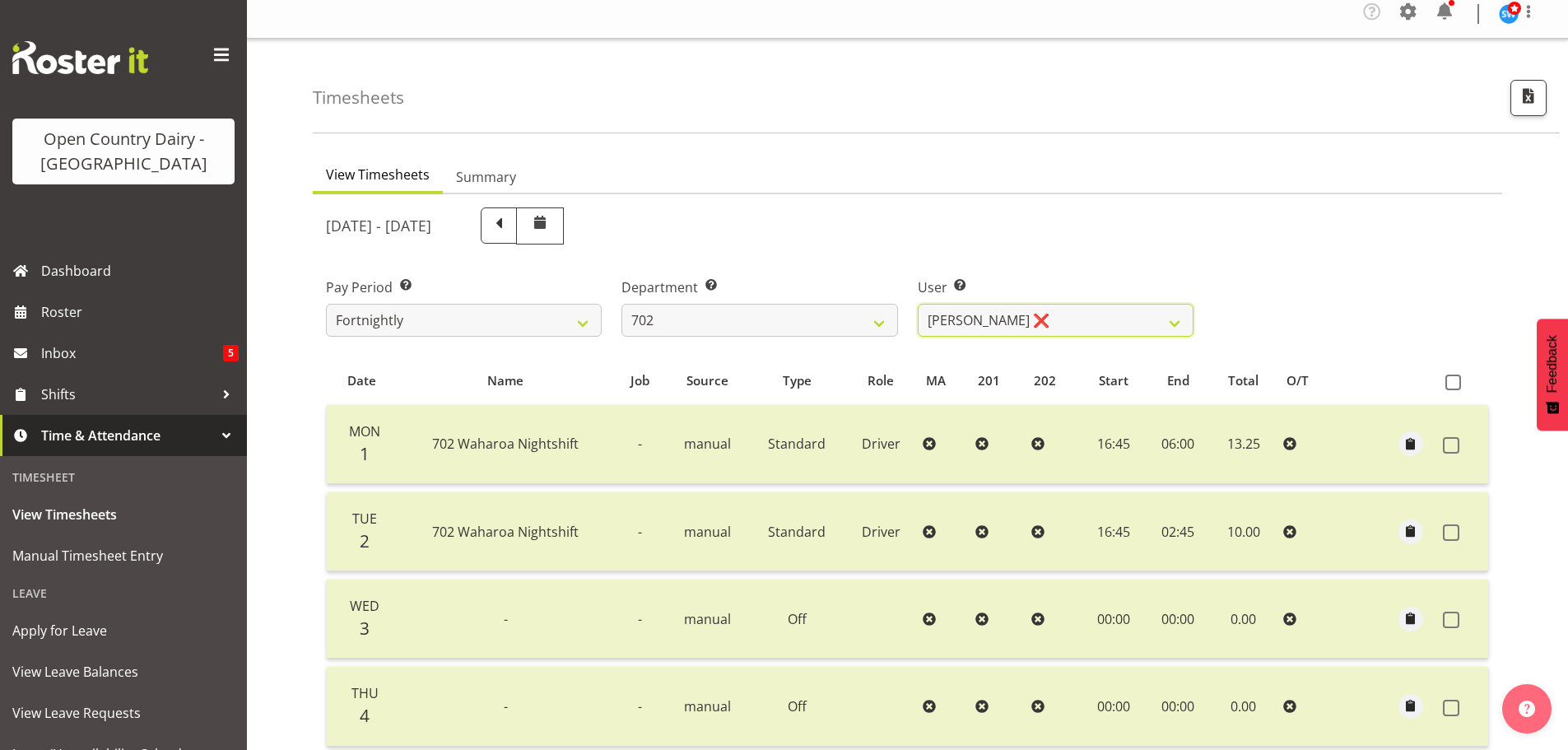
scroll to position [2, 0]
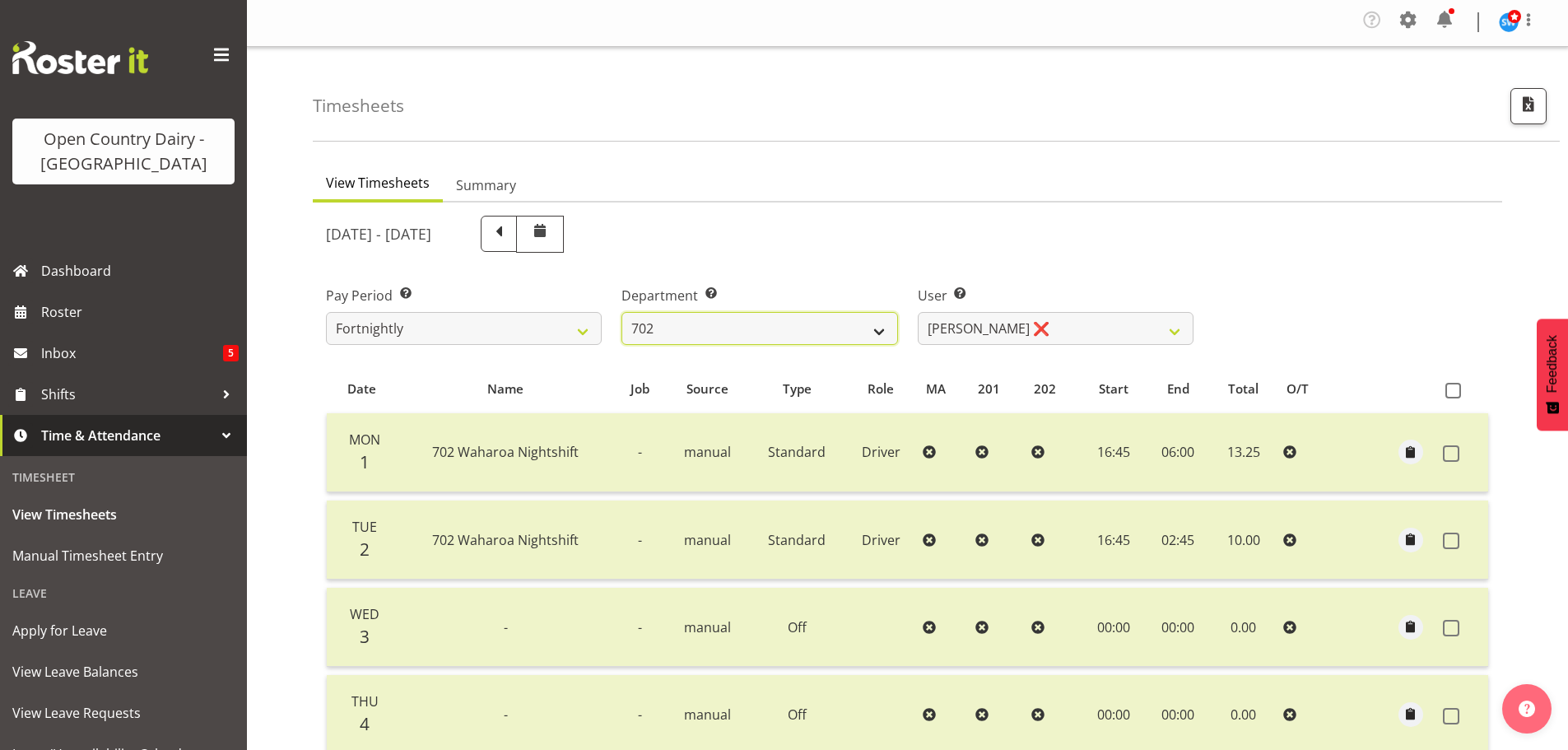
click at [754, 326] on select "701 702 703 704 705 706 707 708 709 710 711 712 713 714 715 716 717 718 719 720" at bounding box center [759, 329] width 276 height 33
select select "875"
click at [621, 312] on select "701 702 703 704 705 706 707 708 709 710 711 712 713 714 715 716 717 718 719 720" at bounding box center [759, 329] width 276 height 33
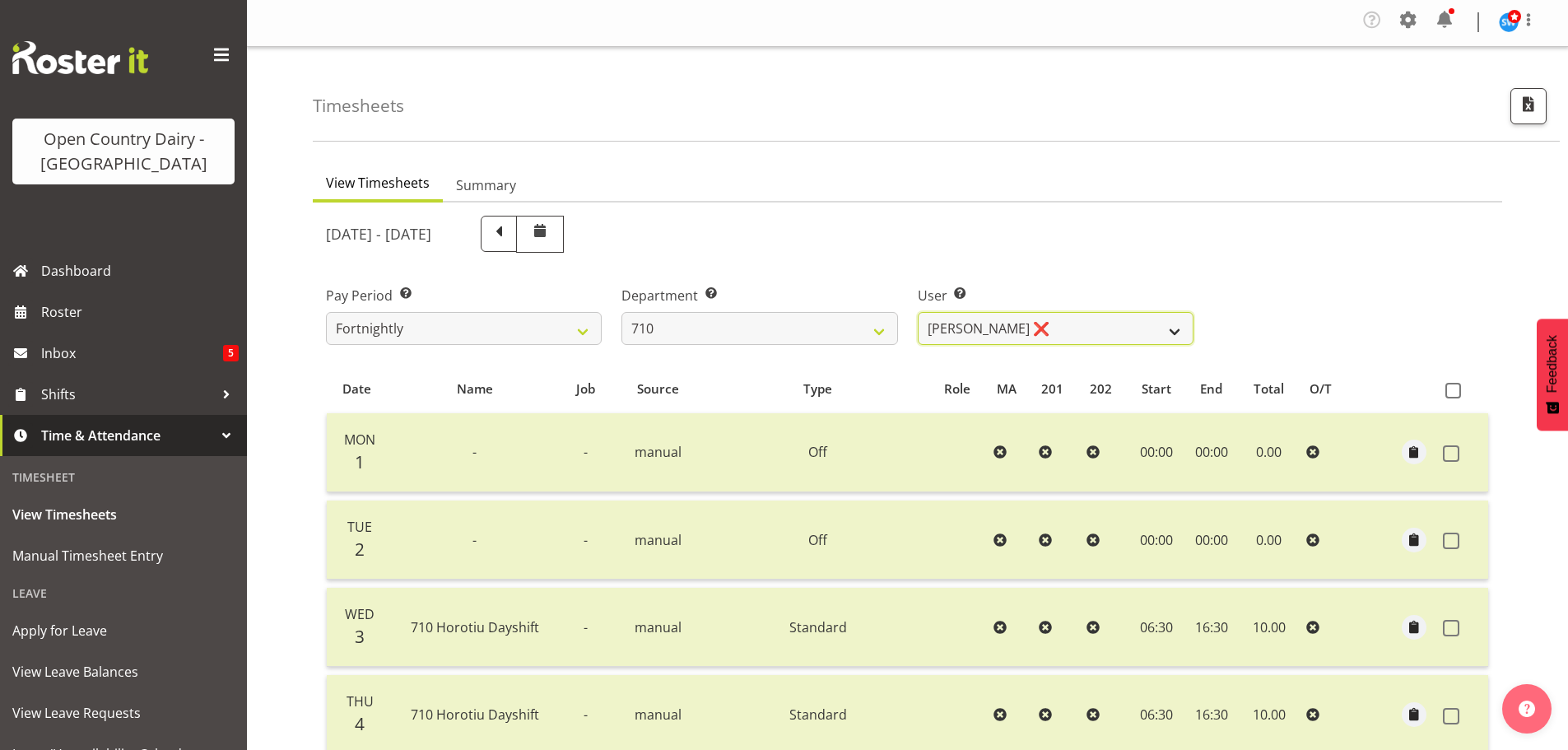
click at [1086, 328] on select "[PERSON_NAME] ❌ [PERSON_NAME] ❌ [PERSON_NAME] ❌ [PERSON_NAME] ❌" at bounding box center [1055, 329] width 276 height 33
select select "10161"
click at [918, 312] on select "[PERSON_NAME] ❌ [PERSON_NAME] ❌ [PERSON_NAME] ❌ [PERSON_NAME] ❌" at bounding box center [1055, 329] width 276 height 33
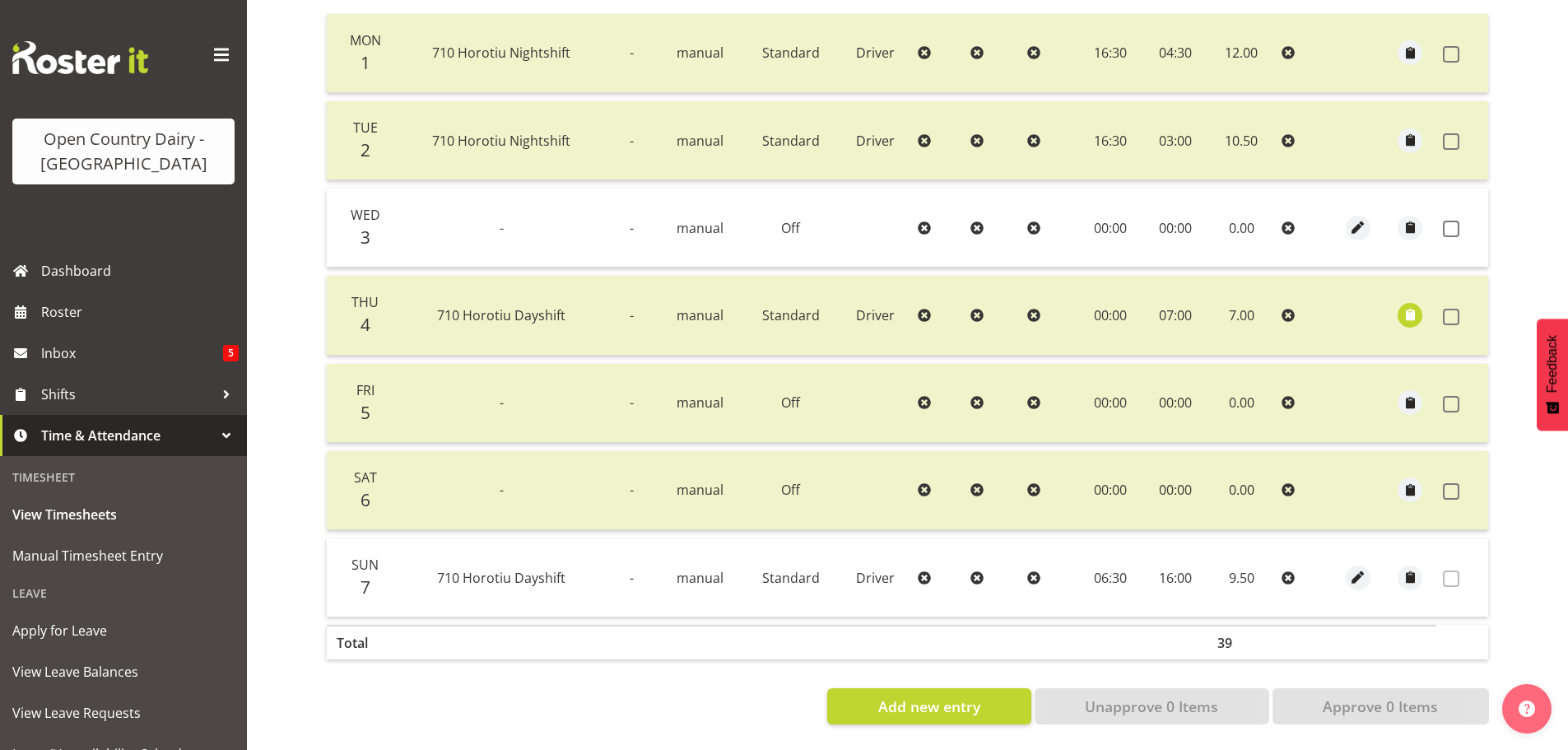
scroll to position [413, 0]
click at [1448, 221] on span at bounding box center [1451, 229] width 17 height 17
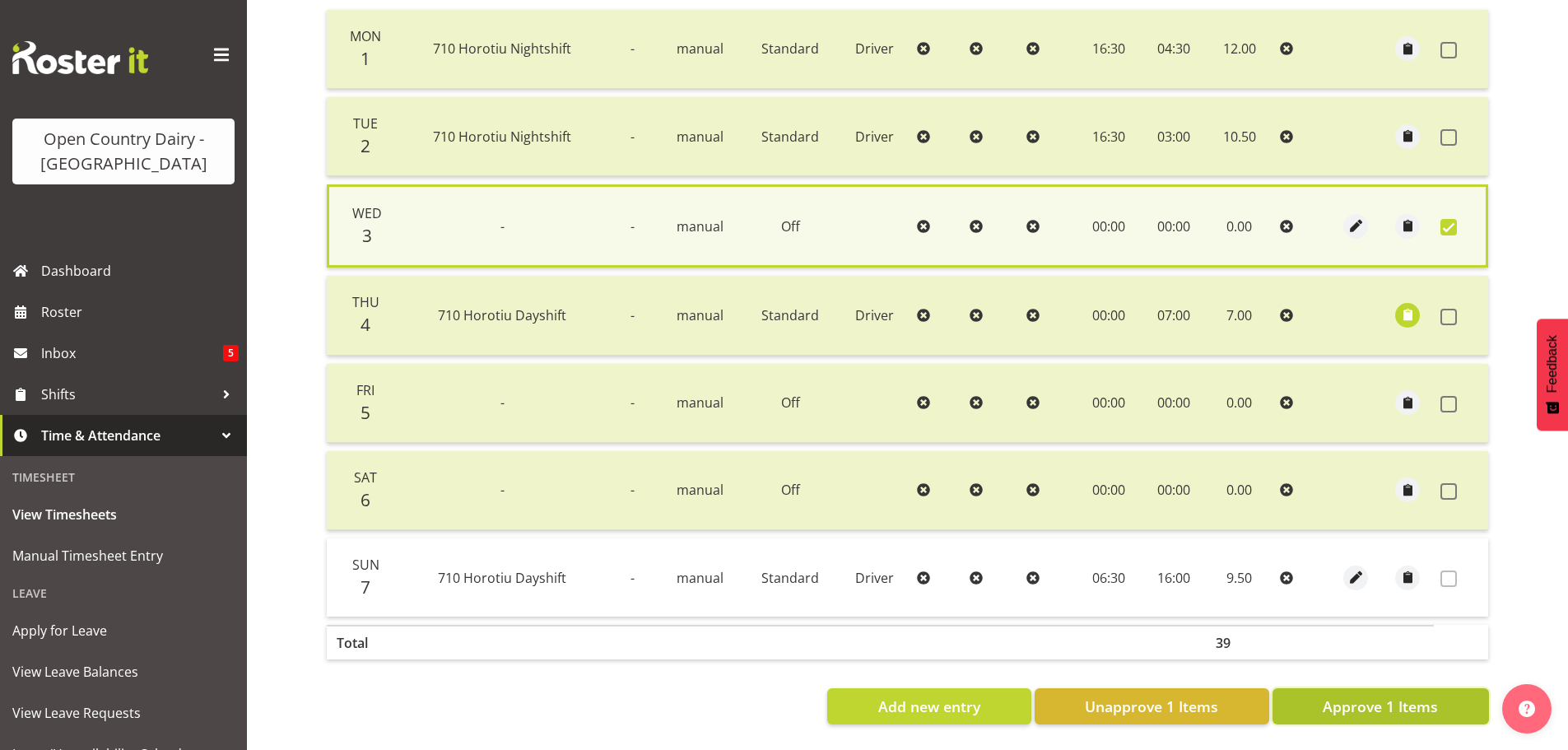
click at [1353, 695] on span "Approve 1 Items" at bounding box center [1379, 706] width 116 height 22
checkbox input "false"
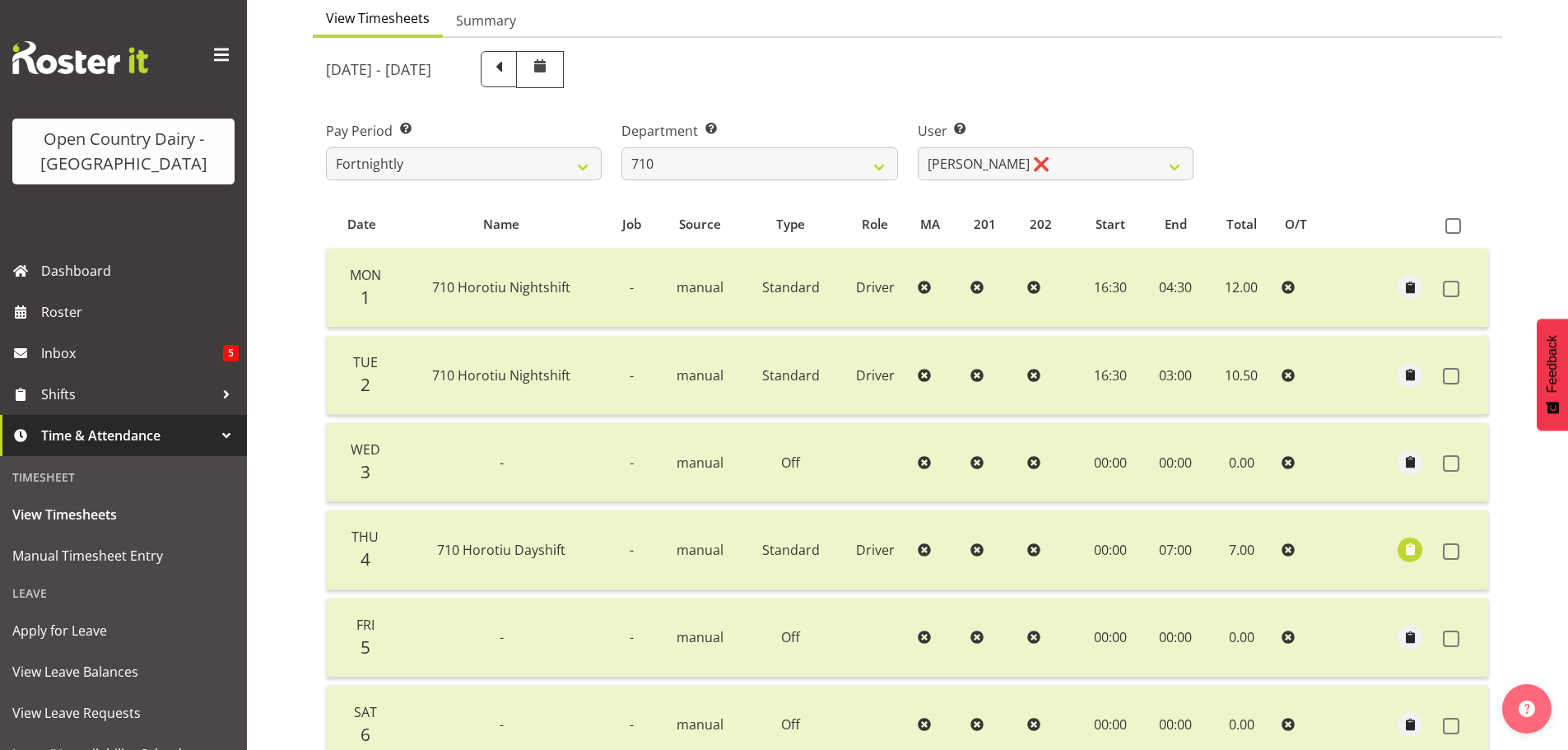
scroll to position [2, 0]
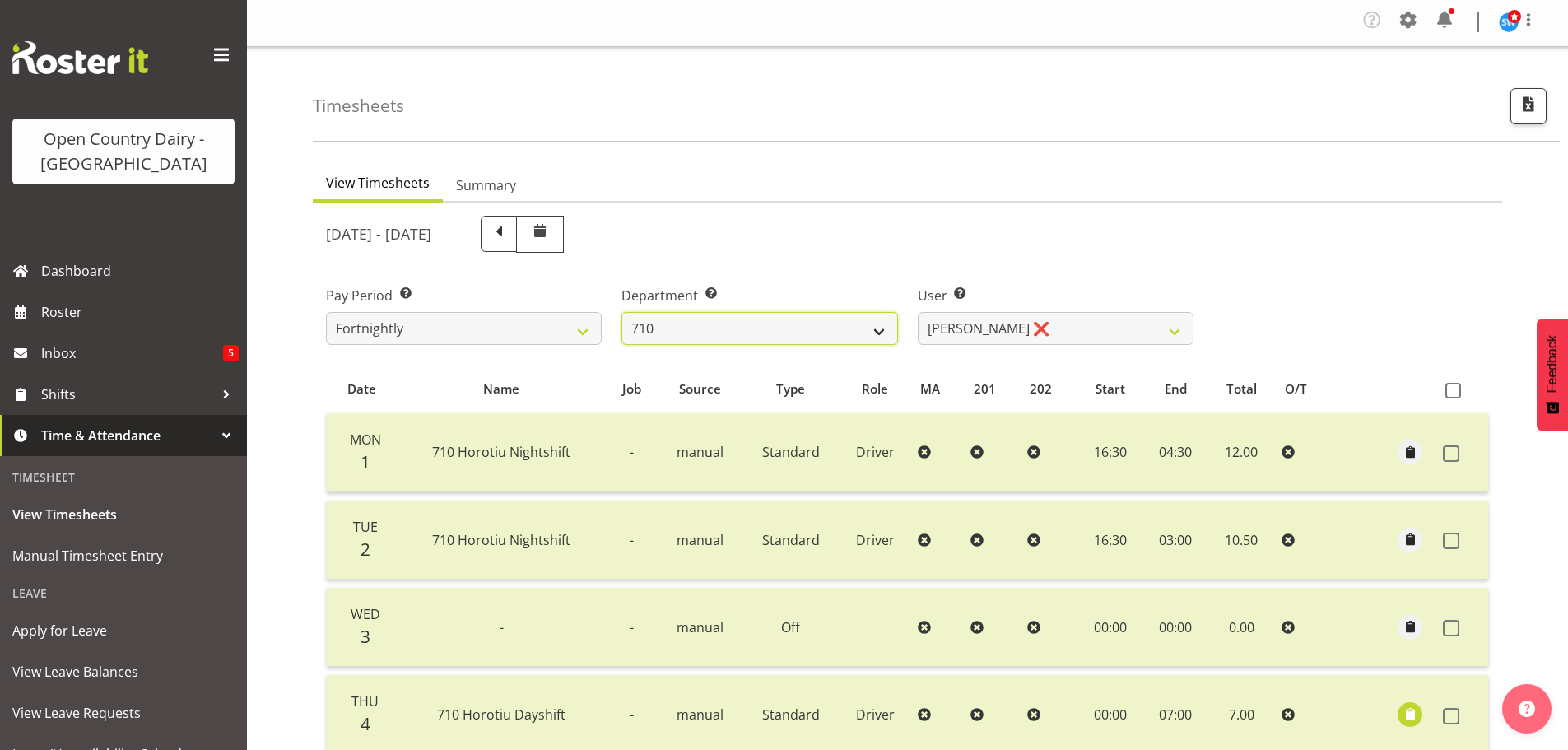
drag, startPoint x: 770, startPoint y: 333, endPoint x: 756, endPoint y: 342, distance: 16.6
click at [770, 333] on select "701 702 703 704 705 706 707 708 709 710 711 712 713 714 715 716 717 718 719 720" at bounding box center [759, 329] width 276 height 33
select select "820"
click at [621, 312] on select "701 702 703 704 705 706 707 708 709 710 711 712 713 714 715 716 717 718 719 720" at bounding box center [759, 329] width 276 height 33
select select "10151"
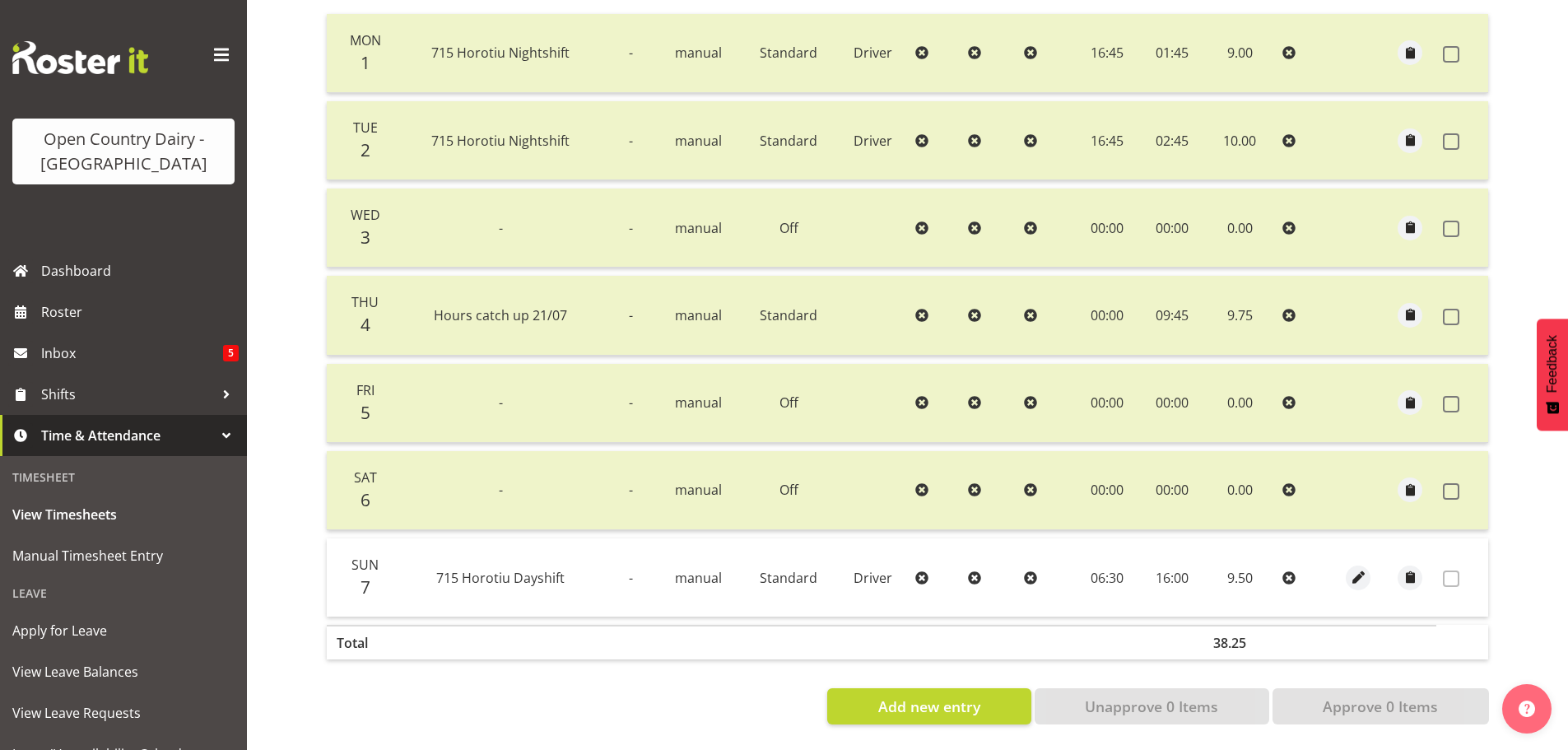
scroll to position [0, 0]
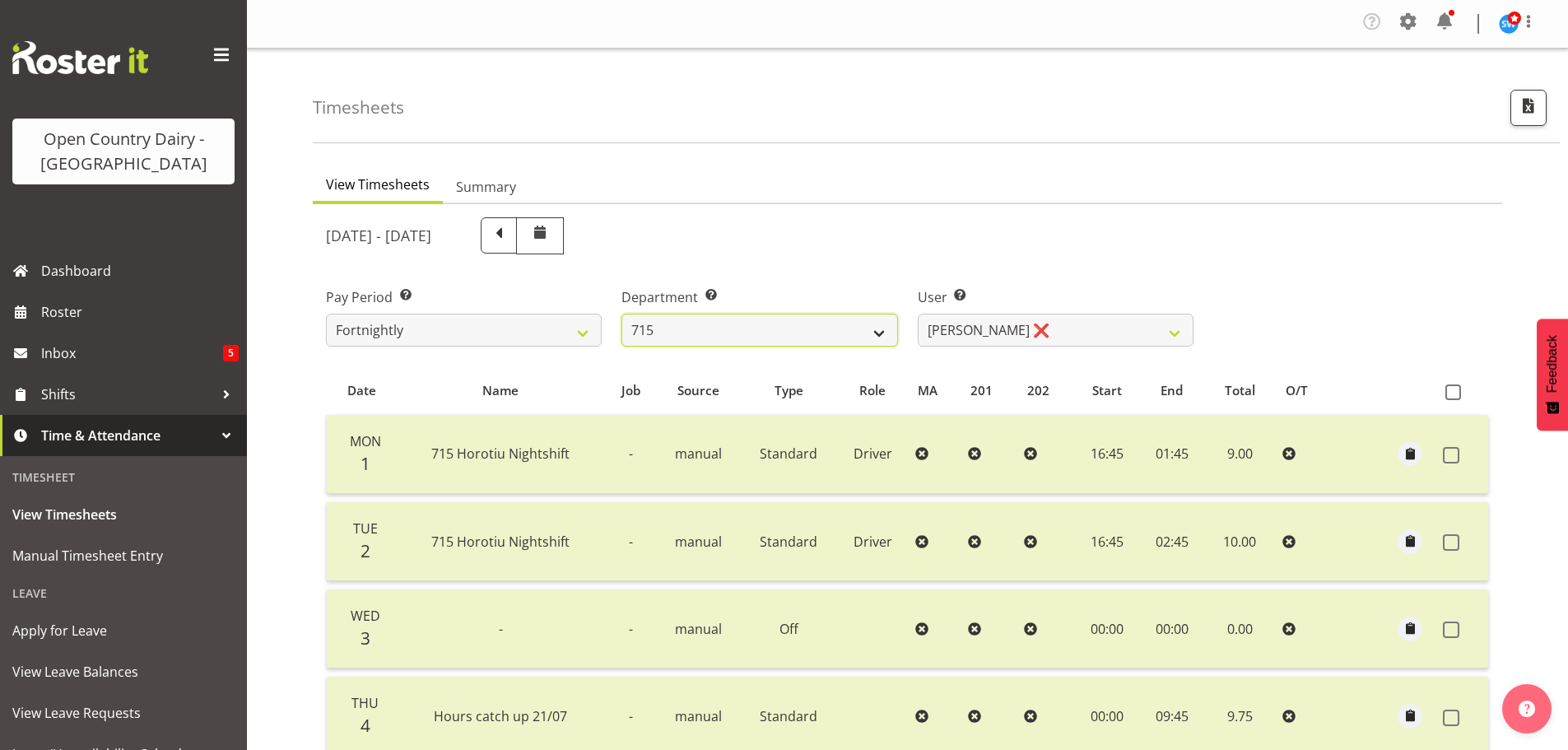
click at [750, 326] on select "701 702 703 704 705 706 707 708 709 710 711 712 713 714 715 716 717 718 719 720" at bounding box center [759, 330] width 276 height 33
select select "814"
click at [621, 314] on select "701 702 703 704 705 706 707 708 709 710 711 712 713 714 715 716 717 718 719 720" at bounding box center [759, 330] width 276 height 33
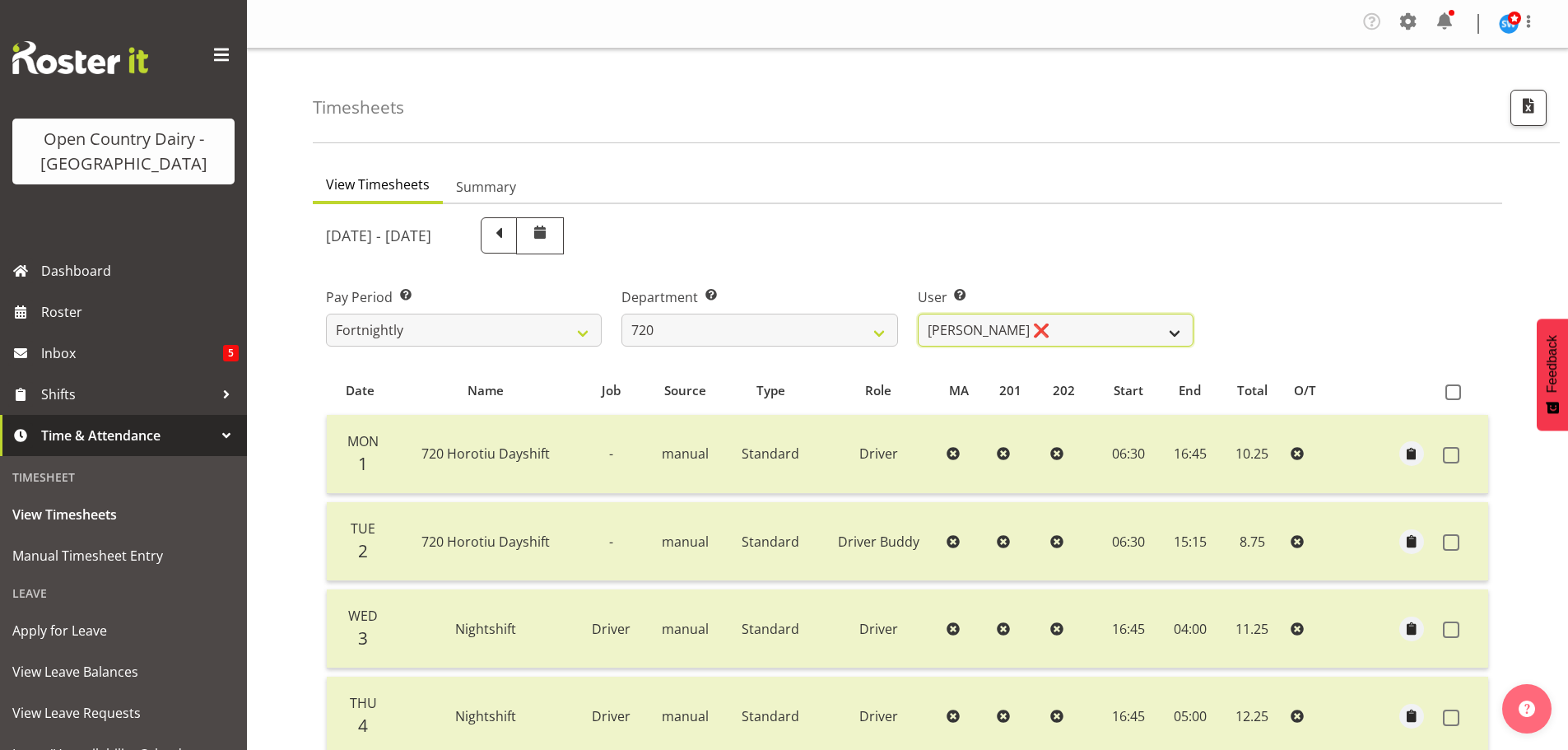
click at [1059, 325] on select "[PERSON_NAME] ❌ [PERSON_NAME] ❌ [PERSON_NAME] ❌ [PERSON_NAME] ❌" at bounding box center [1055, 330] width 276 height 33
select select "8200"
click at [918, 314] on select "[PERSON_NAME] ❌ [PERSON_NAME] ❌ [PERSON_NAME] ❌ [PERSON_NAME] ❌" at bounding box center [1055, 330] width 276 height 33
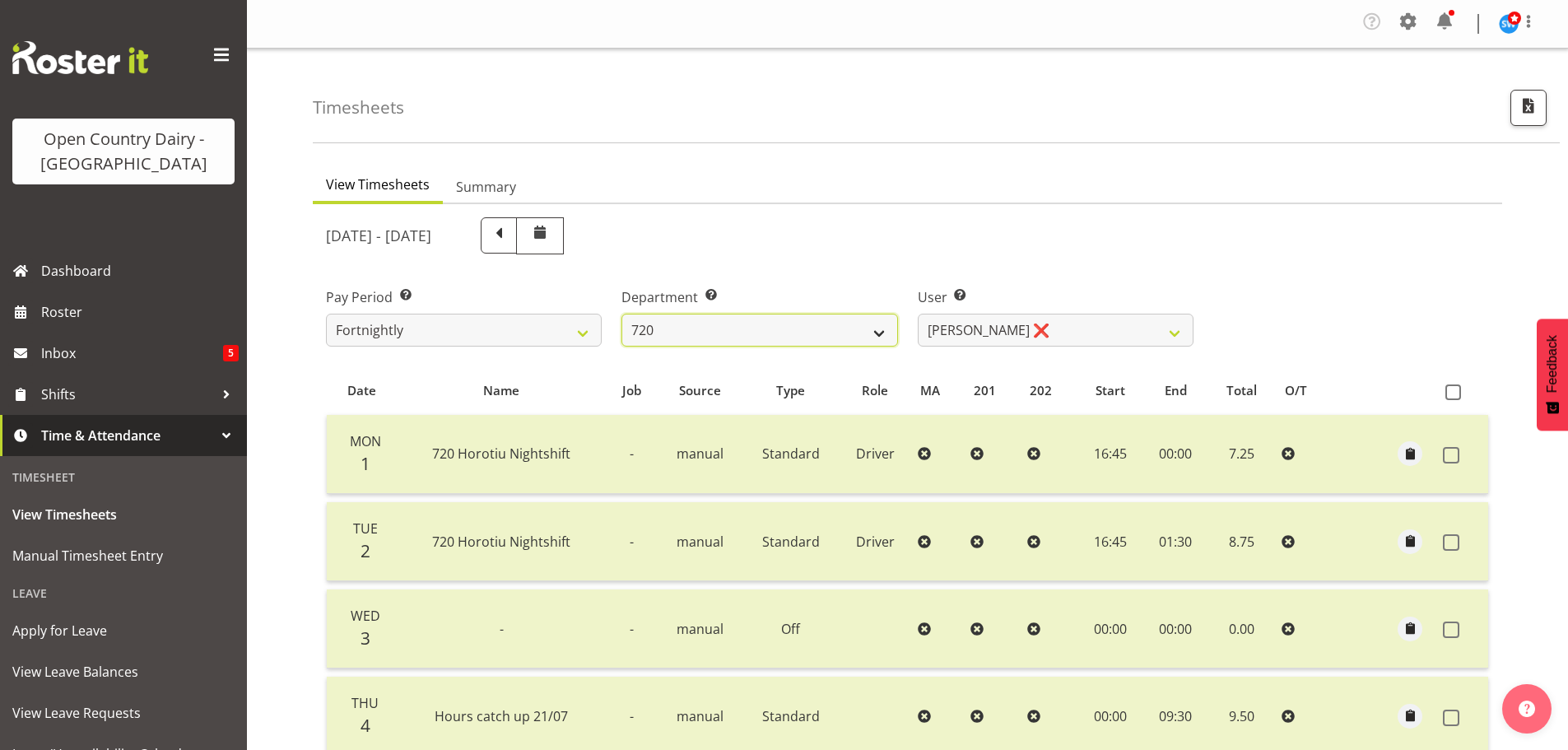
click at [727, 341] on select "701 702 703 704 705 706 707 708 709 710 711 712 713 714 715 716 717 718 719 720" at bounding box center [759, 330] width 276 height 33
select select "756"
click at [621, 314] on select "701 702 703 704 705 706 707 708 709 710 711 712 713 714 715 716 717 718 719 720" at bounding box center [759, 330] width 276 height 33
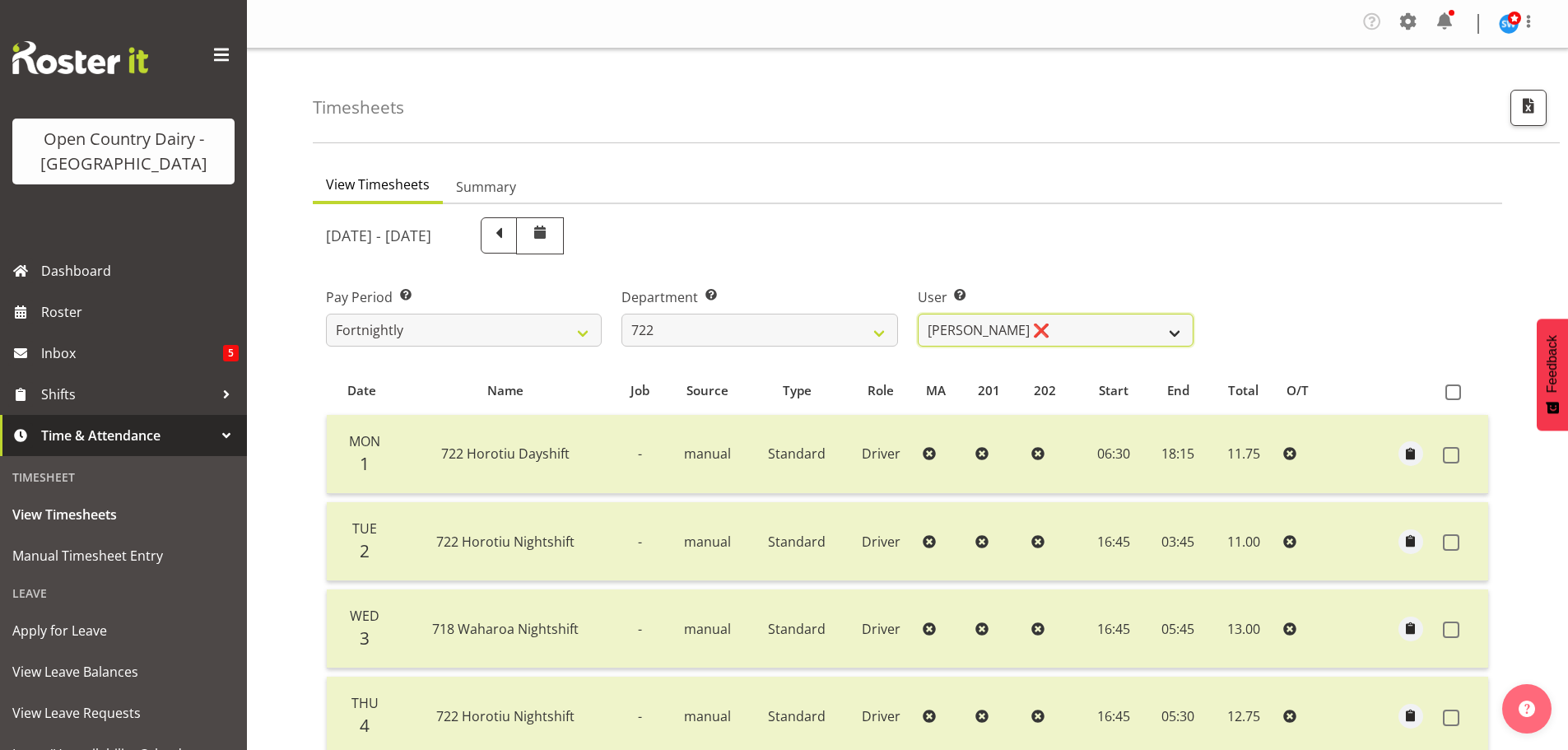
click at [1074, 329] on select "[PERSON_NAME] ❌ [PERSON_NAME] ❌ [PERSON_NAME] ❌" at bounding box center [1055, 330] width 276 height 33
select select "8175"
click at [918, 314] on select "[PERSON_NAME] ❌ [PERSON_NAME] ❌ [PERSON_NAME] ❌" at bounding box center [1055, 330] width 276 height 33
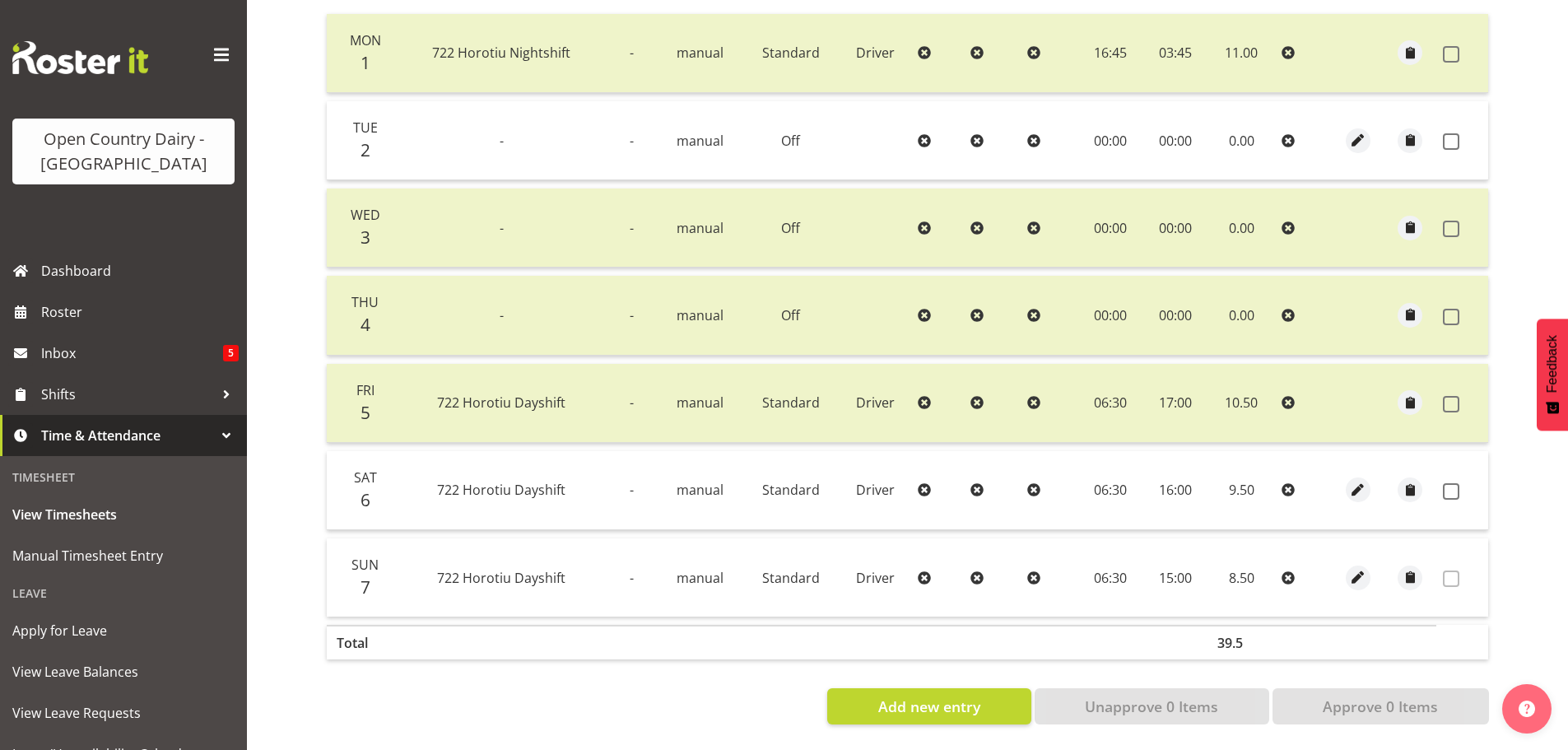
scroll to position [411, 0]
click at [1450, 133] on span at bounding box center [1451, 141] width 17 height 17
checkbox input "true"
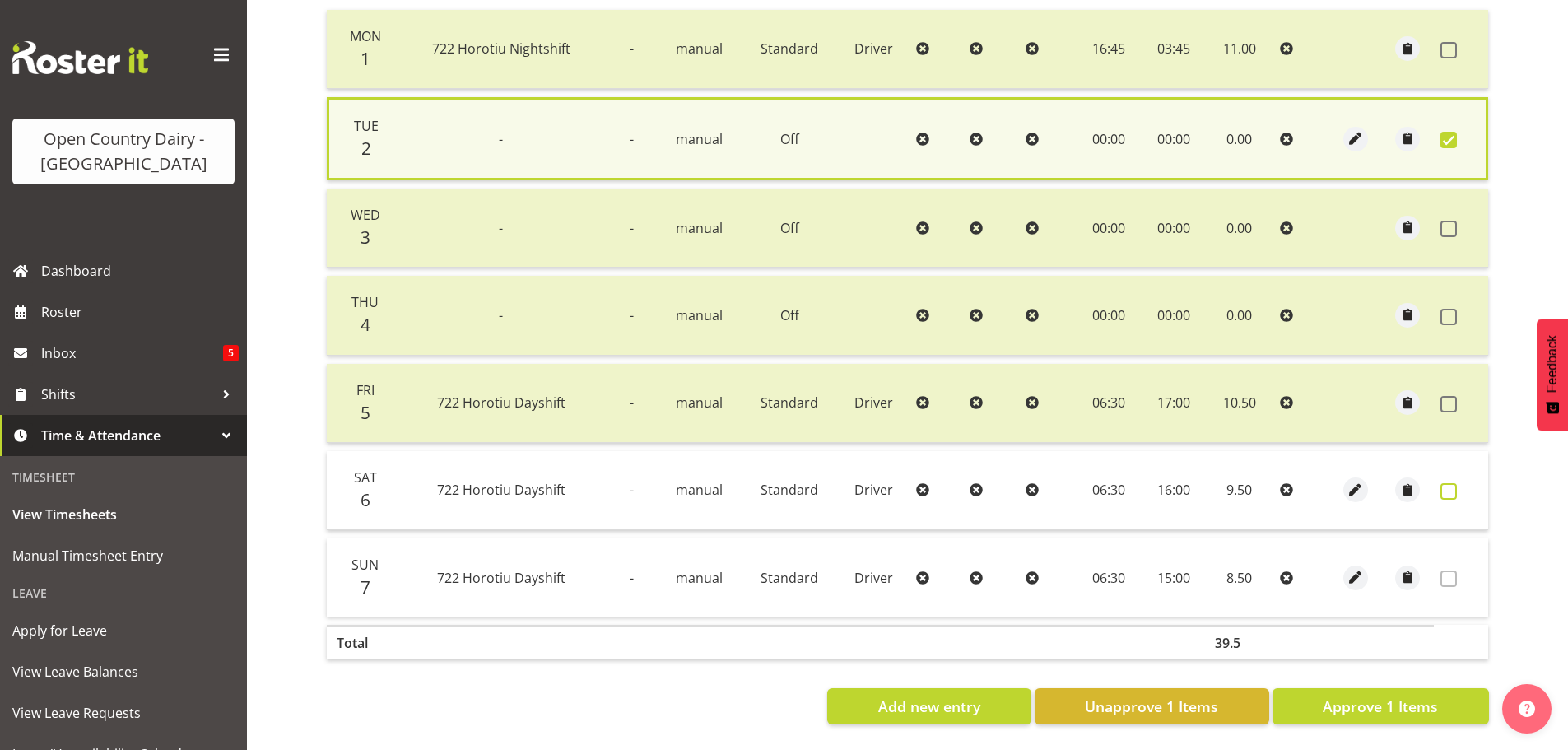
click at [1445, 487] on span at bounding box center [1448, 491] width 17 height 17
checkbox input "true"
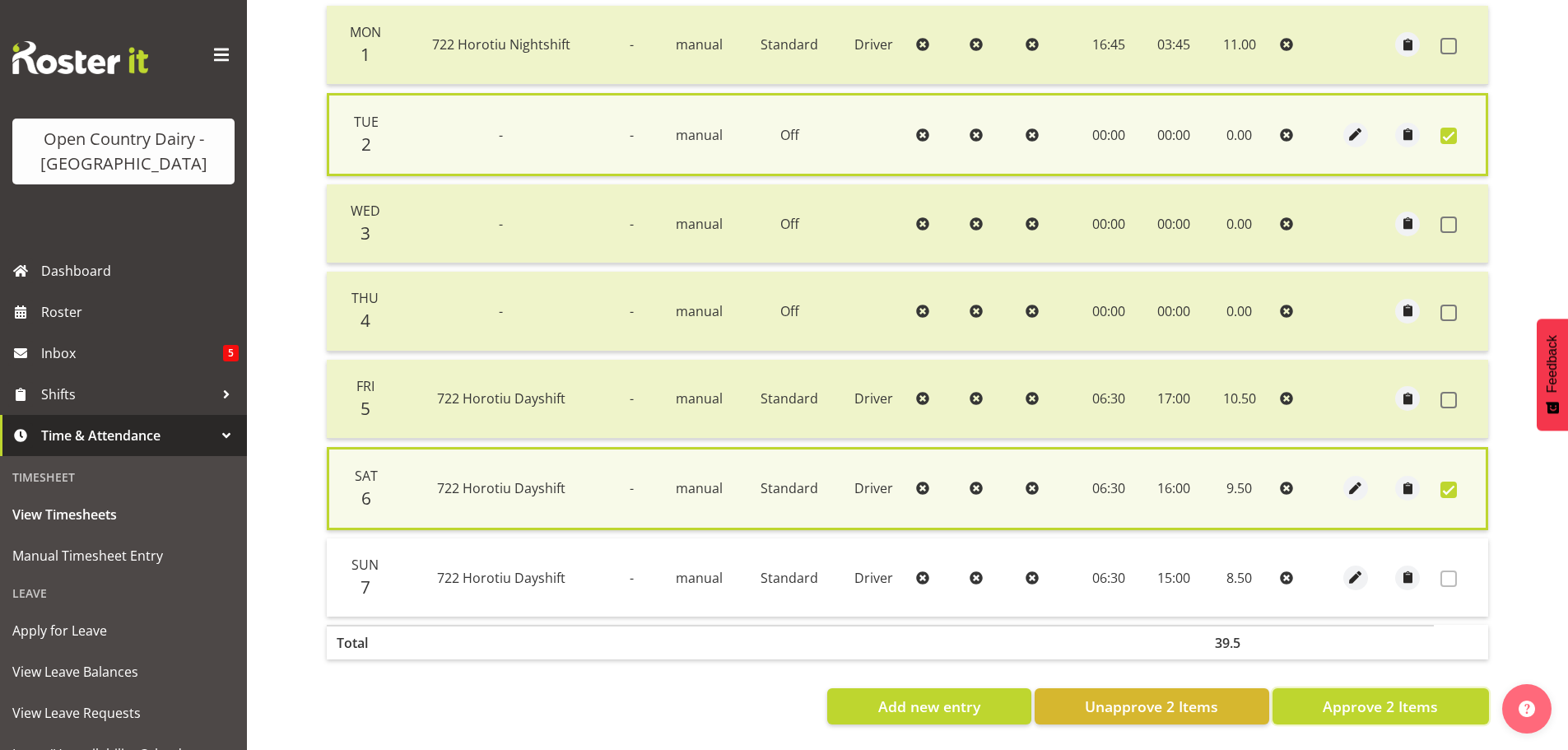
drag, startPoint x: 1387, startPoint y: 705, endPoint x: 1368, endPoint y: 688, distance: 25.5
click at [1388, 705] on span "Approve 2 Items" at bounding box center [1379, 706] width 116 height 22
checkbox input "false"
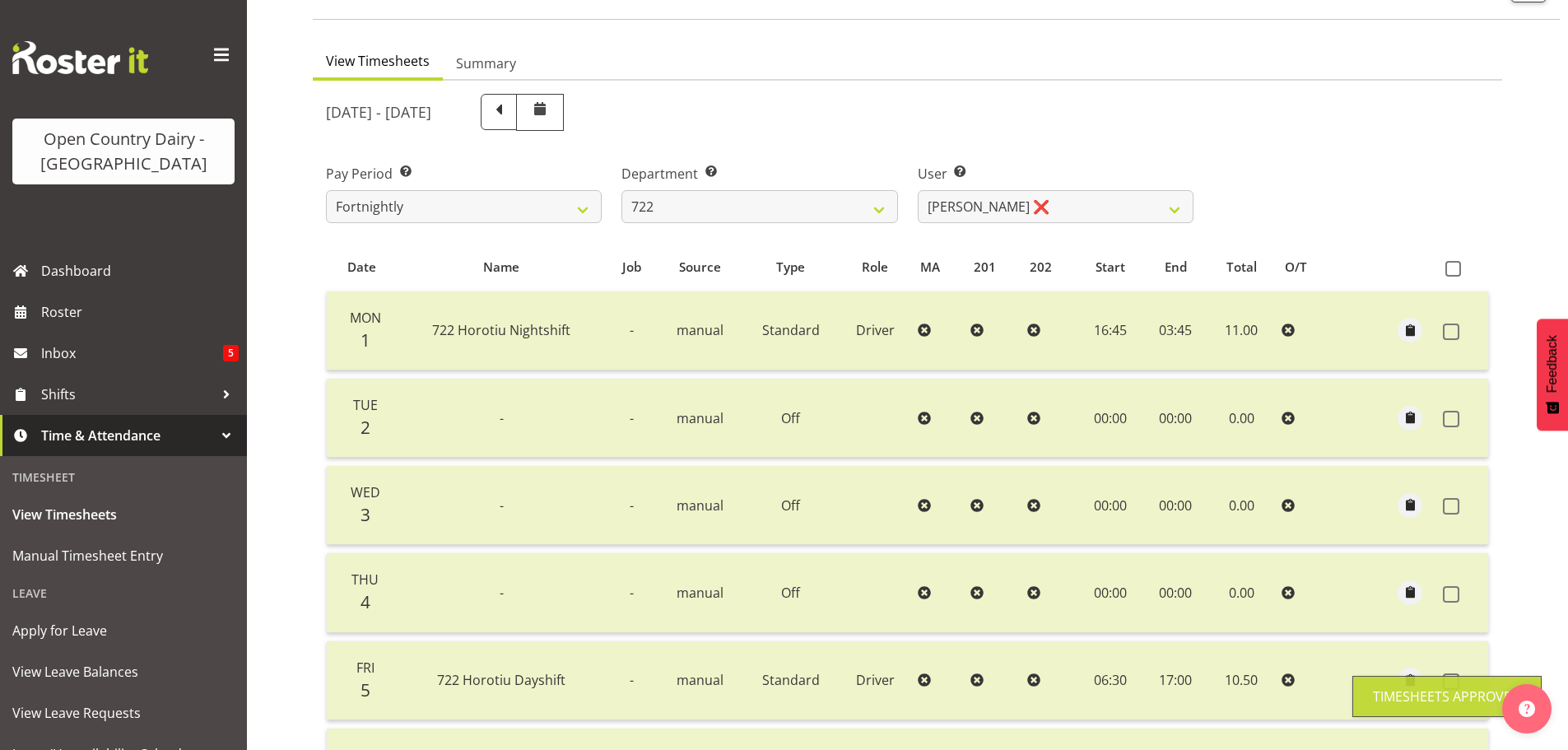
scroll to position [83, 0]
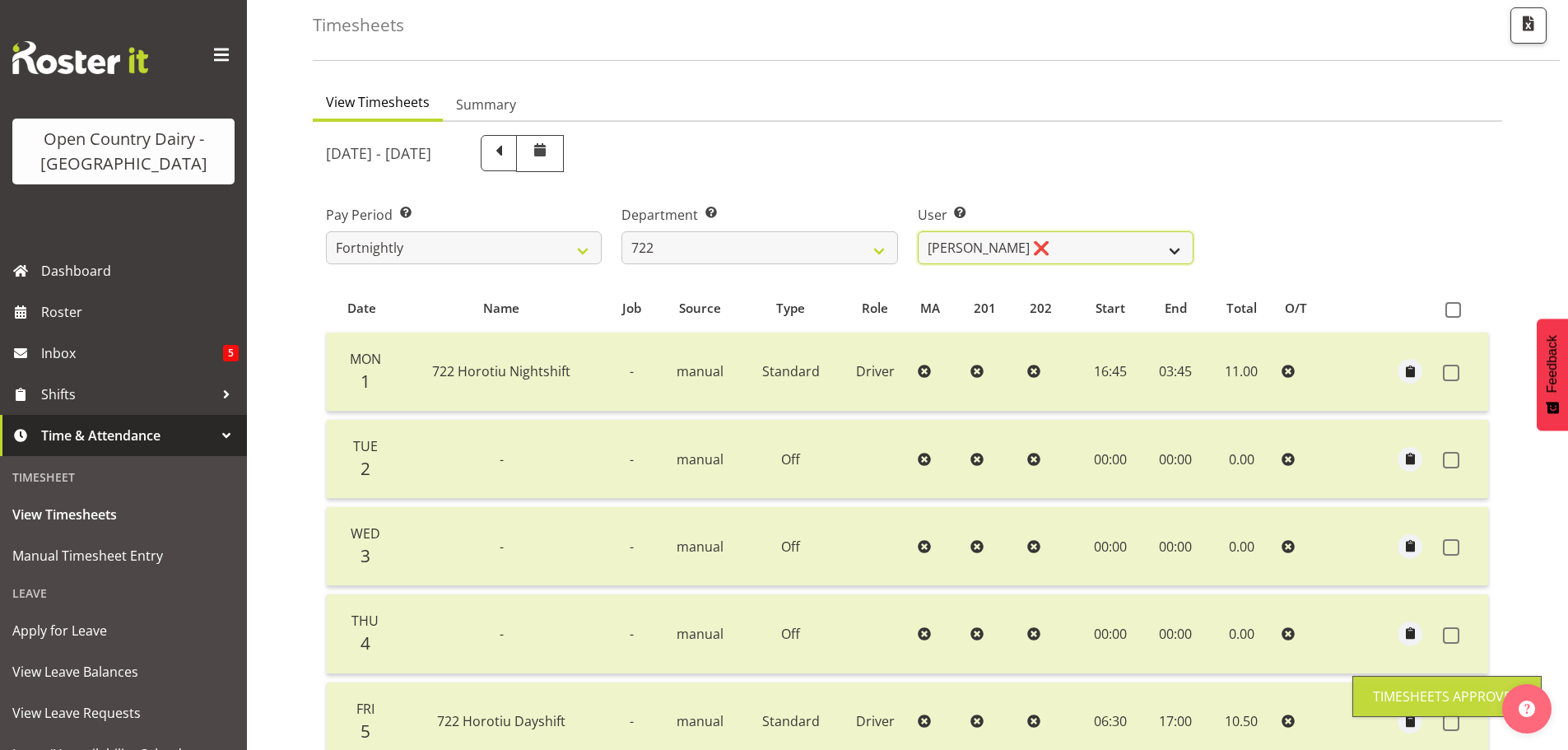
click at [1000, 242] on select "[PERSON_NAME] ❌ [PERSON_NAME] ❌ [PERSON_NAME] ❌" at bounding box center [1055, 248] width 276 height 33
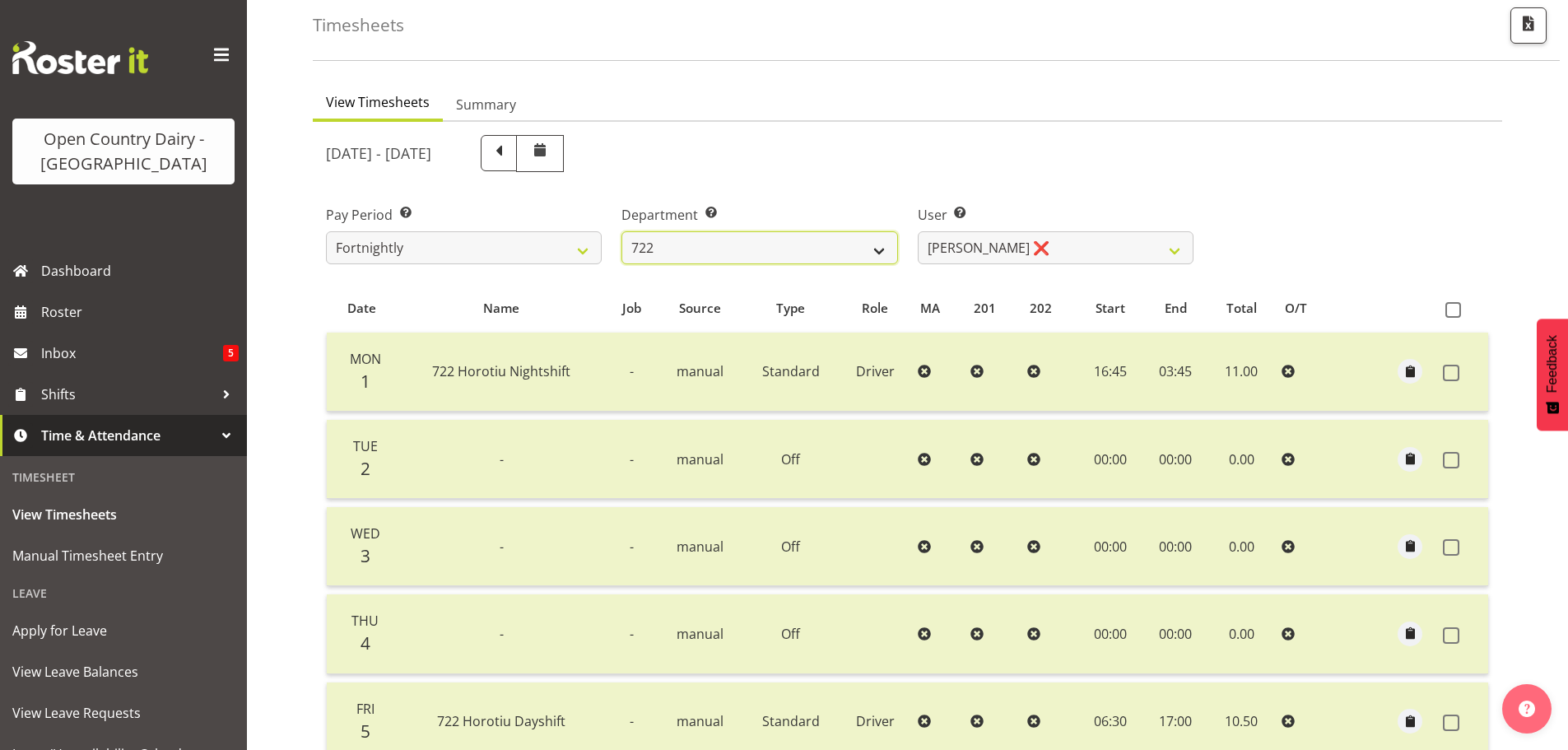
click at [742, 253] on select "701 702 703 704 705 706 707 708 709 710 711 712 713 714 715 716 717 718 719 720" at bounding box center [759, 248] width 276 height 33
select select "819"
click at [621, 231] on select "701 702 703 704 705 706 707 708 709 710 711 712 713 714 715 716 717 718 719 720" at bounding box center [759, 248] width 276 height 33
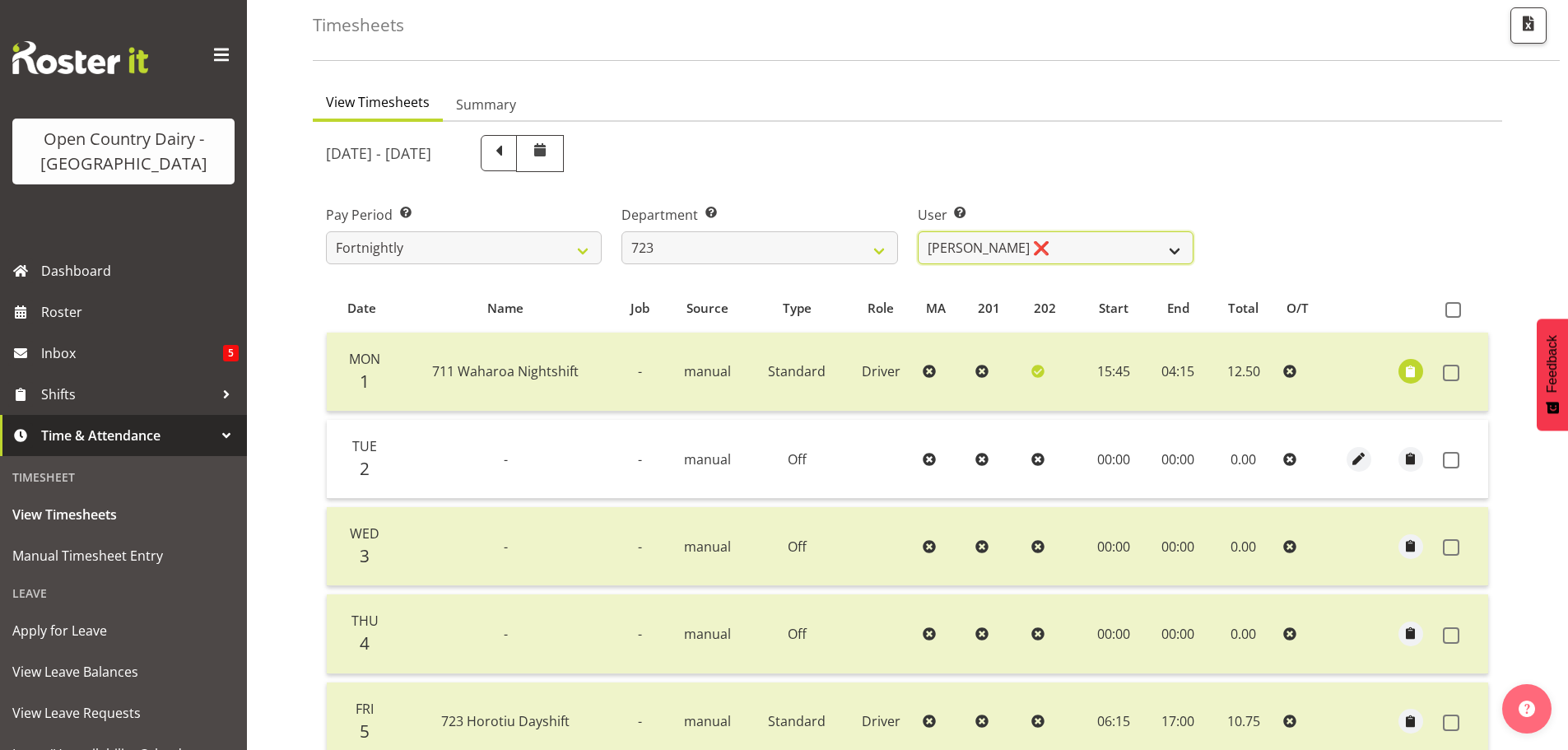
click at [1068, 242] on select "[PERSON_NAME] ❌ [PERSON_NAME] ❌ [PERSON_NAME] ❌ [PERSON_NAME] ❌" at bounding box center [1055, 248] width 276 height 33
select select "9511"
click at [918, 231] on select "[PERSON_NAME] ❌ [PERSON_NAME] ❌ [PERSON_NAME] ❌ [PERSON_NAME] ❌" at bounding box center [1055, 248] width 276 height 33
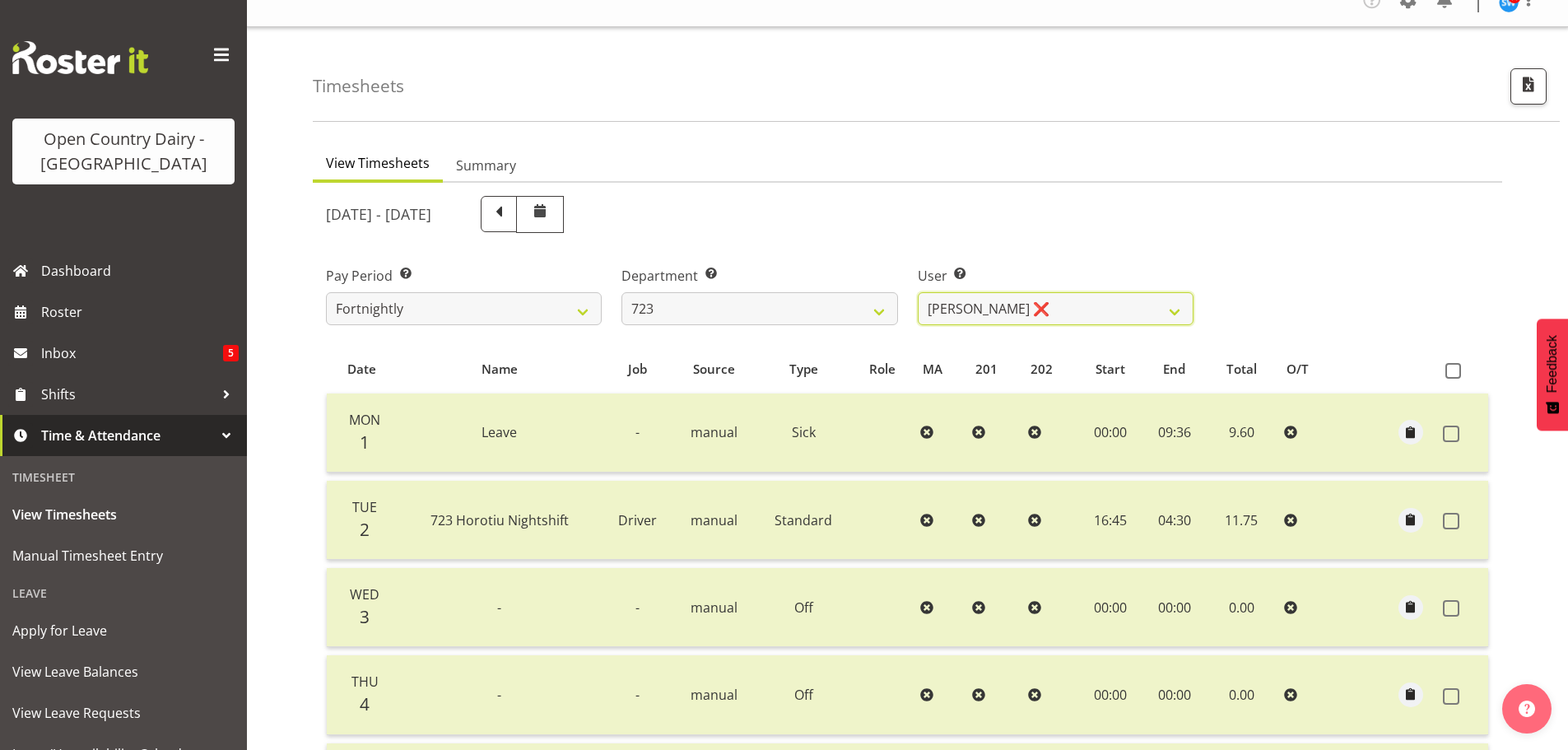
scroll to position [0, 0]
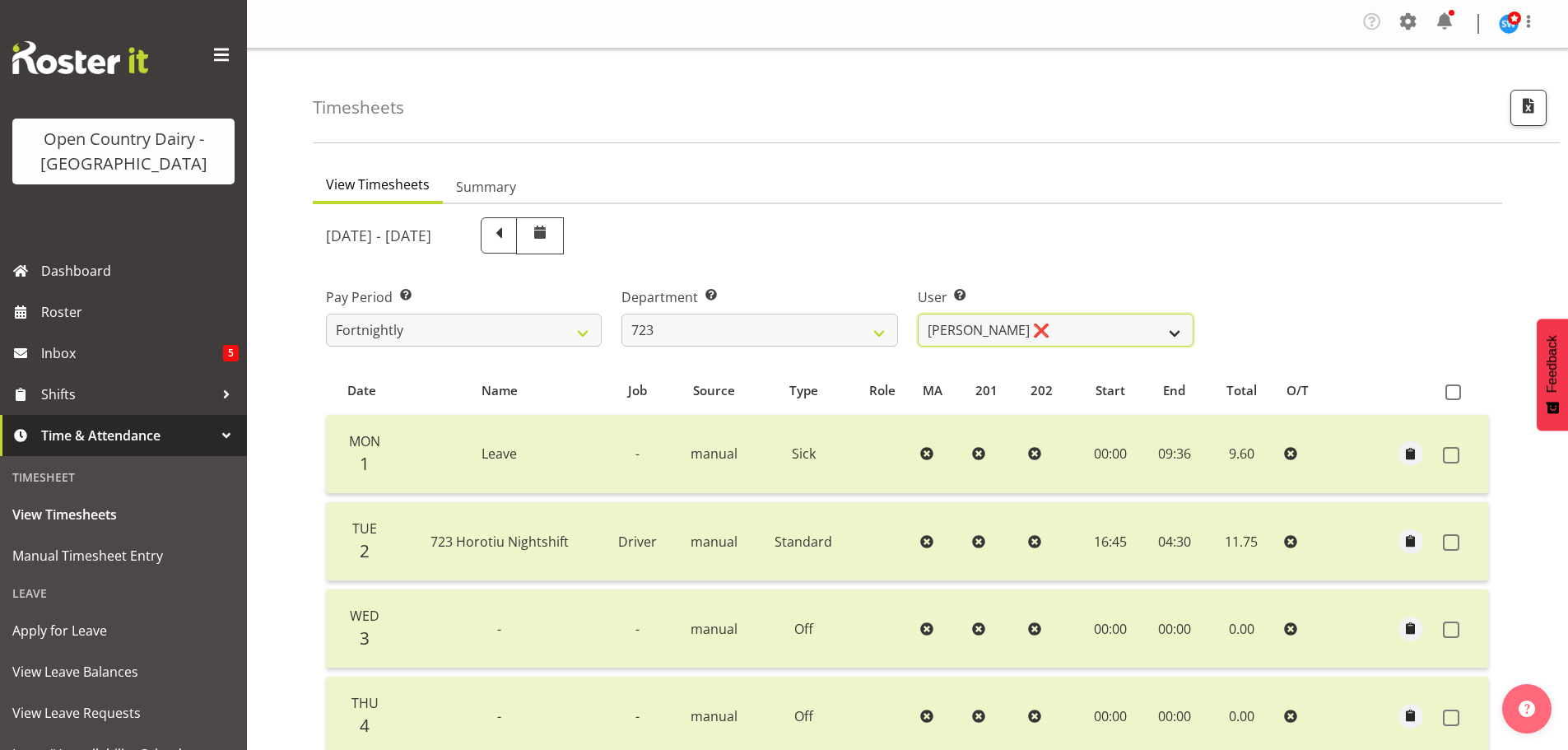
click at [1034, 321] on select "[PERSON_NAME] ❌ [PERSON_NAME] ❌ [PERSON_NAME] ❌ [PERSON_NAME] ❌" at bounding box center [1055, 330] width 276 height 33
click at [714, 331] on select "701 702 703 704 705 706 707 708 709 710 711 712 713 714 715 716 717 718 719 720" at bounding box center [759, 330] width 276 height 33
select select "760"
click at [621, 314] on select "701 702 703 704 705 706 707 708 709 710 711 712 713 714 715 716 717 718 719 720" at bounding box center [759, 330] width 276 height 33
select select "8169"
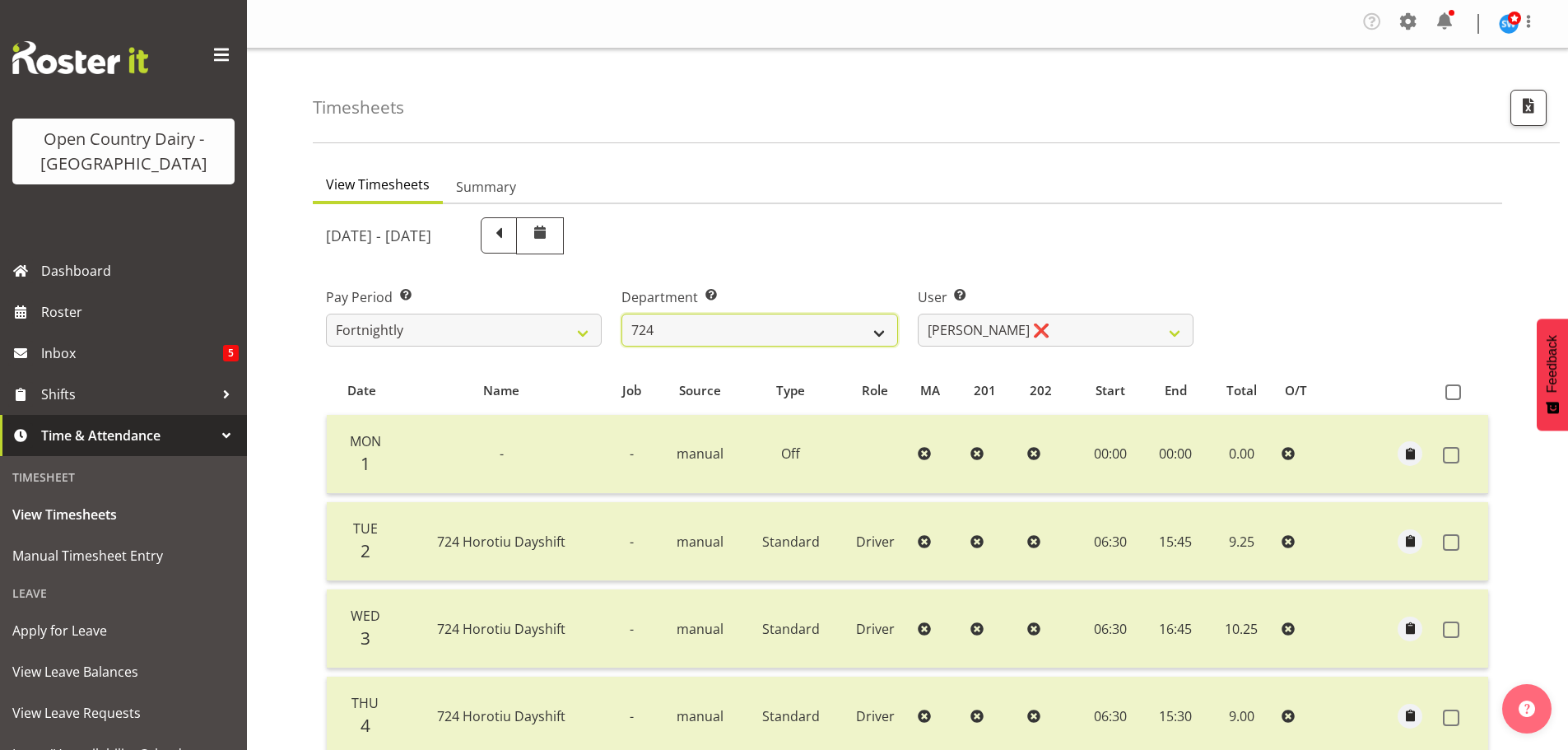
click at [752, 329] on select "701 702 703 704 705 706 707 708 709 710 711 712 713 714 715 716 717 718 719 720" at bounding box center [759, 330] width 276 height 33
select select "803"
click at [621, 314] on select "701 702 703 704 705 706 707 708 709 710 711 712 713 714 715 716 717 718 719 720" at bounding box center [759, 330] width 276 height 33
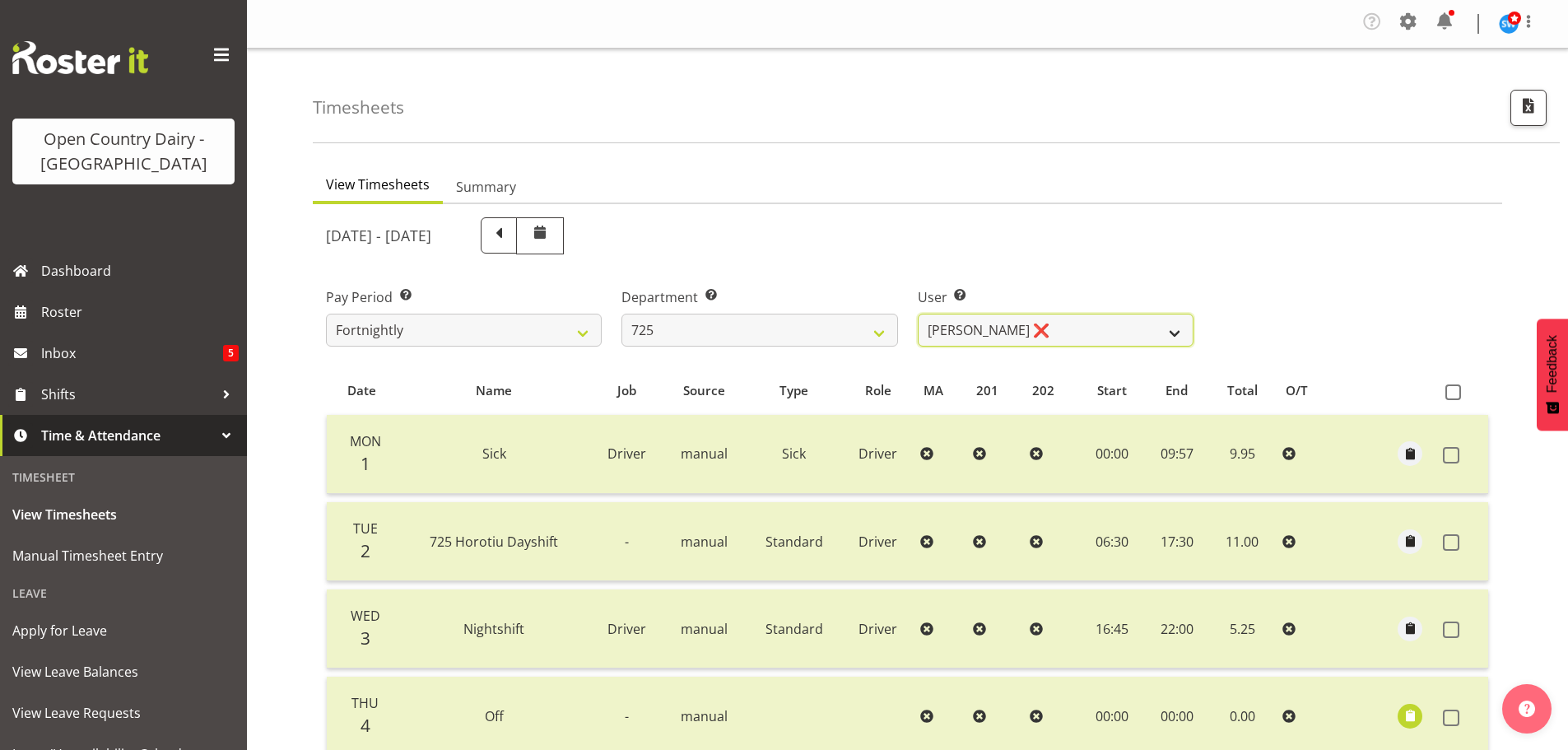
click at [1075, 323] on select "[PERSON_NAME] ❌ [PERSON_NAME] [PERSON_NAME] ❌ [PERSON_NAME] ❌ [PERSON_NAME] ❌" at bounding box center [1055, 330] width 276 height 33
select select "11235"
click at [918, 314] on select "[PERSON_NAME] ❌ [PERSON_NAME] [PERSON_NAME] ❌ [PERSON_NAME] ❌ [PERSON_NAME] ❌" at bounding box center [1055, 330] width 276 height 33
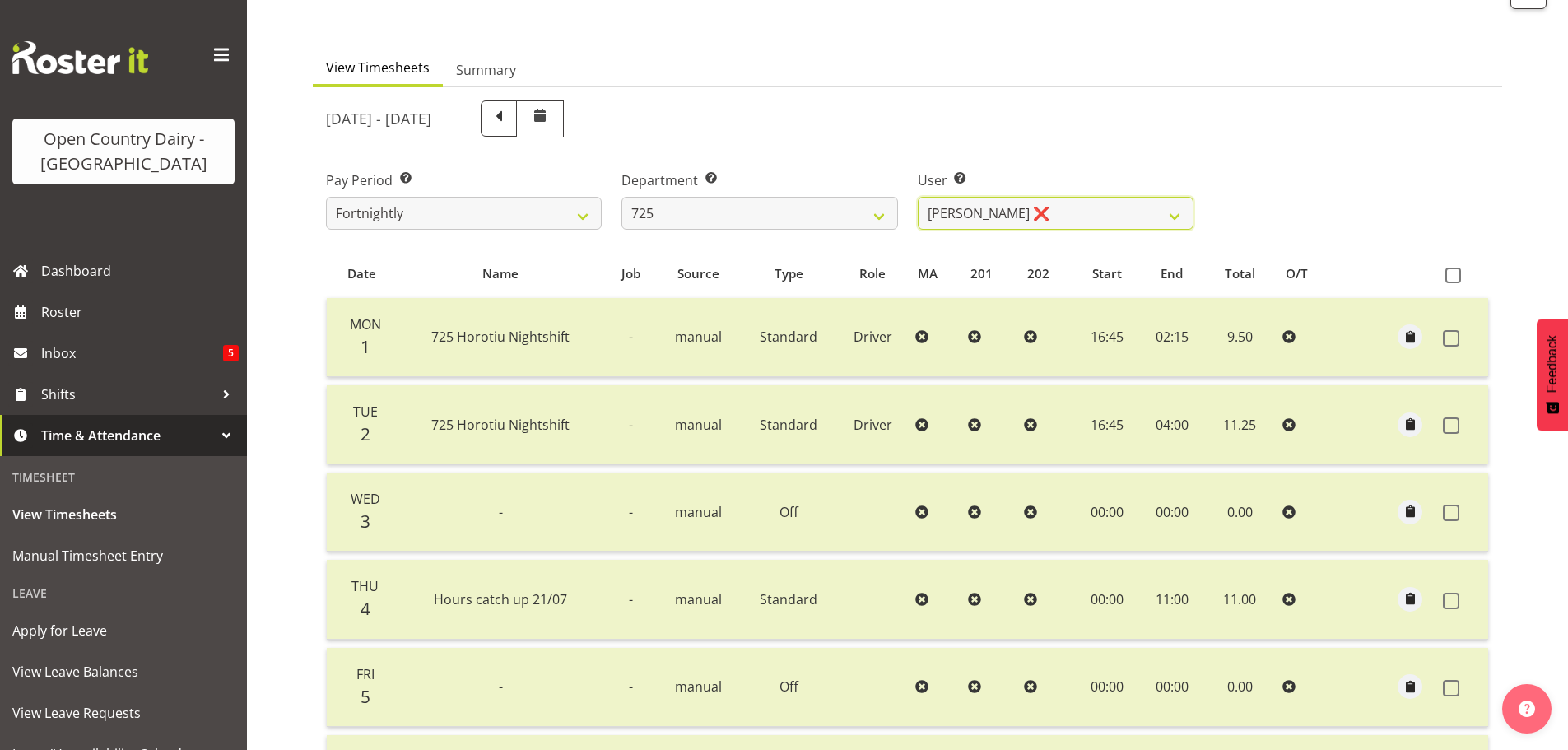
scroll to position [84, 0]
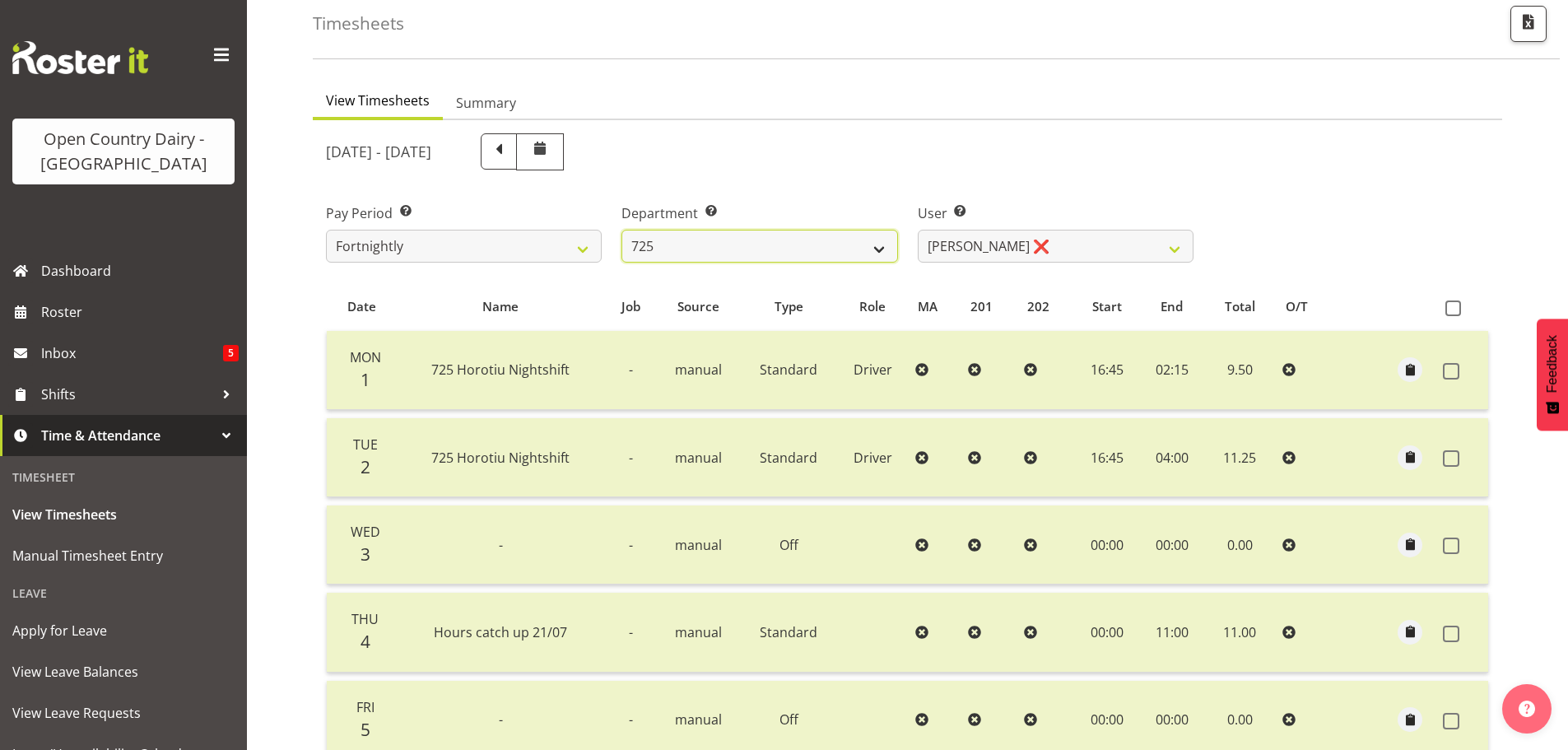
click at [708, 241] on select "701 702 703 704 705 706 707 708 709 710 711 712 713 714 715 716 717 718 719 720" at bounding box center [759, 246] width 276 height 33
select select "808"
click at [621, 229] on select "701 702 703 704 705 706 707 708 709 710 711 712 713 714 715 716 717 718 719 720" at bounding box center [759, 246] width 276 height 33
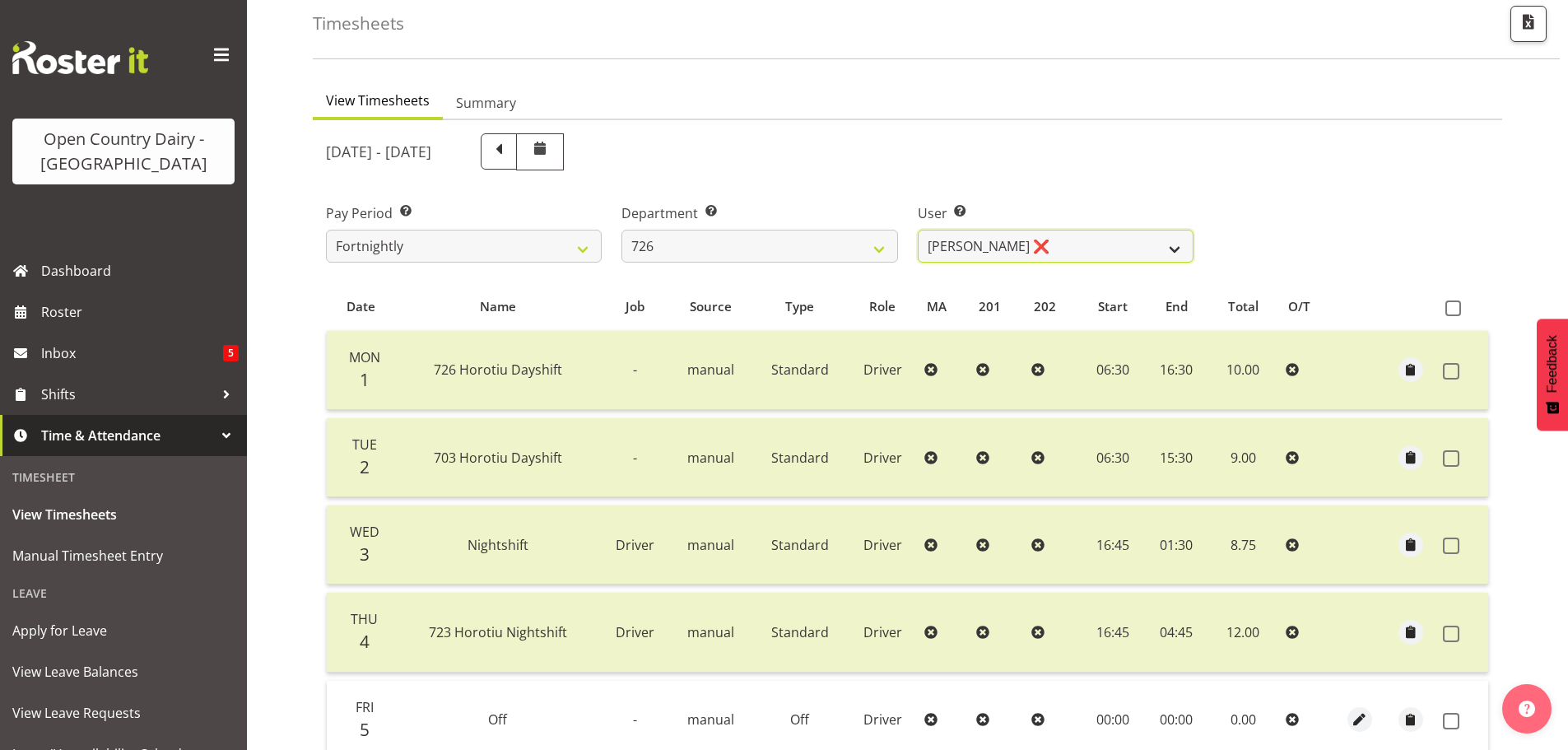
click at [1051, 243] on select "[PERSON_NAME] ❌ [PERSON_NAME] ❌ [PERSON_NAME] ❌ [PERSON_NAME] ❌" at bounding box center [1055, 246] width 276 height 33
select select "11081"
click at [918, 229] on select "[PERSON_NAME] ❌ [PERSON_NAME] ❌ [PERSON_NAME] ❌ [PERSON_NAME] ❌" at bounding box center [1055, 246] width 276 height 33
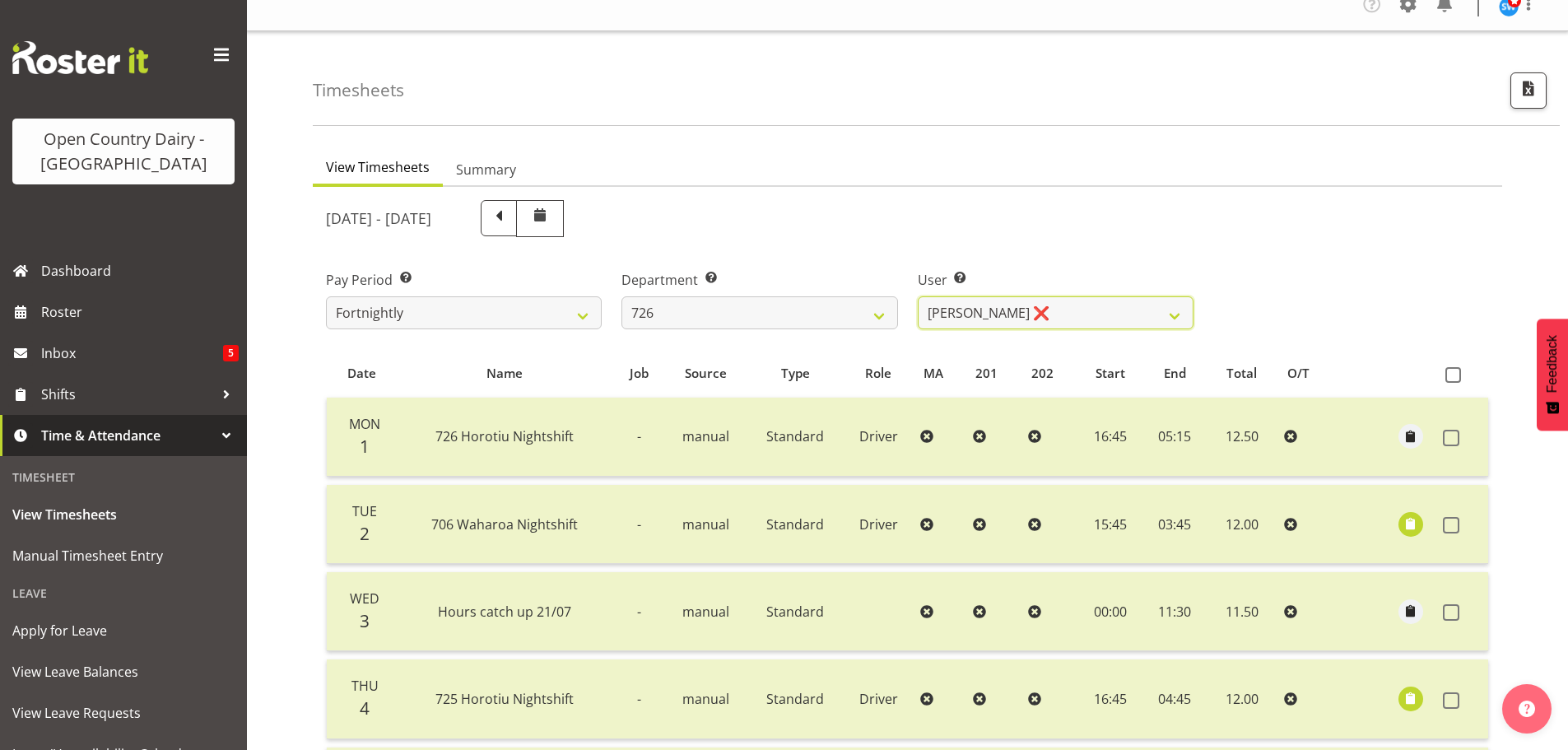
scroll to position [2, 0]
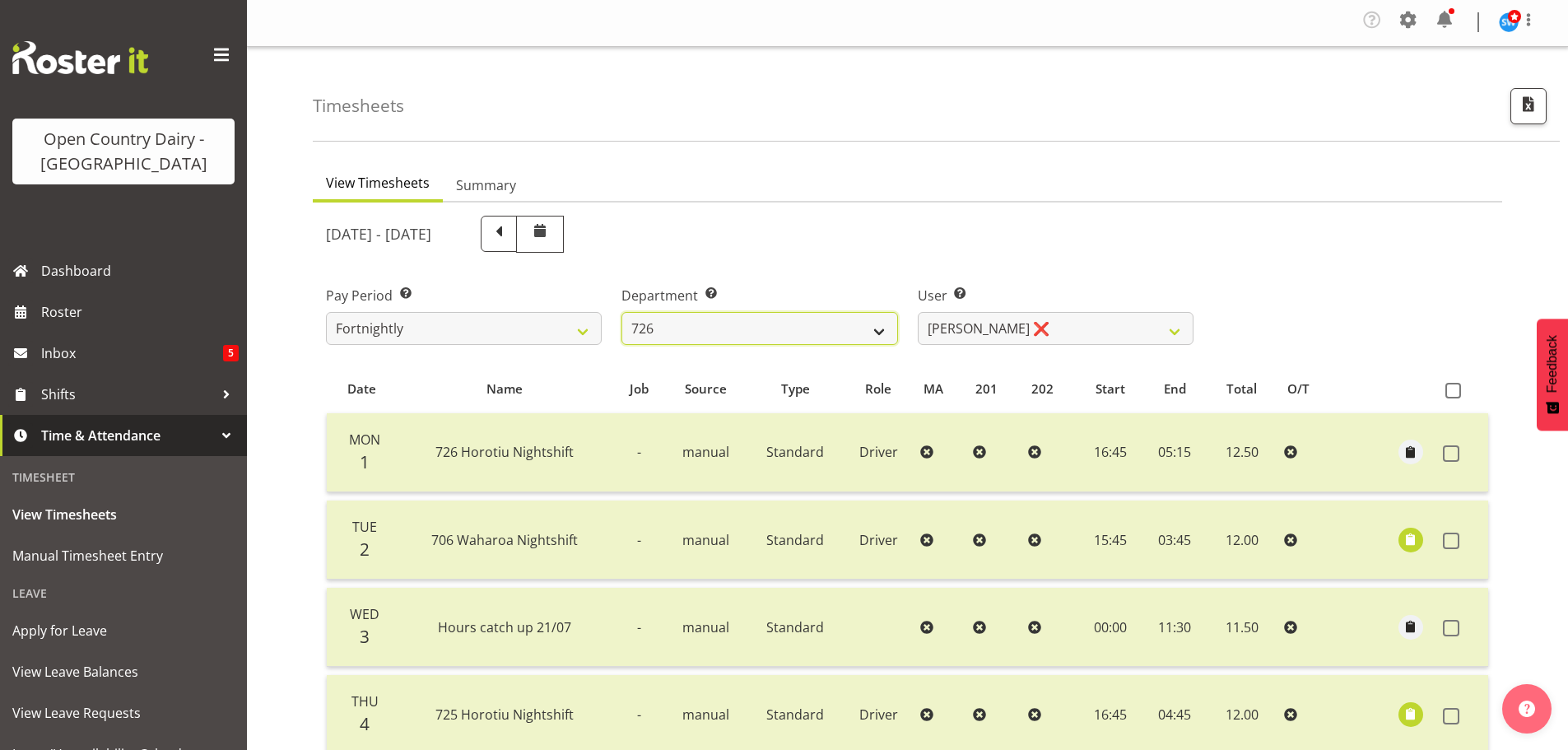
click at [710, 328] on select "701 702 703 704 705 706 707 708 709 710 711 712 713 714 715 716 717 718 719 720" at bounding box center [759, 329] width 276 height 33
select select "727"
click at [621, 312] on select "701 702 703 704 705 706 707 708 709 710 711 712 713 714 715 716 717 718 719 720" at bounding box center [759, 329] width 276 height 33
select select "8385"
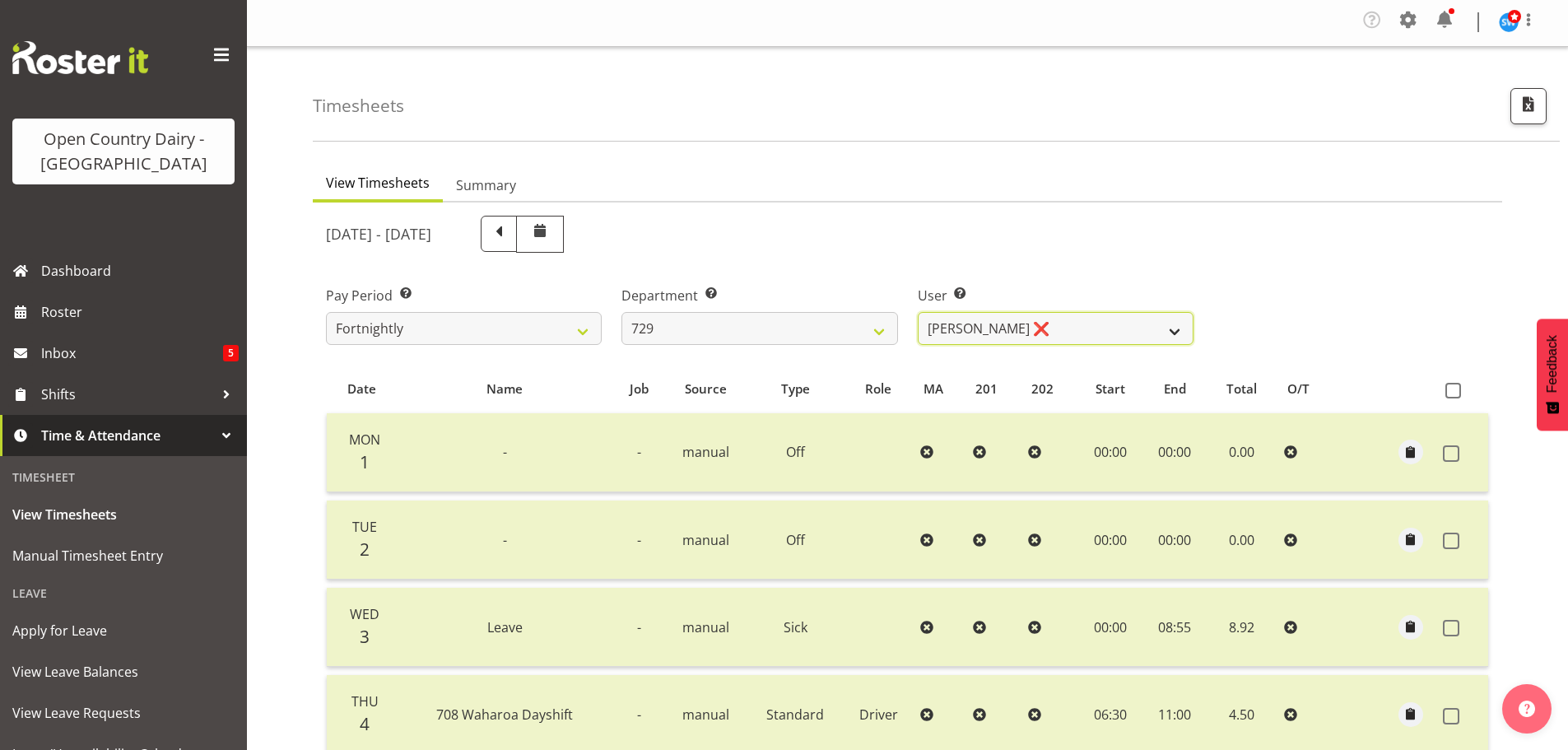
click at [1092, 340] on select "[PERSON_NAME] ❌ [PERSON_NAME] ❌ [PERSON_NAME] ❌ [PERSON_NAME] ❌" at bounding box center [1055, 329] width 276 height 33
click at [770, 327] on select "701 702 703 704 705 706 707 708 709 710 711 712 713 714 715 716 717 718 719 720" at bounding box center [759, 329] width 276 height 33
click at [621, 312] on select "701 702 703 704 705 706 707 708 709 710 711 712 713 714 715 716 717 718 719 720" at bounding box center [759, 329] width 276 height 33
click at [1075, 322] on select "[PERSON_NAME] ❌ [PERSON_NAME] ❌ [PERSON_NAME] ❌ [PERSON_NAME] ❌" at bounding box center [1055, 329] width 276 height 33
click at [1076, 322] on select "[PERSON_NAME] ❌ [PERSON_NAME] ❌ [PERSON_NAME] ❌ [PERSON_NAME] ❌" at bounding box center [1055, 329] width 276 height 33
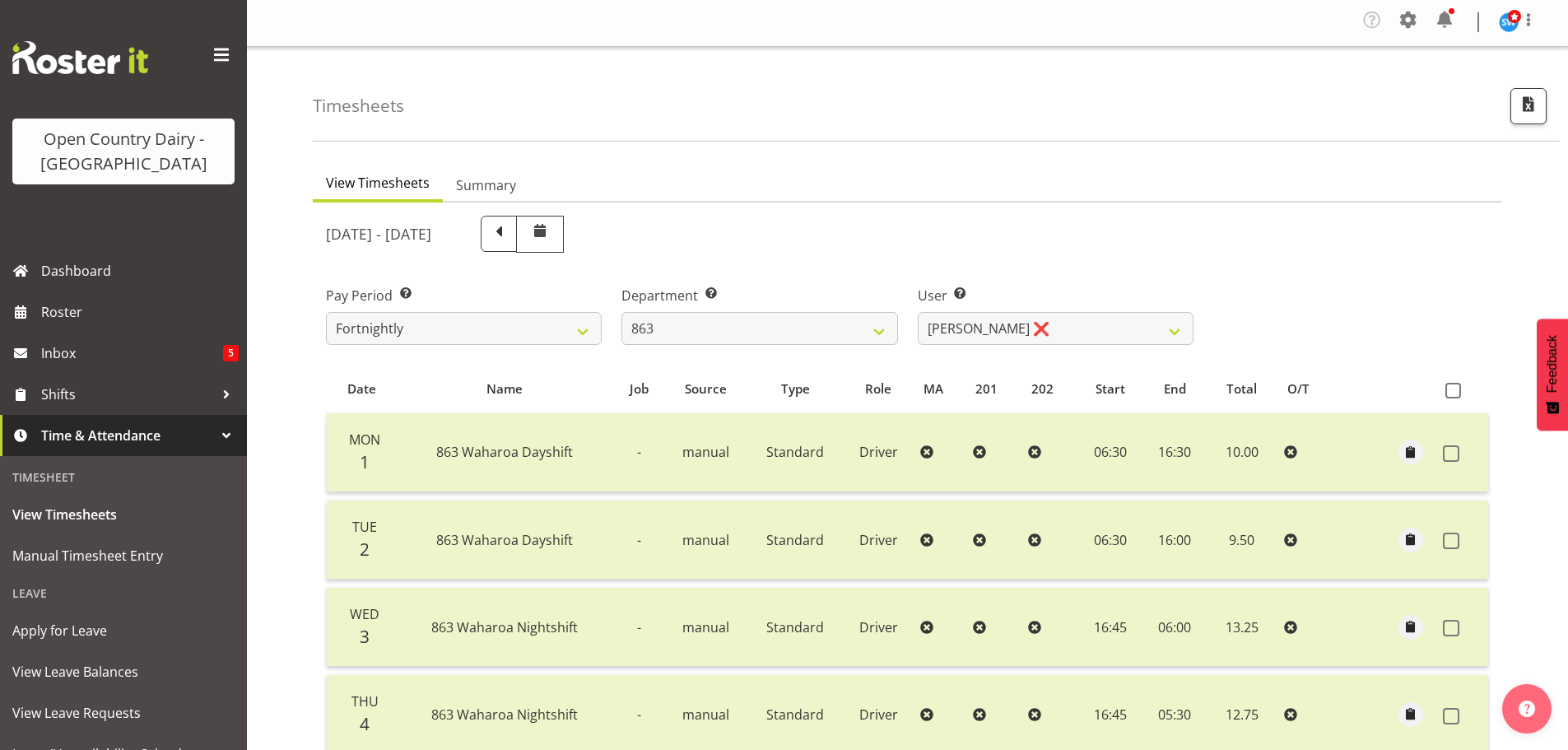
click at [1055, 240] on div "[DATE] - [DATE]" at bounding box center [760, 234] width 867 height 37
click at [771, 339] on select "701 702 703 704 705 706 707 708 709 710 711 712 713 714 715 716 717 718 719 720" at bounding box center [759, 329] width 276 height 33
select select "874"
click at [621, 312] on select "701 702 703 704 705 706 707 708 709 710 711 712 713 714 715 716 717 718 719 720" at bounding box center [759, 329] width 276 height 33
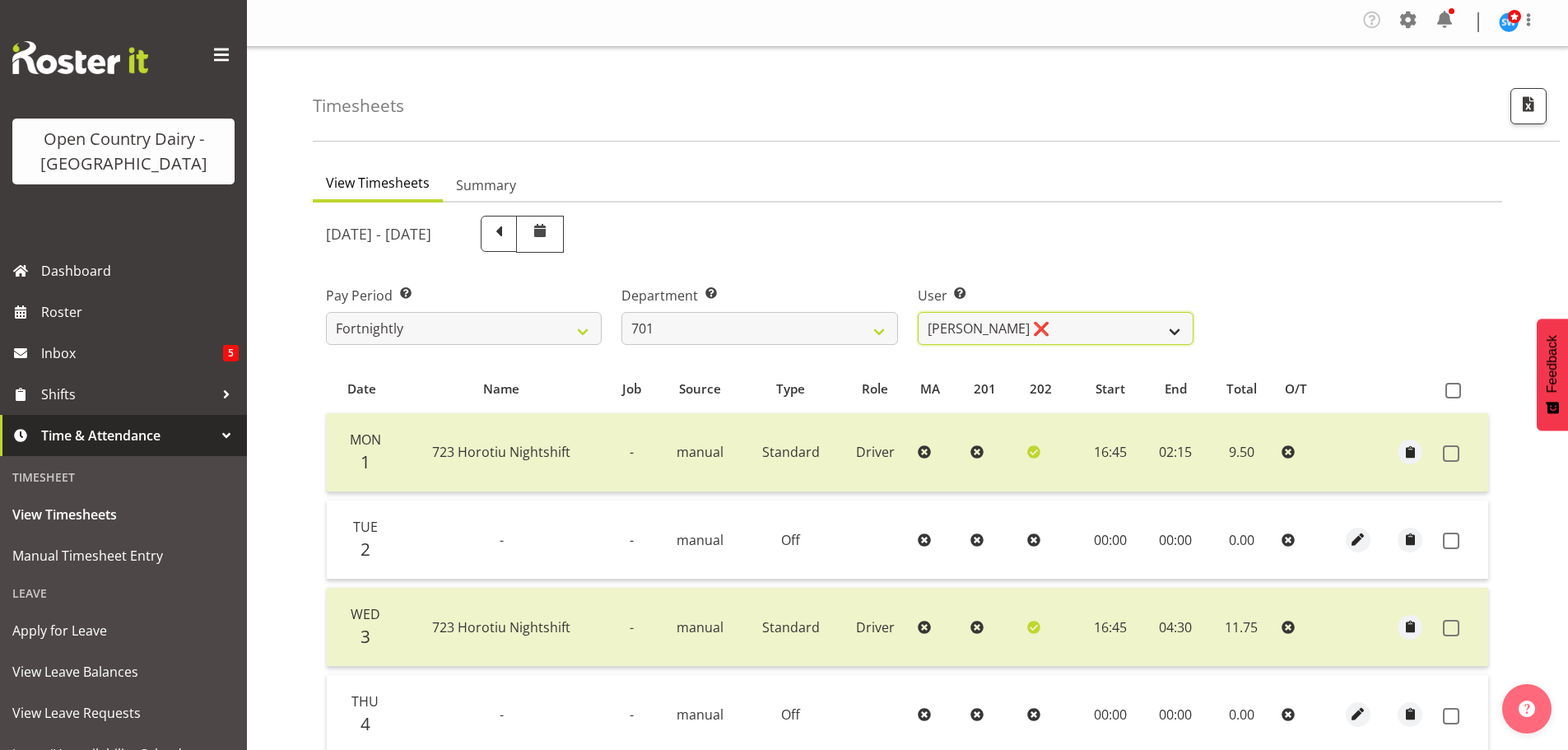
click at [1044, 325] on select "[PERSON_NAME] ❌ [PERSON_NAME] ❌ [PERSON_NAME] ❌ [PERSON_NAME] ❌" at bounding box center [1055, 329] width 276 height 33
select select "8383"
click at [918, 312] on select "[PERSON_NAME] ❌ [PERSON_NAME] ❌ [PERSON_NAME] ❌ [PERSON_NAME] ❌" at bounding box center [1055, 329] width 276 height 33
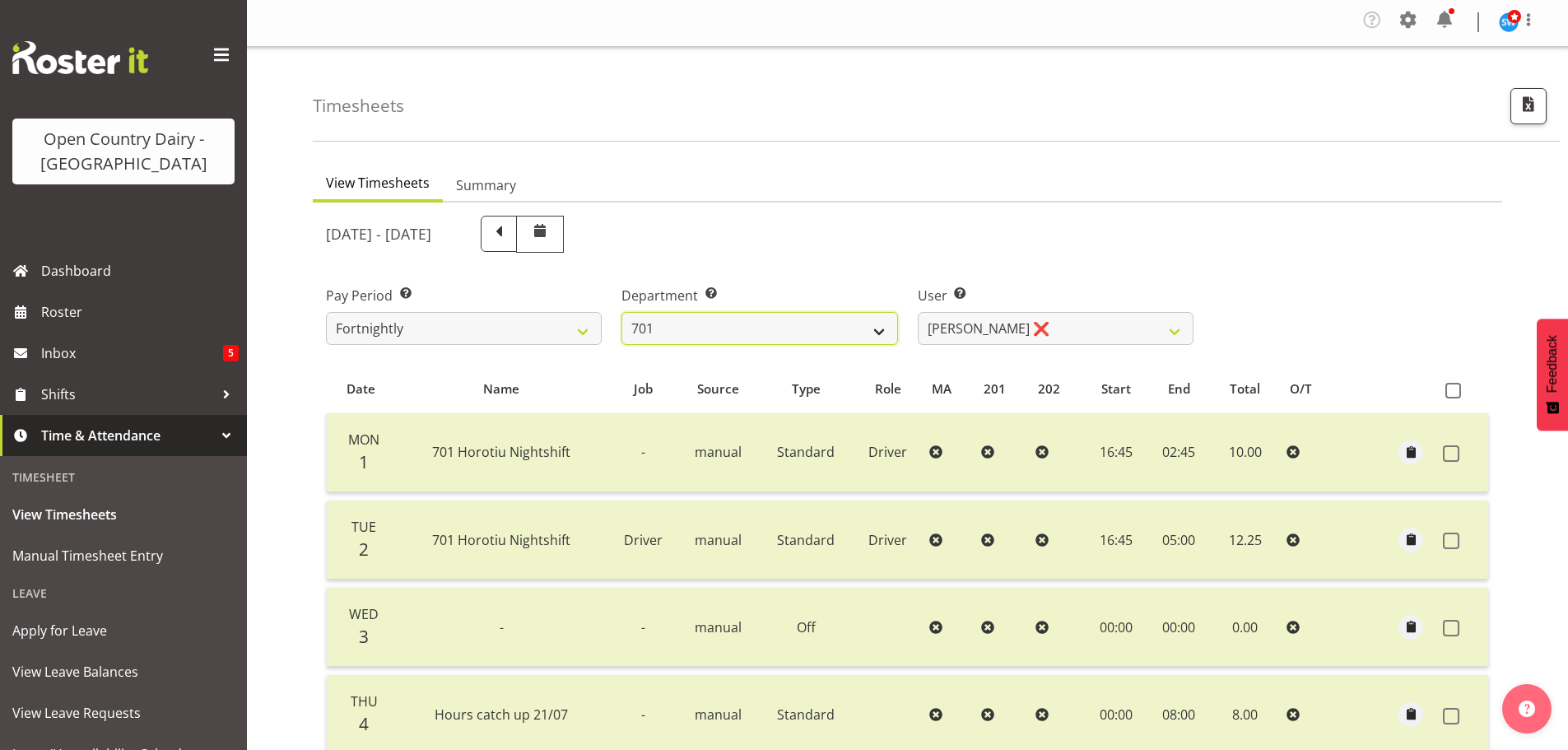
click at [762, 332] on select "701 702 703 704 705 706 707 708 709 710 711 712 713 714 715 716 717 718 719 720" at bounding box center [759, 329] width 276 height 33
select select "814"
click at [621, 312] on select "701 702 703 704 705 706 707 708 709 710 711 712 713 714 715 716 717 718 719 720" at bounding box center [759, 329] width 276 height 33
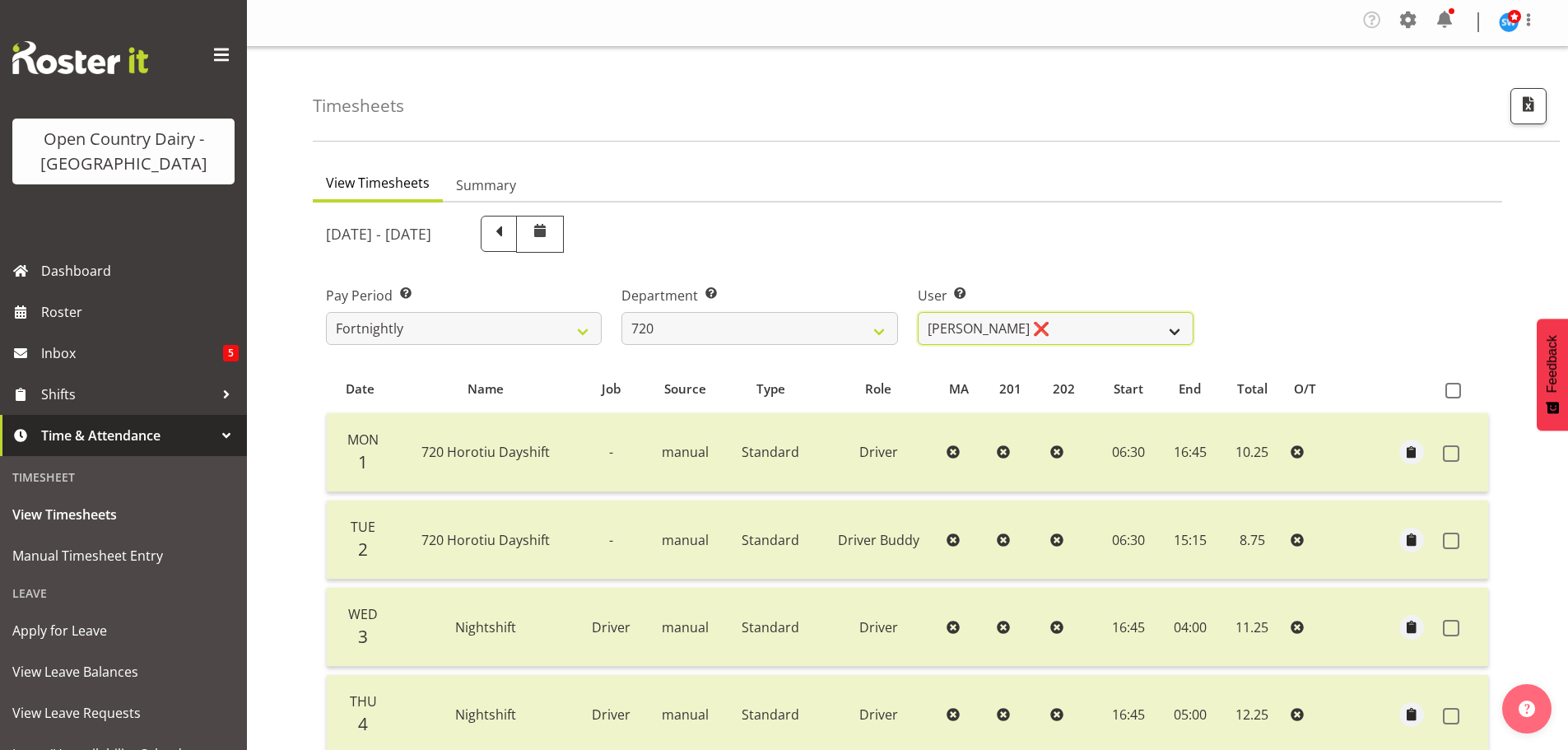
click at [1076, 329] on select "[PERSON_NAME] ❌ [PERSON_NAME] ❌ [PERSON_NAME] ❌ [PERSON_NAME] ❌" at bounding box center [1055, 329] width 276 height 33
select select "8200"
click at [918, 312] on select "[PERSON_NAME] ❌ [PERSON_NAME] ❌ [PERSON_NAME] ❌ [PERSON_NAME] ❌" at bounding box center [1055, 329] width 276 height 33
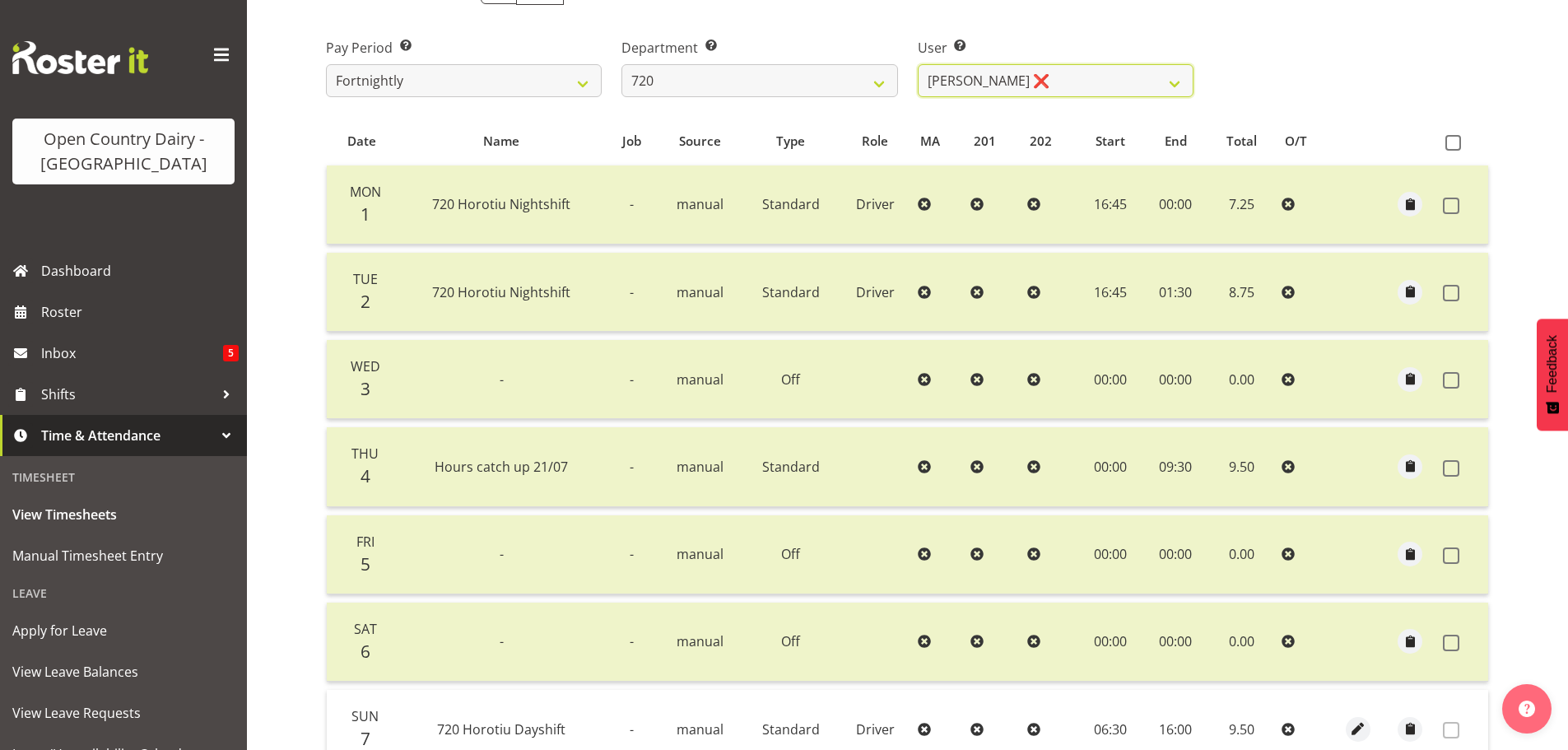
scroll to position [0, 0]
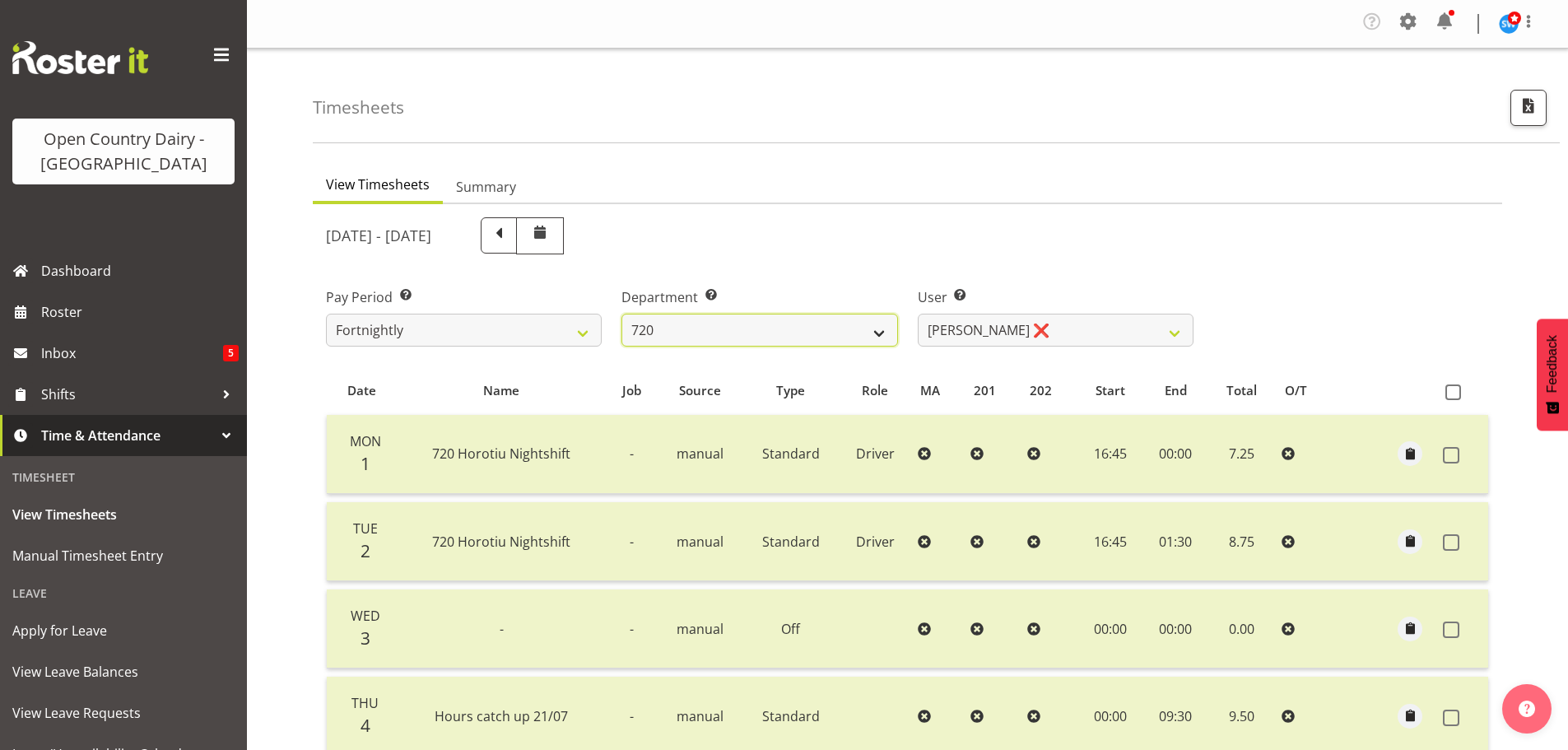
click at [761, 331] on select "701 702 703 704 705 706 707 708 709 710 711 712 713 714 715 716 717 718 719 720" at bounding box center [759, 330] width 276 height 33
select select "820"
click at [621, 314] on select "701 702 703 704 705 706 707 708 709 710 711 712 713 714 715 716 717 718 719 720" at bounding box center [759, 330] width 276 height 33
select select "10151"
click at [728, 335] on select "701 702 703 704 705 706 707 708 709 710 711 712 713 714 715 716 717 718 719 720" at bounding box center [759, 330] width 276 height 33
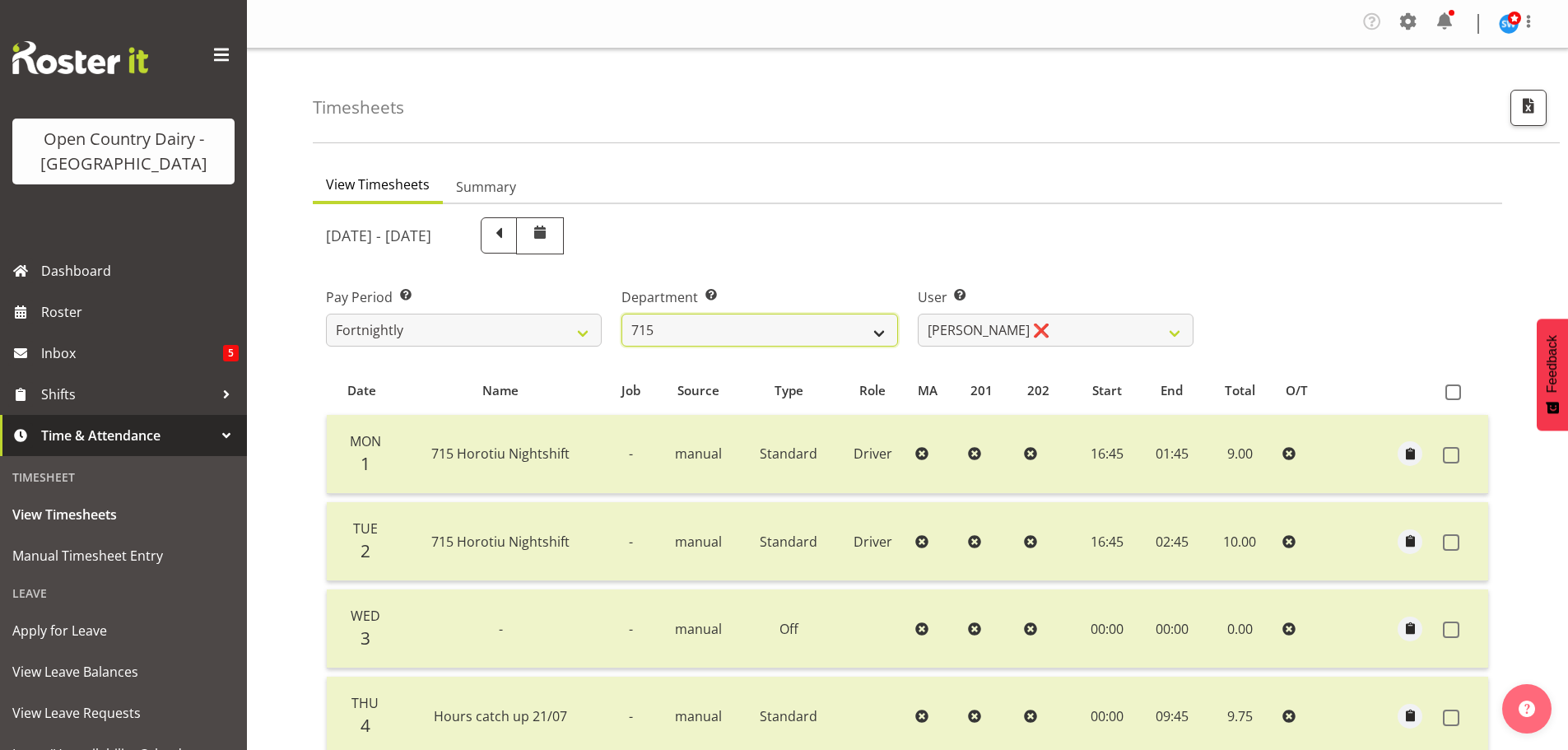
select select "817"
click at [621, 314] on select "701 702 703 704 705 706 707 708 709 710 711 712 713 714 715 716 717 718 719 720" at bounding box center [759, 330] width 276 height 33
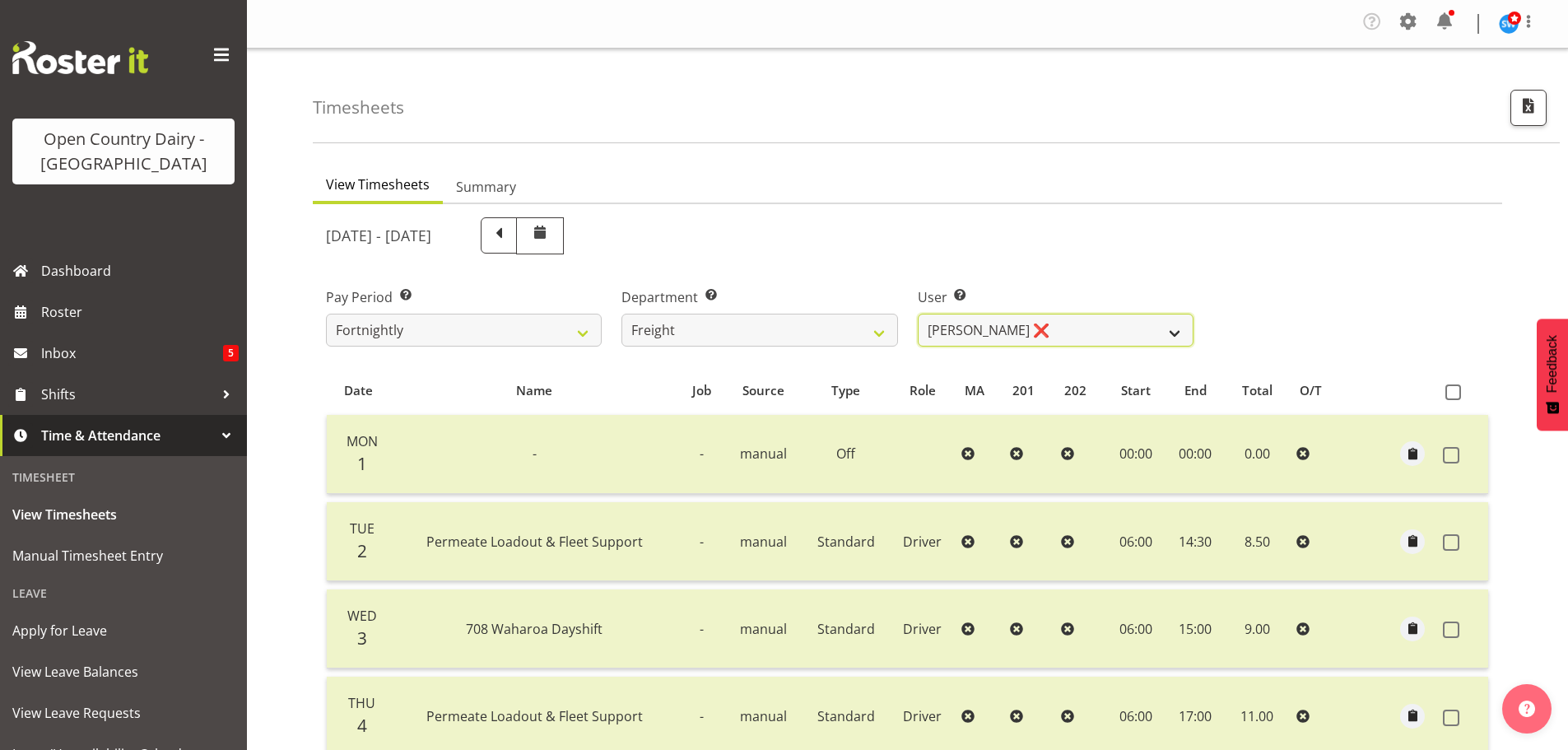
click at [1084, 333] on select "[PERSON_NAME] ❌ [PERSON_NAME] ❌" at bounding box center [1055, 330] width 276 height 33
select select "8193"
click at [918, 314] on select "[PERSON_NAME] ❌ [PERSON_NAME] ❌" at bounding box center [1055, 330] width 276 height 33
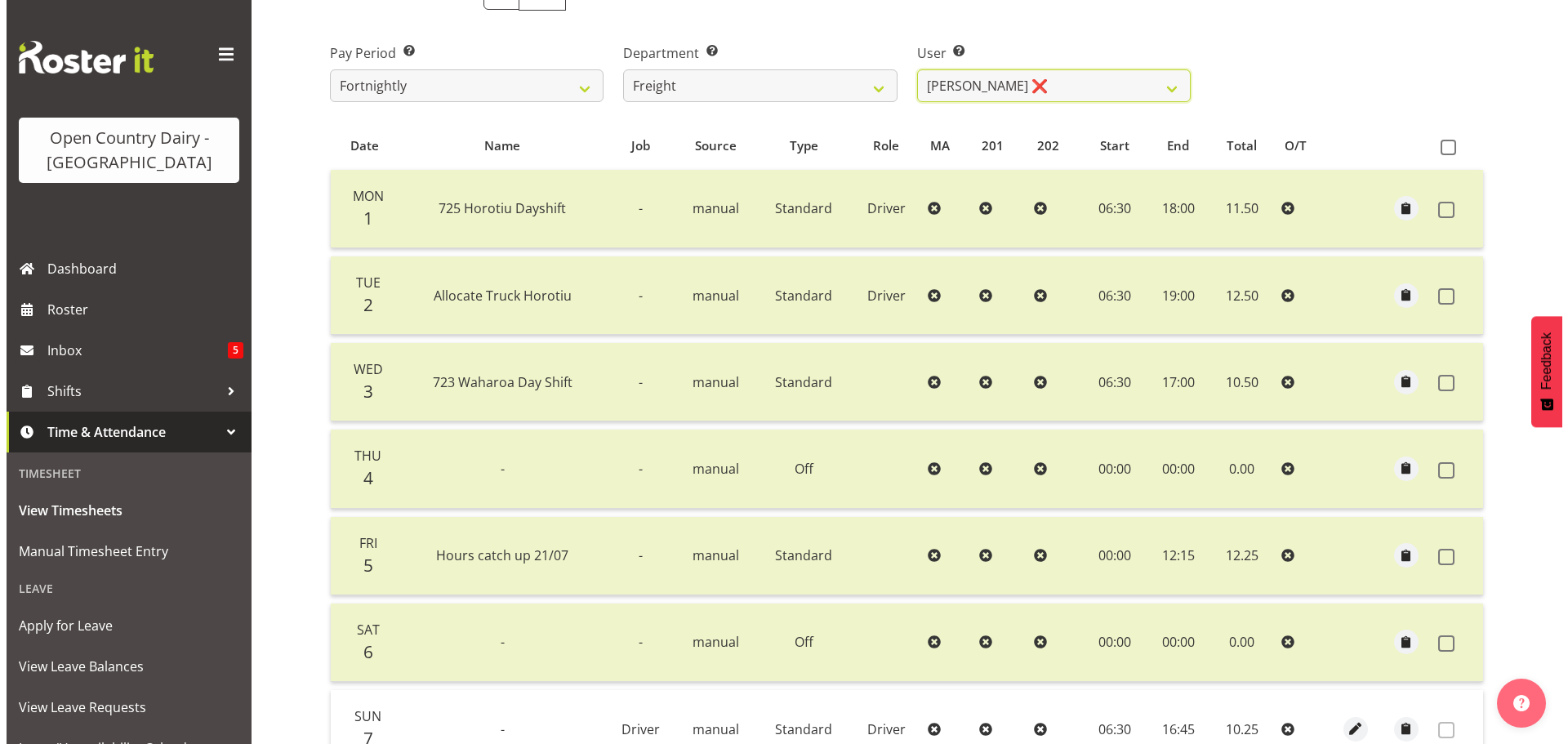
scroll to position [410, 0]
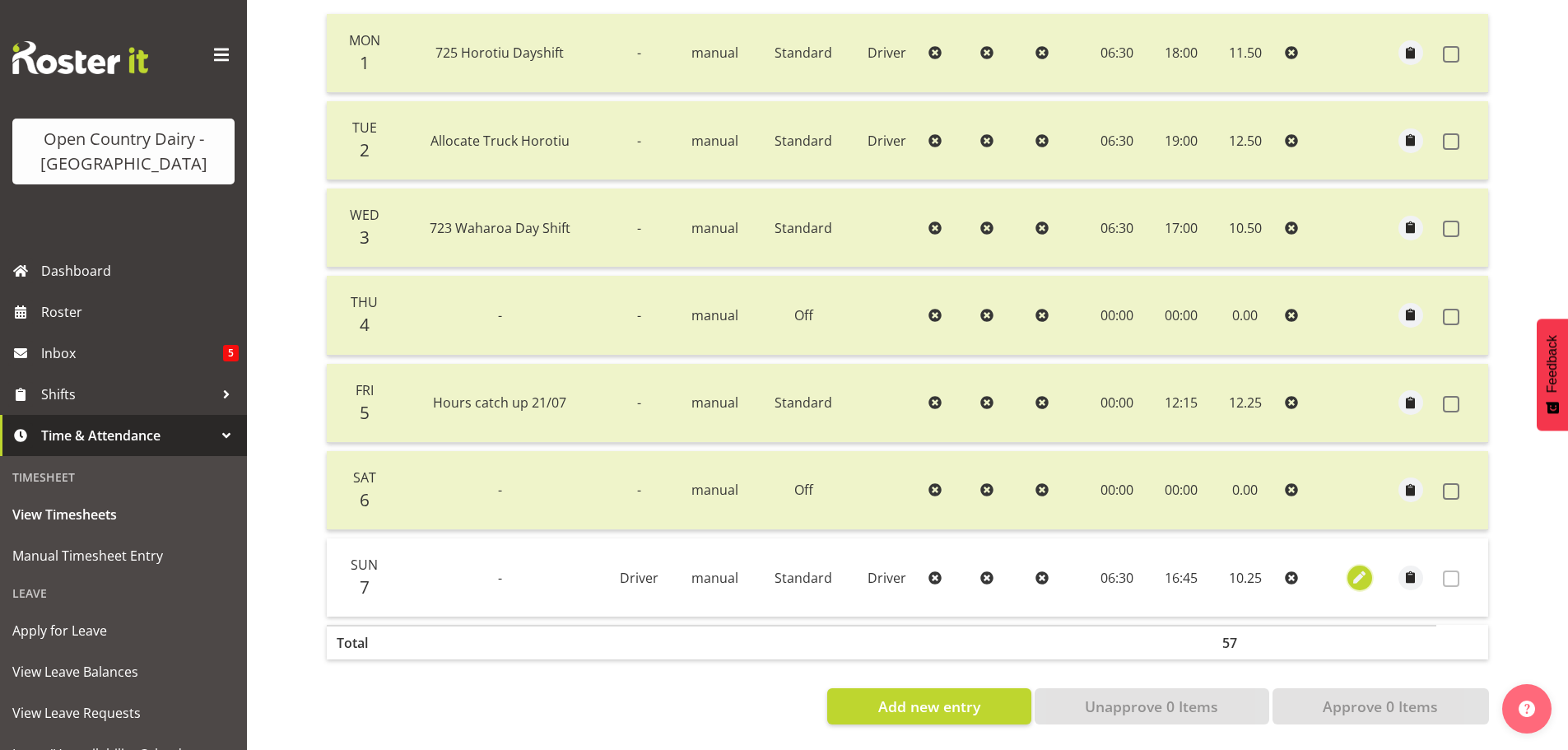
click at [1354, 567] on span "button" at bounding box center [1359, 577] width 19 height 19
select select "Standard"
select select "8"
select select "2025"
select select "16"
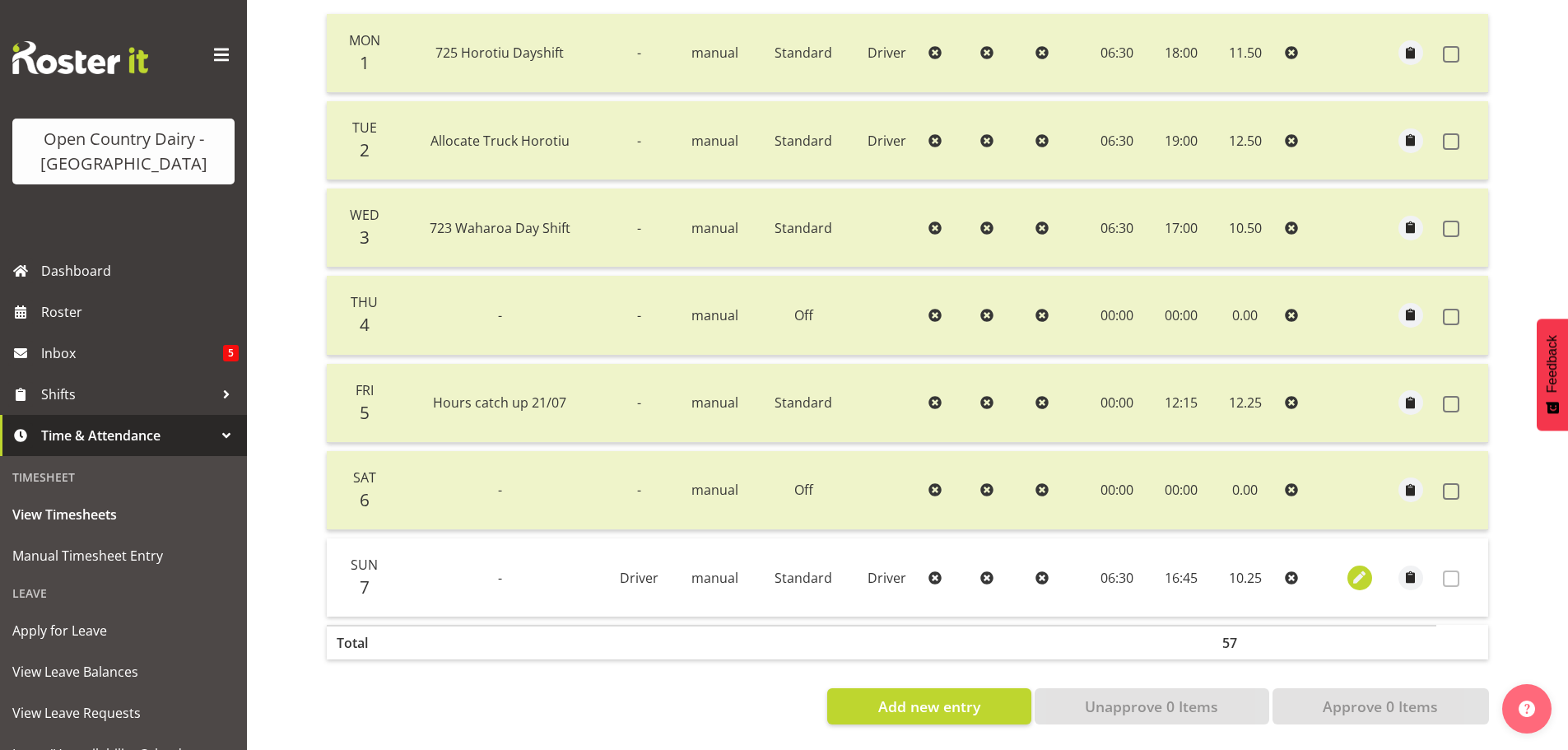
select select "45"
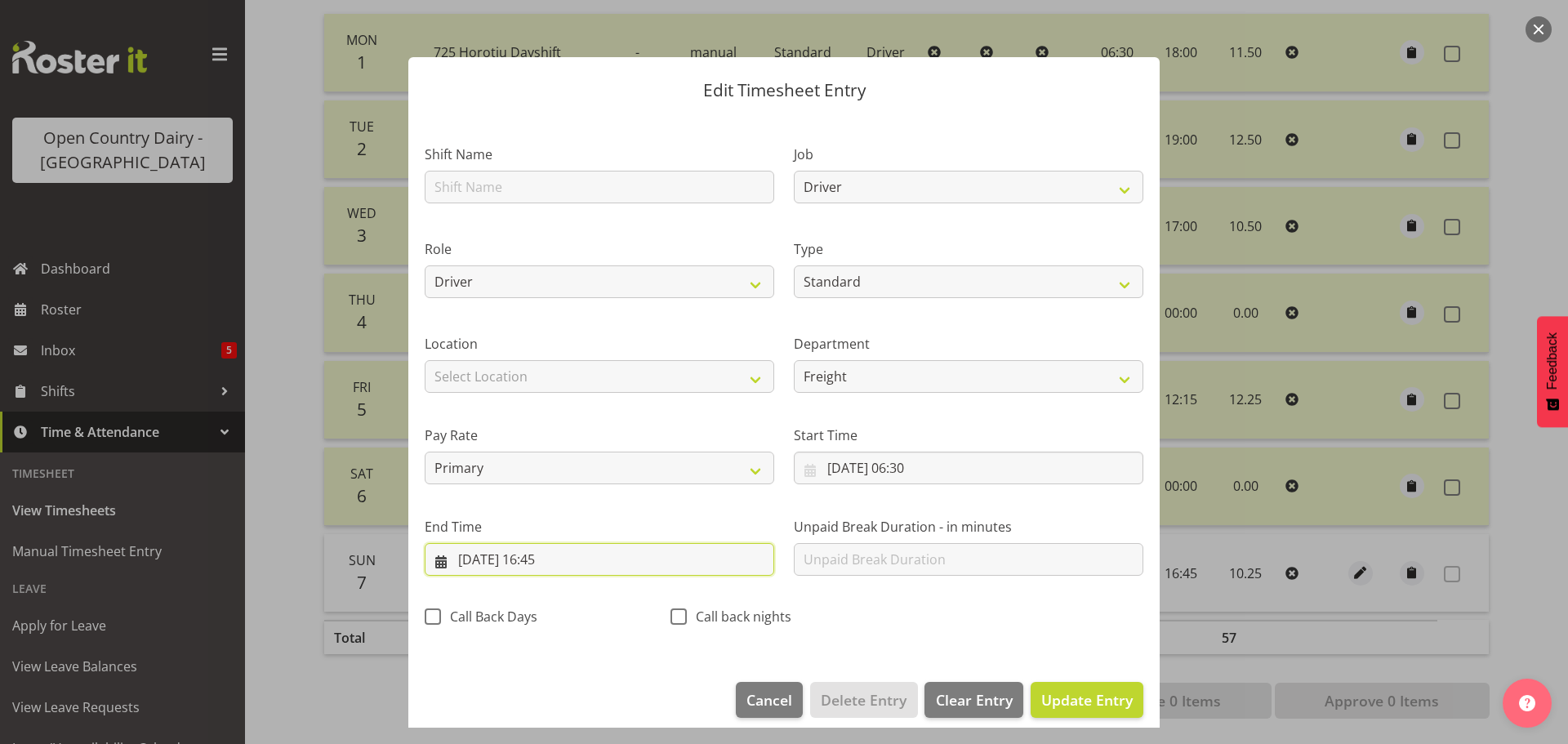
click at [549, 559] on input "[DATE] 16:45" at bounding box center [599, 560] width 349 height 33
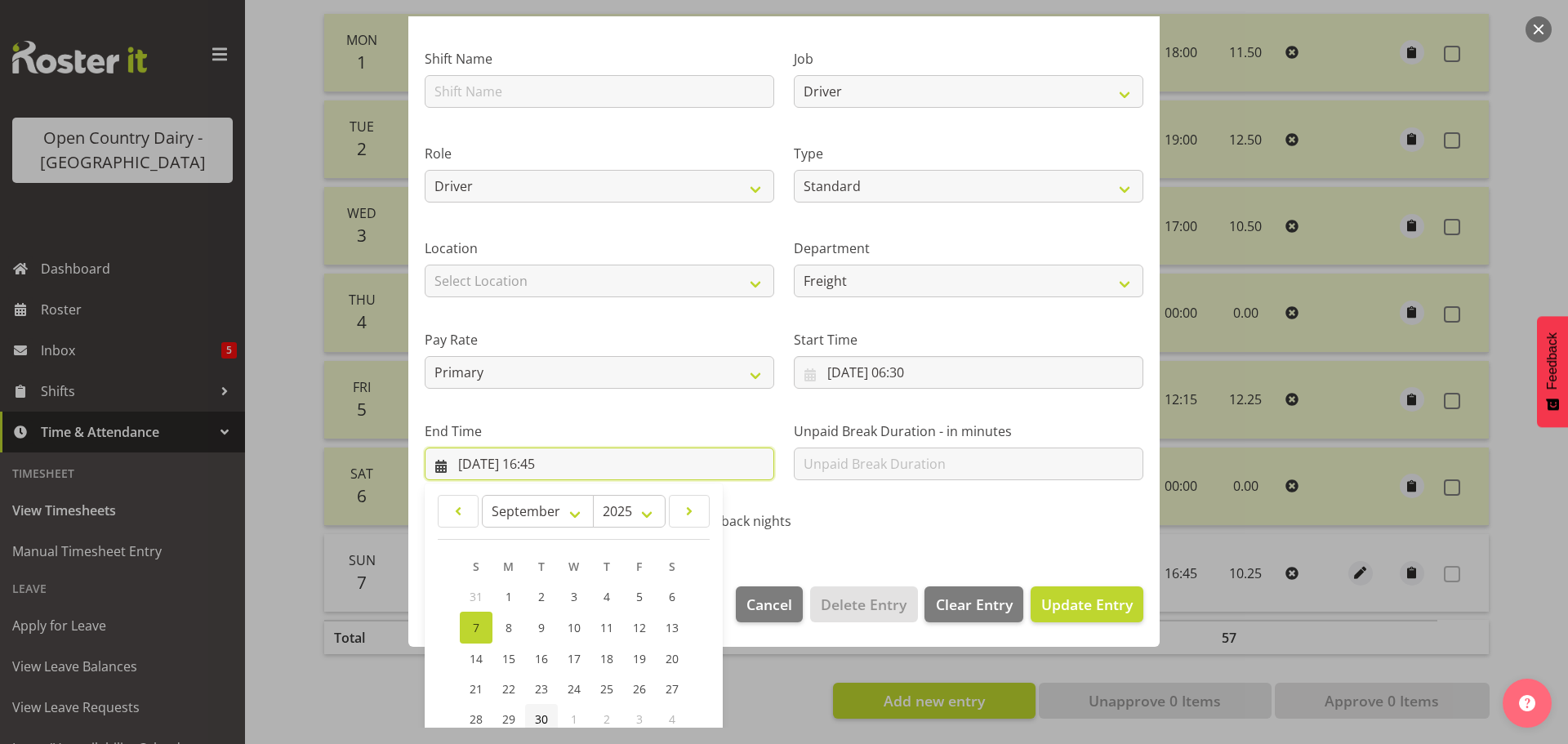
scroll to position [222, 0]
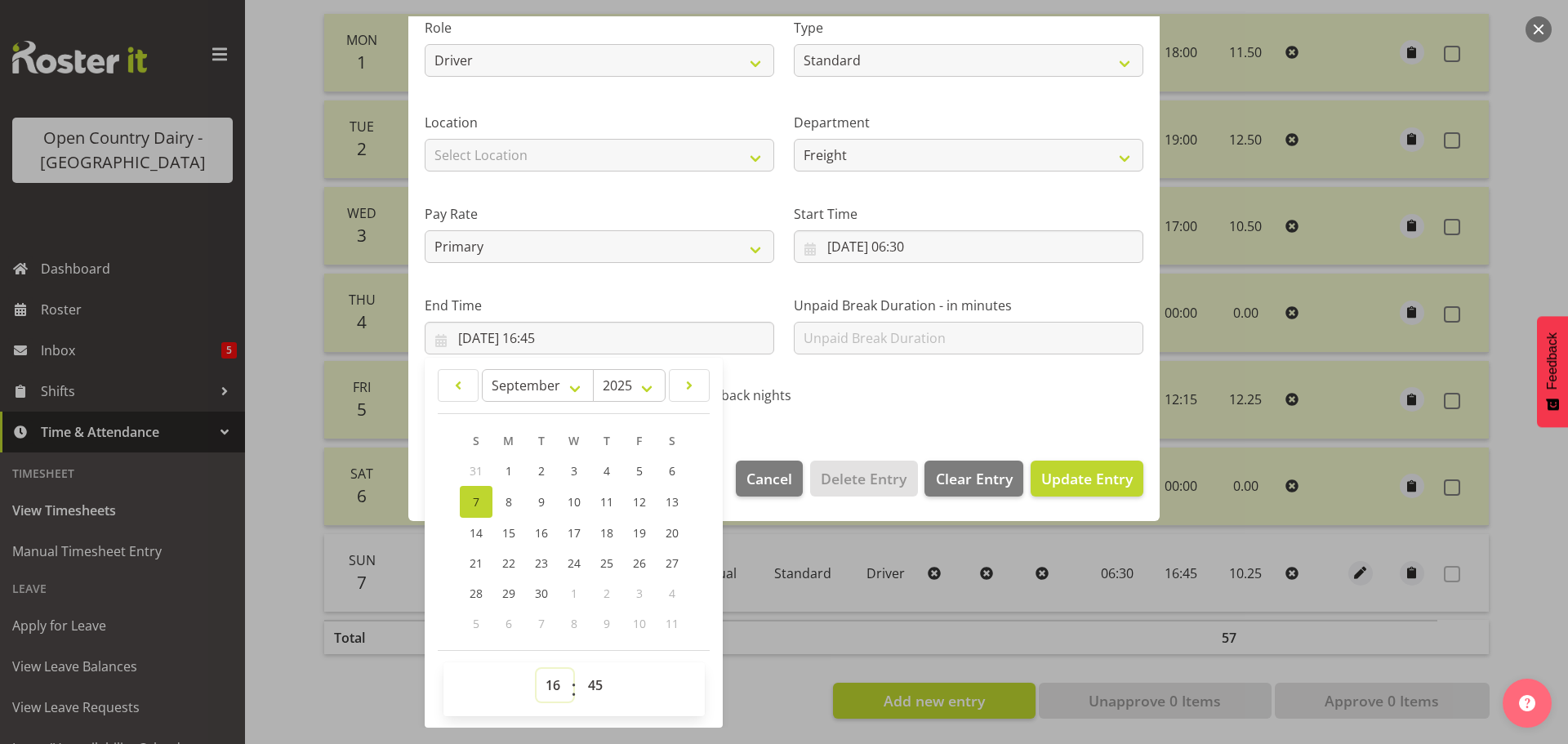
click at [558, 687] on select "00 01 02 03 04 05 06 07 08 09 10 11 12 13 14 15 16 17 18 19 20 21 22 23" at bounding box center [555, 685] width 37 height 33
select select "17"
click at [536, 668] on select "00 01 02 03 04 05 06 07 08 09 10 11 12 13 14 15 16 17 18 19 20 21 22 23" at bounding box center [555, 685] width 37 height 33
type input "[DATE] 17:45"
click at [599, 683] on select "00 01 02 03 04 05 06 07 08 09 10 11 12 13 14 15 16 17 18 19 20 21 22 23 24 25 2…" at bounding box center [597, 685] width 37 height 33
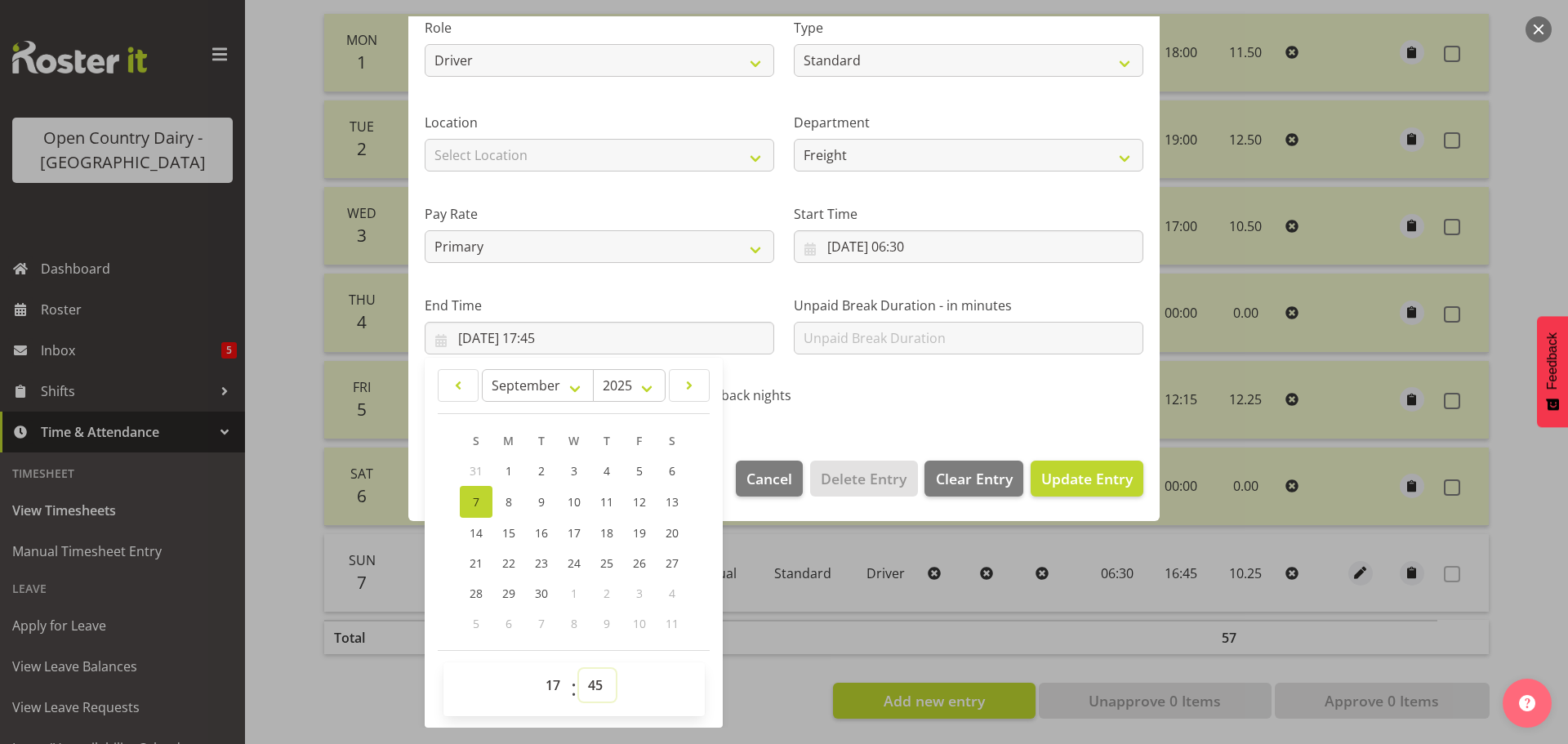
select select "15"
click at [579, 668] on select "00 01 02 03 04 05 06 07 08 09 10 11 12 13 14 15 16 17 18 19 20 21 22 23 24 25 2…" at bounding box center [597, 685] width 37 height 33
type input "[DATE] 17:15"
click at [1099, 472] on span "Update Entry" at bounding box center [1087, 478] width 91 height 20
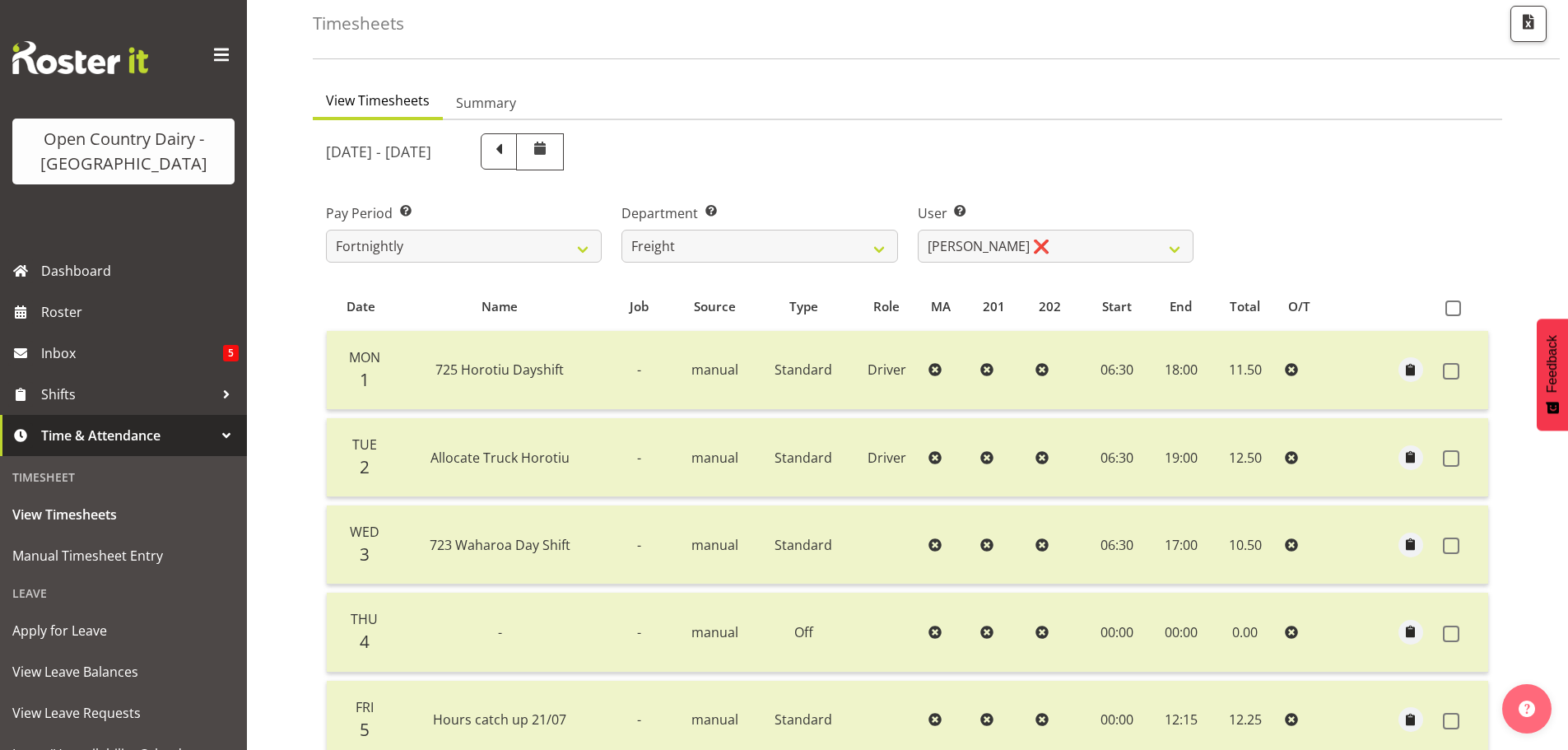
scroll to position [0, 0]
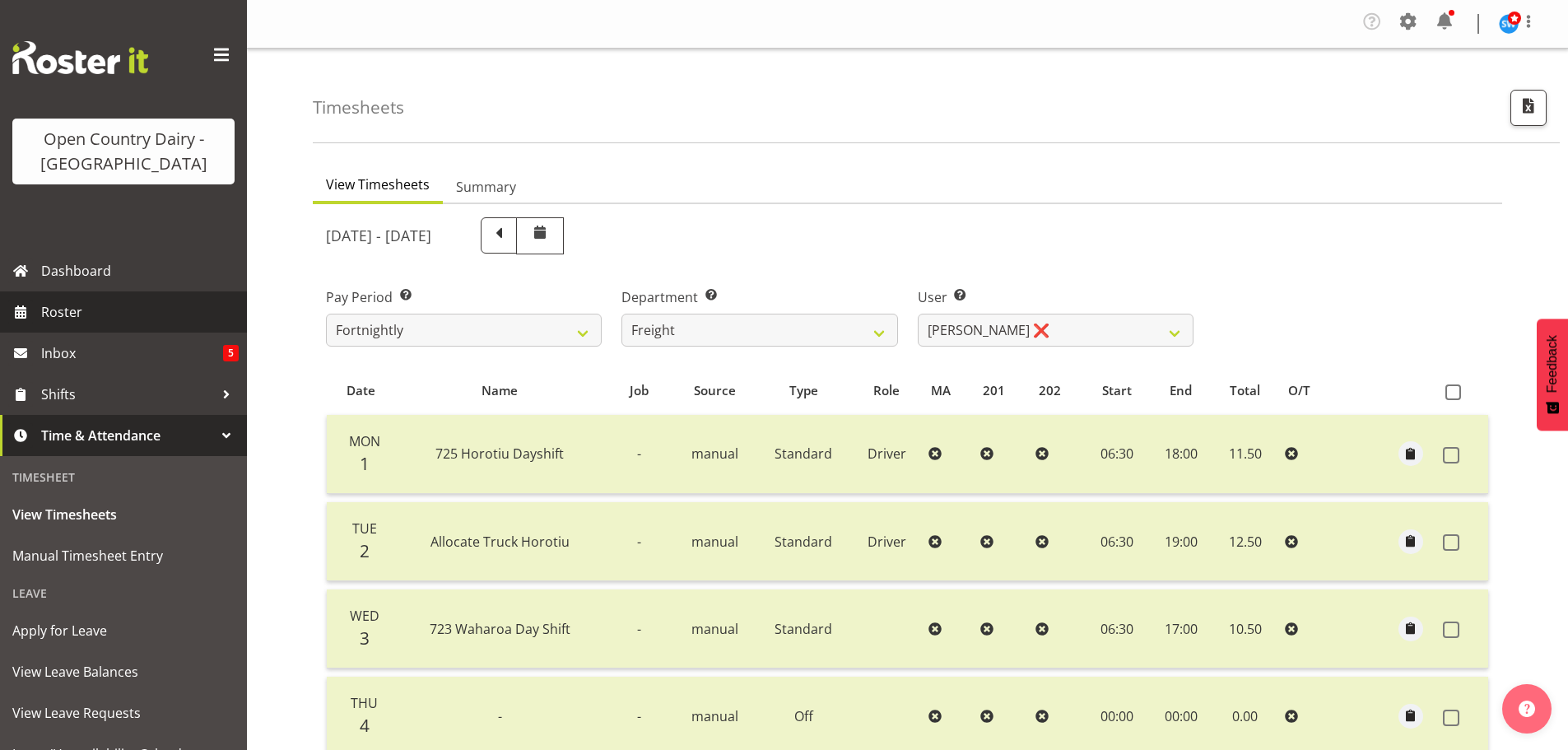
click at [56, 302] on span "Roster" at bounding box center [139, 312] width 197 height 24
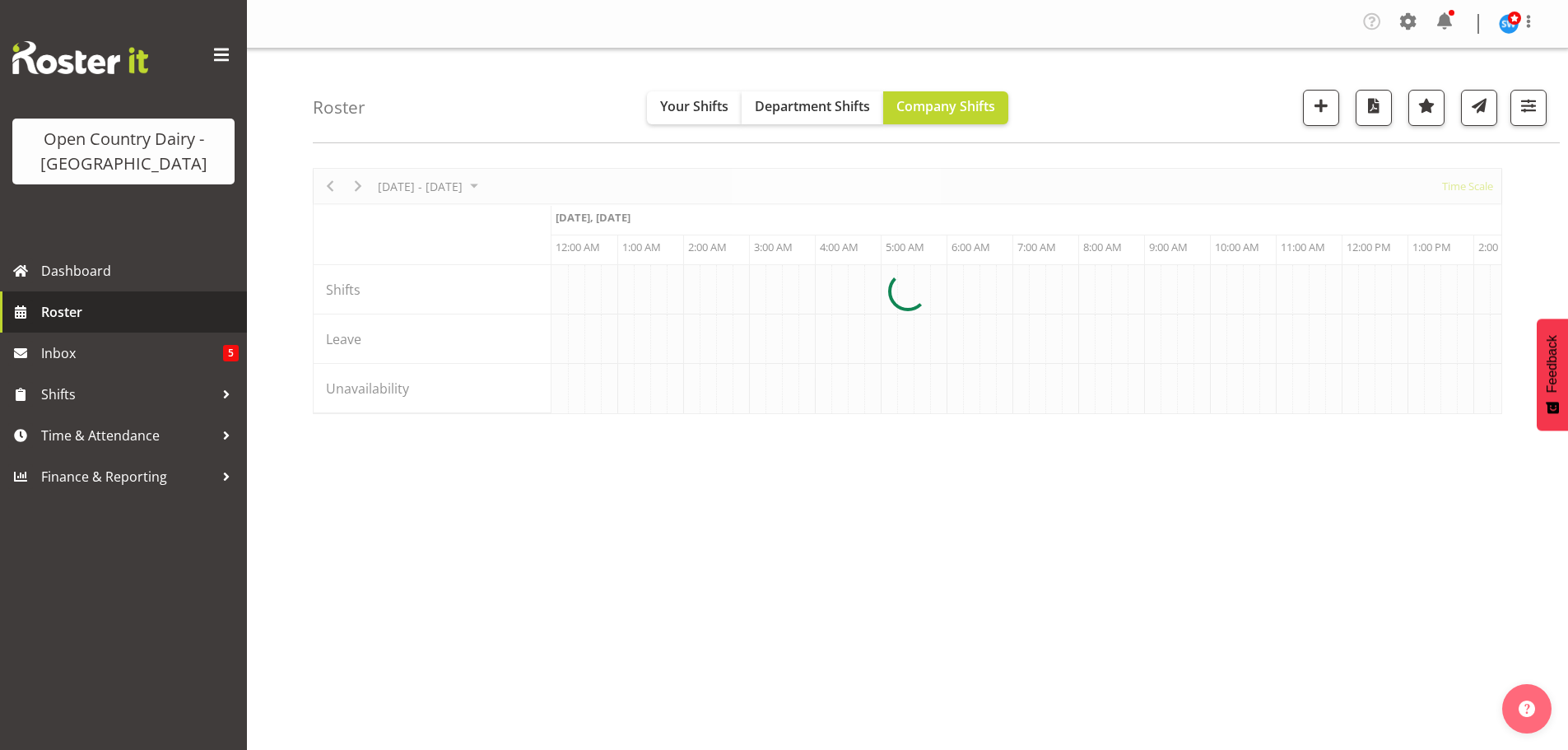
scroll to position [0, 9480]
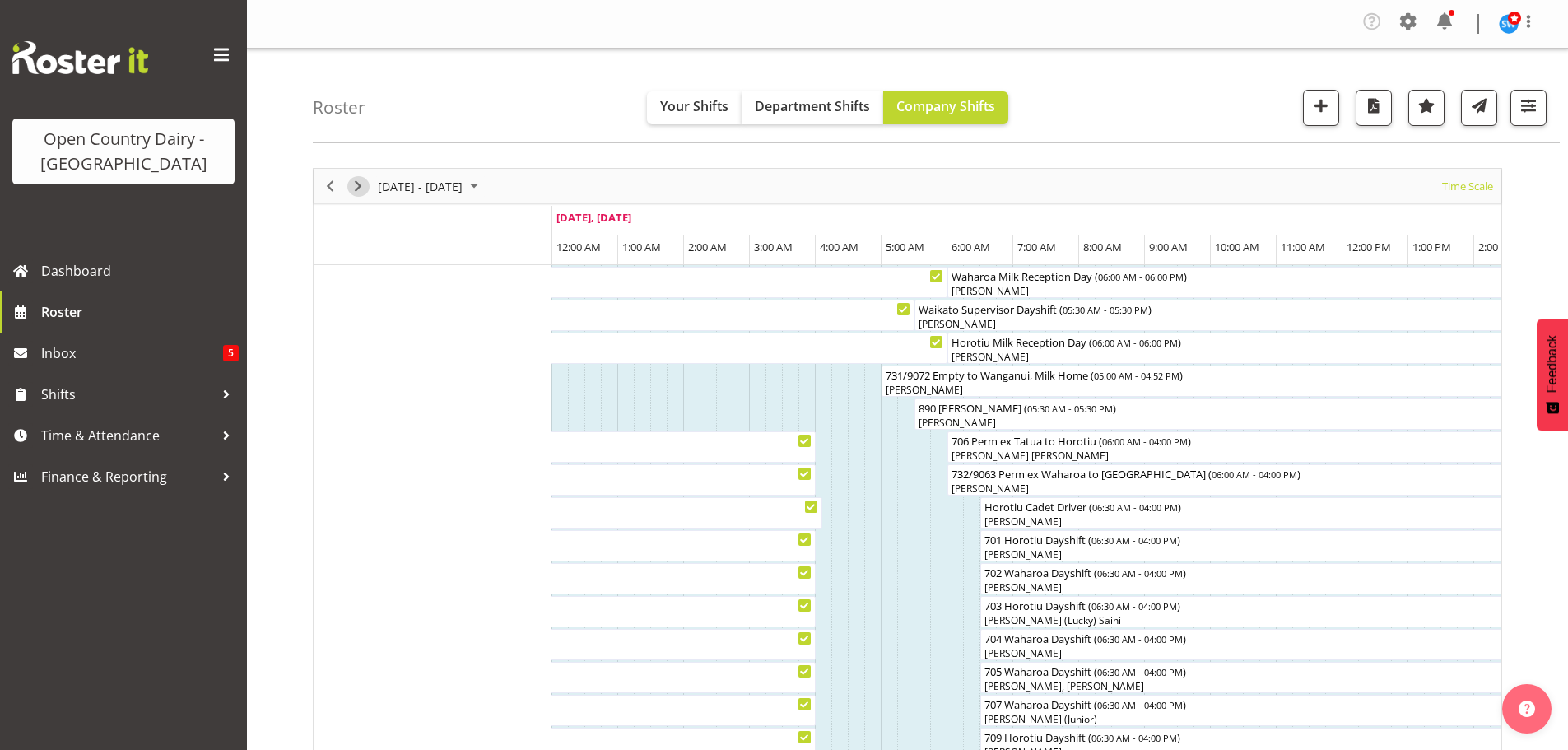
click at [353, 189] on span "Next" at bounding box center [357, 187] width 20 height 21
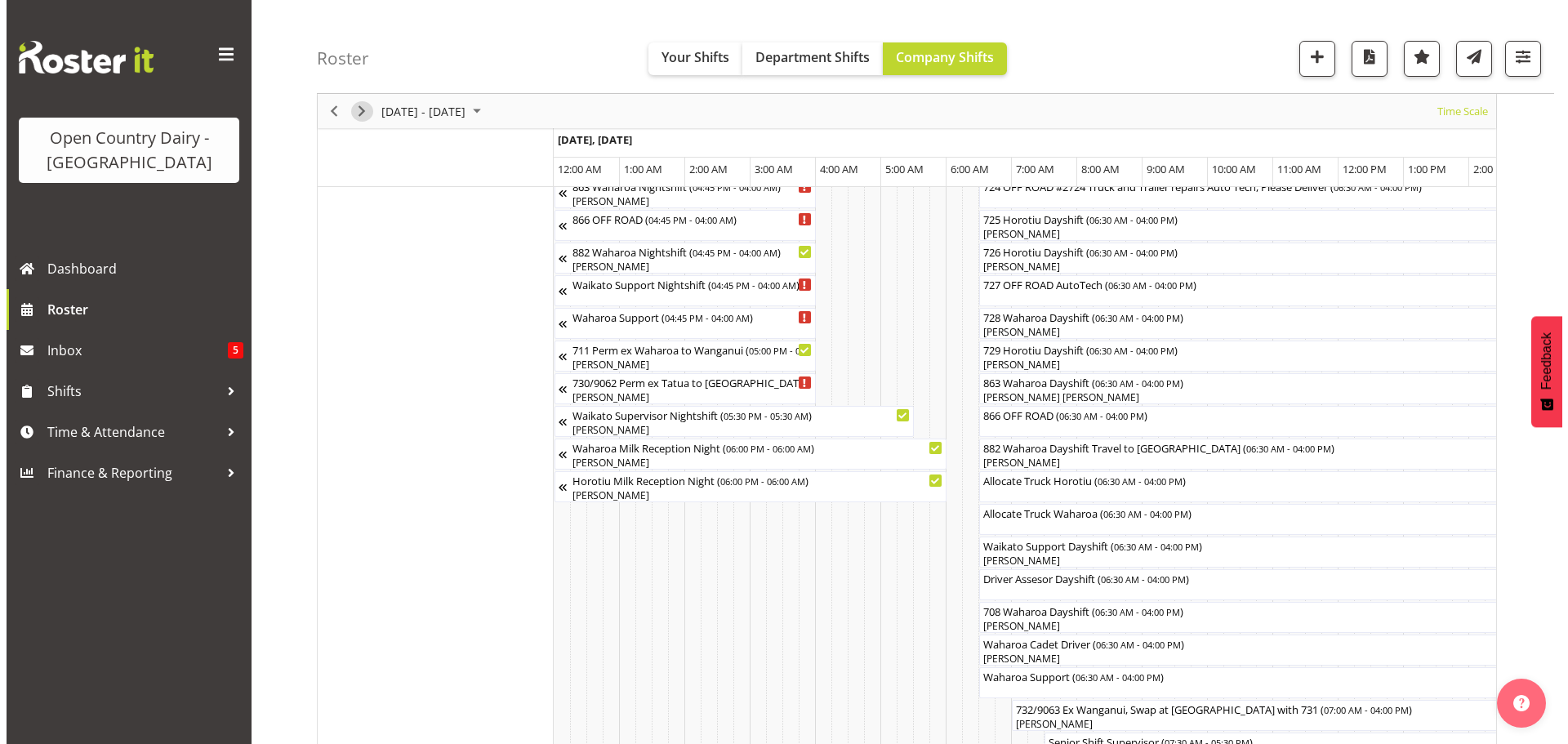
scroll to position [1061, 0]
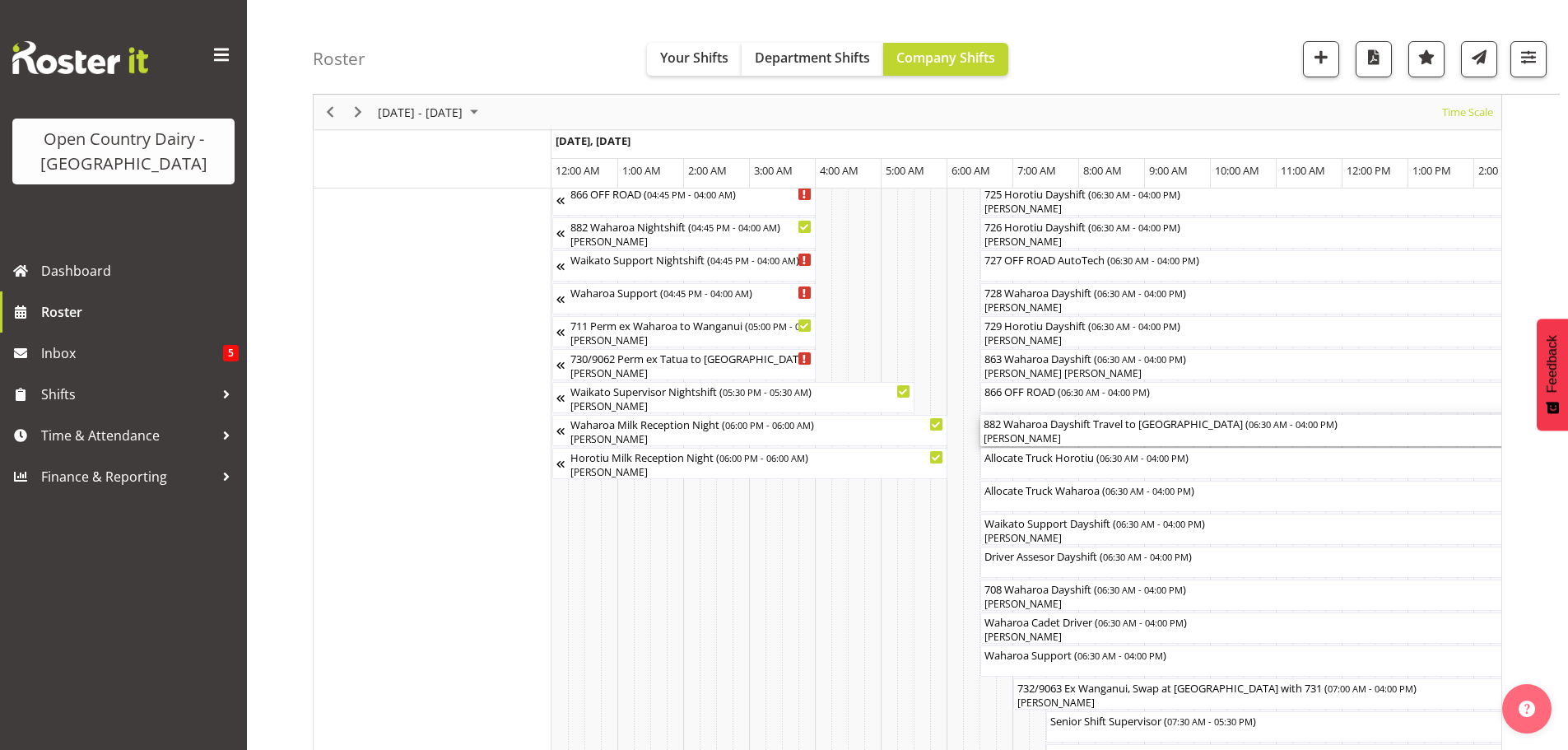
click at [1248, 427] on span "06:30 AM - 04:00 PM" at bounding box center [1291, 423] width 85 height 13
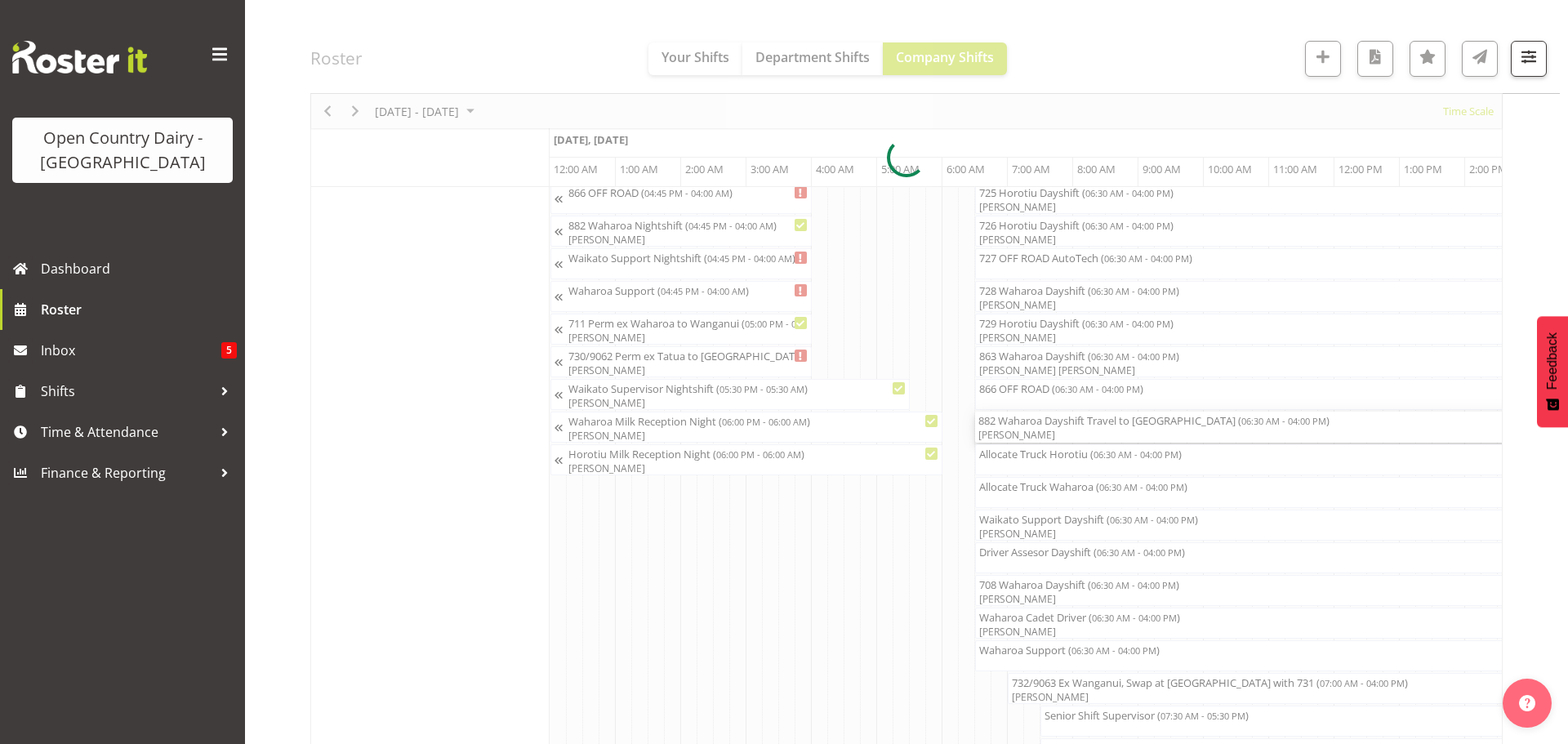
select select "8"
select select "2025"
select select "6"
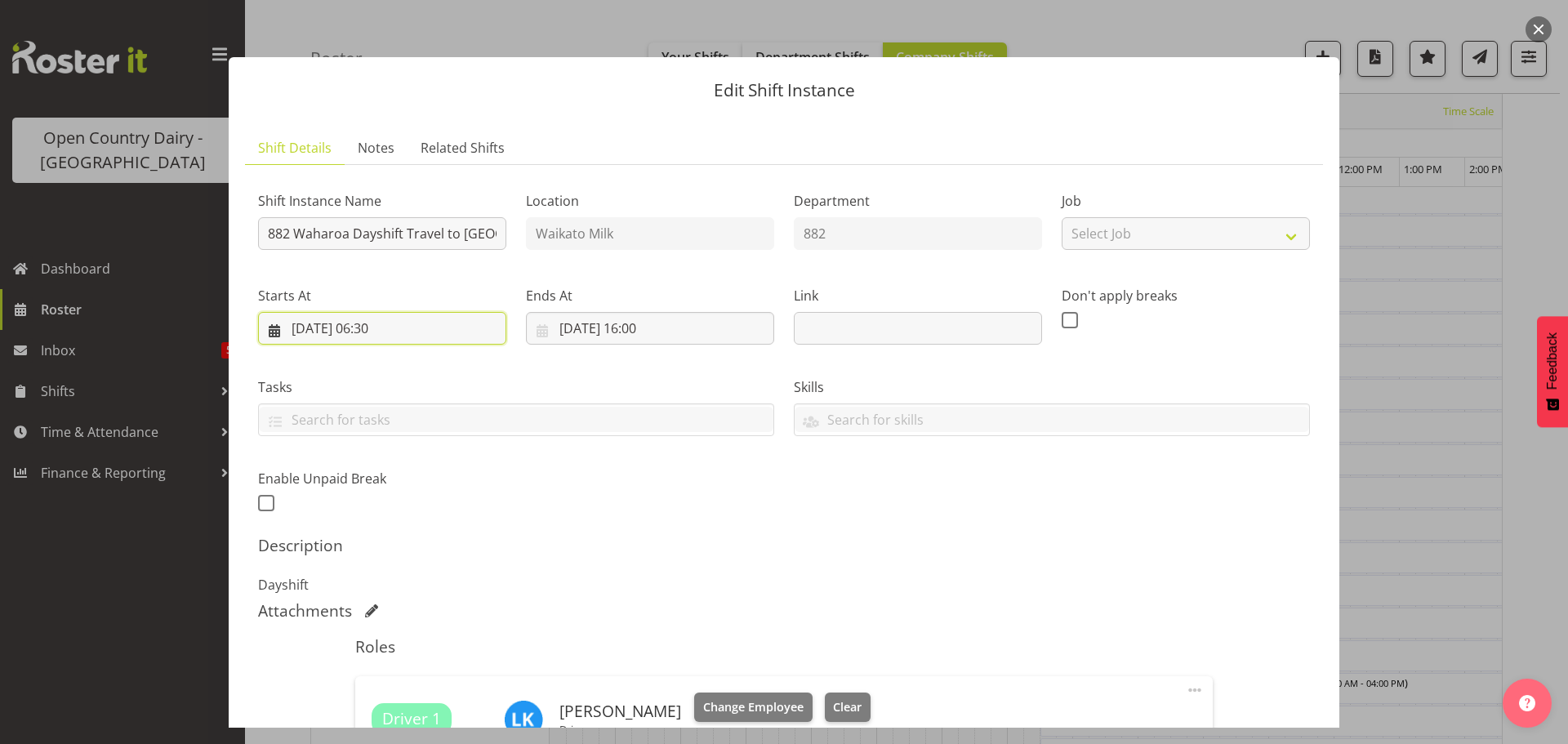
click at [393, 328] on input "08/09/2025, 06:30" at bounding box center [382, 328] width 248 height 33
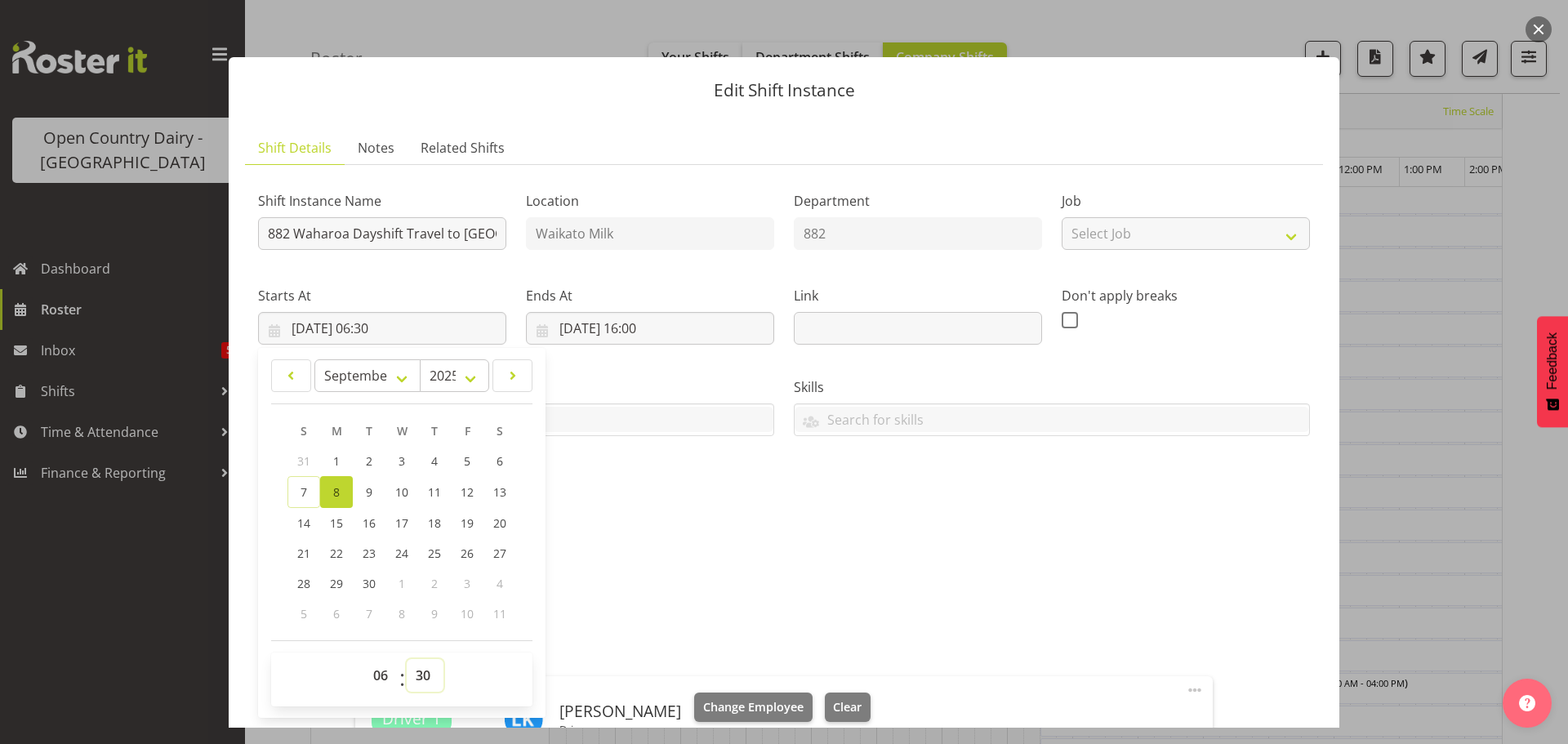
click at [421, 673] on select "00 01 02 03 04 05 06 07 08 09 10 11 12 13 14 15 16 17 18 19 20 21 22 23 24 25 2…" at bounding box center [424, 675] width 37 height 33
select select "45"
click at [406, 659] on select "00 01 02 03 04 05 06 07 08 09 10 11 12 13 14 15 16 17 18 19 20 21 22 23 24 25 2…" at bounding box center [424, 675] width 37 height 33
type input "08/09/2025, 06:45"
click at [923, 569] on div "Description Dayshift" at bounding box center [783, 565] width 1051 height 59
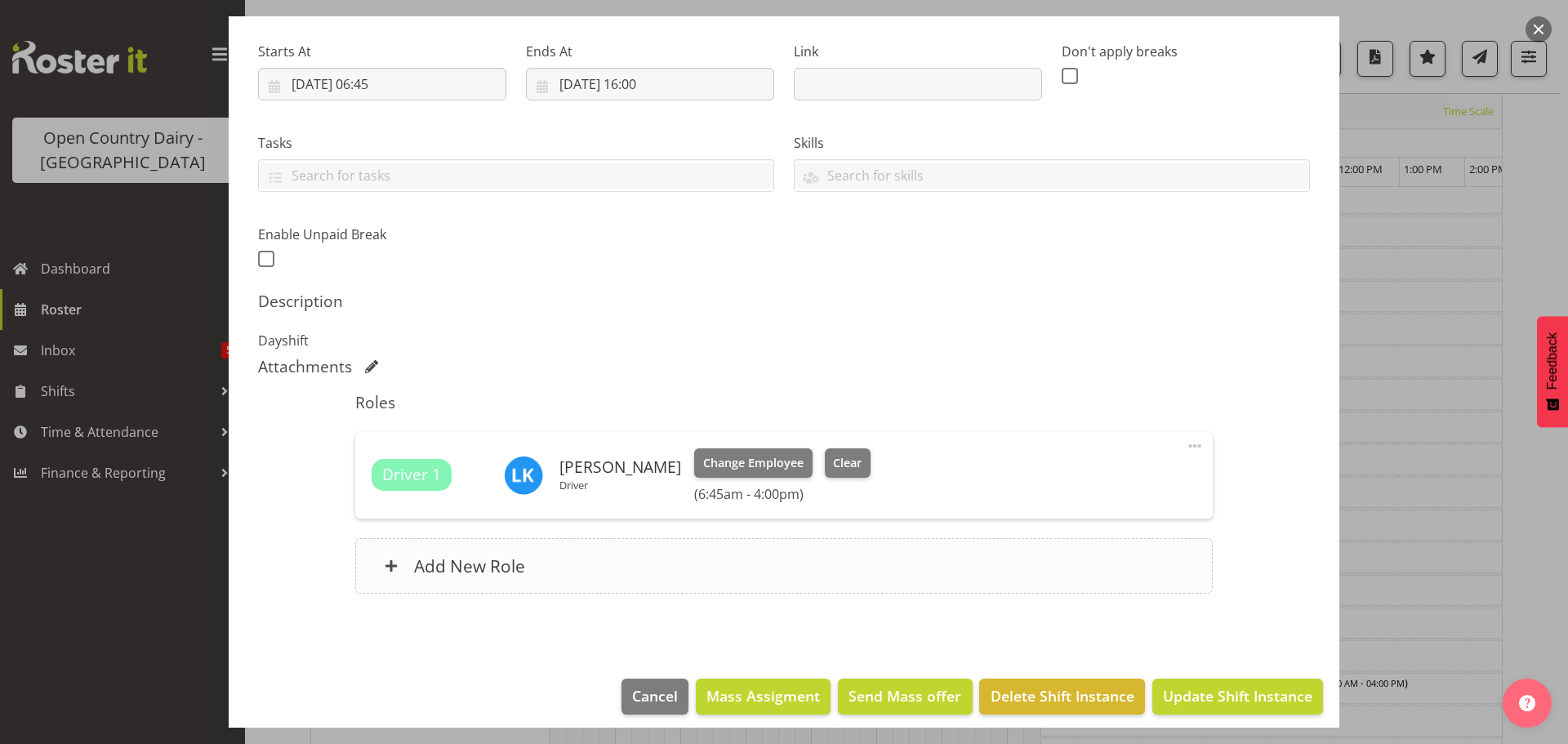
scroll to position [255, 0]
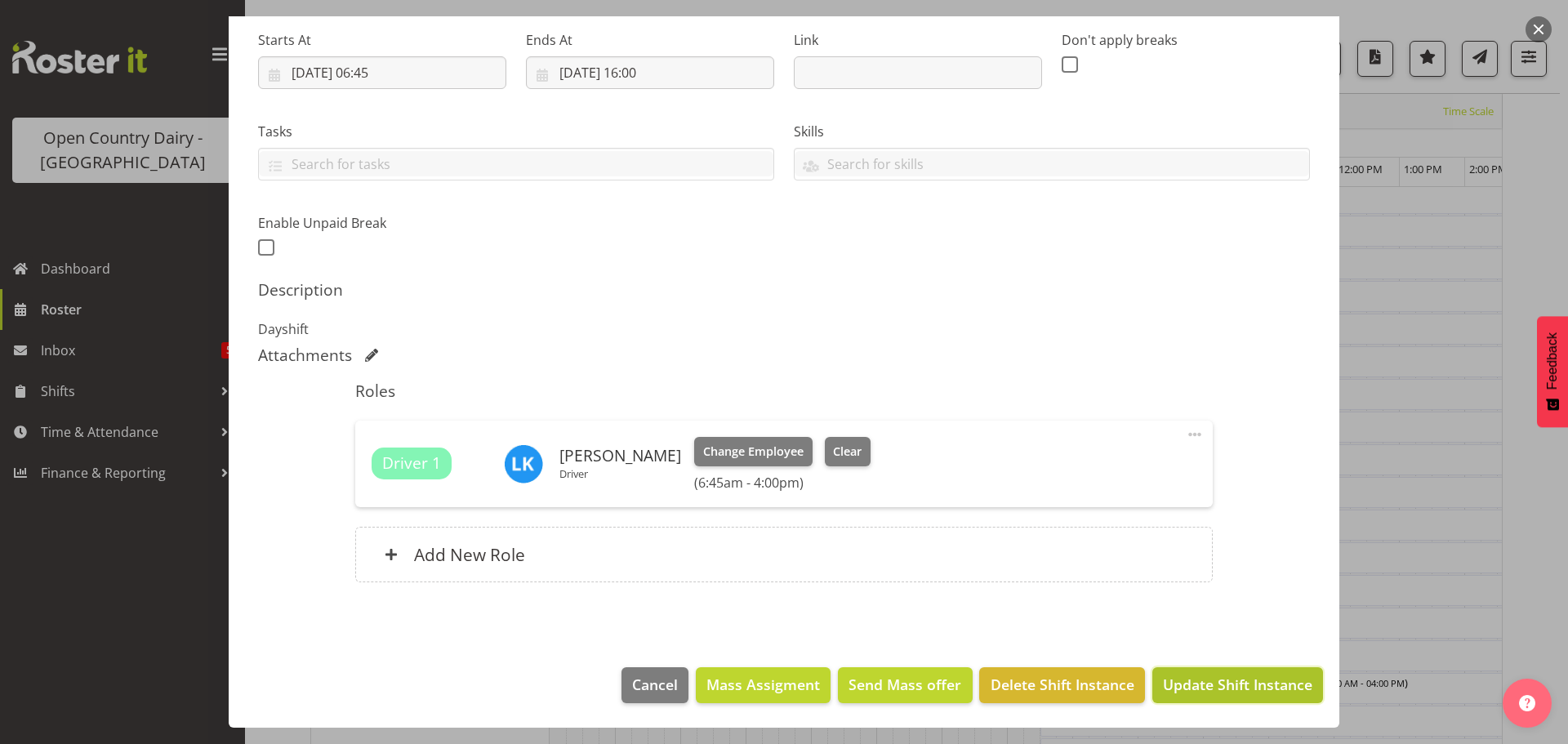
click at [1227, 682] on span "Update Shift Instance" at bounding box center [1237, 684] width 149 height 22
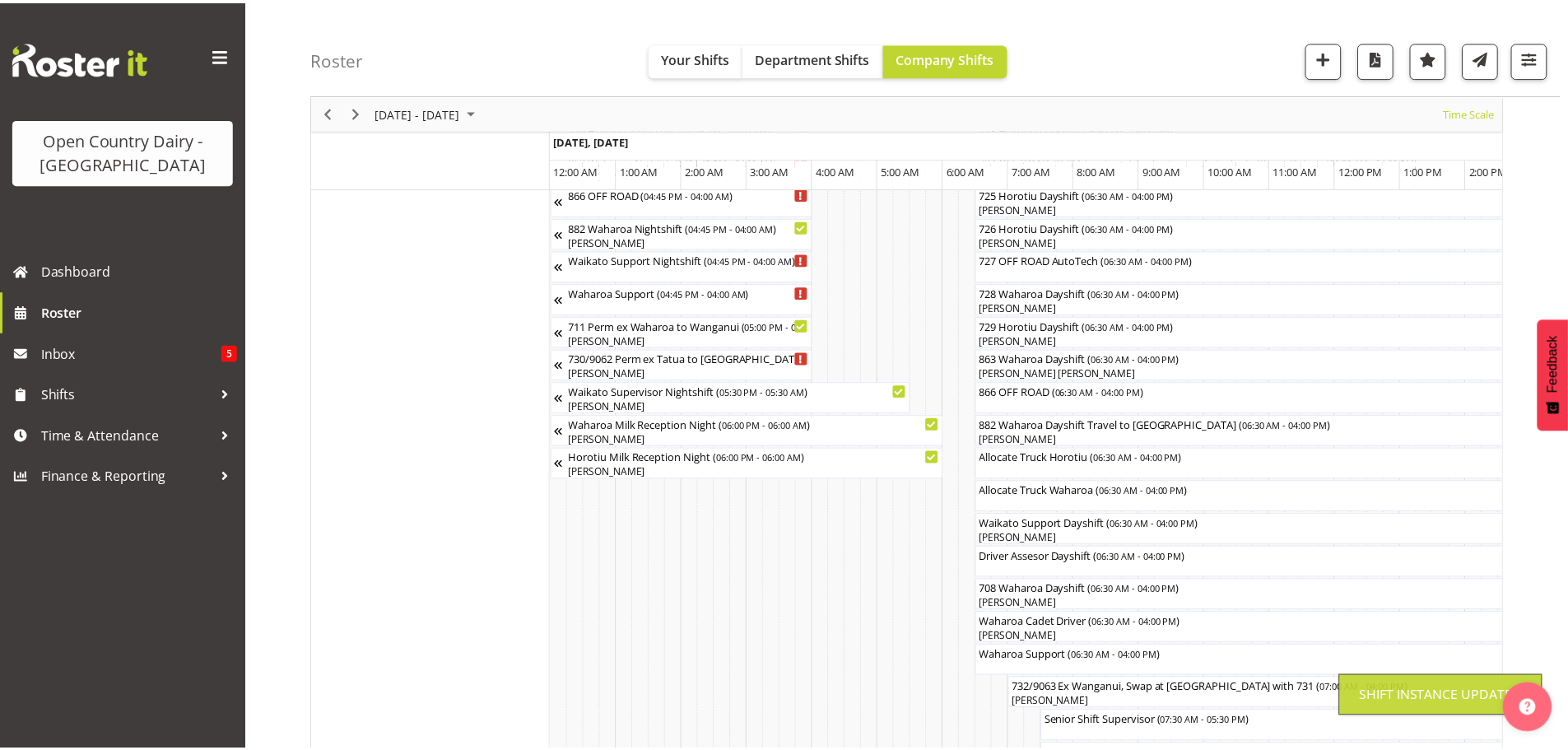
scroll to position [64, 0]
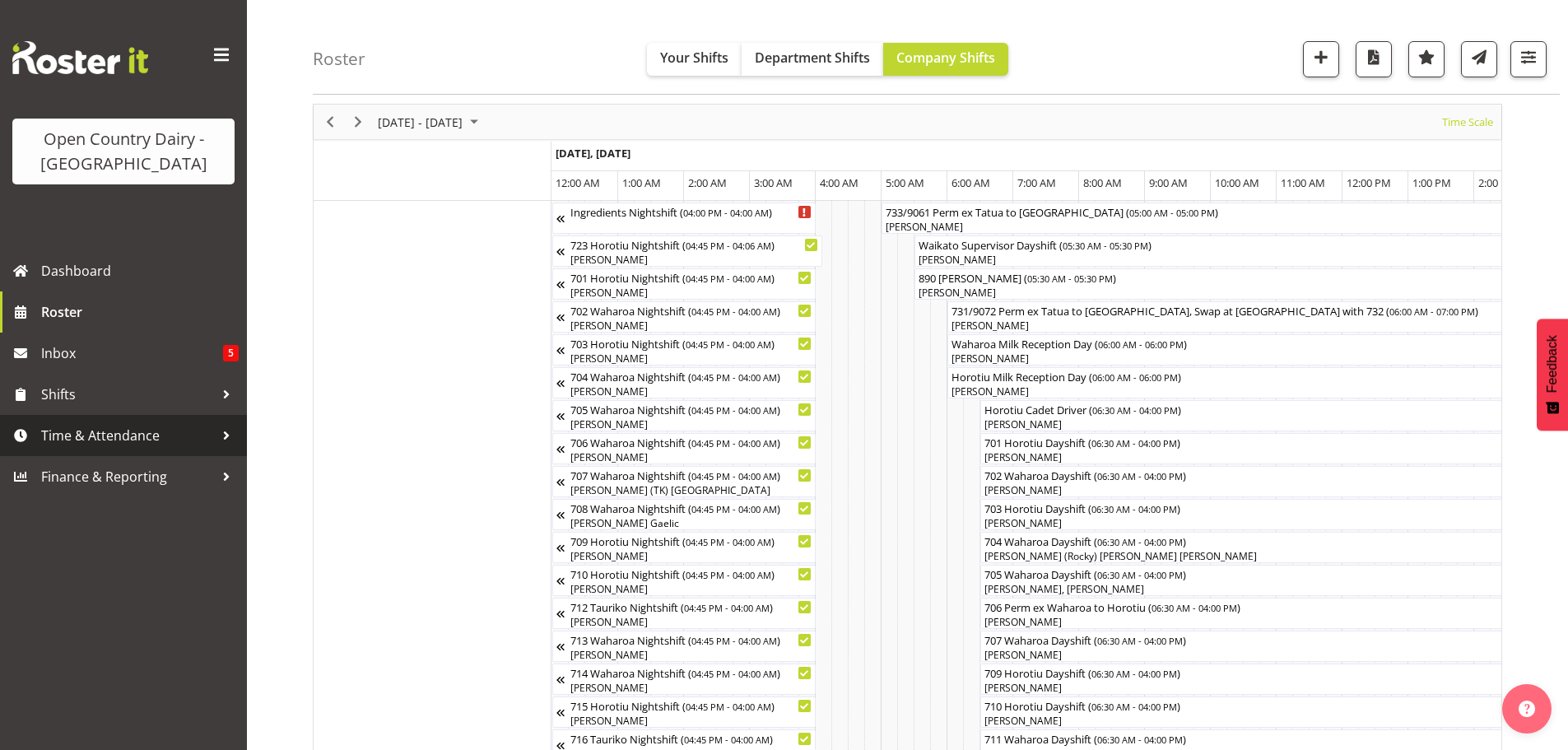
click at [158, 433] on span "Time & Attendance" at bounding box center [127, 435] width 173 height 24
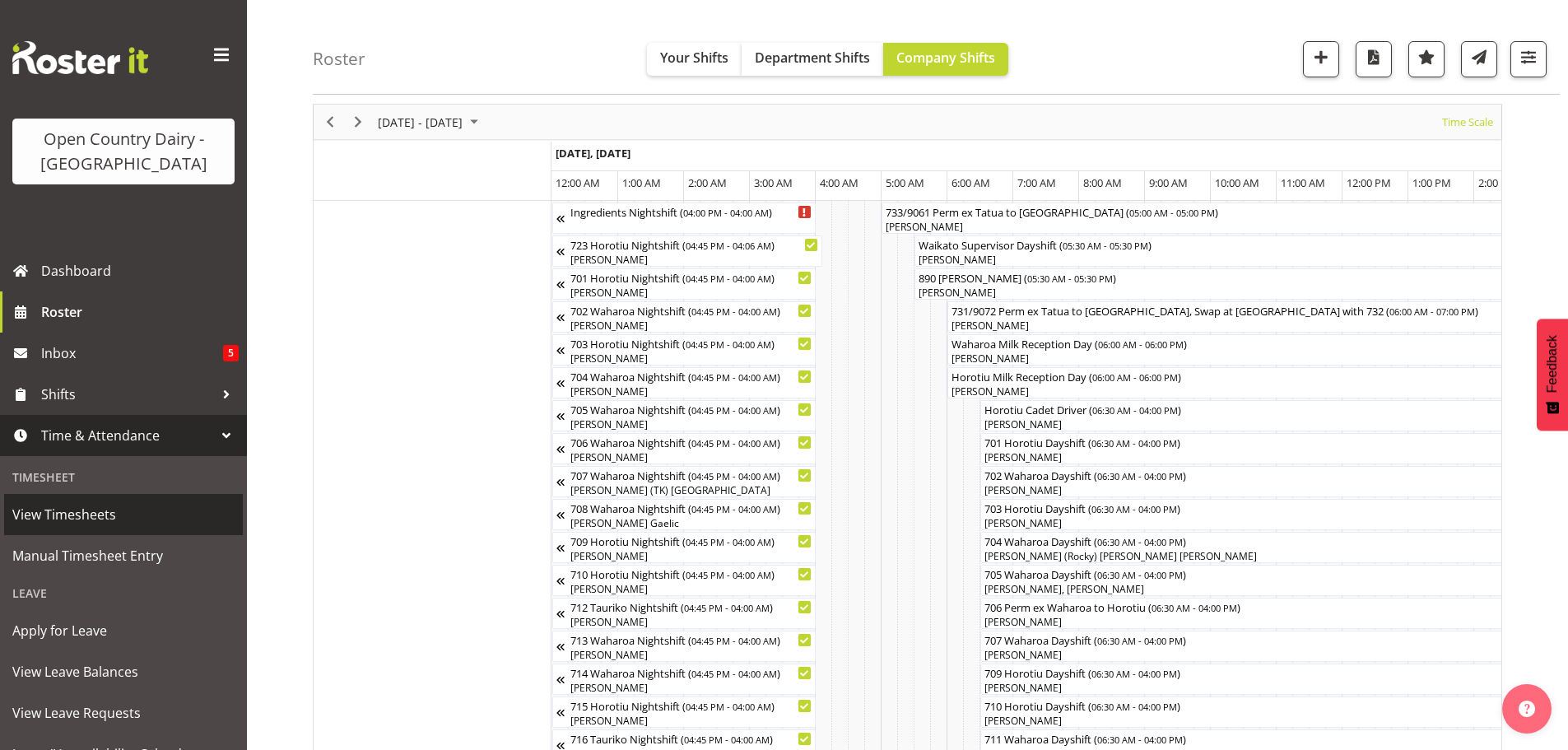
click at [55, 518] on span "View Timesheets" at bounding box center [123, 514] width 223 height 24
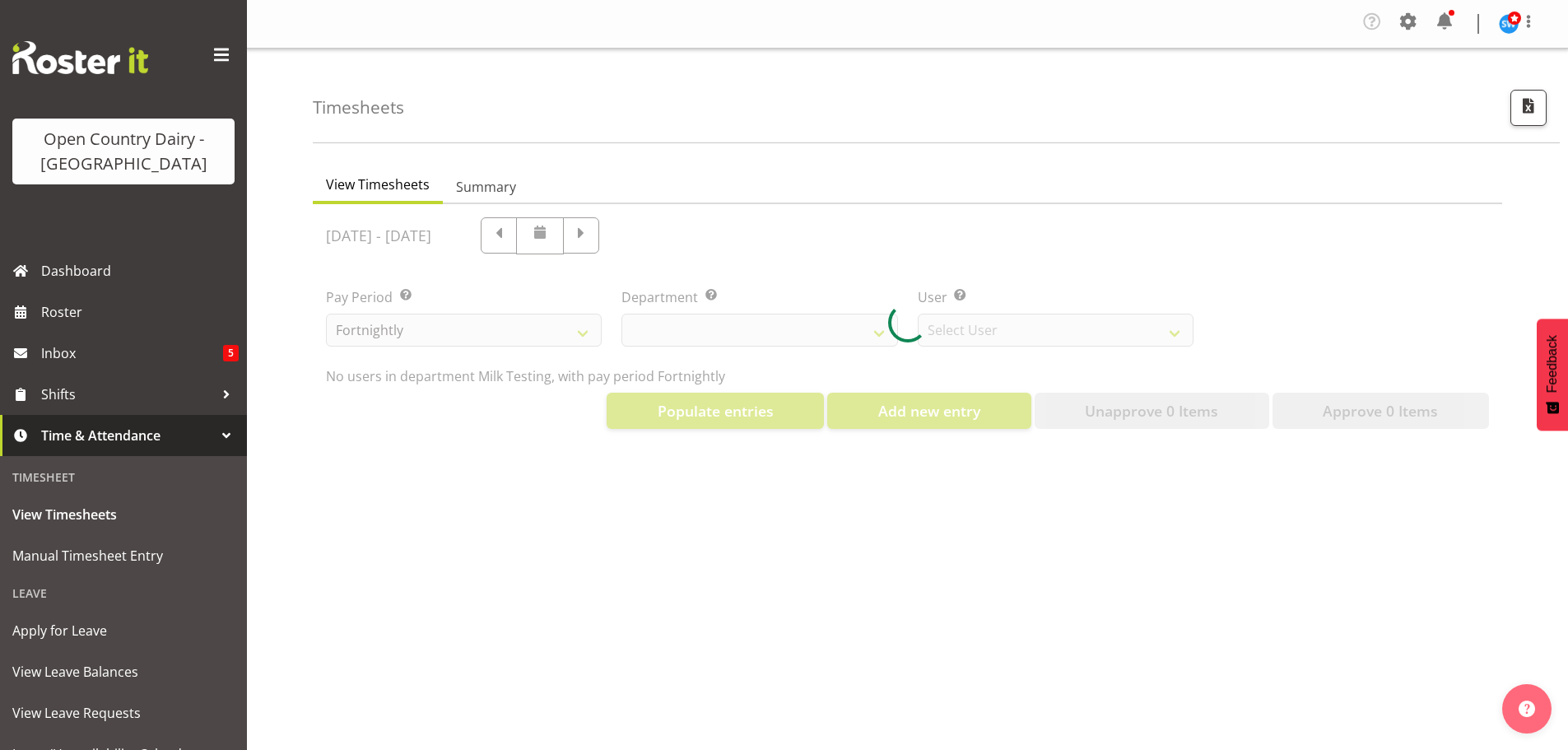
select select "733"
select select "7414"
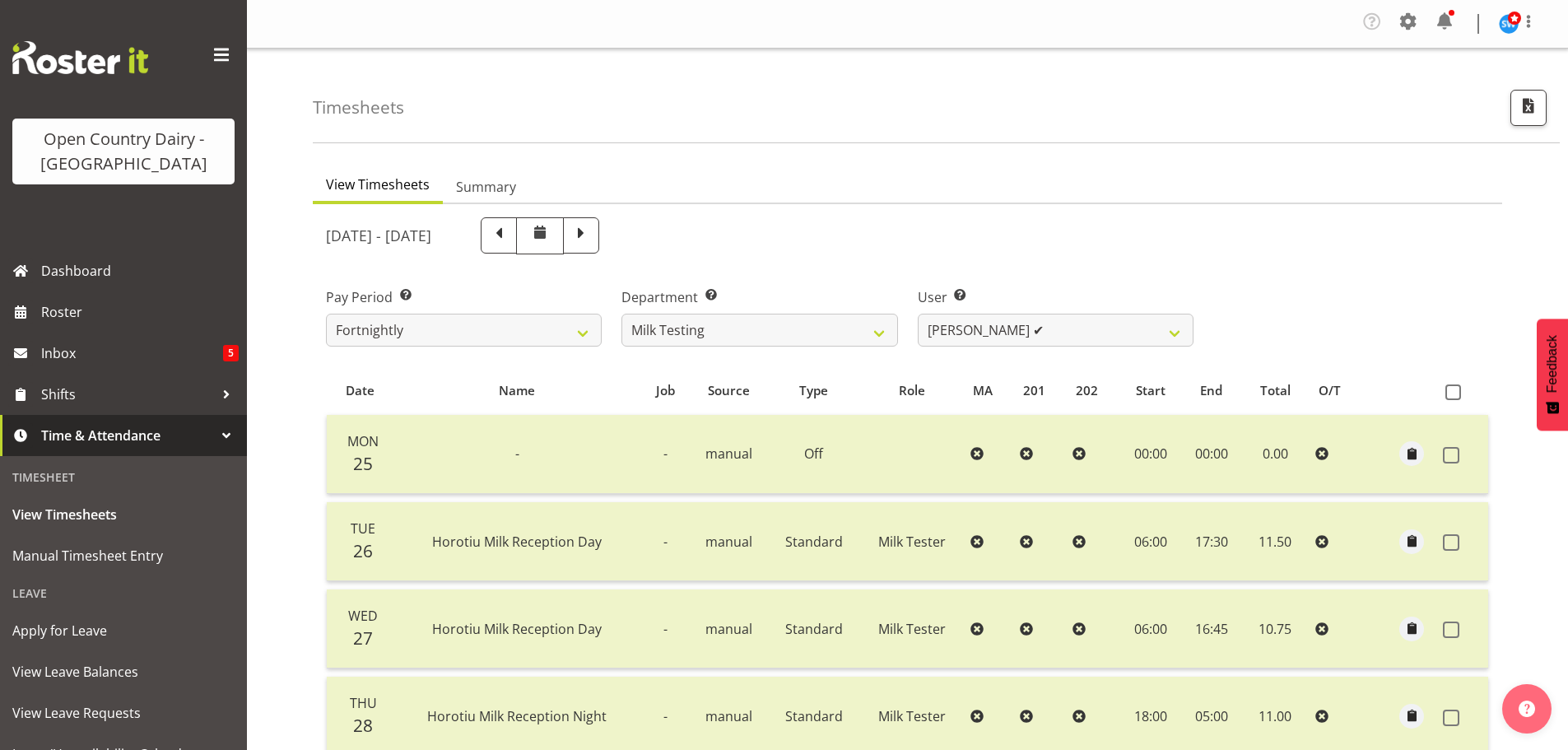
click at [592, 242] on span at bounding box center [581, 234] width 22 height 22
select select
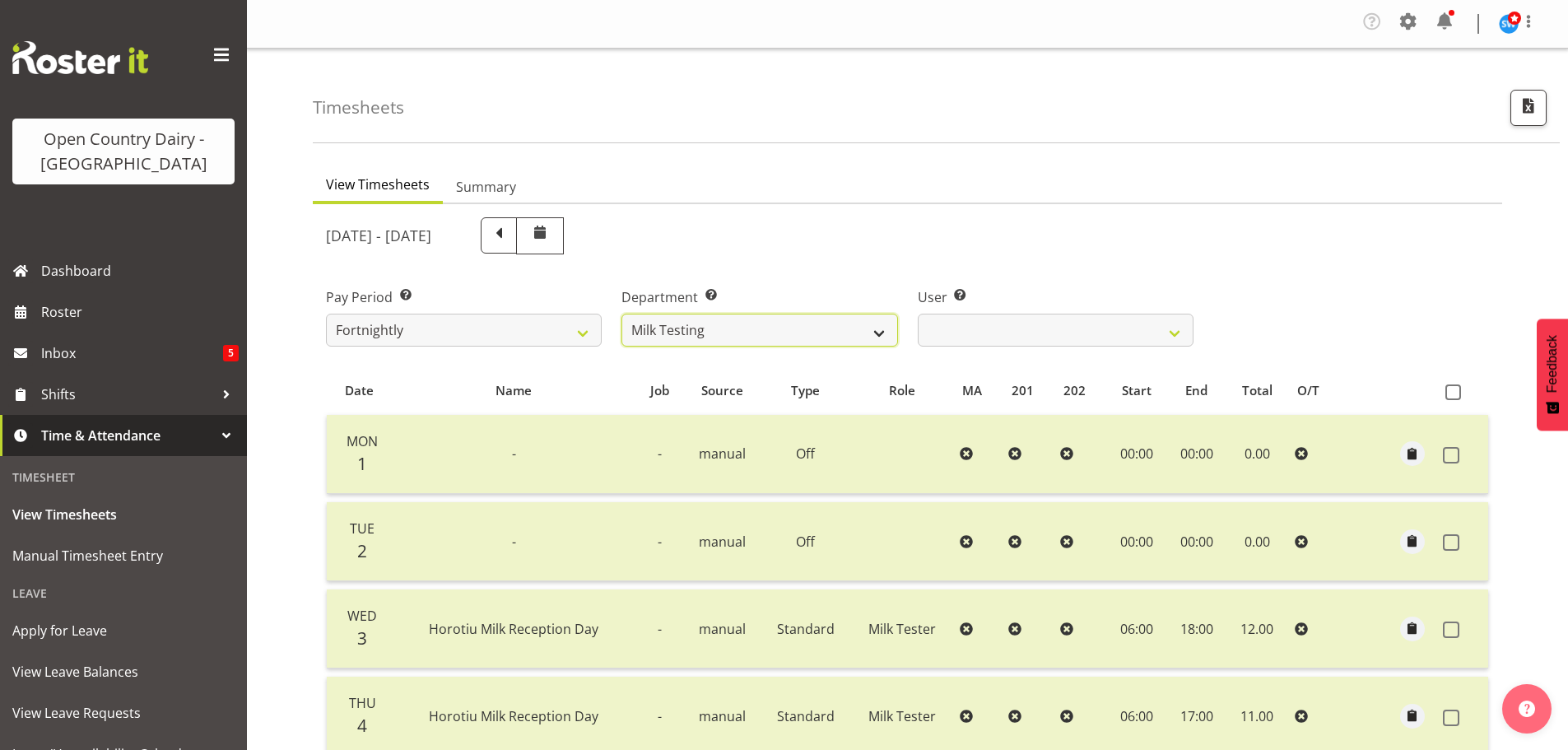
click at [767, 332] on select "701 702 703 704 705 706 707 708 709 710 711 712 713 714 715 716 717 718 719 720" at bounding box center [759, 330] width 276 height 33
select select "832"
click at [621, 314] on select "701 702 703 704 705 706 707 708 709 710 711 712 713 714 715 716 717 718 719 720" at bounding box center [759, 330] width 276 height 33
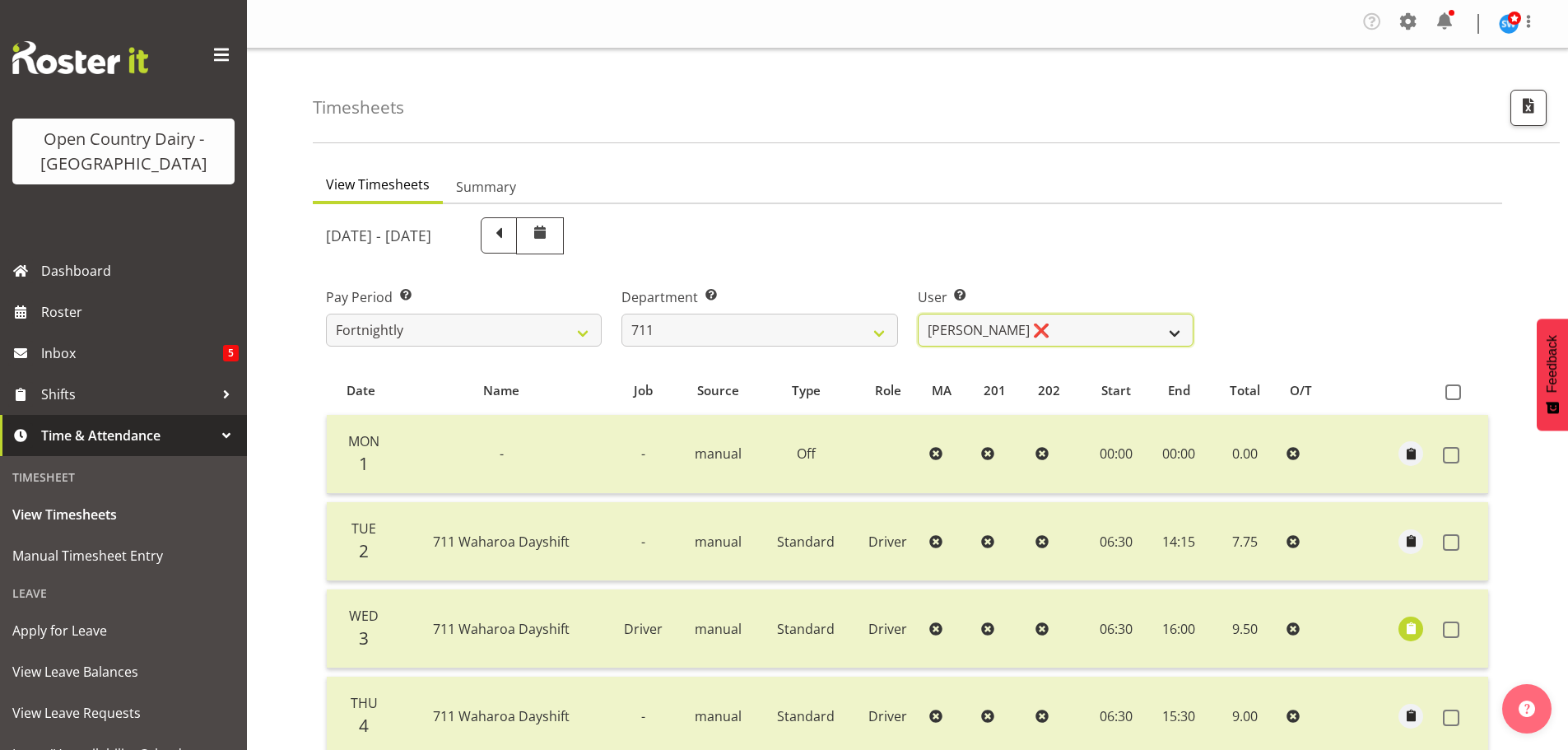
click at [1026, 322] on select "[PERSON_NAME] ❌ [PERSON_NAME] ❌ [PERSON_NAME] ❌" at bounding box center [1055, 330] width 276 height 33
select select "10409"
click at [918, 314] on select "[PERSON_NAME] ❌ [PERSON_NAME] ❌ [PERSON_NAME] ❌" at bounding box center [1055, 330] width 276 height 33
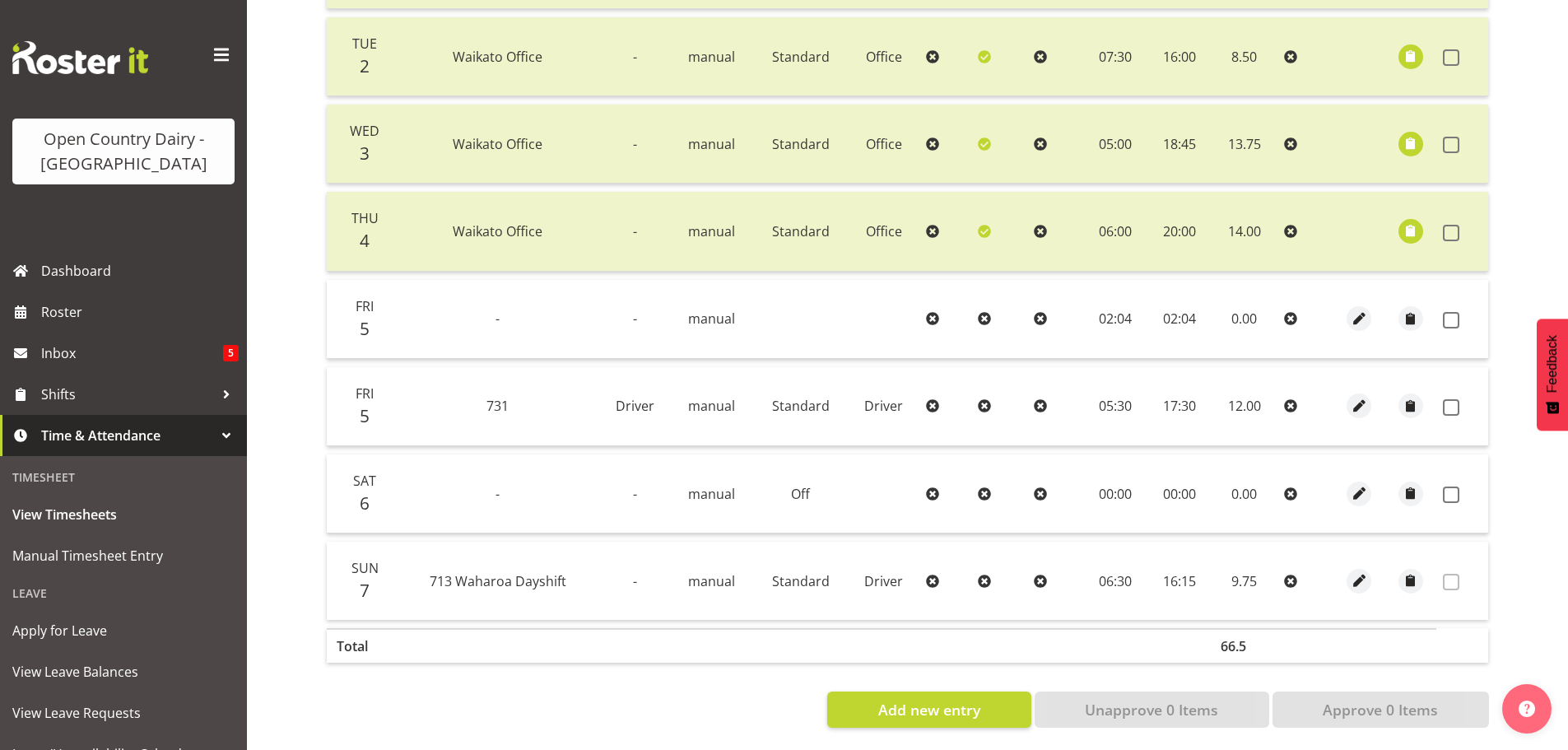
scroll to position [501, 0]
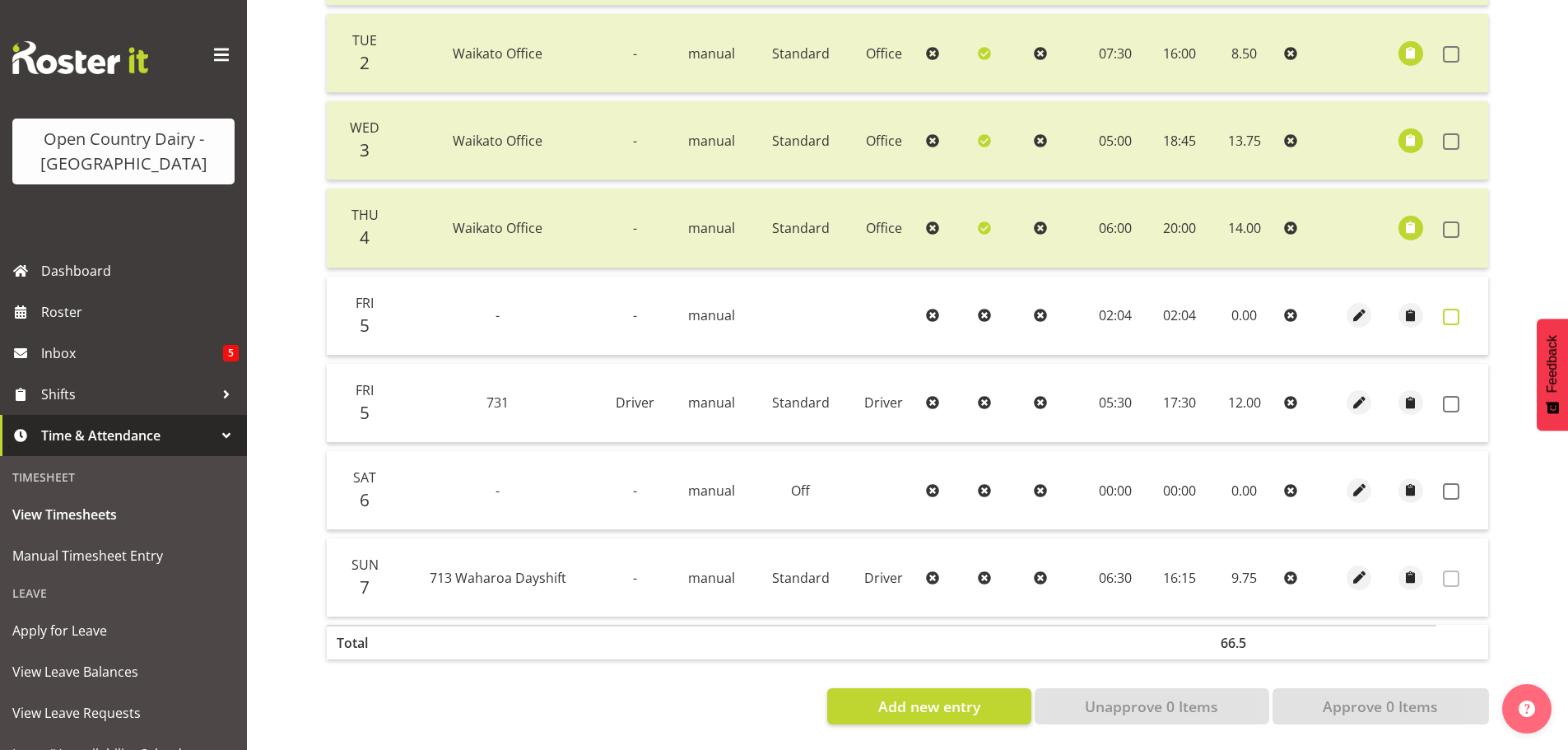
click at [1453, 309] on span at bounding box center [1451, 316] width 17 height 17
checkbox input "true"
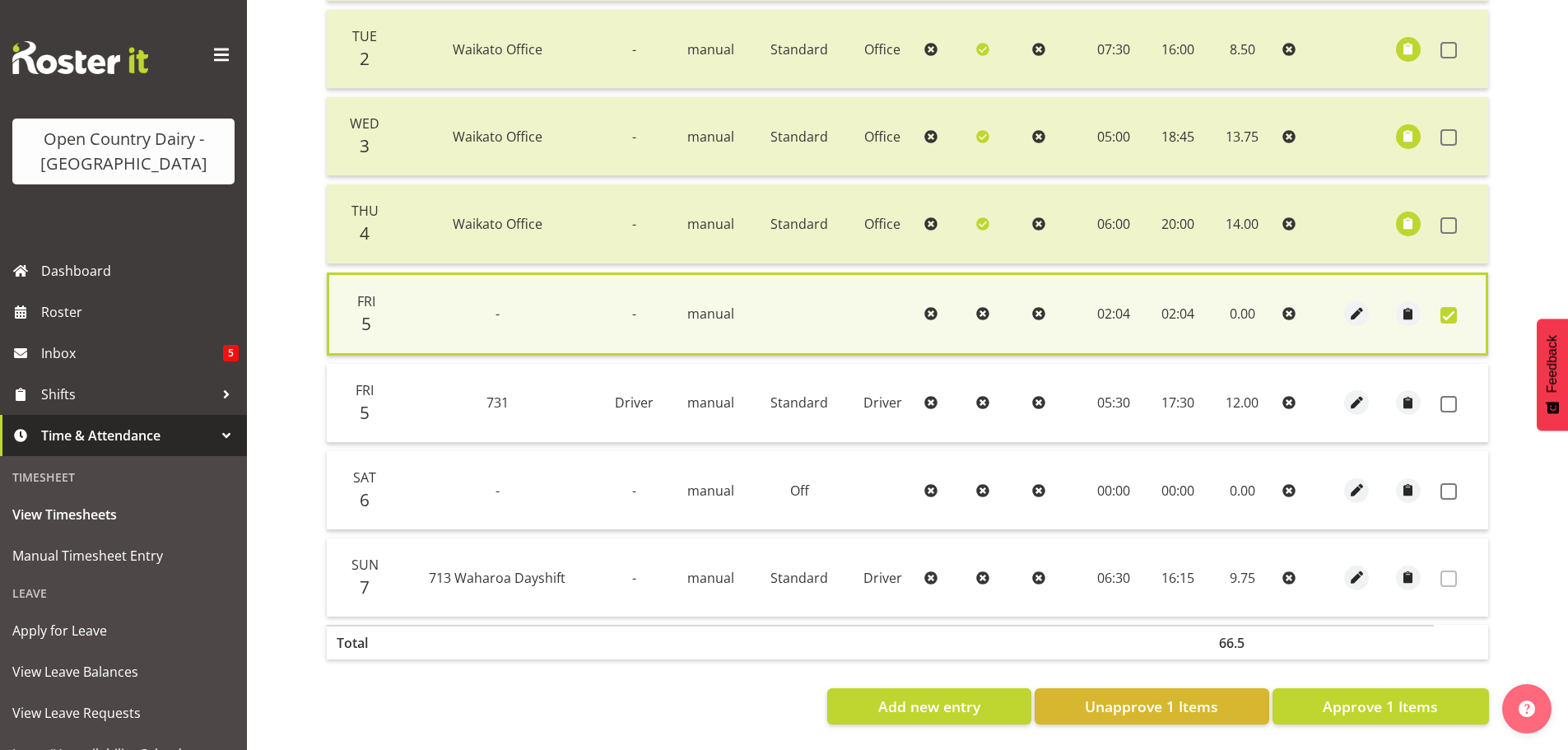
drag, startPoint x: 1452, startPoint y: 388, endPoint x: 1448, endPoint y: 409, distance: 21.4
click at [1453, 395] on span at bounding box center [1448, 403] width 17 height 17
checkbox input "true"
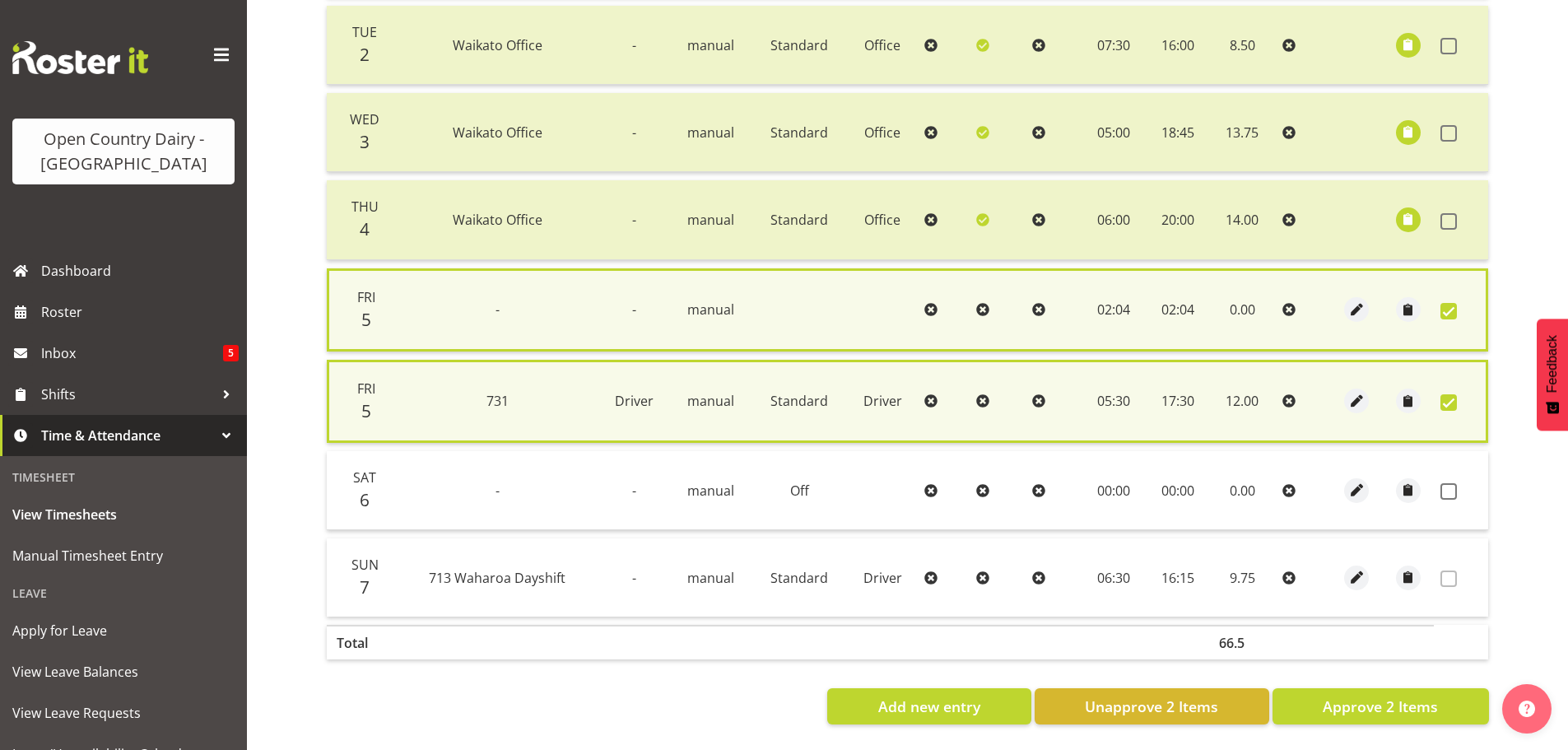
click at [1449, 478] on td at bounding box center [1460, 490] width 54 height 79
click at [1444, 488] on span at bounding box center [1448, 491] width 17 height 17
checkbox input "true"
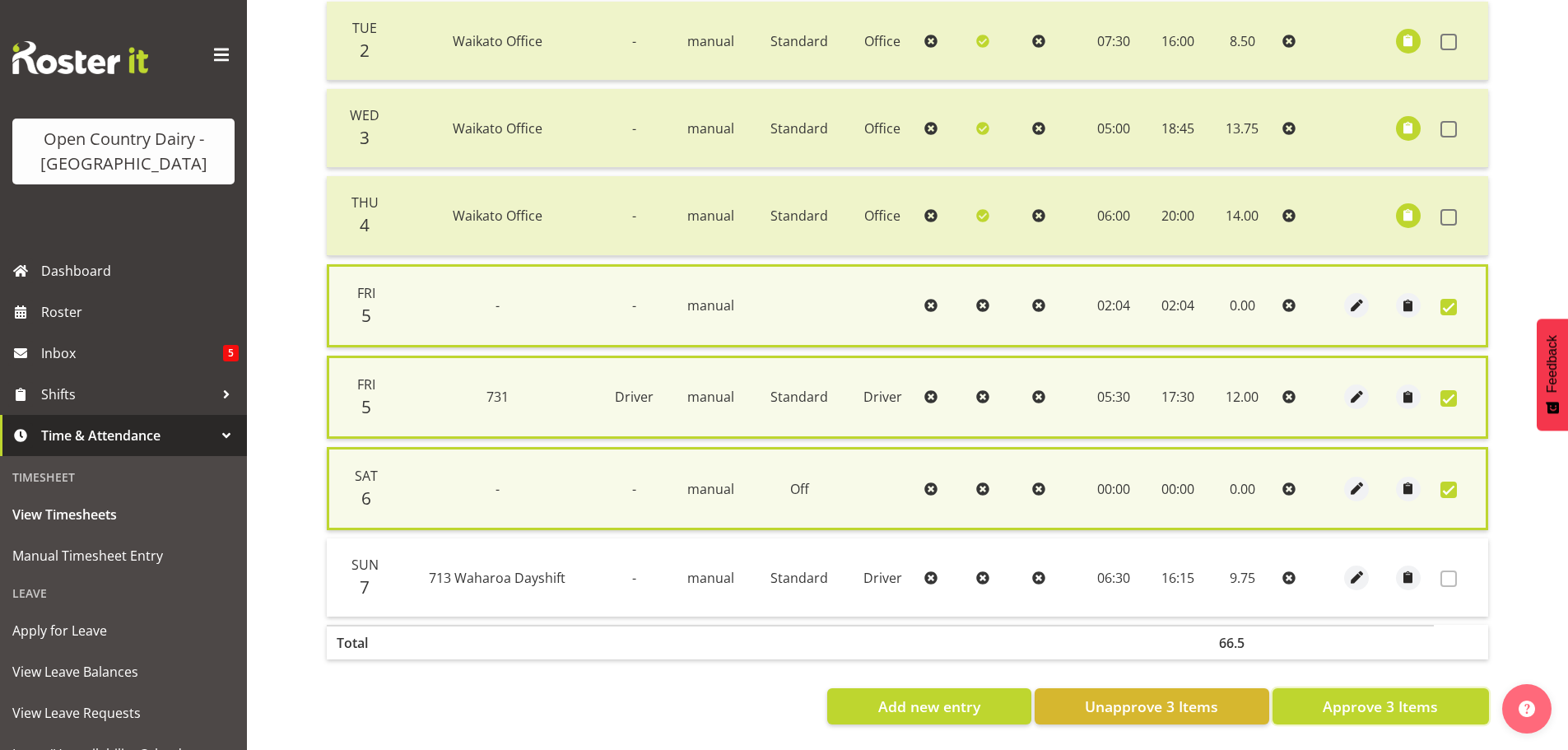
drag, startPoint x: 1319, startPoint y: 718, endPoint x: 1316, endPoint y: 709, distance: 9.5
click at [1322, 718] on button "Approve 3 Items" at bounding box center [1380, 707] width 216 height 37
checkbox input "false"
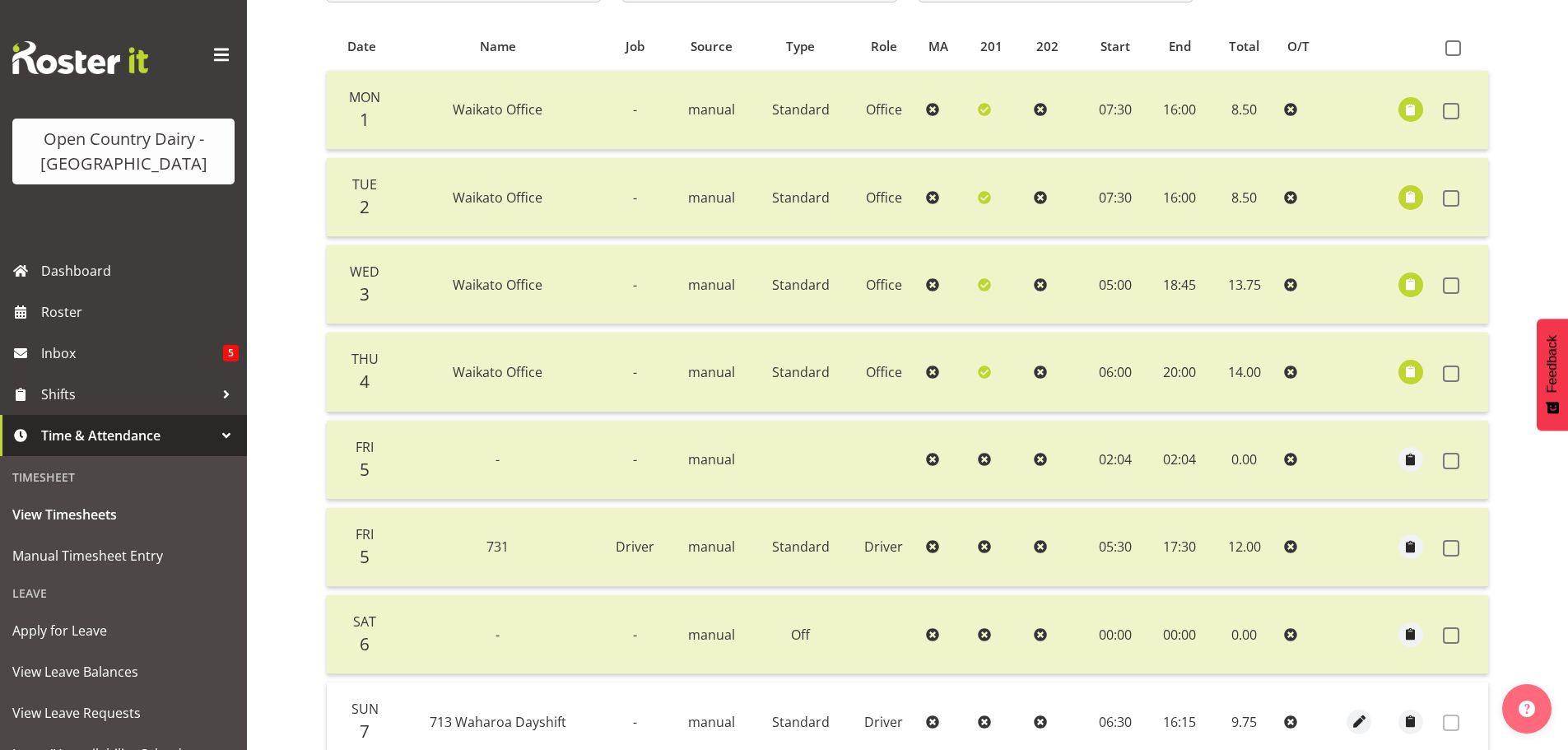
scroll to position [171, 0]
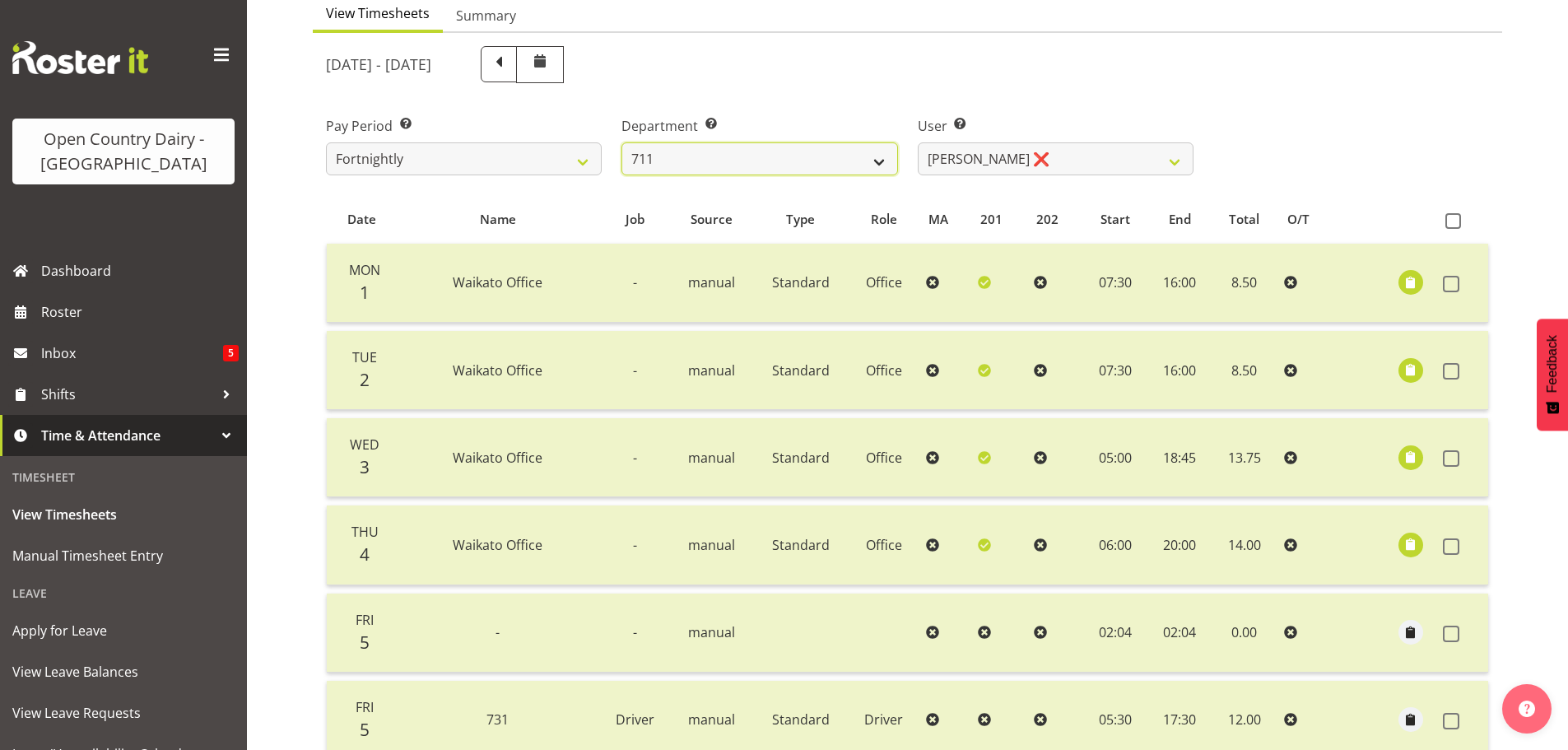
click at [718, 152] on select "701 702 703 704 705 706 707 708 709 710 711 712 713 714 715 716 717 718 719 720" at bounding box center [759, 159] width 276 height 33
select select "823"
click at [621, 143] on select "701 702 703 704 705 706 707 708 709 710 711 712 713 714 715 716 717 718 719 720" at bounding box center [759, 159] width 276 height 33
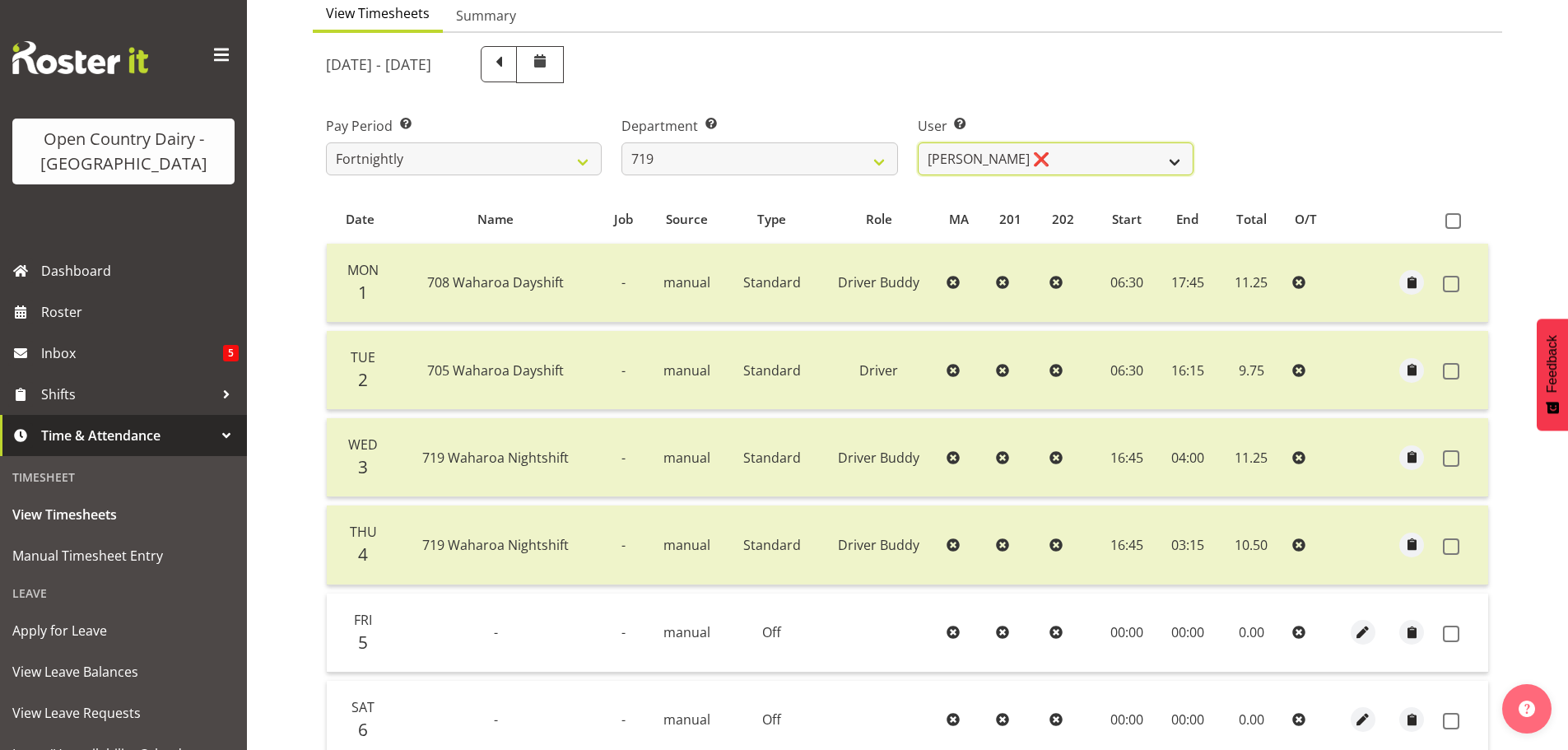
click at [1076, 156] on select "[PERSON_NAME] ❌ [PERSON_NAME] ❌ [PERSON_NAME] ❌" at bounding box center [1055, 159] width 276 height 33
select select "11013"
click at [918, 143] on select "[PERSON_NAME] ❌ [PERSON_NAME] ❌ [PERSON_NAME] ❌" at bounding box center [1055, 159] width 276 height 33
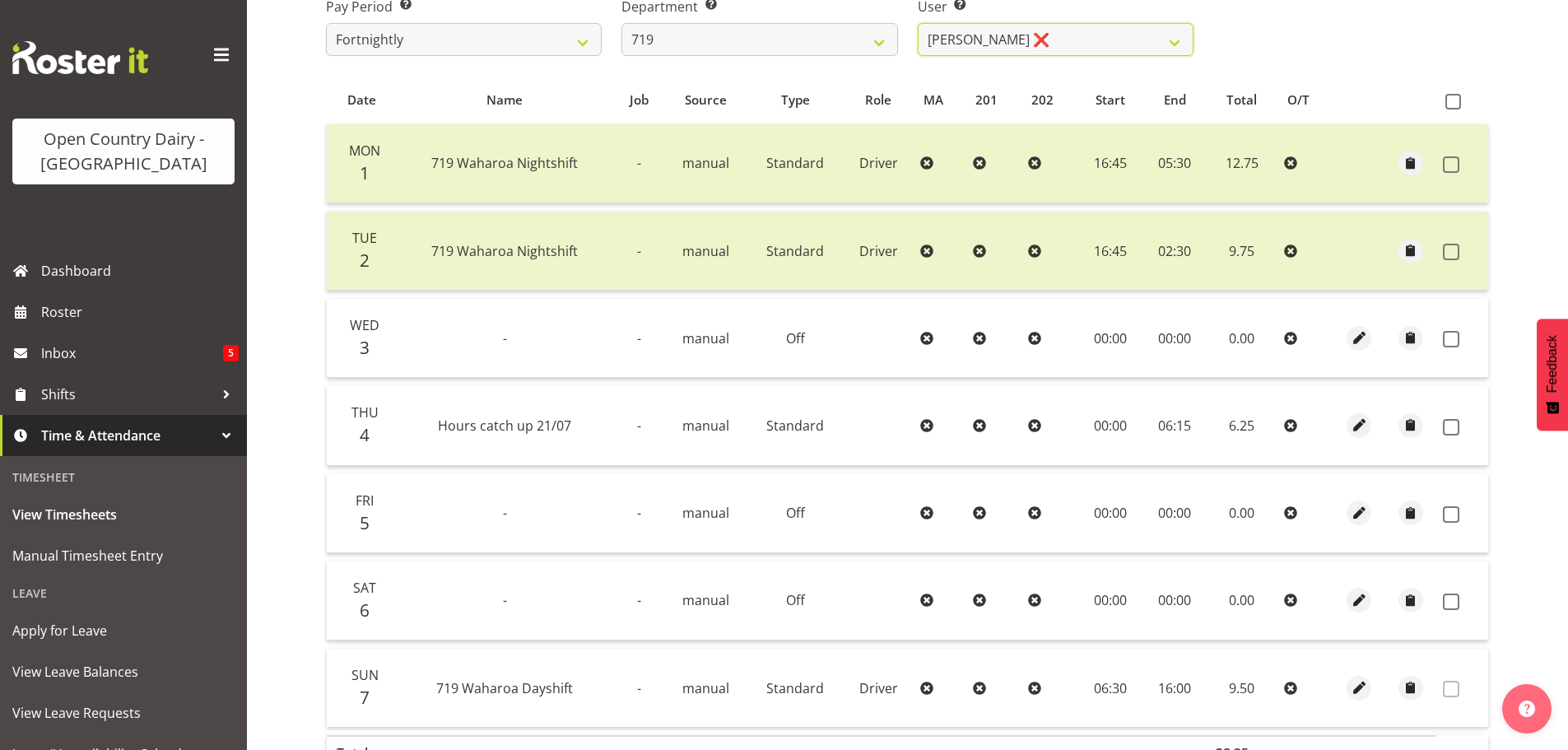
scroll to position [2, 0]
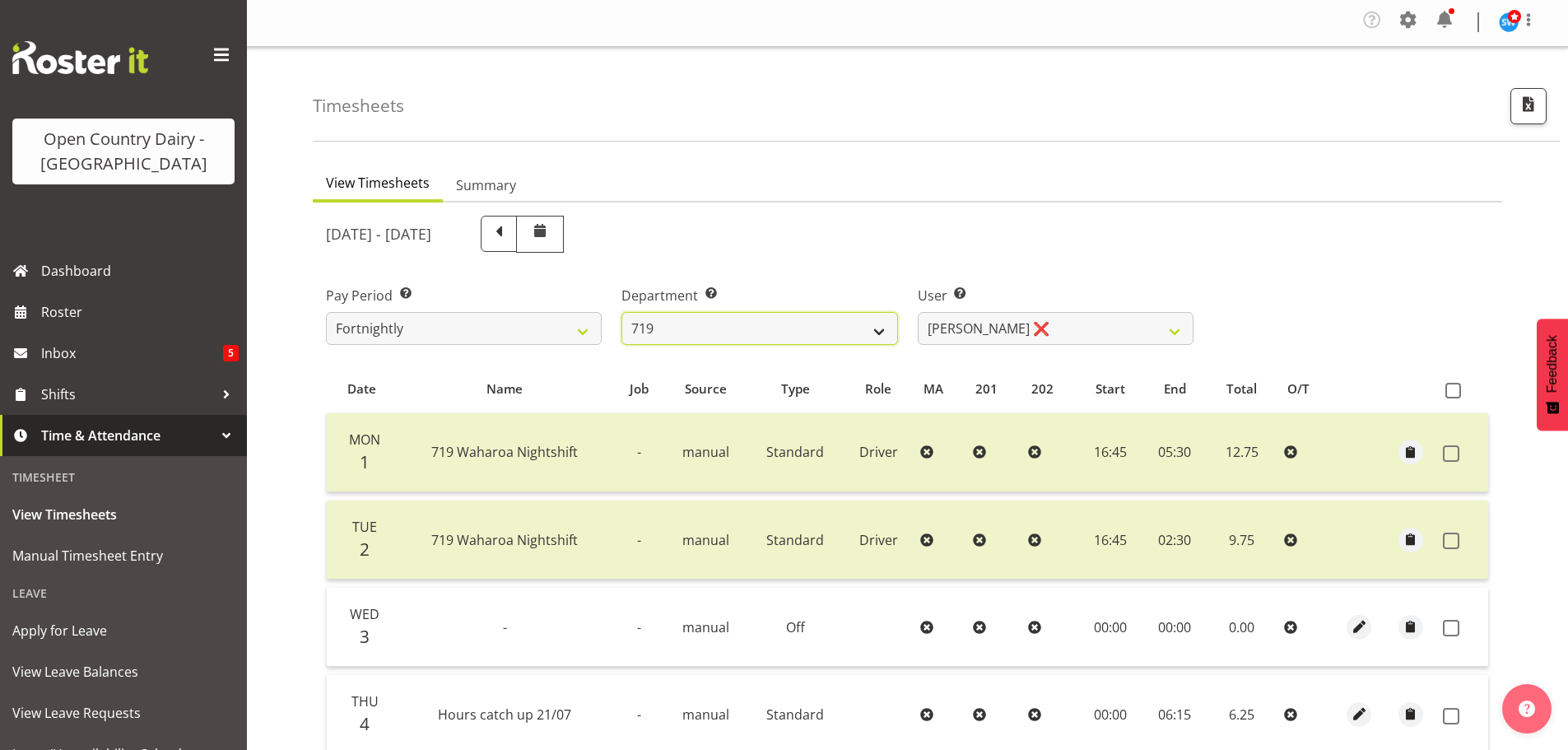
click at [734, 332] on select "701 702 703 704 705 706 707 708 709 710 711 712 713 714 715 716 717 718 719 720" at bounding box center [759, 329] width 276 height 33
select select "874"
click at [621, 312] on select "701 702 703 704 705 706 707 708 709 710 711 712 713 714 715 716 717 718 719 720" at bounding box center [759, 329] width 276 height 33
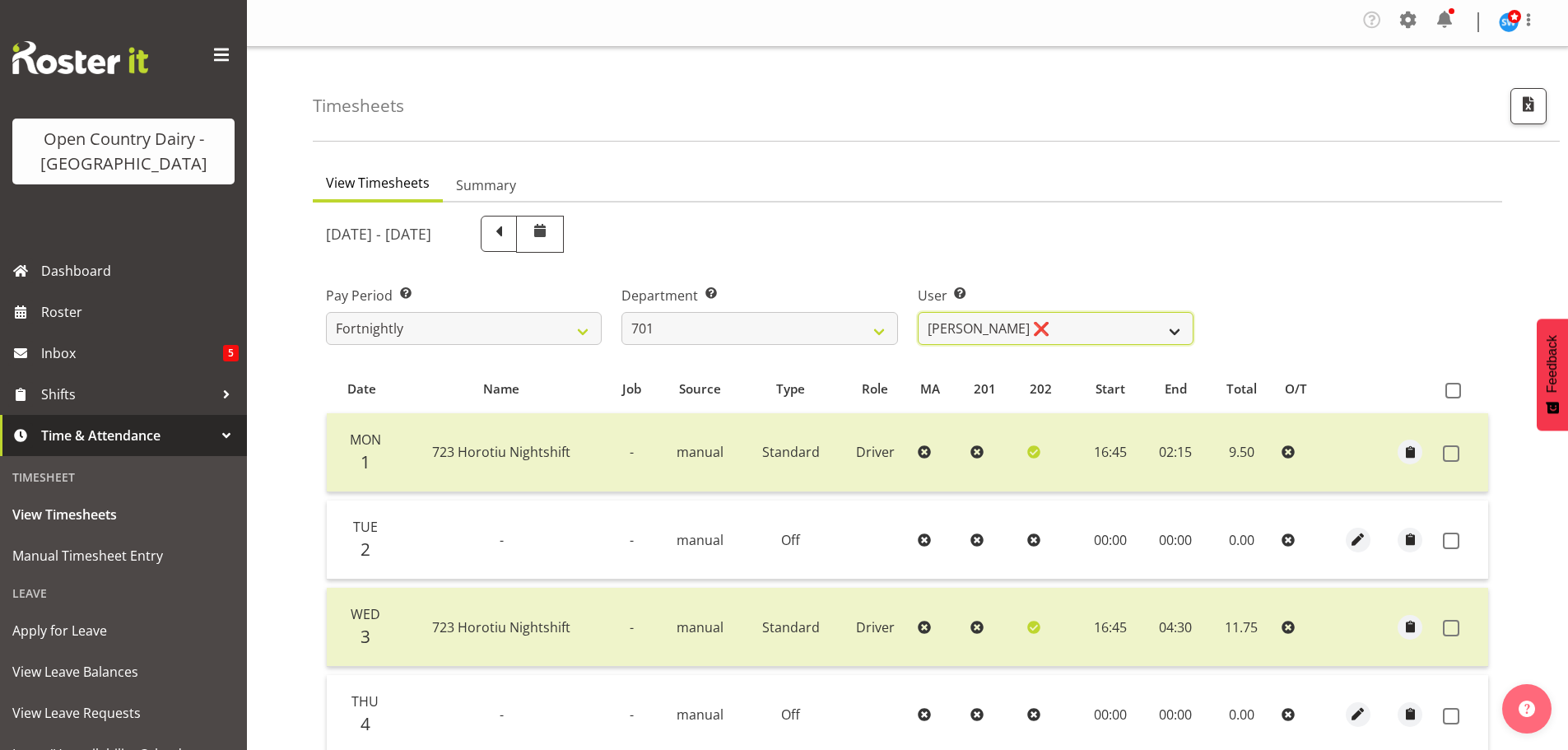
click at [1080, 329] on select "[PERSON_NAME] ❌ [PERSON_NAME] ❌ [PERSON_NAME] ❌ [PERSON_NAME] ❌" at bounding box center [1055, 329] width 276 height 33
select select "8383"
click at [918, 312] on select "[PERSON_NAME] ❌ [PERSON_NAME] ❌ [PERSON_NAME] ❌ [PERSON_NAME] ❌" at bounding box center [1055, 329] width 276 height 33
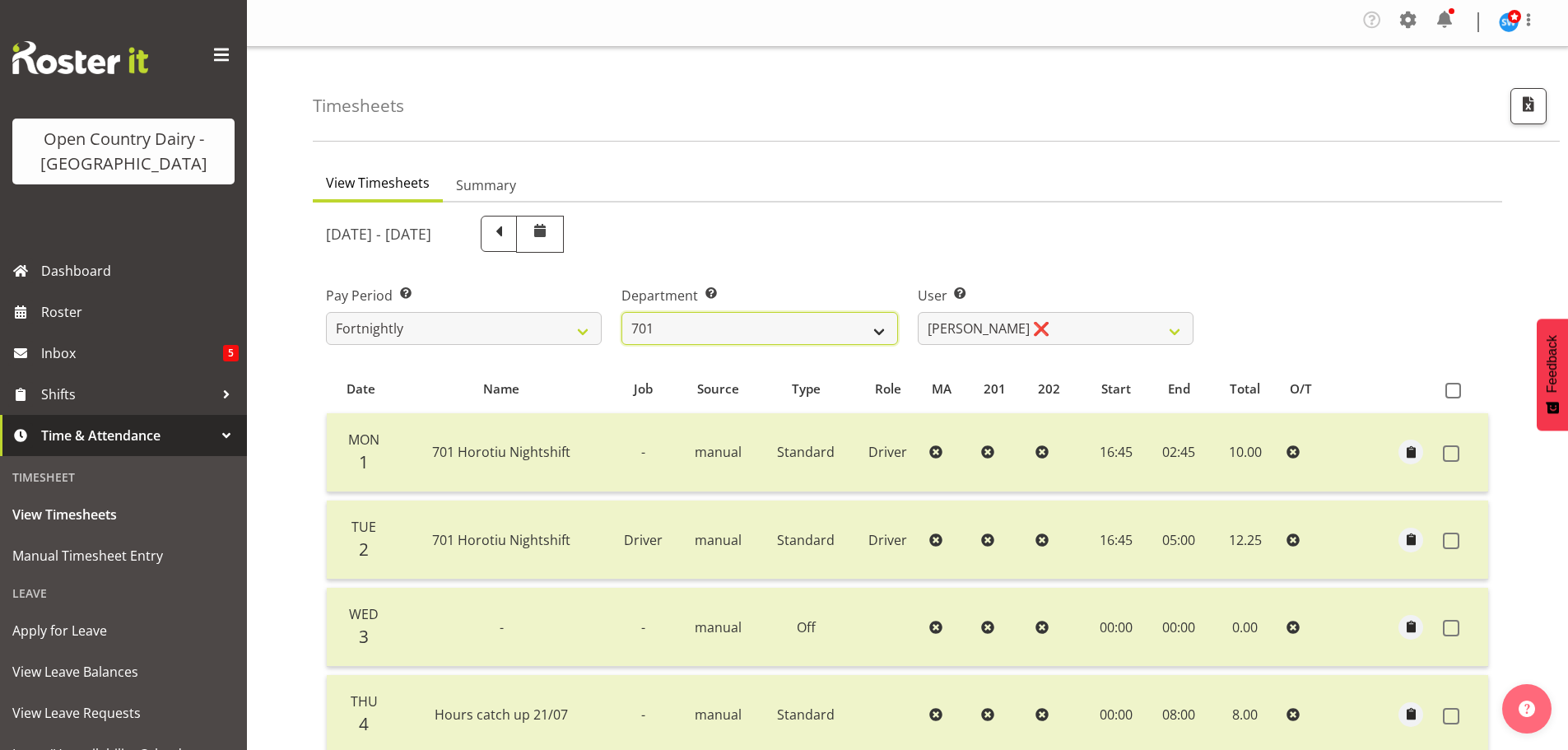
click at [744, 327] on select "701 702 703 704 705 706 707 708 709 710 711 712 713 714 715 716 717 718 719 720" at bounding box center [759, 329] width 276 height 33
select select "814"
click at [621, 312] on select "701 702 703 704 705 706 707 708 709 710 711 712 713 714 715 716 717 718 719 720" at bounding box center [759, 329] width 276 height 33
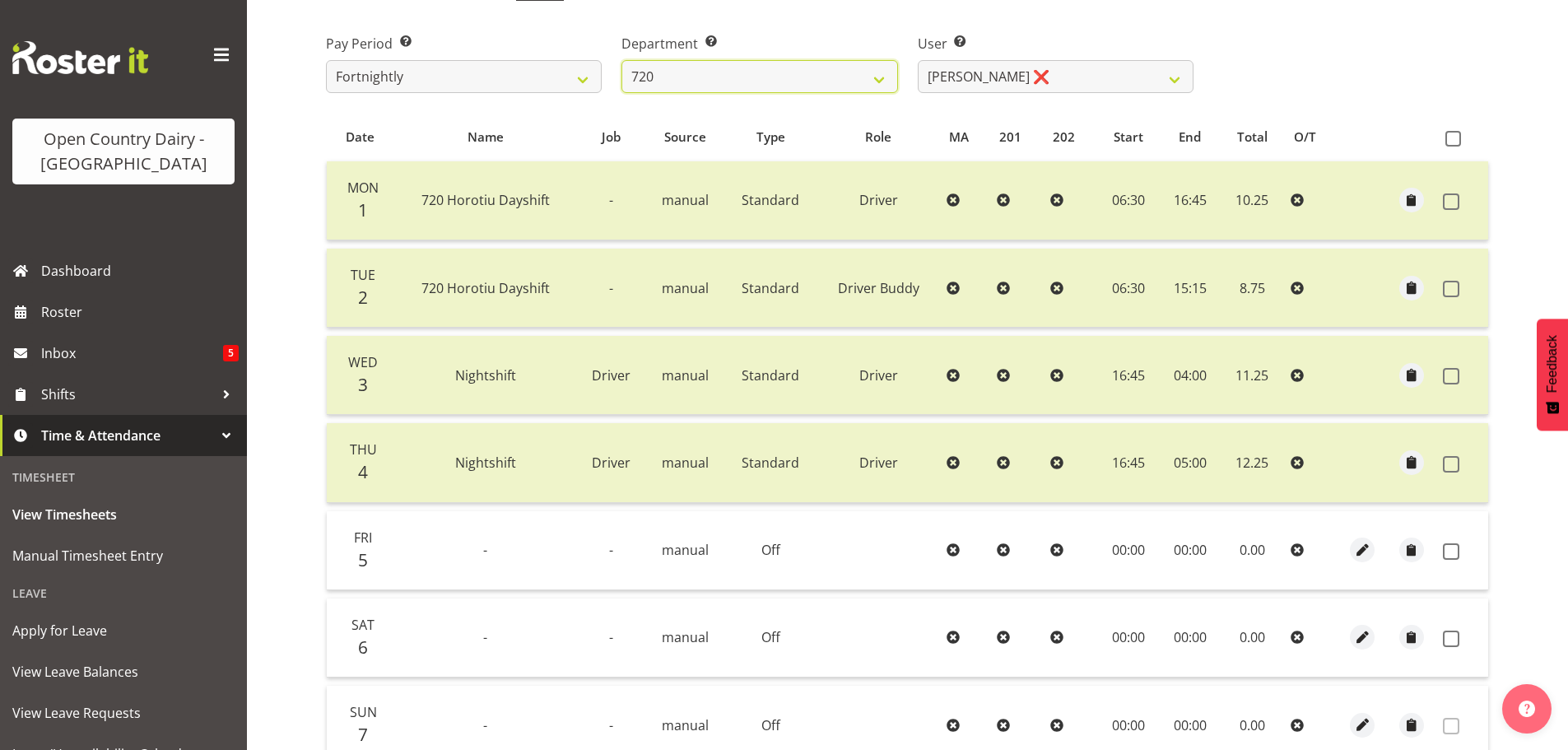
scroll to position [249, 0]
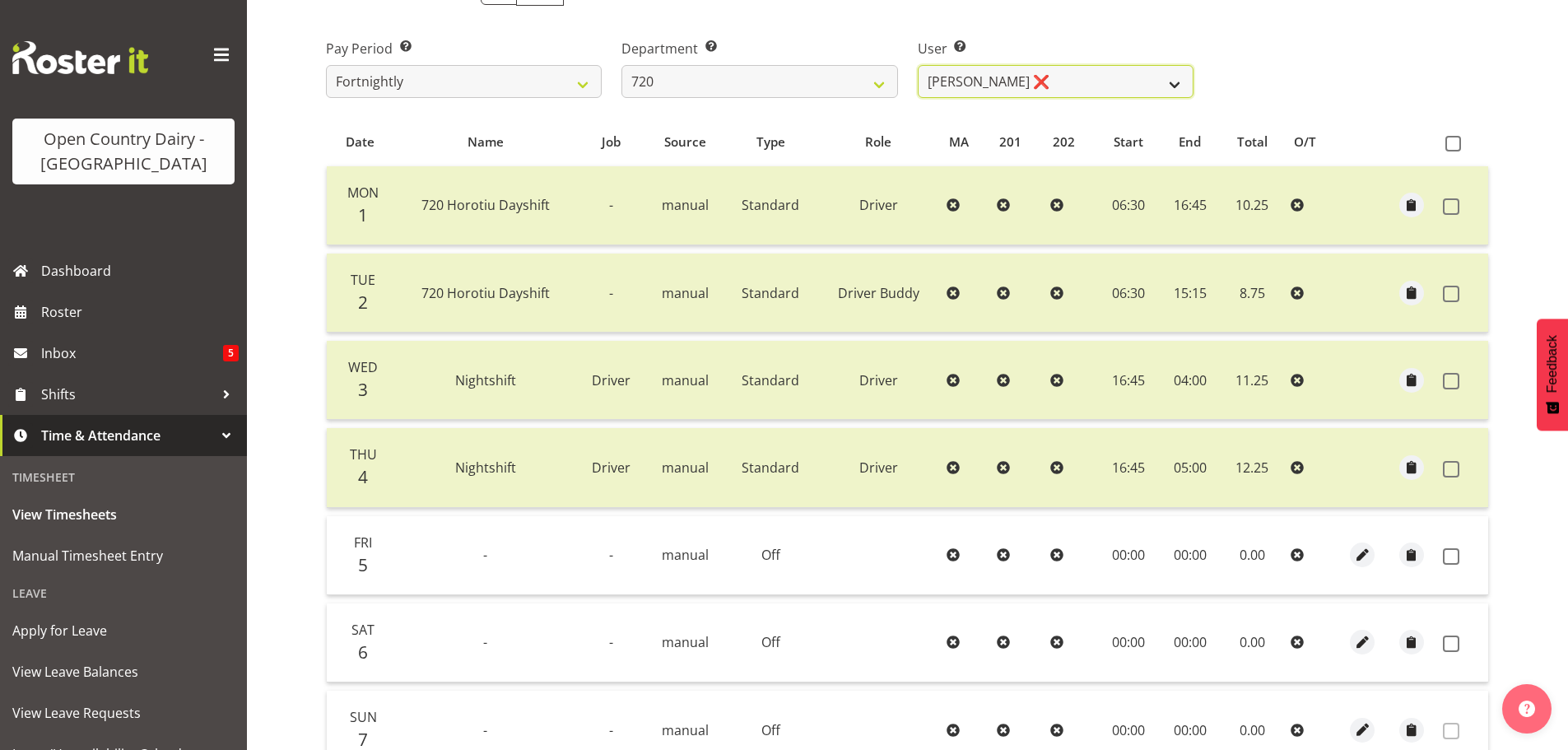
click at [1053, 83] on select "[PERSON_NAME] ❌ [PERSON_NAME] ❌ [PERSON_NAME] ❌ [PERSON_NAME] ❌" at bounding box center [1055, 82] width 276 height 33
select select "8200"
click at [918, 65] on select "[PERSON_NAME] ❌ [PERSON_NAME] ❌ [PERSON_NAME] ❌ [PERSON_NAME] ❌" at bounding box center [1055, 82] width 276 height 33
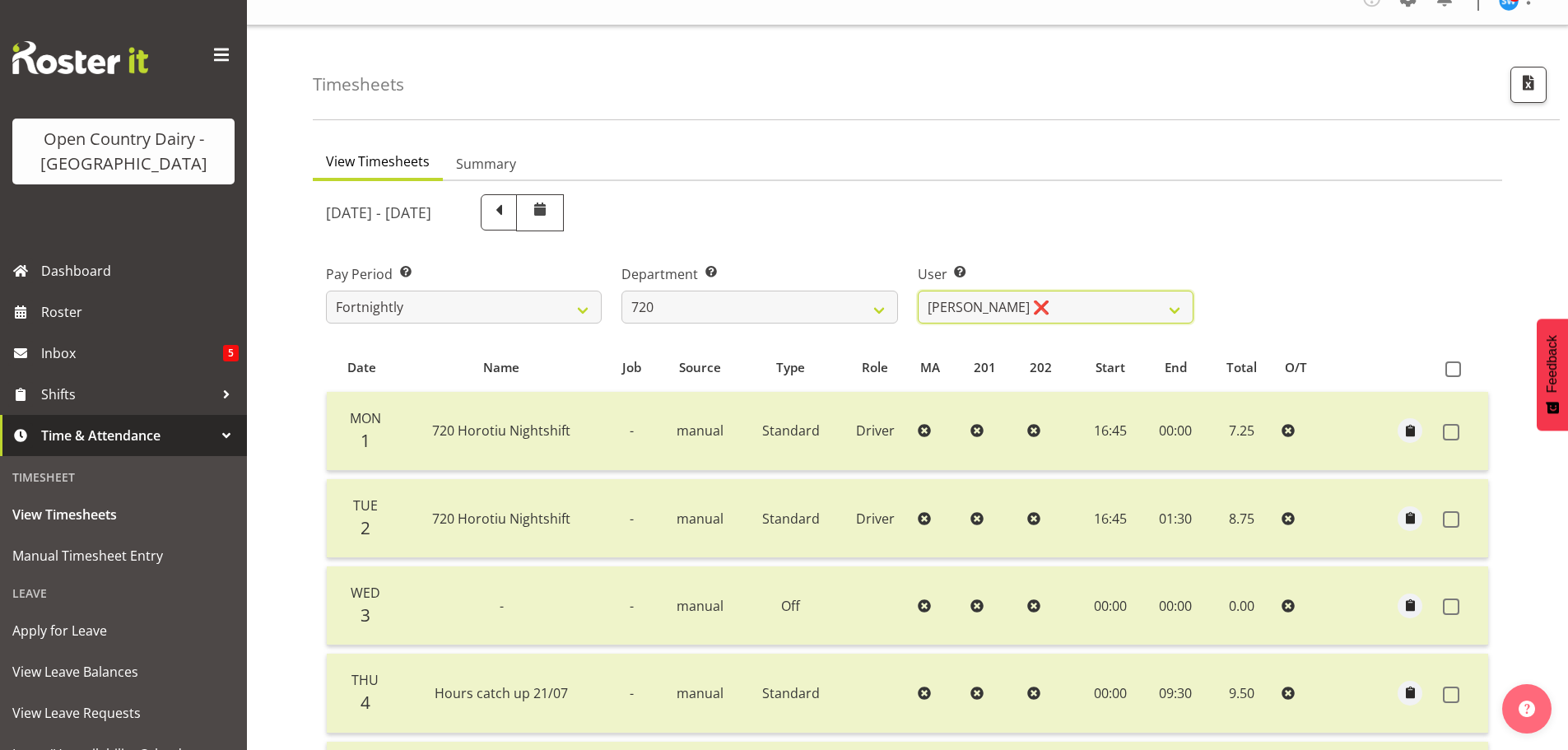
scroll to position [0, 0]
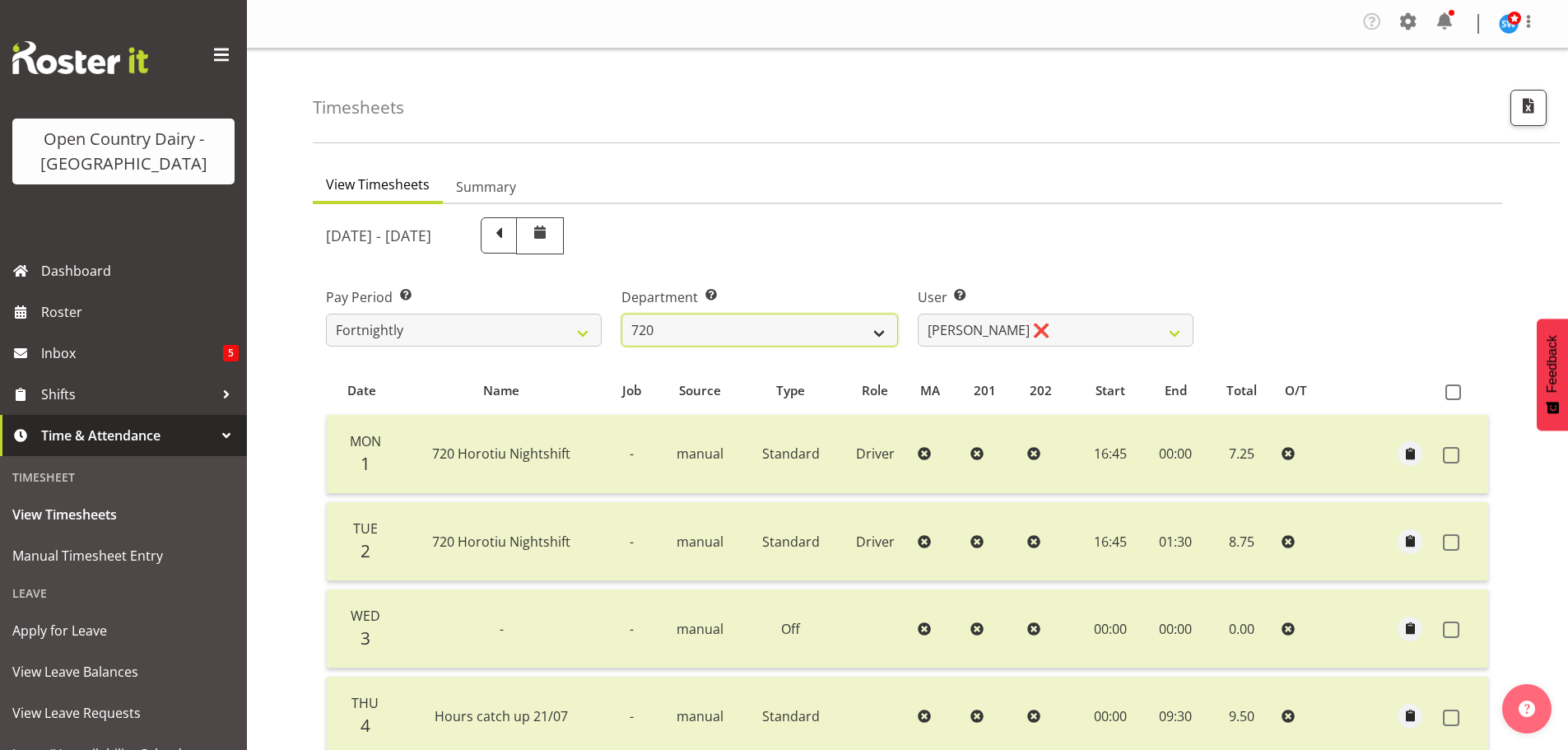
click at [730, 327] on select "701 702 703 704 705 706 707 708 709 710 711 712 713 714 715 716 717 718 719 720" at bounding box center [759, 330] width 276 height 33
select select "803"
click at [621, 314] on select "701 702 703 704 705 706 707 708 709 710 711 712 713 714 715 716 717 718 719 720" at bounding box center [759, 330] width 276 height 33
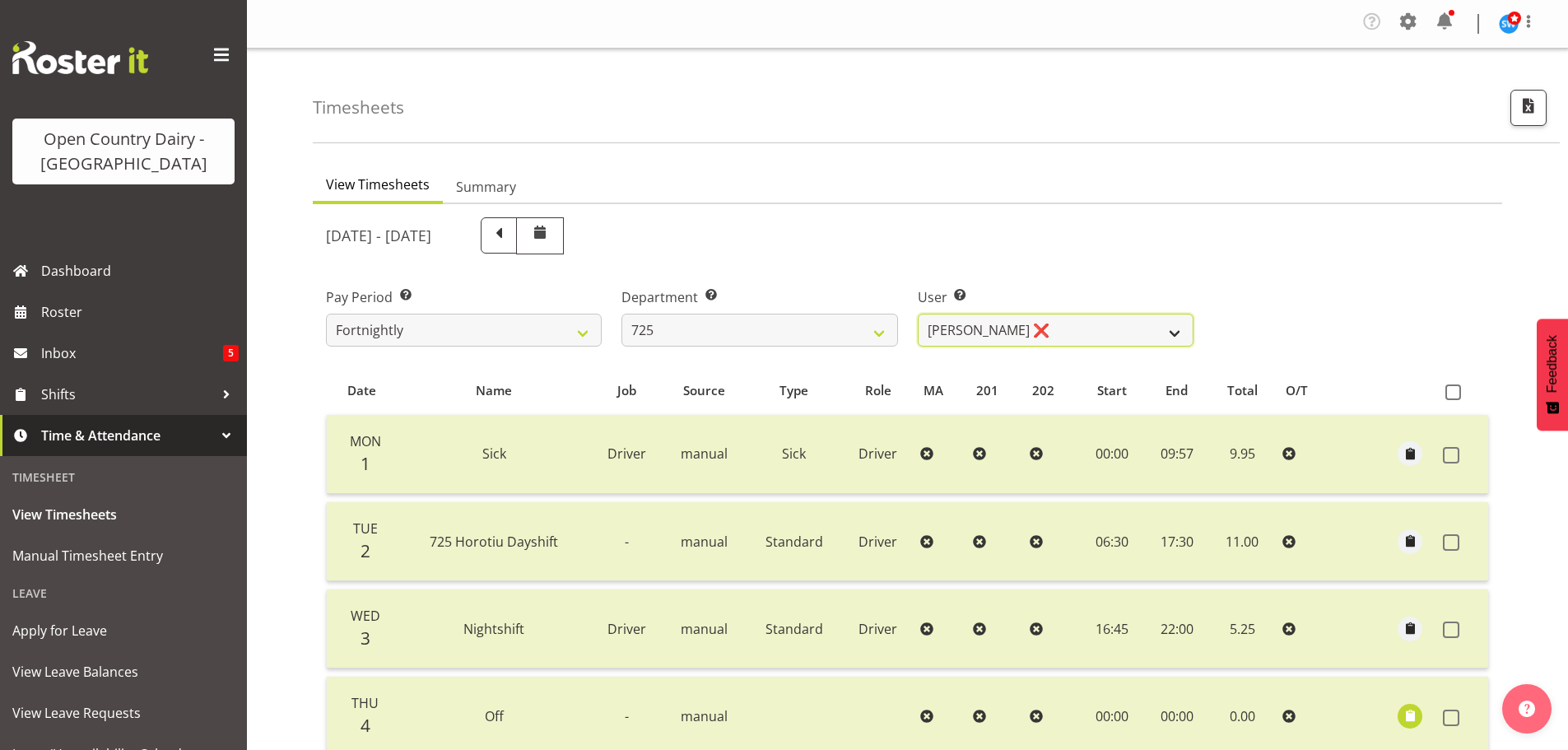
click at [1071, 326] on select "[PERSON_NAME] ❌ [PERSON_NAME] [PERSON_NAME] ❌ [PERSON_NAME] ❌ [PERSON_NAME] ❌" at bounding box center [1055, 330] width 276 height 33
select select "11235"
click at [918, 314] on select "[PERSON_NAME] ❌ [PERSON_NAME] [PERSON_NAME] ❌ [PERSON_NAME] ❌ [PERSON_NAME] ❌" at bounding box center [1055, 330] width 276 height 33
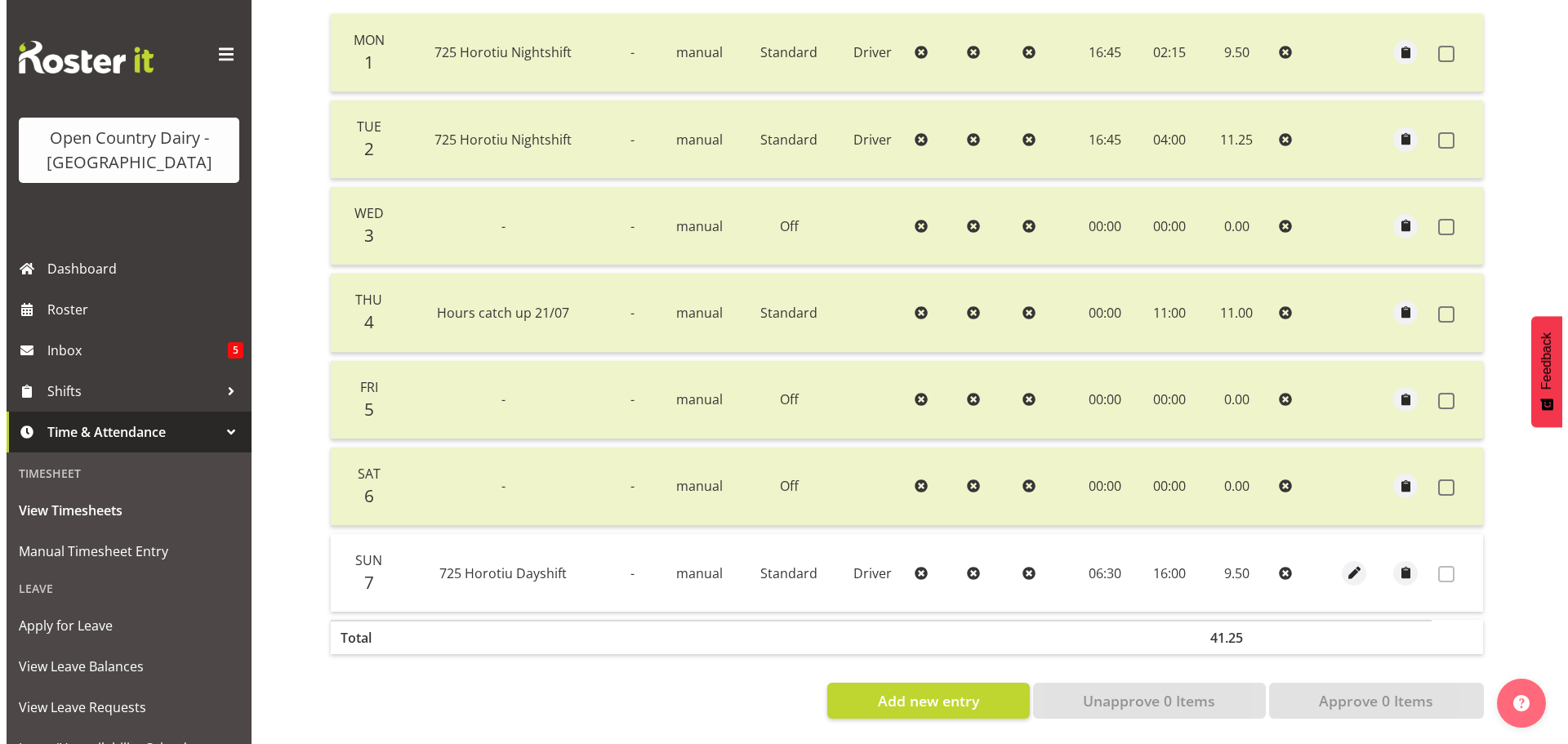
scroll to position [410, 0]
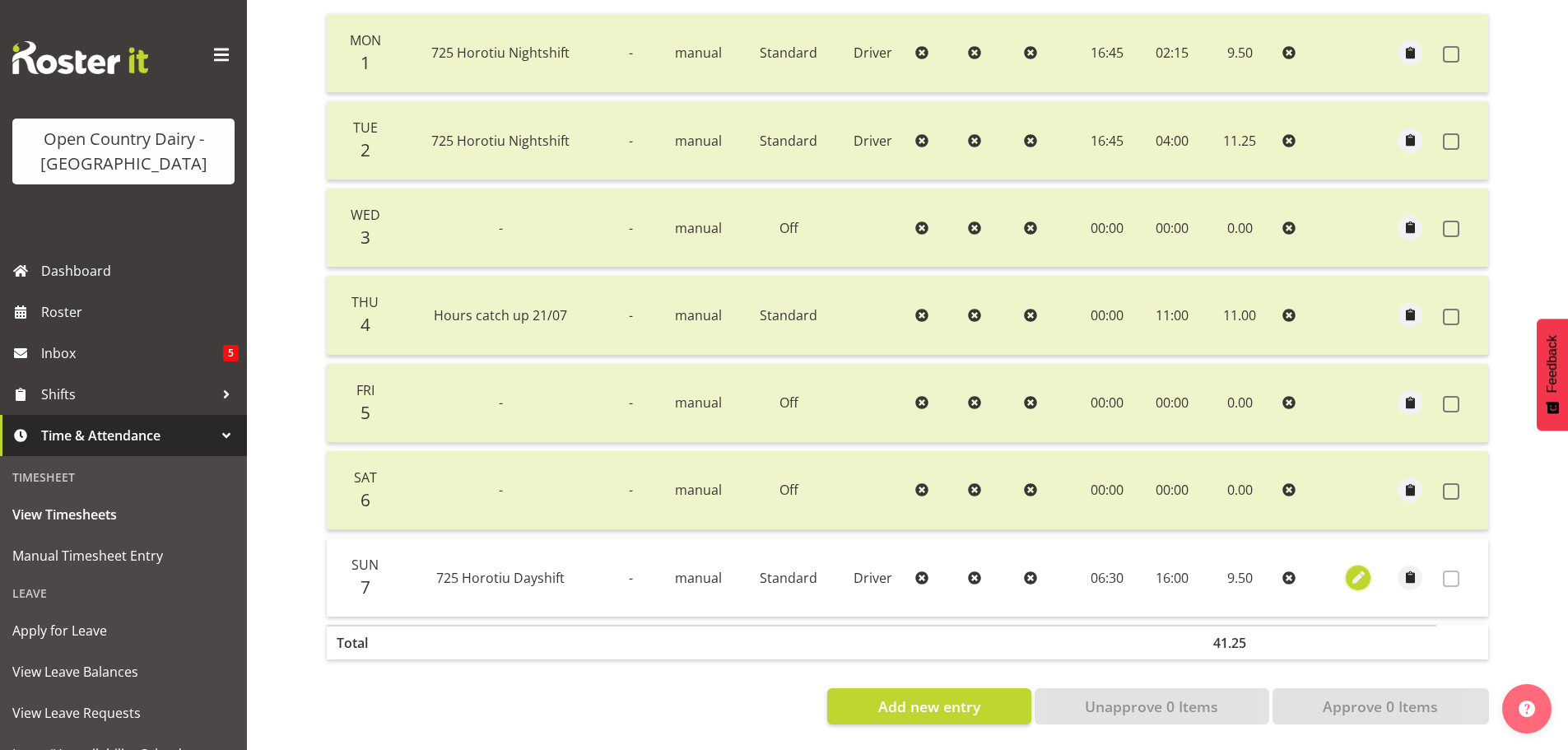
click at [1362, 567] on span "button" at bounding box center [1359, 577] width 19 height 19
select select "Standard"
select select "8"
select select "2025"
select select "16"
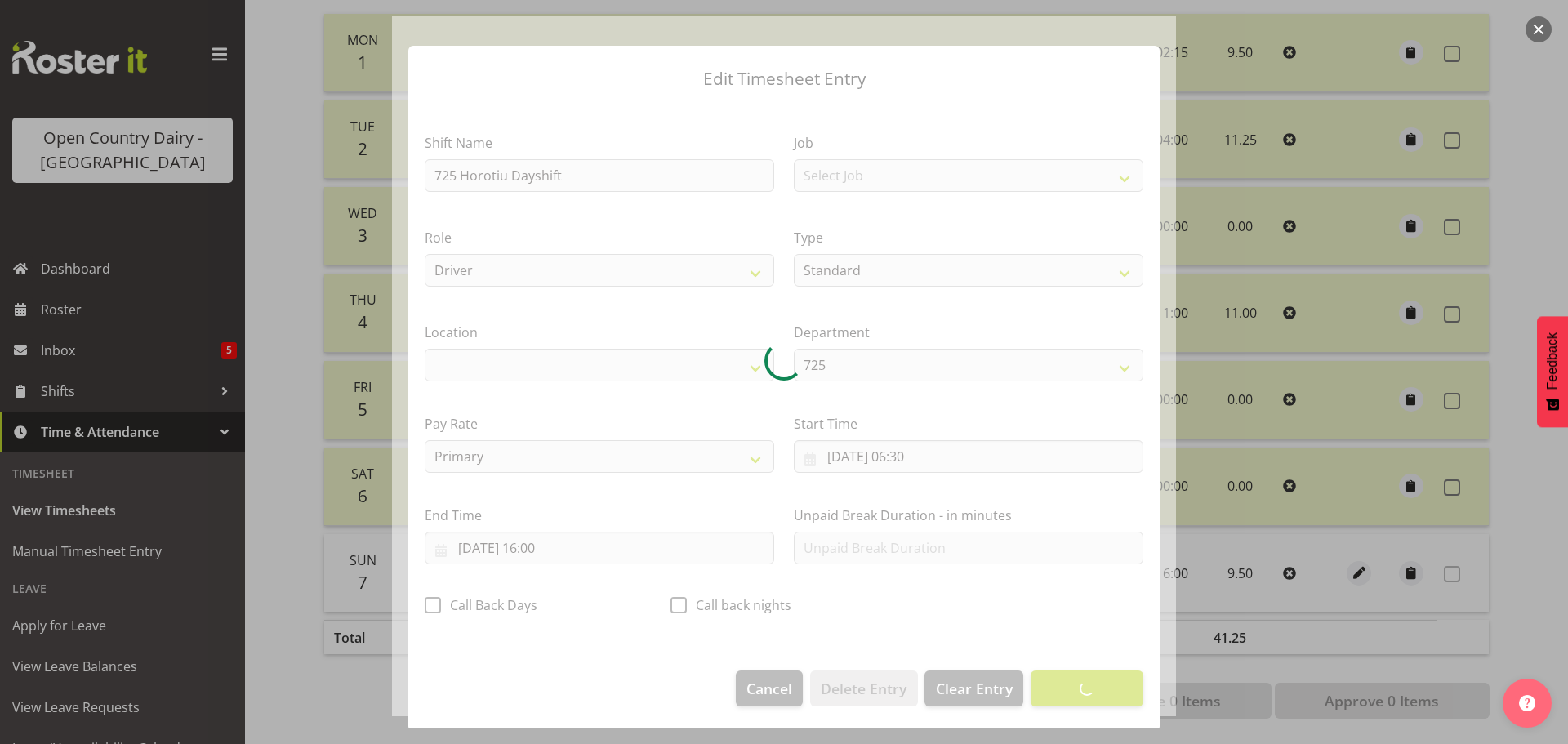
scroll to position [15, 0]
select select "1054"
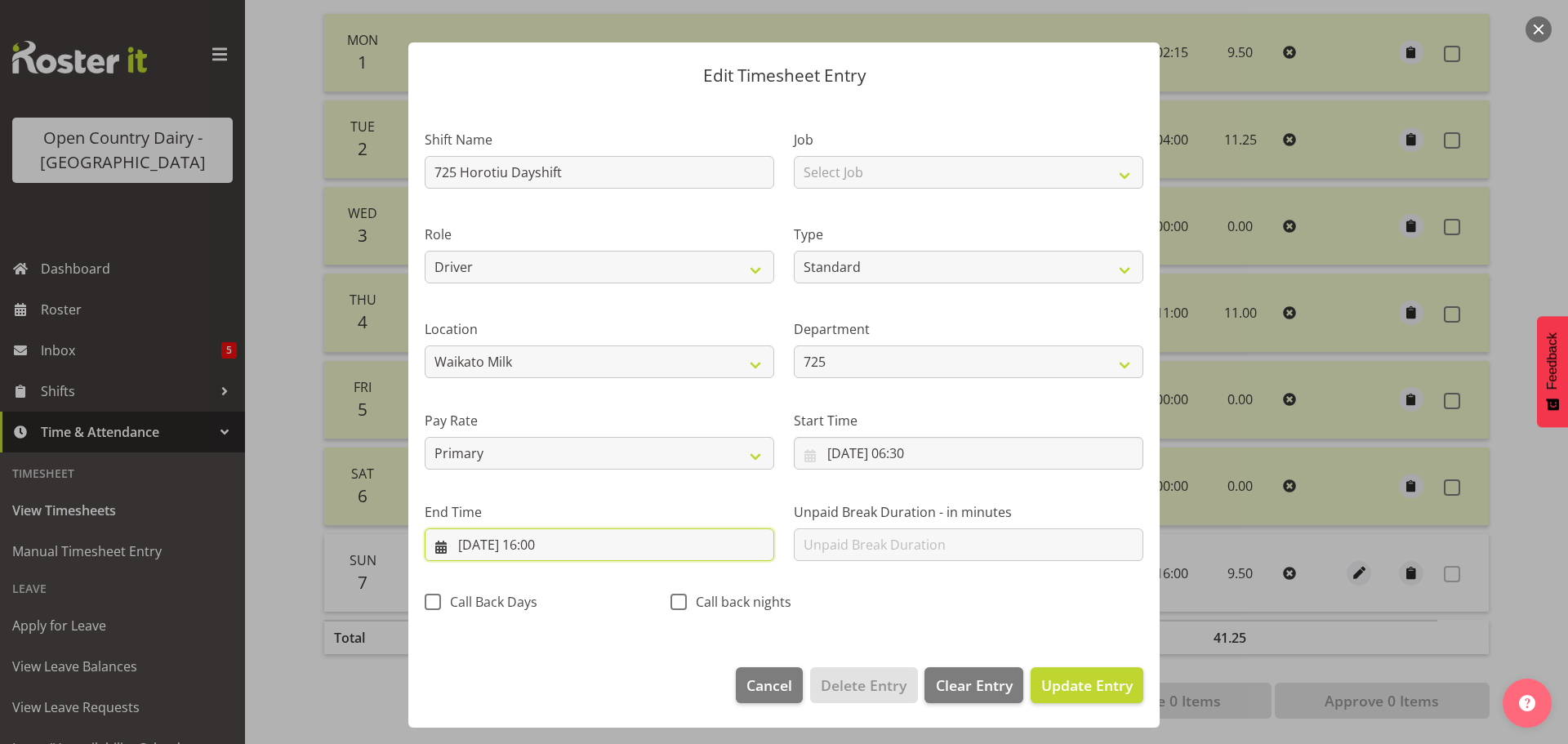
click at [557, 542] on input "07/09/2025, 16:00" at bounding box center [599, 545] width 349 height 33
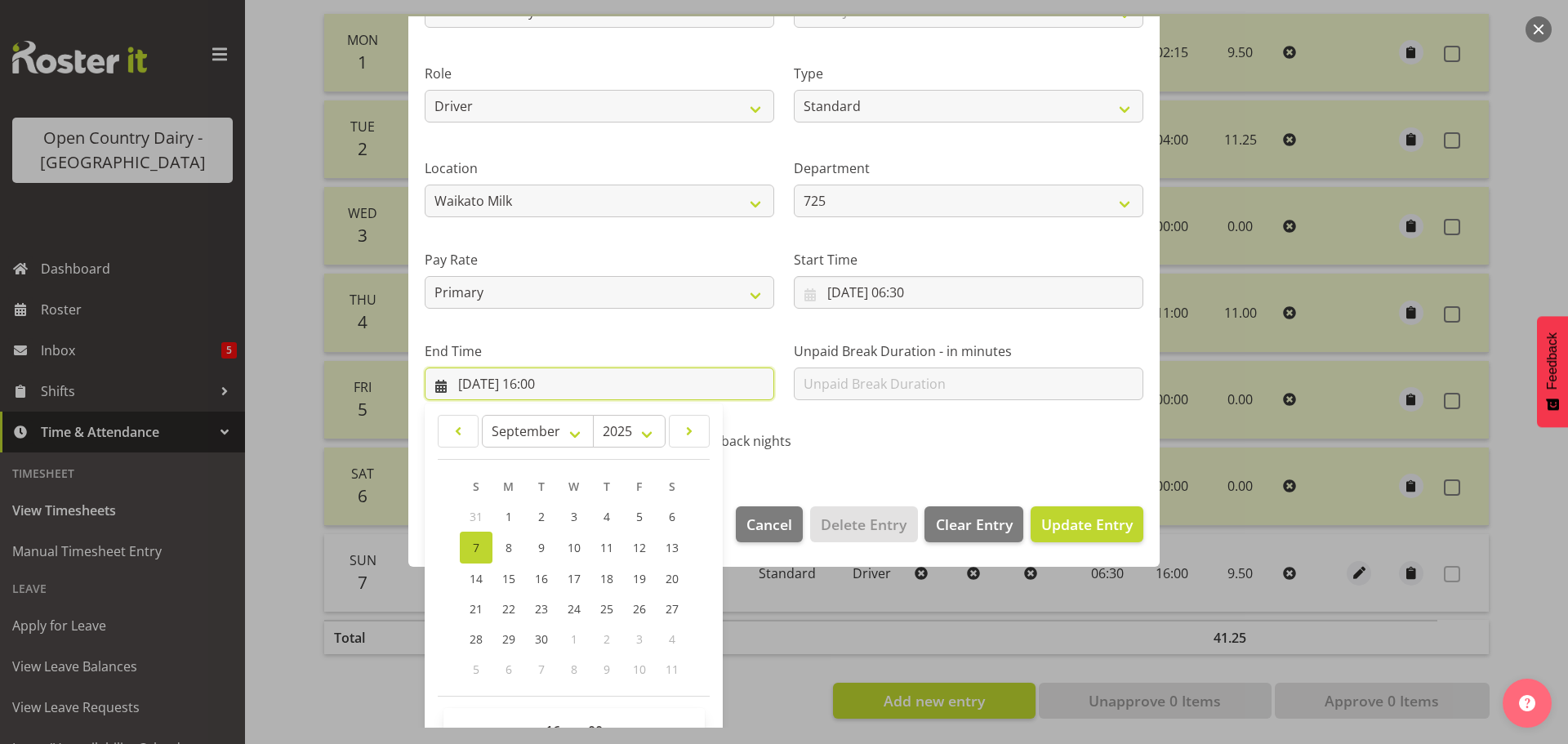
scroll to position [222, 0]
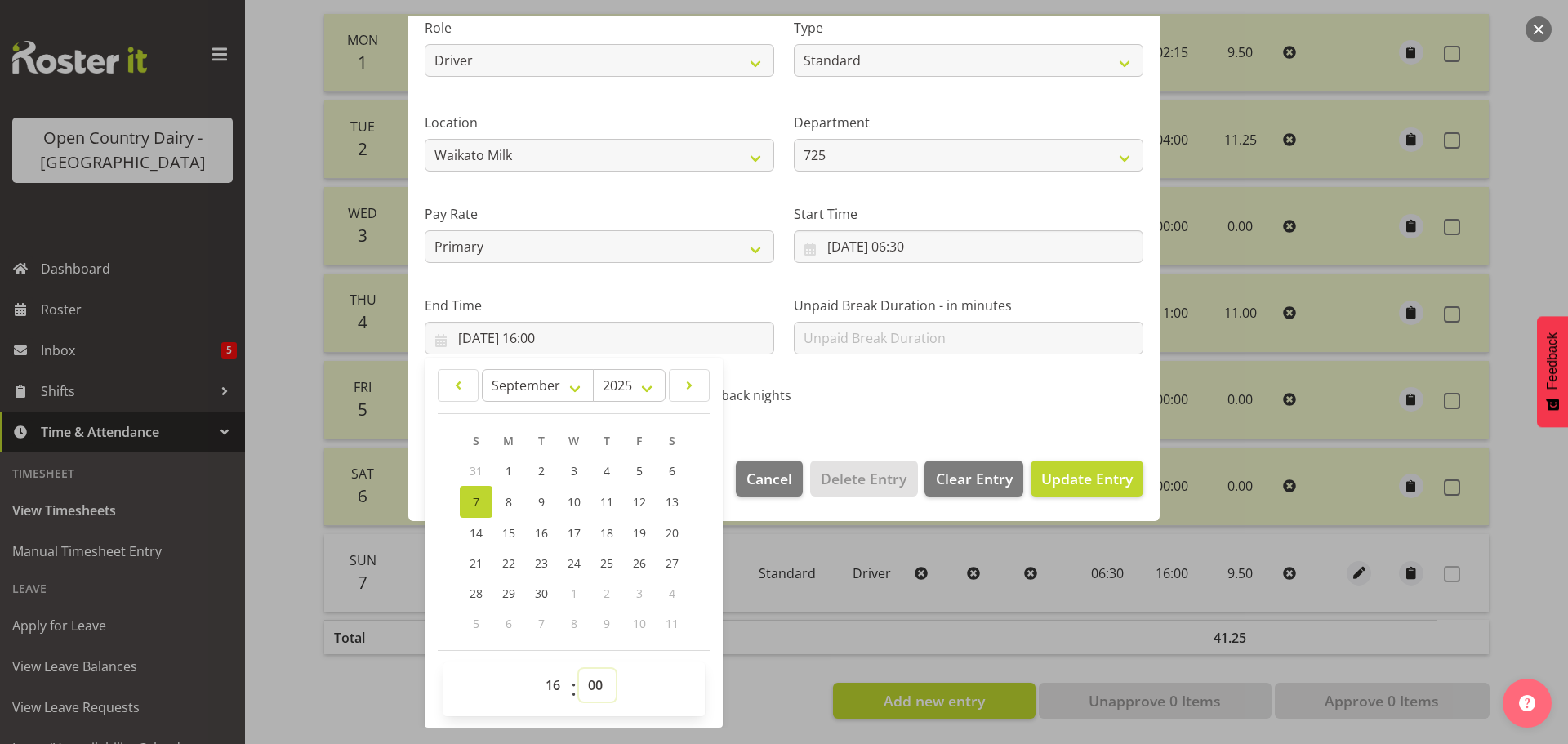
click at [597, 685] on select "00 01 02 03 04 05 06 07 08 09 10 11 12 13 14 15 16 17 18 19 20 21 22 23 24 25 2…" at bounding box center [597, 685] width 37 height 33
select select "15"
click at [579, 668] on select "00 01 02 03 04 05 06 07 08 09 10 11 12 13 14 15 16 17 18 19 20 21 22 23 24 25 2…" at bounding box center [597, 685] width 37 height 33
type input "07/09/2025, 16:15"
click at [1087, 466] on button "Update Entry" at bounding box center [1087, 478] width 113 height 36
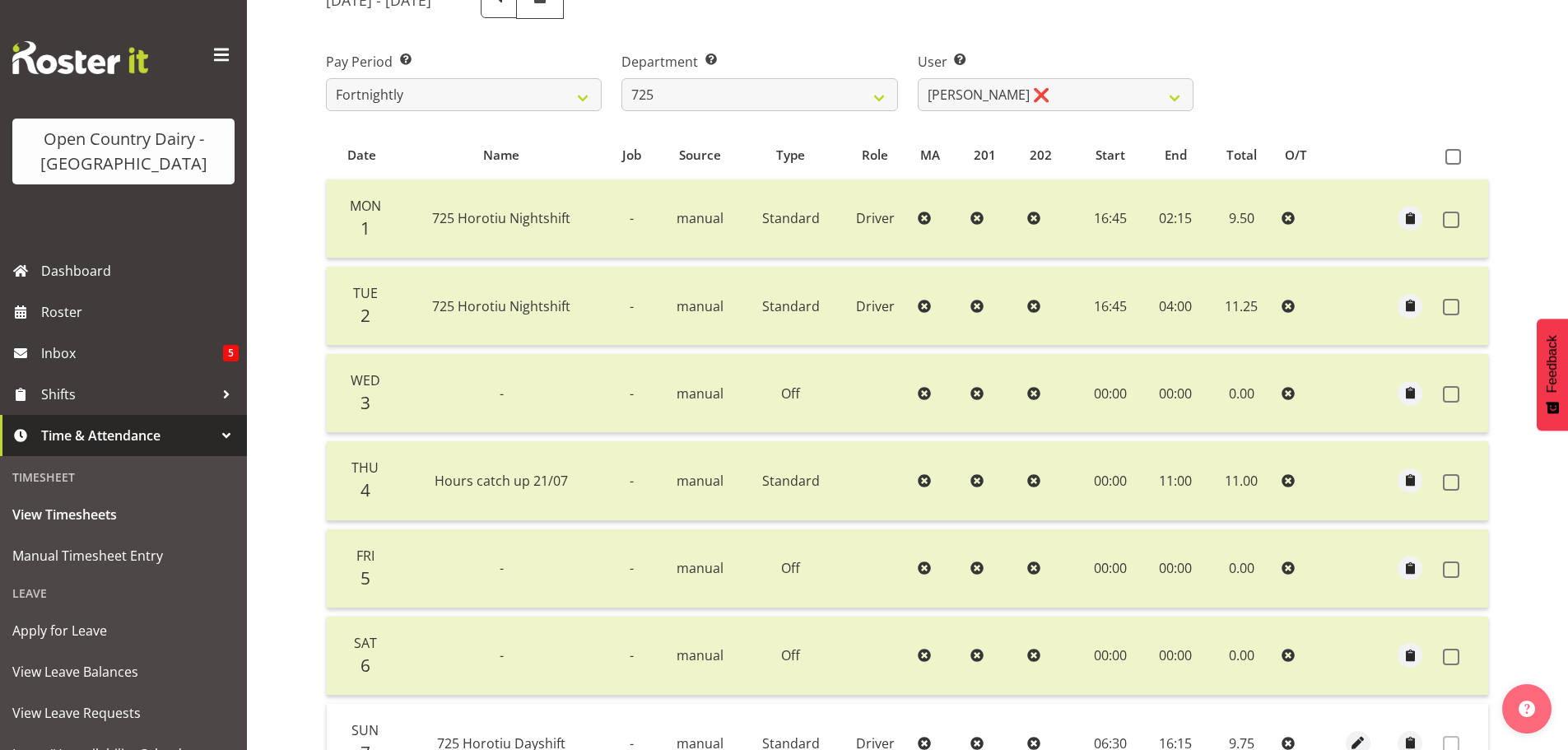
scroll to position [0, 0]
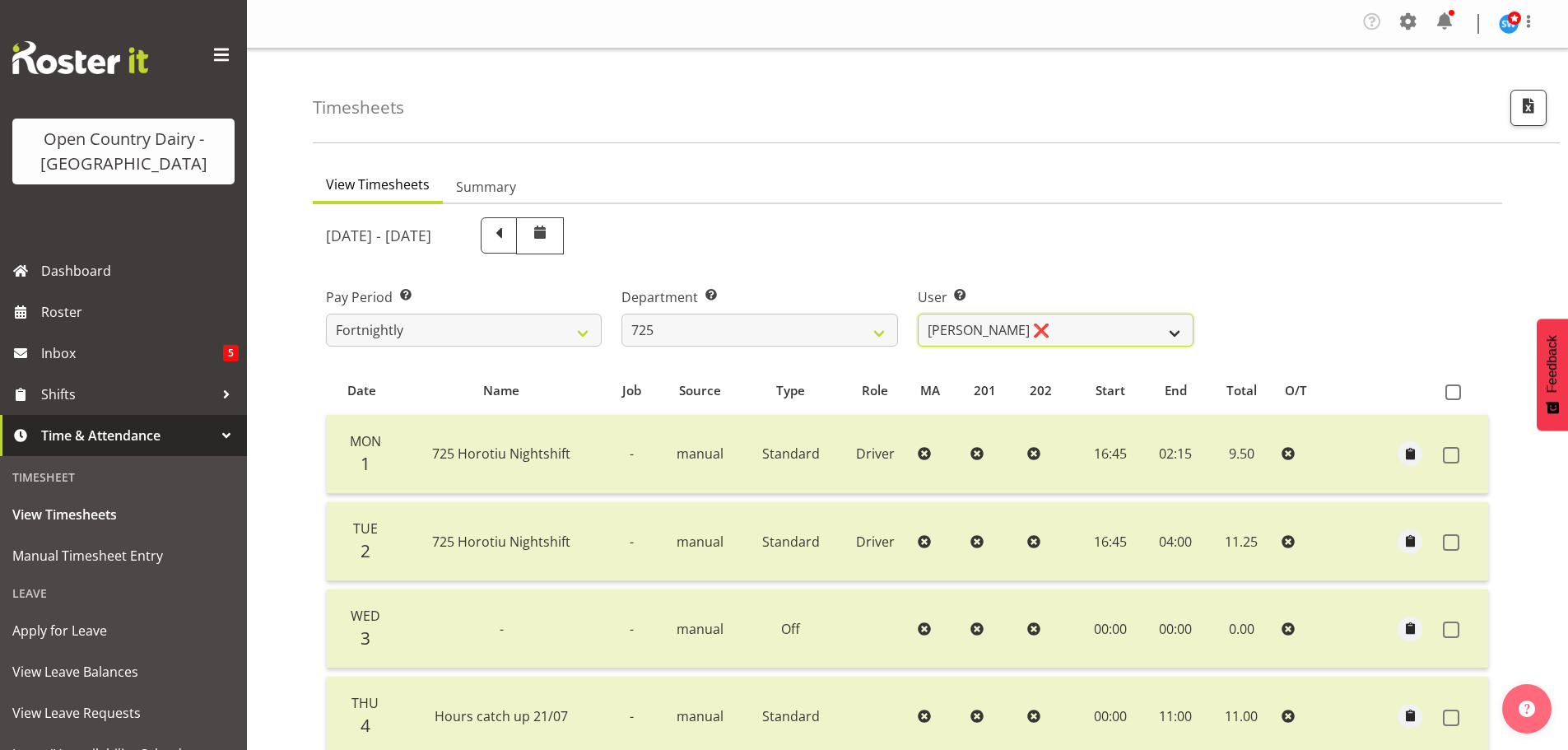
click at [1055, 335] on select "Bhupinder Dhaliwal ❌ Gurpreet Singh Kahlon ❌ Hendrik Potgieter ❌ Len Grace ❌" at bounding box center [1055, 330] width 276 height 33
click at [765, 326] on select "701 702 703 704 705 706 707 708 709 710 711 712 713 714 715 716 717 718 719 720" at bounding box center [759, 330] width 276 height 33
select select "733"
click at [621, 314] on select "701 702 703 704 705 706 707 708 709 710 711 712 713 714 715 716 717 718 719 720" at bounding box center [759, 330] width 276 height 33
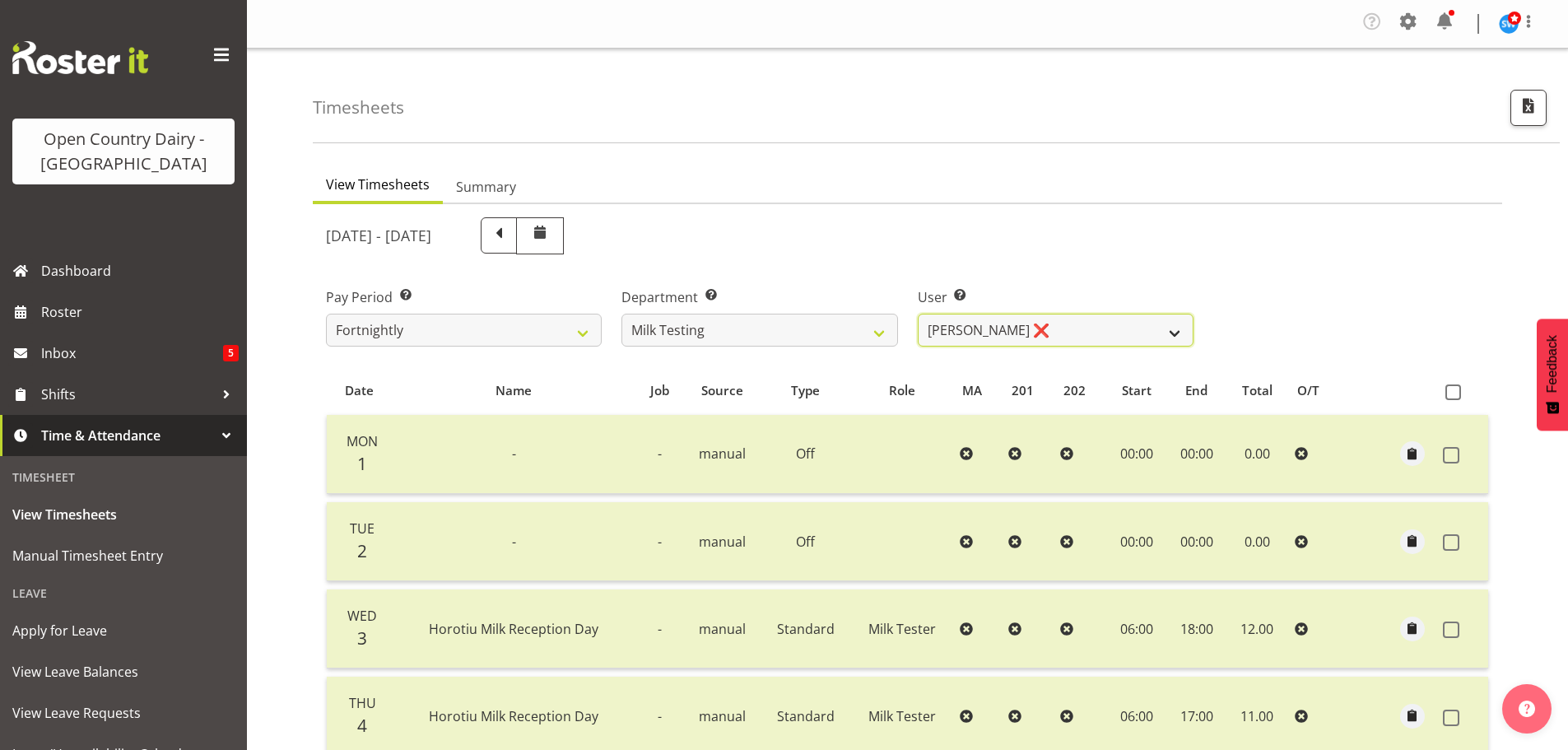
click at [1028, 320] on select "[PERSON_NAME] ❌ [PERSON_NAME] ❌ [PERSON_NAME] ❌ [PERSON_NAME] ❌ [PERSON_NAME] ❌…" at bounding box center [1055, 330] width 276 height 33
select select "7379"
click at [918, 314] on select "[PERSON_NAME] ❌ [PERSON_NAME] ❌ [PERSON_NAME] ❌ [PERSON_NAME] ❌ [PERSON_NAME] ❌…" at bounding box center [1055, 330] width 276 height 33
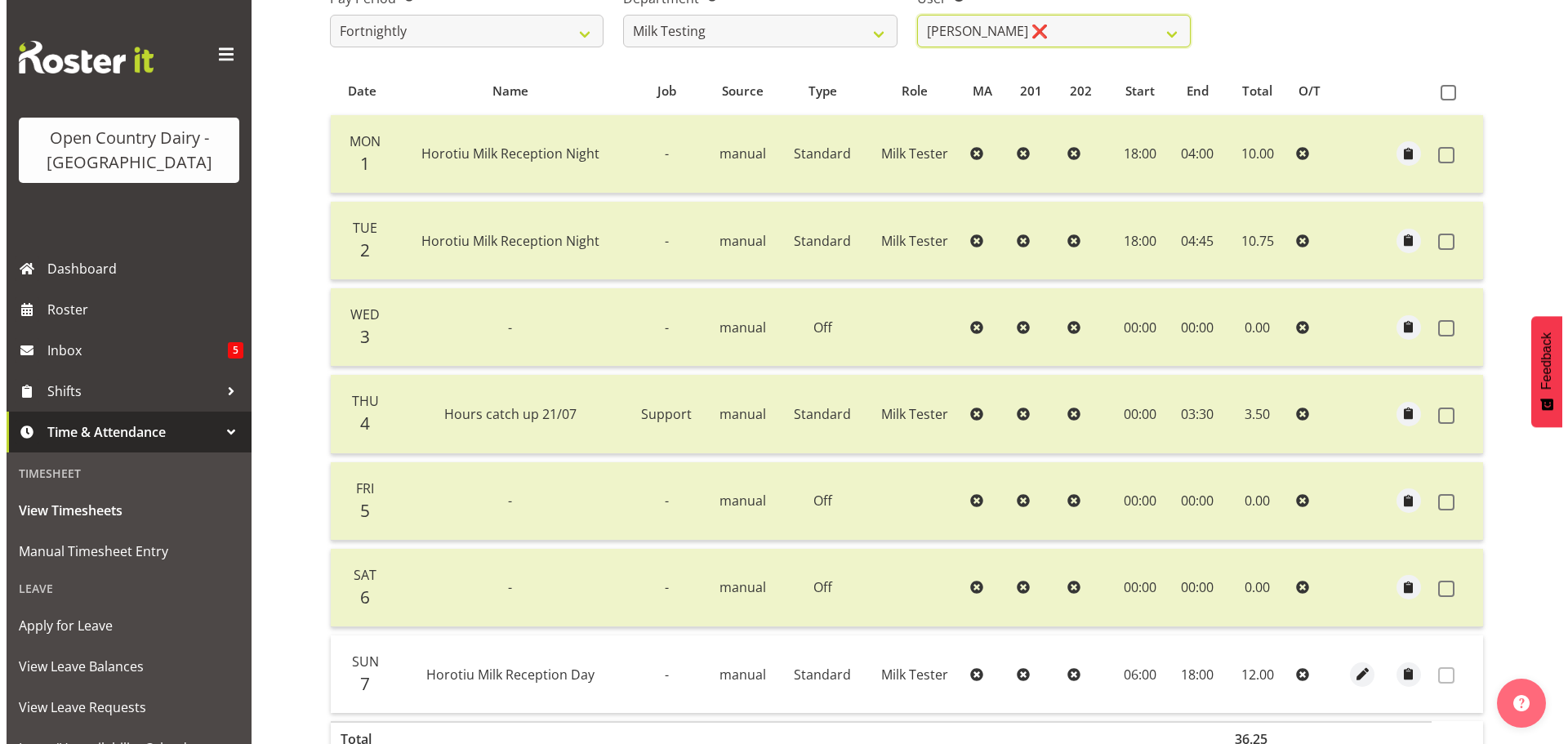
scroll to position [410, 0]
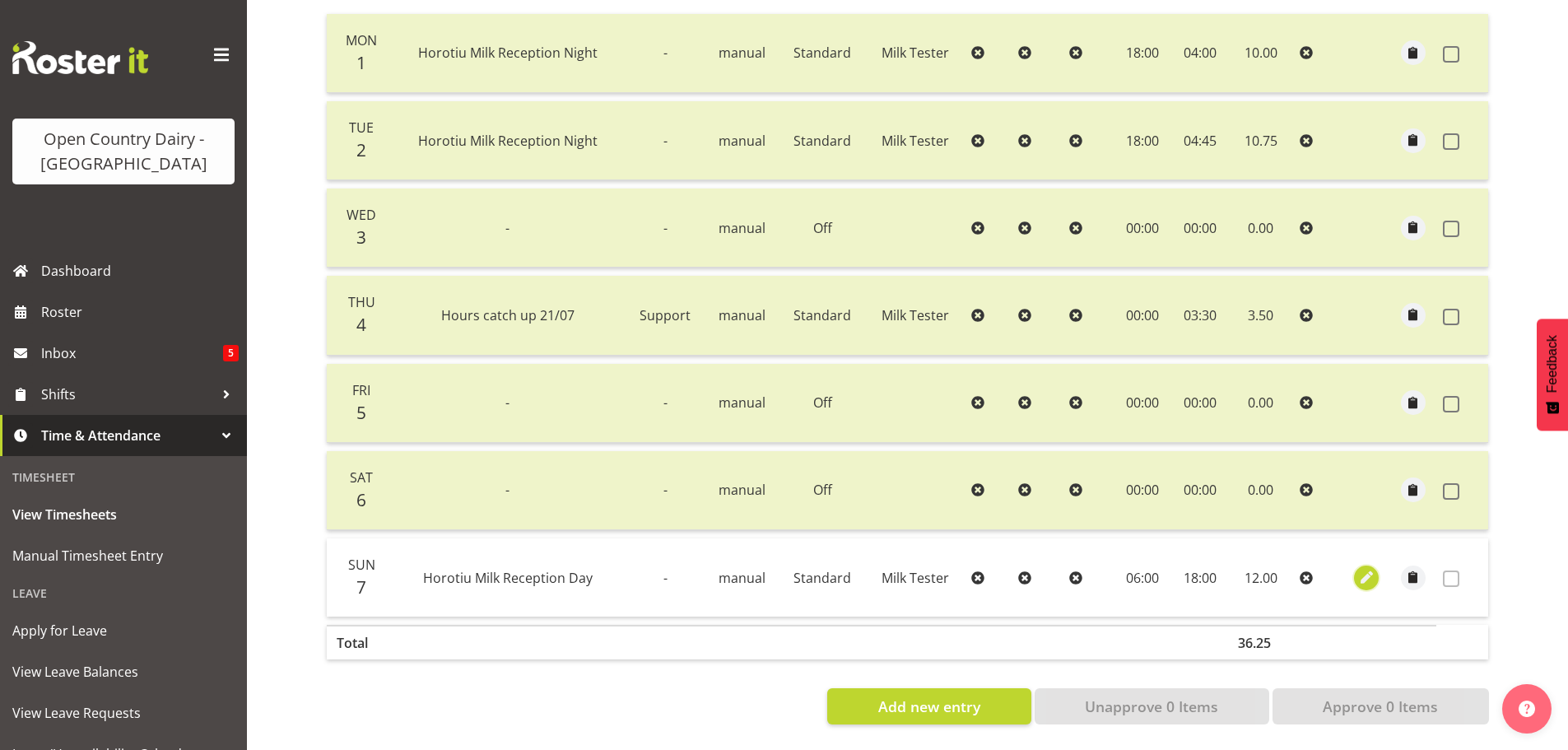
click at [1362, 567] on span "button" at bounding box center [1366, 577] width 19 height 19
select select "Standard"
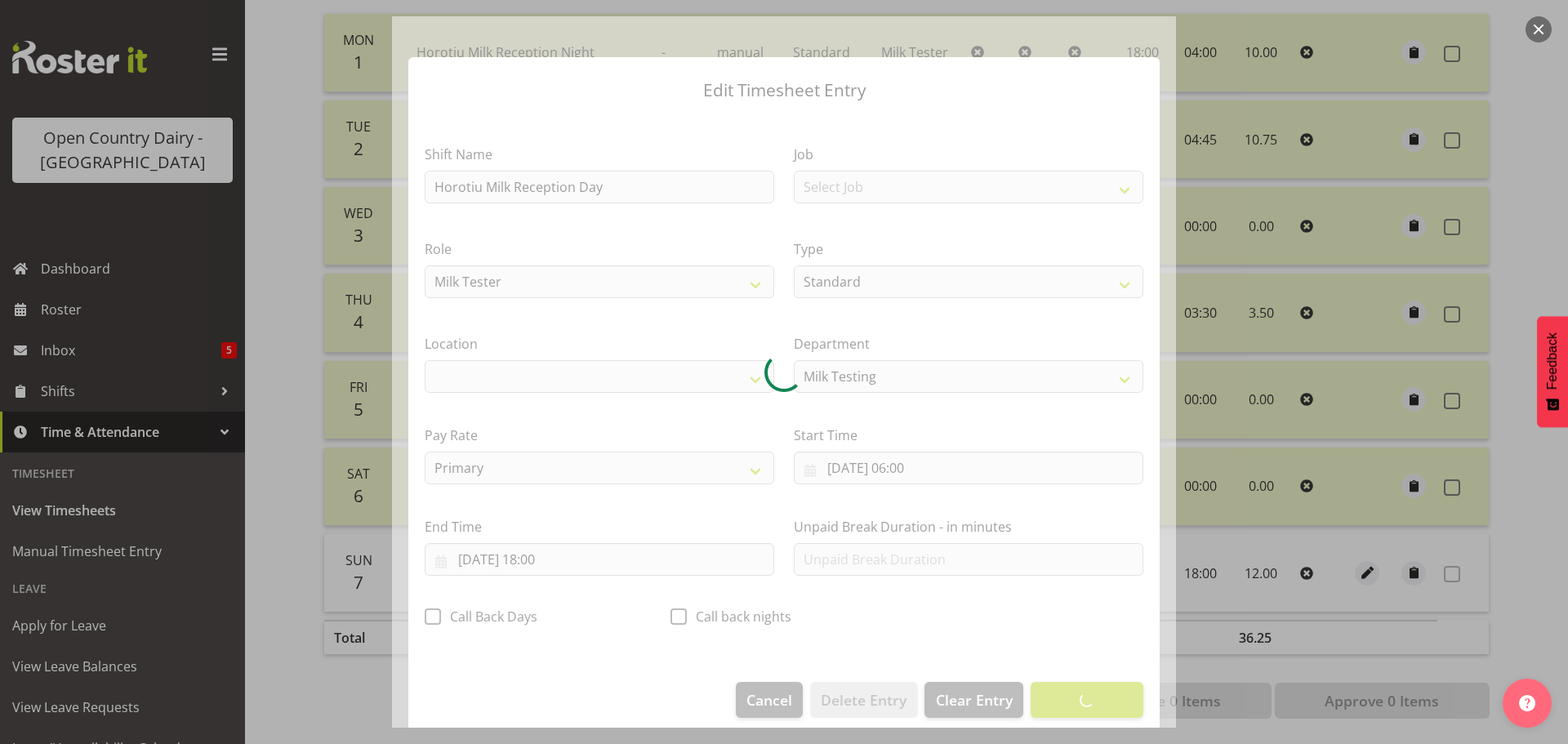
select select "1054"
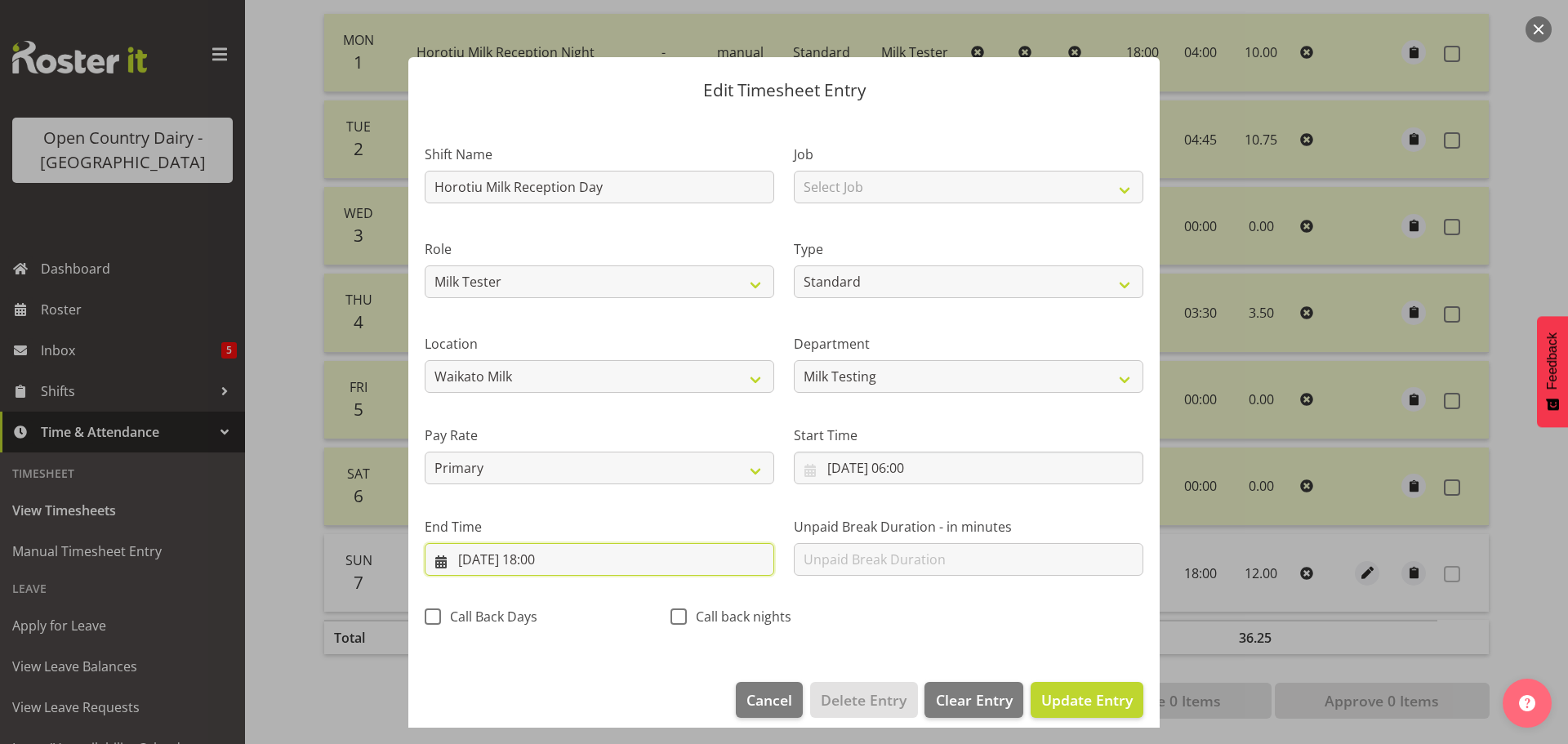
click at [541, 553] on input "[DATE] 18:00" at bounding box center [599, 560] width 349 height 33
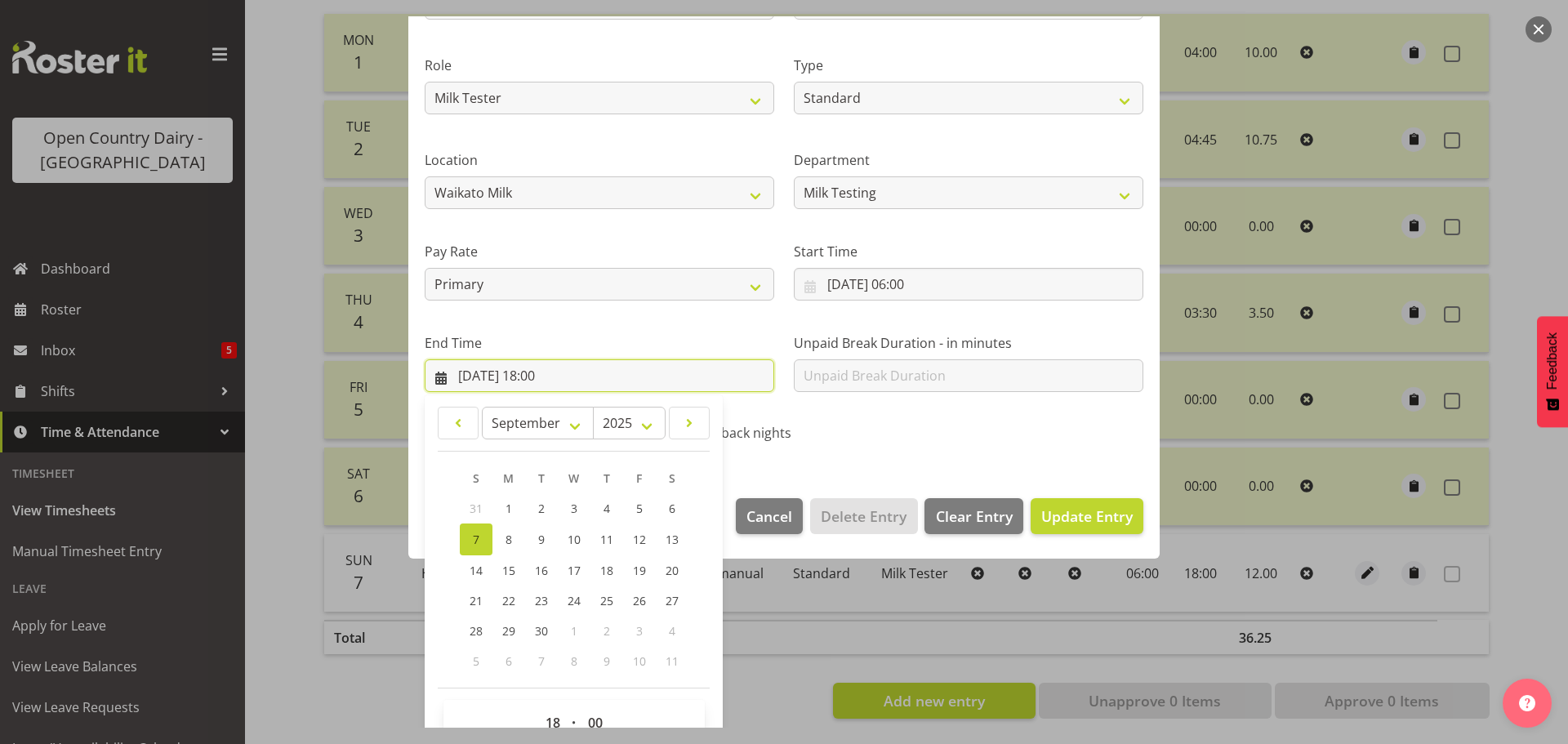
scroll to position [222, 0]
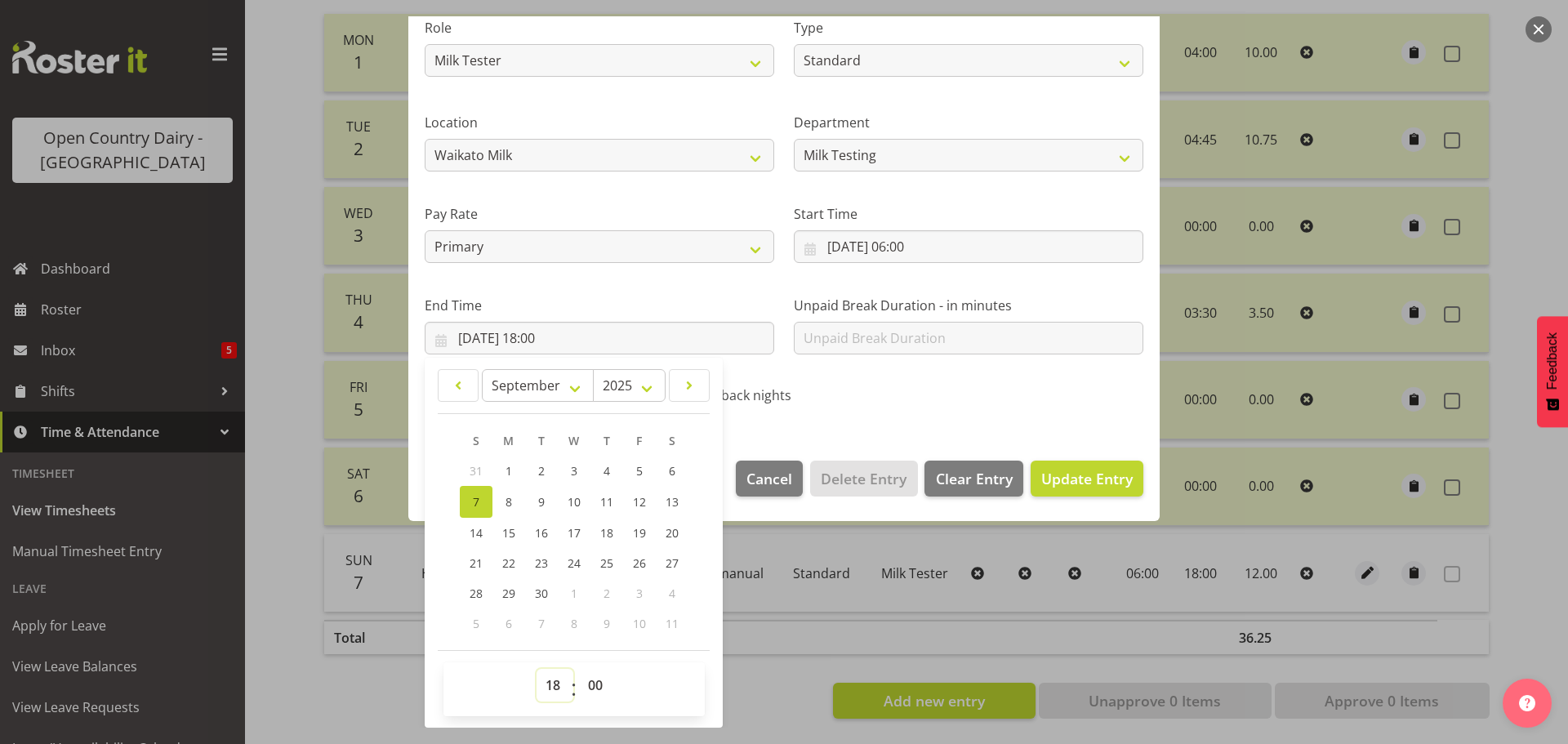
click at [558, 683] on select "00 01 02 03 04 05 06 07 08 09 10 11 12 13 14 15 16 17 18 19 20 21 22 23" at bounding box center [555, 685] width 37 height 33
select select "16"
click at [536, 668] on select "00 01 02 03 04 05 06 07 08 09 10 11 12 13 14 15 16 17 18 19 20 21 22 23" at bounding box center [555, 685] width 37 height 33
type input "[DATE] 16:00"
click at [593, 683] on select "00 01 02 03 04 05 06 07 08 09 10 11 12 13 14 15 16 17 18 19 20 21 22 23 24 25 2…" at bounding box center [597, 685] width 37 height 33
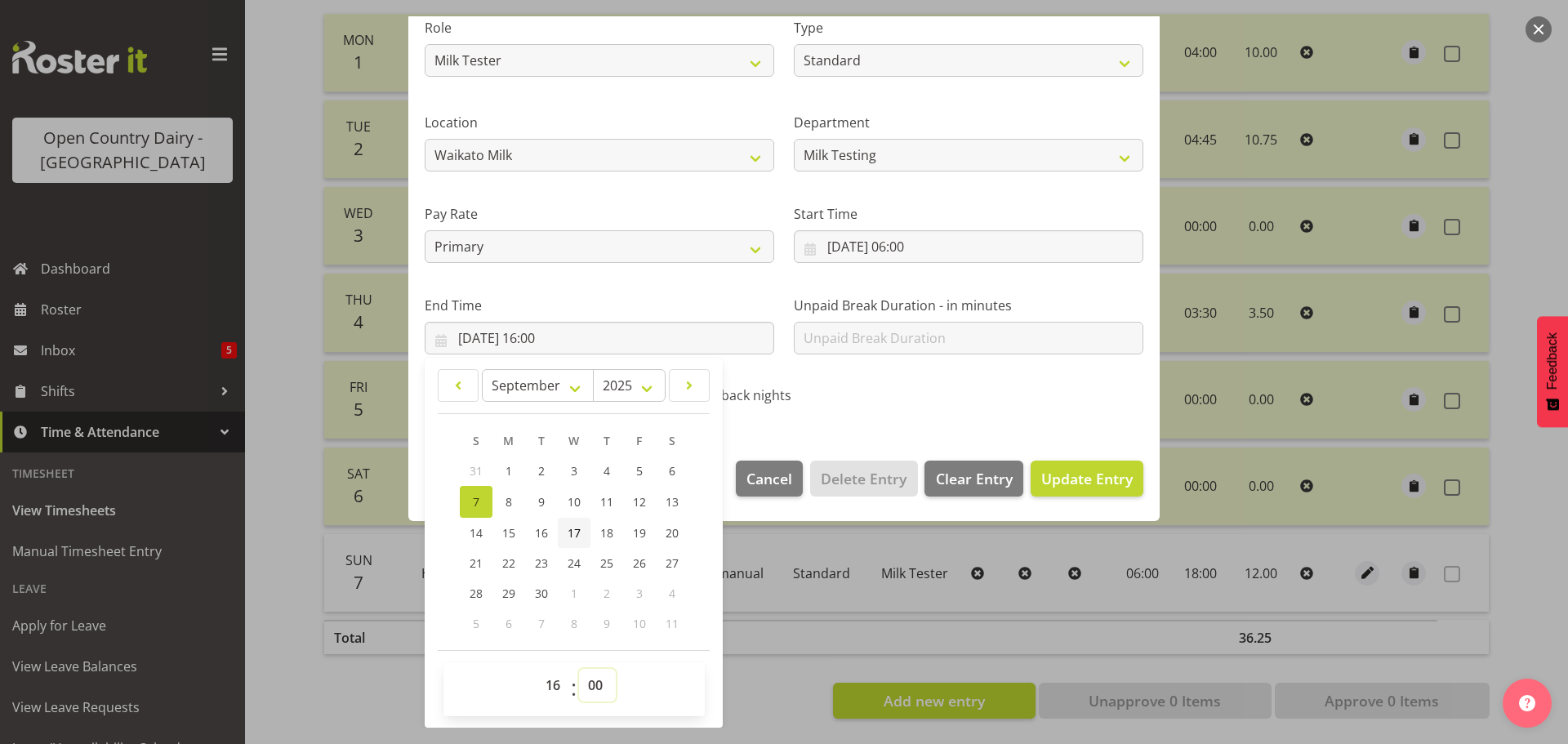
select select "30"
click at [579, 668] on select "00 01 02 03 04 05 06 07 08 09 10 11 12 13 14 15 16 17 18 19 20 21 22 23 24 25 2…" at bounding box center [597, 685] width 37 height 33
type input "07/09/2025, 16:30"
click at [1077, 468] on span "Update Entry" at bounding box center [1087, 478] width 91 height 20
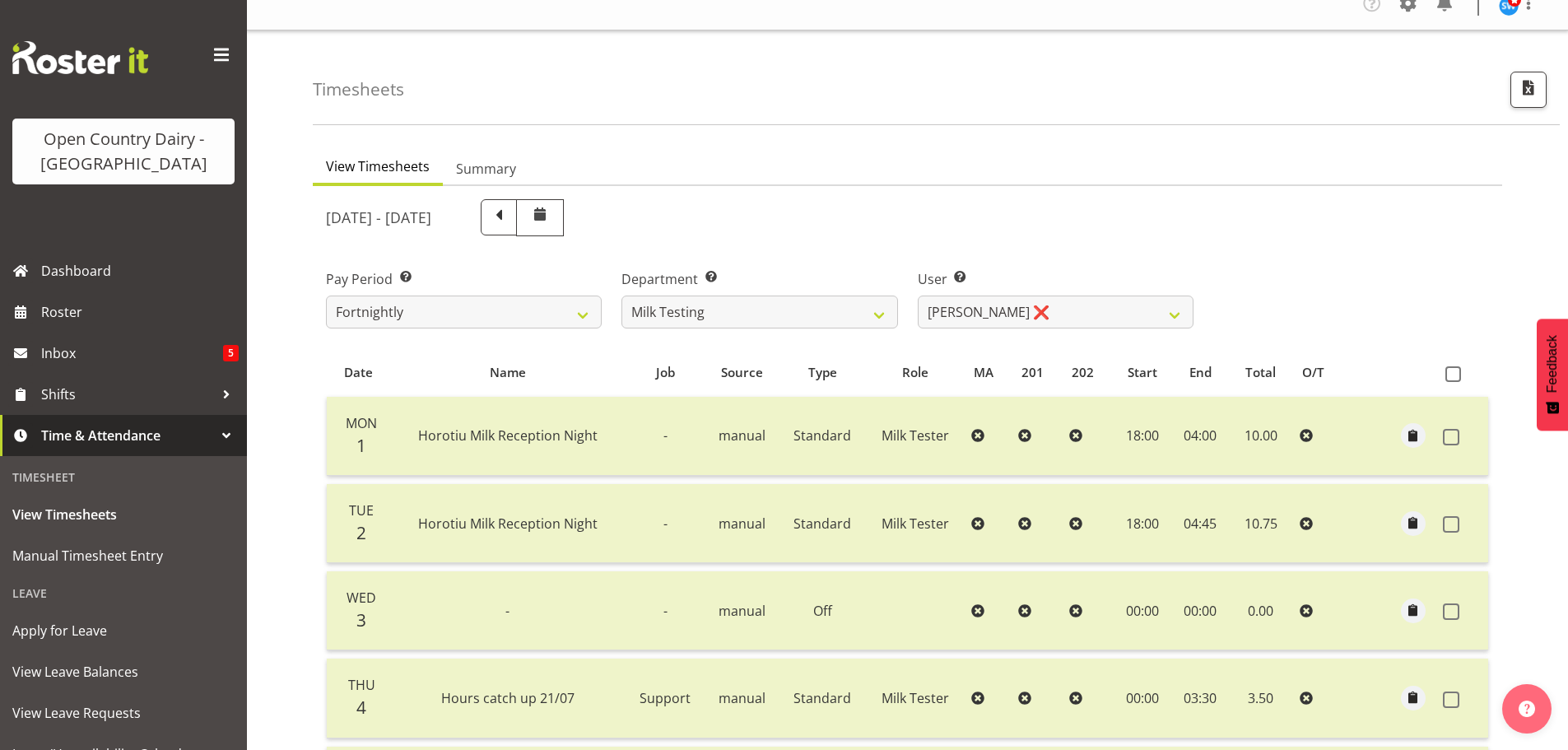
scroll to position [2, 0]
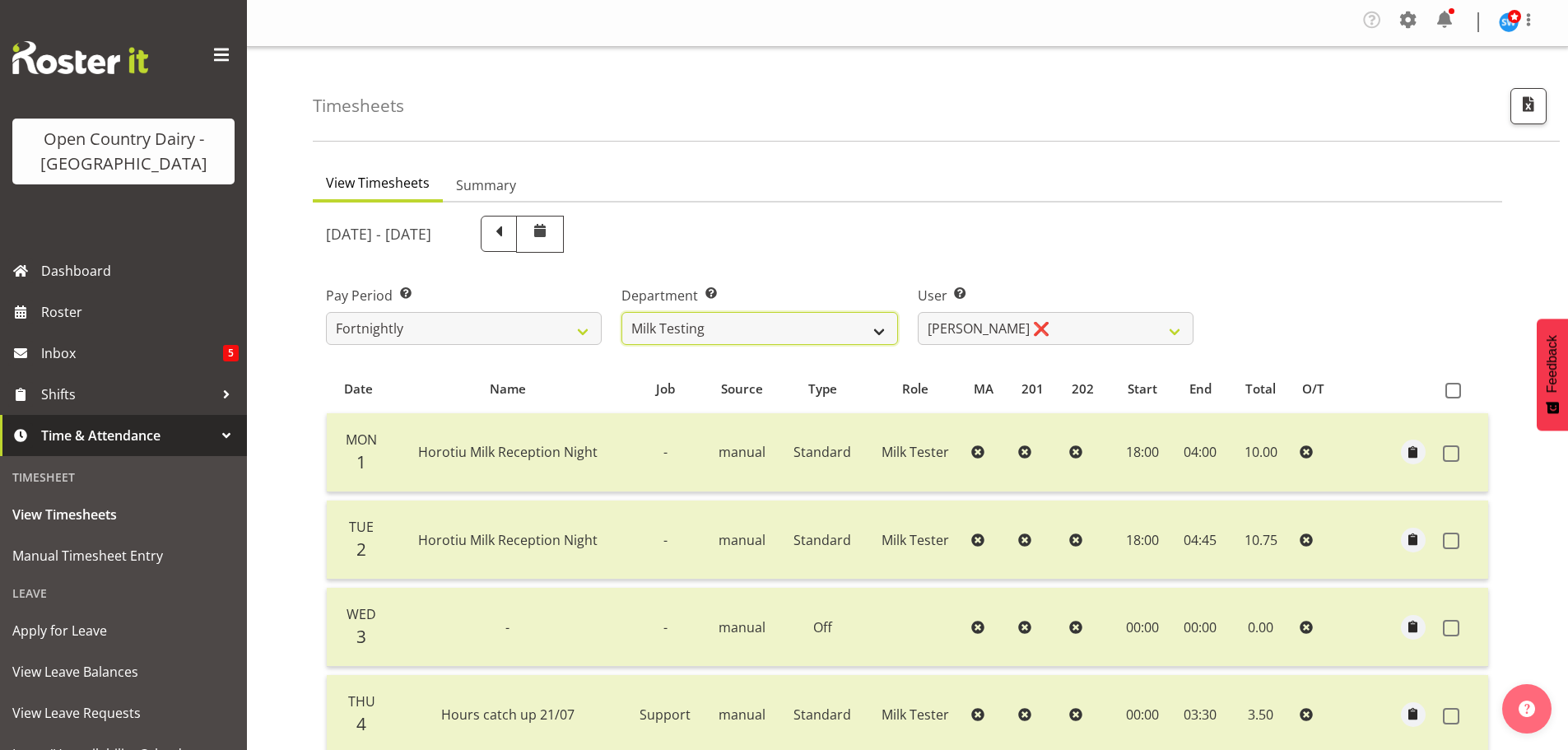
click at [721, 335] on select "701 702 703 704 705 706 707 708 709 710 711 712 713 714 715 716 717 718 719 720" at bounding box center [759, 329] width 276 height 33
click at [719, 327] on select "701 702 703 704 705 706 707 708 709 710 711 712 713 714 715 716 717 718 719 720" at bounding box center [759, 330] width 276 height 33
select select "874"
click at [621, 314] on select "701 702 703 704 705 706 707 708 709 710 711 712 713 714 715 716 717 718 719 720" at bounding box center [759, 330] width 276 height 33
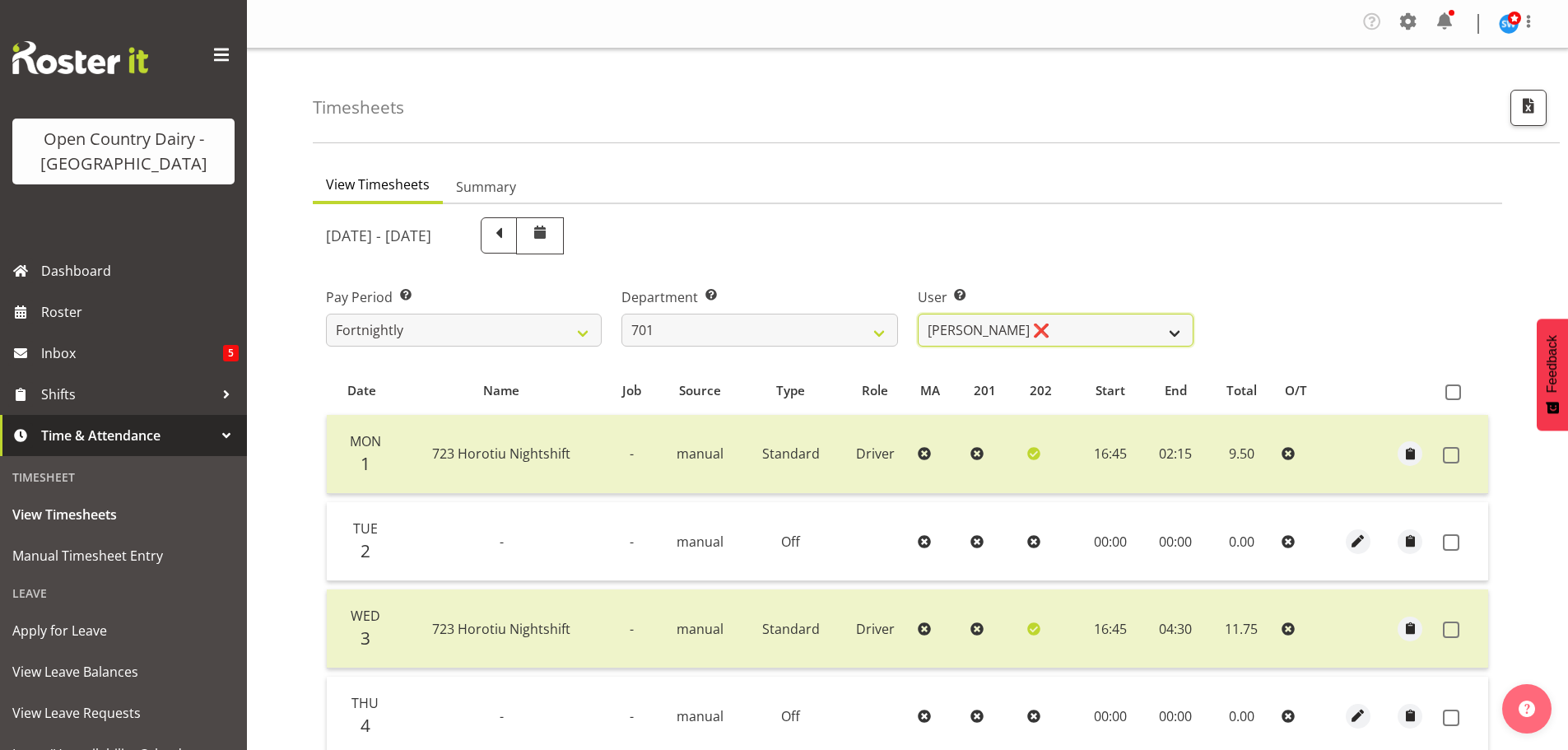
click at [1100, 325] on select "Duncan Shirley ❌ Gagandeep Singh ❌ Johann Van Zyl ❌ John Cottingham ❌" at bounding box center [1055, 330] width 276 height 33
select select "8383"
click at [918, 314] on select "Duncan Shirley ❌ Gagandeep Singh ❌ Johann Van Zyl ❌ John Cottingham ❌" at bounding box center [1055, 330] width 276 height 33
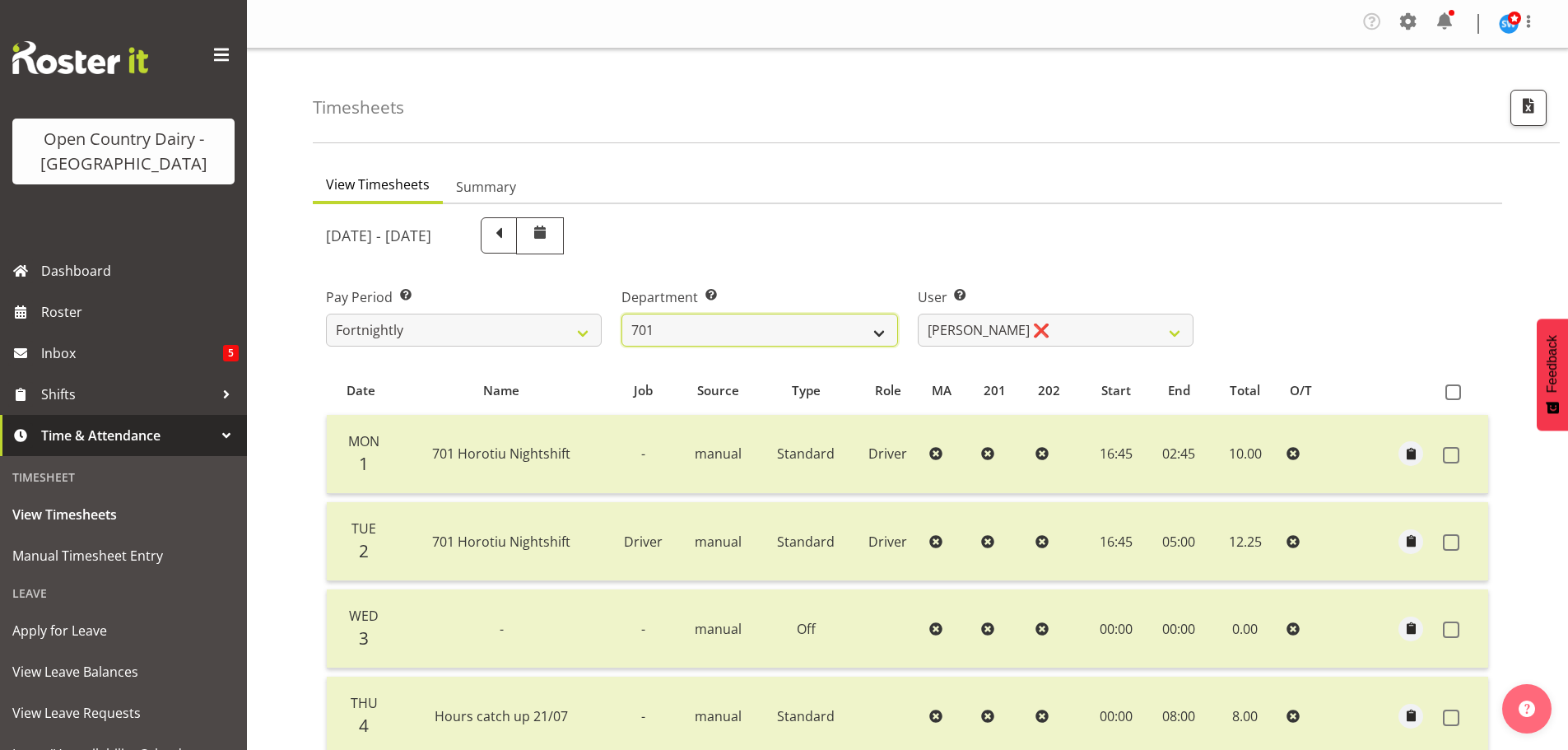
click at [729, 332] on select "701 702 703 704 705 706 707 708 709 710 711 712 713 714 715 716 717 718 719 720" at bounding box center [759, 330] width 276 height 33
select select "814"
click at [621, 314] on select "701 702 703 704 705 706 707 708 709 710 711 712 713 714 715 716 717 718 719 720" at bounding box center [759, 330] width 276 height 33
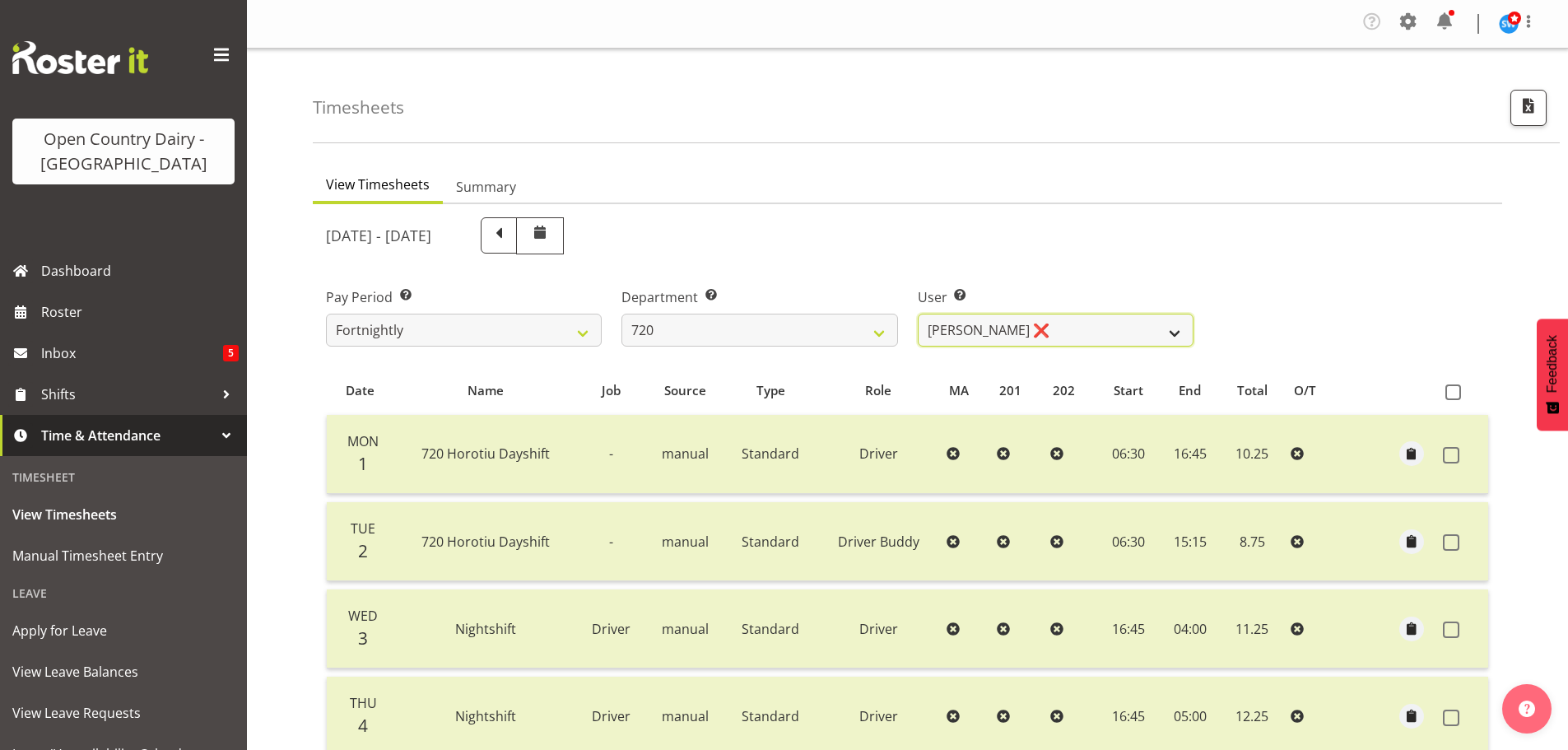
click at [1019, 322] on select "Garry Hooper ❌ Kerry Slater ❌ Nathan Frankhouser ❌ Steve Daly ❌" at bounding box center [1055, 330] width 276 height 33
select select "8200"
click at [918, 314] on select "Garry Hooper ❌ Kerry Slater ❌ Nathan Frankhouser ❌ Steve Daly ❌" at bounding box center [1055, 330] width 276 height 33
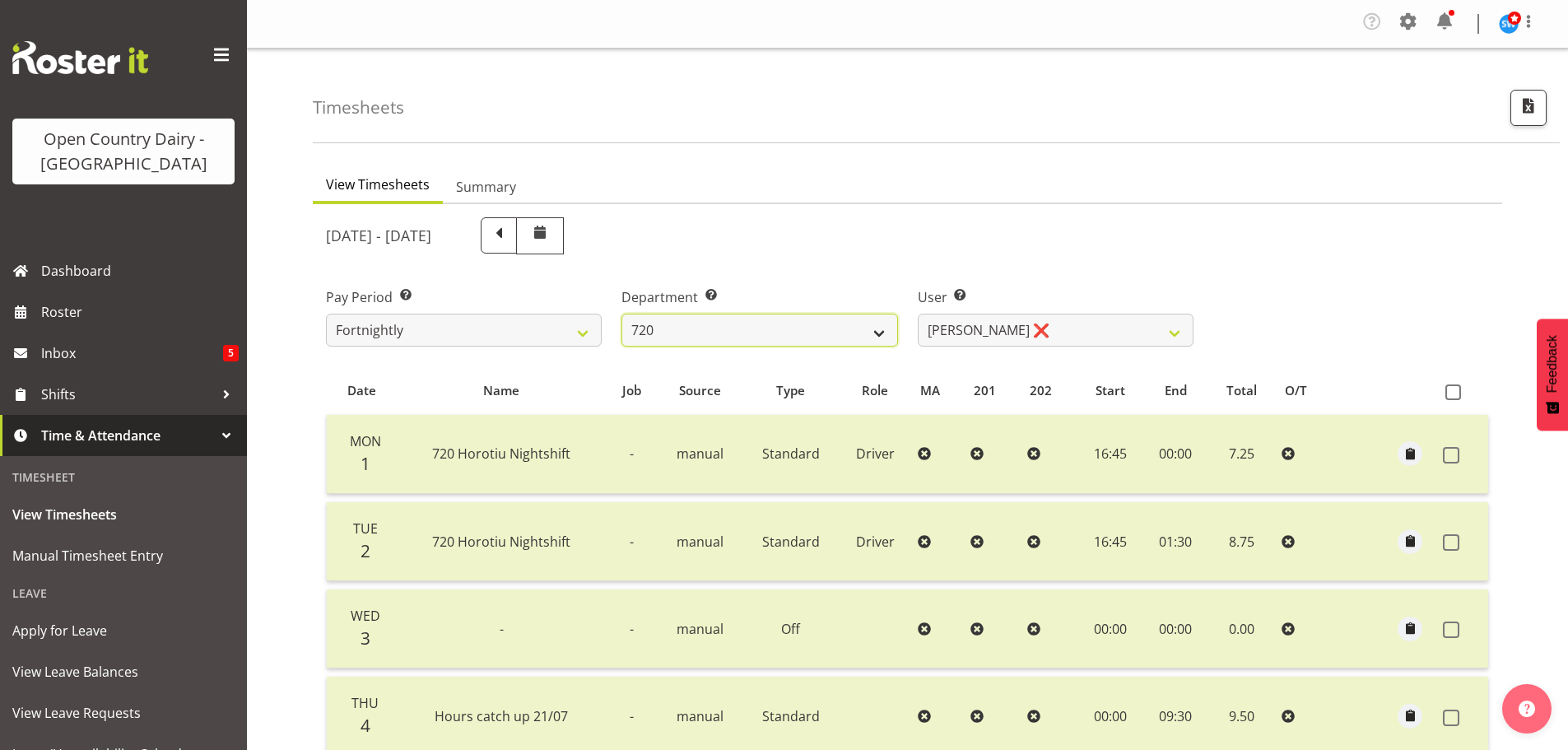
click at [731, 323] on select "701 702 703 704 705 706 707 708 709 710 711 712 713 714 715 716 717 718 719 720" at bounding box center [759, 330] width 276 height 33
select select "823"
click at [621, 314] on select "701 702 703 704 705 706 707 708 709 710 711 712 713 714 715 716 717 718 719 720" at bounding box center [759, 330] width 276 height 33
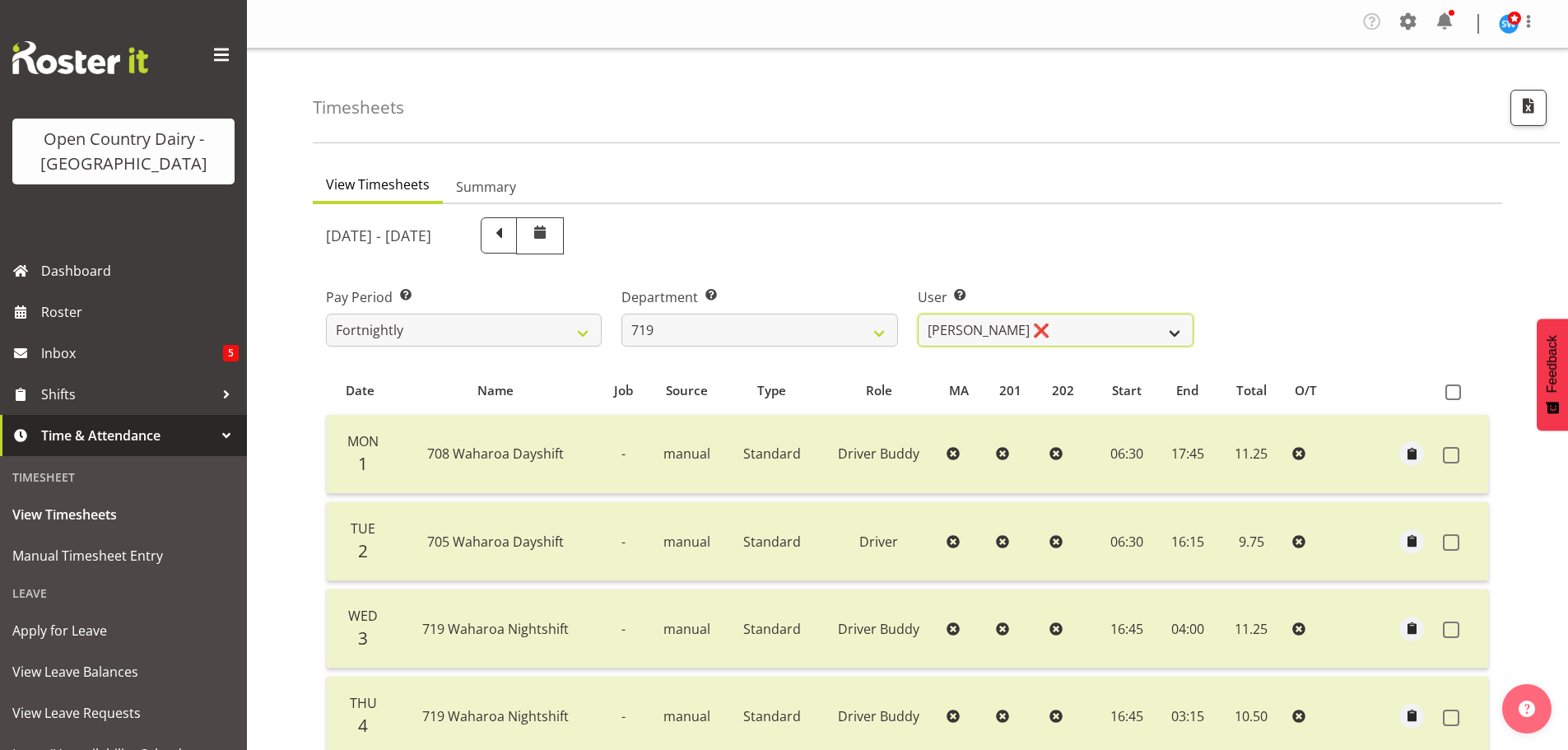
click at [1020, 329] on select "Andrew de Lautour ❌ James Wellington ❌ Sami Ovesen ❌" at bounding box center [1055, 330] width 276 height 33
select select "11013"
click at [918, 314] on select "Andrew de Lautour ❌ James Wellington ❌ Sami Ovesen ❌" at bounding box center [1055, 330] width 276 height 33
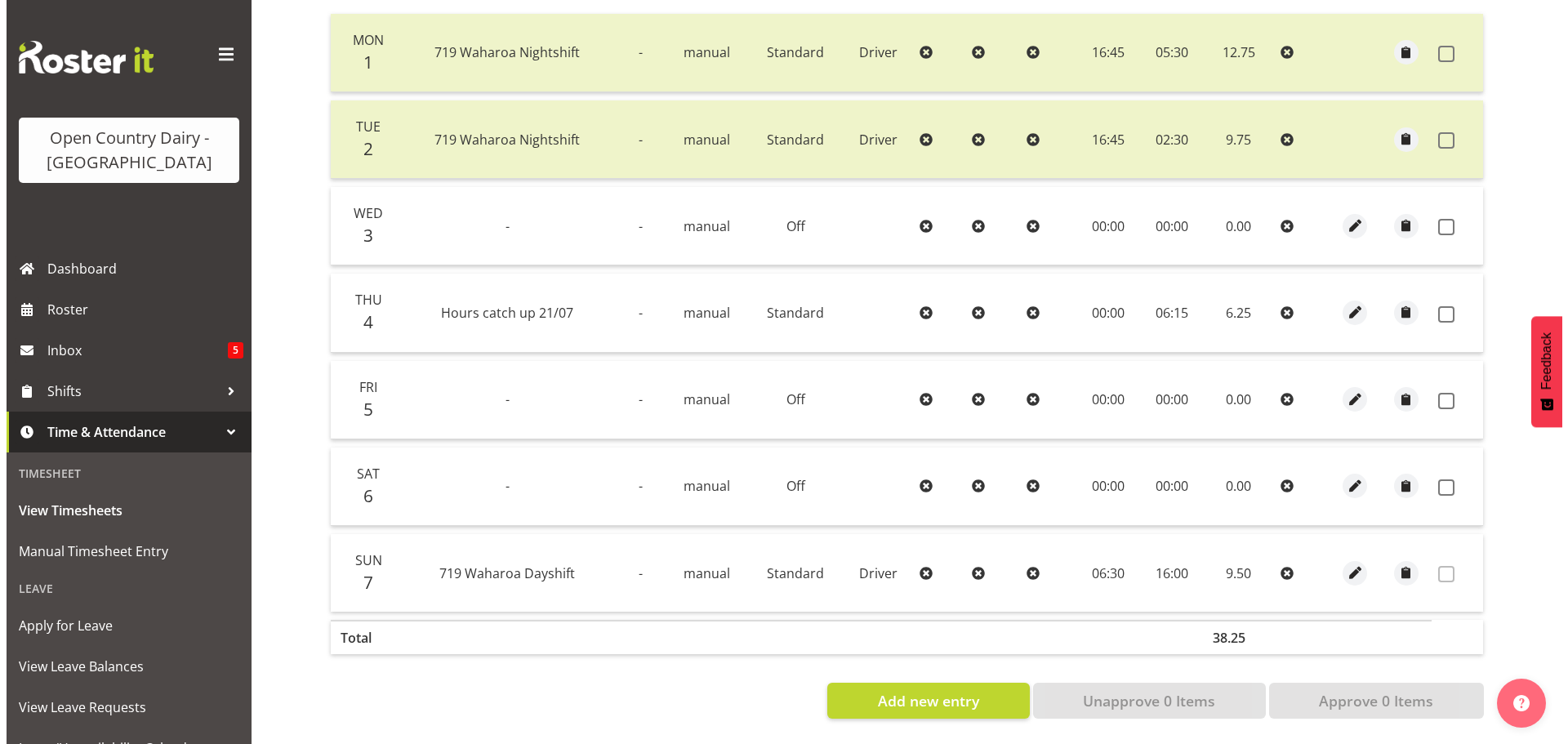
scroll to position [410, 0]
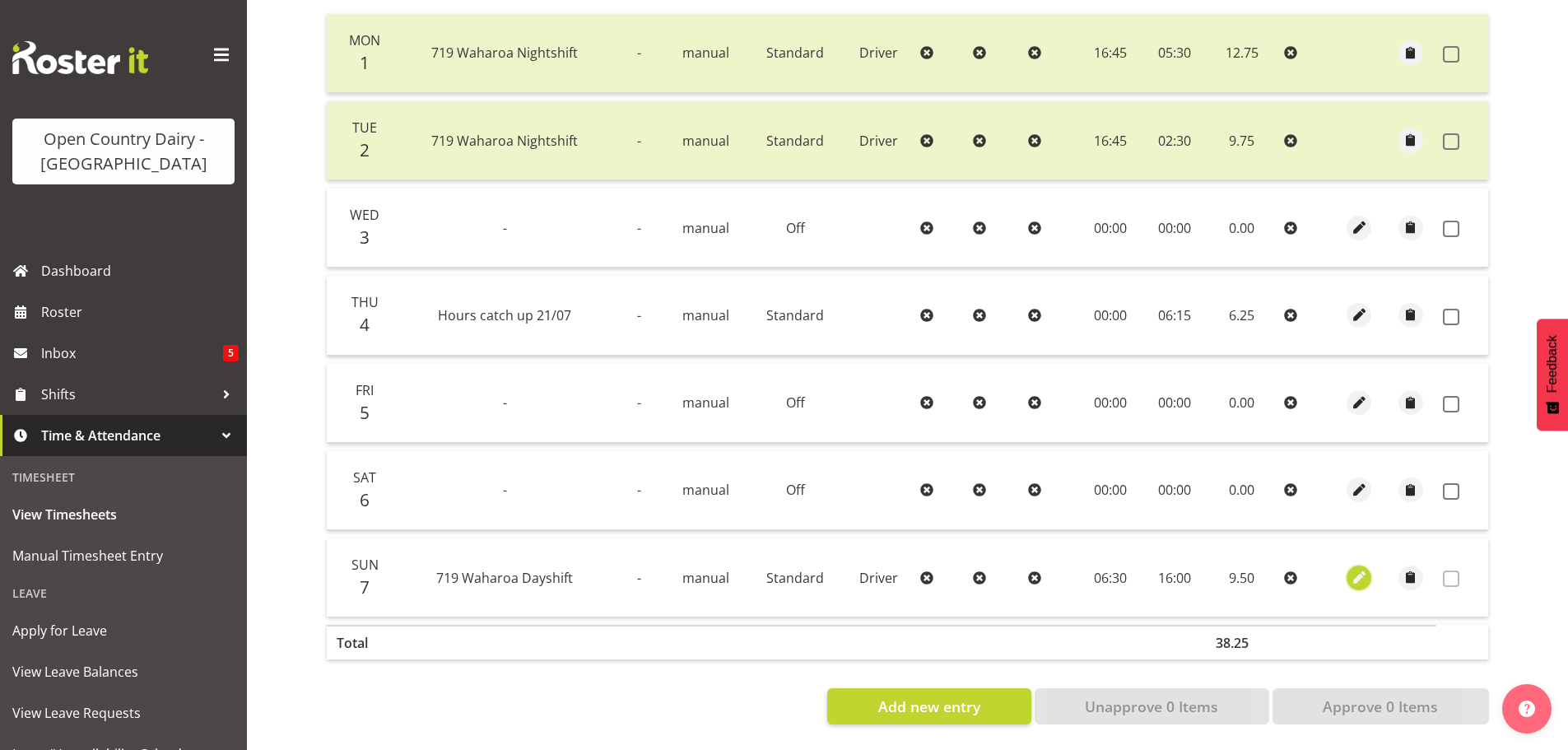
click at [1359, 567] on span "button" at bounding box center [1359, 577] width 19 height 19
select select "Standard"
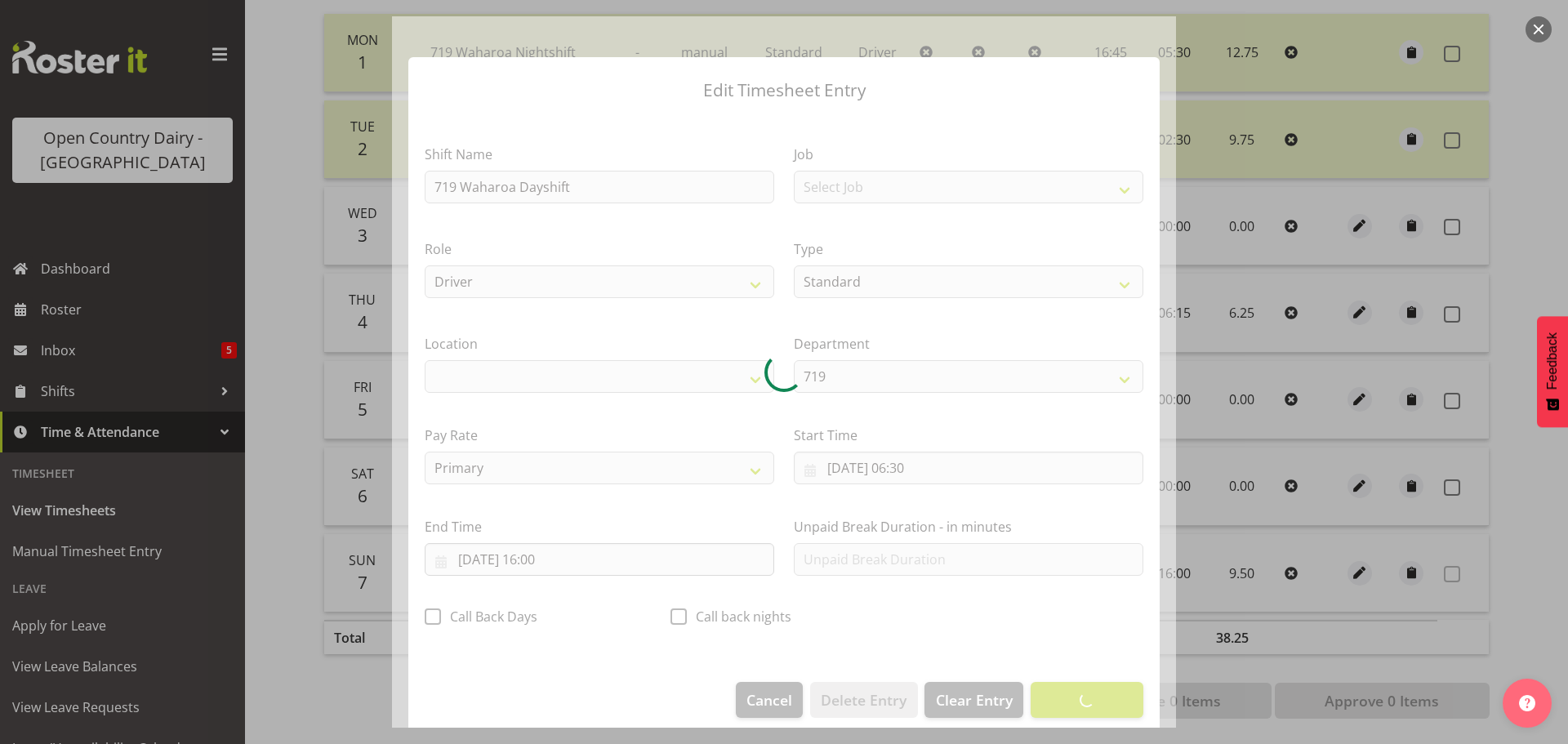
select select "1054"
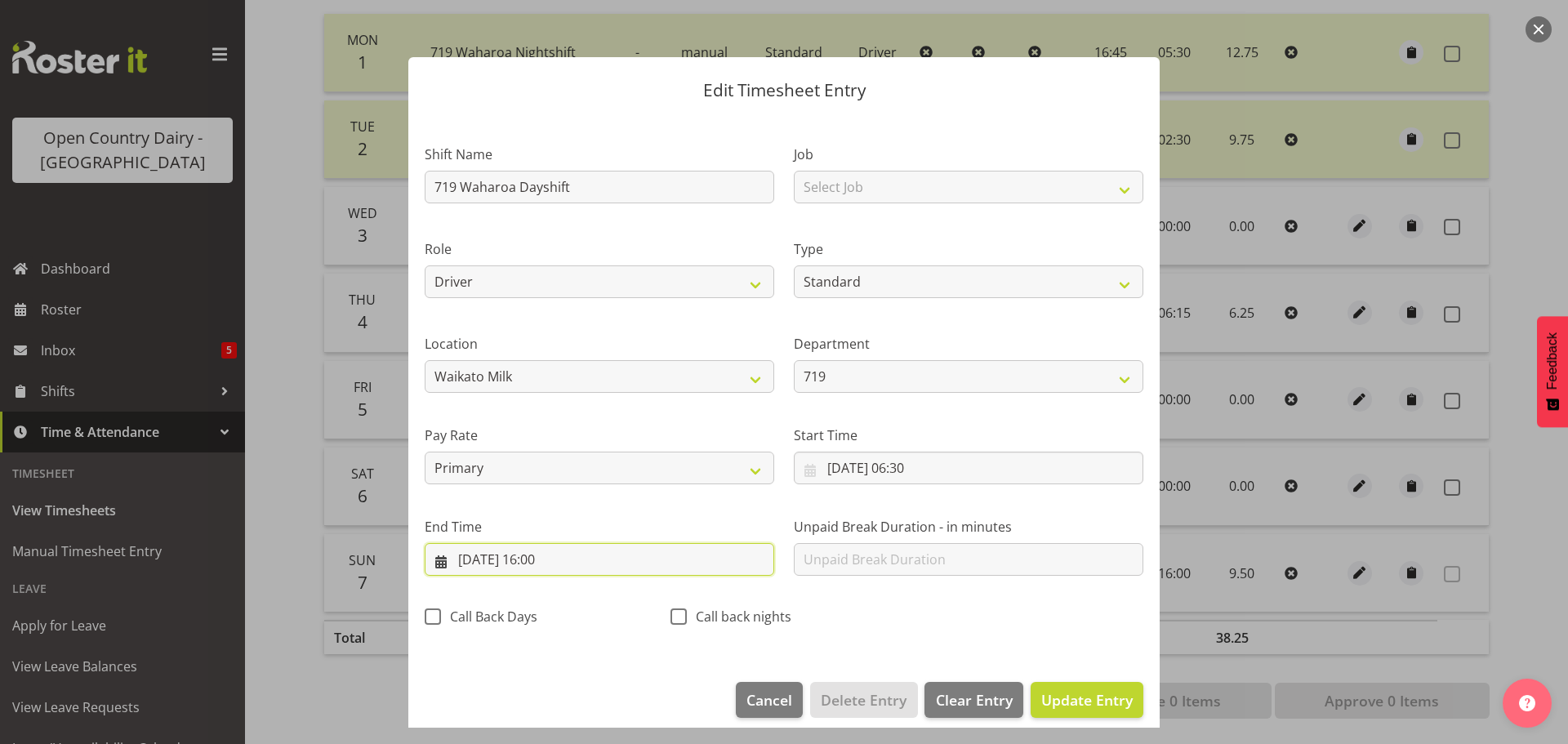
click at [557, 556] on input "07/09/2025, 16:00" at bounding box center [599, 560] width 349 height 33
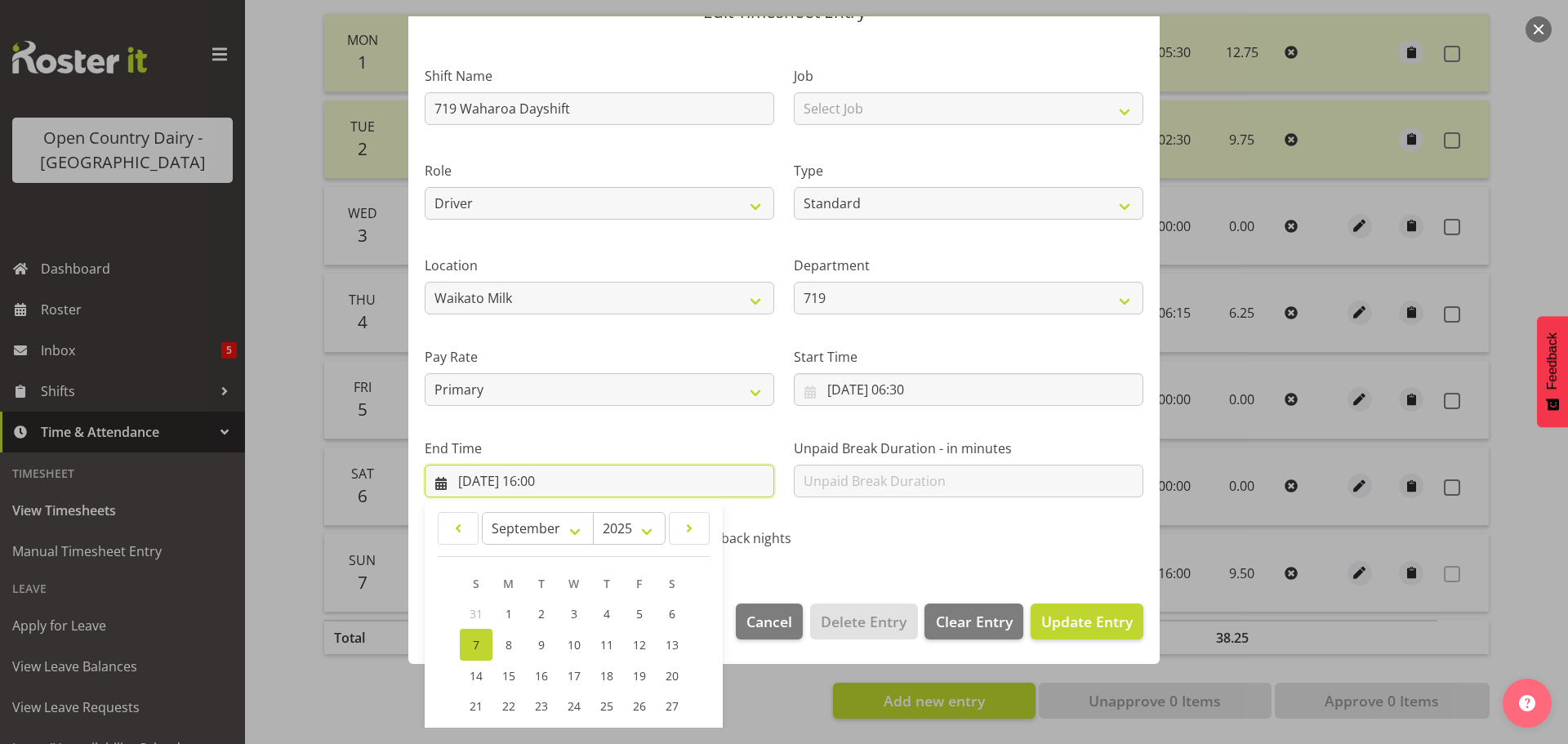
scroll to position [222, 0]
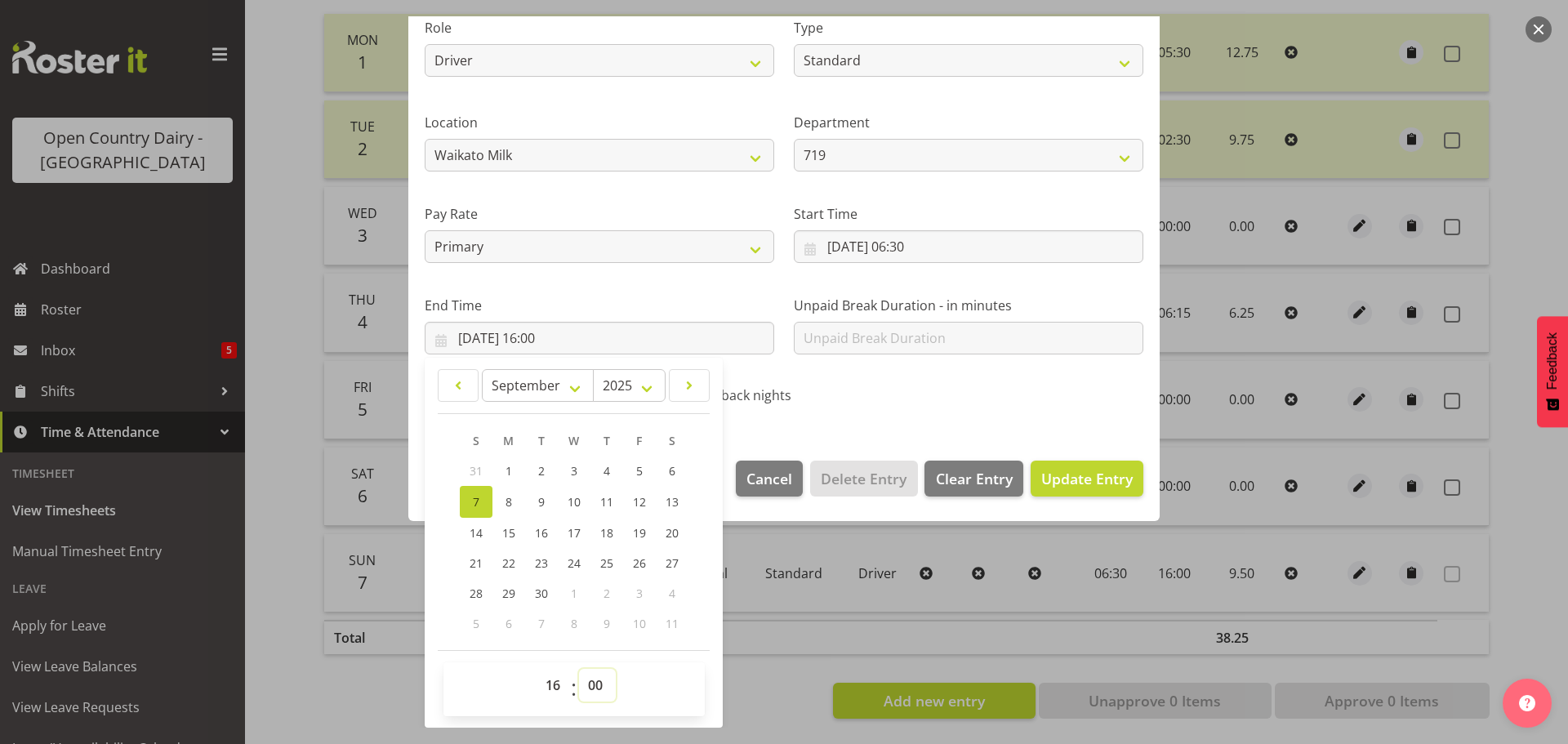
click at [600, 678] on select "00 01 02 03 04 05 06 07 08 09 10 11 12 13 14 15 16 17 18 19 20 21 22 23 24 25 2…" at bounding box center [597, 685] width 37 height 33
select select "30"
click at [579, 668] on select "00 01 02 03 04 05 06 07 08 09 10 11 12 13 14 15 16 17 18 19 20 21 22 23 24 25 2…" at bounding box center [597, 685] width 37 height 33
type input "07/09/2025, 16:30"
click at [1097, 472] on span "Update Entry" at bounding box center [1087, 478] width 91 height 20
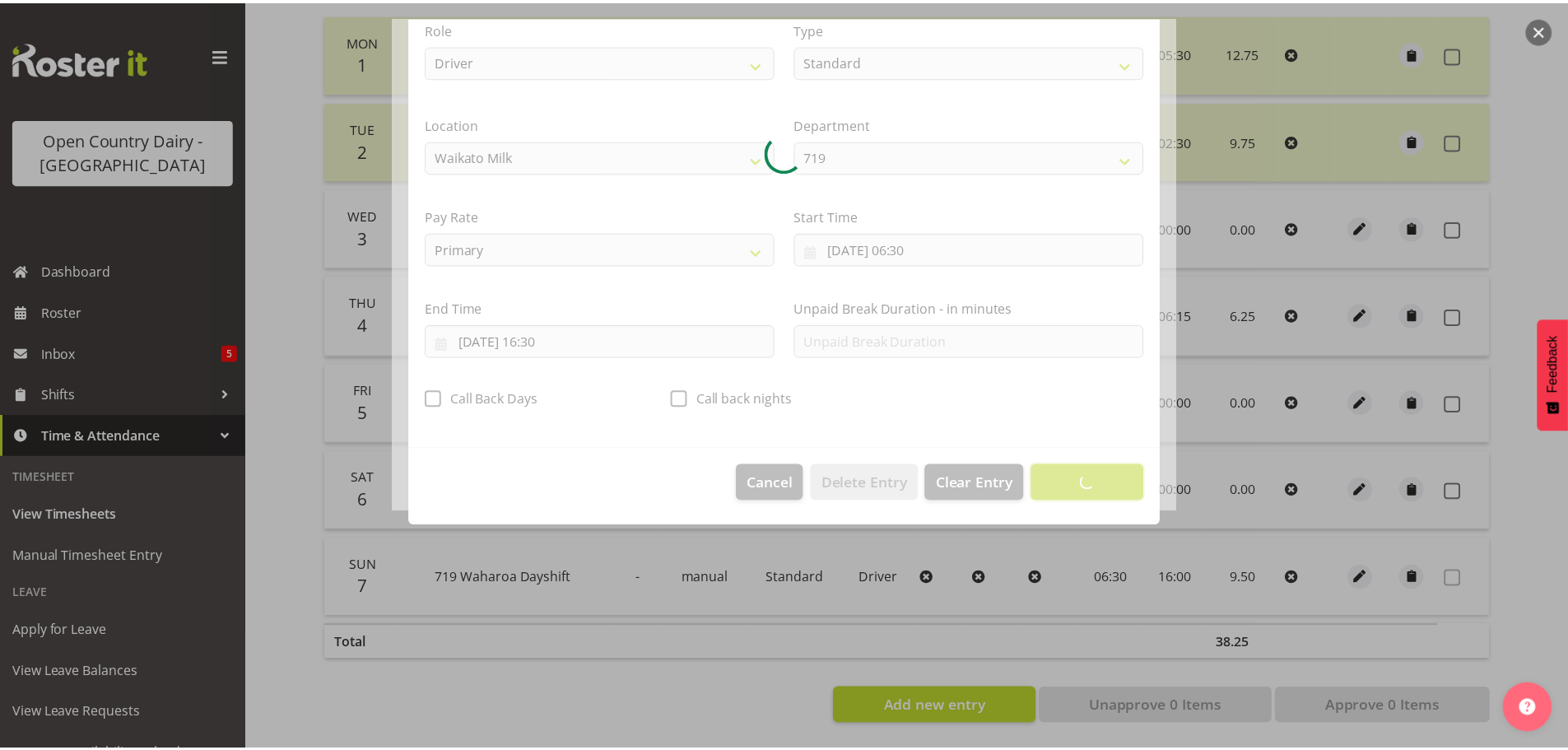
scroll to position [15, 0]
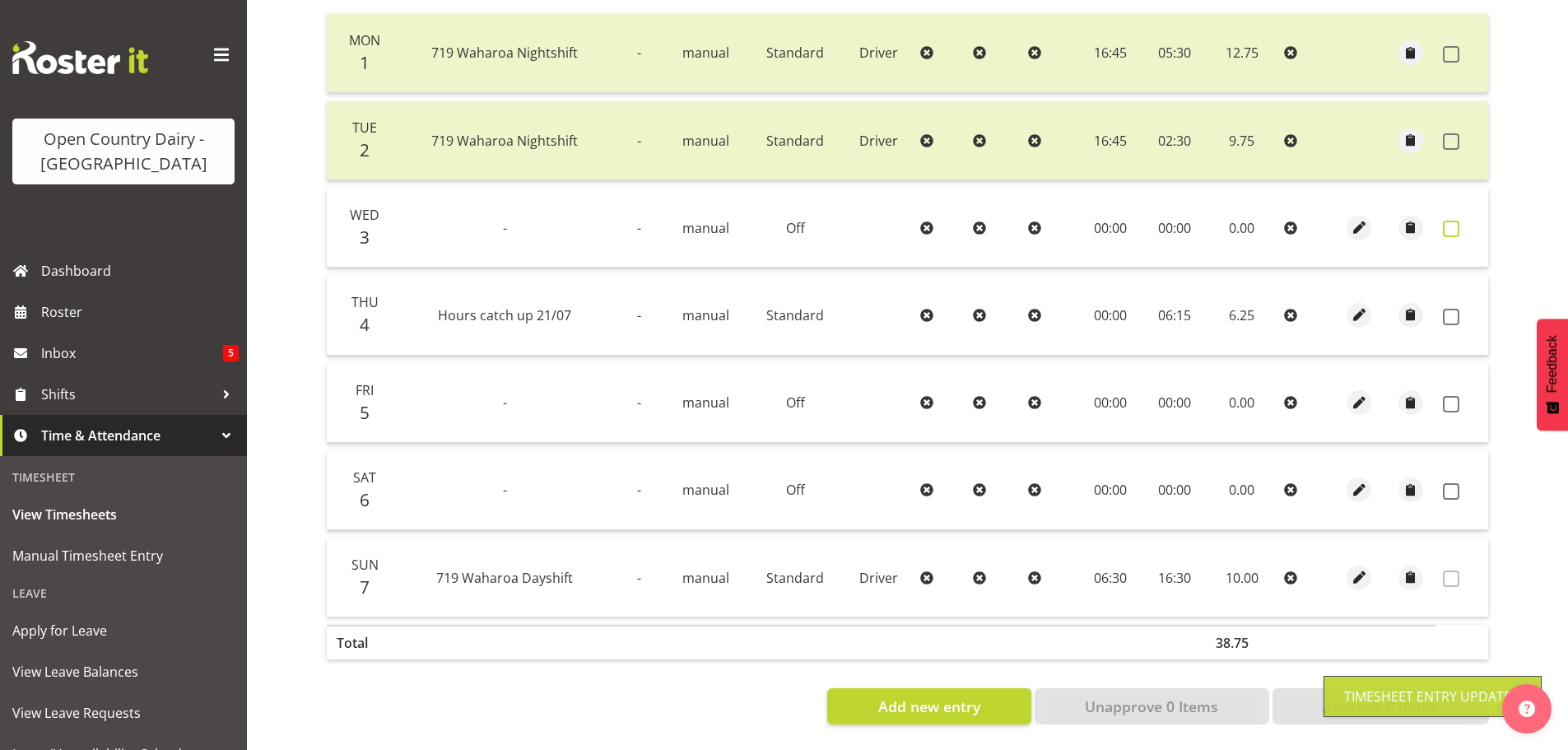
click at [1452, 221] on span at bounding box center [1451, 229] width 17 height 17
checkbox input "true"
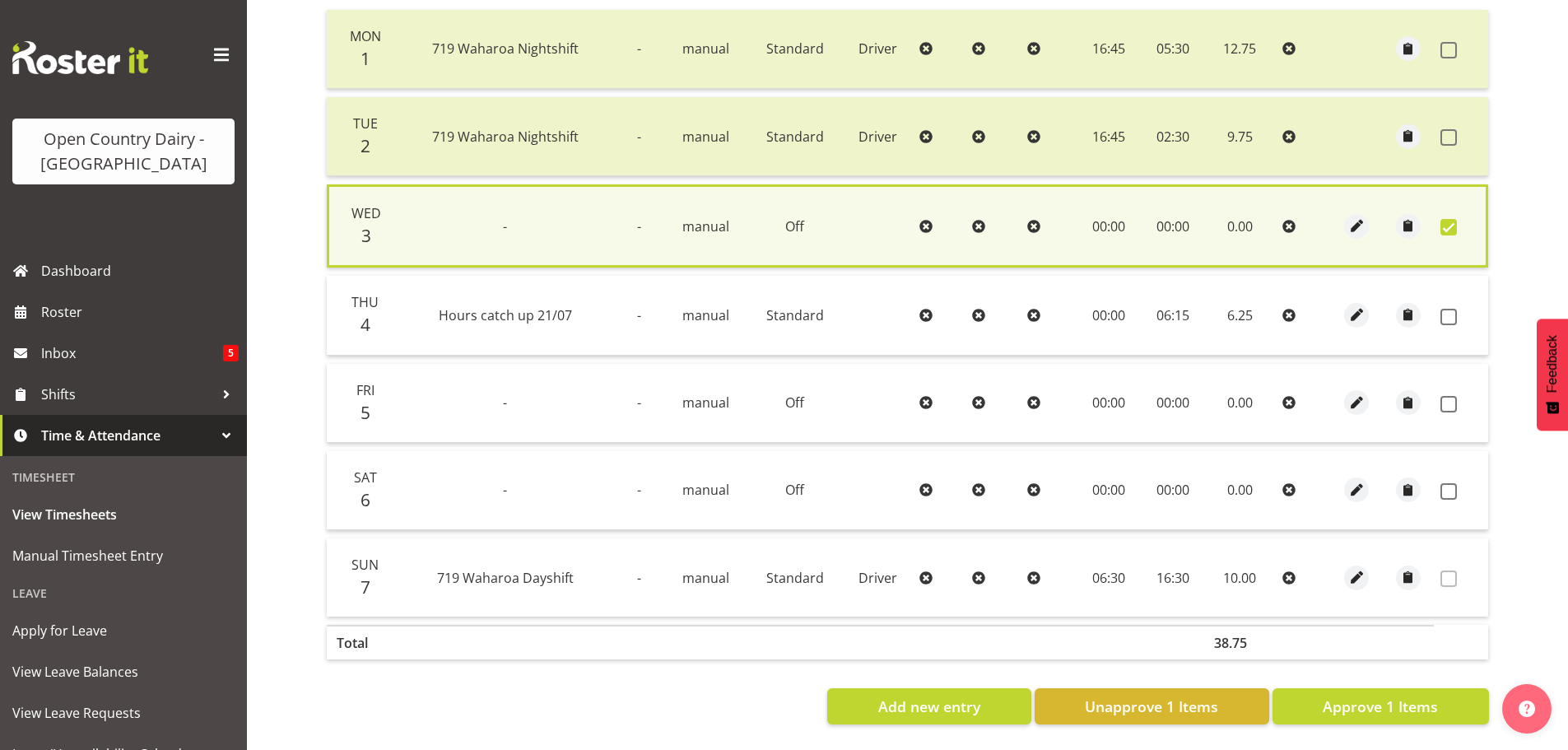
drag, startPoint x: 1443, startPoint y: 305, endPoint x: 1437, endPoint y: 388, distance: 83.2
click at [1443, 309] on span at bounding box center [1448, 316] width 17 height 17
checkbox input "true"
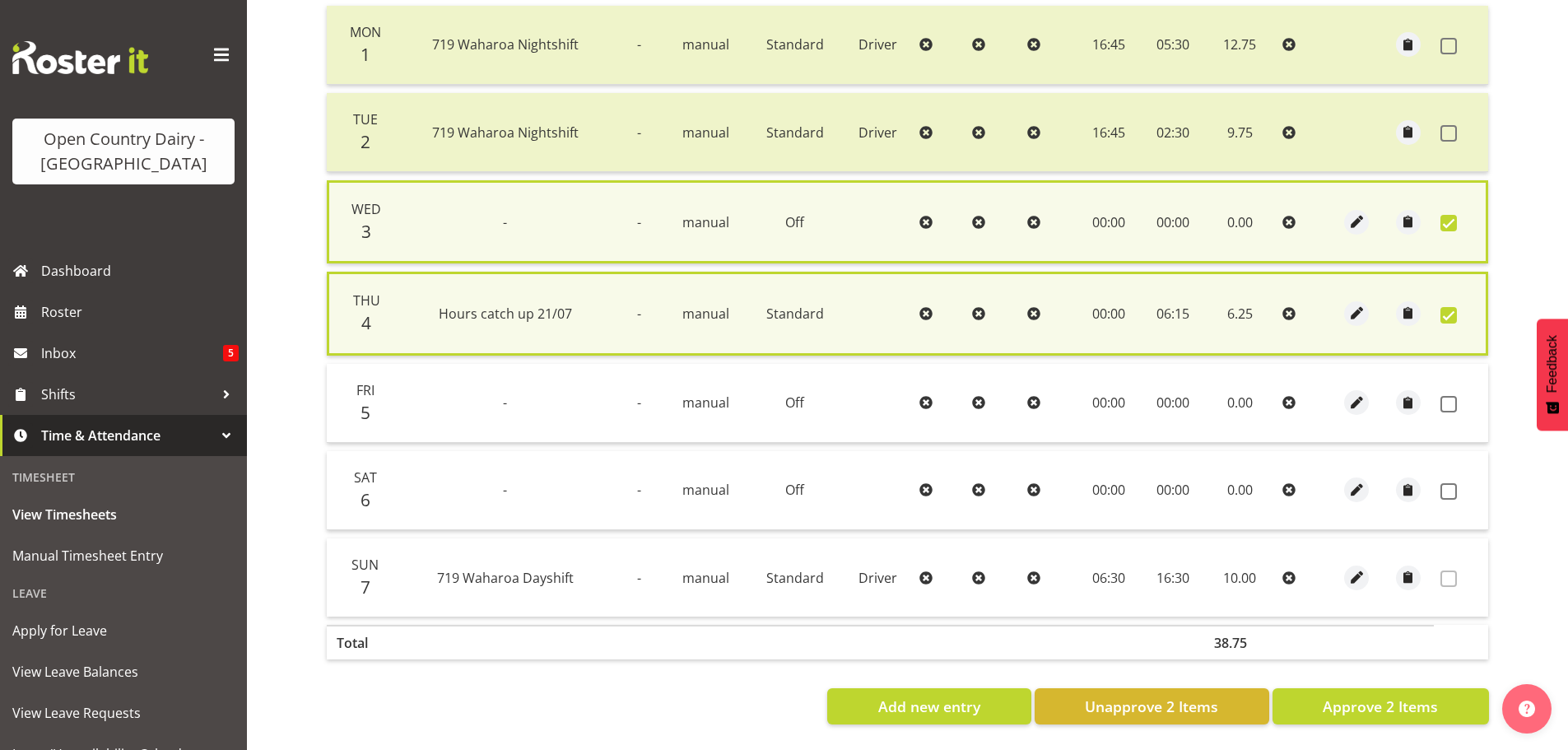
drag, startPoint x: 1448, startPoint y: 395, endPoint x: 1450, endPoint y: 422, distance: 27.1
click at [1450, 399] on span at bounding box center [1448, 403] width 17 height 17
checkbox input "true"
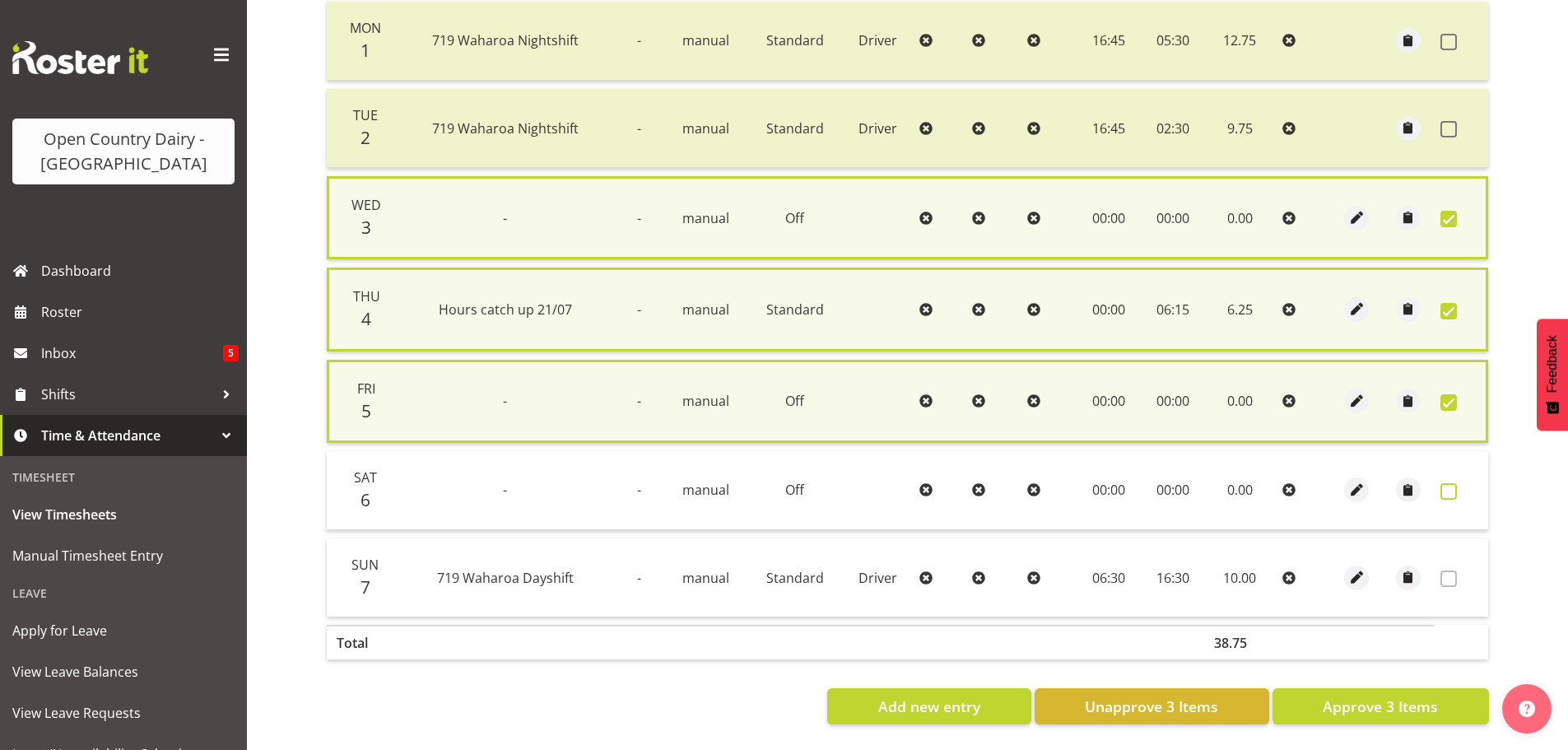
click at [1443, 487] on span at bounding box center [1448, 491] width 17 height 17
checkbox input "true"
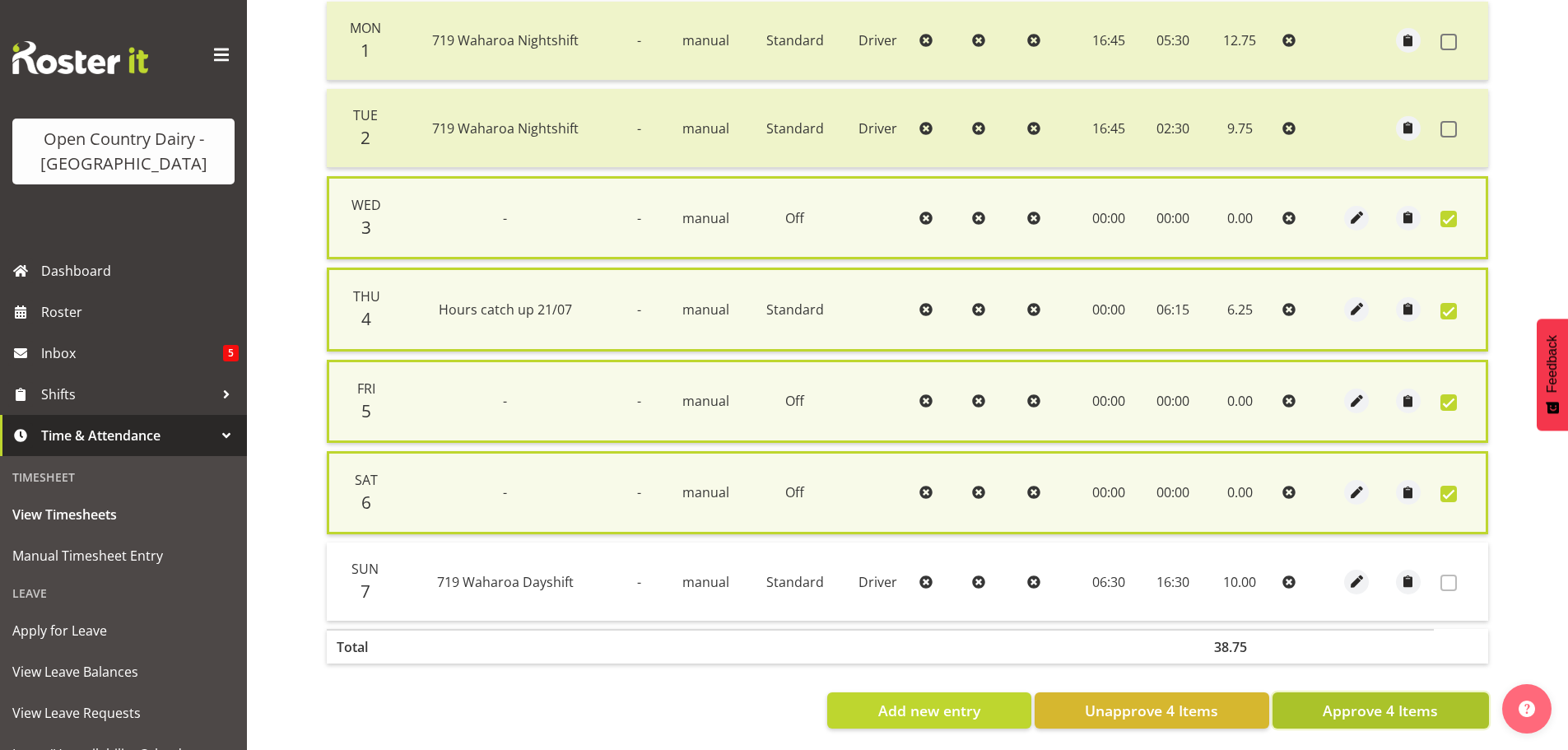
click at [1383, 708] on span "Approve 4 Items" at bounding box center [1379, 710] width 116 height 22
checkbox input "false"
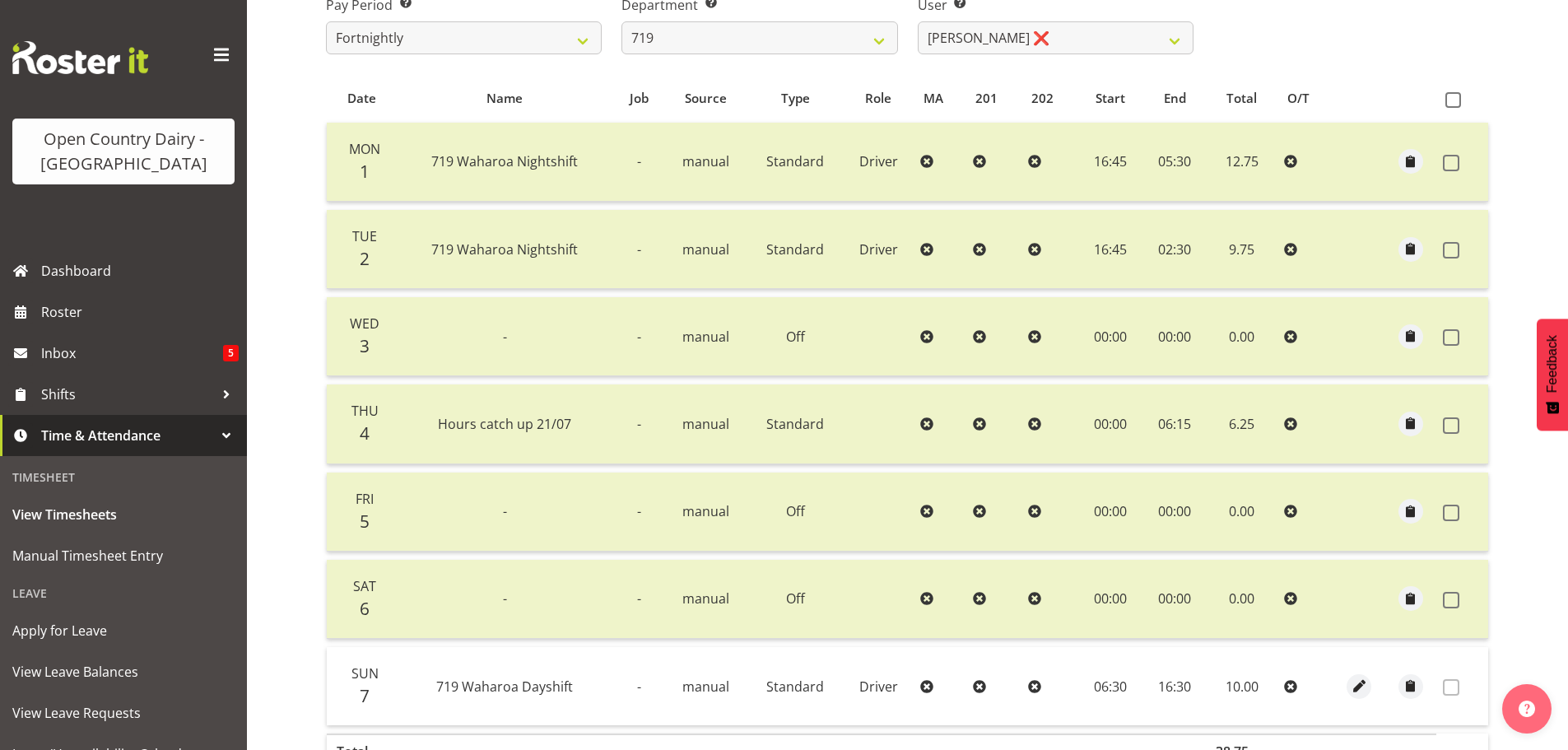
scroll to position [84, 0]
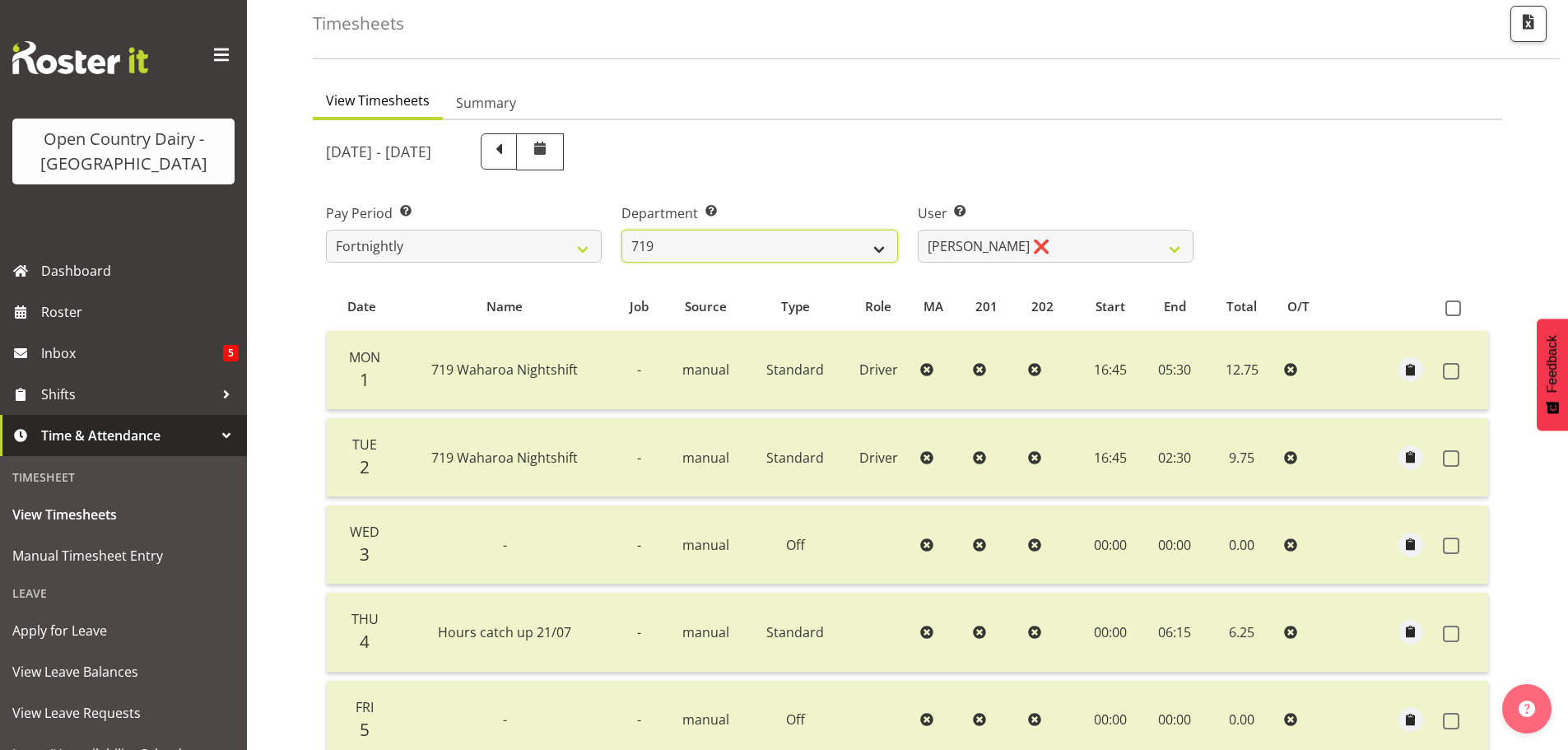
click at [885, 242] on select "701 702 703 704 705 706 707 708 709 710 711 712 713 714 715 716 717 718 719 720" at bounding box center [759, 246] width 276 height 33
select select "757"
click at [621, 229] on select "701 702 703 704 705 706 707 708 709 710 711 712 713 714 715 716 717 718 719 720" at bounding box center [759, 246] width 276 height 33
select select "8183"
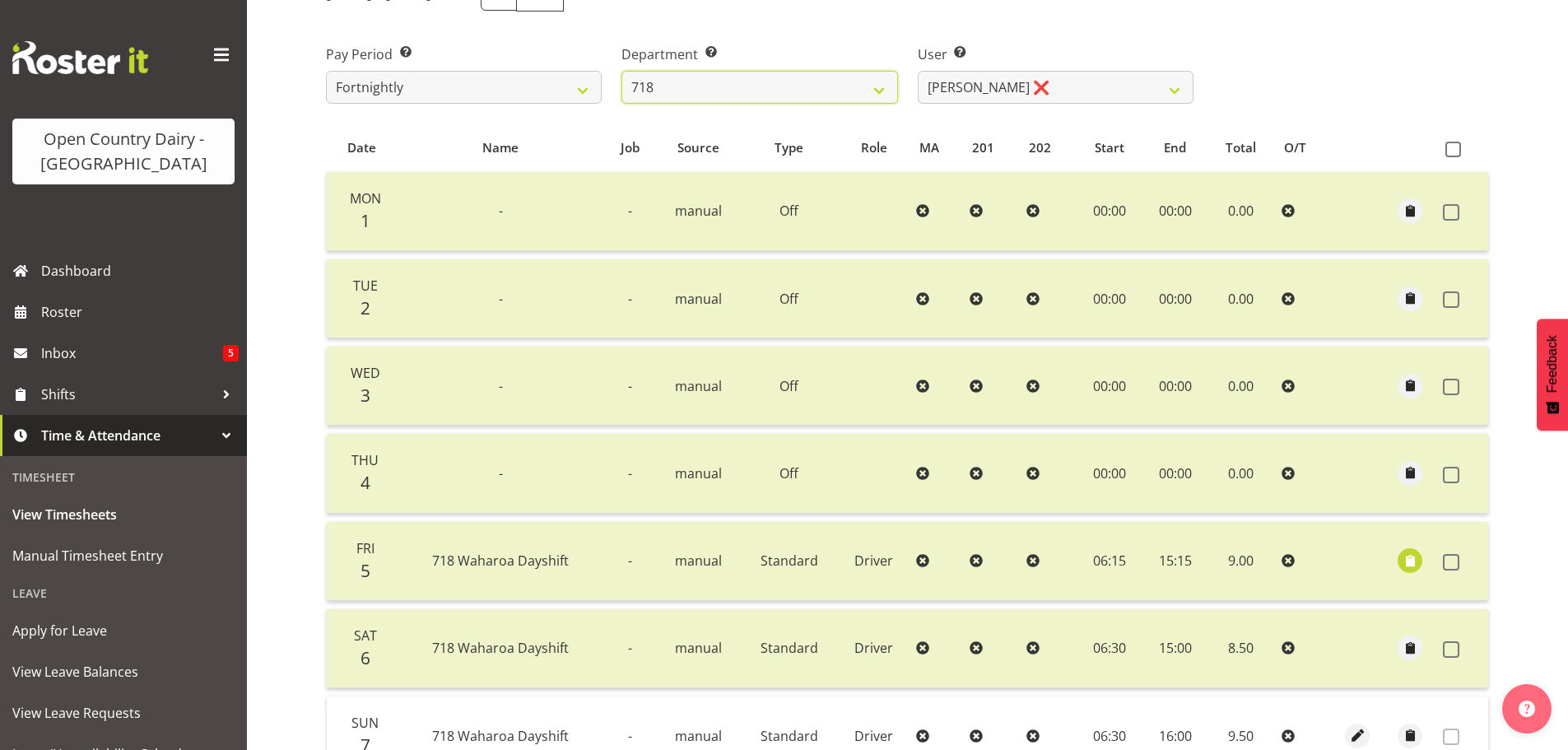
scroll to position [2, 0]
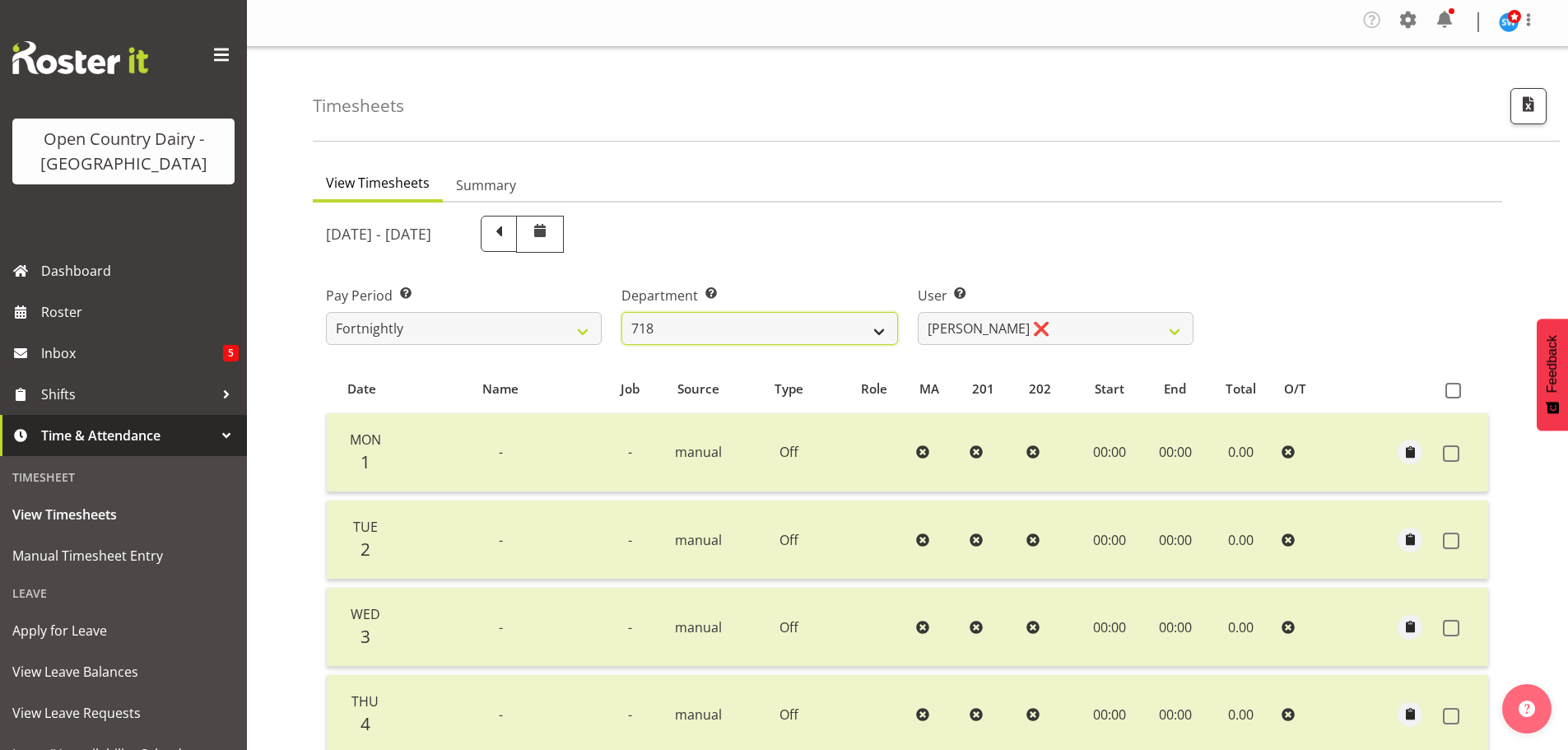
click at [789, 329] on select "701 702 703 704 705 706 707 708 709 710 711 712 713 714 715 716 717 718 719 720" at bounding box center [759, 329] width 276 height 33
click at [621, 312] on select "701 702 703 704 705 706 707 708 709 710 711 712 713 714 715 716 717 718 719 720" at bounding box center [759, 329] width 276 height 33
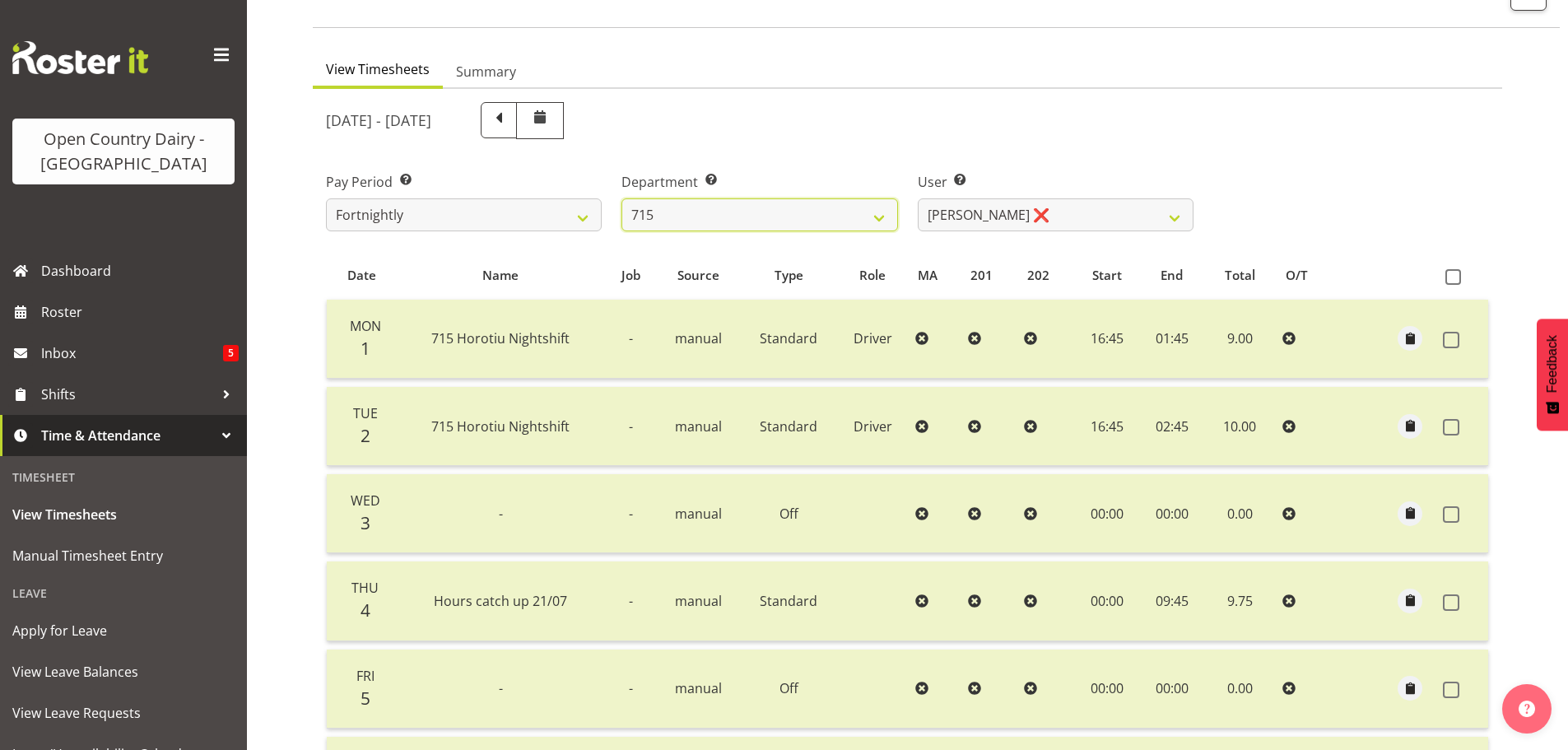
scroll to position [84, 0]
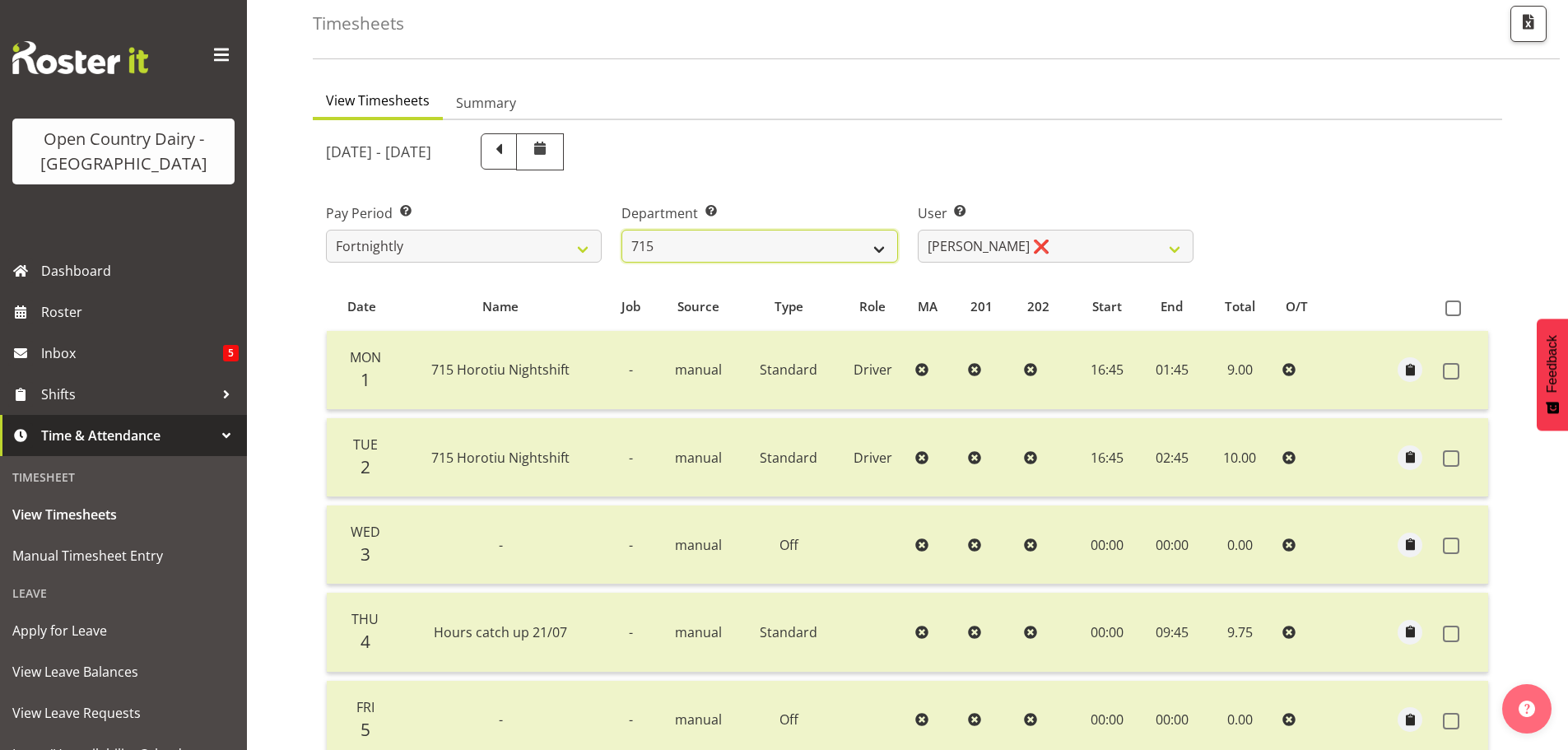
click at [715, 241] on select "701 702 703 704 705 706 707 708 709 710 711 712 713 714 715 716 717 718 719 720" at bounding box center [759, 246] width 276 height 33
select select "819"
click at [621, 229] on select "701 702 703 704 705 706 707 708 709 710 711 712 713 714 715 716 717 718 719 720" at bounding box center [759, 246] width 276 height 33
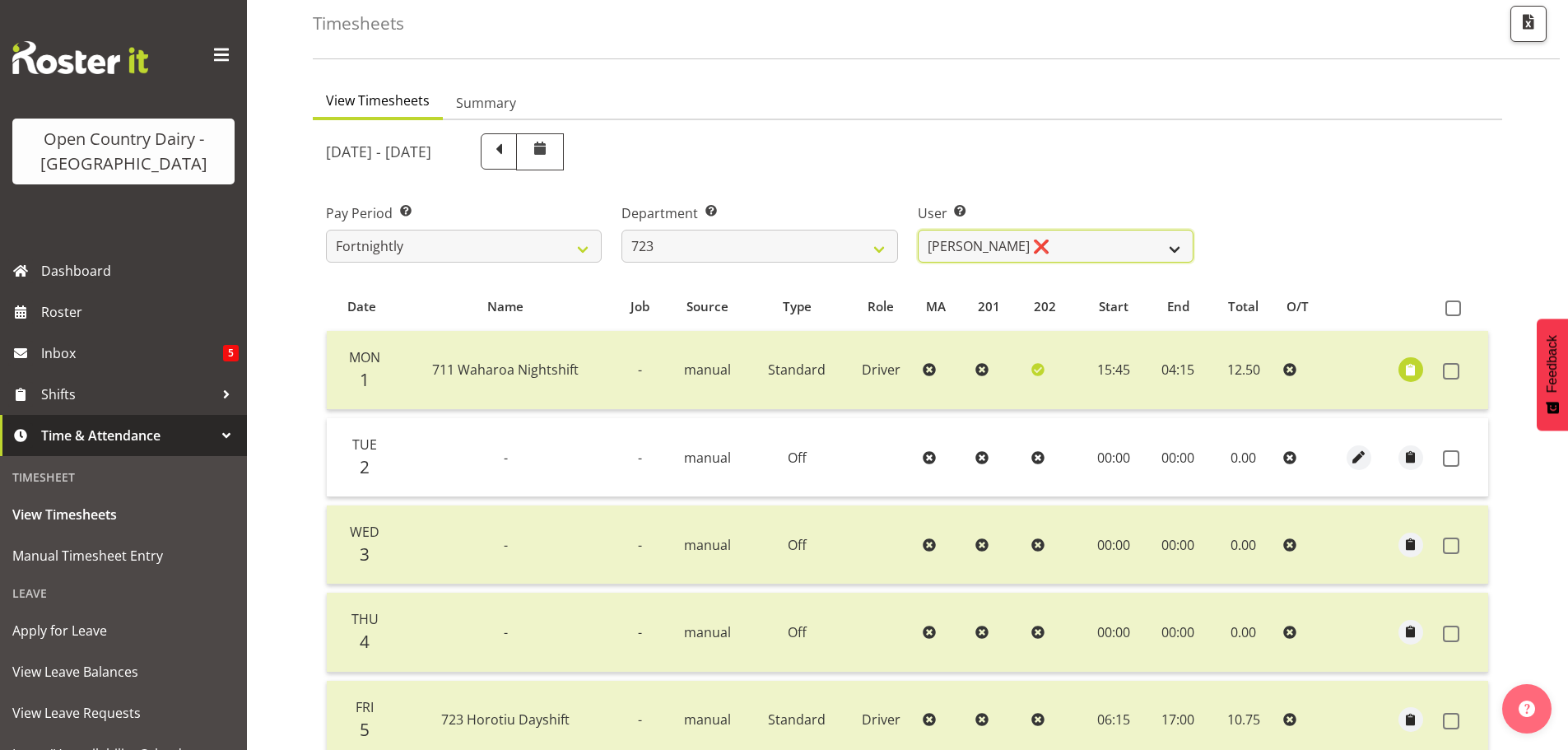
click at [1060, 255] on select "Daljeet Rai ❌ Manjinder Singh ❌ Prabhjot Singh ❌ Varninder Singh ❌" at bounding box center [1055, 246] width 276 height 33
select select "9511"
click at [918, 229] on select "Daljeet Rai ❌ Manjinder Singh ❌ Prabhjot Singh ❌ Varninder Singh ❌" at bounding box center [1055, 246] width 276 height 33
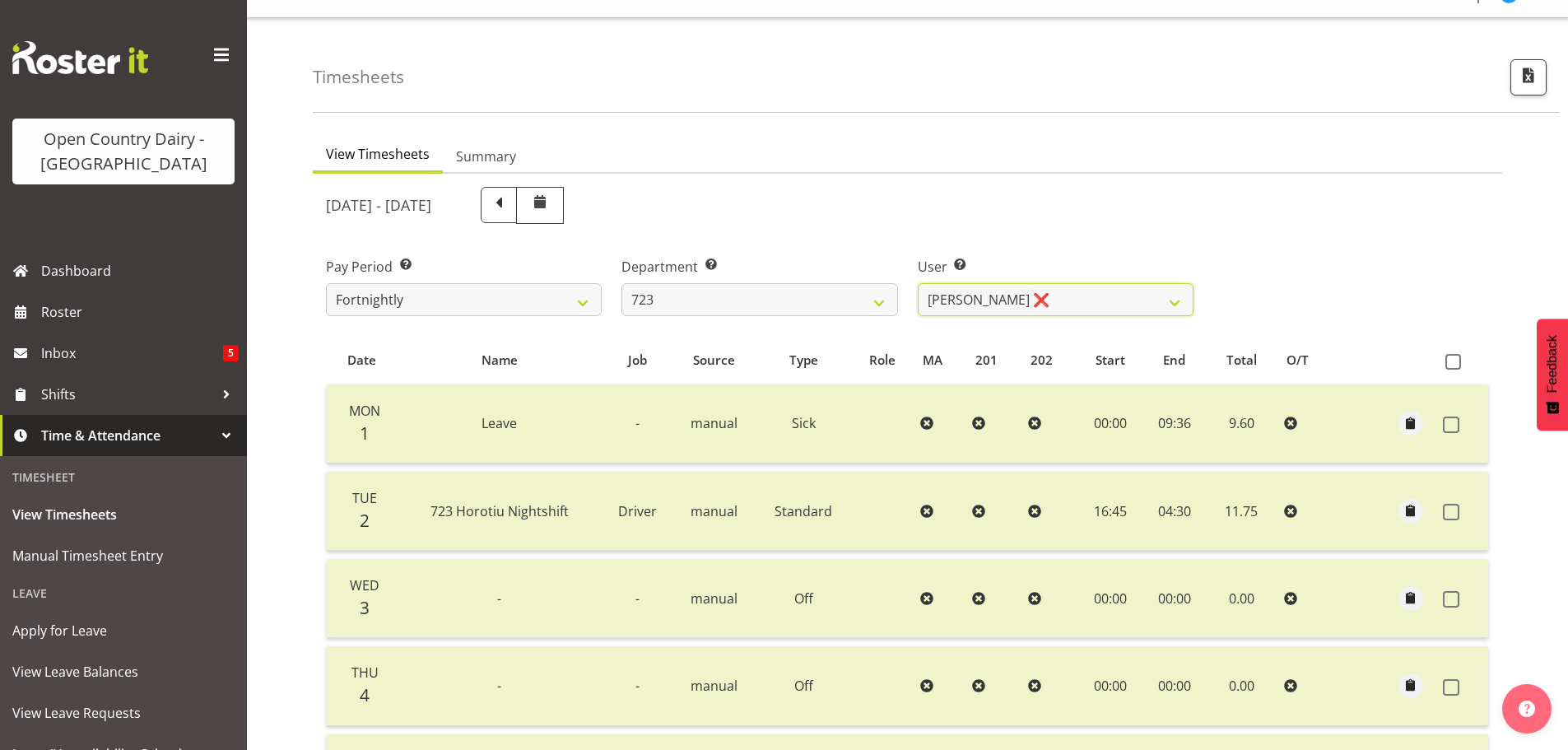
scroll to position [0, 0]
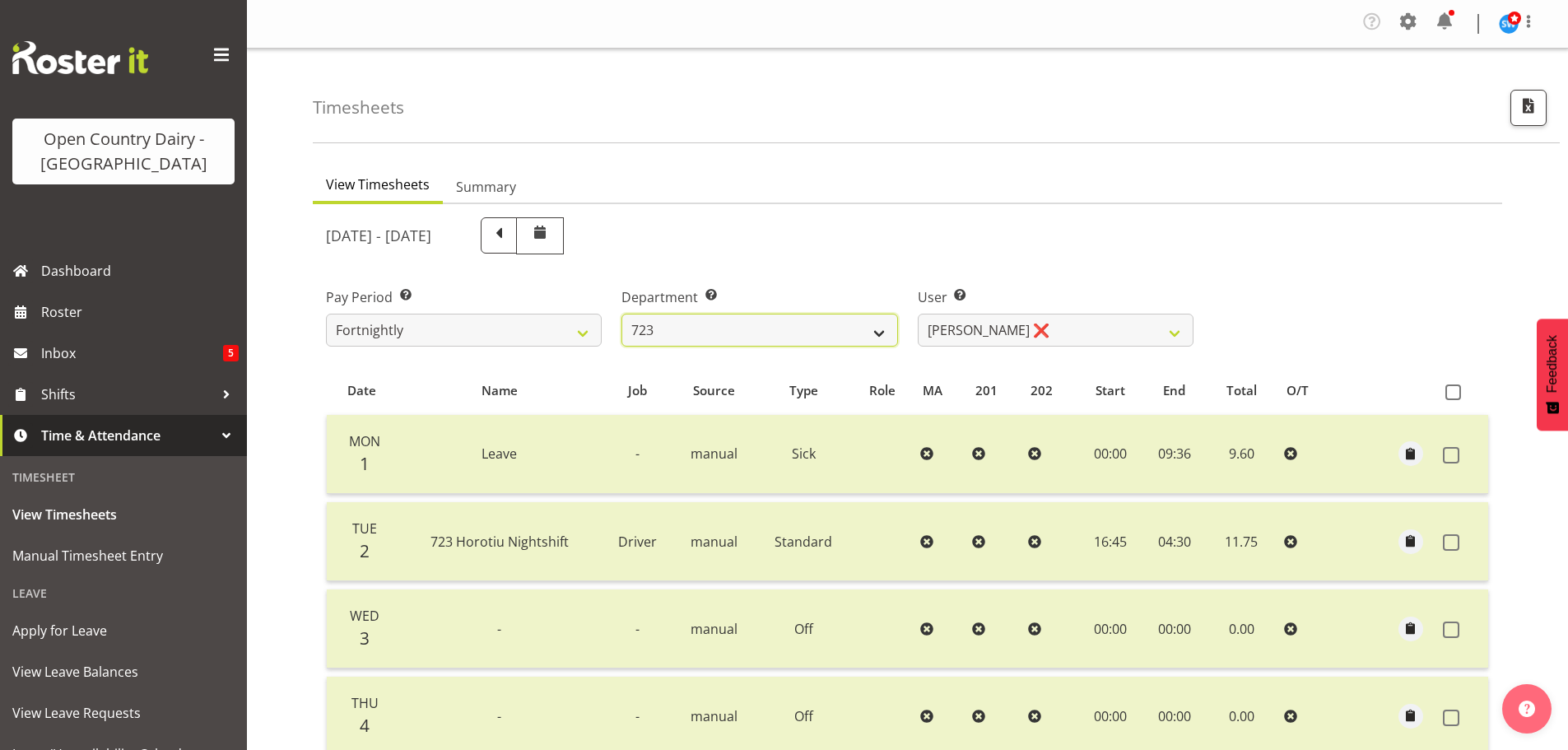
click at [734, 329] on select "701 702 703 704 705 706 707 708 709 710 711 712 713 714 715 716 717 718 719 720" at bounding box center [759, 330] width 276 height 33
select select "763"
click at [621, 314] on select "701 702 703 704 705 706 707 708 709 710 711 712 713 714 715 716 717 718 719 720" at bounding box center [759, 330] width 276 height 33
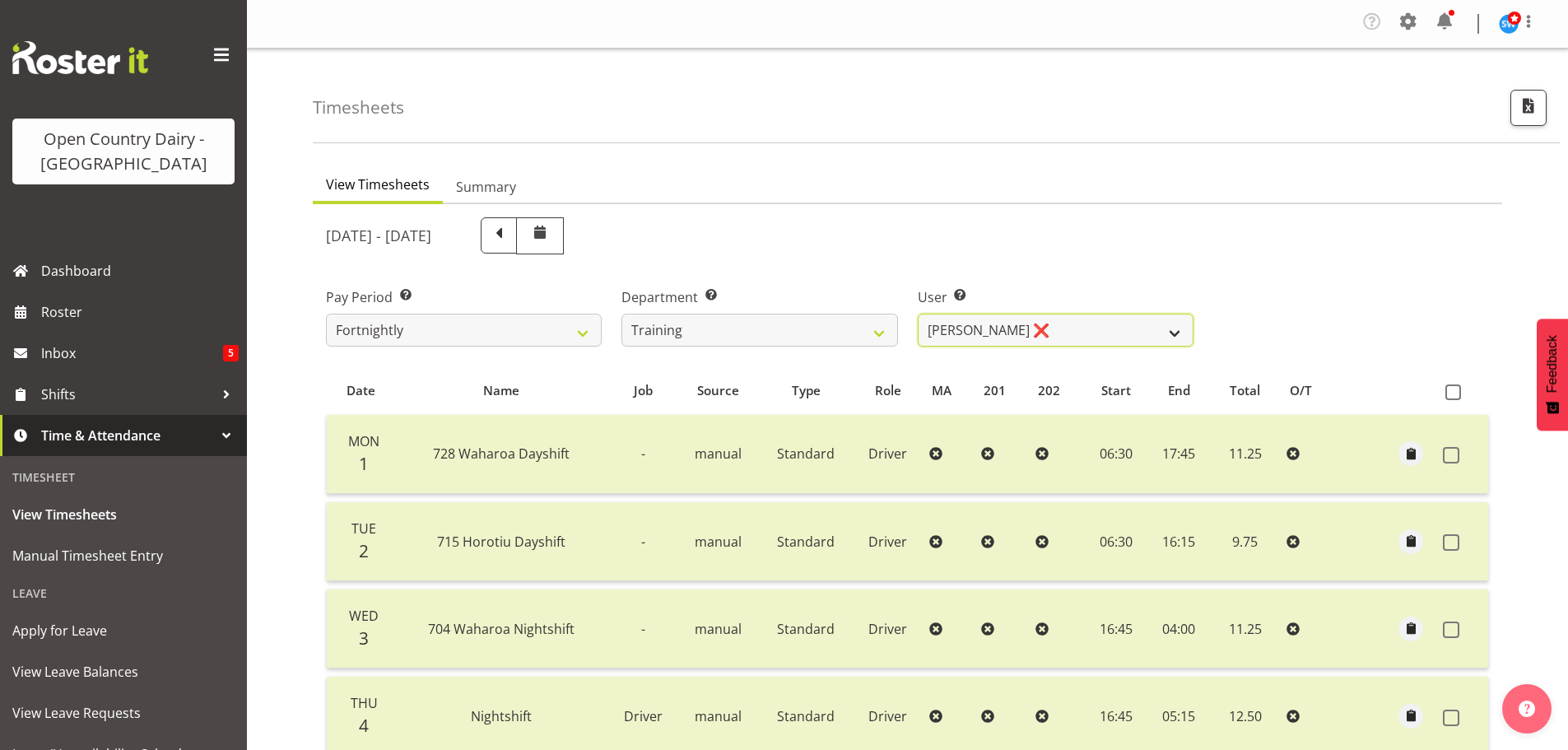
click at [978, 325] on select "Antony Lockyer ❌ Haley Galecki ❌ Jesse Simpson ❌ Kimberley-Rose Adams ❌ Liam Wa…" at bounding box center [1055, 330] width 276 height 33
select select "11195"
click at [918, 314] on select "Antony Lockyer ❌ Haley Galecki ❌ Jesse Simpson ❌ Kimberley-Rose Adams ❌ Liam Wa…" at bounding box center [1055, 330] width 276 height 33
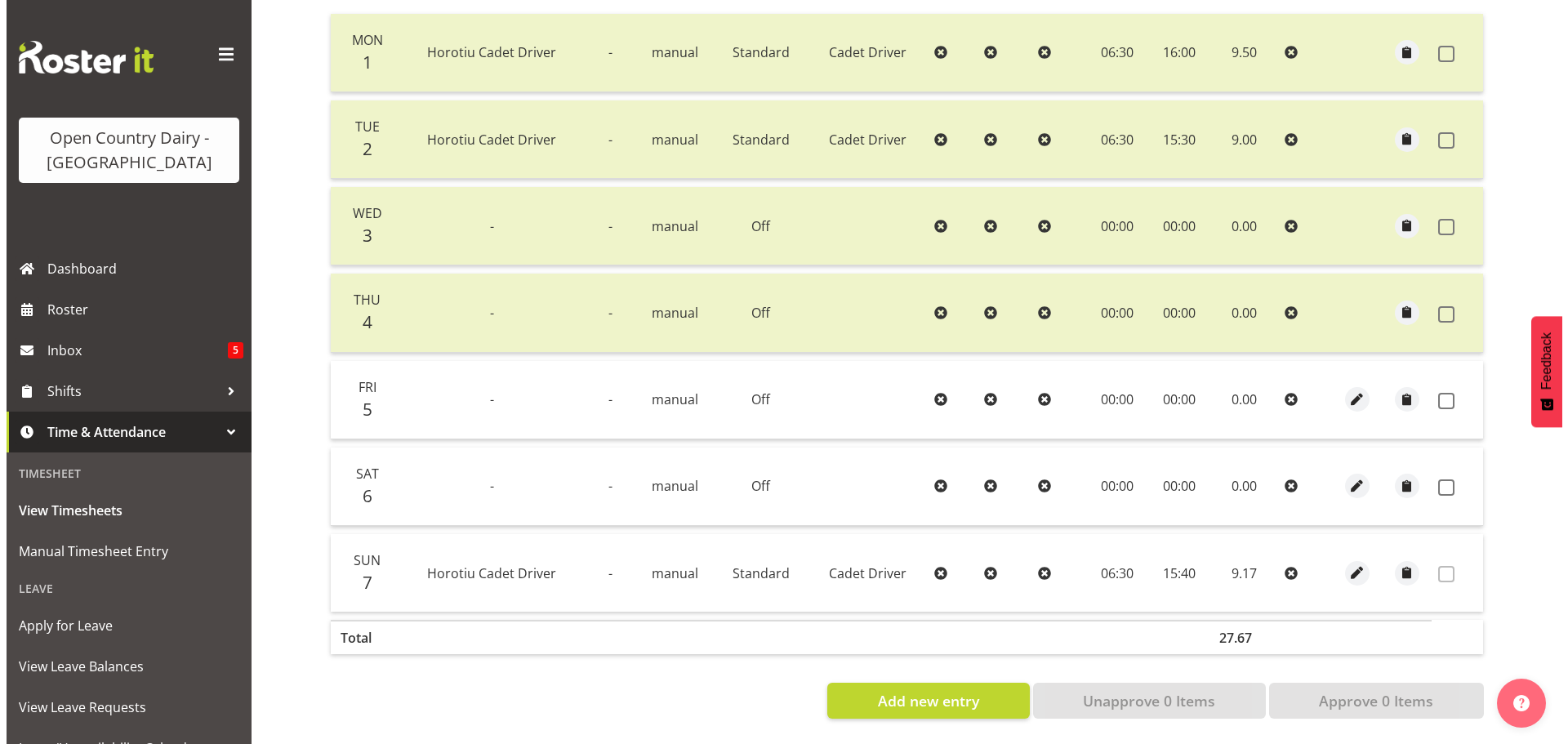
scroll to position [408, 0]
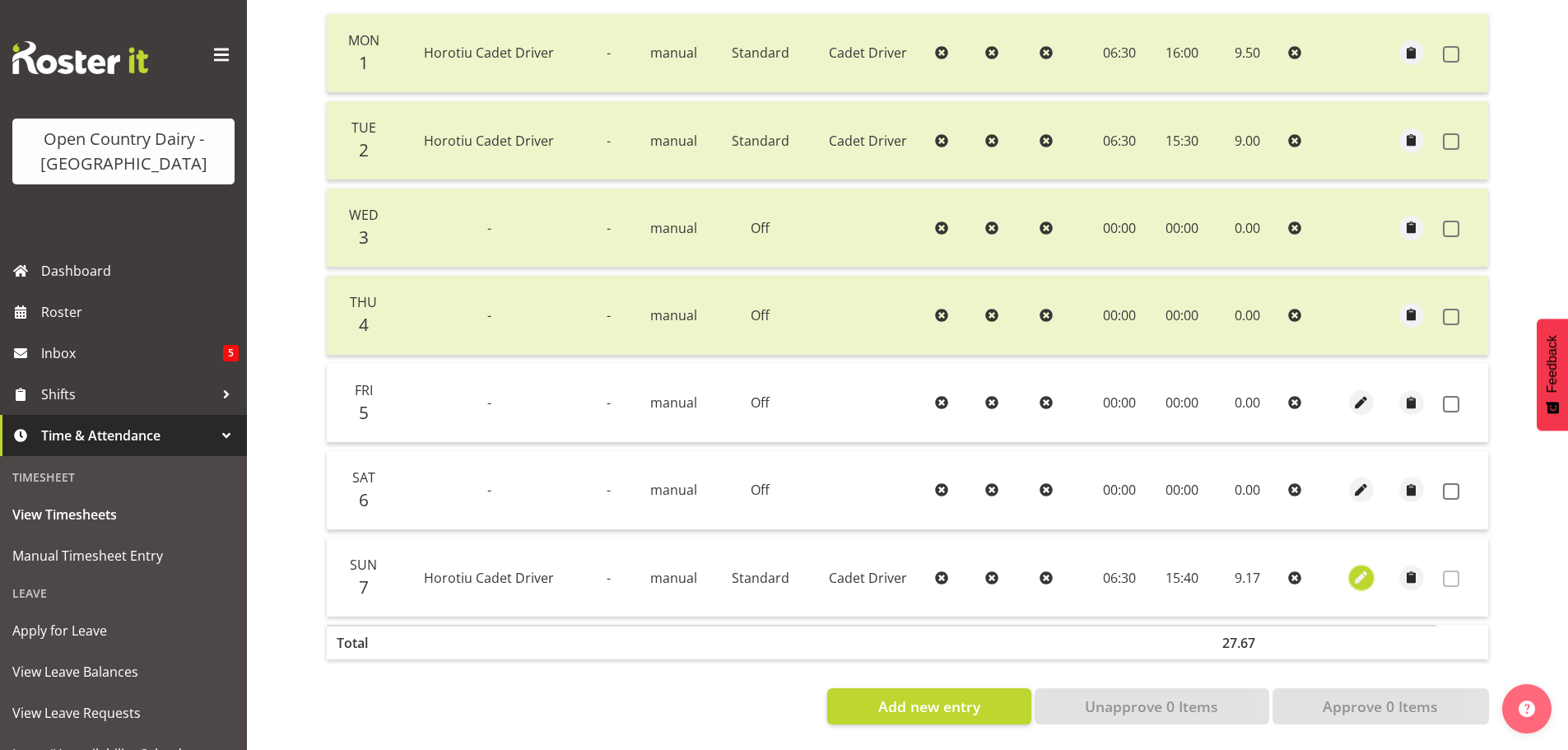
click at [1360, 567] on span "button" at bounding box center [1361, 577] width 19 height 19
select select "Standard"
select select "8"
select select "2025"
select select "15"
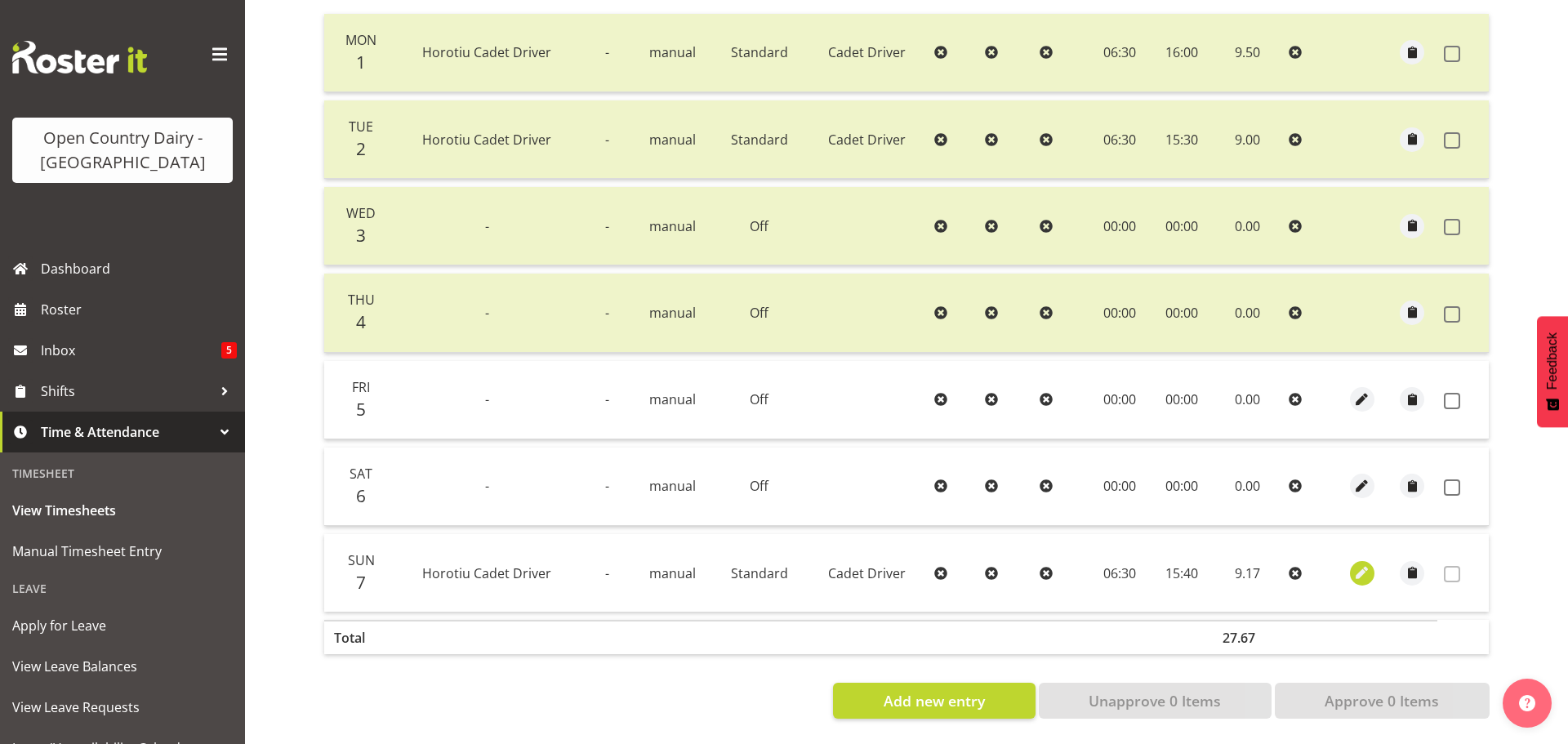
select select "40"
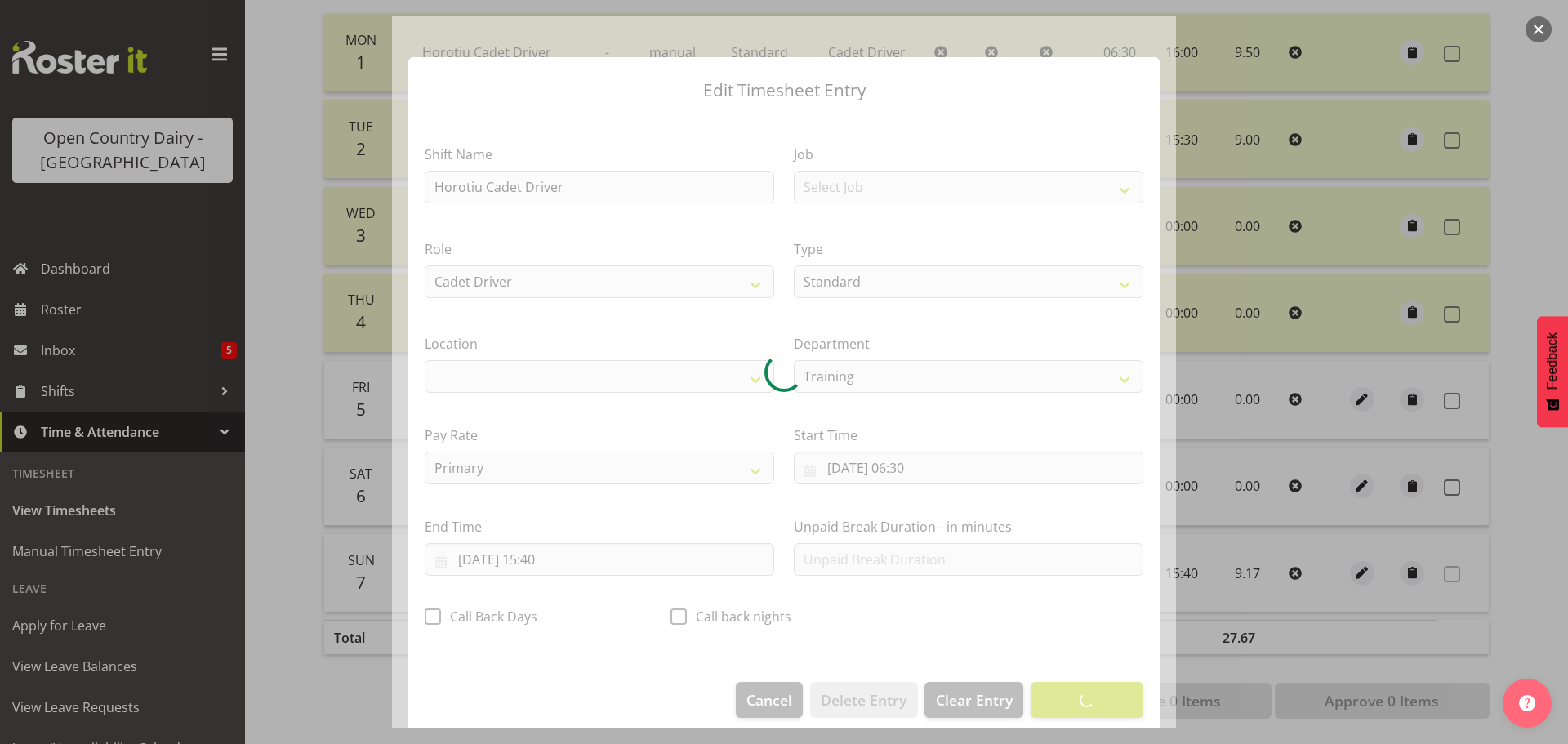
select select "1054"
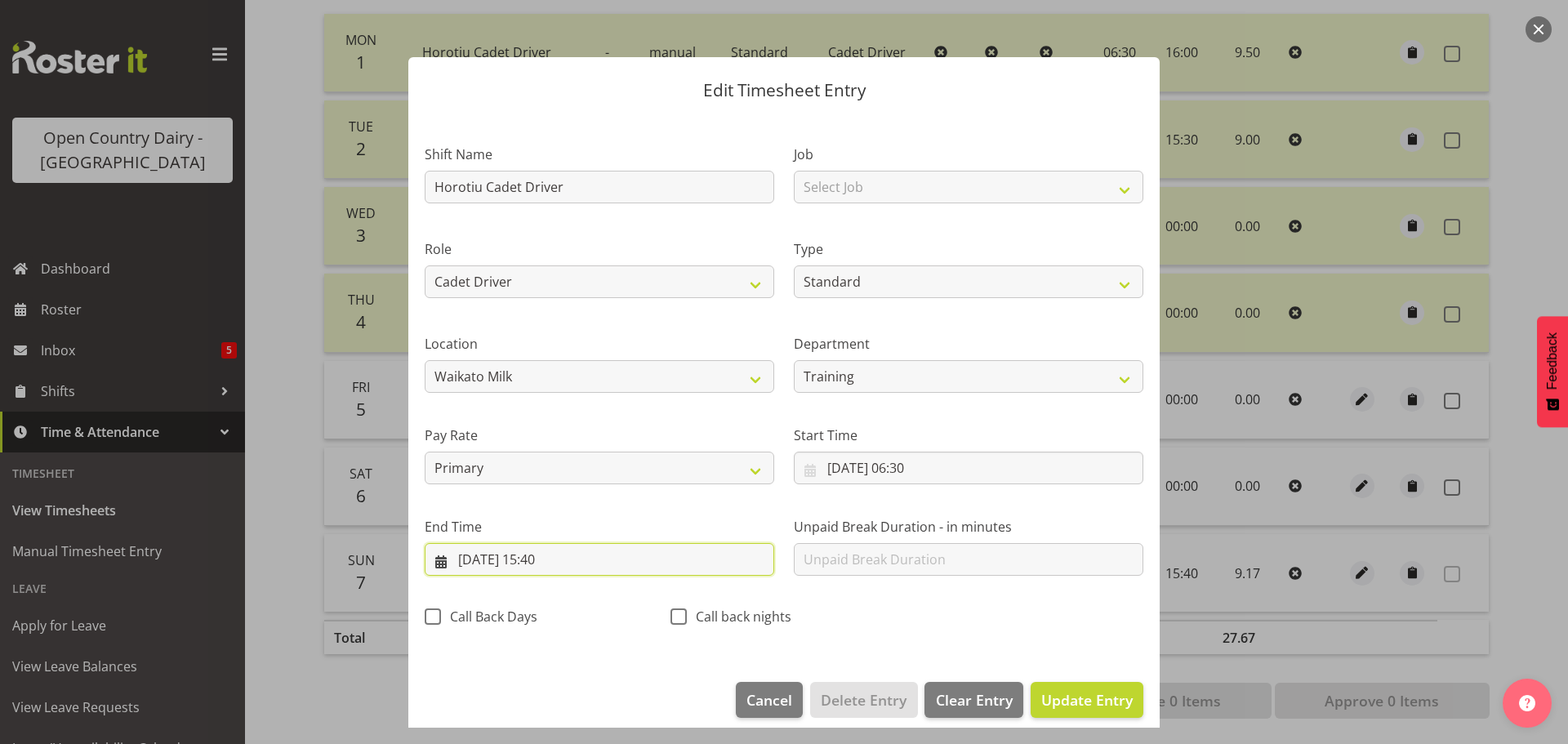
click at [563, 555] on input "07/09/2025, 15:40" at bounding box center [599, 560] width 349 height 33
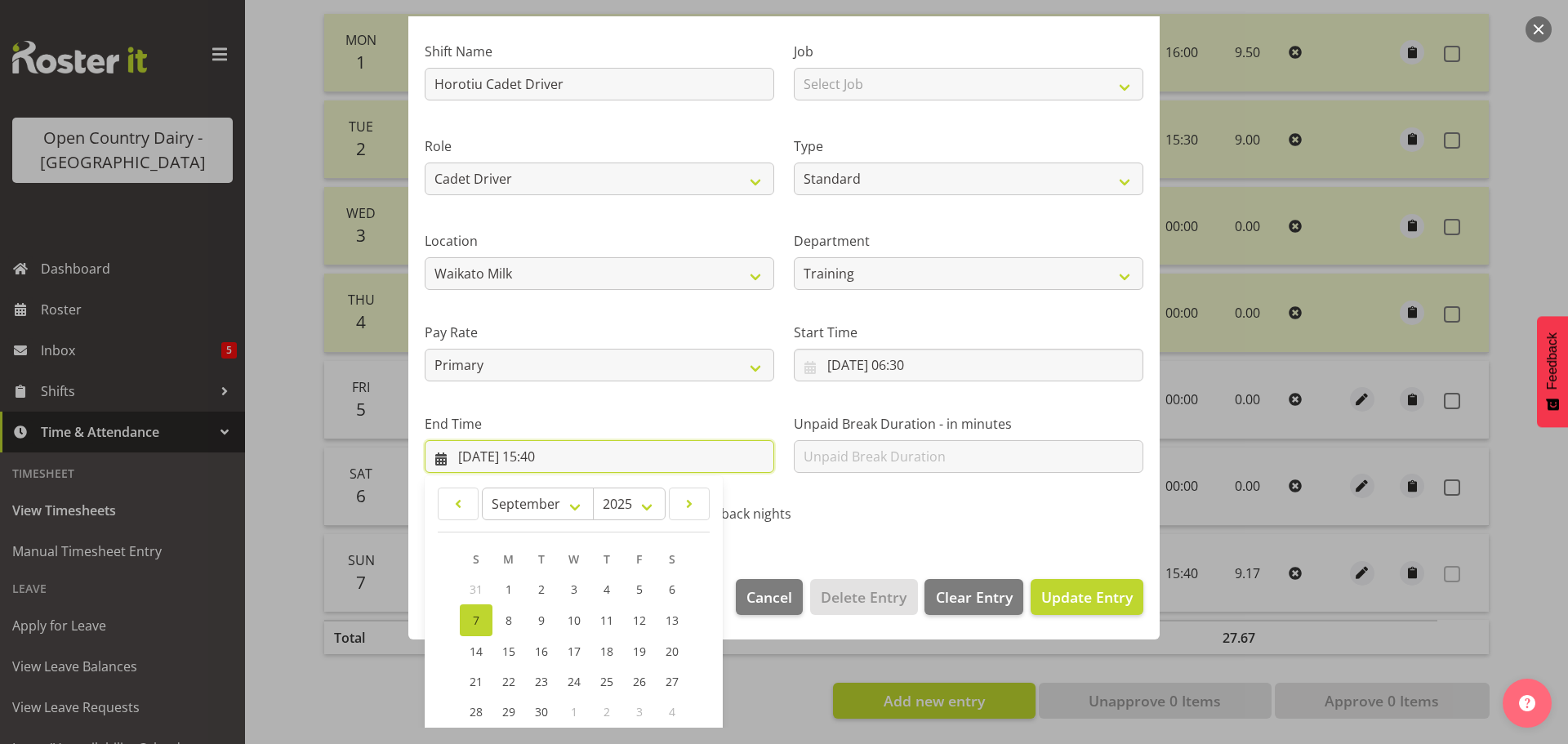
scroll to position [222, 0]
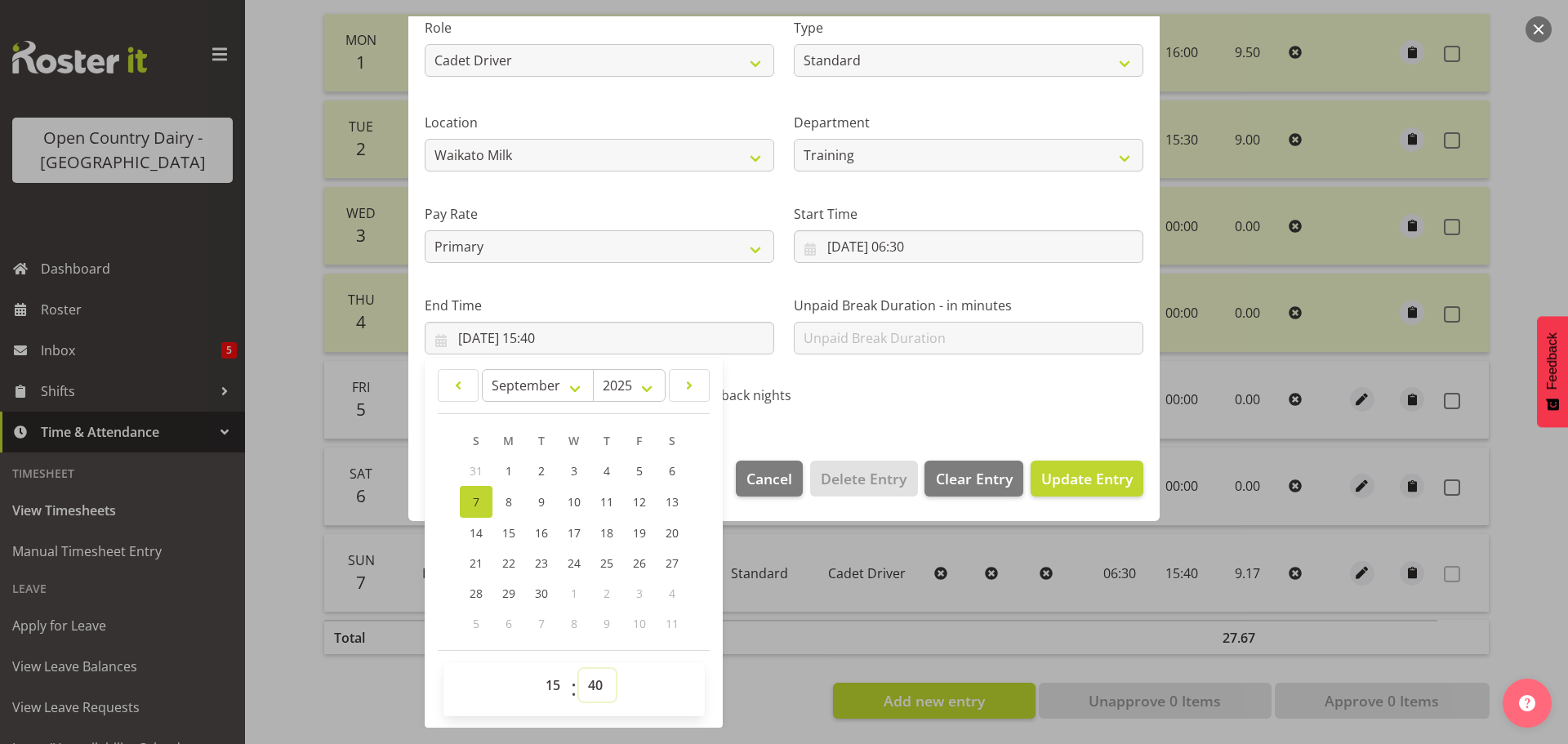
click at [593, 679] on select "00 01 02 03 04 05 06 07 08 09 10 11 12 13 14 15 16 17 18 19 20 21 22 23 24 25 2…" at bounding box center [597, 685] width 37 height 33
select select "45"
click at [579, 668] on select "00 01 02 03 04 05 06 07 08 09 10 11 12 13 14 15 16 17 18 19 20 21 22 23 24 25 2…" at bounding box center [597, 685] width 37 height 33
type input "07/09/2025, 15:45"
click at [1078, 474] on span "Update Entry" at bounding box center [1087, 478] width 91 height 20
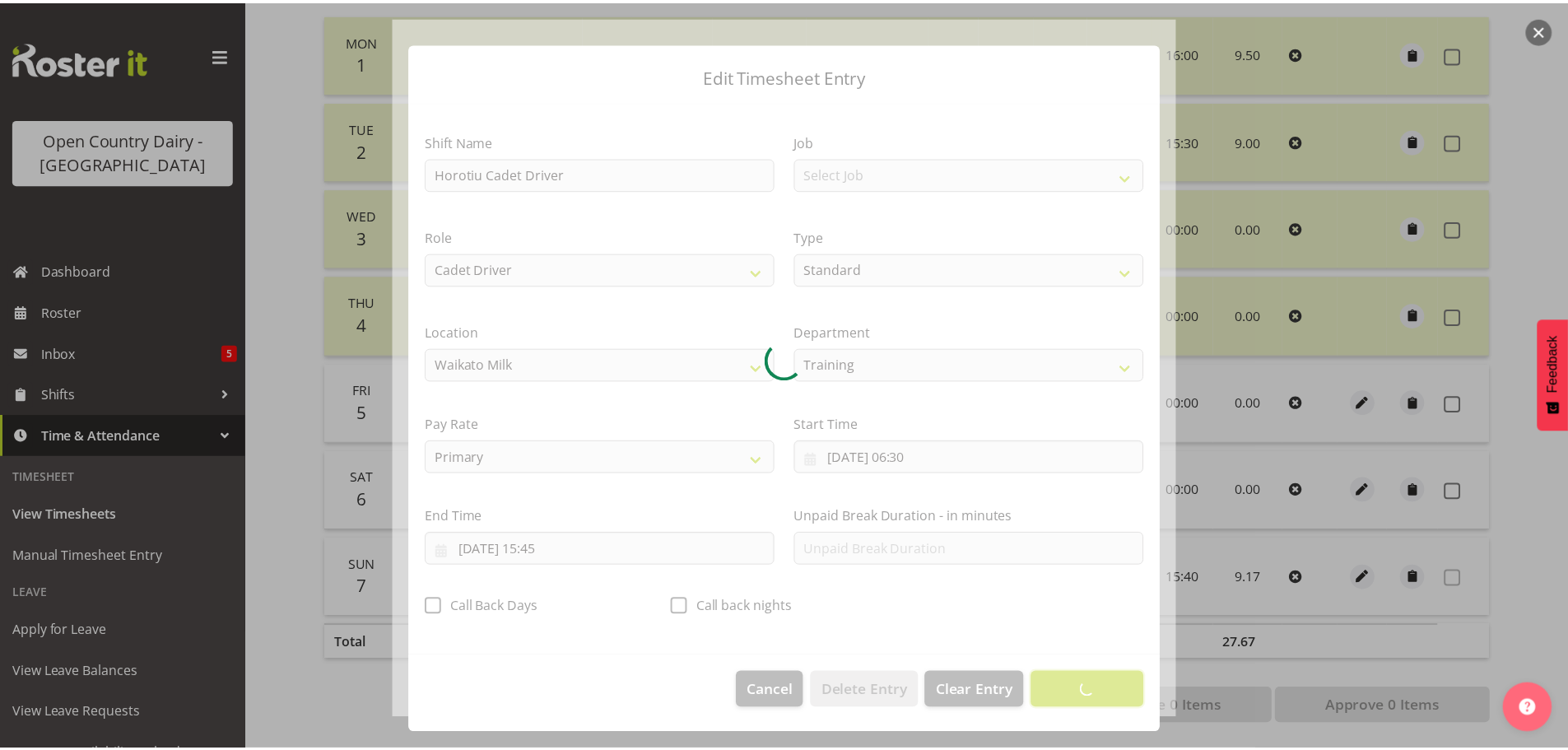
scroll to position [15, 0]
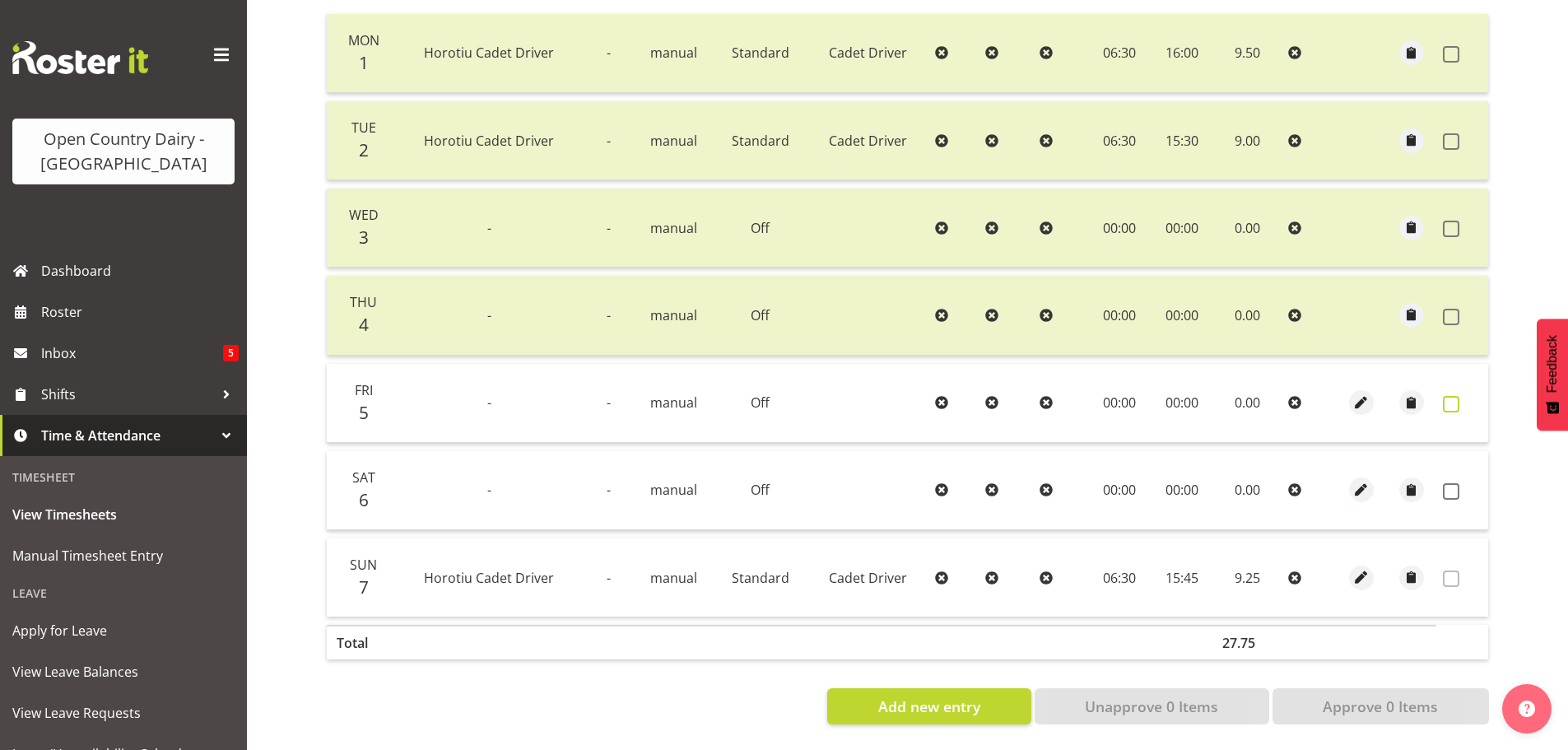
click at [1450, 395] on span at bounding box center [1451, 403] width 17 height 17
checkbox input "true"
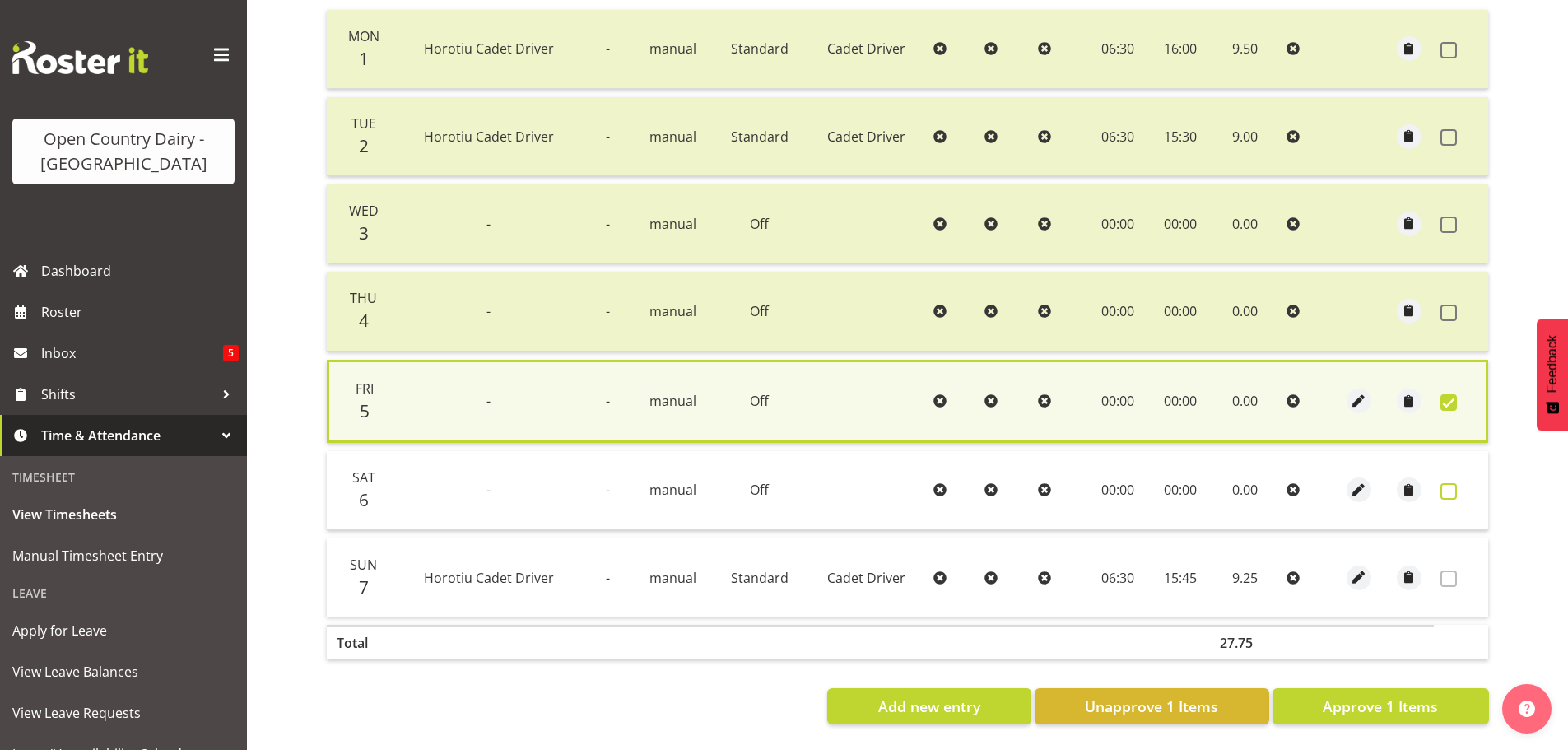
click at [1450, 484] on span at bounding box center [1448, 491] width 17 height 17
checkbox input "true"
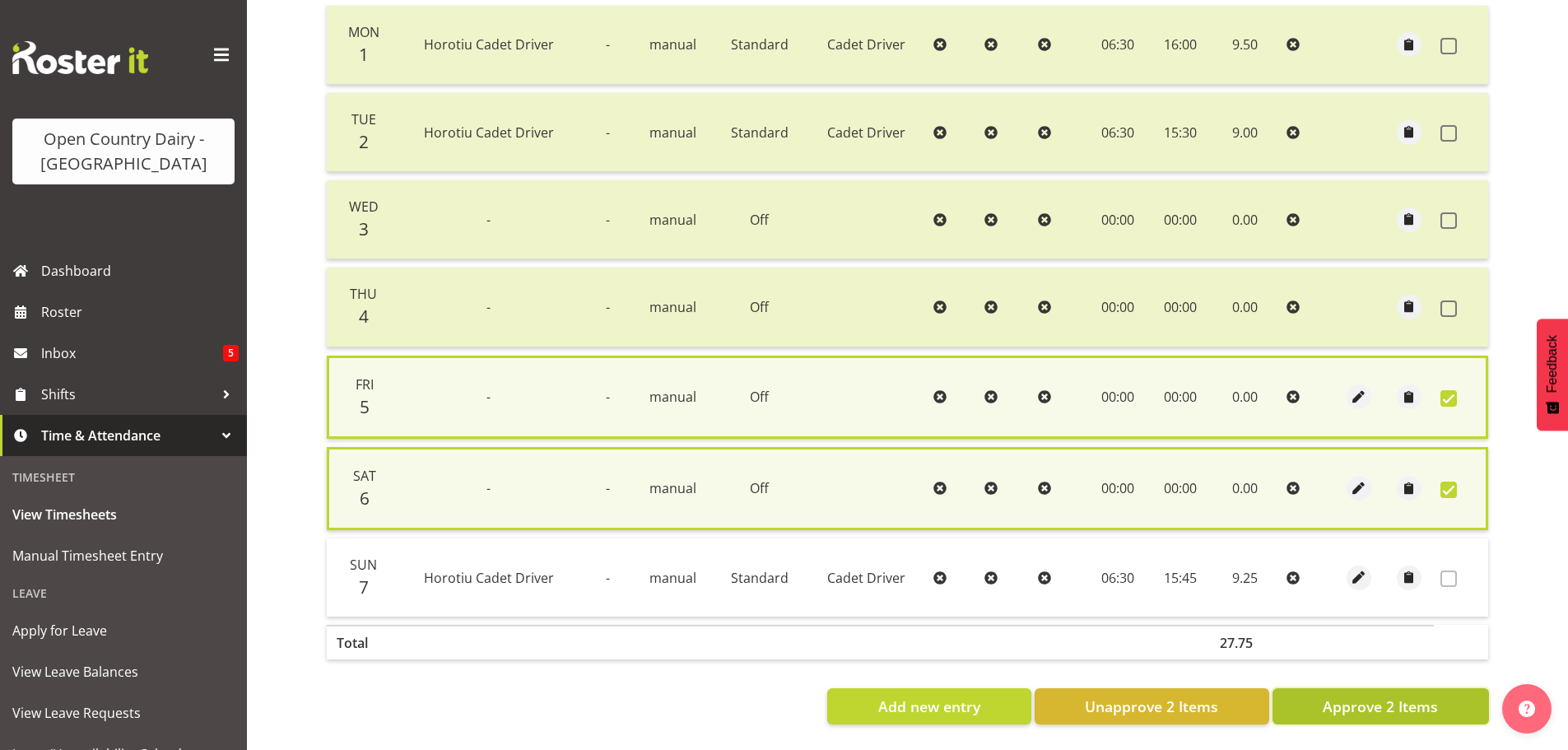
click at [1389, 706] on span "Approve 2 Items" at bounding box center [1379, 706] width 116 height 22
checkbox input "false"
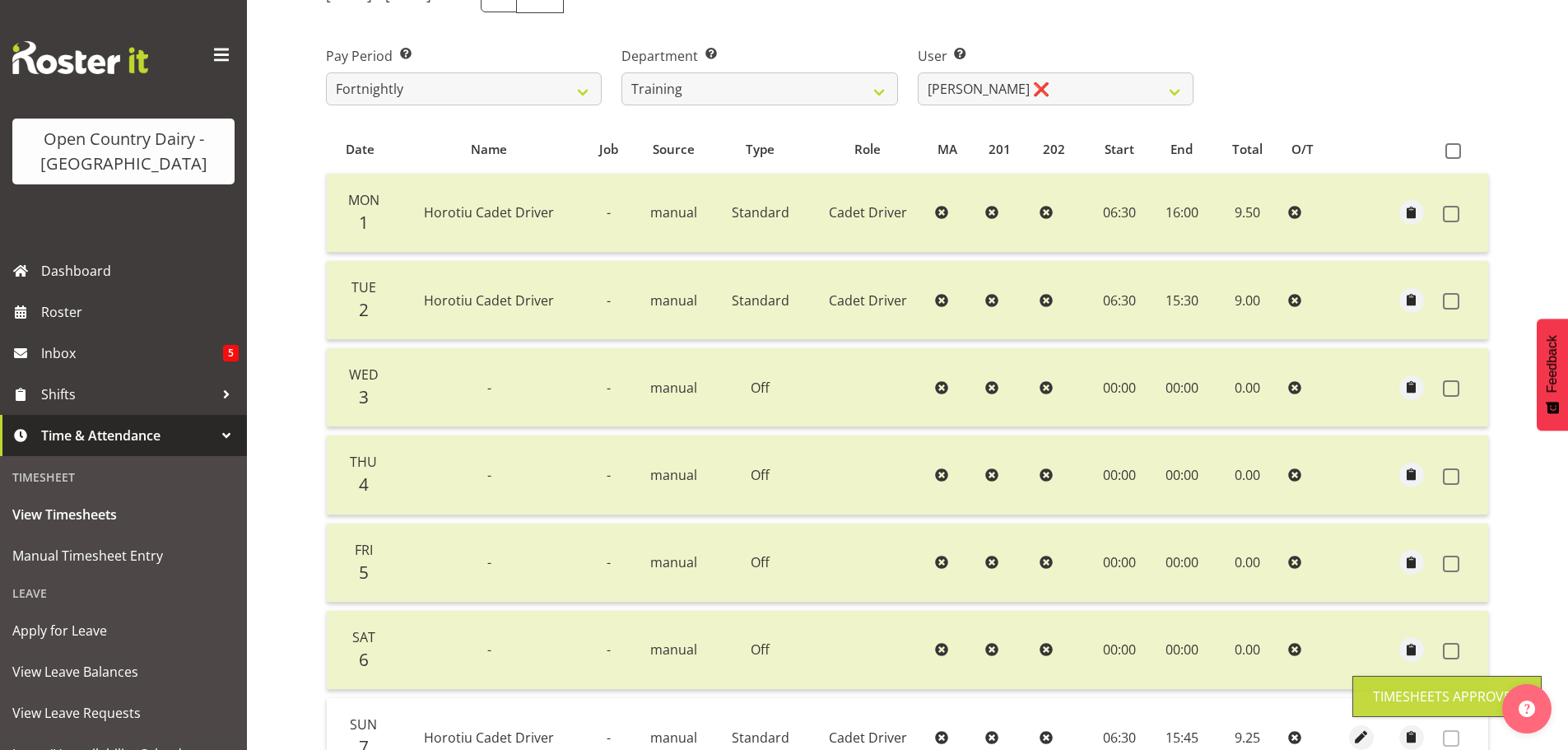
scroll to position [0, 0]
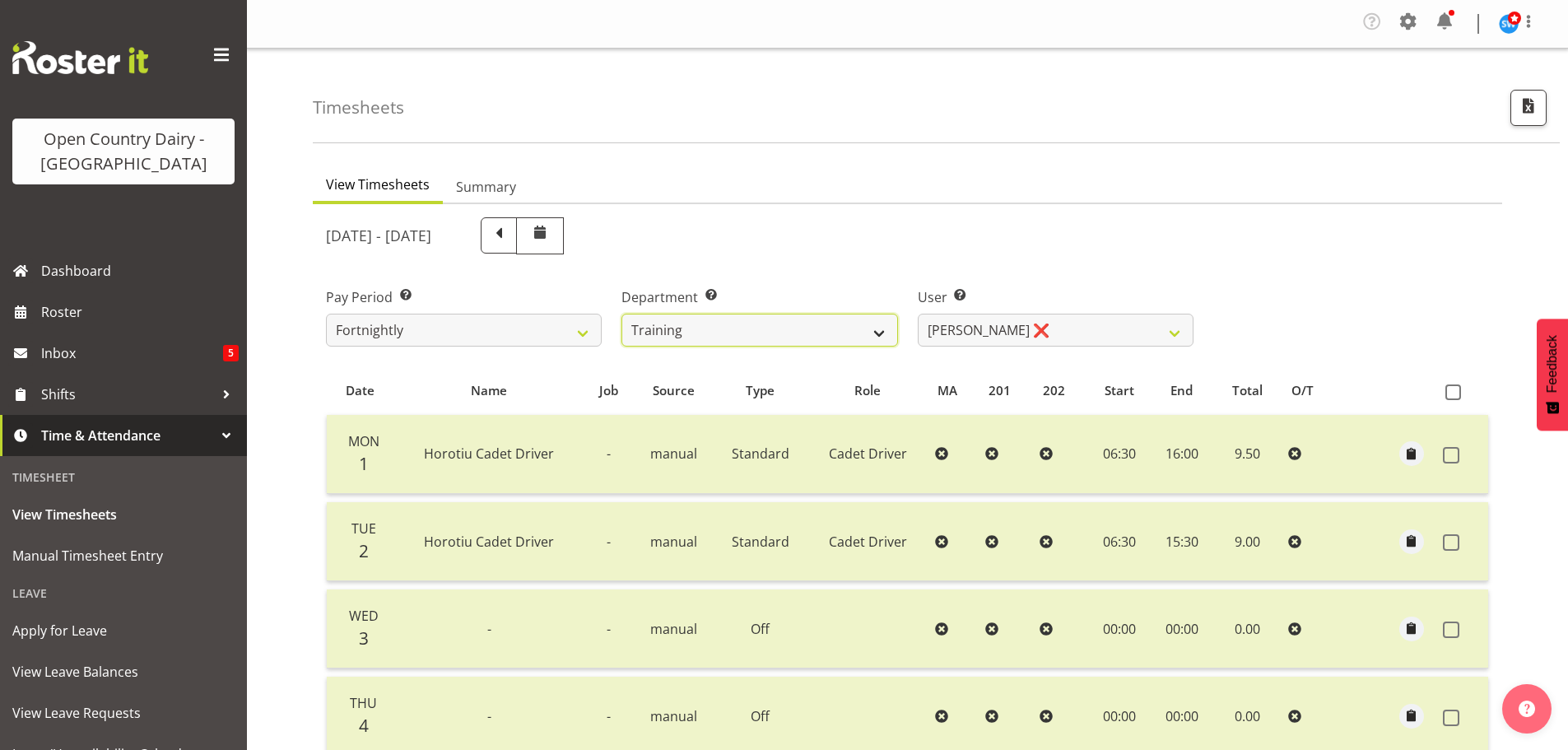
click at [765, 322] on select "701 702 703 704 705 706 707 708 709 710 711 712 713 714 715 716 717 718 719 720" at bounding box center [759, 330] width 276 height 33
select select "757"
click at [621, 314] on select "701 702 703 704 705 706 707 708 709 710 711 712 713 714 715 716 717 718 719 720" at bounding box center [759, 330] width 276 height 33
select select "8183"
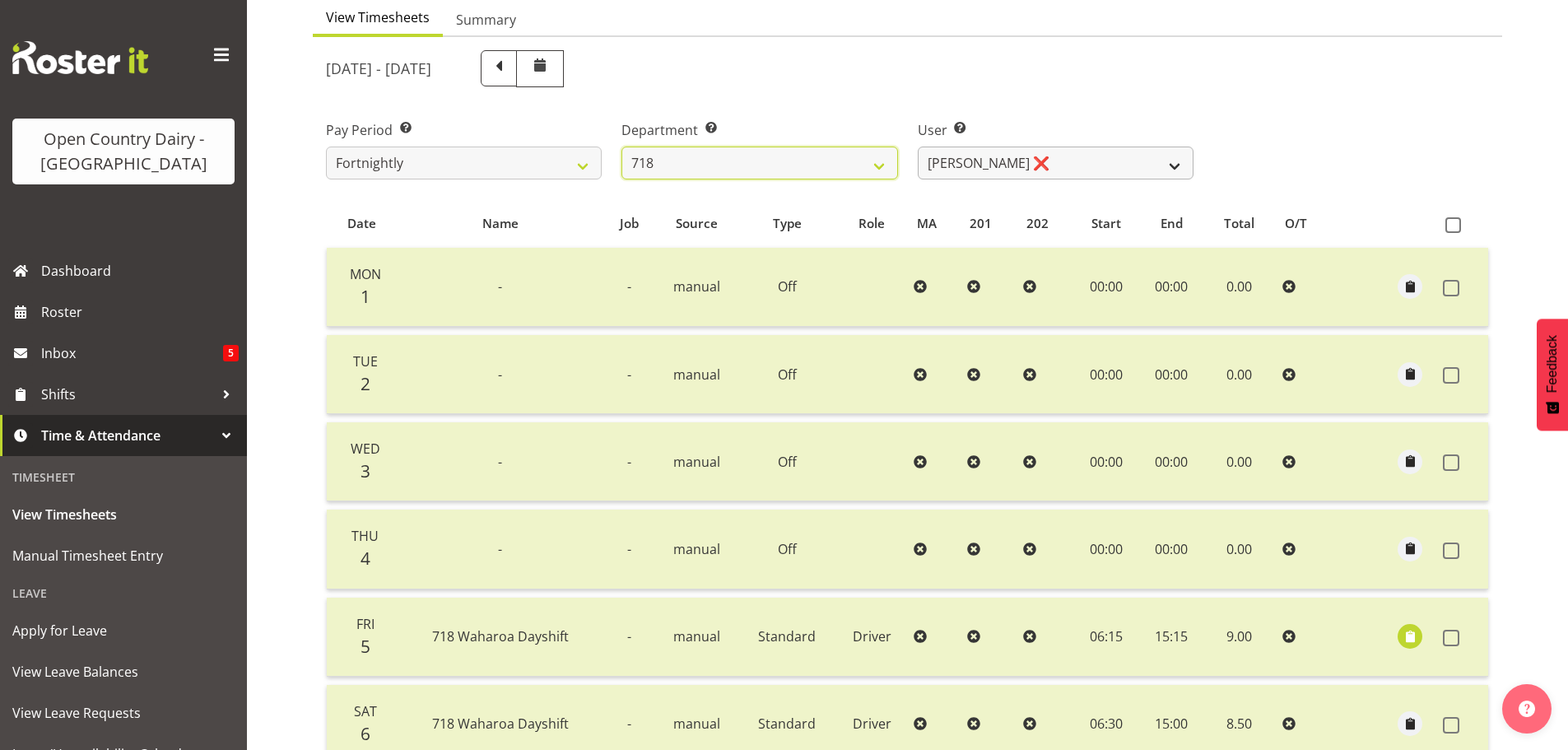
scroll to position [166, 0]
click at [1007, 163] on select "Graeme Raupi ❌ Jimmy Boult ❌ Linsay Bourne ❌ Tony Fielding ❌" at bounding box center [1055, 163] width 276 height 33
click at [714, 152] on select "701 702 703 704 705 706 707 708 709 710 711 712 713 714 715 716 717 718 719 720" at bounding box center [759, 163] width 276 height 33
select select "842"
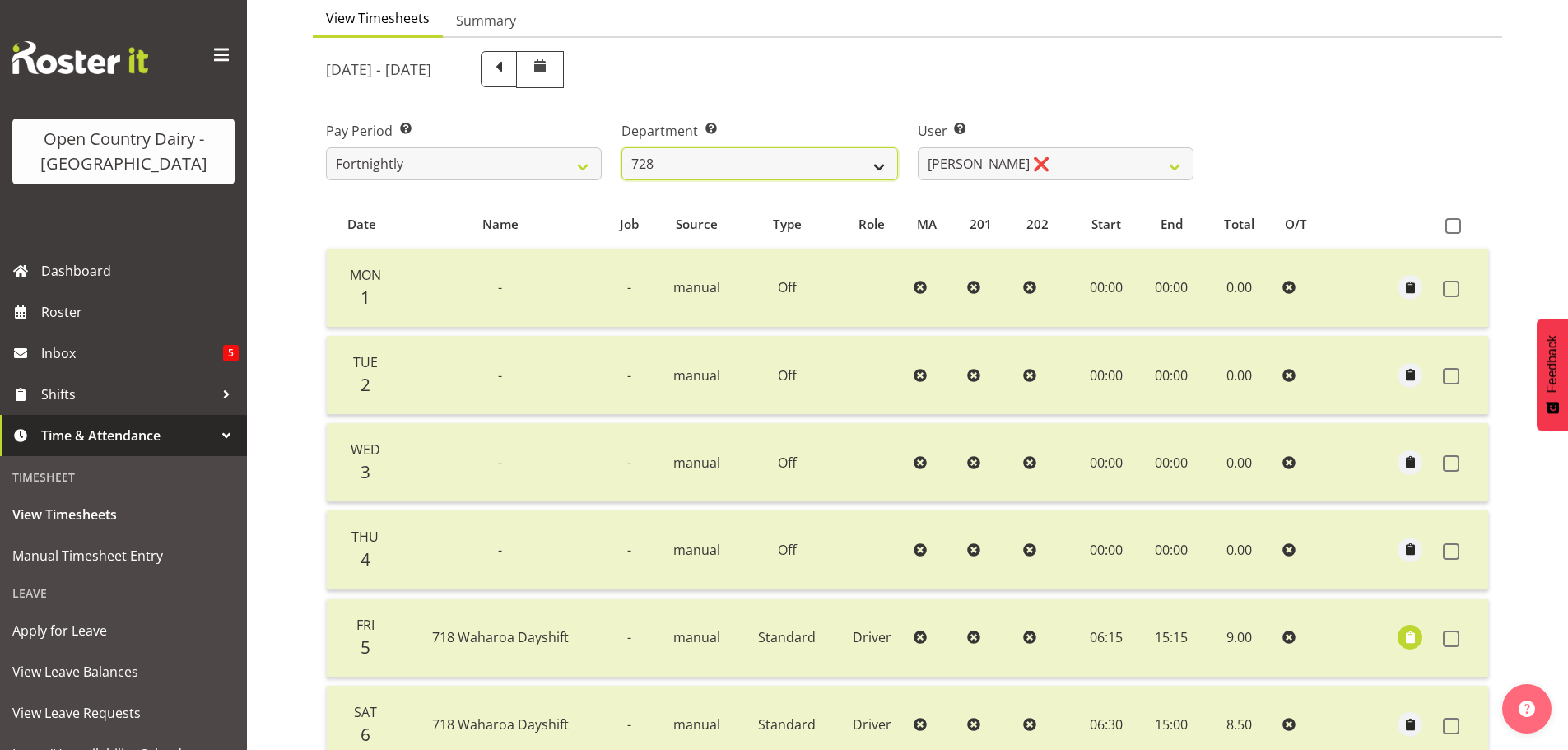
click at [621, 147] on select "701 702 703 704 705 706 707 708 709 710 711 712 713 714 715 716 717 718 719 720" at bounding box center [759, 163] width 276 height 33
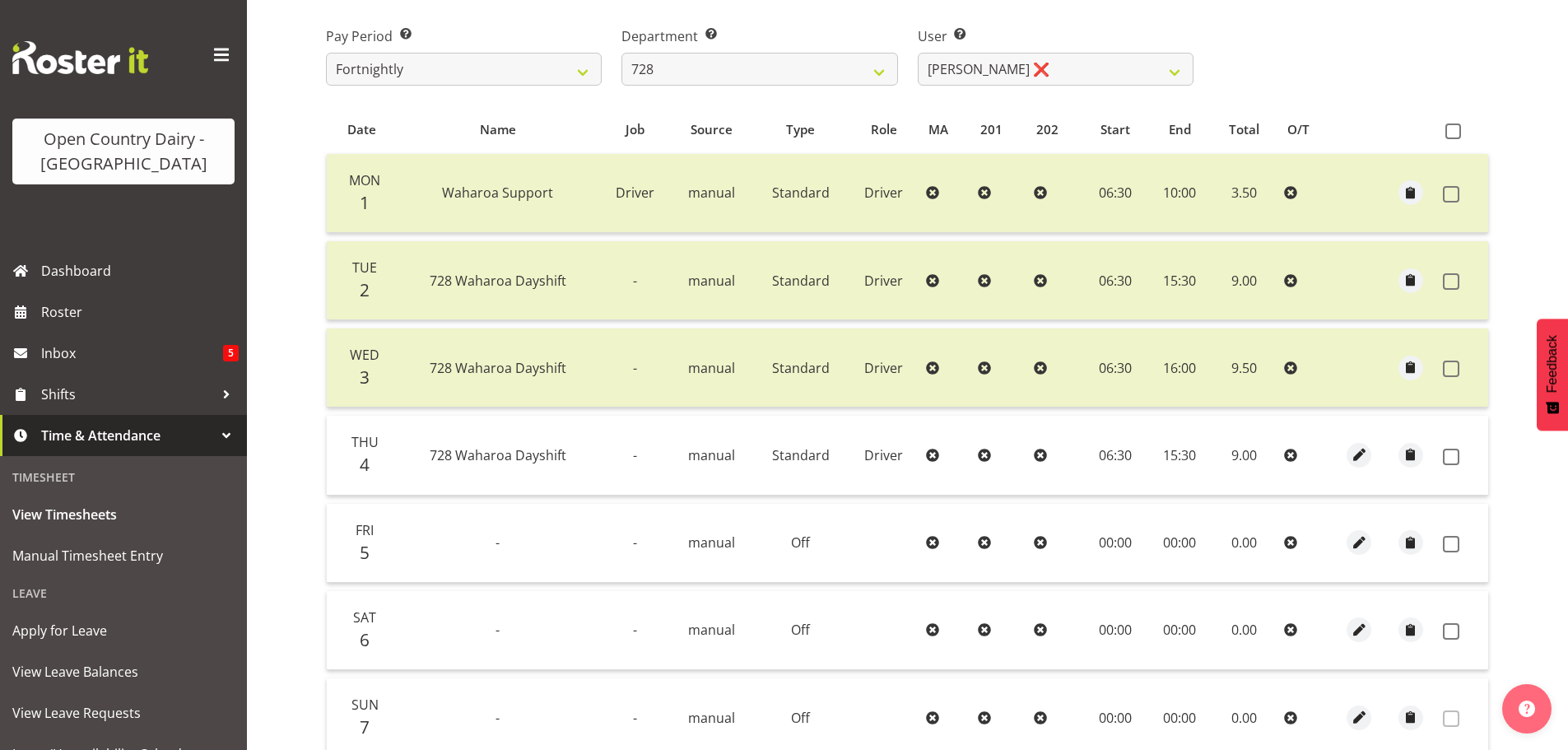
scroll to position [249, 0]
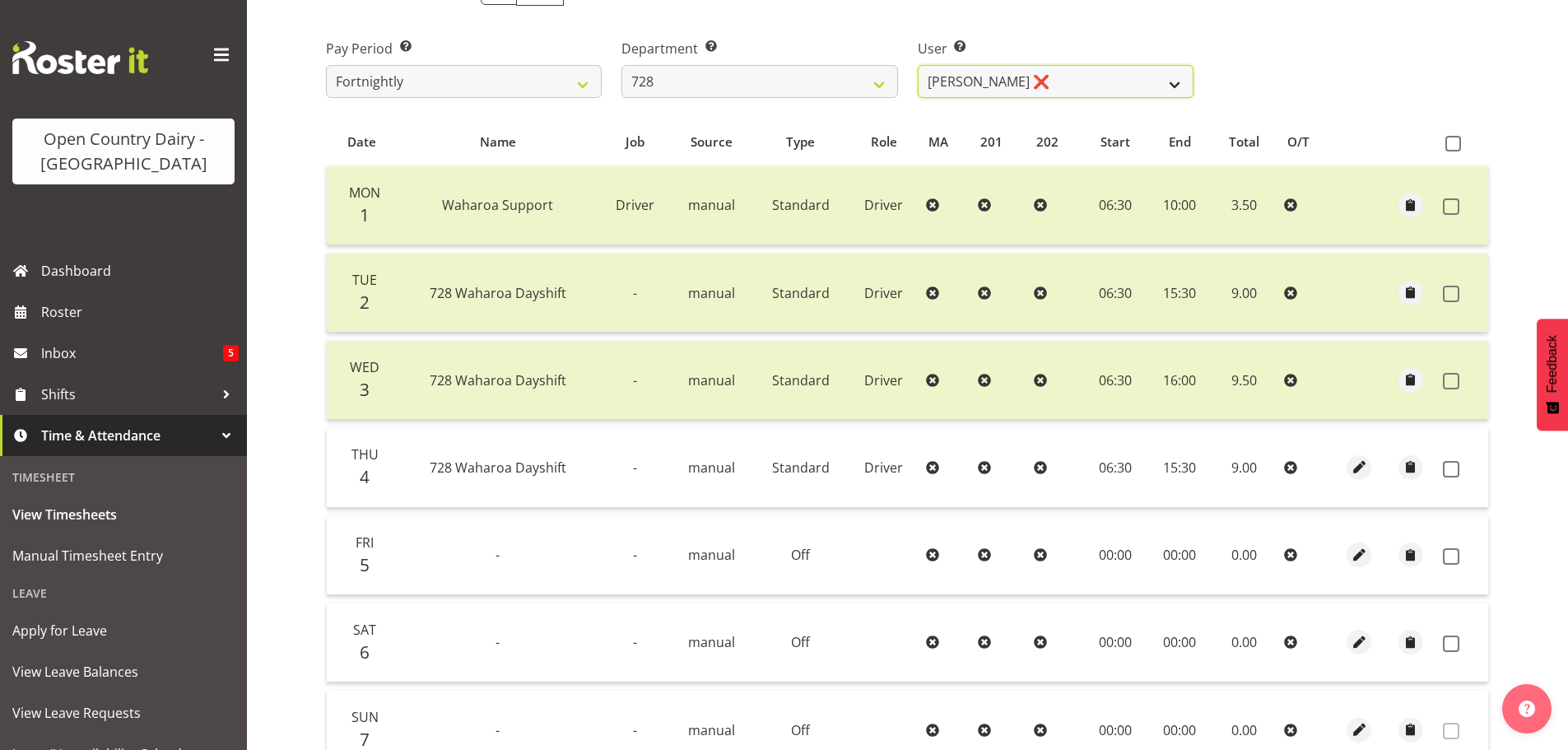
click at [1037, 74] on select "Callum Leslie ❌ Nick Warren ❌ Ross Robert Hamilton ❌ Stuart Cherrington ❌ Wally…" at bounding box center [1055, 82] width 276 height 33
select select "8205"
click at [918, 65] on select "Callum Leslie ❌ Nick Warren ❌ Ross Robert Hamilton ❌ Stuart Cherrington ❌ Wally…" at bounding box center [1055, 82] width 276 height 33
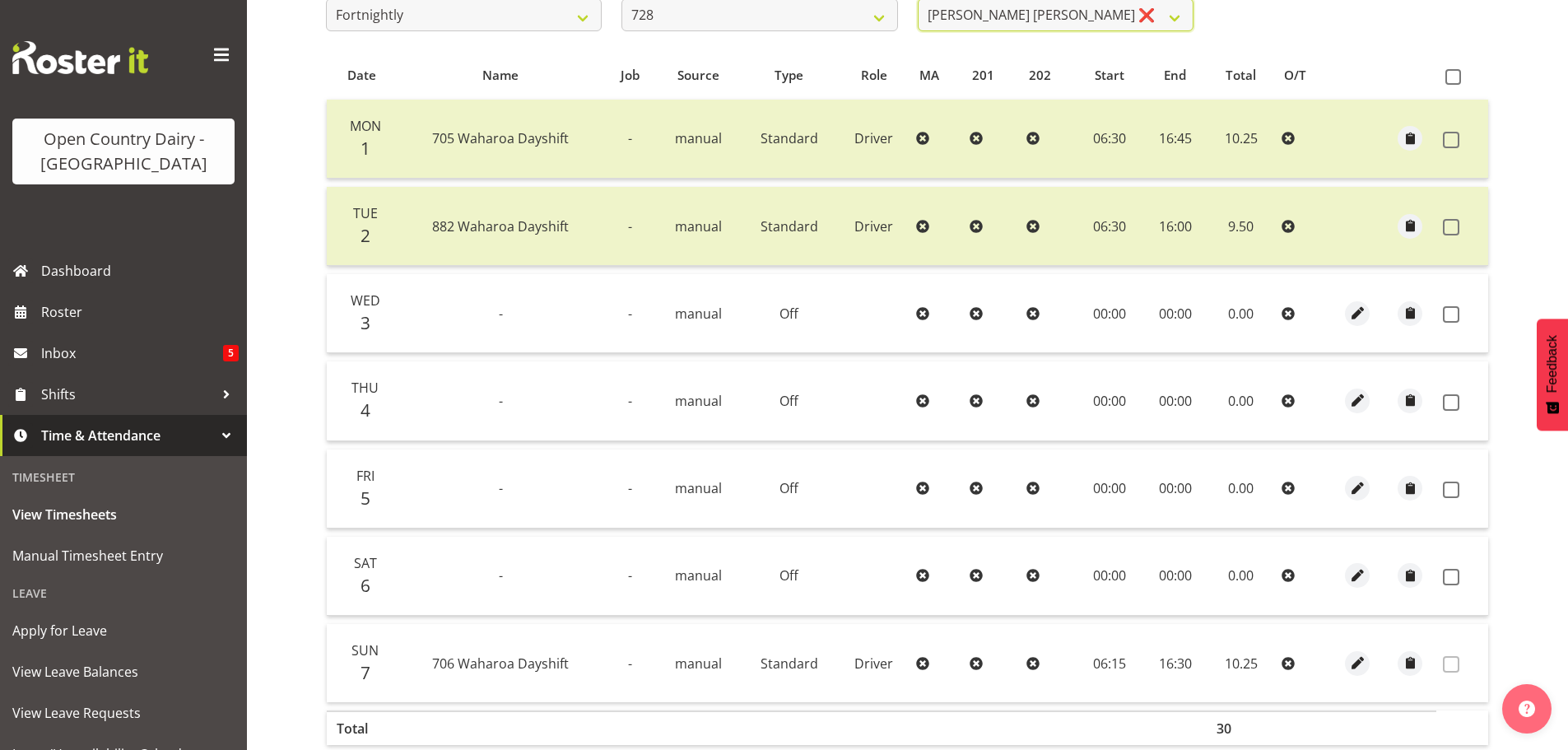
scroll to position [413, 0]
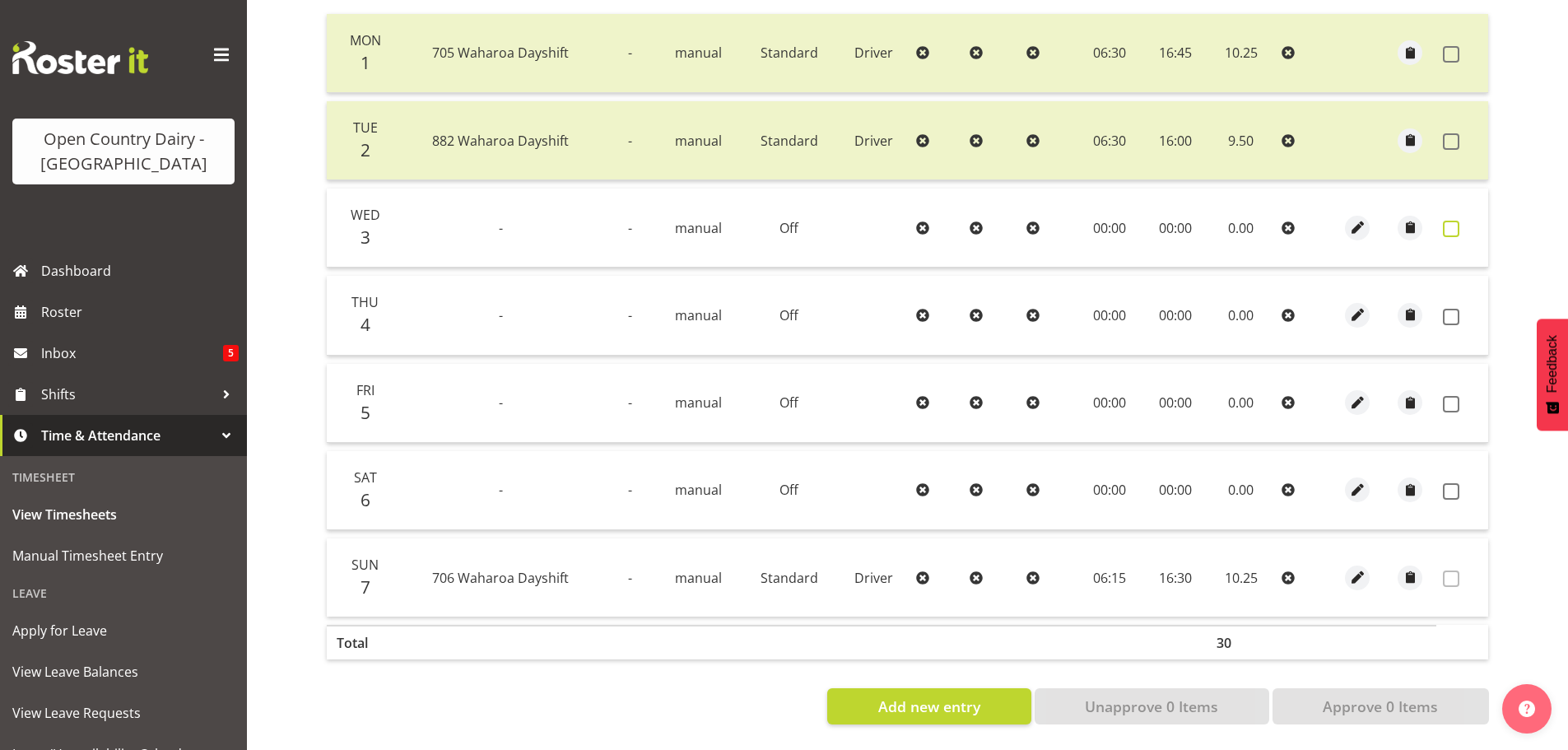
click at [1452, 221] on span at bounding box center [1451, 229] width 17 height 17
checkbox input "true"
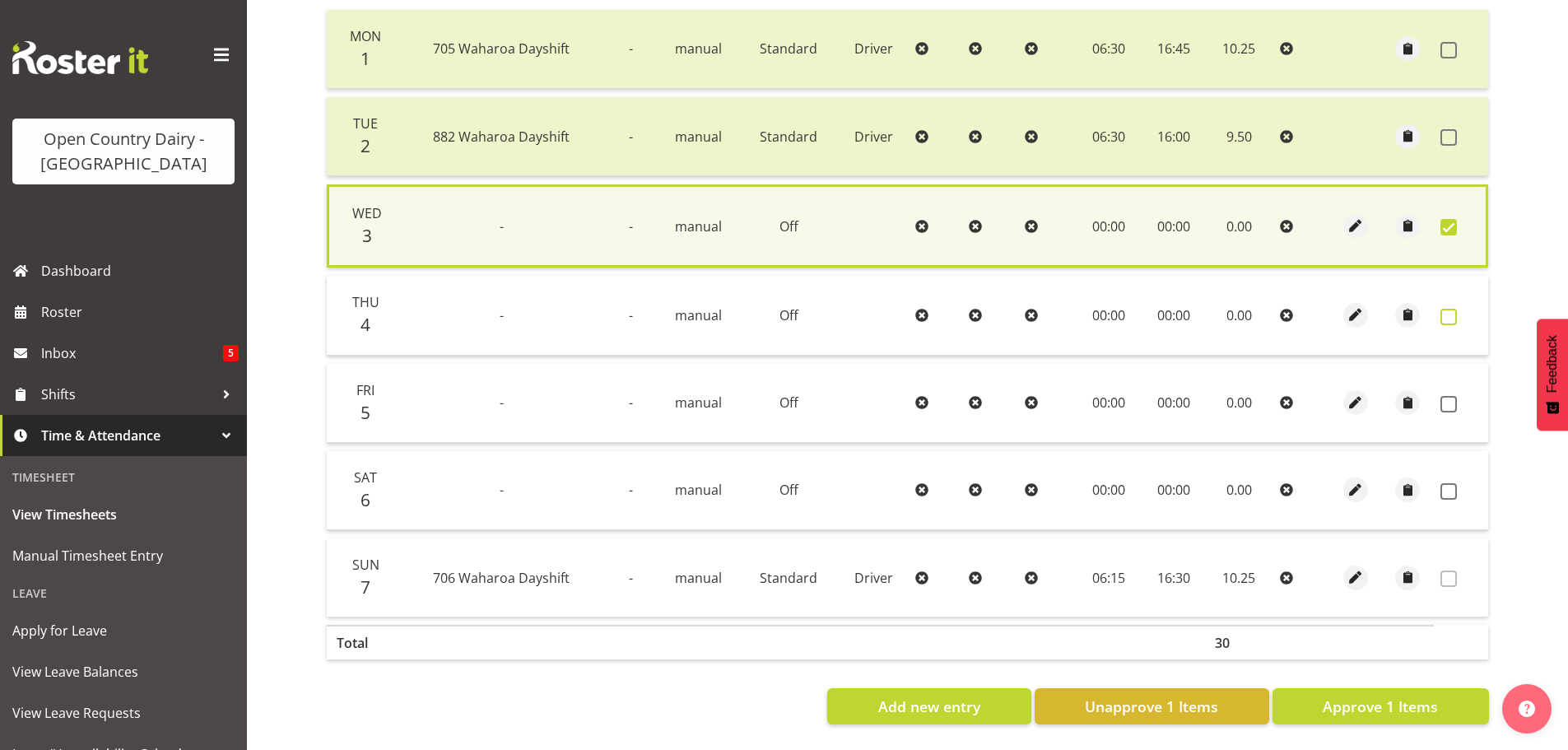
click at [1449, 309] on span at bounding box center [1448, 316] width 17 height 17
checkbox input "true"
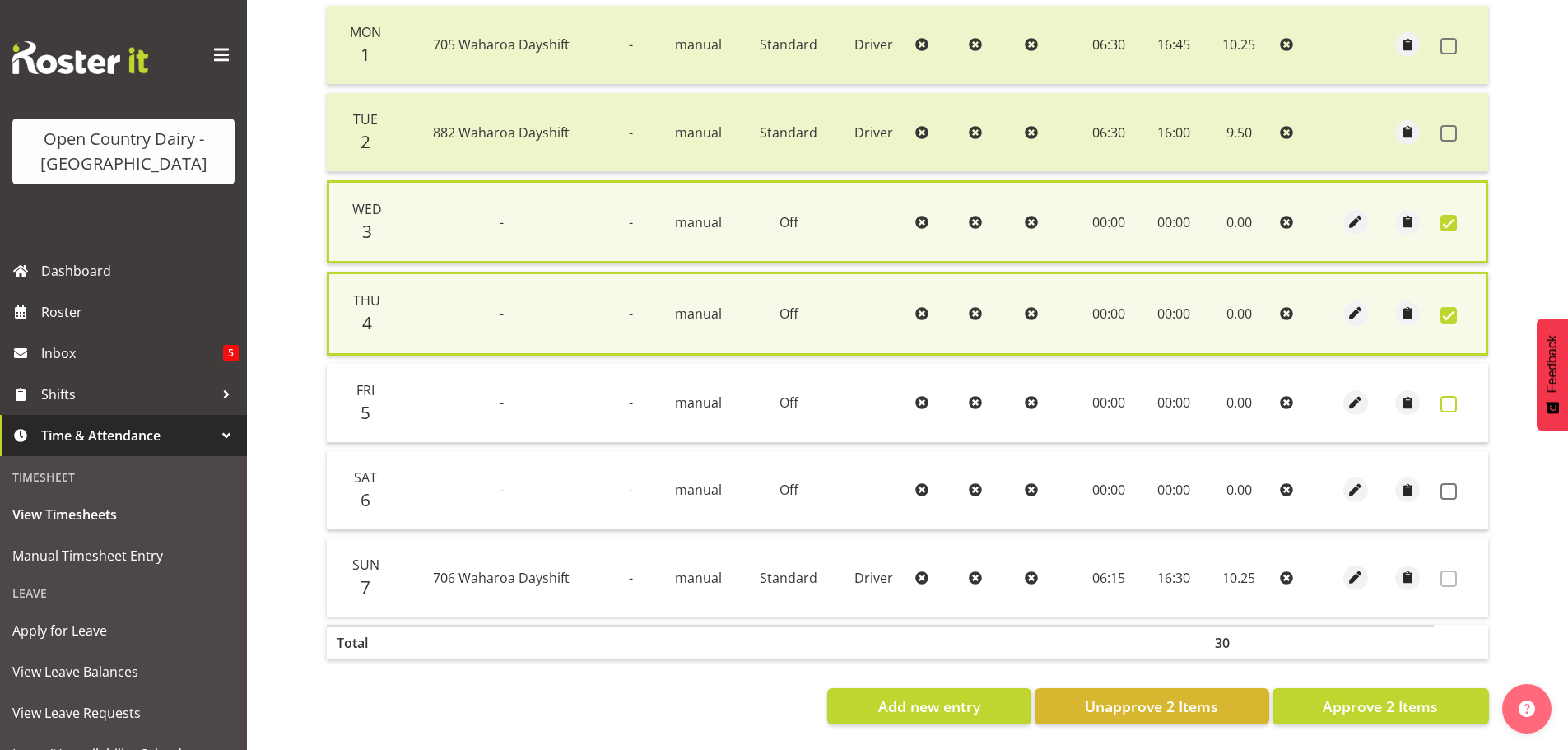
click at [1450, 397] on span at bounding box center [1448, 403] width 17 height 17
checkbox input "true"
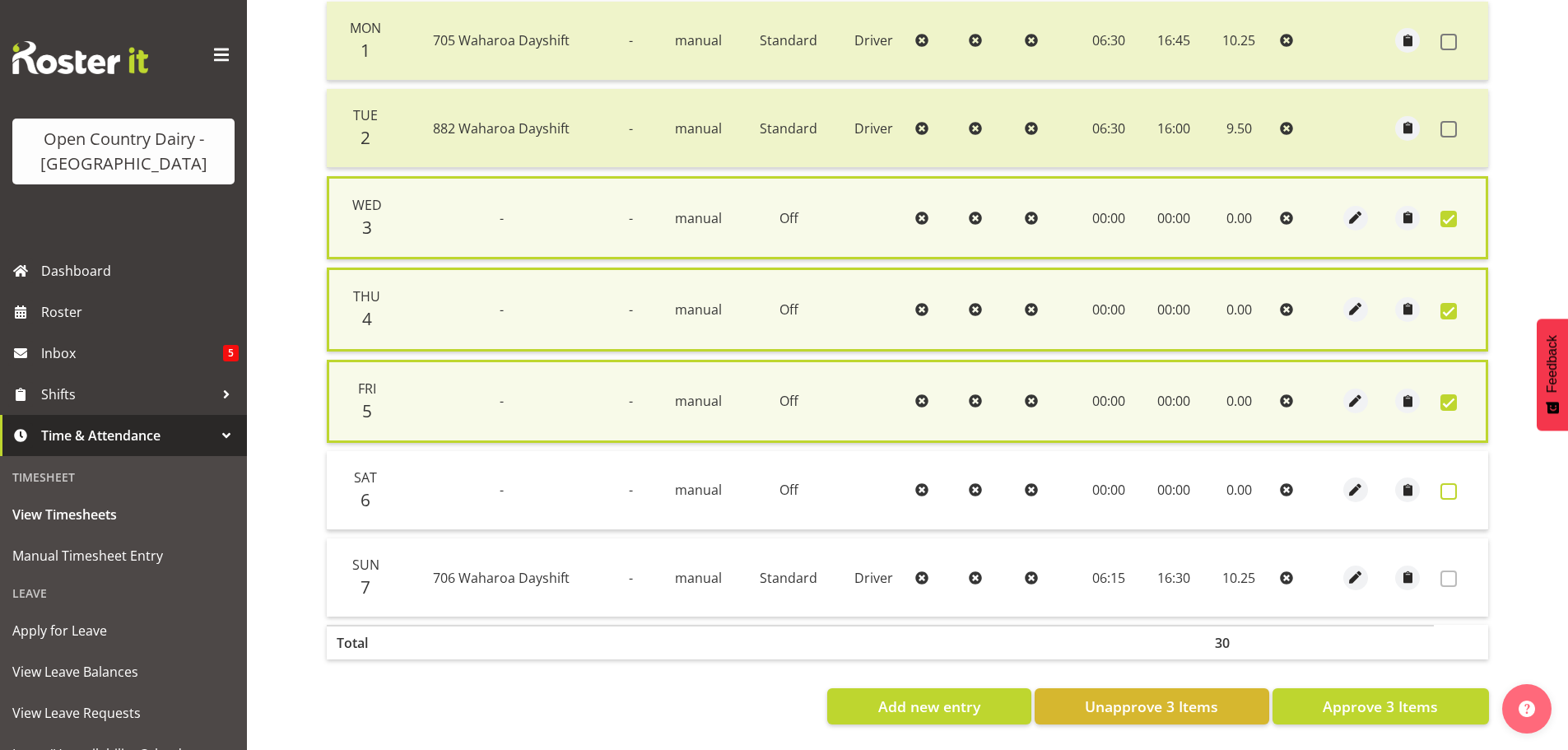
click at [1447, 487] on span at bounding box center [1448, 491] width 17 height 17
checkbox input "true"
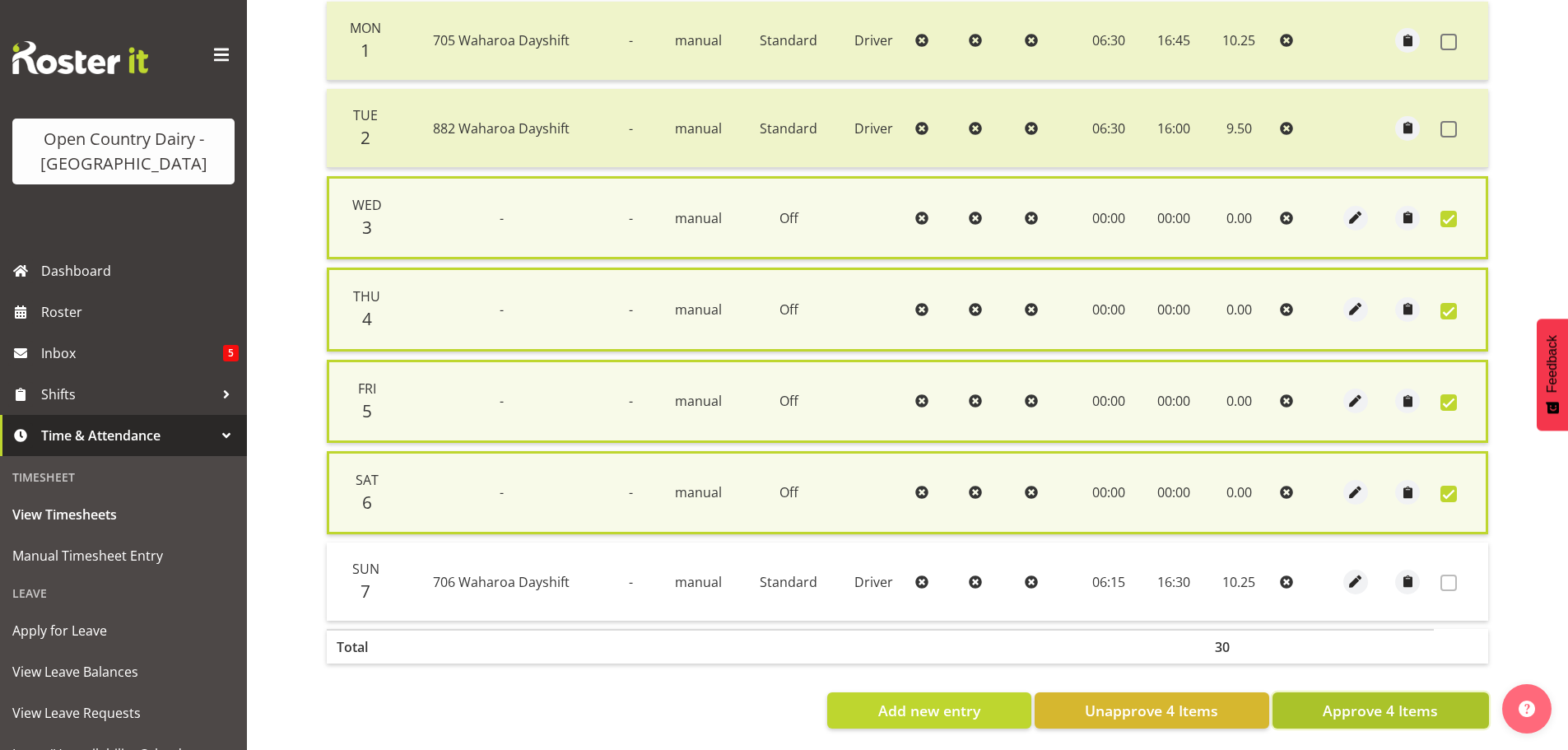
click at [1389, 710] on span "Approve 4 Items" at bounding box center [1379, 710] width 116 height 22
checkbox input "false"
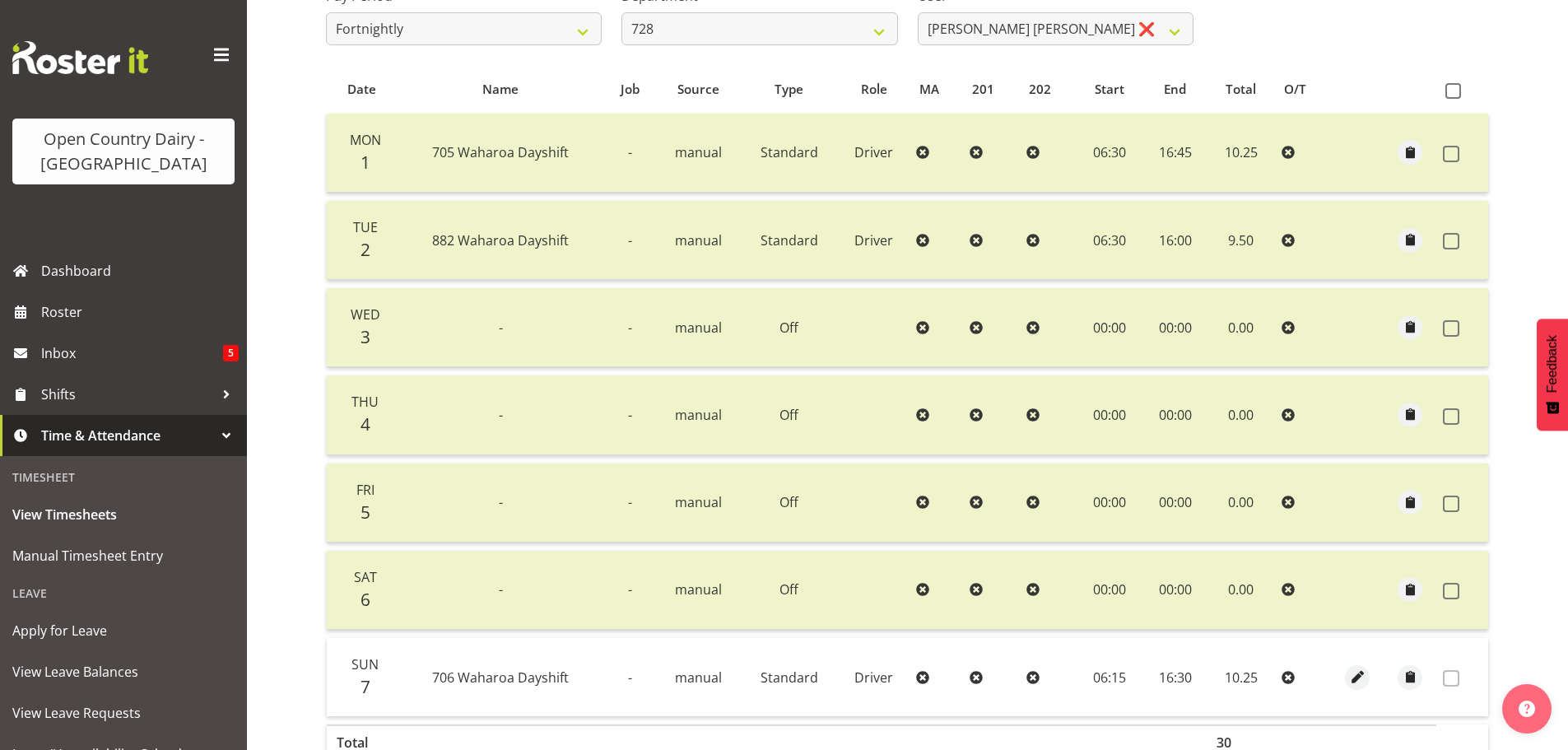
scroll to position [2, 0]
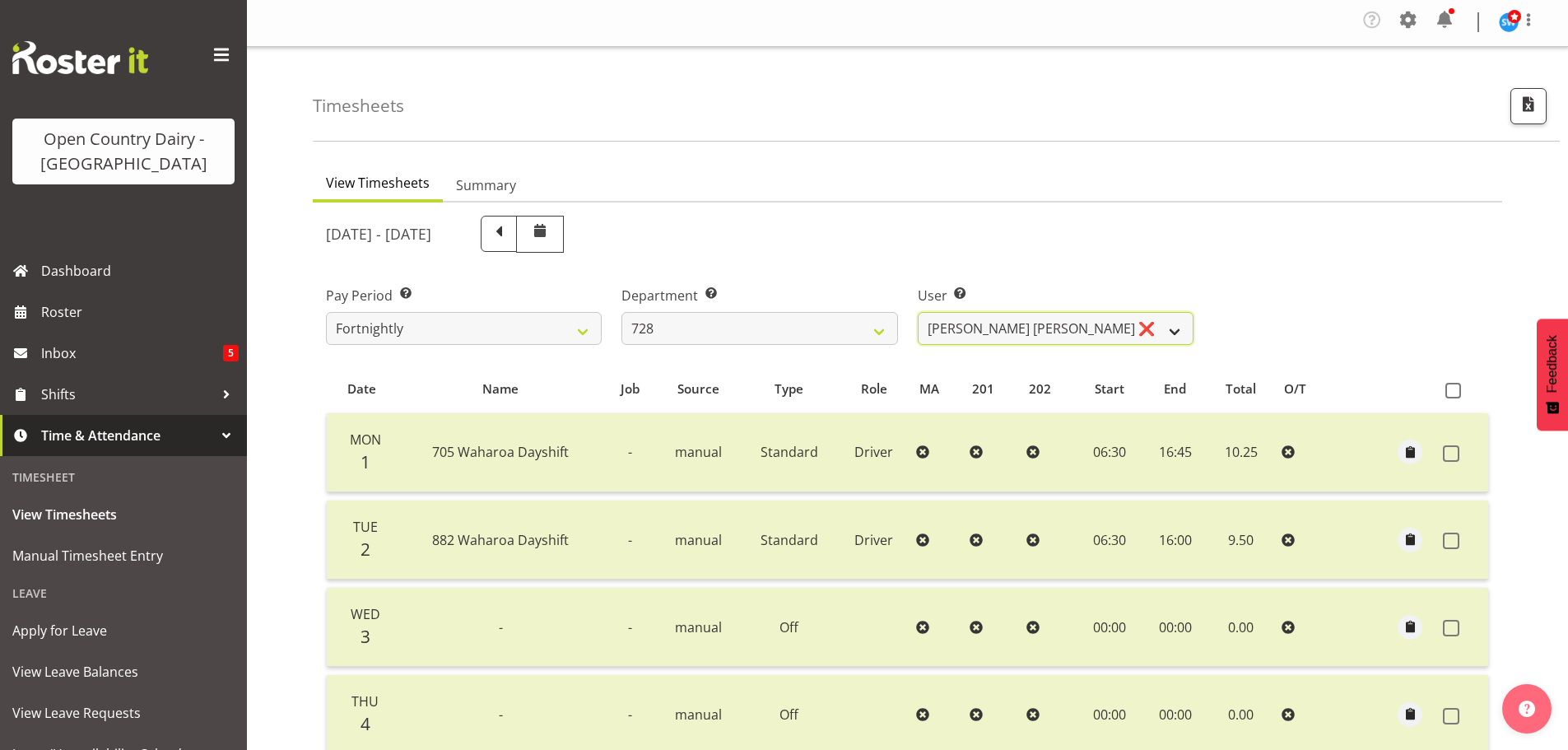
click at [982, 326] on select "Callum Leslie ❌ Nick Warren ❌ Ross Robert Hamilton ❌ Stuart Cherrington ❌ Wally…" at bounding box center [1055, 329] width 276 height 33
select select "8251"
click at [918, 312] on select "Callum Leslie ❌ Nick Warren ❌ Ross Robert Hamilton ❌ Stuart Cherrington ❌ Wally…" at bounding box center [1055, 329] width 276 height 33
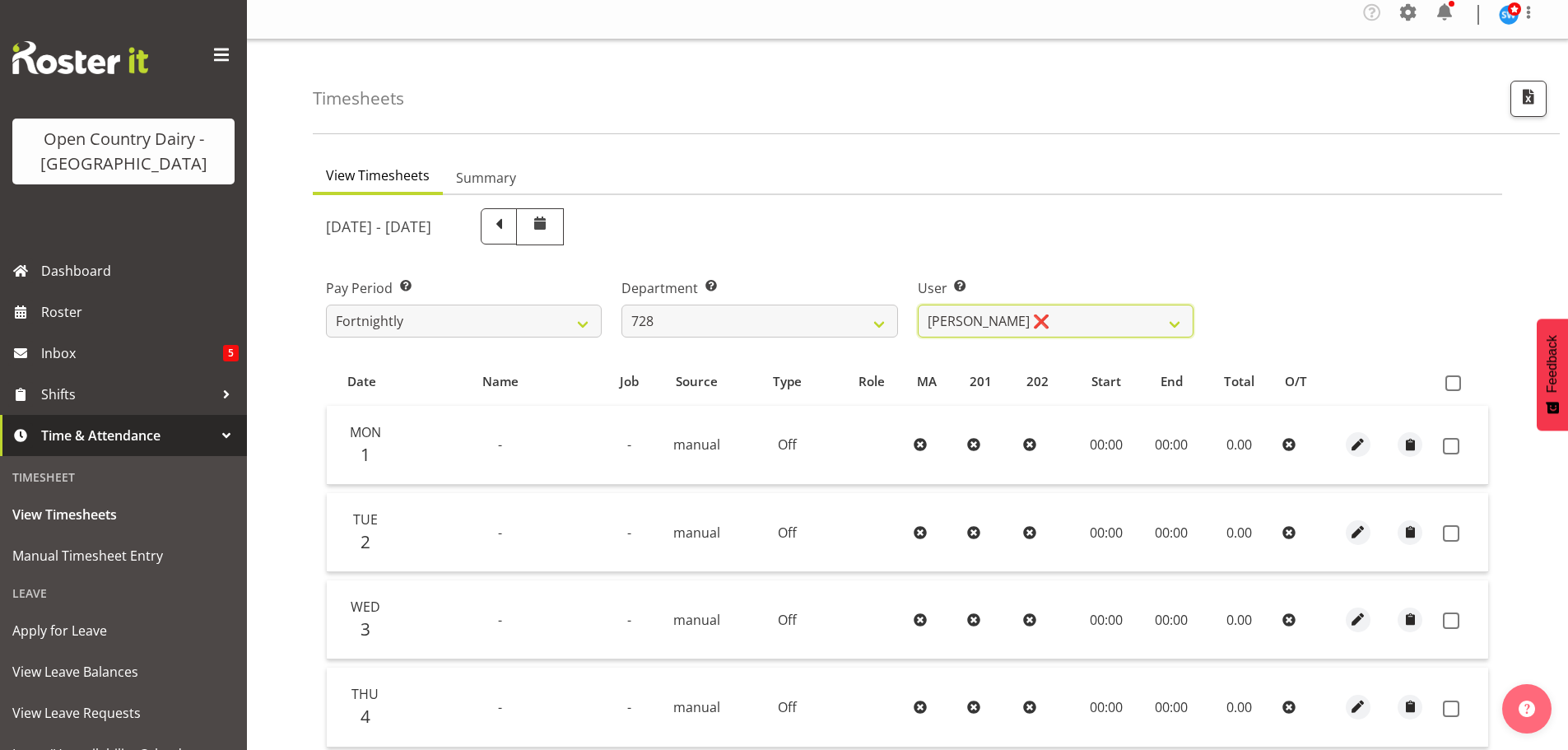
scroll to position [0, 0]
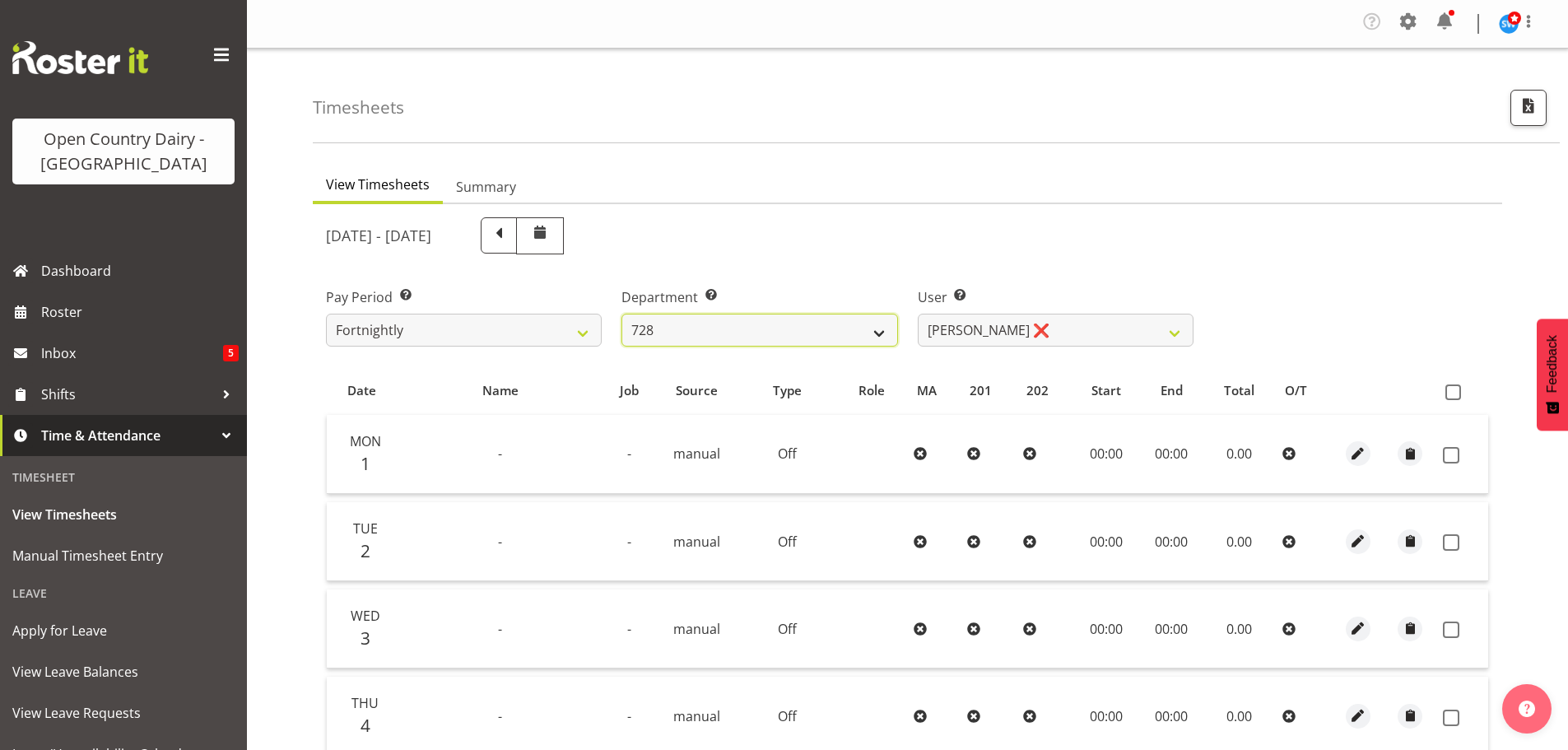
click at [761, 332] on select "701 702 703 704 705 706 707 708 709 710 711 712 713 714 715 716 717 718 719 720" at bounding box center [759, 330] width 276 height 33
select select "874"
click at [621, 314] on select "701 702 703 704 705 706 707 708 709 710 711 712 713 714 715 716 717 718 719 720" at bounding box center [759, 330] width 276 height 33
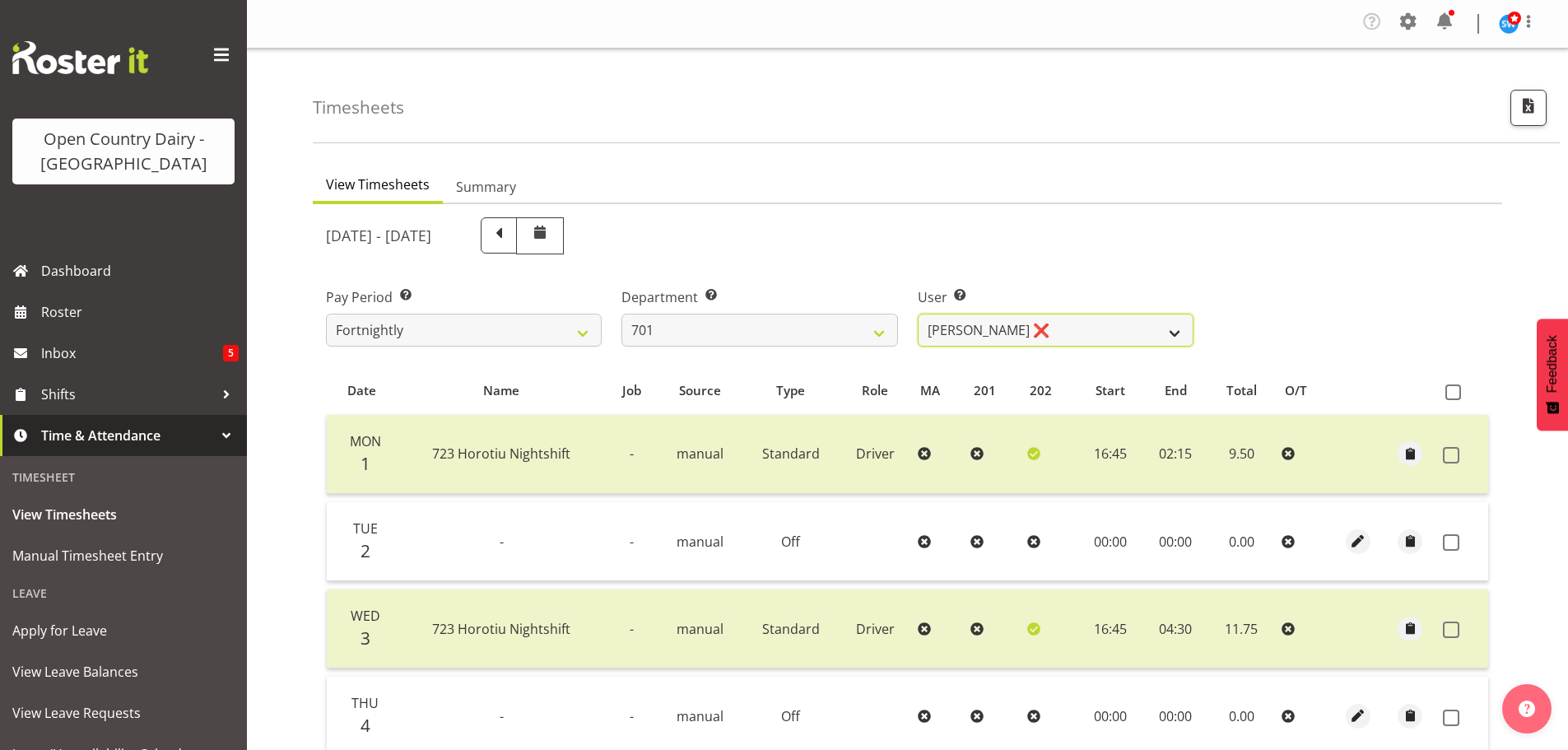
click at [1075, 330] on select "Duncan Shirley ❌ Gagandeep Singh ❌ Johann Van Zyl ❌ John Cottingham ❌" at bounding box center [1055, 330] width 276 height 33
select select "8383"
click at [918, 314] on select "Duncan Shirley ❌ Gagandeep Singh ❌ Johann Van Zyl ❌ John Cottingham ❌" at bounding box center [1055, 330] width 276 height 33
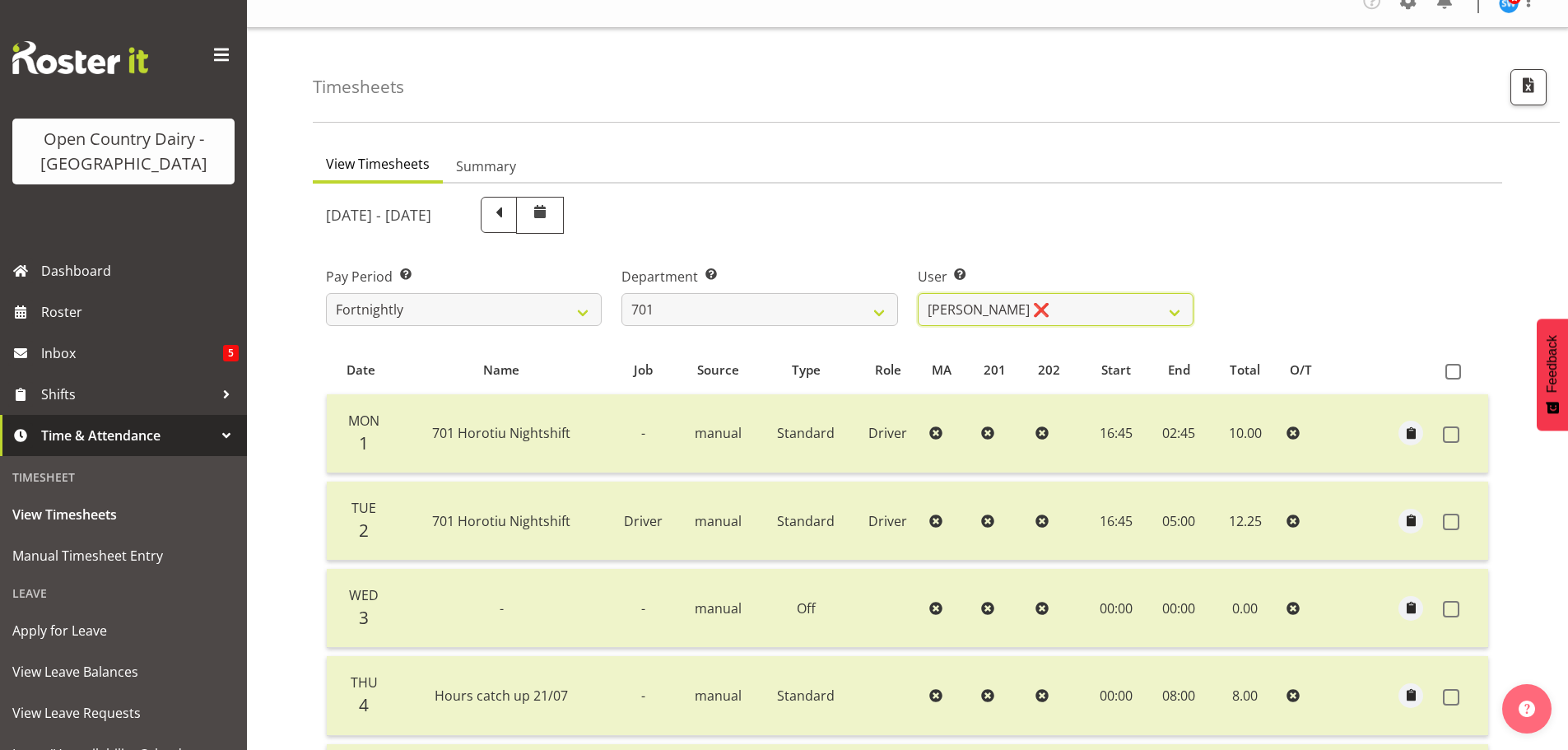
scroll to position [7, 0]
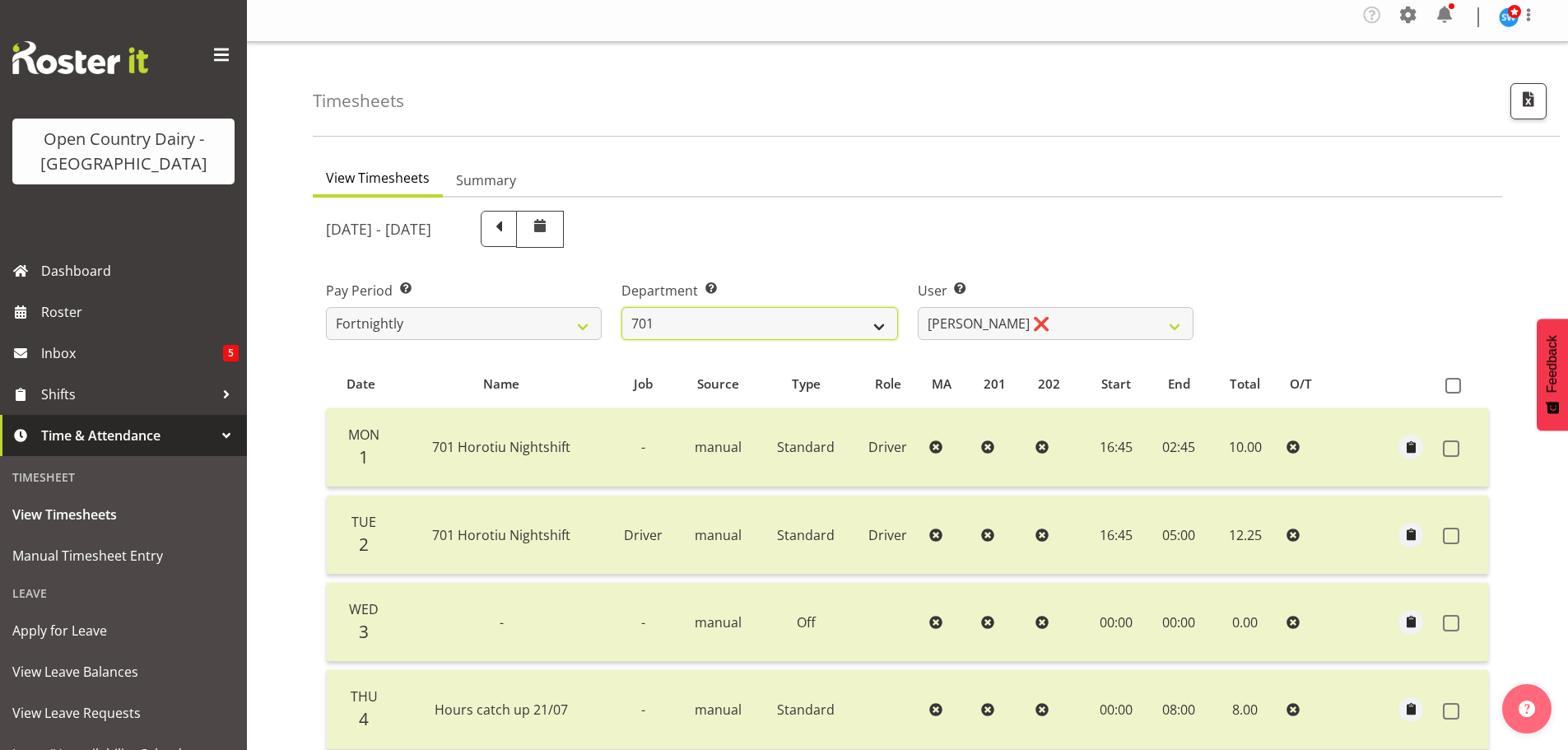
click at [721, 329] on select "701 702 703 704 705 706 707 708 709 710 711 712 713 714 715 716 717 718 719 720" at bounding box center [759, 323] width 276 height 33
click at [621, 307] on select "701 702 703 704 705 706 707 708 709 710 711 712 713 714 715 716 717 718 719 720" at bounding box center [759, 323] width 276 height 33
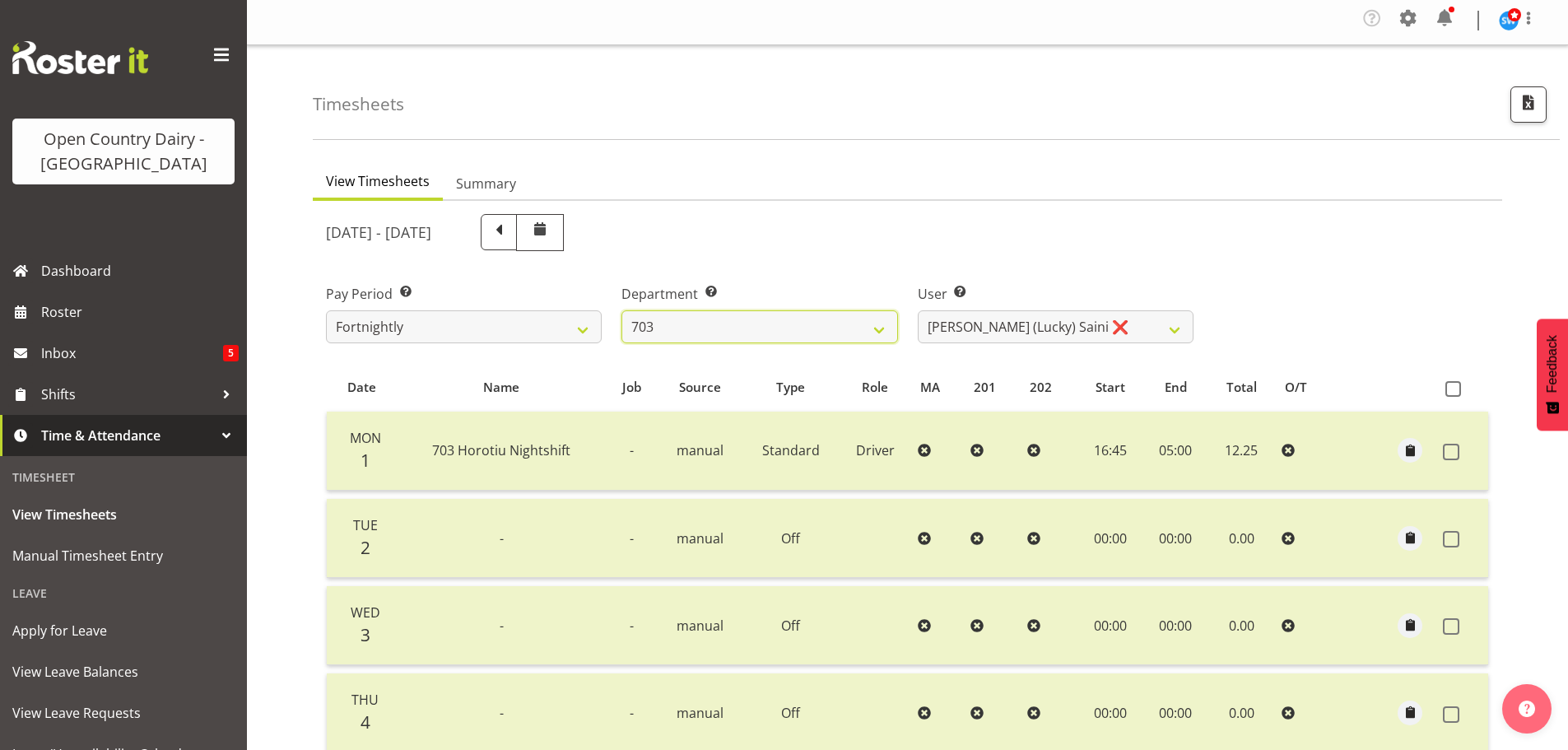
scroll to position [2, 0]
click at [734, 336] on select "701 702 703 704 705 706 707 708 709 710 711 712 713 714 715 716 717 718 719 720" at bounding box center [759, 329] width 276 height 33
click at [621, 312] on select "701 702 703 704 705 706 707 708 709 710 711 712 713 714 715 716 717 718 719 720" at bounding box center [759, 329] width 276 height 33
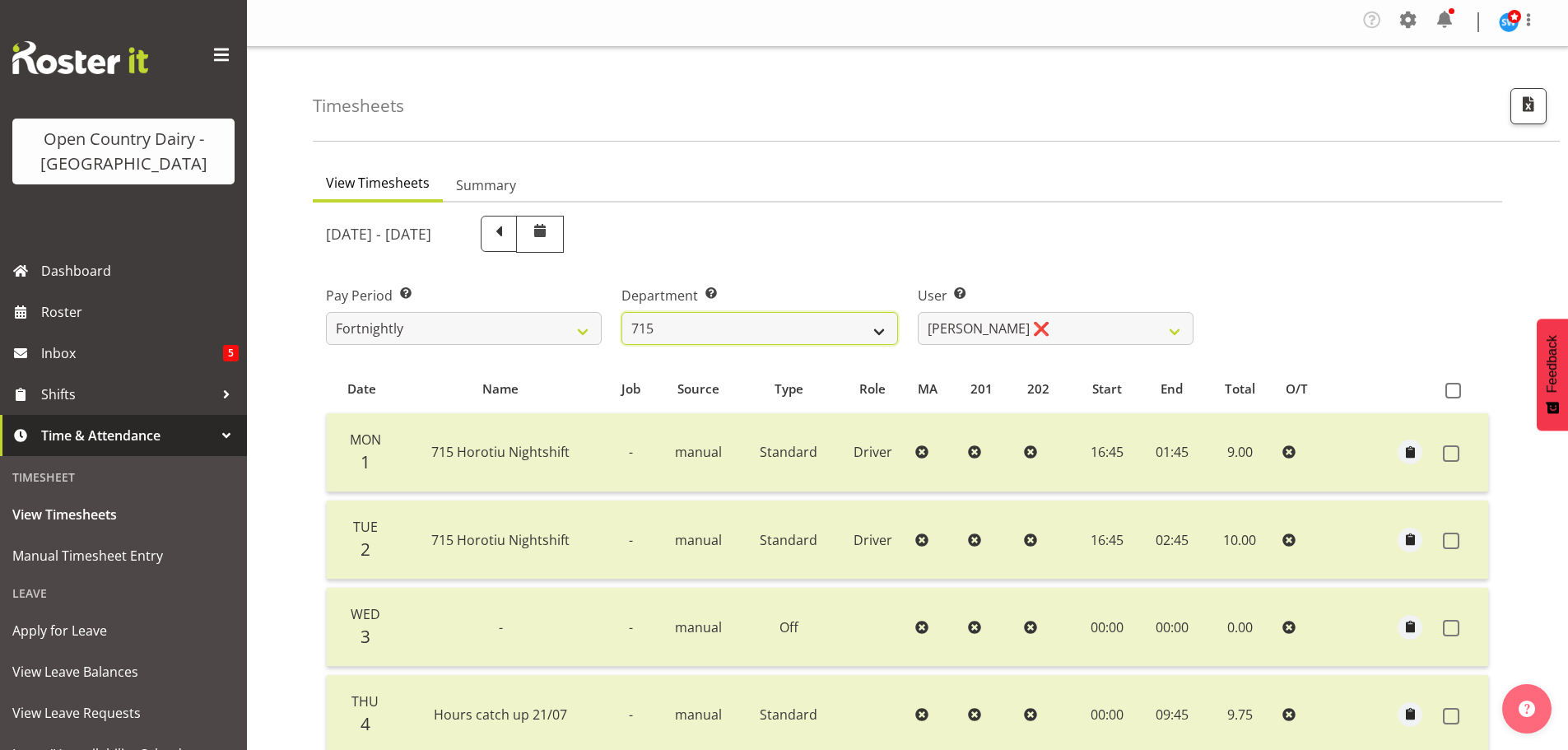
click at [734, 327] on select "701 702 703 704 705 706 707 708 709 710 711 712 713 714 715 716 717 718 719 720" at bounding box center [759, 329] width 276 height 33
select select "823"
click at [621, 312] on select "701 702 703 704 705 706 707 708 709 710 711 712 713 714 715 716 717 718 719 720" at bounding box center [759, 329] width 276 height 33
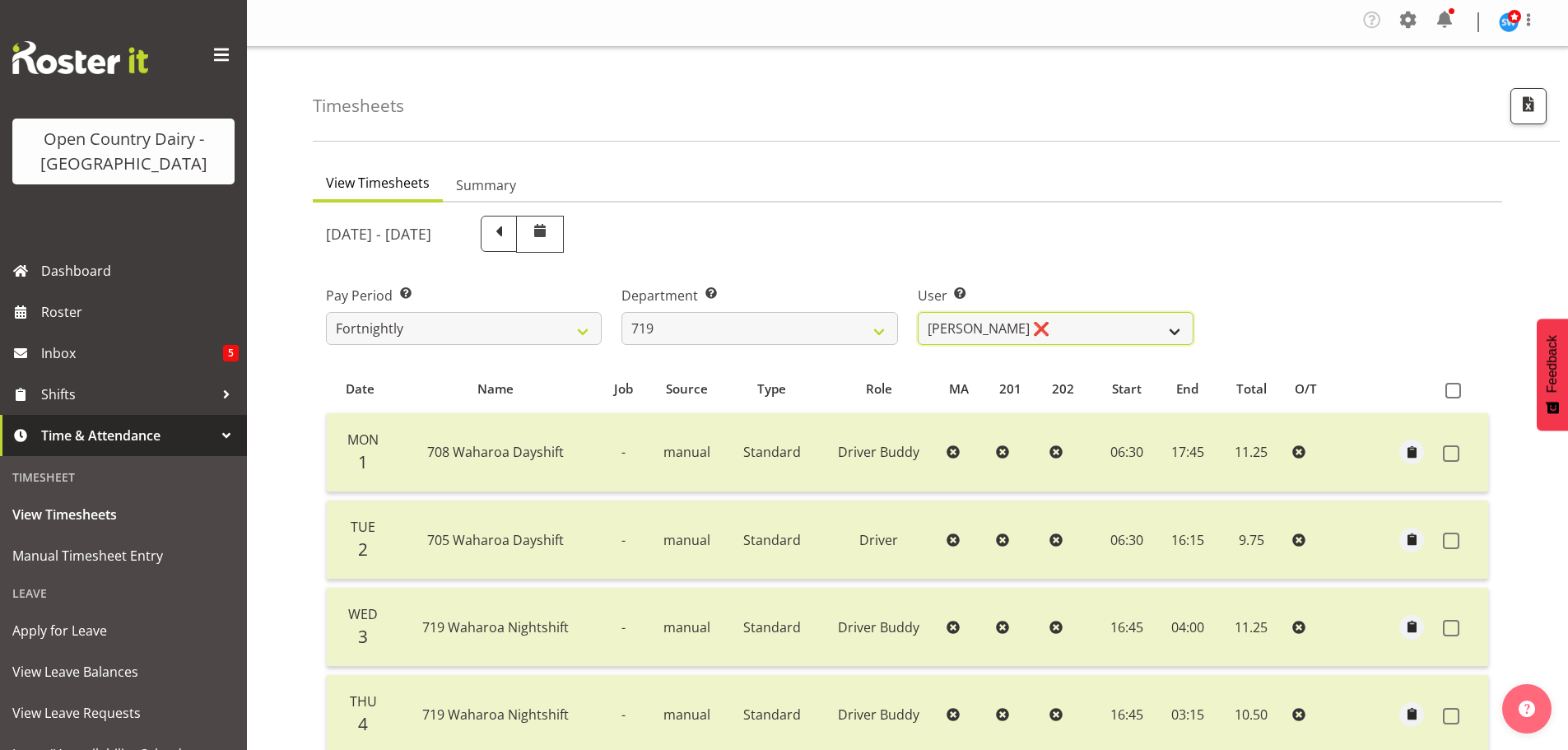
click at [1098, 329] on select "Andrew de Lautour ❌ James Wellington ❌ Sami Ovesen ❌" at bounding box center [1055, 329] width 276 height 33
select select "11013"
click at [918, 312] on select "Andrew de Lautour ❌ James Wellington ❌ Sami Ovesen ❌" at bounding box center [1055, 329] width 276 height 33
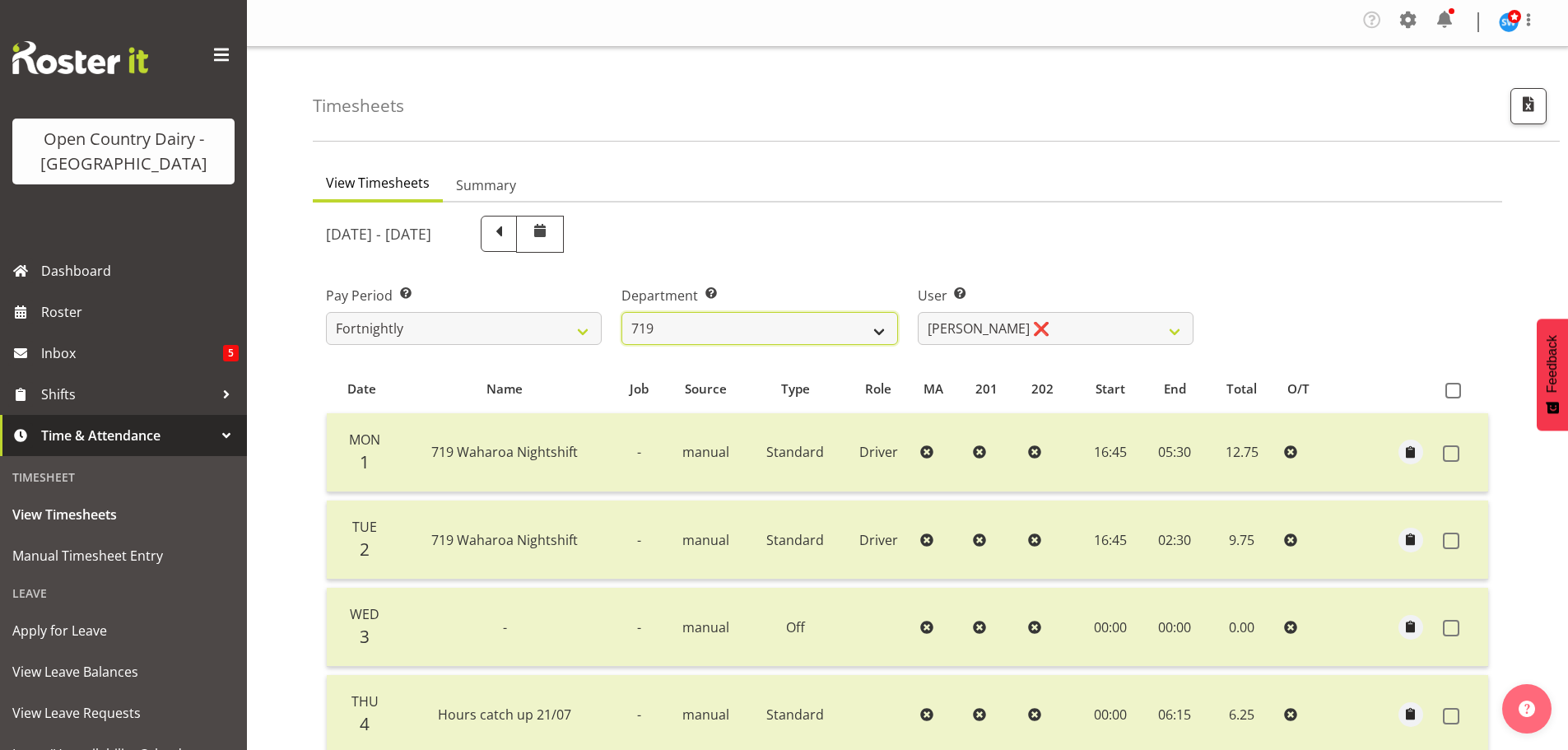
click at [732, 328] on select "701 702 703 704 705 706 707 708 709 710 711 712 713 714 715 716 717 718 719 720" at bounding box center [759, 329] width 276 height 33
select select "814"
click at [621, 312] on select "701 702 703 704 705 706 707 708 709 710 711 712 713 714 715 716 717 718 719 720" at bounding box center [759, 329] width 276 height 33
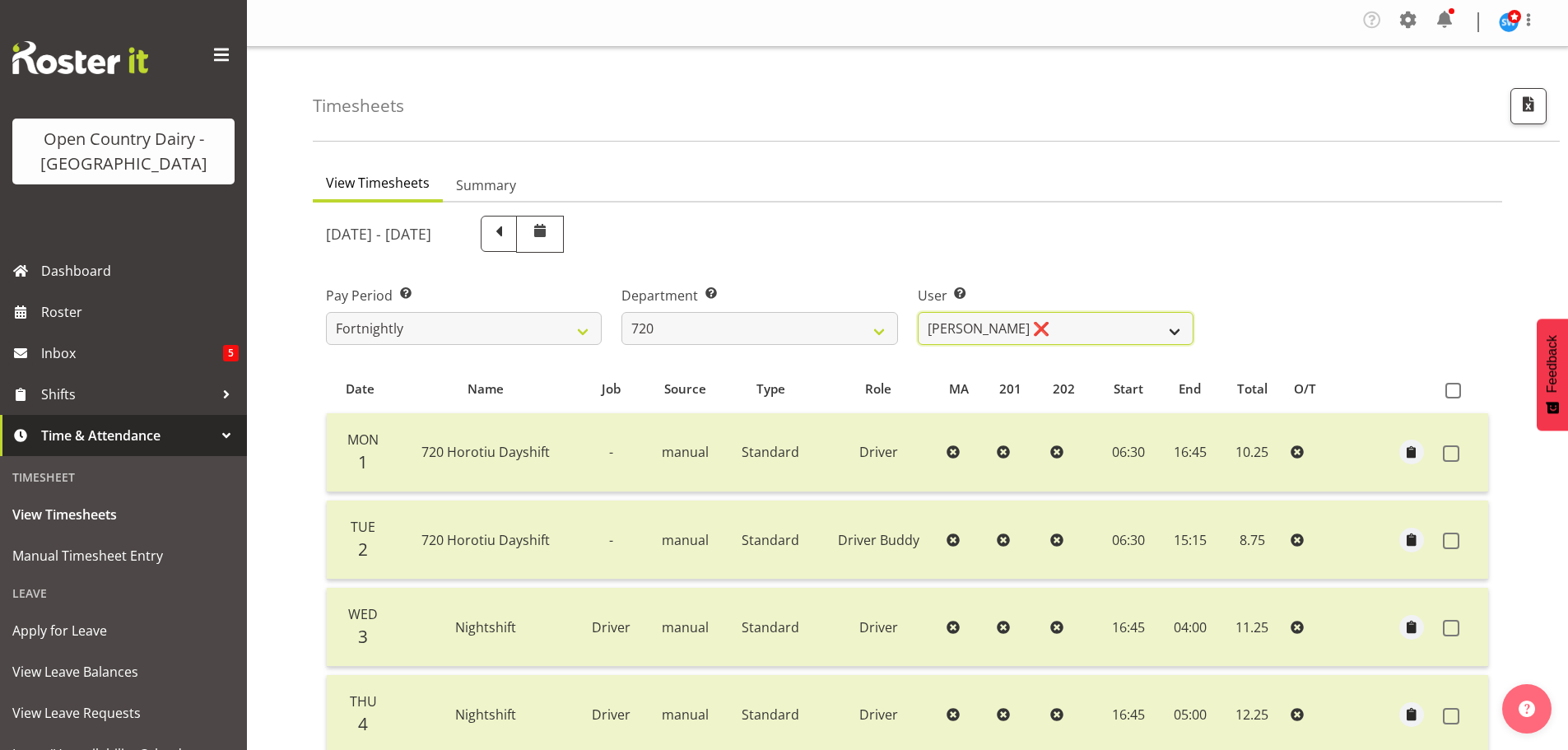
click at [1071, 319] on select "Garry Hooper ❌ Kerry Slater ❌ Nathan Frankhouser ❌ Steve Daly ❌" at bounding box center [1055, 329] width 276 height 33
select select "8200"
click at [918, 312] on select "Garry Hooper ❌ Kerry Slater ❌ Nathan Frankhouser ❌ Steve Daly ❌" at bounding box center [1055, 329] width 276 height 33
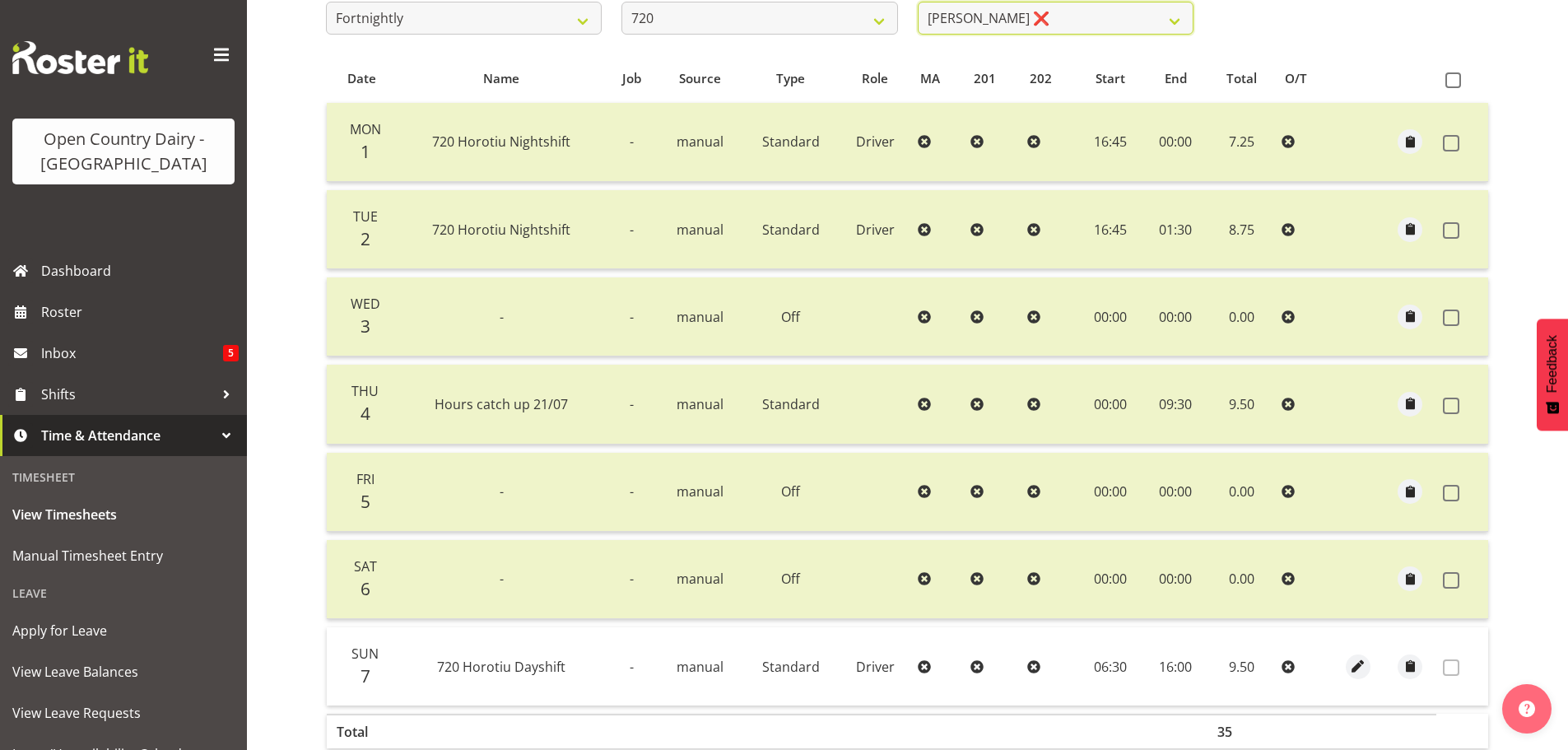
scroll to position [84, 0]
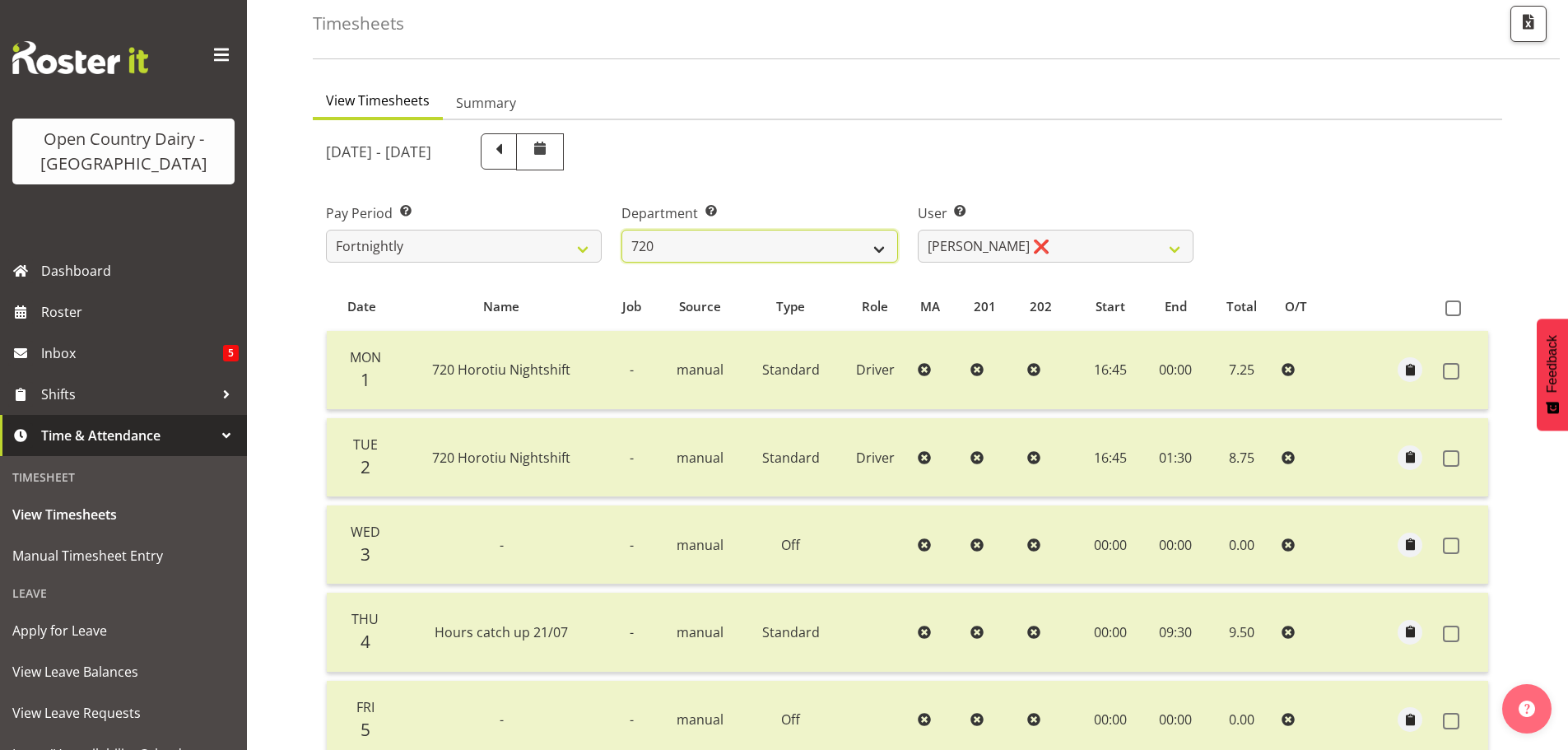
click at [747, 255] on select "701 702 703 704 705 706 707 708 709 710 711 712 713 714 715 716 717 718 719 720" at bounding box center [759, 246] width 276 height 33
select select "819"
click at [621, 229] on select "701 702 703 704 705 706 707 708 709 710 711 712 713 714 715 716 717 718 719 720" at bounding box center [759, 246] width 276 height 33
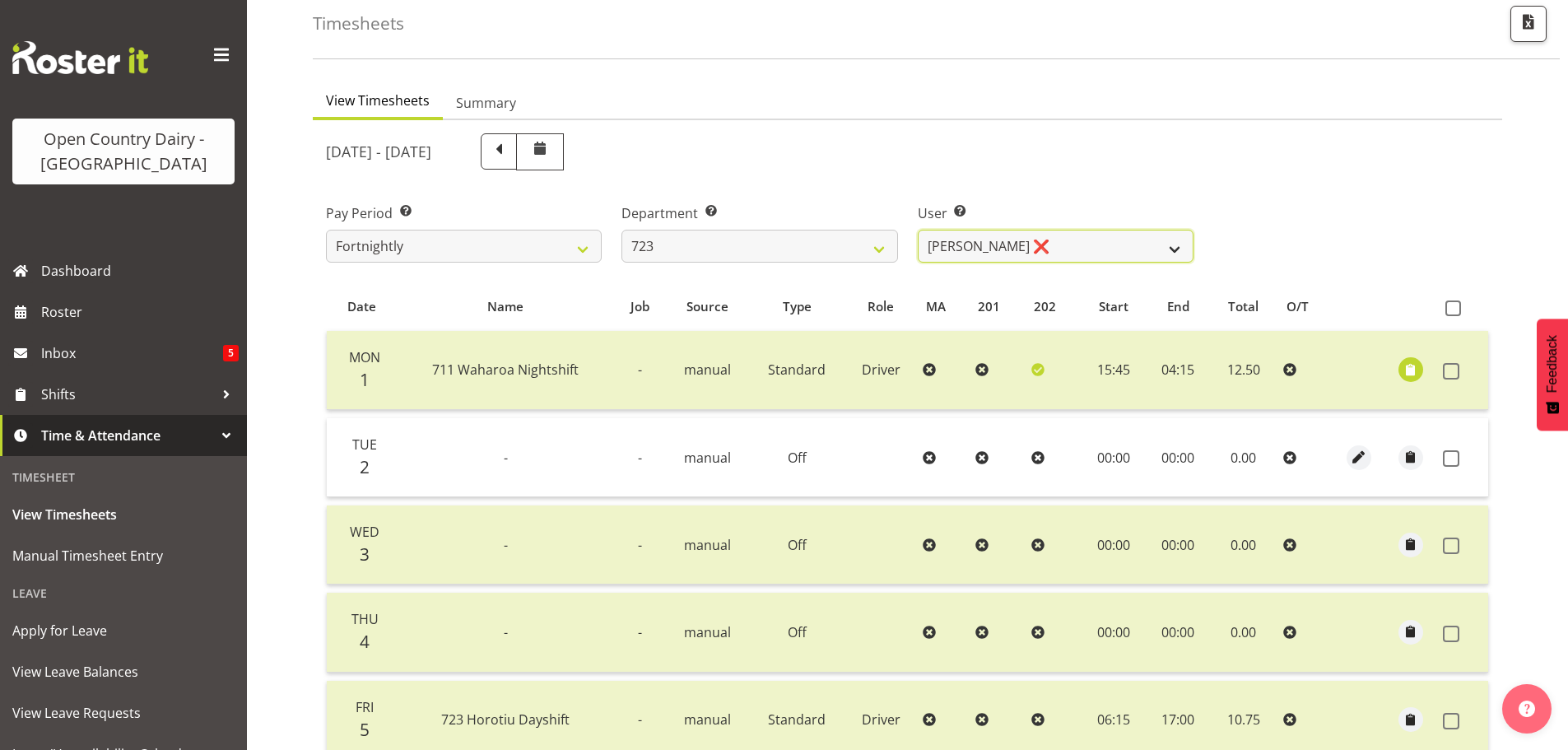
click at [1095, 247] on select "Daljeet Rai ❌ Manjinder Singh ❌ Prabhjot Singh ❌ Varninder Singh ❌" at bounding box center [1055, 246] width 276 height 33
select select "9511"
click at [918, 229] on select "Daljeet Rai ❌ Manjinder Singh ❌ Prabhjot Singh ❌ Varninder Singh ❌" at bounding box center [1055, 246] width 276 height 33
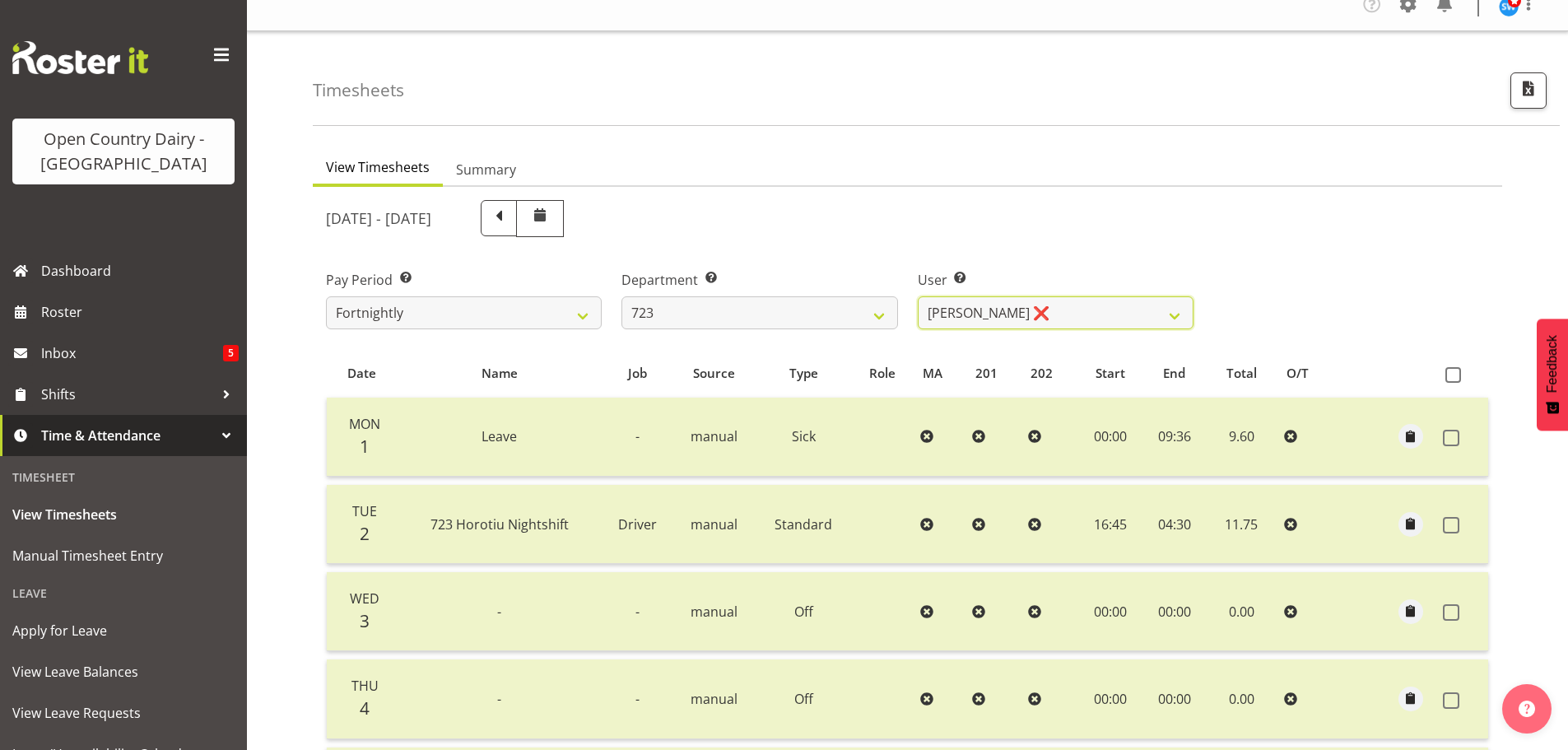
scroll to position [2, 0]
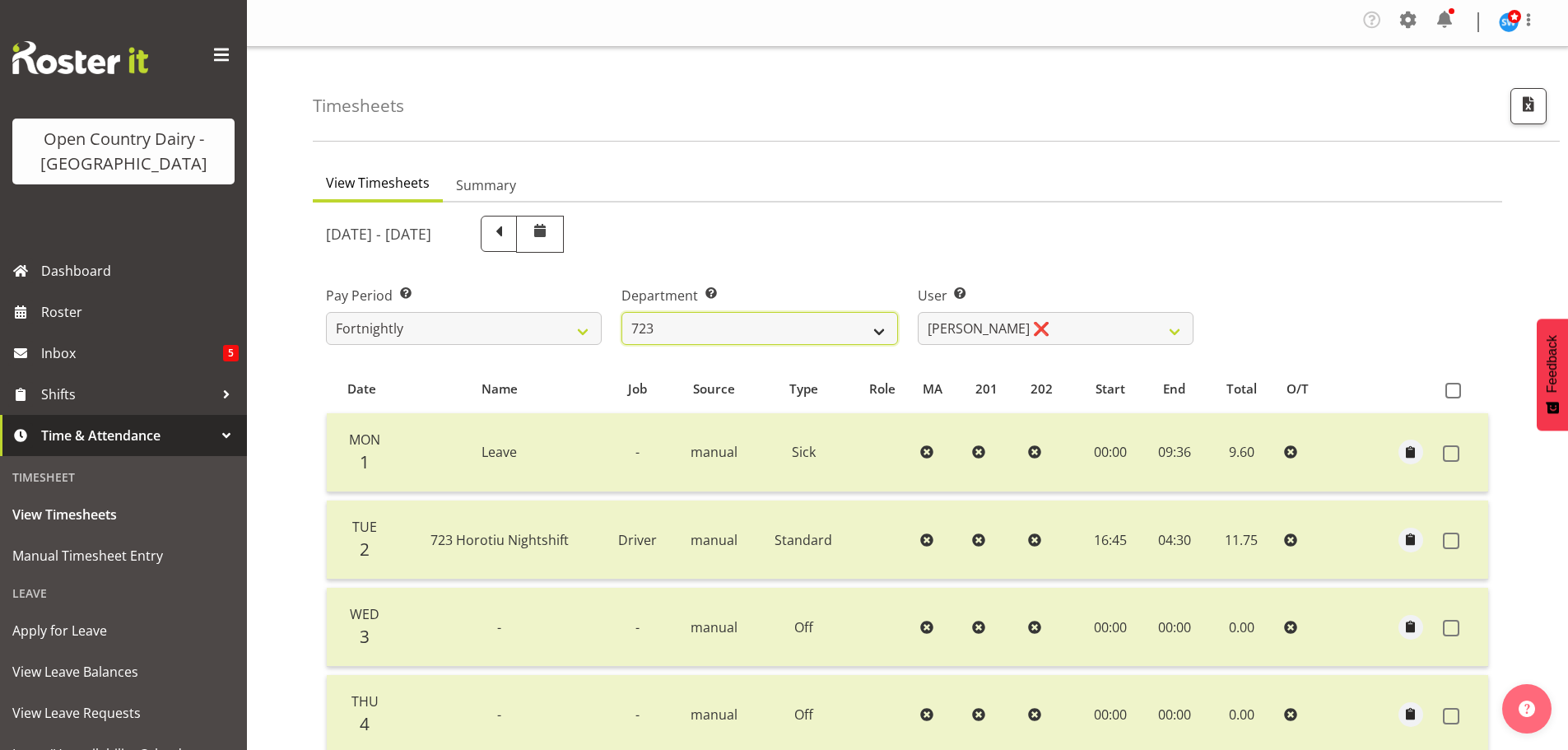
click at [759, 321] on select "701 702 703 704 705 706 707 708 709 710 711 712 713 714 715 716 717 718 719 720" at bounding box center [759, 329] width 276 height 33
select select "808"
click at [621, 312] on select "701 702 703 704 705 706 707 708 709 710 711 712 713 714 715 716 717 718 719 720" at bounding box center [759, 329] width 276 height 33
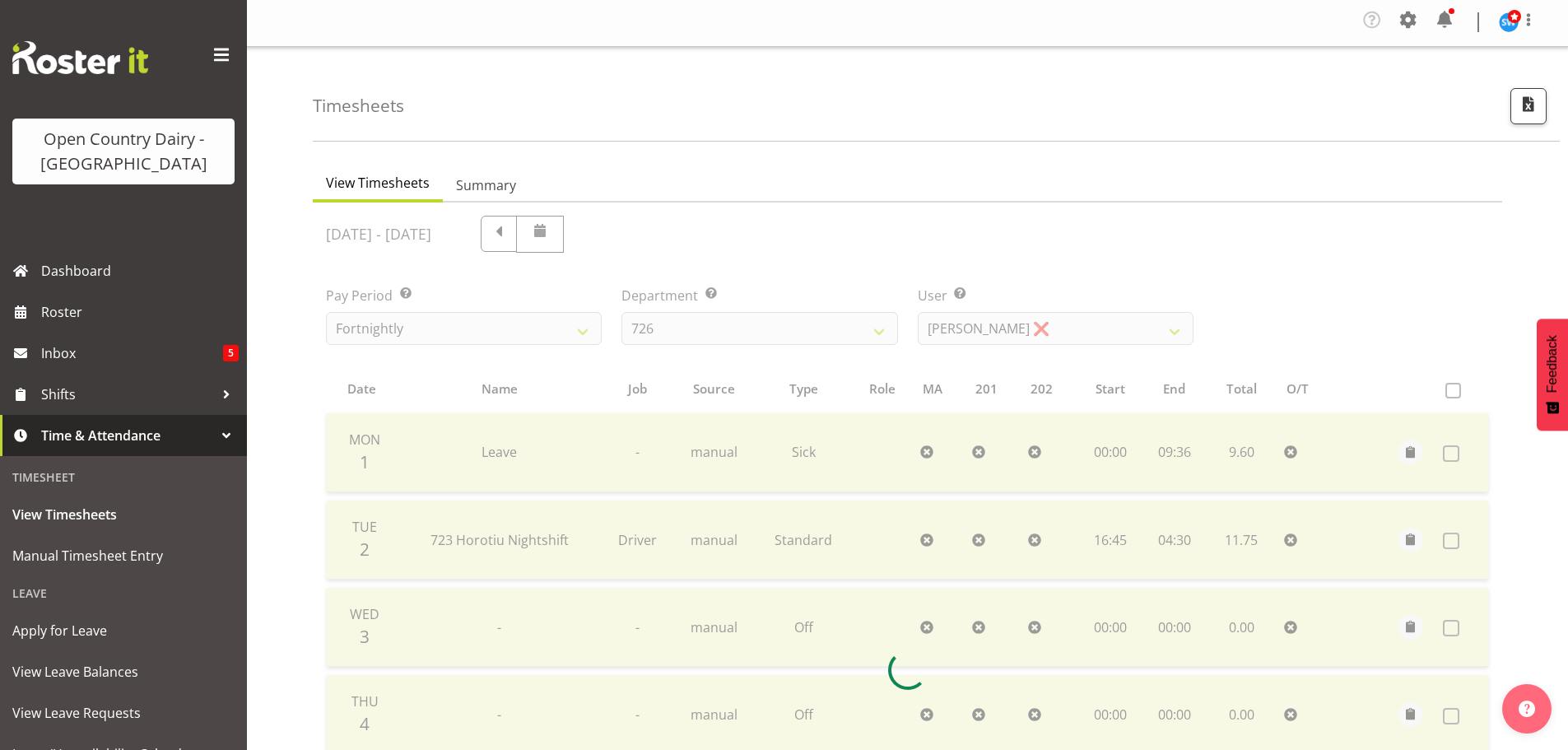
click at [1034, 329] on div "September 1st - September 7th 2025 Pay Period Select which pay period you would…" at bounding box center [907, 665] width 1163 height 918
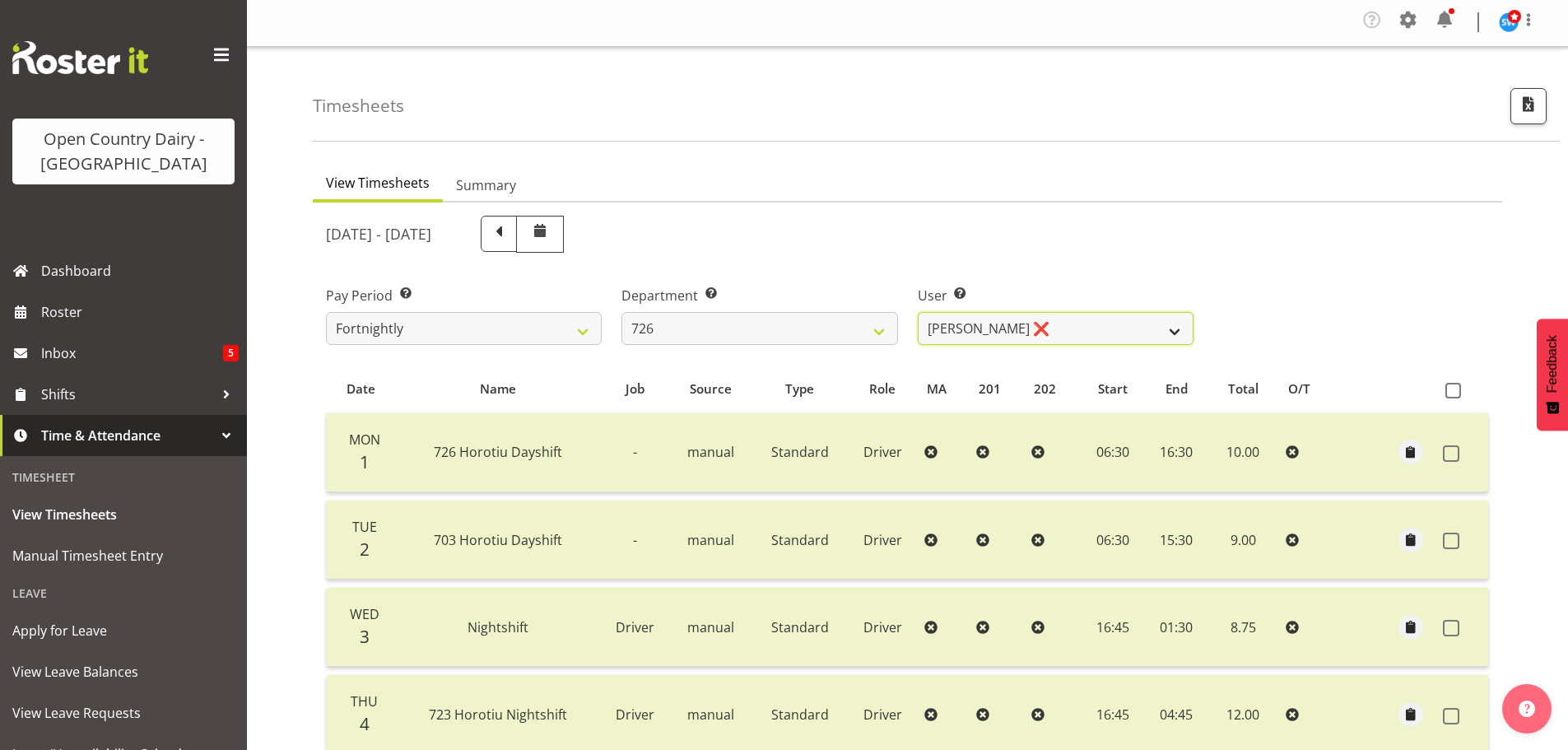
click at [1034, 329] on select "Angela Burrill ❌ Bryan Leathart ❌ Harpreet Singh ❌ Kerry Young ❌" at bounding box center [1055, 329] width 276 height 33
select select "11081"
click at [918, 312] on select "Angela Burrill ❌ Bryan Leathart ❌ Harpreet Singh ❌ Kerry Young ❌" at bounding box center [1055, 329] width 276 height 33
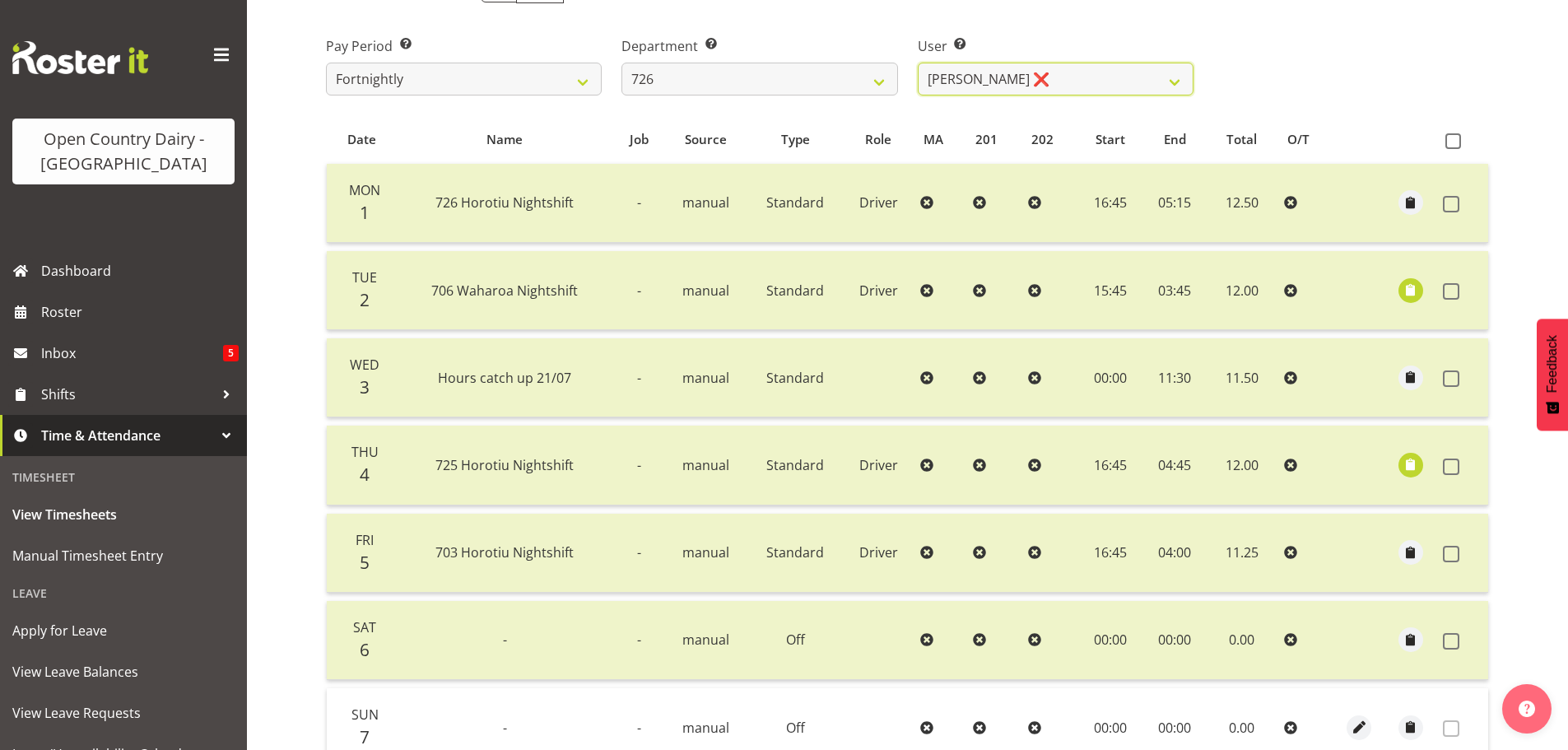
scroll to position [84, 0]
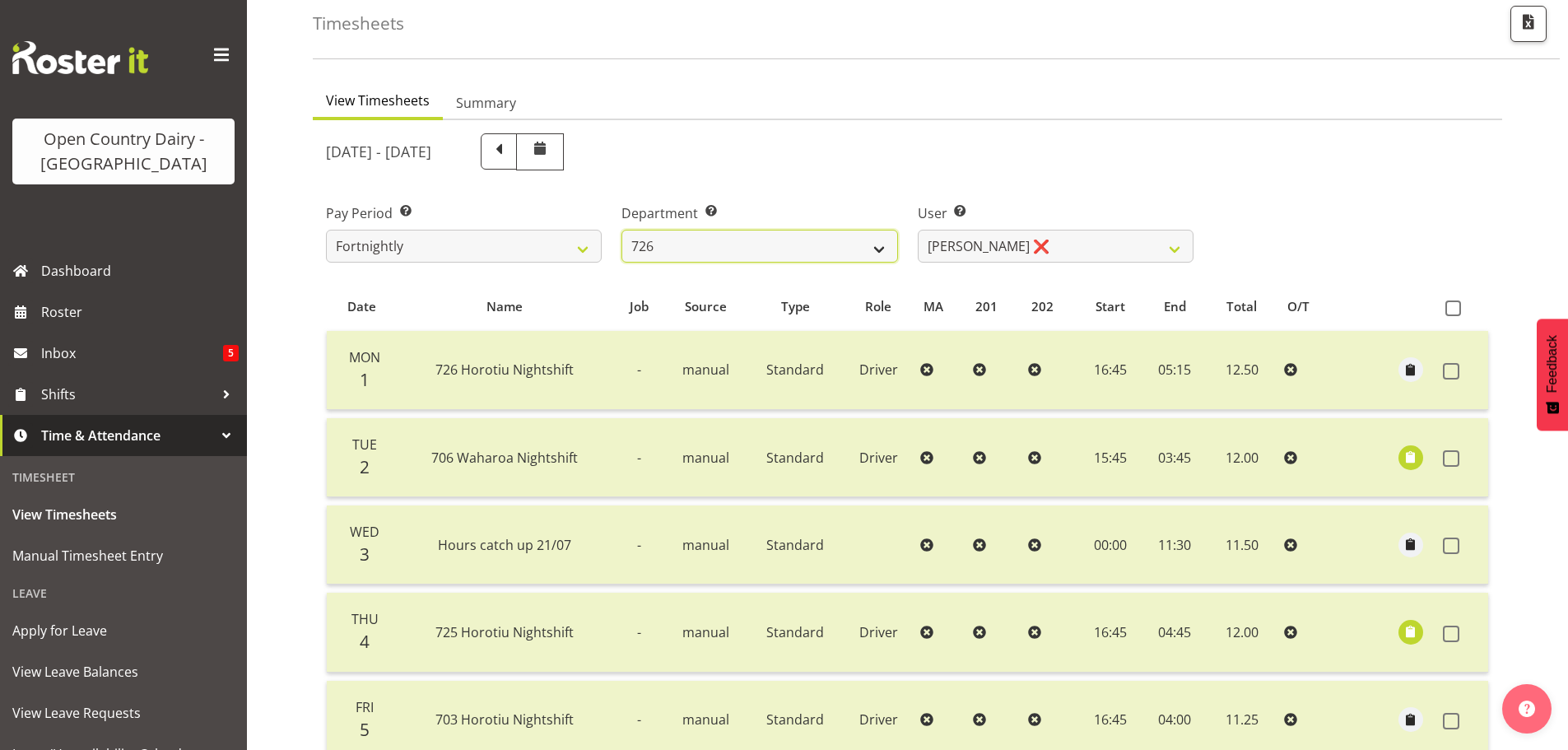
click at [773, 249] on select "701 702 703 704 705 706 707 708 709 710 711 712 713 714 715 716 717 718 719 720" at bounding box center [759, 246] width 276 height 33
select select "819"
click at [621, 229] on select "701 702 703 704 705 706 707 708 709 710 711 712 713 714 715 716 717 718 719 720" at bounding box center [759, 246] width 276 height 33
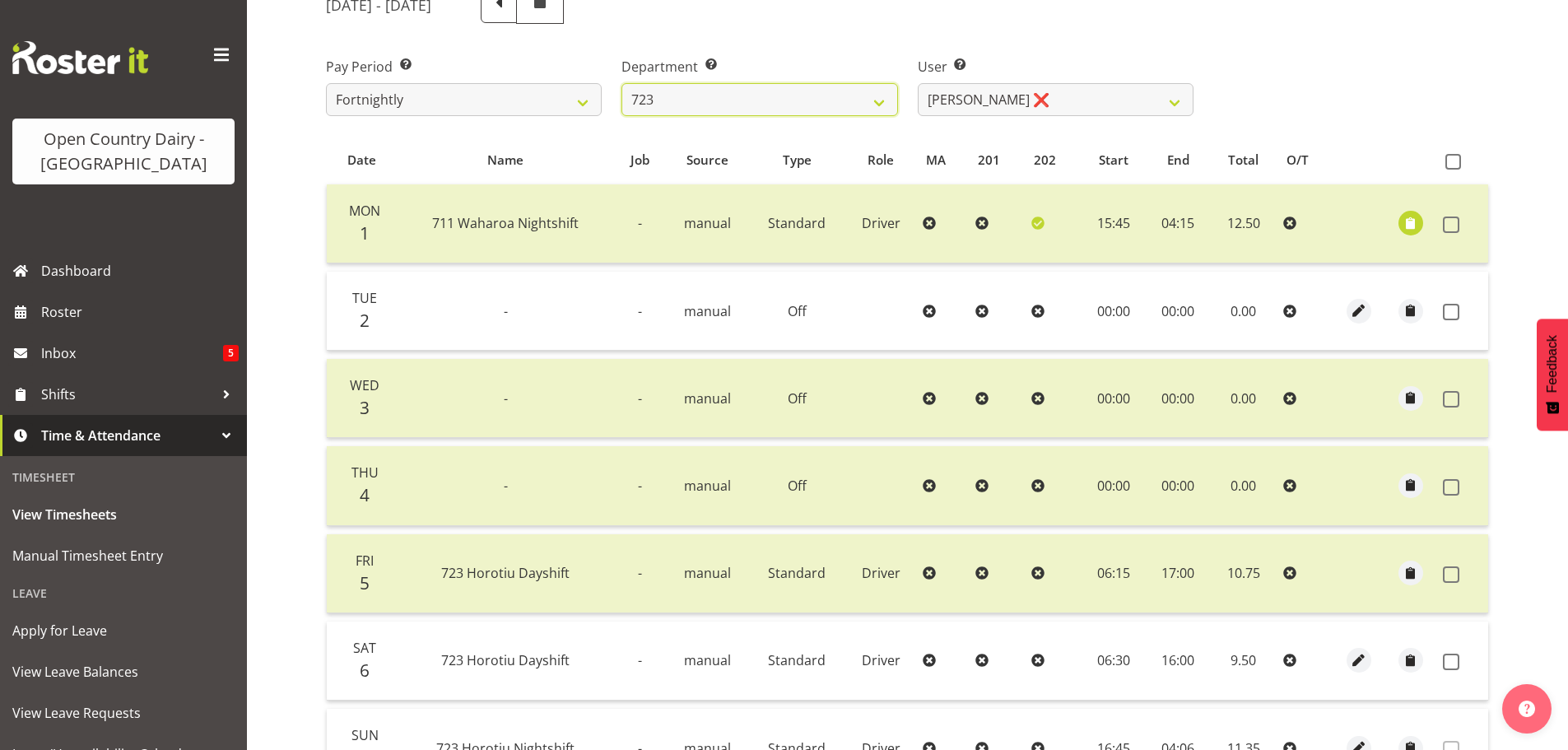
scroll to position [249, 0]
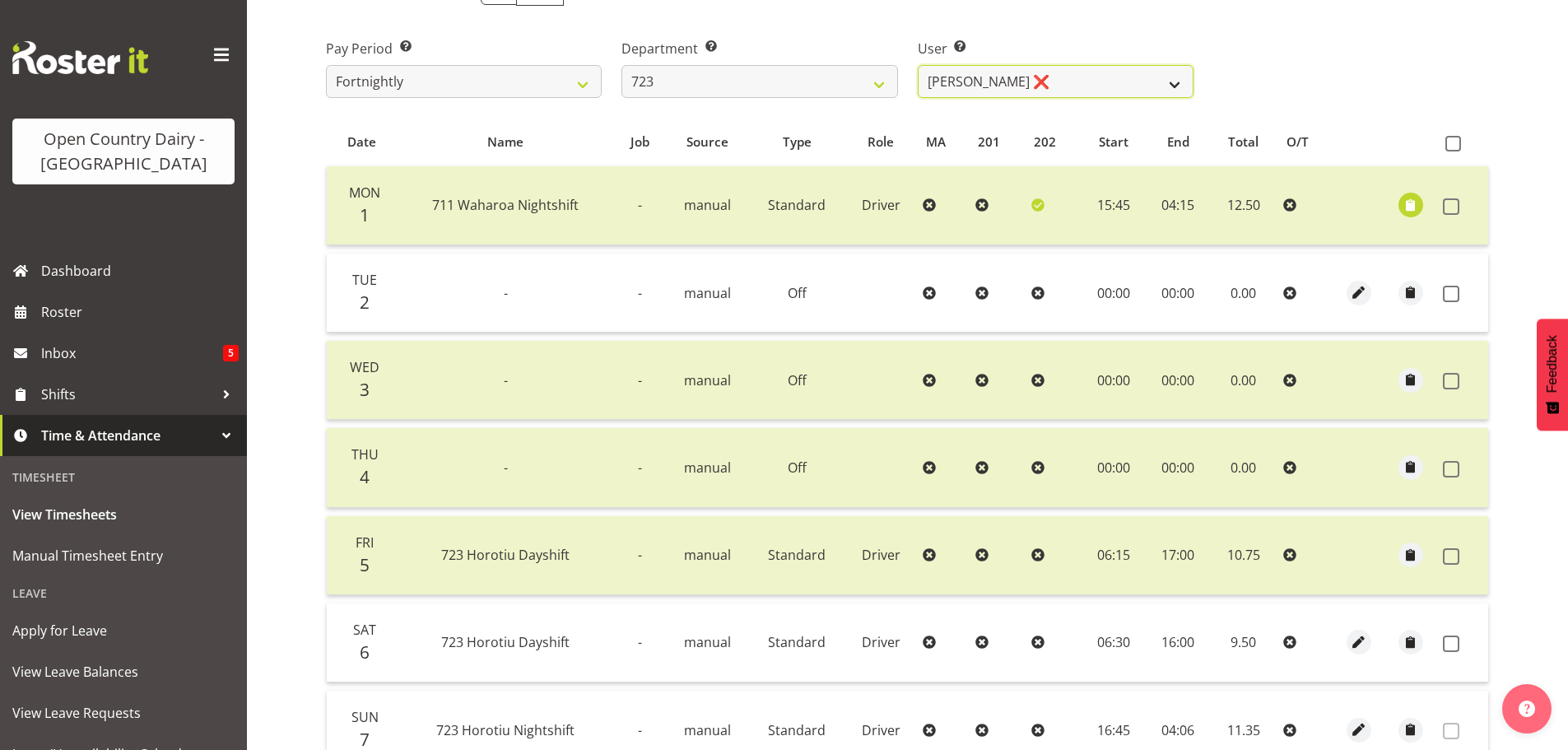
click at [1007, 71] on select "Daljeet Rai ❌ Manjinder Singh ❌ Prabhjot Singh ❌ Varninder Singh ❌" at bounding box center [1055, 82] width 276 height 33
select select "9511"
click at [918, 65] on select "Daljeet Rai ❌ Manjinder Singh ❌ Prabhjot Singh ❌ Varninder Singh ❌" at bounding box center [1055, 82] width 276 height 33
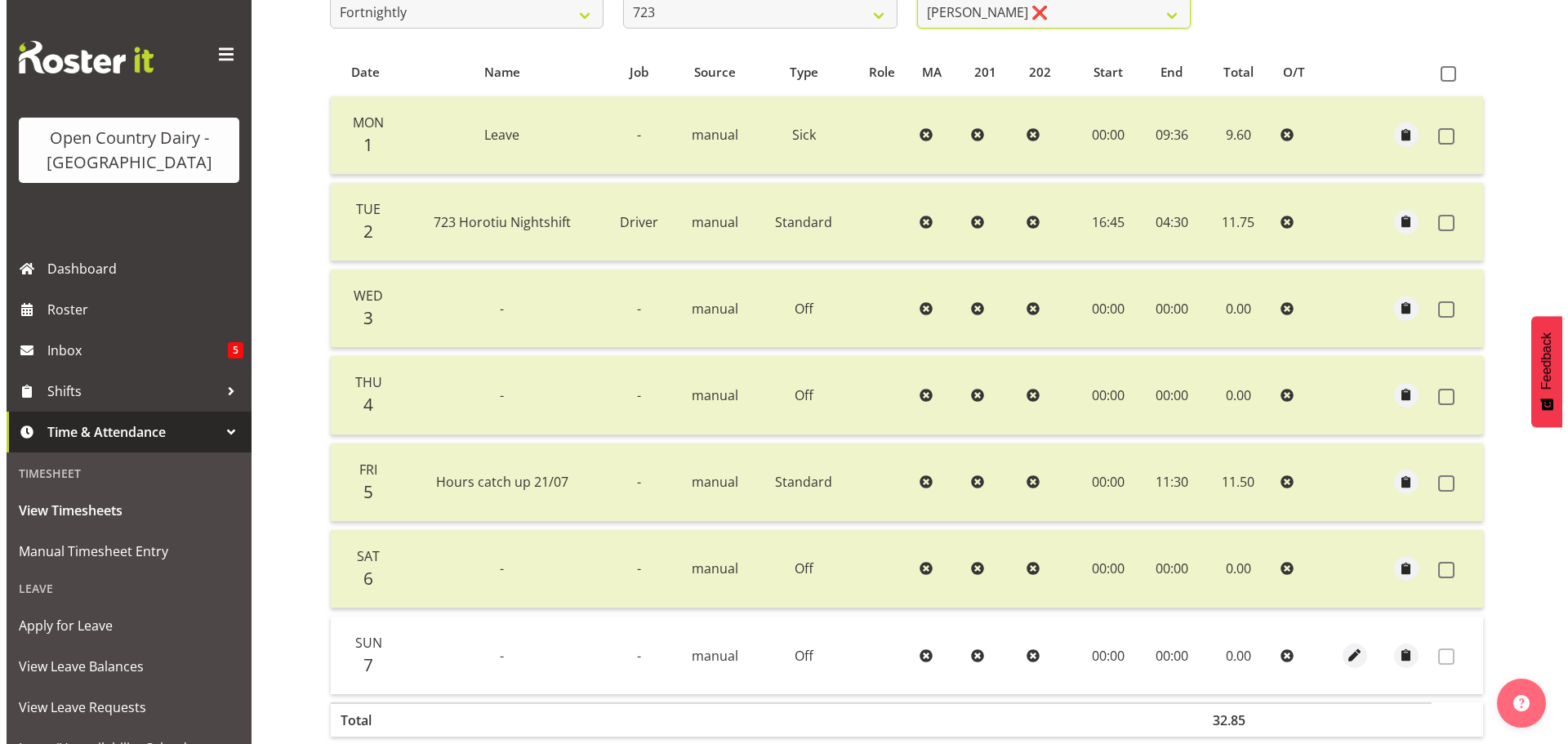
scroll to position [410, 0]
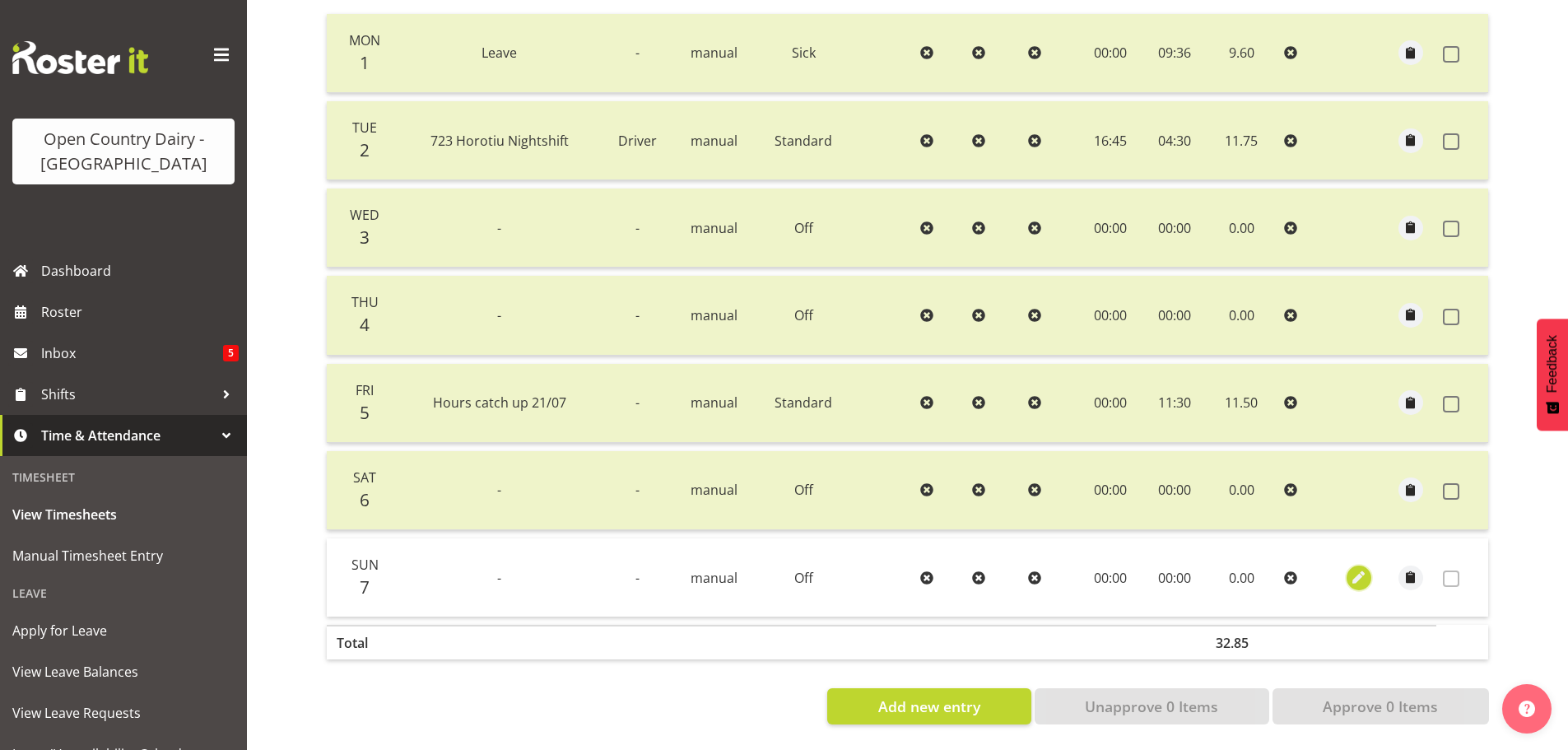
click at [1356, 567] on span "button" at bounding box center [1359, 577] width 19 height 19
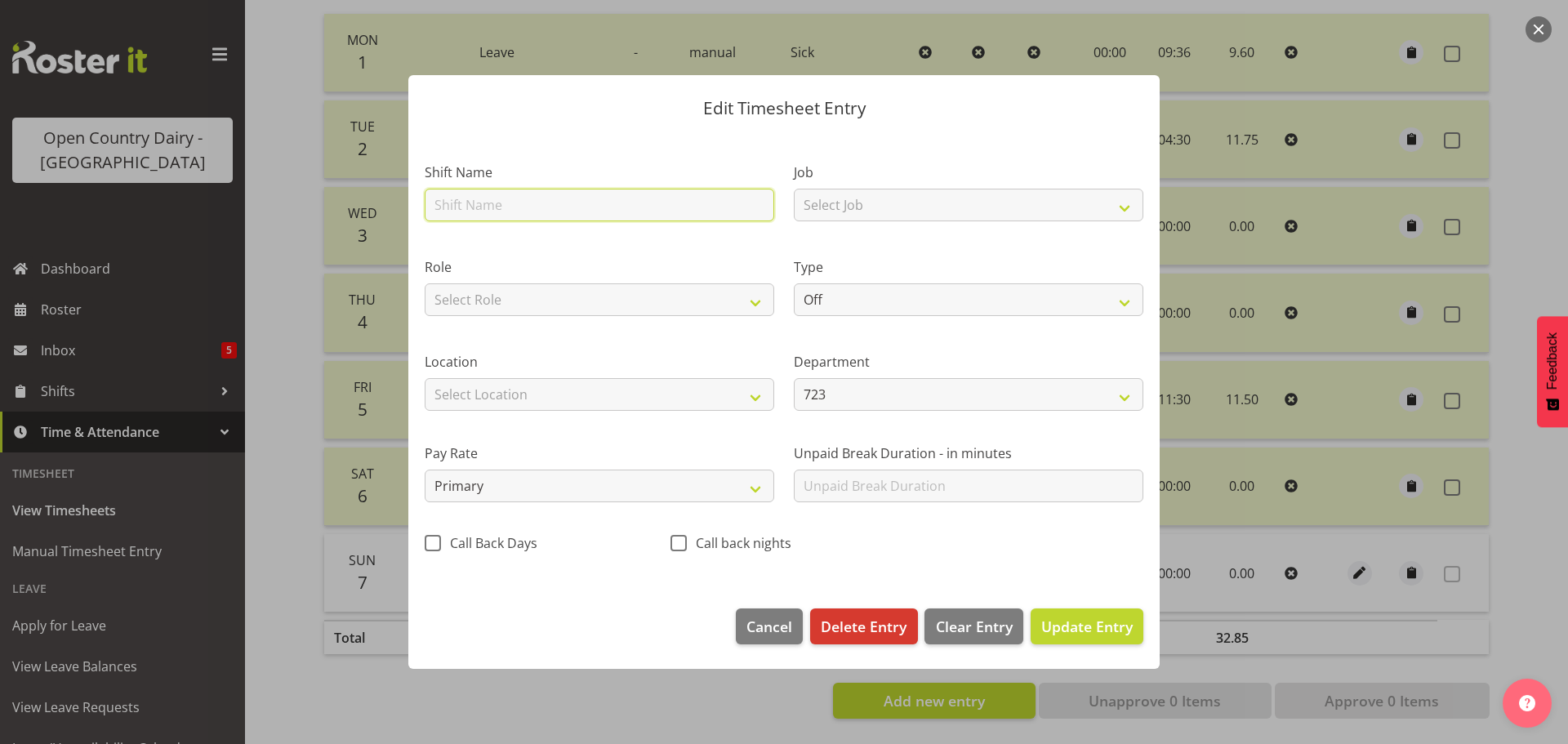
click at [529, 207] on input "text" at bounding box center [599, 205] width 349 height 33
type input "723 Horotiu Dayshift"
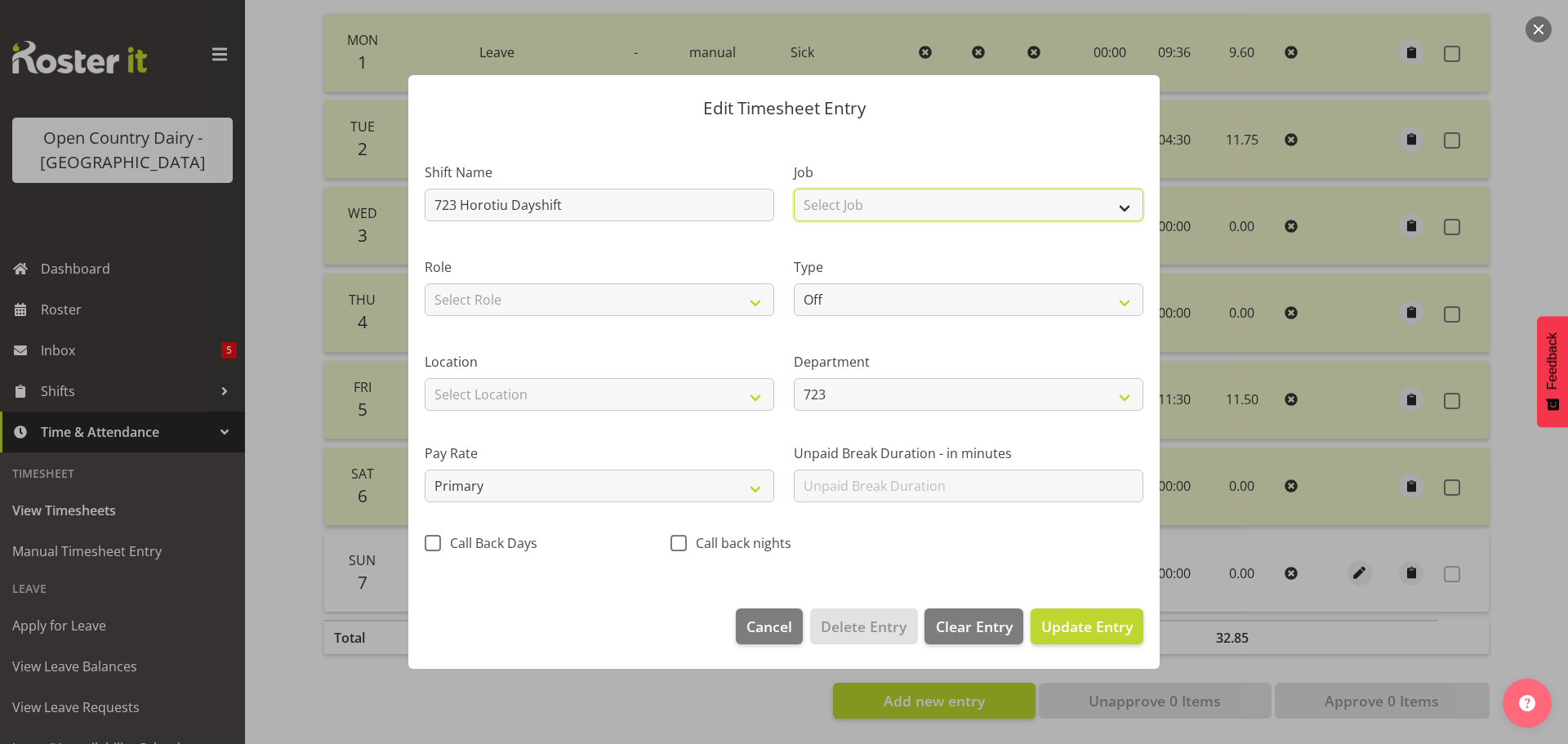
click at [870, 202] on select "Select Job Driver Driver supervisor Support" at bounding box center [968, 205] width 349 height 33
select select "9052"
click at [793, 189] on select "Select Job Driver Driver supervisor Support" at bounding box center [968, 205] width 349 height 33
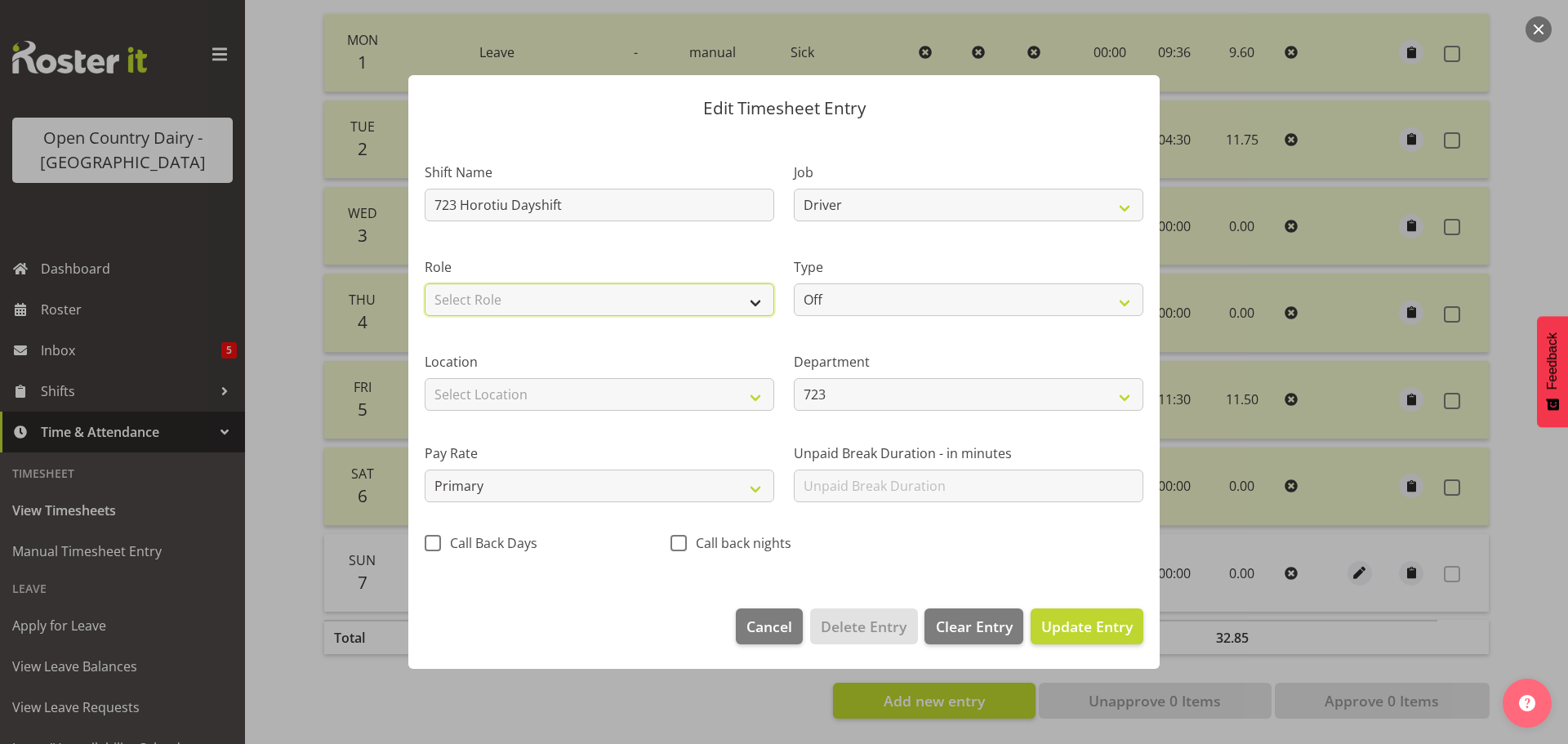
click at [498, 301] on select "Select Role Driver" at bounding box center [599, 300] width 349 height 33
select select "1166"
click at [424, 284] on select "Select Role Driver" at bounding box center [599, 300] width 349 height 33
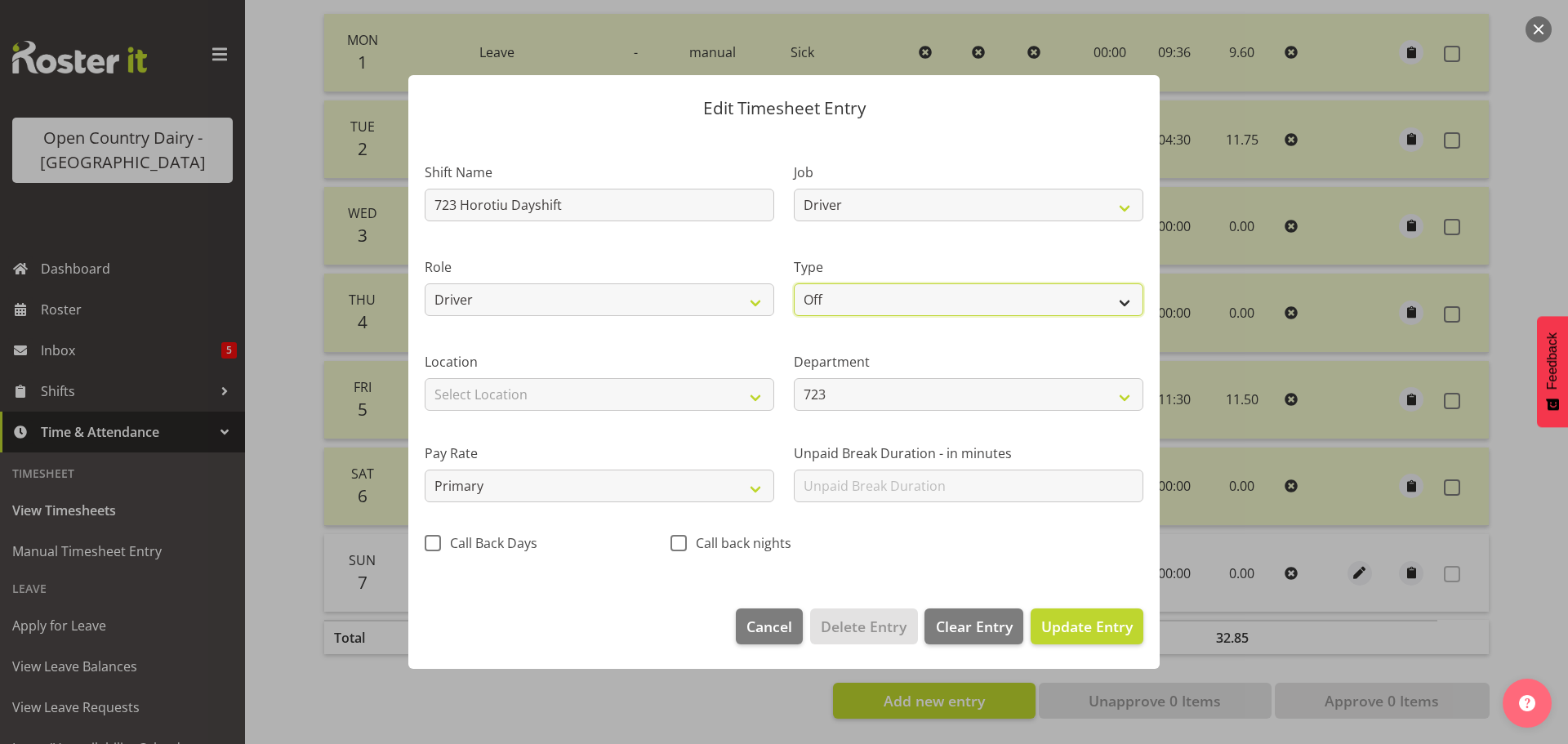
click at [889, 302] on select "Off Standard Public Holiday Public Holiday (Worked) Day In Lieu Annual Leave Si…" at bounding box center [968, 300] width 349 height 33
select select "Standard"
click at [793, 284] on select "Off Standard Public Holiday Public Holiday (Worked) Day In Lieu Annual Leave Si…" at bounding box center [968, 300] width 349 height 33
select select "8"
select select "2025"
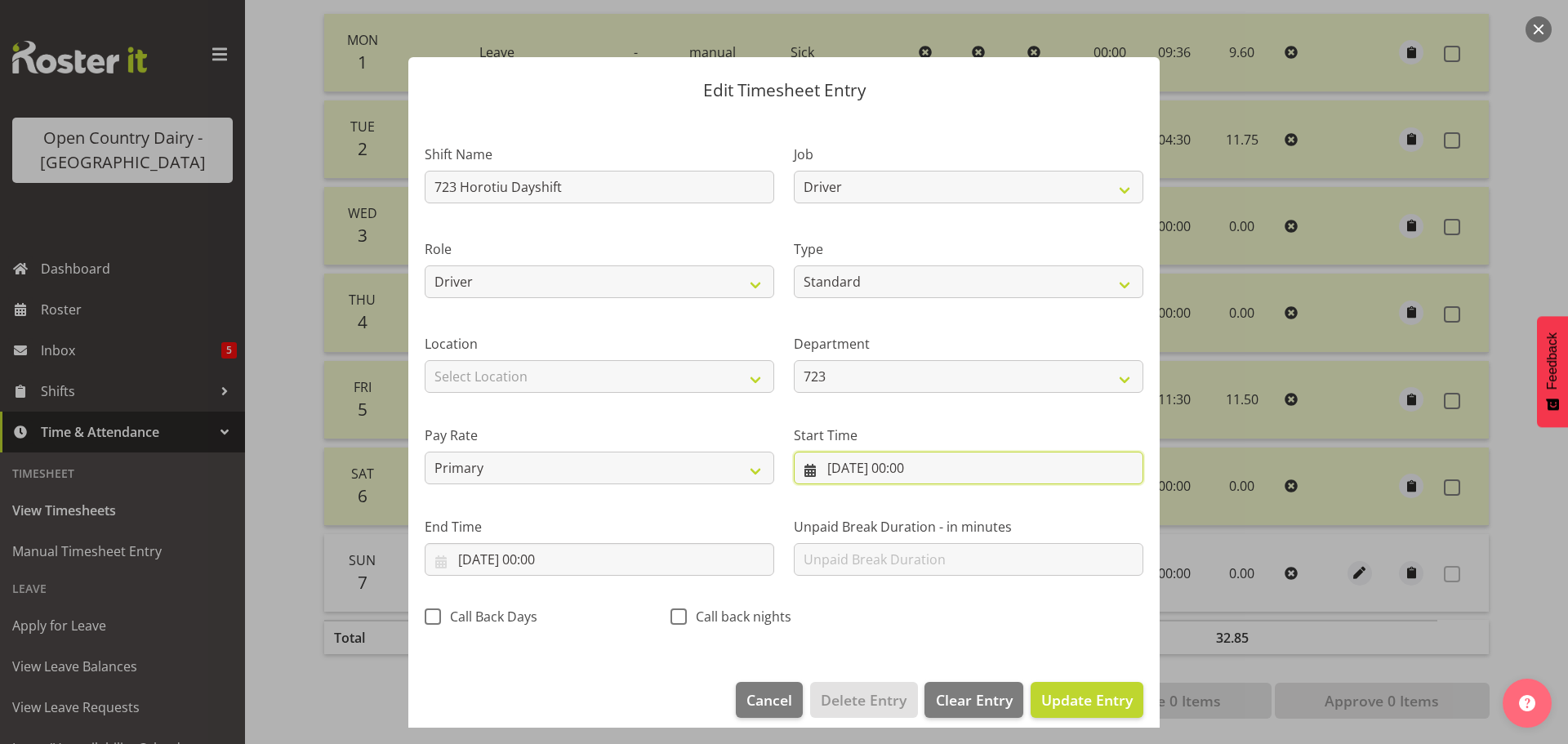
click at [906, 464] on input "07/09/2025, 00:00" at bounding box center [968, 468] width 349 height 33
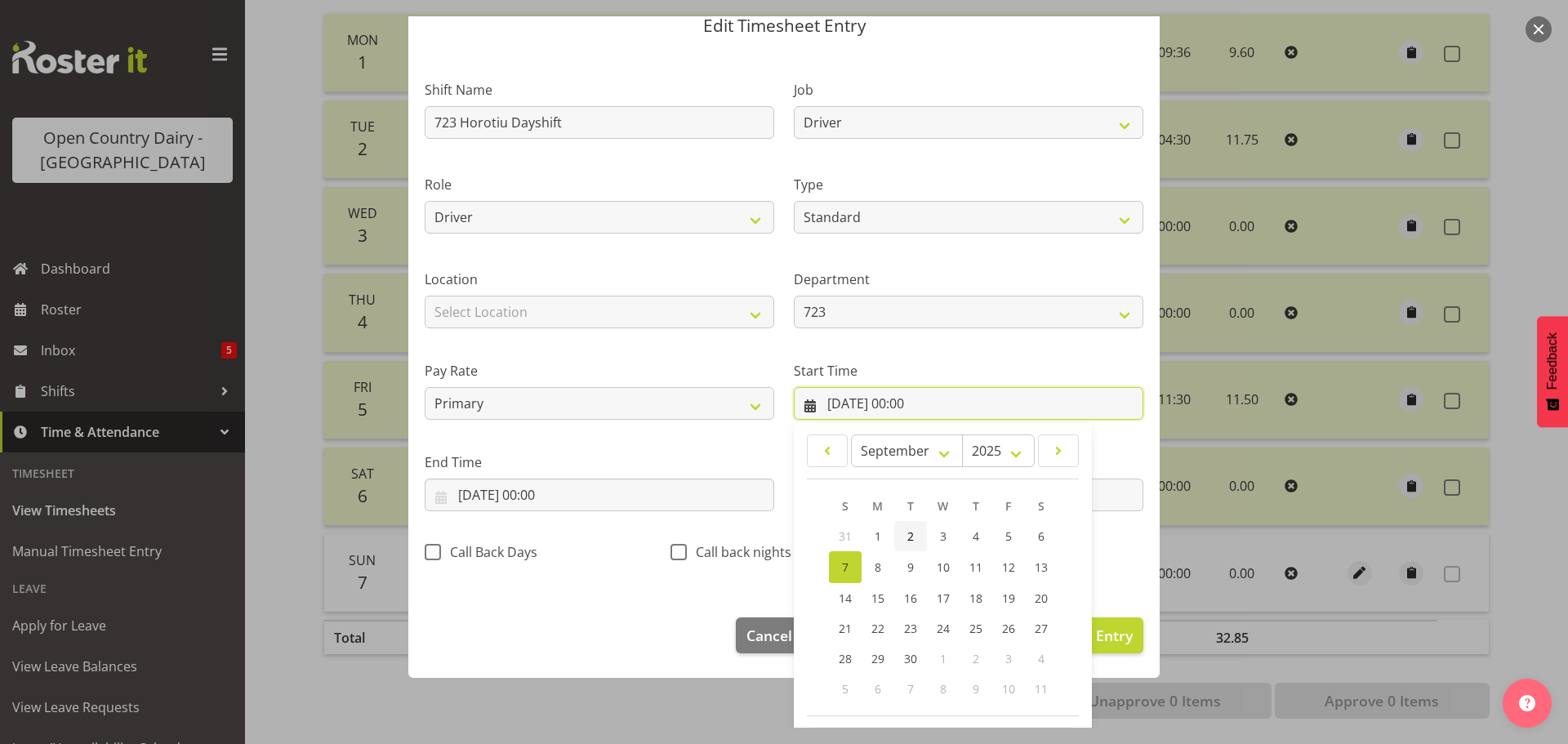
scroll to position [130, 0]
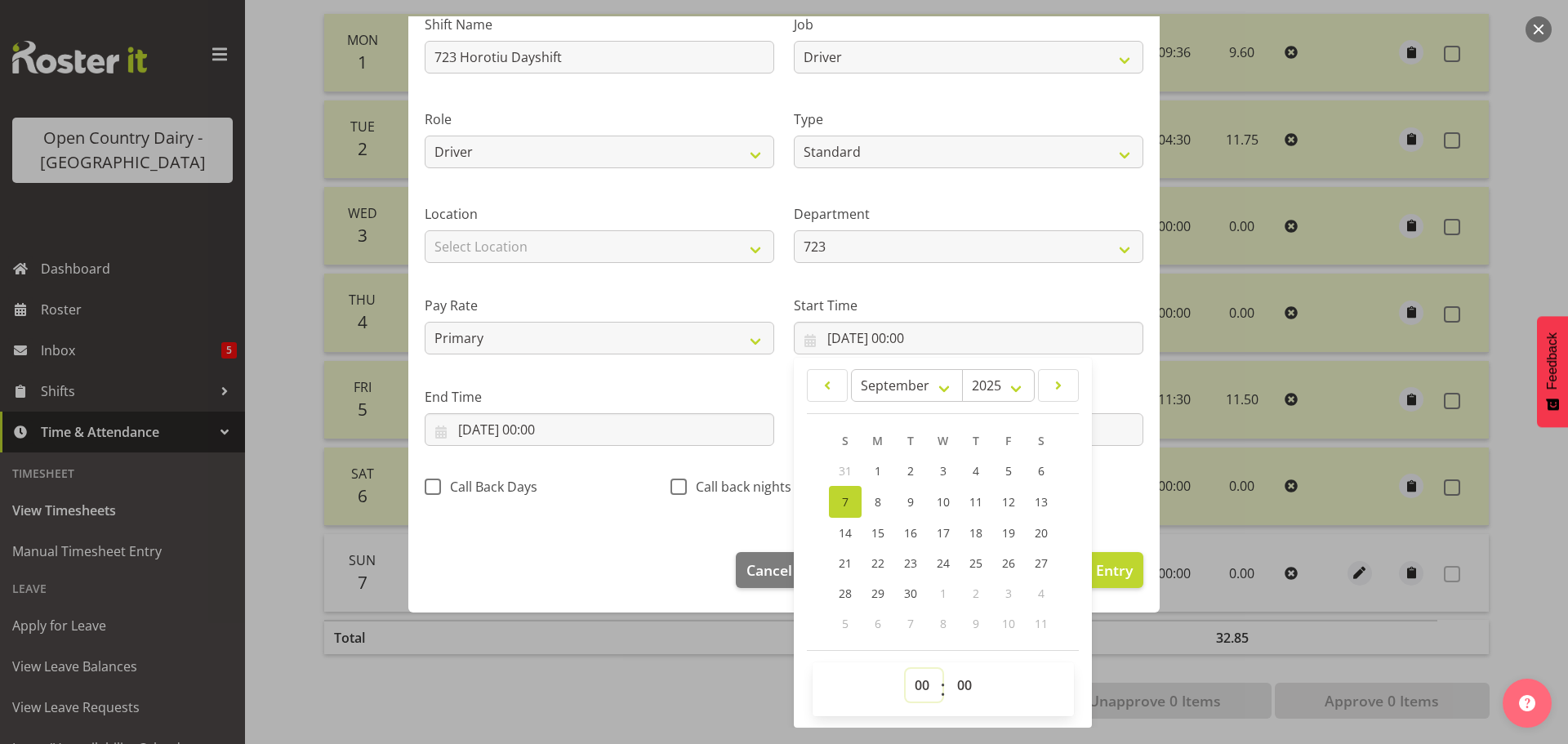
click at [915, 685] on select "00 01 02 03 04 05 06 07 08 09 10 11 12 13 14 15 16 17 18 19 20 21 22 23" at bounding box center [924, 685] width 37 height 33
select select "6"
click at [906, 668] on select "00 01 02 03 04 05 06 07 08 09 10 11 12 13 14 15 16 17 18 19 20 21 22 23" at bounding box center [924, 685] width 37 height 33
type input "07/09/2025, 06:00"
click at [956, 682] on select "00 01 02 03 04 05 06 07 08 09 10 11 12 13 14 15 16 17 18 19 20 21 22 23 24 25 2…" at bounding box center [966, 685] width 37 height 33
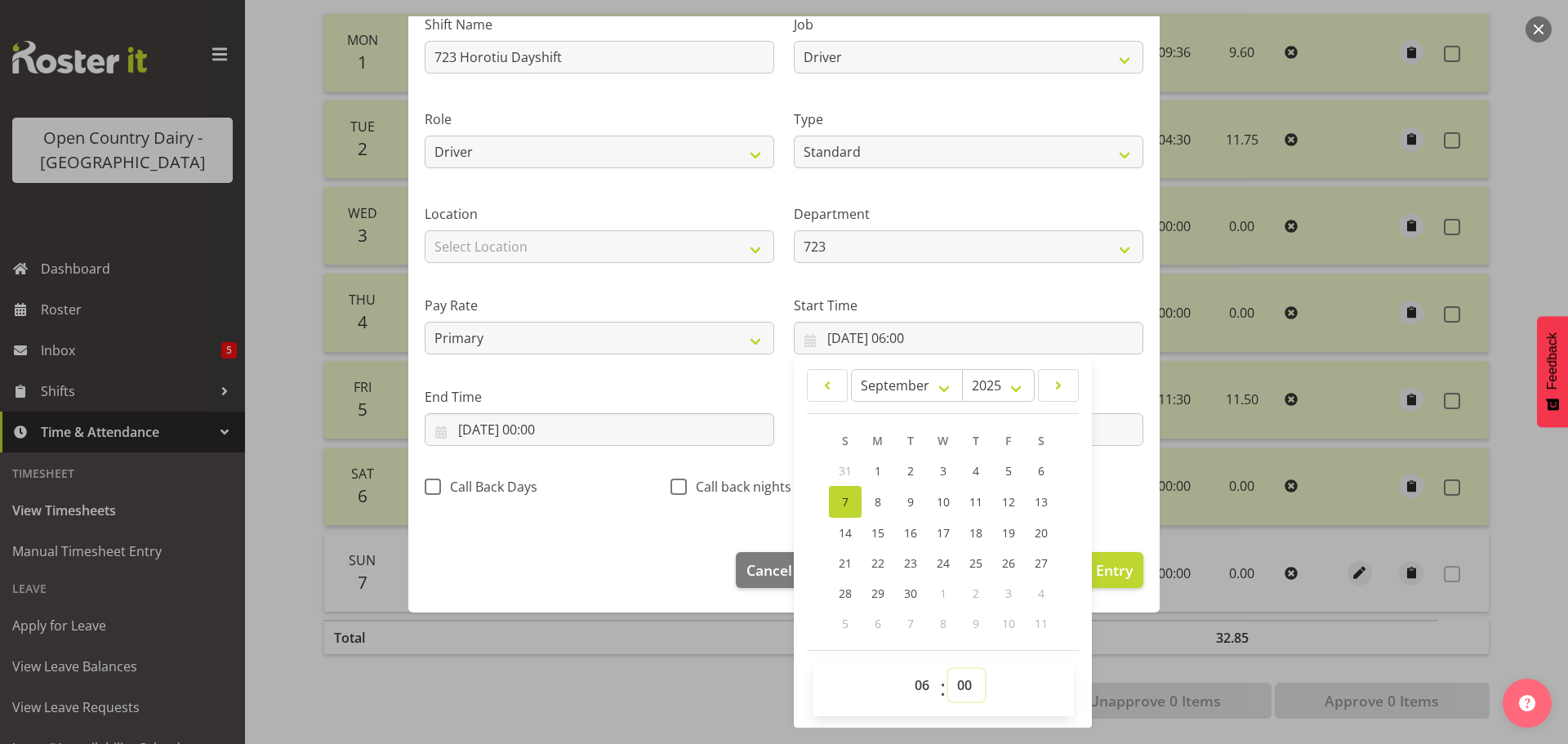
select select "30"
click at [948, 668] on select "00 01 02 03 04 05 06 07 08 09 10 11 12 13 14 15 16 17 18 19 20 21 22 23 24 25 2…" at bounding box center [966, 685] width 37 height 33
type input "07/09/2025, 06:30"
click at [544, 425] on input "07/09/2025, 00:00" at bounding box center [599, 429] width 349 height 33
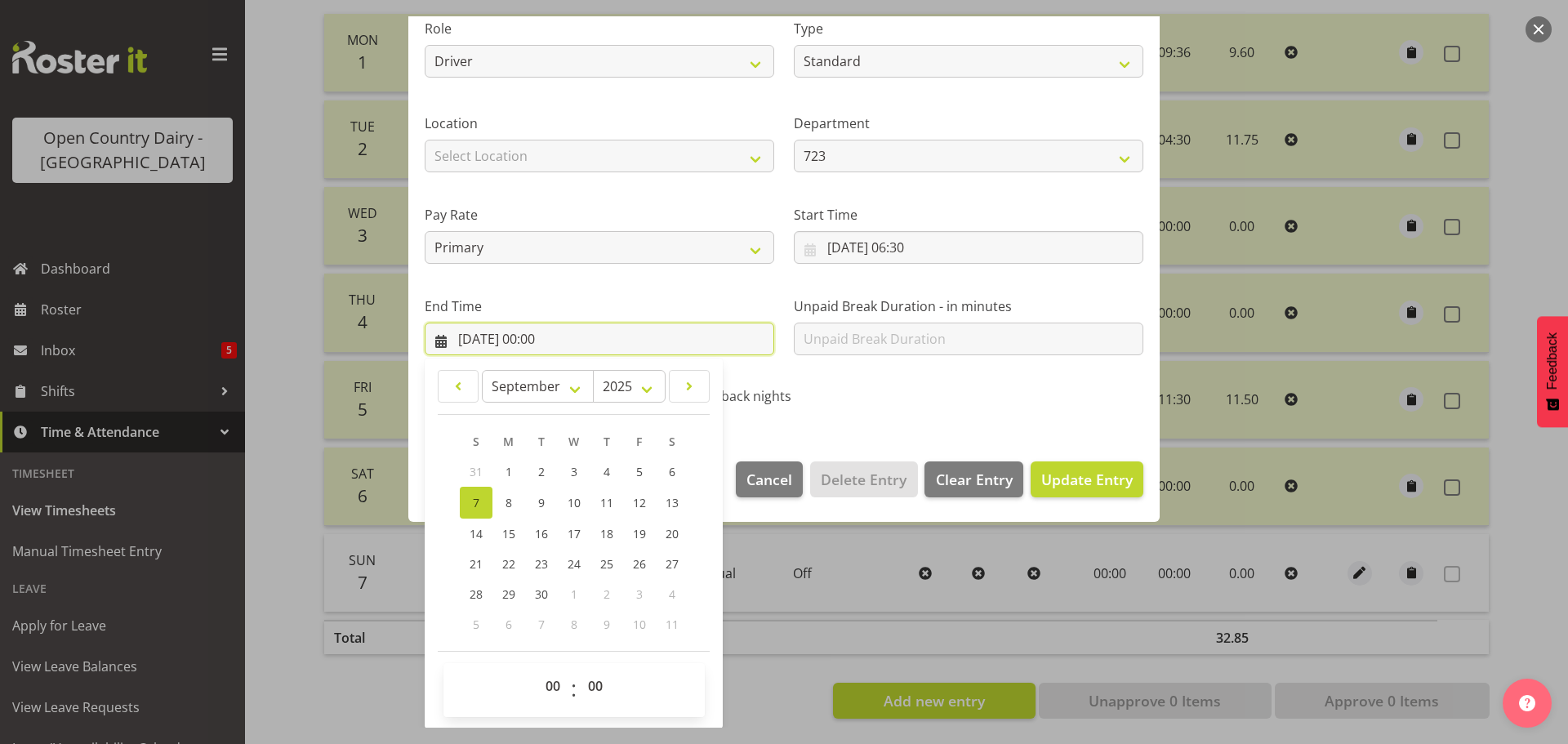
scroll to position [222, 0]
click at [549, 680] on select "00 01 02 03 04 05 06 07 08 09 10 11 12 13 14 15 16 17 18 19 20 21 22 23" at bounding box center [555, 685] width 37 height 33
select select "16"
click at [536, 668] on select "00 01 02 03 04 05 06 07 08 09 10 11 12 13 14 15 16 17 18 19 20 21 22 23" at bounding box center [555, 685] width 37 height 33
type input "07/09/2025, 16:00"
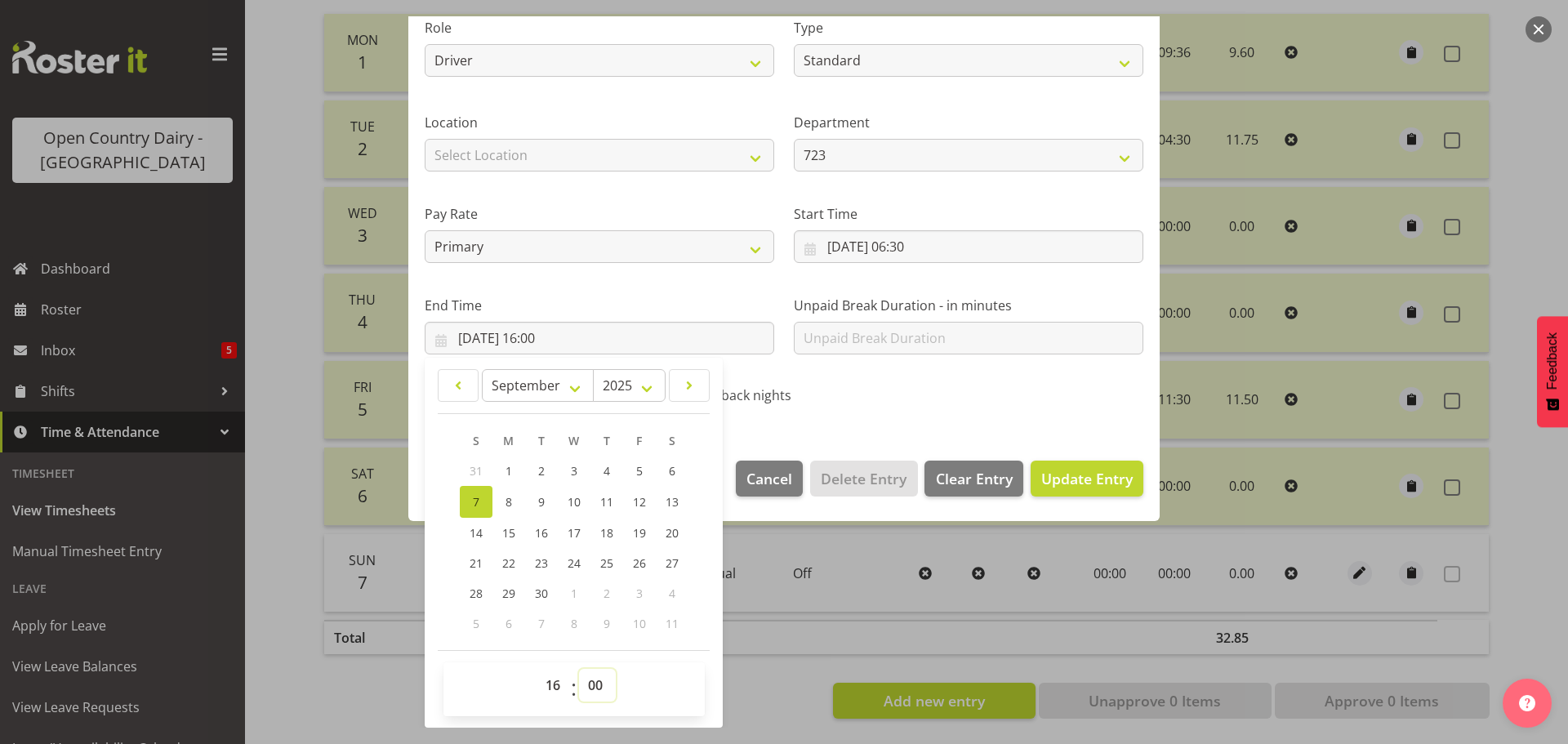
click at [596, 678] on select "00 01 02 03 04 05 06 07 08 09 10 11 12 13 14 15 16 17 18 19 20 21 22 23 24 25 2…" at bounding box center [597, 685] width 37 height 33
select select "30"
click at [579, 668] on select "00 01 02 03 04 05 06 07 08 09 10 11 12 13 14 15 16 17 18 19 20 21 22 23 24 25 2…" at bounding box center [597, 685] width 37 height 33
type input "07/09/2025, 16:30"
click at [1083, 474] on span "Update Entry" at bounding box center [1087, 478] width 91 height 20
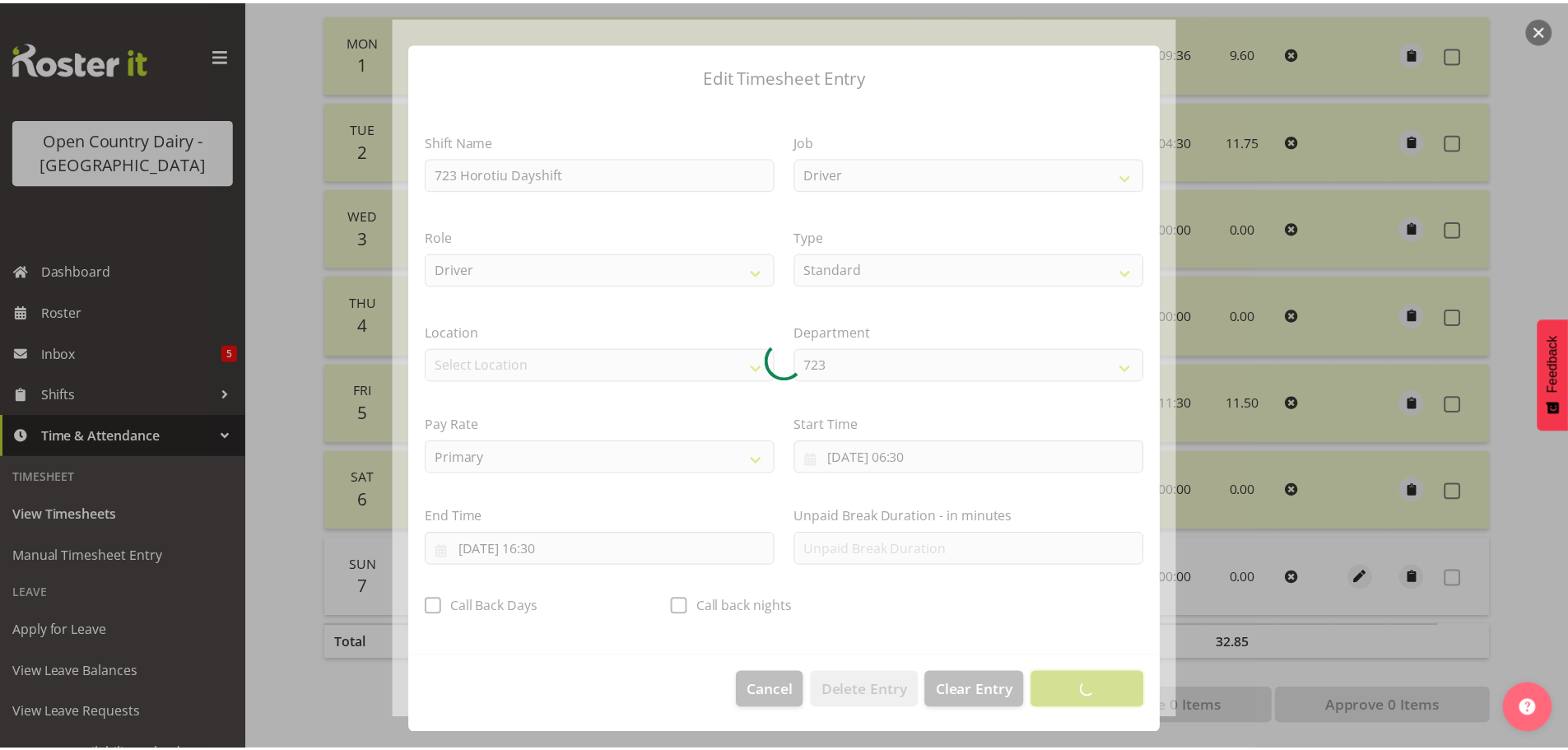
scroll to position [15, 0]
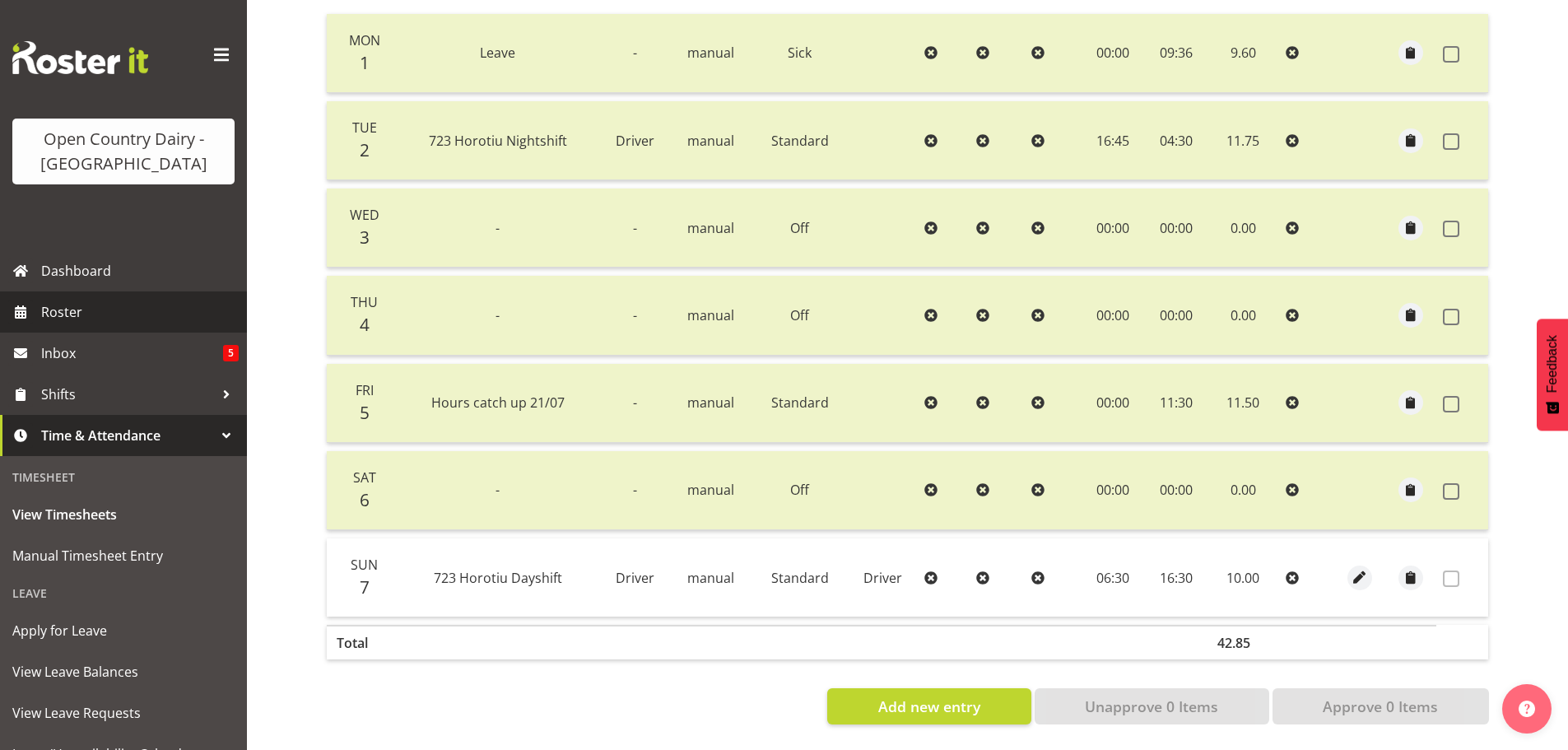
click at [73, 302] on span "Roster" at bounding box center [139, 312] width 197 height 24
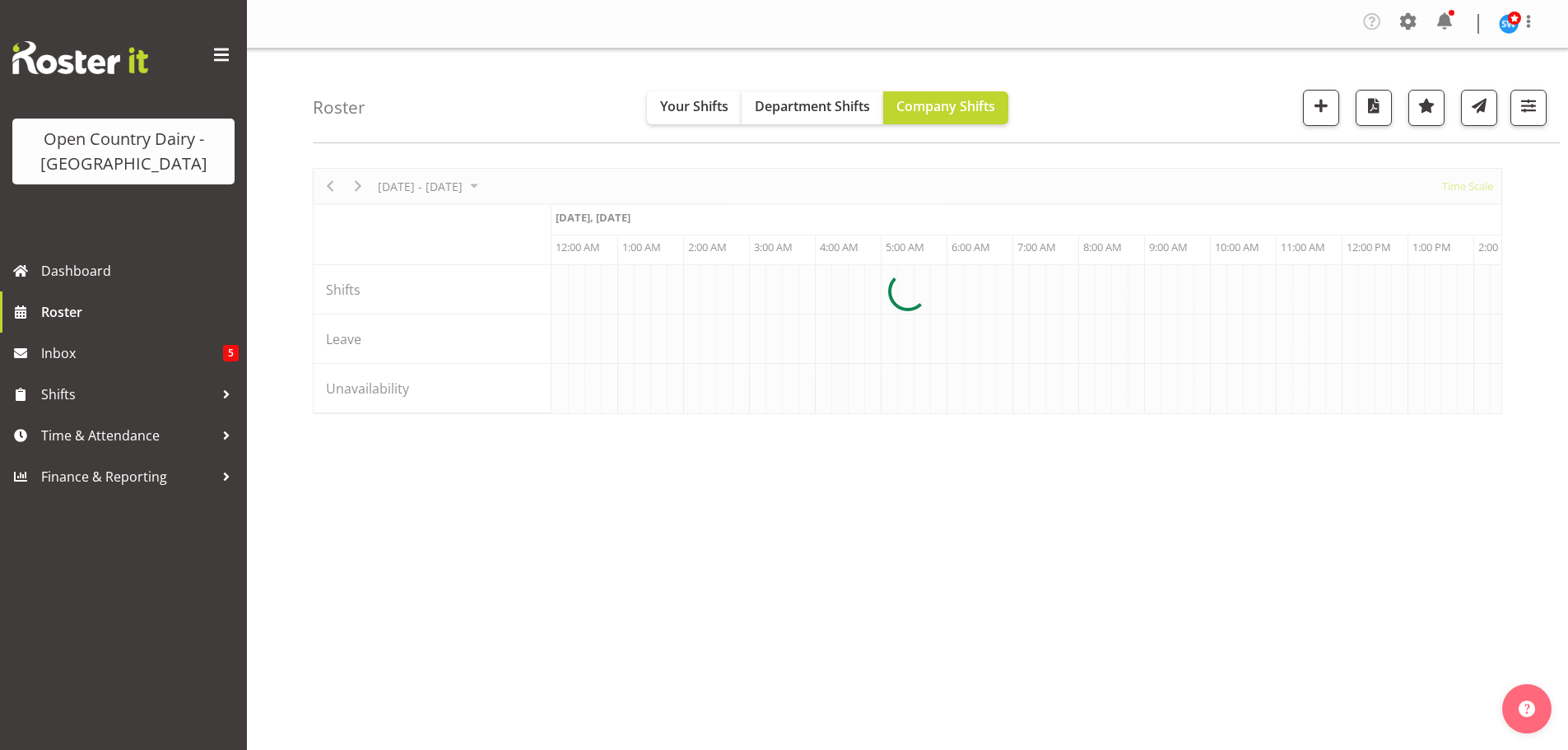
scroll to position [0, 9480]
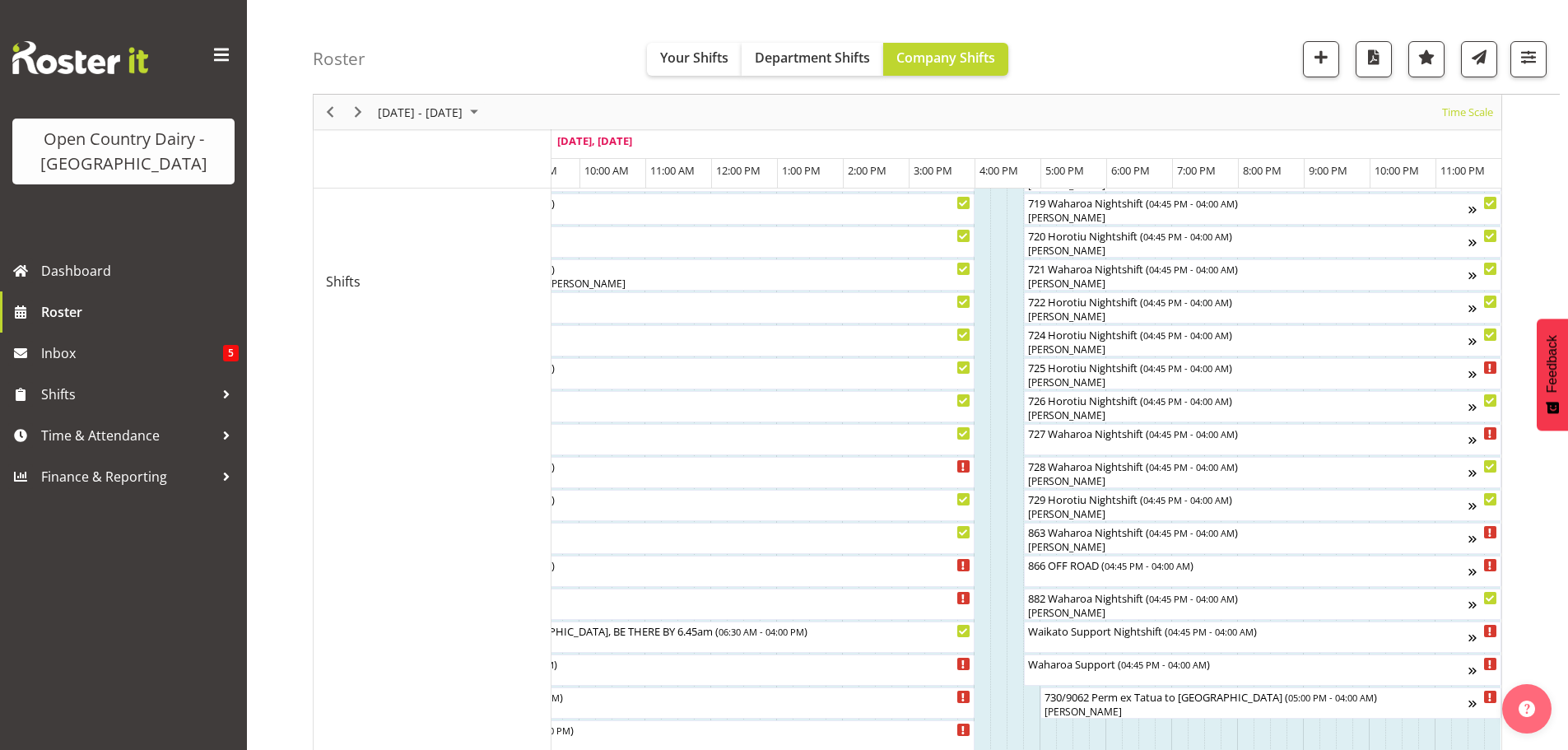
scroll to position [856, 0]
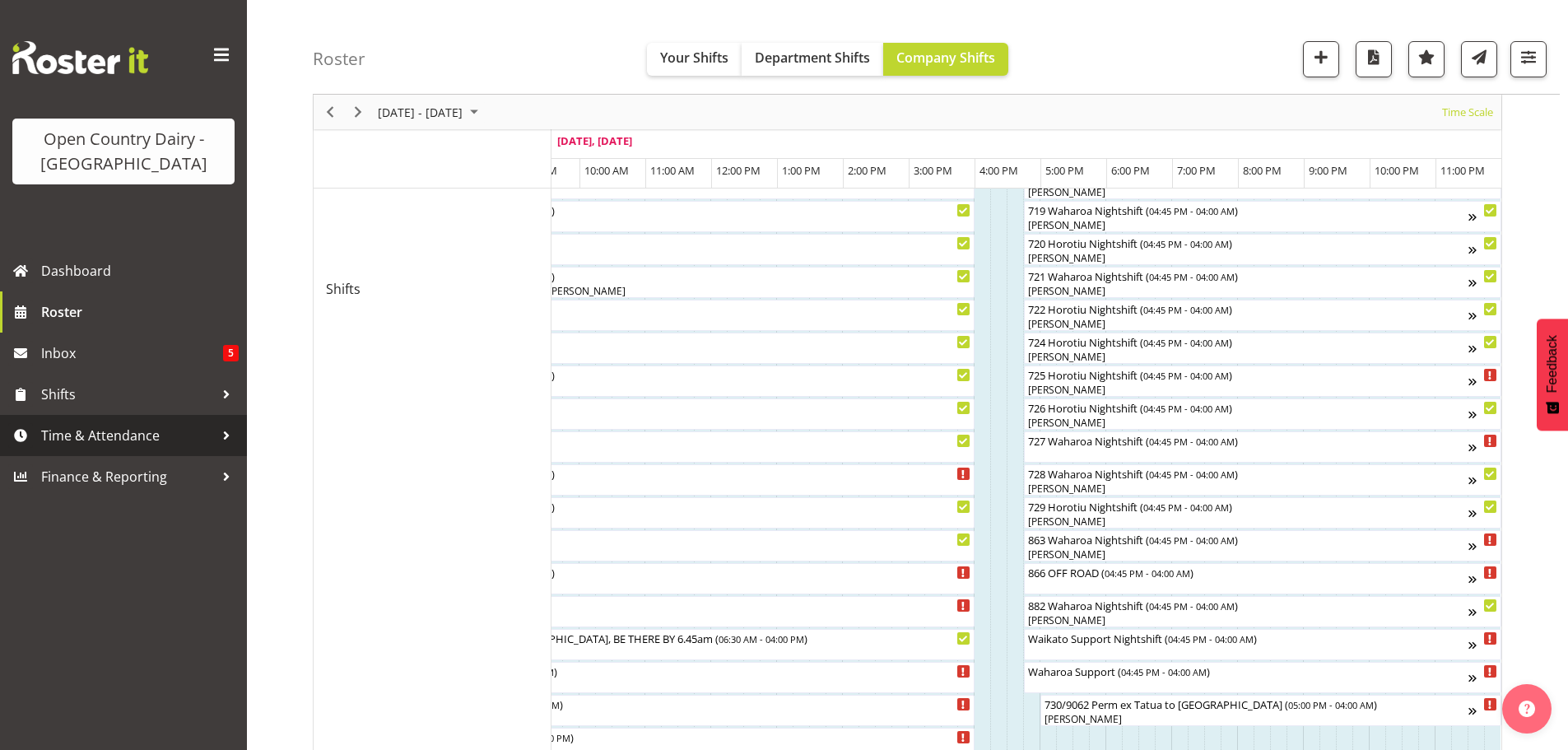
click at [123, 435] on span "Time & Attendance" at bounding box center [127, 435] width 173 height 24
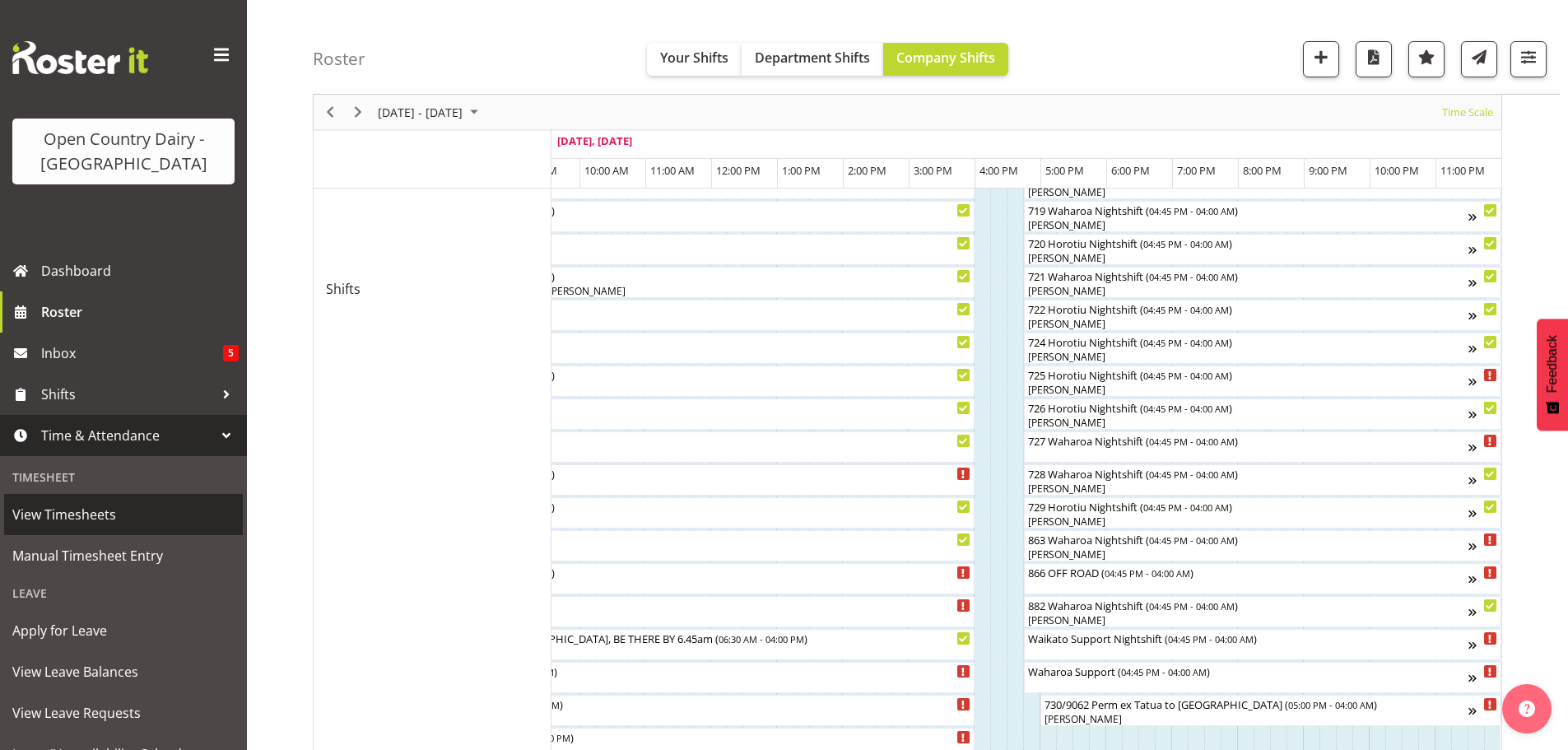
click at [75, 507] on span "View Timesheets" at bounding box center [123, 514] width 223 height 24
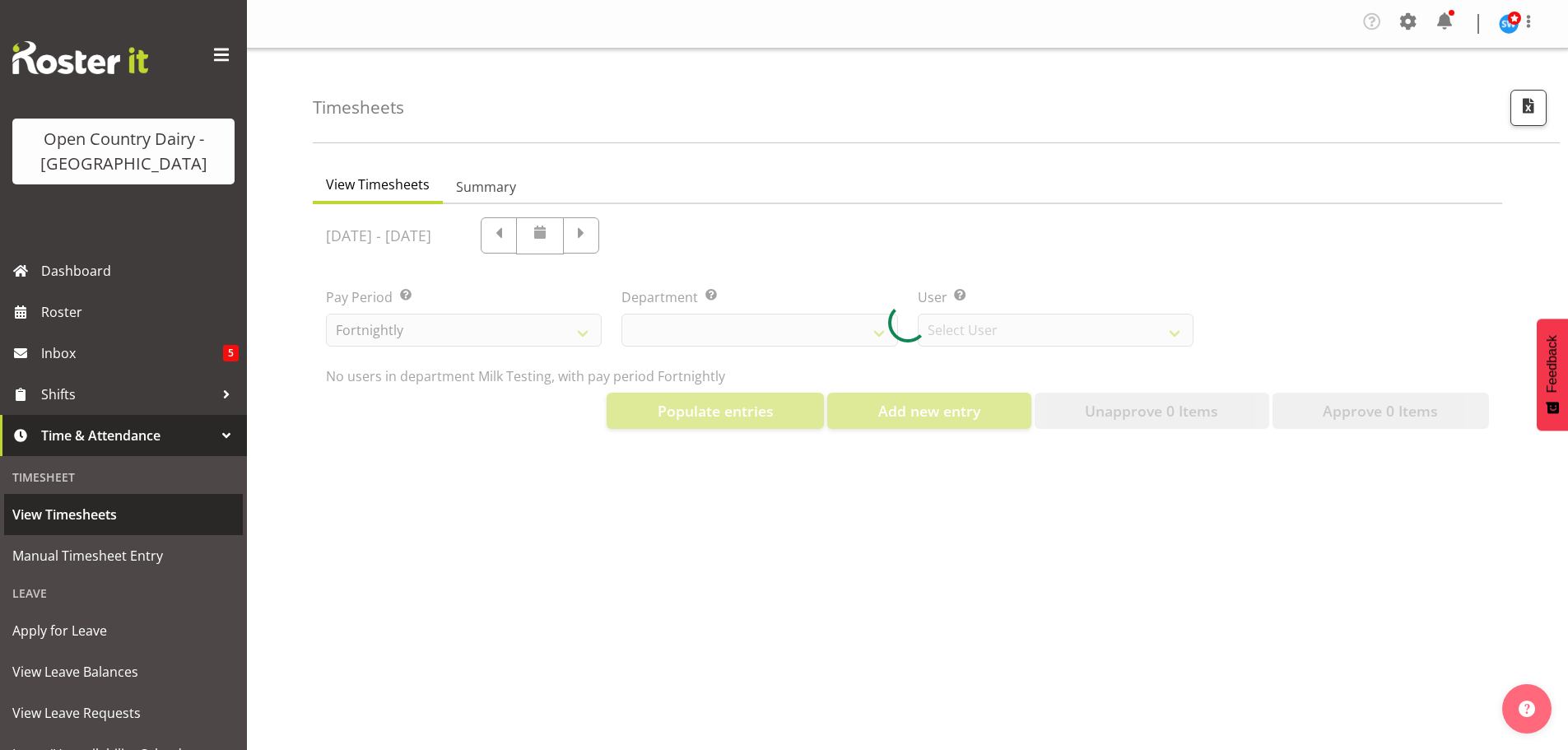
select select "733"
select select "7414"
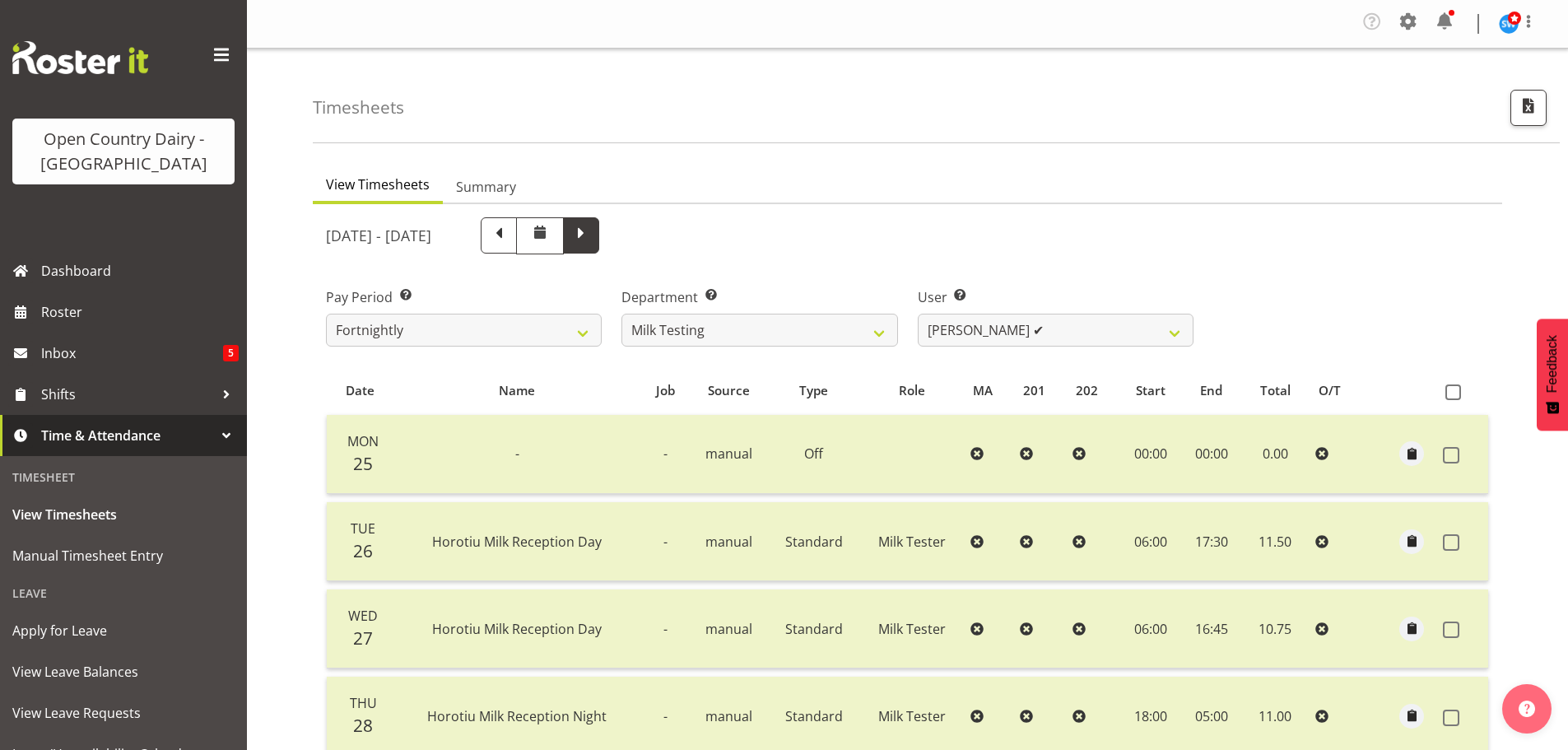
click at [592, 243] on span at bounding box center [581, 234] width 22 height 22
select select
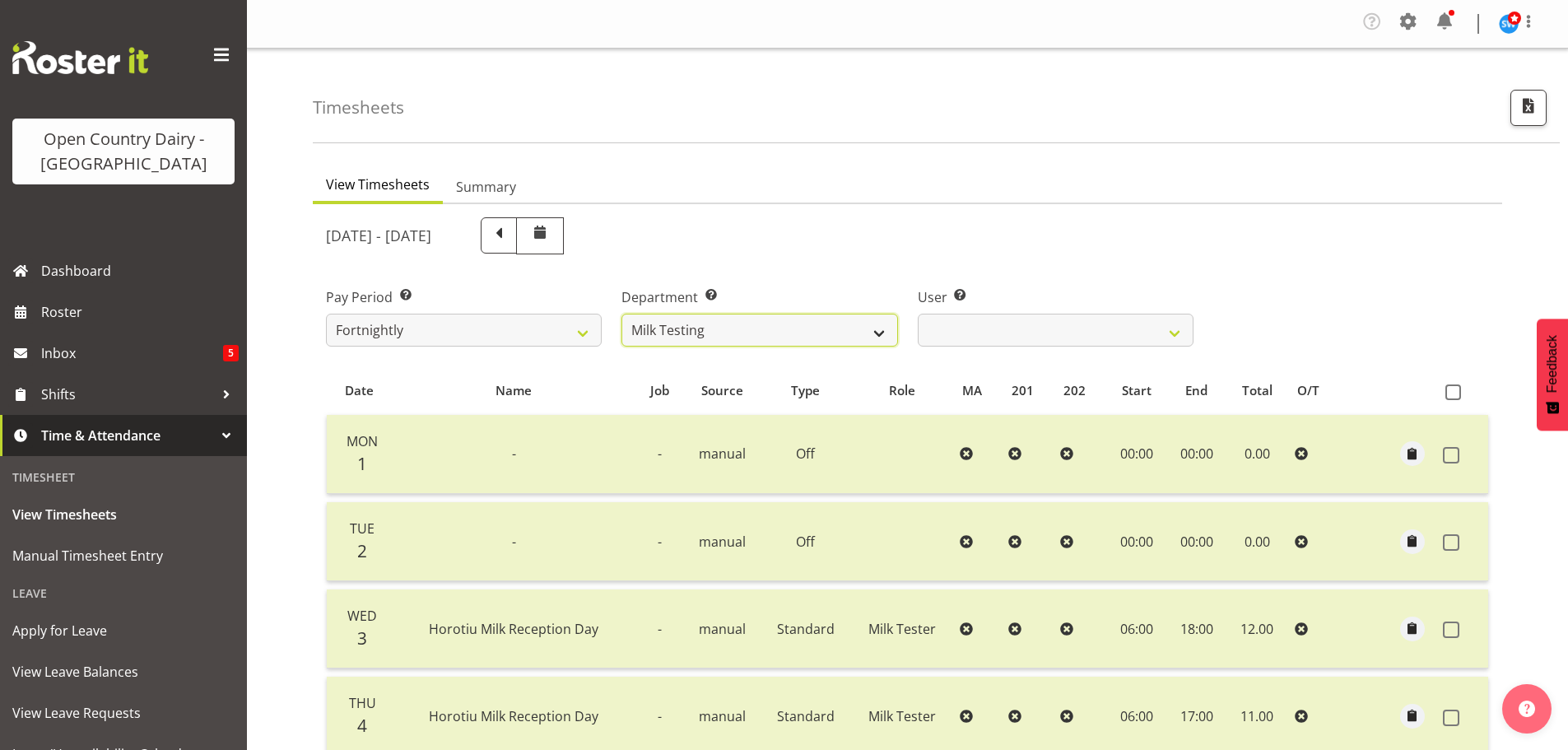
click at [761, 328] on select "701 702 703 704 705 706 707 708 709 710 711 712 713 714 715 716 717 718 719 720" at bounding box center [759, 330] width 276 height 33
select select "820"
click at [621, 314] on select "701 702 703 704 705 706 707 708 709 710 711 712 713 714 715 716 717 718 719 720" at bounding box center [759, 330] width 276 height 33
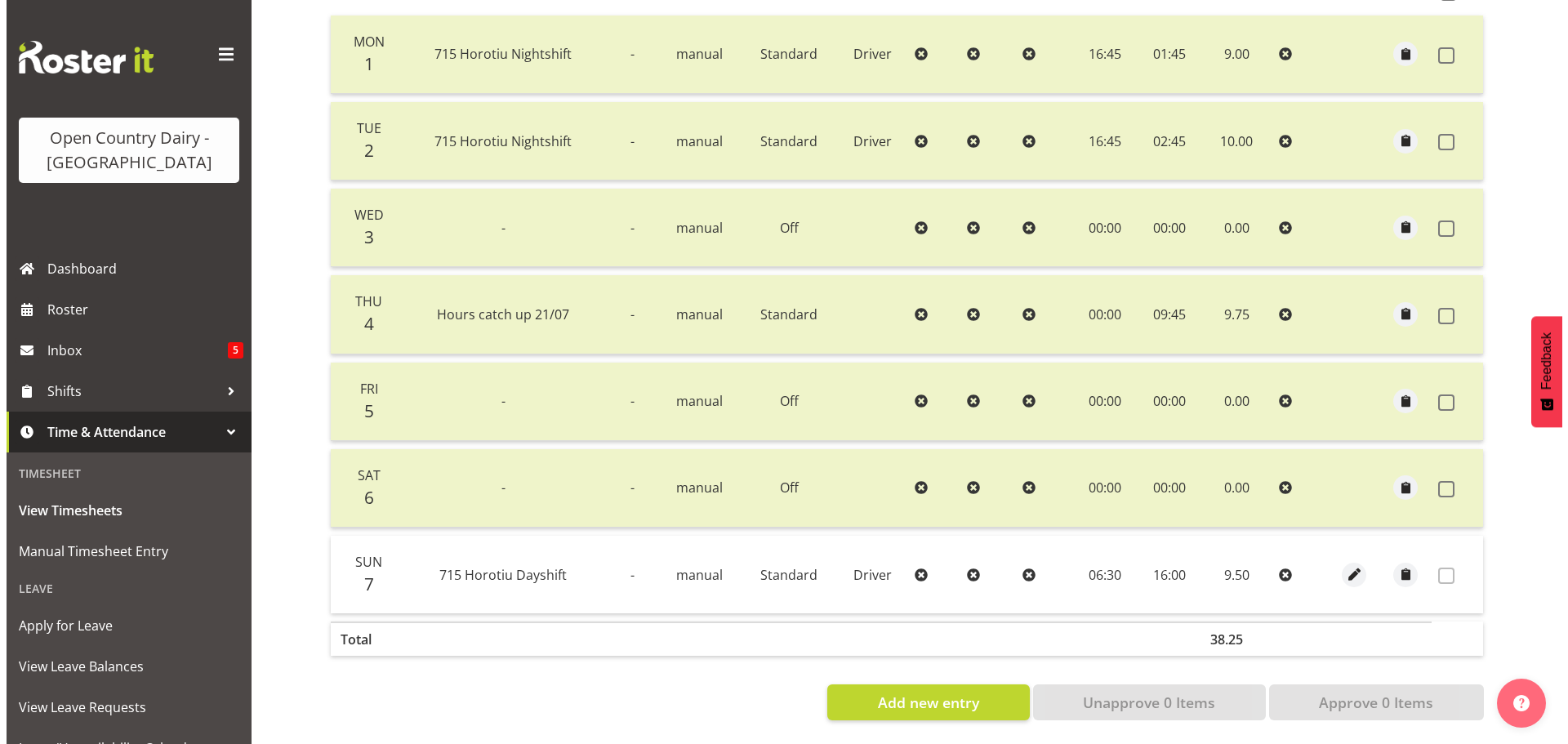
scroll to position [408, 0]
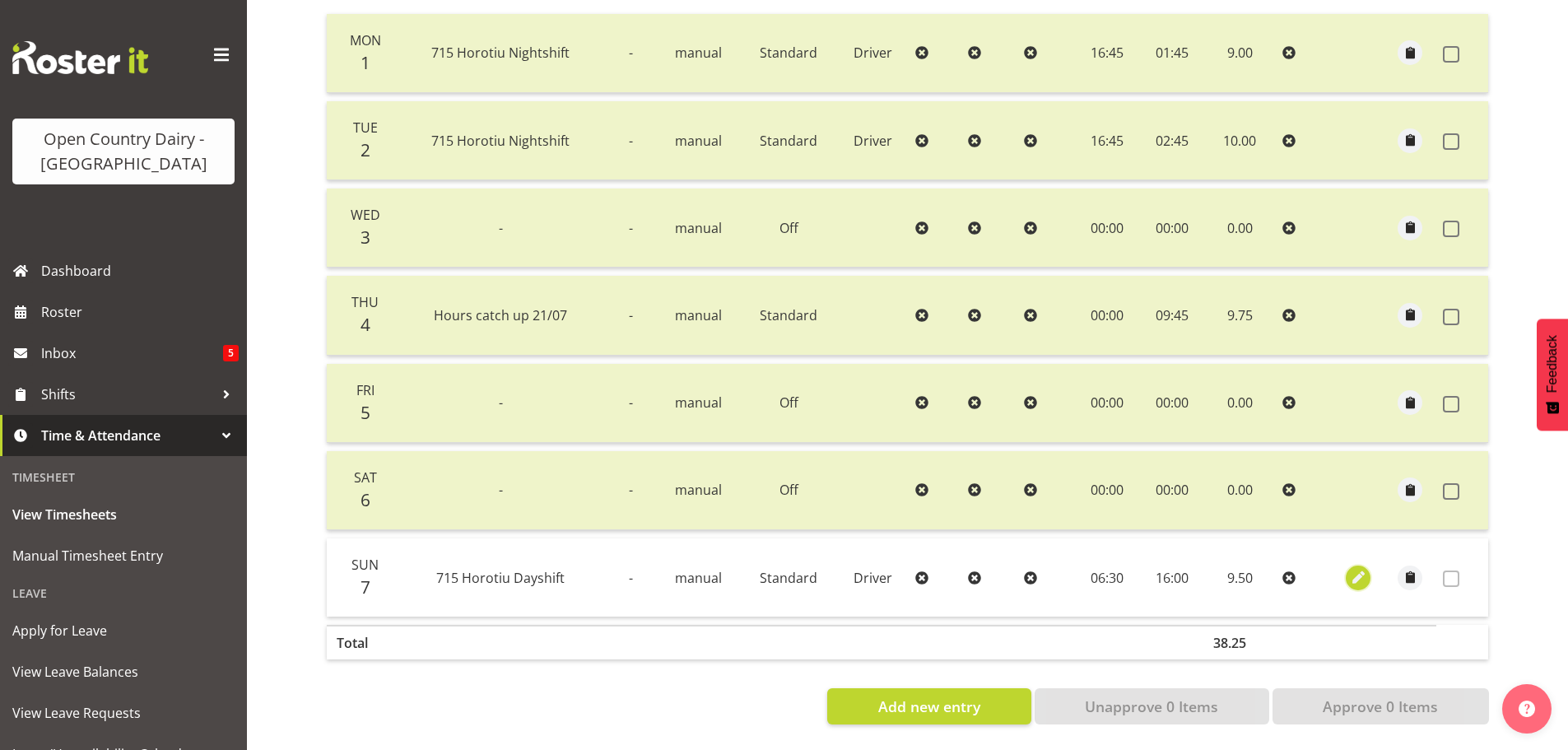
click at [1358, 567] on span "button" at bounding box center [1359, 577] width 19 height 19
select select "Standard"
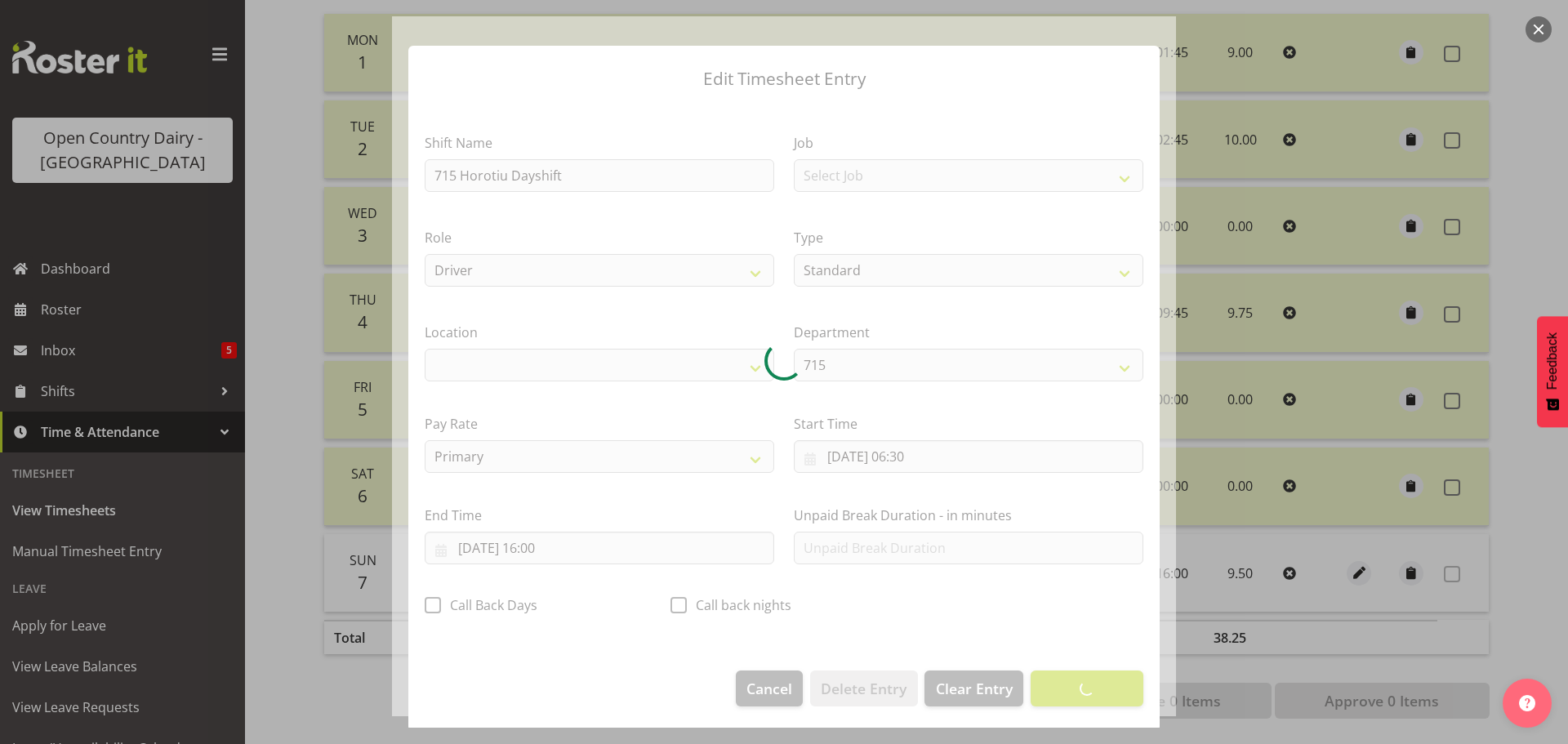
scroll to position [15, 0]
select select "1054"
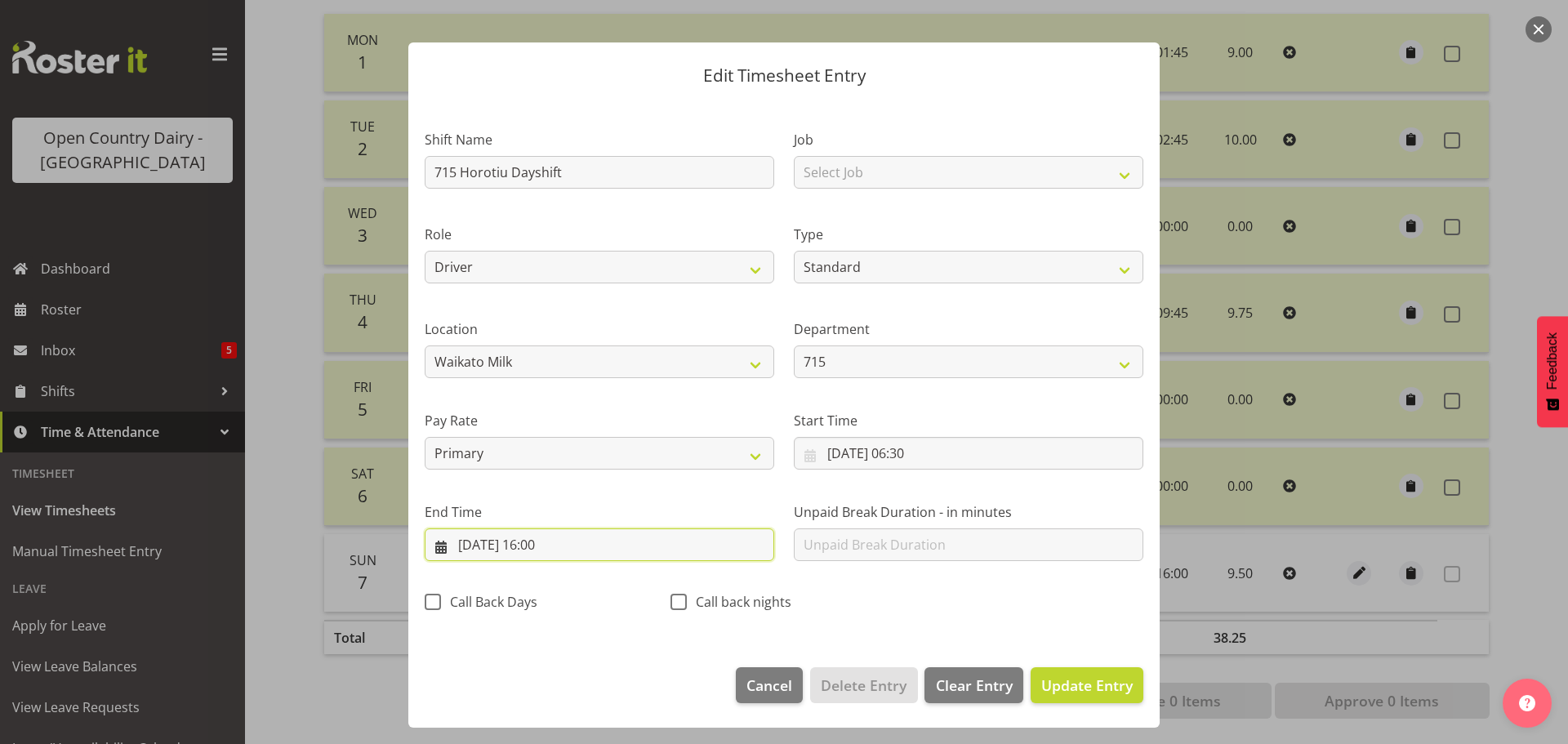
click at [541, 541] on input "[DATE] 16:00" at bounding box center [599, 545] width 349 height 33
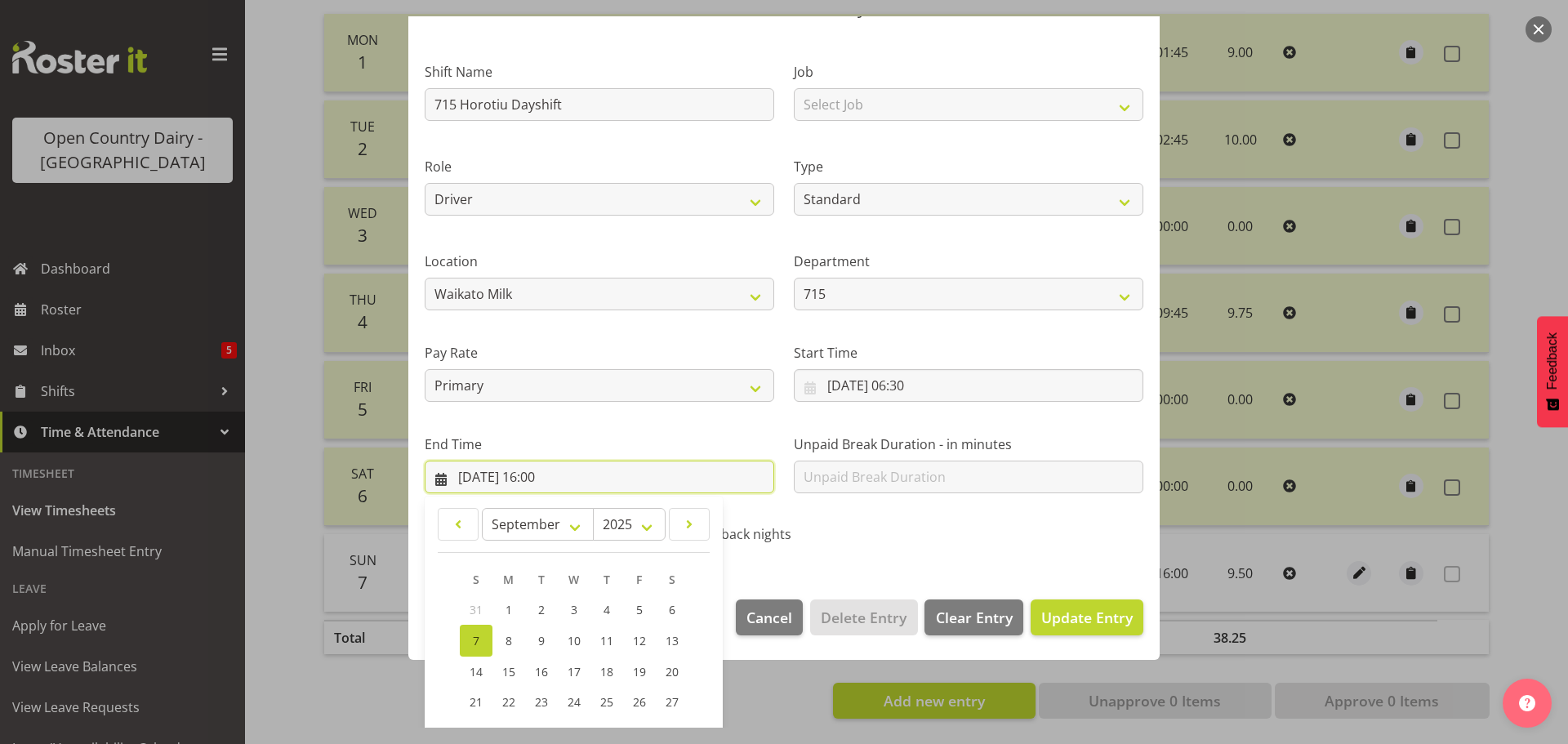
scroll to position [222, 0]
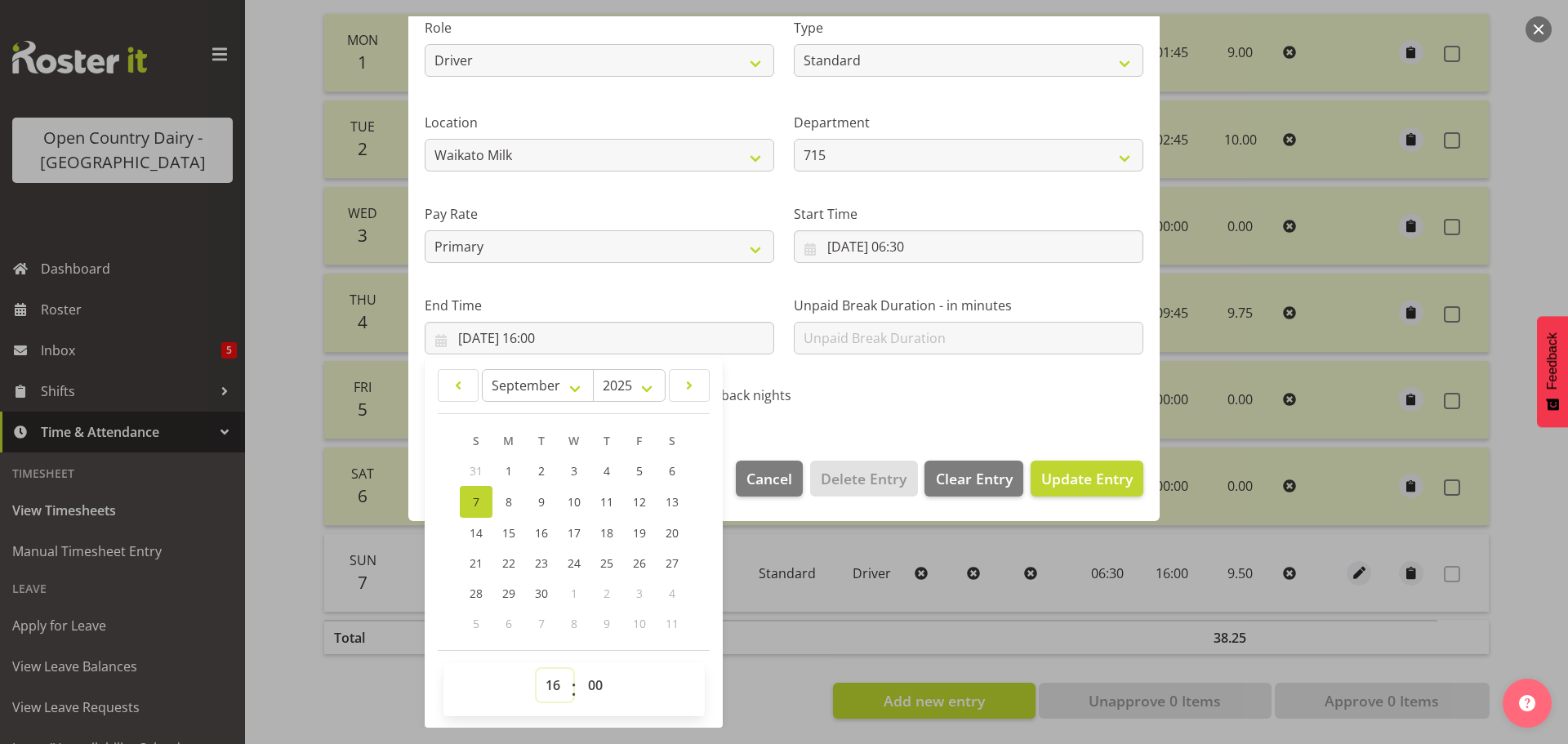
click at [555, 683] on select "00 01 02 03 04 05 06 07 08 09 10 11 12 13 14 15 16 17 18 19 20 21 22 23" at bounding box center [555, 685] width 37 height 33
select select "15"
click at [536, 668] on select "00 01 02 03 04 05 06 07 08 09 10 11 12 13 14 15 16 17 18 19 20 21 22 23" at bounding box center [555, 685] width 37 height 33
type input "[DATE] 15:00"
click at [593, 682] on select "00 01 02 03 04 05 06 07 08 09 10 11 12 13 14 15 16 17 18 19 20 21 22 23 24 25 2…" at bounding box center [597, 685] width 37 height 33
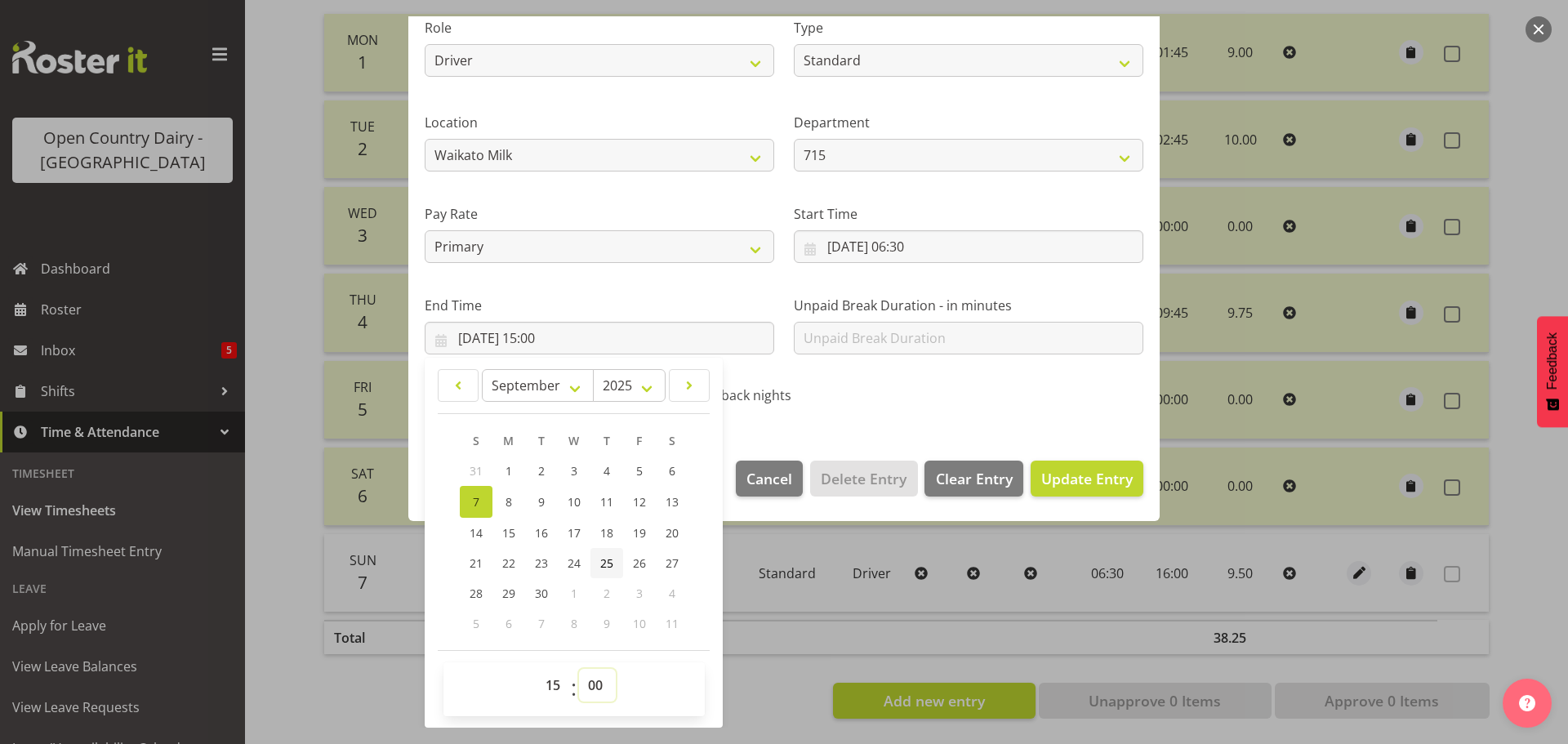
select select "30"
click at [579, 668] on select "00 01 02 03 04 05 06 07 08 09 10 11 12 13 14 15 16 17 18 19 20 21 22 23 24 25 2…" at bounding box center [597, 685] width 37 height 33
type input "07/09/2025, 15:30"
click at [1076, 478] on span "Update Entry" at bounding box center [1087, 478] width 91 height 20
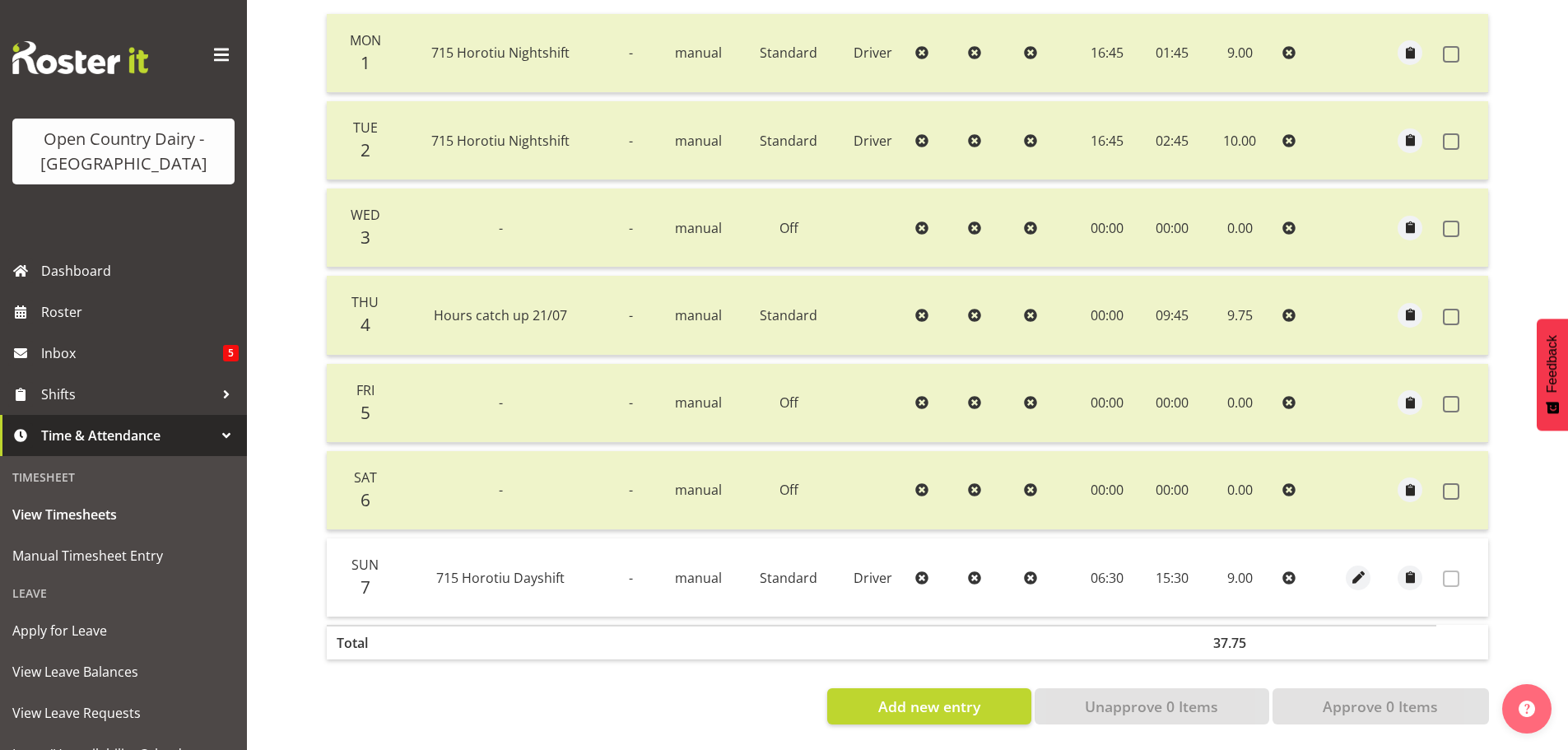
scroll to position [0, 0]
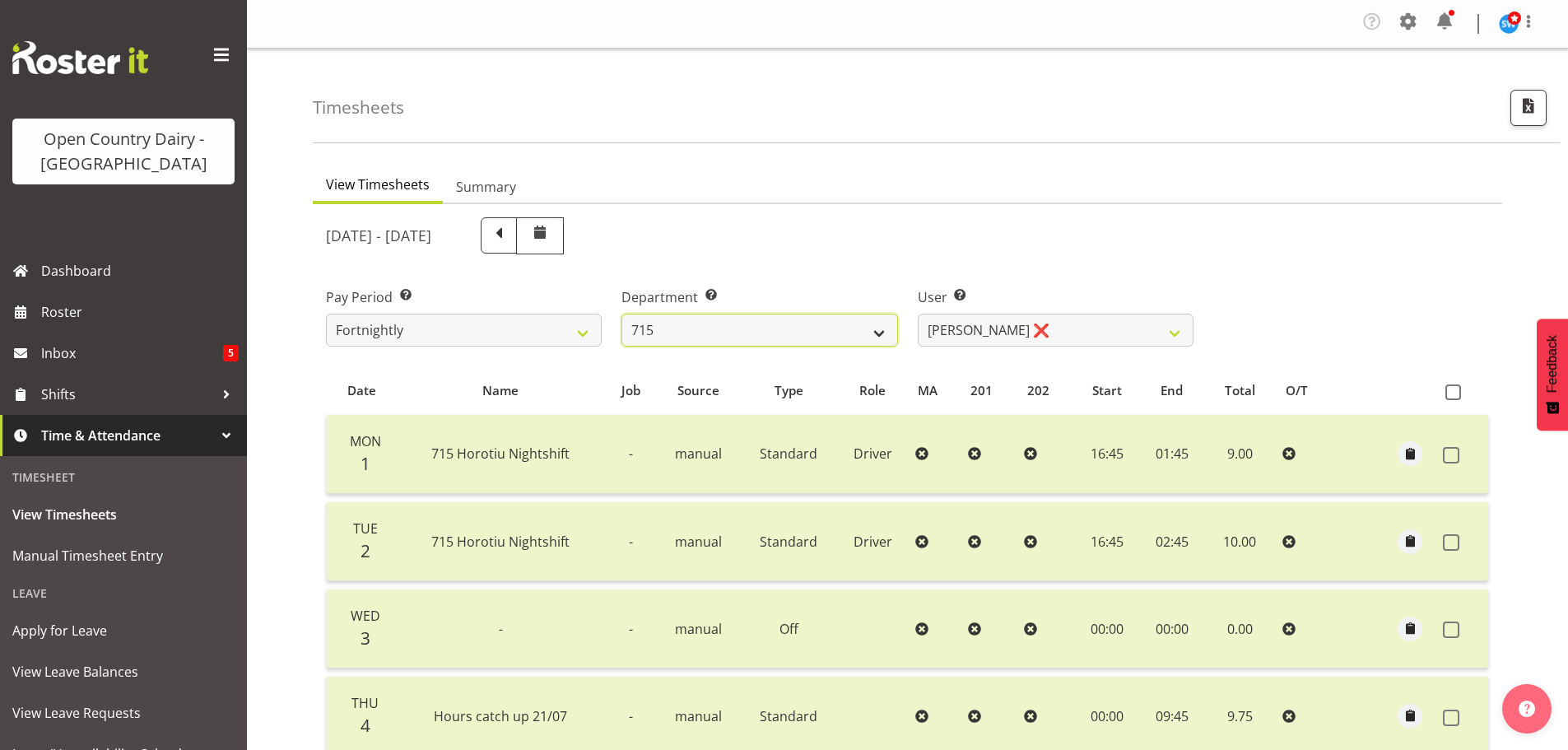
click at [783, 329] on select "701 702 703 704 705 706 707 708 709 710 711 712 713 714 715 716 717 718 719 720" at bounding box center [759, 330] width 276 height 33
select select "758"
click at [621, 314] on select "701 702 703 704 705 706 707 708 709 710 711 712 713 714 715 716 717 718 719 720" at bounding box center [759, 330] width 276 height 33
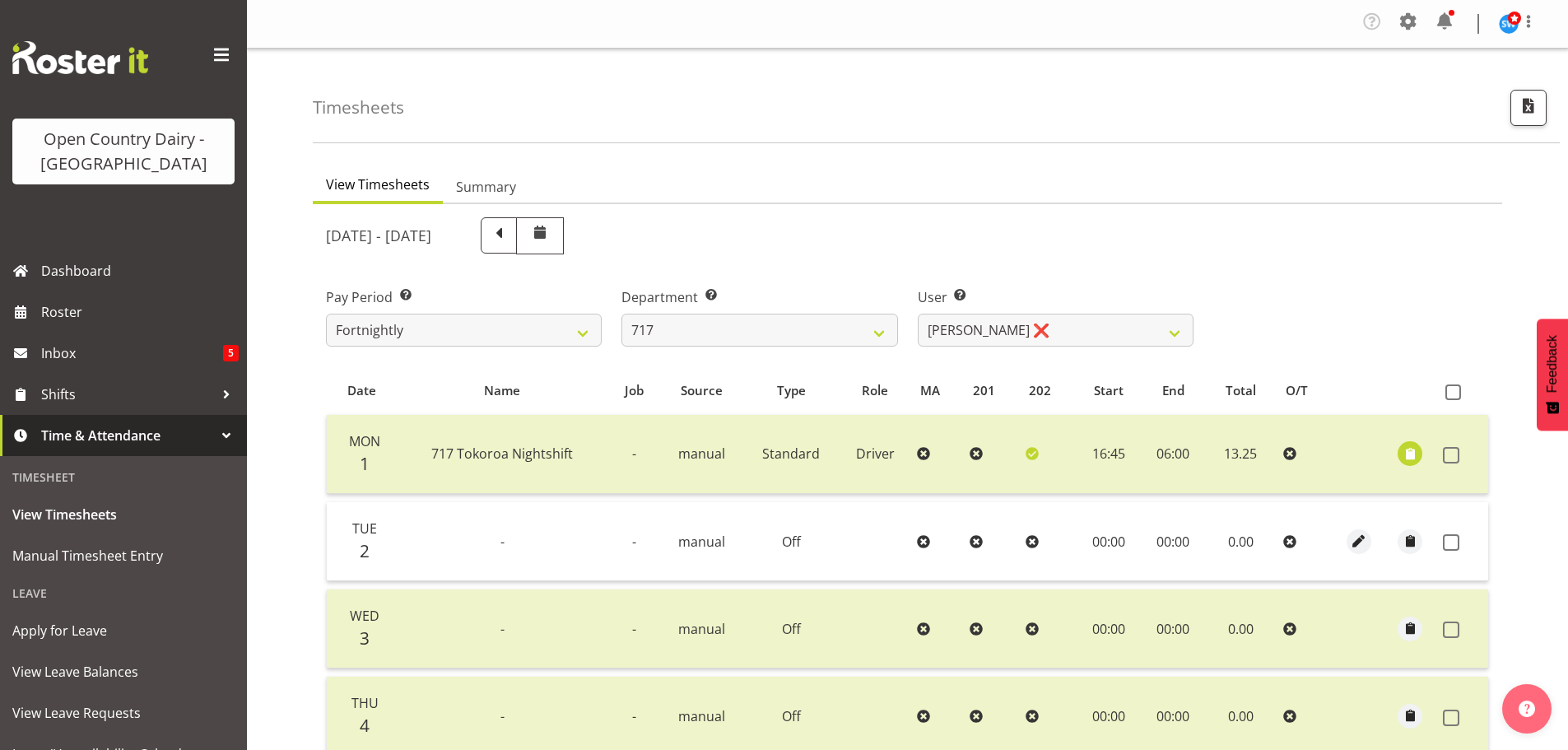
click at [1028, 329] on div "September 1st - September 7th 2025 Pay Period Select which pay period you would…" at bounding box center [907, 667] width 1163 height 918
click at [1028, 329] on select "Daryl Wrigley ❌ Dodge Lindsay Laing ❌ Eric Stothers ❌ Jeff Anderson ❌" at bounding box center [1055, 330] width 276 height 33
select select "8726"
click at [918, 314] on select "Daryl Wrigley ❌ Dodge Lindsay Laing ❌ Eric Stothers ❌ Jeff Anderson ❌" at bounding box center [1055, 330] width 276 height 33
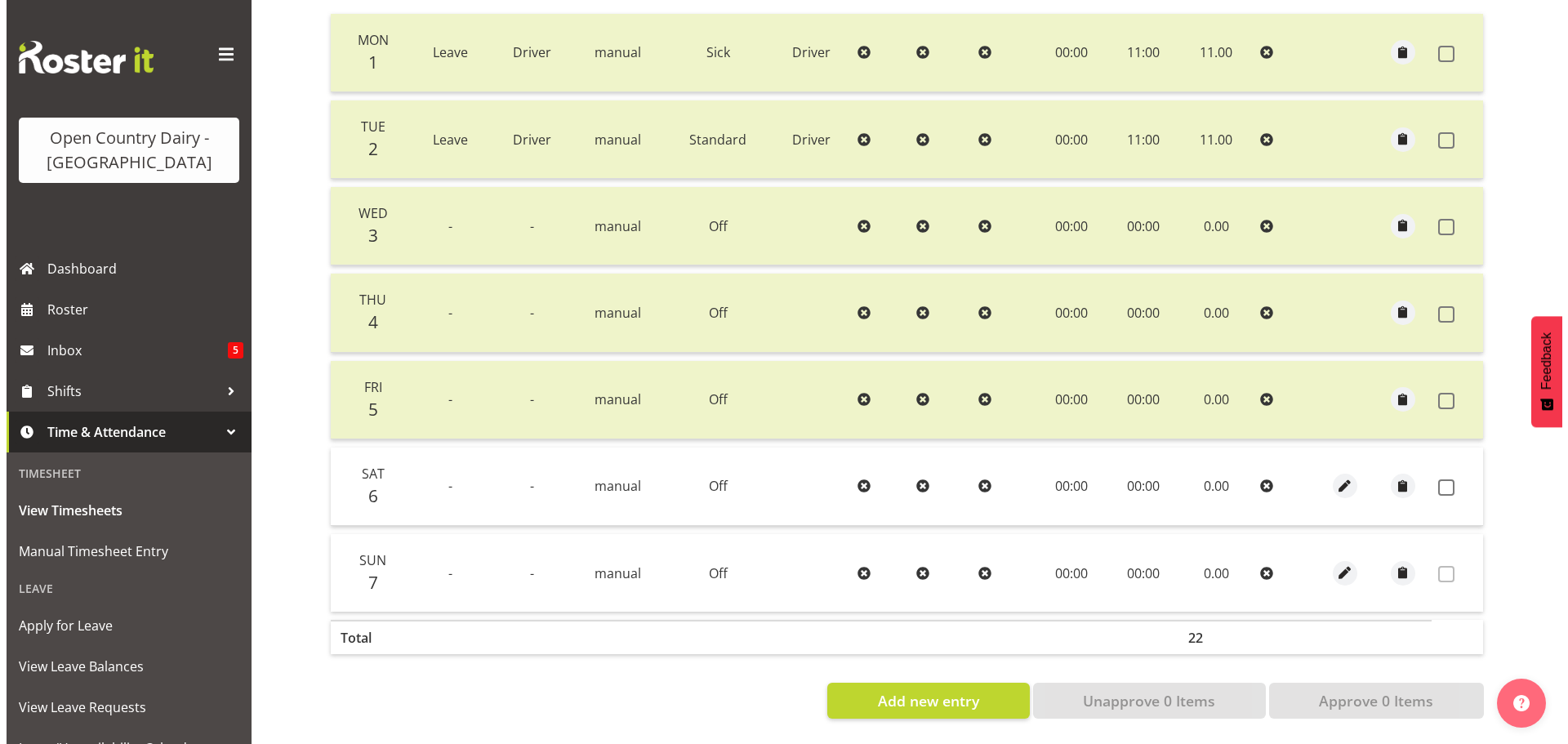
scroll to position [410, 0]
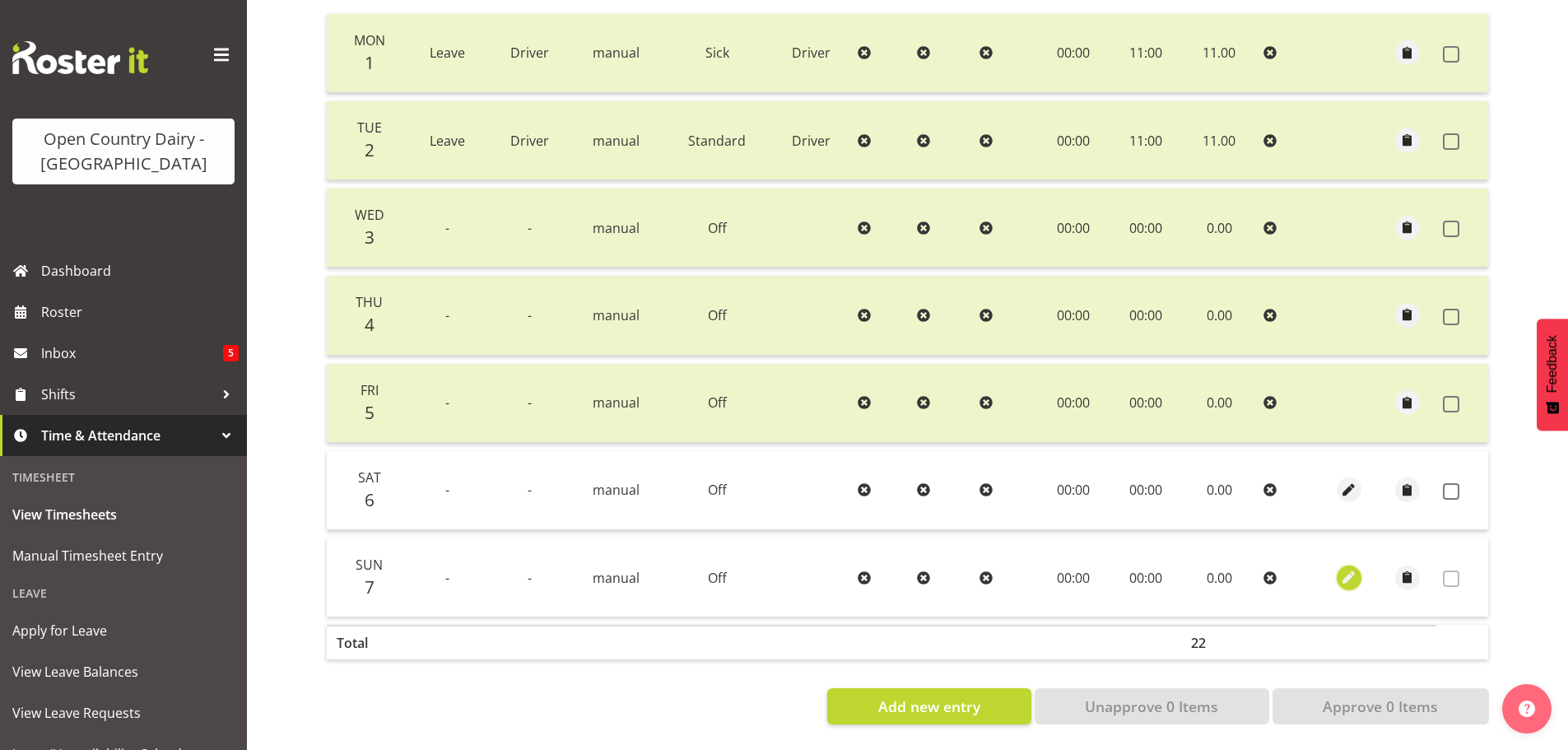
click at [1345, 567] on span "button" at bounding box center [1349, 577] width 19 height 19
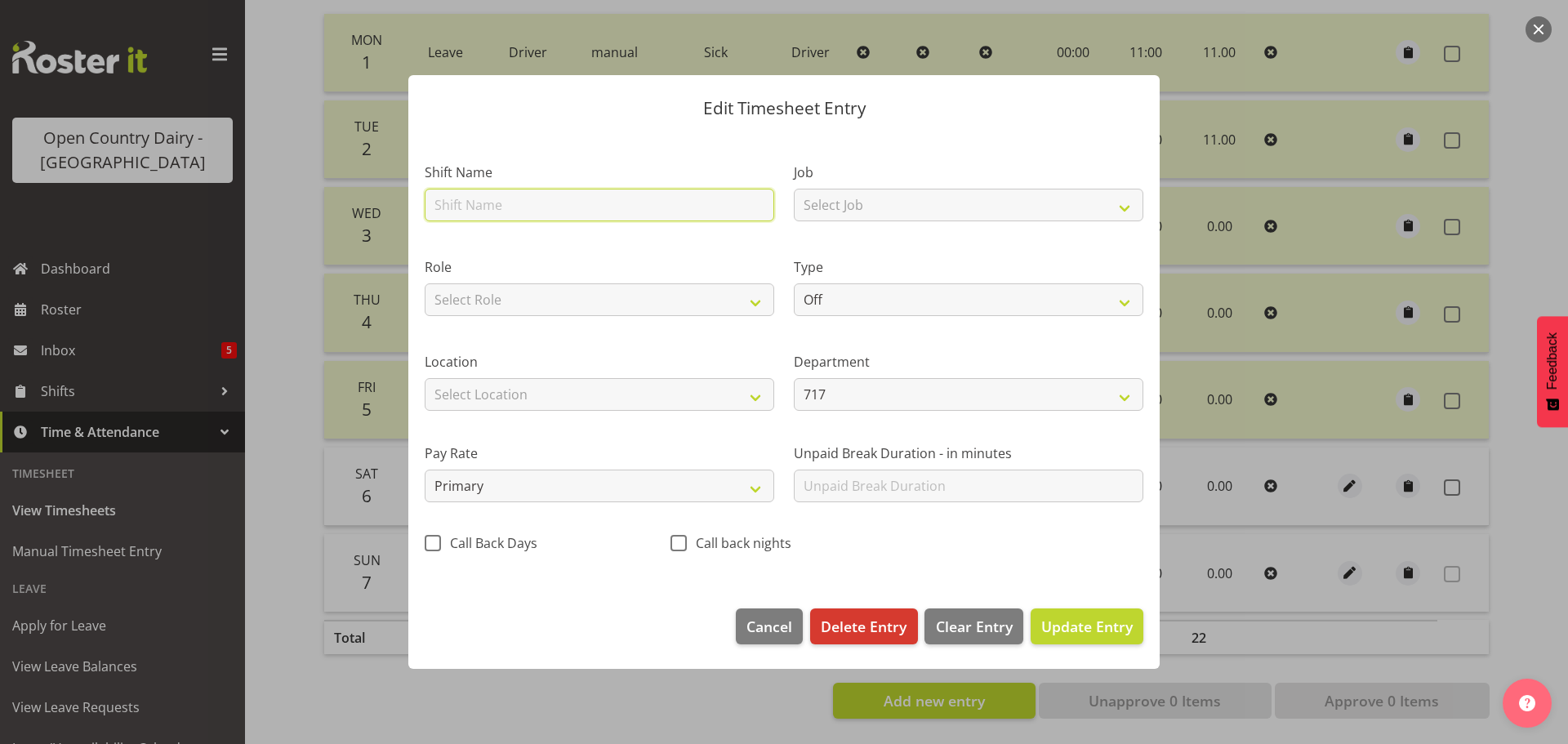
click at [529, 210] on input "text" at bounding box center [599, 205] width 349 height 33
type input "717 Tokorora Day Shift"
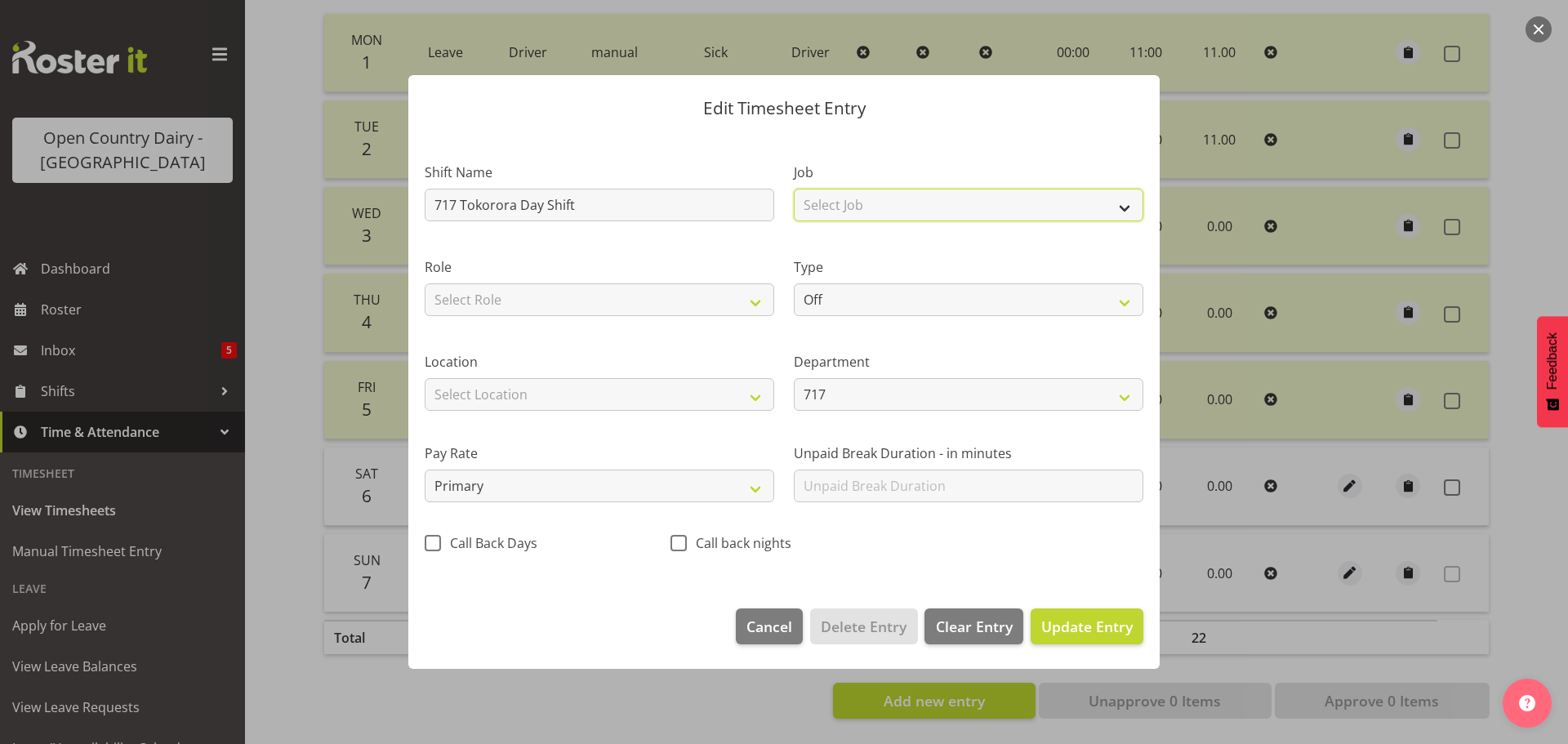
click at [886, 199] on select "Select Job Driver Driver supervisor Support" at bounding box center [968, 205] width 349 height 33
select select "9052"
click at [793, 189] on select "Select Job Driver Driver supervisor Support" at bounding box center [968, 205] width 349 height 33
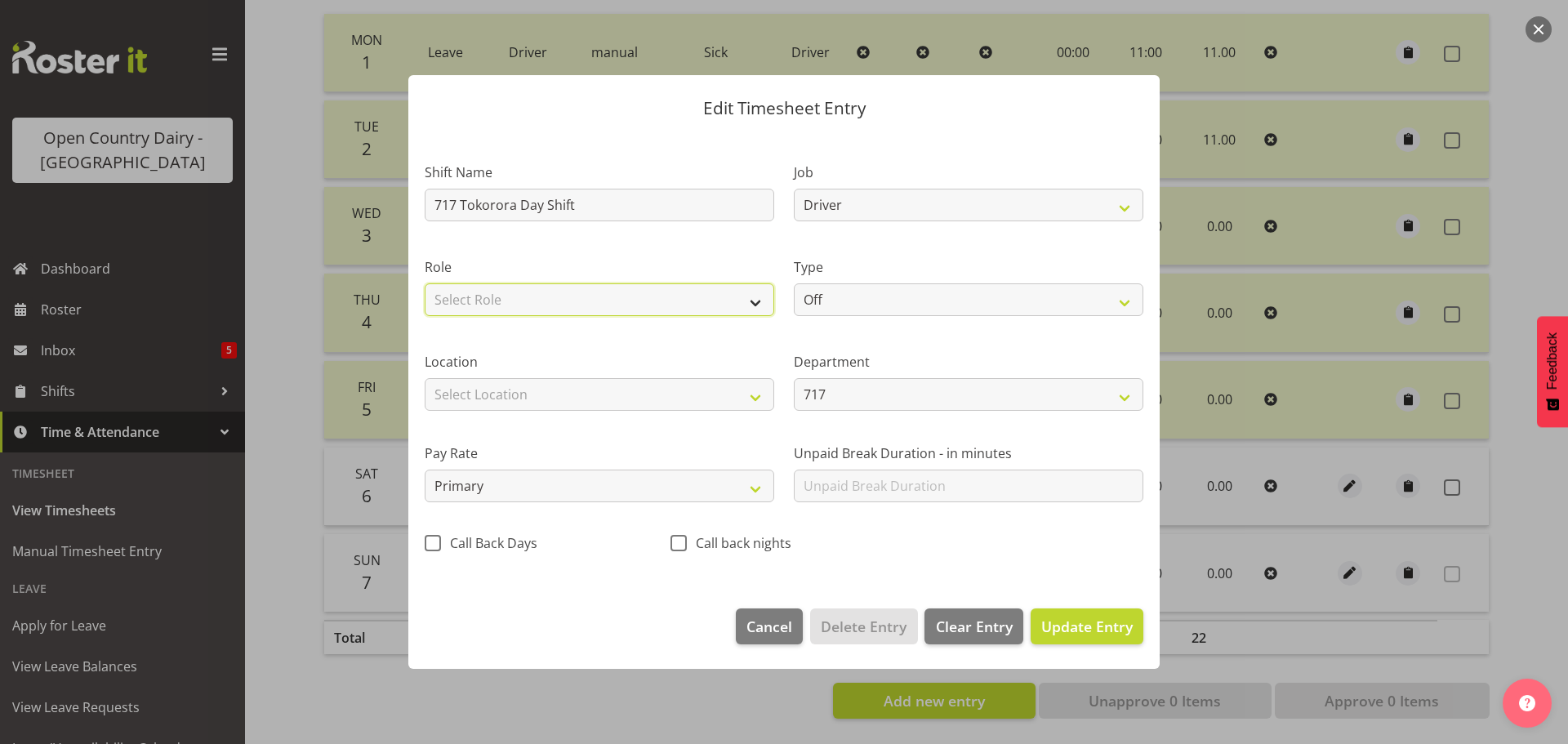
click at [572, 294] on select "Select Role Driver" at bounding box center [599, 300] width 349 height 33
select select "1166"
click at [424, 284] on select "Select Role Driver" at bounding box center [599, 300] width 349 height 33
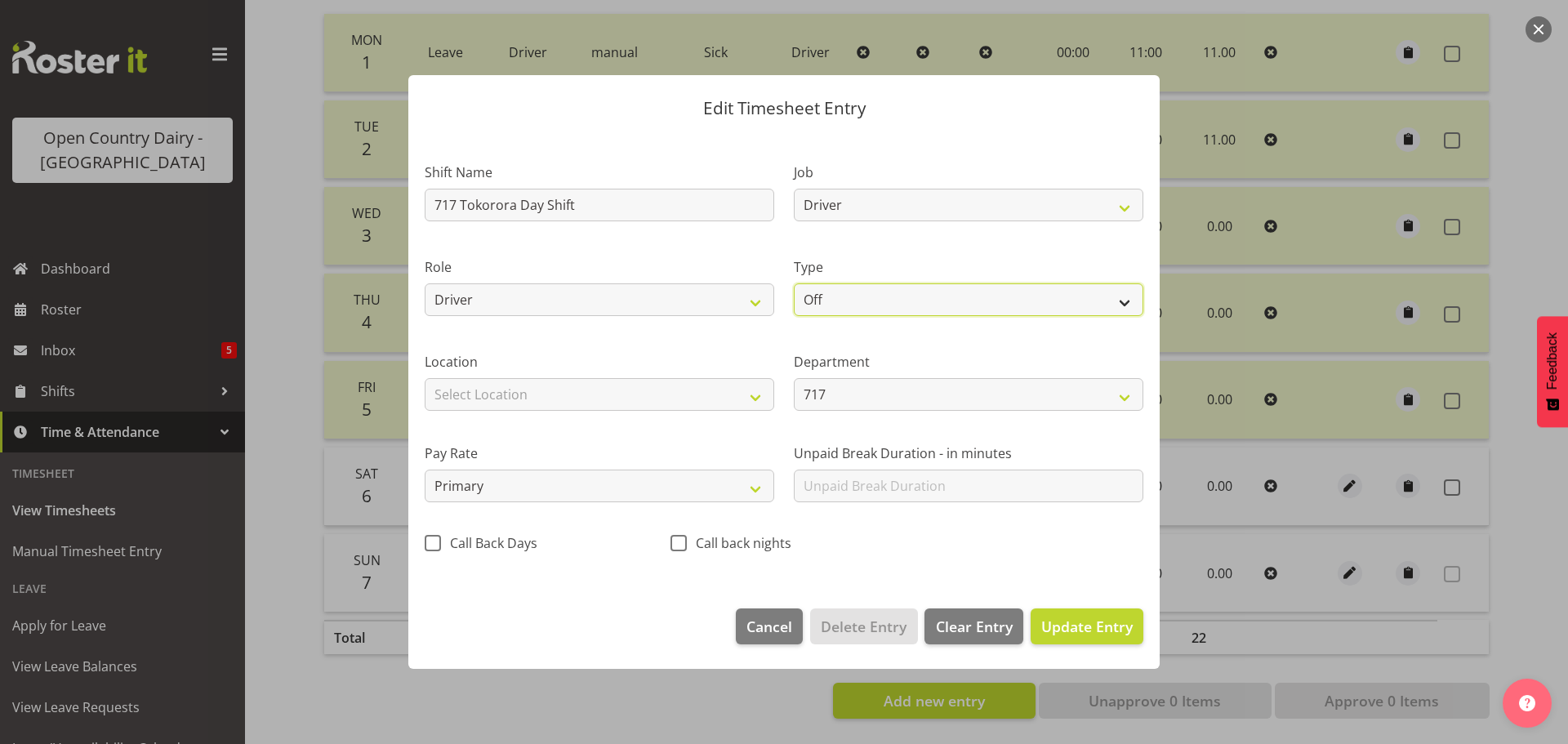
click at [865, 302] on select "Off Standard Public Holiday Public Holiday (Worked) Day In Lieu Annual Leave Si…" at bounding box center [968, 300] width 349 height 33
select select "Standard"
click at [793, 284] on select "Off Standard Public Holiday Public Holiday (Worked) Day In Lieu Annual Leave Si…" at bounding box center [968, 300] width 349 height 33
select select "8"
select select "2025"
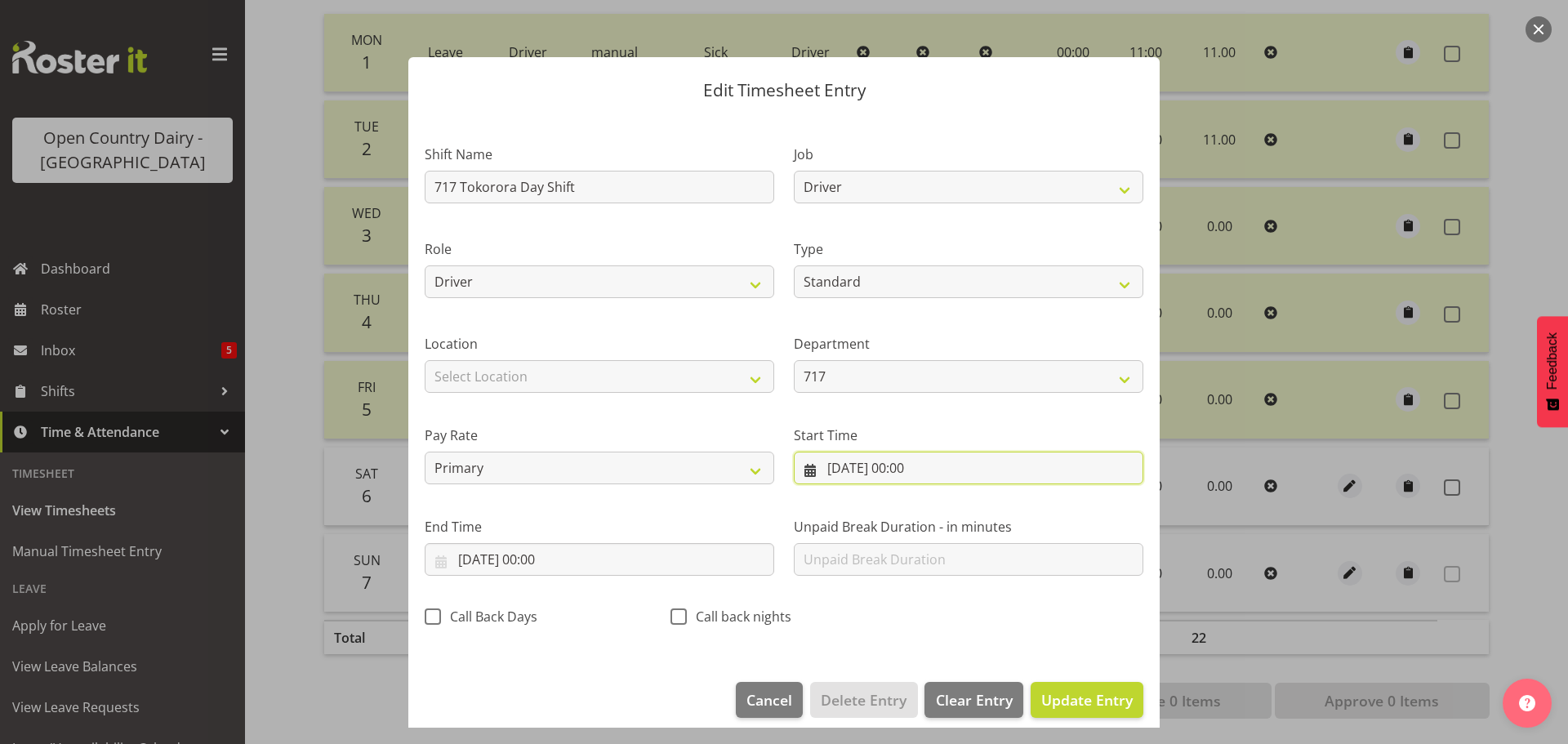
click at [899, 464] on input "07/09/2025, 00:00" at bounding box center [968, 468] width 349 height 33
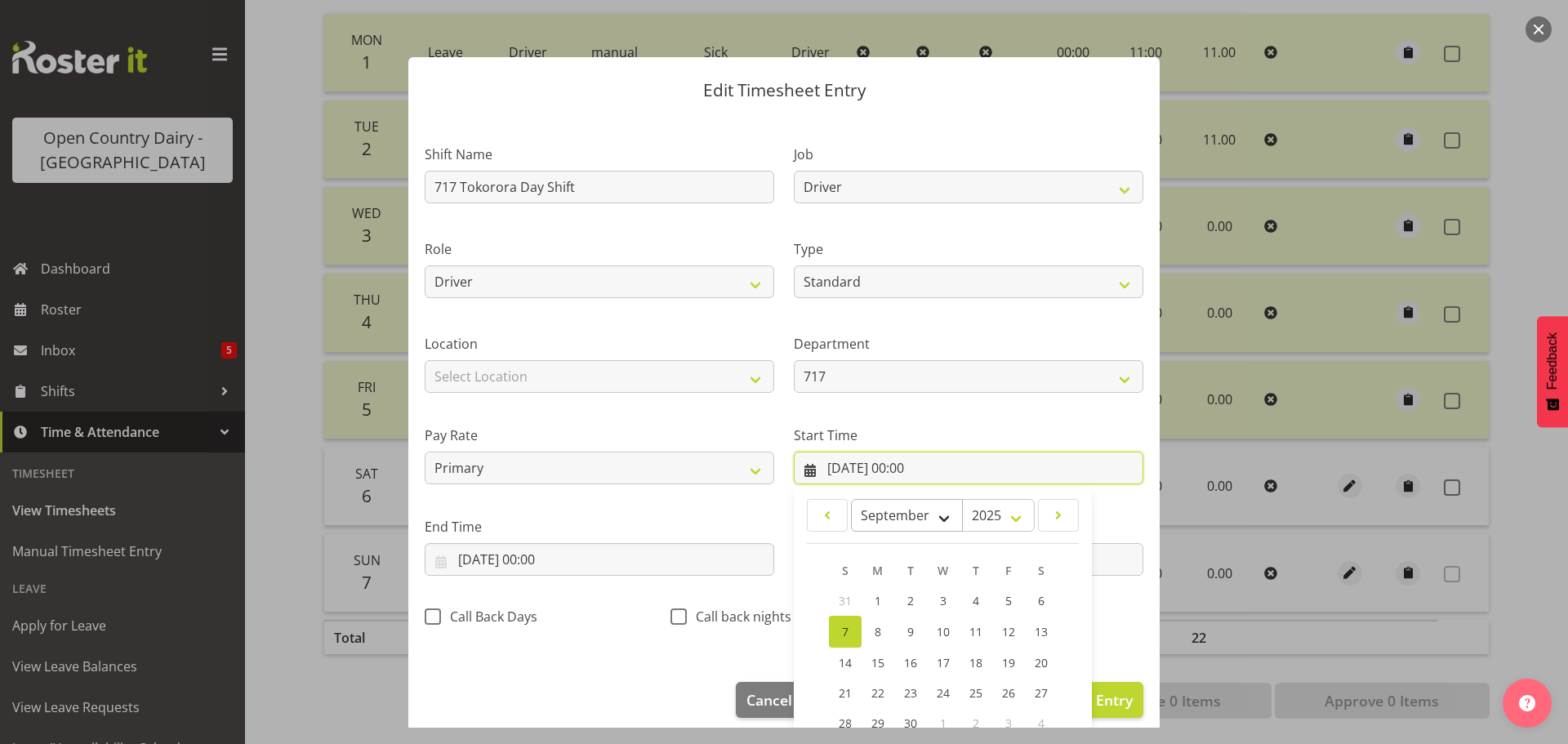
scroll to position [130, 0]
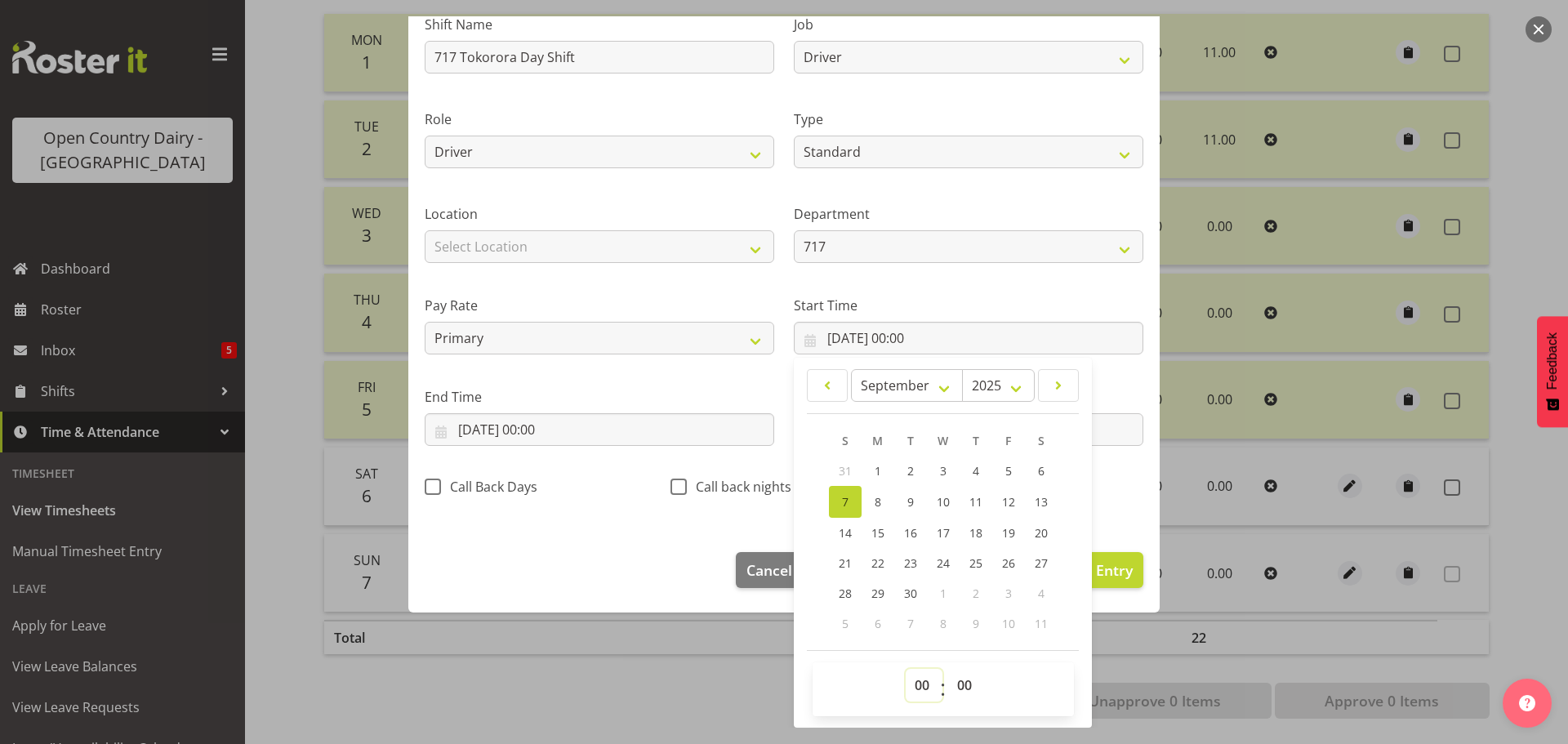
click at [909, 685] on select "00 01 02 03 04 05 06 07 08 09 10 11 12 13 14 15 16 17 18 19 20 21 22 23" at bounding box center [924, 685] width 37 height 33
select select "6"
click at [906, 668] on select "00 01 02 03 04 05 06 07 08 09 10 11 12 13 14 15 16 17 18 19 20 21 22 23" at bounding box center [924, 685] width 37 height 33
type input "07/09/2025, 06:00"
click at [954, 689] on select "00 01 02 03 04 05 06 07 08 09 10 11 12 13 14 15 16 17 18 19 20 21 22 23 24 25 2…" at bounding box center [966, 685] width 37 height 33
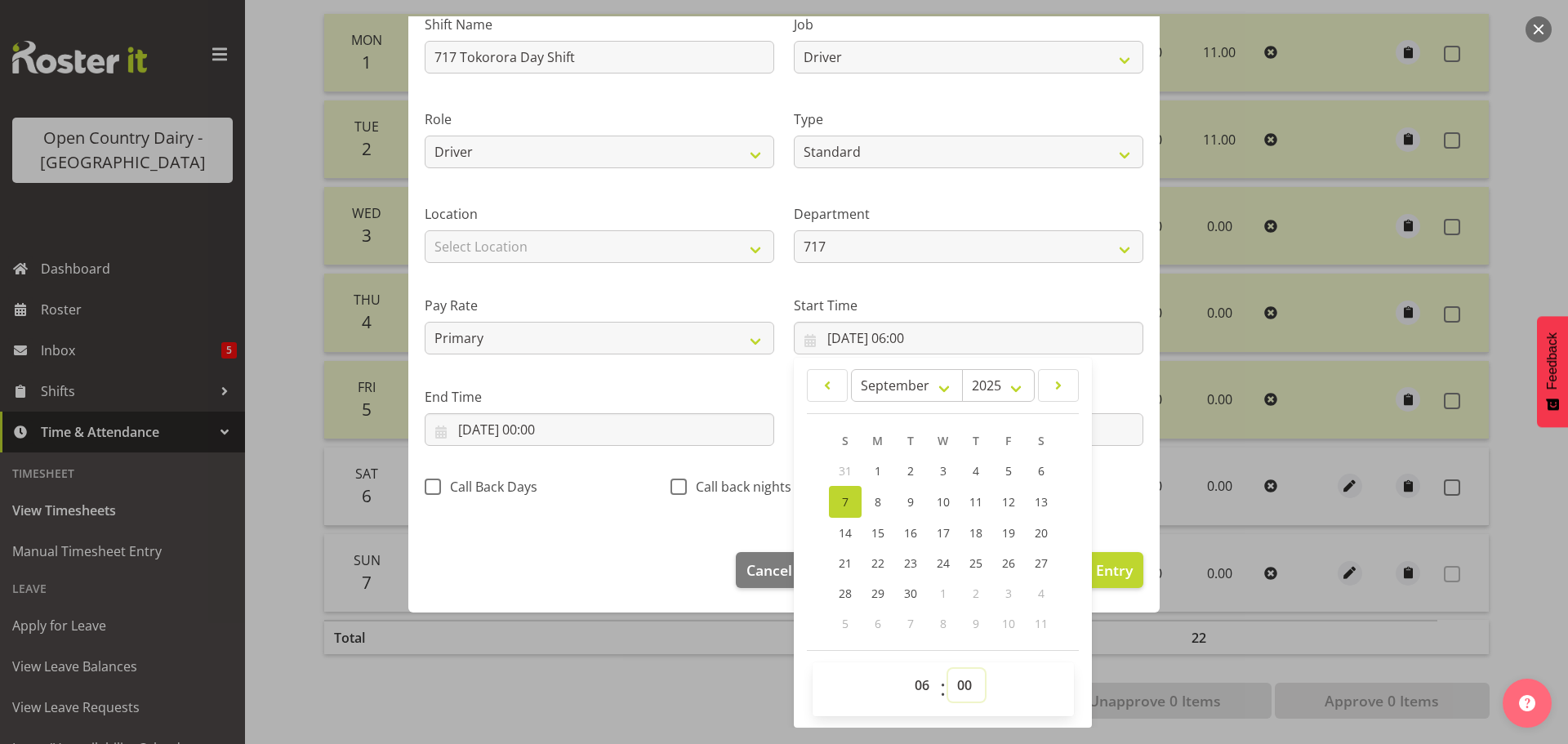
select select "30"
click at [948, 668] on select "00 01 02 03 04 05 06 07 08 09 10 11 12 13 14 15 16 17 18 19 20 21 22 23 24 25 2…" at bounding box center [966, 685] width 37 height 33
type input "07/09/2025, 06:30"
click at [547, 422] on input "07/09/2025, 00:00" at bounding box center [599, 429] width 349 height 33
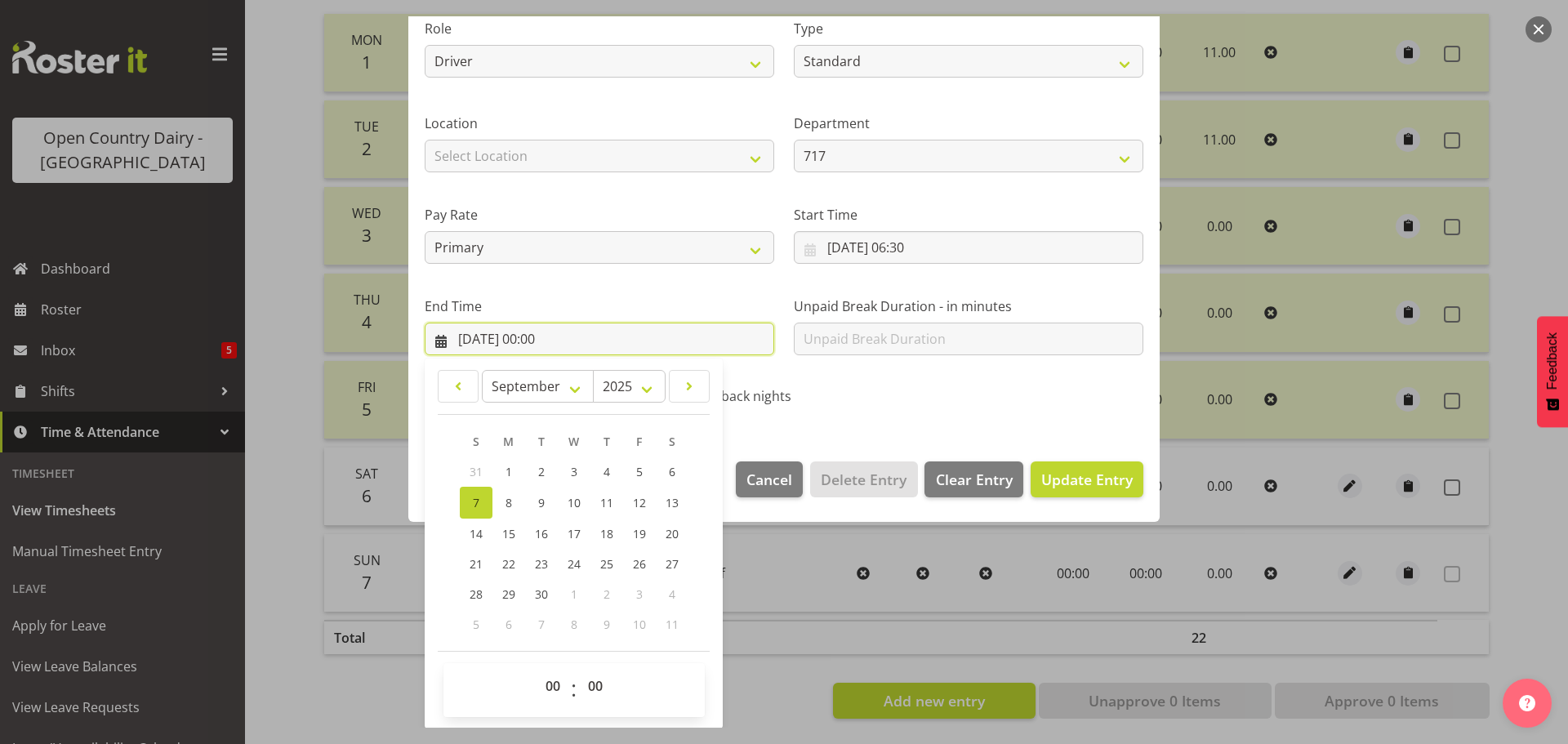
scroll to position [222, 0]
click at [544, 684] on select "00 01 02 03 04 05 06 07 08 09 10 11 12 13 14 15 16 17 18 19 20 21 22 23" at bounding box center [555, 685] width 37 height 33
select select "17"
click at [536, 668] on select "00 01 02 03 04 05 06 07 08 09 10 11 12 13 14 15 16 17 18 19 20 21 22 23" at bounding box center [555, 685] width 37 height 33
type input "07/09/2025, 17:00"
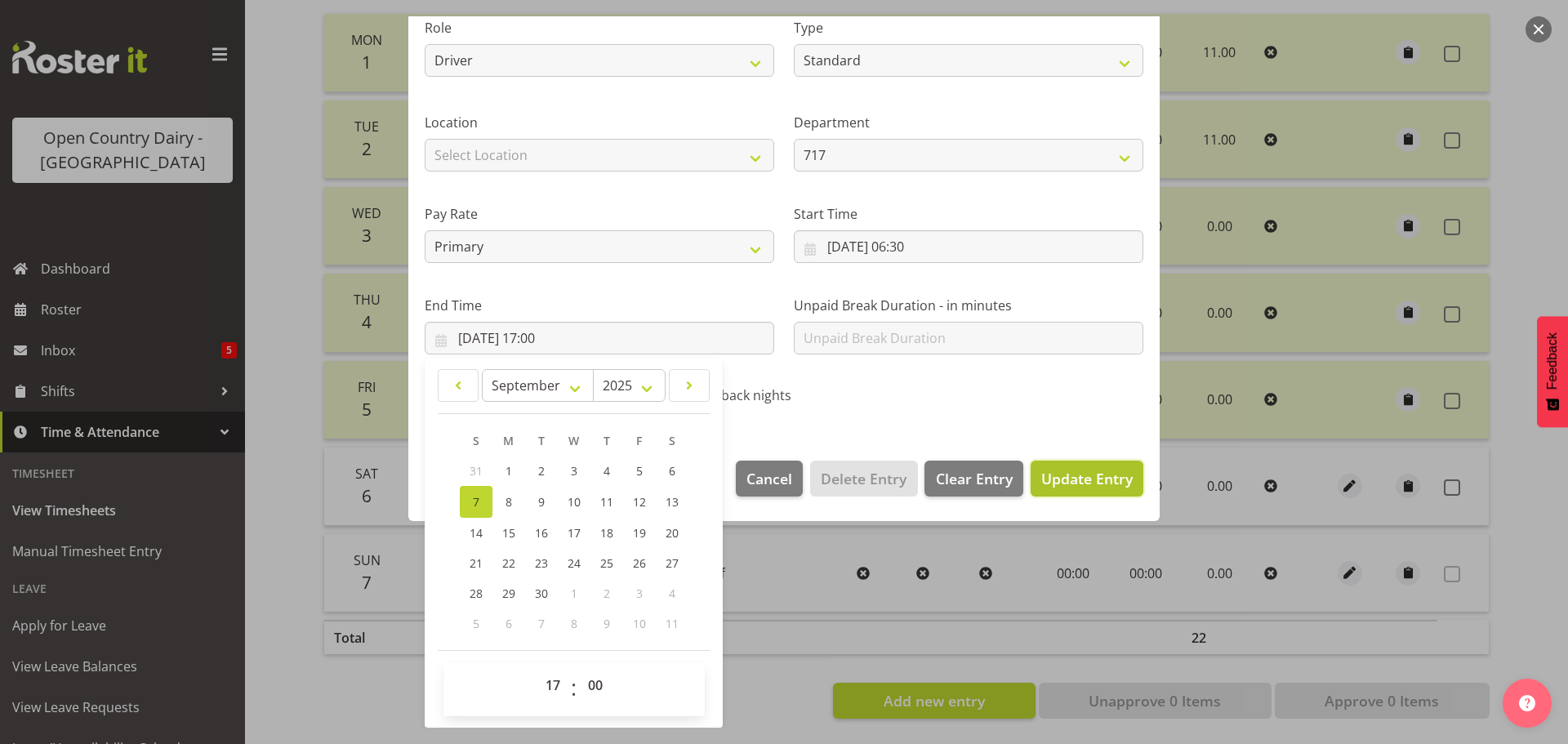
click at [1069, 474] on span "Update Entry" at bounding box center [1087, 478] width 91 height 20
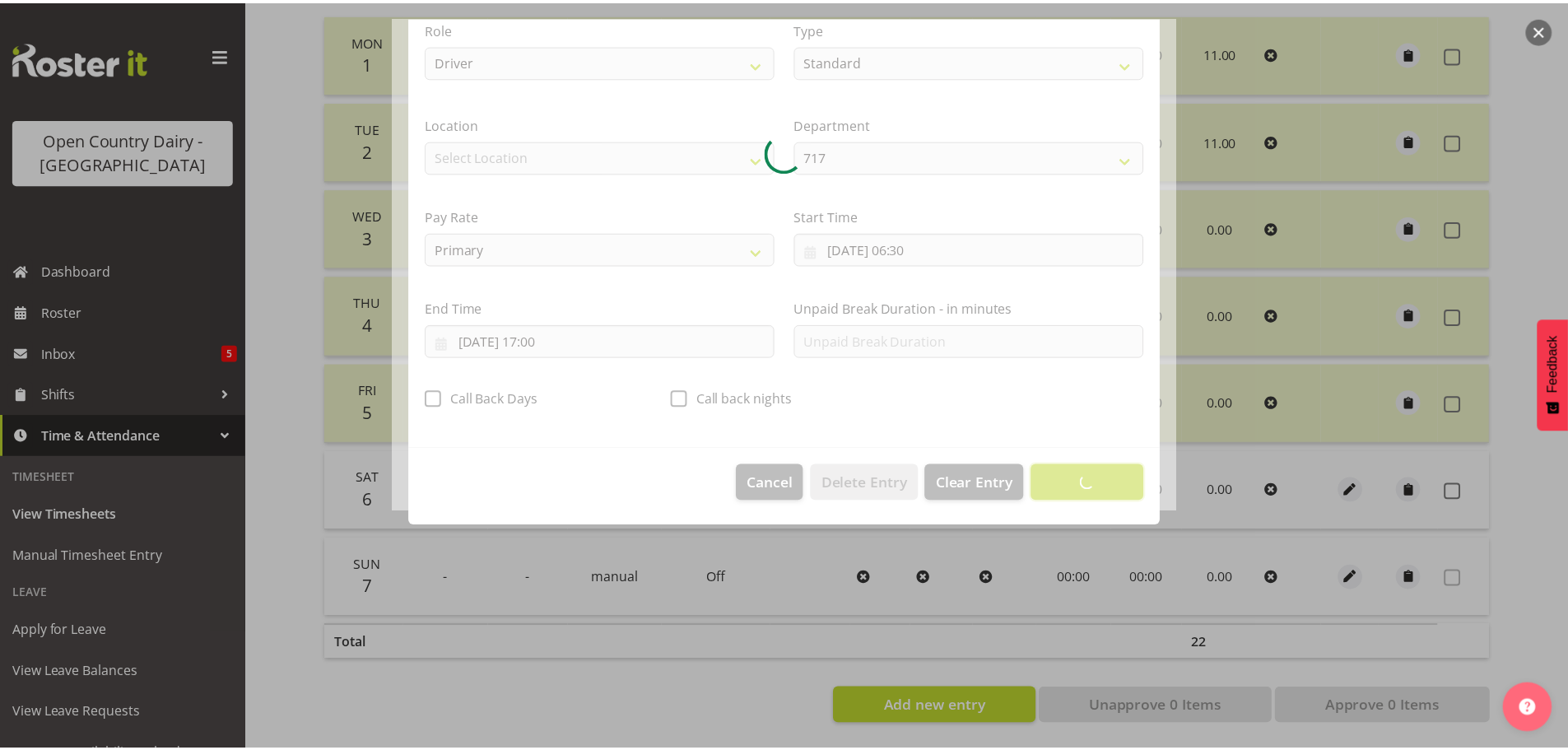
scroll to position [15, 0]
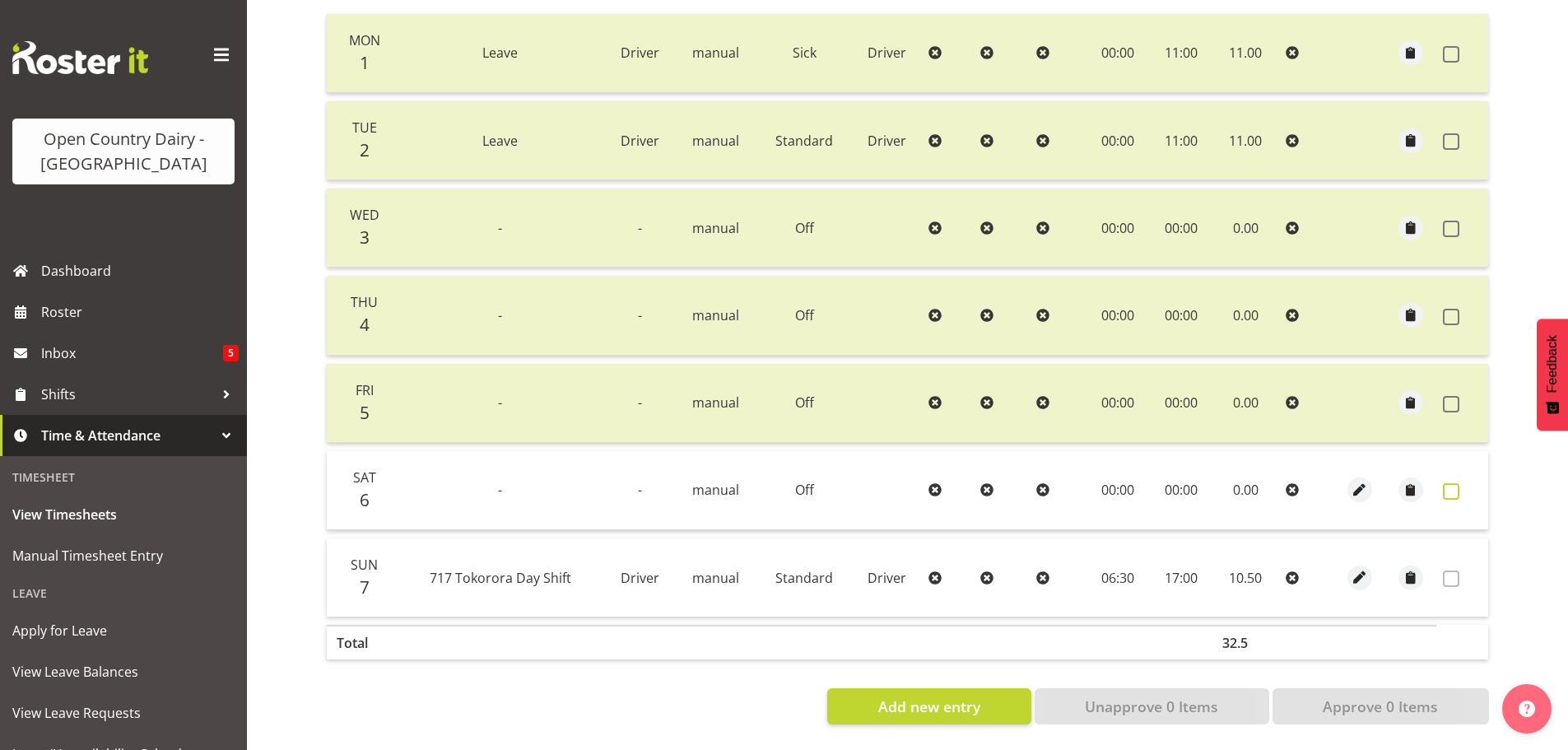
click at [1457, 483] on span at bounding box center [1451, 491] width 17 height 17
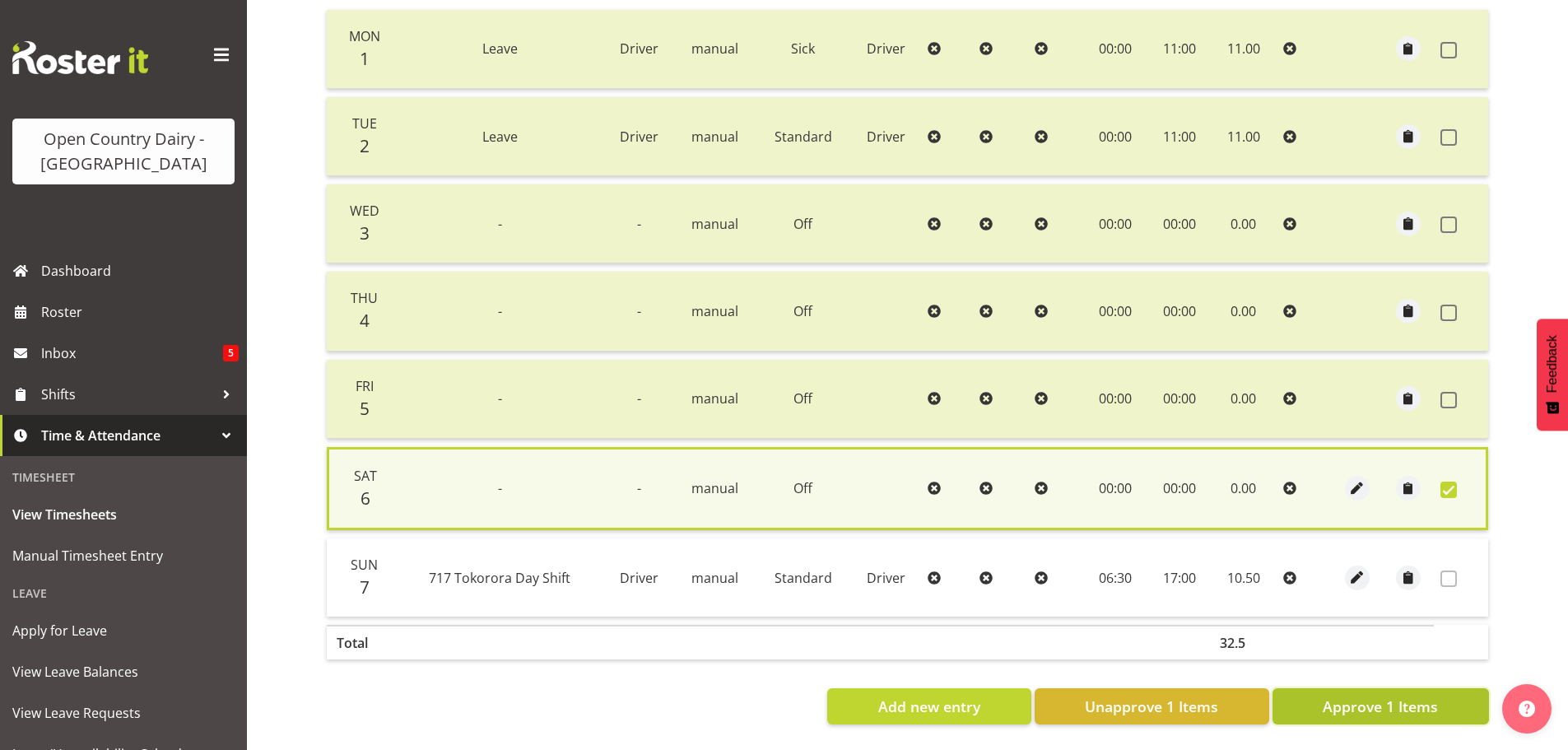
click at [1392, 688] on button "Approve 1 Items" at bounding box center [1380, 707] width 216 height 37
checkbox input "false"
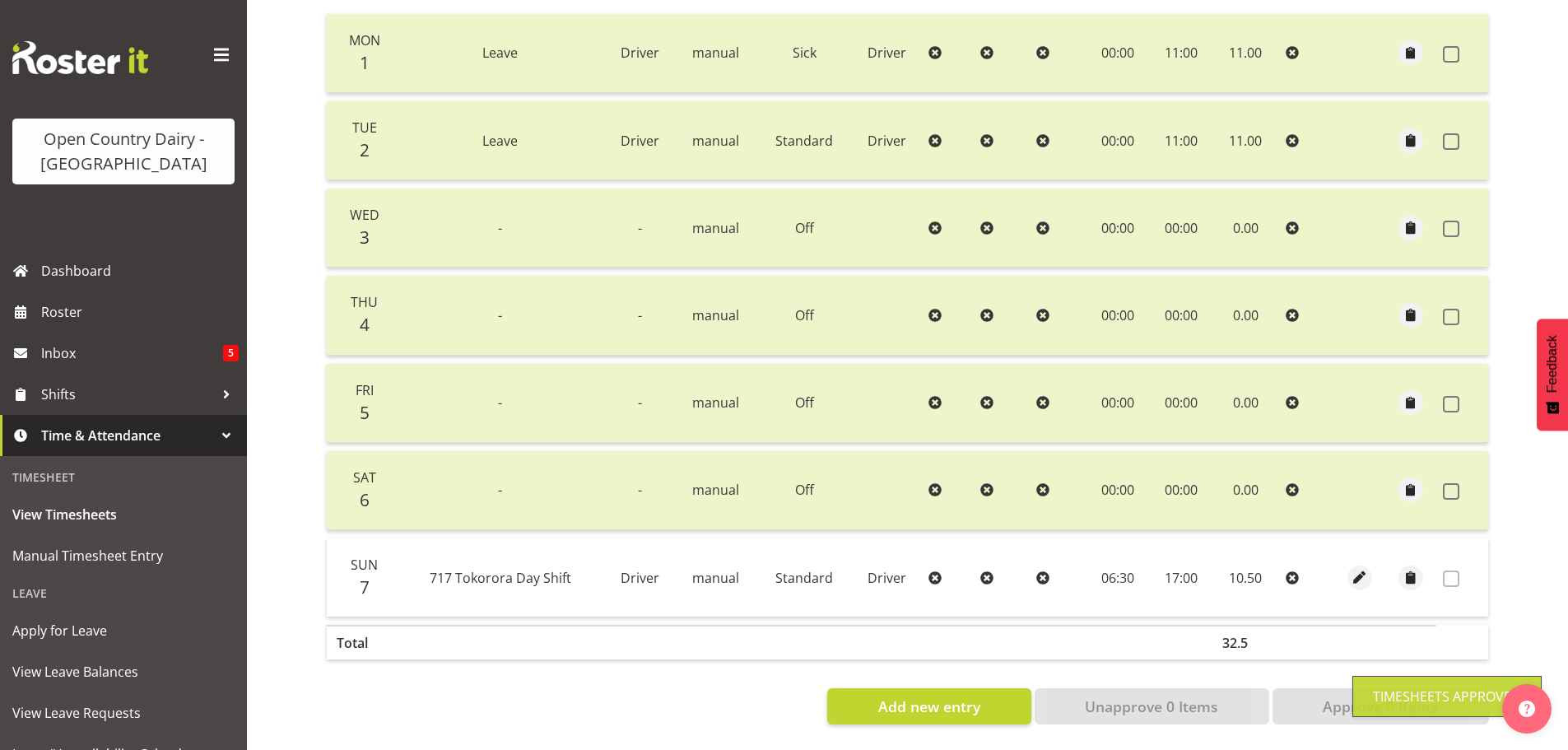
scroll to position [2, 0]
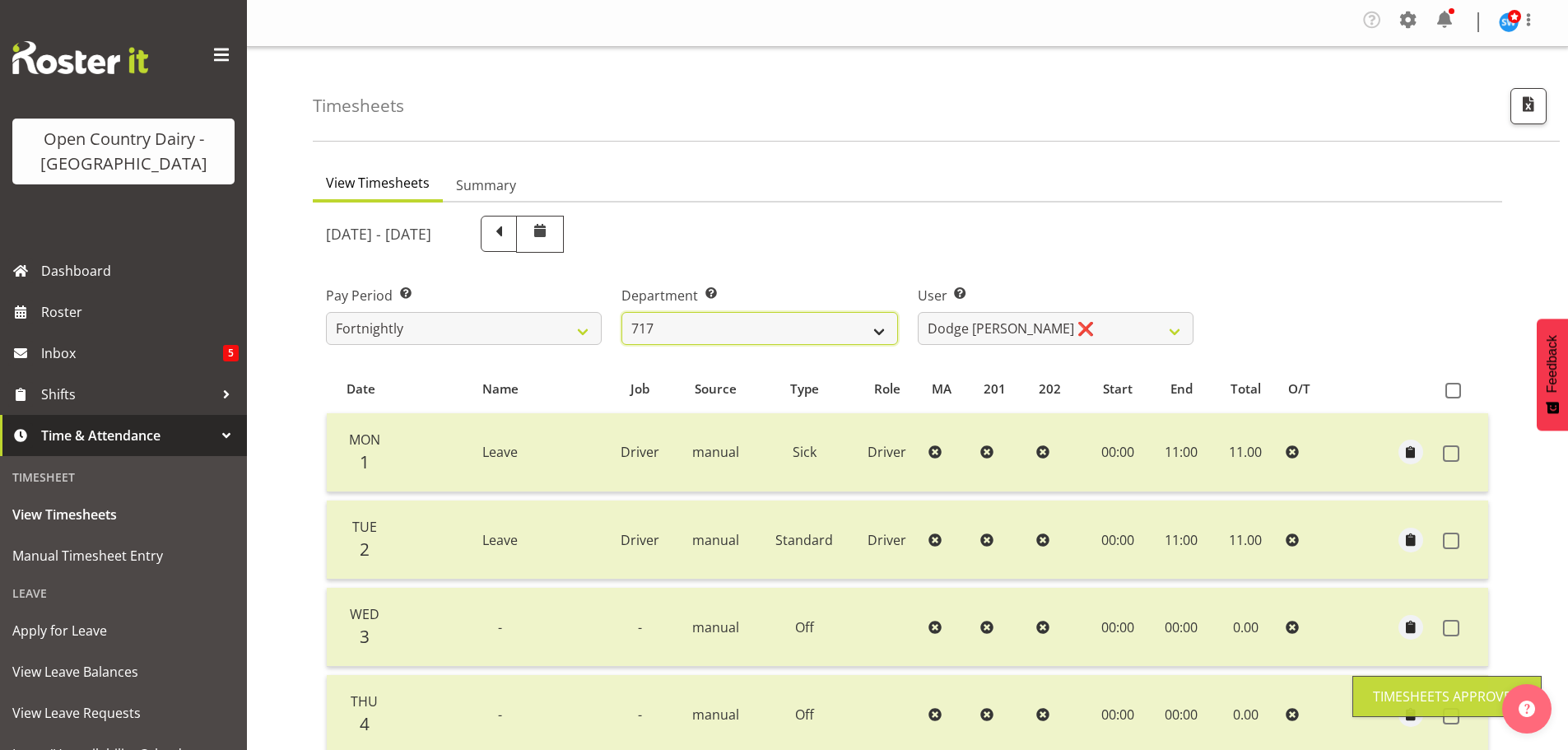
click at [756, 335] on select "701 702 703 704 705 706 707 708 709 710 711 712 713 714 715 716 717 718 719 720" at bounding box center [759, 329] width 276 height 33
select select "714"
click at [621, 312] on select "701 702 703 704 705 706 707 708 709 710 711 712 713 714 715 716 717 718 719 720" at bounding box center [759, 329] width 276 height 33
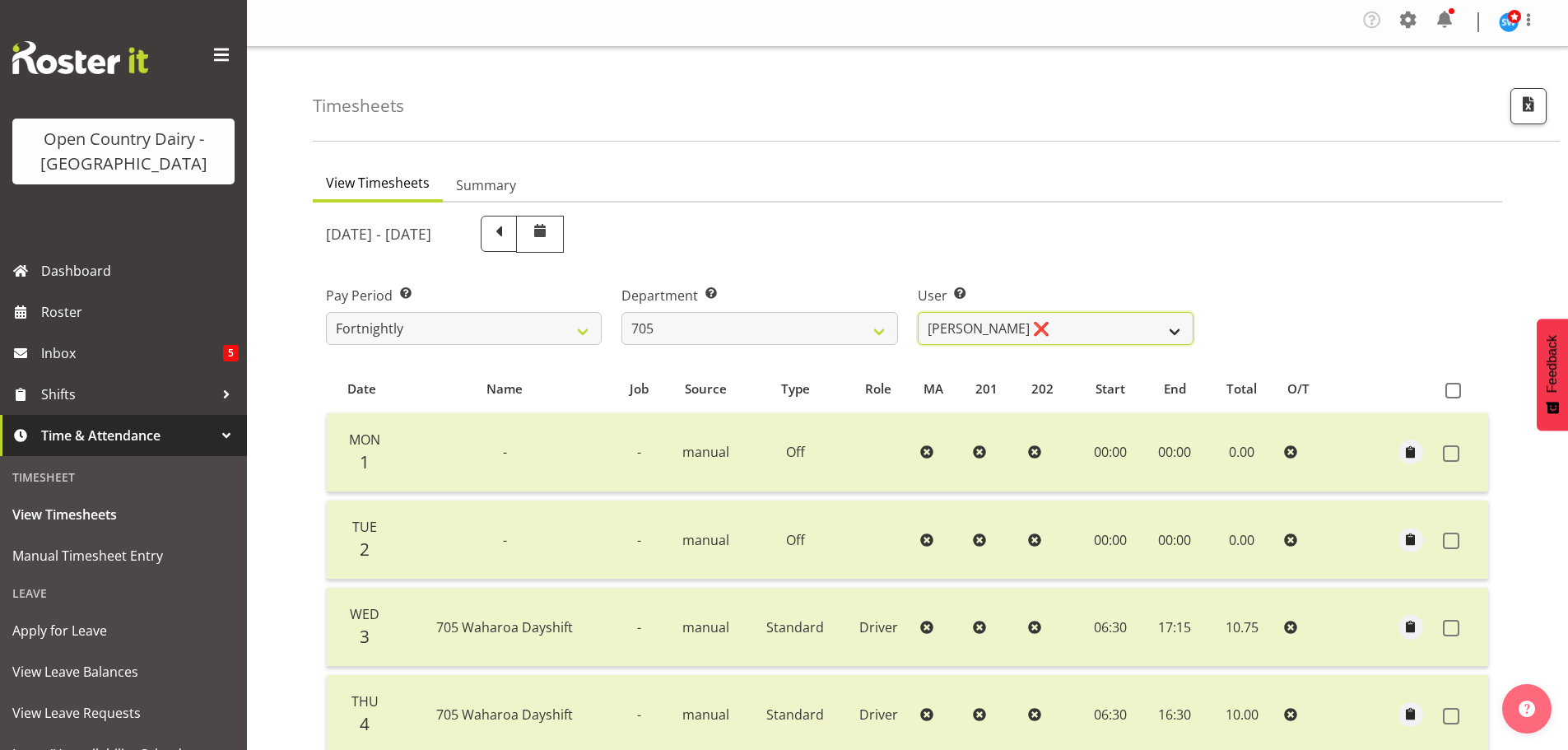
click at [1040, 324] on select "Chris Gibbs ❌ Colin Kelly ❌ Craig Cottam ❌ John May ❌" at bounding box center [1055, 329] width 276 height 33
select select "8282"
click at [918, 312] on select "Chris Gibbs ❌ Colin Kelly ❌ Craig Cottam ❌ John May ❌" at bounding box center [1055, 329] width 276 height 33
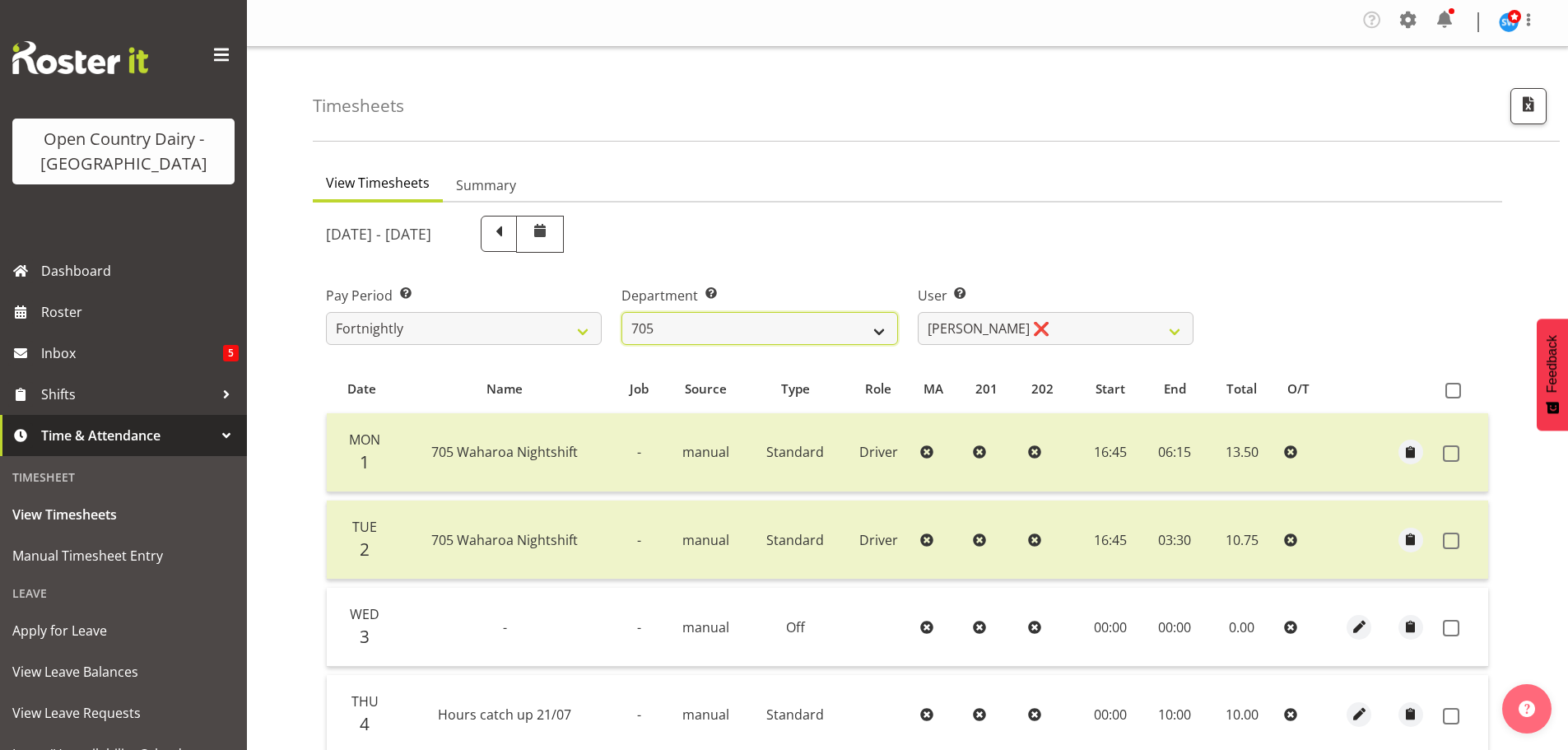
click at [781, 323] on select "701 702 703 704 705 706 707 708 709 710 711 712 713 714 715 716 717 718 719 720" at bounding box center [759, 329] width 276 height 33
select select "763"
click at [621, 312] on select "701 702 703 704 705 706 707 708 709 710 711 712 713 714 715 716 717 718 719 720" at bounding box center [759, 329] width 276 height 33
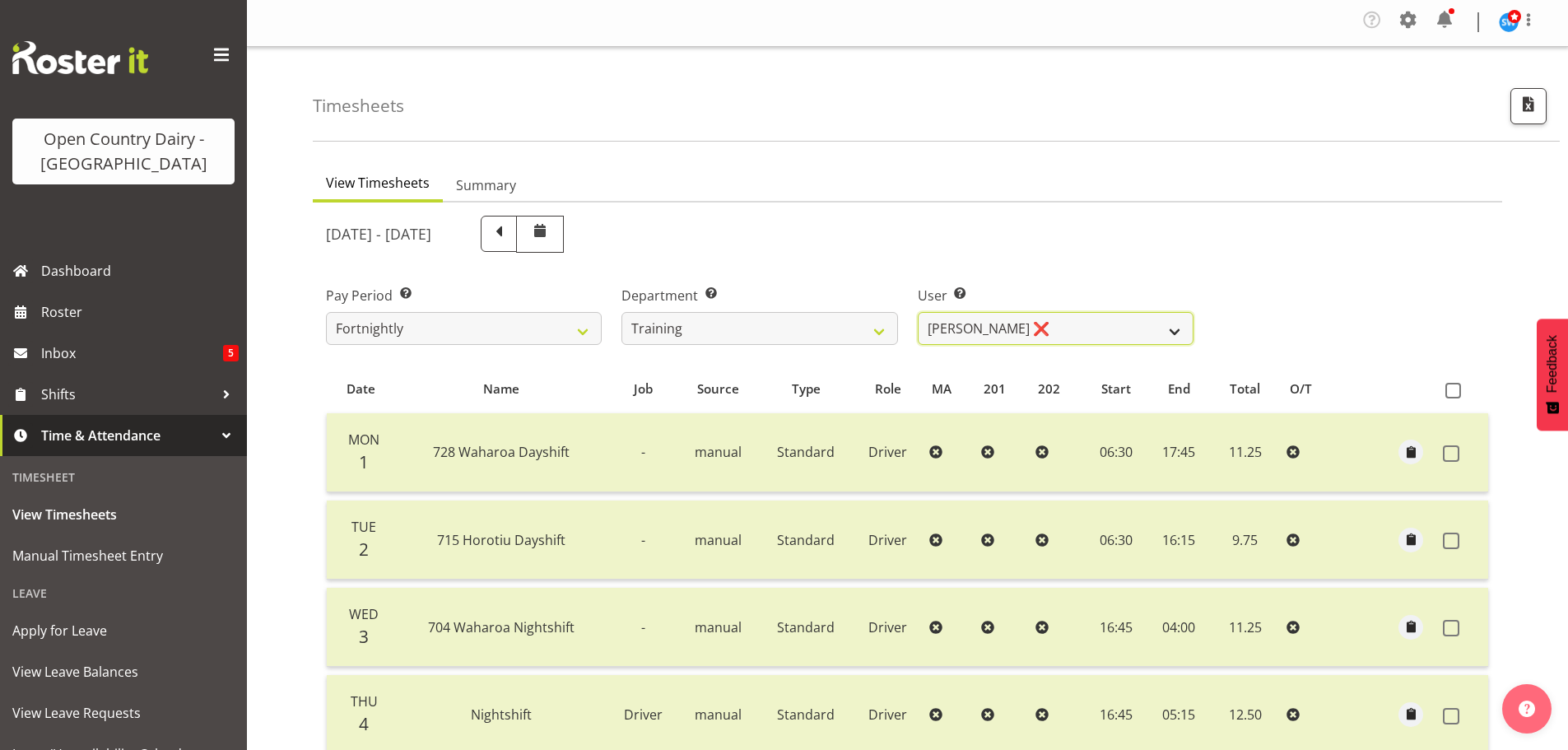
click at [1046, 326] on select "Antony Lockyer ❌ Haley Galecki ❌ Jesse Simpson ❌ Kimberley-Rose Adams ❌ Liam Wa…" at bounding box center [1055, 329] width 276 height 33
select select "11906"
click at [918, 312] on select "Antony Lockyer ❌ Haley Galecki ❌ Jesse Simpson ❌ Kimberley-Rose Adams ❌ Liam Wa…" at bounding box center [1055, 329] width 276 height 33
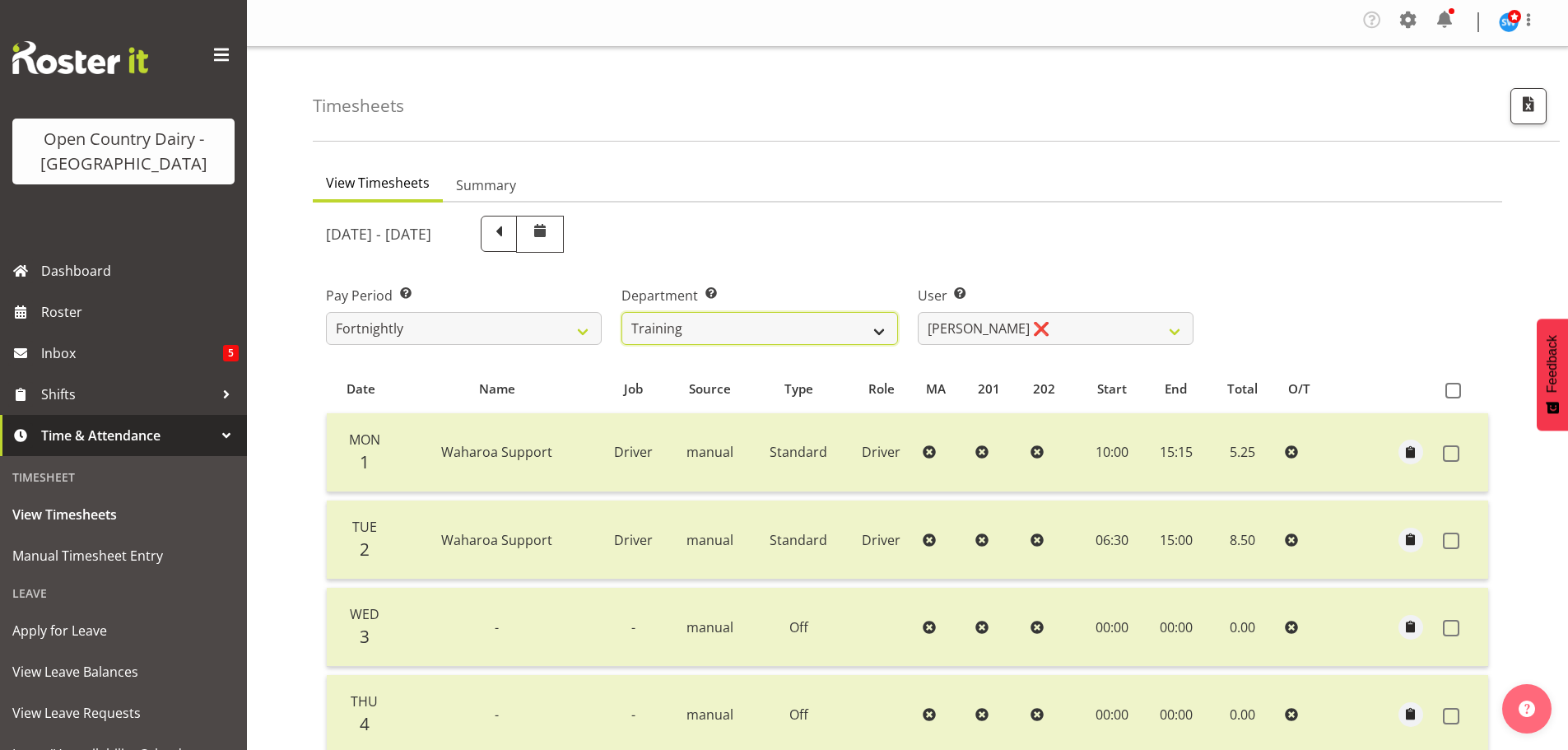
drag, startPoint x: 752, startPoint y: 324, endPoint x: 741, endPoint y: 341, distance: 20.2
click at [752, 324] on select "701 702 703 704 705 706 707 708 709 710 711 712 713 714 715 716 717 718 719 720" at bounding box center [759, 329] width 276 height 33
select select "714"
click at [621, 312] on select "701 702 703 704 705 706 707 708 709 710 711 712 713 714 715 716 717 718 719 720" at bounding box center [759, 329] width 276 height 33
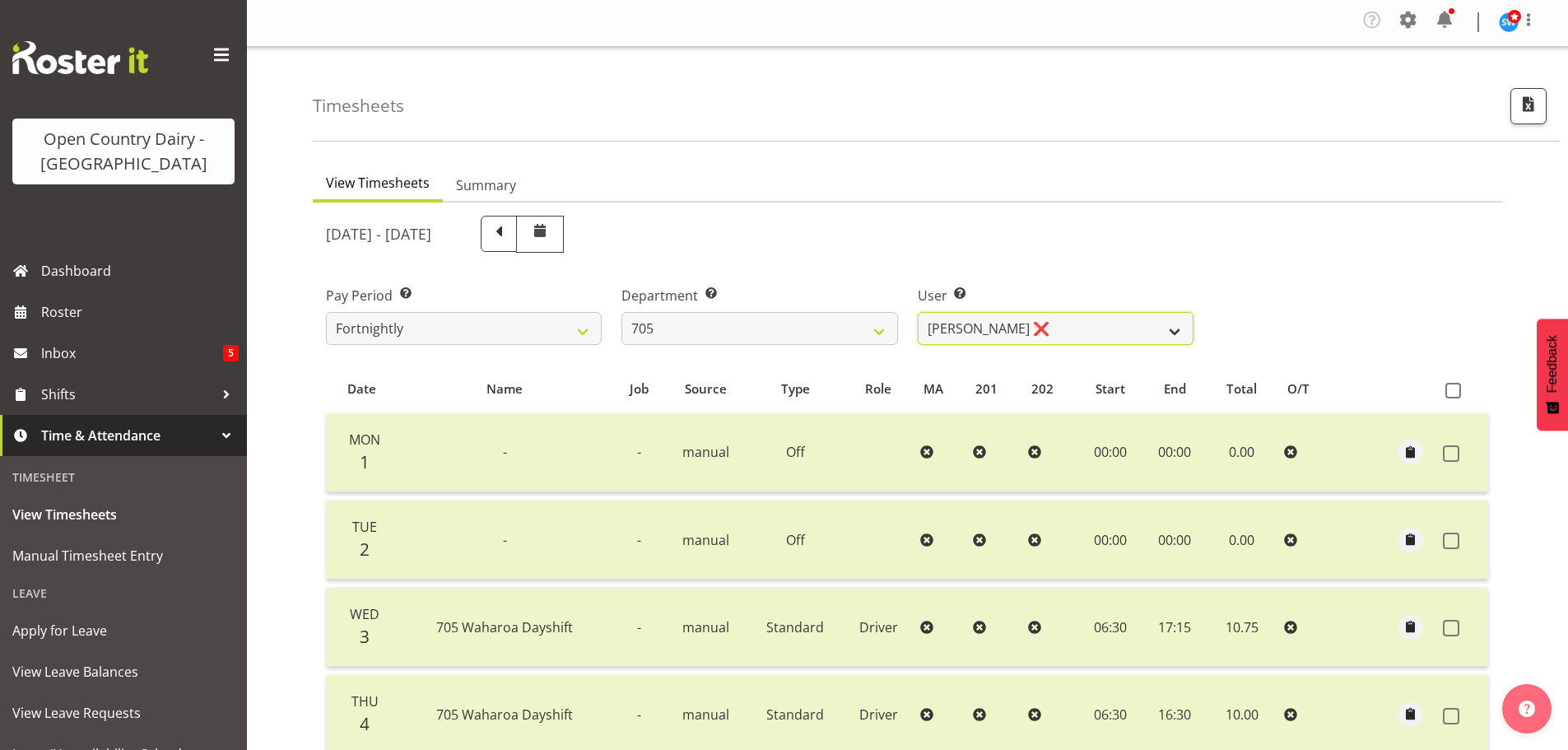
click at [1040, 329] on select "Chris Gibbs ❌ Colin Kelly ❌ Craig Cottam ❌ John May ❌" at bounding box center [1055, 329] width 276 height 33
select select "8282"
click at [918, 312] on select "Chris Gibbs ❌ Colin Kelly ❌ Craig Cottam ❌ John May ❌" at bounding box center [1055, 329] width 276 height 33
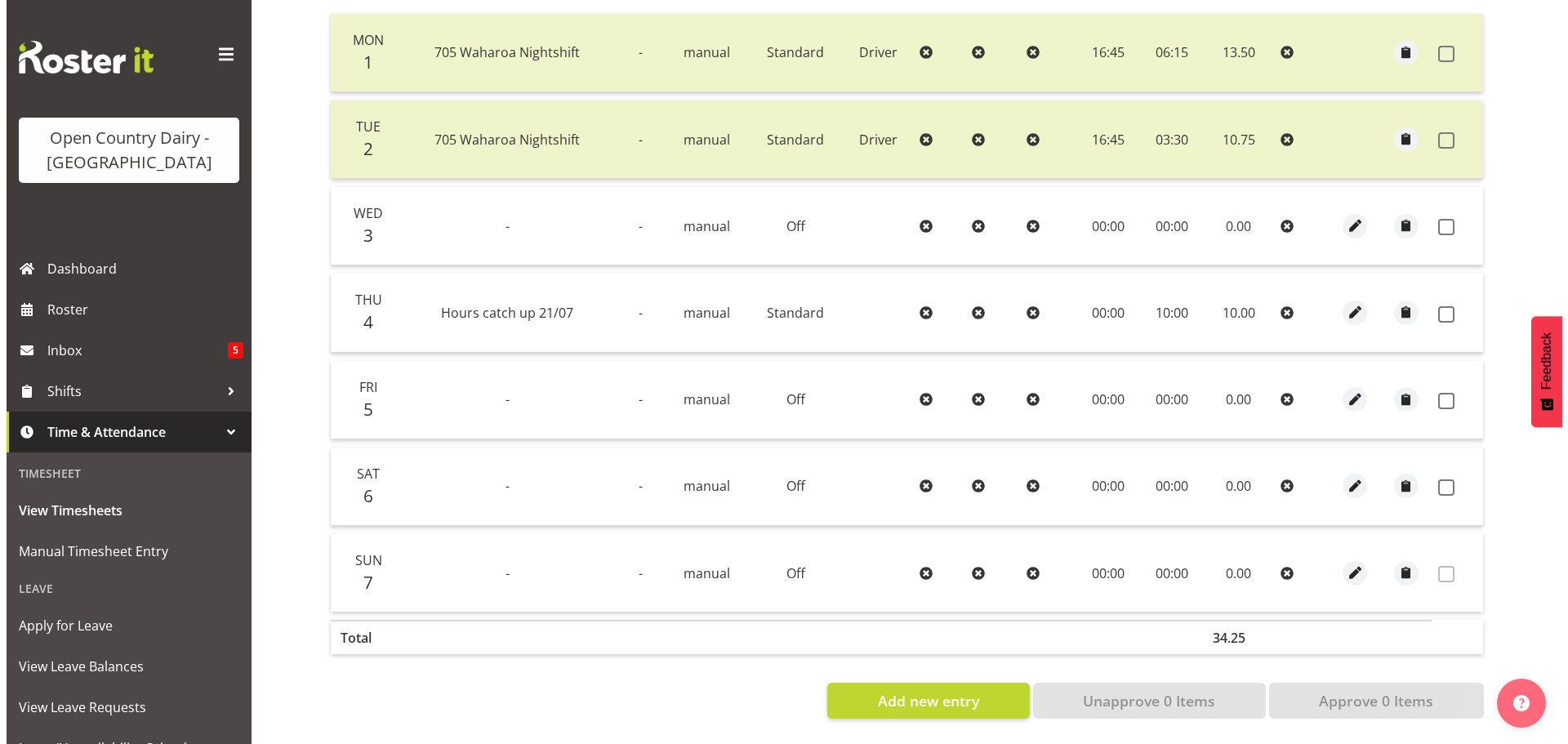
scroll to position [410, 0]
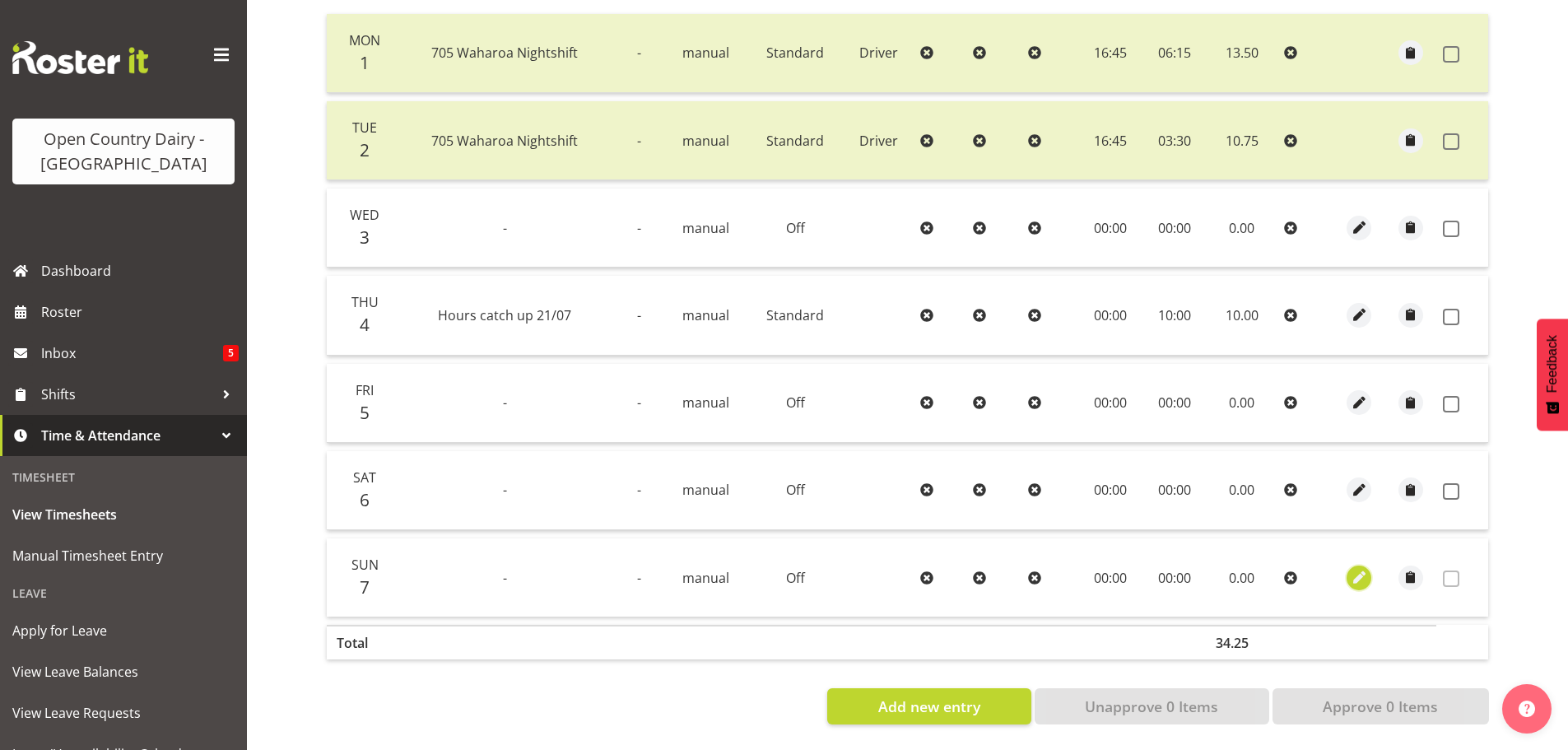
click at [1358, 567] on span "button" at bounding box center [1359, 577] width 19 height 19
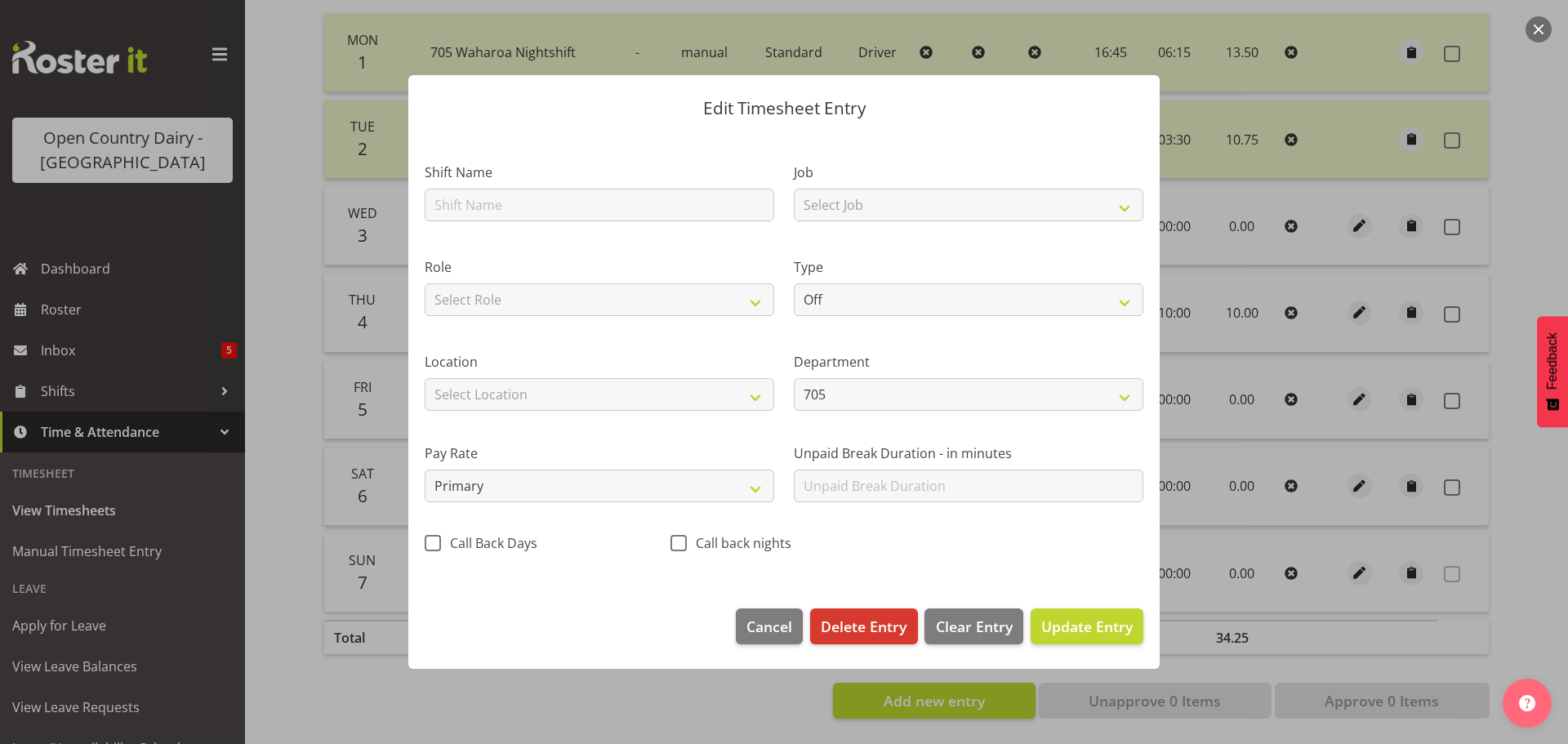
click at [496, 198] on div at bounding box center [783, 372] width 784 height 675
click at [497, 205] on input "text" at bounding box center [599, 205] width 349 height 33
type input "705 Waharoa Dayshift"
click at [916, 207] on select "Select Job Driver Driver supervisor Support" at bounding box center [968, 205] width 349 height 33
select select "9052"
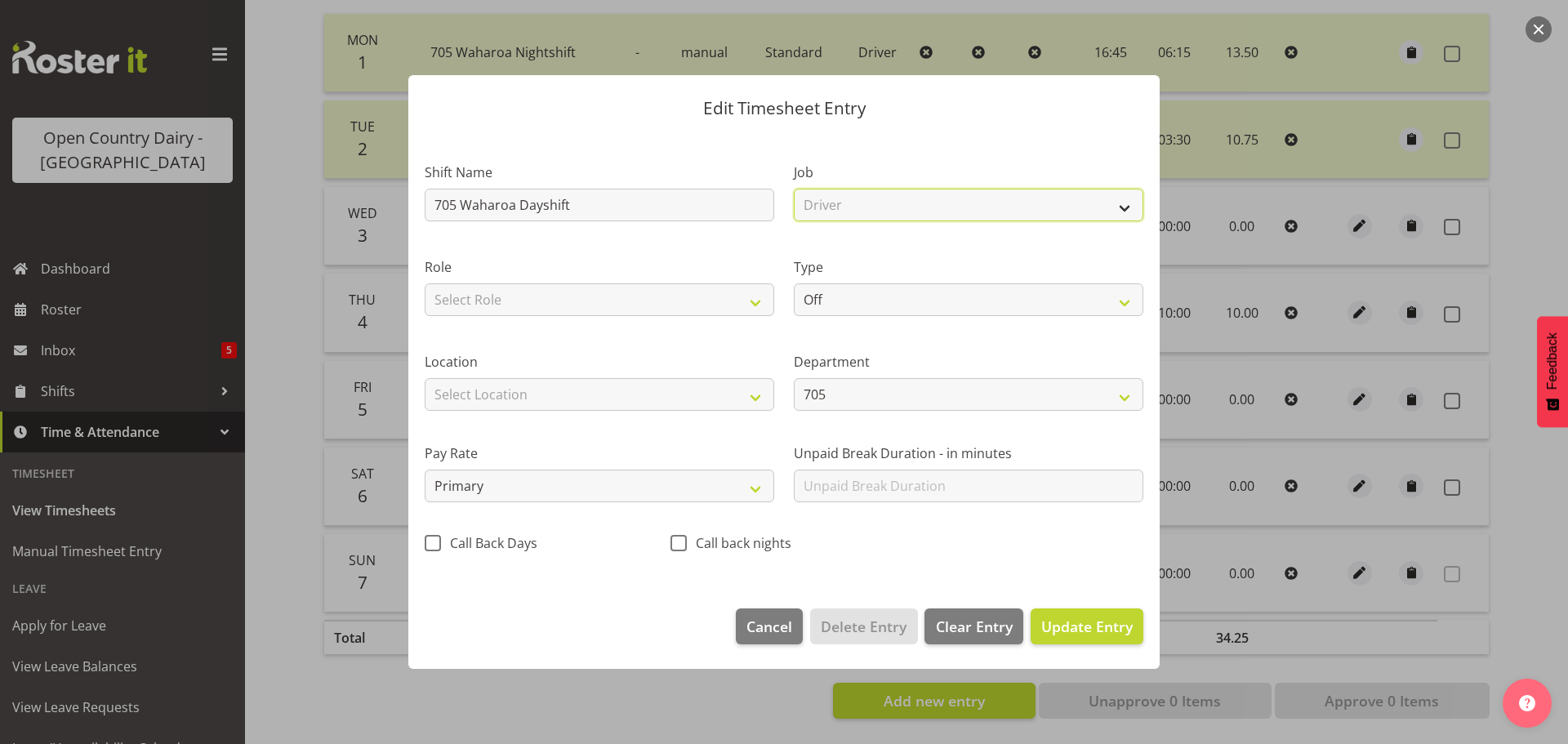
click at [793, 189] on select "Select Job Driver Driver supervisor Support" at bounding box center [968, 205] width 349 height 33
click at [835, 213] on select "Driver Driver supervisor Support" at bounding box center [968, 205] width 349 height 33
click at [837, 213] on select "Driver Driver supervisor Support" at bounding box center [968, 205] width 349 height 33
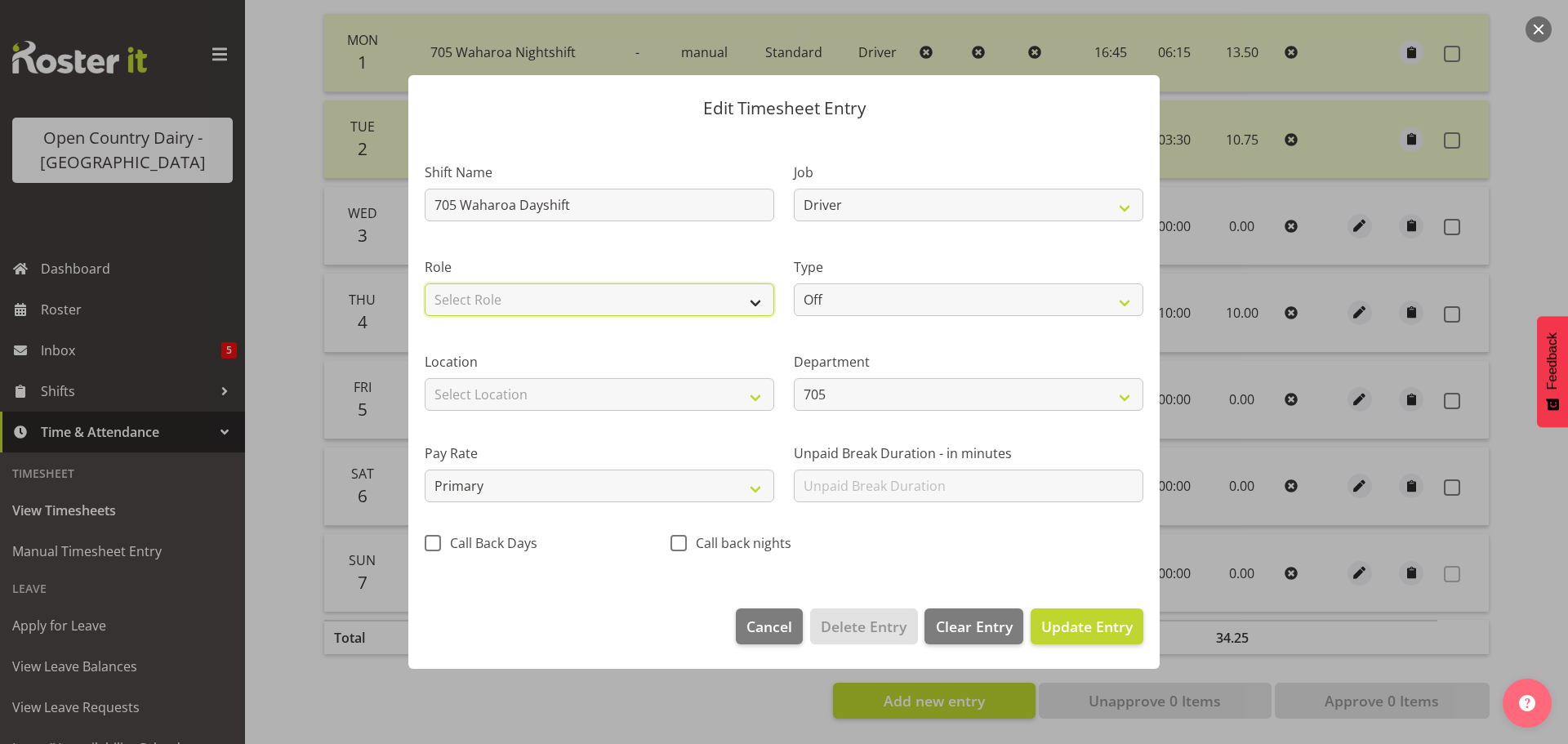
click at [483, 300] on select "Select Role Driver Driver Buddy Leave - EOS HSR" at bounding box center [599, 300] width 349 height 33
click at [424, 284] on select "Select Role Driver Driver Buddy Leave - EOS HSR" at bounding box center [599, 300] width 349 height 33
click at [506, 305] on select "Driver Driver Buddy Leave - EOS HSR" at bounding box center [599, 300] width 349 height 33
select select "1436"
click at [424, 284] on select "Driver Driver Buddy Leave - EOS HSR" at bounding box center [599, 300] width 349 height 33
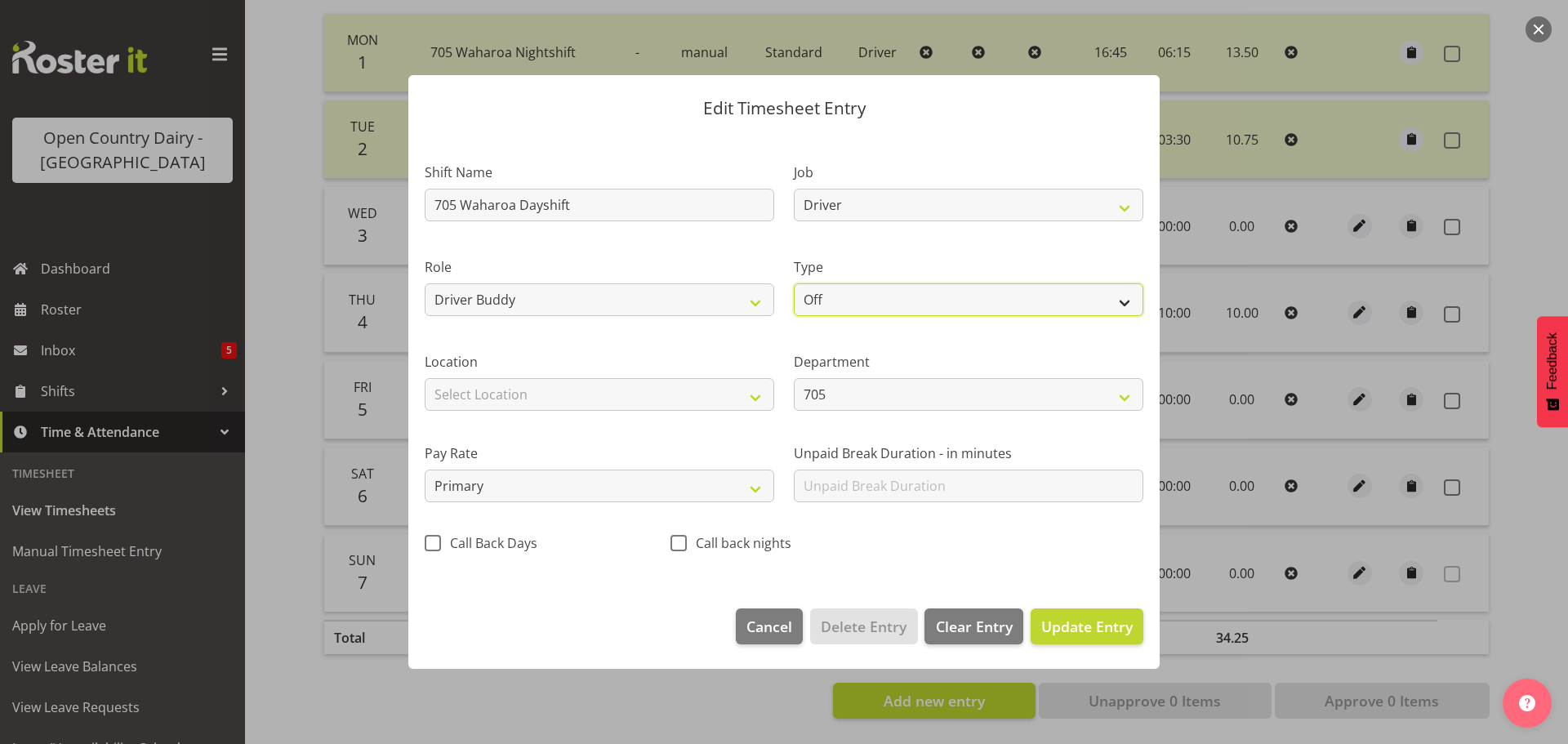
click at [851, 293] on select "Off Standard Public Holiday Public Holiday (Worked) Day In Lieu Annual Leave Si…" at bounding box center [968, 300] width 349 height 33
select select "Standard"
click at [793, 284] on select "Off Standard Public Holiday Public Holiday (Worked) Day In Lieu Annual Leave Si…" at bounding box center [968, 300] width 349 height 33
select select "8"
select select "2025"
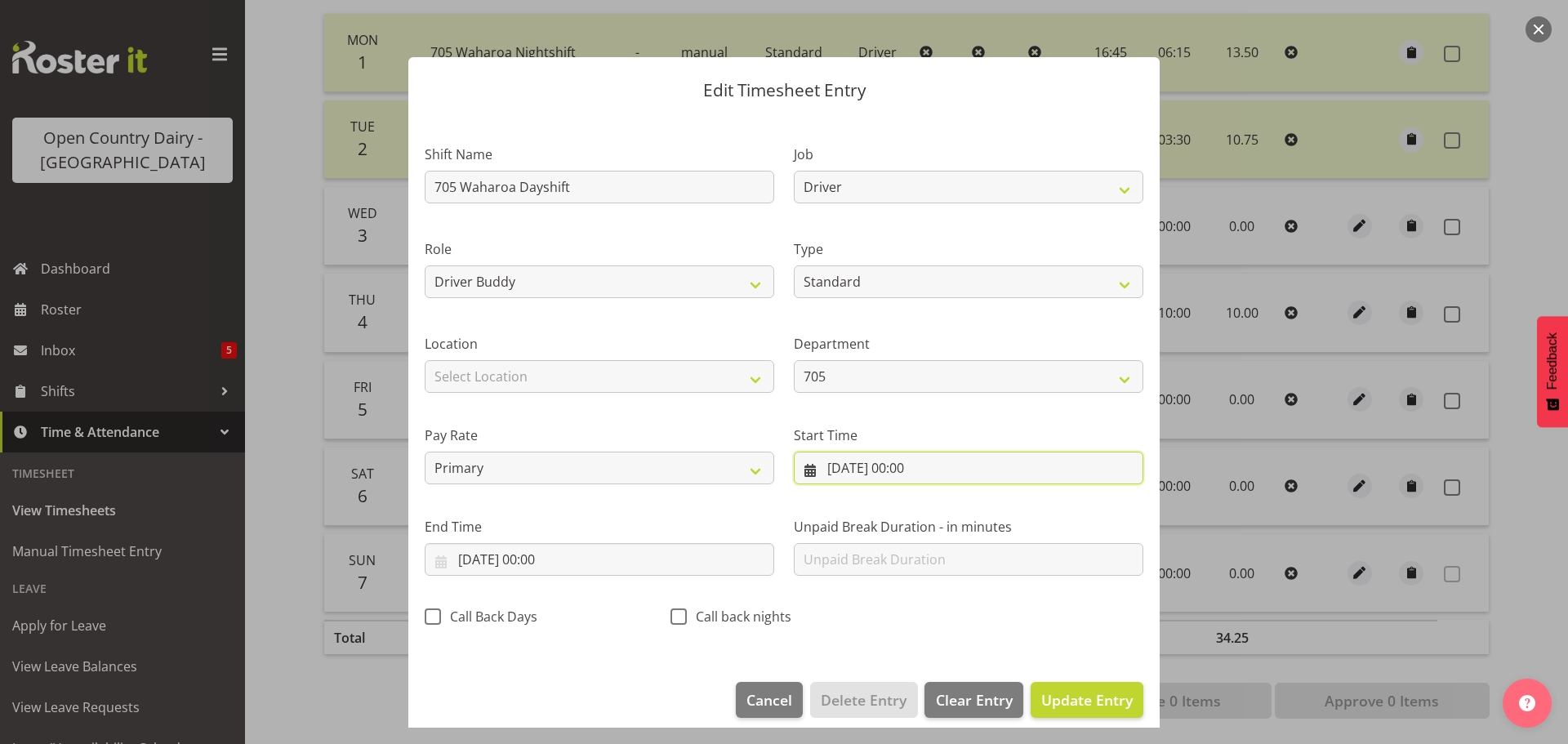
click at [910, 468] on input "07/09/2025, 00:00" at bounding box center [968, 468] width 349 height 33
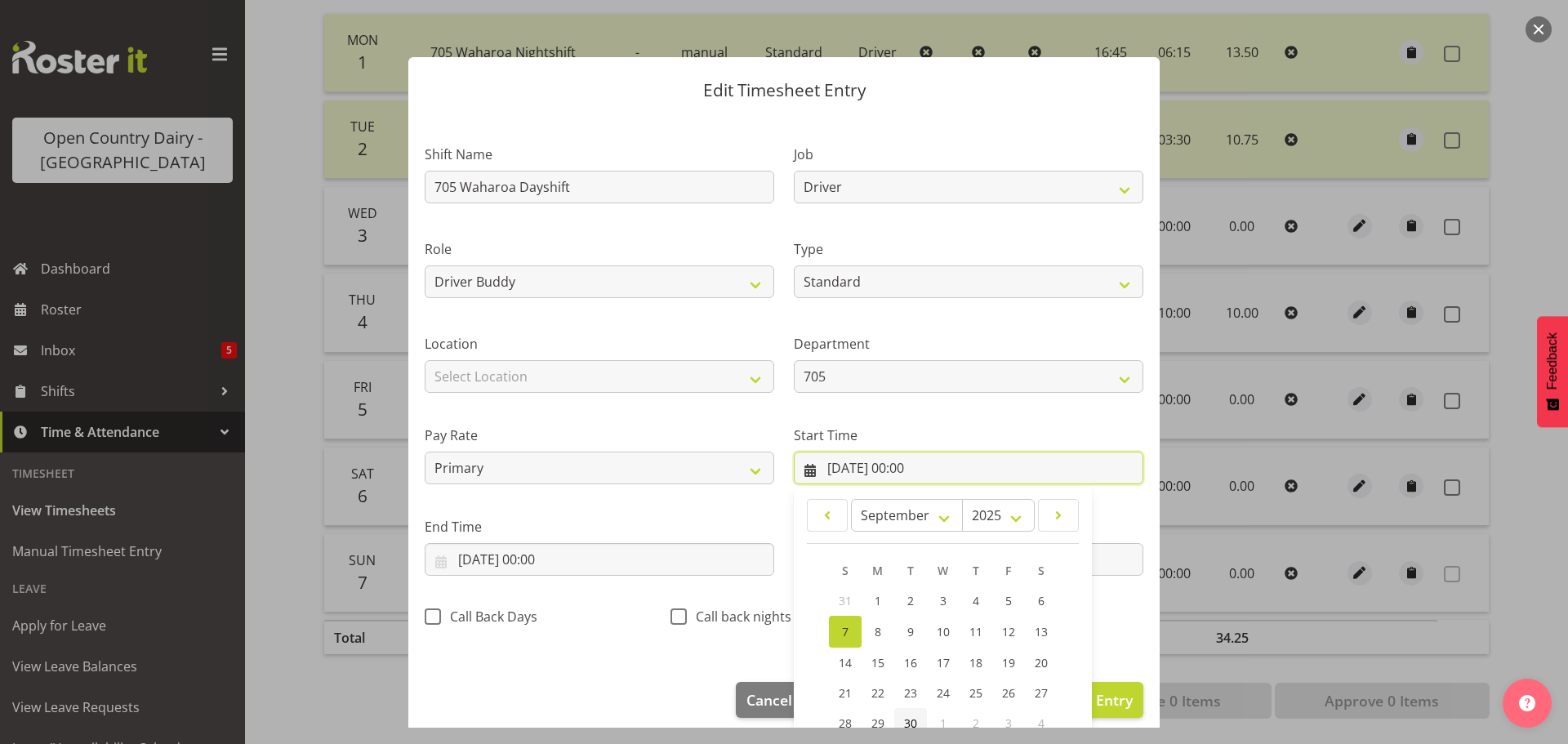
scroll to position [130, 0]
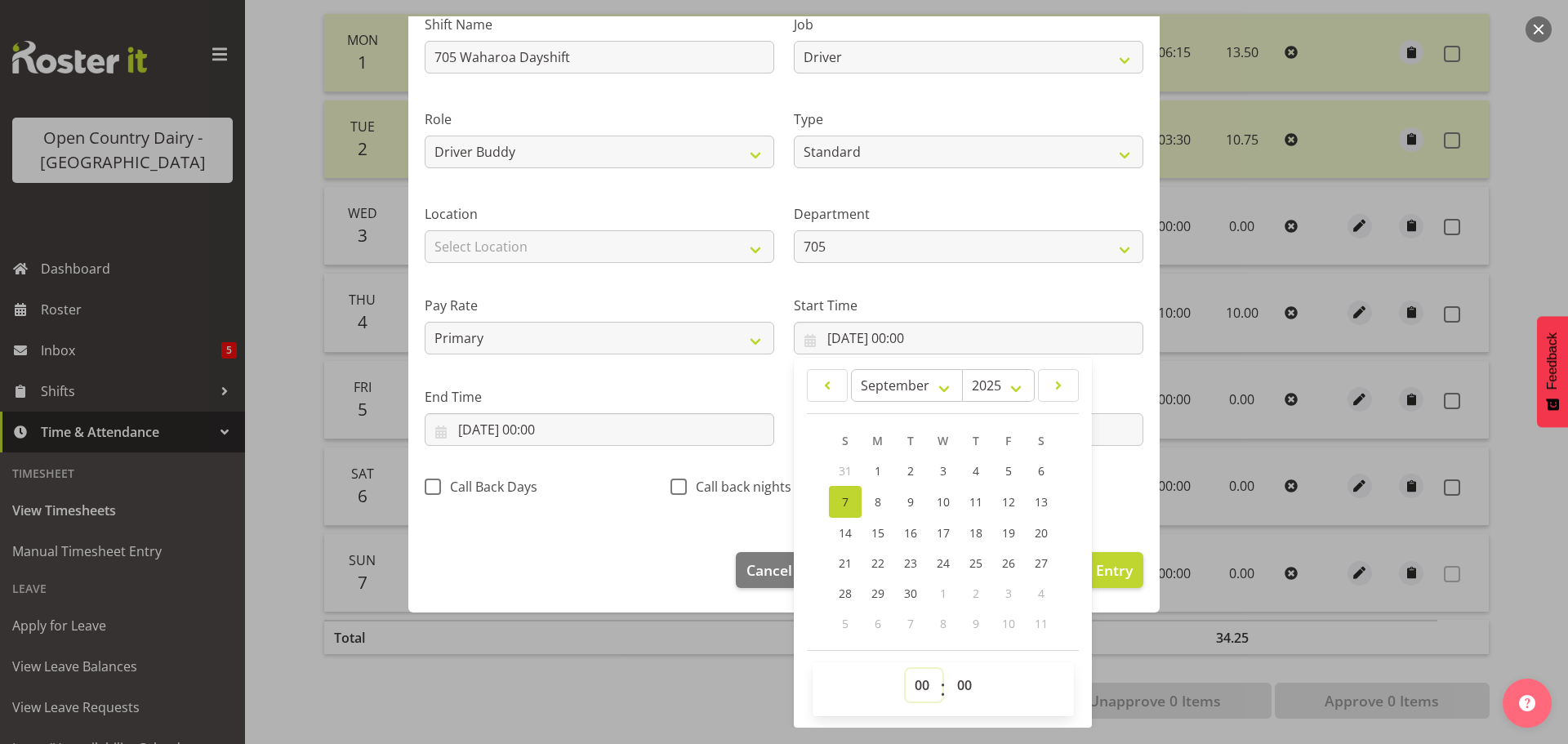
click at [915, 683] on select "00 01 02 03 04 05 06 07 08 09 10 11 12 13 14 15 16 17 18 19 20 21 22 23" at bounding box center [924, 685] width 37 height 33
select select "6"
click at [906, 668] on select "00 01 02 03 04 05 06 07 08 09 10 11 12 13 14 15 16 17 18 19 20 21 22 23" at bounding box center [924, 685] width 37 height 33
type input "07/09/2025, 06:00"
click at [956, 685] on select "00 01 02 03 04 05 06 07 08 09 10 11 12 13 14 15 16 17 18 19 20 21 22 23 24 25 2…" at bounding box center [966, 685] width 37 height 33
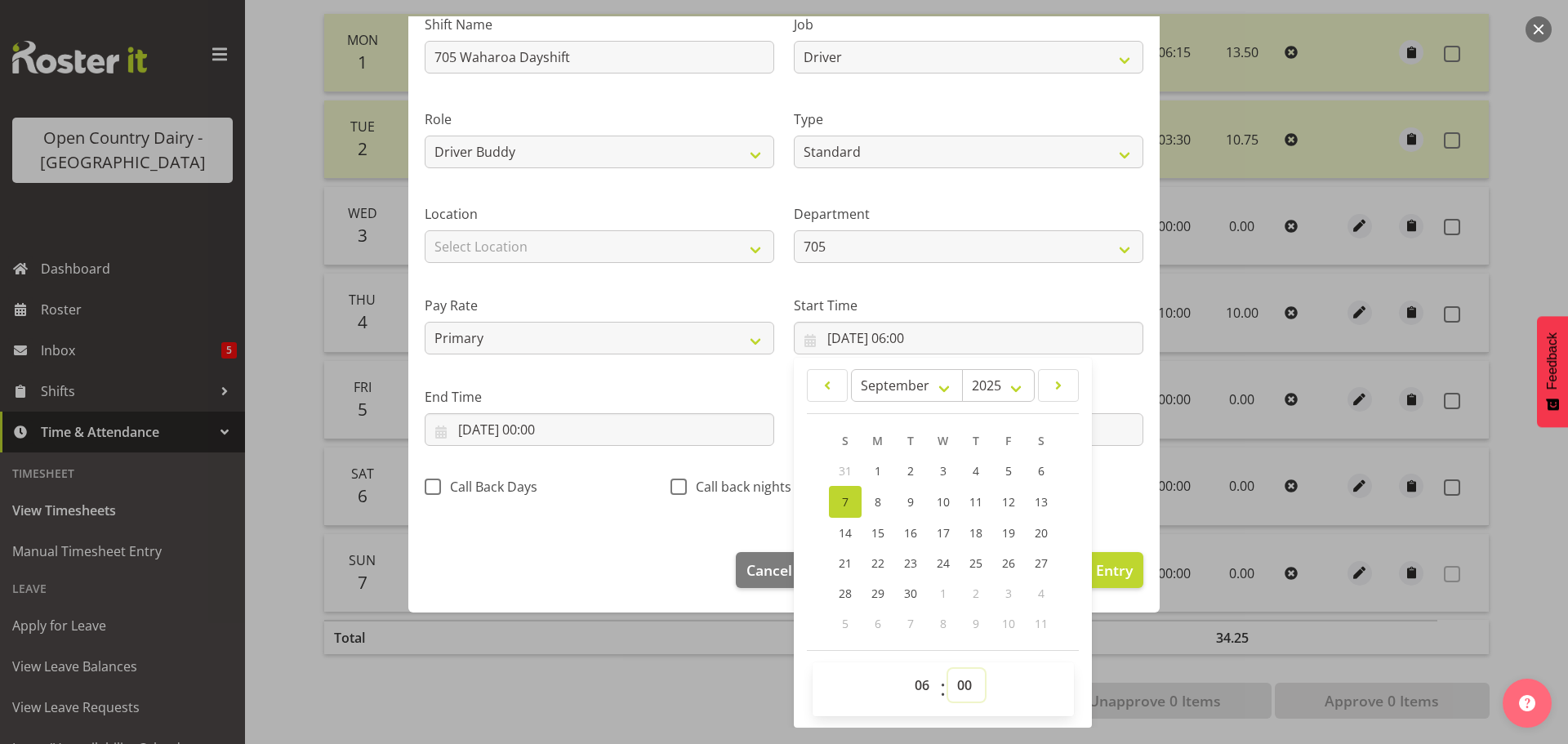
select select "30"
click at [948, 668] on select "00 01 02 03 04 05 06 07 08 09 10 11 12 13 14 15 16 17 18 19 20 21 22 23 24 25 2…" at bounding box center [966, 685] width 37 height 33
type input "07/09/2025, 06:30"
click at [560, 428] on input "07/09/2025, 00:00" at bounding box center [599, 429] width 349 height 33
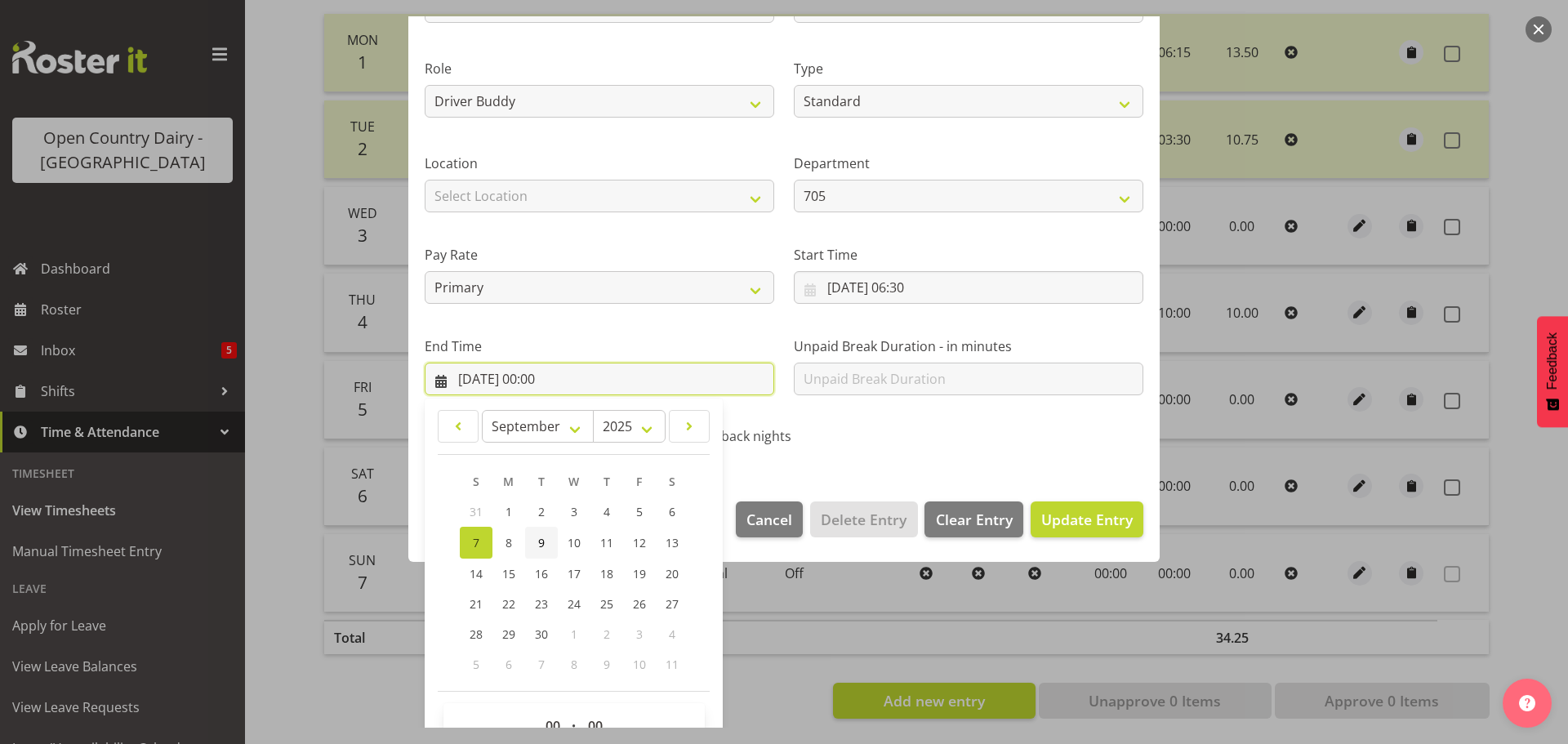
scroll to position [222, 0]
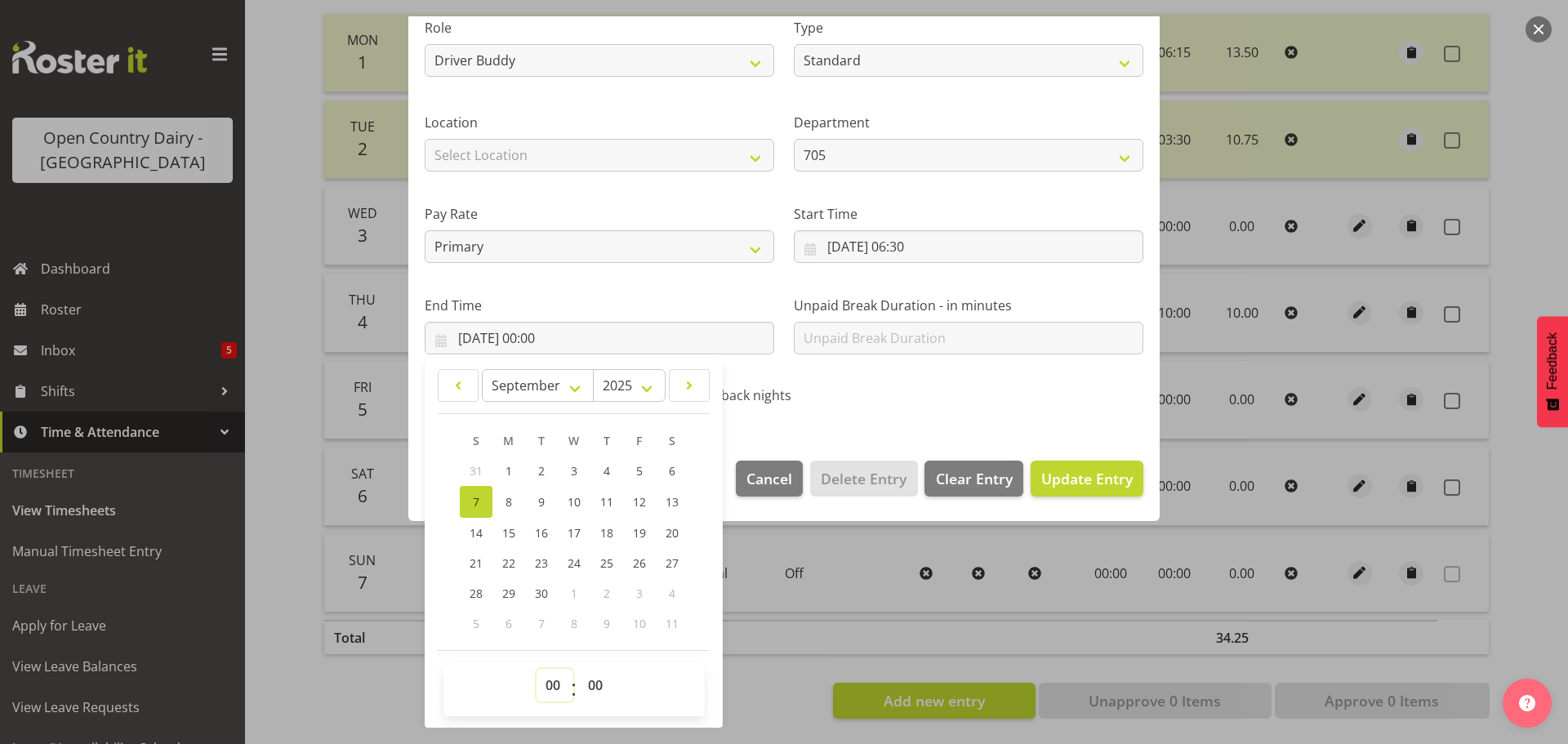
click at [550, 683] on select "00 01 02 03 04 05 06 07 08 09 10 11 12 13 14 15 16 17 18 19 20 21 22 23" at bounding box center [555, 685] width 37 height 33
select select "17"
click at [536, 668] on select "00 01 02 03 04 05 06 07 08 09 10 11 12 13 14 15 16 17 18 19 20 21 22 23" at bounding box center [555, 685] width 37 height 33
type input "07/09/2025, 17:00"
click at [1041, 469] on span "Update Entry" at bounding box center [1087, 478] width 91 height 20
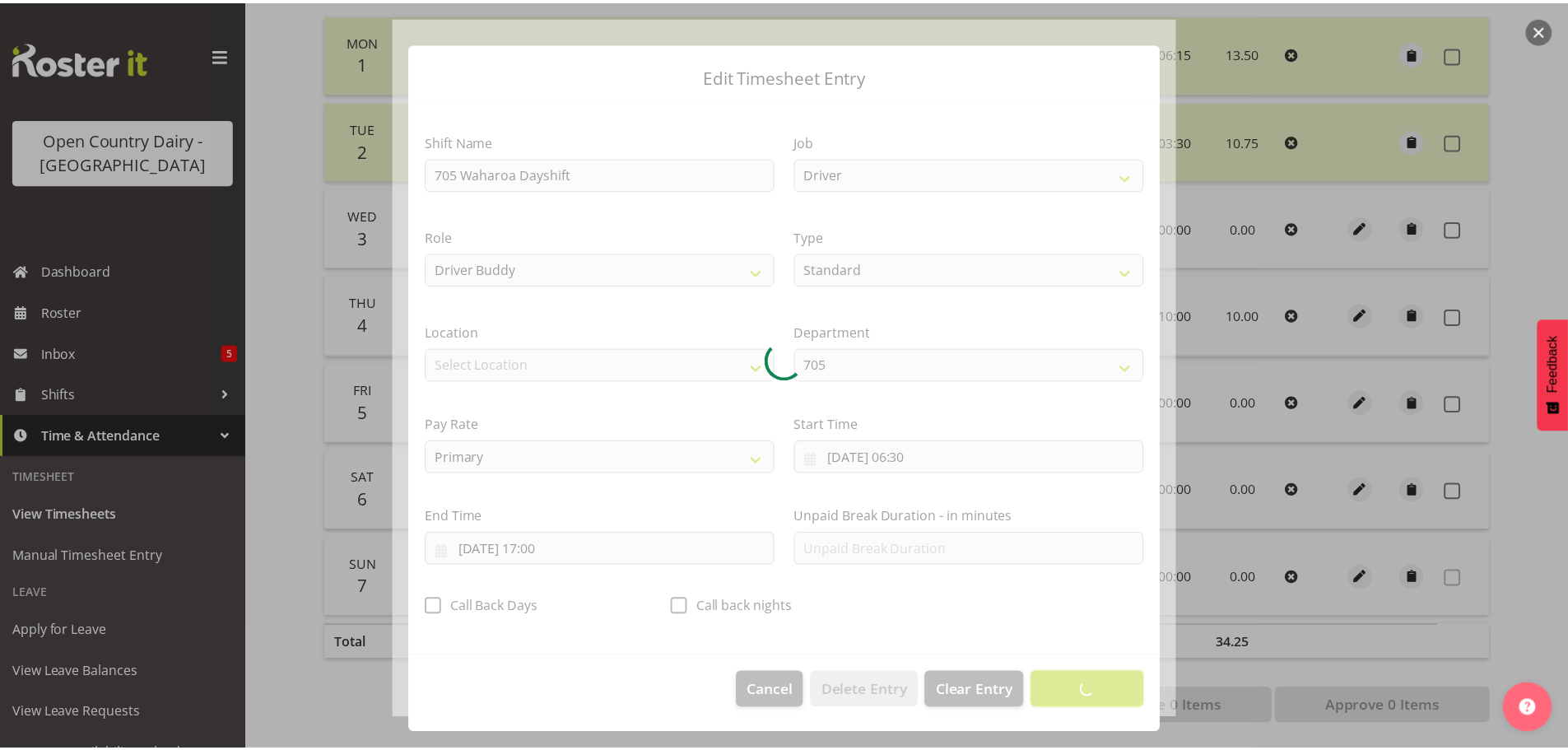
scroll to position [15, 0]
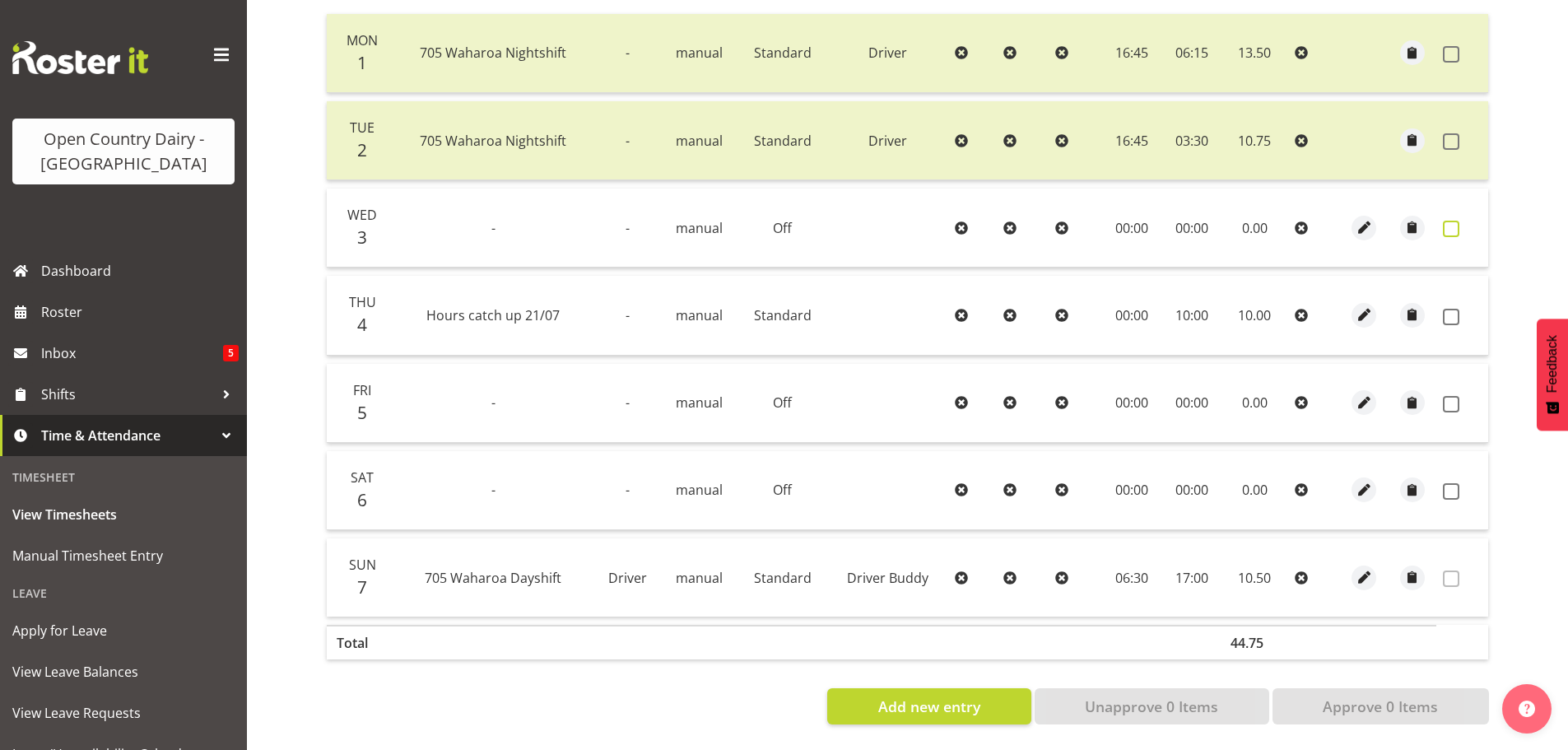
drag, startPoint x: 1443, startPoint y: 215, endPoint x: 1445, endPoint y: 226, distance: 11.2
click at [1445, 221] on span at bounding box center [1451, 229] width 17 height 17
checkbox input "true"
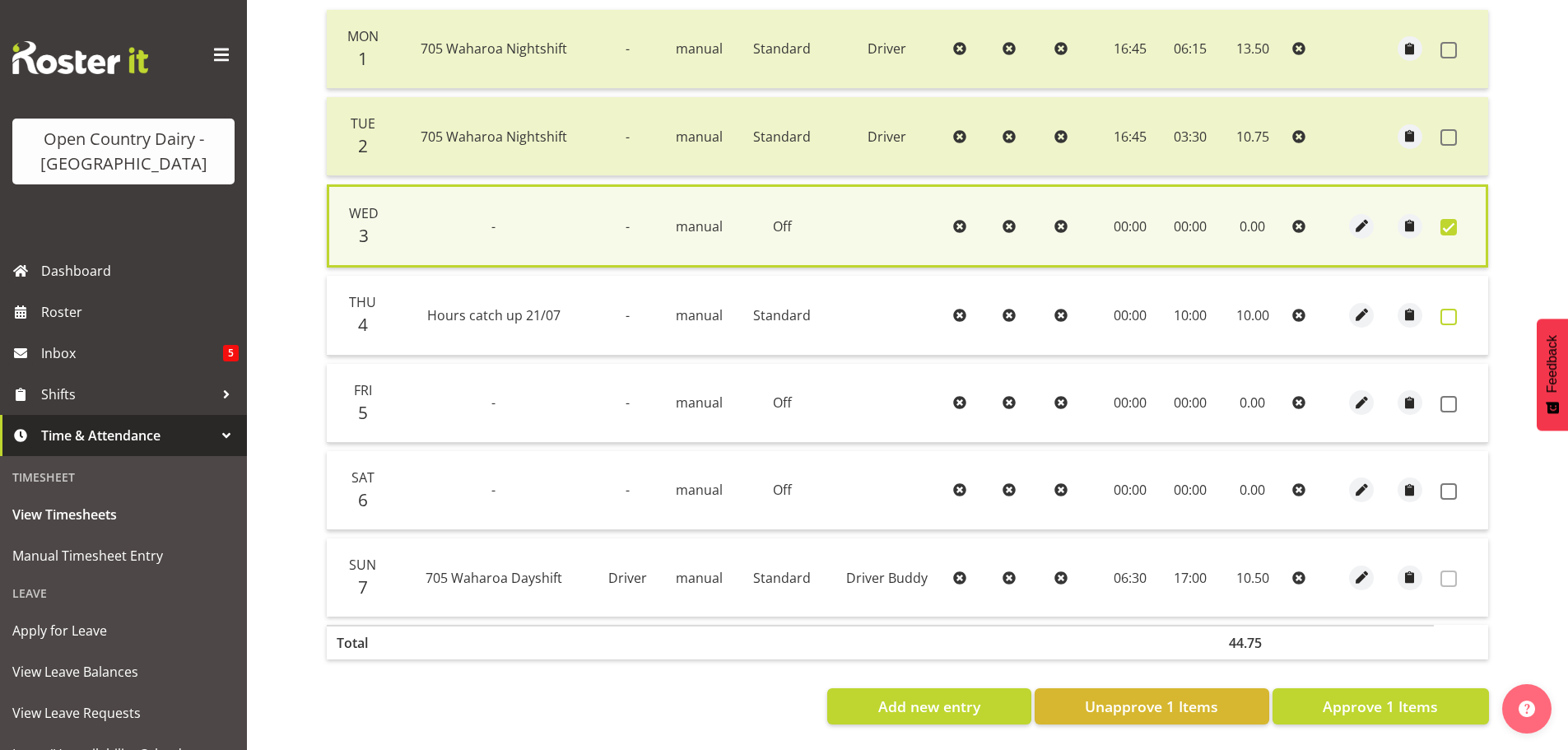
click at [1449, 309] on span at bounding box center [1448, 316] width 17 height 17
checkbox input "true"
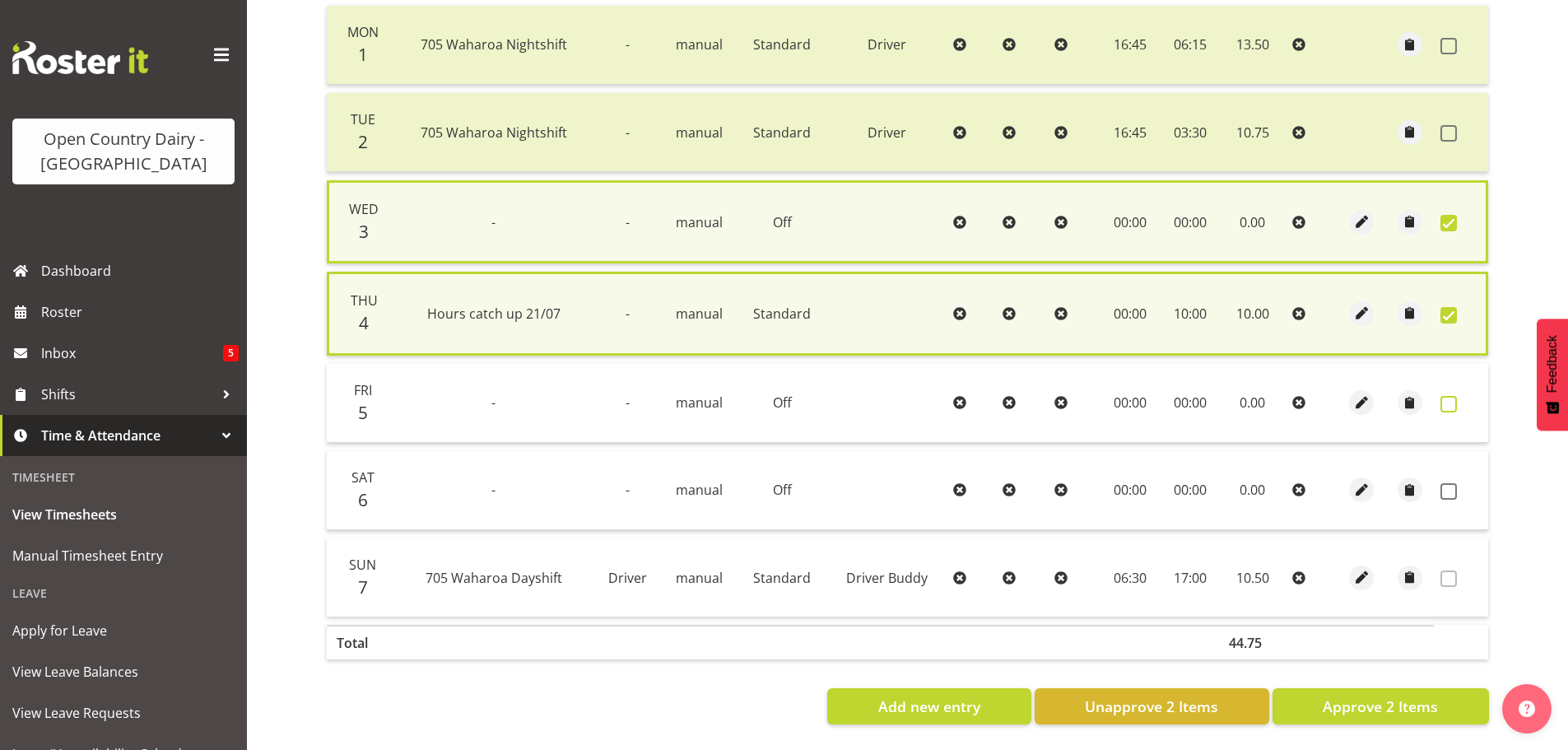
click at [1447, 395] on span at bounding box center [1448, 403] width 17 height 17
checkbox input "true"
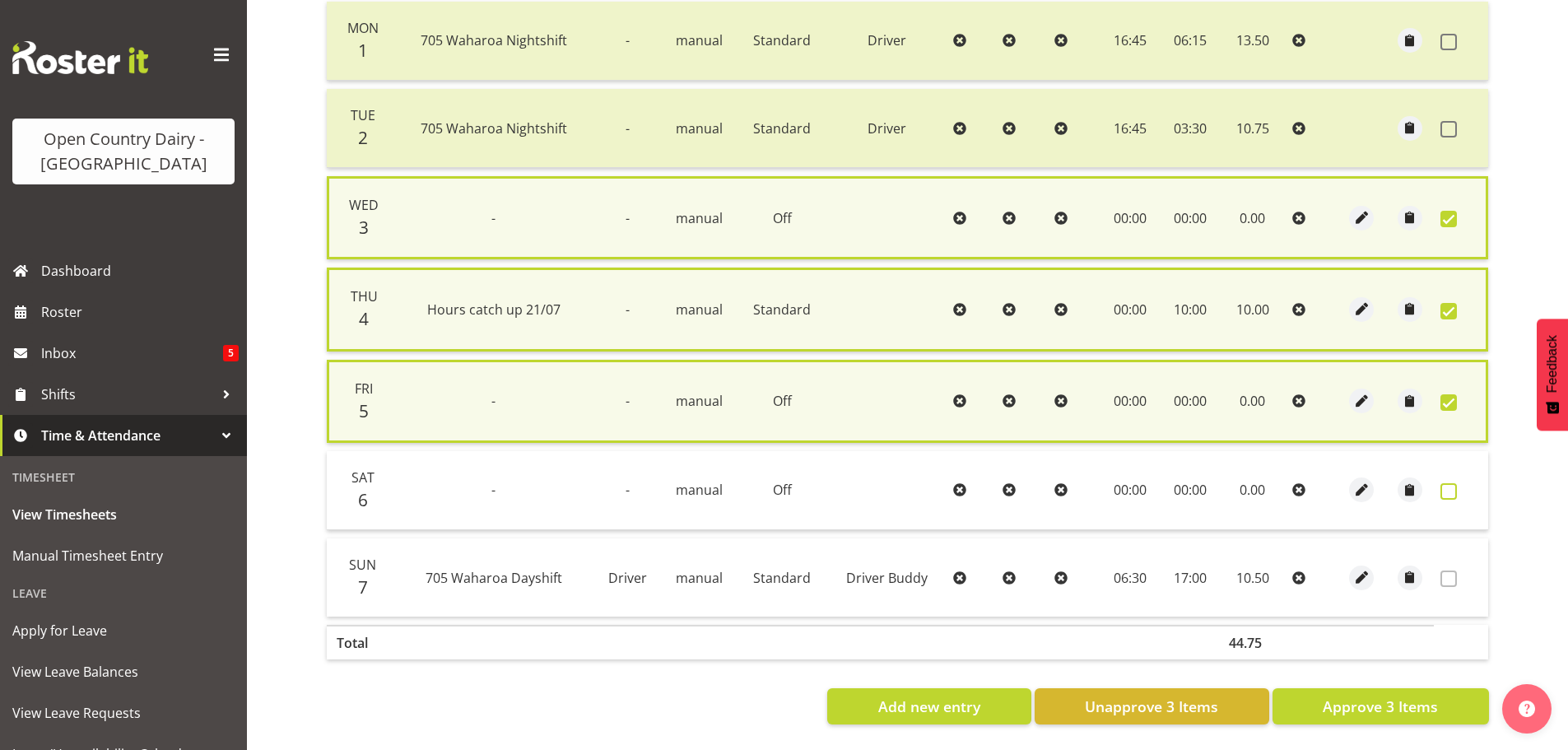
click at [1444, 488] on span at bounding box center [1448, 491] width 17 height 17
checkbox input "true"
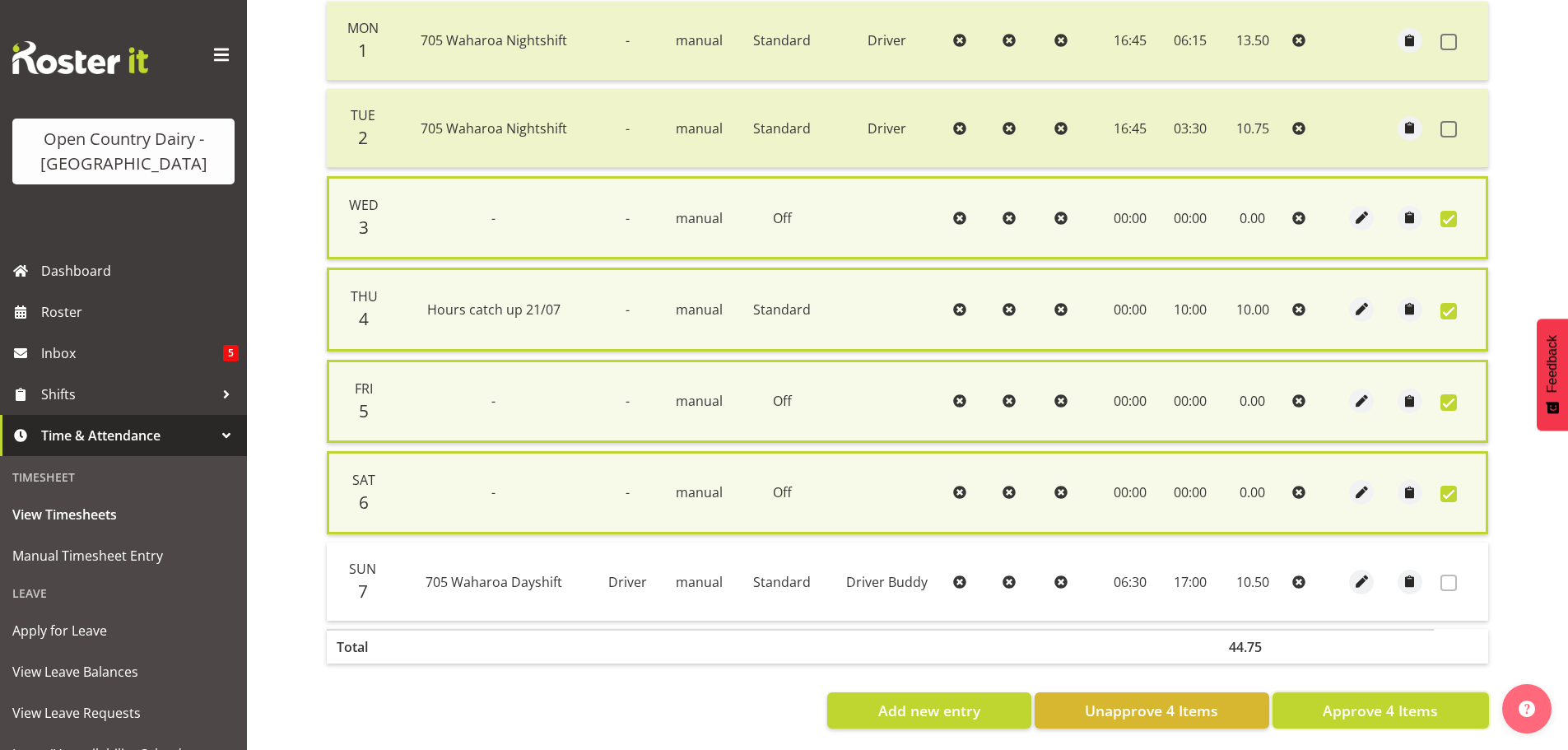
drag, startPoint x: 1375, startPoint y: 706, endPoint x: 1359, endPoint y: 682, distance: 28.8
click at [1373, 700] on span "Approve 4 Items" at bounding box center [1379, 710] width 116 height 22
checkbox input "false"
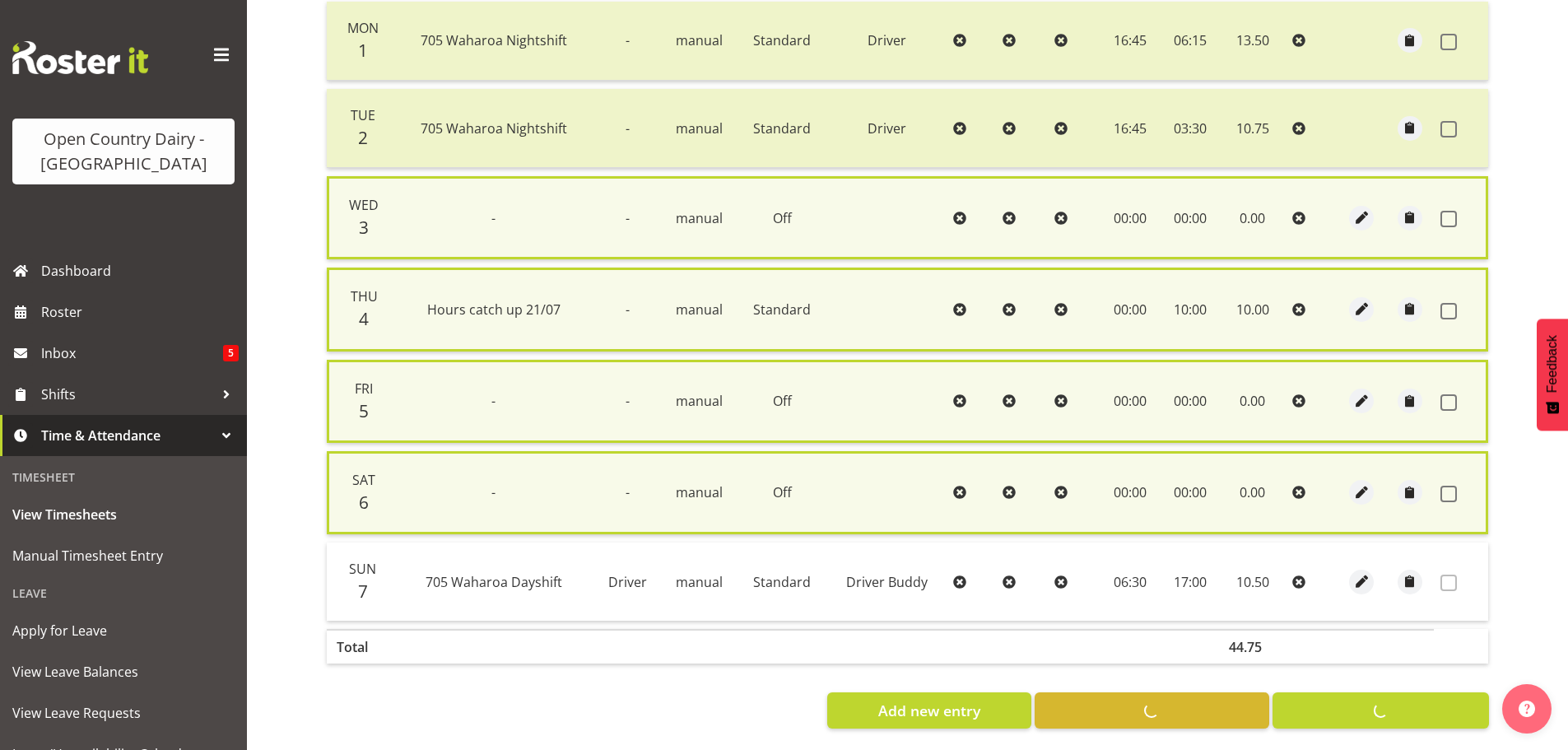
checkbox input "false"
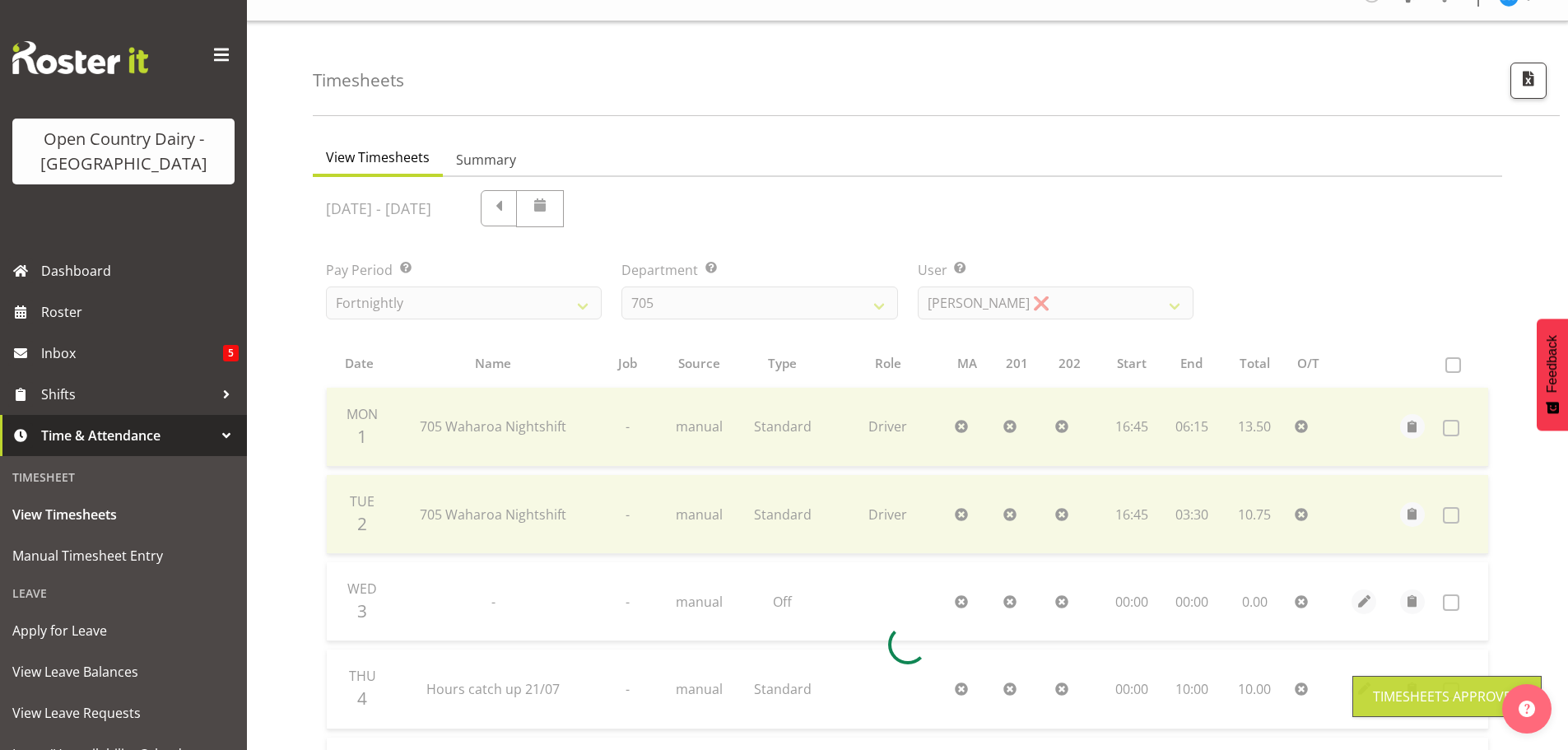
scroll to position [2, 0]
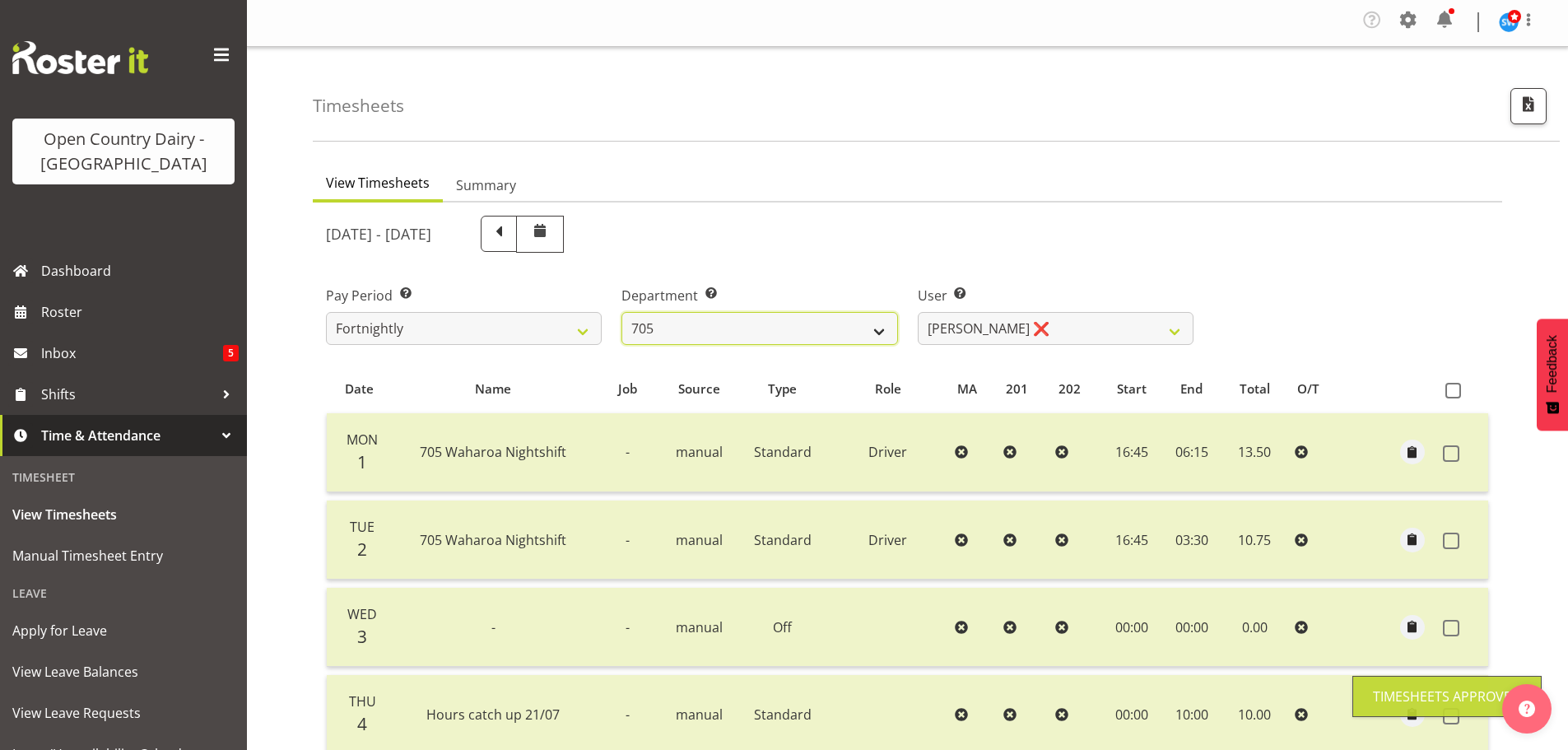
click at [772, 323] on select "701 702 703 704 705 706 707 708 709 710 711 712 713 714 715 716 717 718 719 720" at bounding box center [759, 329] width 276 height 33
select select "733"
click at [621, 312] on select "701 702 703 704 705 706 707 708 709 710 711 712 713 714 715 716 717 718 719 720" at bounding box center [759, 329] width 276 height 33
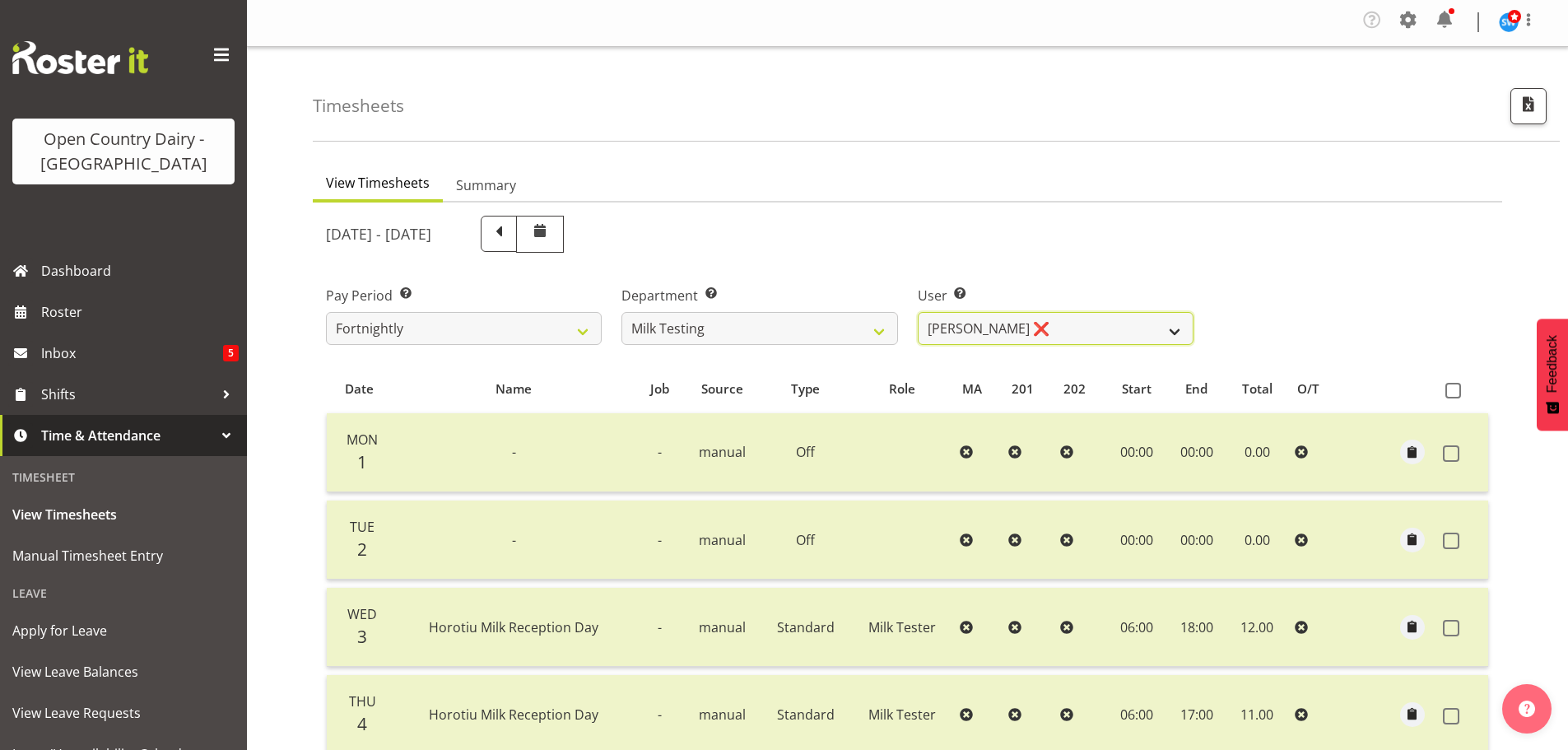
click at [1079, 320] on select "Diana Ridings ❌ George Smith ❌ Helaina Walker ❌ Kim Madden ❌ Michael Brechelt ❌…" at bounding box center [1055, 329] width 276 height 33
select select "7421"
click at [918, 312] on select "Diana Ridings ❌ George Smith ❌ Helaina Walker ❌ Kim Madden ❌ Michael Brechelt ❌…" at bounding box center [1055, 329] width 276 height 33
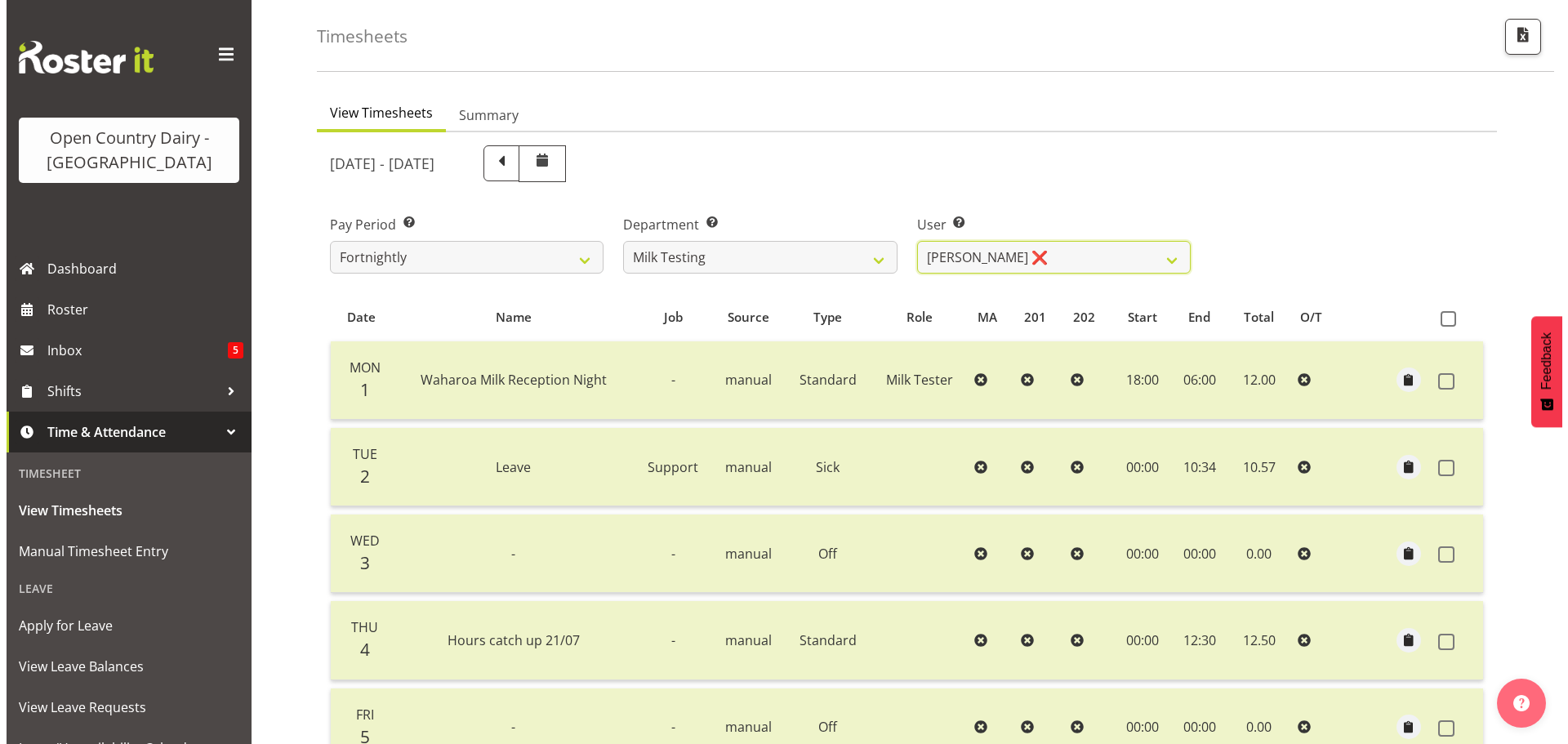
scroll to position [410, 0]
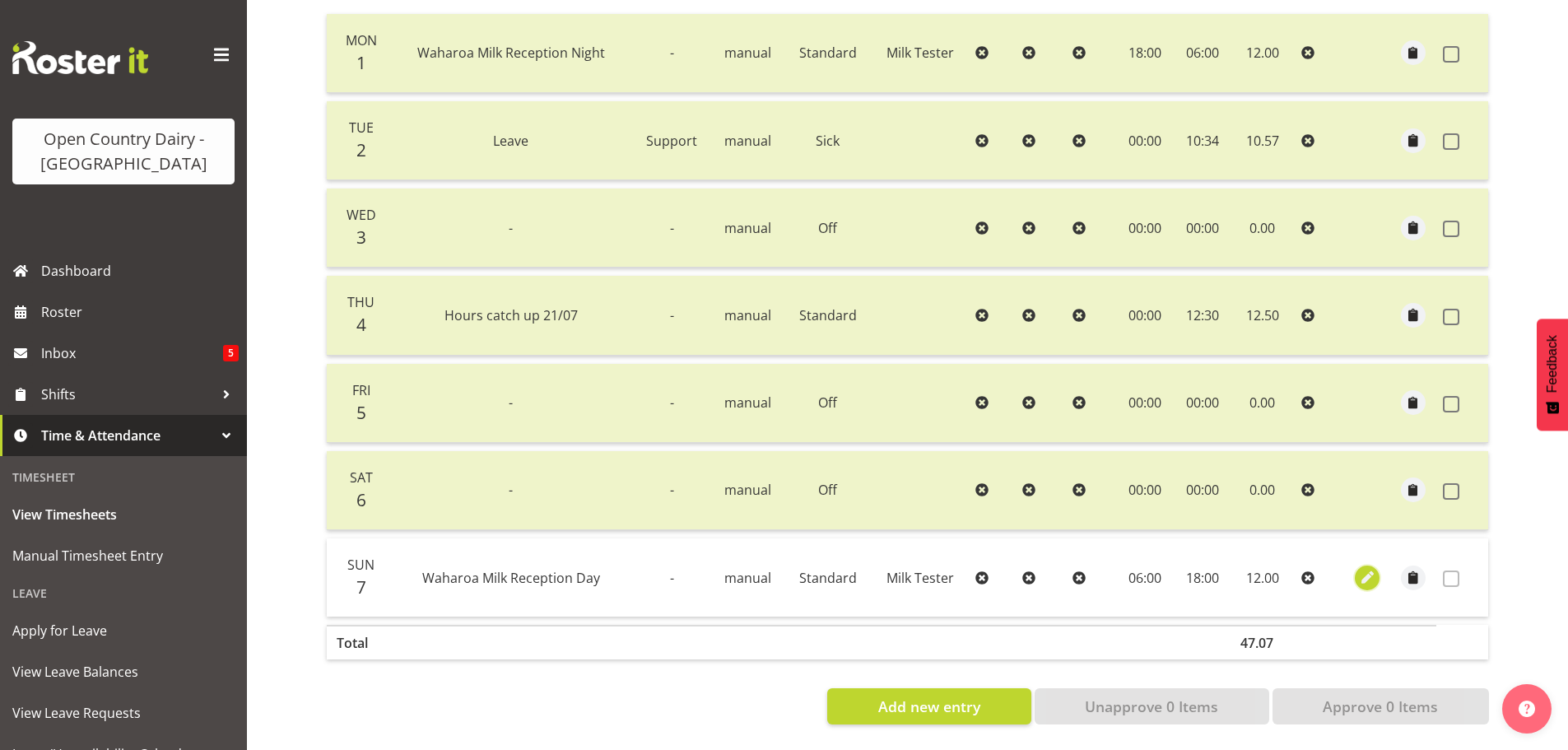
click at [1364, 567] on span "button" at bounding box center [1367, 577] width 19 height 19
select select "Standard"
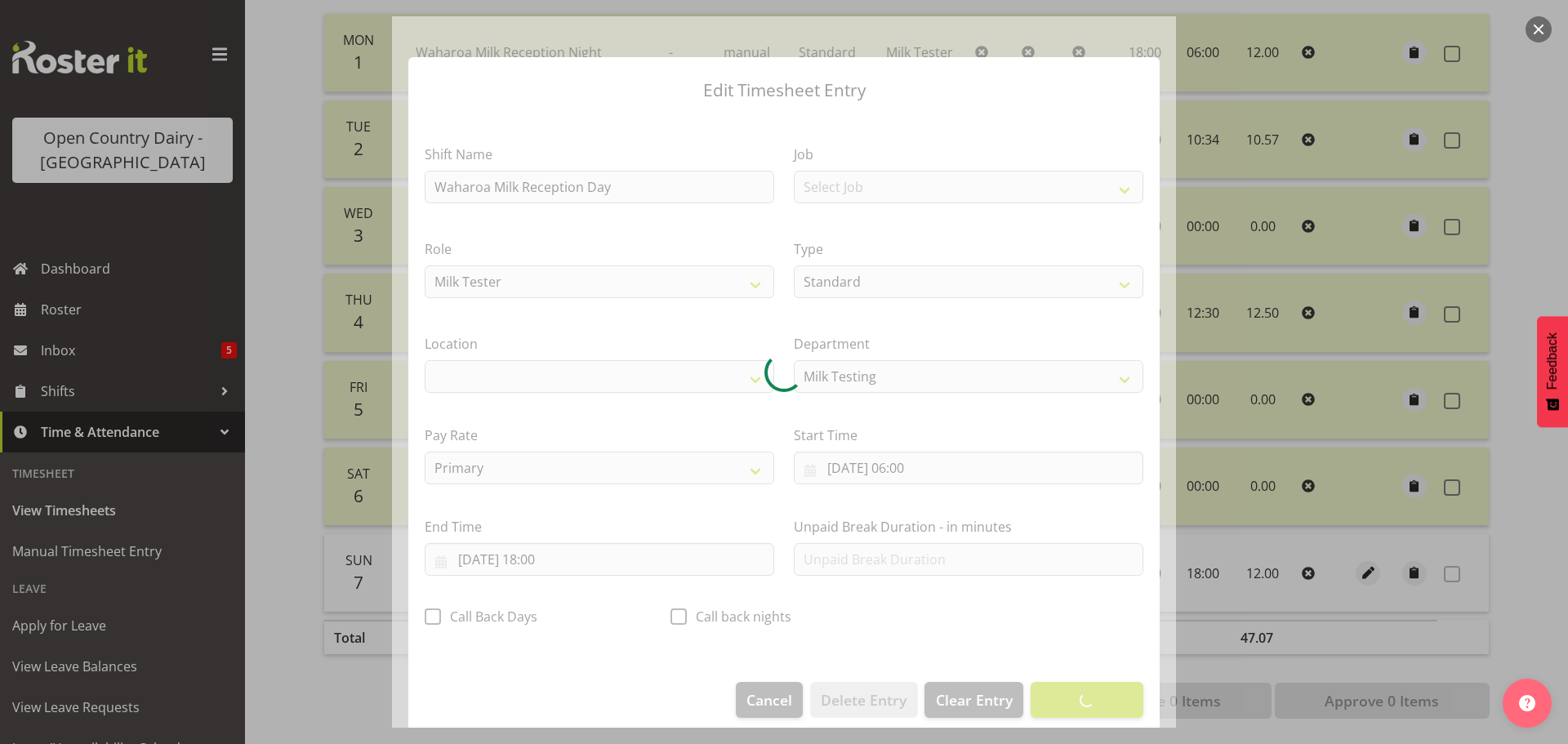
select select "1054"
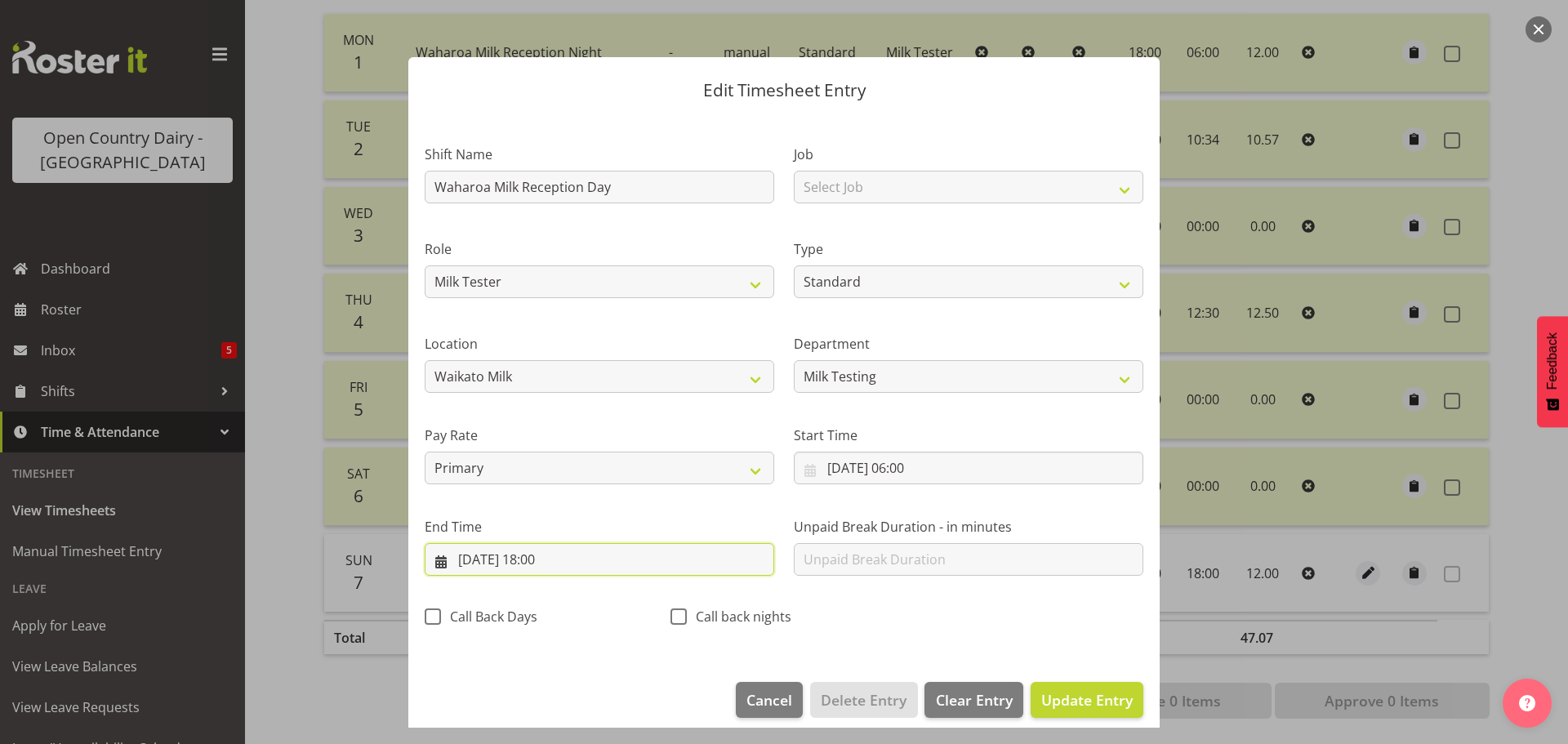
click at [549, 551] on input "07/09/2025, 18:00" at bounding box center [599, 560] width 349 height 33
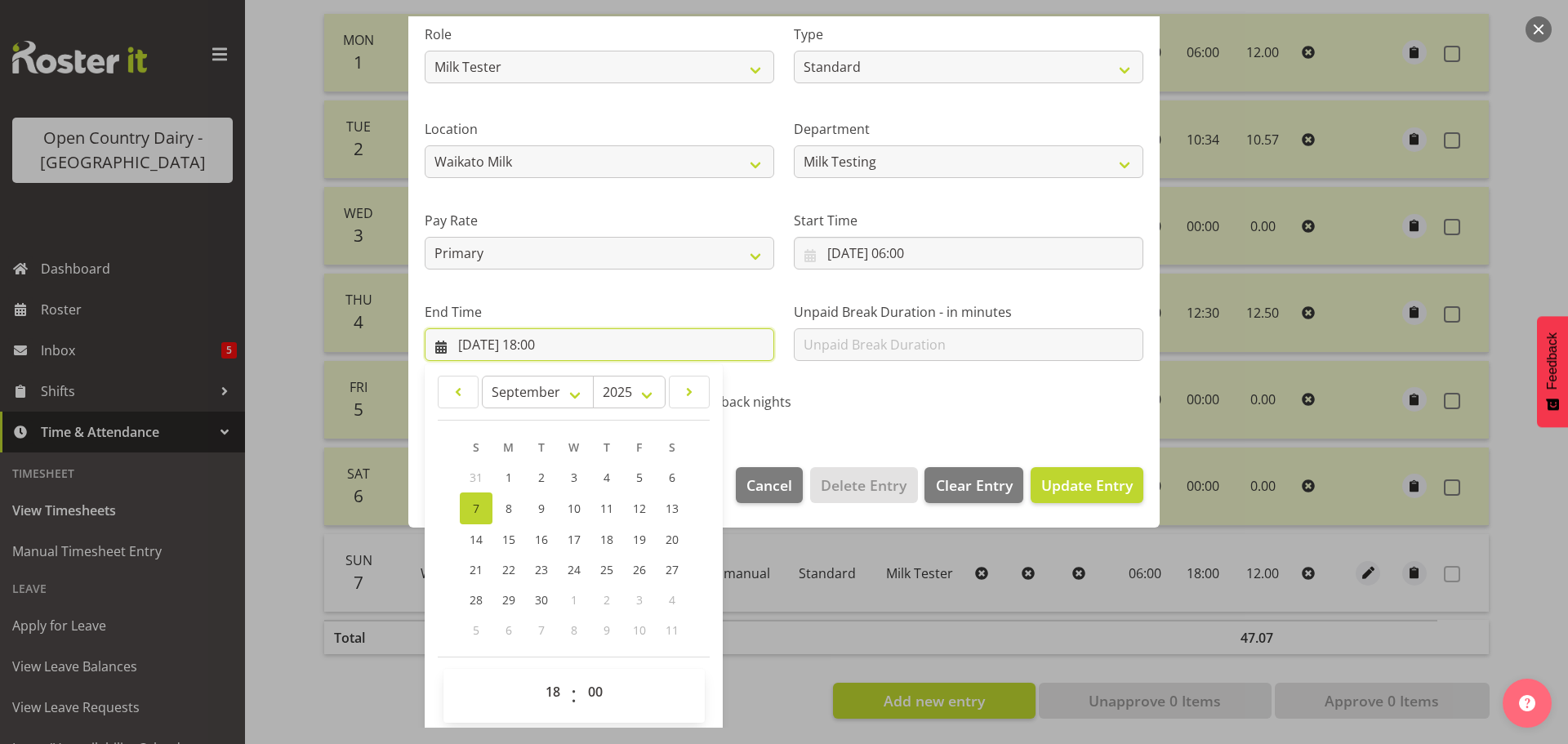
scroll to position [222, 0]
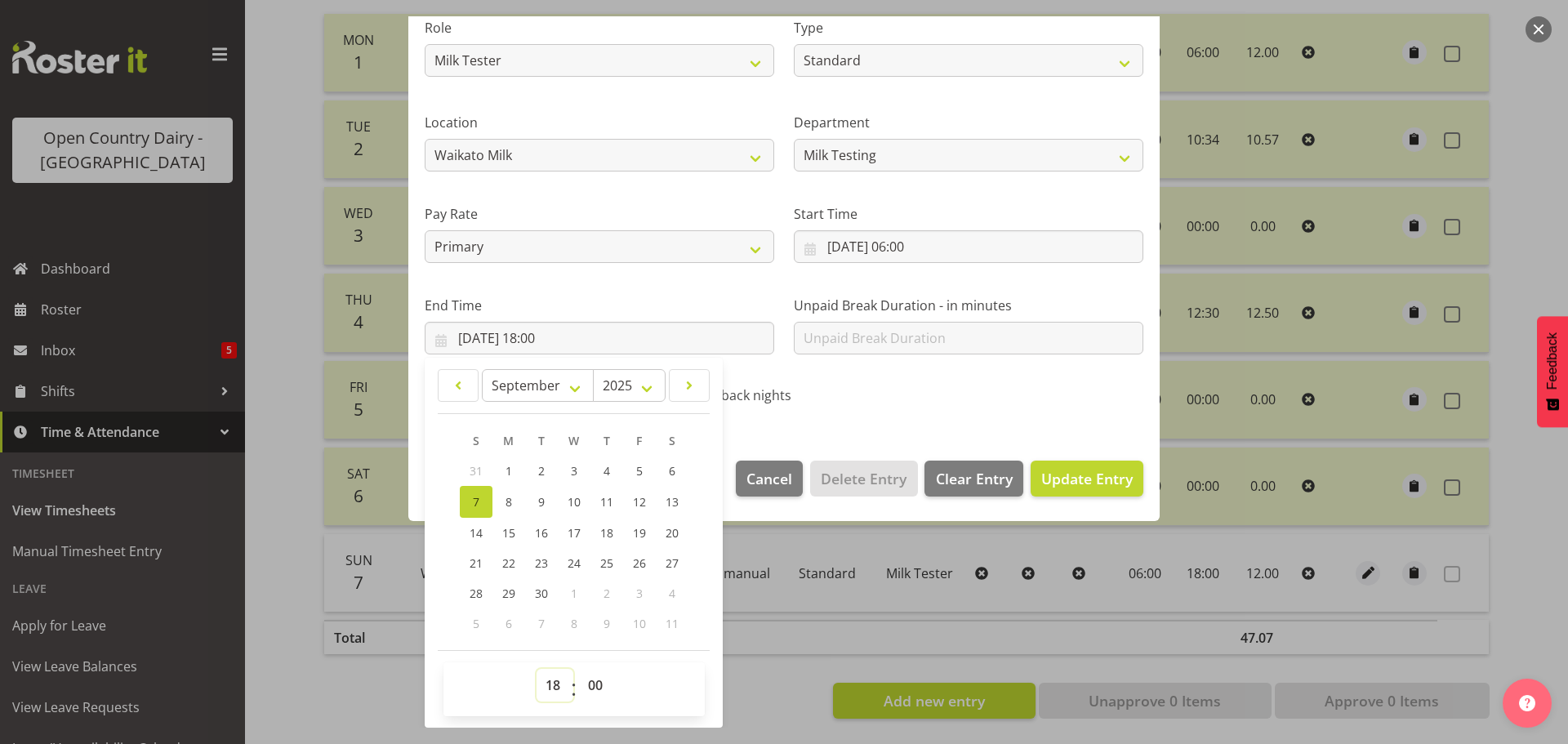
click at [543, 683] on select "00 01 02 03 04 05 06 07 08 09 10 11 12 13 14 15 16 17 18 19 20 21 22 23" at bounding box center [555, 685] width 37 height 33
select select "17"
click at [536, 668] on select "00 01 02 03 04 05 06 07 08 09 10 11 12 13 14 15 16 17 18 19 20 21 22 23" at bounding box center [555, 685] width 37 height 33
type input "07/09/2025, 17:00"
click at [1045, 473] on span "Update Entry" at bounding box center [1087, 478] width 91 height 20
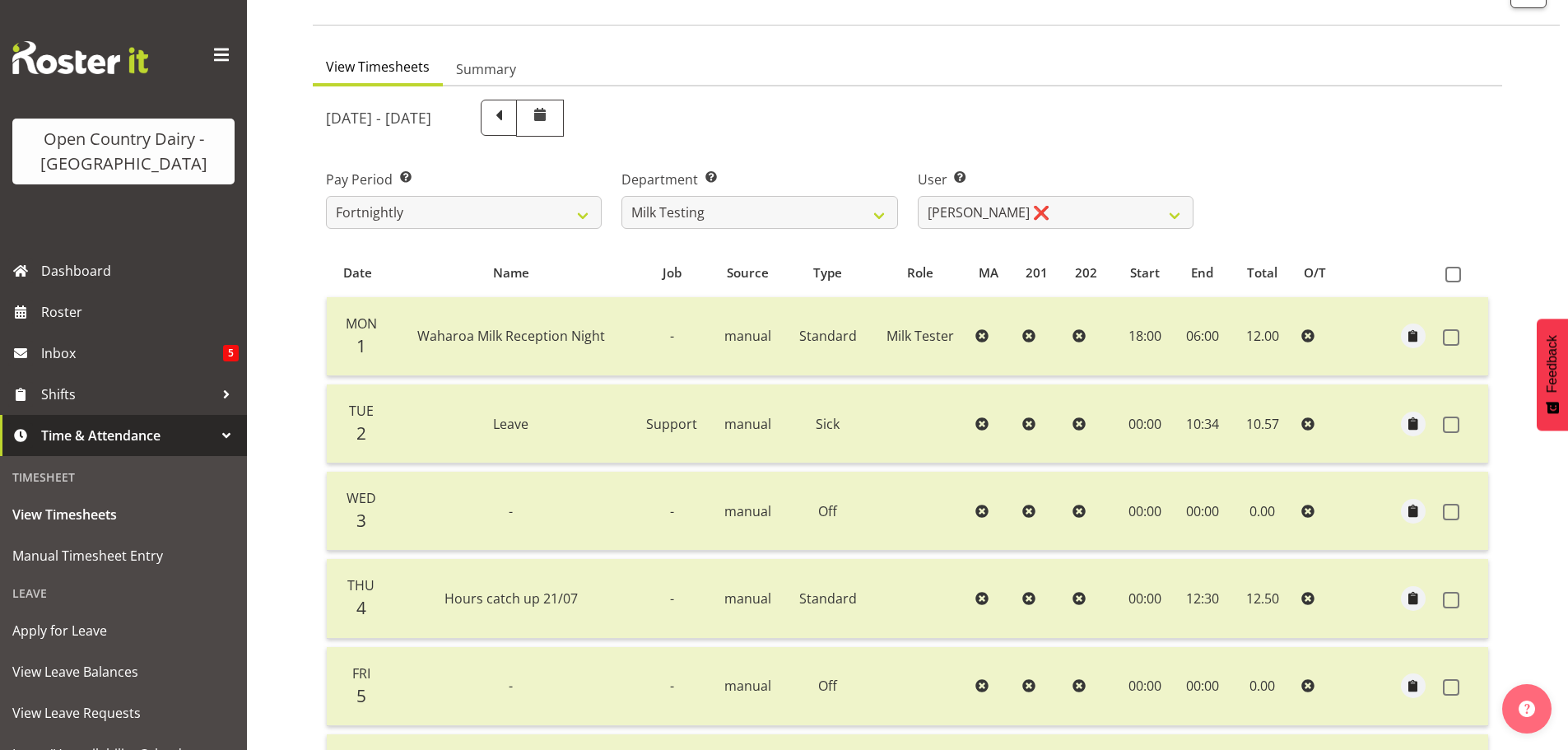
scroll to position [2, 0]
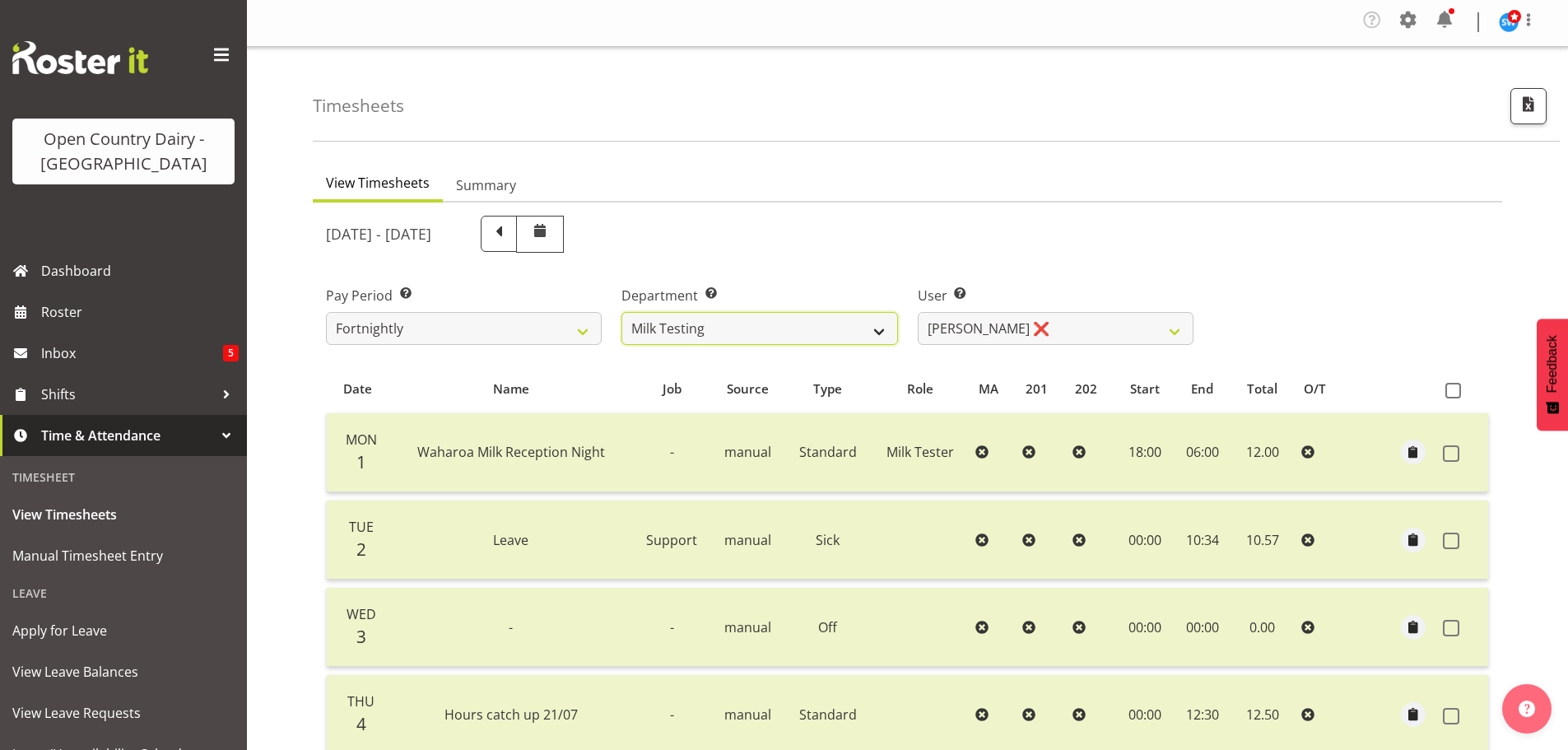
click at [740, 324] on select "701 702 703 704 705 706 707 708 709 710 711 712 713 714 715 716 717 718 719 720" at bounding box center [759, 329] width 276 height 33
select select "842"
click at [621, 312] on select "701 702 703 704 705 706 707 708 709 710 711 712 713 714 715 716 717 718 719 720" at bounding box center [759, 329] width 276 height 33
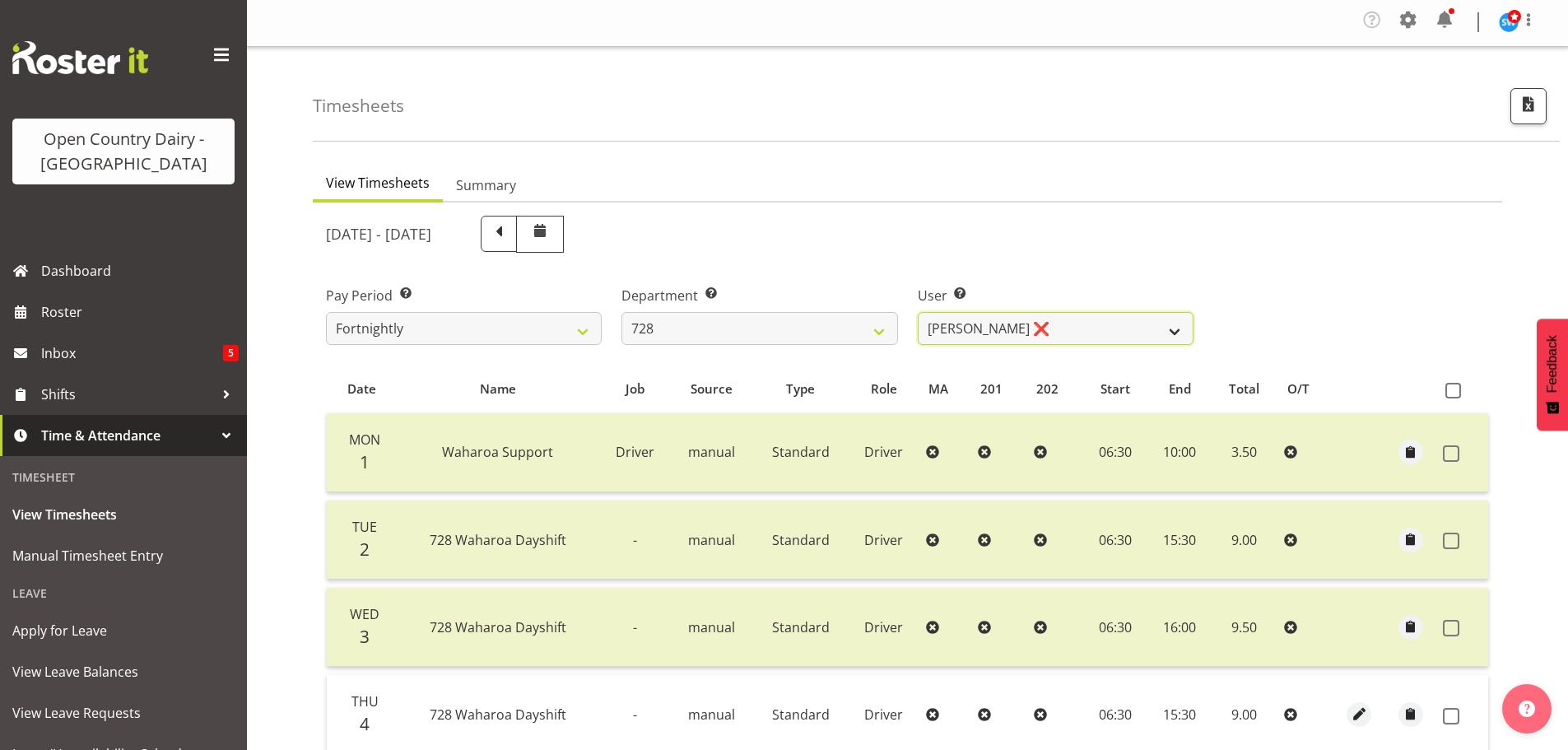
click at [1078, 334] on select "Callum Leslie ❌ Nick Warren ❌ Ross Robert Hamilton ❌ Stuart Cherrington ❌ Wally…" at bounding box center [1055, 329] width 276 height 33
select select "8251"
click at [918, 312] on select "Callum Leslie ❌ Nick Warren ❌ Ross Robert Hamilton ❌ Stuart Cherrington ❌ Wally…" at bounding box center [1055, 329] width 276 height 33
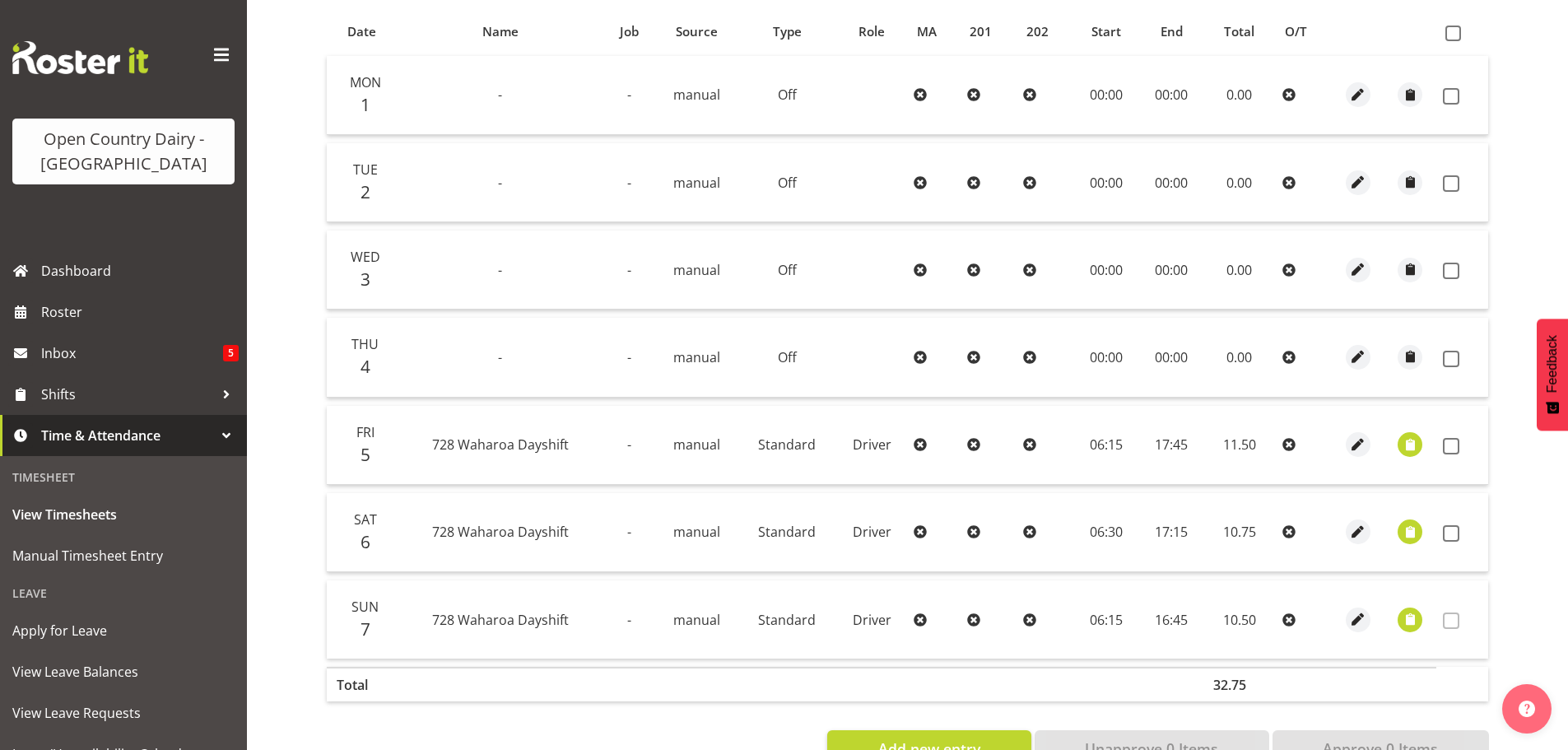
scroll to position [413, 0]
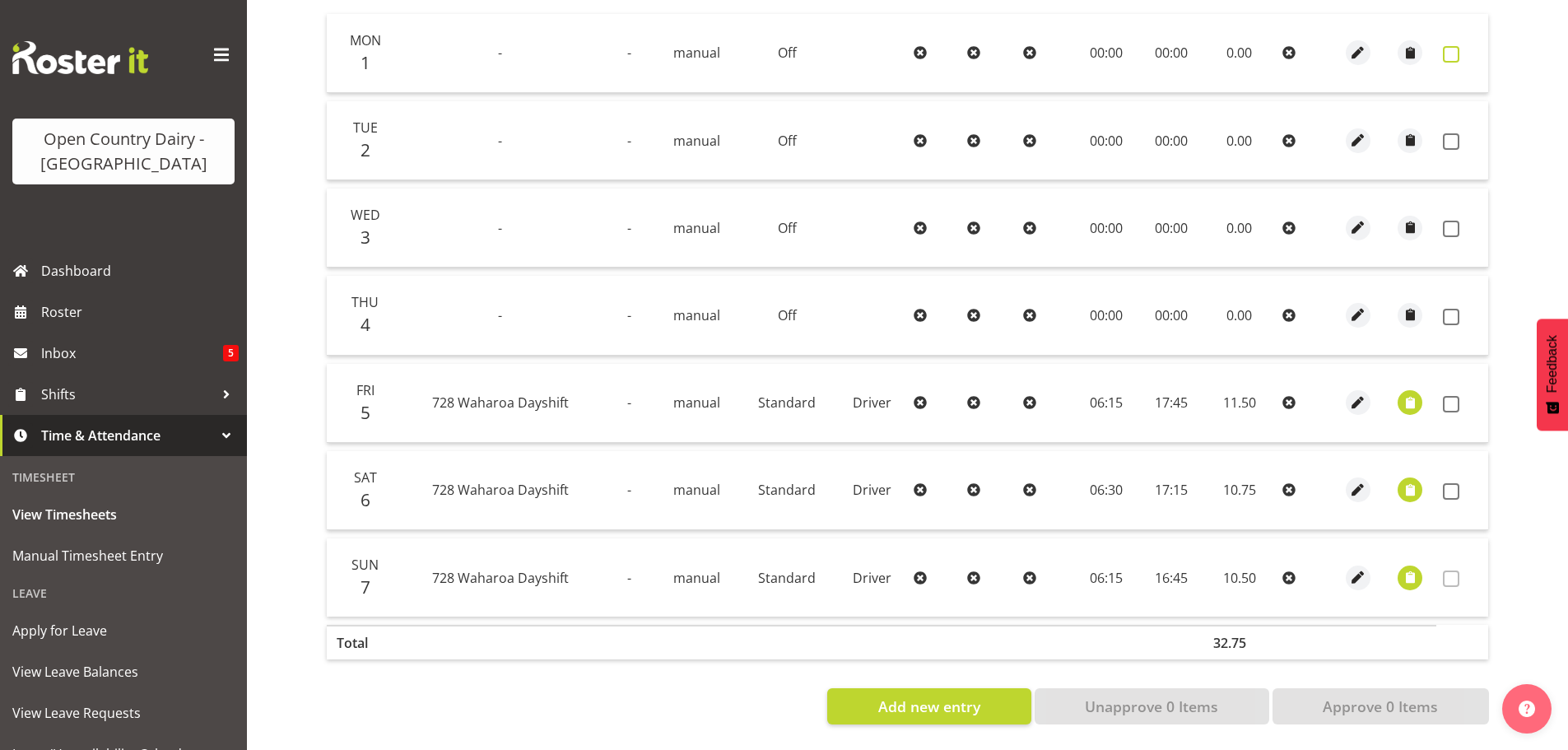
click at [1450, 48] on span at bounding box center [1451, 54] width 17 height 17
checkbox input "true"
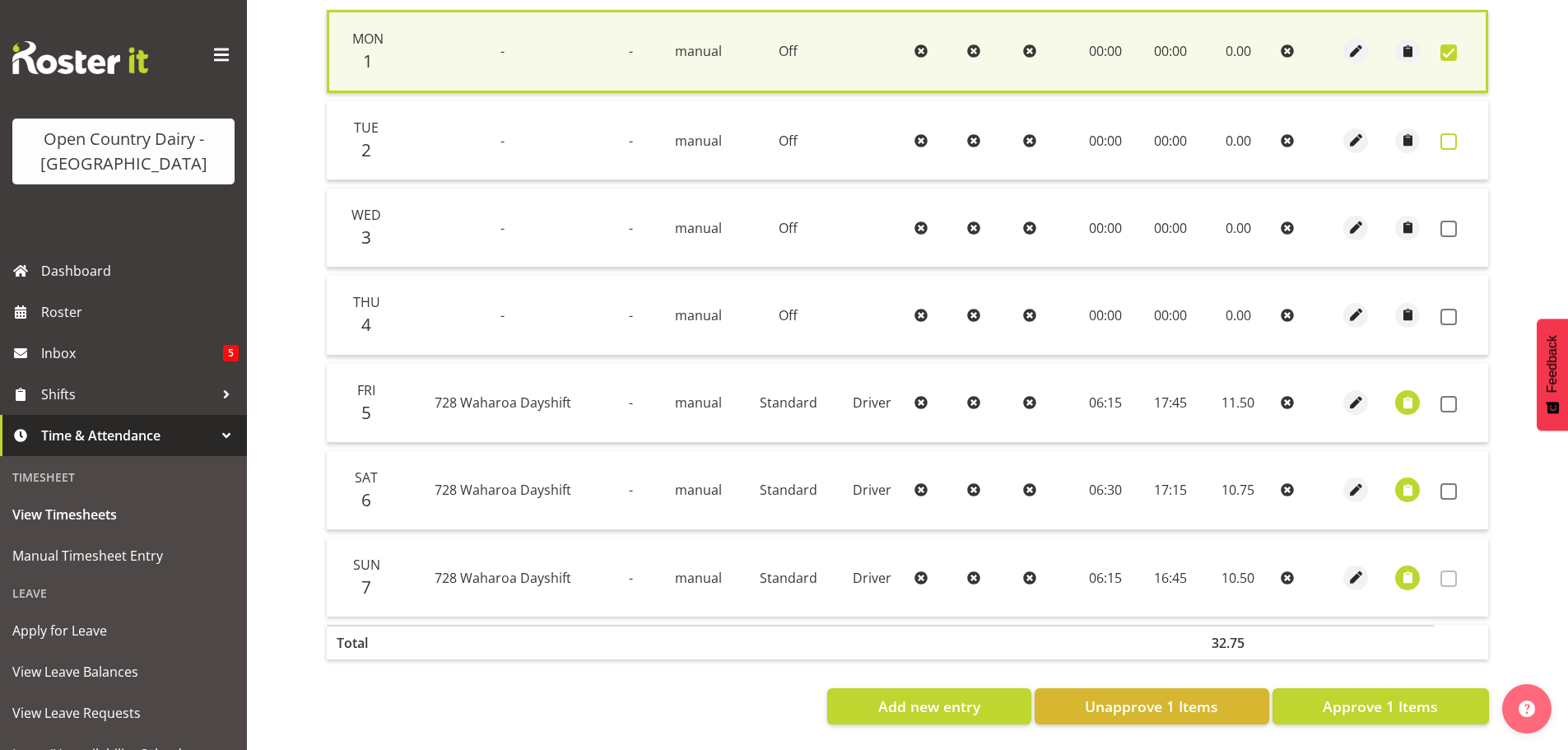
click at [1450, 133] on span at bounding box center [1448, 141] width 17 height 17
checkbox input "true"
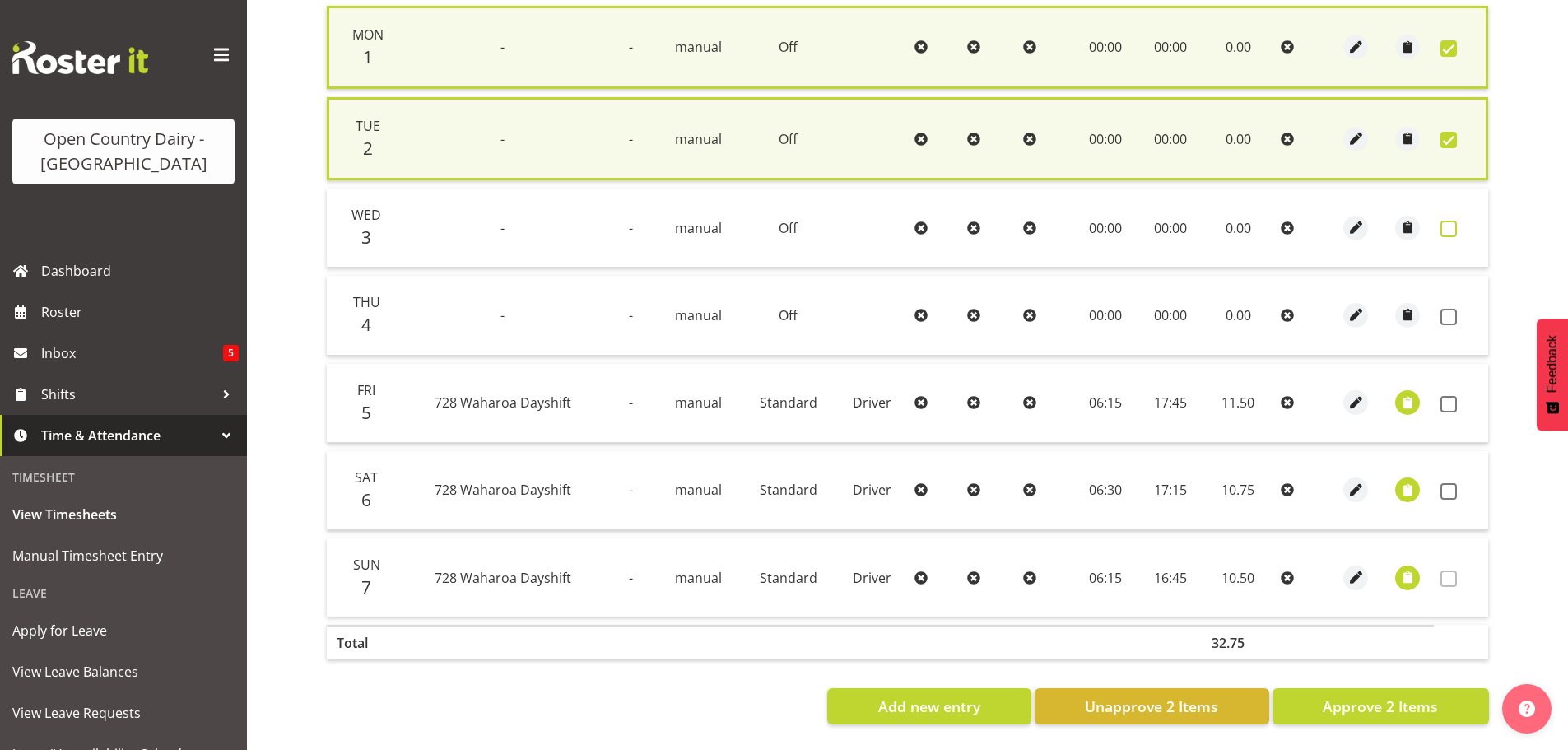
click at [1445, 223] on span at bounding box center [1448, 229] width 17 height 17
checkbox input "true"
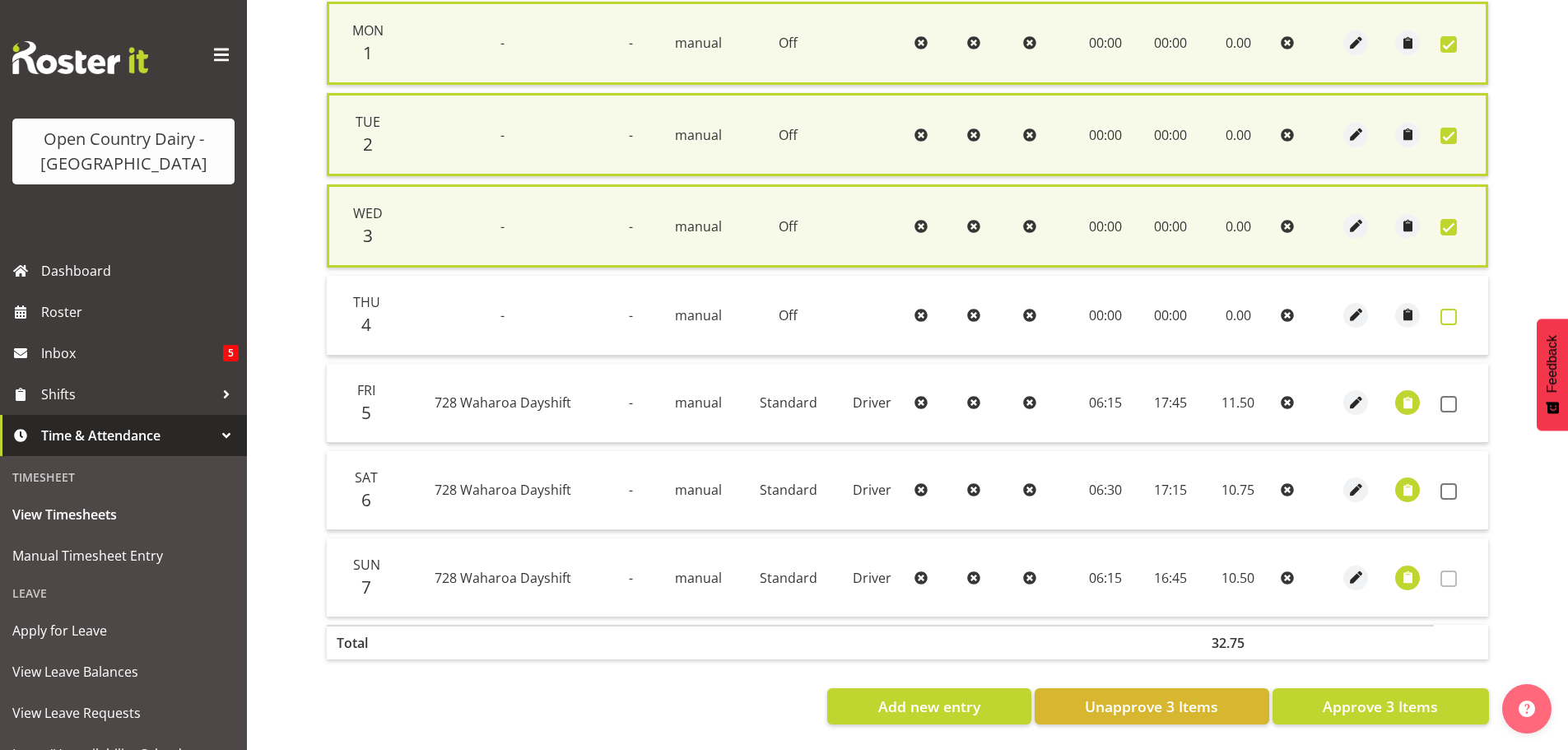
click at [1447, 313] on span at bounding box center [1448, 316] width 17 height 17
checkbox input "true"
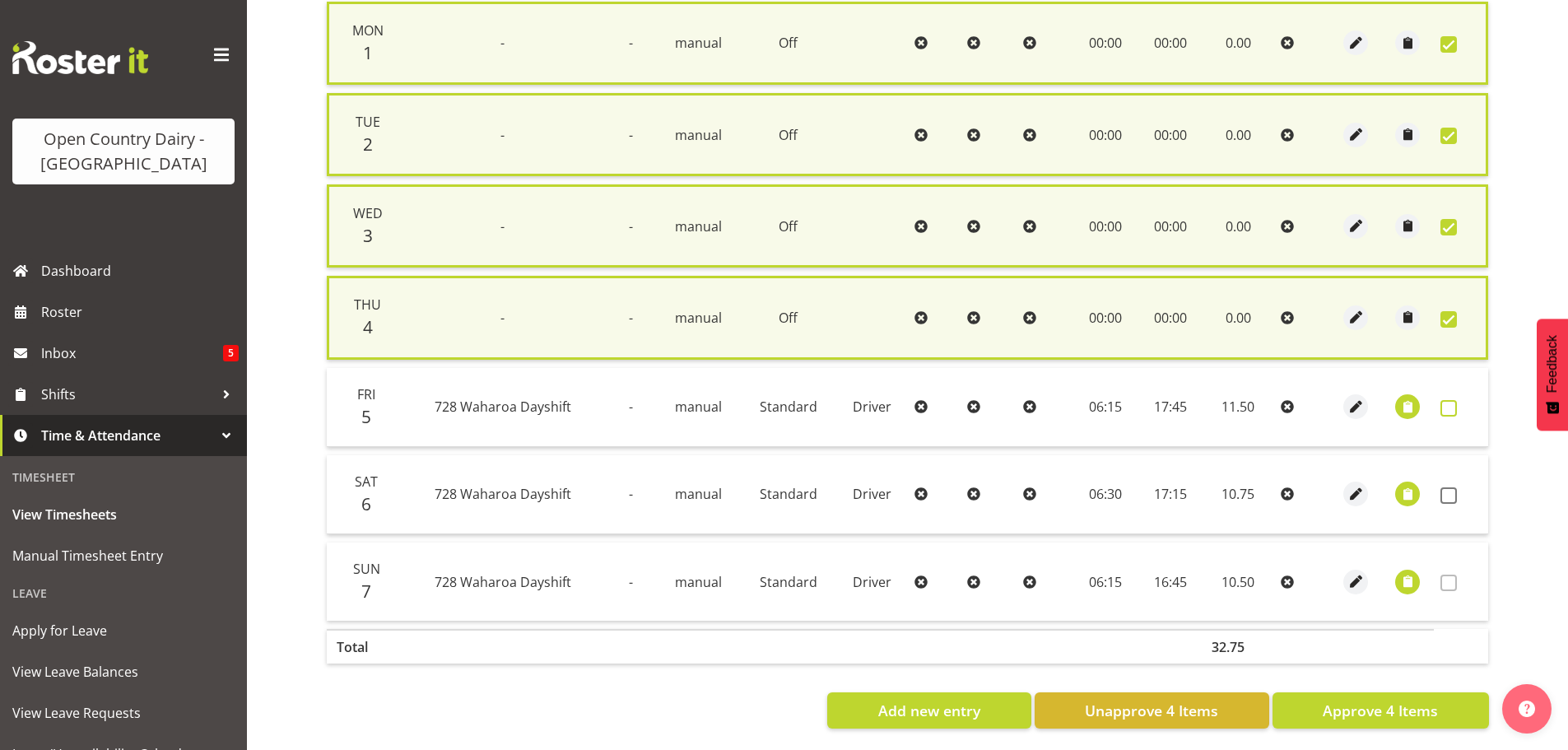
click at [1452, 404] on span at bounding box center [1448, 408] width 17 height 17
checkbox input "true"
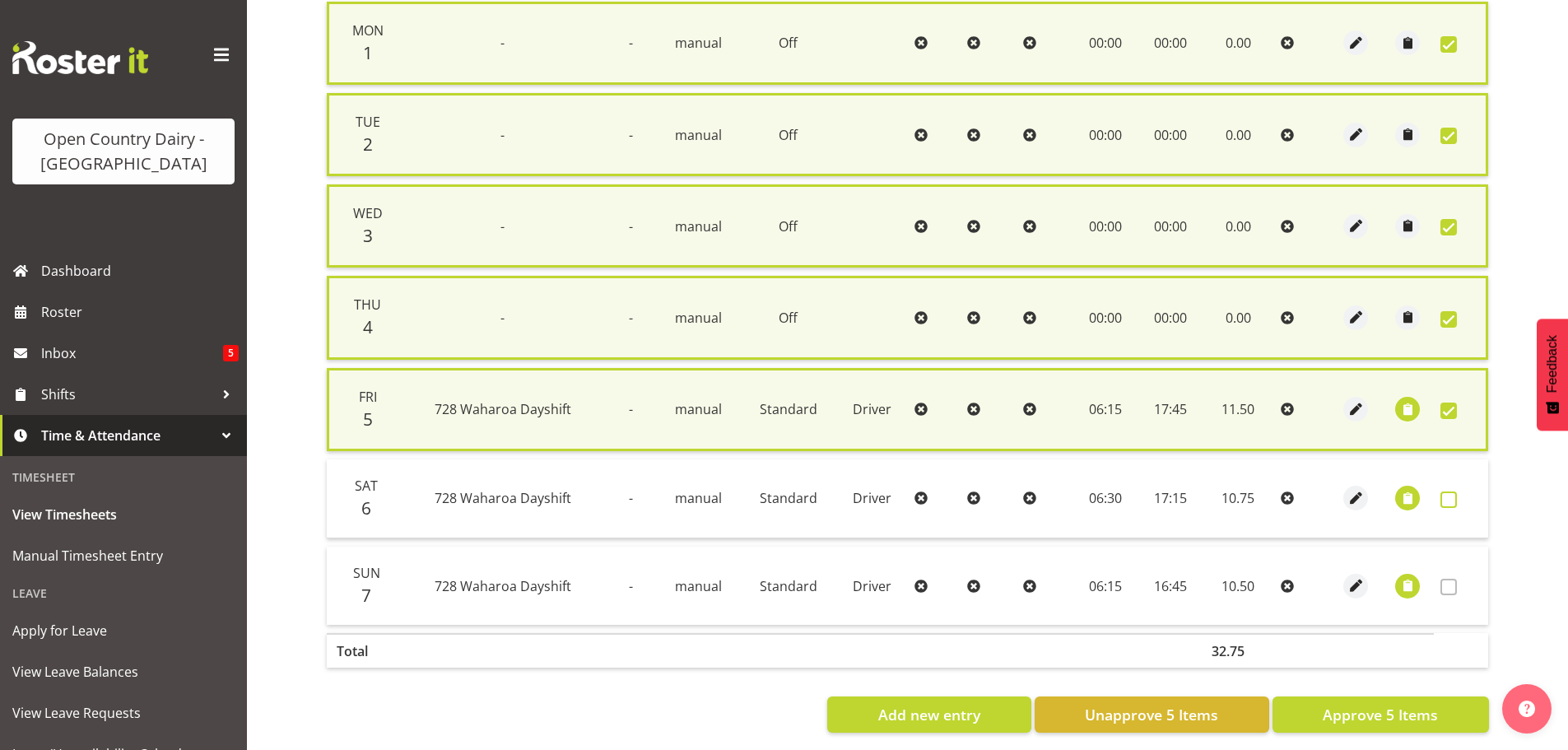
click at [1456, 501] on span at bounding box center [1448, 499] width 17 height 17
checkbox input "true"
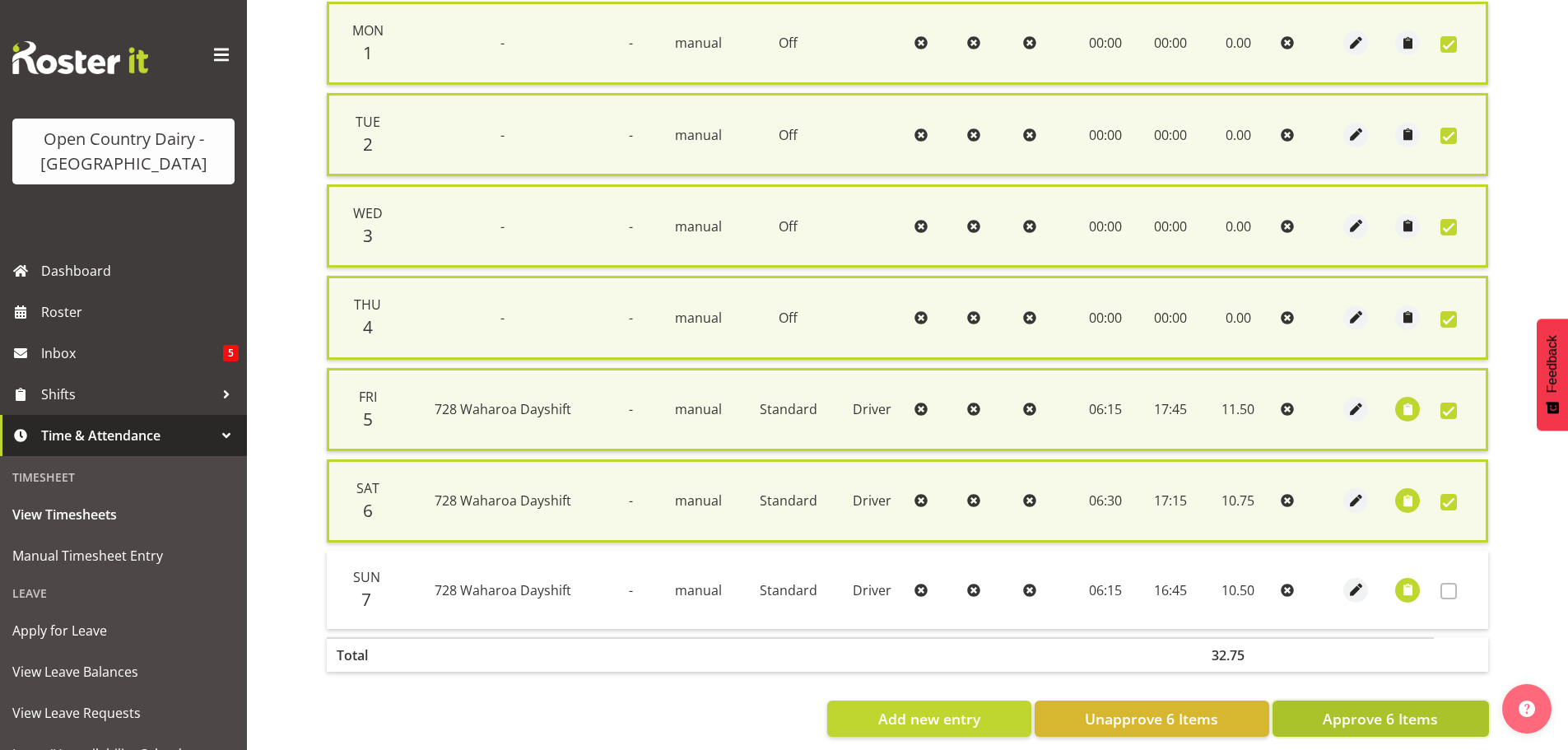
click at [1384, 719] on span "Approve 6 Items" at bounding box center [1379, 718] width 116 height 22
checkbox input "false"
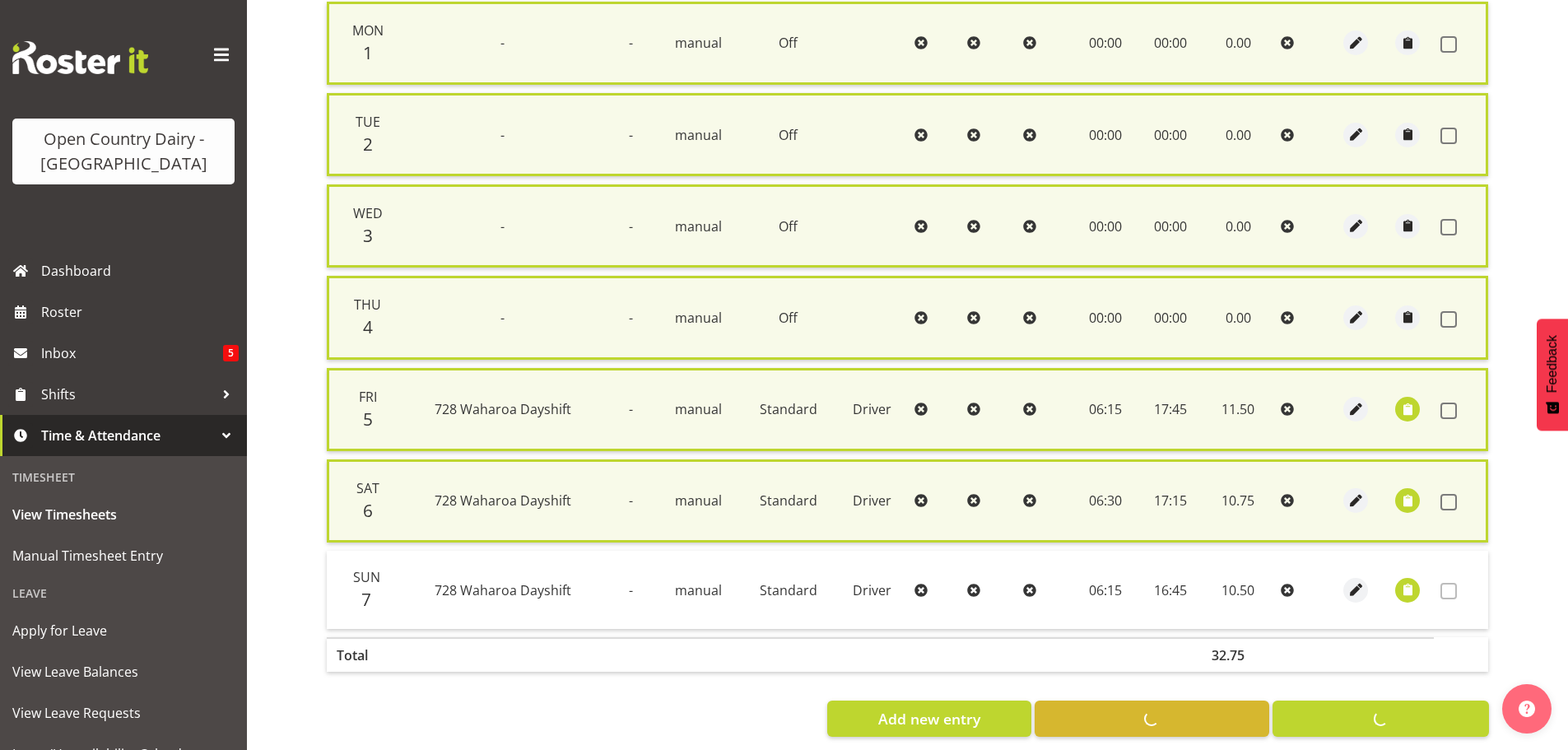
checkbox input "false"
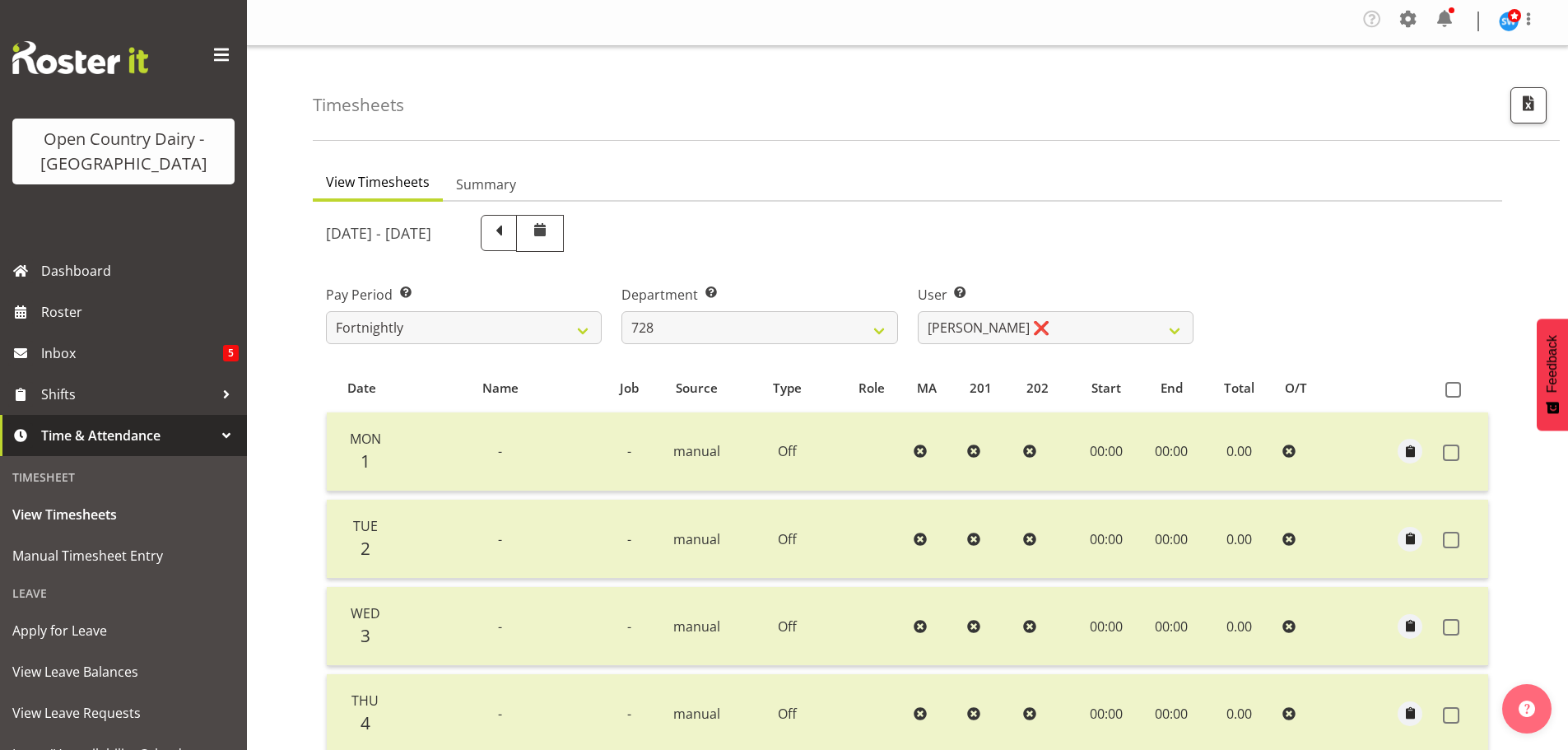
scroll to position [2, 0]
click at [751, 338] on select "701 702 703 704 705 706 707 708 709 710 711 712 713 714 715 716 717 718 719 720" at bounding box center [759, 329] width 276 height 33
click at [621, 312] on select "701 702 703 704 705 706 707 708 709 710 711 712 713 714 715 716 717 718 719 720" at bounding box center [759, 329] width 276 height 33
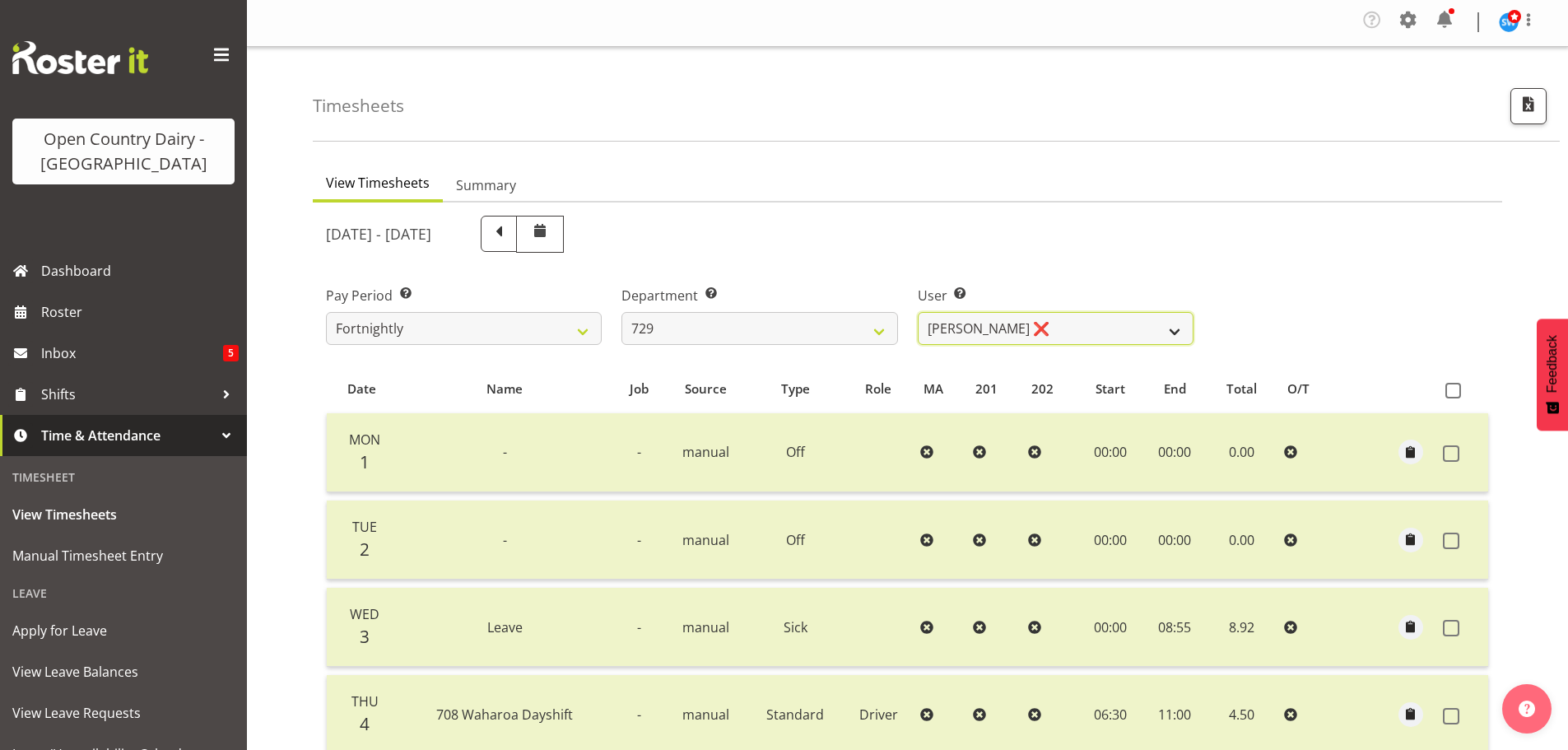
click at [1039, 328] on select "Craig Schlager-Reay ❌ Dave Trepels ❌ Jimi Jack ❌ Shannan Wood ❌" at bounding box center [1055, 329] width 276 height 33
click at [772, 329] on select "701 702 703 704 705 706 707 708 709 710 711 712 713 714 715 716 717 718 719 720" at bounding box center [759, 329] width 276 height 33
select select "714"
click at [621, 312] on select "701 702 703 704 705 706 707 708 709 710 711 712 713 714 715 716 717 718 719 720" at bounding box center [759, 329] width 276 height 33
click at [1072, 325] on select "Chris Gibbs ❌ Colin Kelly ❌ Craig Cottam ❌ John May ❌" at bounding box center [1055, 329] width 276 height 33
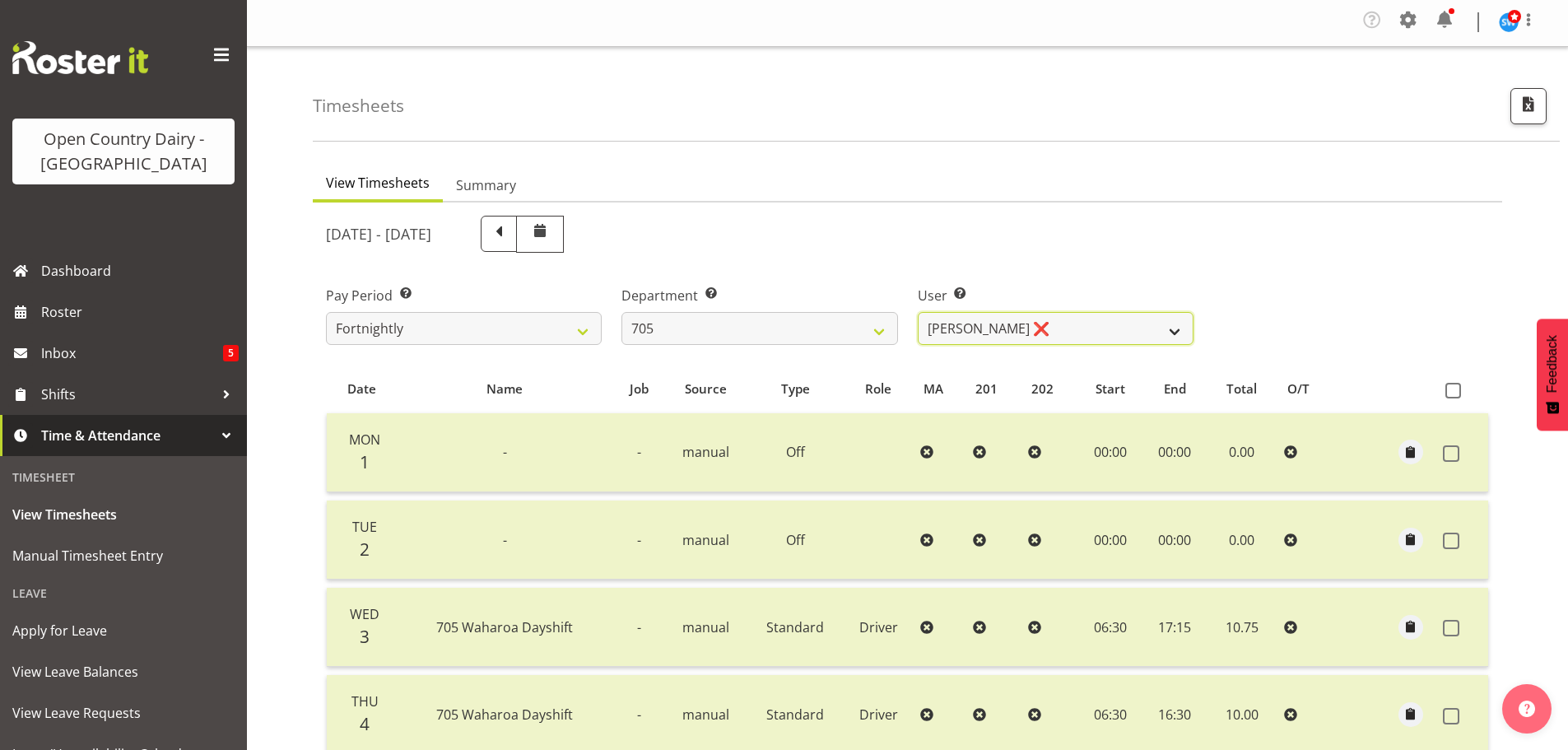
select select "8282"
click at [918, 312] on select "Chris Gibbs ❌ Colin Kelly ❌ Craig Cottam ❌ John May ❌" at bounding box center [1055, 329] width 276 height 33
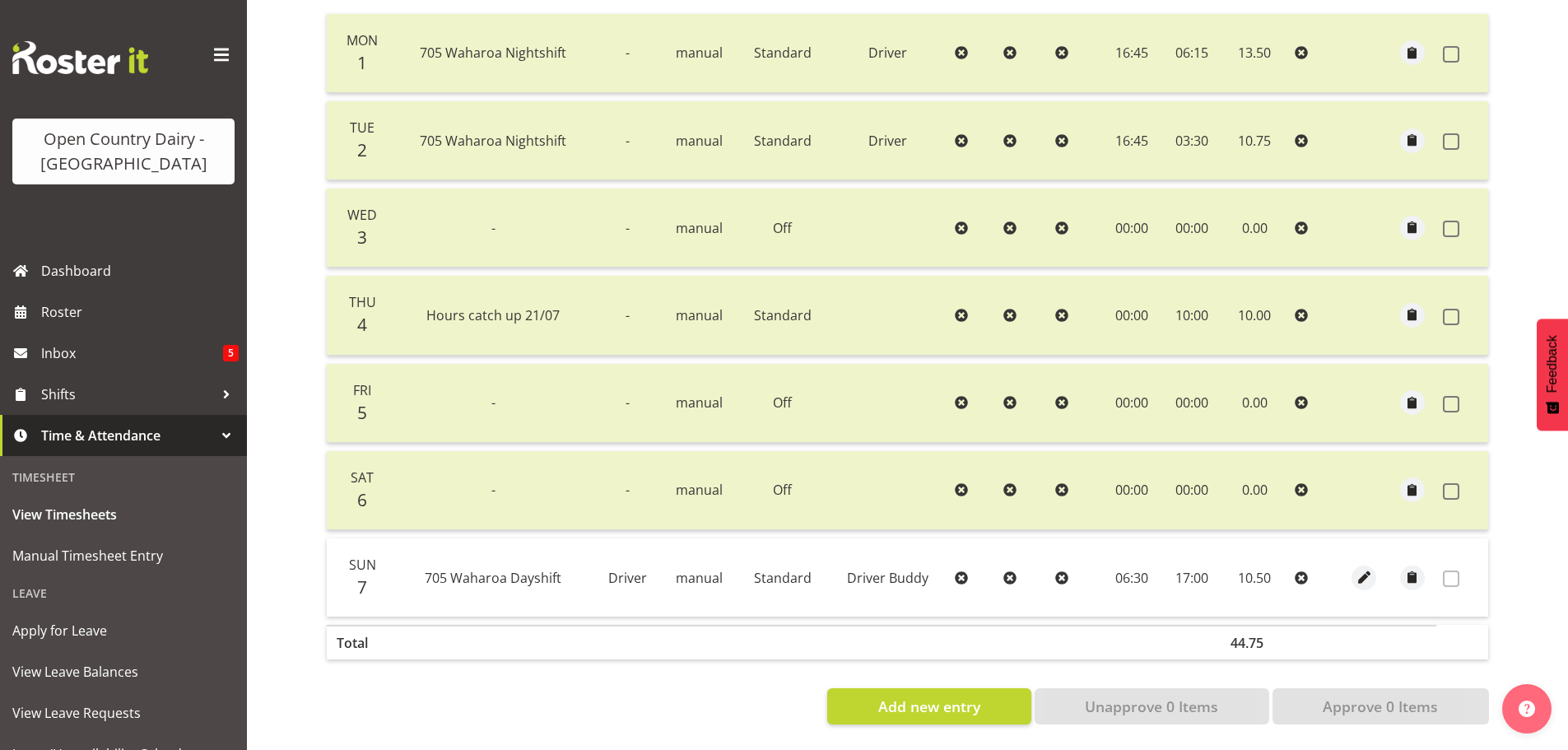
scroll to position [84, 0]
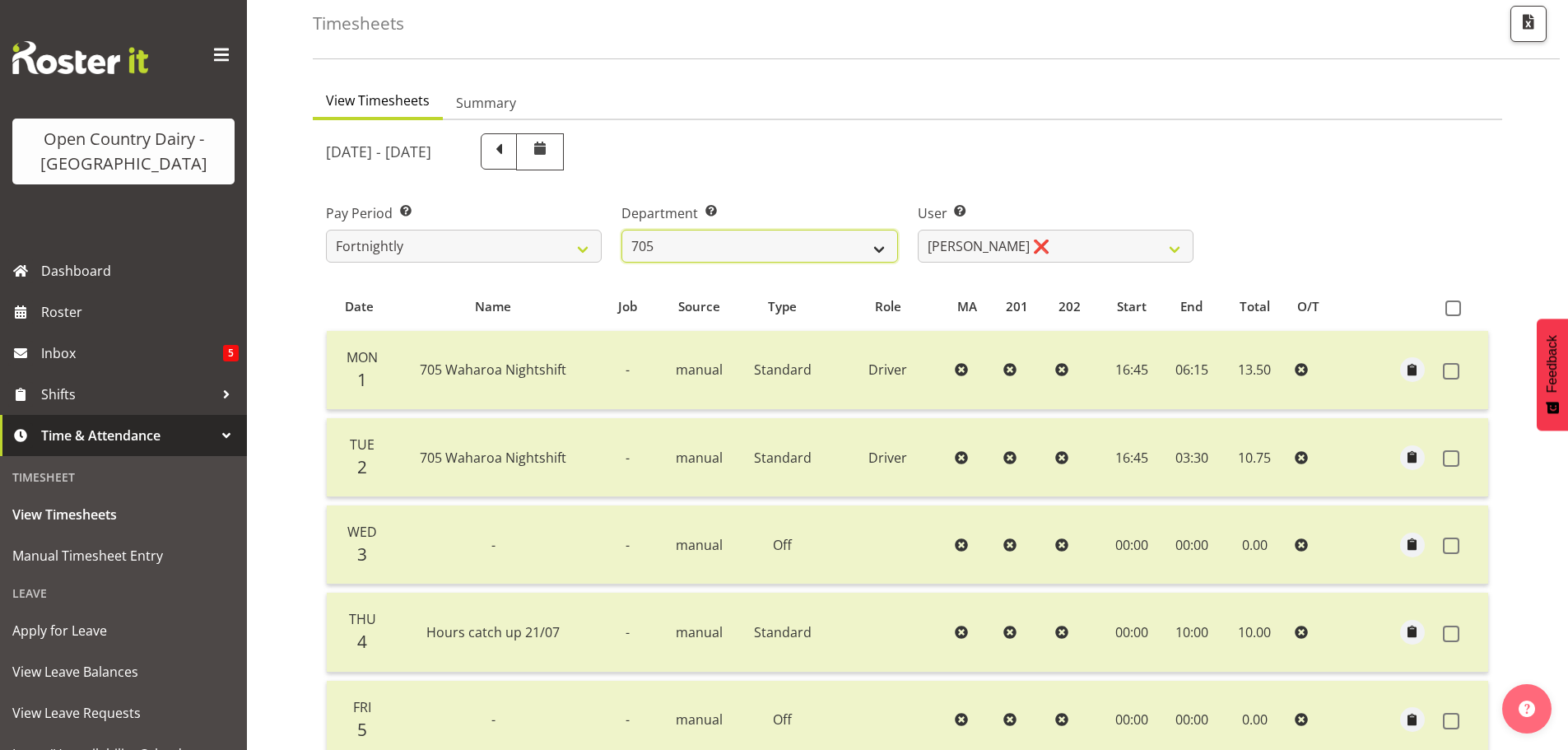
click at [742, 256] on select "701 702 703 704 705 706 707 708 709 710 711 712 713 714 715 716 717 718 719 720" at bounding box center [759, 246] width 276 height 33
select select "819"
click at [621, 229] on select "701 702 703 704 705 706 707 708 709 710 711 712 713 714 715 716 717 718 719 720" at bounding box center [759, 246] width 276 height 33
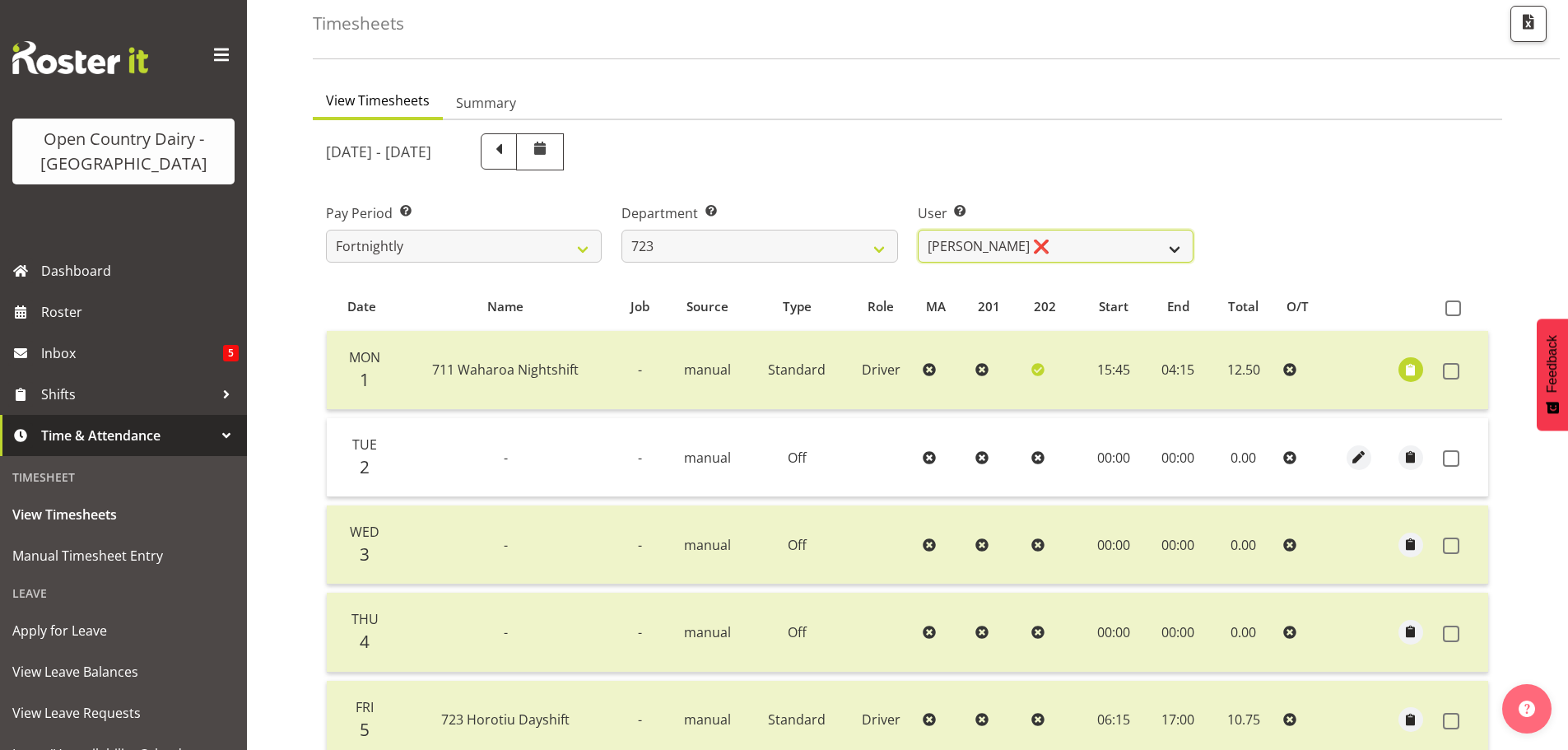
click at [1063, 253] on select "Daljeet Rai ❌ Manjinder Singh ❌ Prabhjot Singh ❌ Varninder Singh ❌" at bounding box center [1055, 246] width 276 height 33
select select "9511"
click at [918, 229] on select "Daljeet Rai ❌ Manjinder Singh ❌ Prabhjot Singh ❌ Varninder Singh ❌" at bounding box center [1055, 246] width 276 height 33
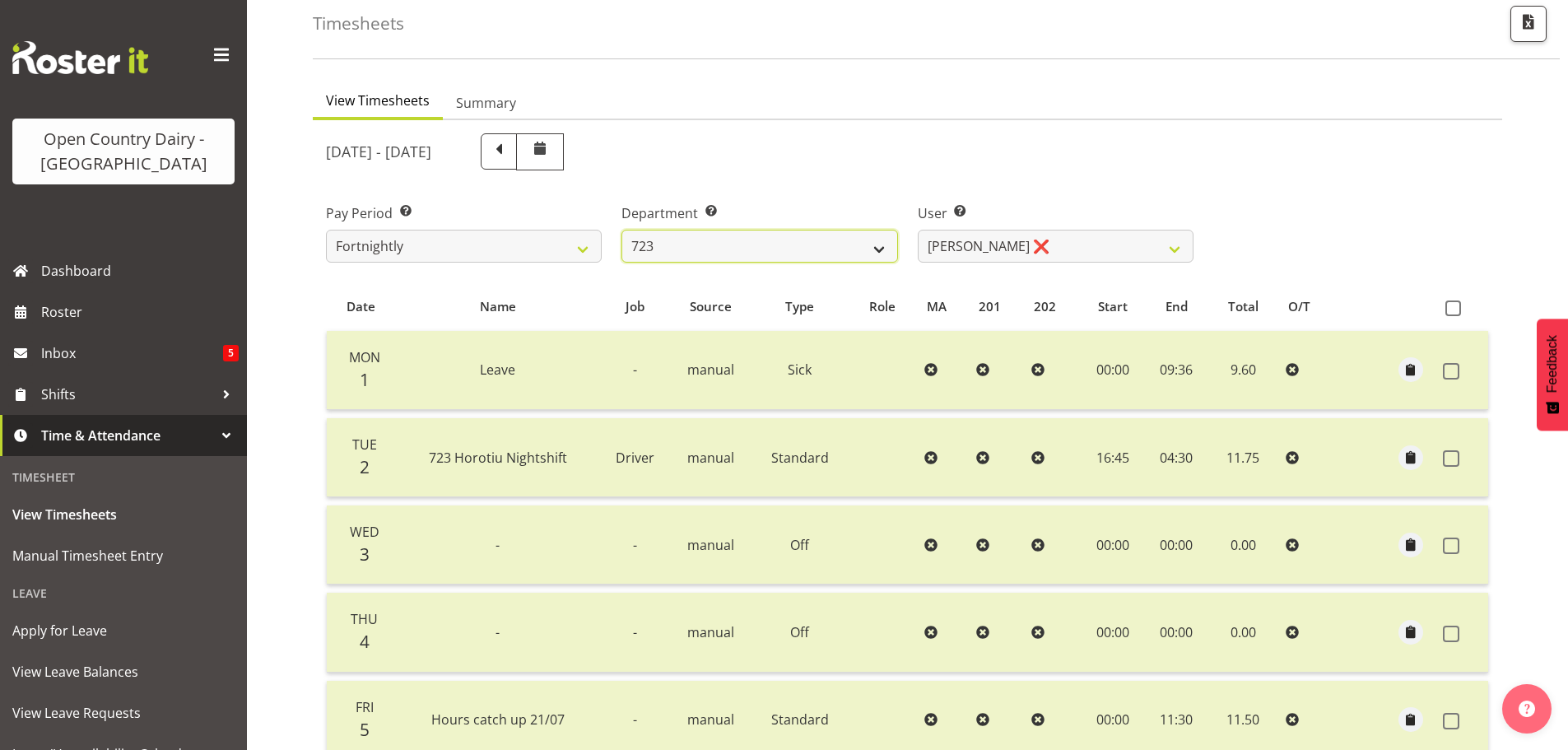
click at [714, 240] on select "701 702 703 704 705 706 707 708 709 710 711 712 713 714 715 716 717 718 719 720" at bounding box center [759, 246] width 276 height 33
select select "760"
click at [621, 229] on select "701 702 703 704 705 706 707 708 709 710 711 712 713 714 715 716 717 718 719 720" at bounding box center [759, 246] width 276 height 33
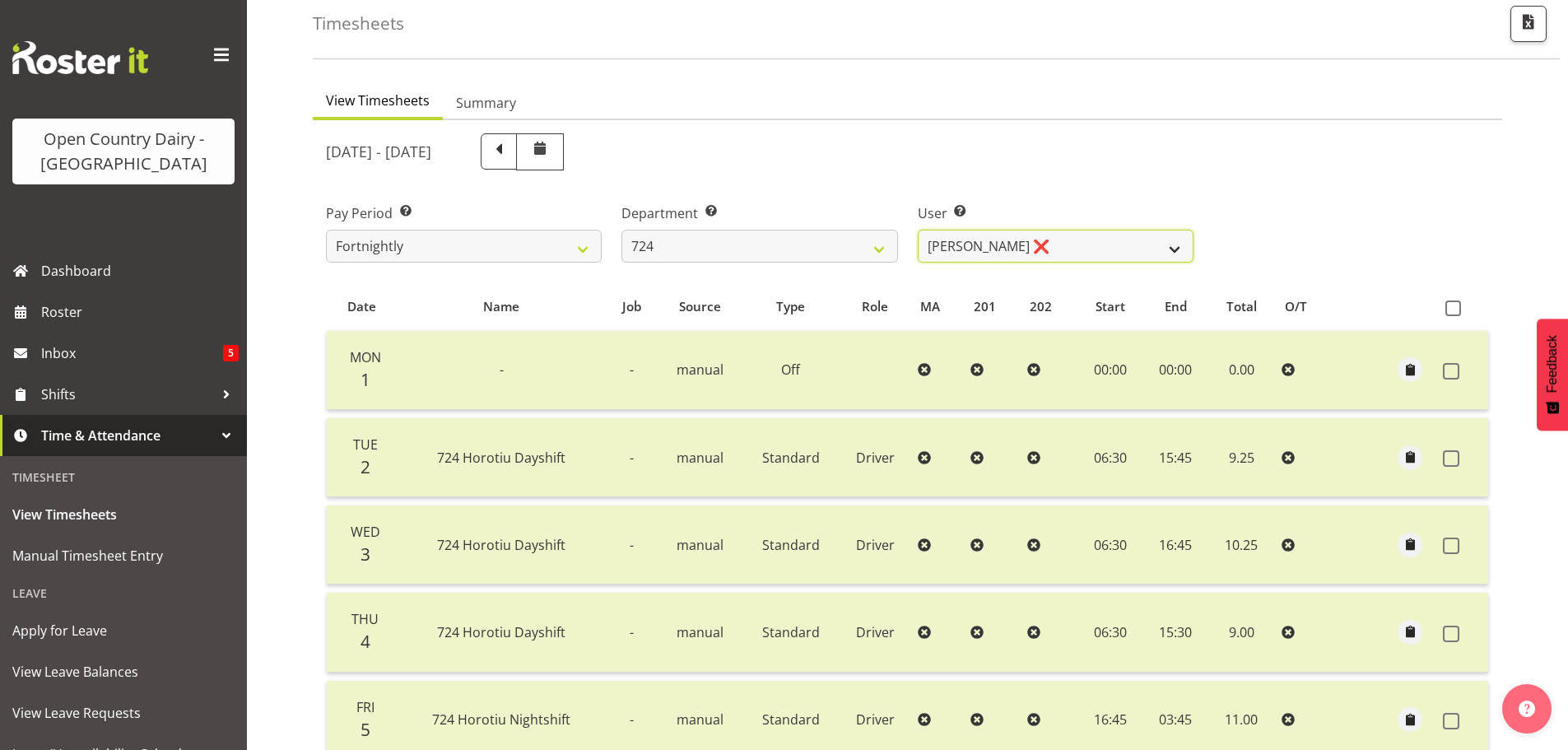
click at [1046, 249] on select "Brent Adams ❌ Jaspreet Singh ❌ John Walters ❌" at bounding box center [1055, 246] width 276 height 33
select select "10133"
click at [918, 229] on select "Brent Adams ❌ Jaspreet Singh ❌ John Walters ❌" at bounding box center [1055, 246] width 276 height 33
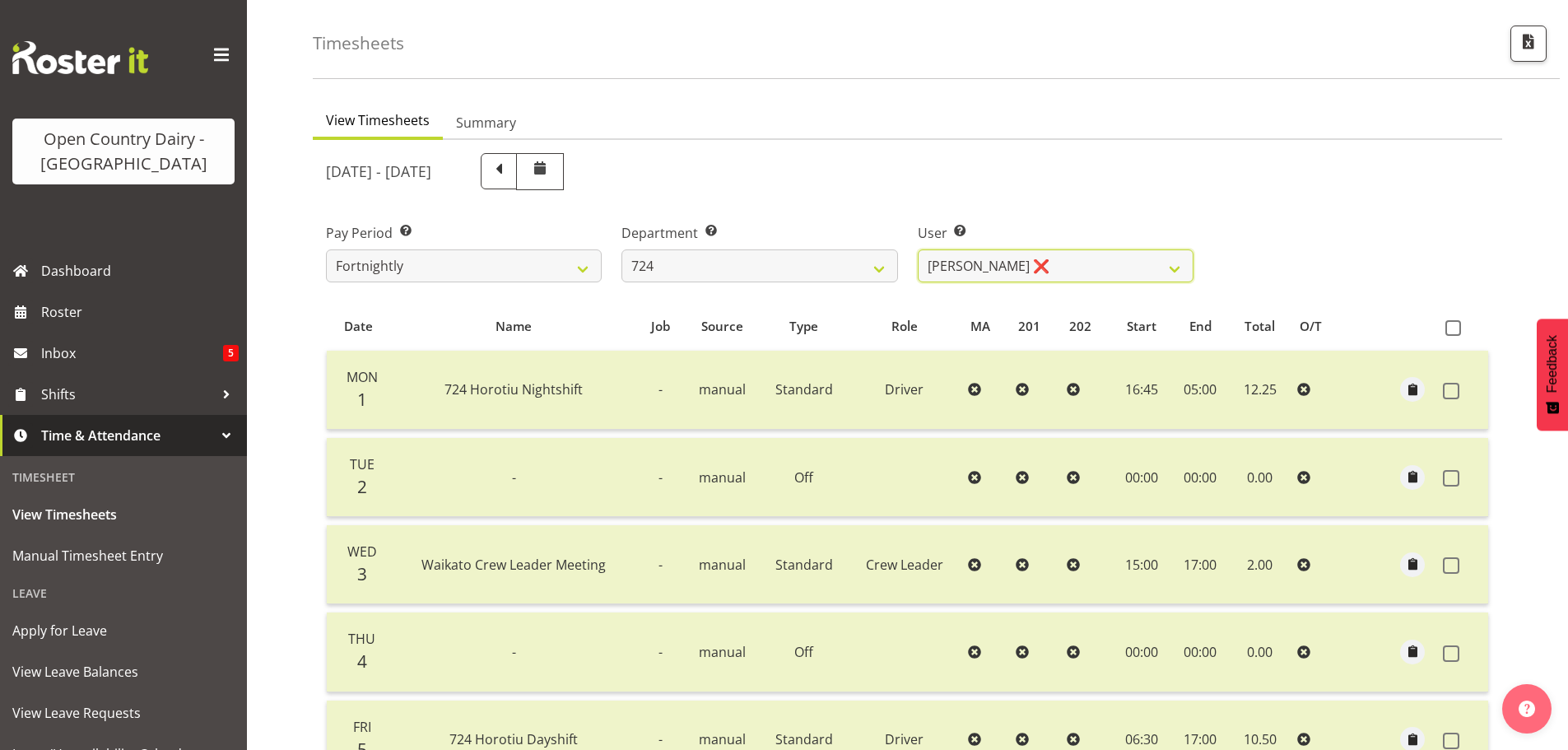
scroll to position [2, 0]
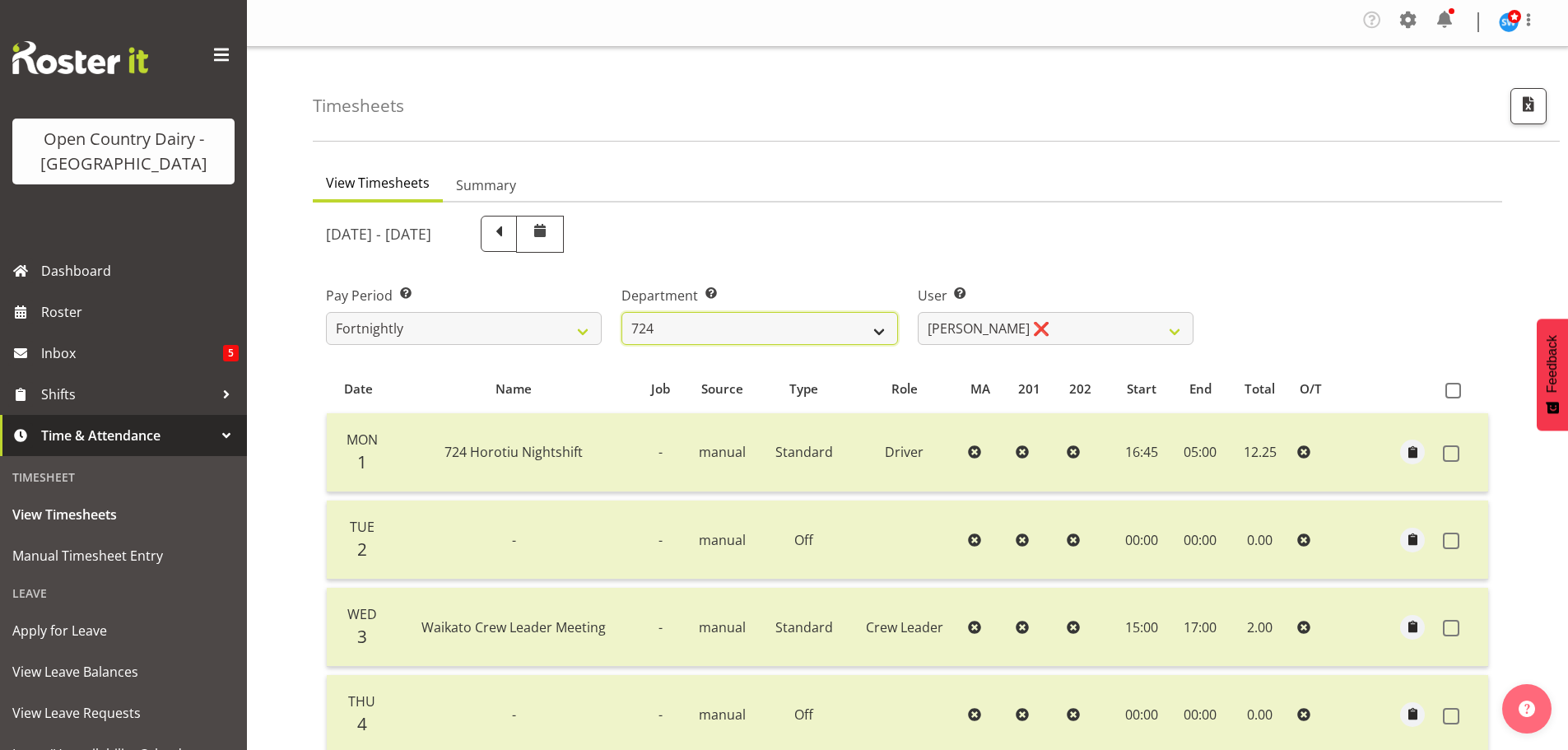
click at [763, 335] on select "701 702 703 704 705 706 707 708 709 710 711 712 713 714 715 716 717 718 719 720" at bounding box center [759, 329] width 276 height 33
select select "727"
click at [621, 312] on select "701 702 703 704 705 706 707 708 709 710 711 712 713 714 715 716 717 718 719 720" at bounding box center [759, 329] width 276 height 33
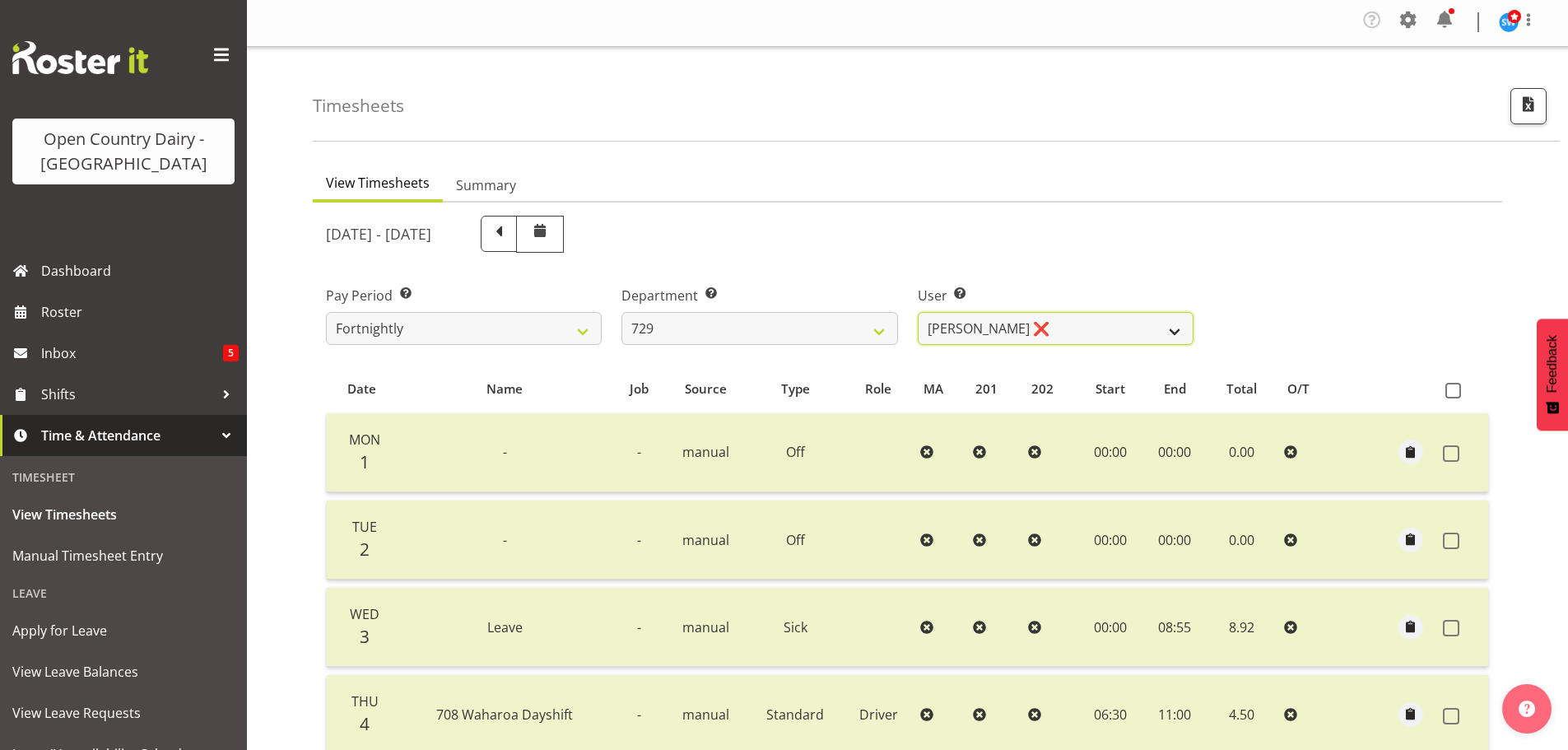
click at [1019, 318] on select "Craig Schlager-Reay ❌ Dave Trepels ❌ Jimi Jack ❌ Shannan Wood ❌" at bounding box center [1055, 329] width 276 height 33
select select "11232"
click at [918, 312] on select "Craig Schlager-Reay ❌ Dave Trepels ❌ Jimi Jack ❌ Shannan Wood ❌" at bounding box center [1055, 329] width 276 height 33
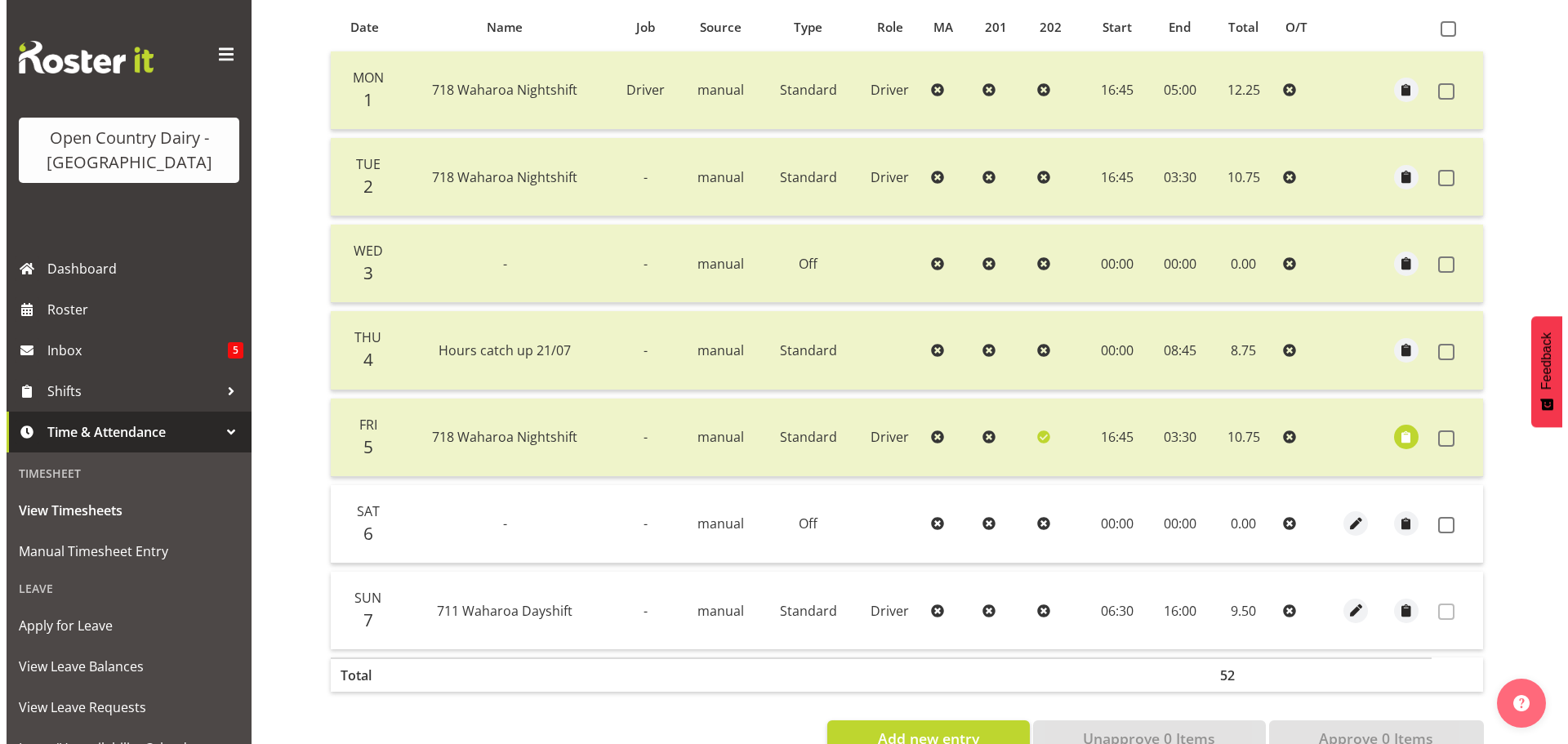
scroll to position [410, 0]
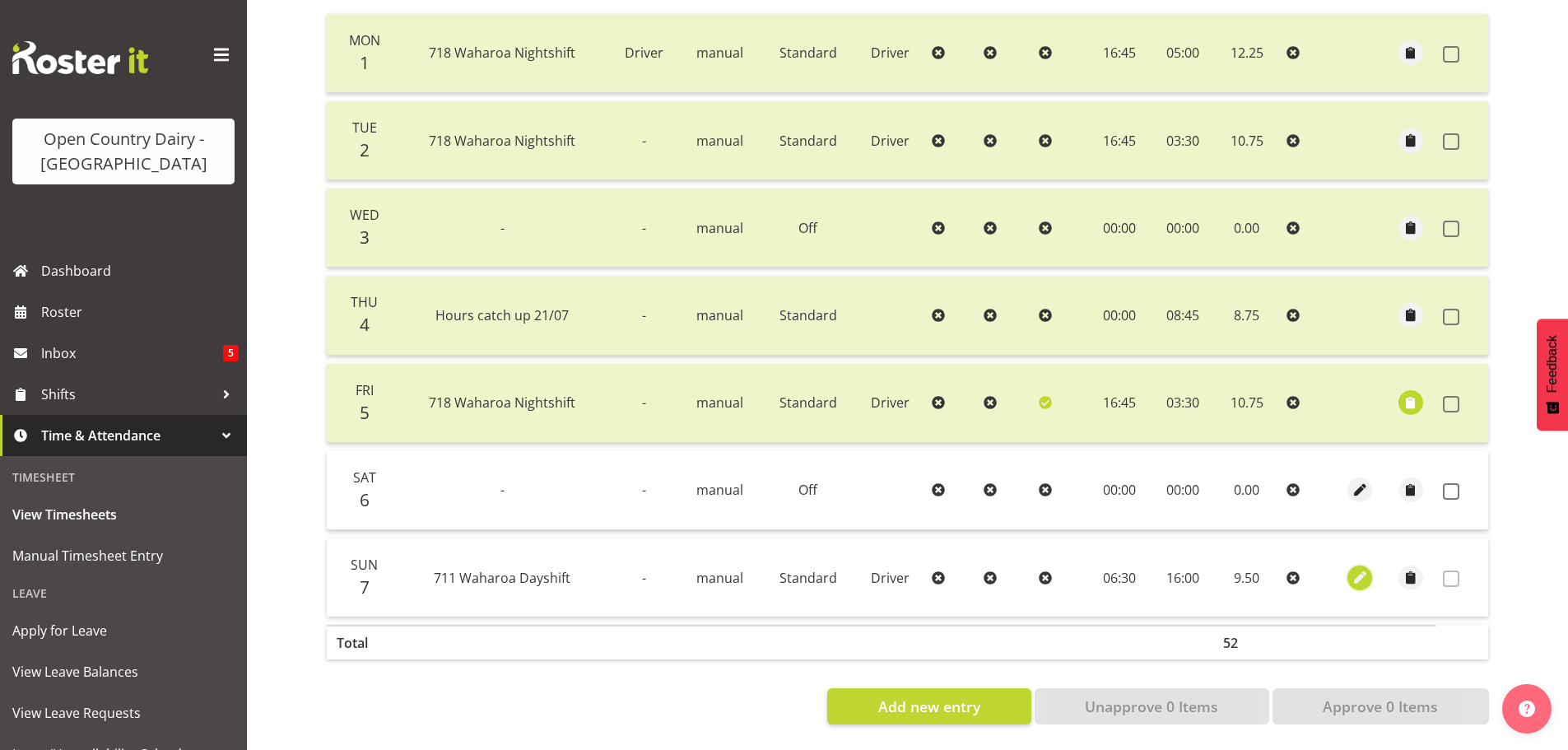
click at [1356, 567] on span "button" at bounding box center [1360, 577] width 19 height 19
select select "Standard"
select select "832"
select select "8"
select select "2025"
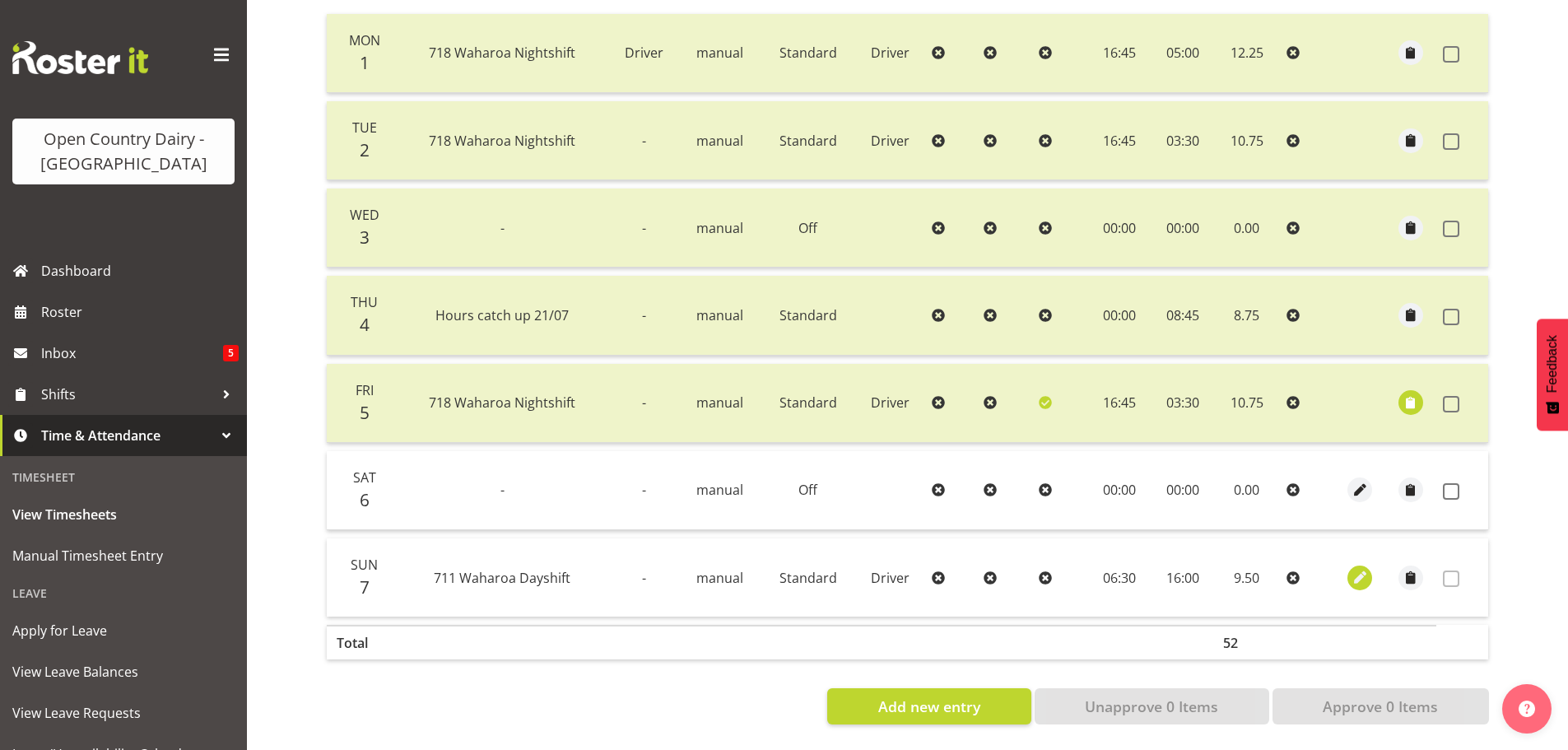
select select "16"
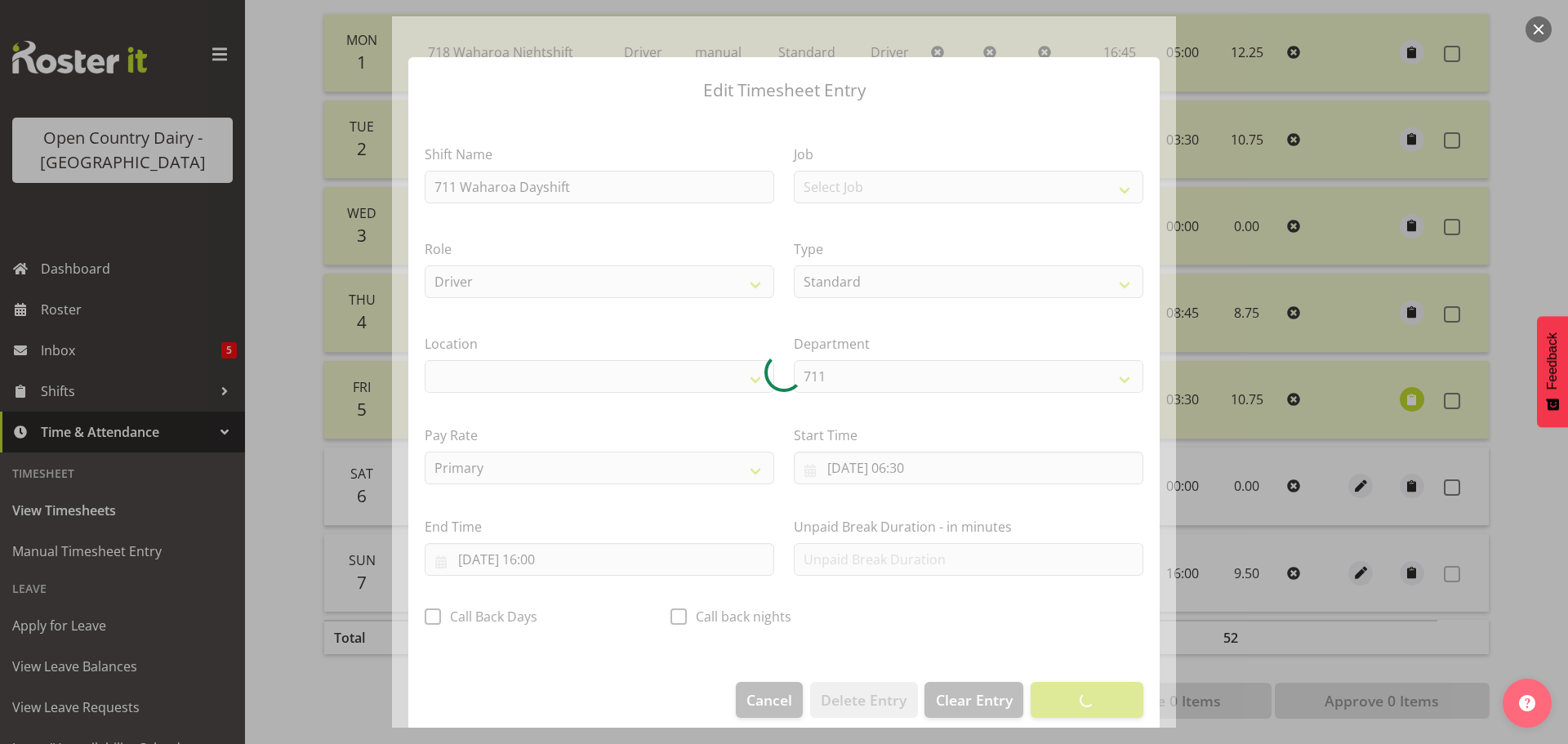
select select "1054"
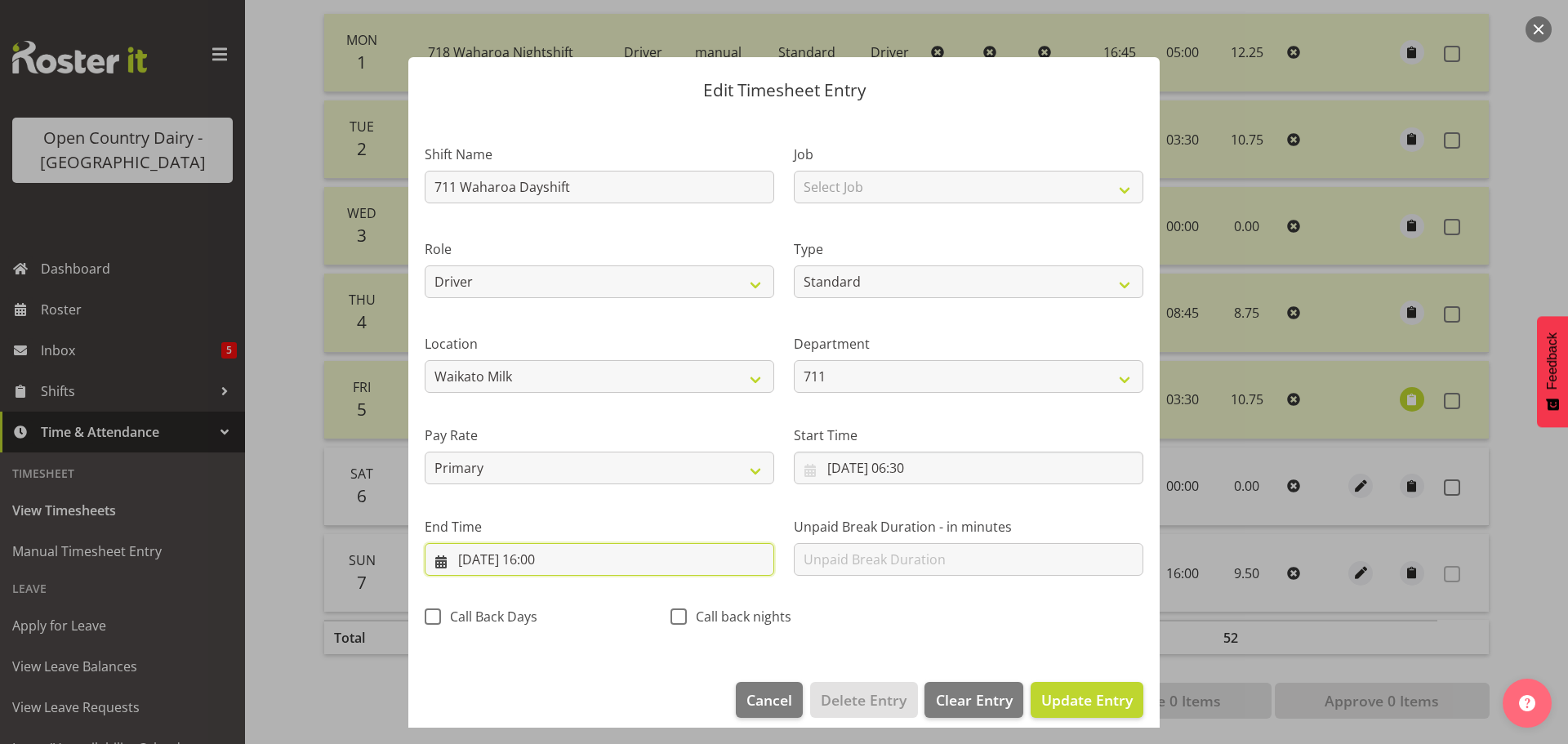
click at [543, 557] on input "07/09/2025, 16:00" at bounding box center [599, 560] width 349 height 33
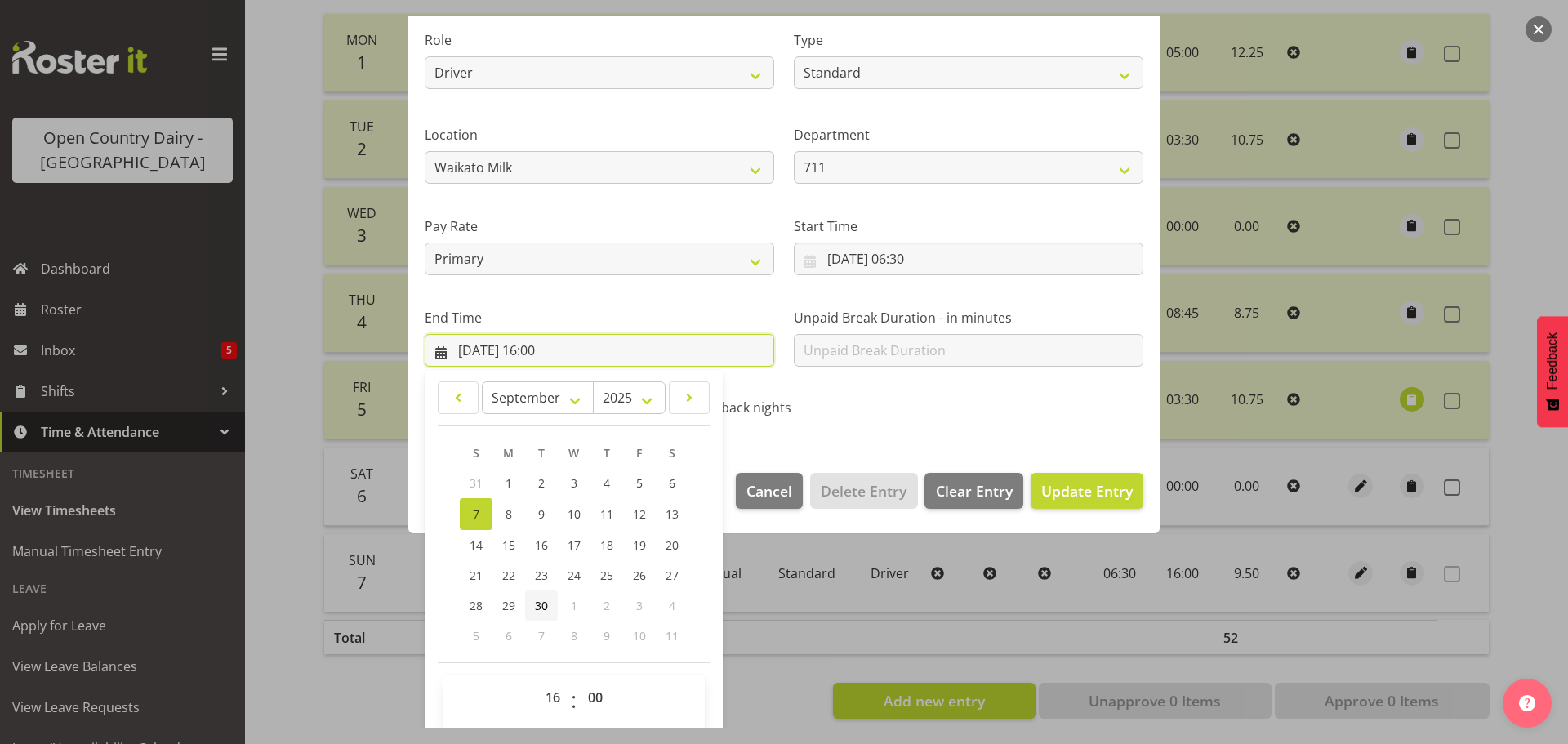
scroll to position [222, 0]
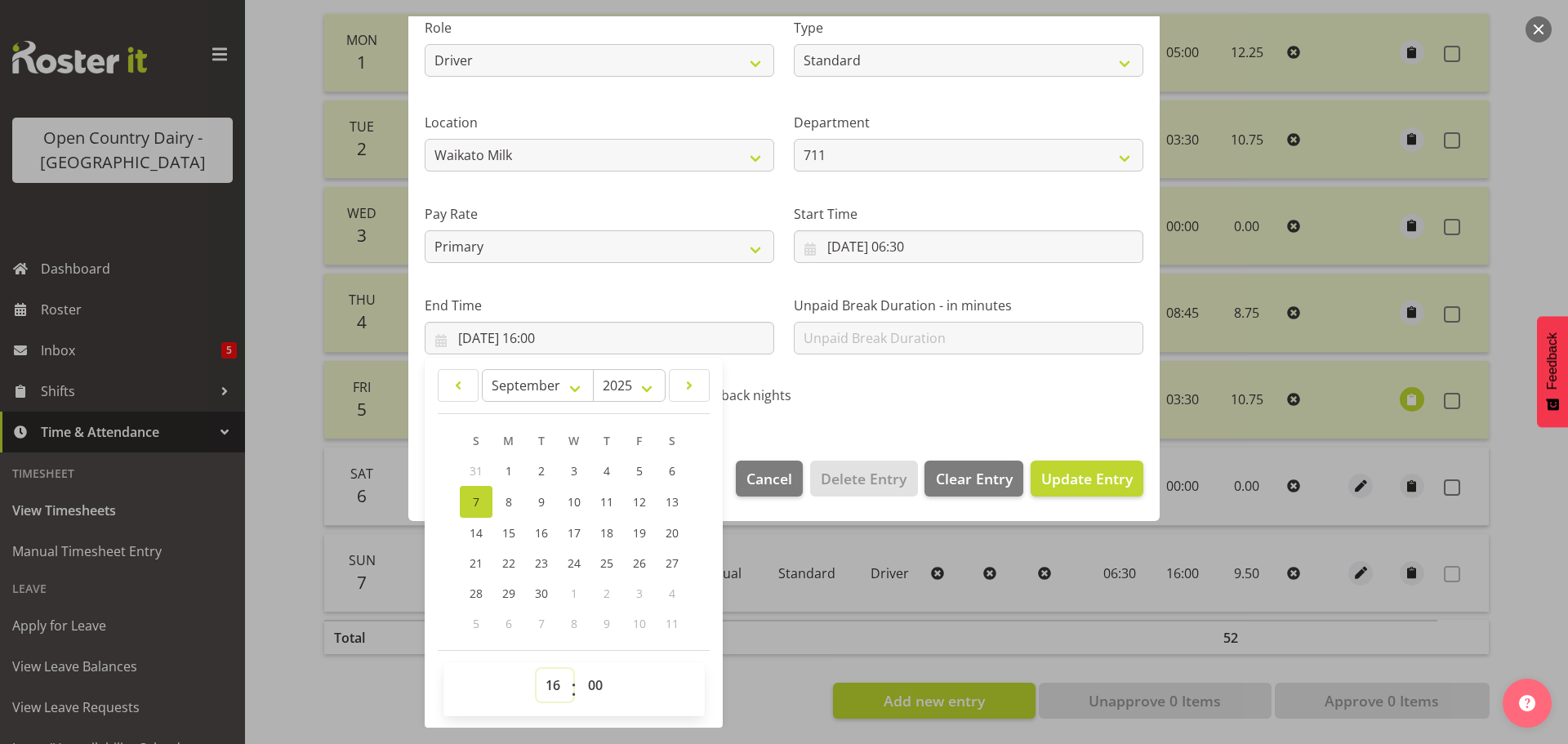
click at [550, 683] on select "00 01 02 03 04 05 06 07 08 09 10 11 12 13 14 15 16 17 18 19 20 21 22 23" at bounding box center [555, 685] width 37 height 33
select select "17"
click at [536, 668] on select "00 01 02 03 04 05 06 07 08 09 10 11 12 13 14 15 16 17 18 19 20 21 22 23" at bounding box center [555, 685] width 37 height 33
type input "07/09/2025, 17:00"
click at [593, 683] on select "00 01 02 03 04 05 06 07 08 09 10 11 12 13 14 15 16 17 18 19 20 21 22 23 24 25 2…" at bounding box center [597, 685] width 37 height 33
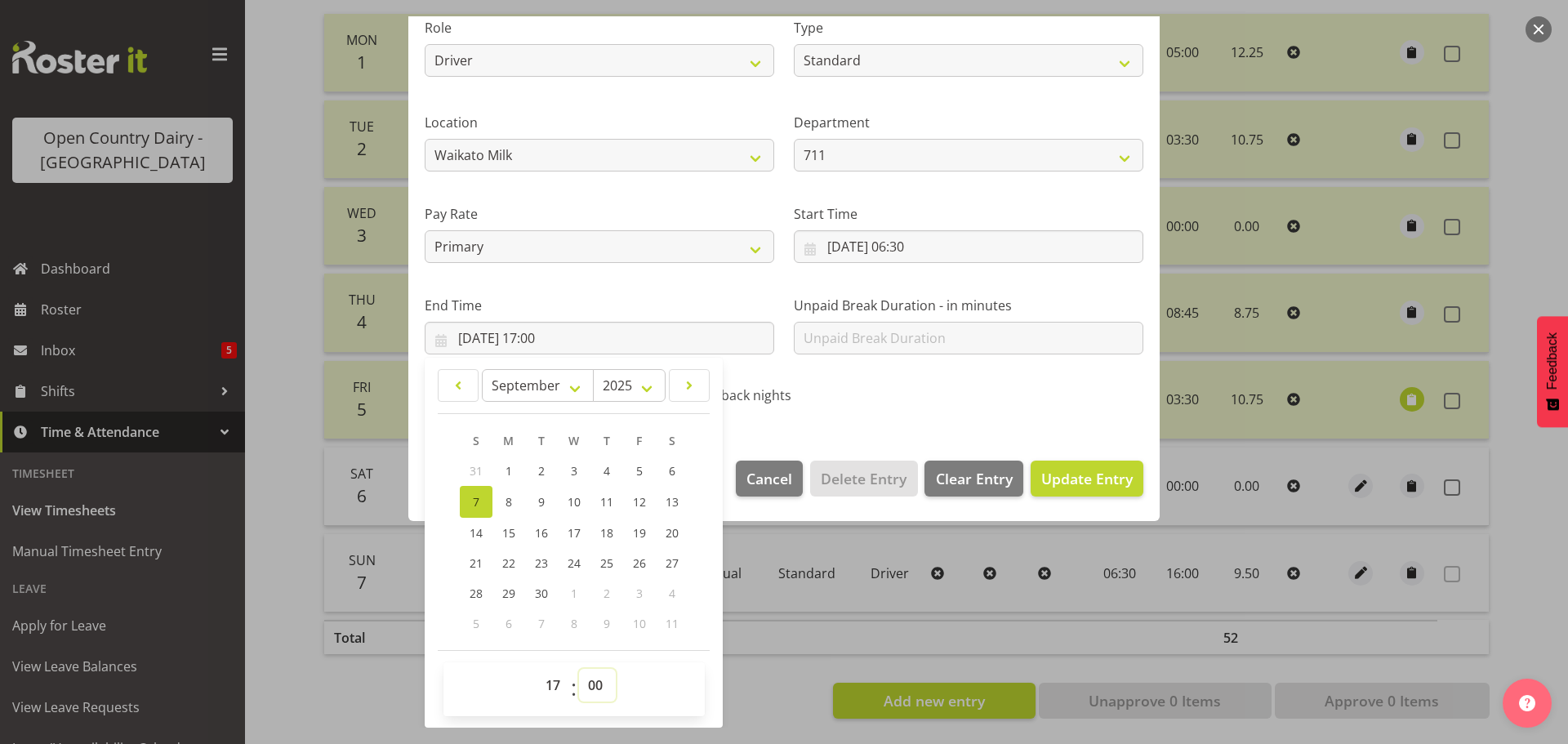
select select "15"
click at [579, 668] on select "00 01 02 03 04 05 06 07 08 09 10 11 12 13 14 15 16 17 18 19 20 21 22 23 24 25 2…" at bounding box center [597, 685] width 37 height 33
type input "07/09/2025, 17:15"
click at [1053, 478] on span "Update Entry" at bounding box center [1087, 478] width 91 height 20
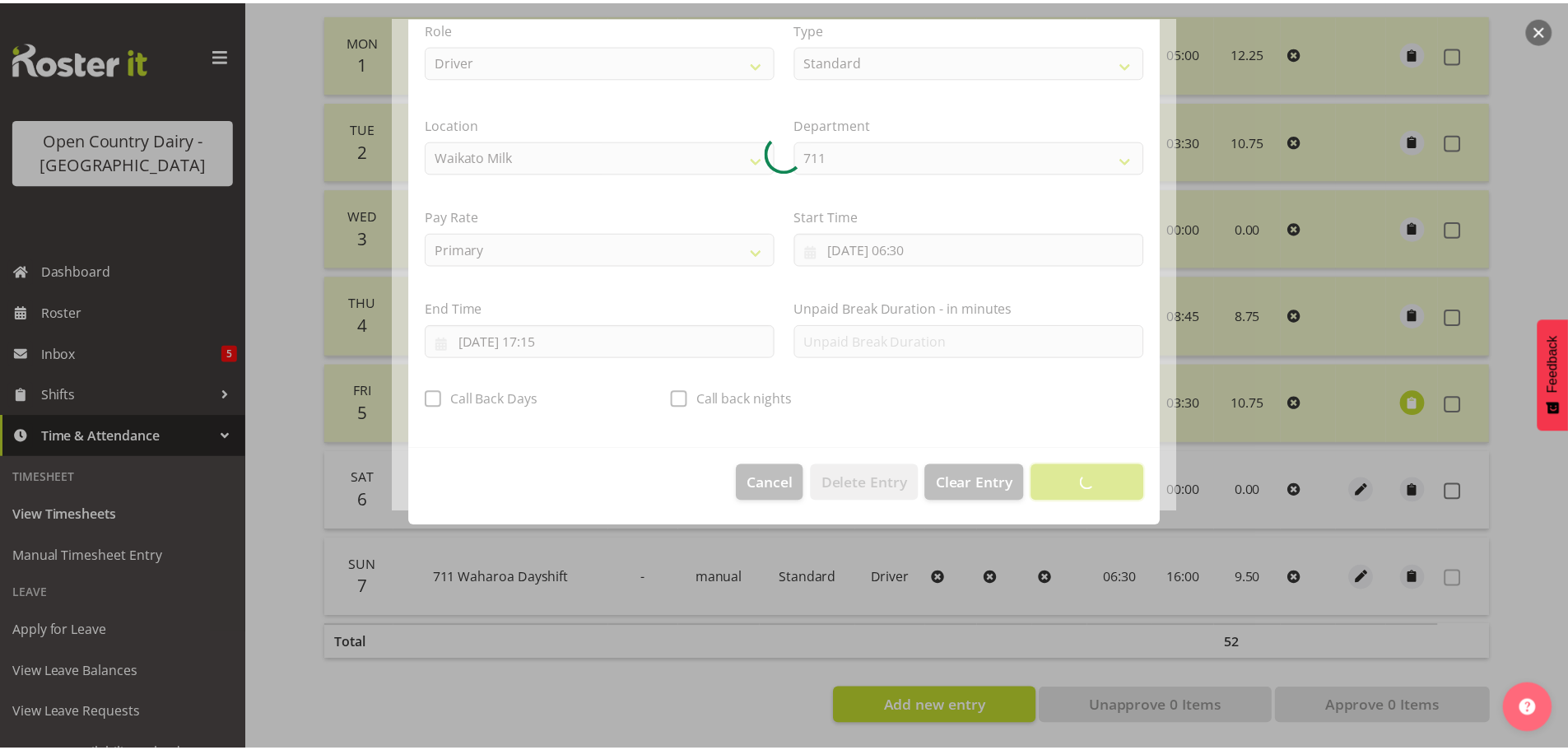
scroll to position [15, 0]
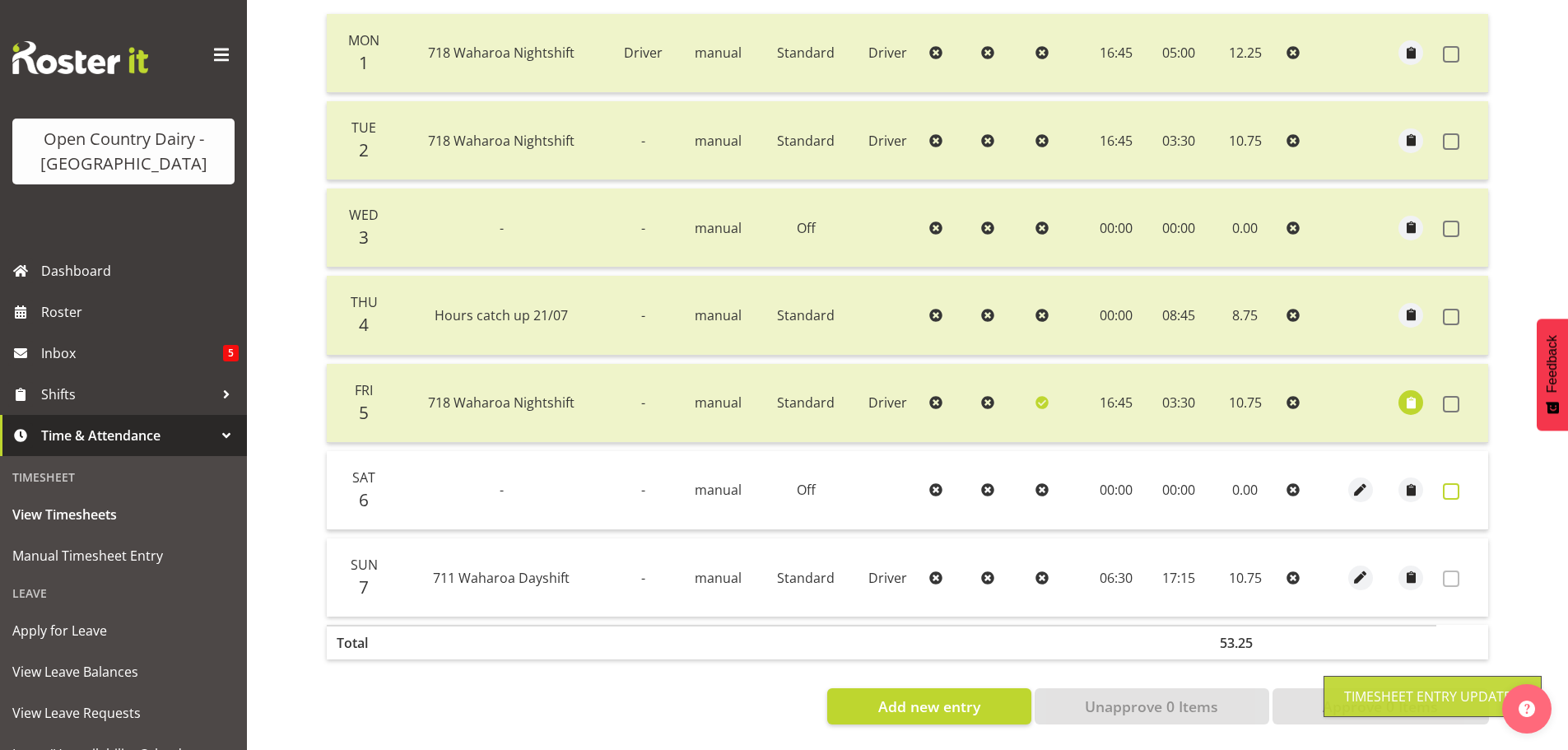
click at [1446, 483] on span at bounding box center [1451, 491] width 17 height 17
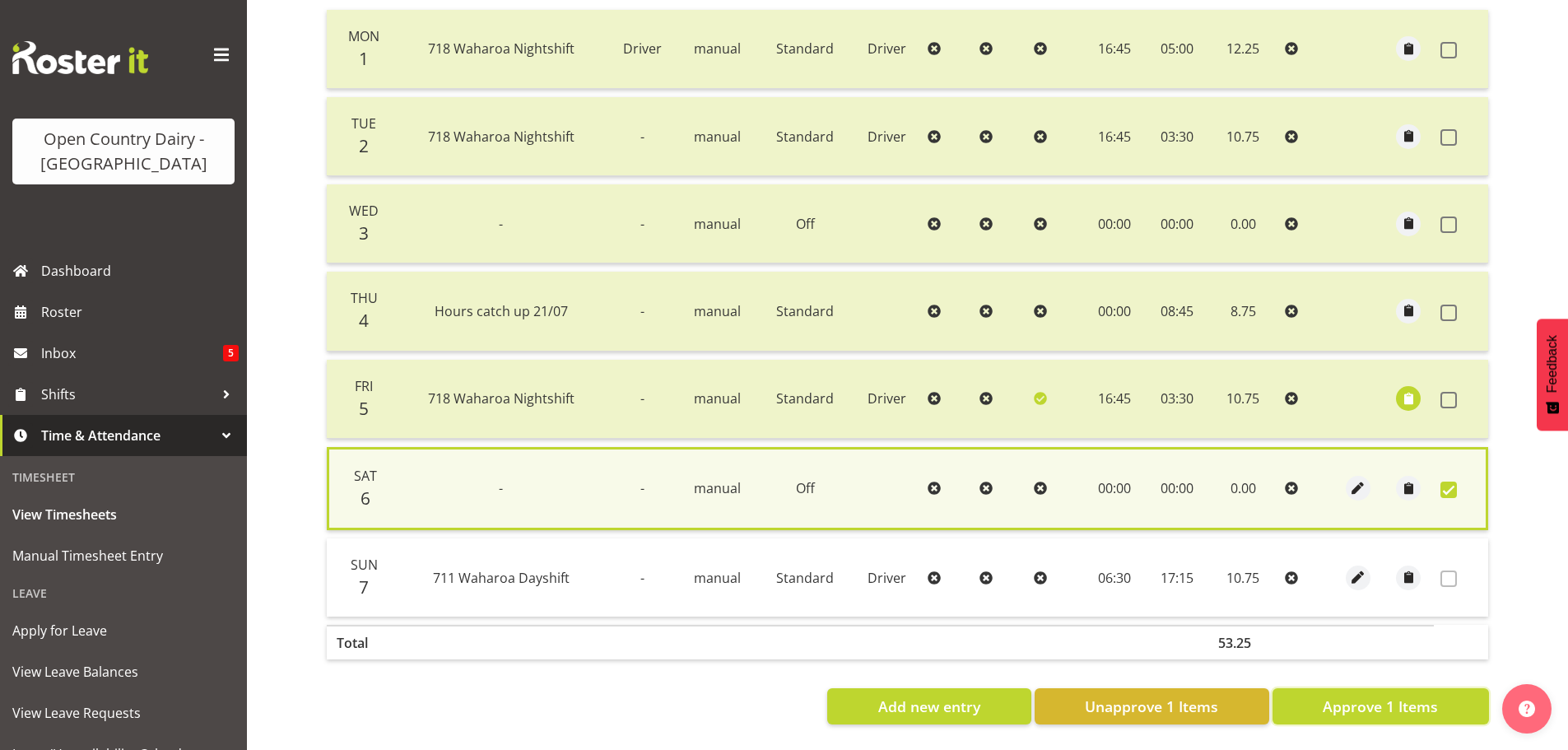
click at [1318, 699] on button "Approve 1 Items" at bounding box center [1380, 707] width 216 height 37
checkbox input "false"
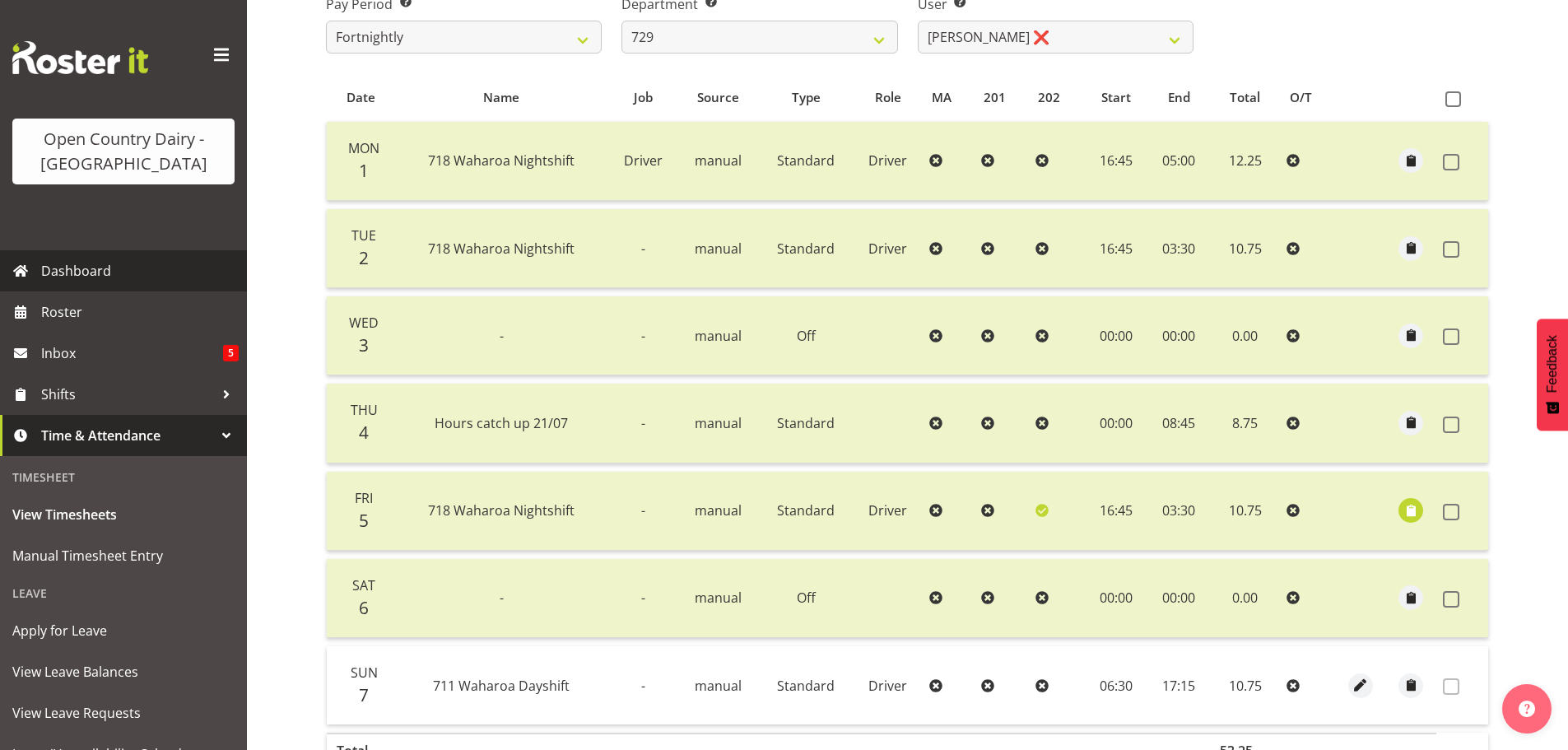
scroll to position [84, 0]
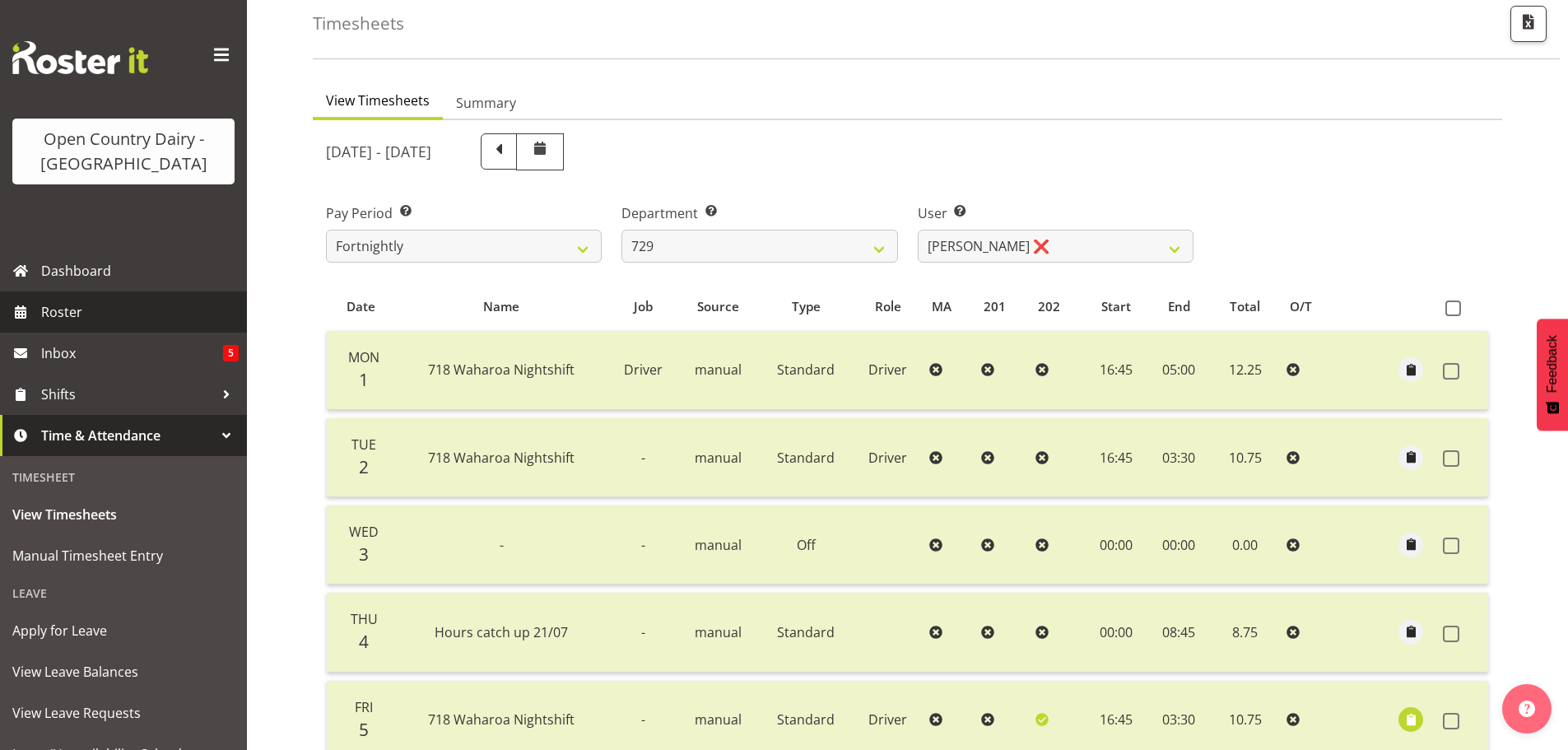
click at [54, 306] on span "Roster" at bounding box center [139, 312] width 197 height 24
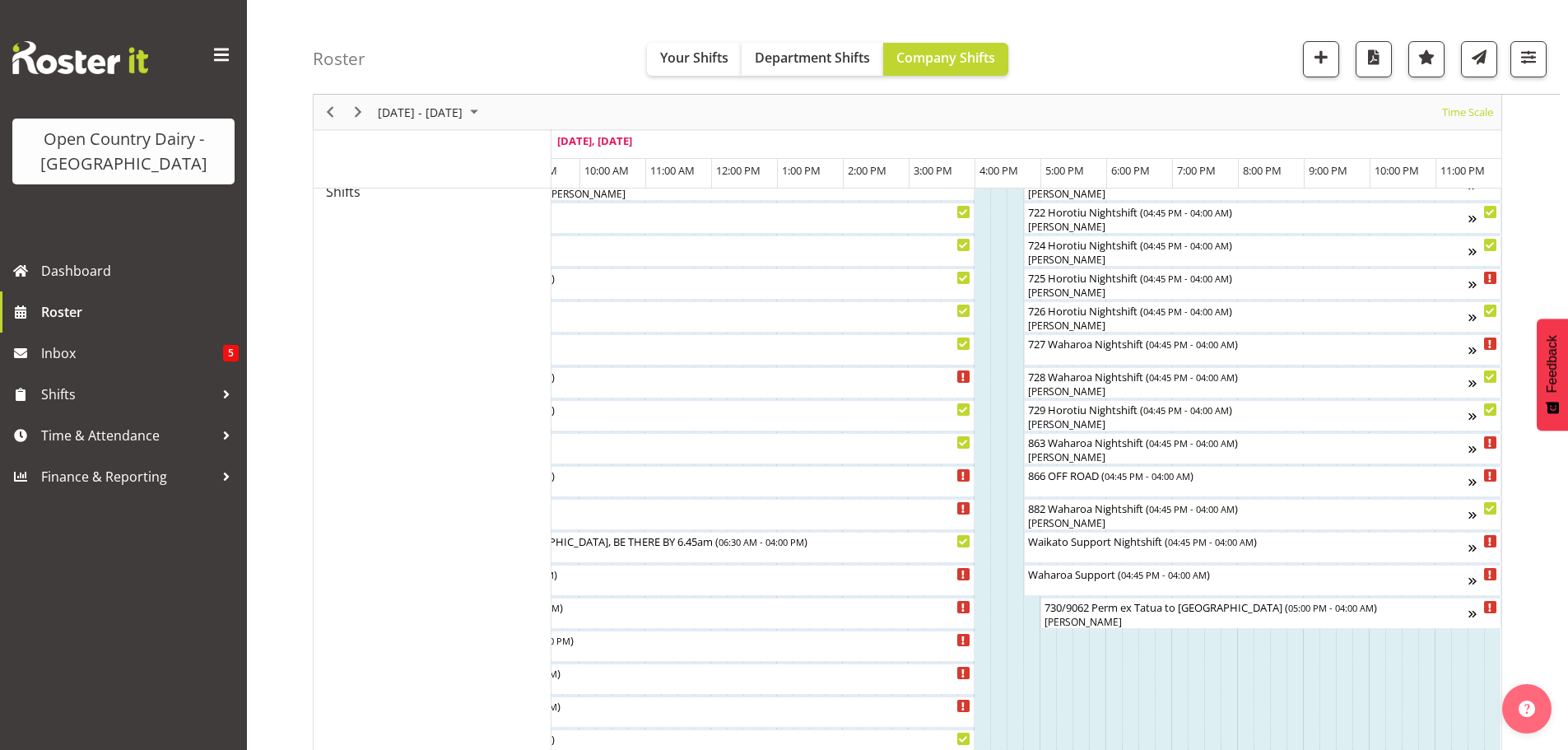
scroll to position [938, 0]
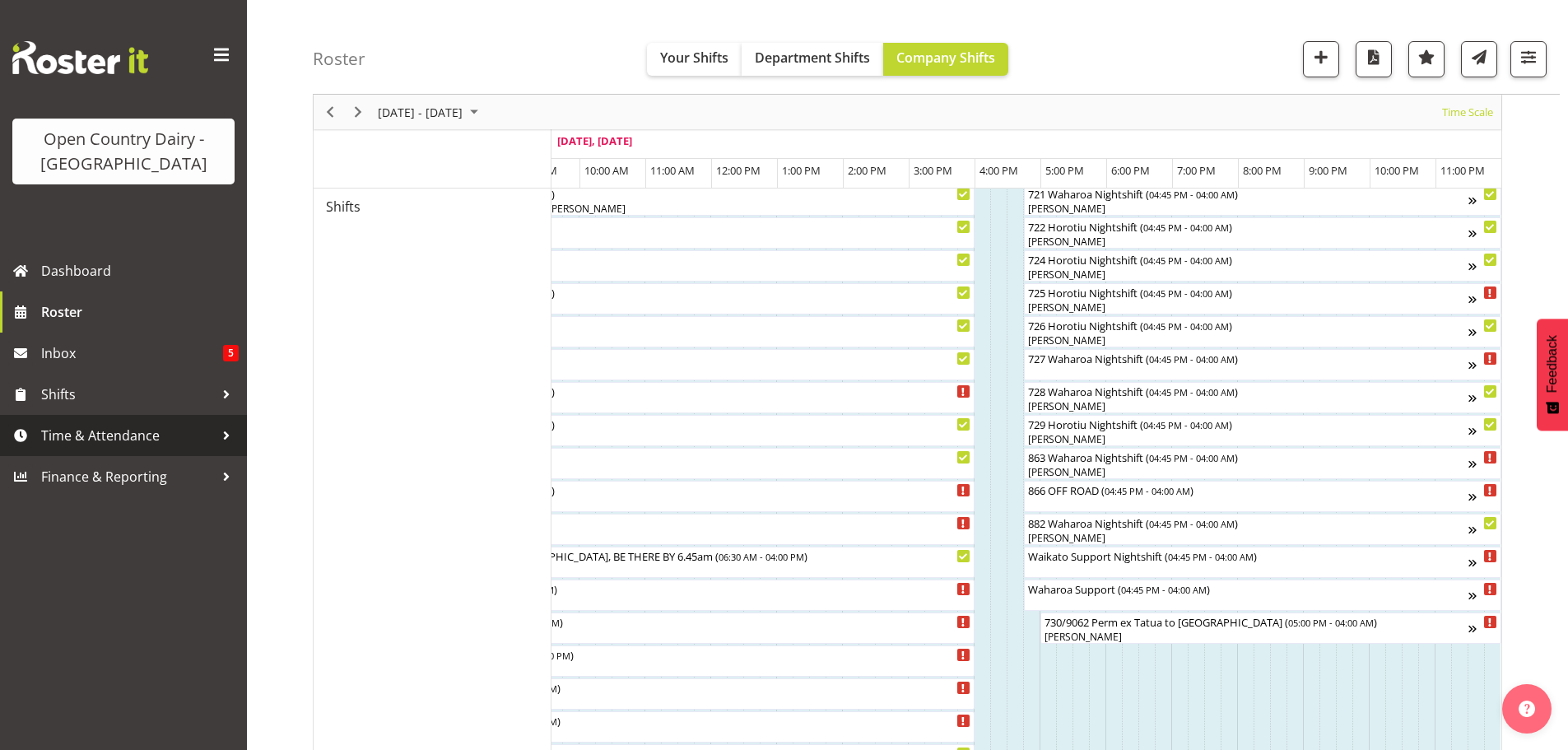
click at [88, 442] on span "Time & Attendance" at bounding box center [127, 435] width 173 height 24
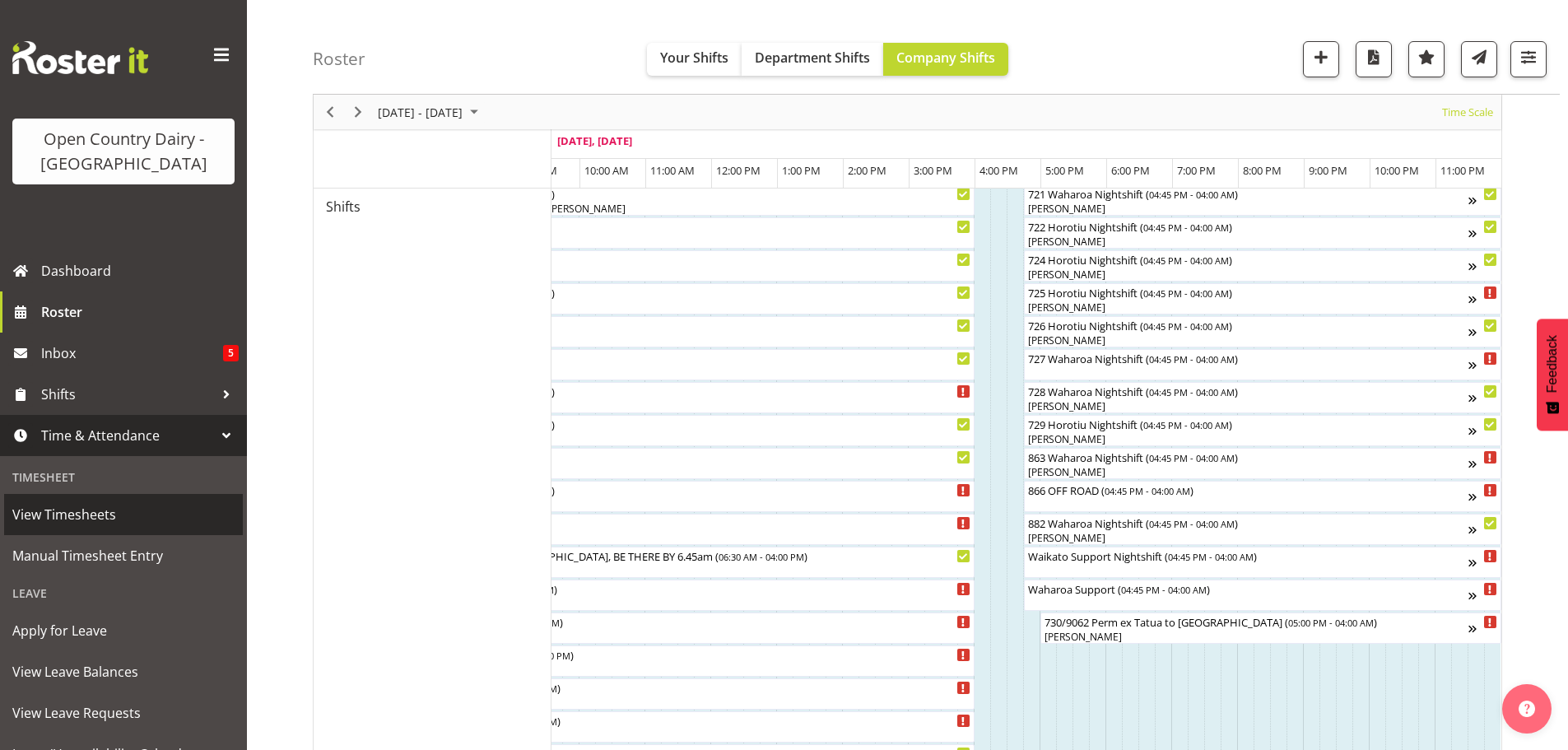
click at [63, 504] on span "View Timesheets" at bounding box center [123, 514] width 223 height 24
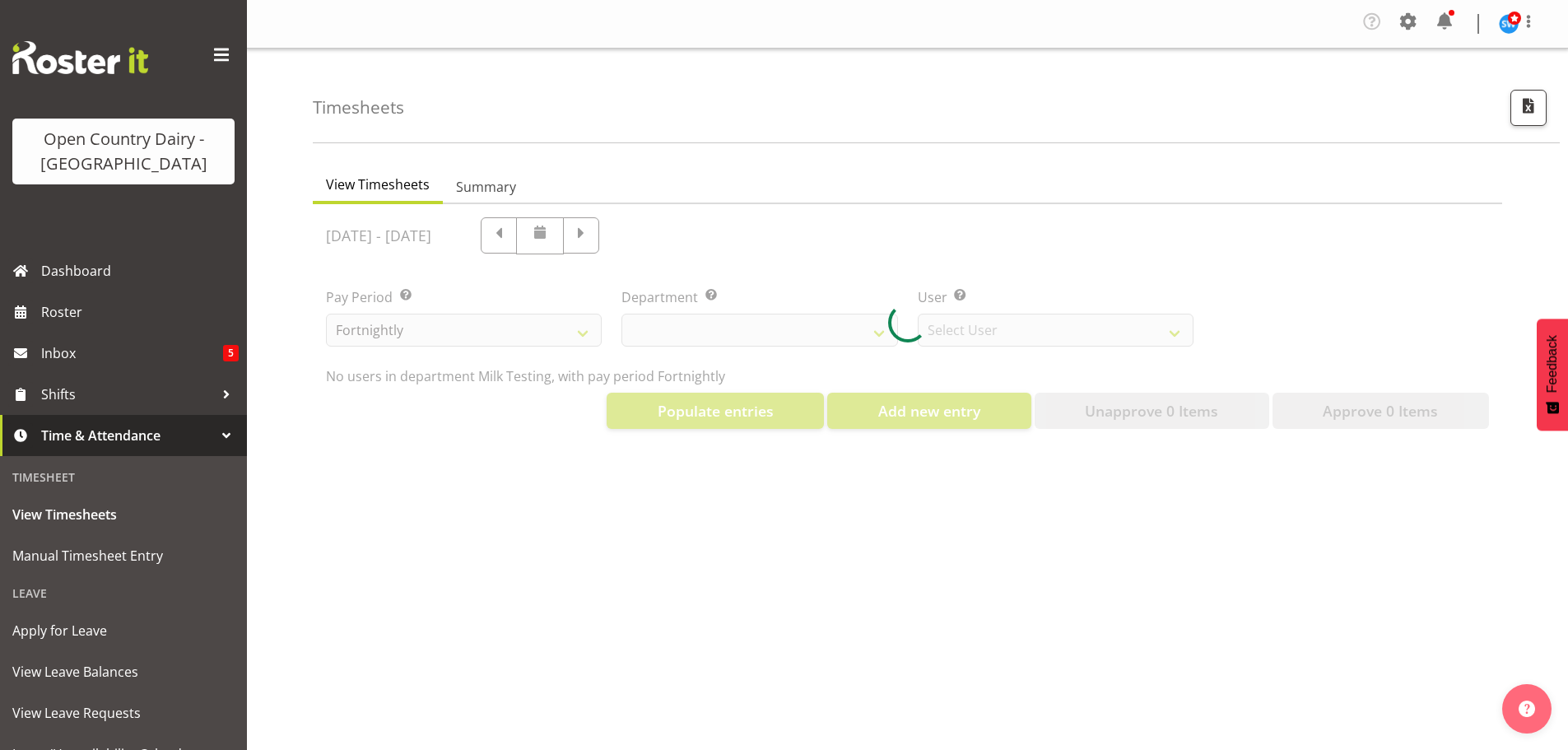
select select "733"
select select "7414"
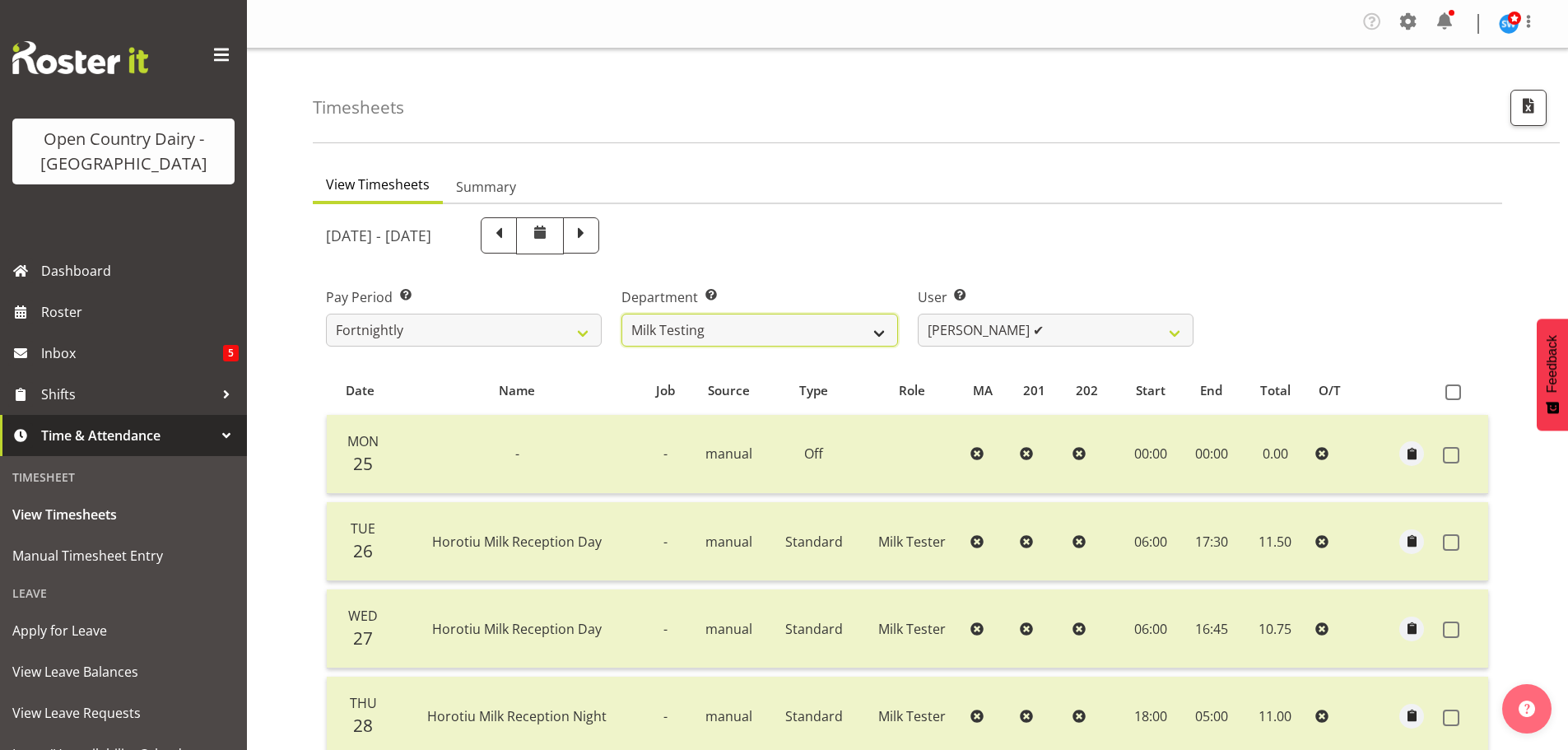
click at [713, 332] on select "701 702 703 704 705 706 707 708 709 710 711 712 713 714 715 716 717 718 719 720" at bounding box center [759, 330] width 276 height 33
click at [522, 275] on div "Pay Period Select which pay period you would like to view. Fortnightly" at bounding box center [464, 310] width 296 height 92
click at [592, 238] on span at bounding box center [581, 234] width 22 height 22
select select
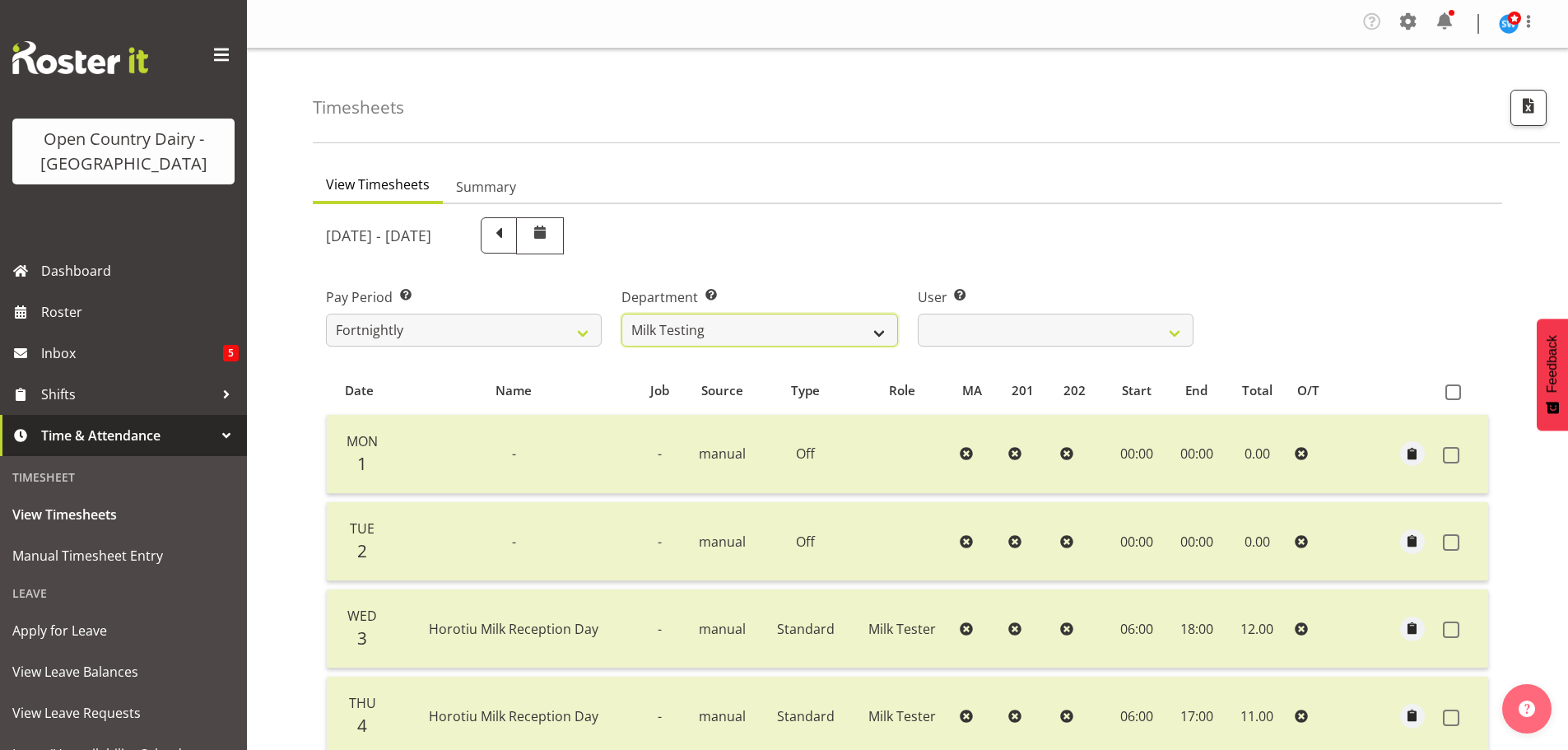
click at [748, 332] on select "701 702 703 704 705 706 707 708 709 710 711 712 713 714 715 716 717 718 719 720" at bounding box center [759, 330] width 276 height 33
click at [621, 314] on select "701 702 703 704 705 706 707 708 709 710 711 712 713 714 715 716 717 718 719 720" at bounding box center [759, 330] width 276 height 33
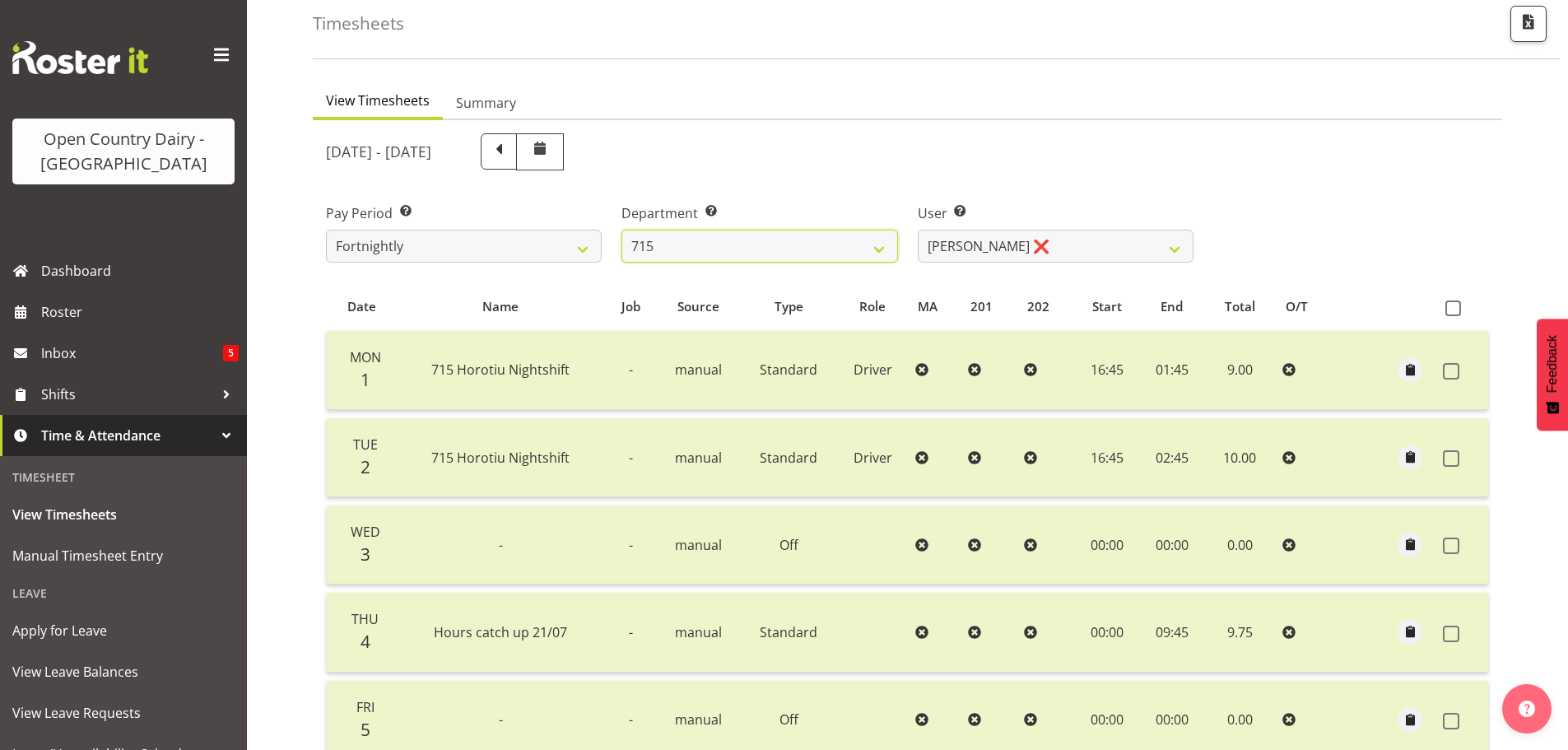
scroll to position [2, 0]
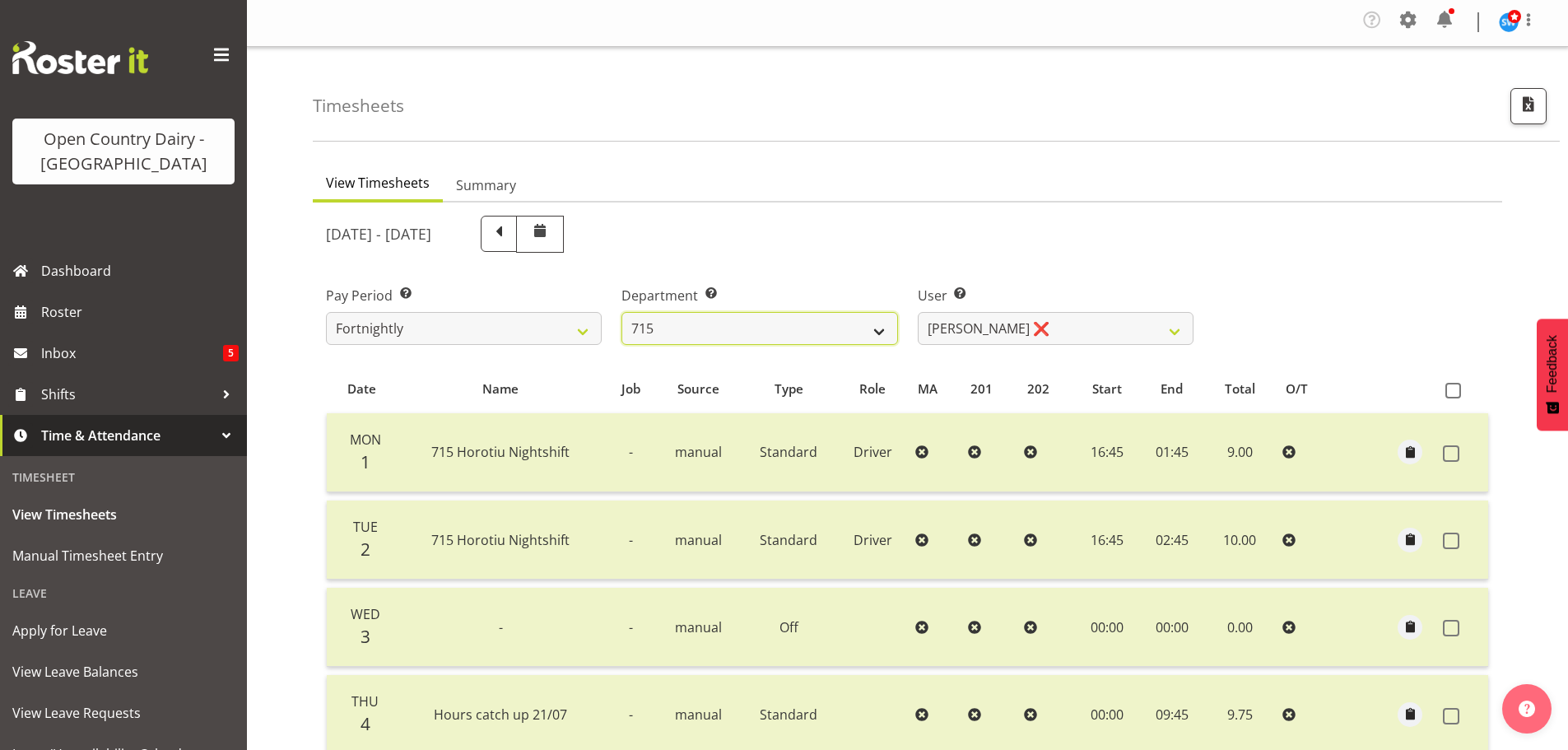
click at [750, 326] on select "701 702 703 704 705 706 707 708 709 710 711 712 713 714 715 716 717 718 719 720" at bounding box center [759, 329] width 276 height 33
select select "754"
click at [621, 312] on select "701 702 703 704 705 706 707 708 709 710 711 712 713 714 715 716 717 718 719 720" at bounding box center [759, 329] width 276 height 33
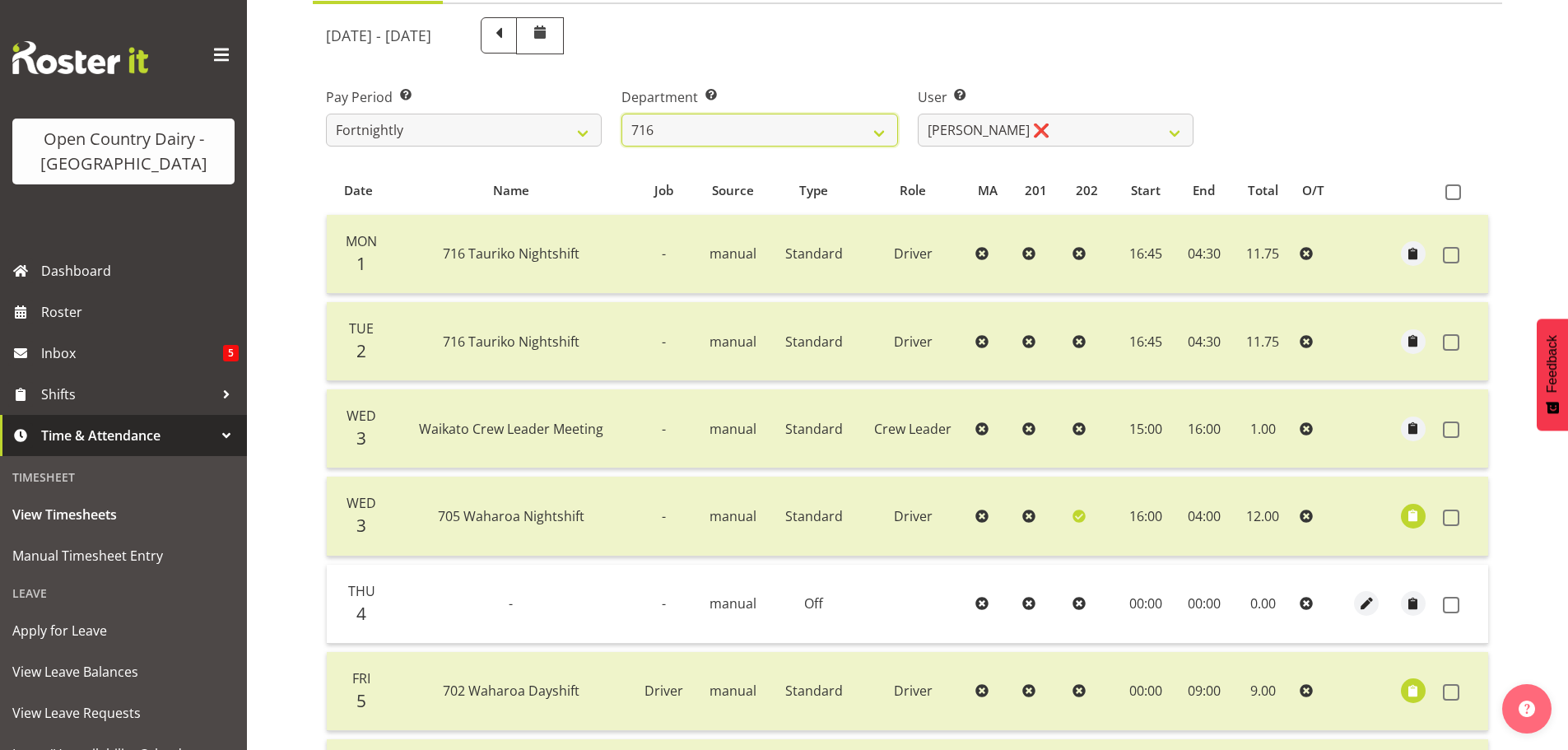
scroll to position [495, 0]
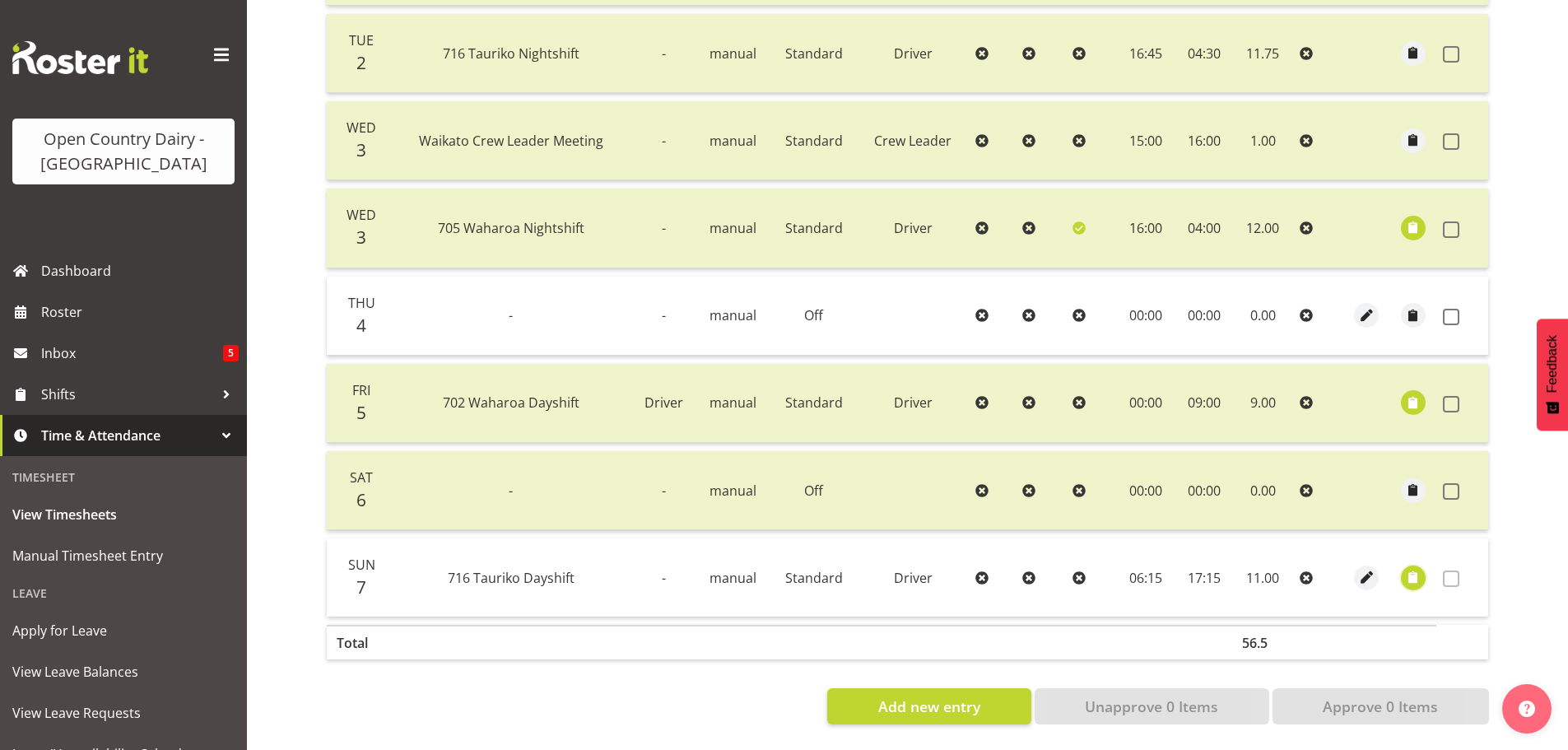
click at [1412, 568] on span "button" at bounding box center [1412, 577] width 19 height 19
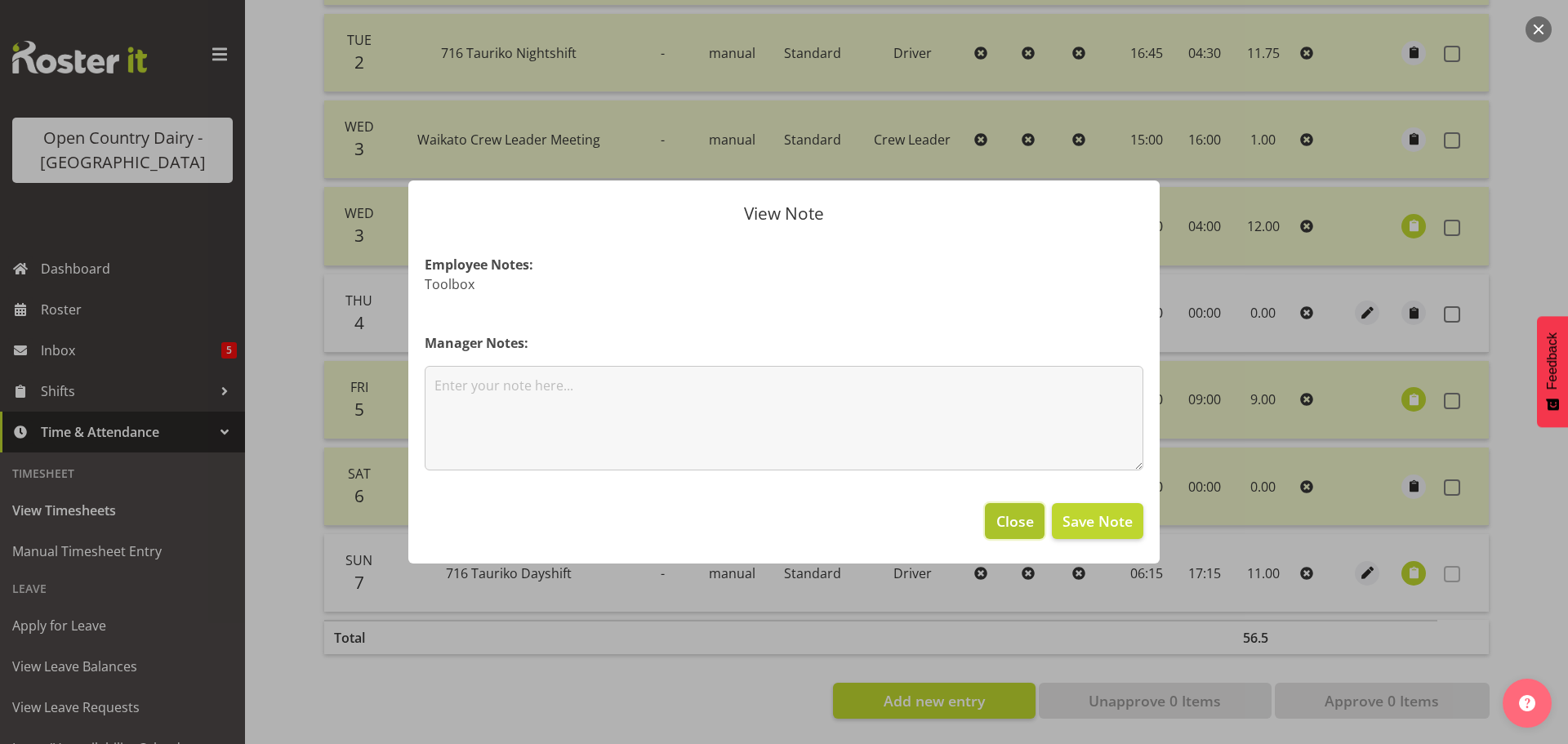
click at [1015, 512] on span "Close" at bounding box center [1015, 521] width 38 height 22
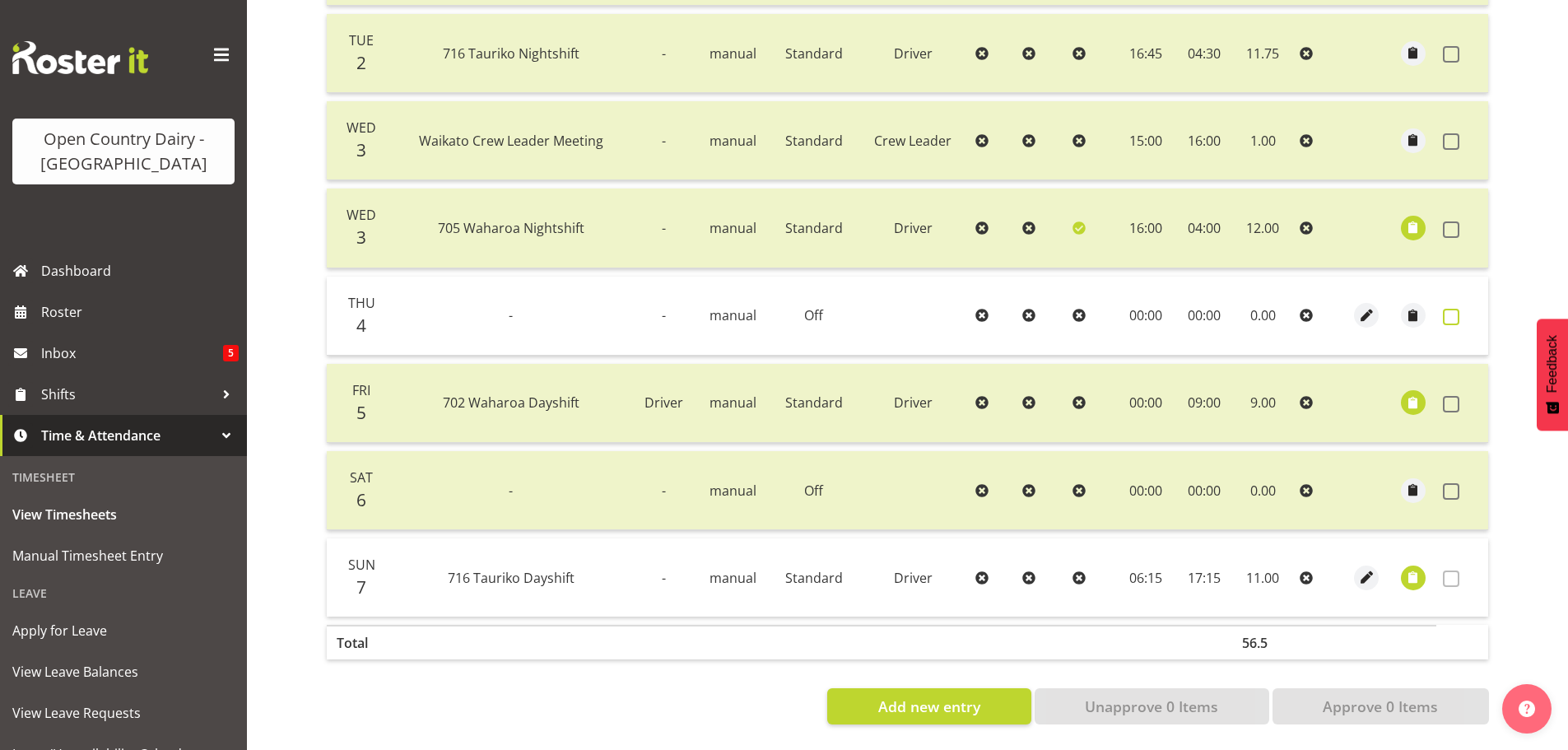
click at [1451, 309] on span at bounding box center [1451, 316] width 17 height 17
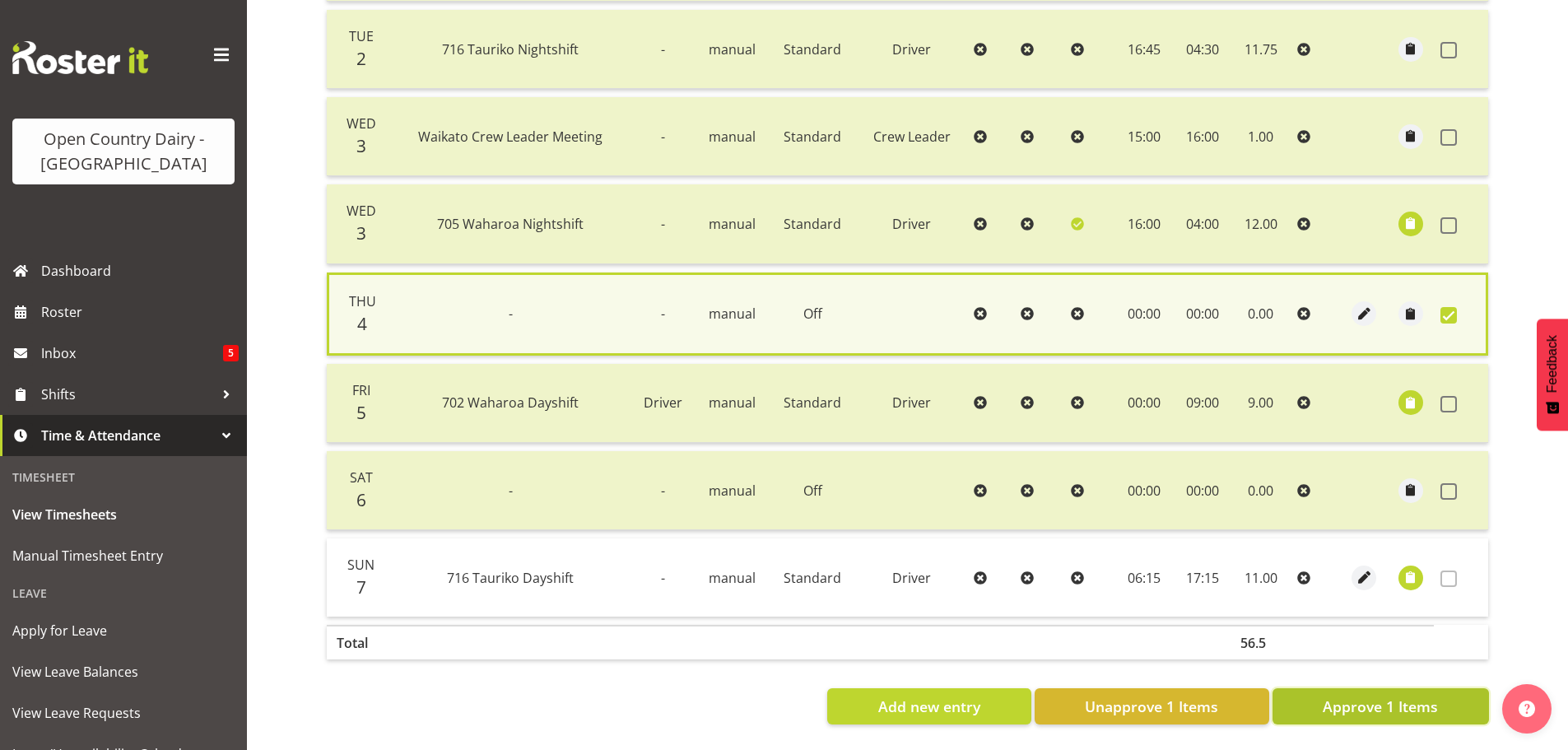
click at [1361, 698] on span "Approve 1 Items" at bounding box center [1379, 706] width 116 height 22
checkbox input "false"
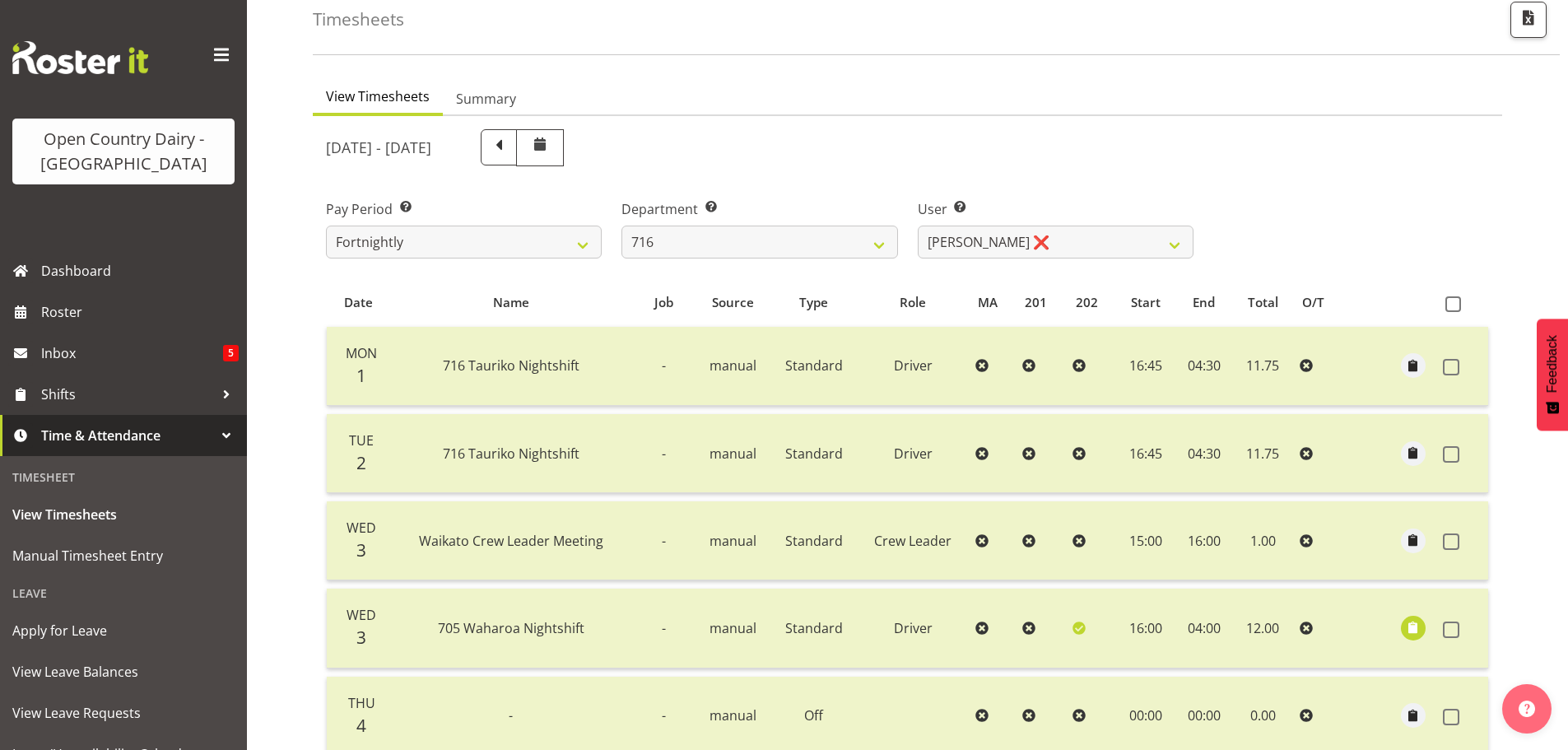
scroll to position [84, 0]
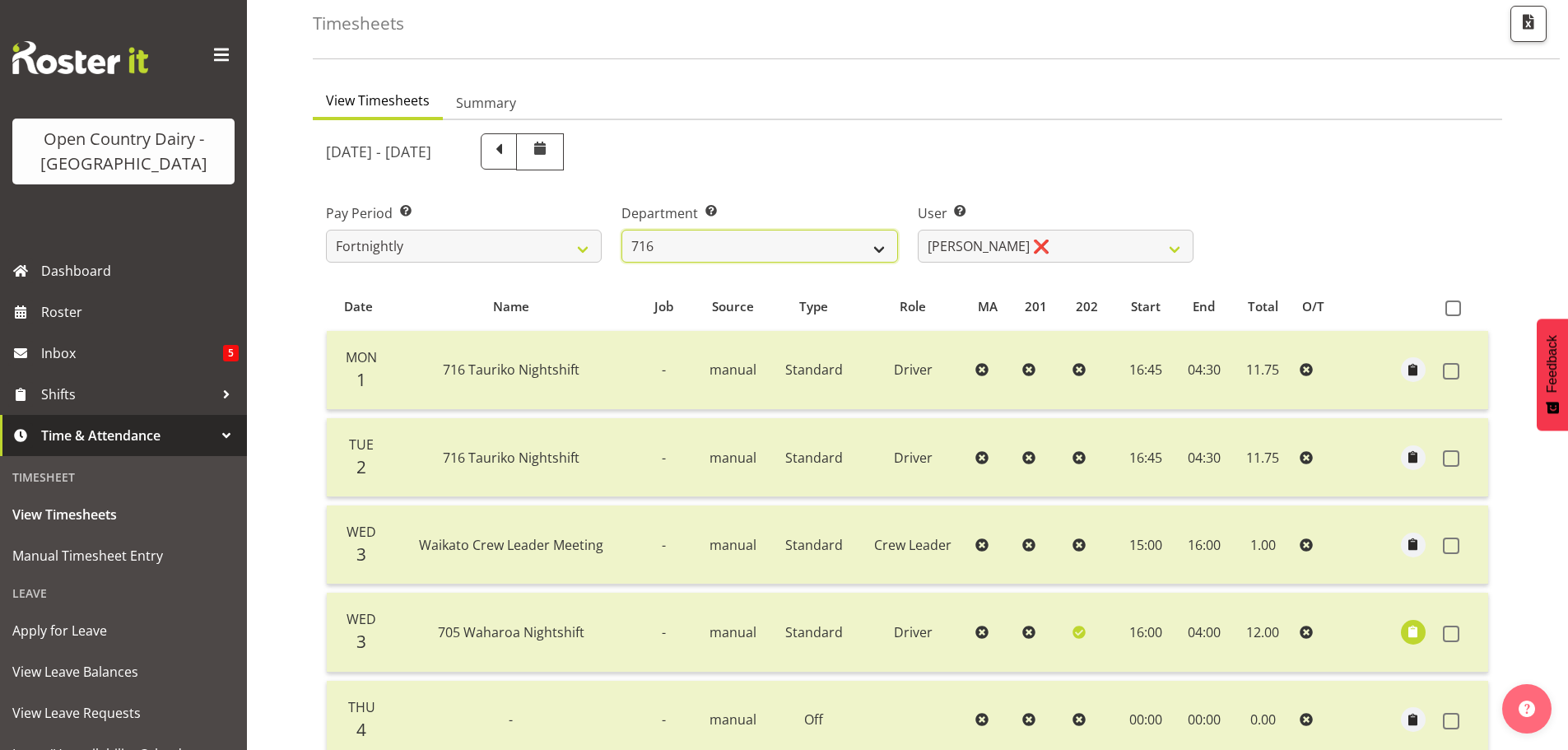
click at [739, 252] on select "701 702 703 704 705 706 707 708 709 710 711 712 713 714 715 716 717 718 719 720" at bounding box center [759, 246] width 276 height 33
select select "814"
click at [621, 229] on select "701 702 703 704 705 706 707 708 709 710 711 712 713 714 715 716 717 718 719 720" at bounding box center [759, 246] width 276 height 33
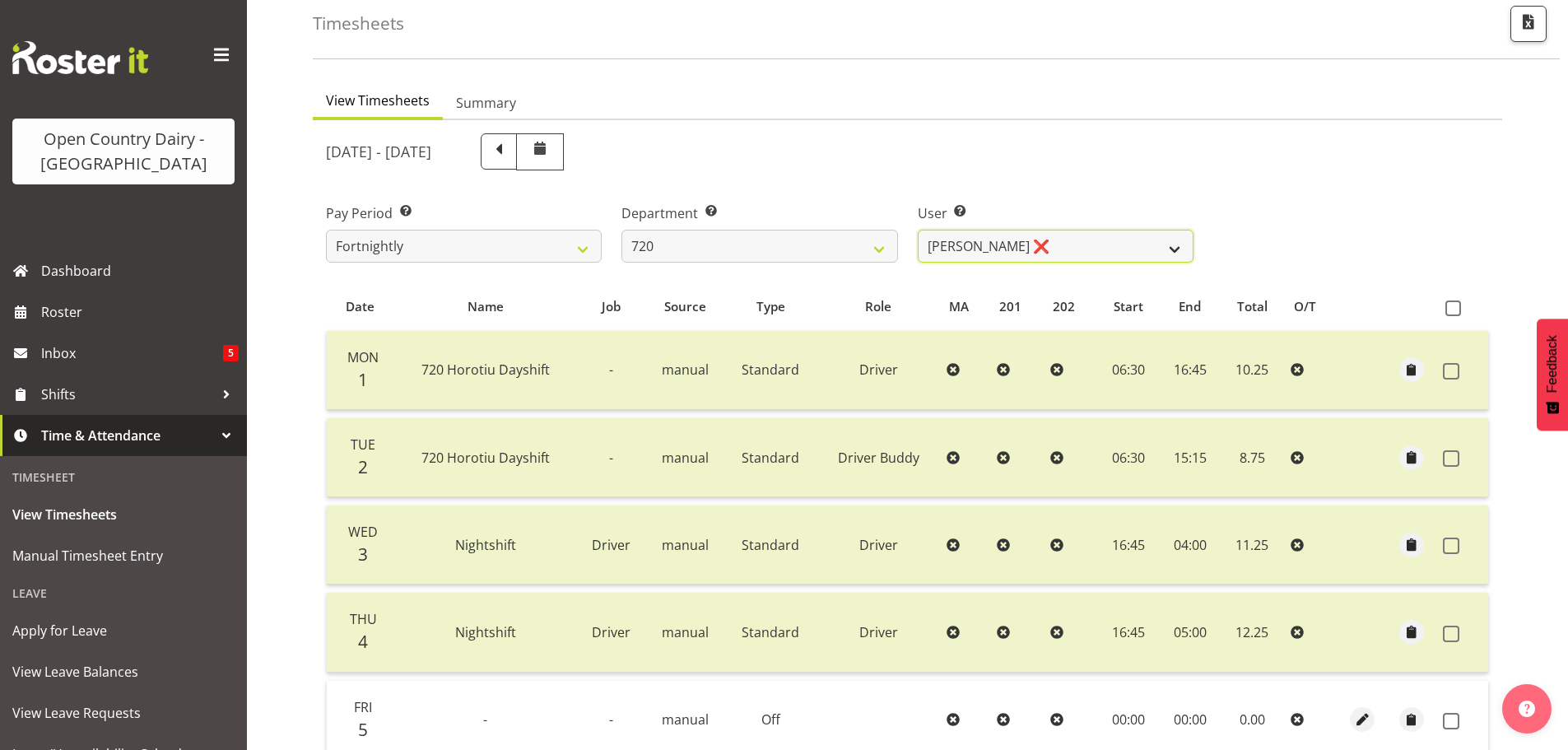
click at [1060, 253] on select "[PERSON_NAME] ❌ [PERSON_NAME] ❌ [PERSON_NAME] ❌ [PERSON_NAME] ❌" at bounding box center [1055, 246] width 276 height 33
select select "8200"
click at [918, 229] on select "[PERSON_NAME] ❌ [PERSON_NAME] ❌ [PERSON_NAME] ❌ [PERSON_NAME] ❌" at bounding box center [1055, 246] width 276 height 33
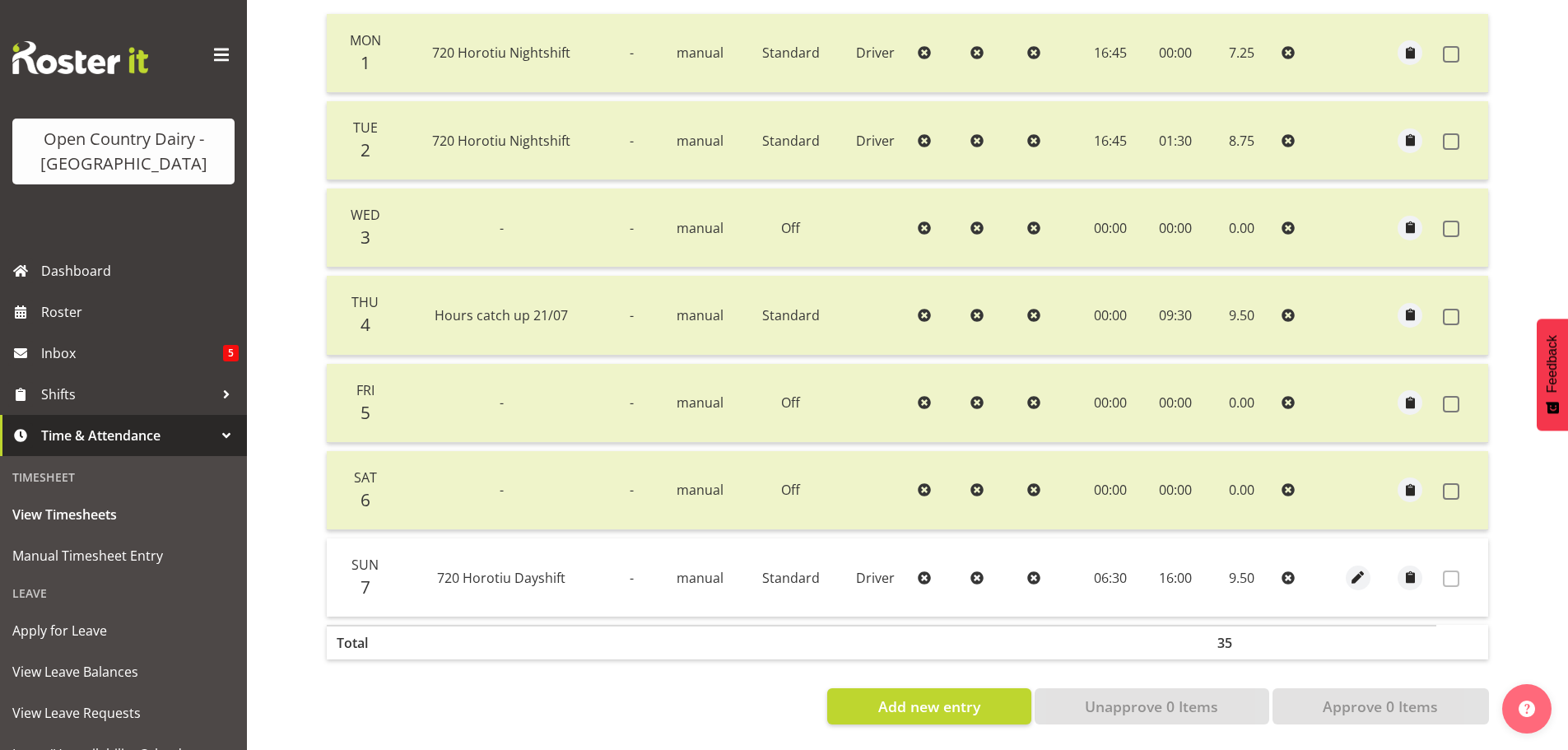
scroll to position [2, 0]
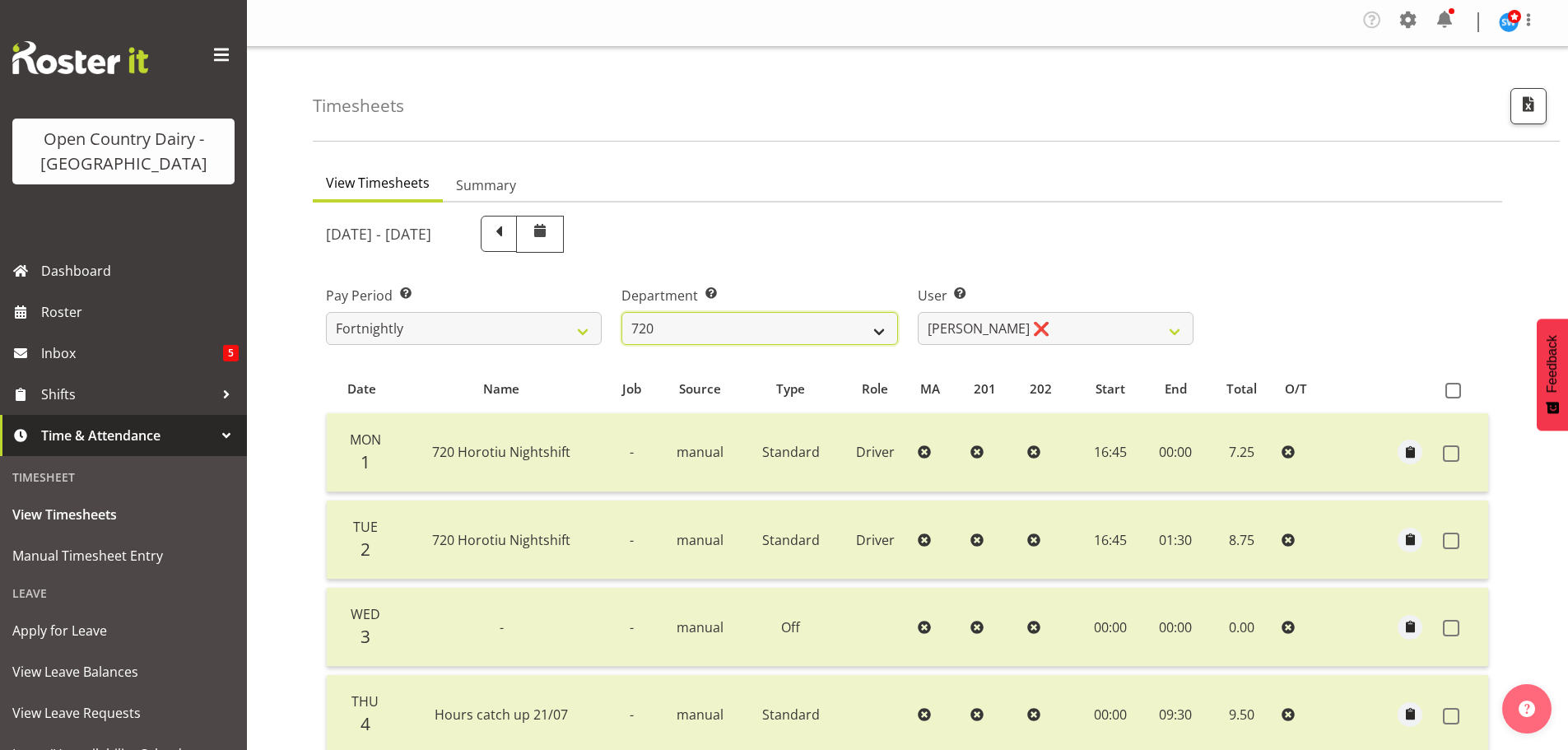
click at [753, 338] on select "701 702 703 704 705 706 707 708 709 710 711 712 713 714 715 716 717 718 719 720" at bounding box center [759, 329] width 276 height 33
select select "874"
click at [621, 312] on select "701 702 703 704 705 706 707 708 709 710 711 712 713 714 715 716 717 718 719 720" at bounding box center [759, 329] width 276 height 33
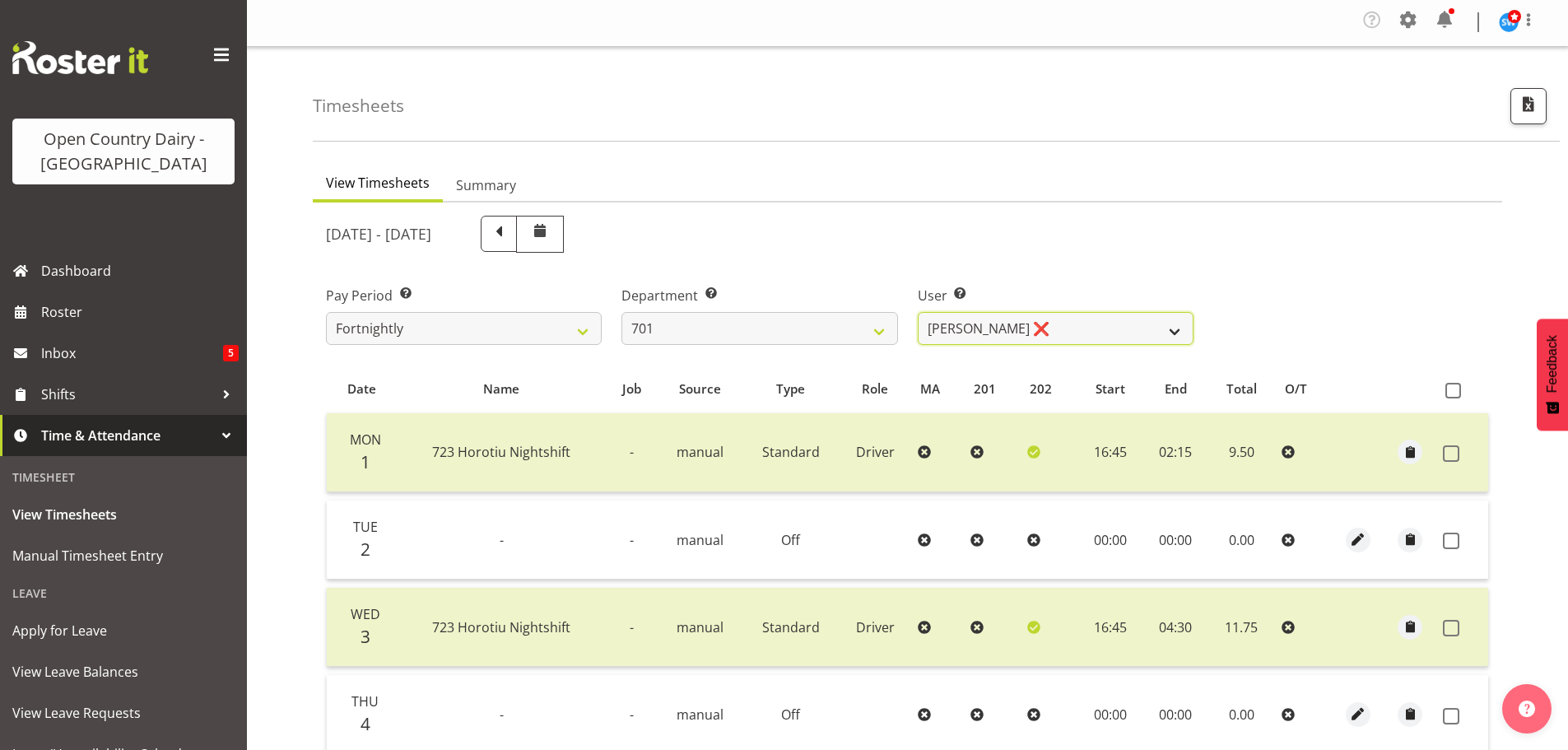
click at [1056, 335] on select "[PERSON_NAME] ❌ [PERSON_NAME] ❌ [PERSON_NAME] ❌ [PERSON_NAME] ❌" at bounding box center [1055, 329] width 276 height 33
select select "8383"
click at [918, 312] on select "[PERSON_NAME] ❌ [PERSON_NAME] ❌ [PERSON_NAME] ❌ [PERSON_NAME] ❌" at bounding box center [1055, 329] width 276 height 33
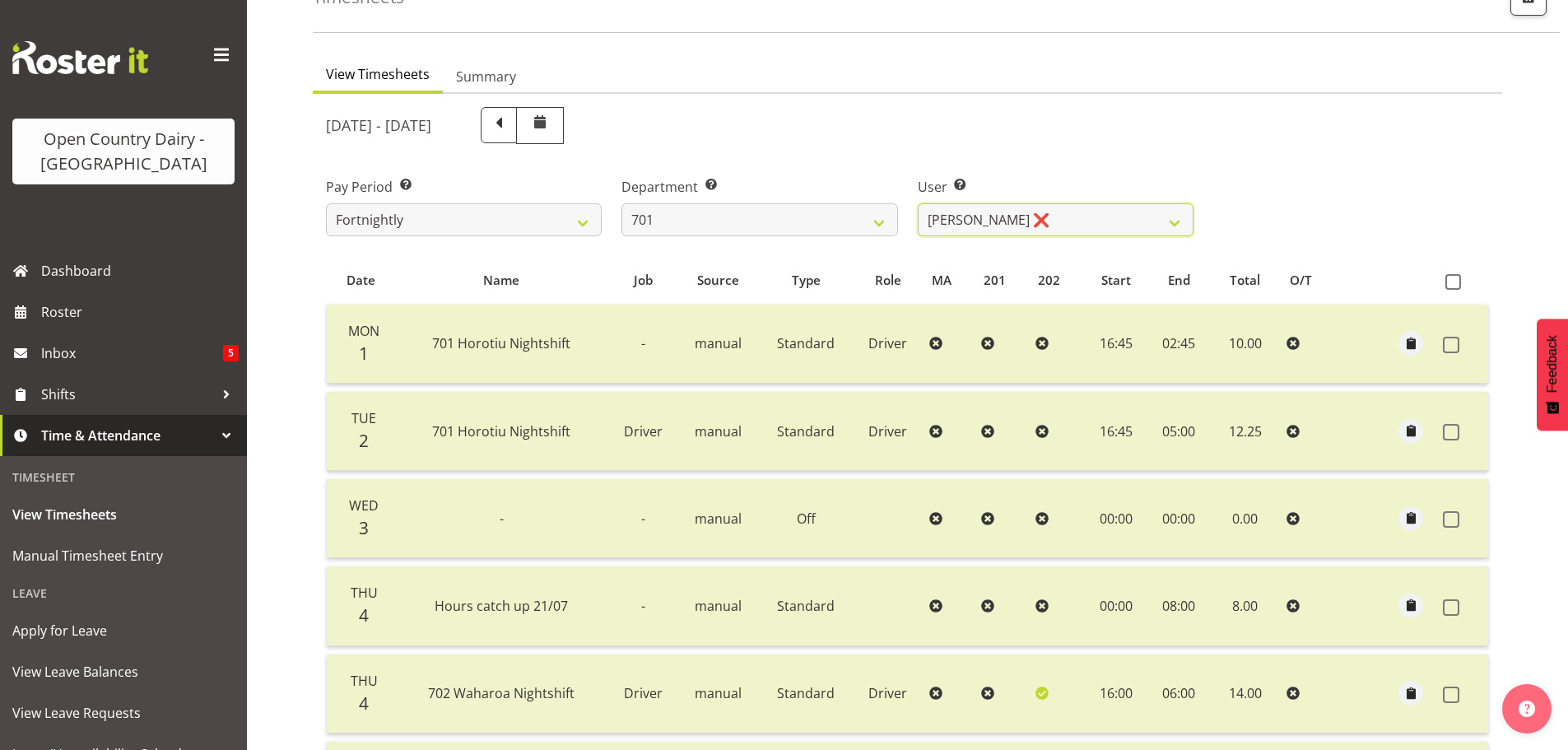
scroll to position [84, 0]
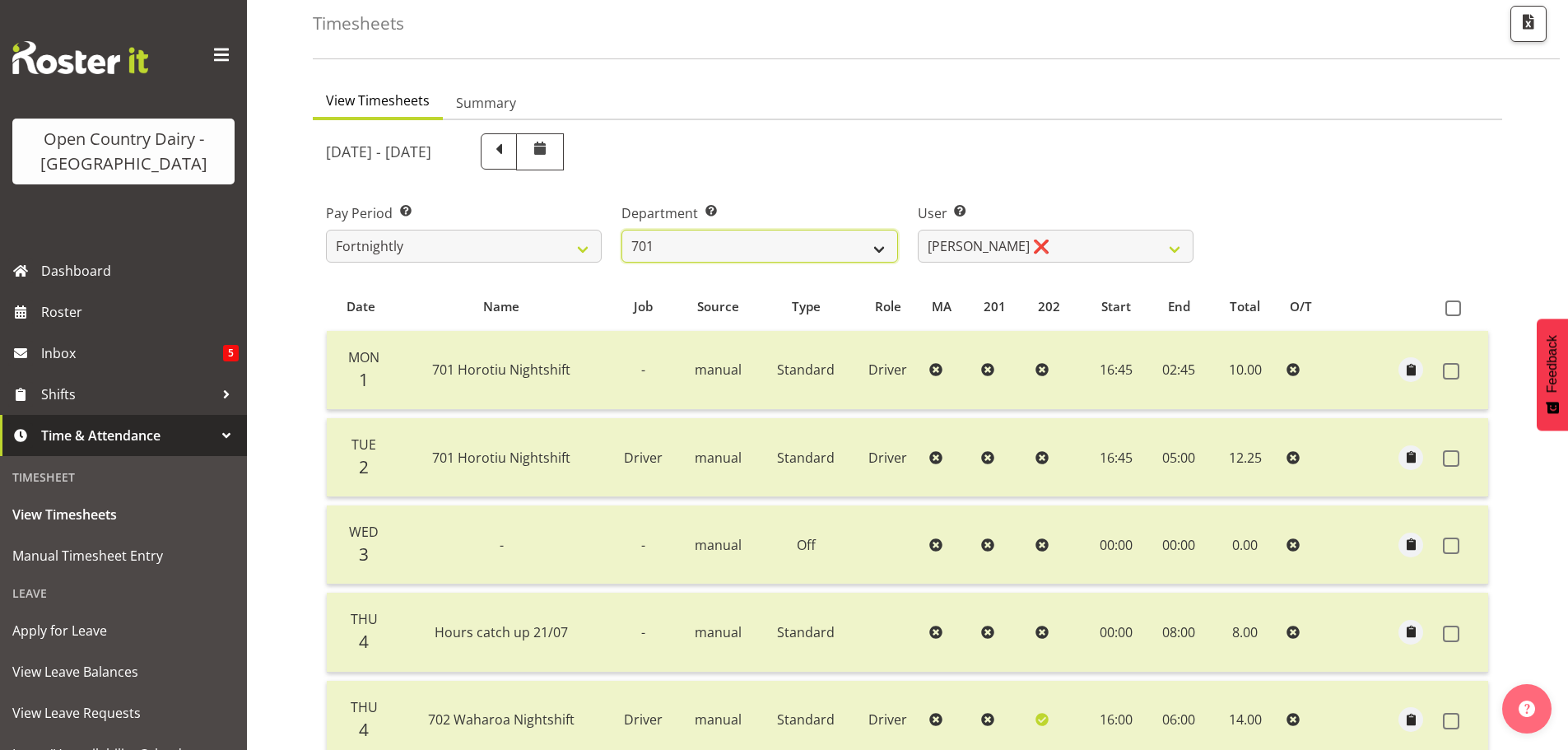
click at [734, 249] on select "701 702 703 704 705 706 707 708 709 710 711 712 713 714 715 716 717 718 719 720" at bounding box center [759, 246] width 276 height 33
select select "710"
click at [621, 229] on select "701 702 703 704 705 706 707 708 709 710 711 712 713 714 715 716 717 718 719 720" at bounding box center [759, 246] width 276 height 33
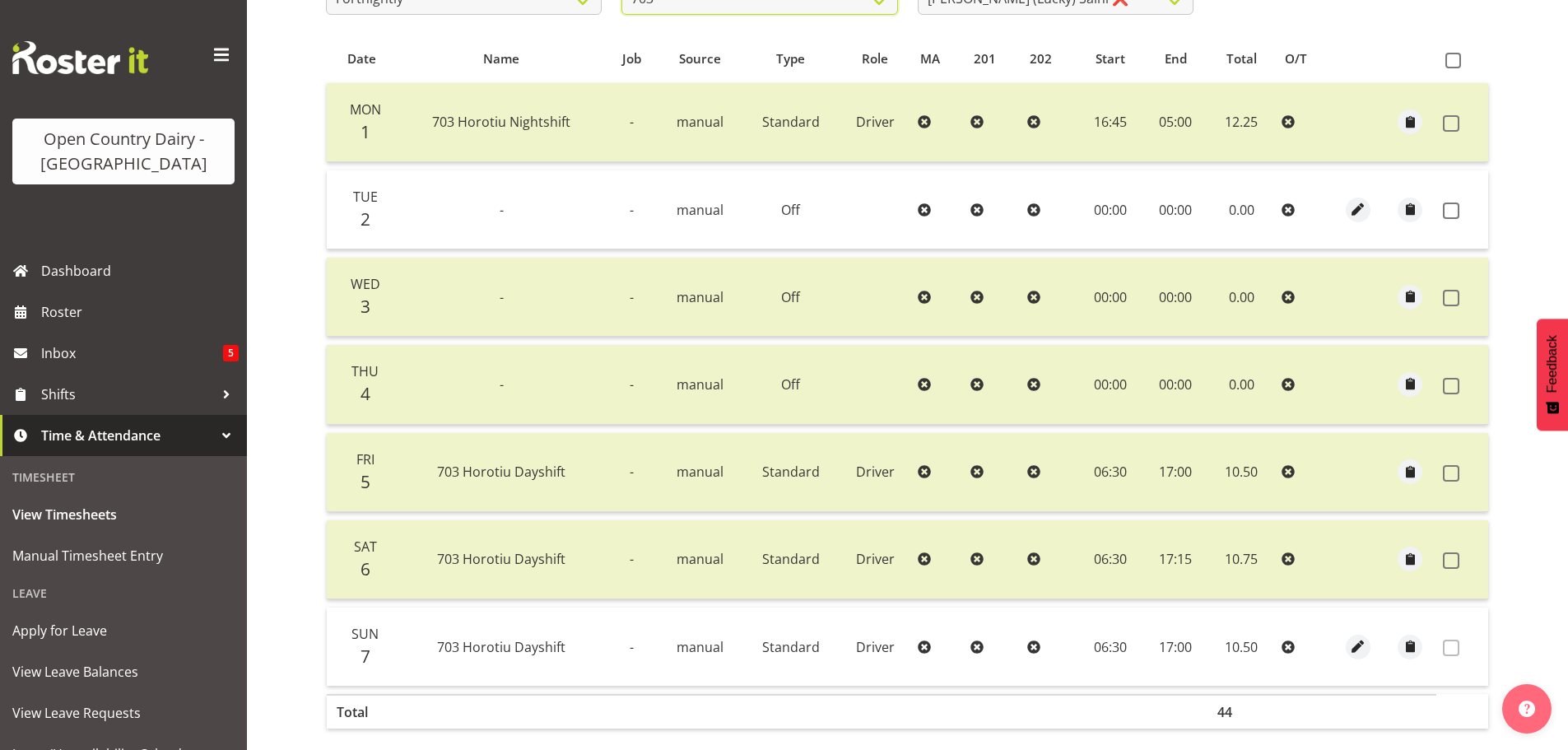
scroll to position [413, 0]
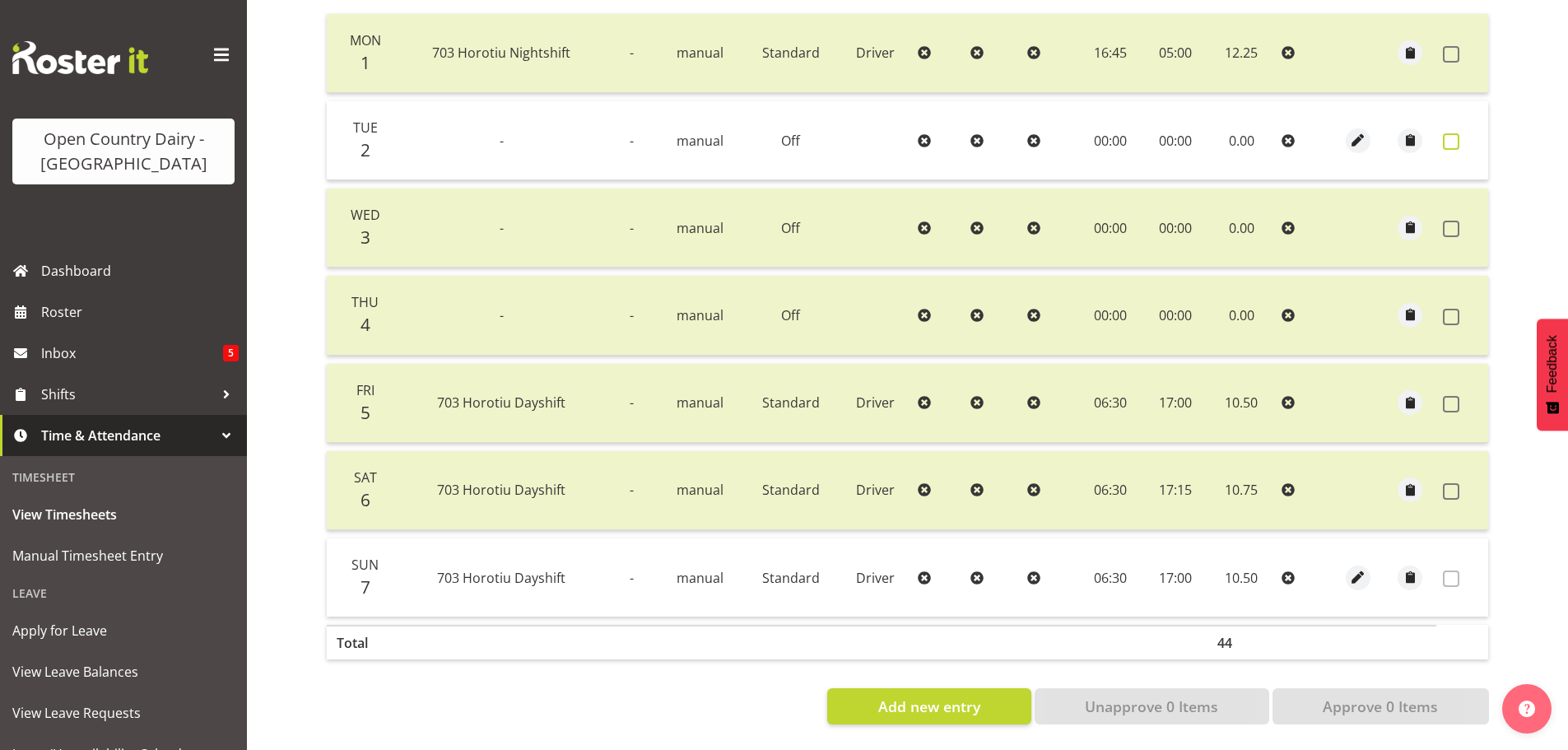
click at [1453, 133] on span at bounding box center [1451, 141] width 17 height 17
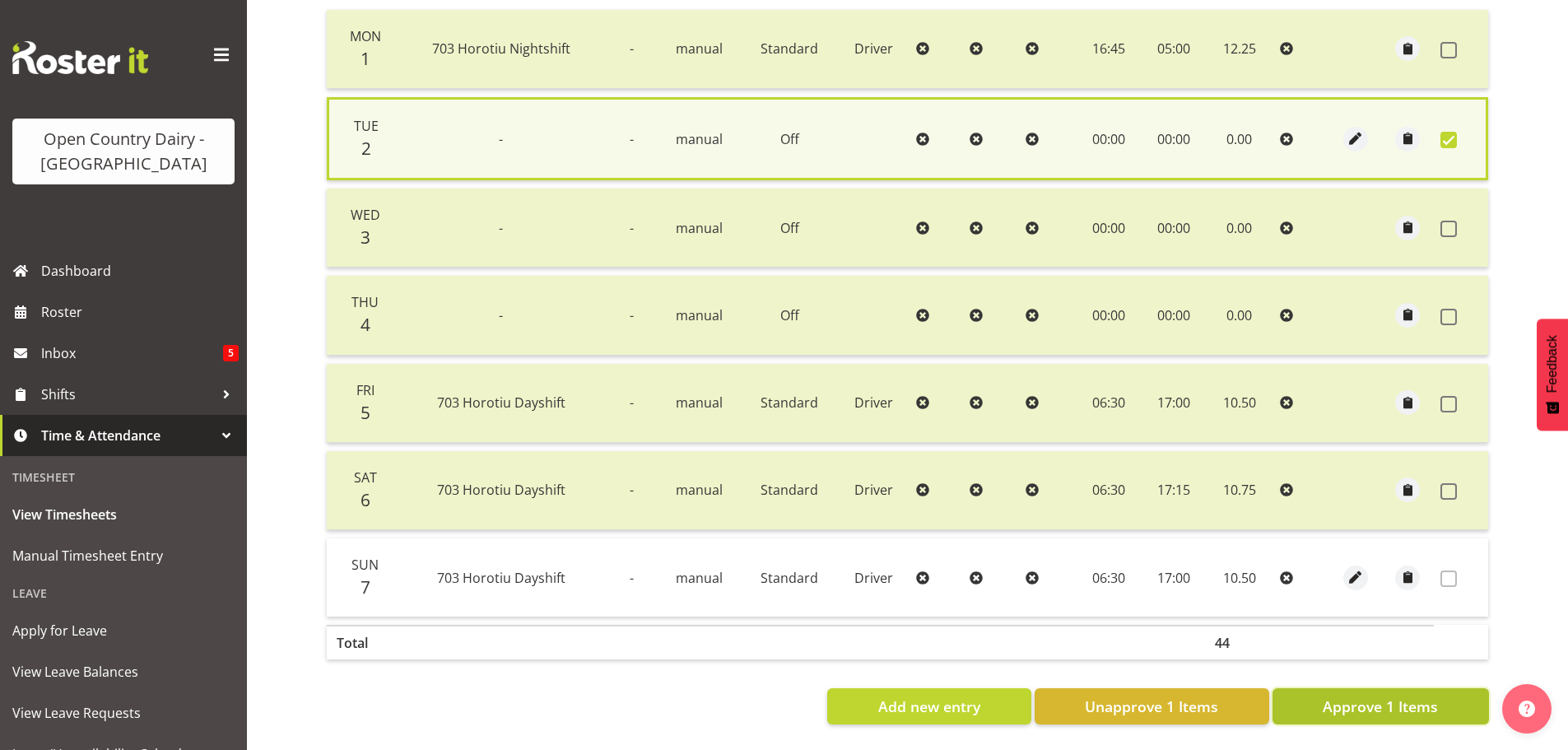
click at [1373, 695] on span "Approve 1 Items" at bounding box center [1379, 706] width 116 height 22
checkbox input "false"
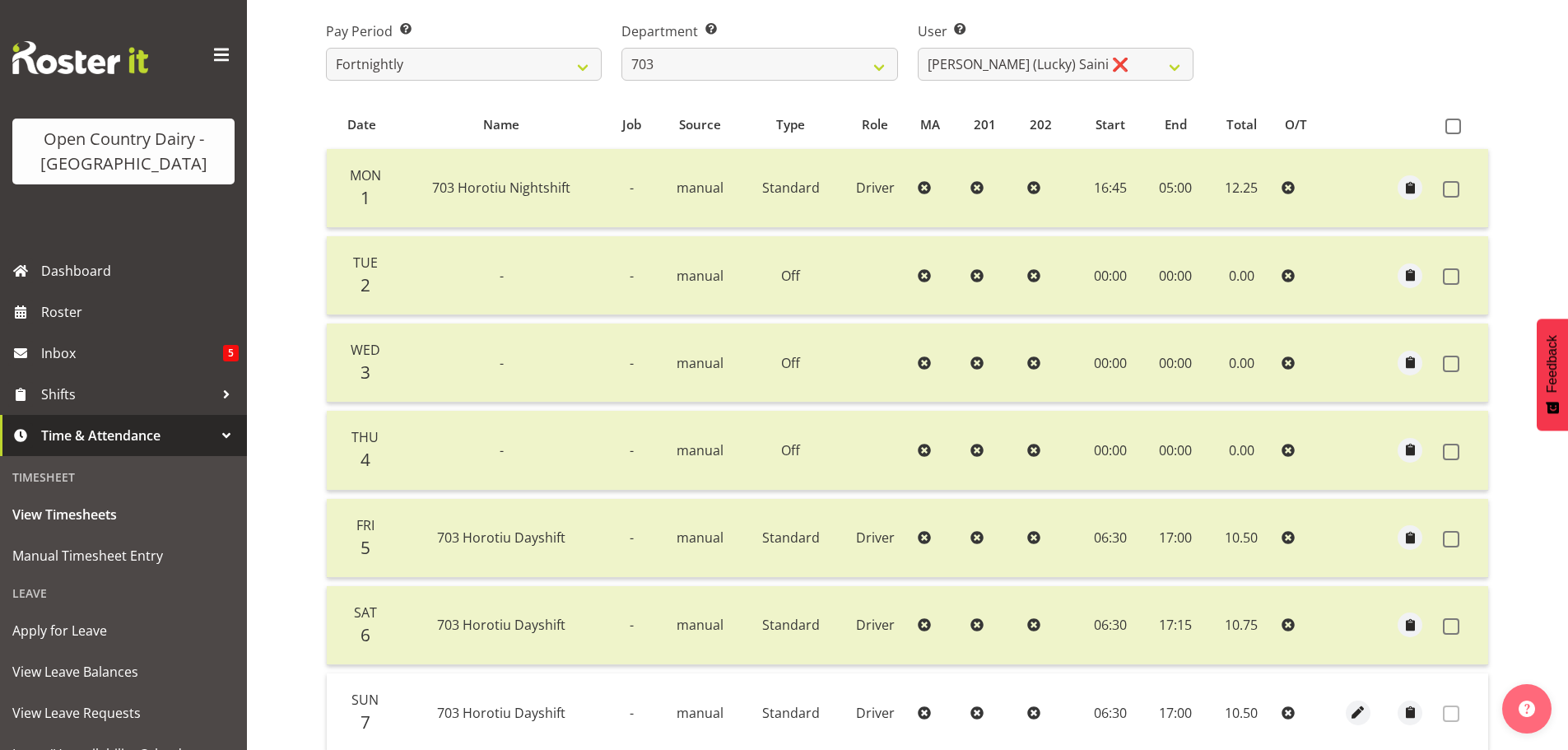
scroll to position [2, 0]
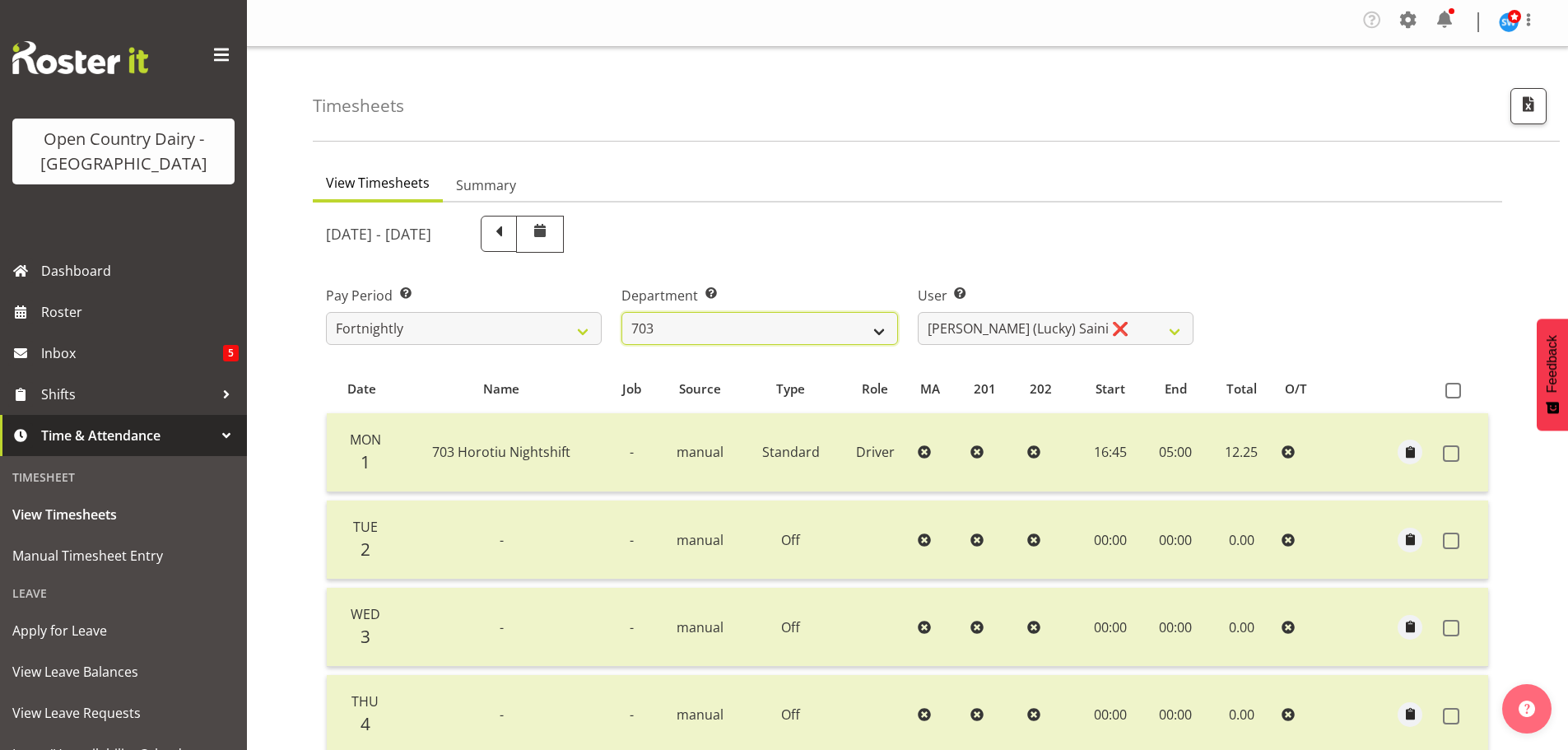
click at [681, 335] on select "701 702 703 704 705 706 707 708 709 710 711 712 713 714 715 716 717 718 719 720" at bounding box center [759, 329] width 276 height 33
select select "822"
click at [621, 312] on select "701 702 703 704 705 706 707 708 709 710 711 712 713 714 715 716 717 718 719 720" at bounding box center [759, 329] width 276 height 33
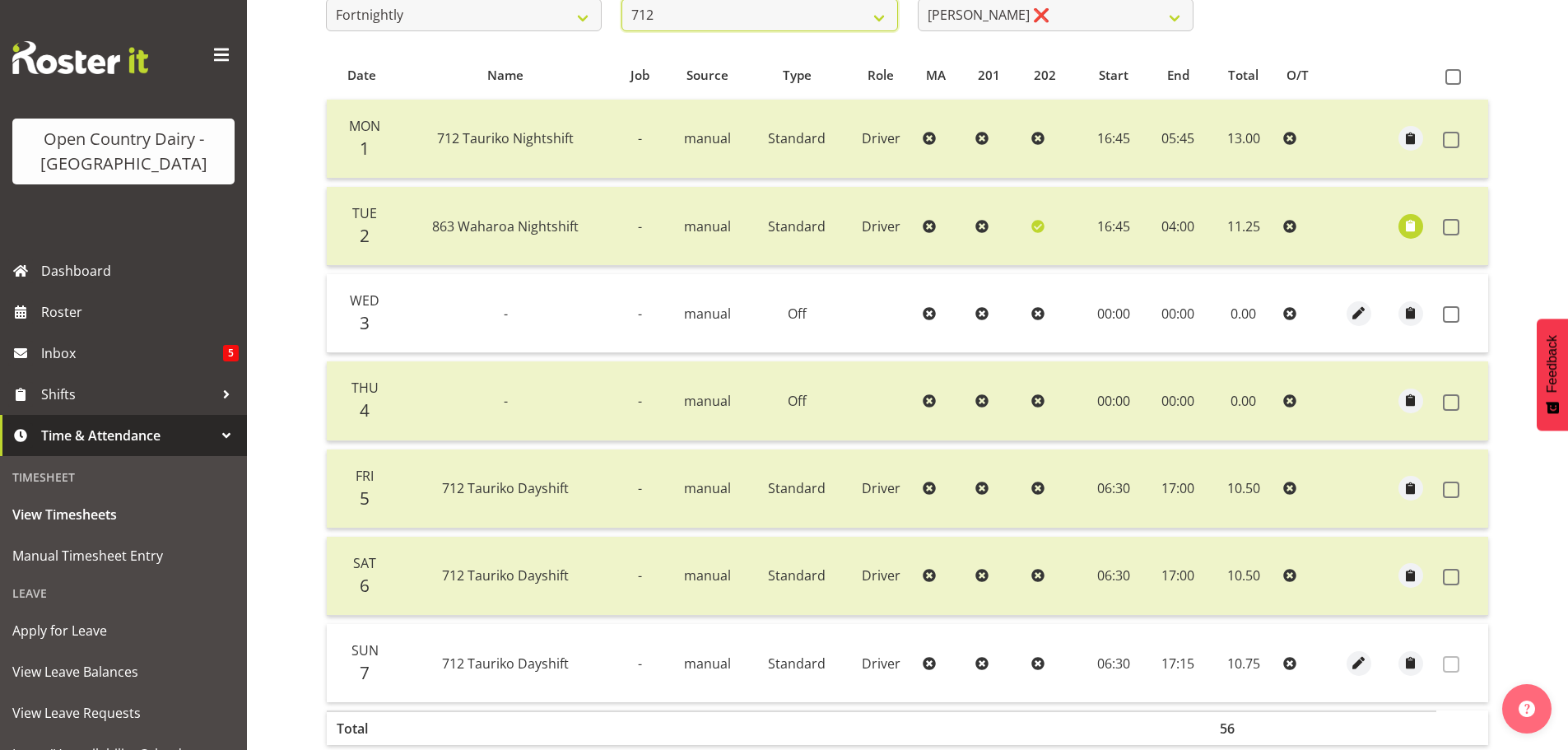
scroll to position [331, 0]
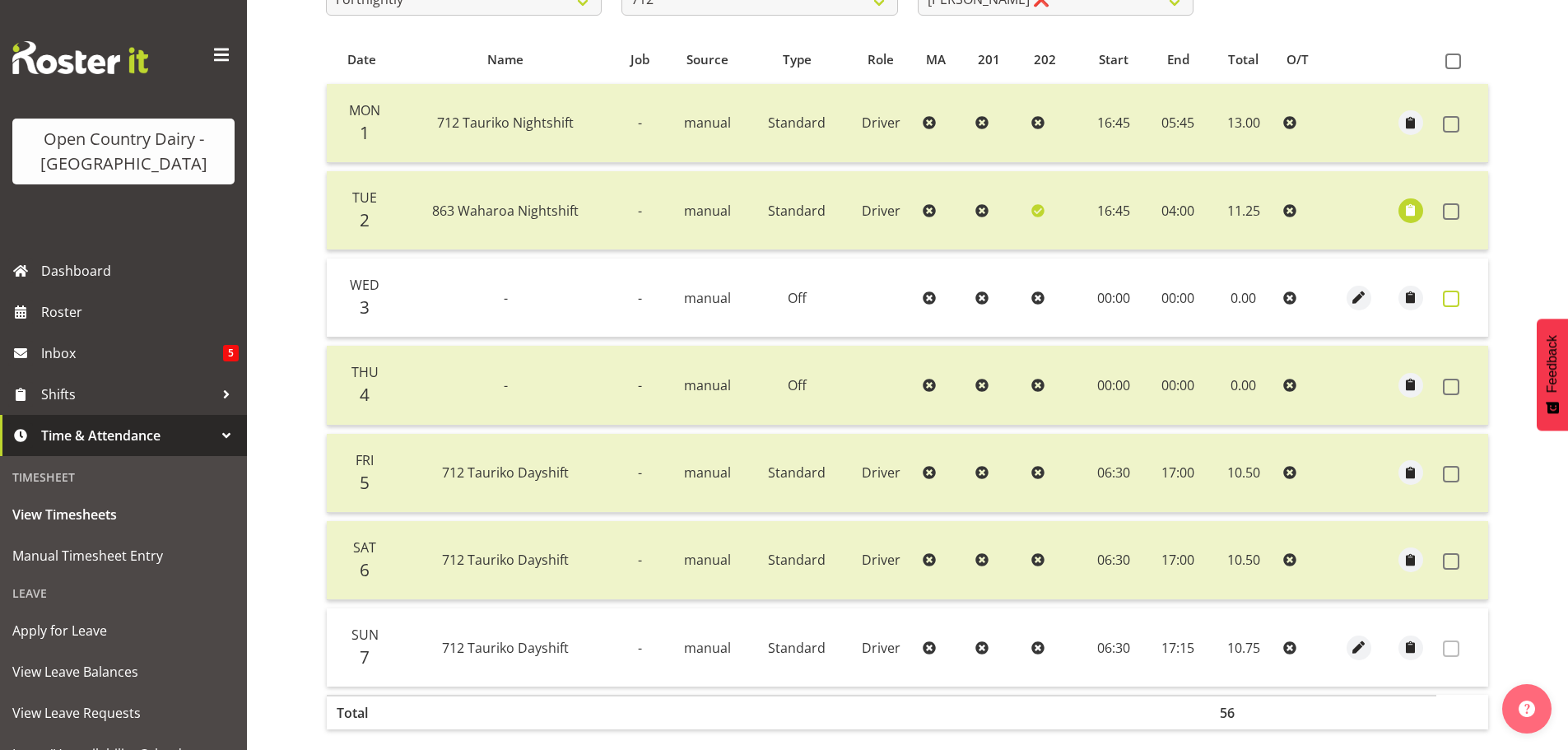
click at [1450, 299] on span at bounding box center [1451, 298] width 17 height 17
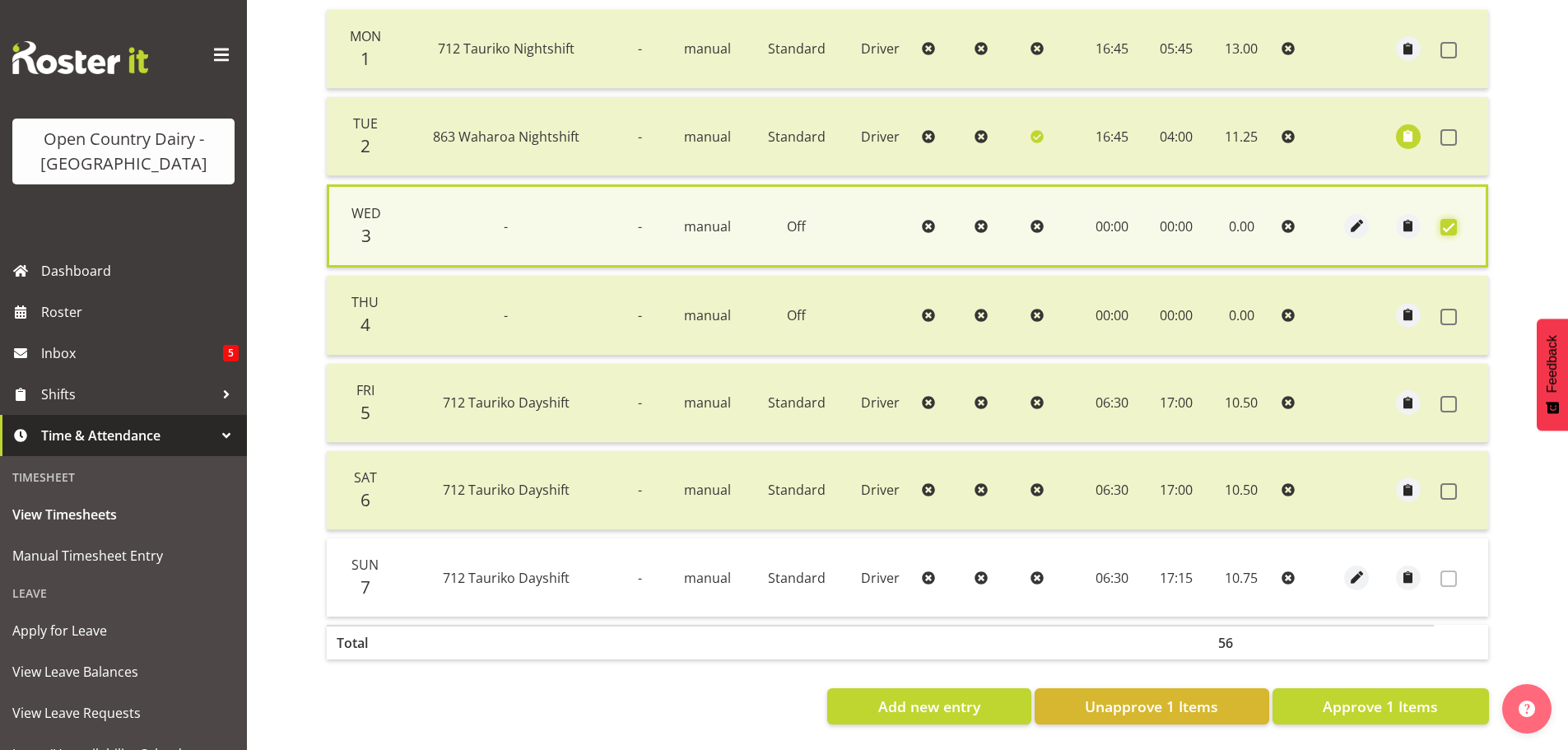
scroll to position [417, 0]
click at [1385, 700] on span "Approve 1 Items" at bounding box center [1379, 706] width 116 height 22
checkbox input "false"
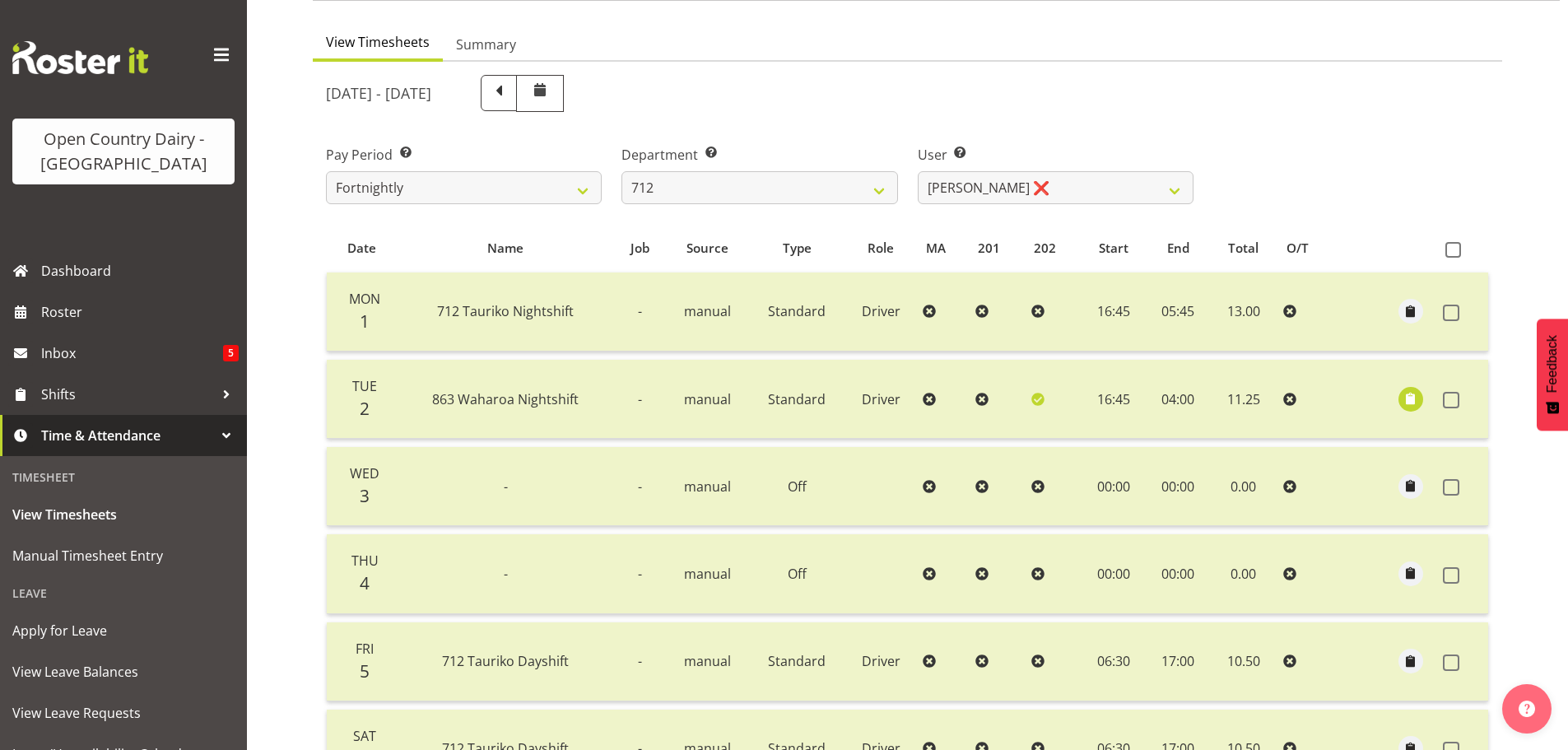
scroll to position [0, 0]
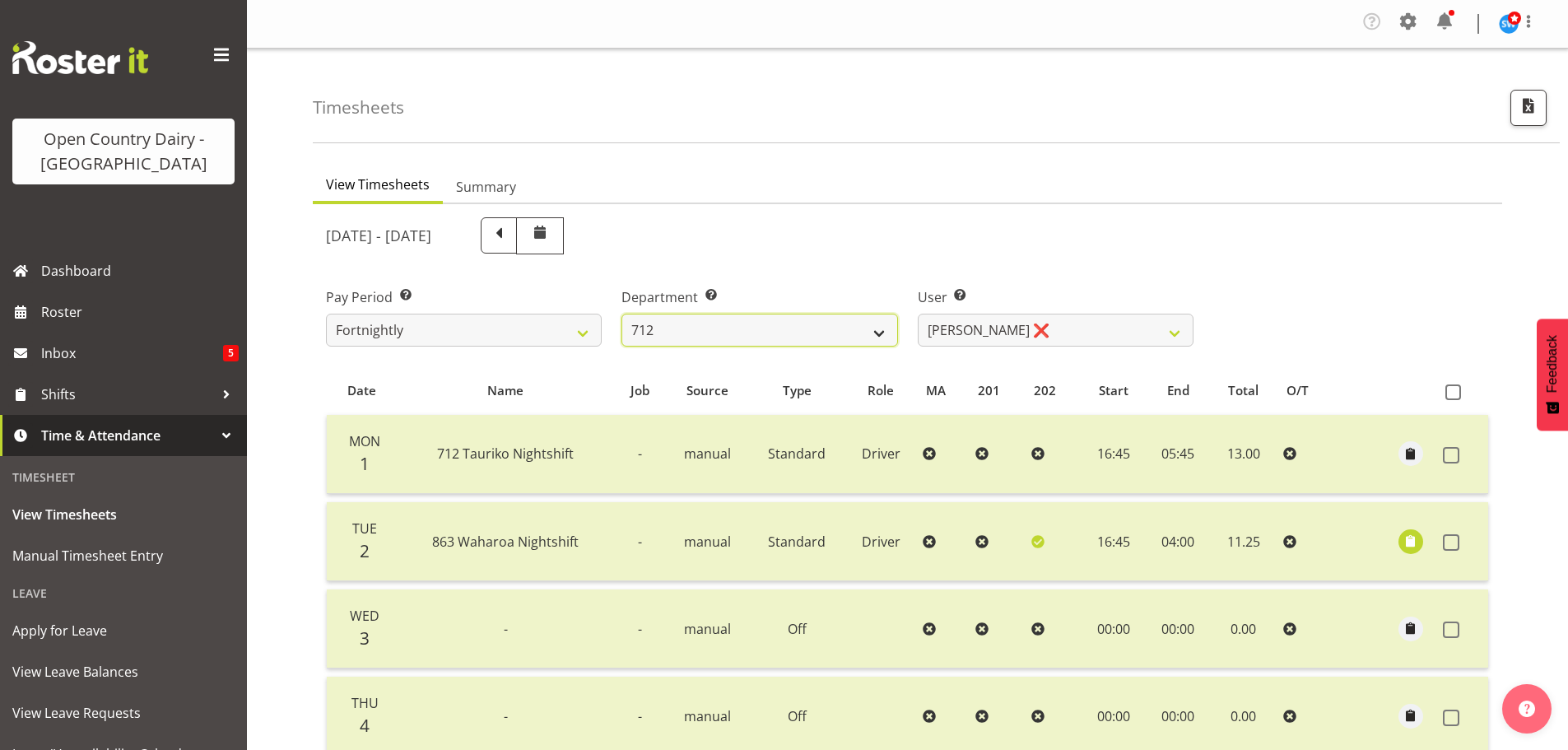
click at [732, 327] on select "701 702 703 704 705 706 707 708 709 710 711 712 713 714 715 716 717 718 719 720" at bounding box center [759, 330] width 276 height 33
select select "760"
click at [621, 314] on select "701 702 703 704 705 706 707 708 709 710 711 712 713 714 715 716 717 718 719 720" at bounding box center [759, 330] width 276 height 33
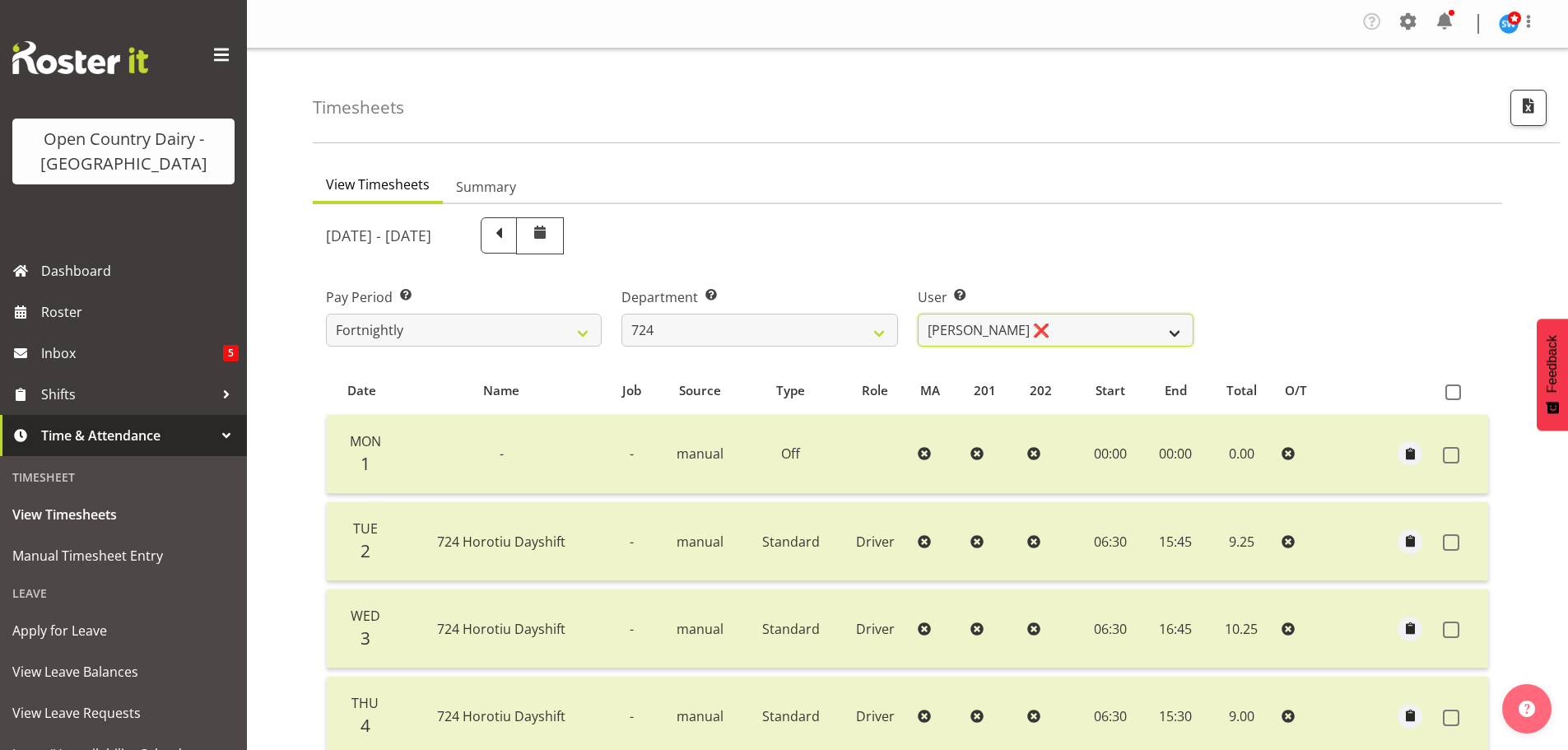
click at [1086, 317] on select "[PERSON_NAME] ❌ [PERSON_NAME] ❌ [PERSON_NAME] ❌" at bounding box center [1055, 330] width 276 height 33
select select "10133"
click at [918, 314] on select "[PERSON_NAME] ❌ [PERSON_NAME] ❌ [PERSON_NAME] ❌" at bounding box center [1055, 330] width 276 height 33
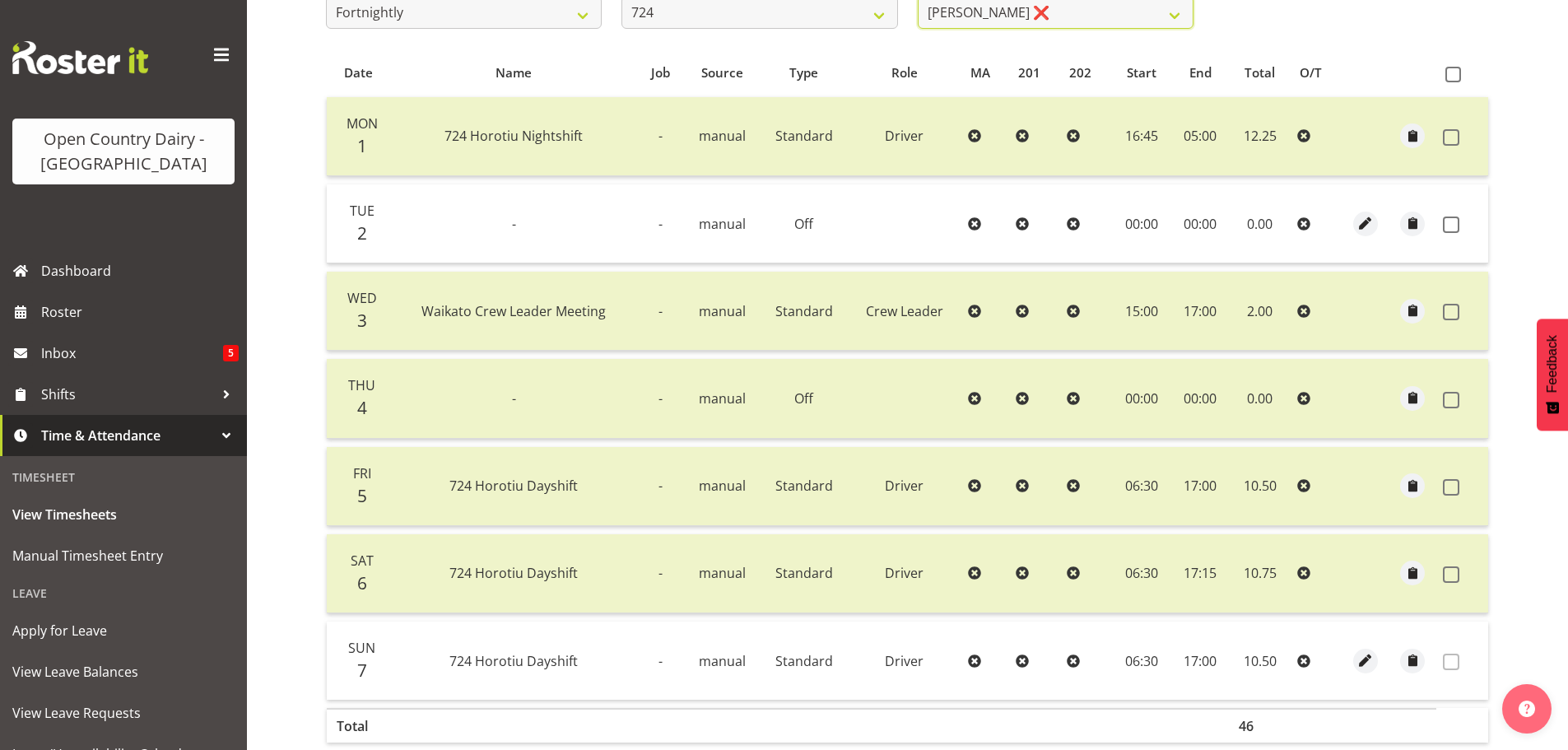
scroll to position [166, 0]
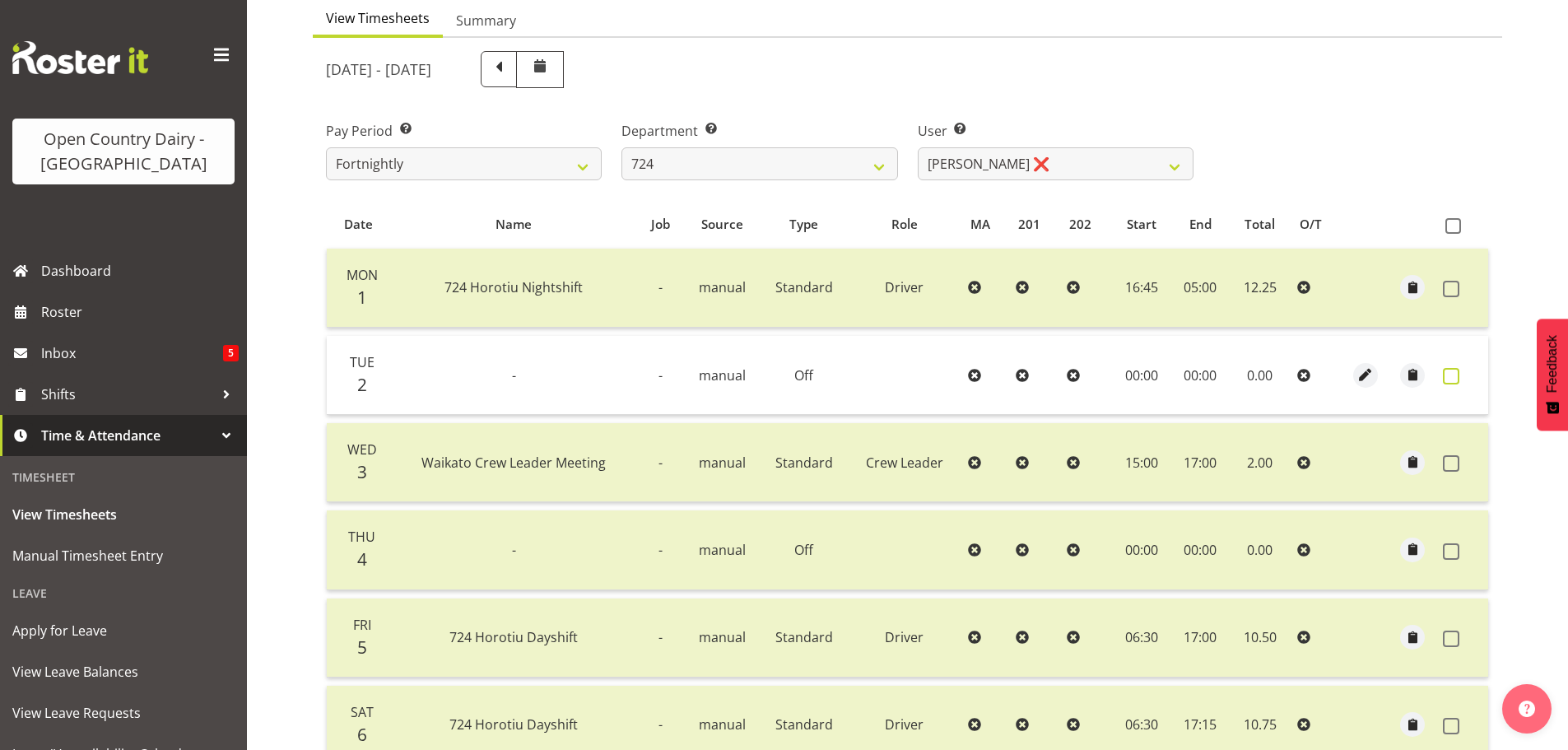
click at [1447, 374] on span at bounding box center [1451, 375] width 17 height 17
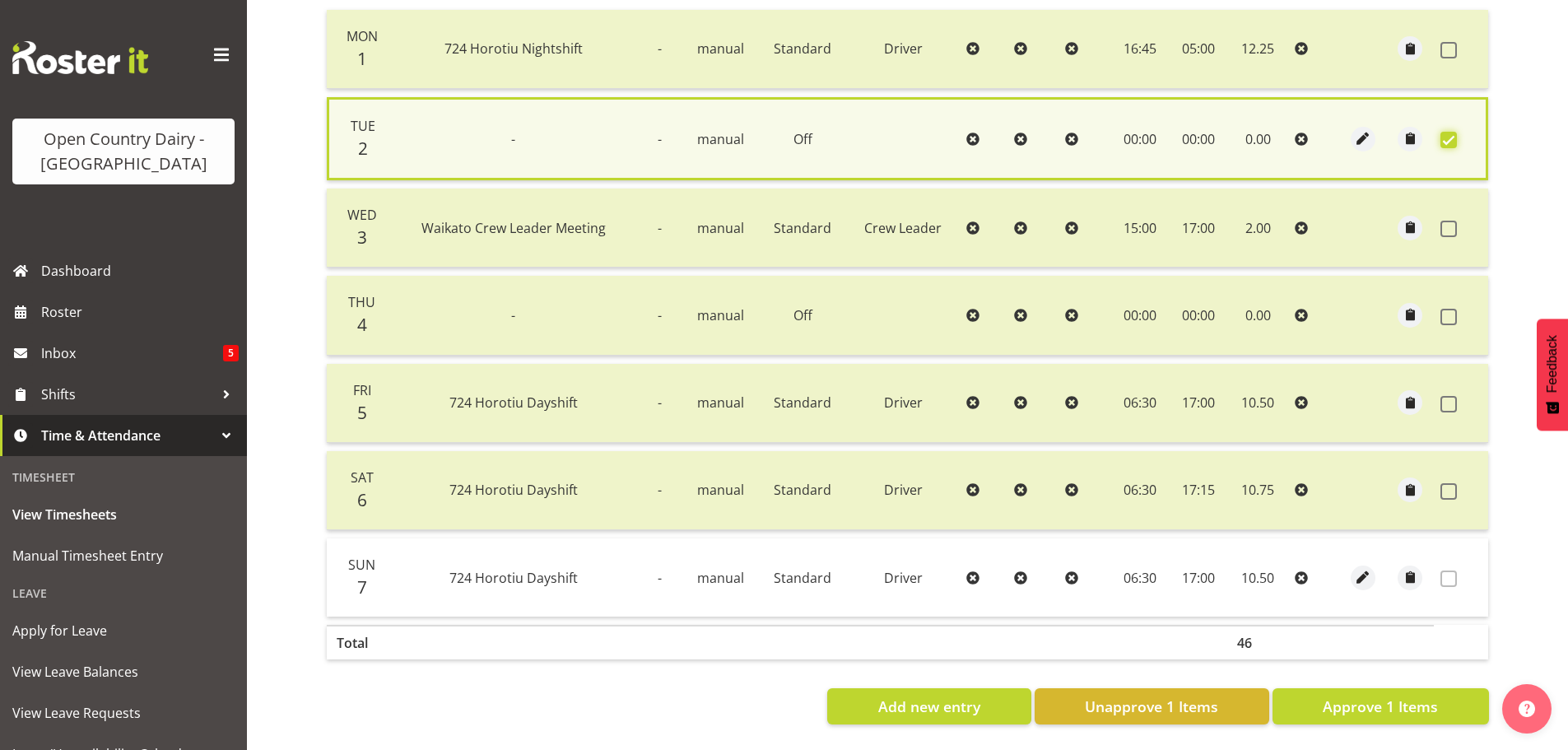
scroll to position [417, 0]
click at [1377, 695] on span "Approve 1 Items" at bounding box center [1379, 706] width 116 height 22
checkbox input "false"
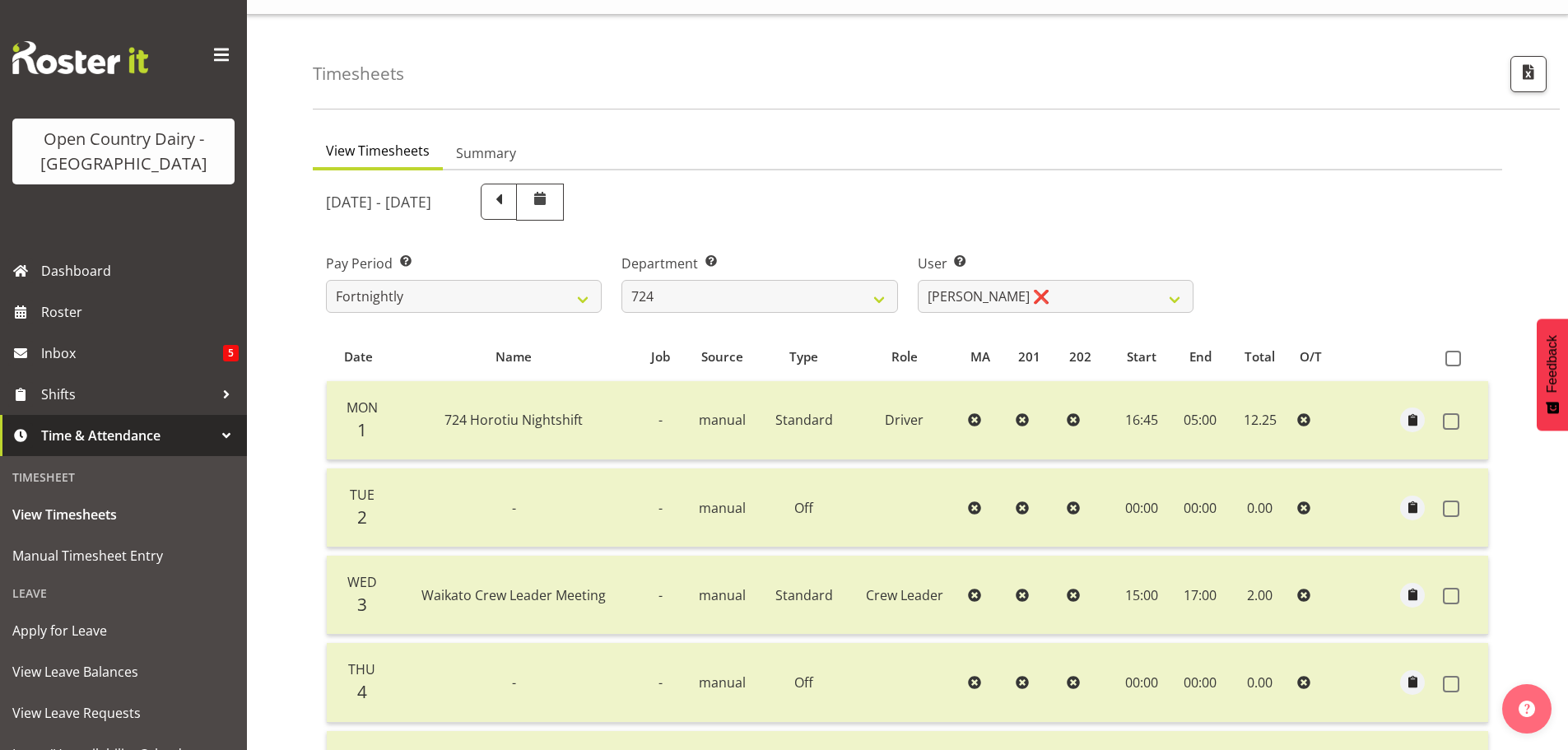
scroll to position [2, 0]
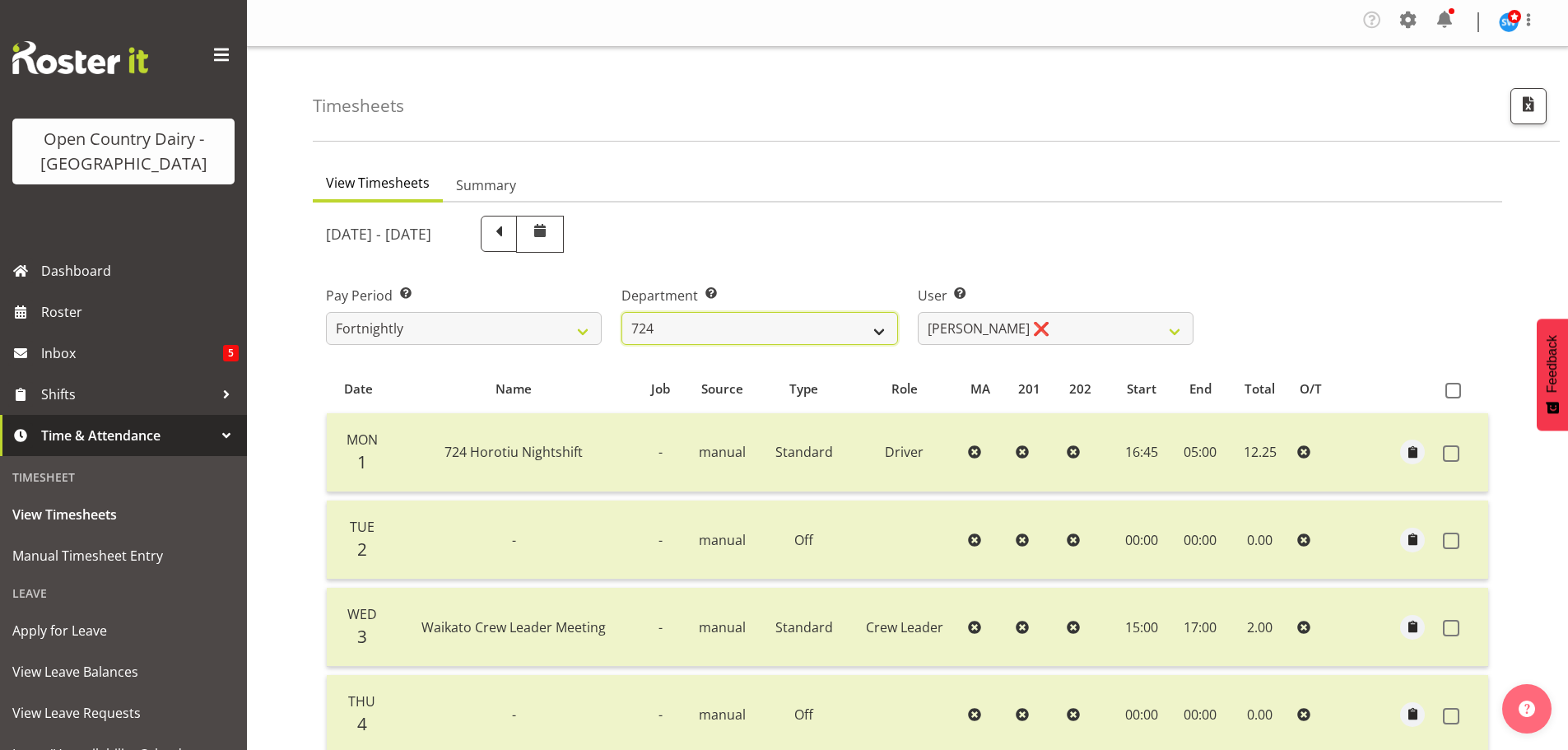
click at [754, 329] on select "701 702 703 704 705 706 707 708 709 710 711 712 713 714 715 716 717 718 719 720" at bounding box center [759, 329] width 276 height 33
select select "808"
click at [621, 312] on select "701 702 703 704 705 706 707 708 709 710 711 712 713 714 715 716 717 718 719 720" at bounding box center [759, 329] width 276 height 33
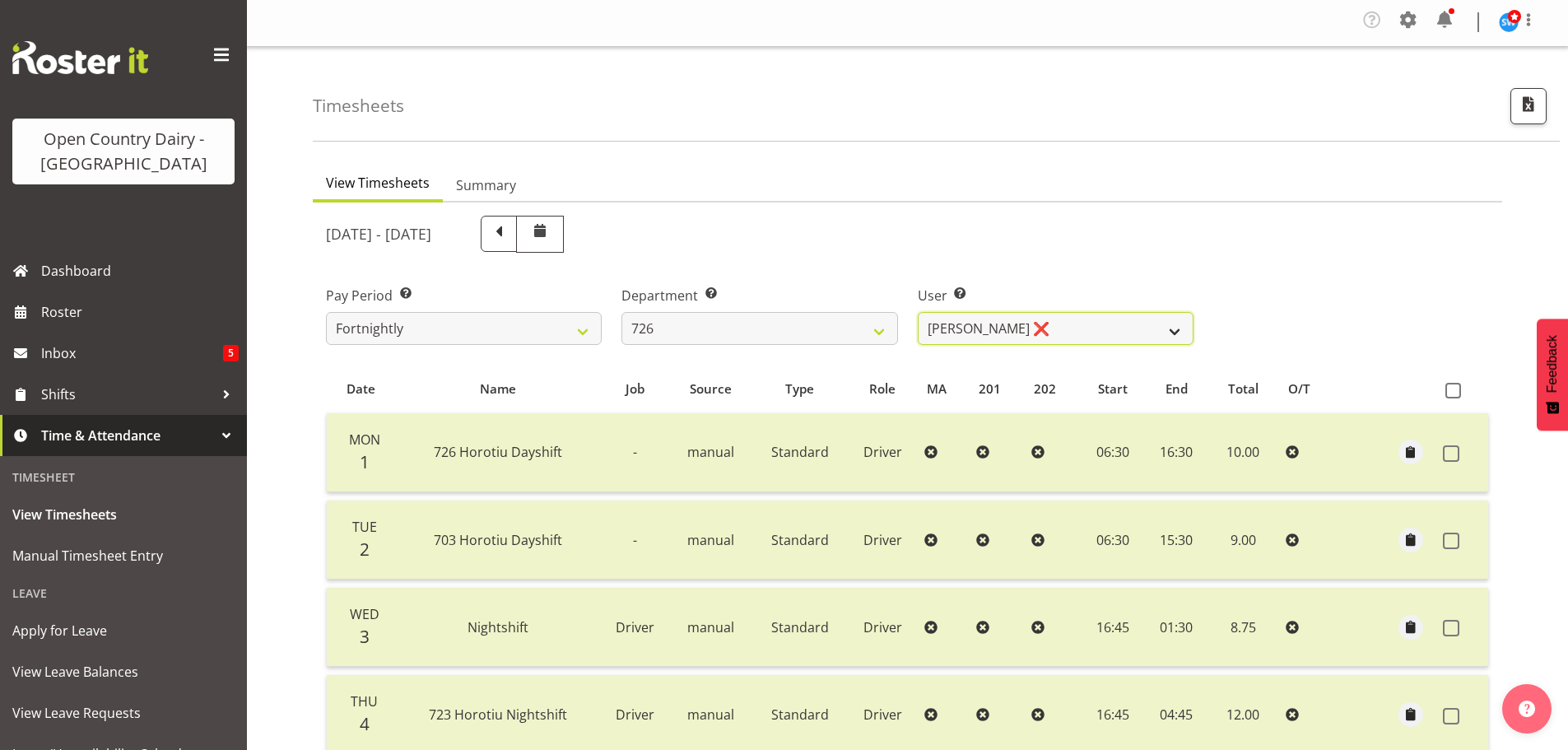
click at [1052, 332] on select "[PERSON_NAME] ❌ [PERSON_NAME] ❌ [PERSON_NAME] ❌ [PERSON_NAME] ❌" at bounding box center [1055, 329] width 276 height 33
select select "11081"
click at [918, 312] on select "[PERSON_NAME] ❌ [PERSON_NAME] ❌ [PERSON_NAME] ❌ [PERSON_NAME] ❌" at bounding box center [1055, 329] width 276 height 33
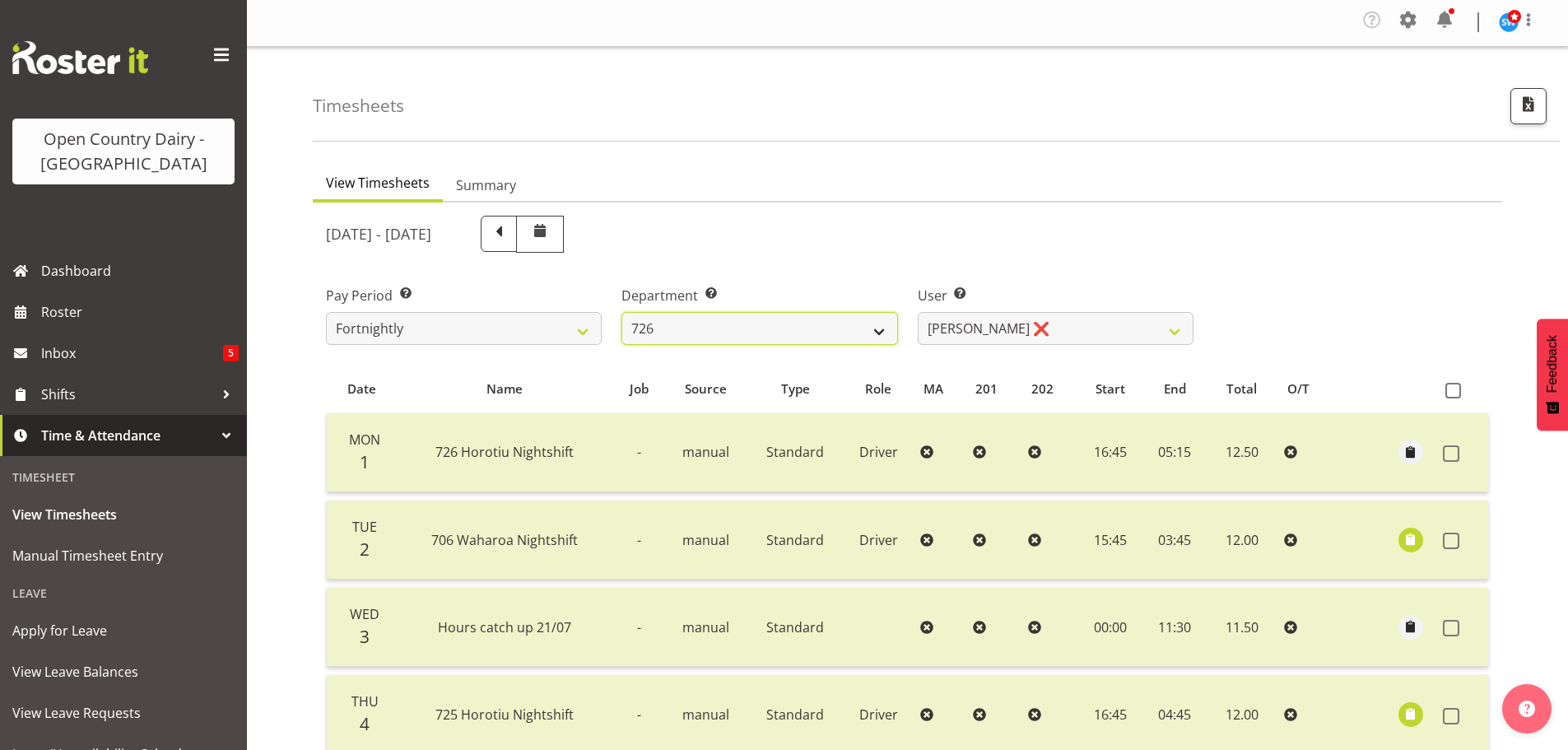
click at [730, 328] on select "701 702 703 704 705 706 707 708 709 710 711 712 713 714 715 716 717 718 719 720" at bounding box center [759, 329] width 276 height 33
select select "727"
click at [621, 312] on select "701 702 703 704 705 706 707 708 709 710 711 712 713 714 715 716 717 718 719 720" at bounding box center [759, 329] width 276 height 33
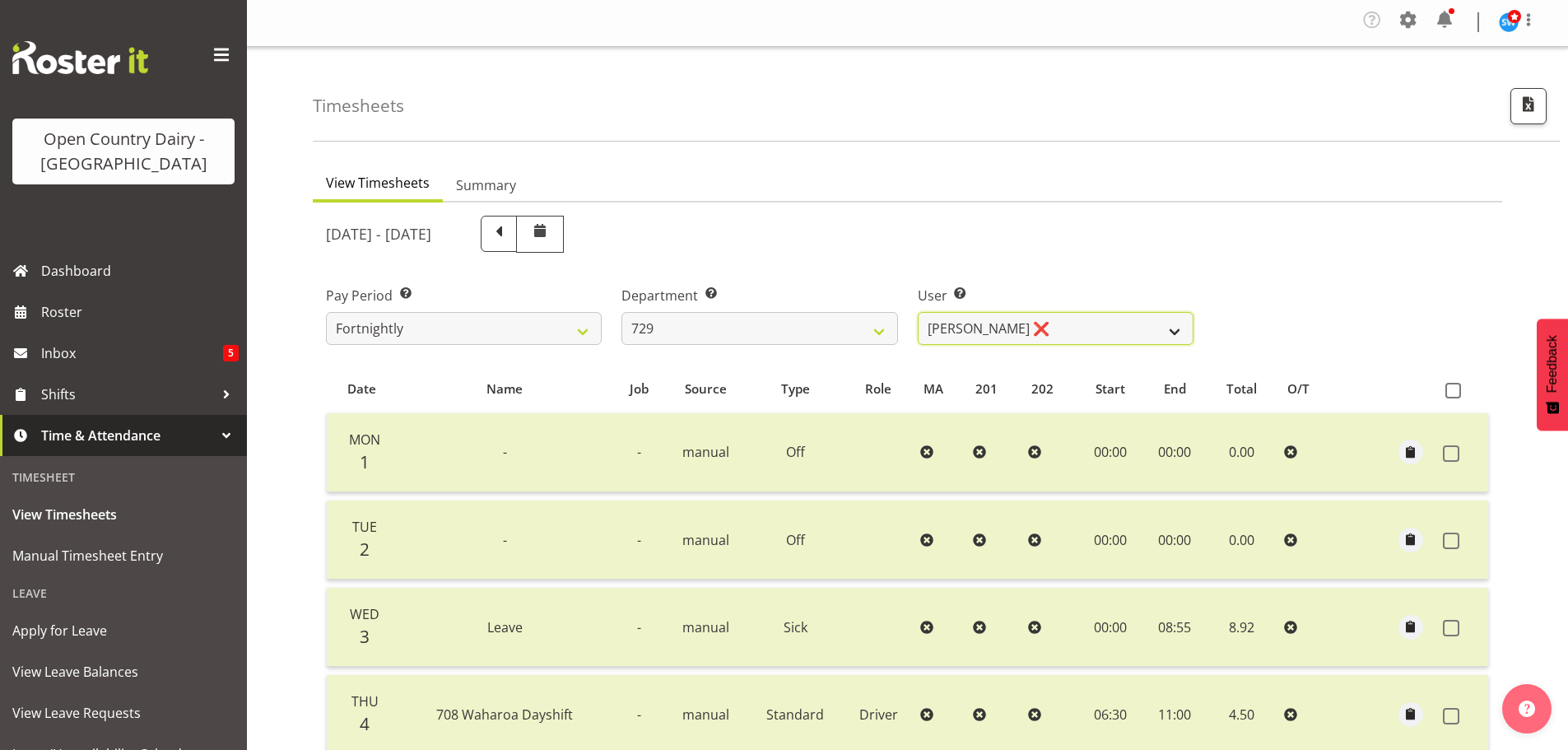
click at [1033, 320] on select "[PERSON_NAME] ❌ [PERSON_NAME] ❌ [PERSON_NAME] ❌ [PERSON_NAME] ❌" at bounding box center [1055, 329] width 276 height 33
select select "11232"
click at [918, 312] on select "[PERSON_NAME] ❌ [PERSON_NAME] ❌ [PERSON_NAME] ❌ [PERSON_NAME] ❌" at bounding box center [1055, 329] width 276 height 33
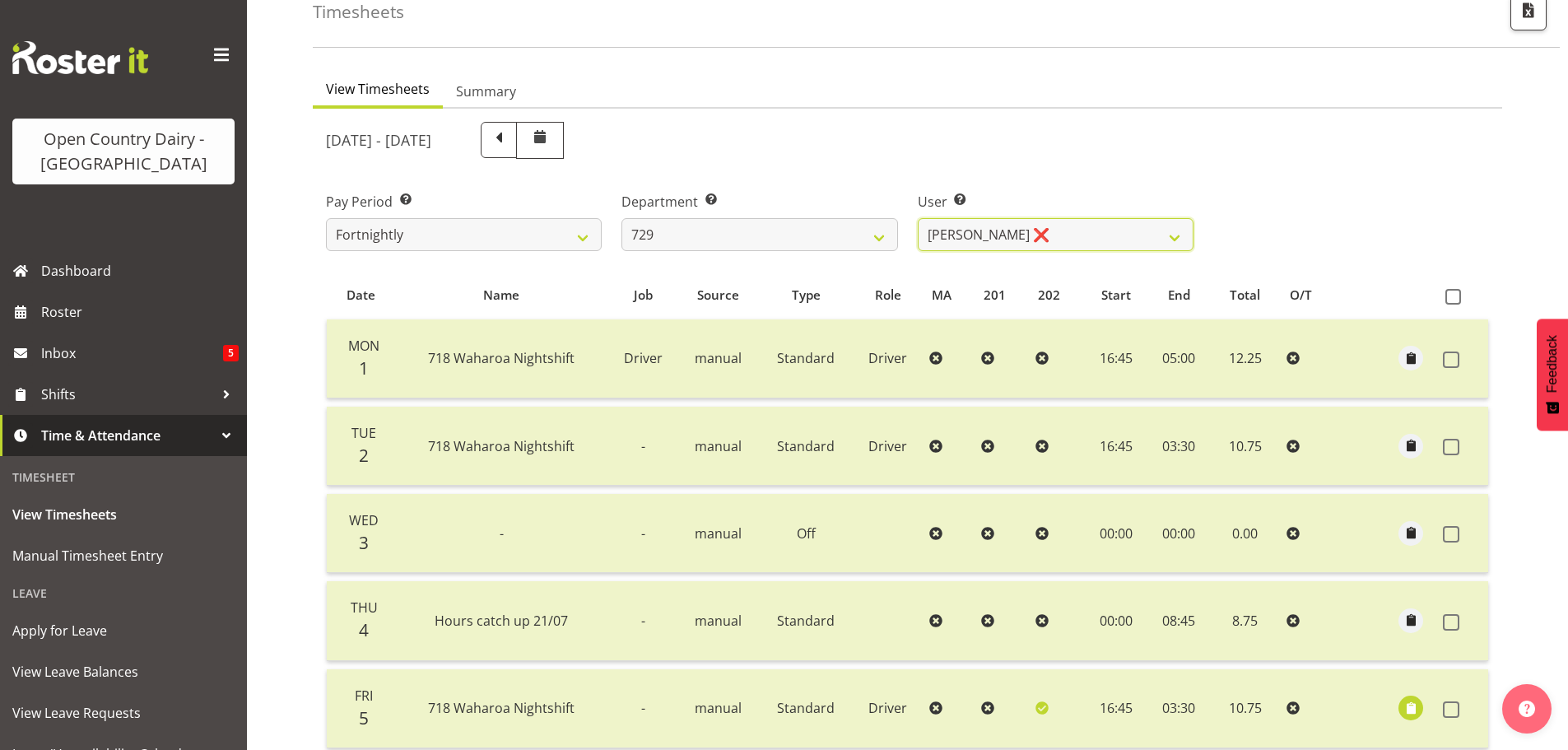
scroll to position [84, 0]
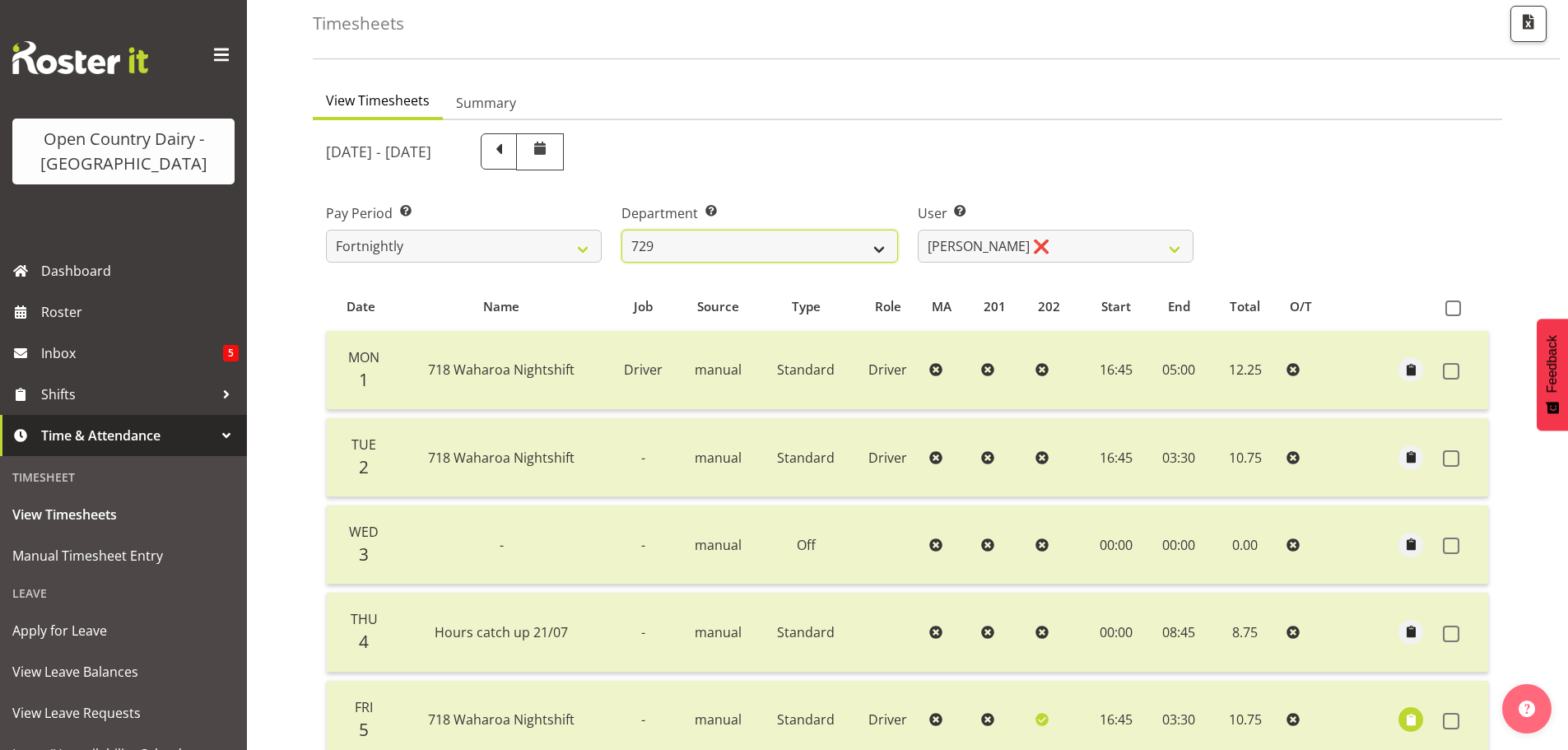
click at [719, 248] on select "701 702 703 704 705 706 707 708 709 710 711 712 713 714 715 716 717 718 719 720" at bounding box center [759, 246] width 276 height 33
select select "880"
click at [621, 229] on select "701 702 703 704 705 706 707 708 709 710 711 712 713 714 715 716 717 718 719 720" at bounding box center [759, 246] width 276 height 33
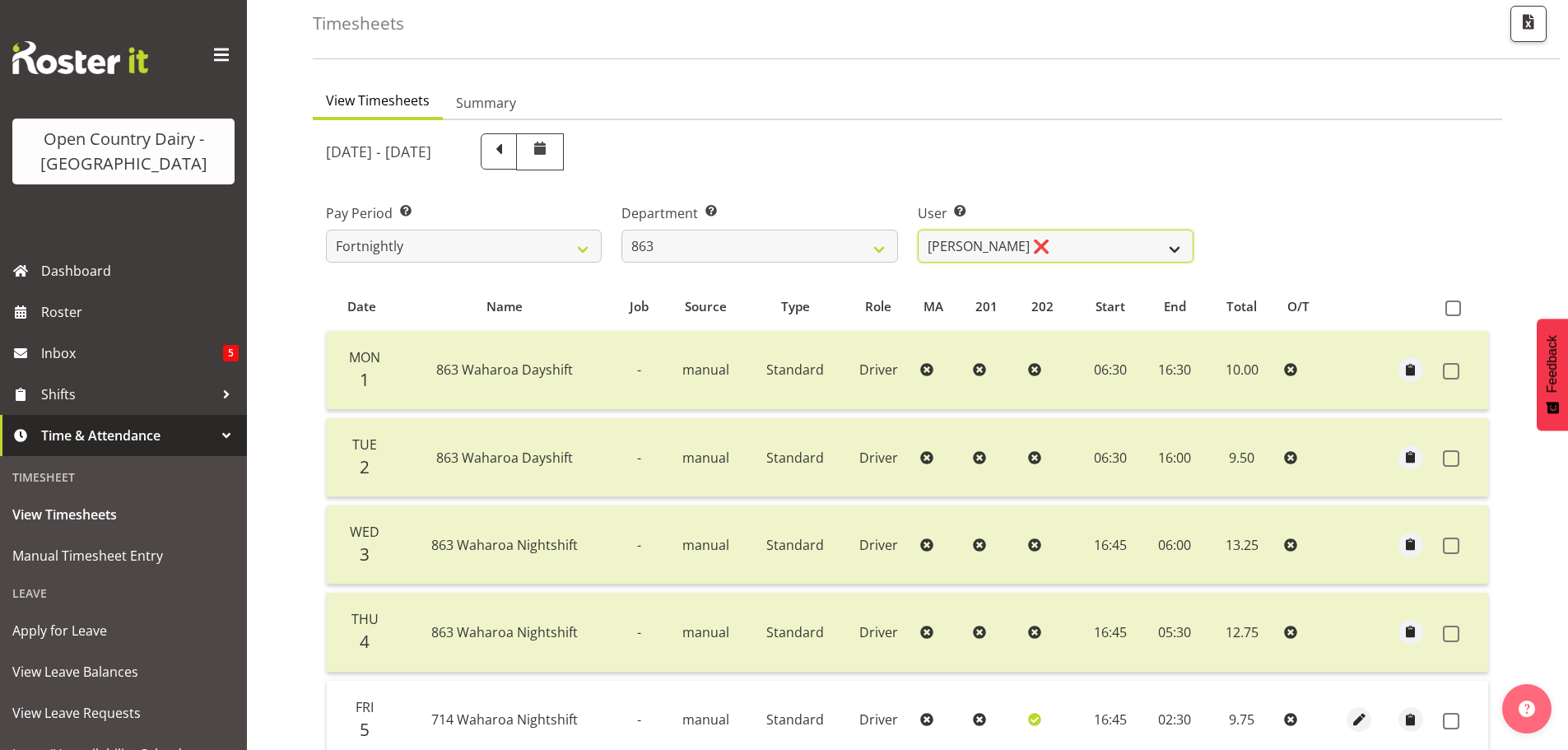
click at [1059, 251] on select "[PERSON_NAME] ❌ [PERSON_NAME] ❌ [PERSON_NAME] ❌ [PERSON_NAME] ❌" at bounding box center [1055, 246] width 276 height 33
select select "11251"
click at [918, 229] on select "[PERSON_NAME] ❌ [PERSON_NAME] ❌ [PERSON_NAME] ❌ [PERSON_NAME] ❌" at bounding box center [1055, 246] width 276 height 33
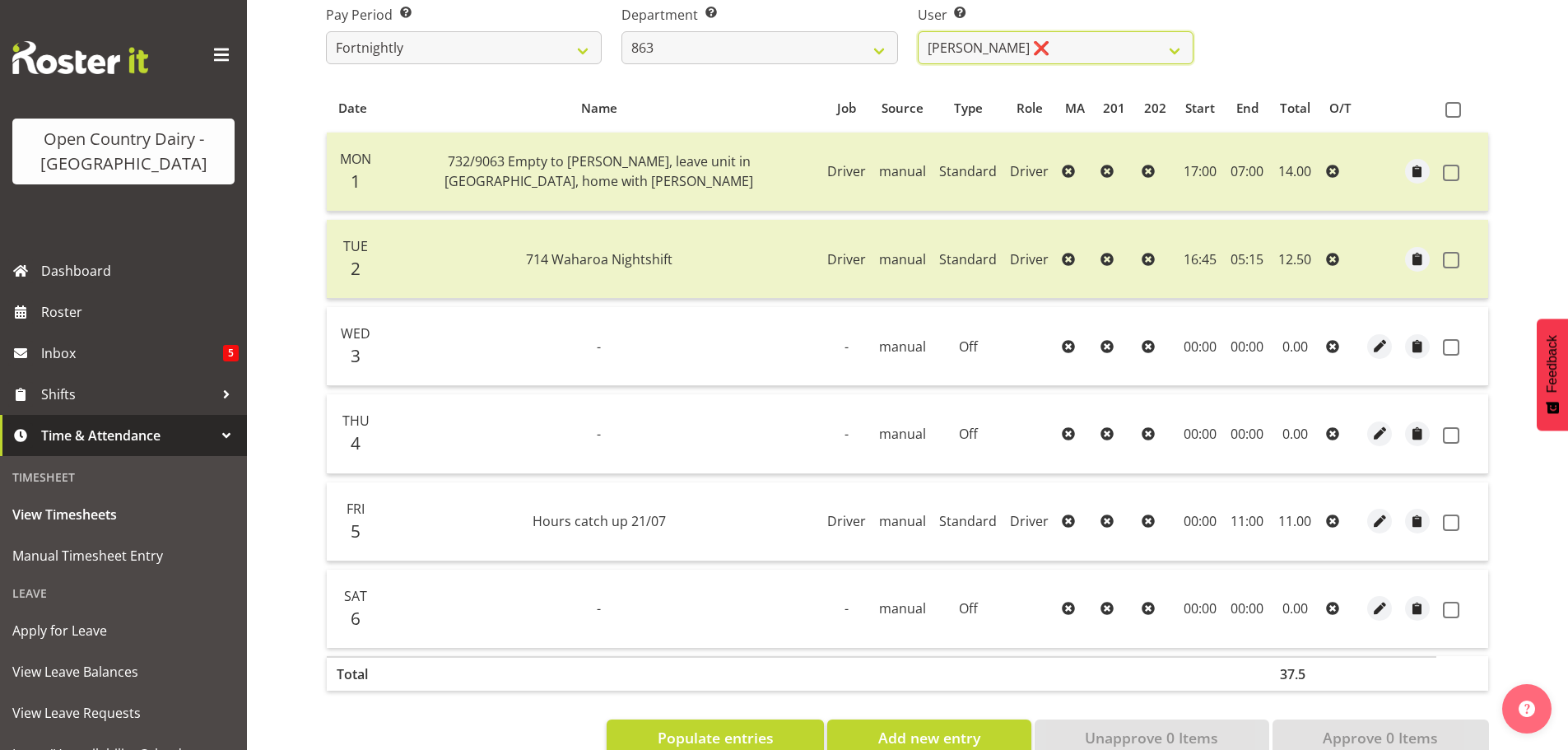
scroll to position [326, 0]
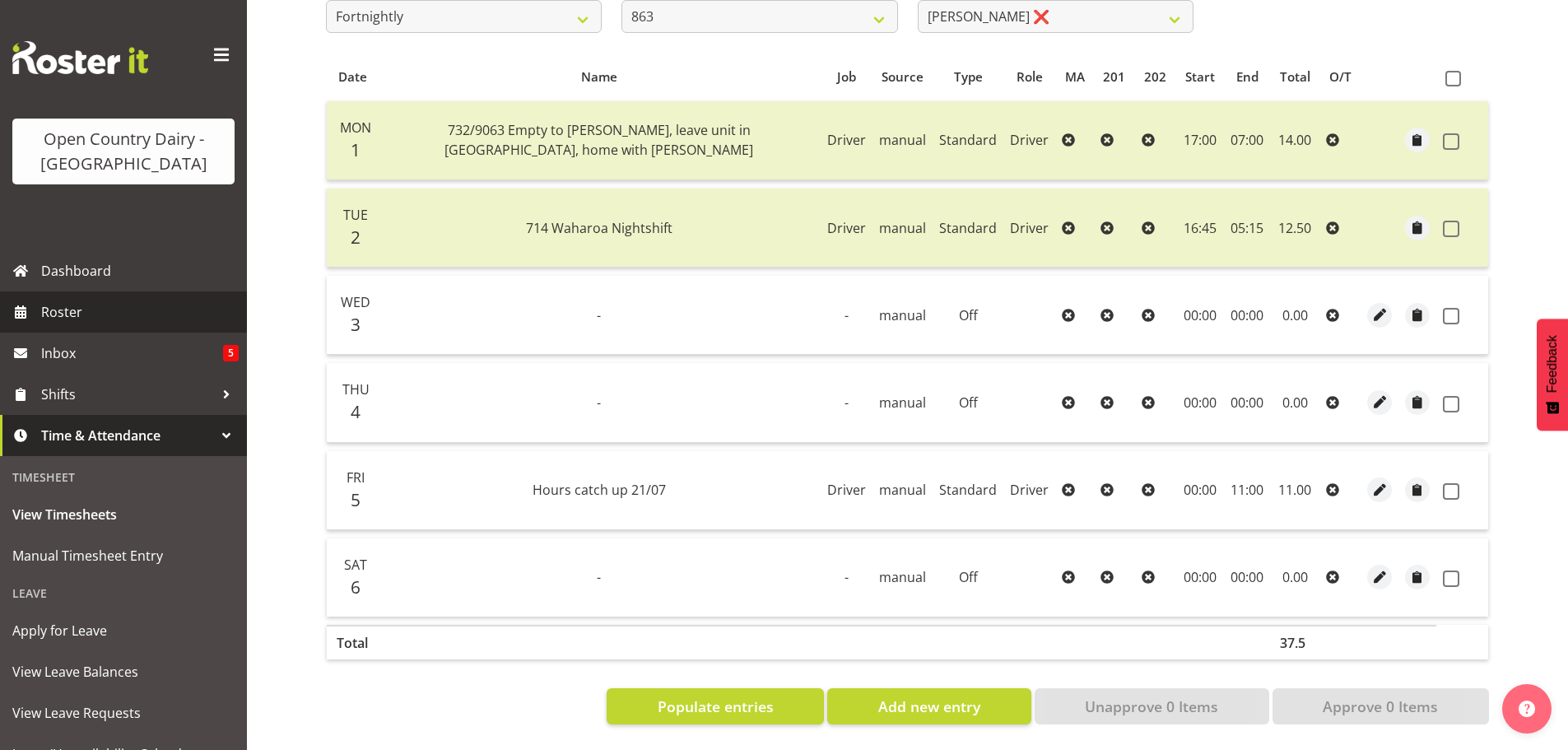
click at [62, 310] on span "Roster" at bounding box center [139, 312] width 197 height 24
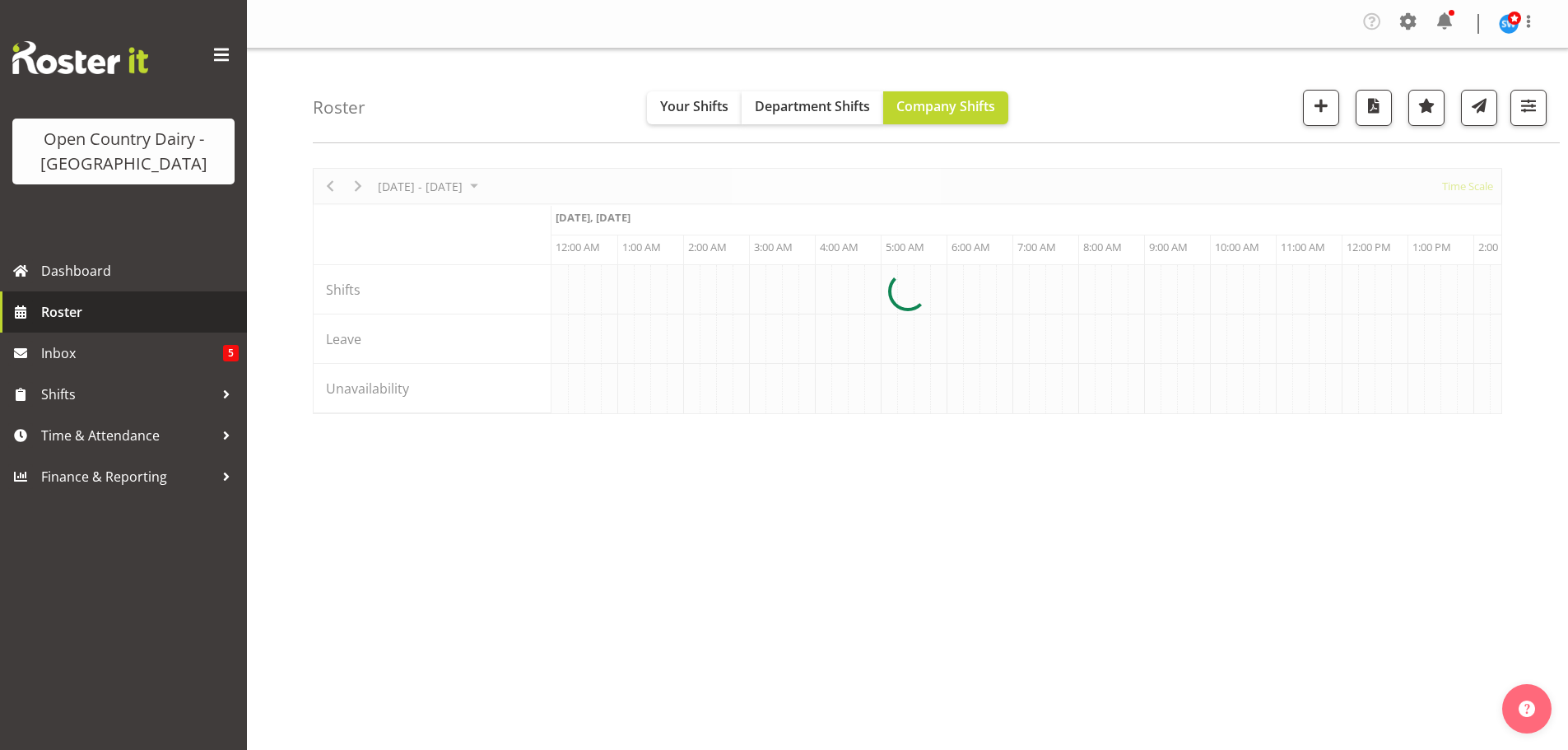
scroll to position [0, 9480]
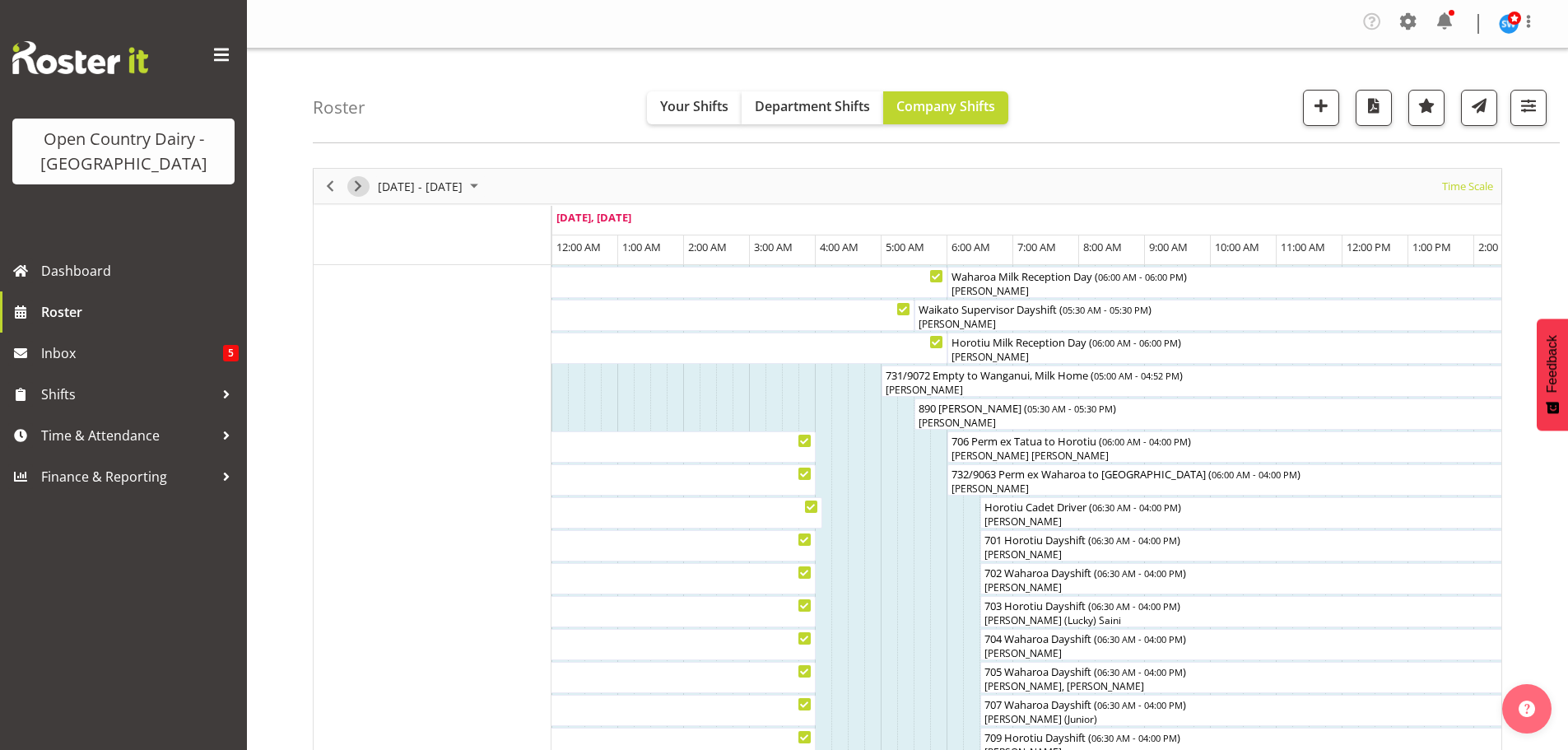
click at [352, 181] on span "Next" at bounding box center [357, 187] width 20 height 21
